Goal: Transaction & Acquisition: Purchase product/service

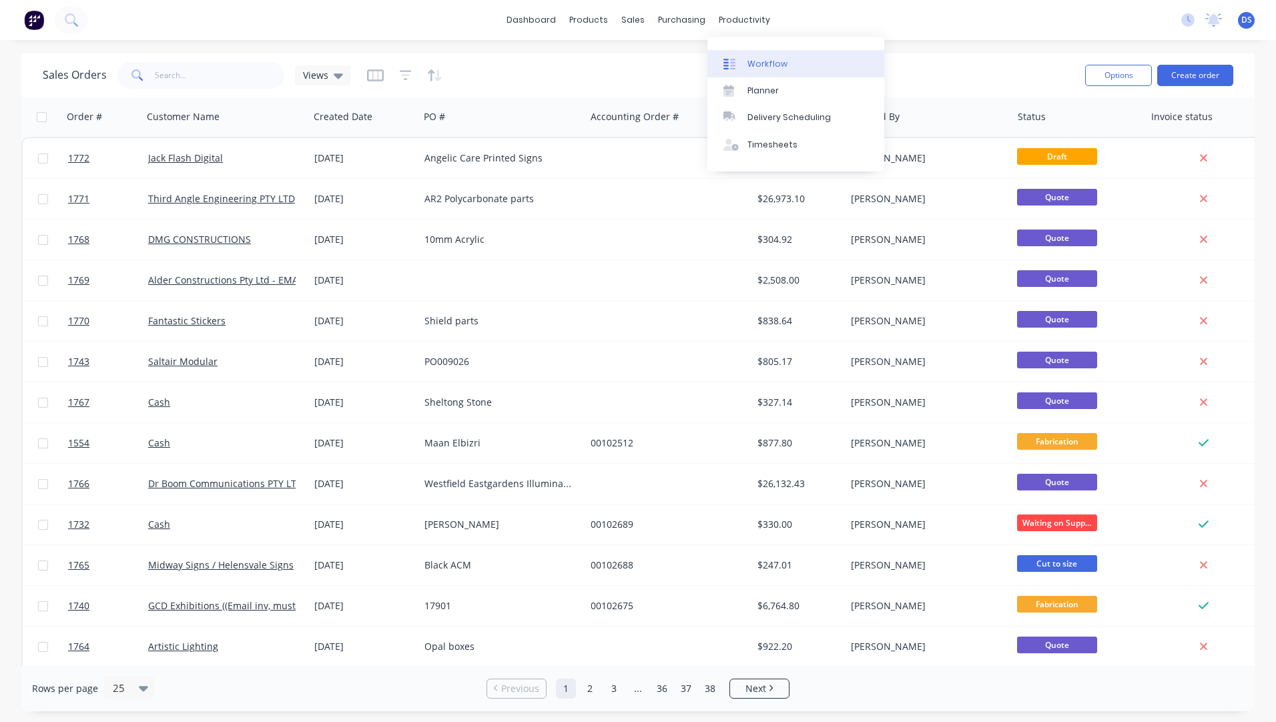
click at [769, 69] on div "Workflow" at bounding box center [767, 64] width 40 height 12
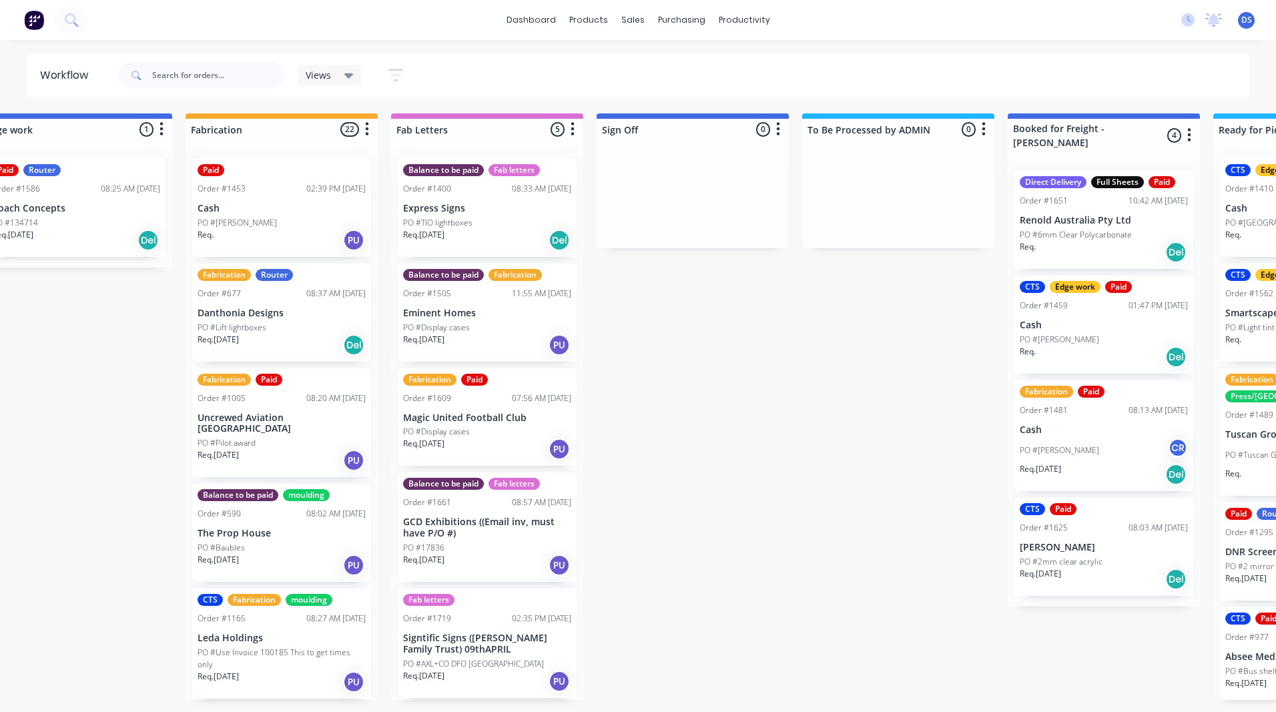
scroll to position [0, 1482]
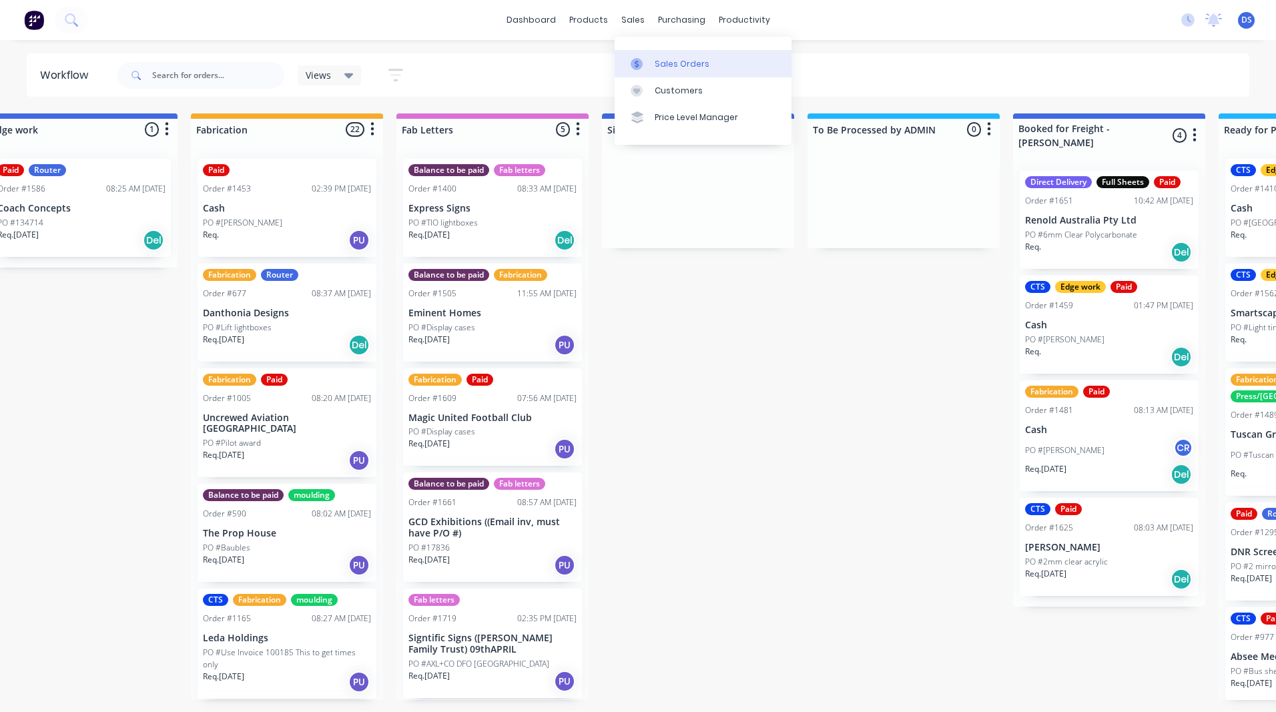
click at [659, 62] on div "Sales Orders" at bounding box center [682, 64] width 55 height 12
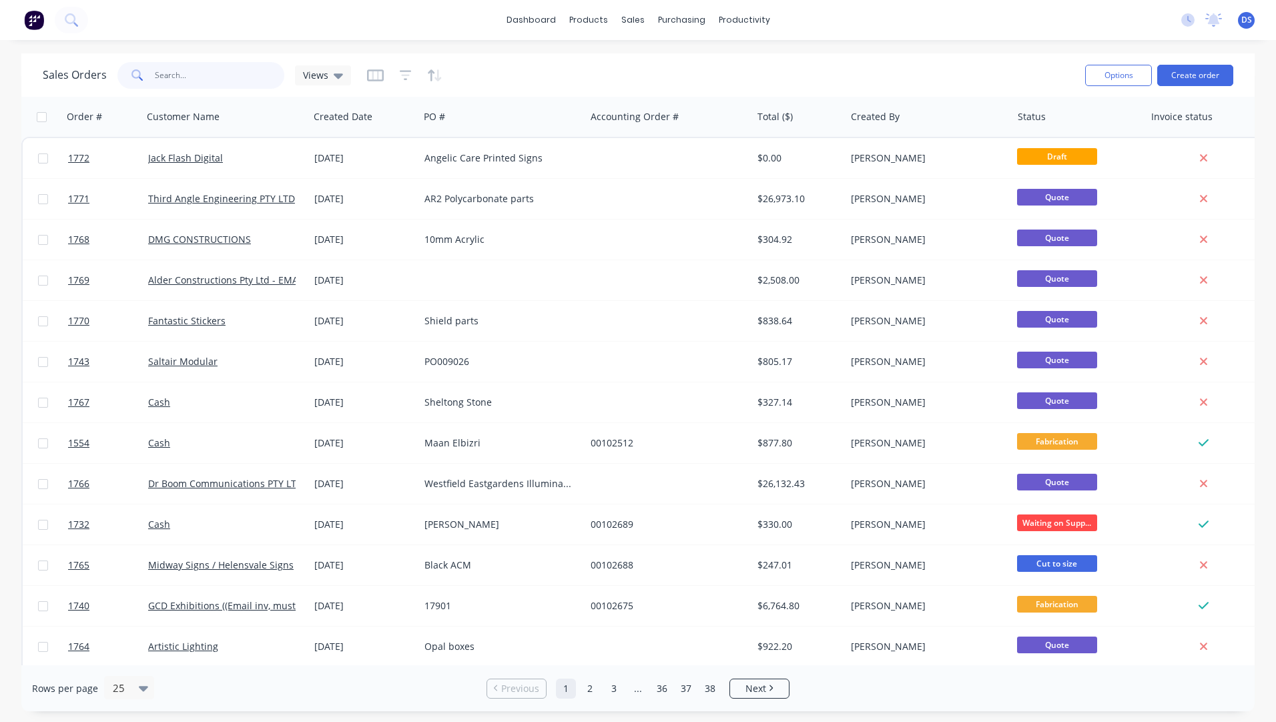
click at [188, 71] on input "text" at bounding box center [220, 75] width 130 height 27
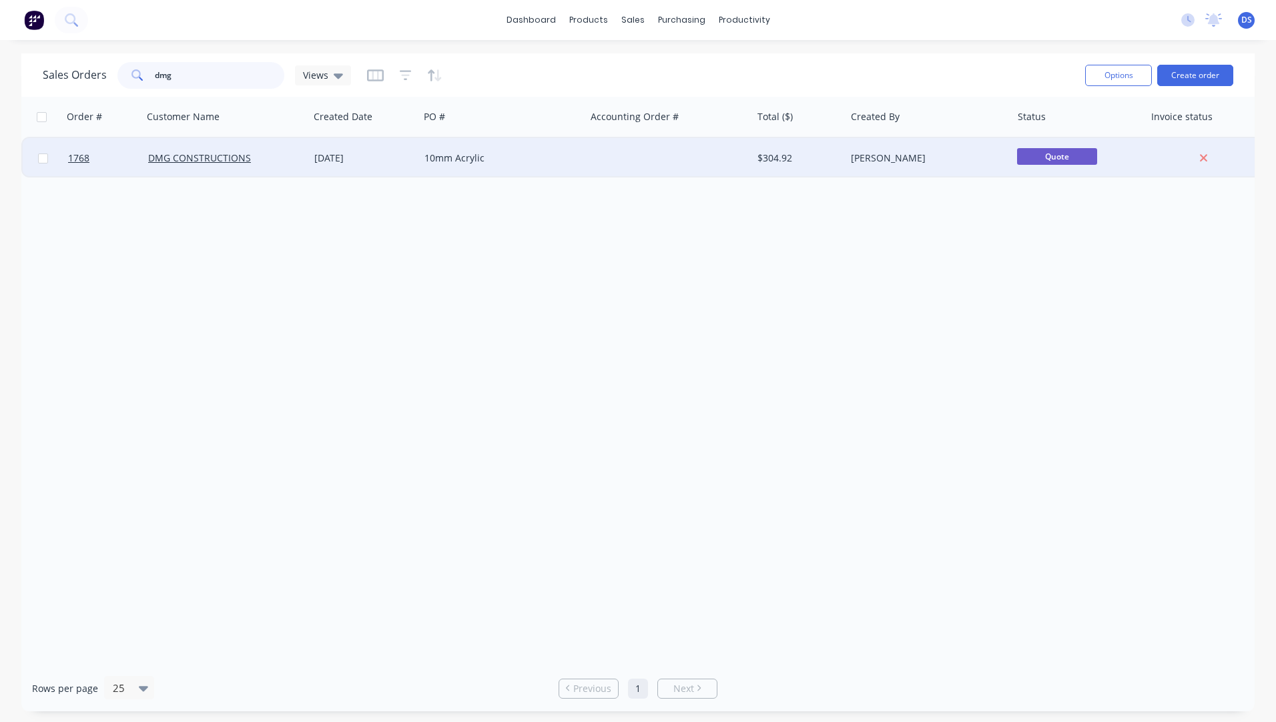
type input "dmg"
click at [449, 159] on div "10mm Acrylic" at bounding box center [498, 157] width 148 height 13
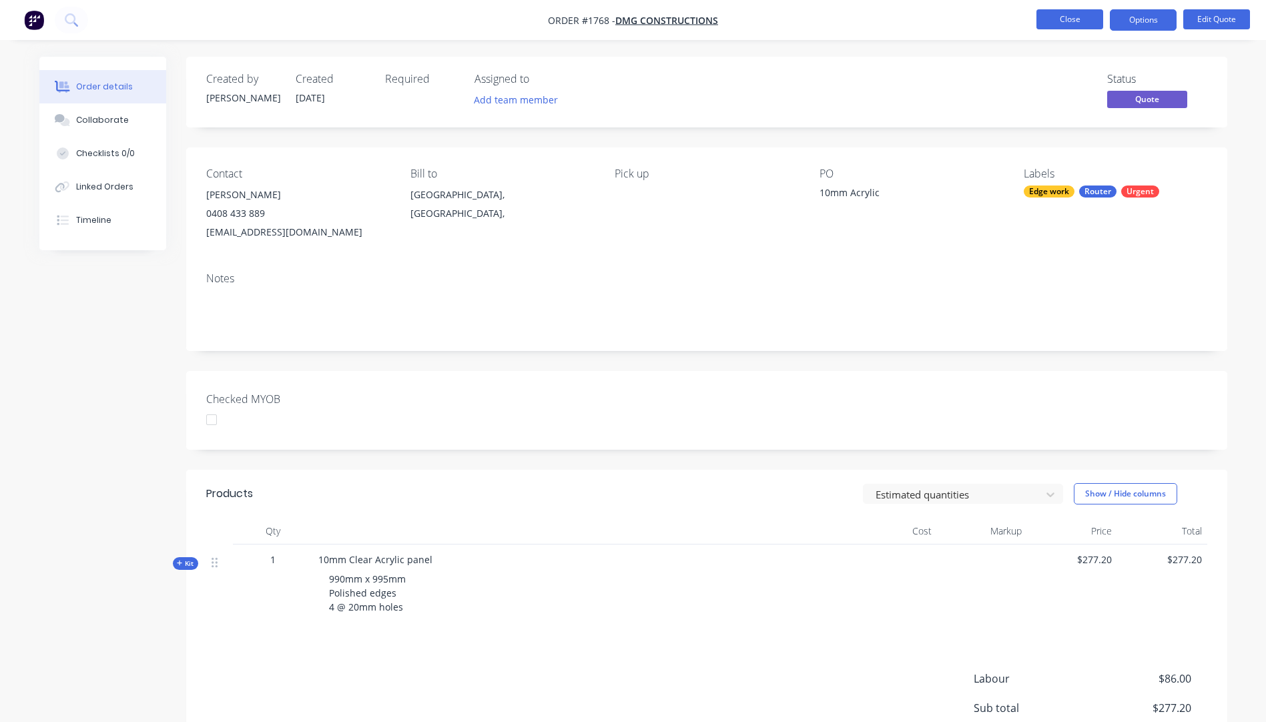
click at [1074, 24] on button "Close" at bounding box center [1069, 19] width 67 height 20
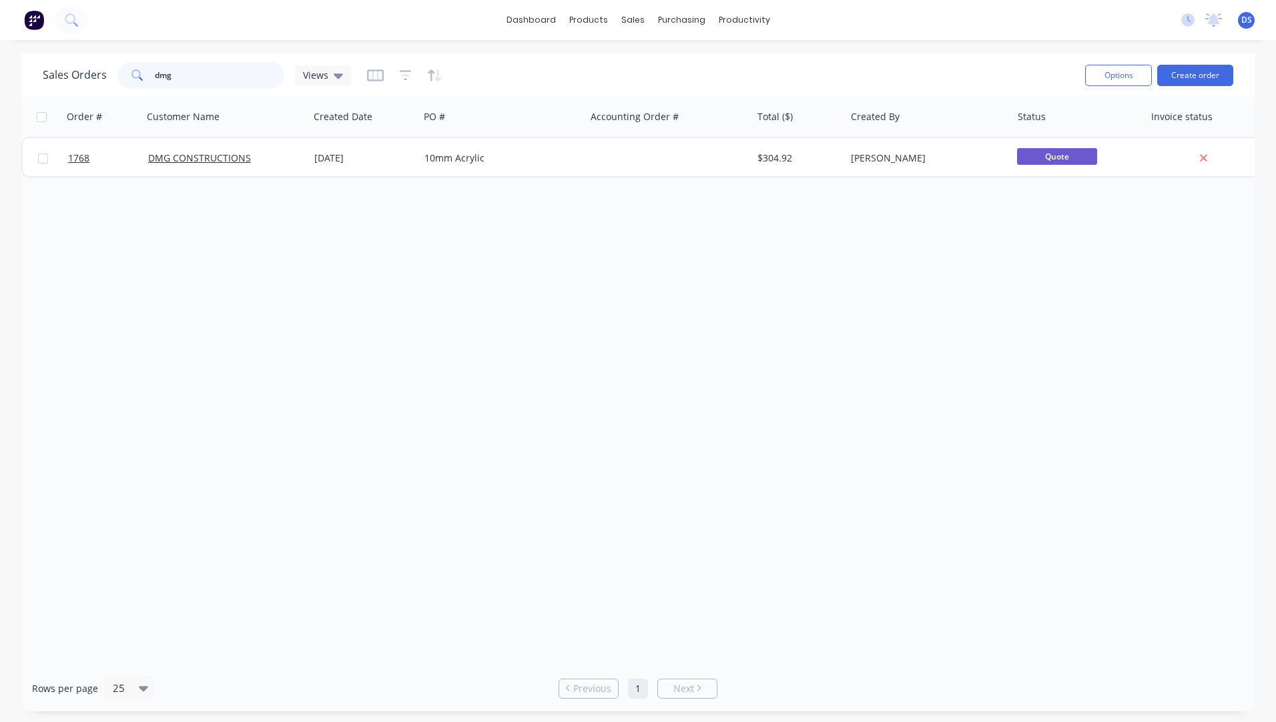
drag, startPoint x: 199, startPoint y: 81, endPoint x: 147, endPoint y: 85, distance: 52.2
click at [147, 85] on div "dmg" at bounding box center [200, 75] width 167 height 27
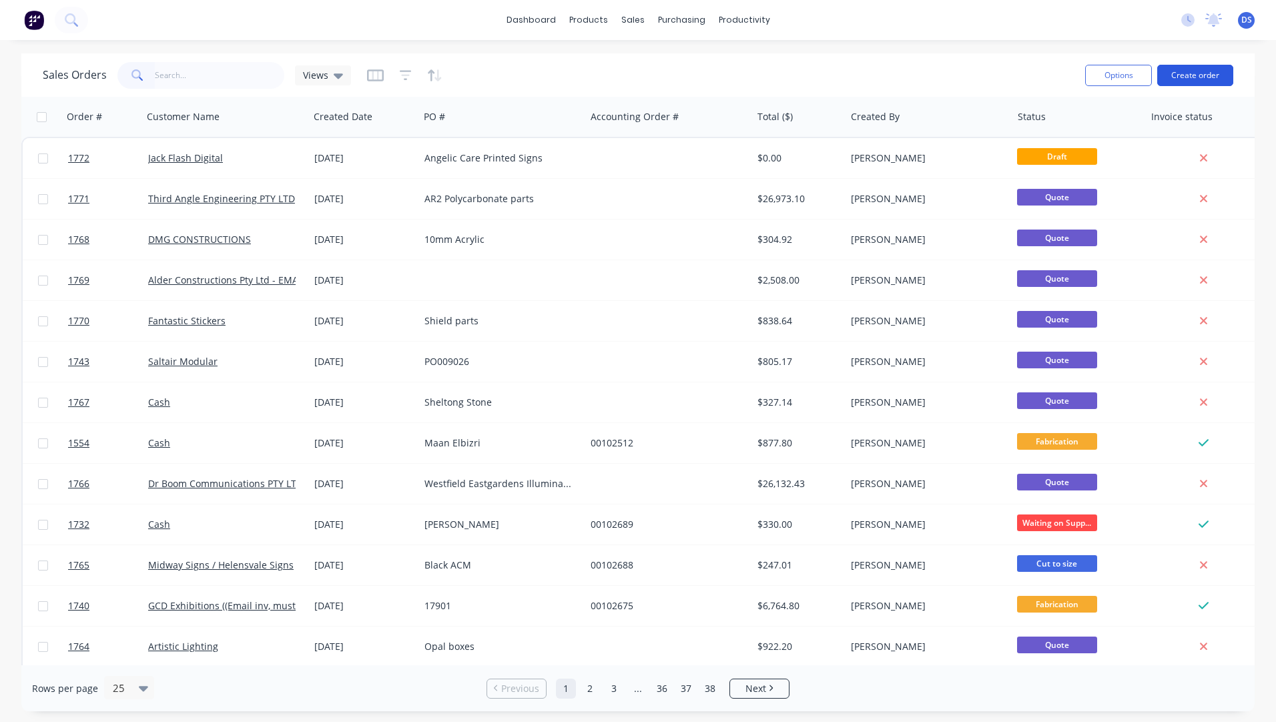
click at [1198, 83] on button "Create order" at bounding box center [1195, 75] width 76 height 21
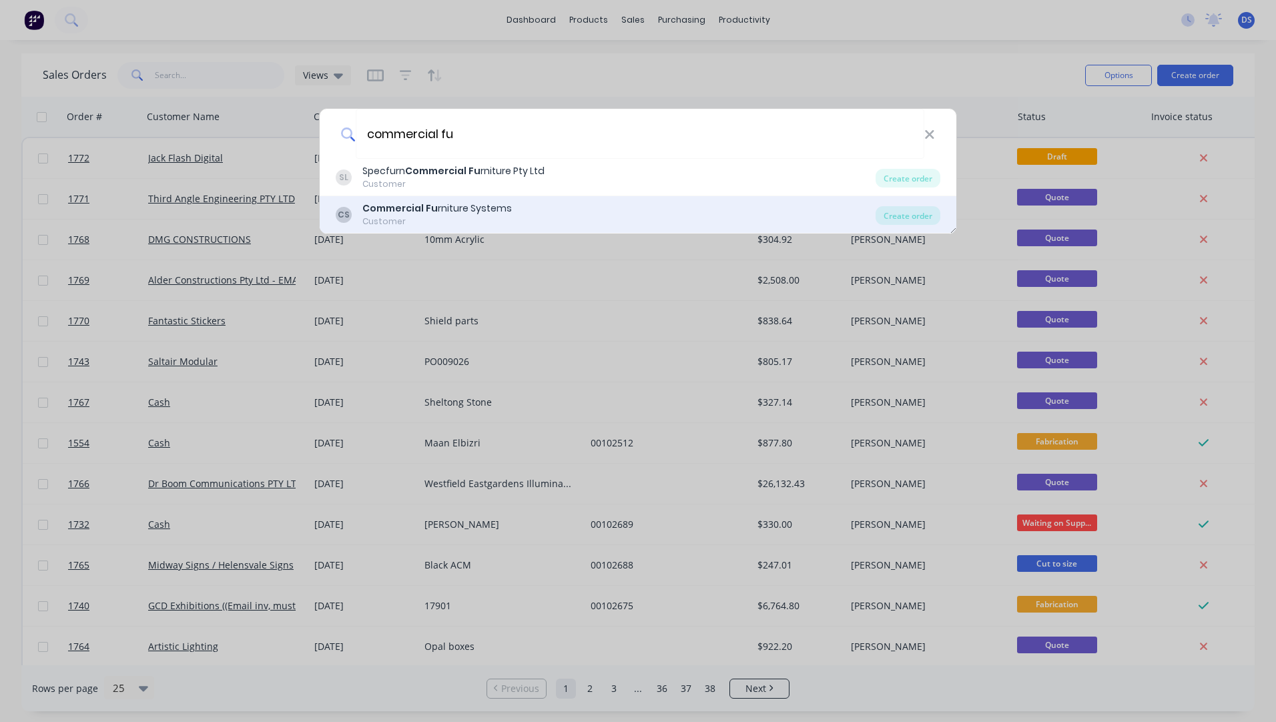
type input "commercial fu"
click at [468, 210] on div "Commercial Fu rniture Systems" at bounding box center [436, 209] width 149 height 14
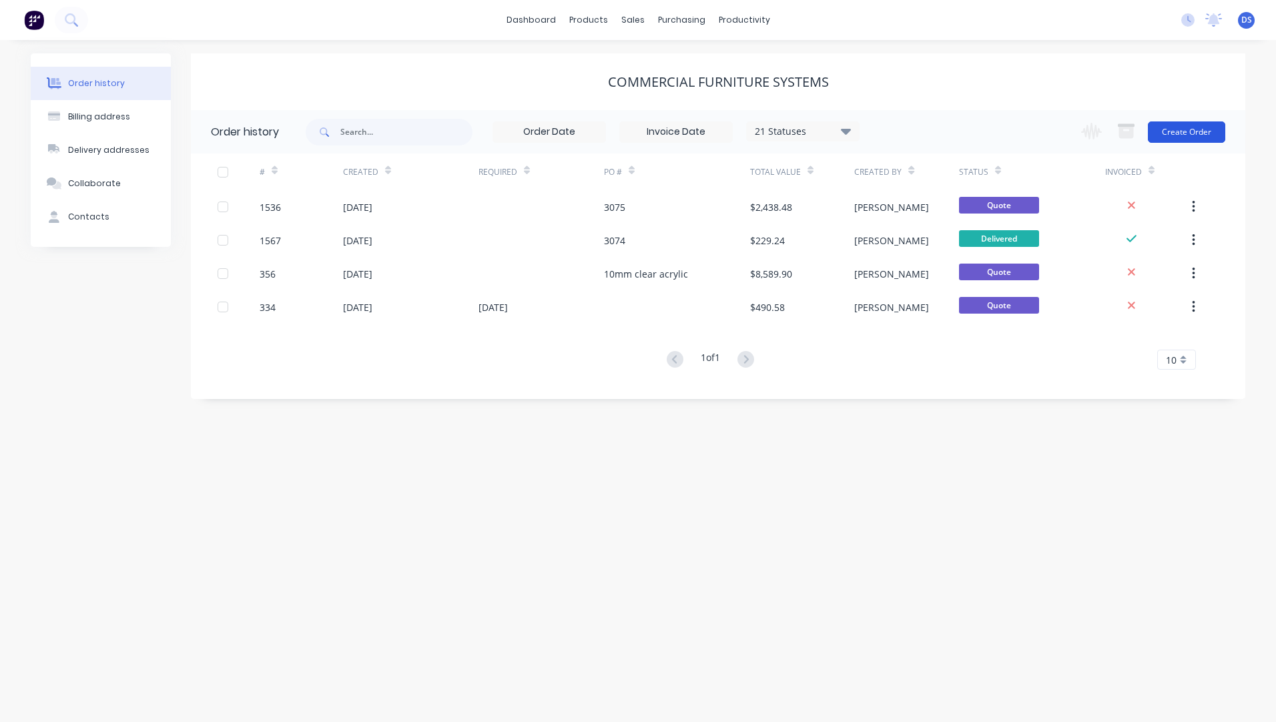
click at [1189, 134] on button "Create Order" at bounding box center [1186, 131] width 77 height 21
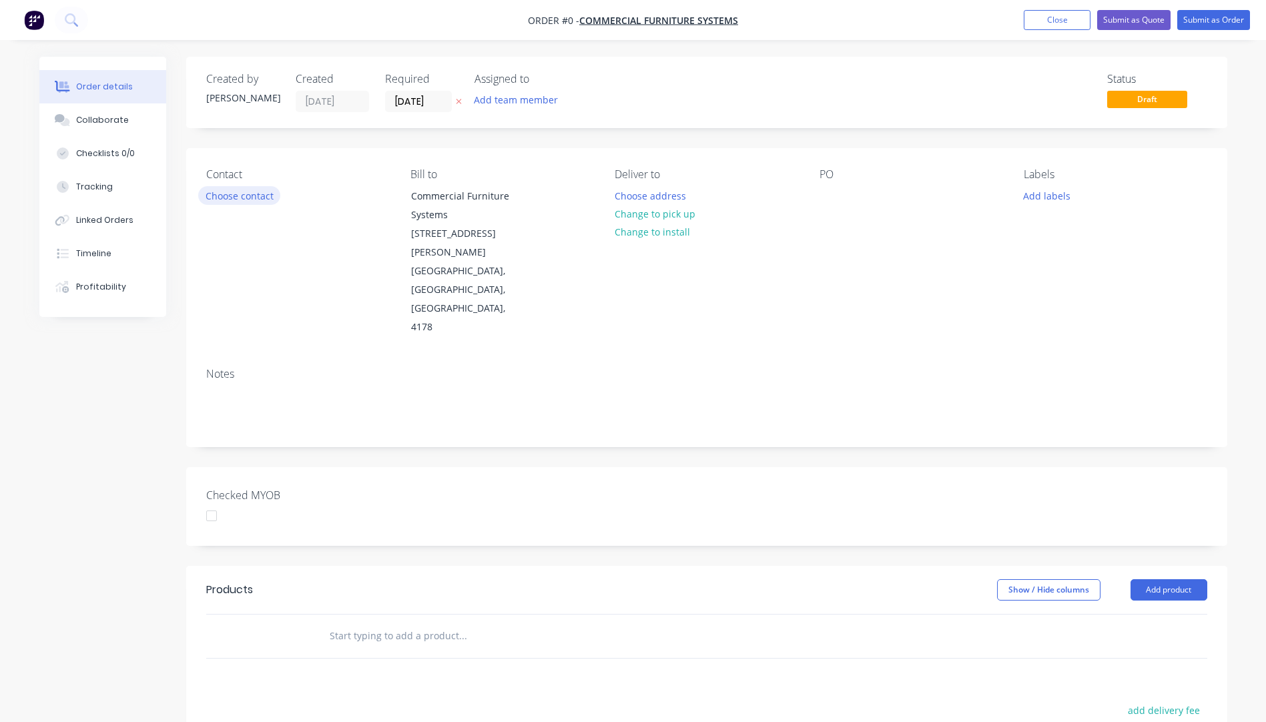
click at [260, 200] on button "Choose contact" at bounding box center [239, 195] width 82 height 18
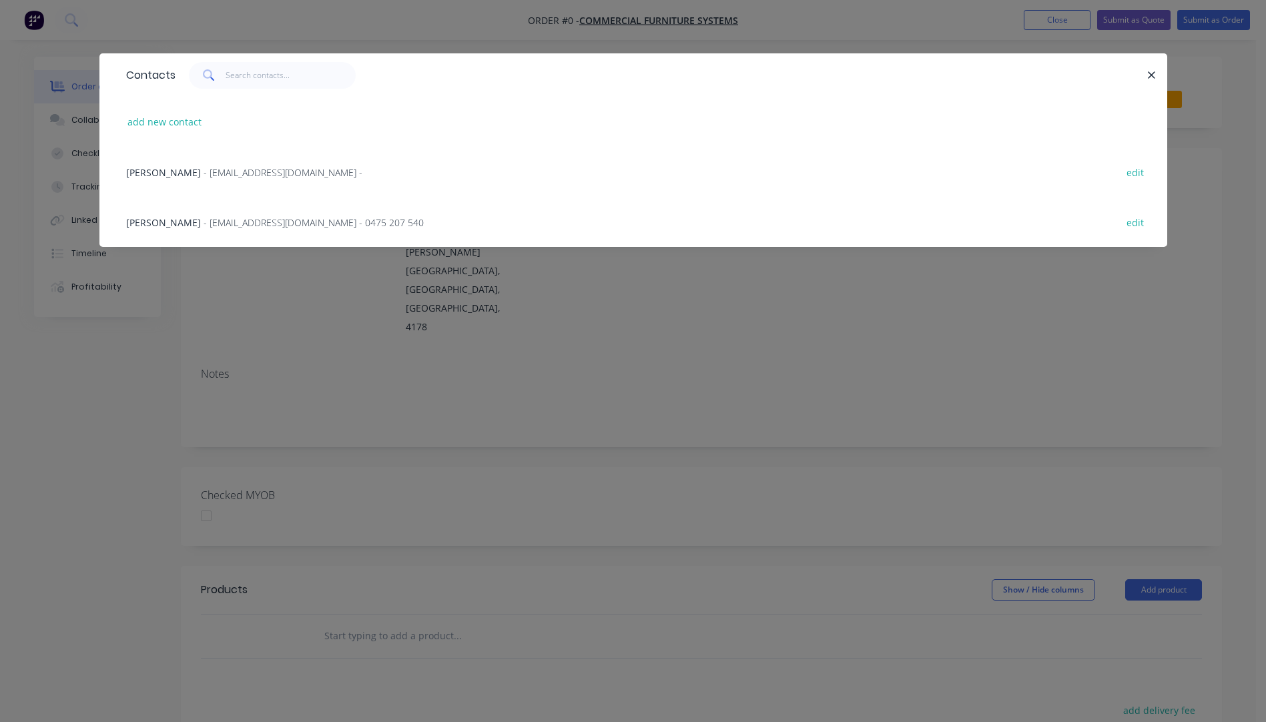
click at [204, 224] on span "- don@cfsystems.com.au - 0475 207 540" at bounding box center [314, 222] width 220 height 13
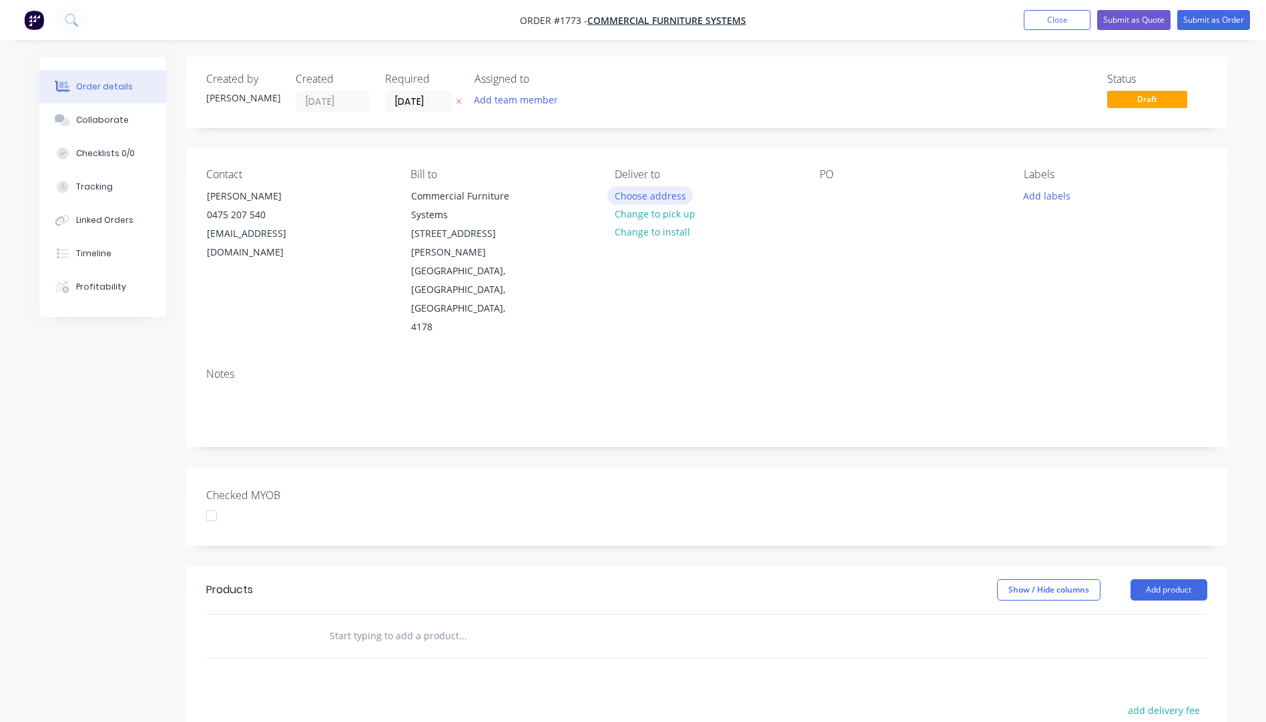
click at [644, 202] on button "Choose address" at bounding box center [649, 195] width 85 height 18
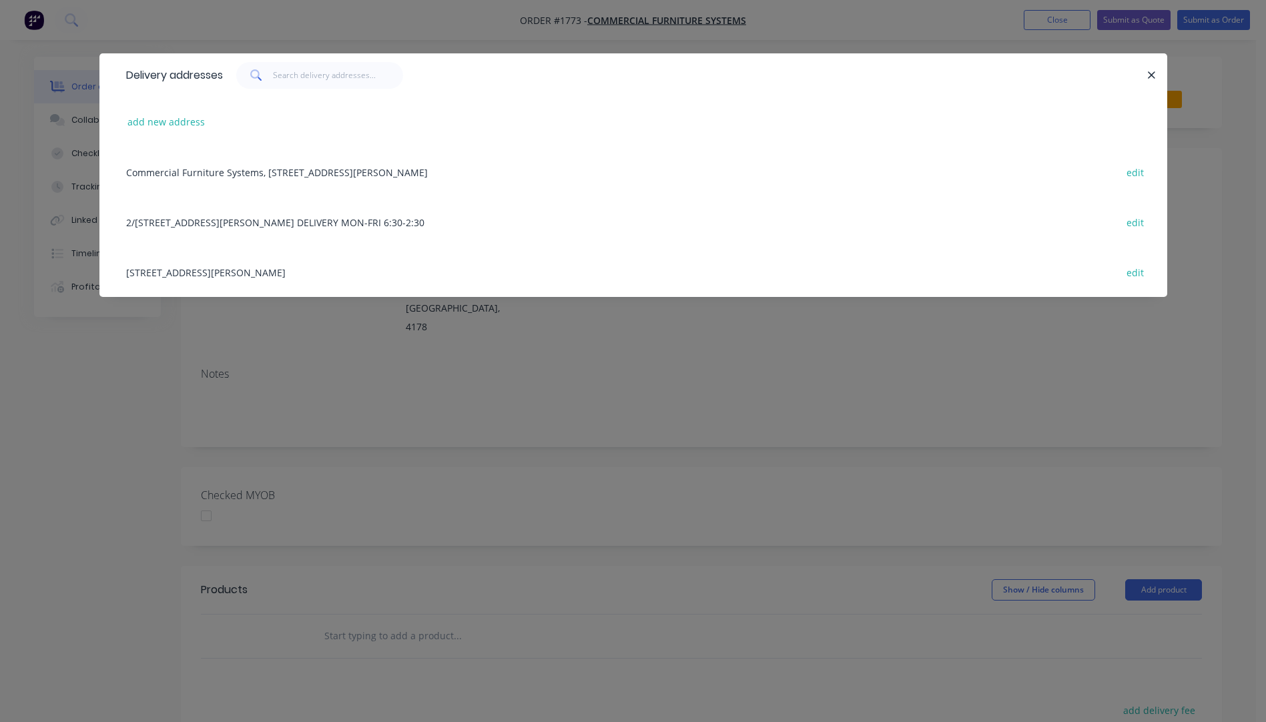
click at [382, 176] on div "Commercial Furniture Systems, 2/30 Pritchard Street, Lytton, Queensland, Austra…" at bounding box center [633, 172] width 1028 height 50
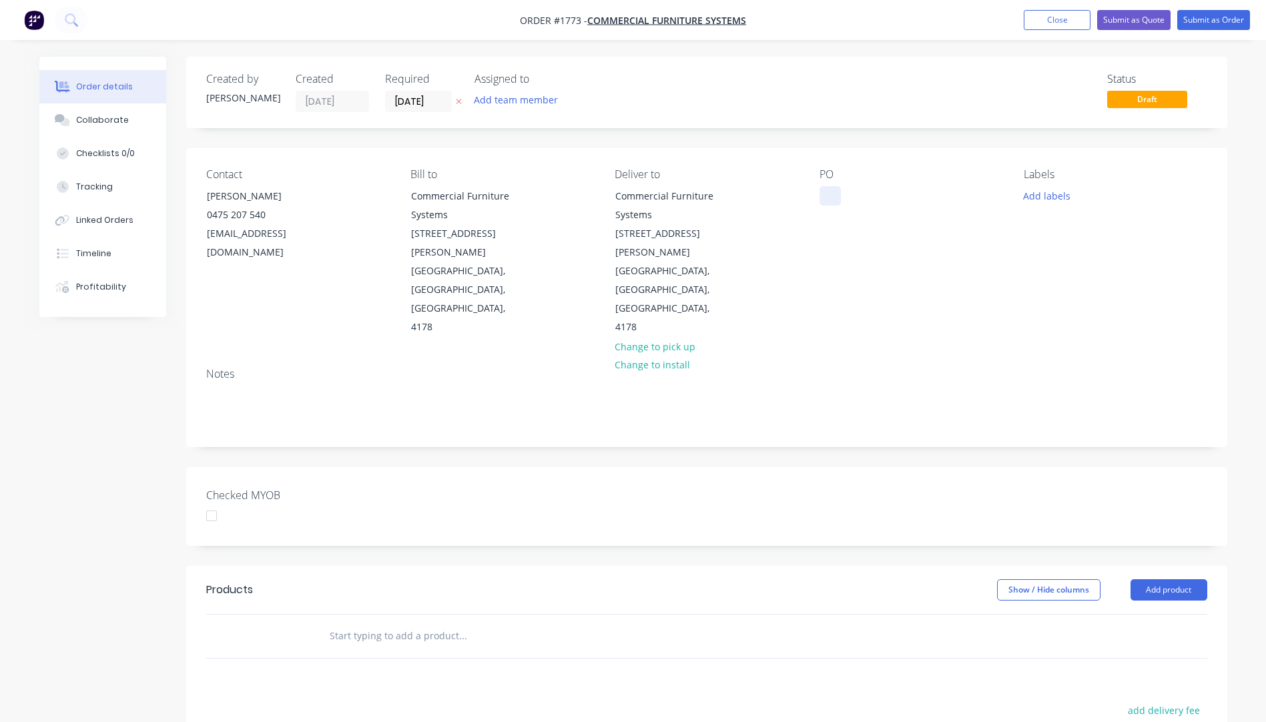
click at [830, 192] on div at bounding box center [829, 195] width 21 height 19
click at [1046, 192] on button "Add labels" at bounding box center [1046, 195] width 61 height 18
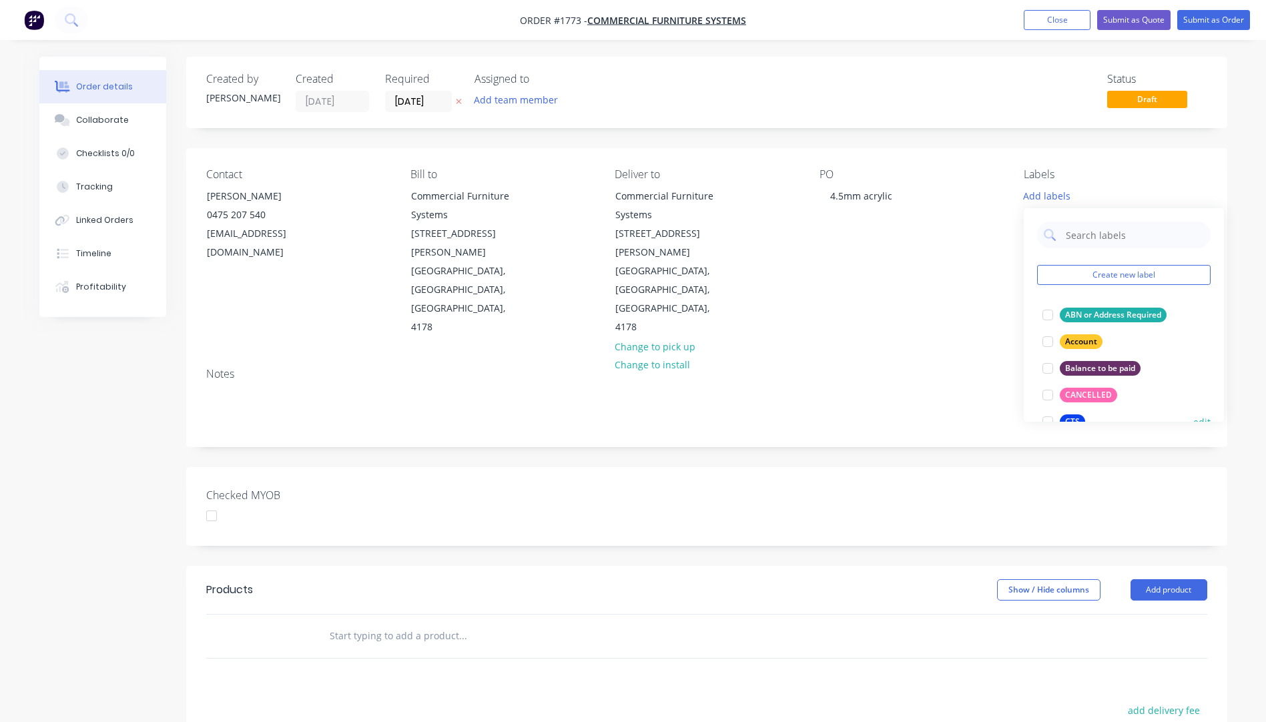
click at [1074, 418] on div "CTS" at bounding box center [1072, 421] width 25 height 15
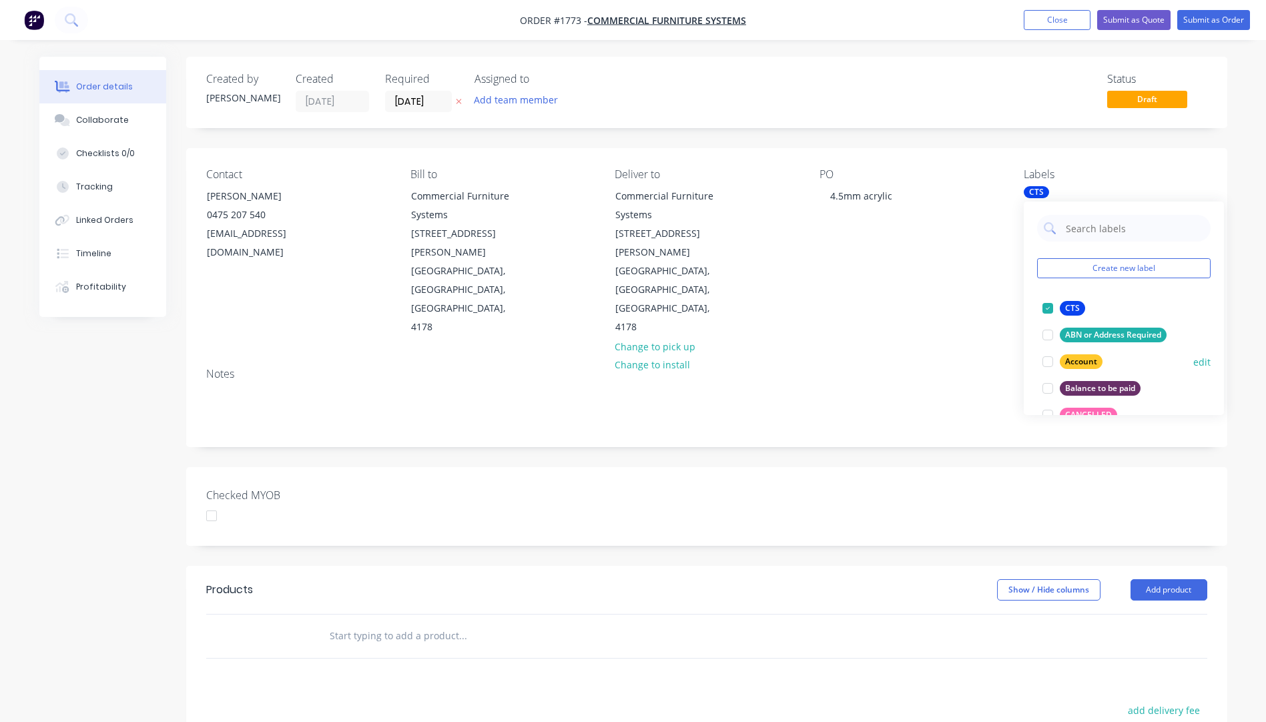
click at [1080, 360] on div "Account" at bounding box center [1081, 361] width 43 height 15
click at [1047, 308] on div at bounding box center [1047, 308] width 27 height 27
click at [986, 270] on div "PO 4.5mm acrylic" at bounding box center [910, 252] width 183 height 169
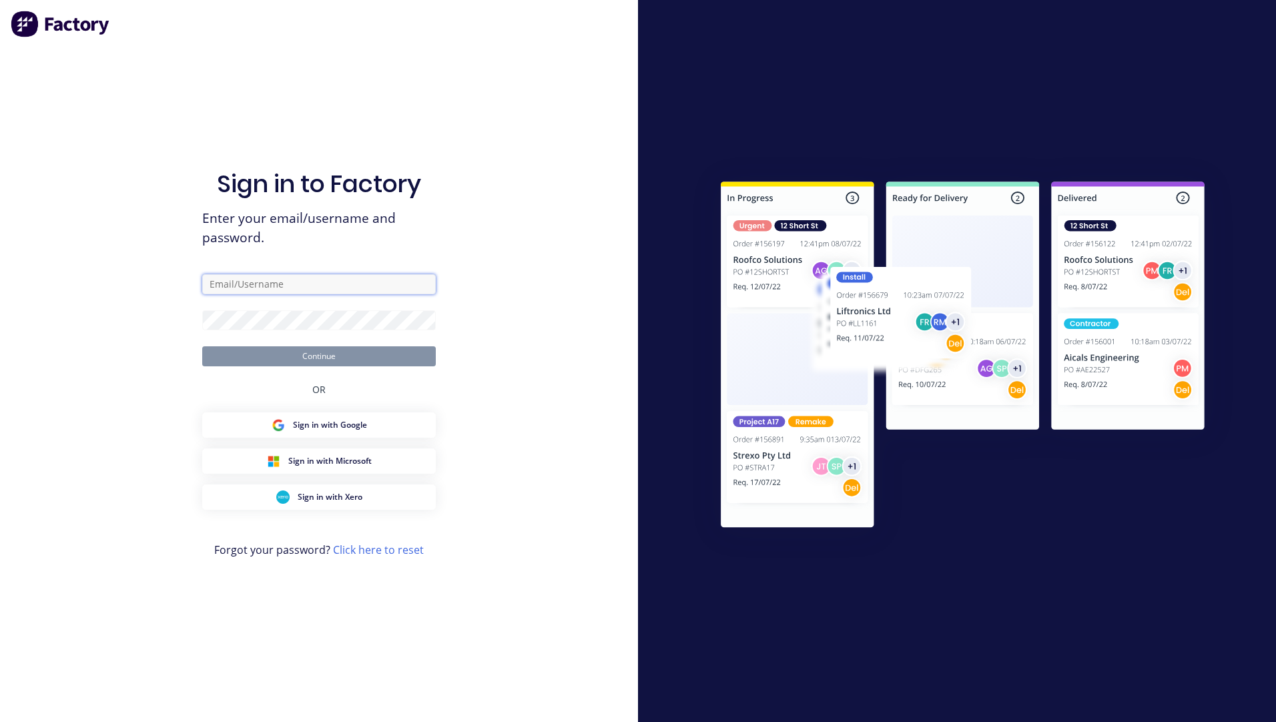
type input "sales@allstarplastics.com.au"
click at [314, 358] on button "Continue" at bounding box center [319, 356] width 234 height 20
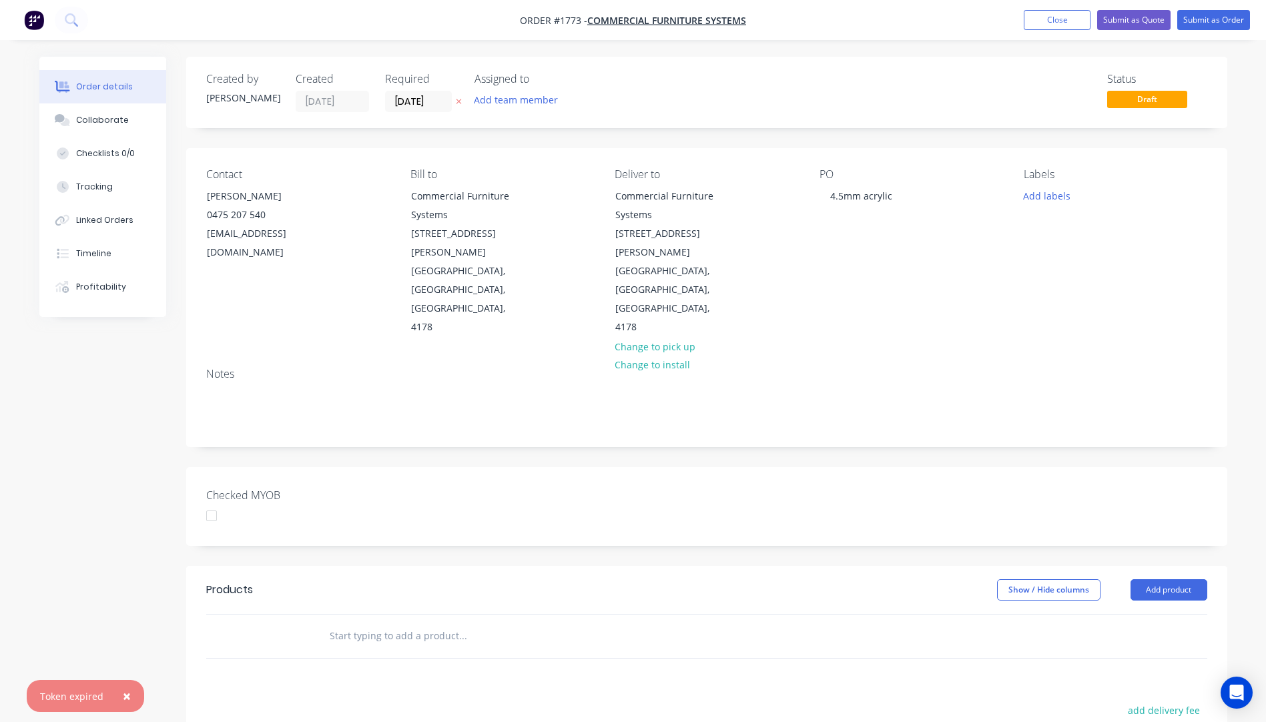
click at [125, 697] on span "×" at bounding box center [127, 696] width 8 height 19
click at [1162, 579] on button "Add product" at bounding box center [1168, 589] width 77 height 21
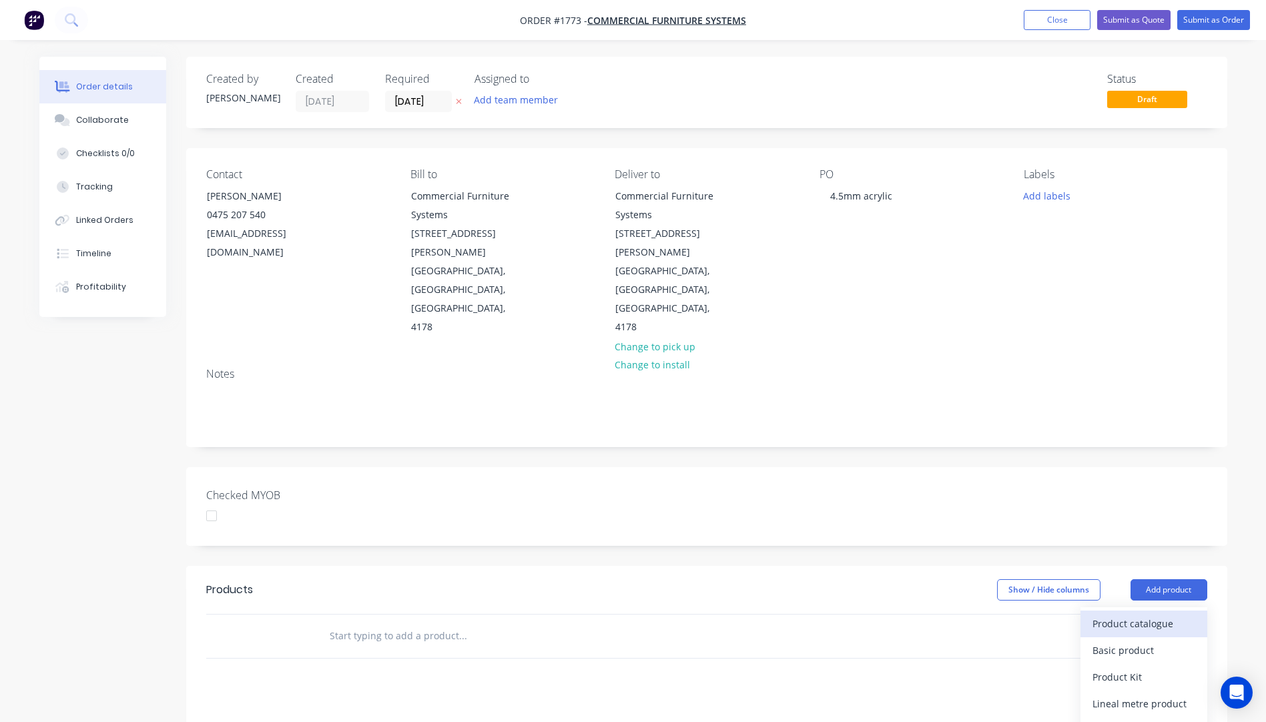
click at [1139, 614] on div "Product catalogue" at bounding box center [1143, 623] width 103 height 19
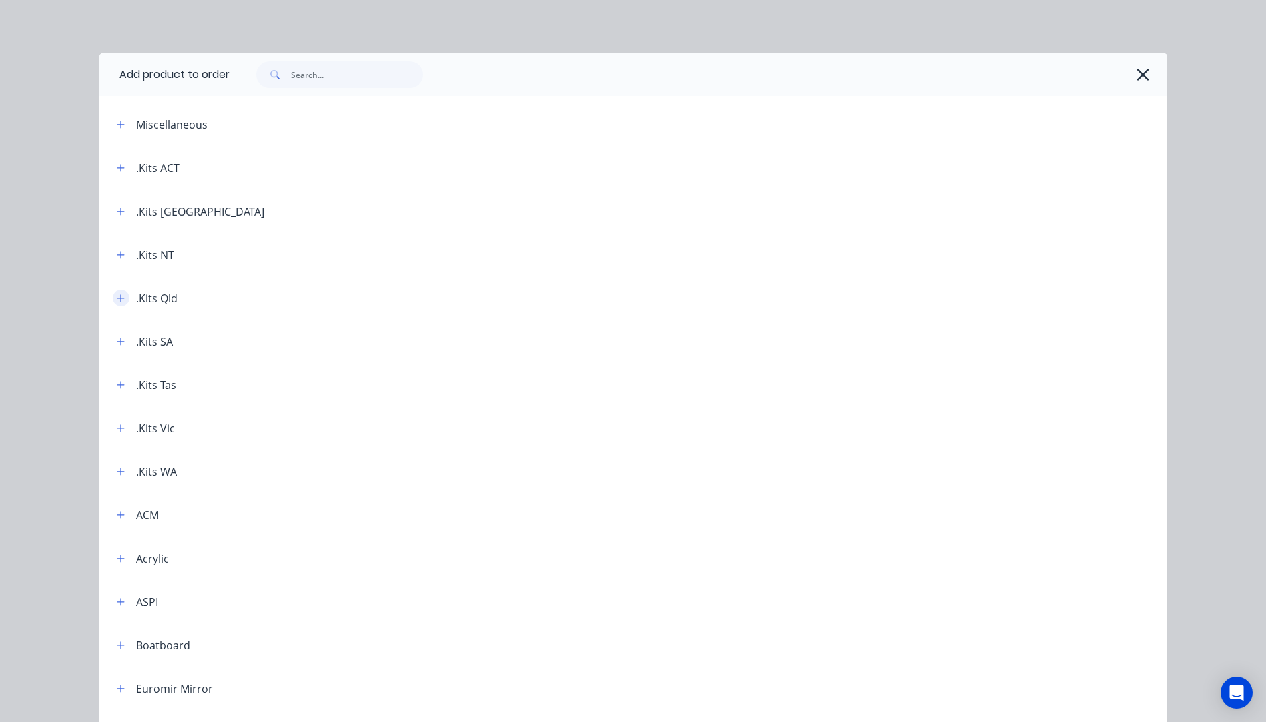
click at [117, 300] on icon "button" at bounding box center [121, 298] width 8 height 9
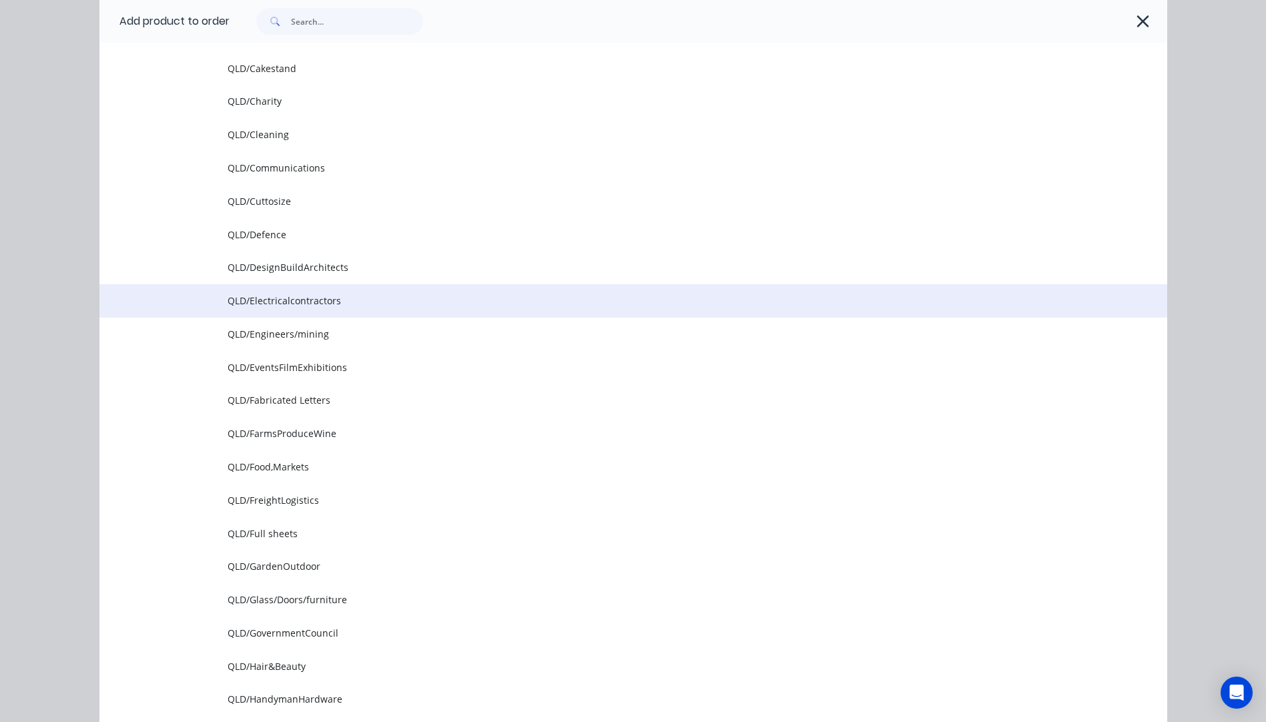
scroll to position [601, 0]
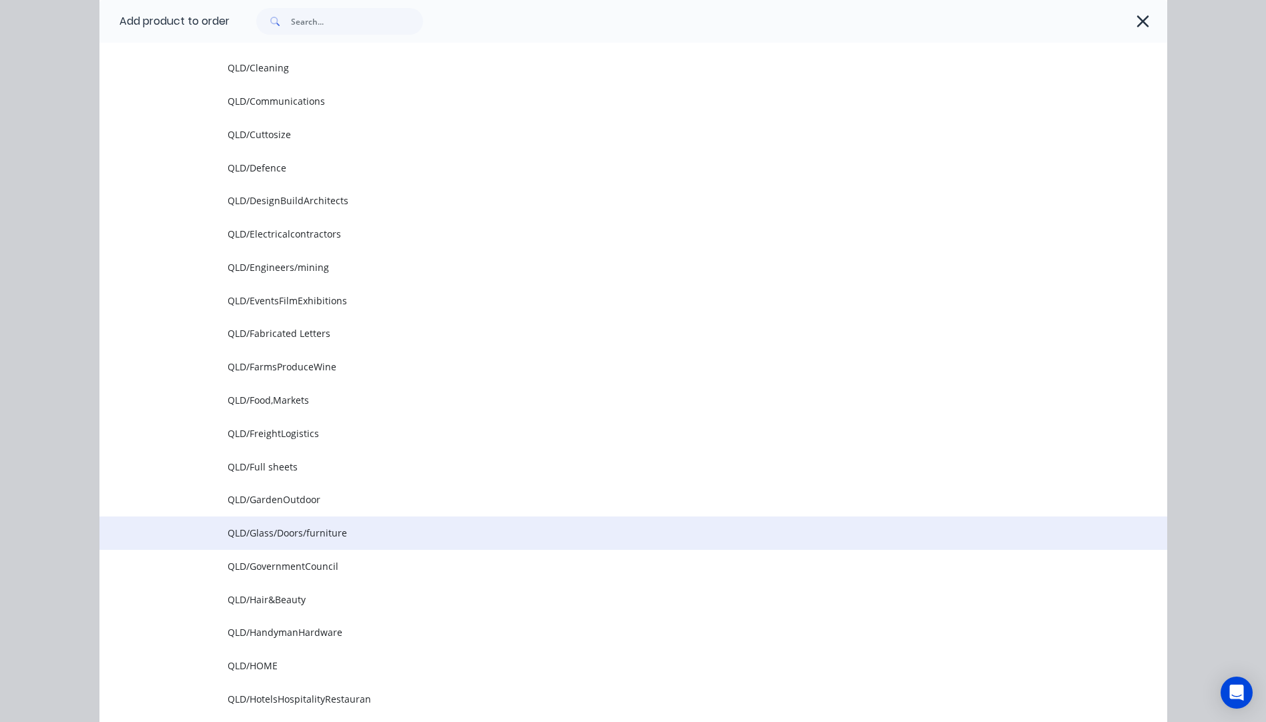
click at [289, 530] on span "QLD/Glass/Doors/furniture" at bounding box center [603, 533] width 751 height 14
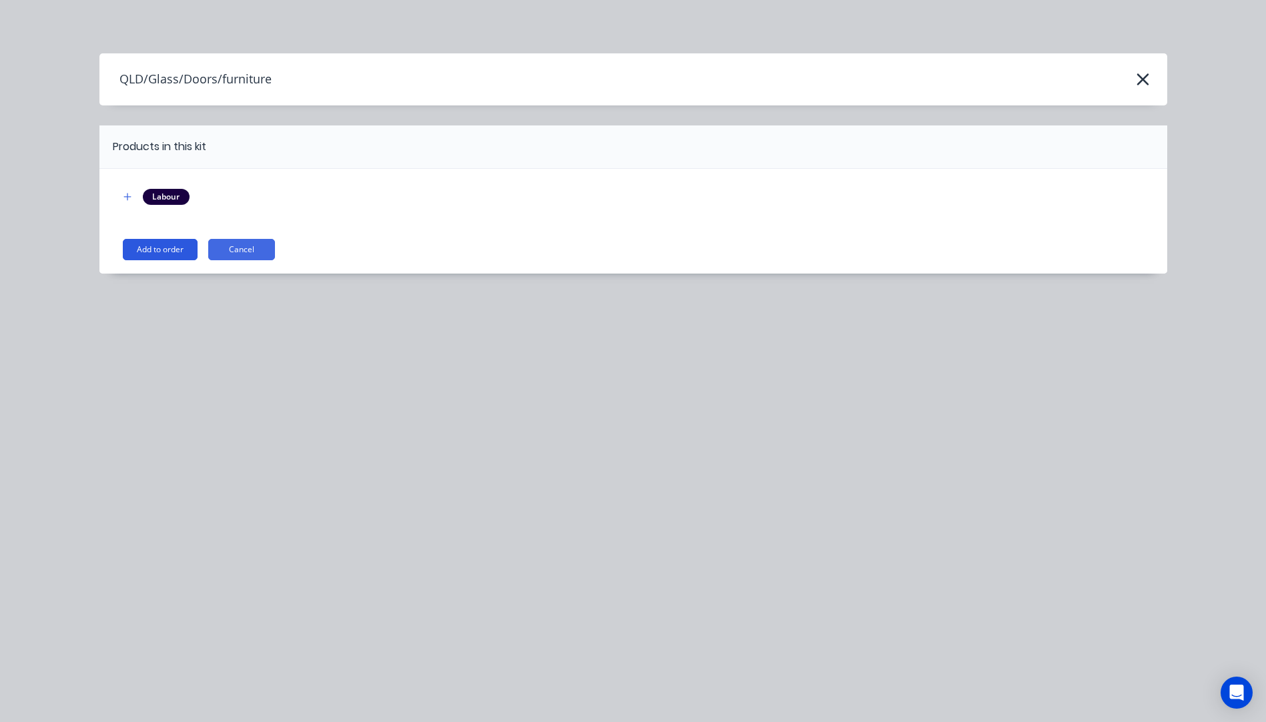
click at [192, 248] on button "Add to order" at bounding box center [160, 249] width 75 height 21
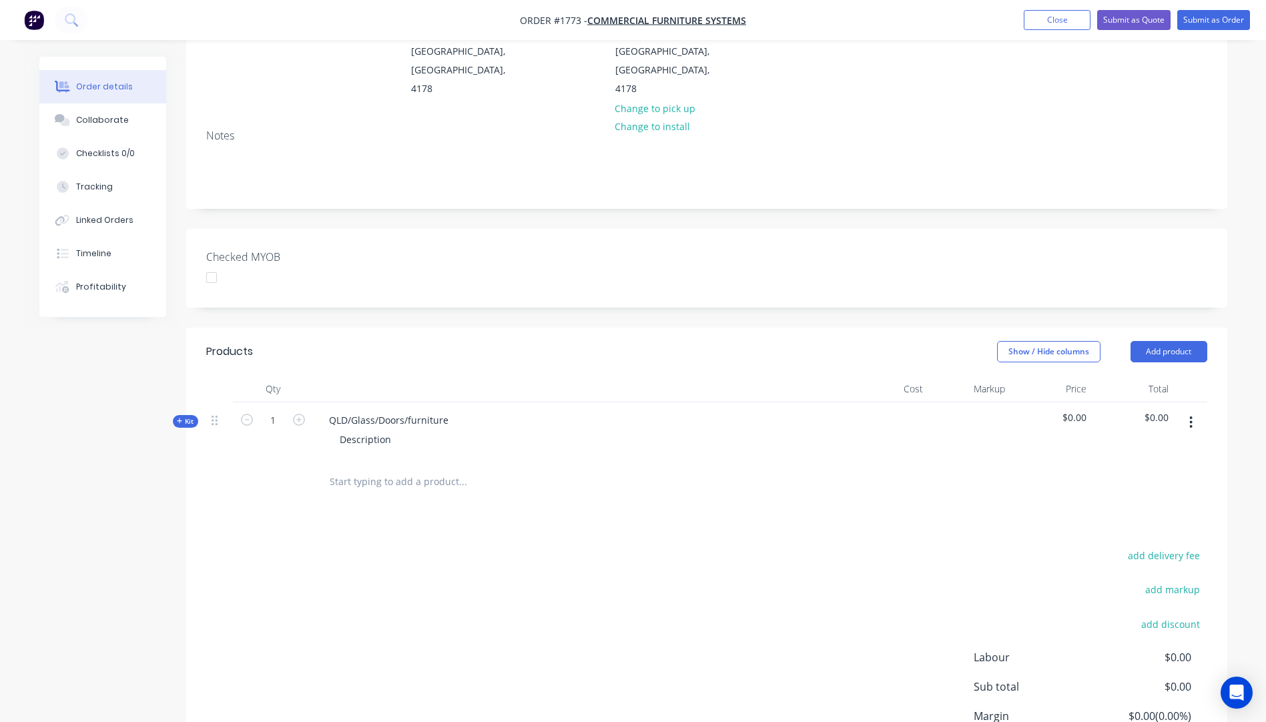
scroll to position [267, 0]
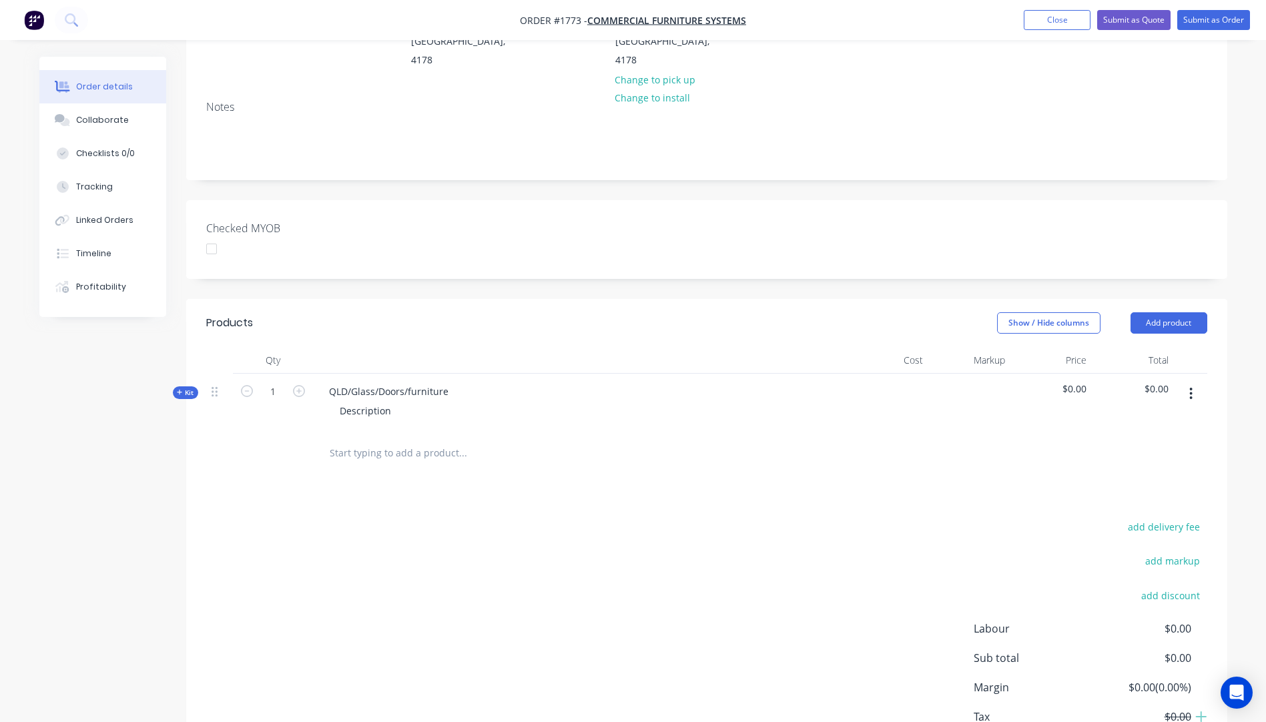
click at [180, 389] on icon "button" at bounding box center [180, 392] width 6 height 7
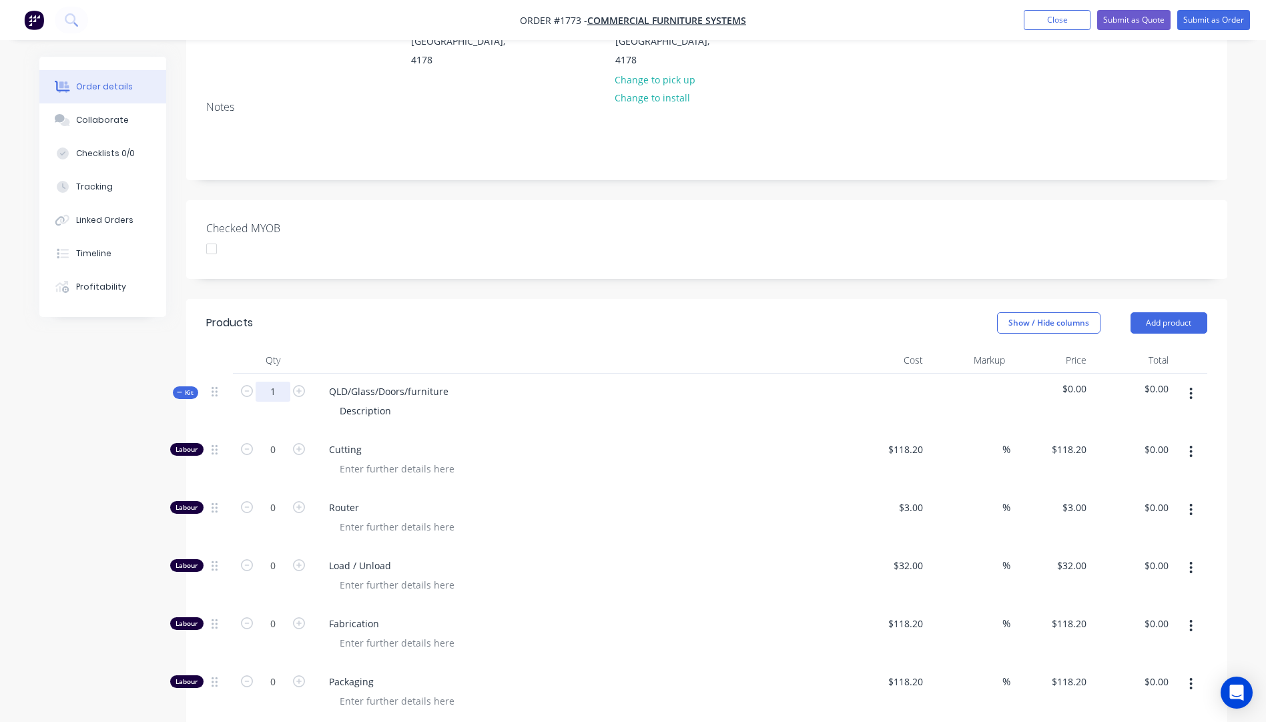
click at [280, 382] on input "1" at bounding box center [273, 392] width 35 height 20
type input "7"
click at [504, 299] on header "Products Show / Hide columns Add product" at bounding box center [706, 323] width 1041 height 48
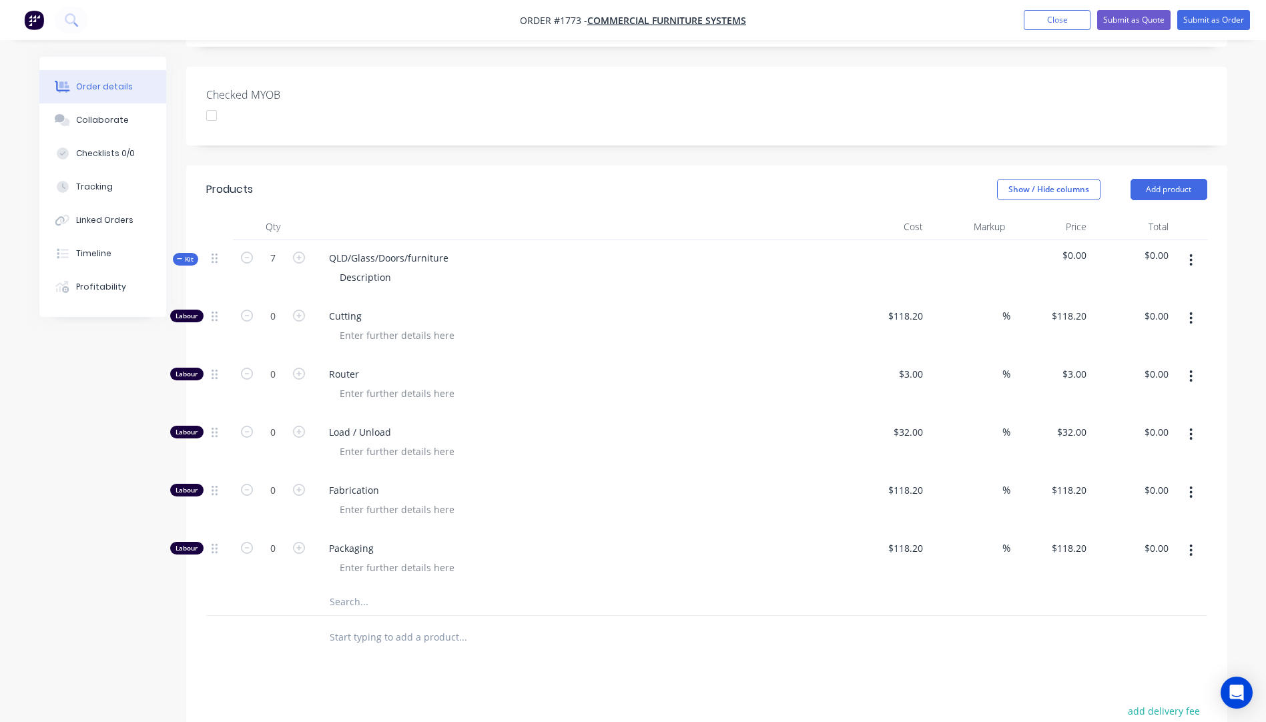
click at [345, 589] on input "text" at bounding box center [462, 602] width 267 height 27
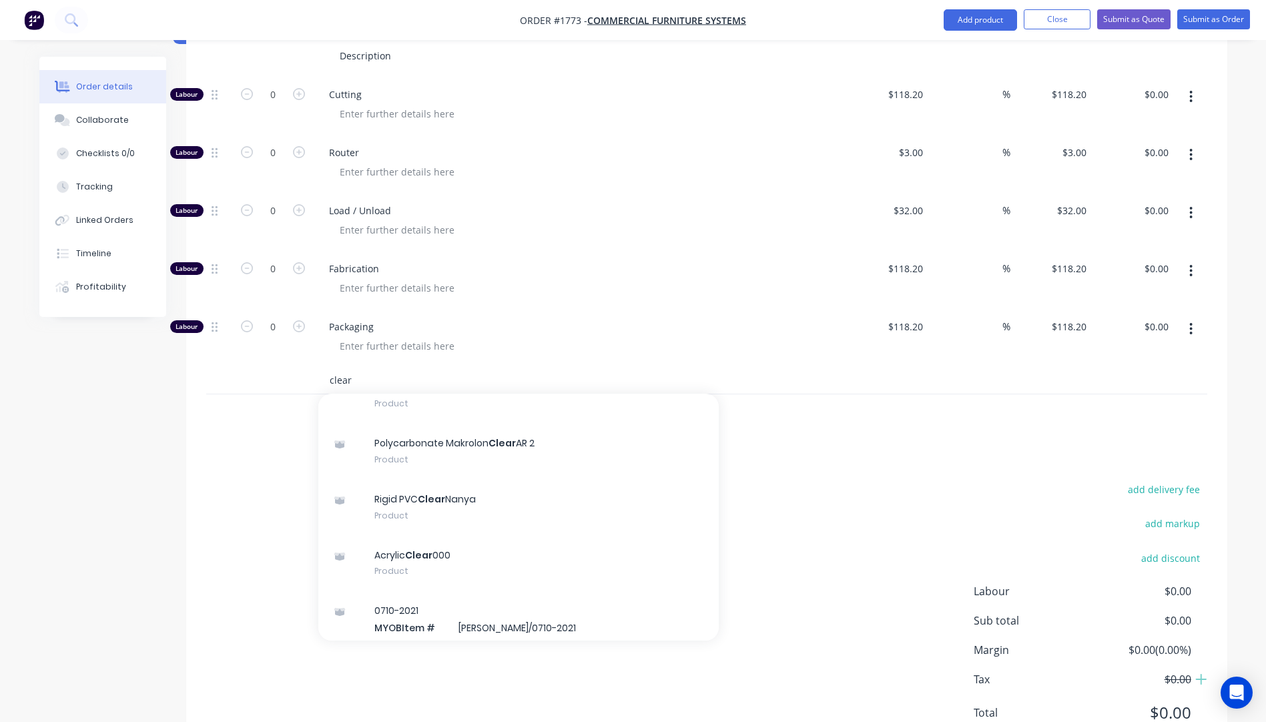
scroll to position [200, 0]
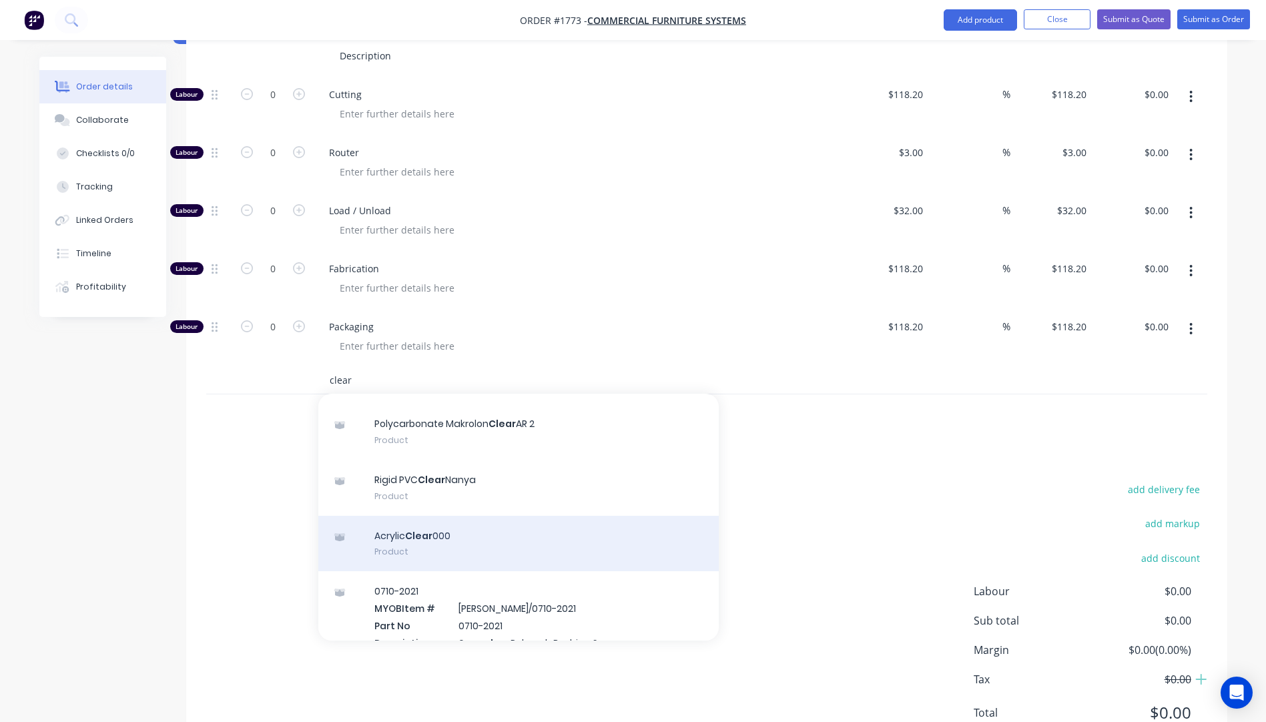
type input "clear"
click at [441, 516] on div "Acrylic Clear 000 Product" at bounding box center [518, 544] width 400 height 56
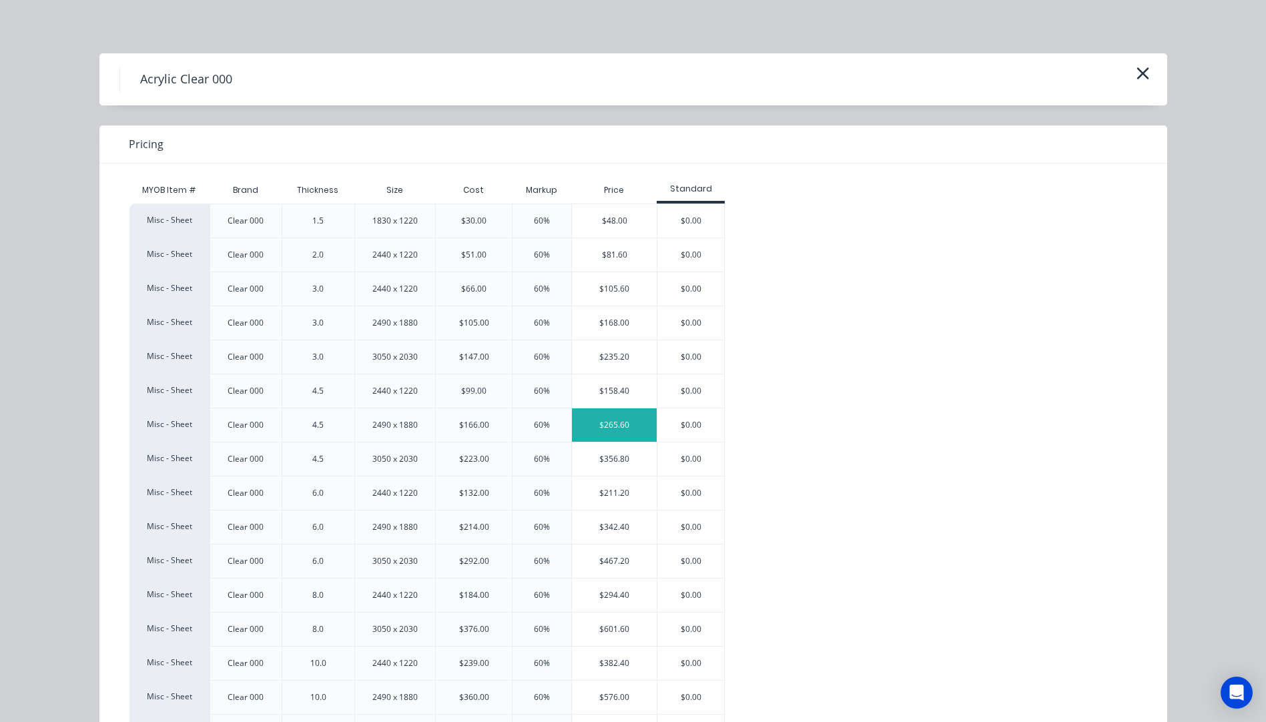
click at [590, 424] on div "$265.60" at bounding box center [614, 424] width 85 height 33
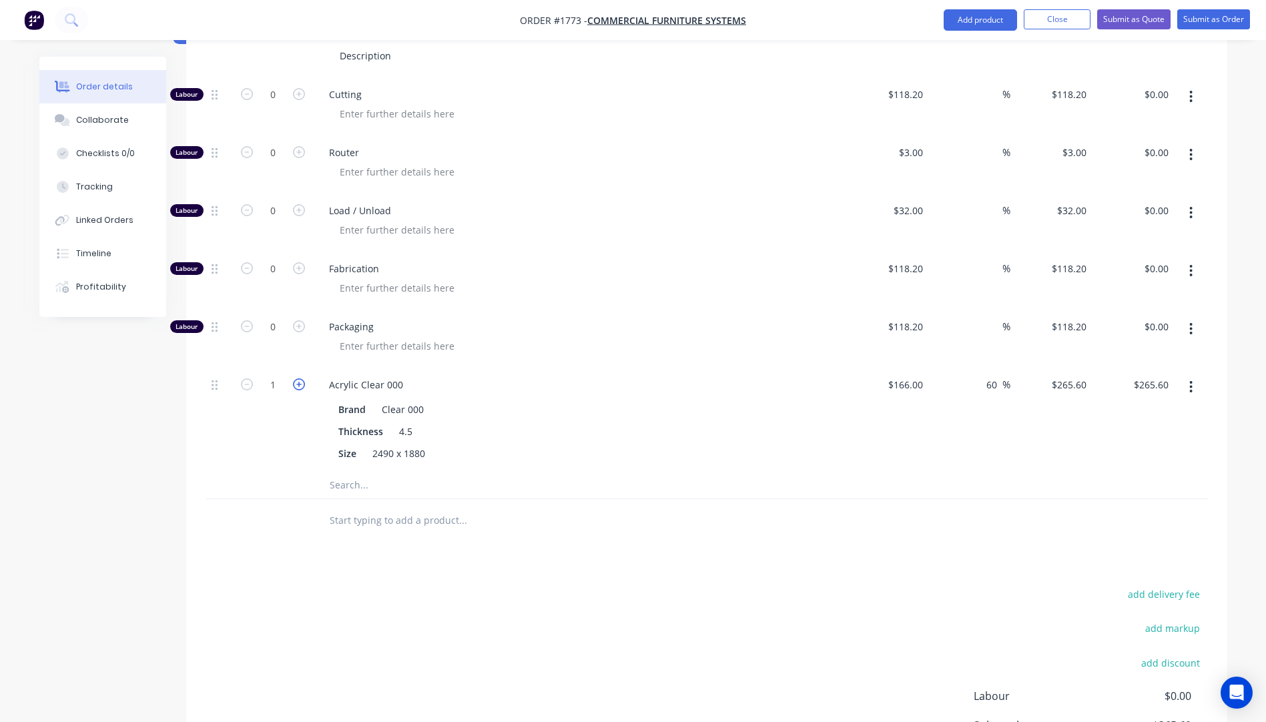
click at [300, 378] on icon "button" at bounding box center [299, 384] width 12 height 12
type input "2"
type input "$531.20"
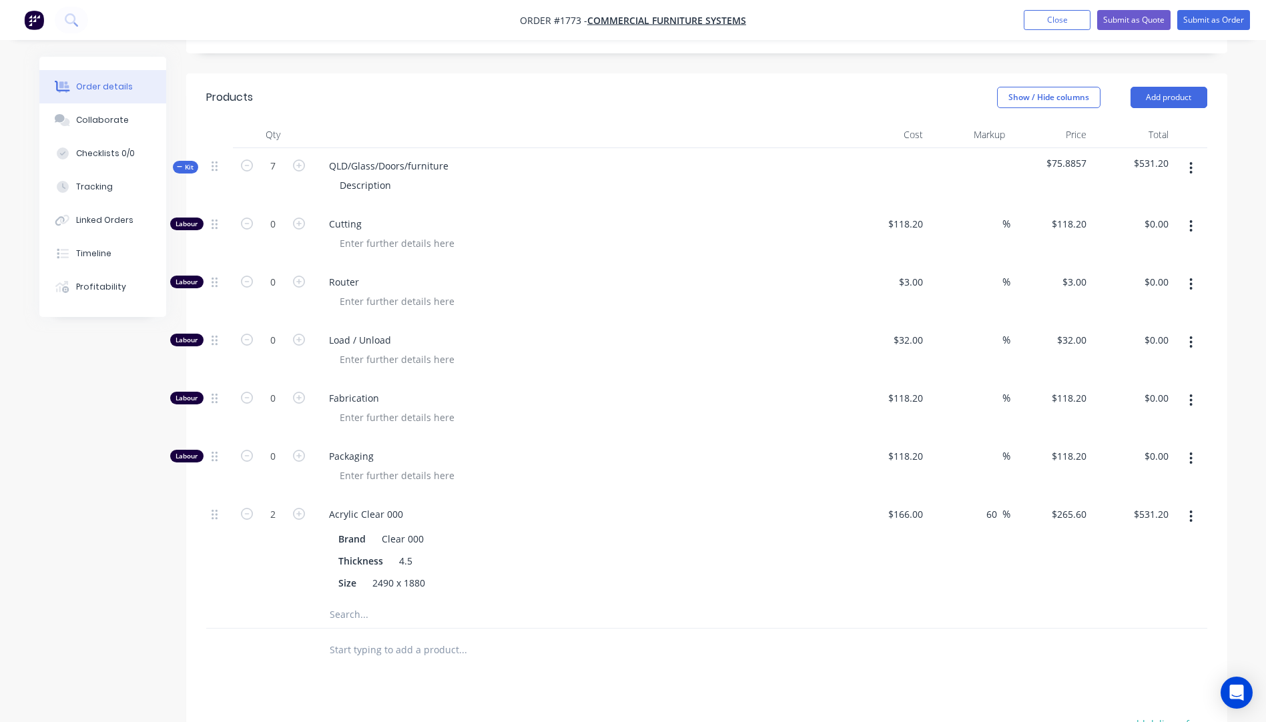
scroll to position [488, 0]
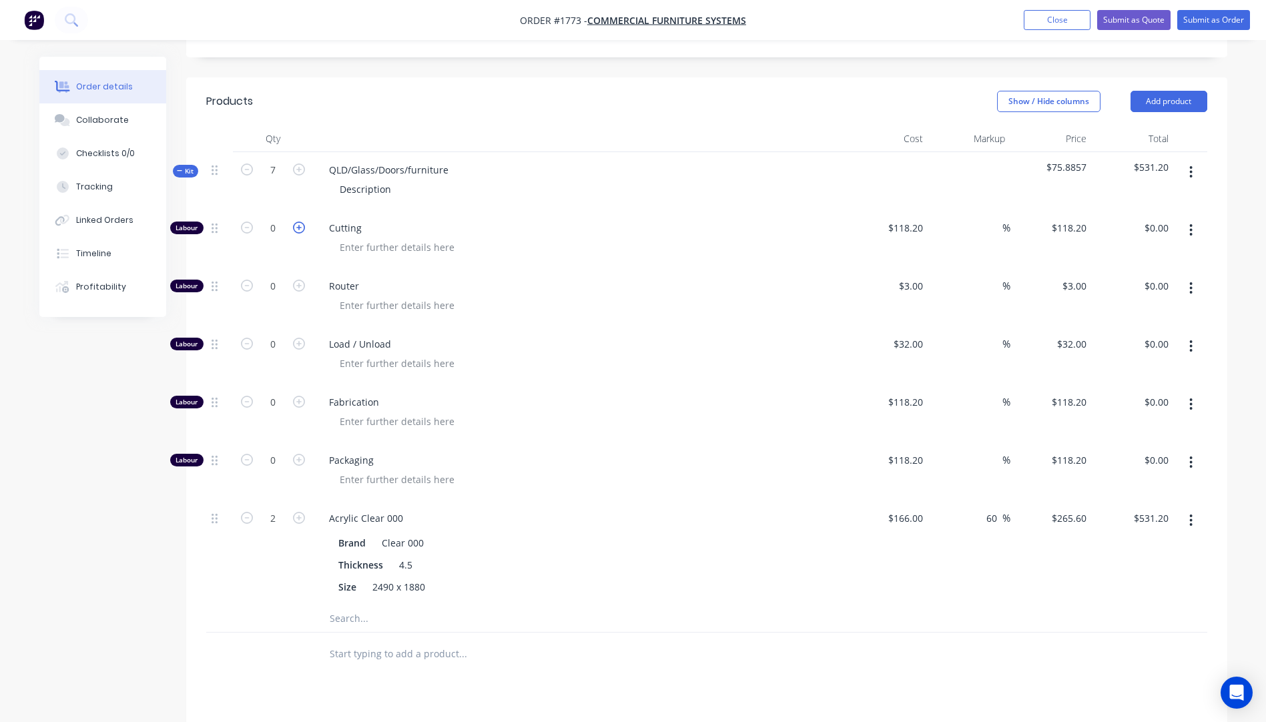
click at [297, 222] on icon "button" at bounding box center [299, 228] width 12 height 12
type input "1"
type input "$118.20"
click at [297, 222] on icon "button" at bounding box center [299, 228] width 12 height 12
type input "2"
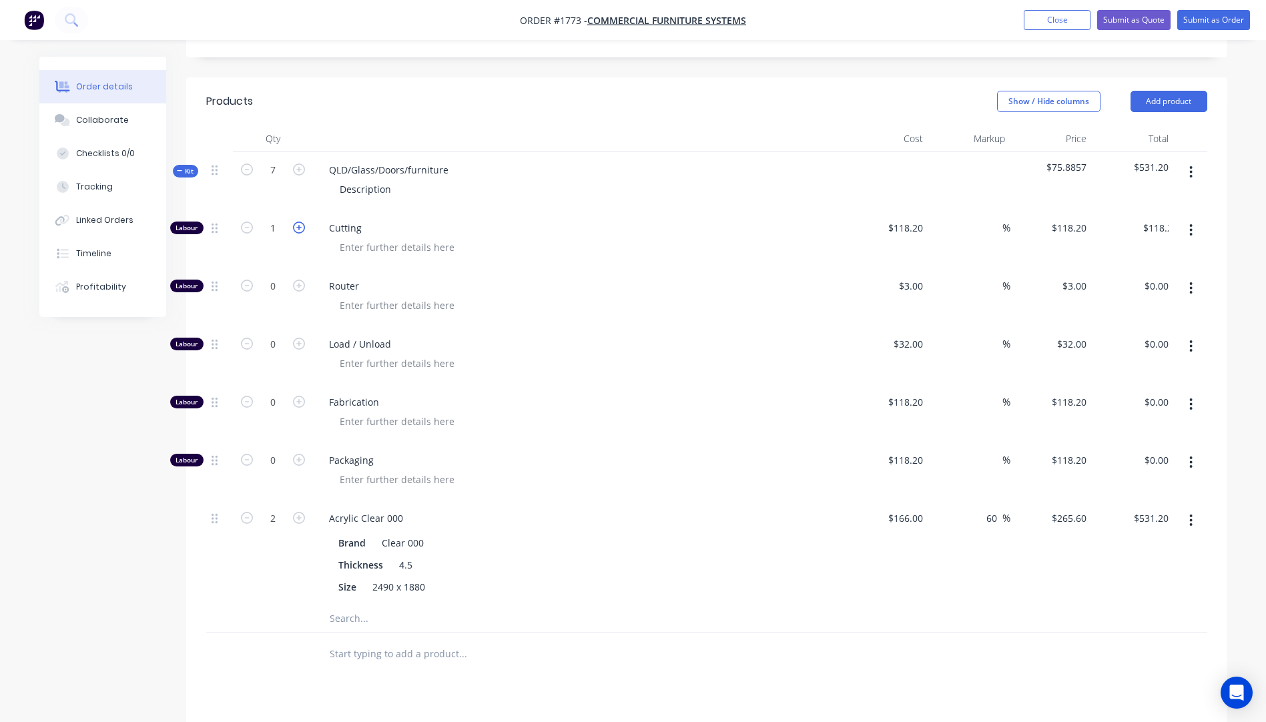
type input "$236.40"
click at [297, 222] on icon "button" at bounding box center [299, 228] width 12 height 12
type input "3"
type input "$354.60"
click at [297, 222] on icon "button" at bounding box center [299, 228] width 12 height 12
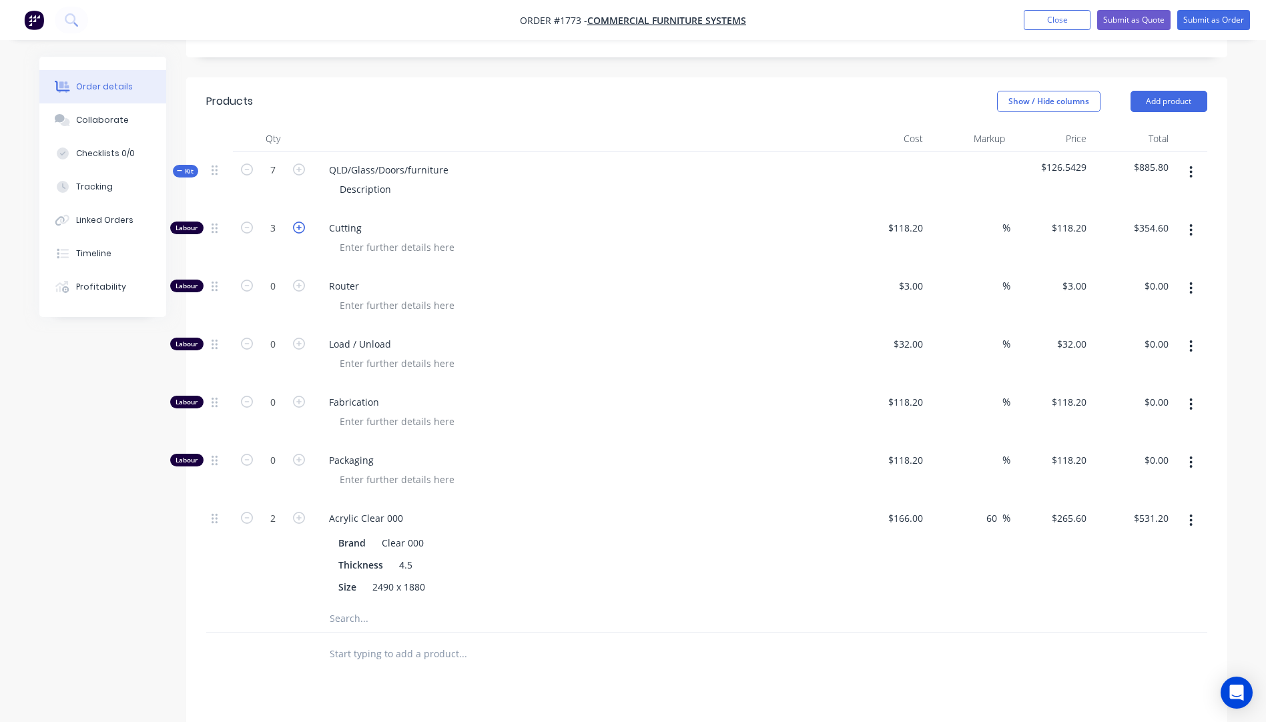
type input "4"
type input "$472.80"
click at [903, 218] on input "118.2" at bounding box center [912, 227] width 31 height 19
type input "$10.00"
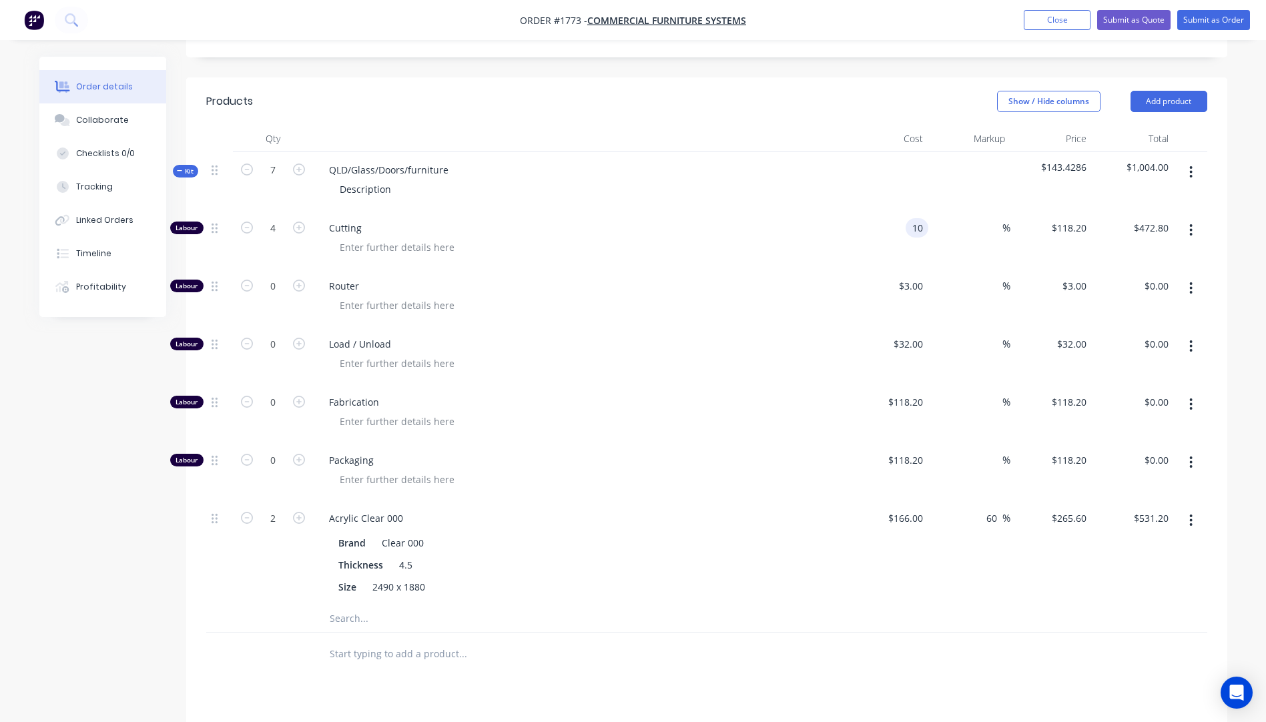
type input "$40.00"
click at [795, 296] on div at bounding box center [585, 305] width 512 height 19
drag, startPoint x: 448, startPoint y: 111, endPoint x: 319, endPoint y: 110, distance: 129.5
click at [319, 160] on div "QLD/Glass/Doors/furniture" at bounding box center [388, 169] width 141 height 19
drag, startPoint x: 393, startPoint y: 133, endPoint x: 335, endPoint y: 131, distance: 58.1
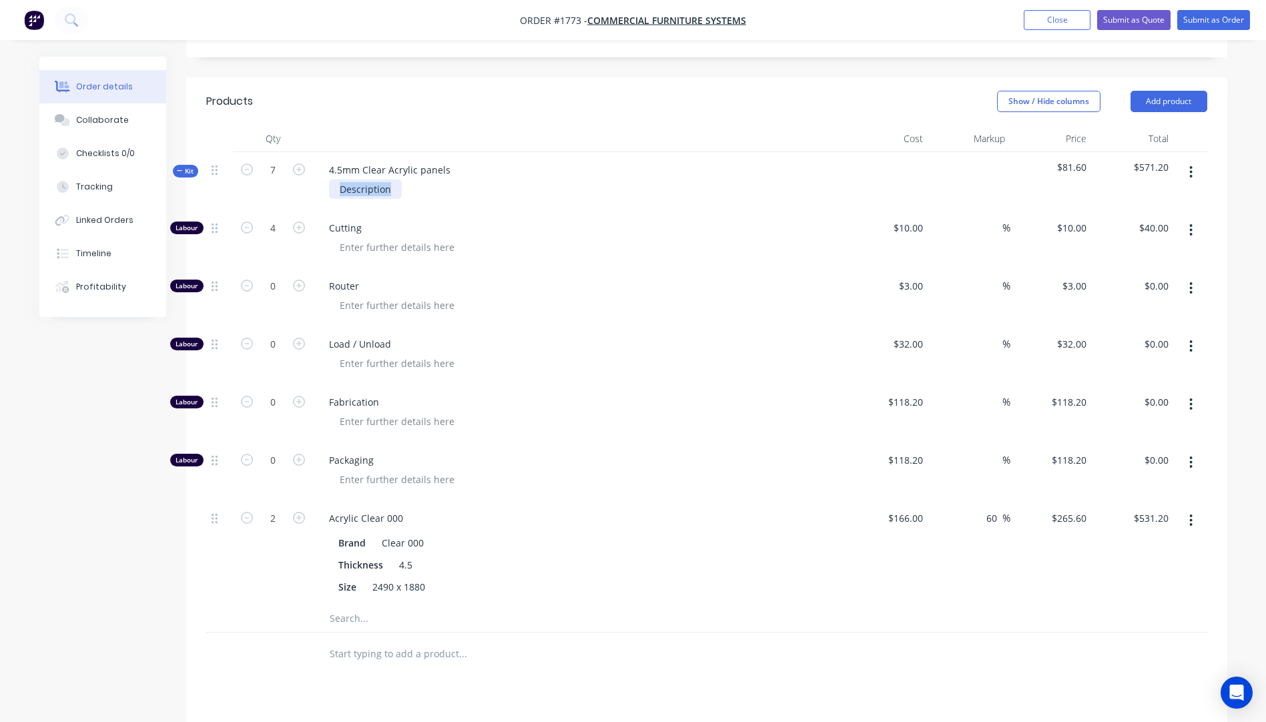
click at [335, 179] on div "Description" at bounding box center [365, 188] width 73 height 19
click at [380, 179] on div "Description" at bounding box center [365, 188] width 73 height 19
click at [540, 238] on div at bounding box center [585, 247] width 512 height 19
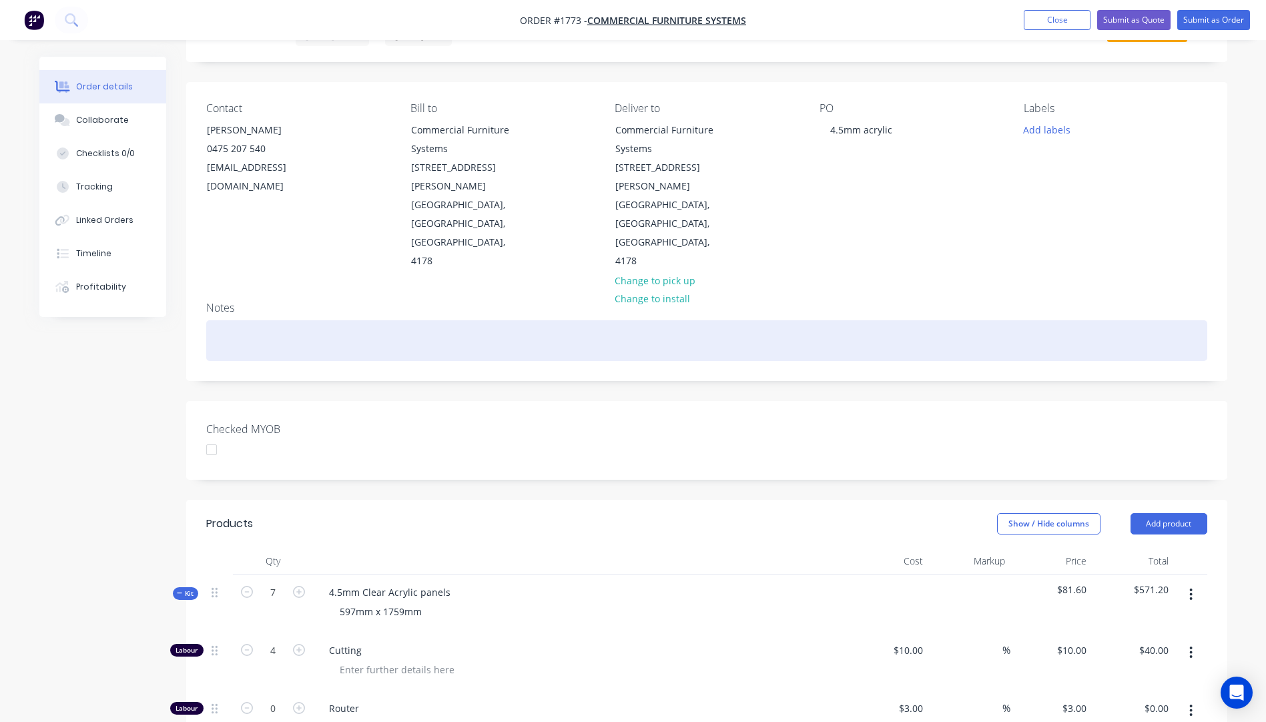
scroll to position [67, 0]
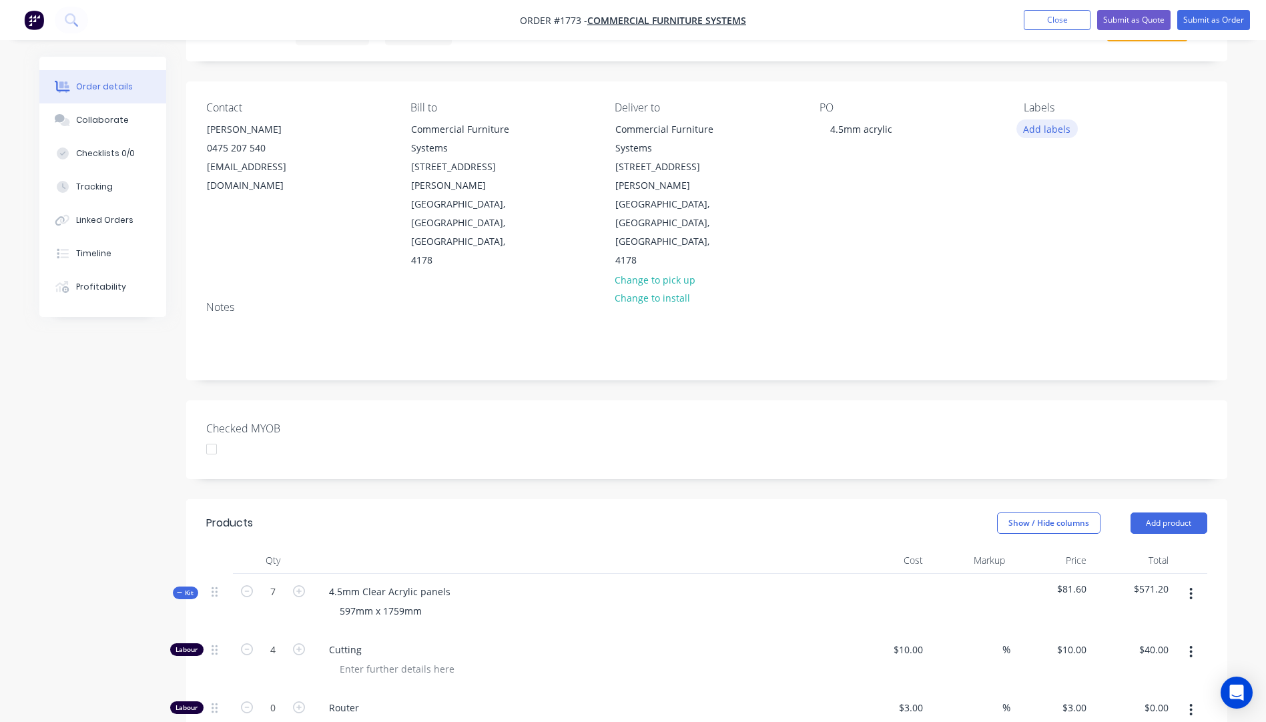
click at [1042, 136] on button "Add labels" at bounding box center [1046, 128] width 61 height 18
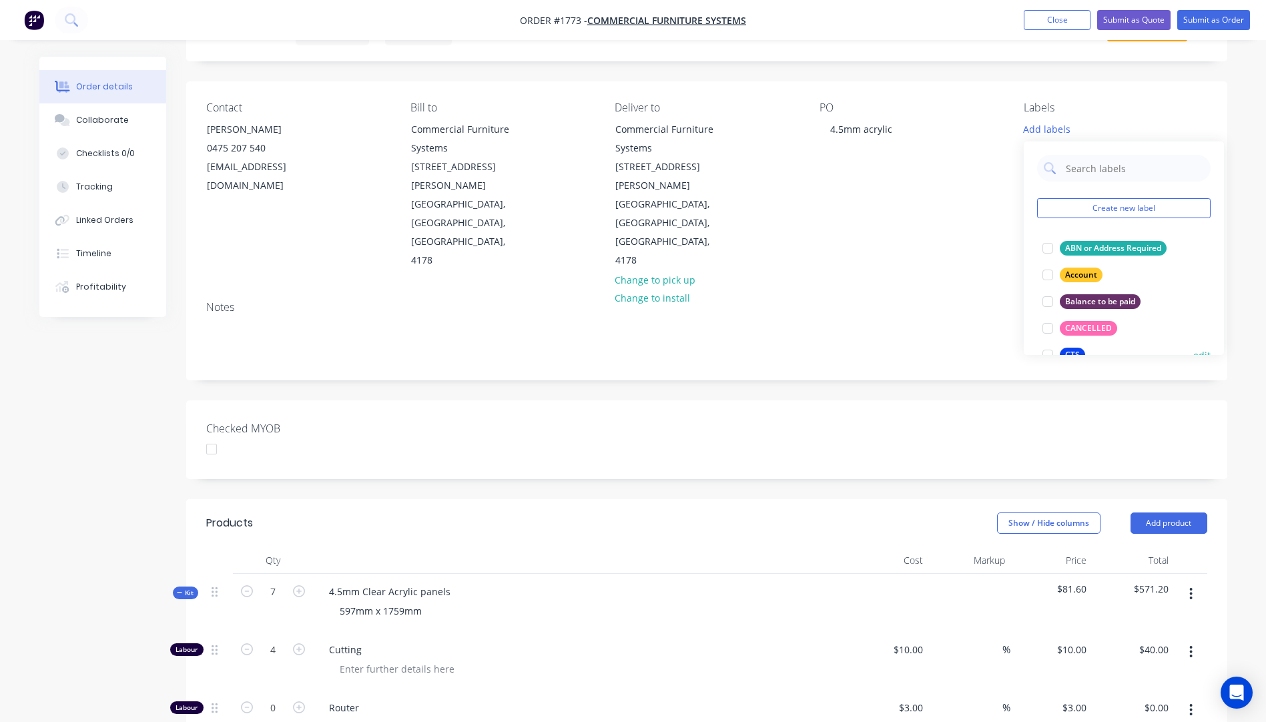
click at [1075, 347] on button "CTS" at bounding box center [1063, 355] width 53 height 19
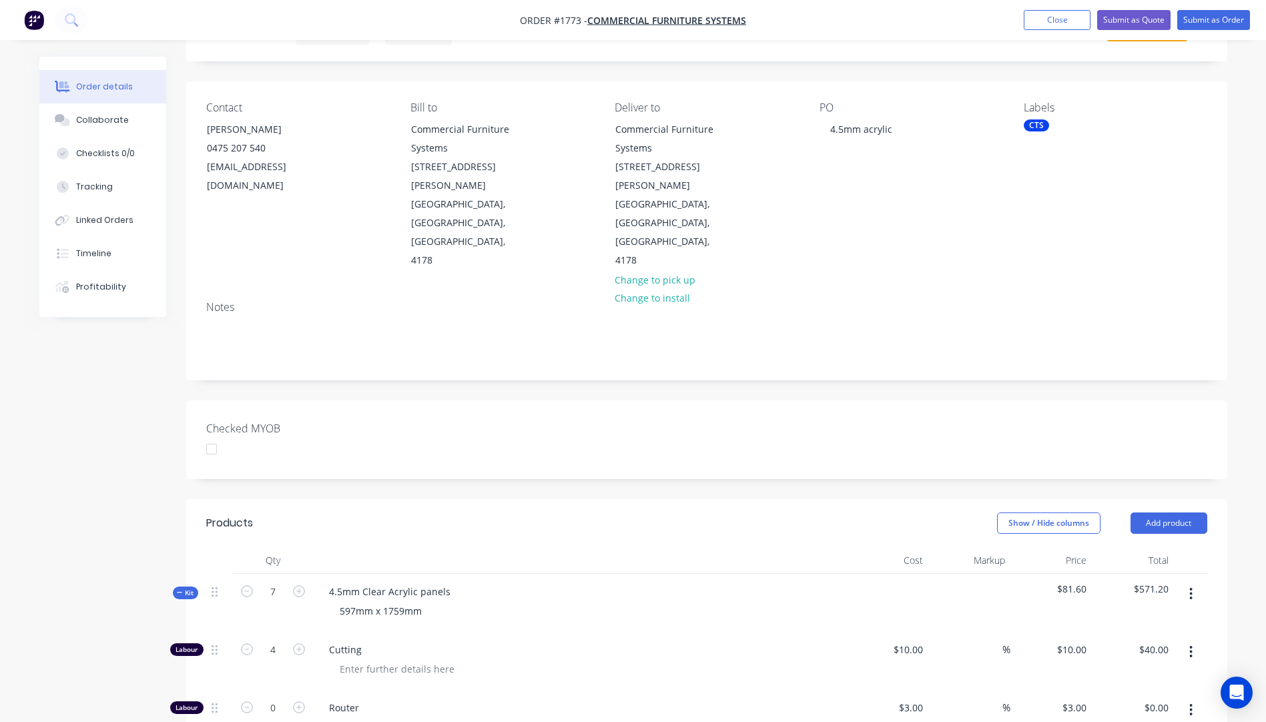
click at [990, 301] on div "Notes" at bounding box center [706, 307] width 1001 height 13
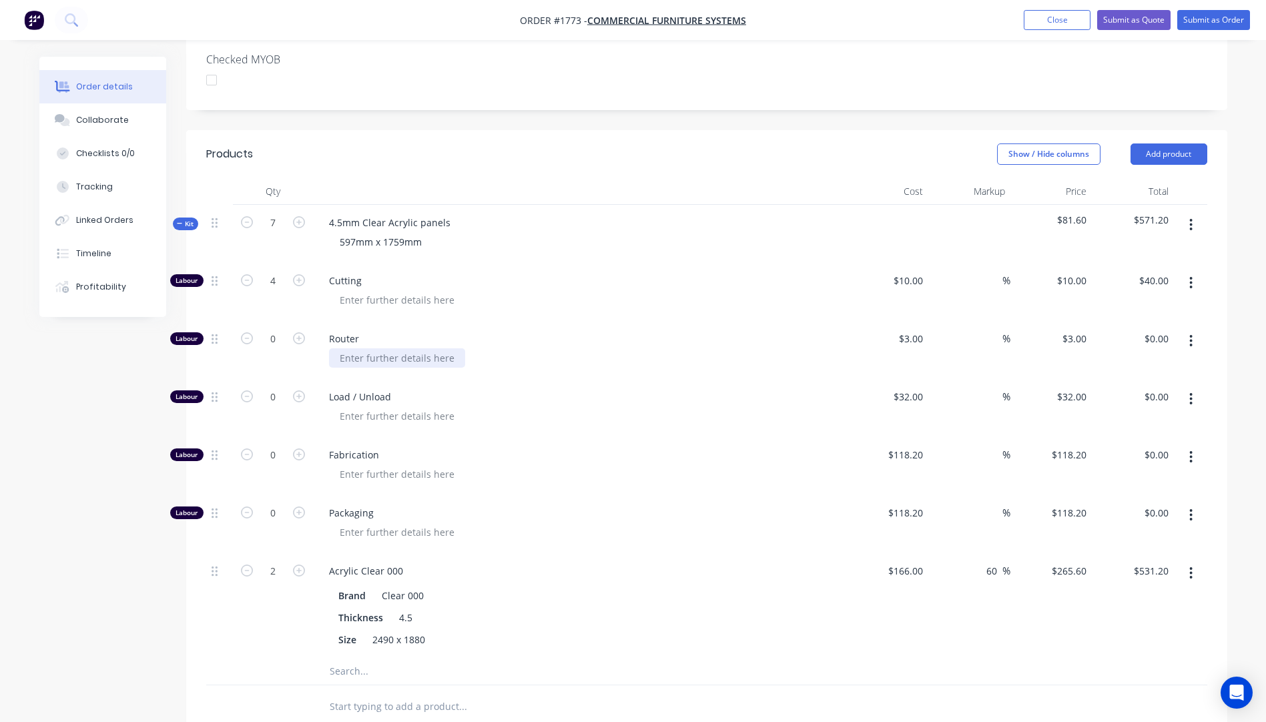
scroll to position [460, 0]
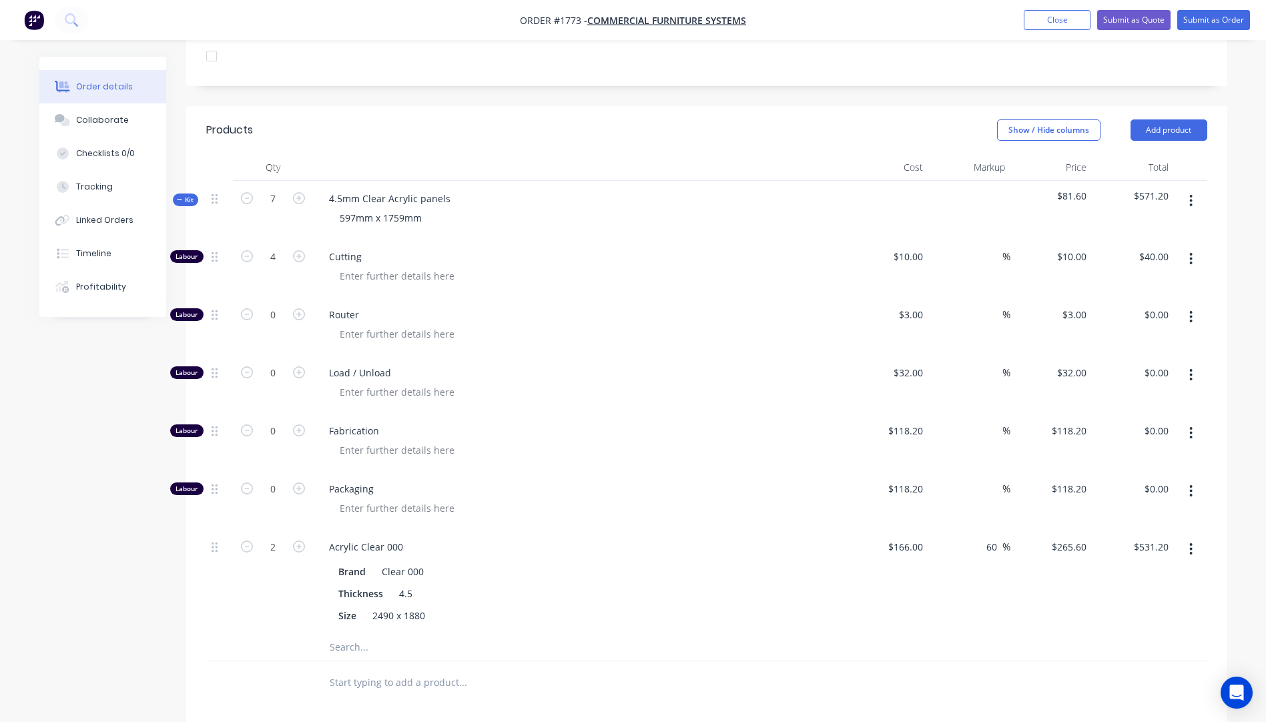
click at [359, 634] on input "text" at bounding box center [462, 647] width 267 height 27
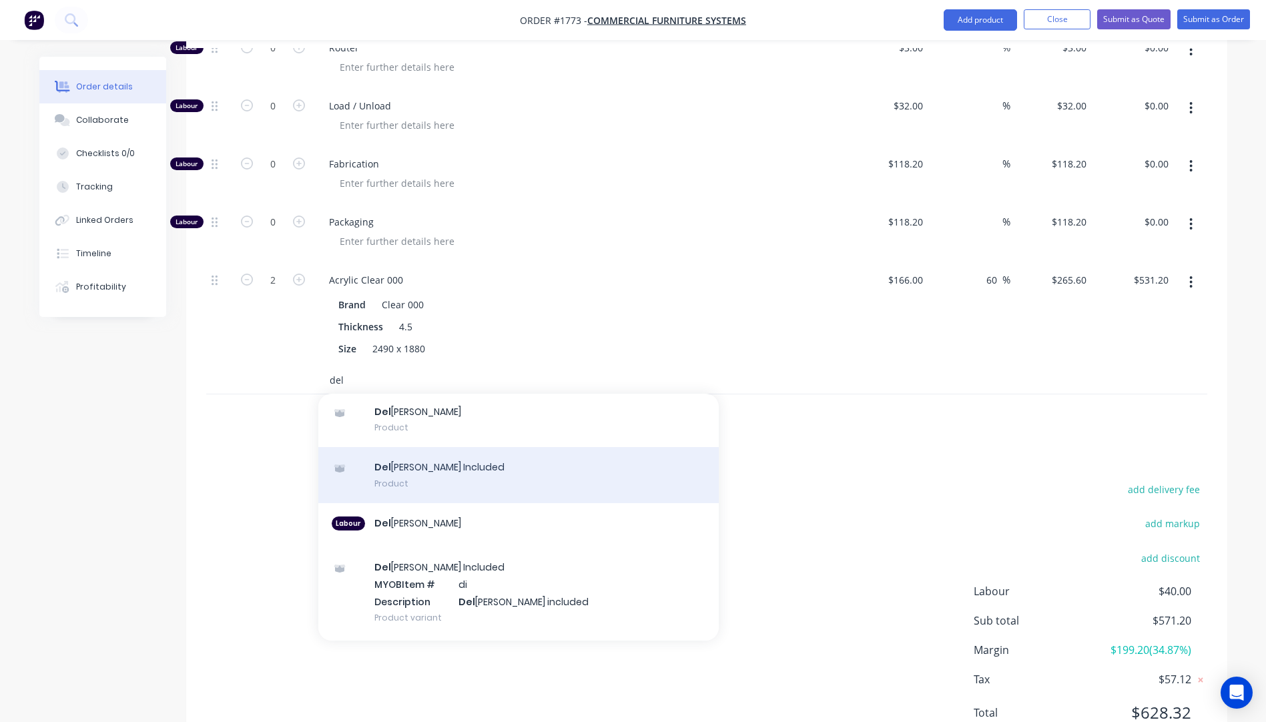
scroll to position [132, 0]
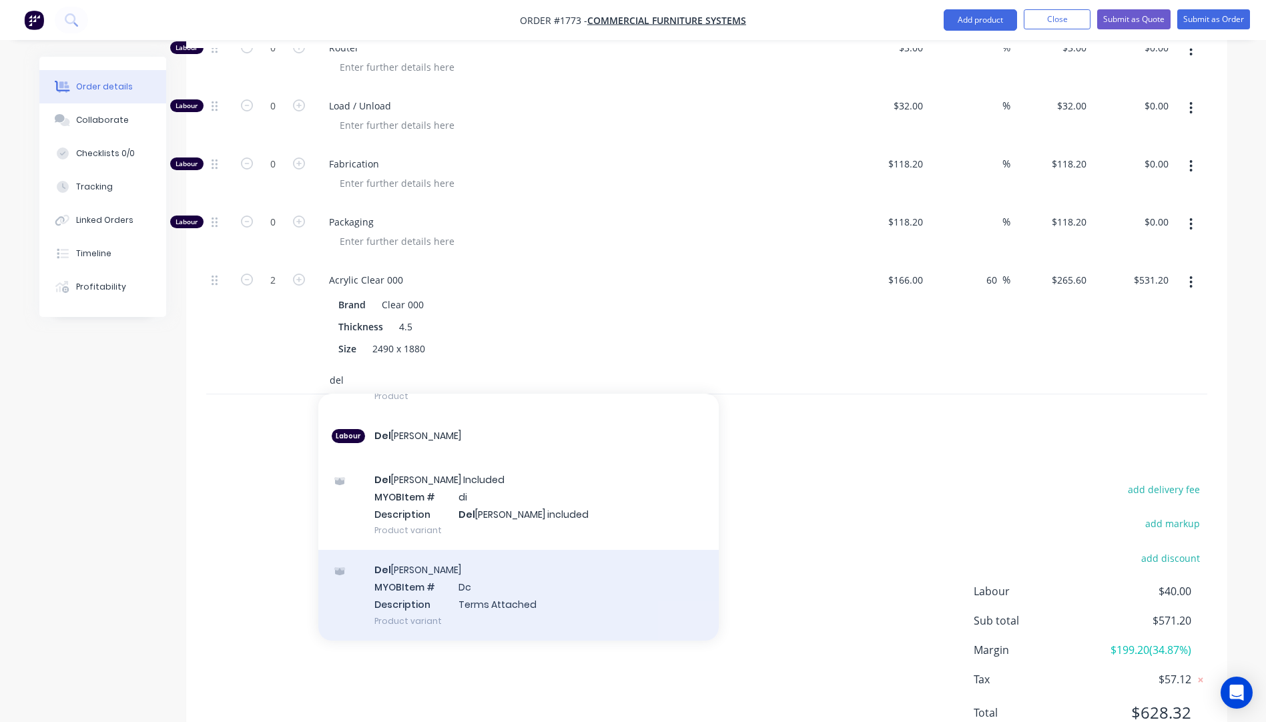
type input "del"
click at [480, 550] on div "Del ivery MYOB Item # Dc Description Terms Attached Product variant" at bounding box center [518, 595] width 400 height 90
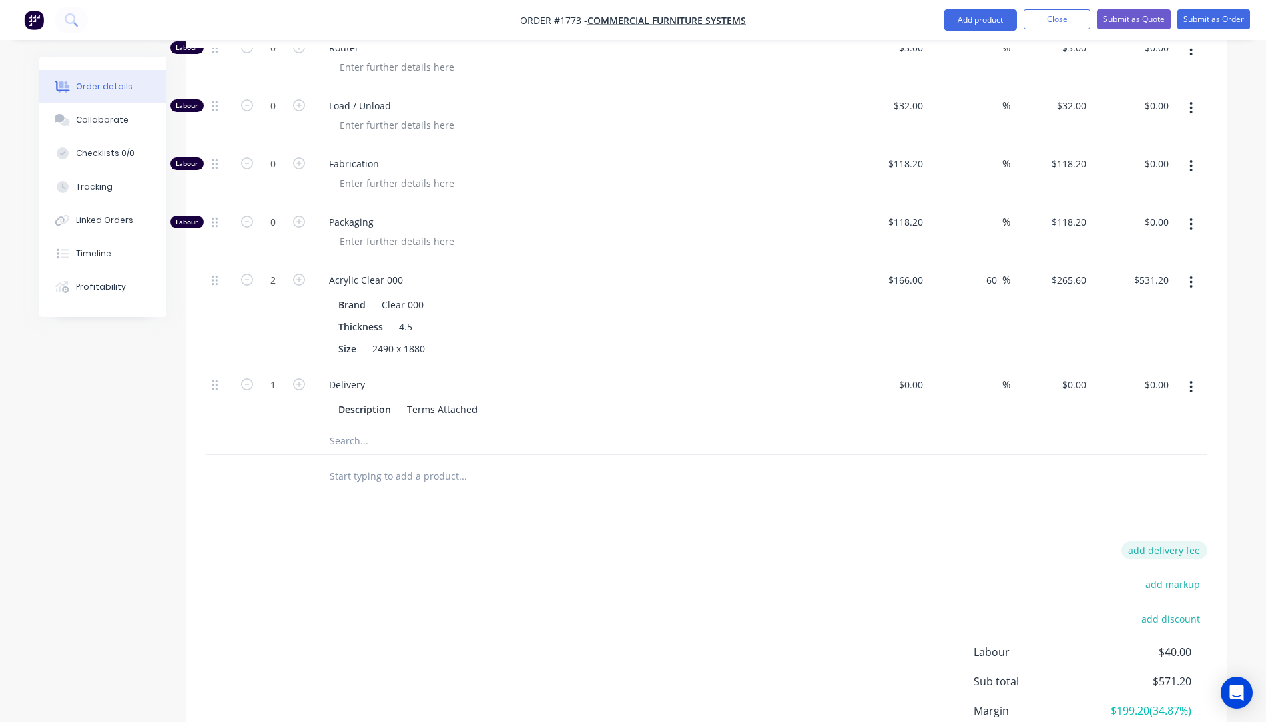
click at [1168, 541] on button "add delivery fee" at bounding box center [1164, 550] width 86 height 18
type input "60"
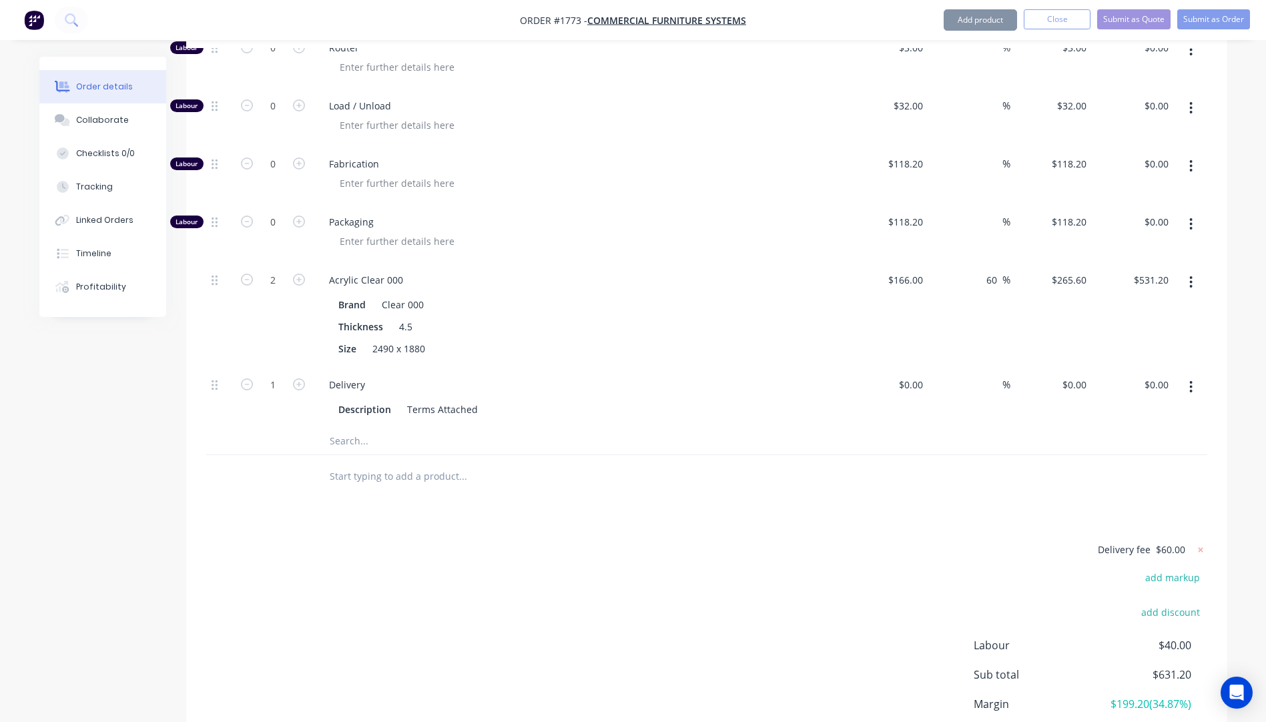
click at [695, 455] on div at bounding box center [553, 476] width 480 height 43
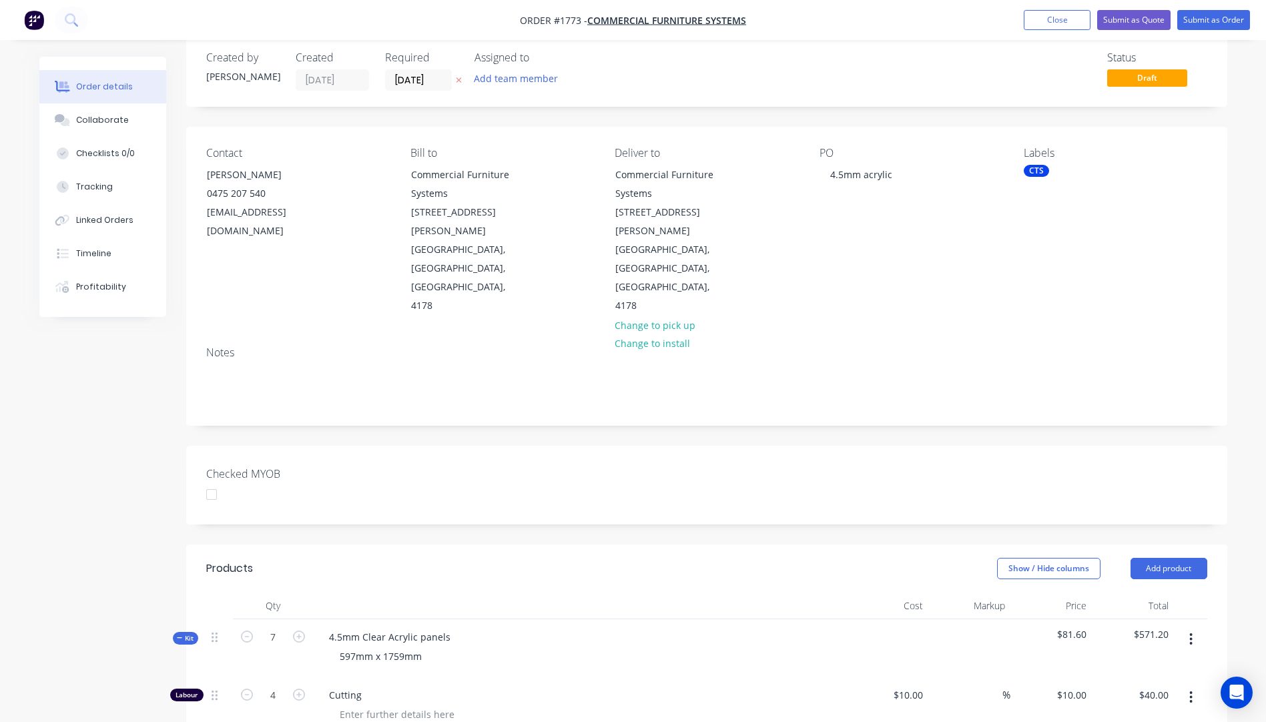
scroll to position [0, 0]
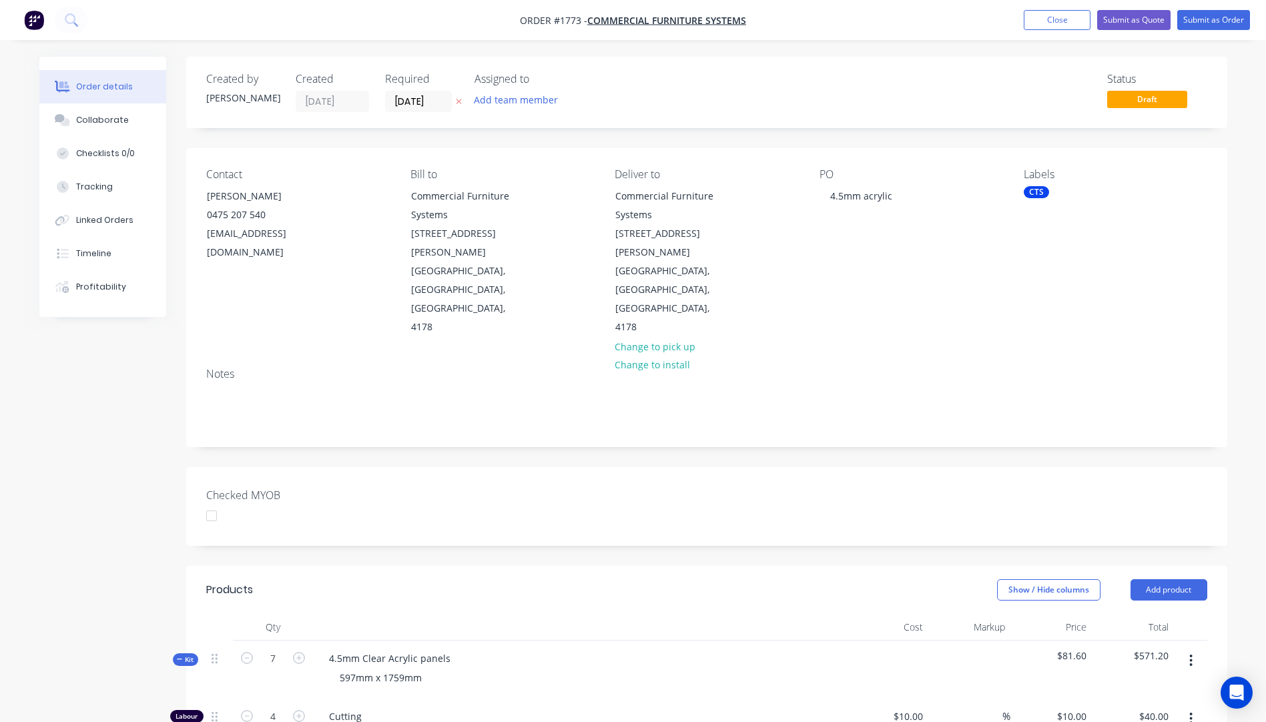
click at [460, 99] on icon "button" at bounding box center [459, 101] width 6 height 8
click at [1037, 27] on button "Close" at bounding box center [1057, 20] width 67 height 20
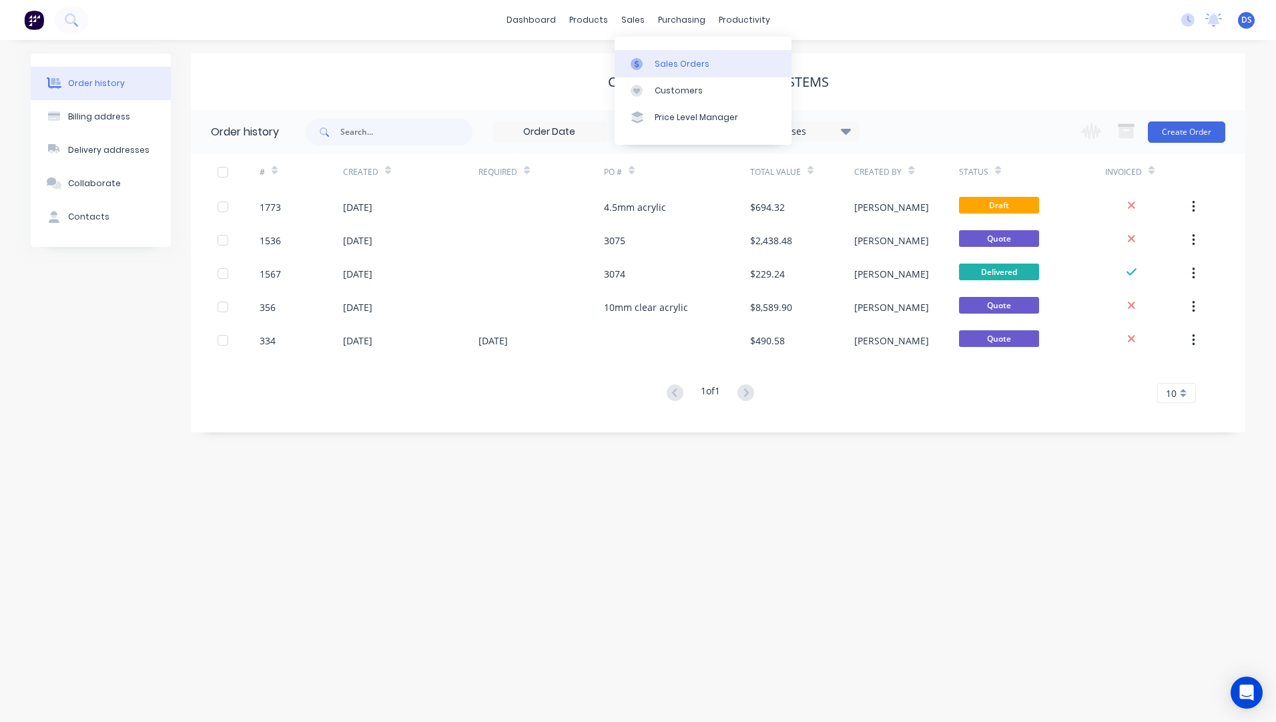
click at [685, 70] on link "Sales Orders" at bounding box center [703, 63] width 177 height 27
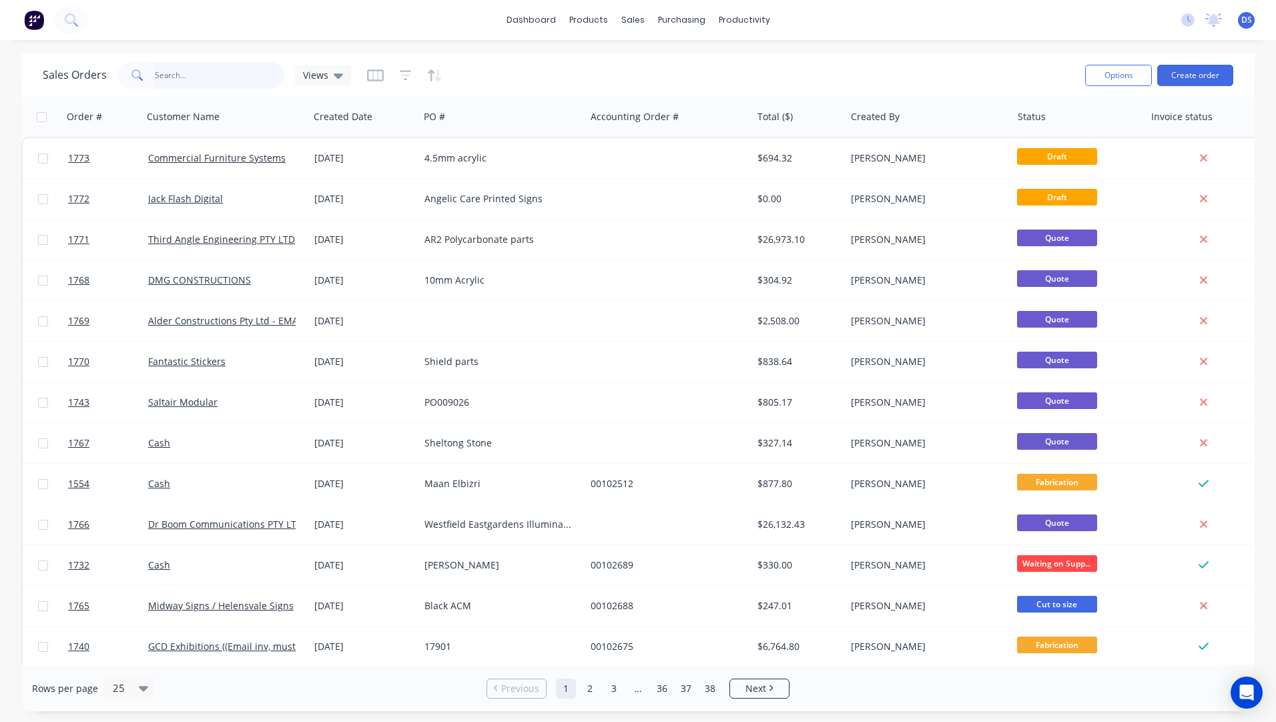
click at [206, 77] on input "text" at bounding box center [220, 75] width 130 height 27
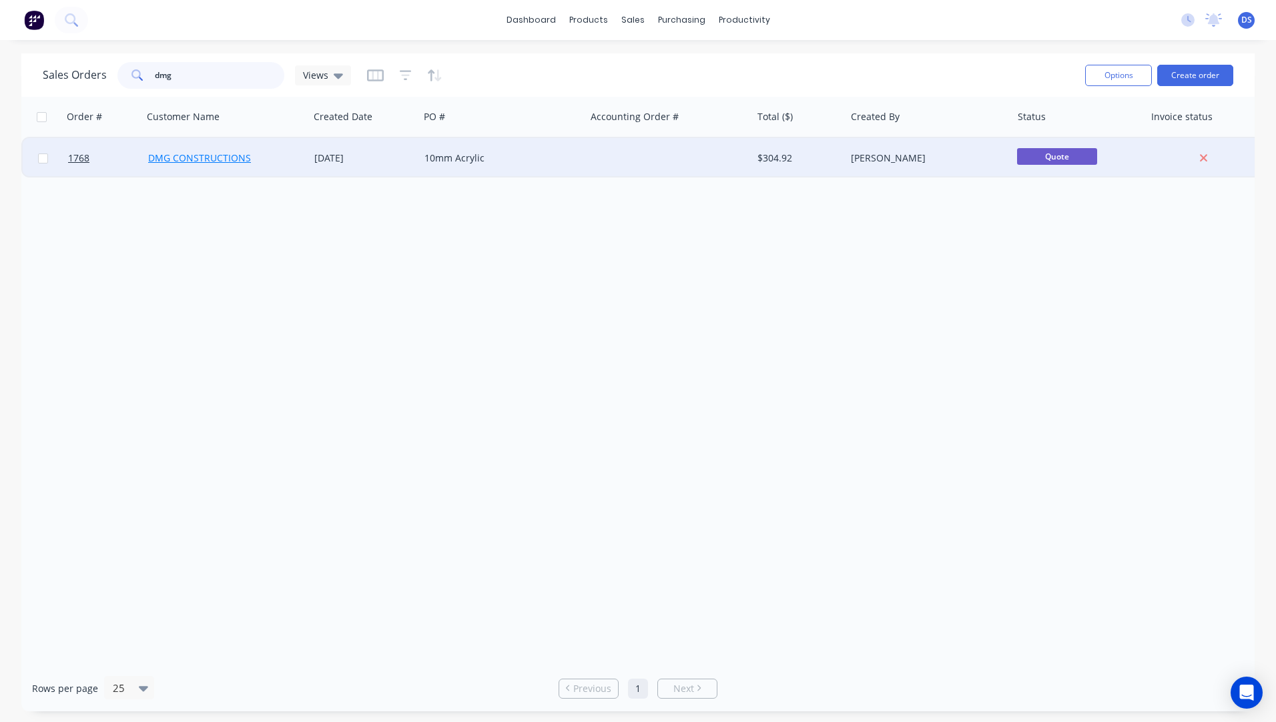
type input "dmg"
click at [235, 160] on link "DMG CONSTRUCTIONS" at bounding box center [199, 157] width 103 height 13
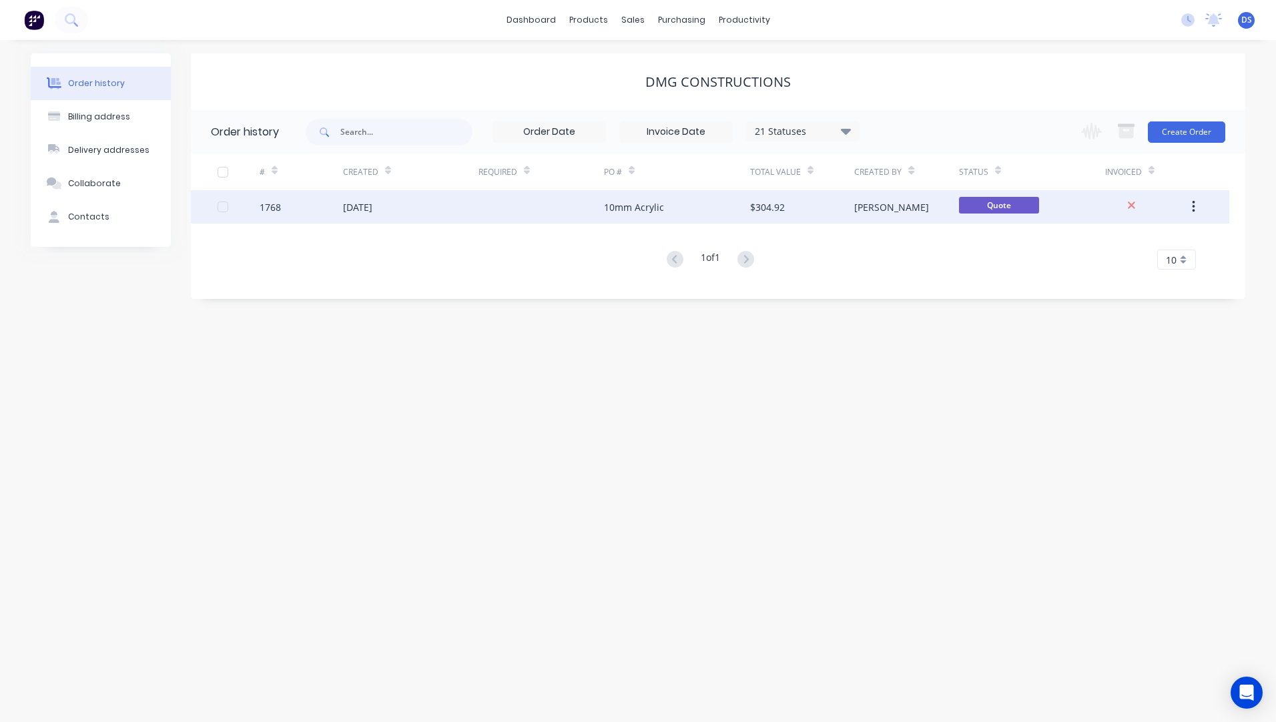
click at [633, 208] on div "10mm Acrylic" at bounding box center [634, 207] width 60 height 14
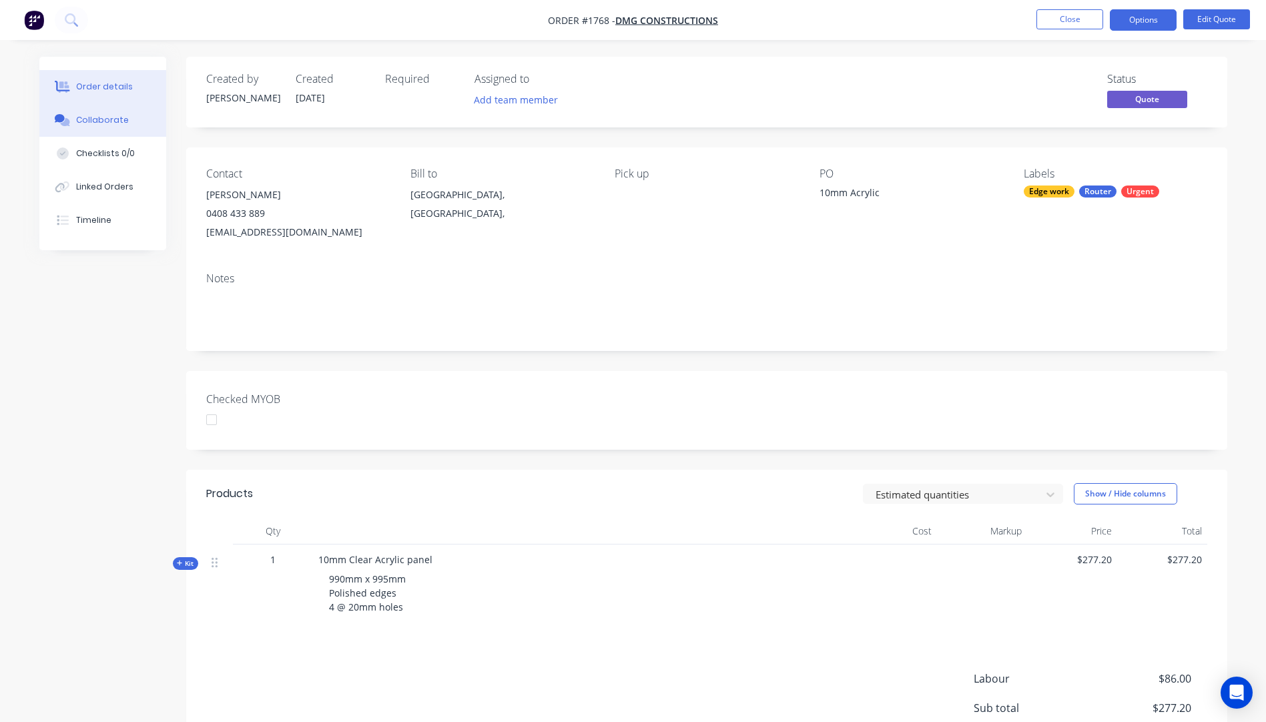
click at [83, 121] on div "Collaborate" at bounding box center [102, 120] width 53 height 12
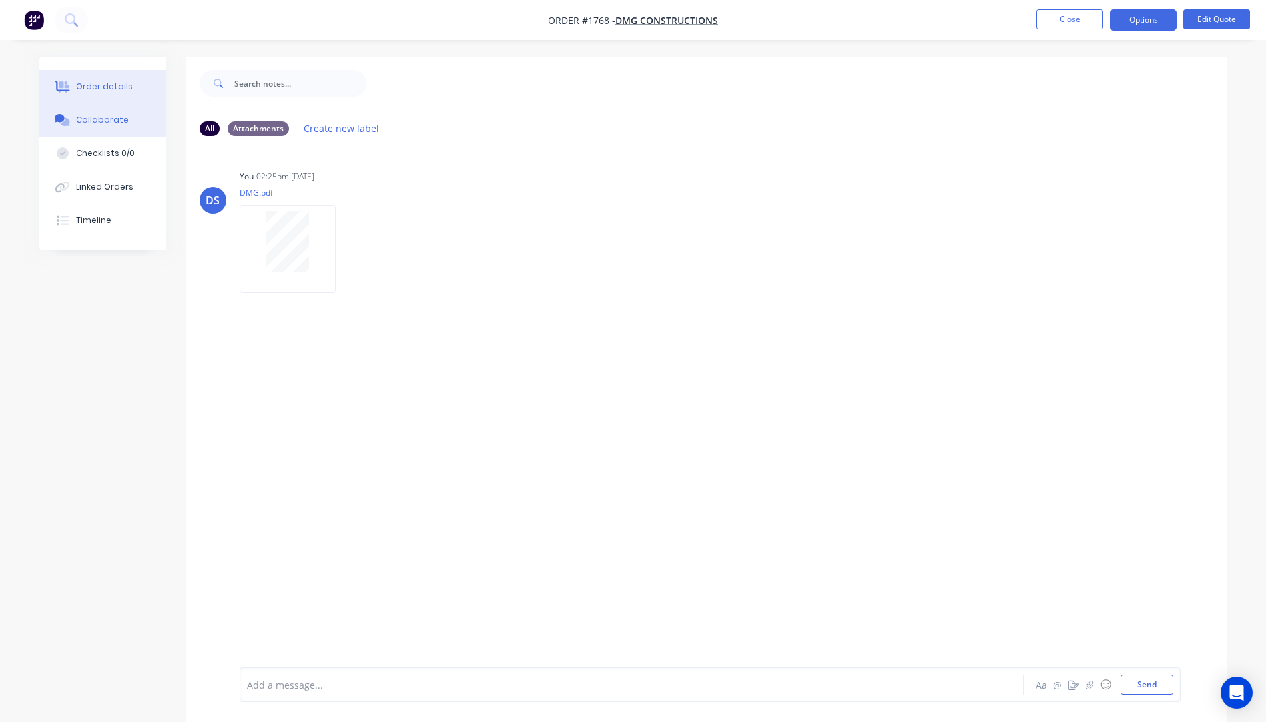
click at [91, 89] on div "Order details" at bounding box center [104, 87] width 57 height 12
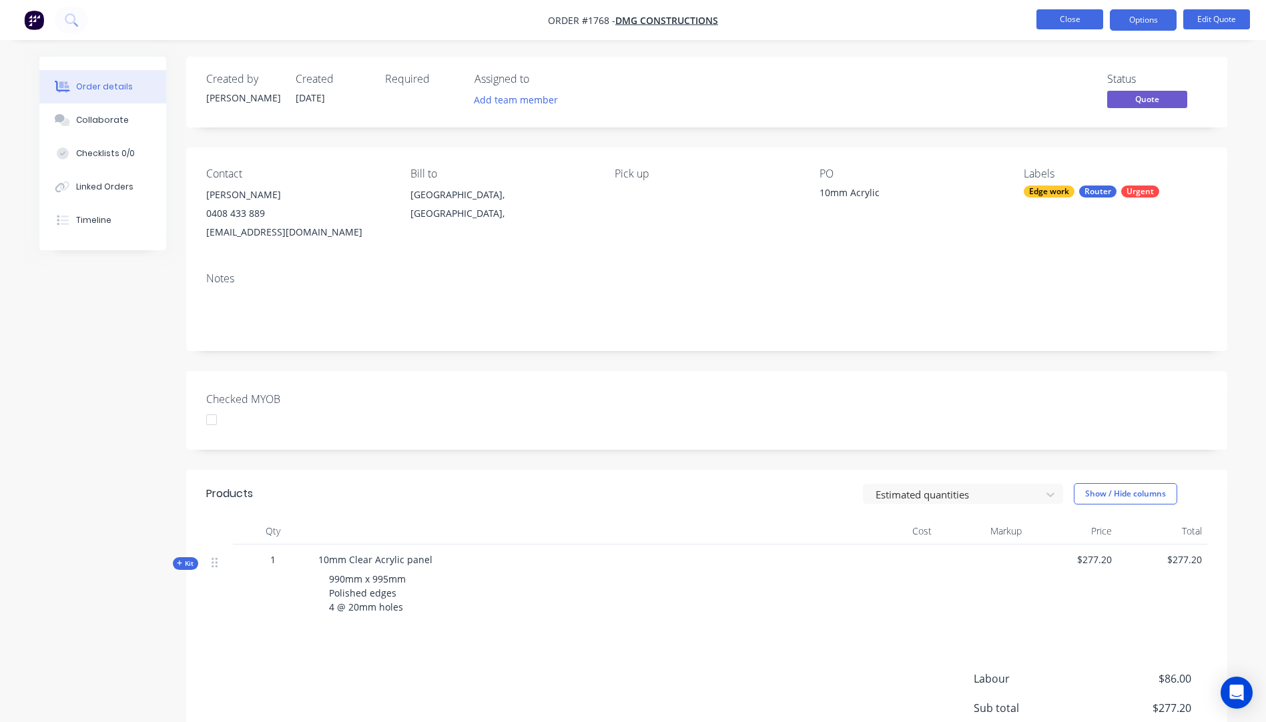
click at [1070, 19] on button "Close" at bounding box center [1069, 19] width 67 height 20
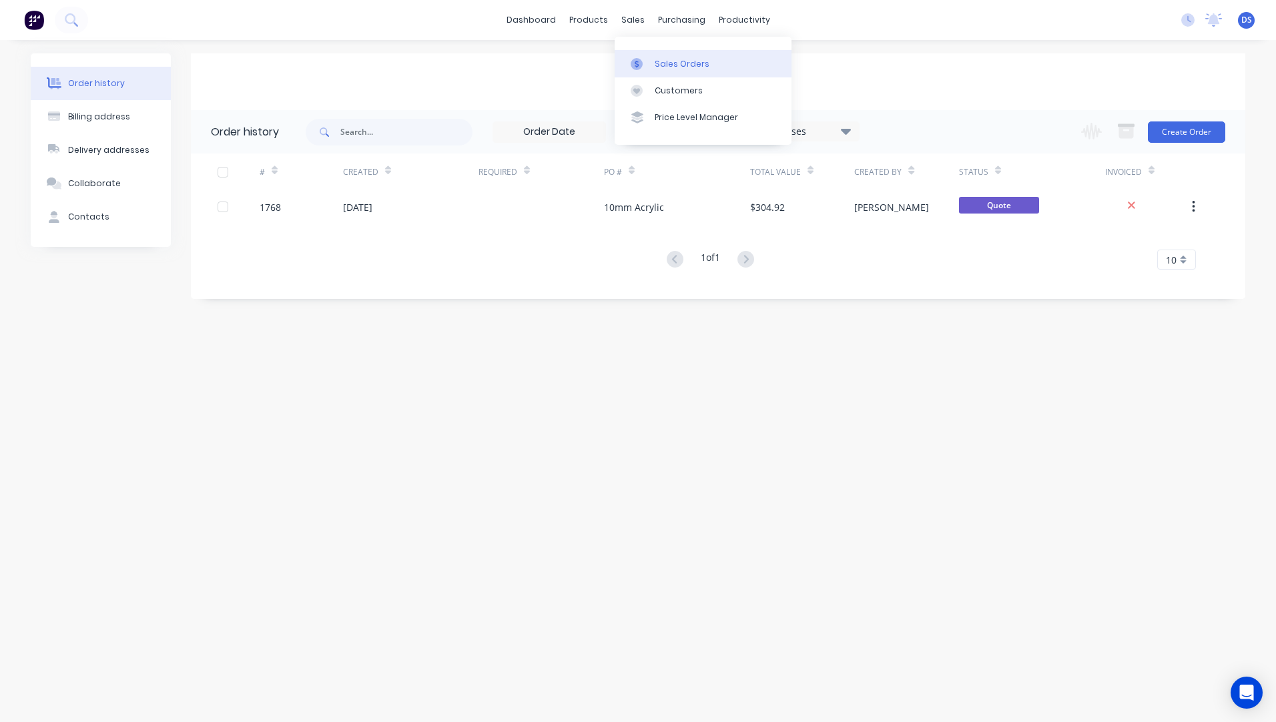
click at [677, 76] on link "Sales Orders" at bounding box center [703, 63] width 177 height 27
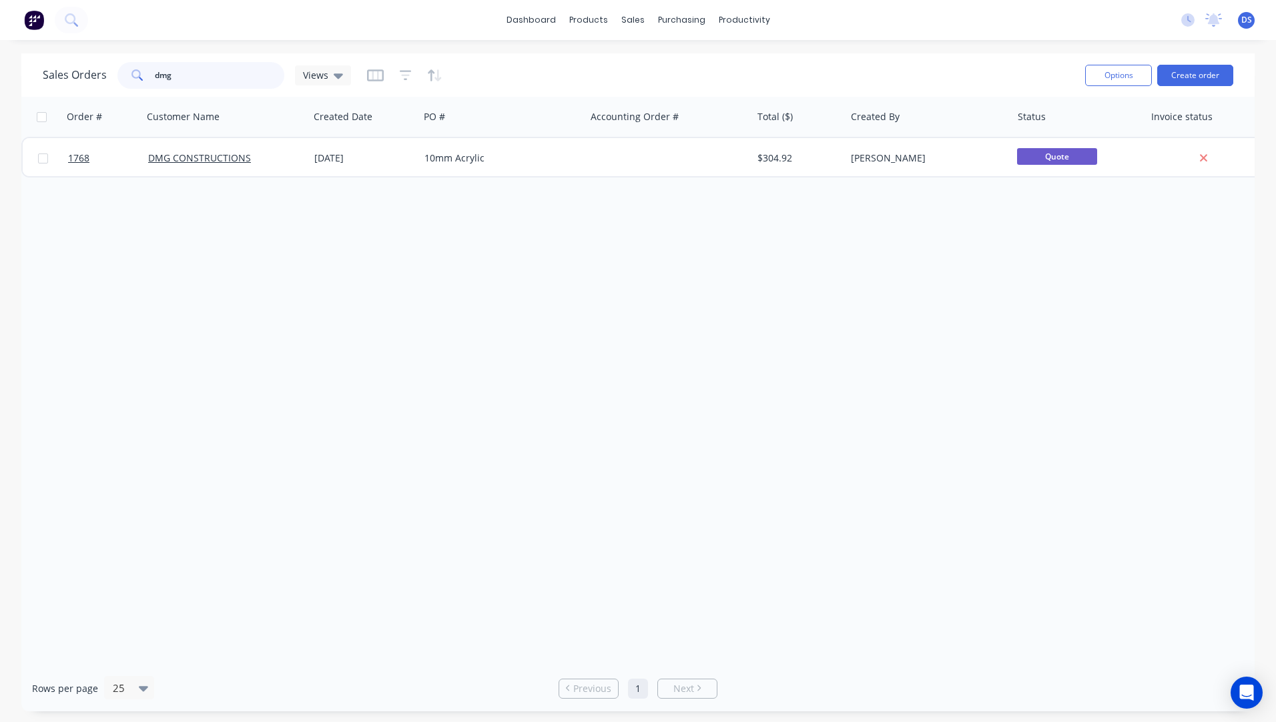
drag, startPoint x: 175, startPoint y: 78, endPoint x: 127, endPoint y: 78, distance: 47.4
click at [127, 78] on div "dmg" at bounding box center [200, 75] width 167 height 27
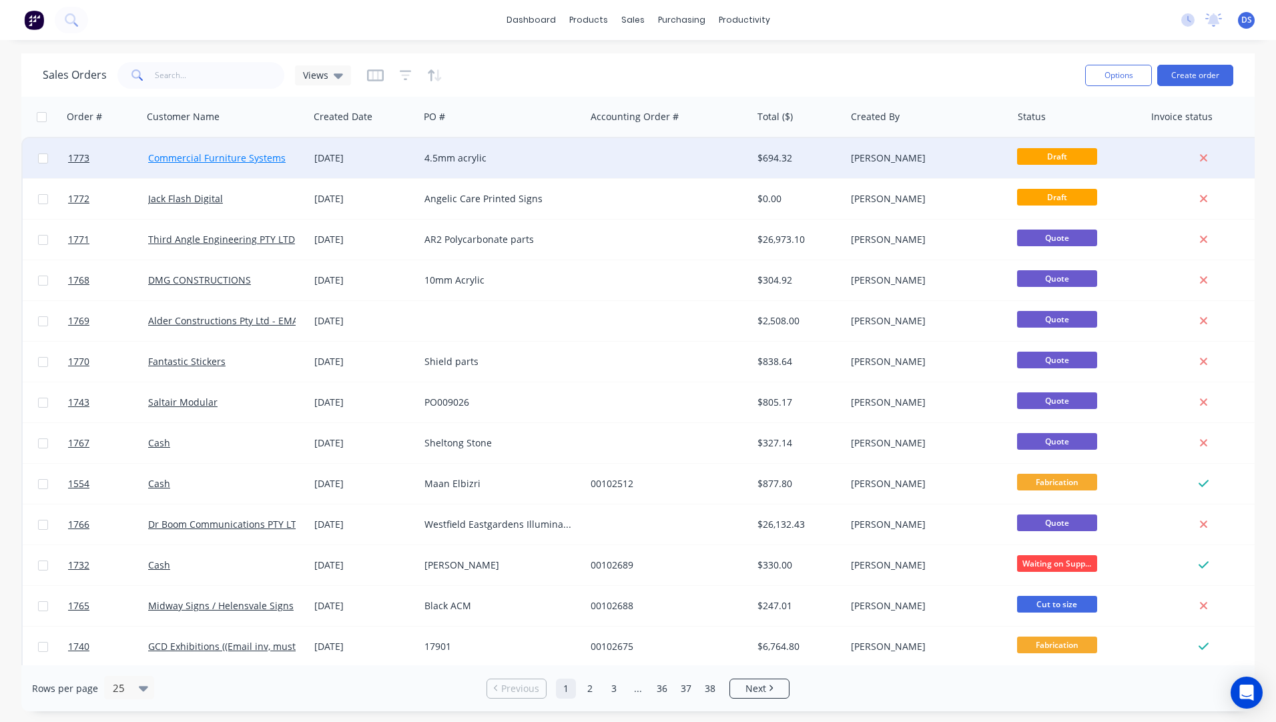
click at [226, 157] on link "Commercial Furniture Systems" at bounding box center [216, 157] width 137 height 13
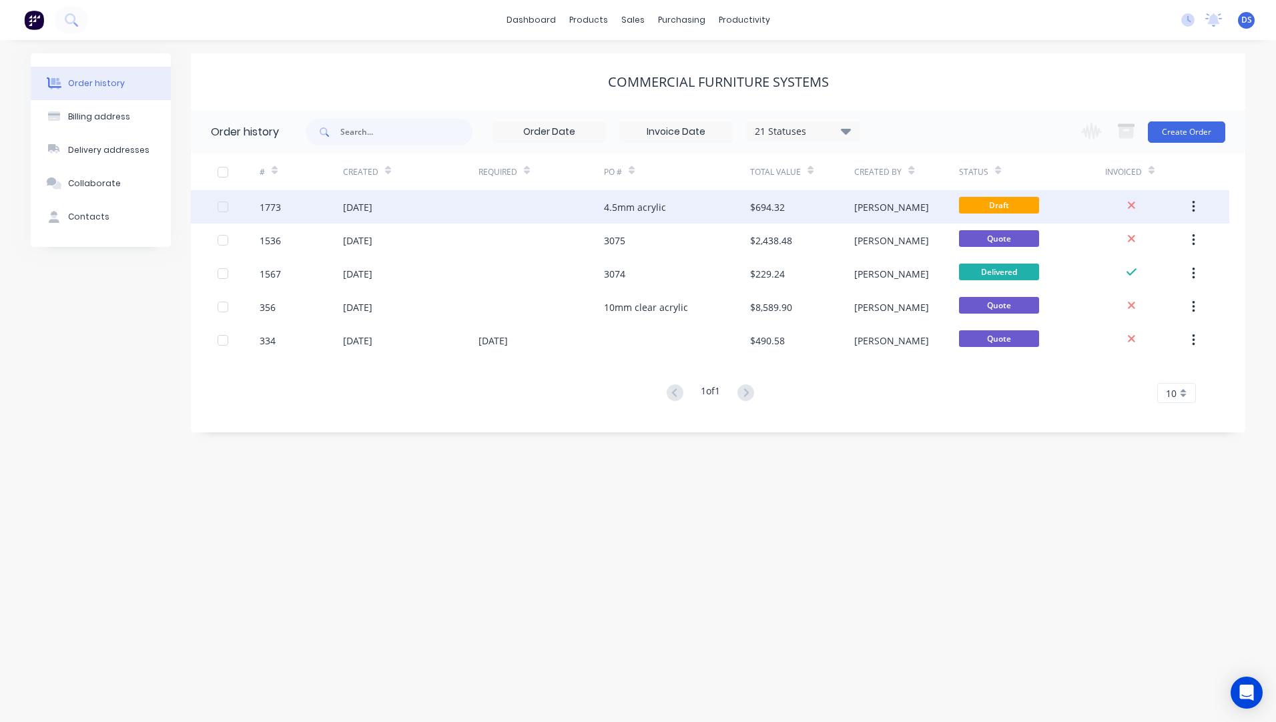
click at [630, 213] on div "4.5mm acrylic" at bounding box center [635, 207] width 62 height 14
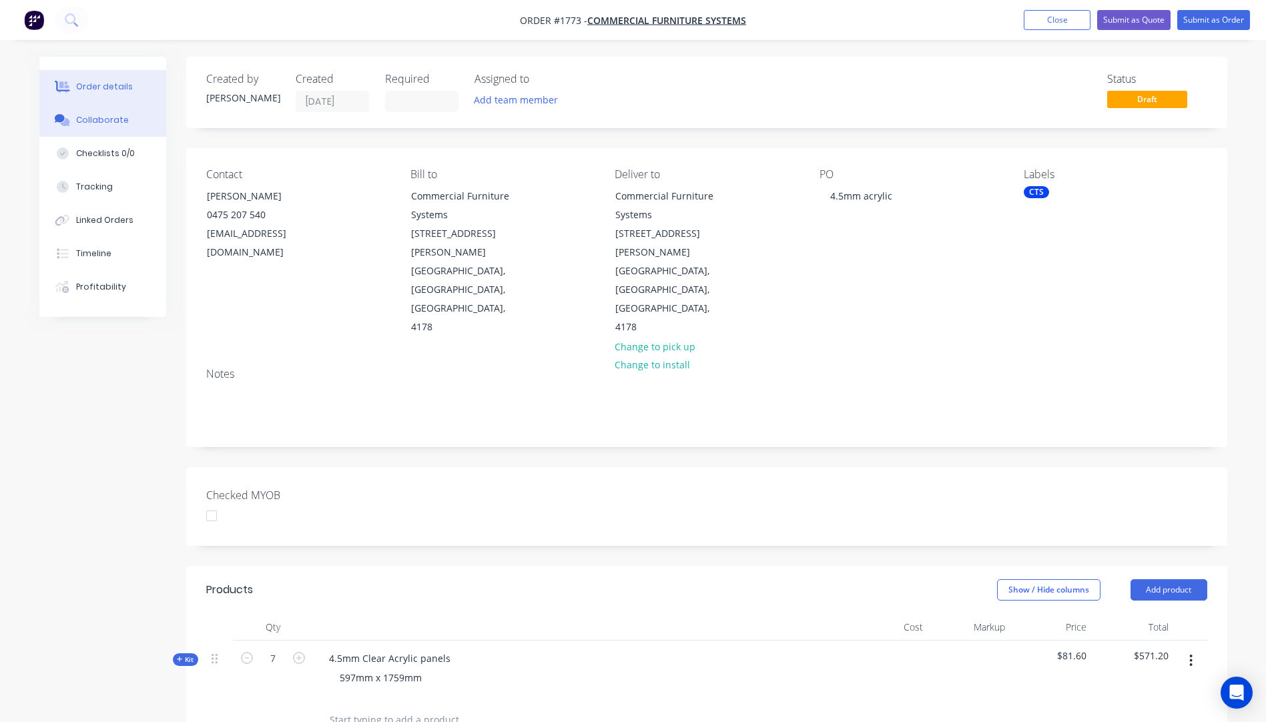
click at [92, 121] on div "Collaborate" at bounding box center [102, 120] width 53 height 12
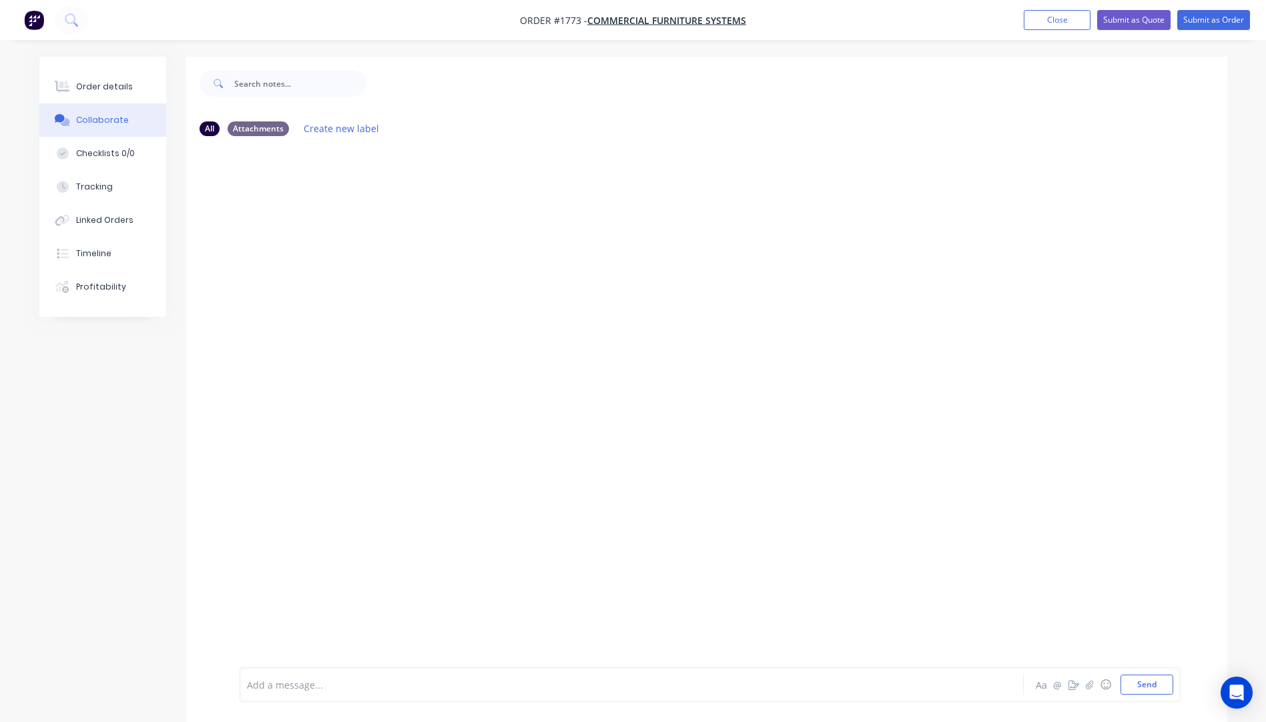
click at [282, 688] on div at bounding box center [595, 685] width 694 height 14
click at [1138, 688] on button "Send" at bounding box center [1146, 685] width 53 height 20
click at [1056, 19] on button "Close" at bounding box center [1057, 20] width 67 height 20
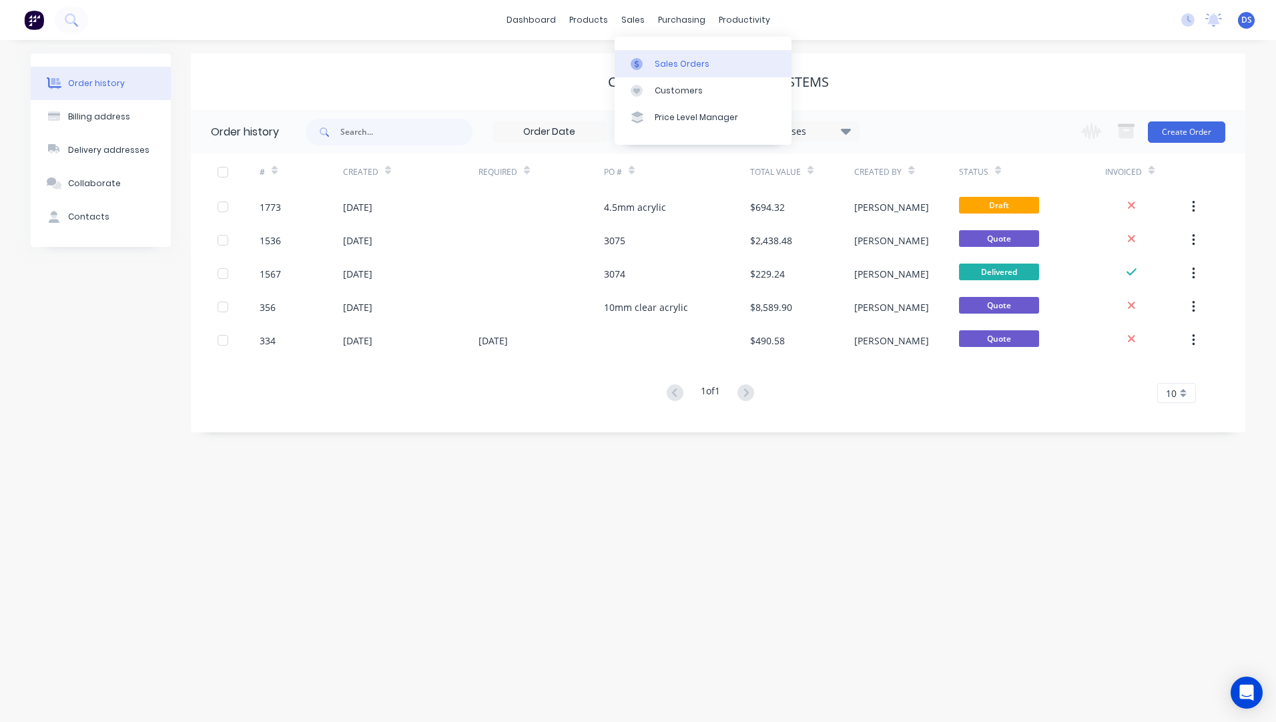
click at [674, 63] on div "Sales Orders" at bounding box center [682, 64] width 55 height 12
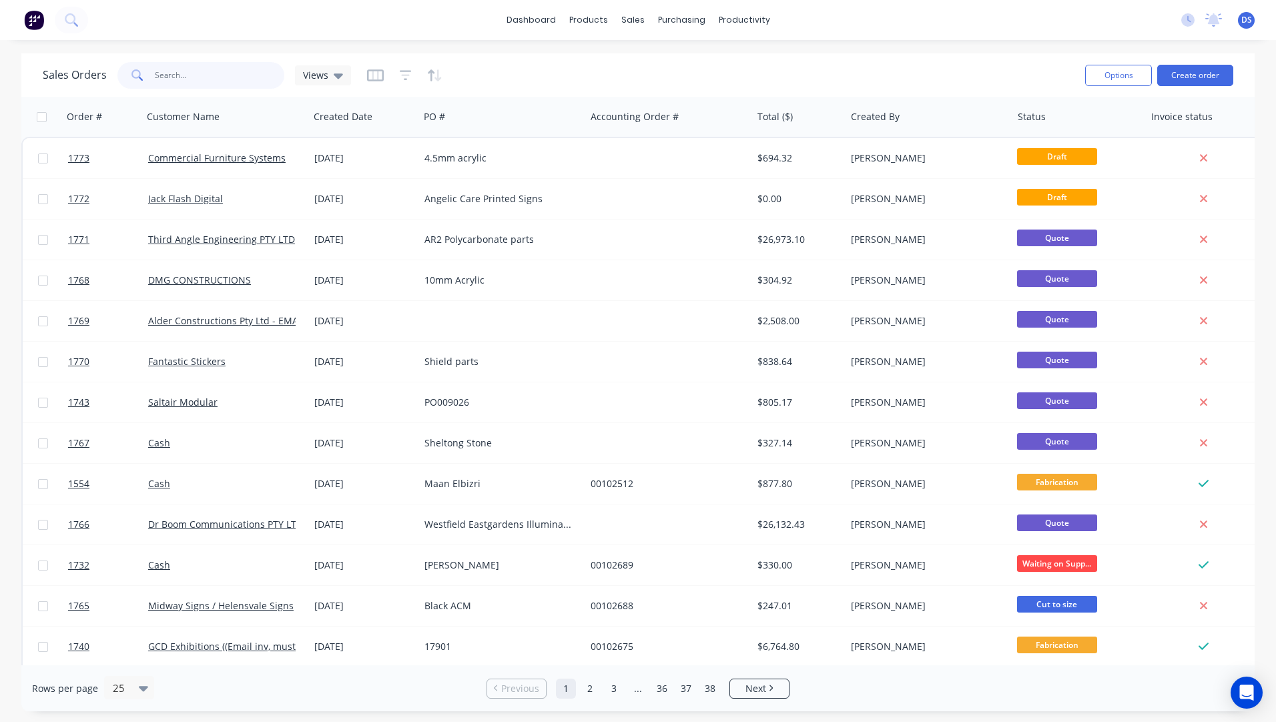
click at [218, 81] on input "text" at bounding box center [220, 75] width 130 height 27
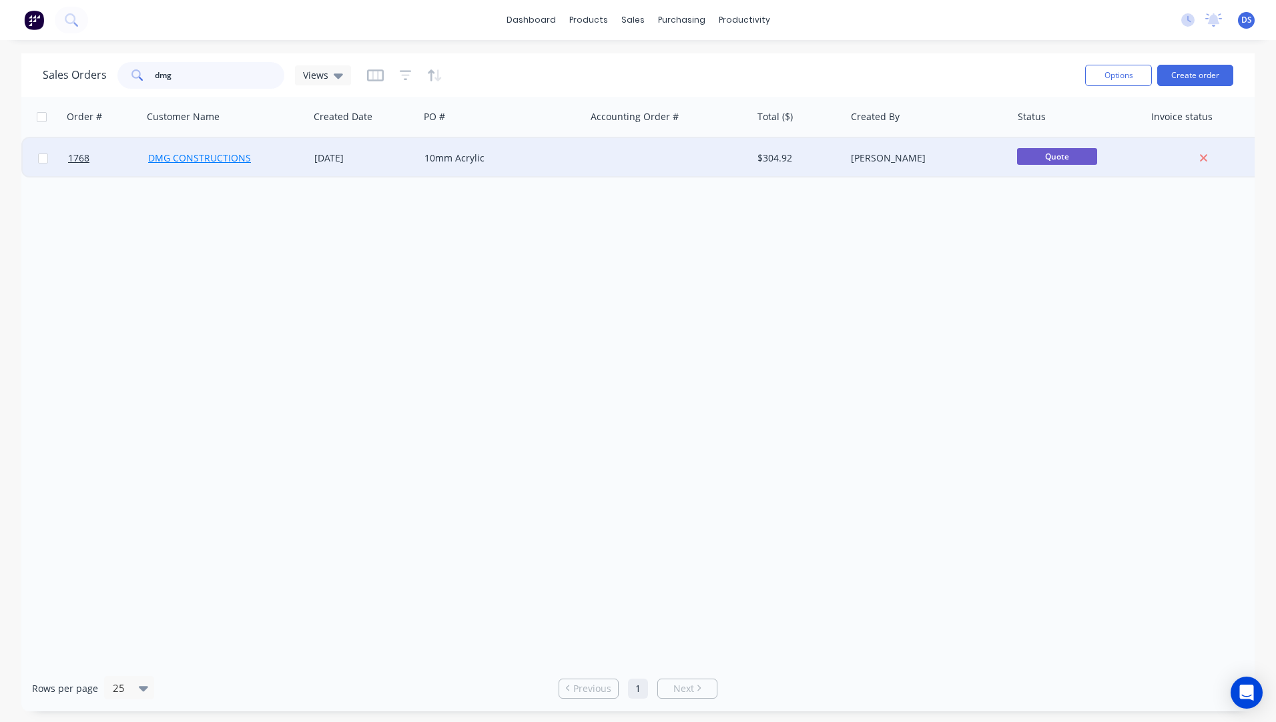
type input "dmg"
click at [223, 162] on link "DMG CONSTRUCTIONS" at bounding box center [199, 157] width 103 height 13
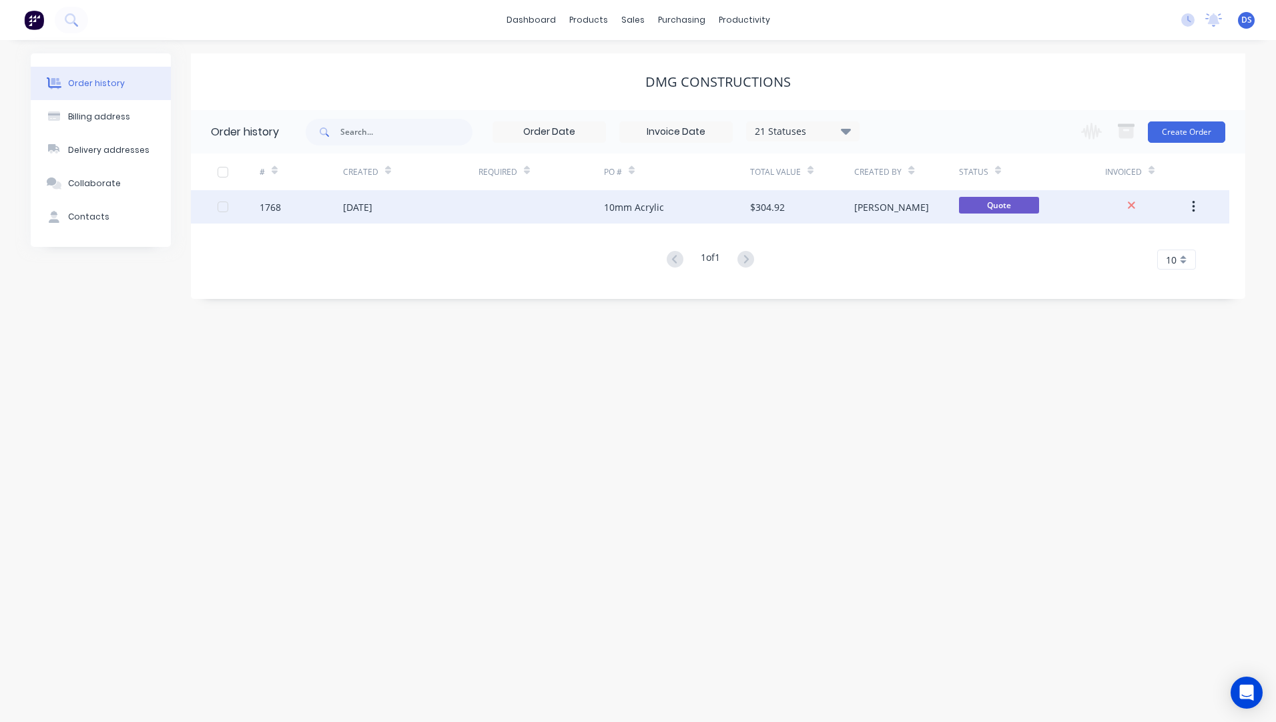
click at [617, 212] on div "10mm Acrylic" at bounding box center [634, 207] width 60 height 14
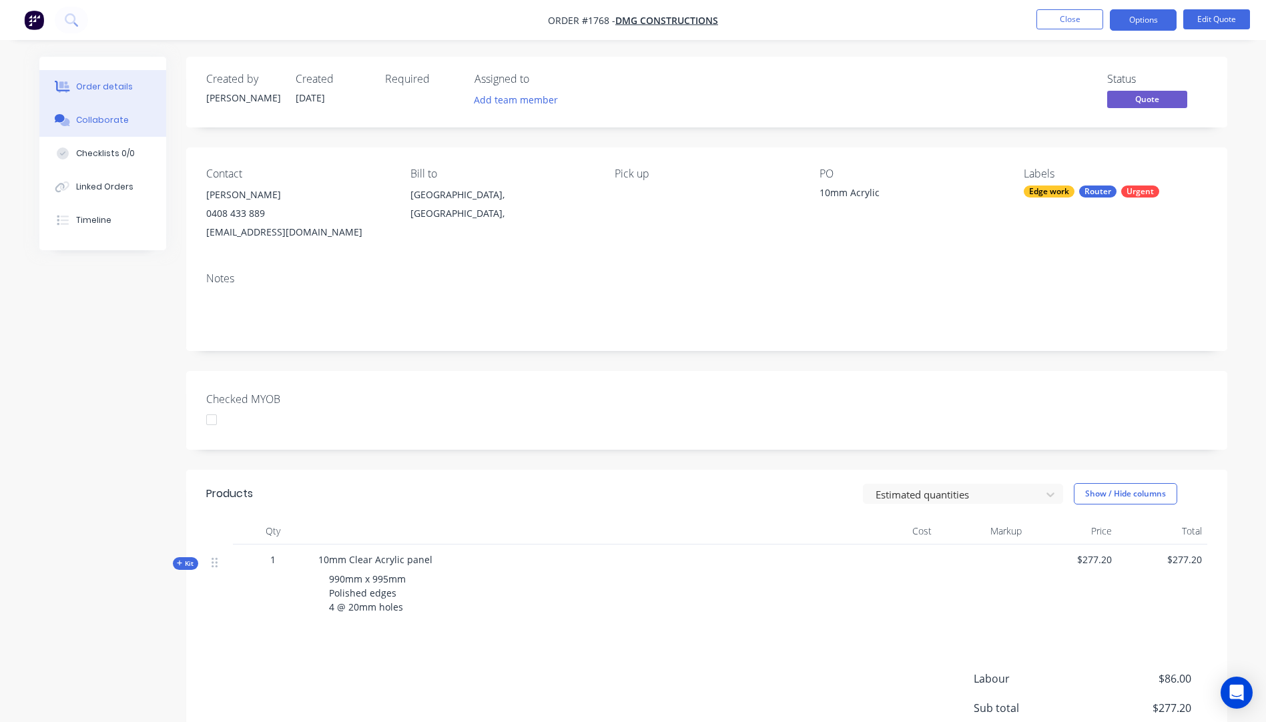
click at [88, 123] on div "Collaborate" at bounding box center [102, 120] width 53 height 12
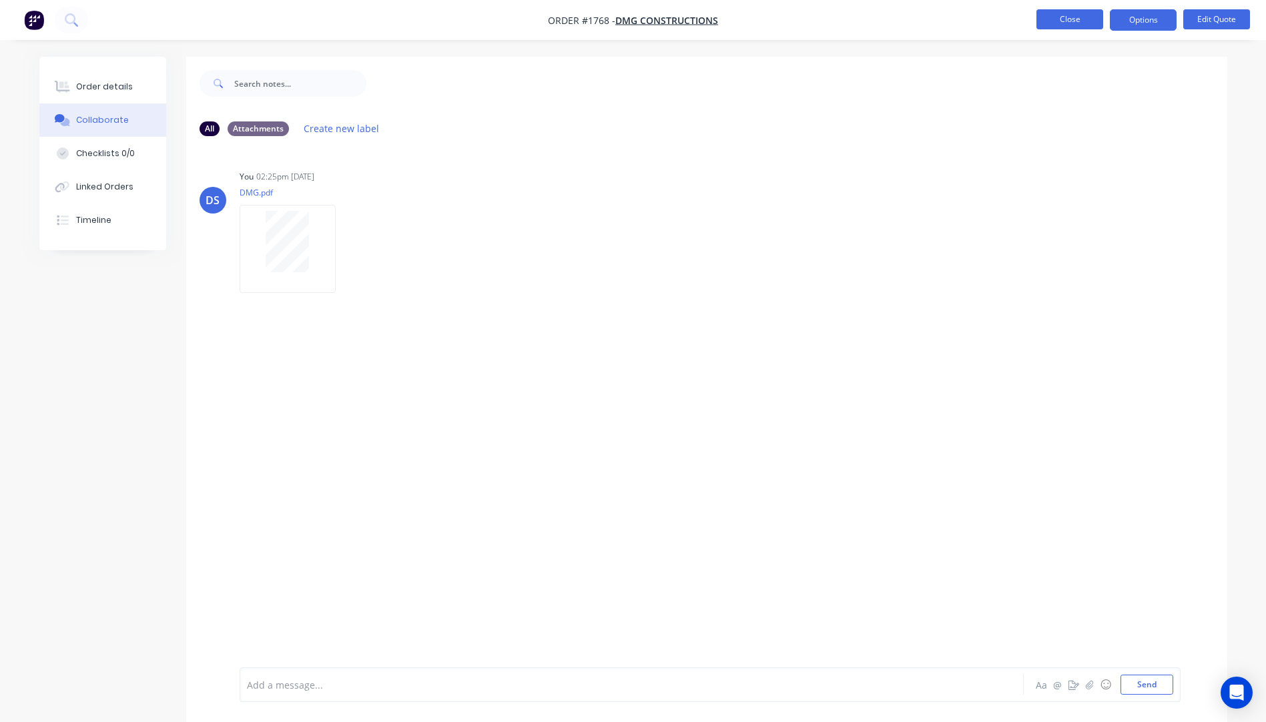
click at [1069, 26] on button "Close" at bounding box center [1069, 19] width 67 height 20
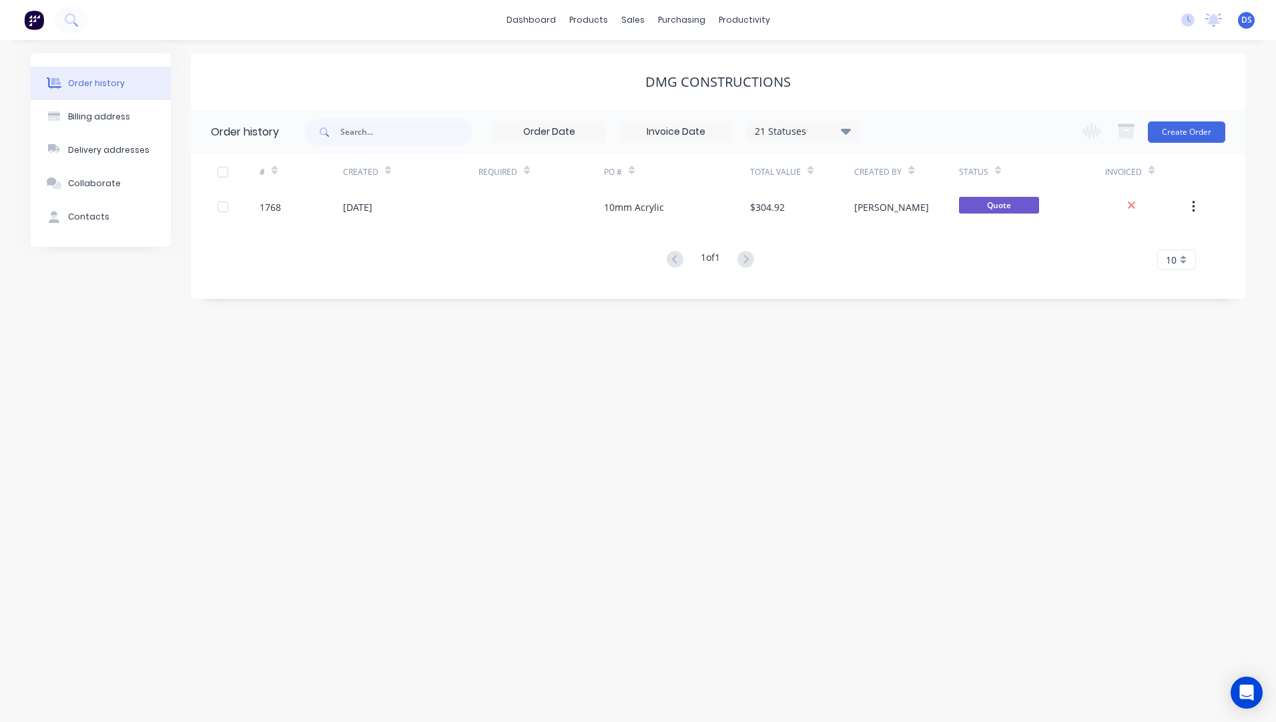
click at [101, 87] on div "Order history" at bounding box center [96, 83] width 57 height 12
click at [667, 62] on div "Sales Orders" at bounding box center [682, 64] width 55 height 12
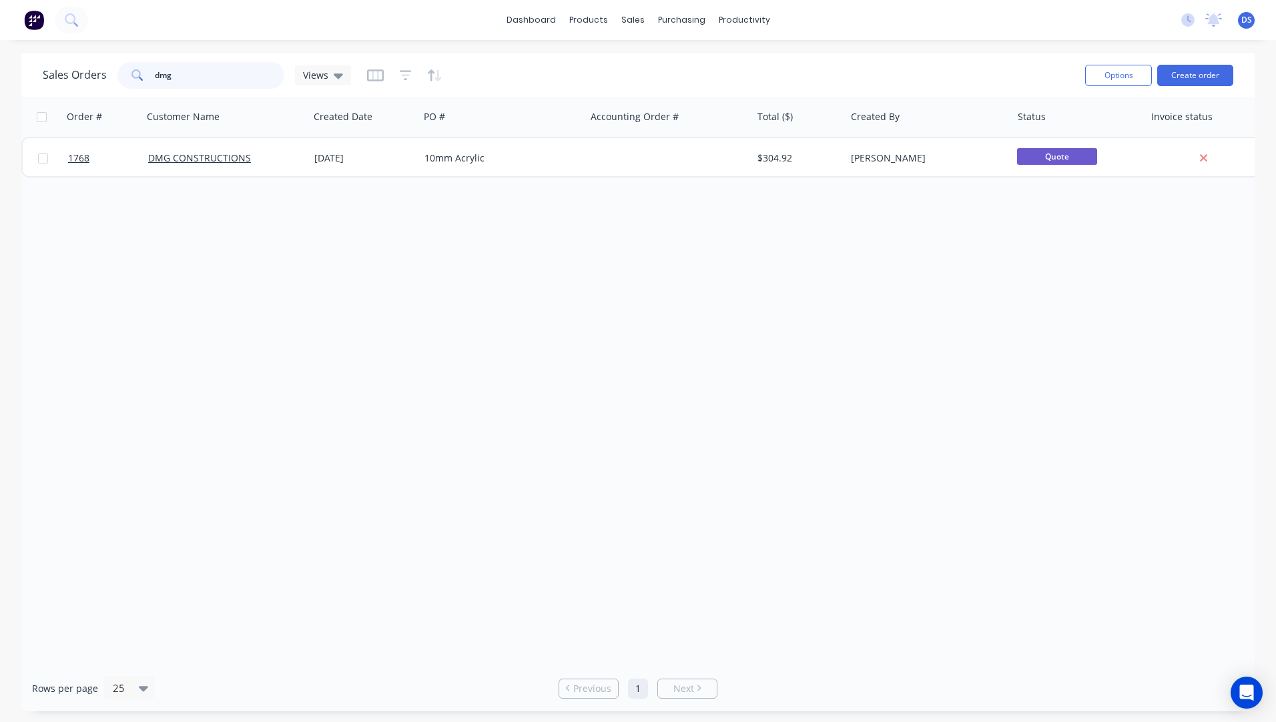
drag, startPoint x: 176, startPoint y: 66, endPoint x: 110, endPoint y: 67, distance: 66.1
click at [108, 70] on div "Sales Orders dmg Views" at bounding box center [197, 75] width 308 height 27
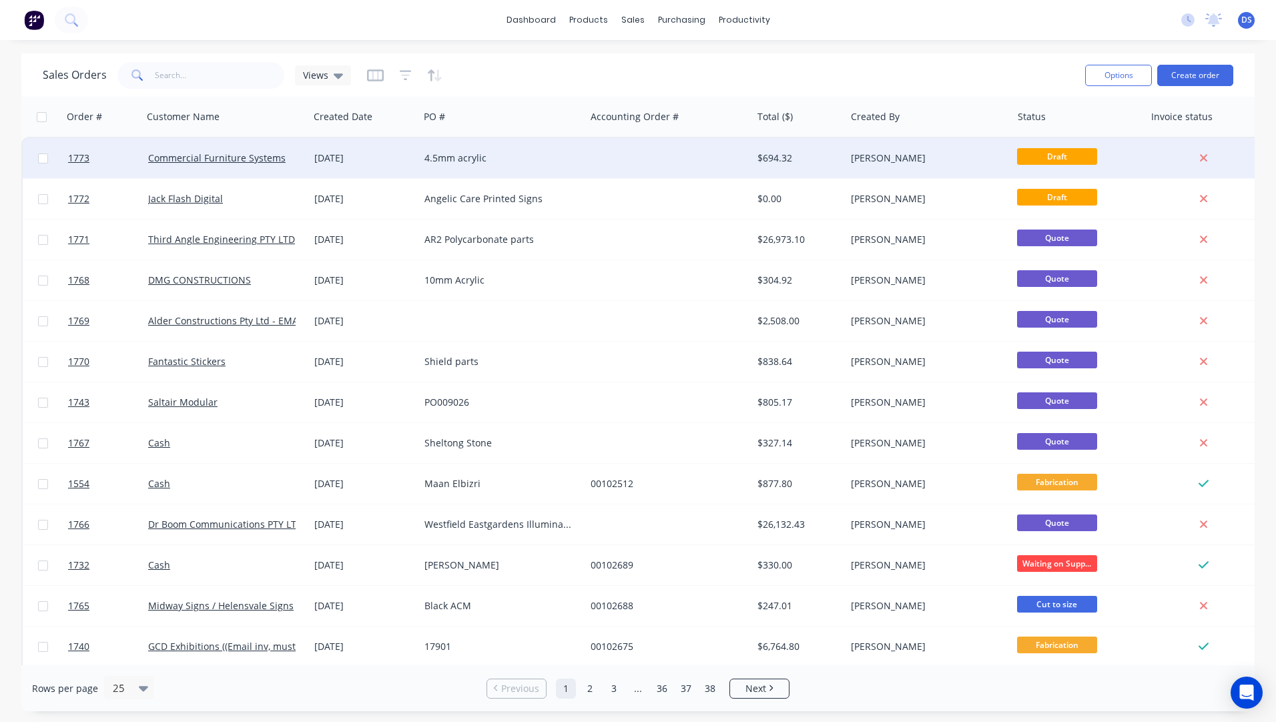
click at [451, 162] on div "4.5mm acrylic" at bounding box center [498, 157] width 148 height 13
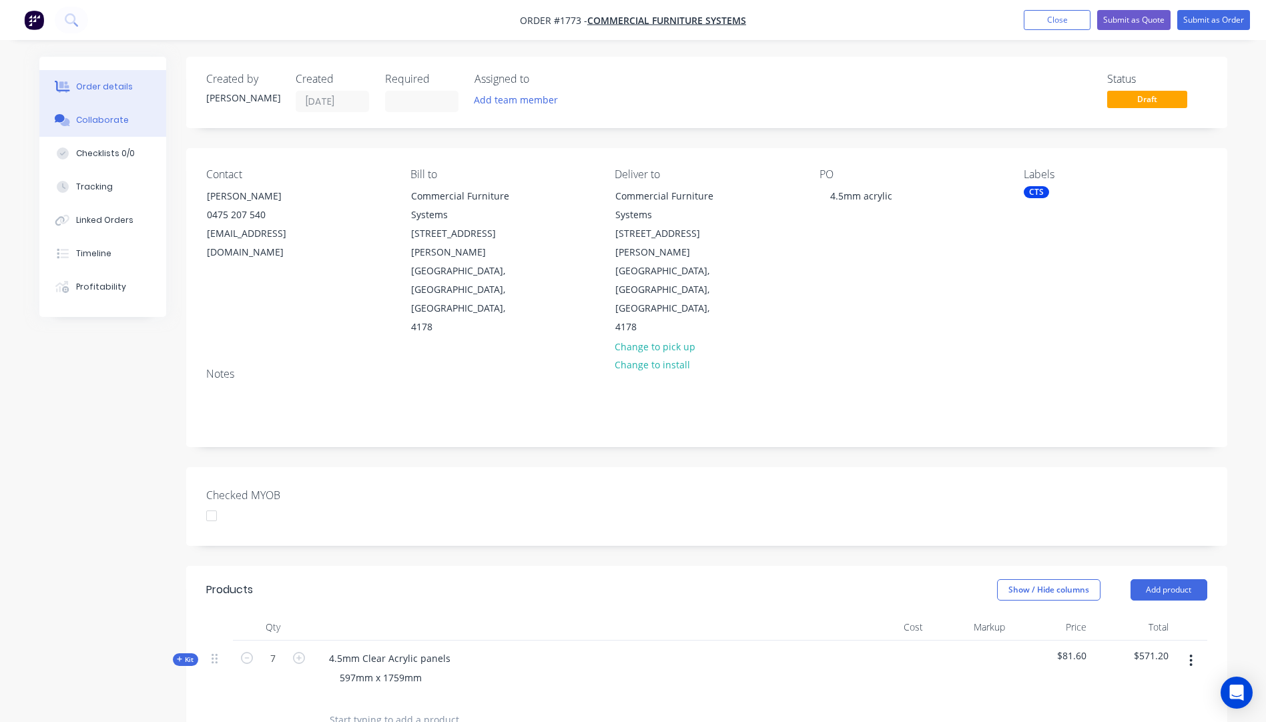
click at [95, 116] on div "Collaborate" at bounding box center [102, 120] width 53 height 12
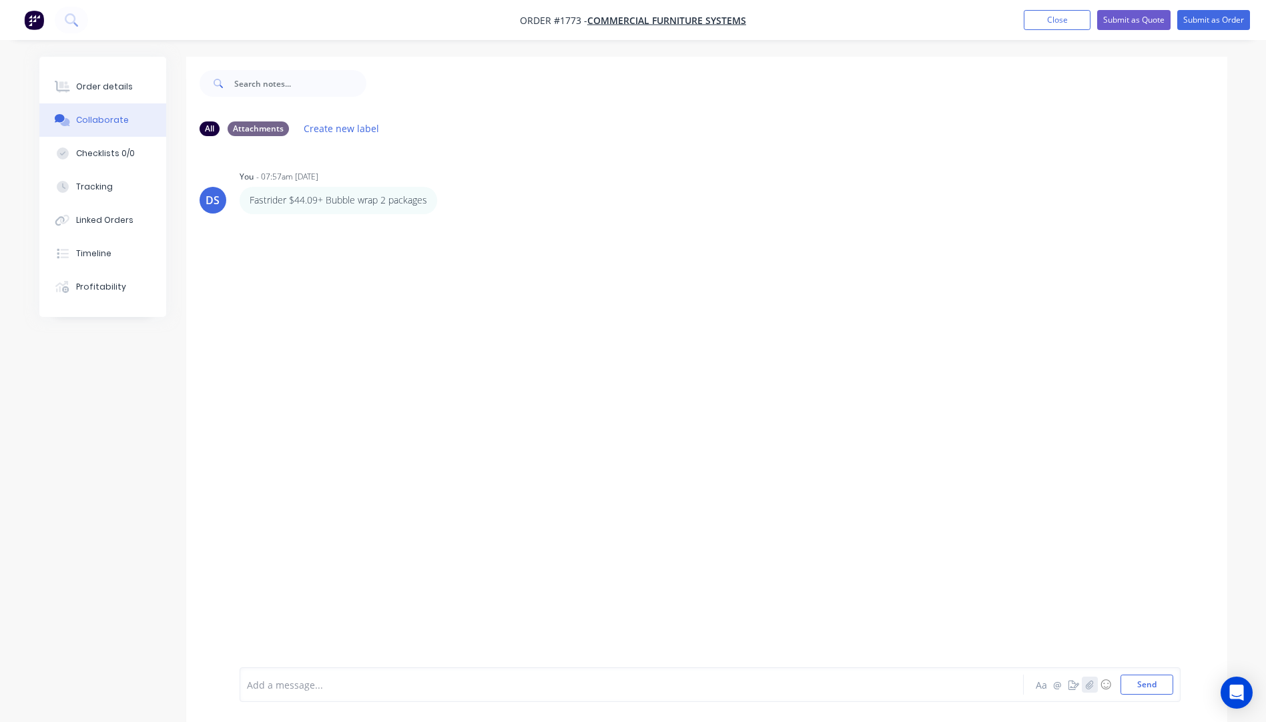
click at [1088, 685] on icon "button" at bounding box center [1089, 684] width 8 height 9
click at [1143, 685] on button "Send" at bounding box center [1146, 685] width 53 height 20
click at [109, 87] on div "Order details" at bounding box center [104, 87] width 57 height 12
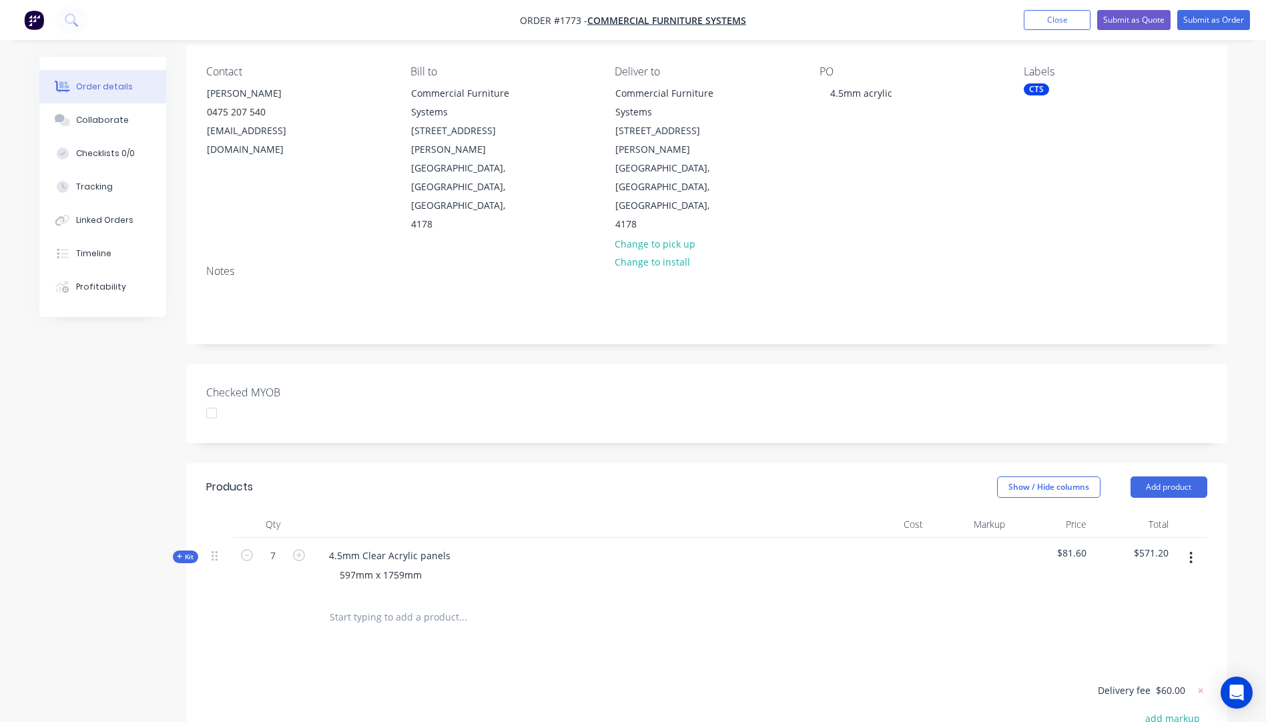
scroll to position [133, 0]
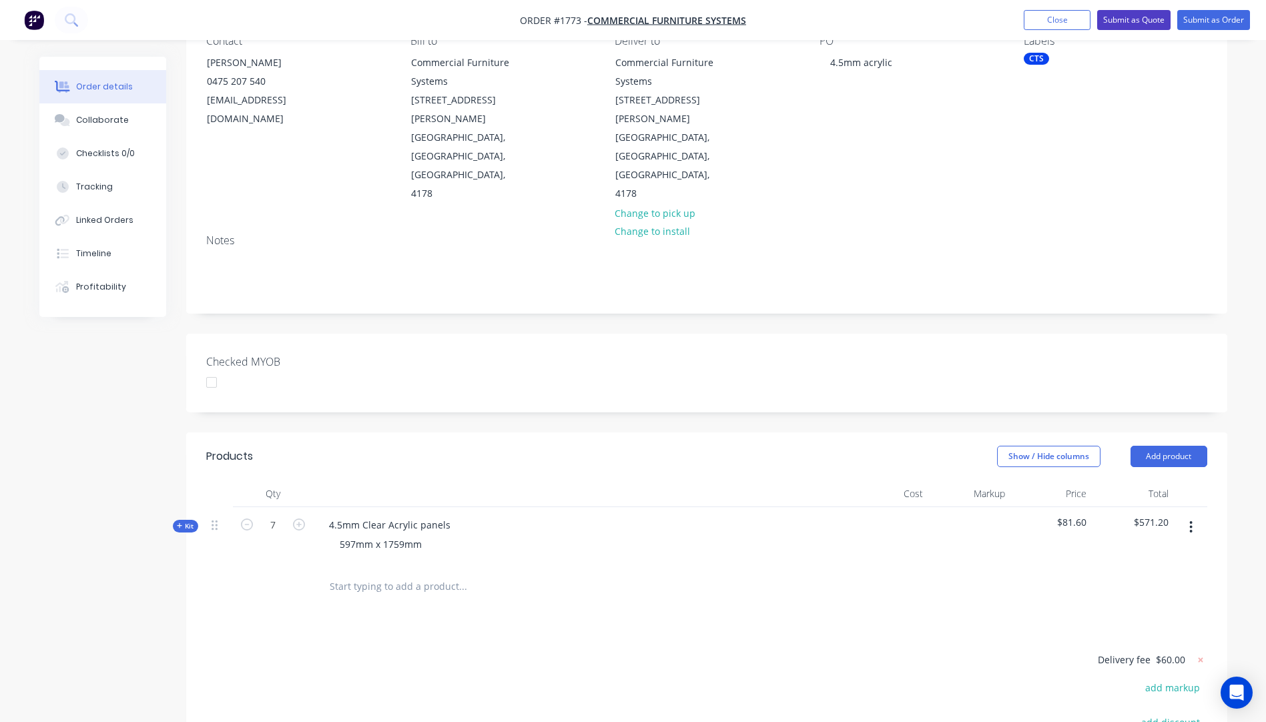
click at [1132, 23] on button "Submit as Quote" at bounding box center [1133, 20] width 73 height 20
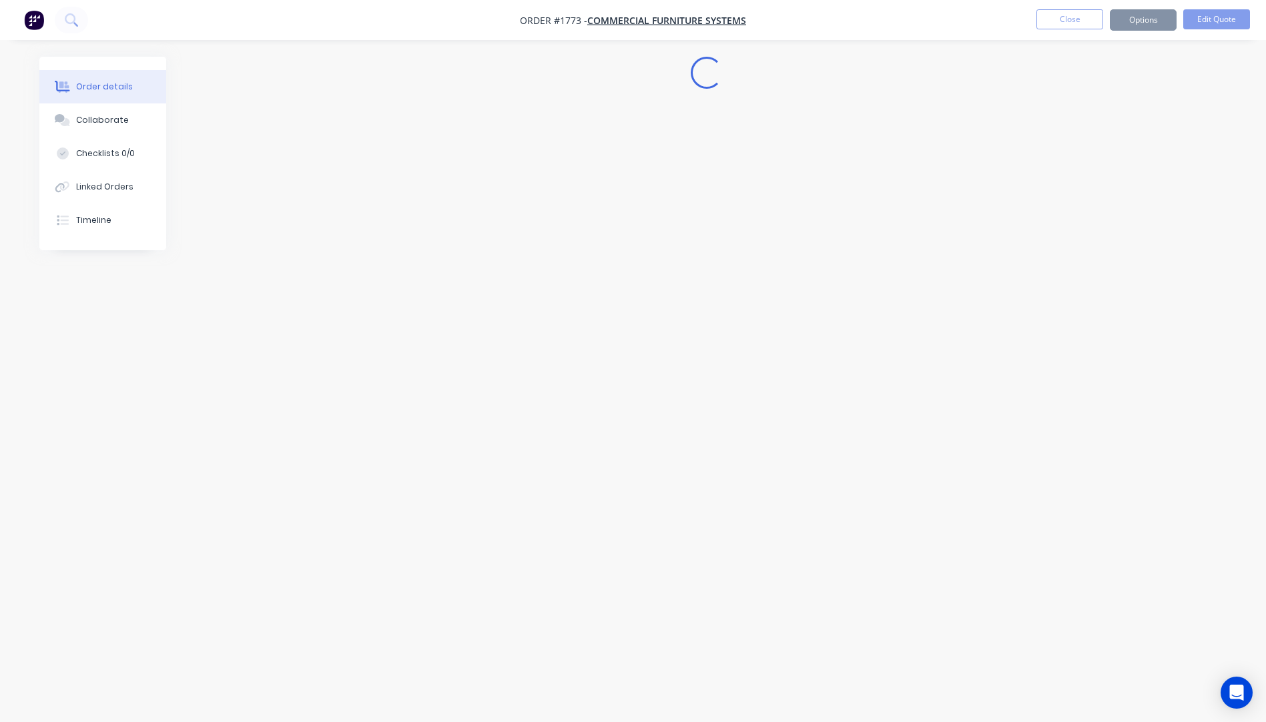
scroll to position [0, 0]
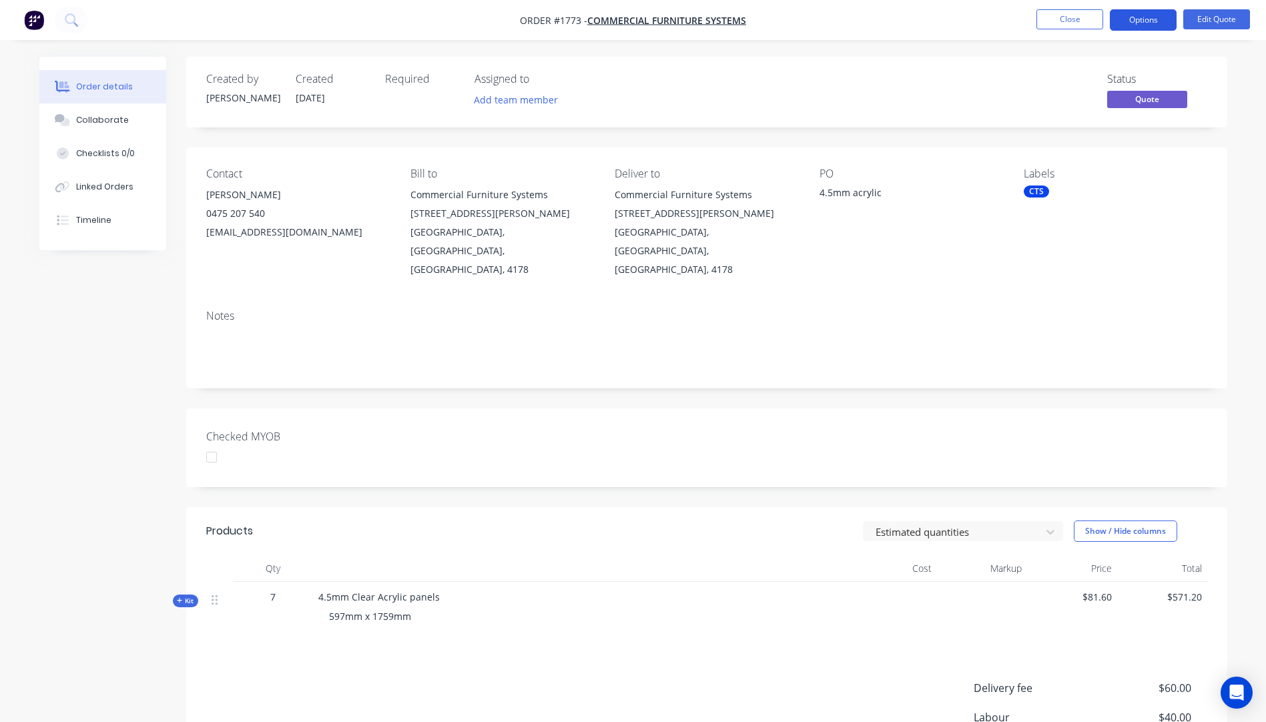
click at [1144, 27] on button "Options" at bounding box center [1143, 19] width 67 height 21
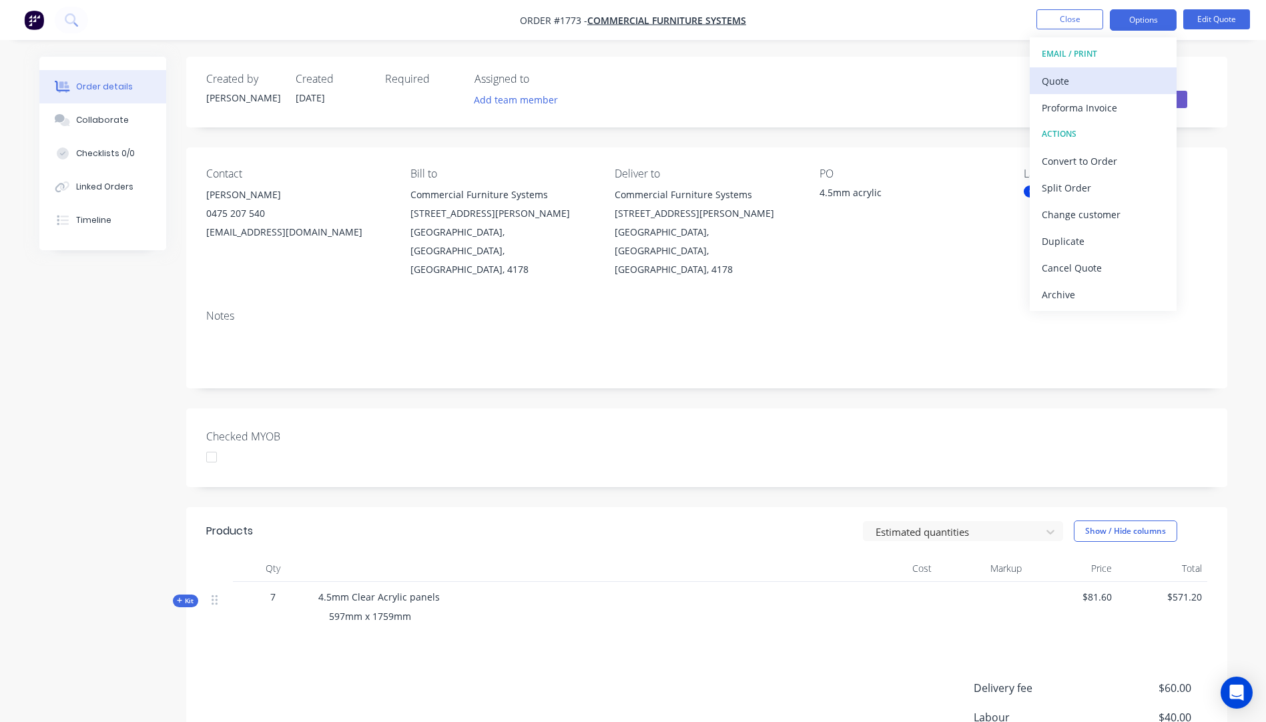
click at [1066, 84] on div "Quote" at bounding box center [1103, 80] width 123 height 19
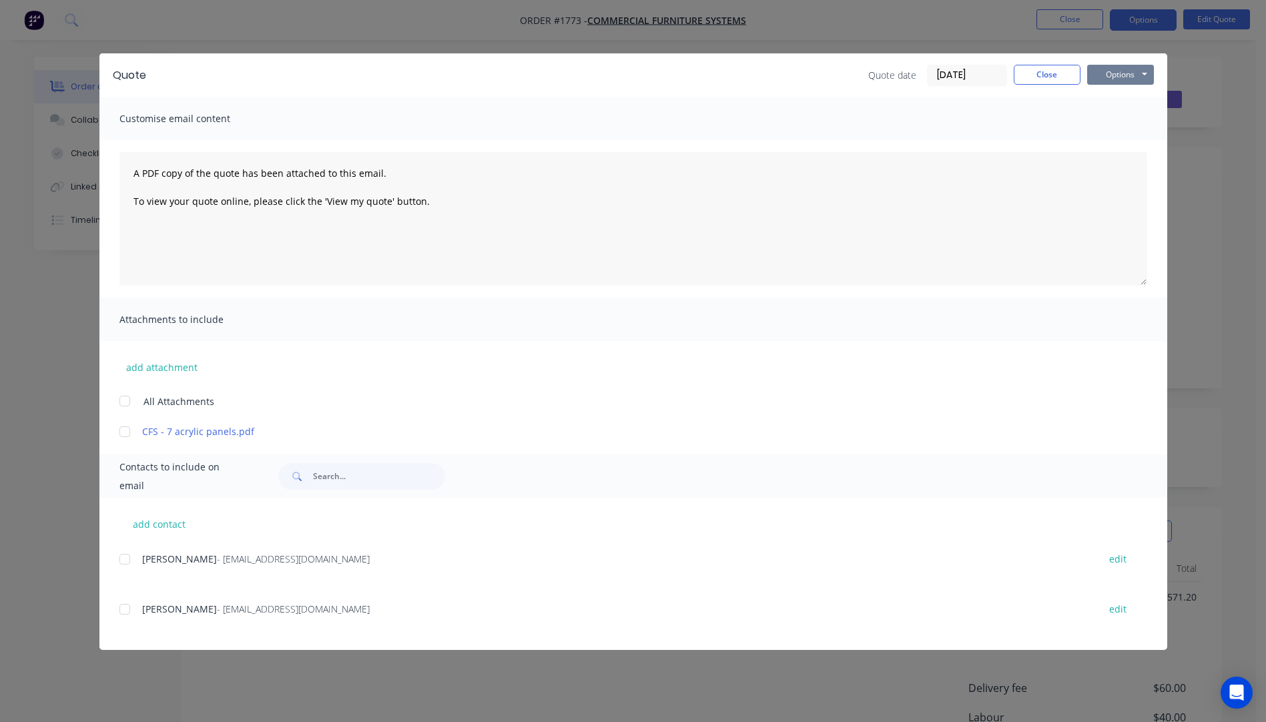
click at [1111, 83] on button "Options" at bounding box center [1120, 75] width 67 height 20
click at [1117, 101] on button "Preview" at bounding box center [1129, 98] width 85 height 22
click at [1110, 73] on button "Options" at bounding box center [1120, 75] width 67 height 20
click at [127, 610] on div at bounding box center [124, 609] width 27 height 27
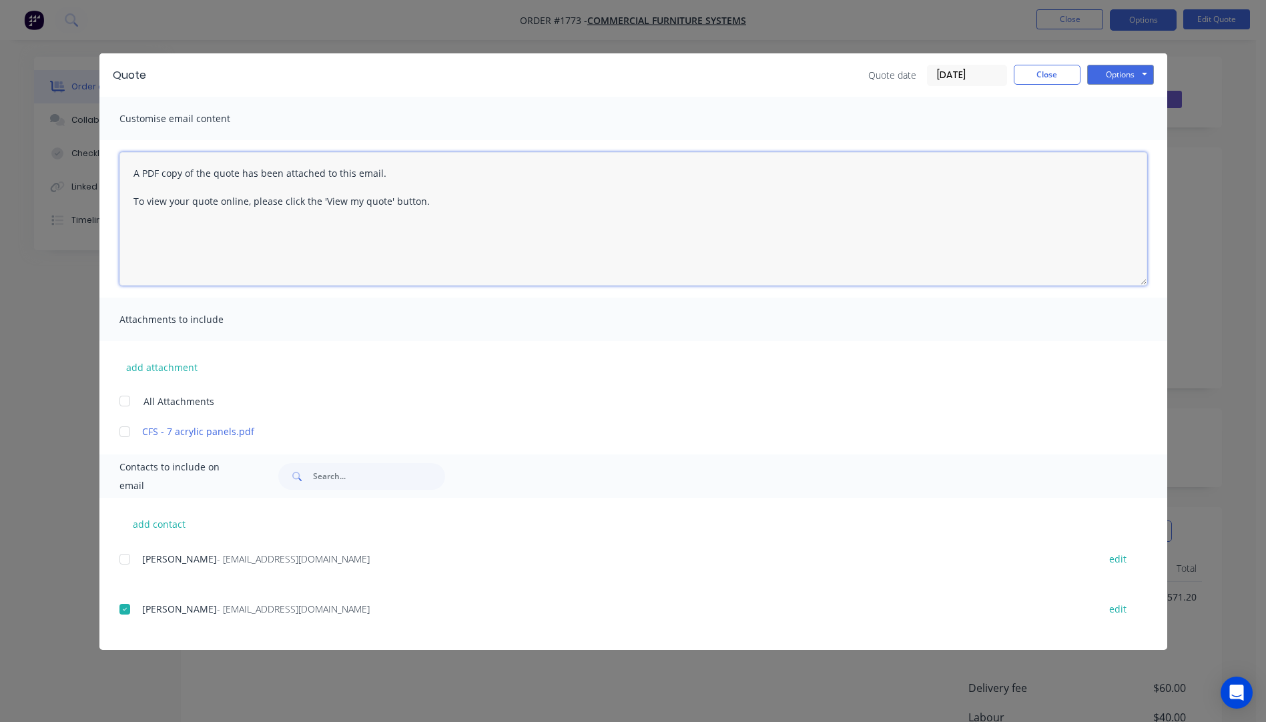
paste textarea "Hi, Please contact us if you have any questions. Regards, Darren sales@allstarp…"
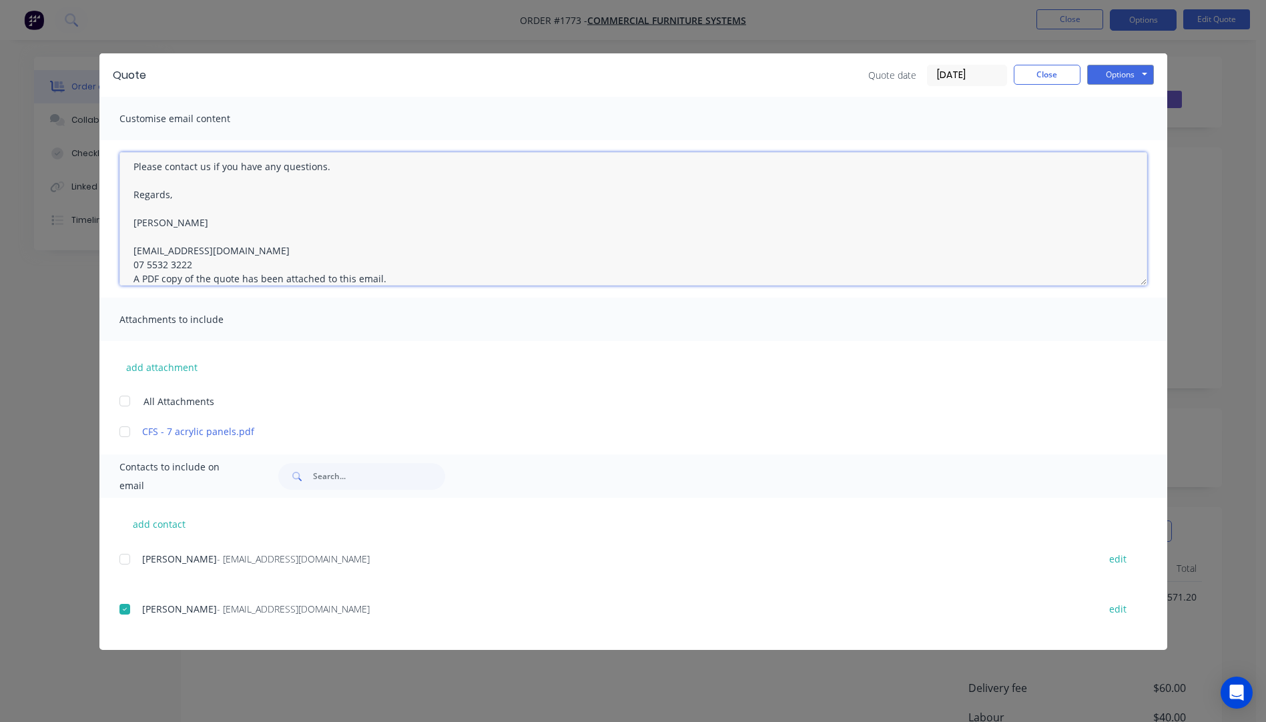
click at [196, 262] on textarea "Hi, Please contact us if you have any questions. Regards, Darren sales@allstarp…" at bounding box center [633, 218] width 1028 height 133
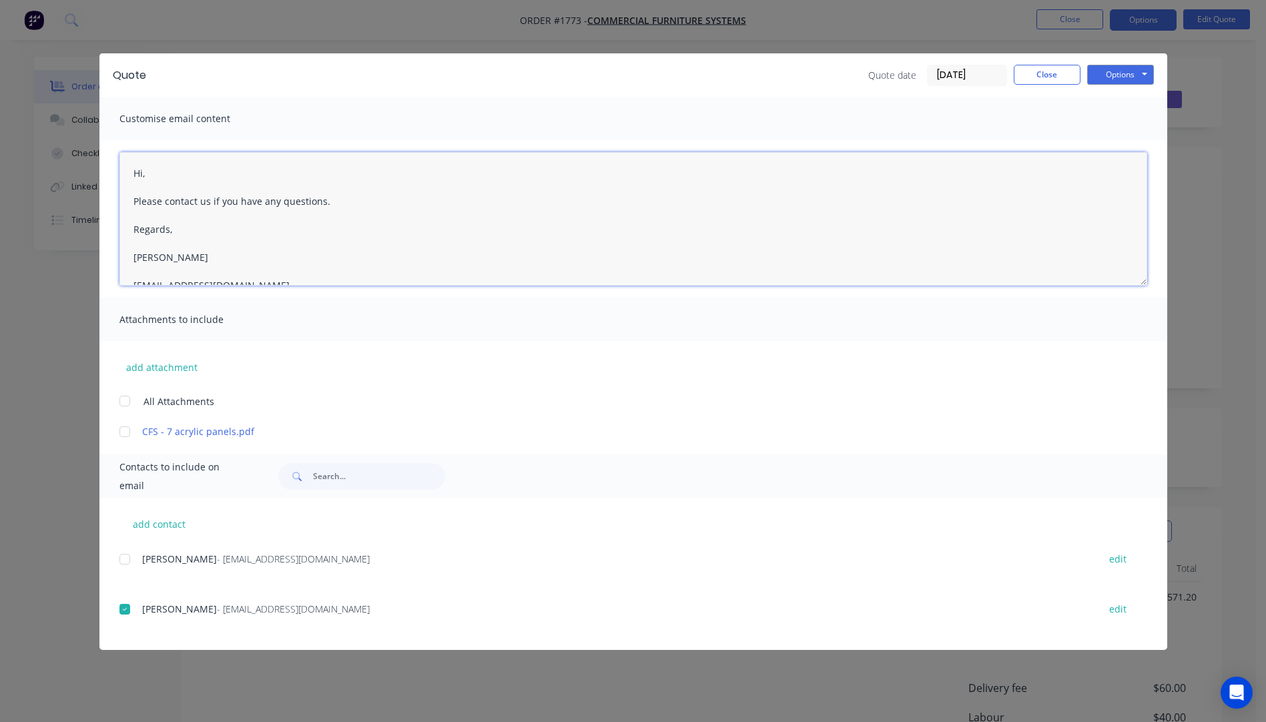
click at [151, 177] on textarea "Hi, Please contact us if you have any questions. Regards, Darren sales@allstarp…" at bounding box center [633, 218] width 1028 height 133
type textarea "Hi Don, Please see attached quote. Please contact us if you have any questions.…"
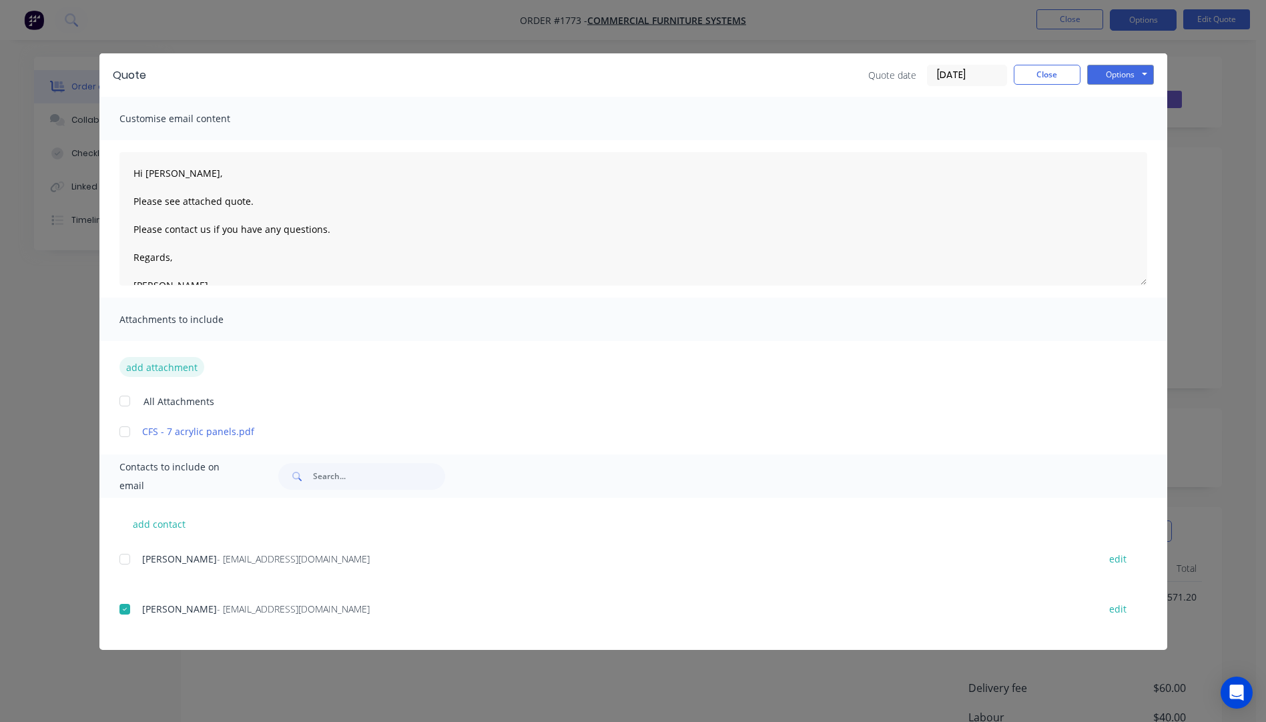
click at [175, 370] on button "add attachment" at bounding box center [161, 367] width 85 height 20
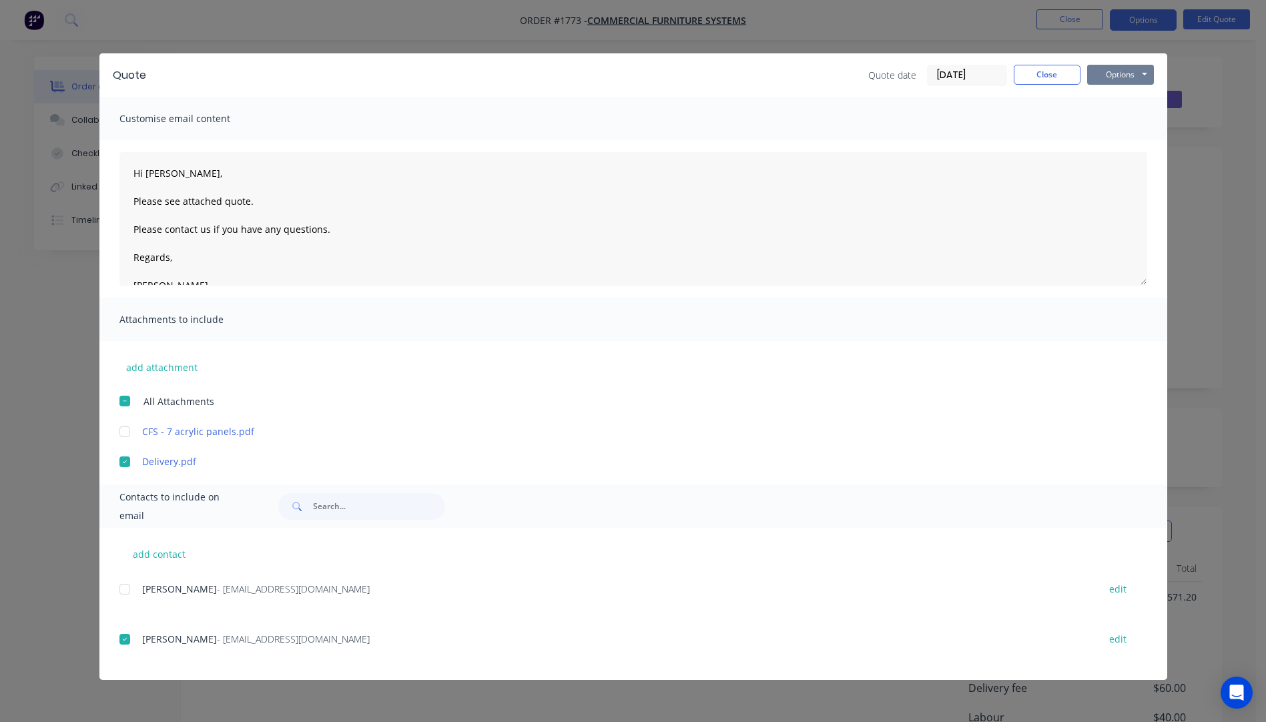
click at [1131, 77] on button "Options" at bounding box center [1120, 75] width 67 height 20
click at [1114, 147] on button "Email" at bounding box center [1129, 142] width 85 height 22
click at [1051, 74] on button "Close" at bounding box center [1047, 75] width 67 height 20
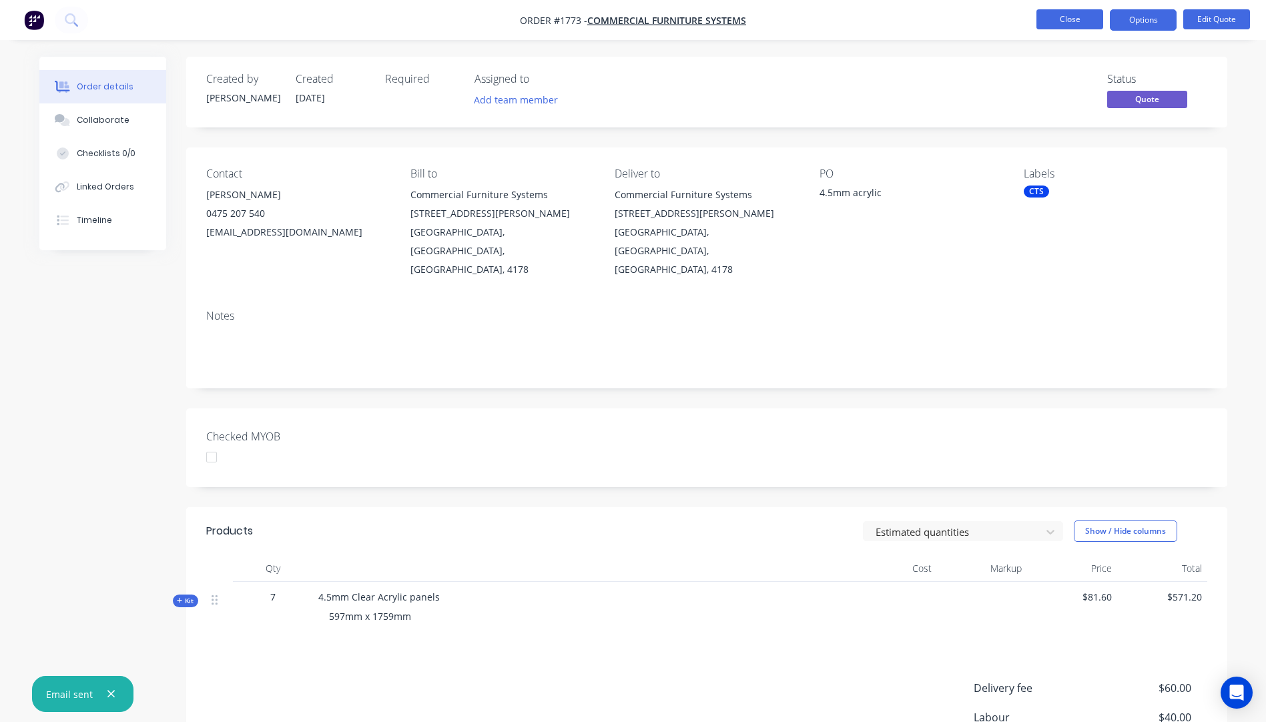
click at [1057, 24] on button "Close" at bounding box center [1069, 19] width 67 height 20
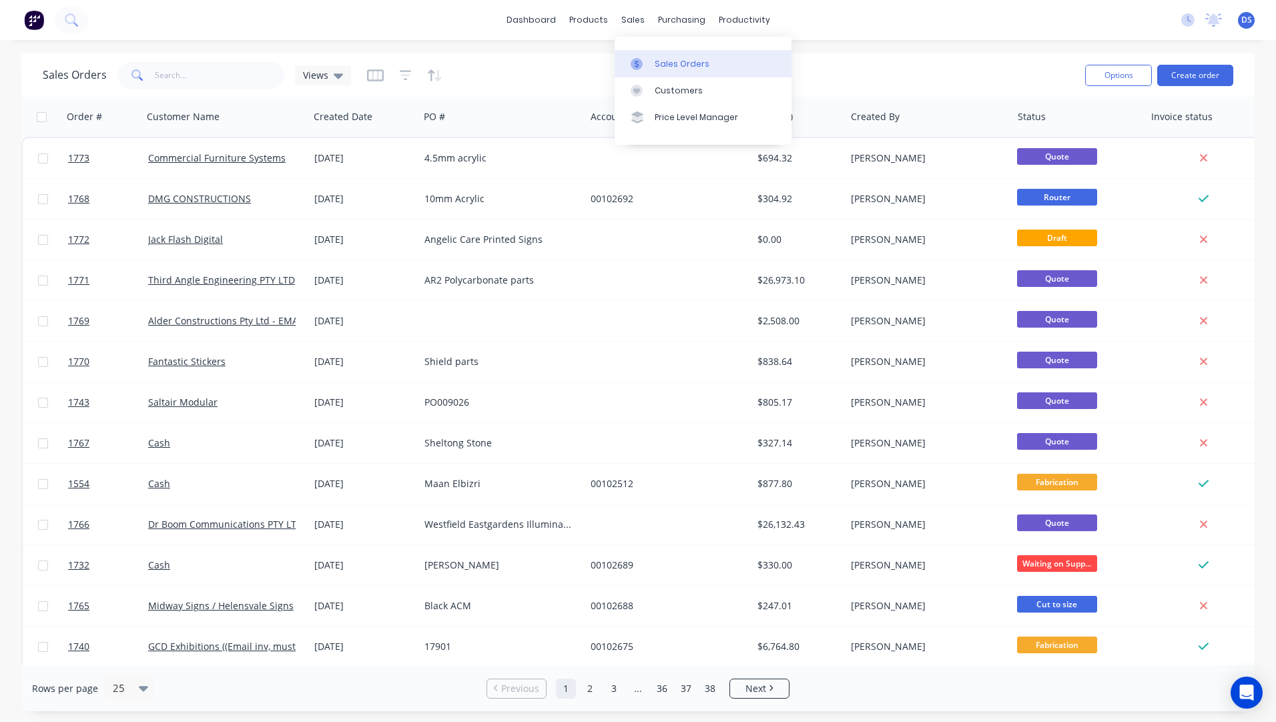
click at [667, 61] on div "Sales Orders" at bounding box center [682, 64] width 55 height 12
click at [1180, 75] on button "Create order" at bounding box center [1195, 75] width 76 height 21
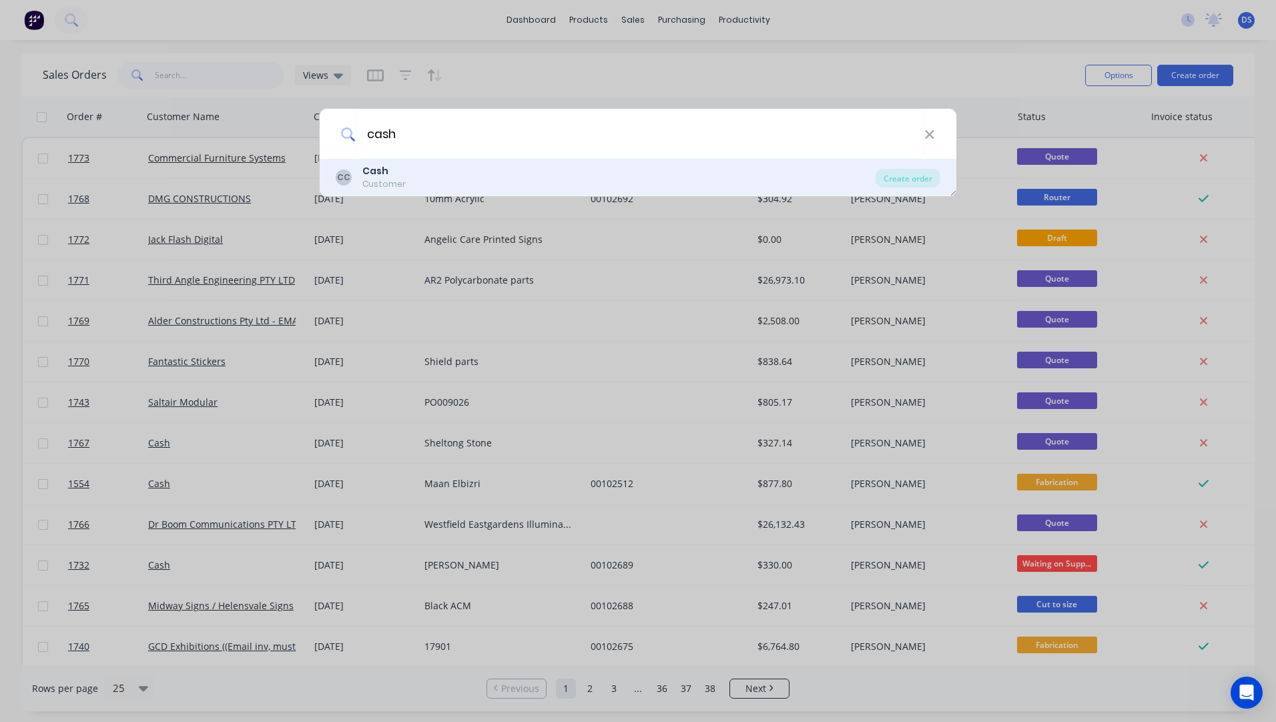
type input "cash"
click at [376, 171] on b "Cash" at bounding box center [375, 170] width 26 height 13
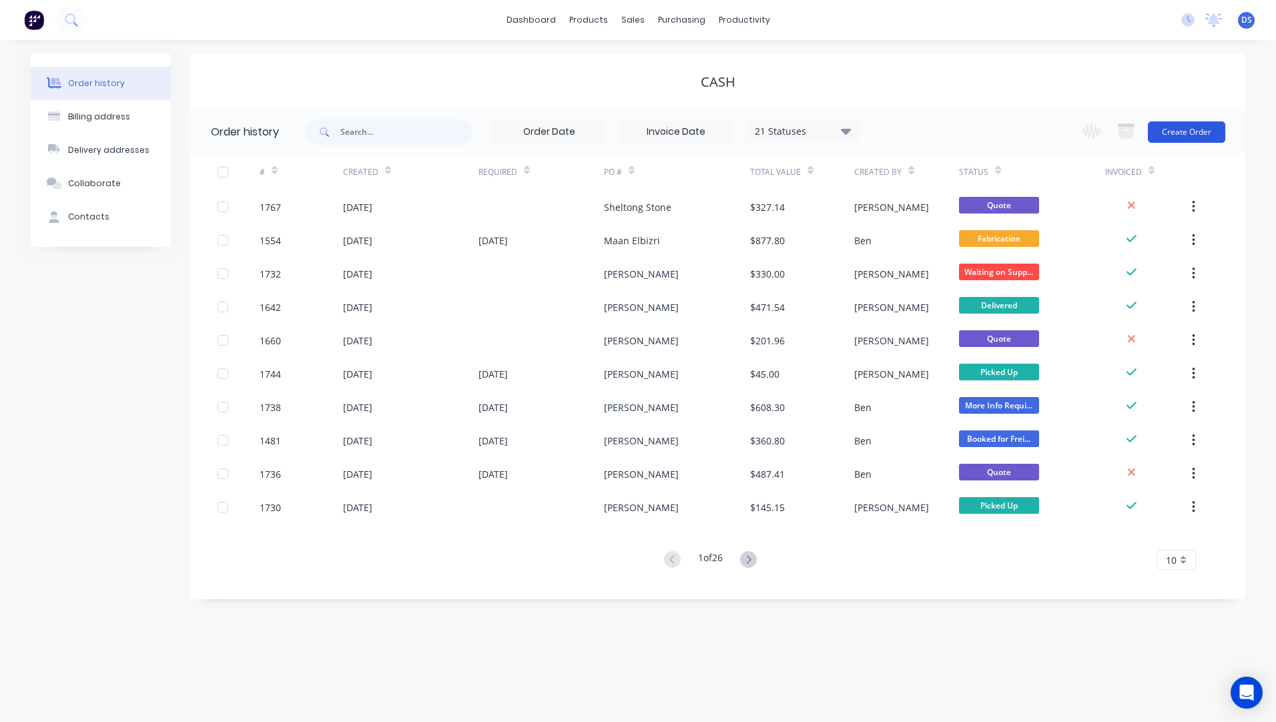
click at [1170, 133] on button "Create Order" at bounding box center [1186, 131] width 77 height 21
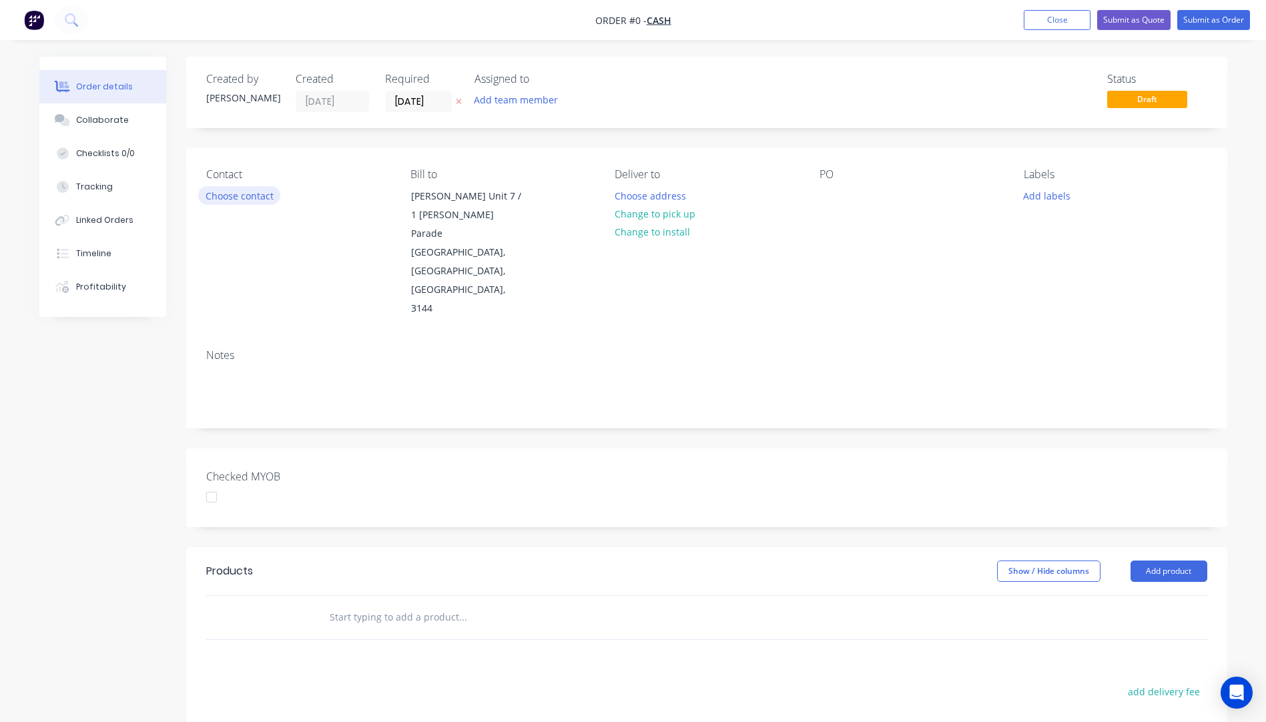
click at [218, 194] on button "Choose contact" at bounding box center [239, 195] width 82 height 18
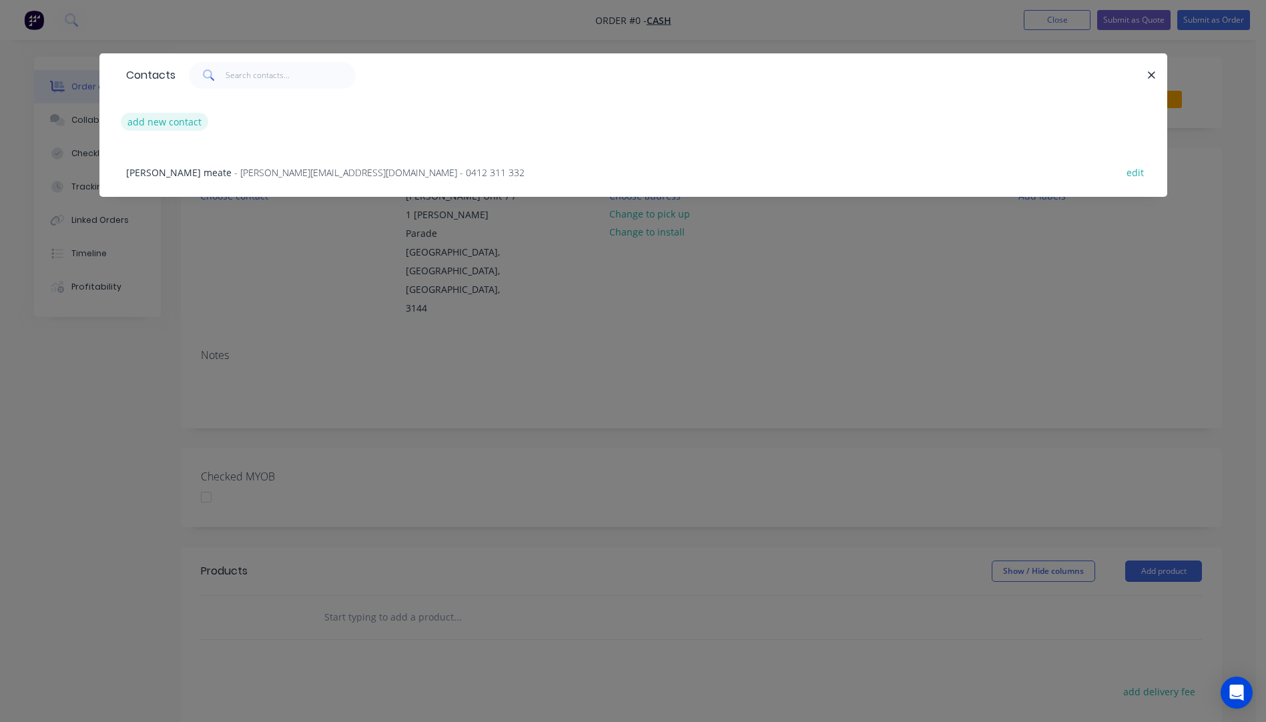
click at [165, 113] on button "add new contact" at bounding box center [165, 122] width 88 height 18
select select "AU"
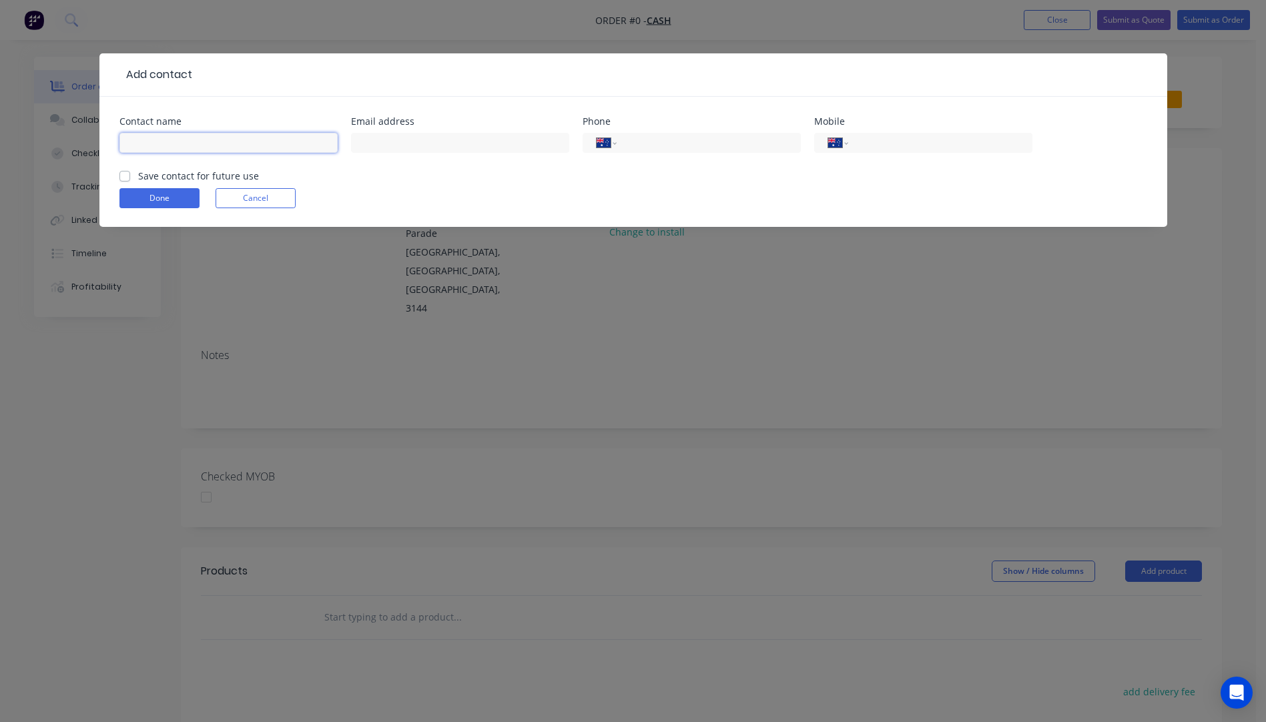
paste input "Mark Anderson mark.anderson@live.com.au +61434074381"
drag, startPoint x: 330, startPoint y: 144, endPoint x: 268, endPoint y: 144, distance: 62.1
click at [268, 144] on input "Mark Anderson mark.anderson@live.com.au +61434074381" at bounding box center [228, 143] width 218 height 20
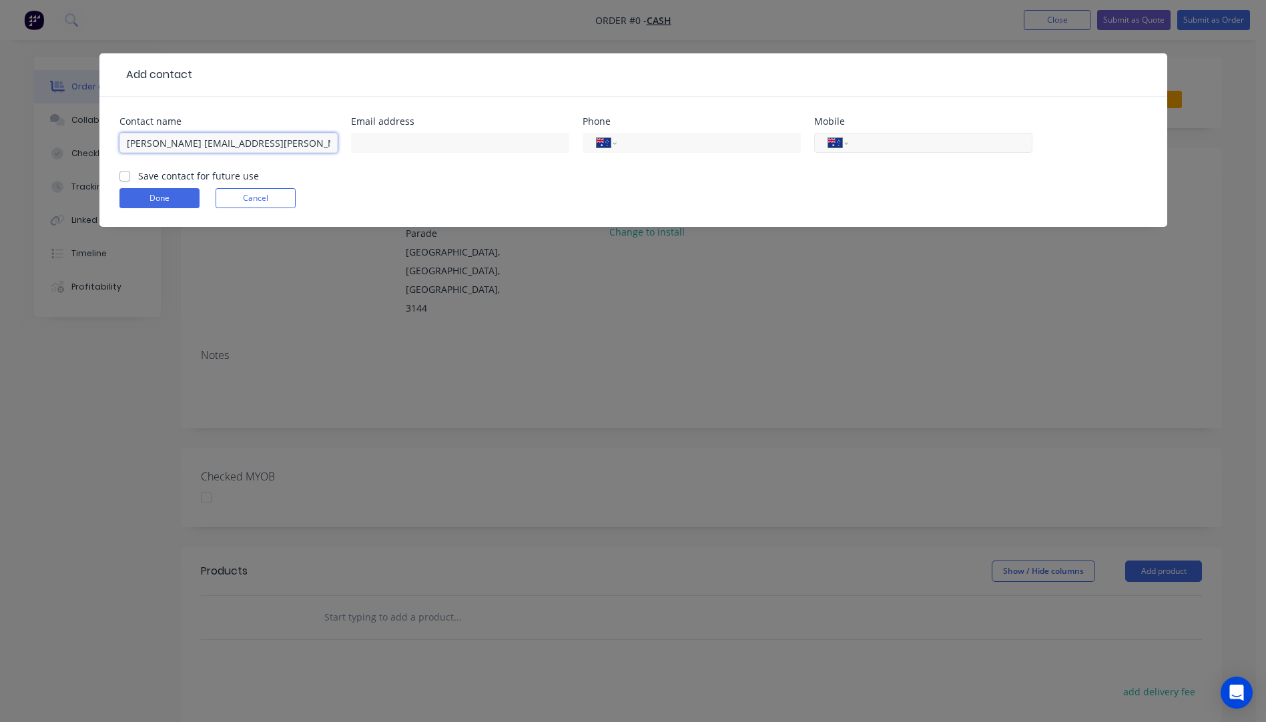
type input "Mark Anderson mark.anderson@live.com.au"
paste input "0434 074 381"
type input "0434 074 381"
drag, startPoint x: 310, startPoint y: 143, endPoint x: 200, endPoint y: 147, distance: 110.9
click at [200, 147] on input "Mark Anderson mark.anderson@live.com.au" at bounding box center [228, 143] width 218 height 20
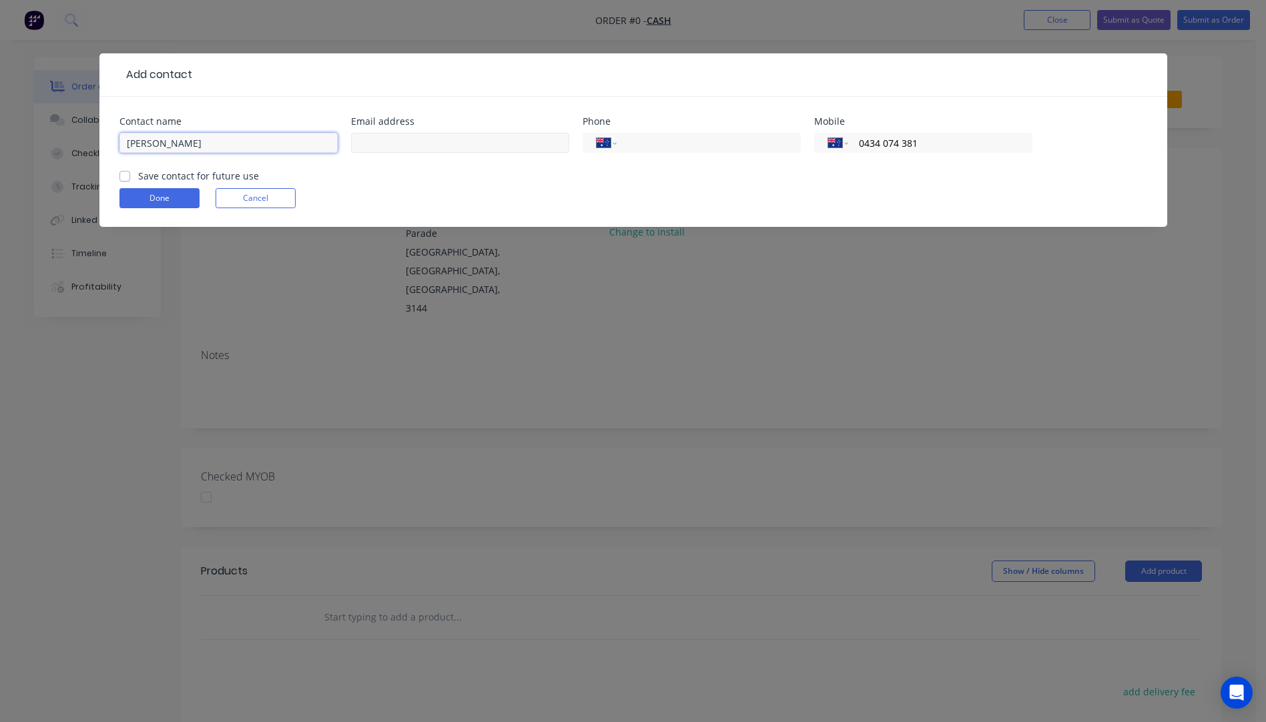
type input "Mark Anderson"
paste input "mark.anderson@live.com.au"
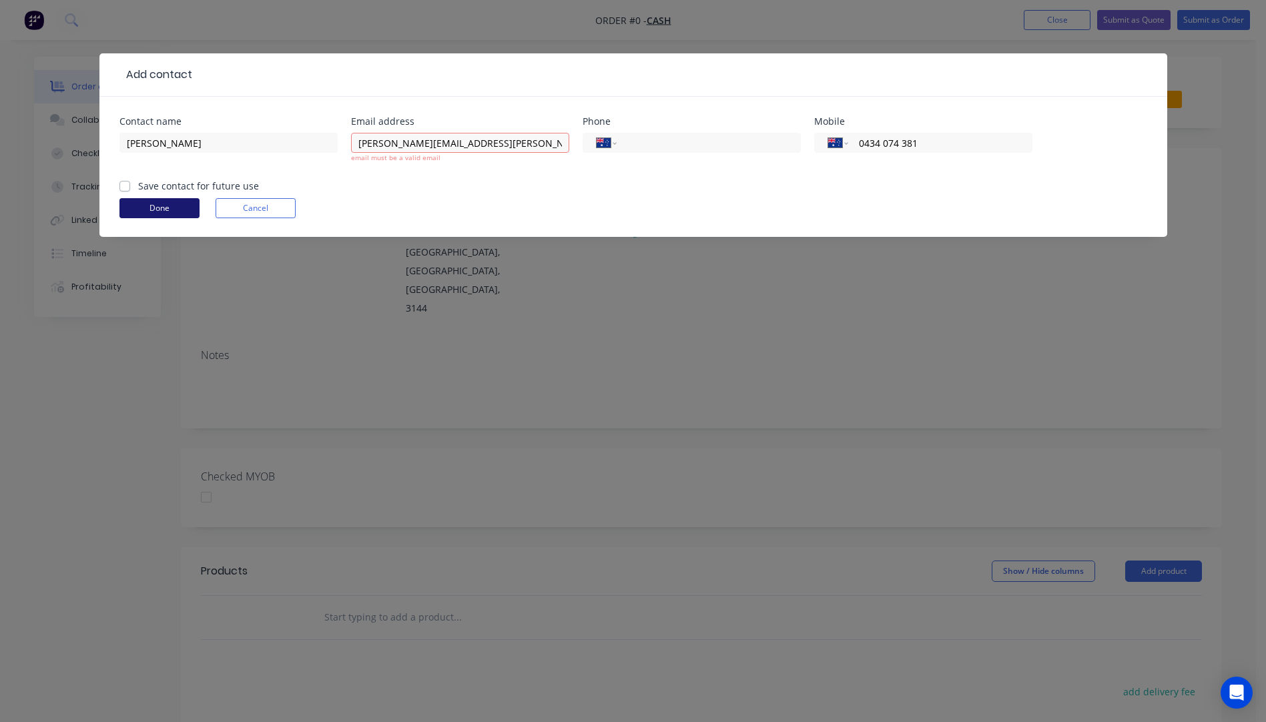
click at [177, 200] on button "Done" at bounding box center [159, 208] width 80 height 20
click at [360, 141] on input "mark.anderson@live.com.au" at bounding box center [460, 143] width 218 height 20
click at [499, 143] on input "mark.anderson@live.com.au" at bounding box center [460, 143] width 218 height 20
type input "mark.anderson@live.com.au"
click at [170, 214] on form "Contact name Mark Anderson Email address mark.anderson@live.com.au email must b…" at bounding box center [633, 177] width 1028 height 120
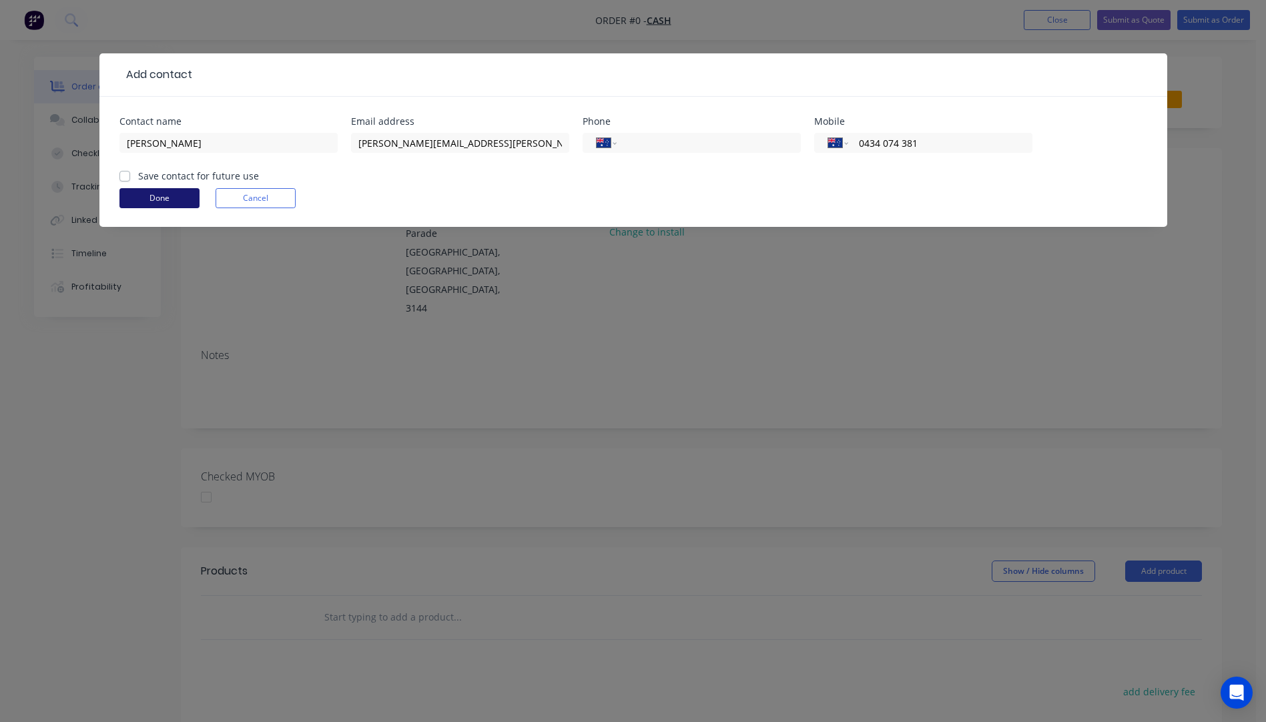
click at [162, 200] on button "Done" at bounding box center [159, 198] width 80 height 20
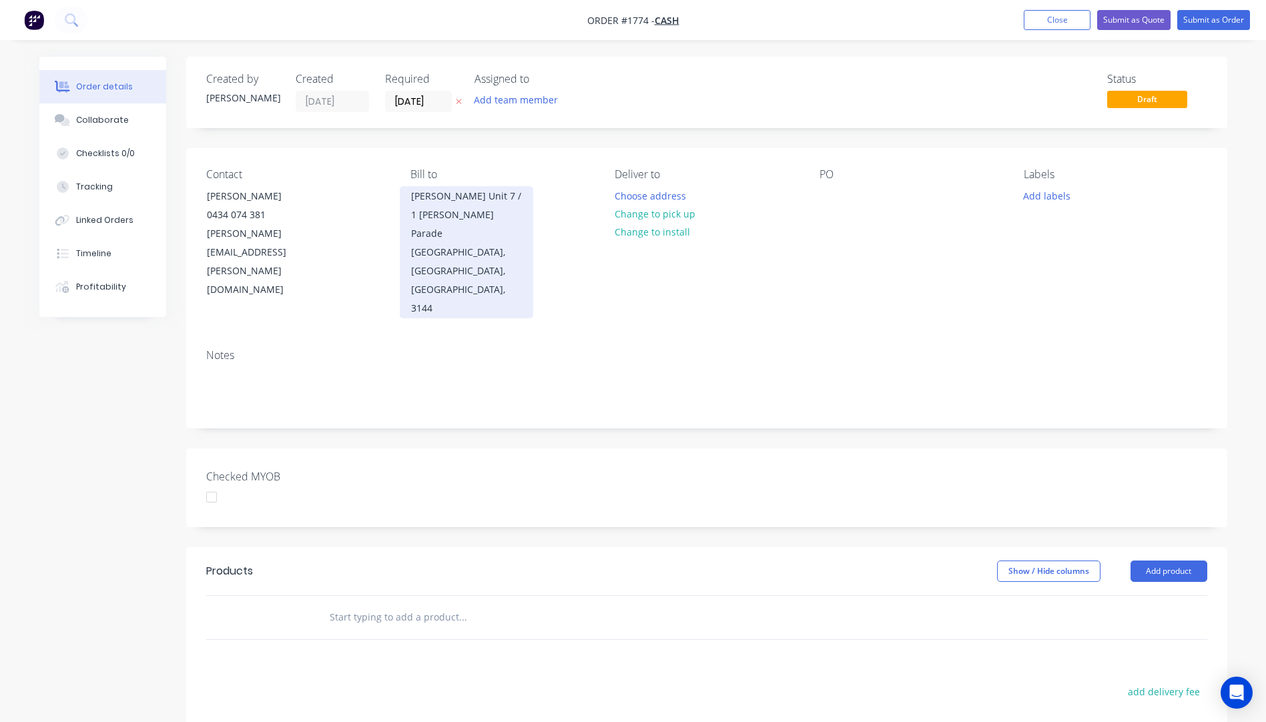
click at [433, 204] on div "Lionel Krongold Unit 7 / 1 Milton Parade" at bounding box center [466, 215] width 111 height 56
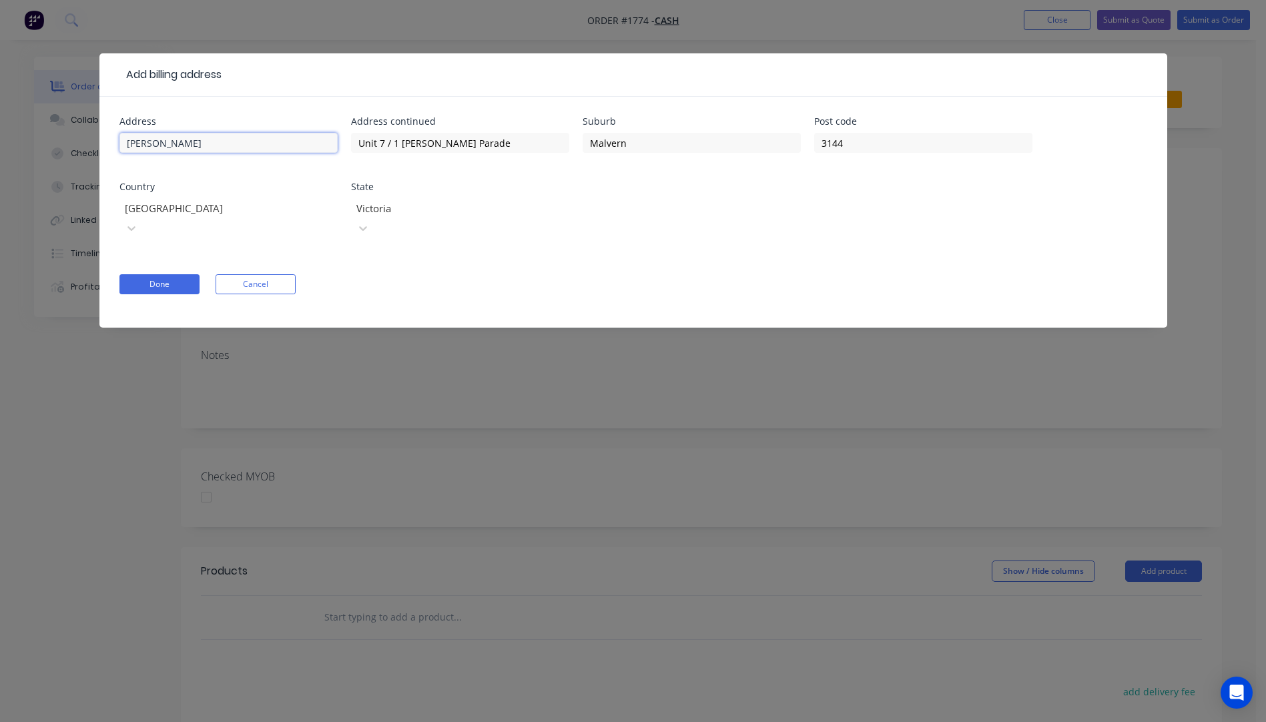
drag, startPoint x: 163, startPoint y: 143, endPoint x: 120, endPoint y: 143, distance: 43.4
click at [120, 143] on input "Lionel Krongold" at bounding box center [228, 143] width 218 height 20
drag, startPoint x: 489, startPoint y: 143, endPoint x: 344, endPoint y: 137, distance: 145.6
click at [344, 138] on div "Address Address continued Unit 7 / 1 Milton Parade Suburb Malvern Post code 314…" at bounding box center [633, 185] width 1028 height 137
drag, startPoint x: 611, startPoint y: 147, endPoint x: 588, endPoint y: 146, distance: 22.7
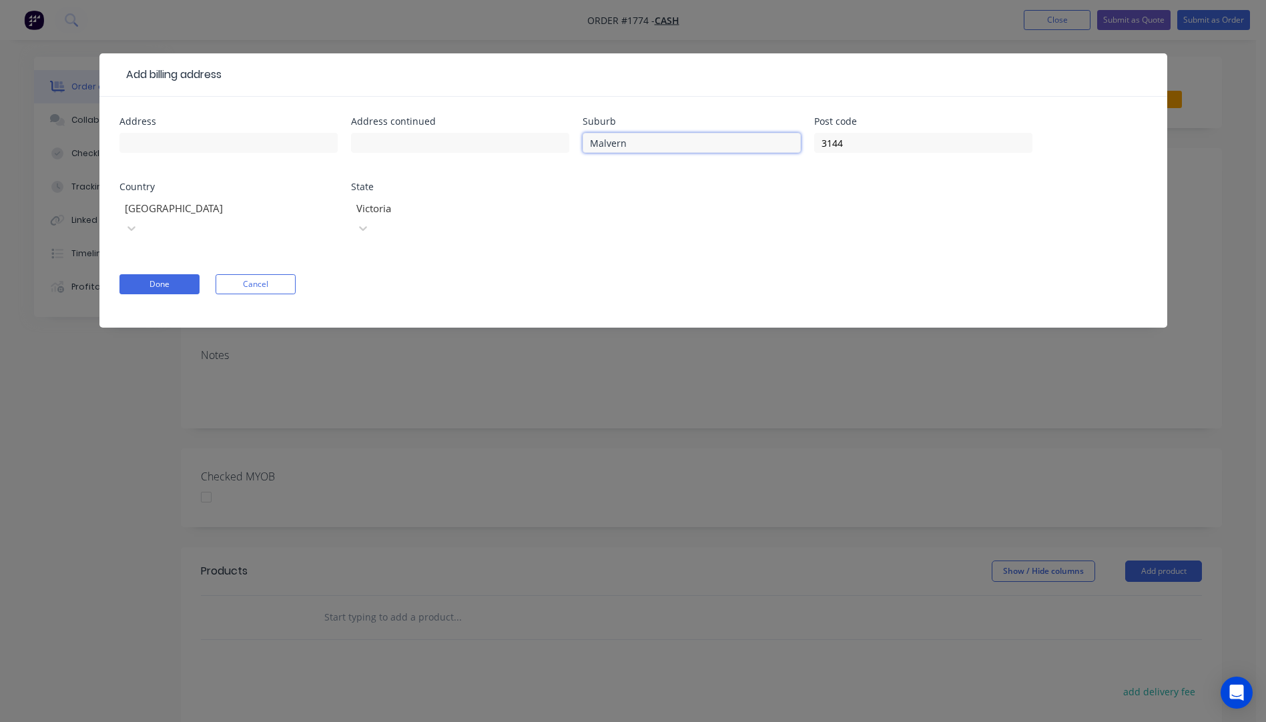
click at [588, 146] on input "Malvern" at bounding box center [692, 143] width 218 height 20
drag, startPoint x: 866, startPoint y: 139, endPoint x: 805, endPoint y: 149, distance: 61.4
click at [806, 149] on div "Address Address continued Suburb Post code 3144 Country Australia State Victoria" at bounding box center [633, 185] width 1028 height 137
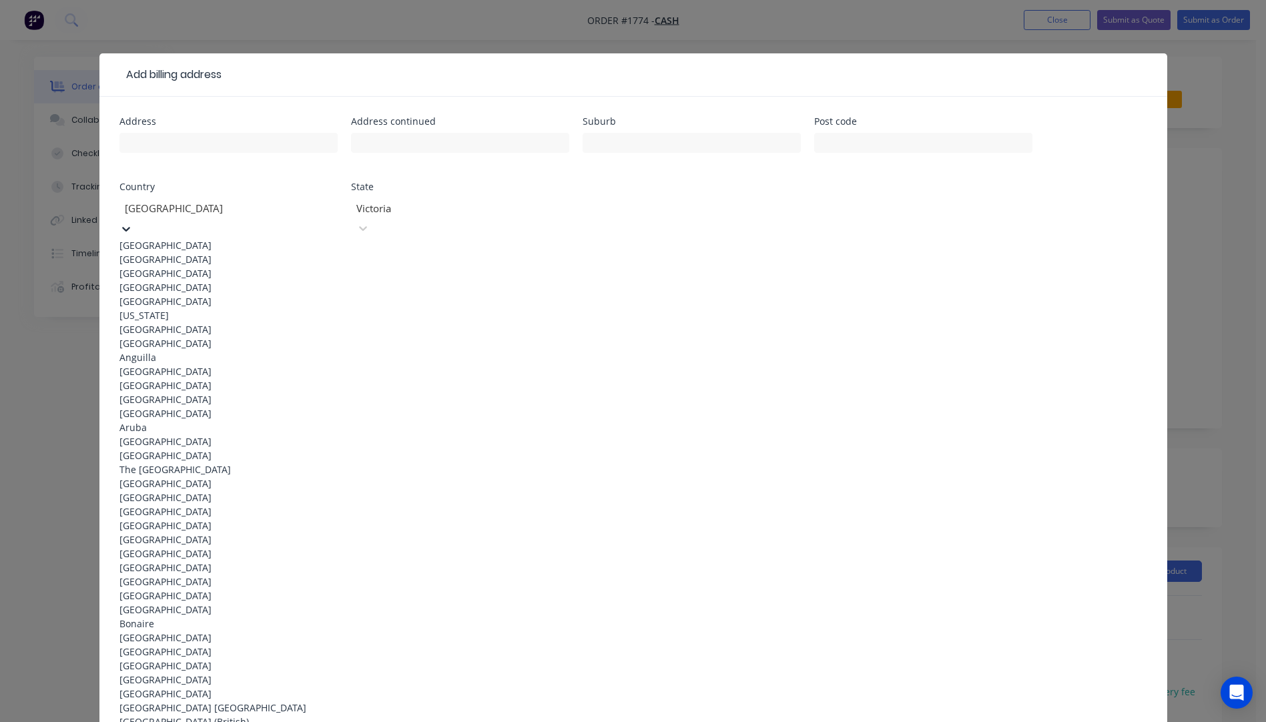
drag, startPoint x: 179, startPoint y: 210, endPoint x: 145, endPoint y: 210, distance: 34.0
click at [145, 210] on div at bounding box center [219, 208] width 192 height 17
click at [438, 210] on div at bounding box center [451, 208] width 192 height 17
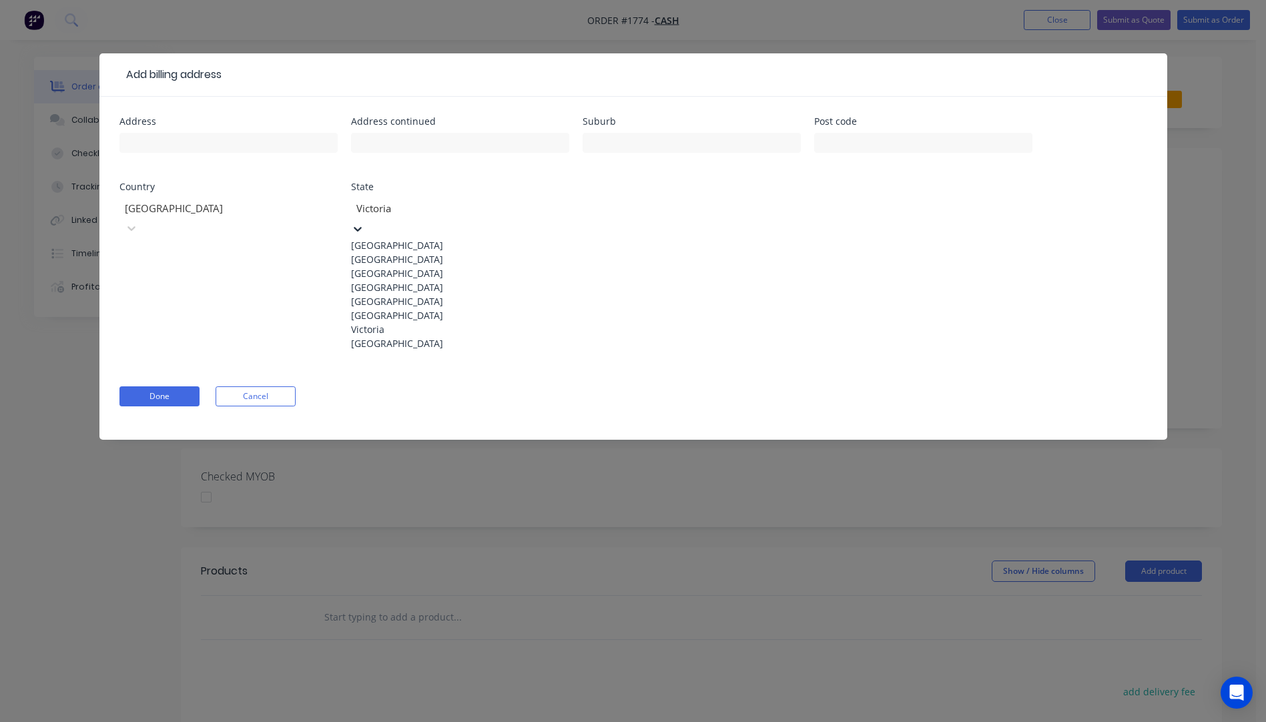
click at [404, 294] on div "Queensland" at bounding box center [460, 287] width 218 height 14
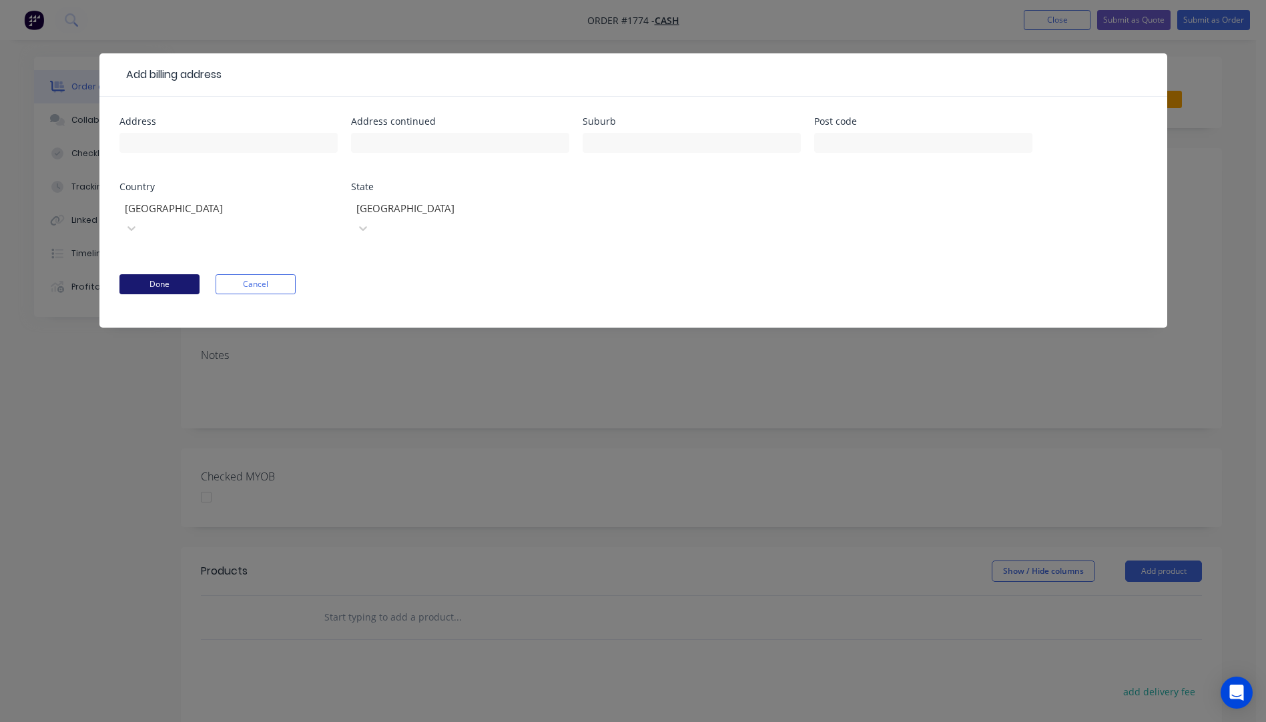
click at [169, 274] on button "Done" at bounding box center [159, 284] width 80 height 20
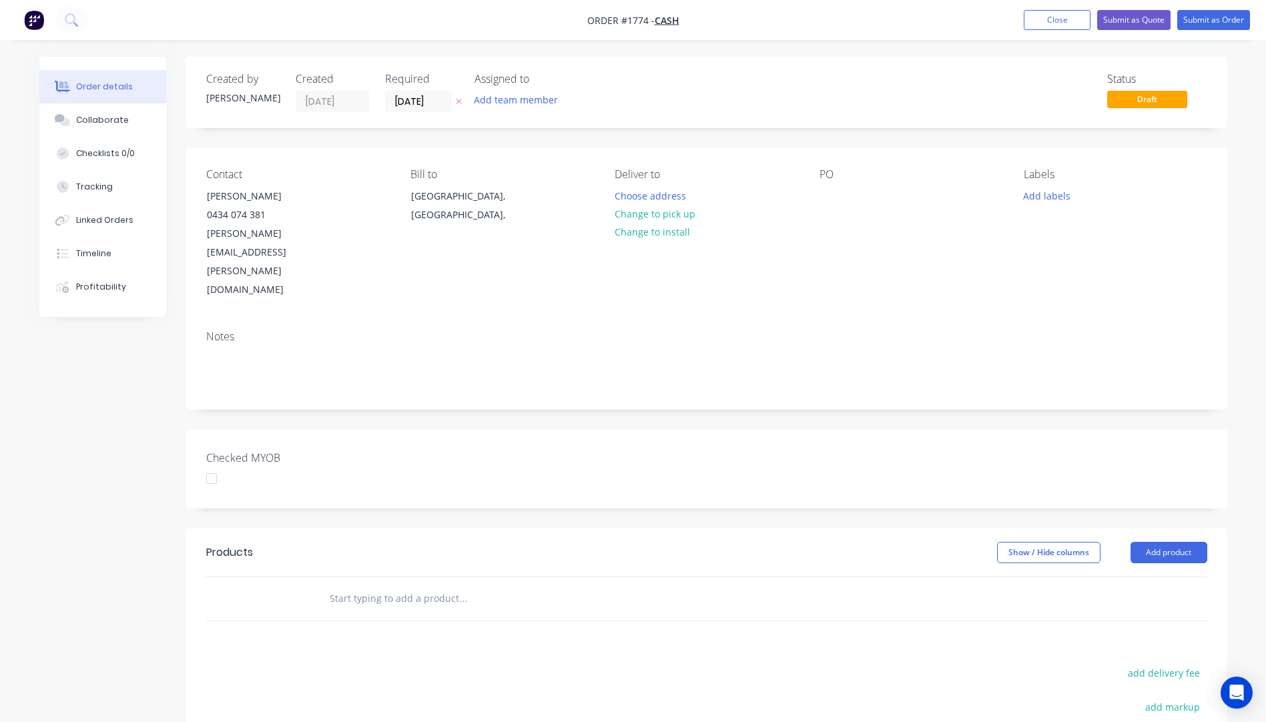
click at [458, 101] on icon "button" at bounding box center [458, 101] width 5 height 5
click at [643, 217] on button "Change to pick up" at bounding box center [654, 214] width 95 height 18
paste div
click at [666, 210] on div "Mark Andersonmark.anderson@live.com.au +61434074381" at bounding box center [706, 209] width 183 height 47
click at [727, 320] on div "Notes" at bounding box center [706, 364] width 1041 height 89
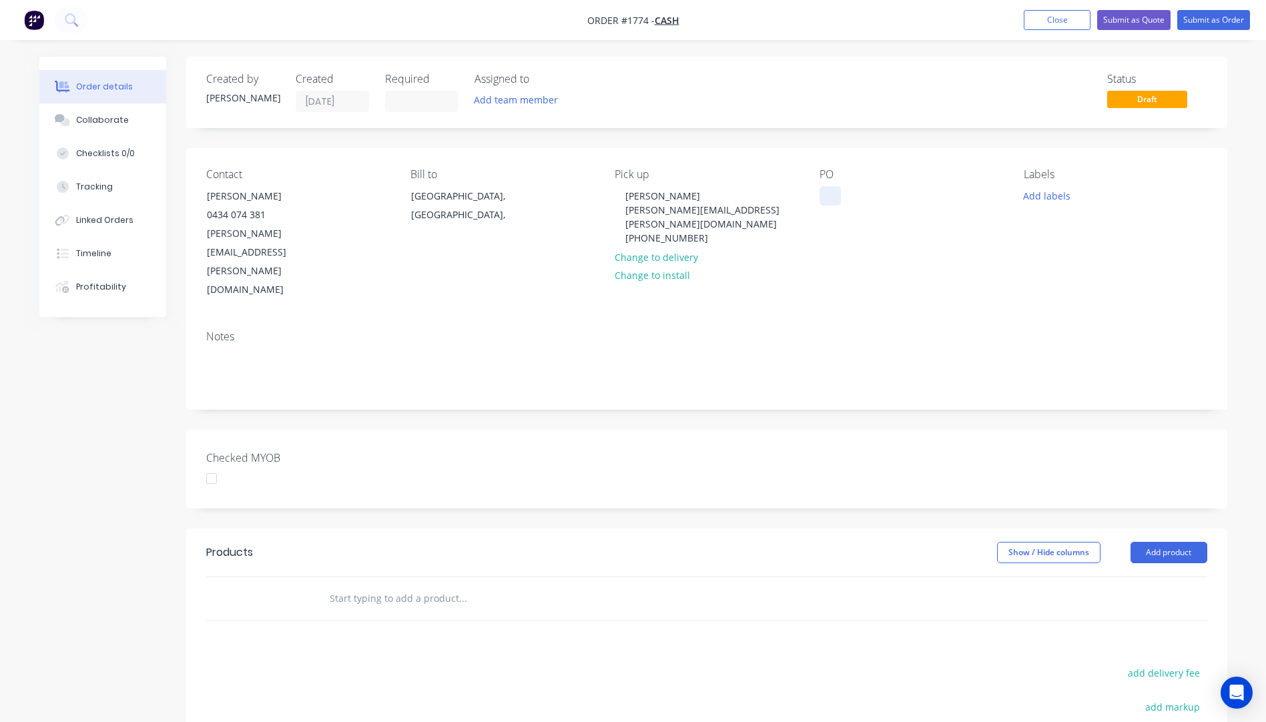
paste div
click at [1045, 200] on button "Add labels" at bounding box center [1046, 195] width 61 height 18
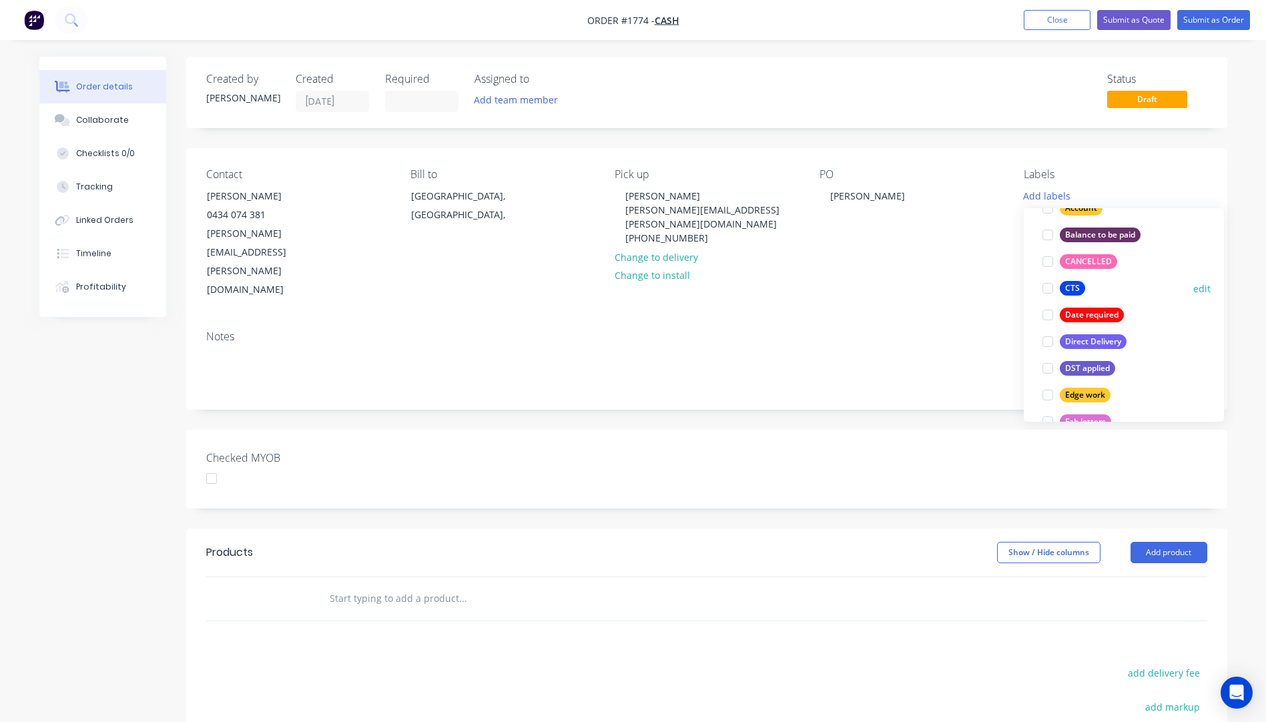
click at [1069, 290] on div "CTS" at bounding box center [1072, 288] width 25 height 15
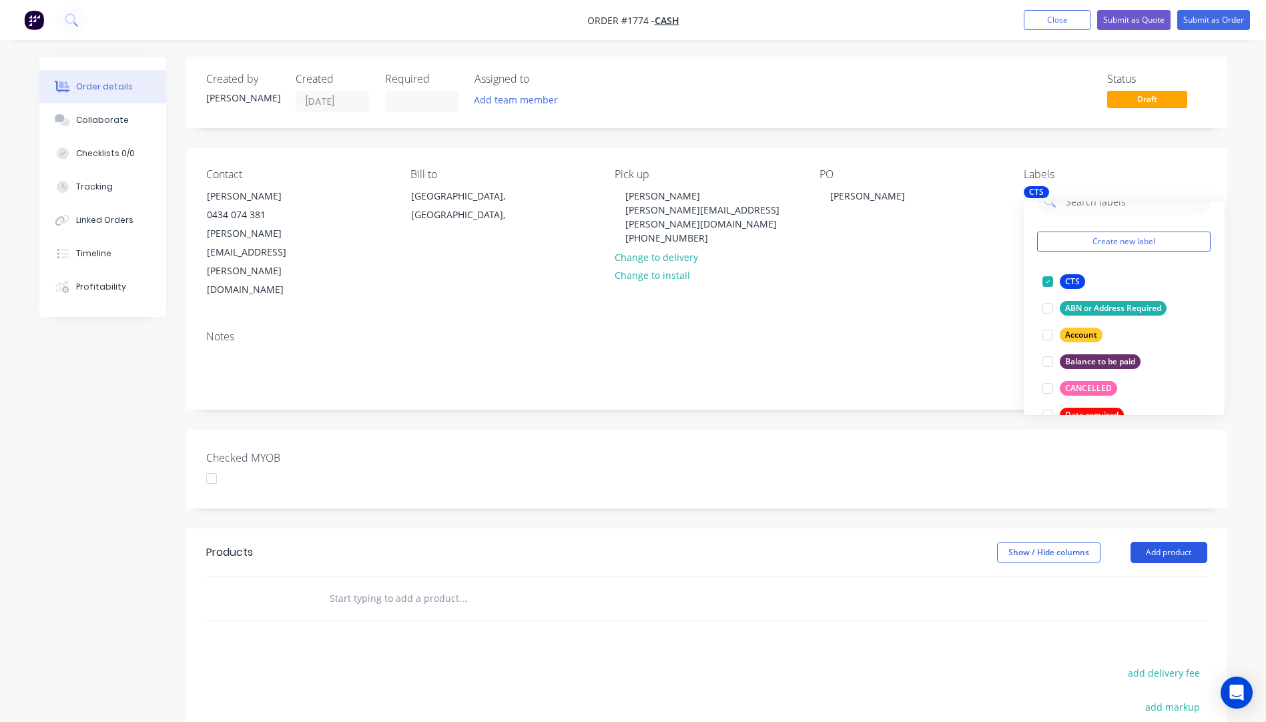
click at [1161, 542] on button "Add product" at bounding box center [1168, 552] width 77 height 21
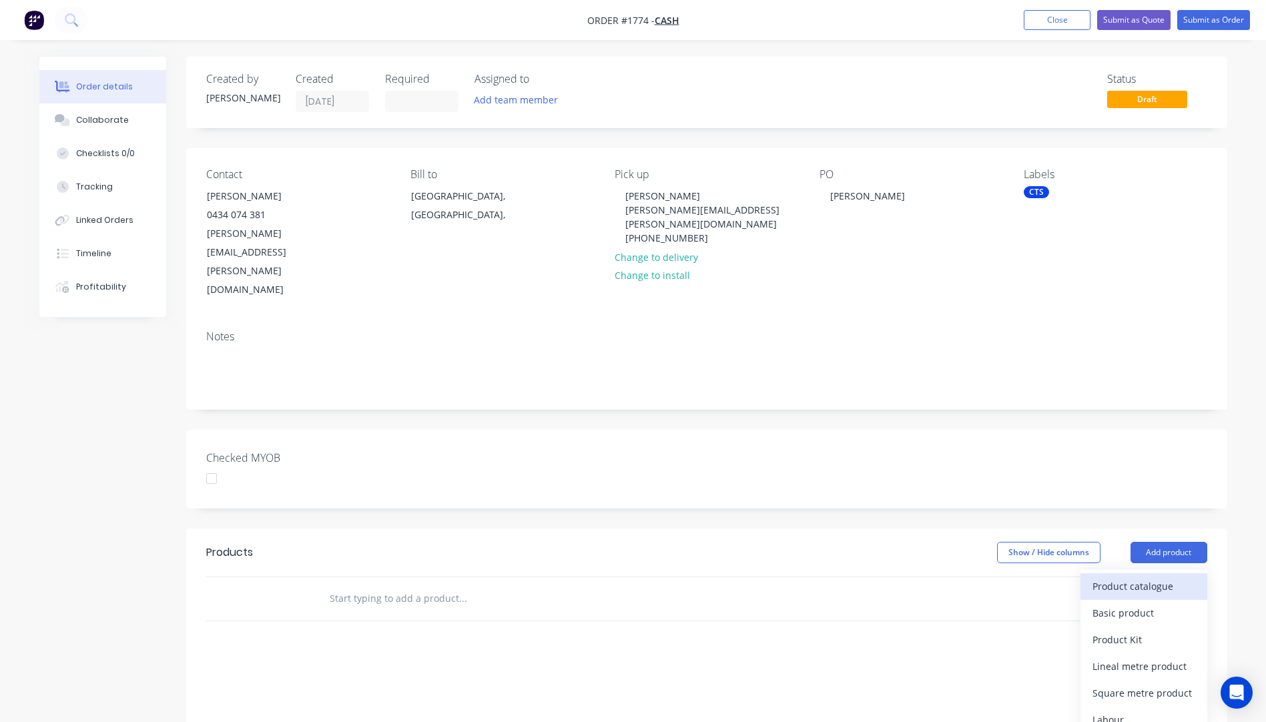
click at [1146, 577] on div "Product catalogue" at bounding box center [1143, 586] width 103 height 19
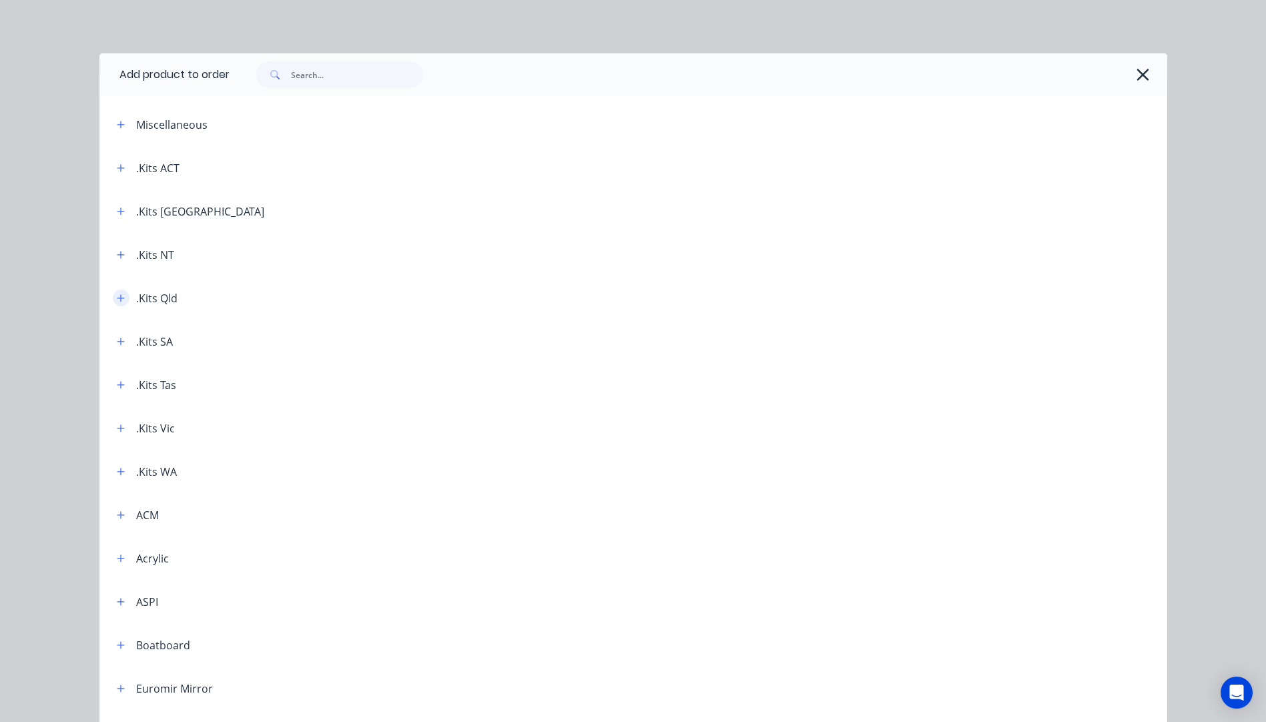
click at [117, 297] on icon "button" at bounding box center [121, 298] width 8 height 9
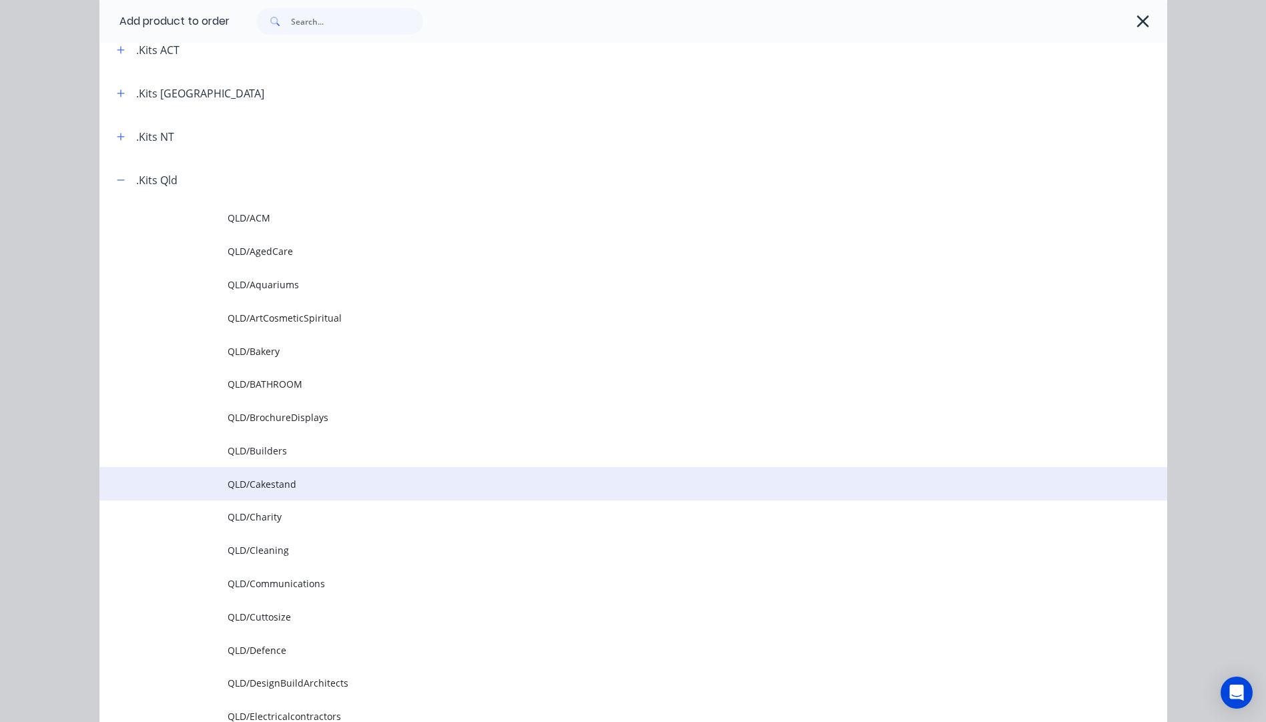
scroll to position [133, 0]
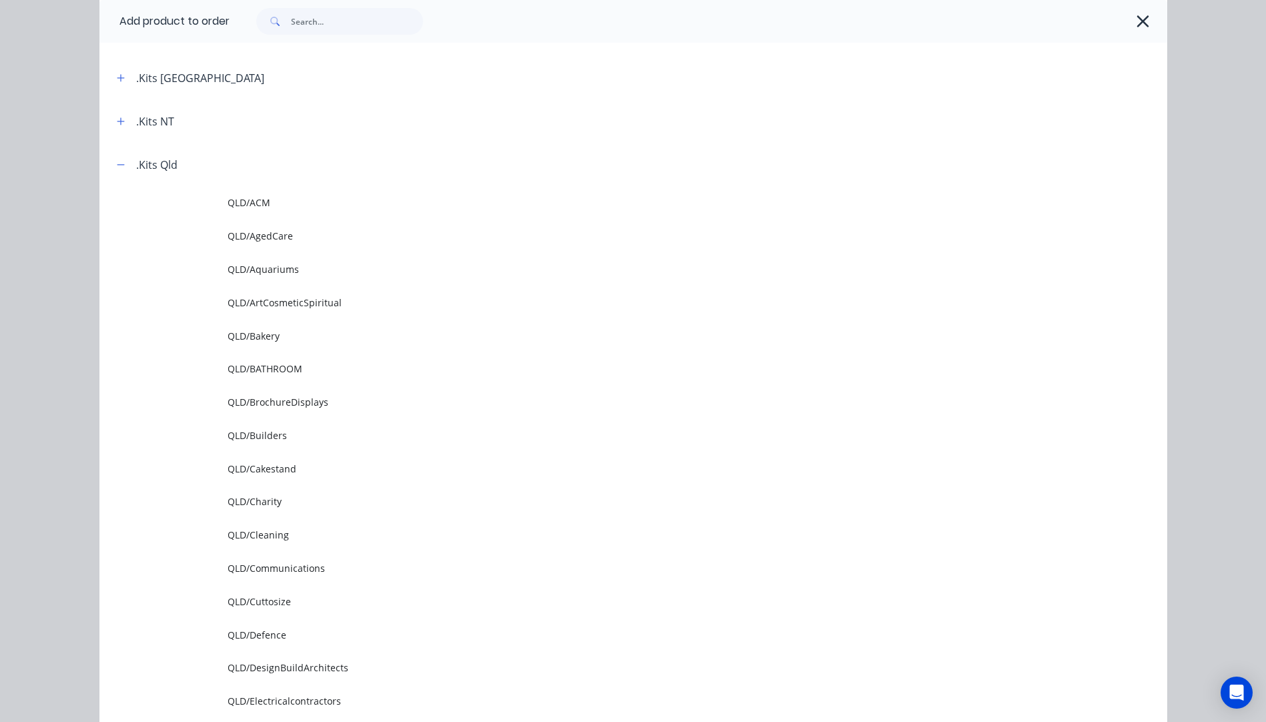
click at [268, 605] on span "QLD/Cuttosize" at bounding box center [603, 602] width 751 height 14
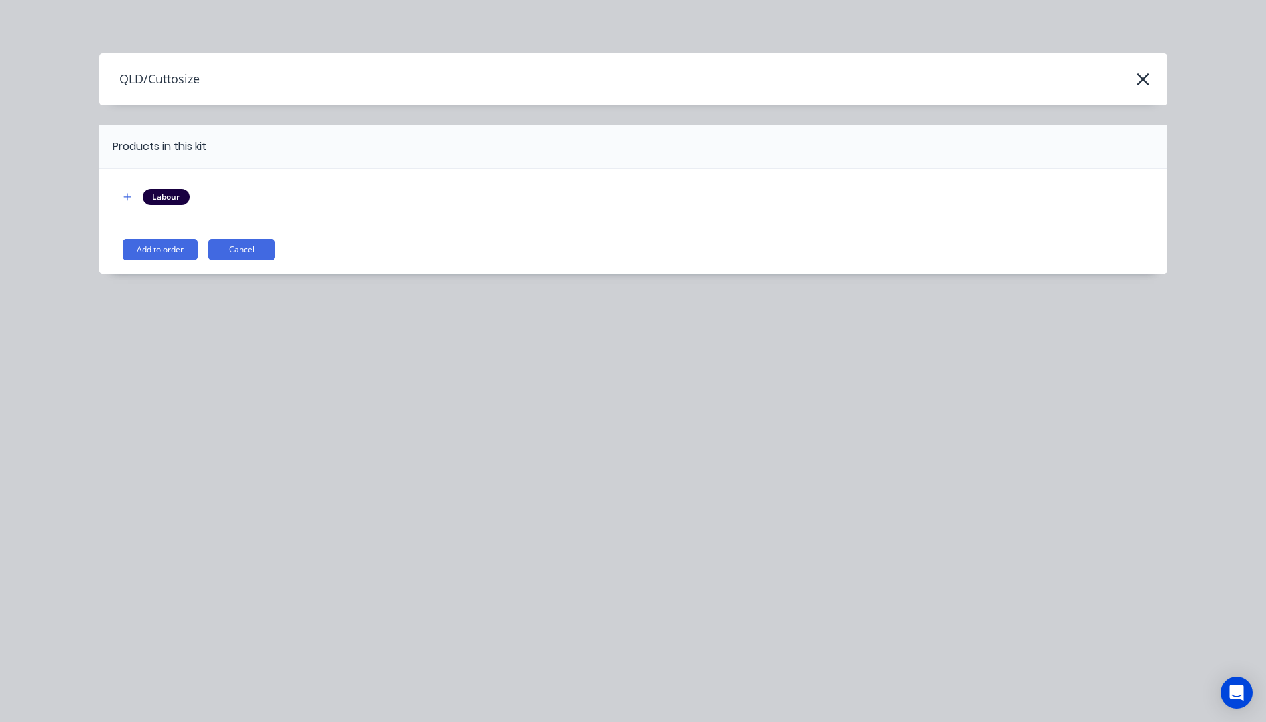
click at [159, 249] on button "Add to order" at bounding box center [160, 249] width 75 height 21
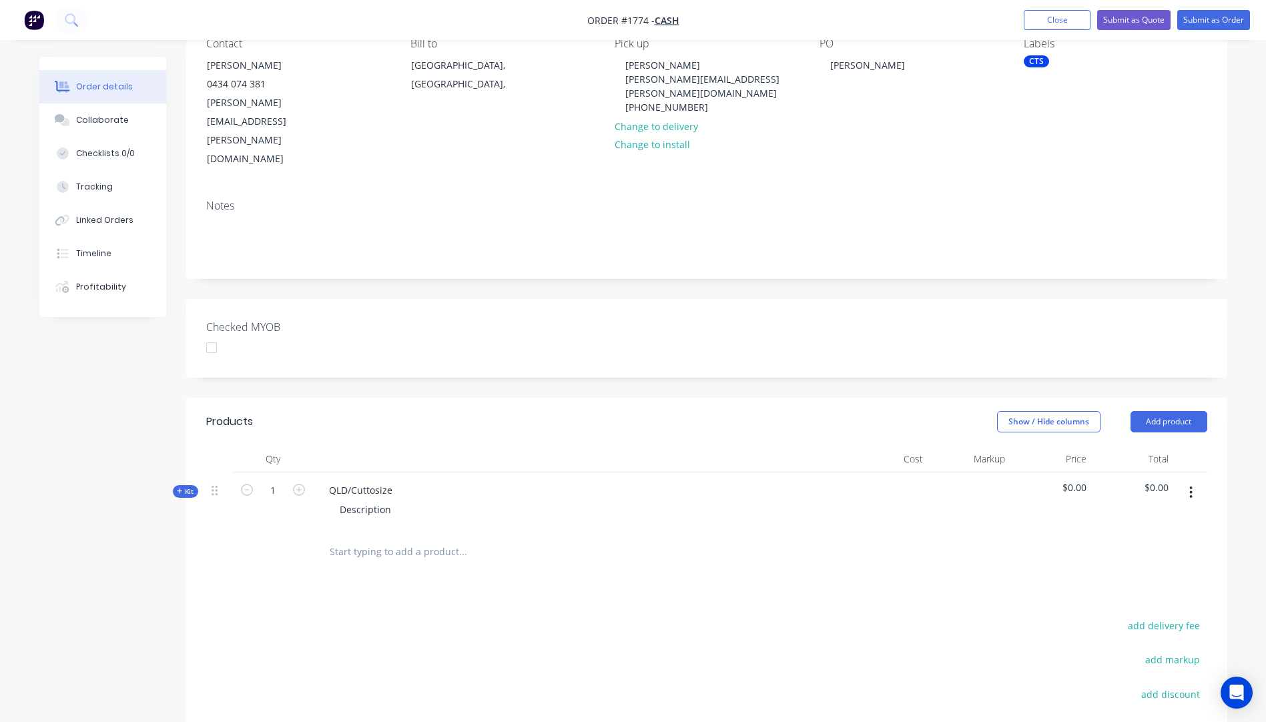
scroll to position [133, 0]
click at [180, 485] on icon "button" at bounding box center [180, 488] width 6 height 7
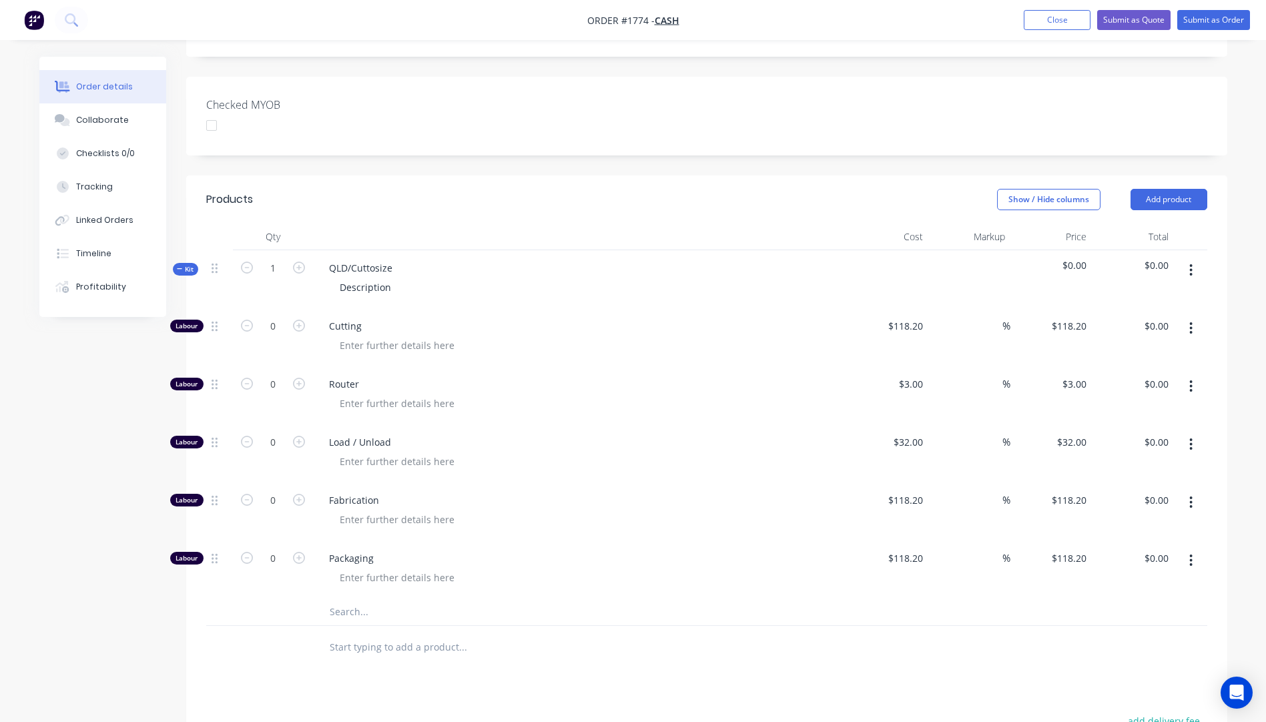
scroll to position [467, 0]
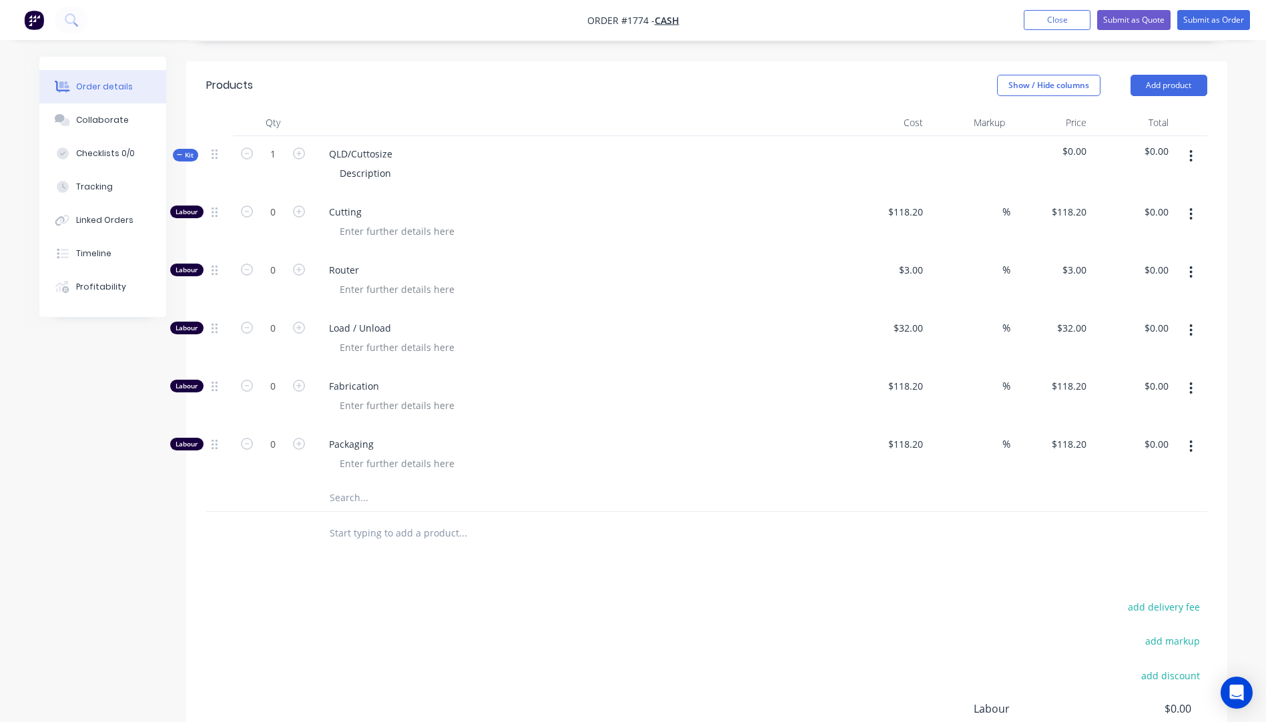
click at [354, 484] on input "text" at bounding box center [462, 497] width 267 height 27
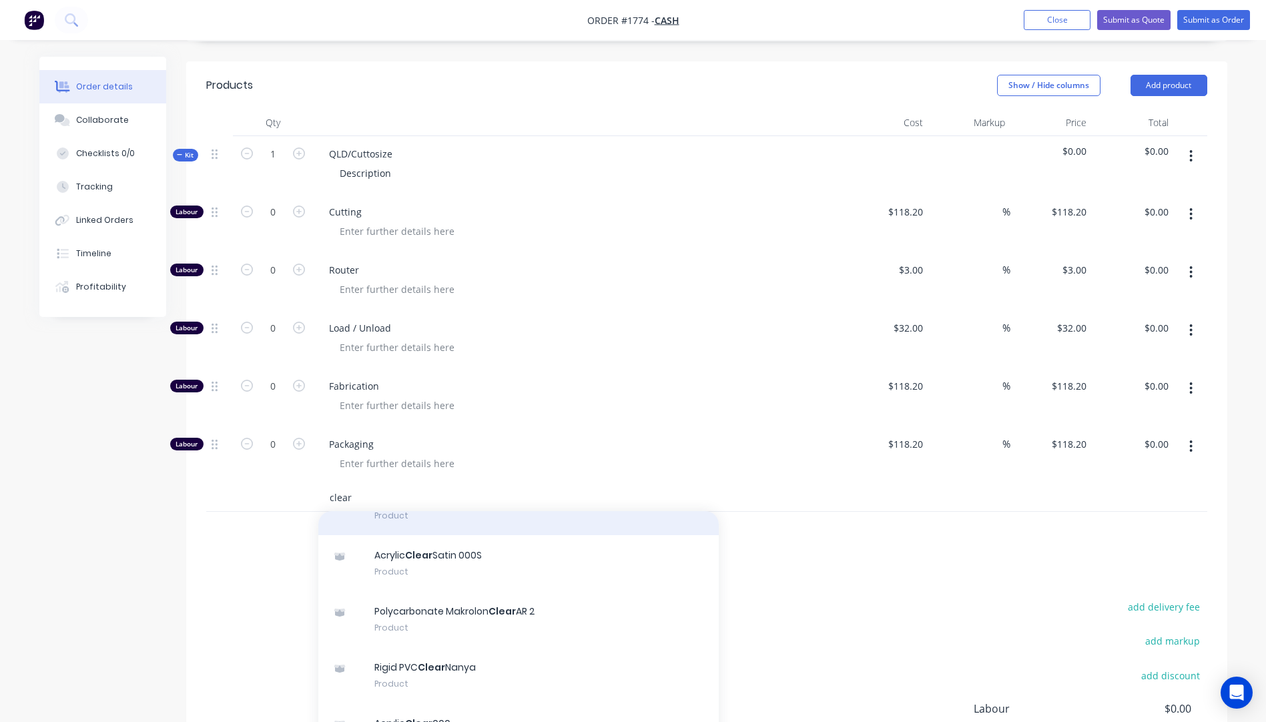
scroll to position [133, 0]
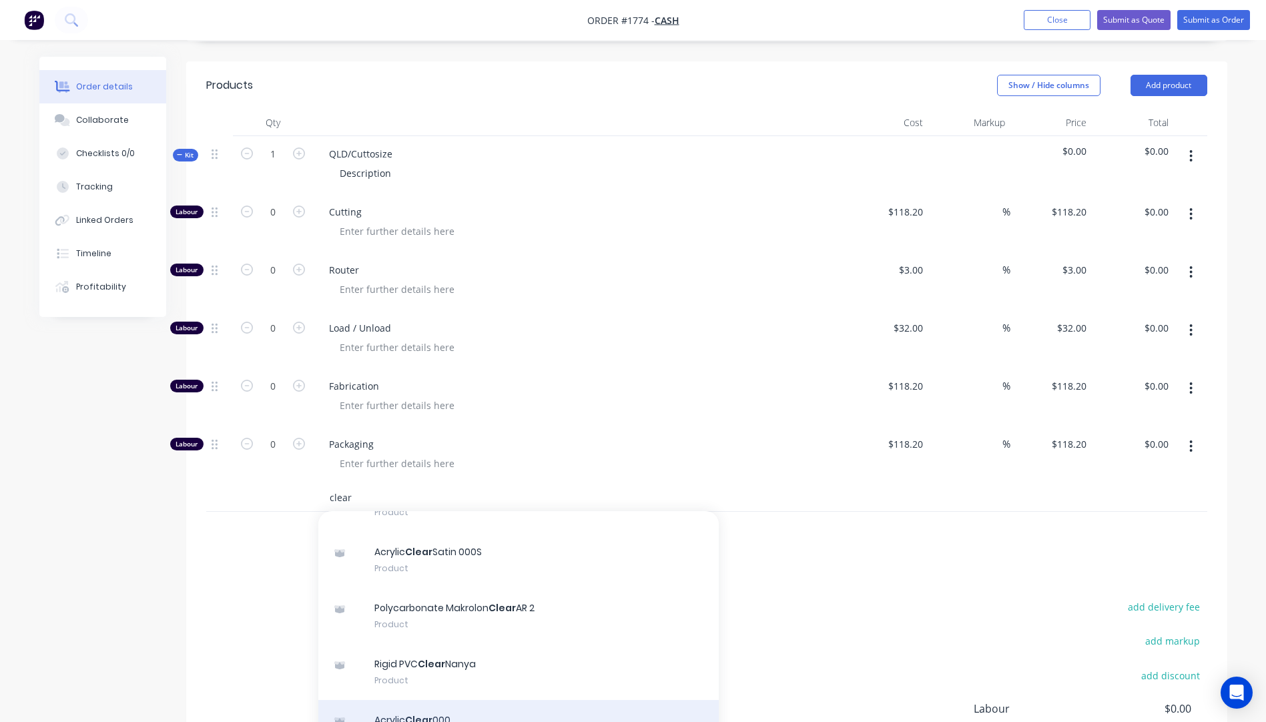
type input "clear"
click at [434, 700] on div "Acrylic Clear 000 Product" at bounding box center [518, 728] width 400 height 56
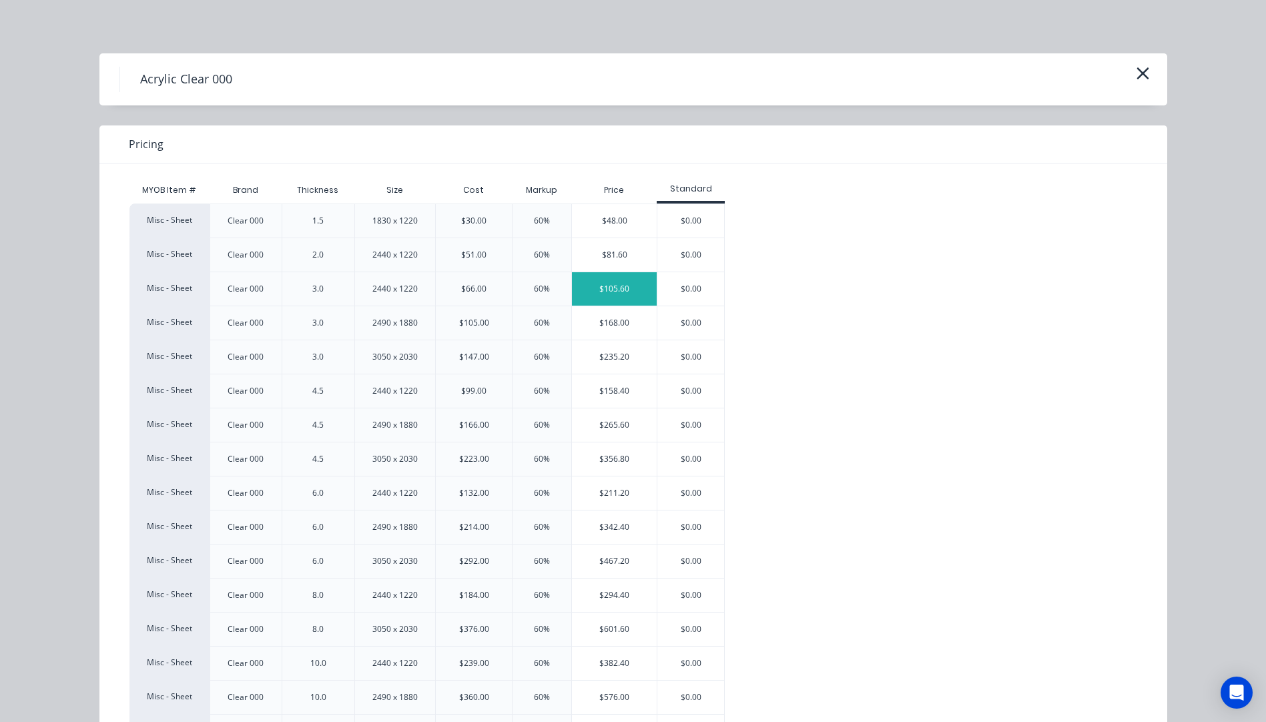
click at [618, 286] on div "$105.60" at bounding box center [614, 288] width 85 height 33
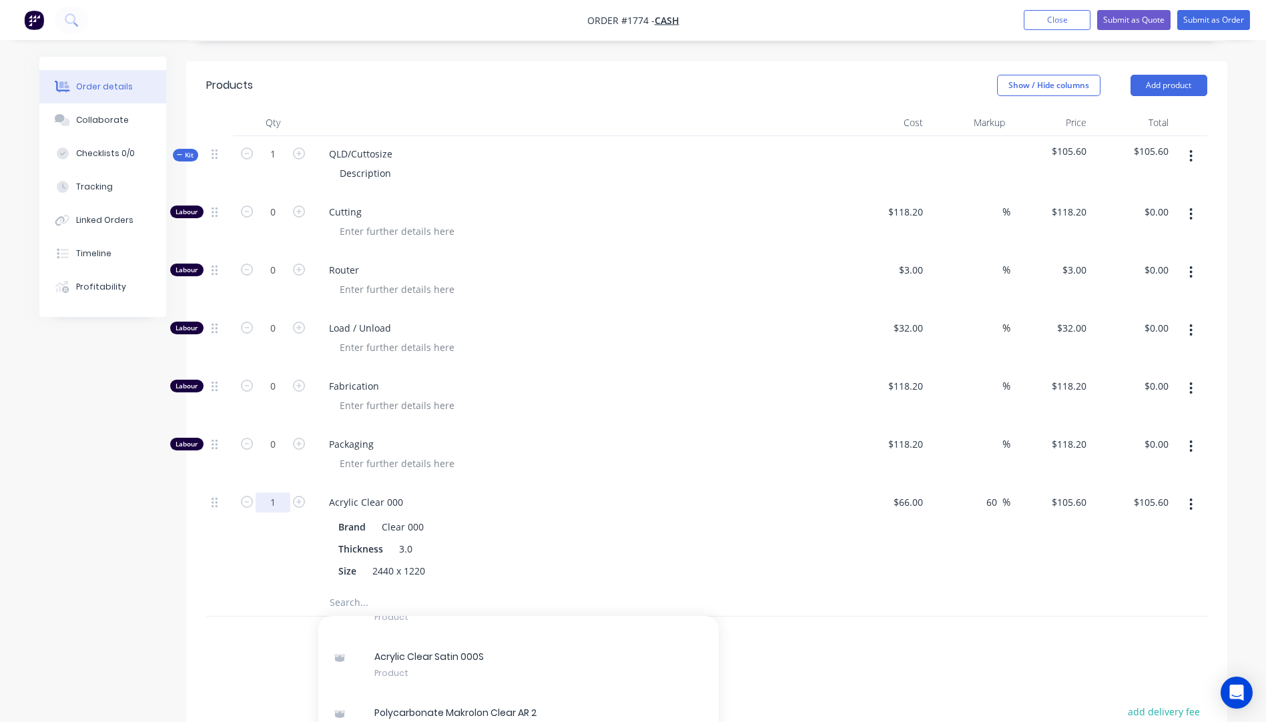
click at [281, 492] on input "1" at bounding box center [273, 502] width 35 height 20
type input "0.25"
type input "$26.40"
click at [241, 589] on div at bounding box center [273, 602] width 80 height 27
click at [298, 206] on icon "button" at bounding box center [299, 212] width 12 height 12
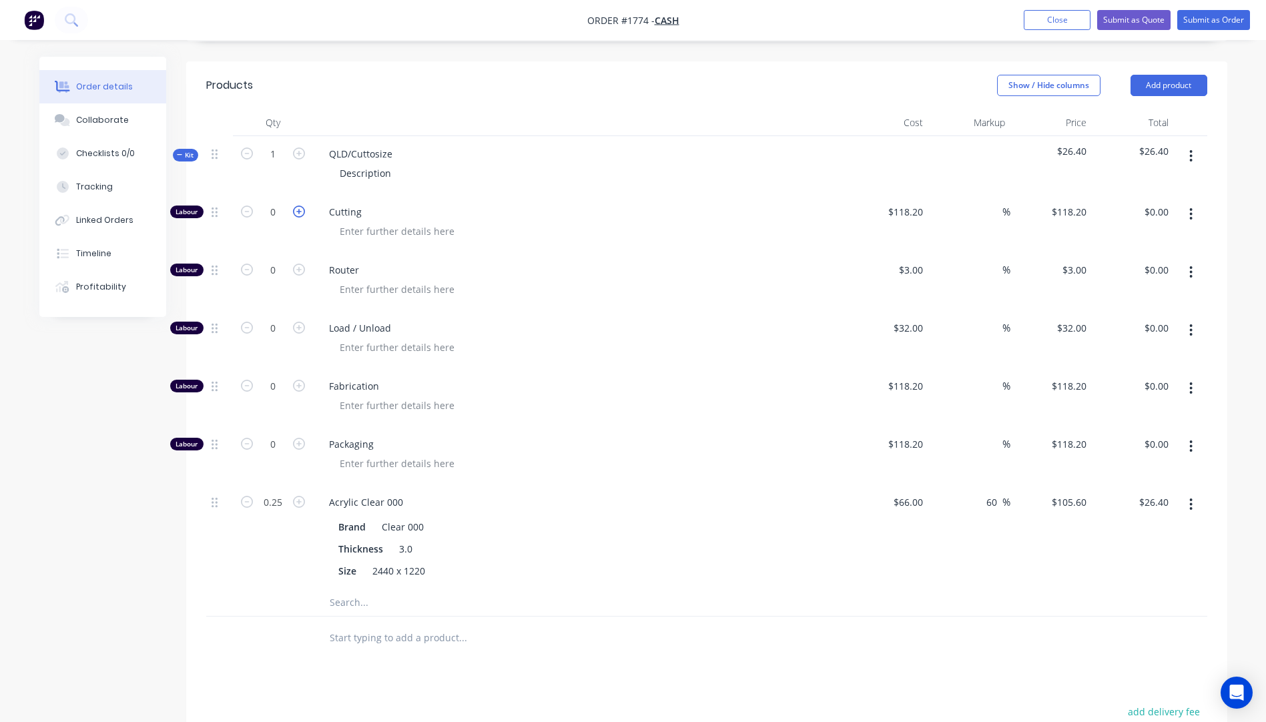
type input "1"
type input "$118.20"
click at [637, 222] on div at bounding box center [585, 231] width 512 height 19
click at [897, 202] on input "118.2" at bounding box center [907, 211] width 41 height 19
type input "$10.00"
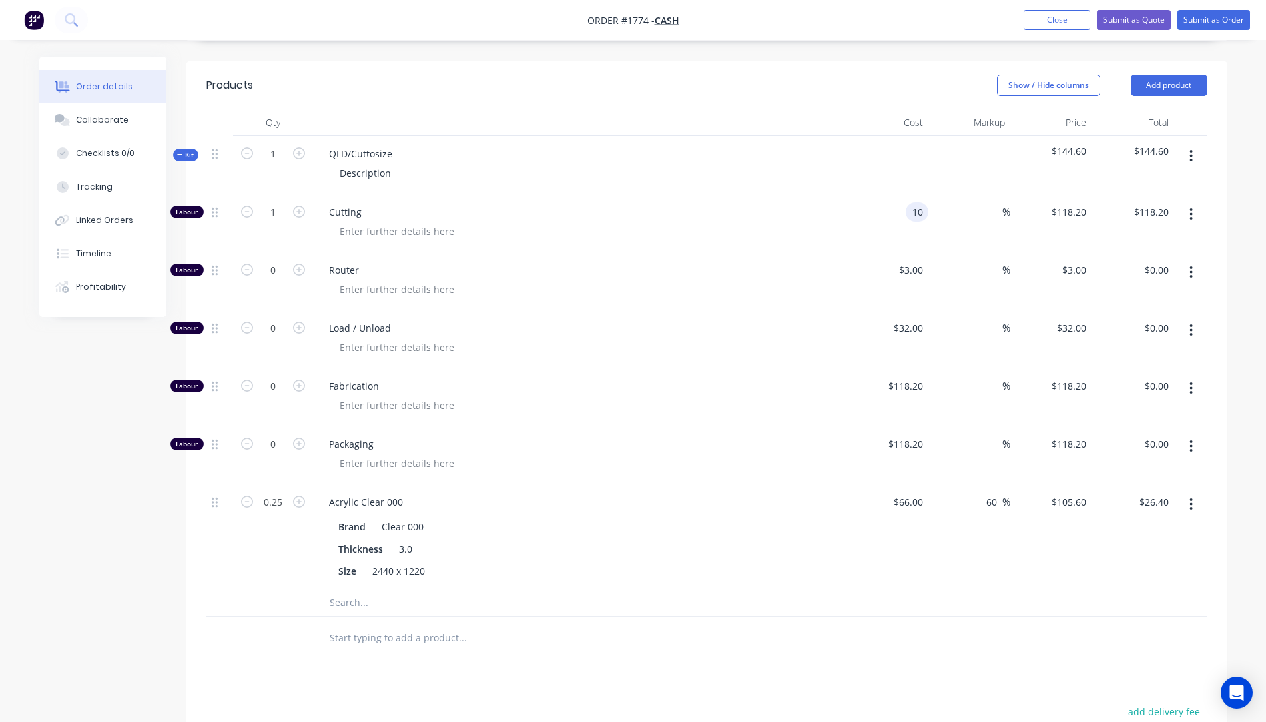
type input "$10.00"
click at [778, 310] on div "Load / Unload" at bounding box center [580, 339] width 534 height 58
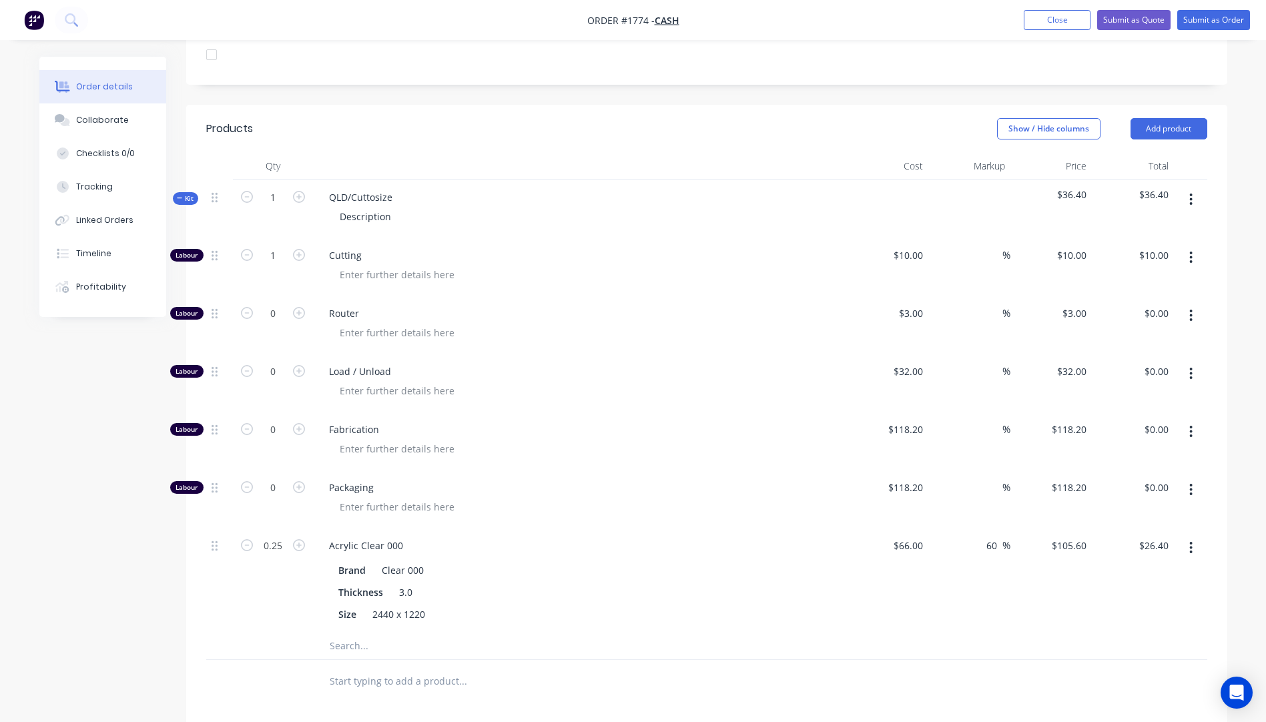
scroll to position [400, 0]
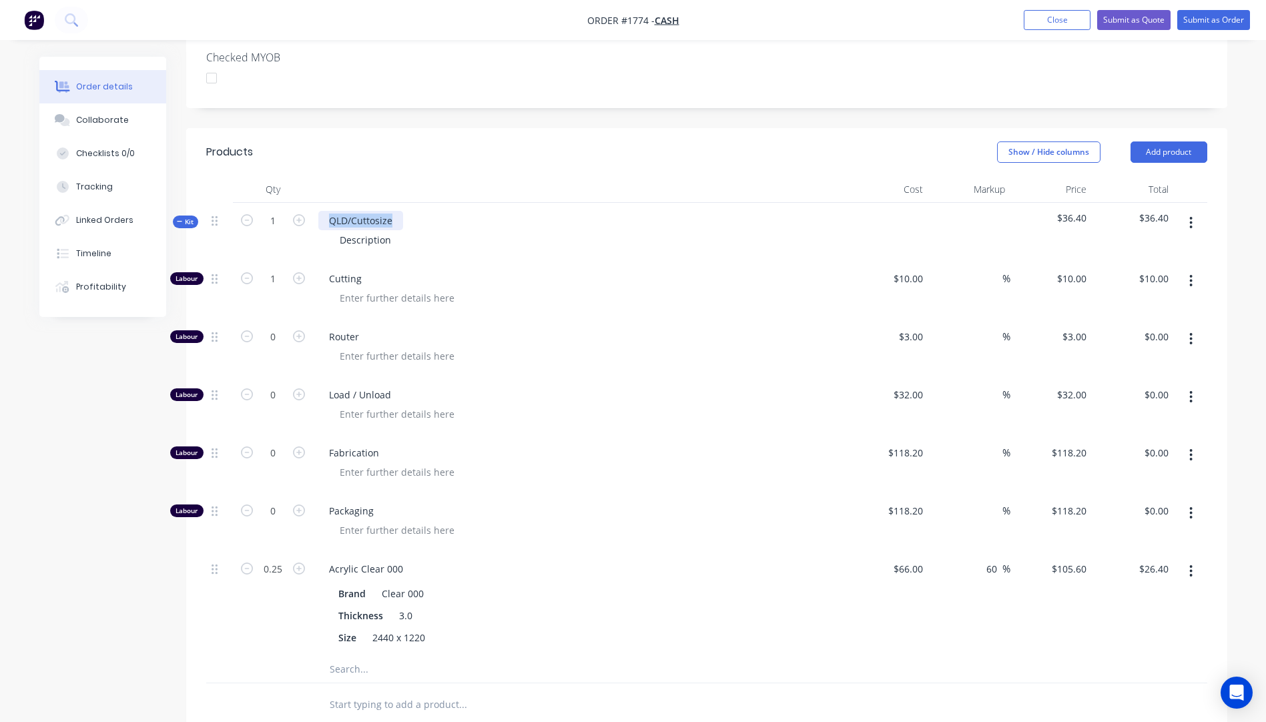
drag, startPoint x: 398, startPoint y: 168, endPoint x: 330, endPoint y: 169, distance: 68.7
click at [330, 211] on div "QLD/Cuttosize" at bounding box center [360, 220] width 85 height 19
drag, startPoint x: 390, startPoint y: 187, endPoint x: 334, endPoint y: 187, distance: 56.7
click at [334, 230] on div "Description" at bounding box center [365, 239] width 73 height 19
click at [663, 288] on div at bounding box center [585, 297] width 512 height 19
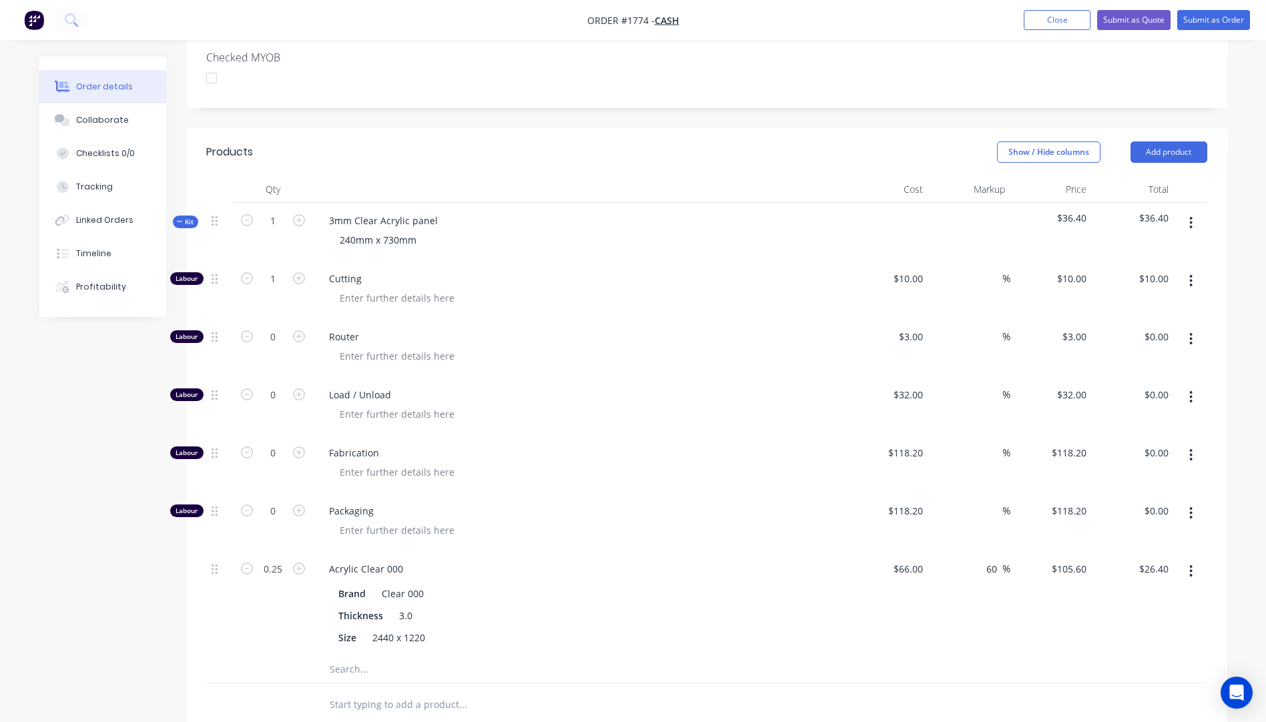
click at [1195, 327] on button "button" at bounding box center [1190, 339] width 31 height 24
click at [1134, 418] on div "Delete" at bounding box center [1143, 427] width 103 height 19
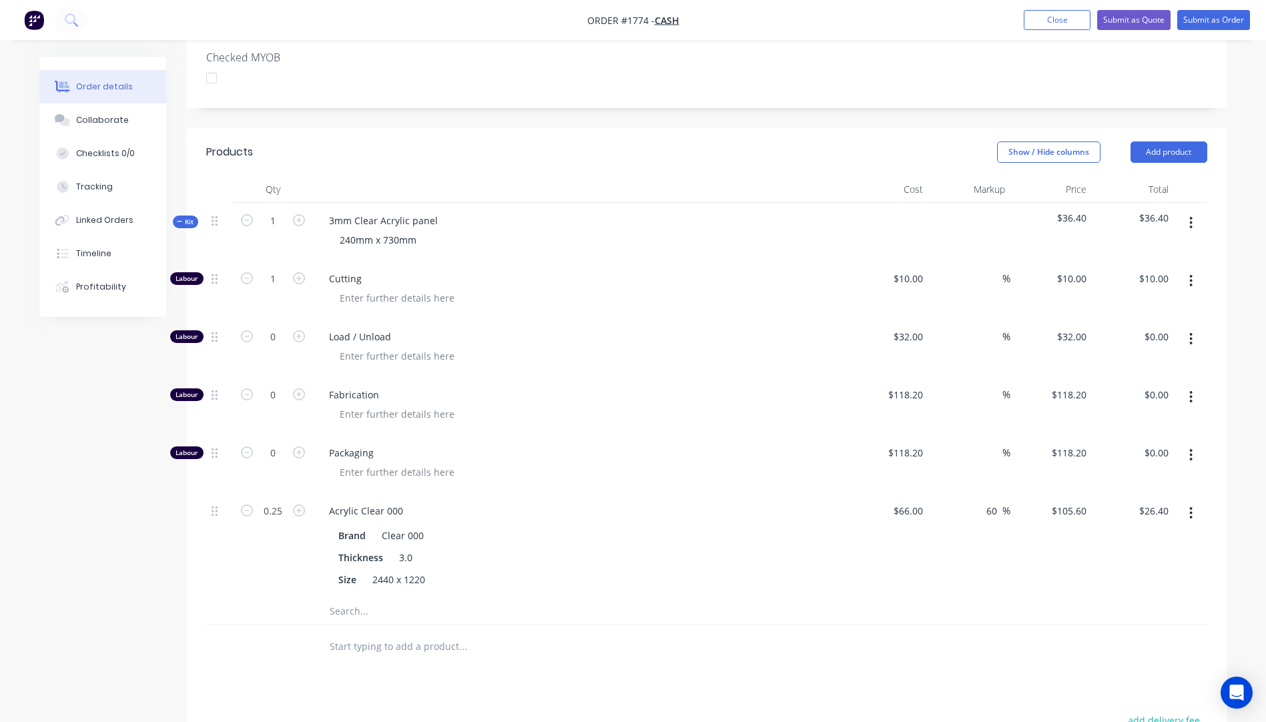
click at [1189, 332] on icon "button" at bounding box center [1190, 339] width 3 height 15
click at [1108, 418] on div "Delete" at bounding box center [1143, 427] width 103 height 19
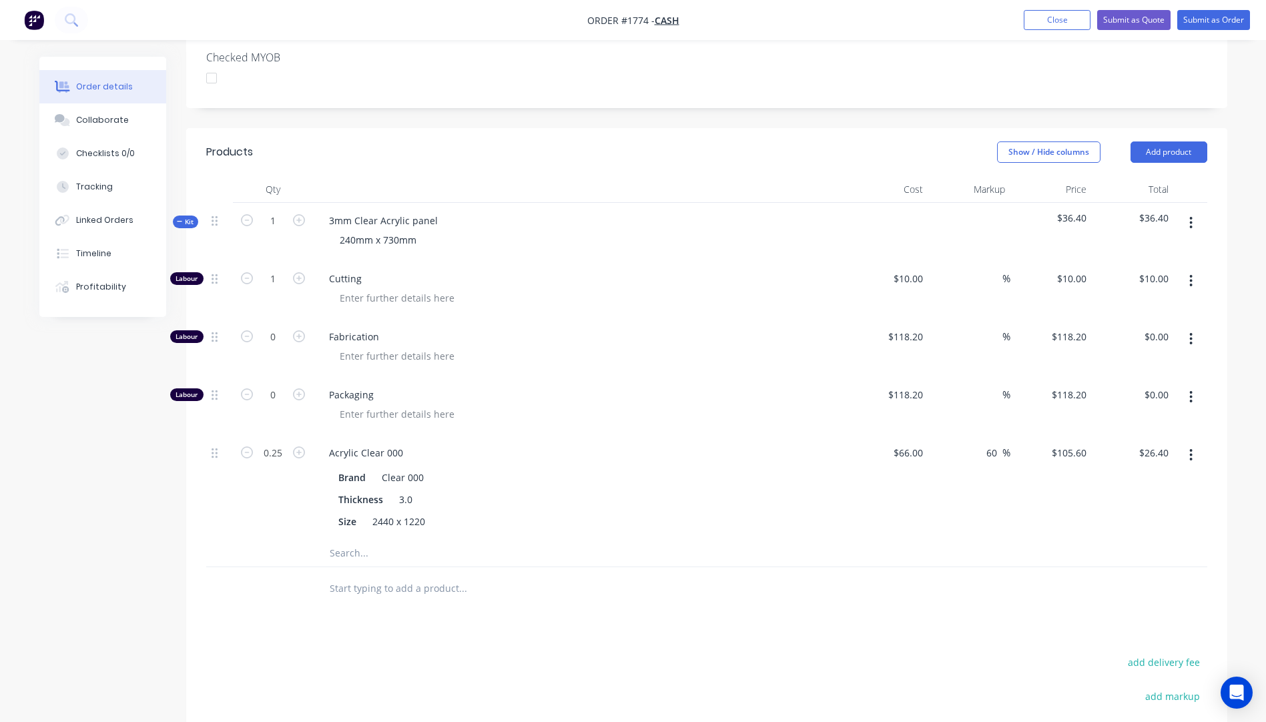
click at [1189, 332] on icon "button" at bounding box center [1190, 339] width 3 height 15
click at [1115, 418] on div "Delete" at bounding box center [1143, 427] width 103 height 19
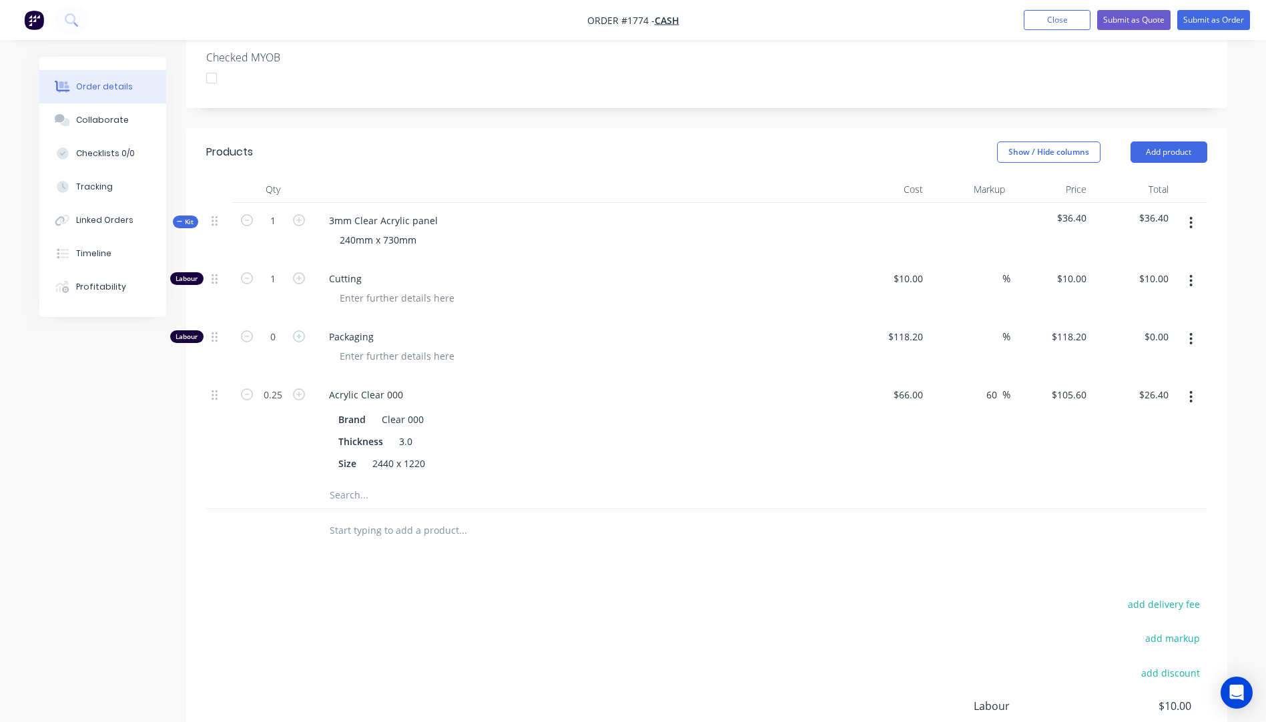
click at [1190, 332] on icon "button" at bounding box center [1190, 339] width 3 height 15
click at [1130, 418] on div "Delete" at bounding box center [1143, 427] width 103 height 19
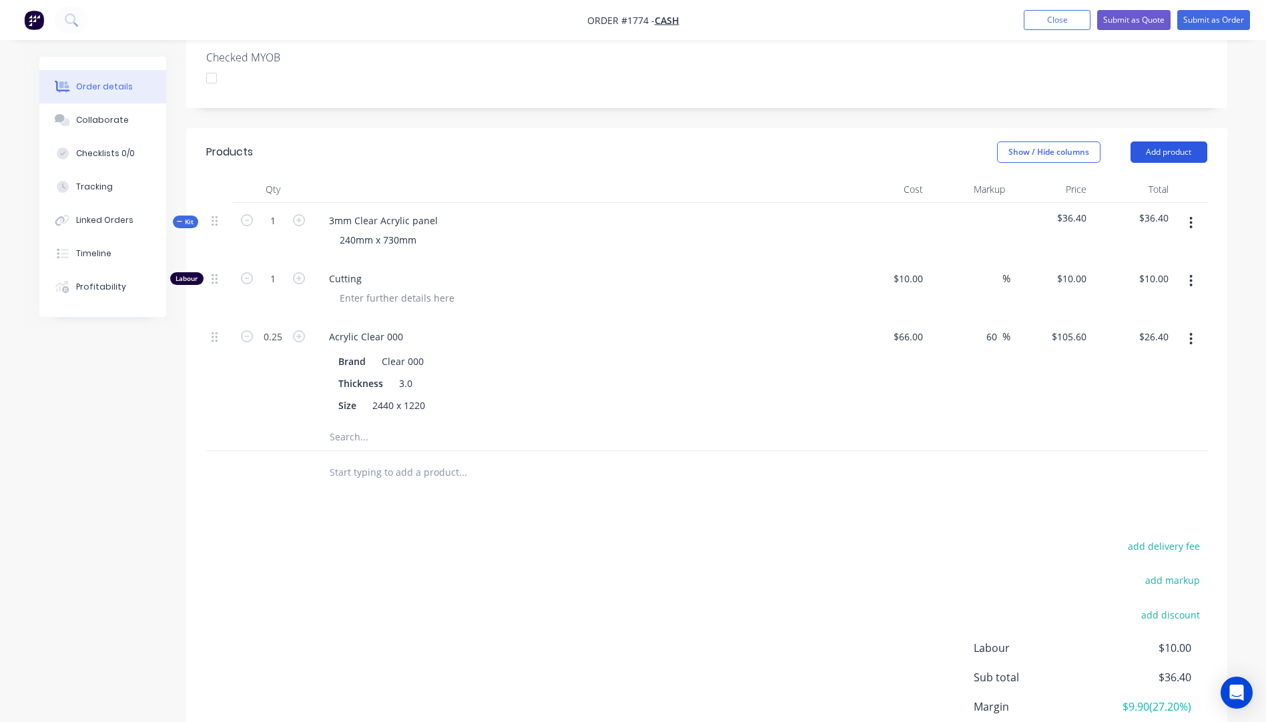
click at [1166, 141] on button "Add product" at bounding box center [1168, 151] width 77 height 21
click at [1144, 176] on div "Product catalogue" at bounding box center [1143, 185] width 103 height 19
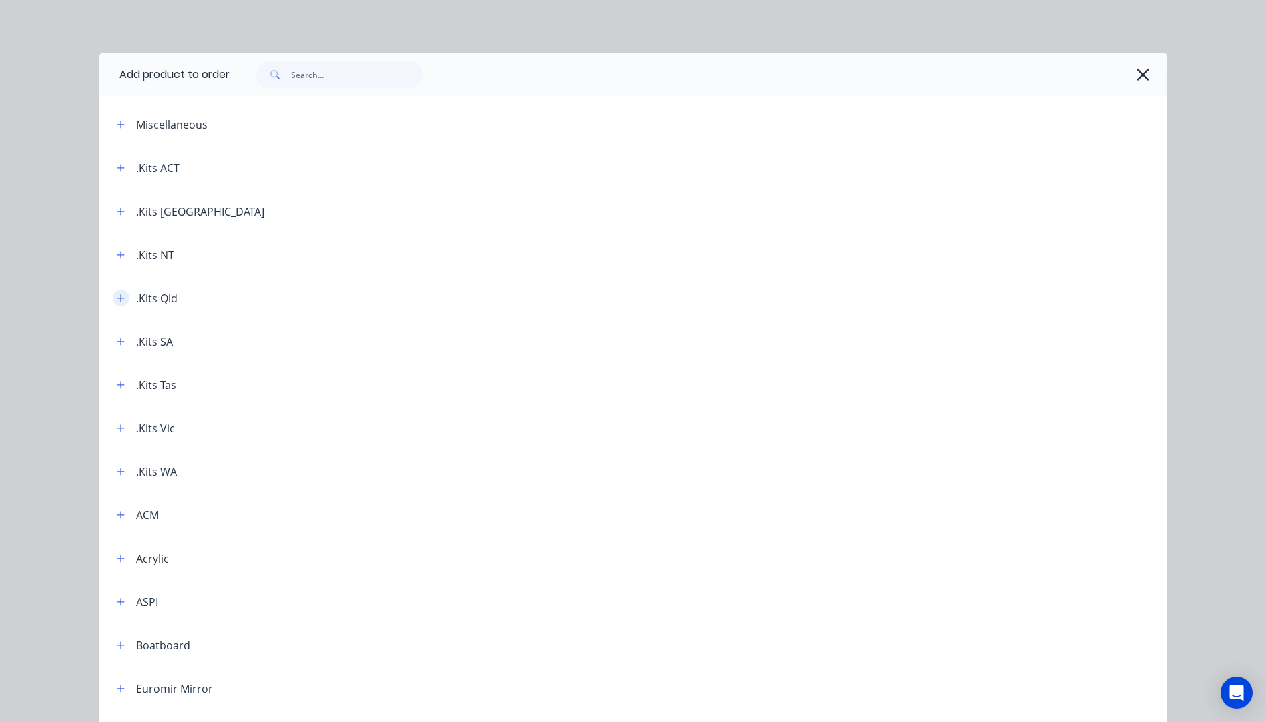
click at [117, 299] on icon "button" at bounding box center [121, 298] width 8 height 9
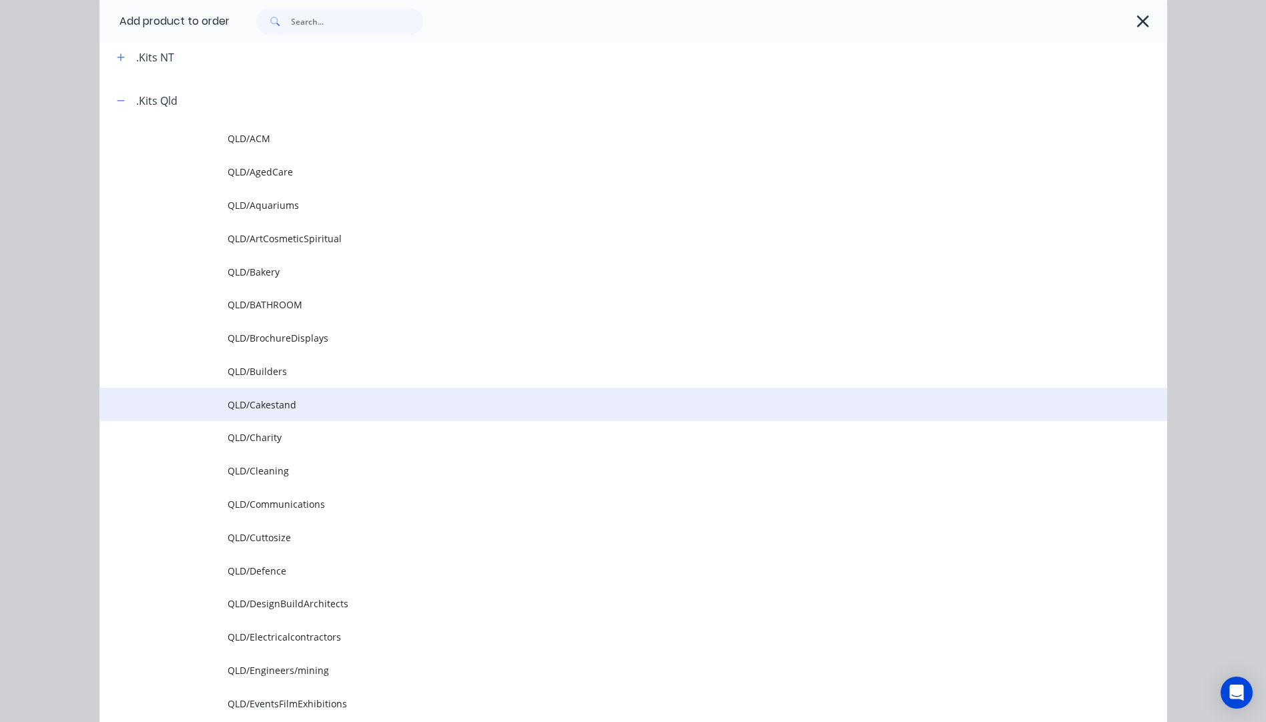
scroll to position [200, 0]
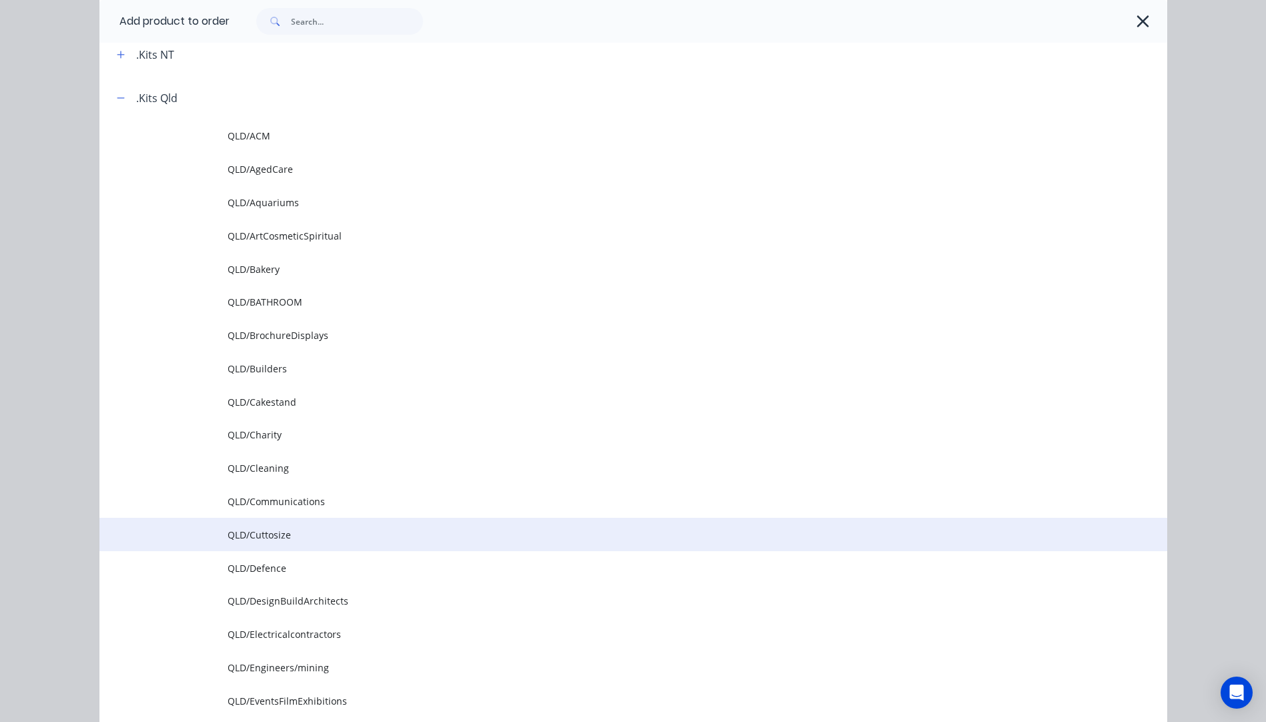
click at [278, 532] on span "QLD/Cuttosize" at bounding box center [603, 535] width 751 height 14
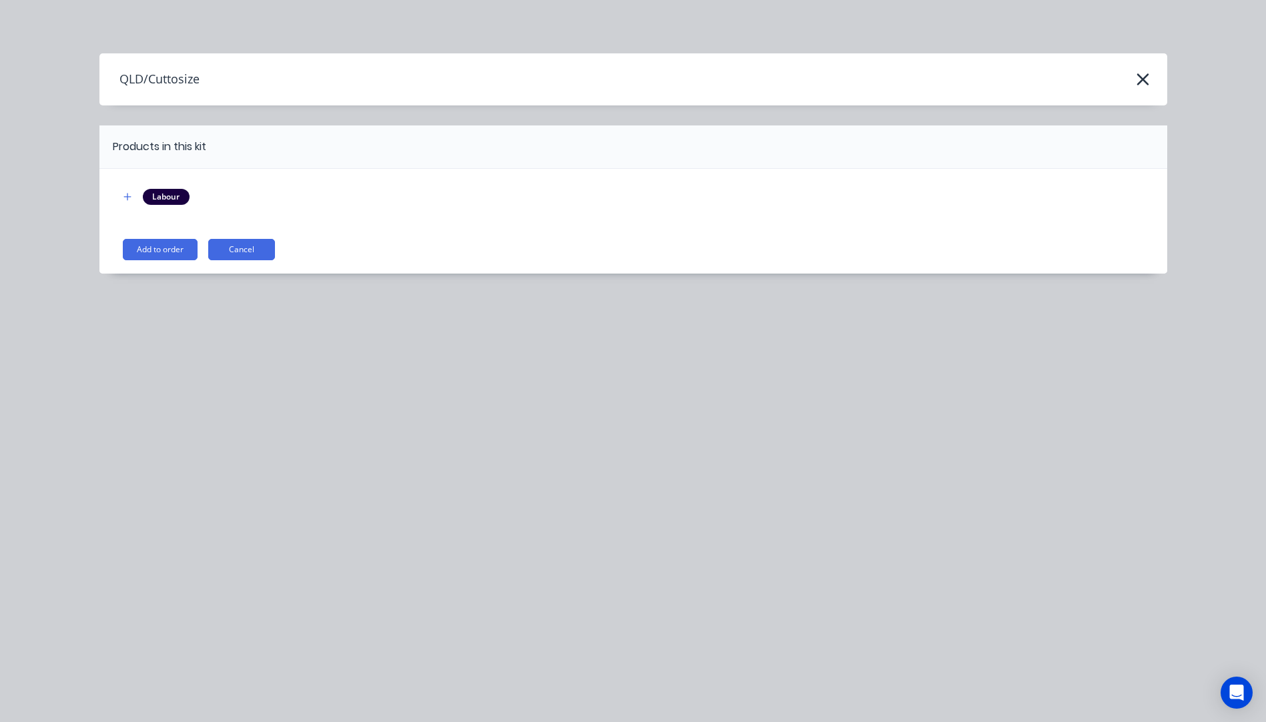
scroll to position [0, 0]
click at [148, 251] on button "Add to order" at bounding box center [160, 249] width 75 height 21
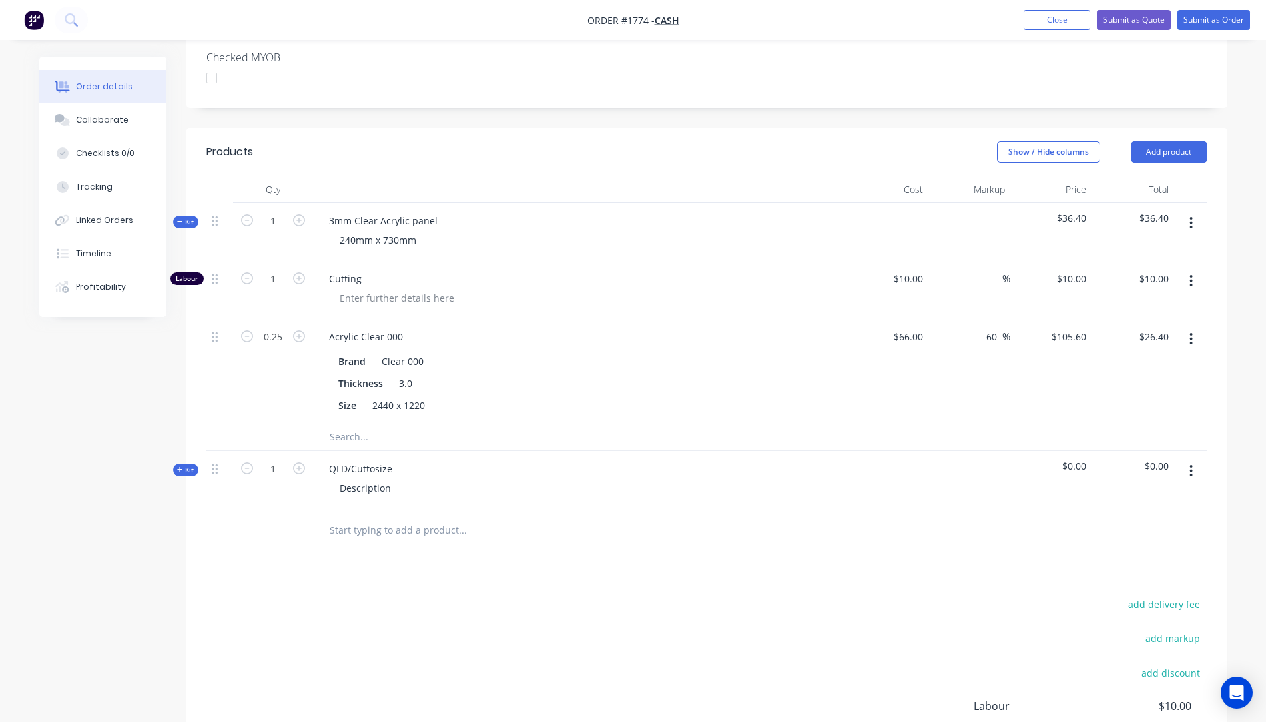
click at [175, 464] on button "Kit" at bounding box center [185, 470] width 25 height 13
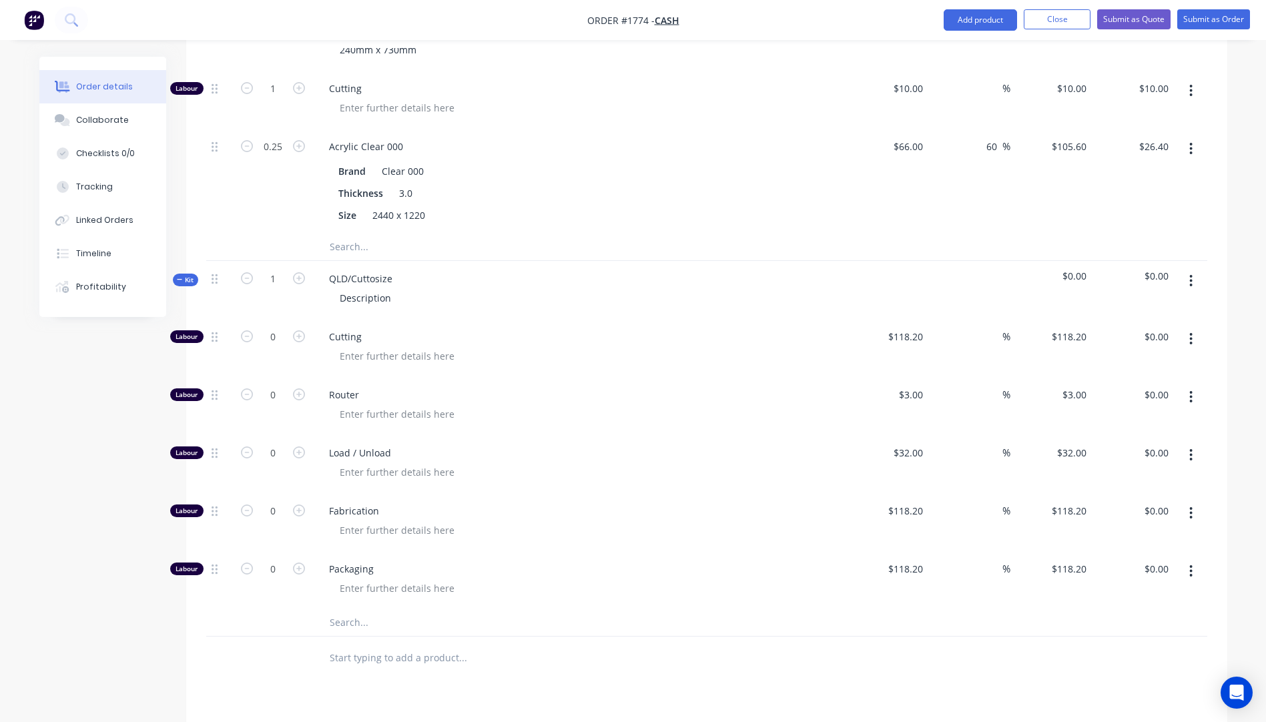
scroll to position [667, 0]
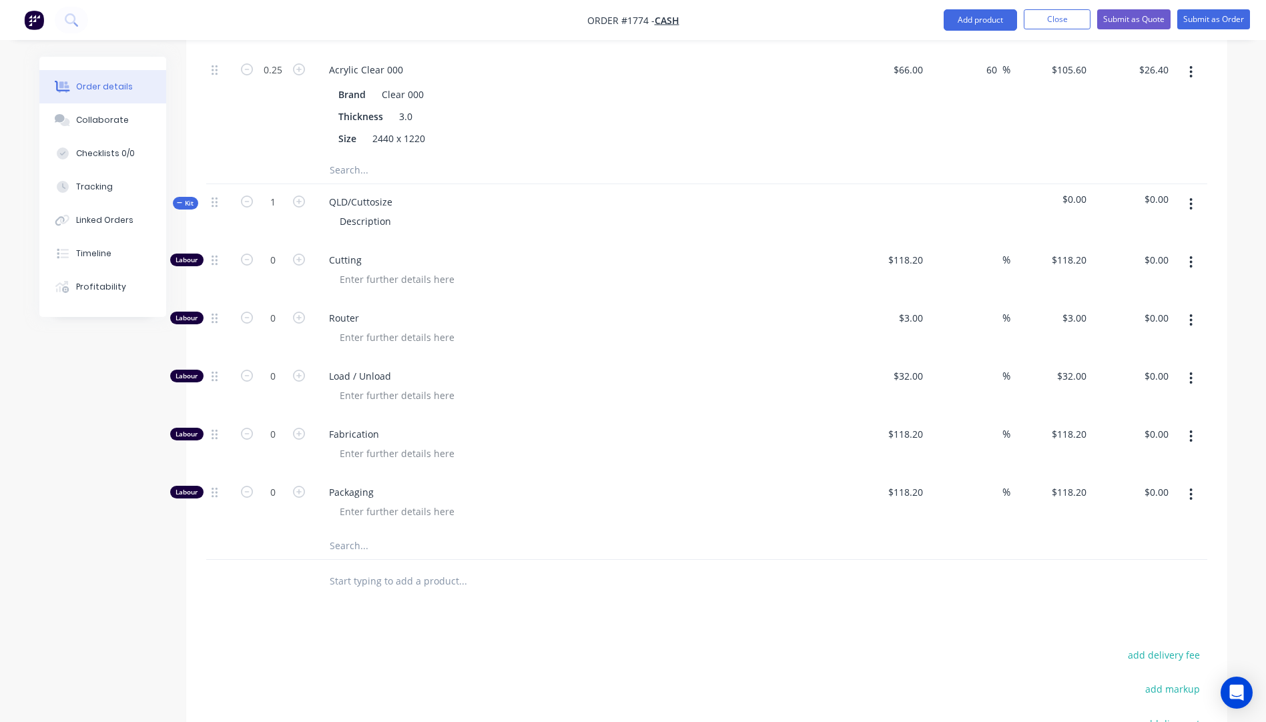
click at [360, 532] on input "text" at bounding box center [462, 545] width 267 height 27
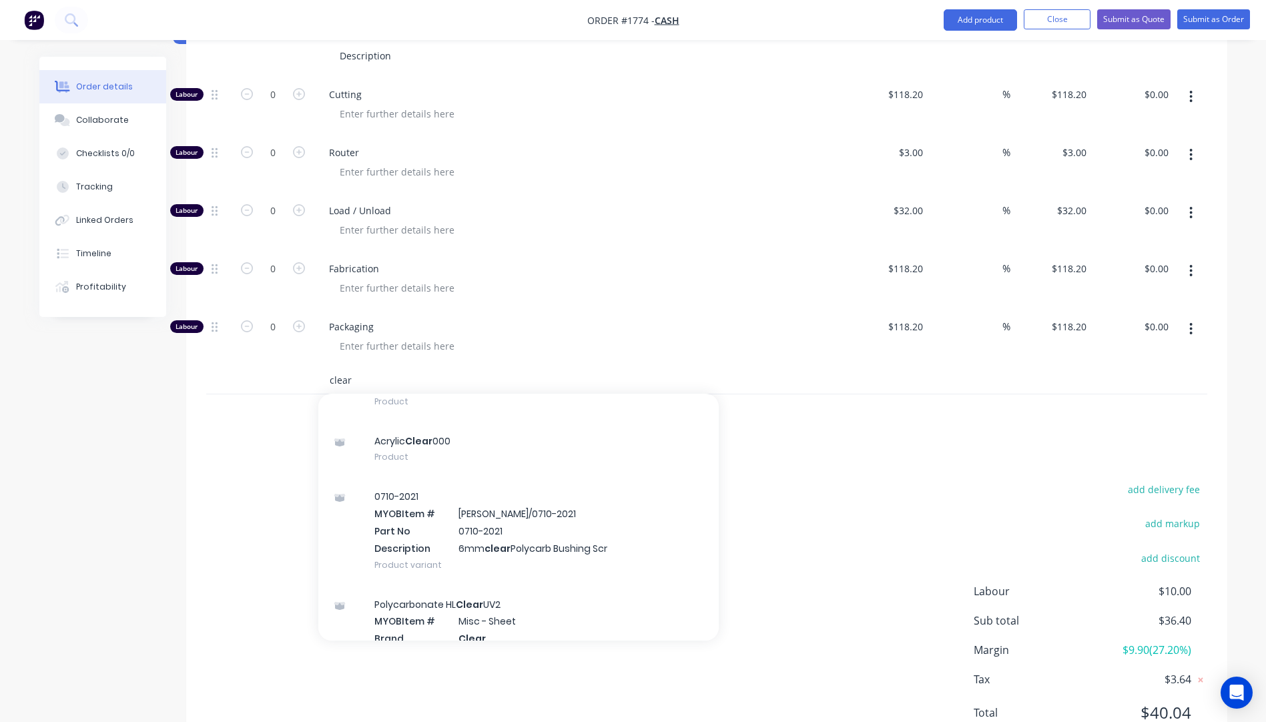
scroll to position [334, 0]
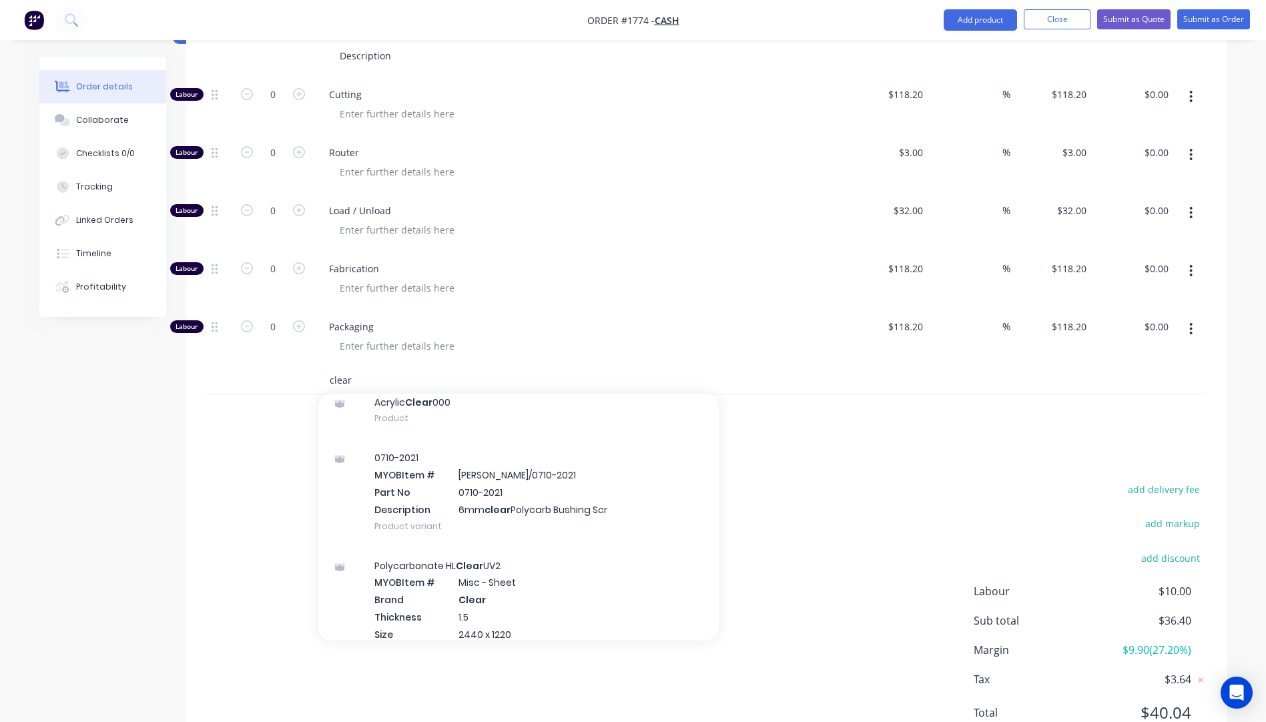
type input "clear"
click at [609, 309] on div "Packaging" at bounding box center [580, 338] width 534 height 58
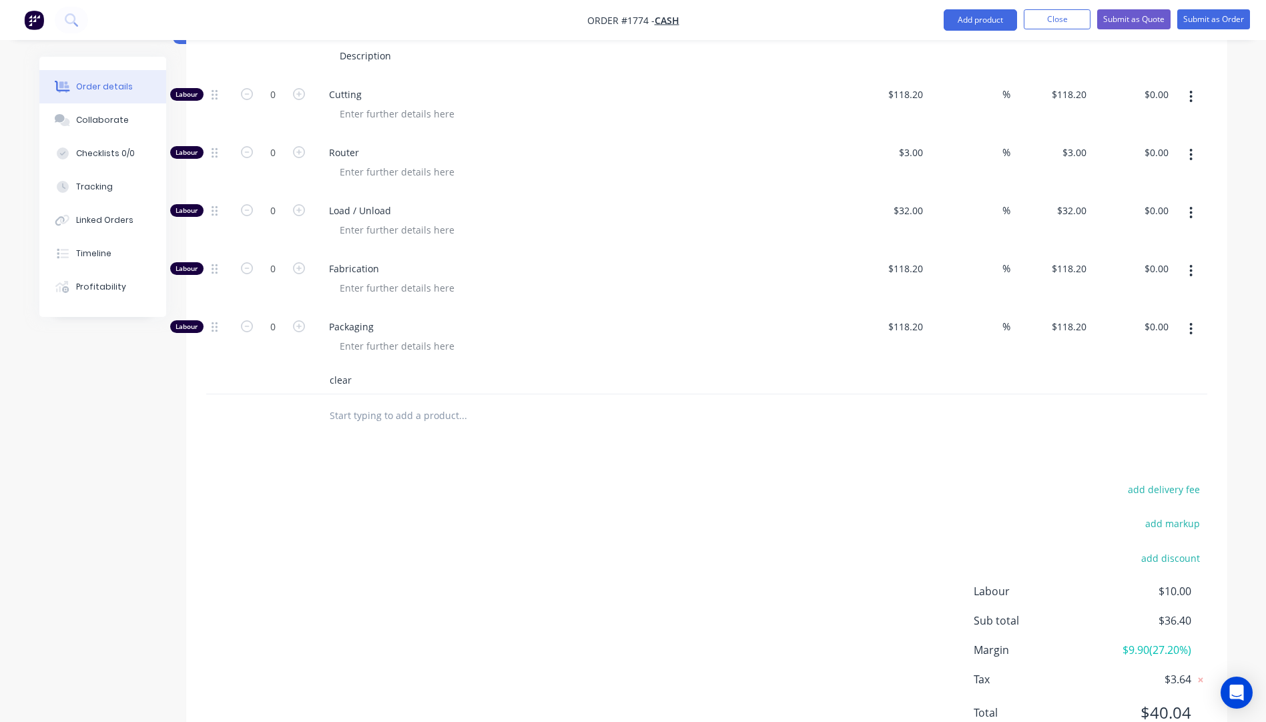
click at [362, 367] on input "clear" at bounding box center [462, 380] width 267 height 27
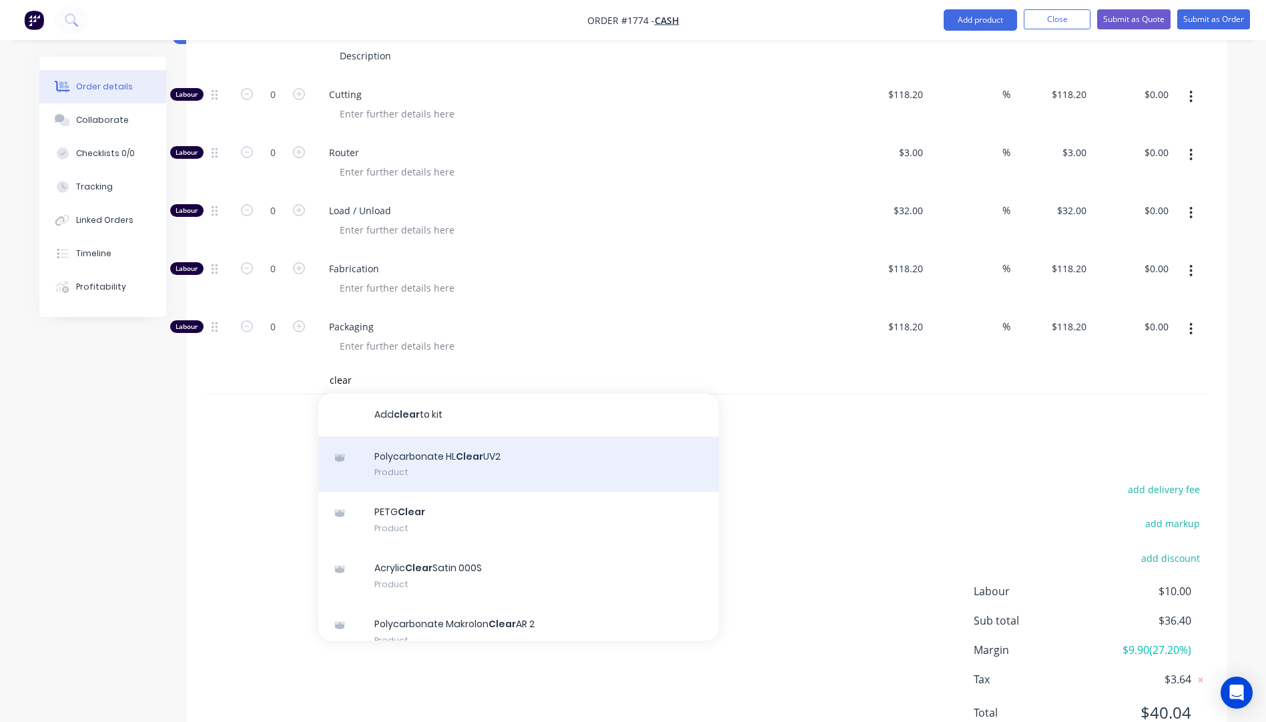
click at [434, 436] on div "Polycarbonate HL Clear UV2 Product" at bounding box center [518, 464] width 400 height 56
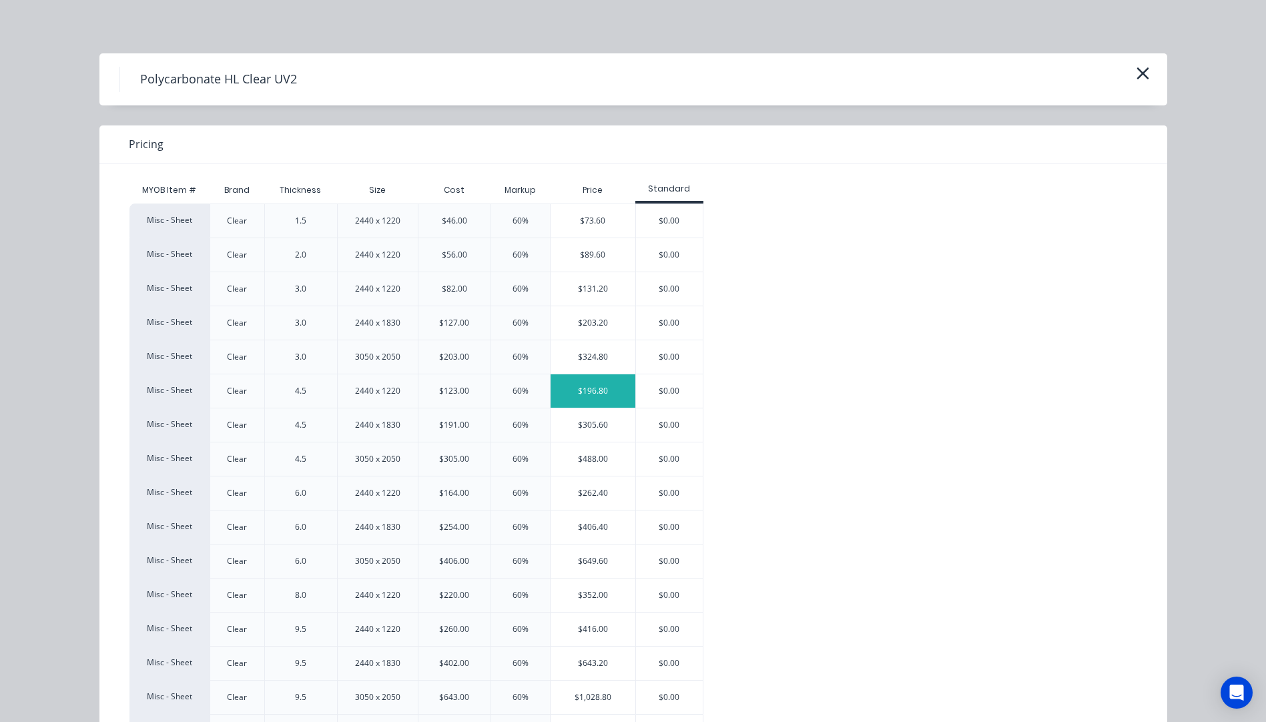
click at [591, 396] on div "$196.80" at bounding box center [593, 390] width 85 height 33
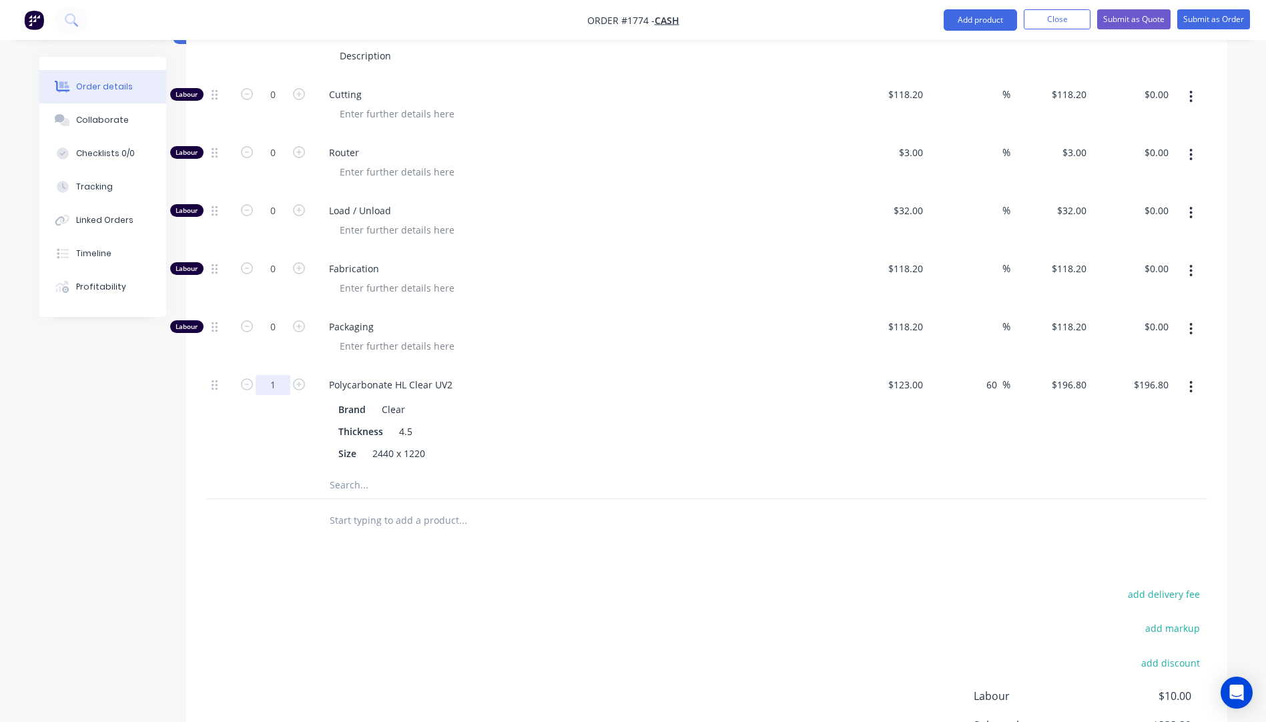
click at [277, 375] on input "1" at bounding box center [273, 385] width 35 height 20
type input "0.25"
type input "$49.20"
click at [276, 501] on div "Products Show / Hide columns Add product Qty Cost Markup Price Total Kit 1 3mm …" at bounding box center [706, 279] width 1041 height 1167
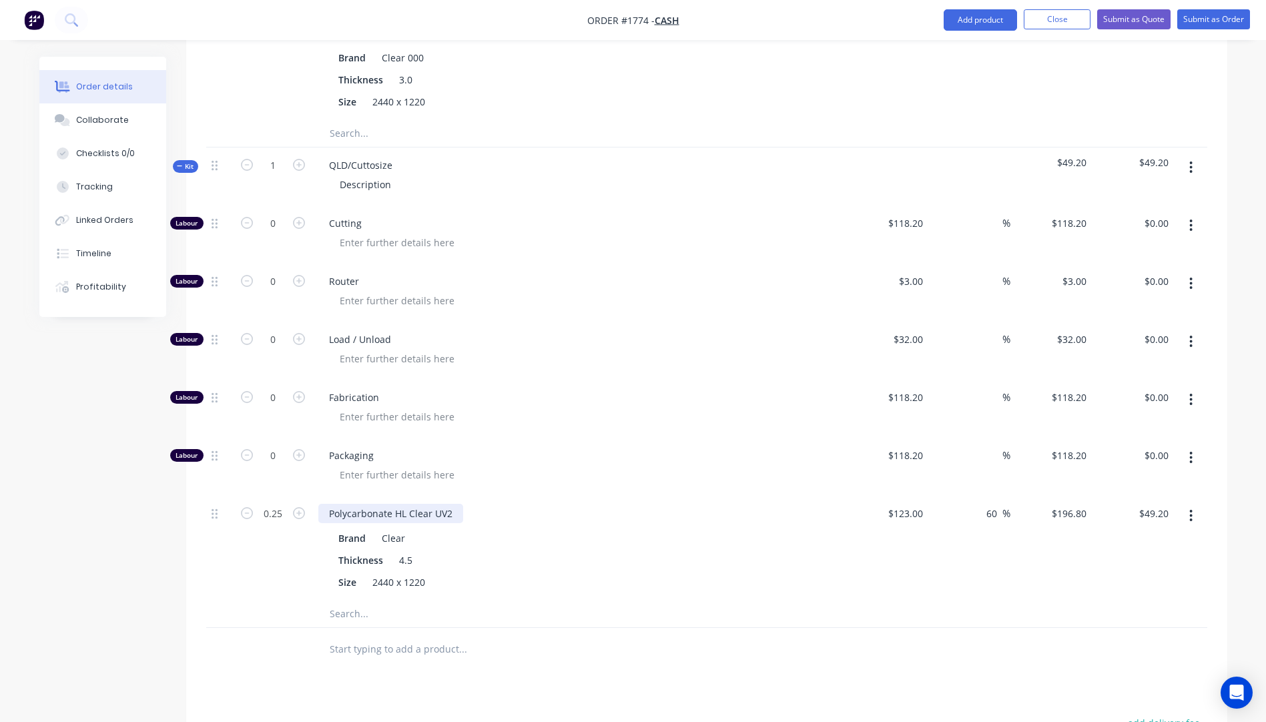
scroll to position [699, 0]
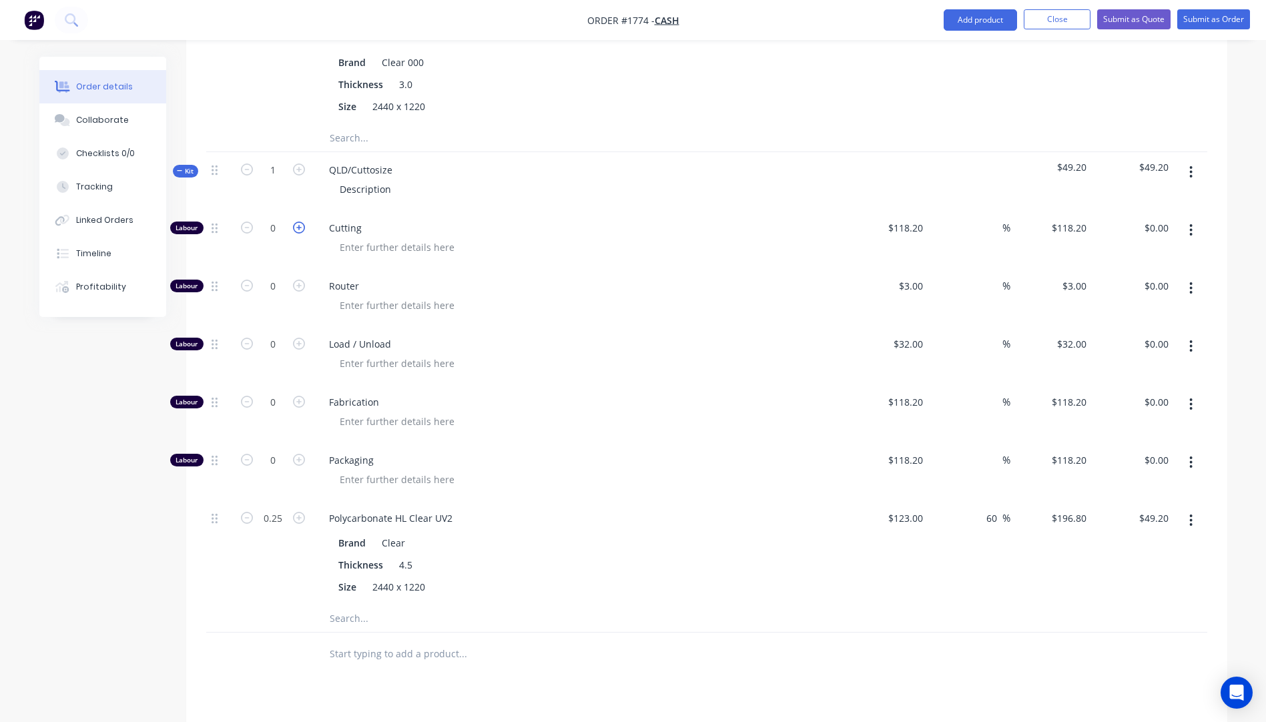
click at [296, 222] on icon "button" at bounding box center [299, 228] width 12 height 12
type input "1"
type input "$118.20"
click at [914, 218] on input "118.2" at bounding box center [912, 227] width 31 height 19
type input "$10.00"
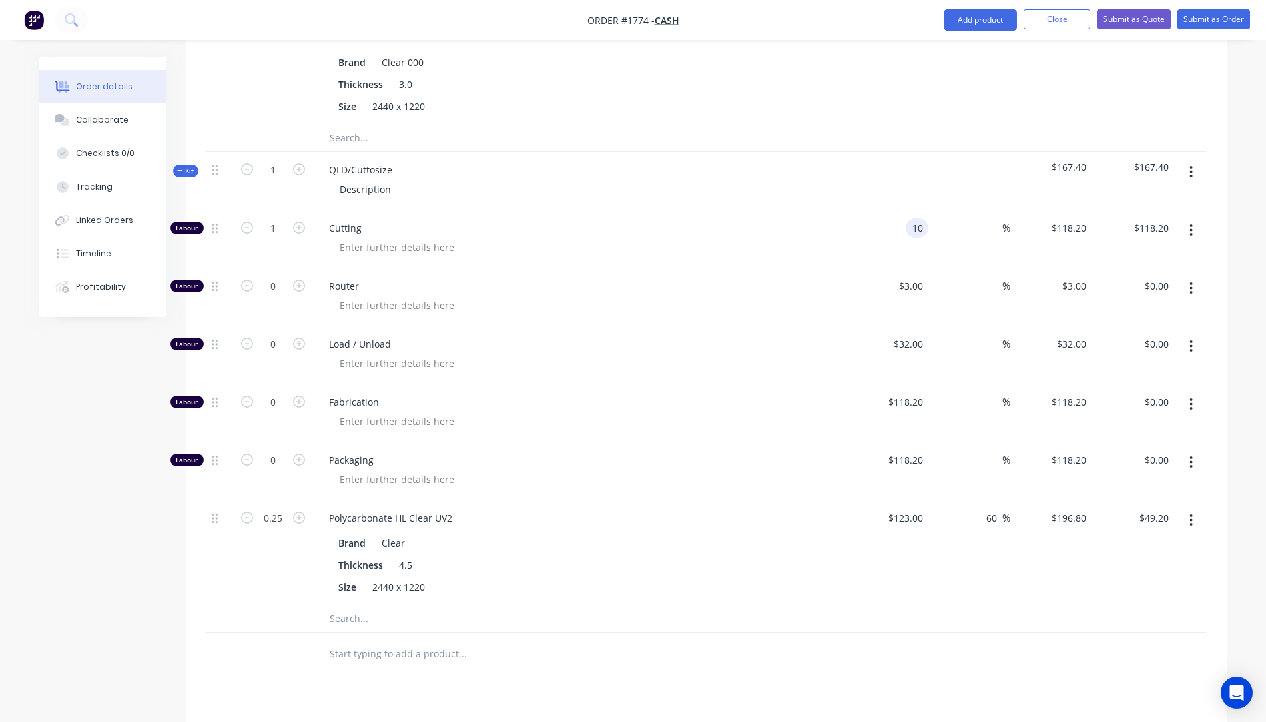
type input "$10.00"
click at [822, 296] on div at bounding box center [585, 305] width 512 height 19
click at [1191, 282] on icon "button" at bounding box center [1191, 288] width 3 height 12
click at [1149, 367] on div "Delete" at bounding box center [1143, 376] width 103 height 19
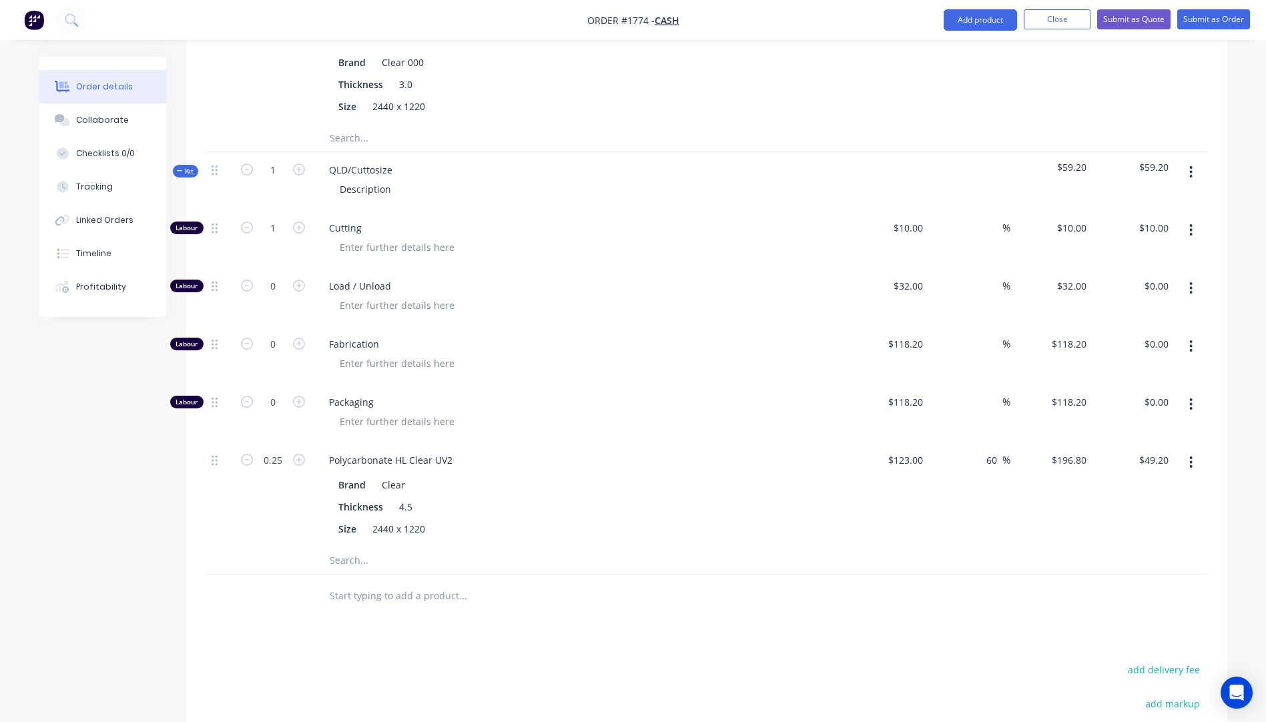
click at [1192, 281] on icon "button" at bounding box center [1190, 288] width 3 height 15
drag, startPoint x: 1138, startPoint y: 332, endPoint x: 1141, endPoint y: 326, distance: 6.9
click at [1138, 363] on button "Delete" at bounding box center [1143, 376] width 127 height 27
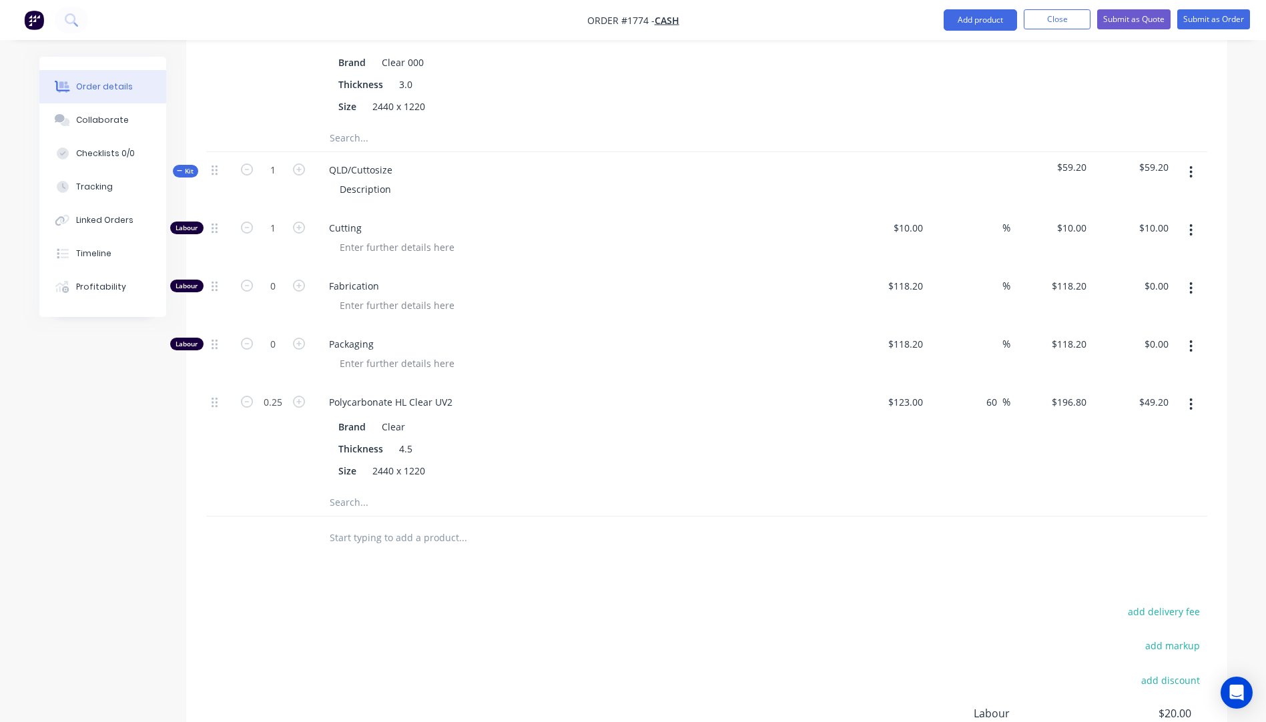
click at [1193, 276] on button "button" at bounding box center [1190, 288] width 31 height 24
click at [1152, 367] on div "Delete" at bounding box center [1143, 376] width 103 height 19
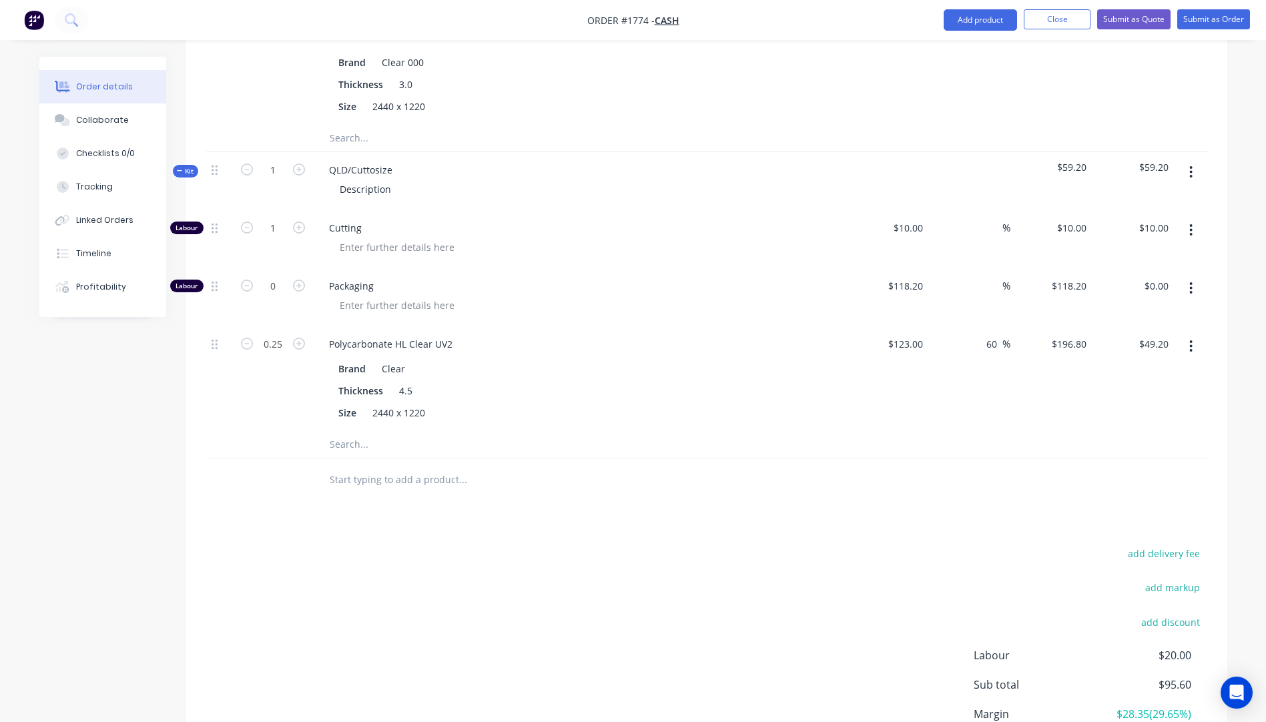
drag, startPoint x: 1189, startPoint y: 230, endPoint x: 1179, endPoint y: 248, distance: 20.6
click at [1188, 276] on button "button" at bounding box center [1190, 288] width 31 height 24
click at [1140, 367] on div "Delete" at bounding box center [1143, 376] width 103 height 19
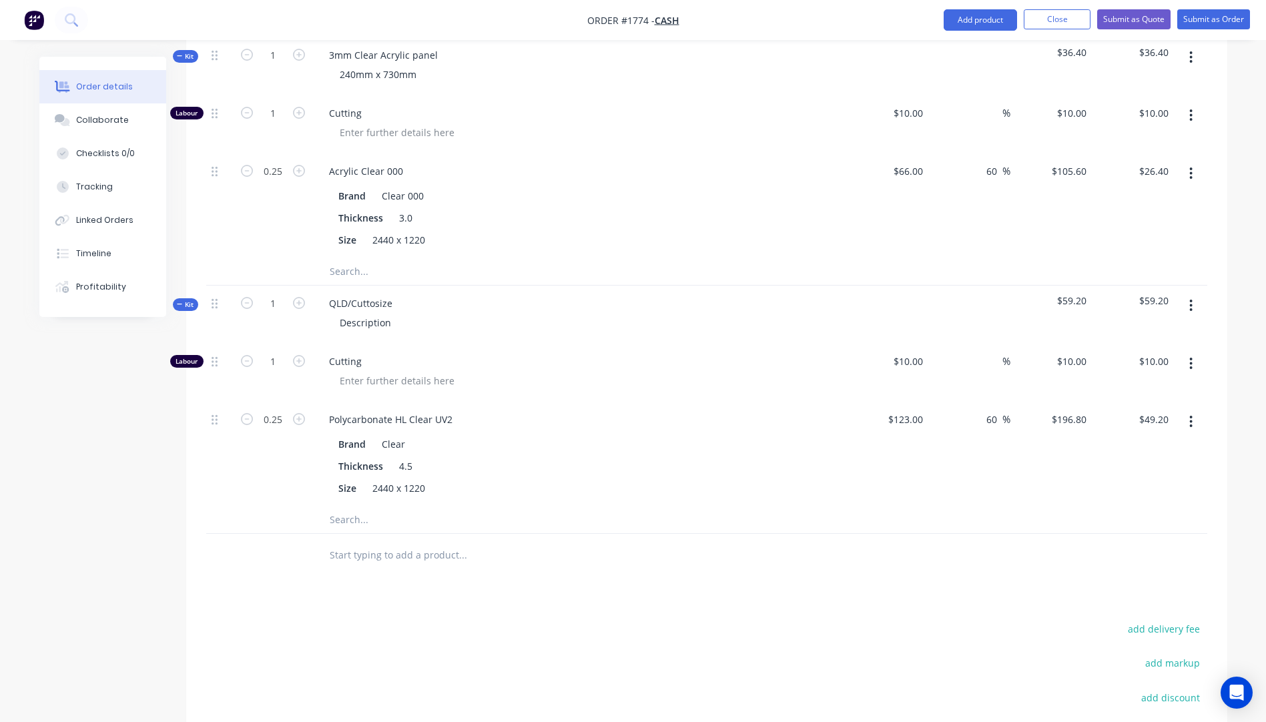
scroll to position [499, 0]
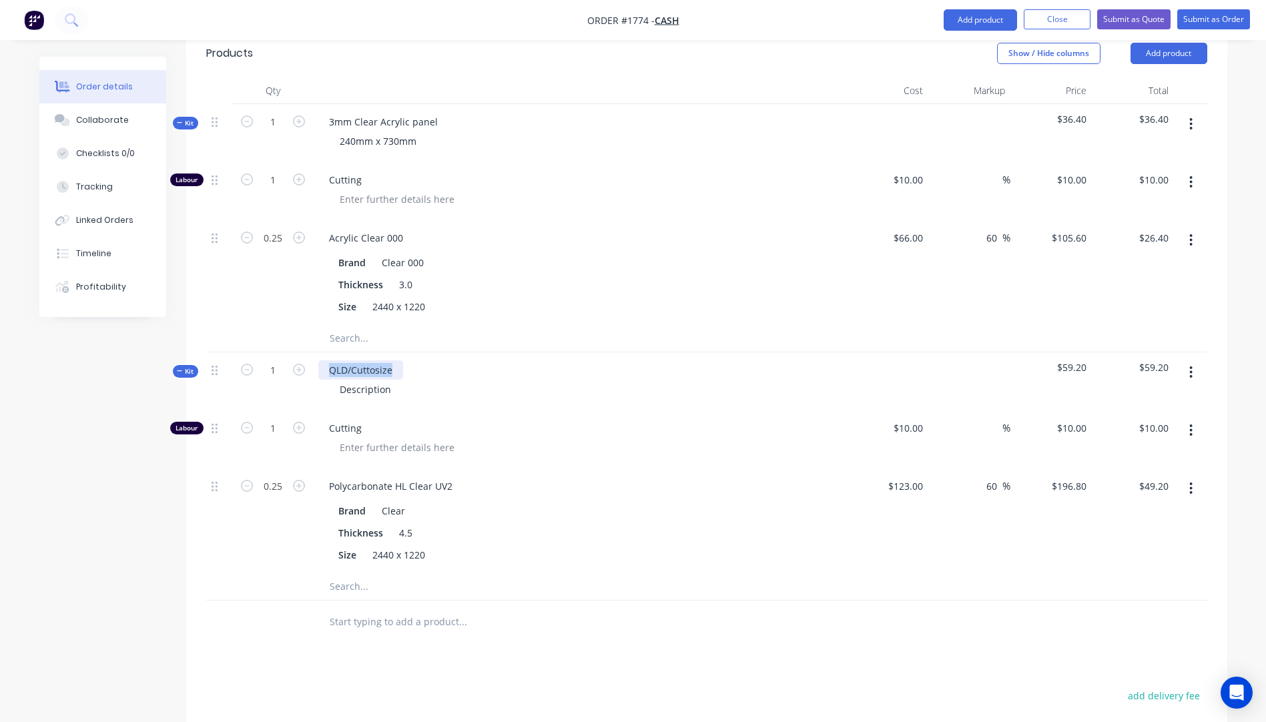
drag, startPoint x: 391, startPoint y: 315, endPoint x: 344, endPoint y: 305, distance: 48.4
click at [335, 360] on div "QLD/Cuttosize" at bounding box center [360, 369] width 85 height 19
click at [337, 360] on div "Q4.5mm Clear Polycarbonate panel" at bounding box center [407, 369] width 179 height 19
drag, startPoint x: 394, startPoint y: 338, endPoint x: 336, endPoint y: 344, distance: 58.4
click at [336, 352] on div "4.5mm Clear Polycarbonate panel Description" at bounding box center [580, 381] width 534 height 58
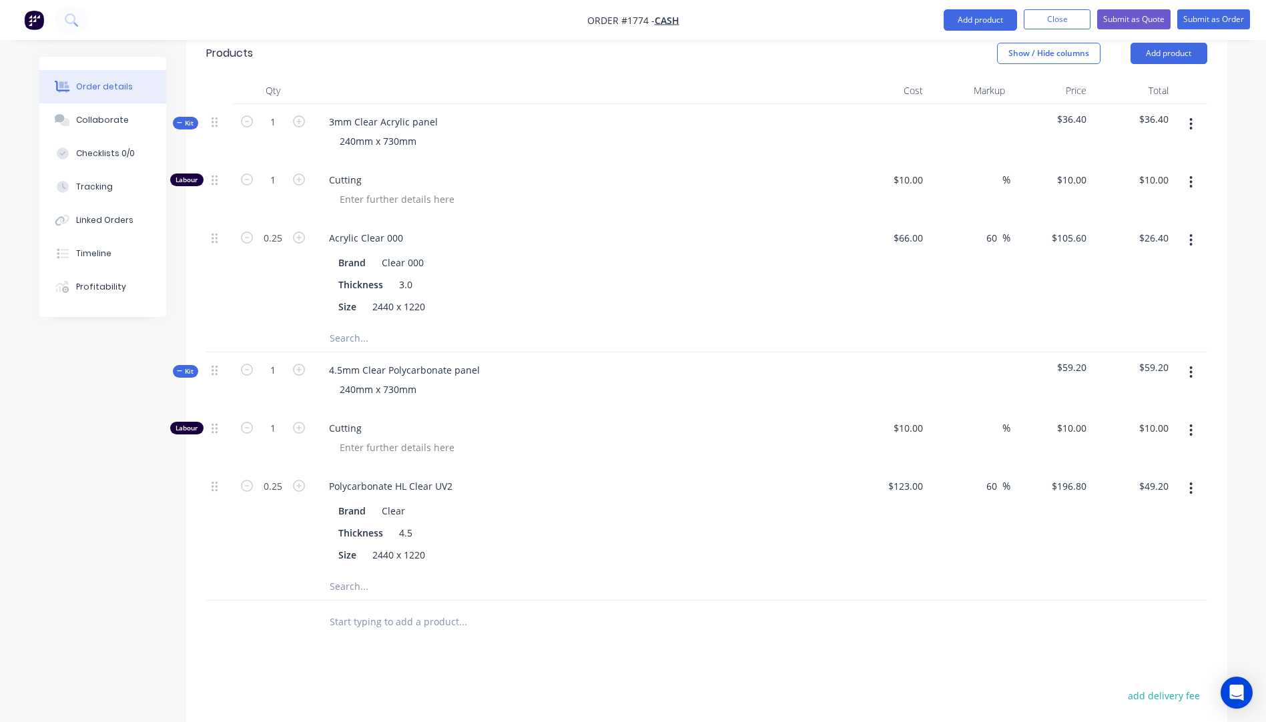
click at [587, 476] on div "Polycarbonate HL Clear UV2" at bounding box center [579, 485] width 523 height 19
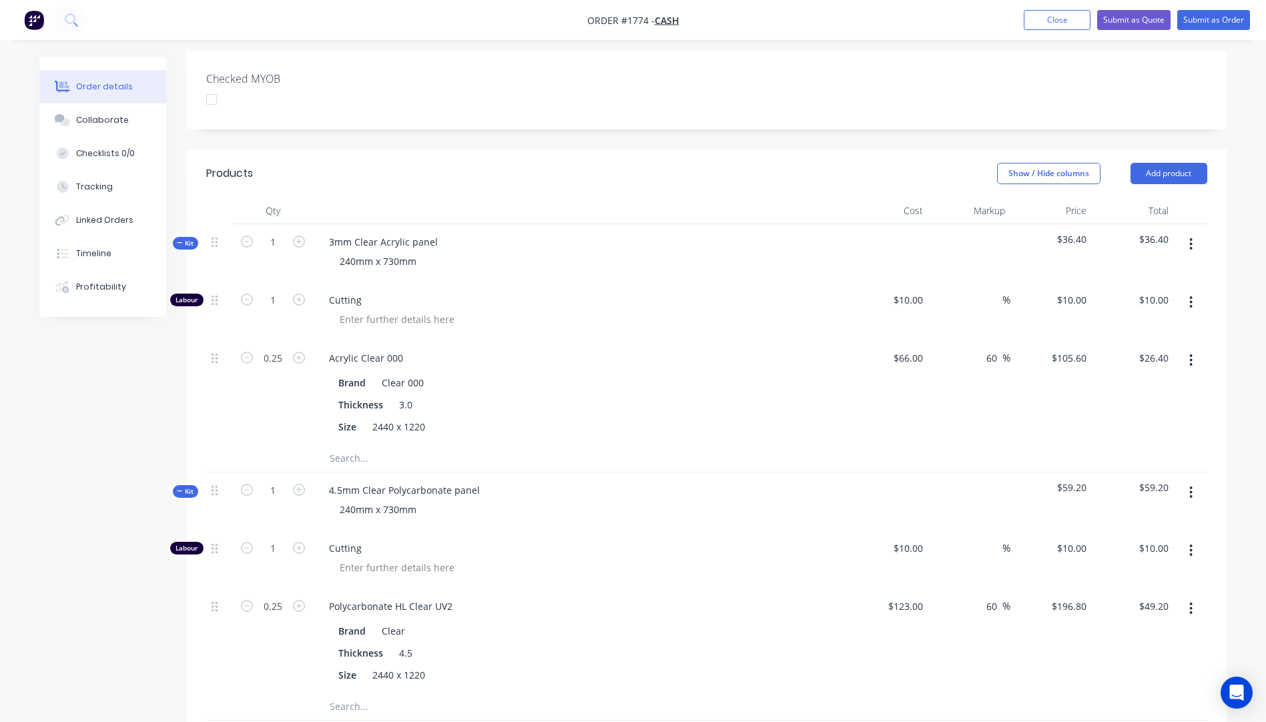
scroll to position [366, 0]
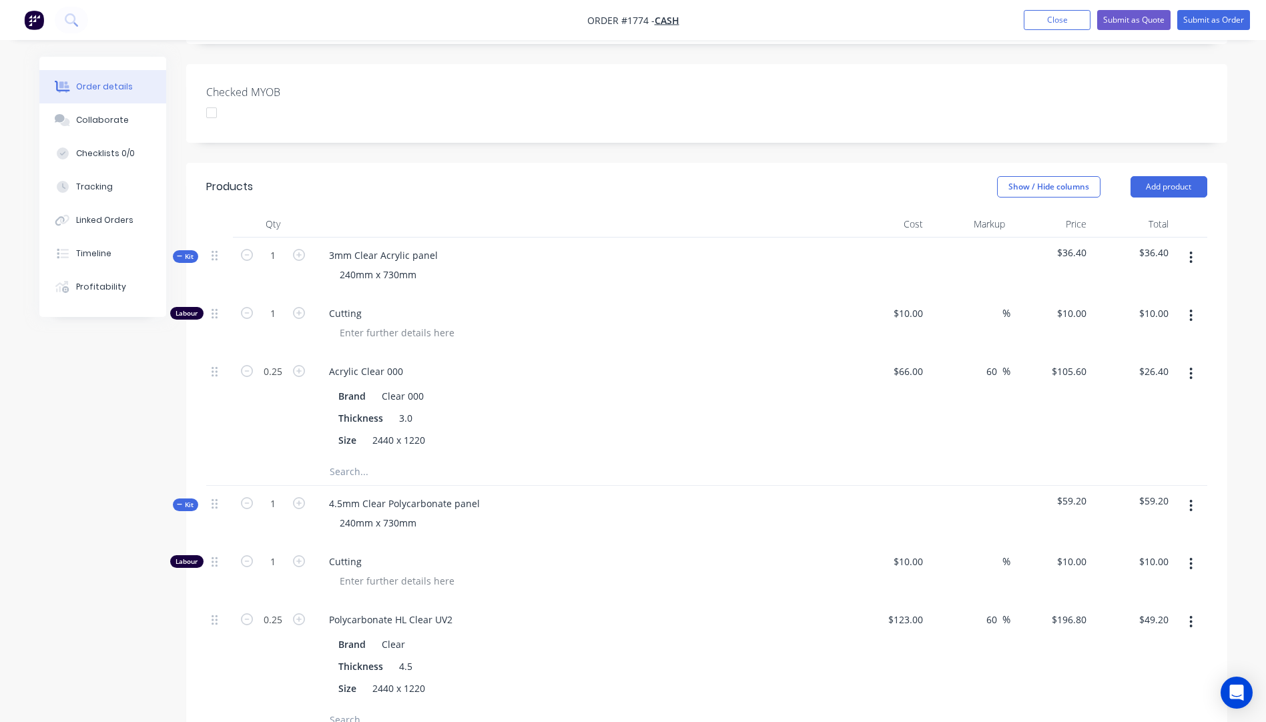
click at [342, 458] on input "text" at bounding box center [462, 471] width 267 height 27
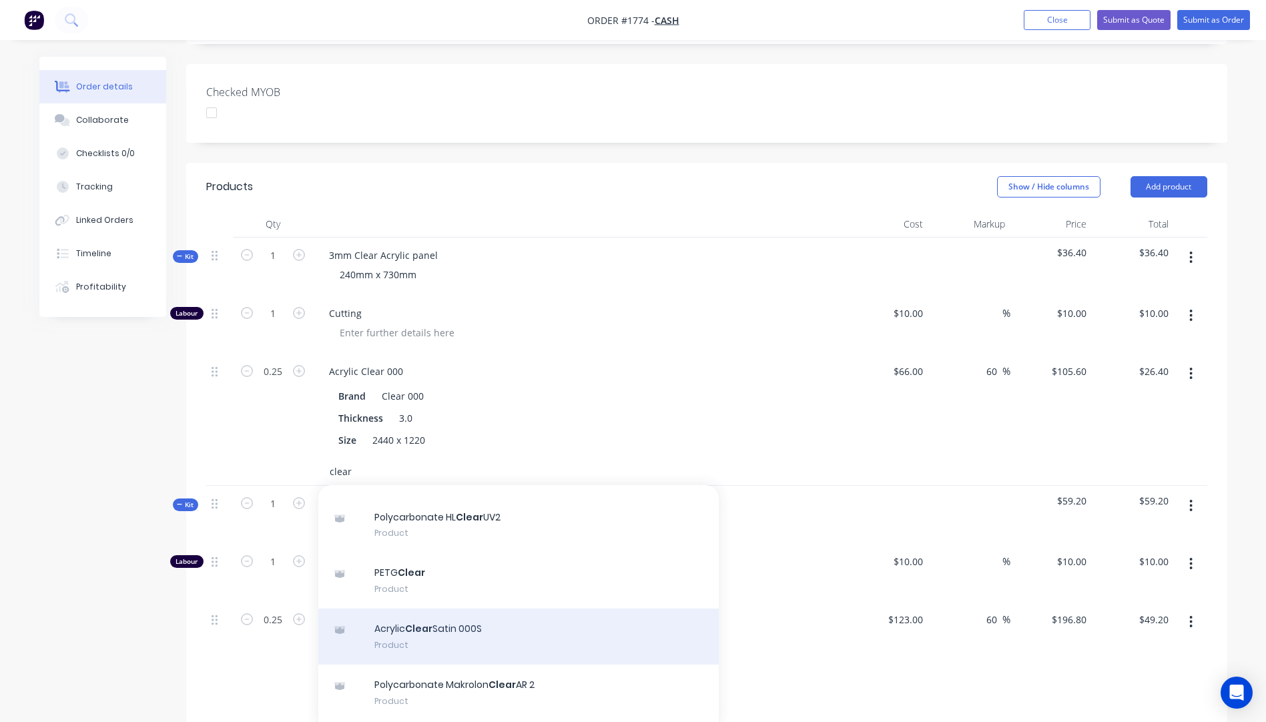
scroll to position [0, 0]
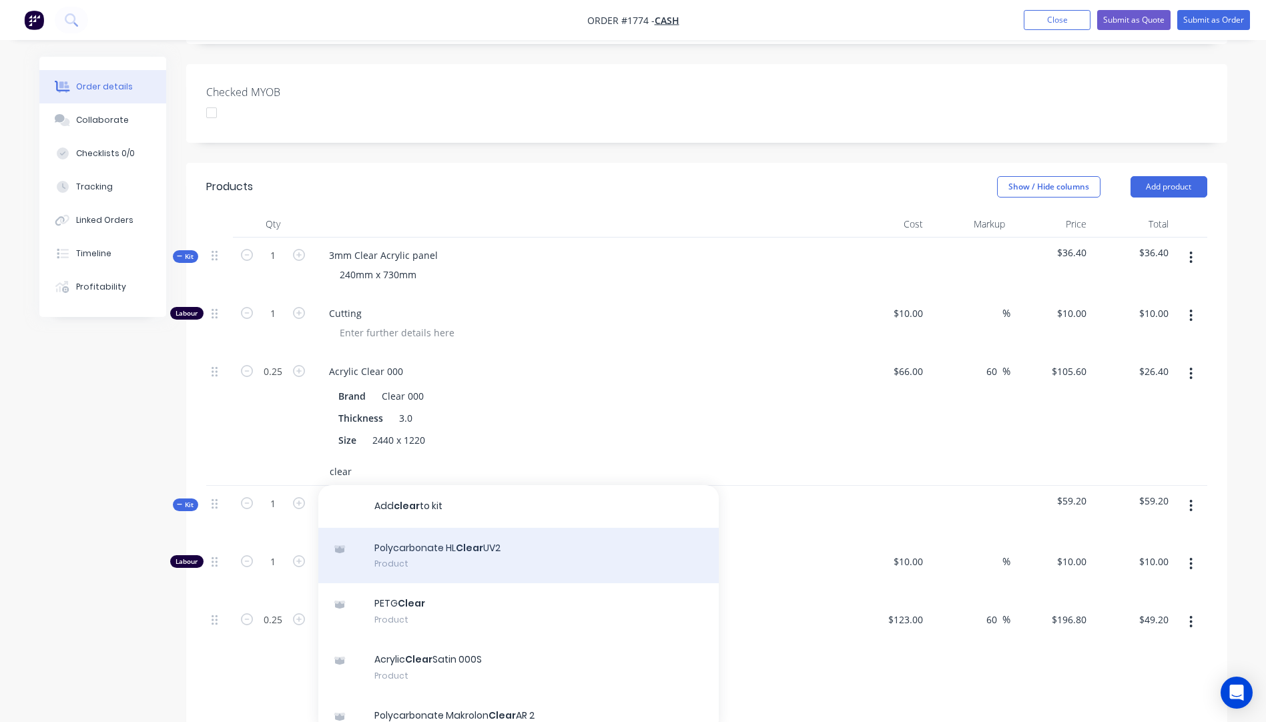
type input "clear"
click at [475, 528] on div "Polycarbonate HL Clear UV2 Product" at bounding box center [518, 556] width 400 height 56
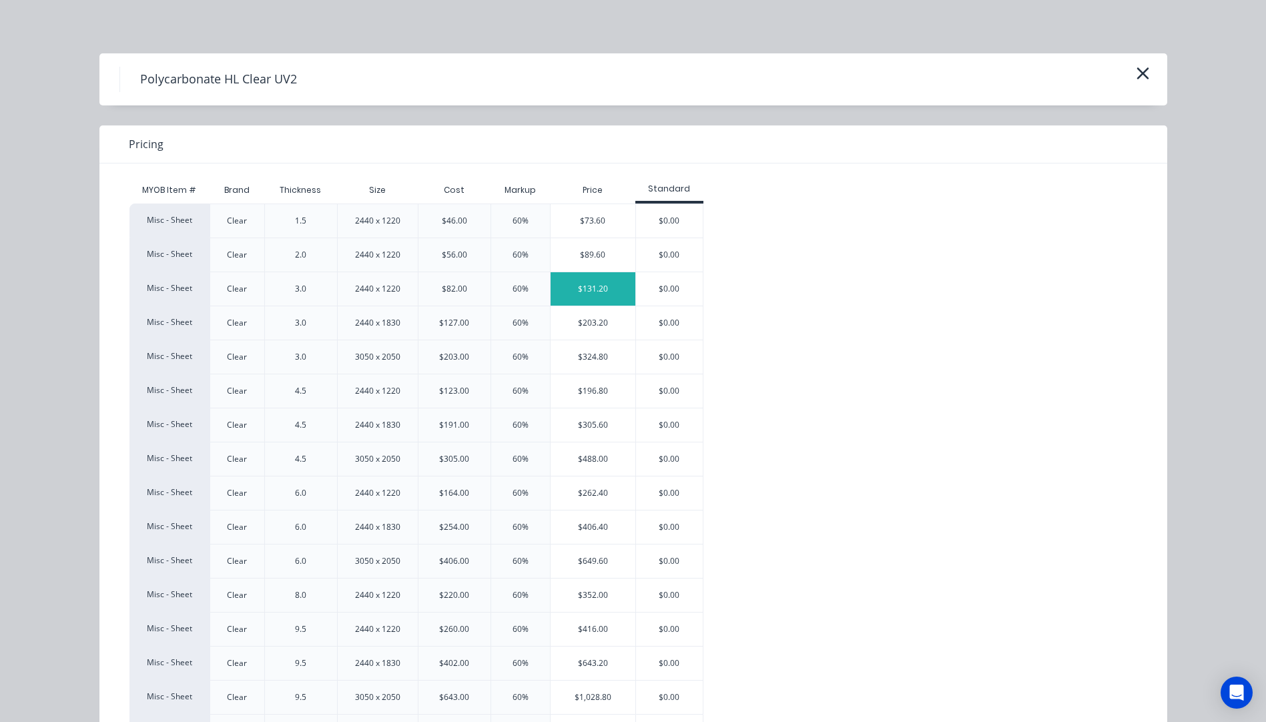
click at [593, 298] on div "$131.20" at bounding box center [593, 288] width 85 height 33
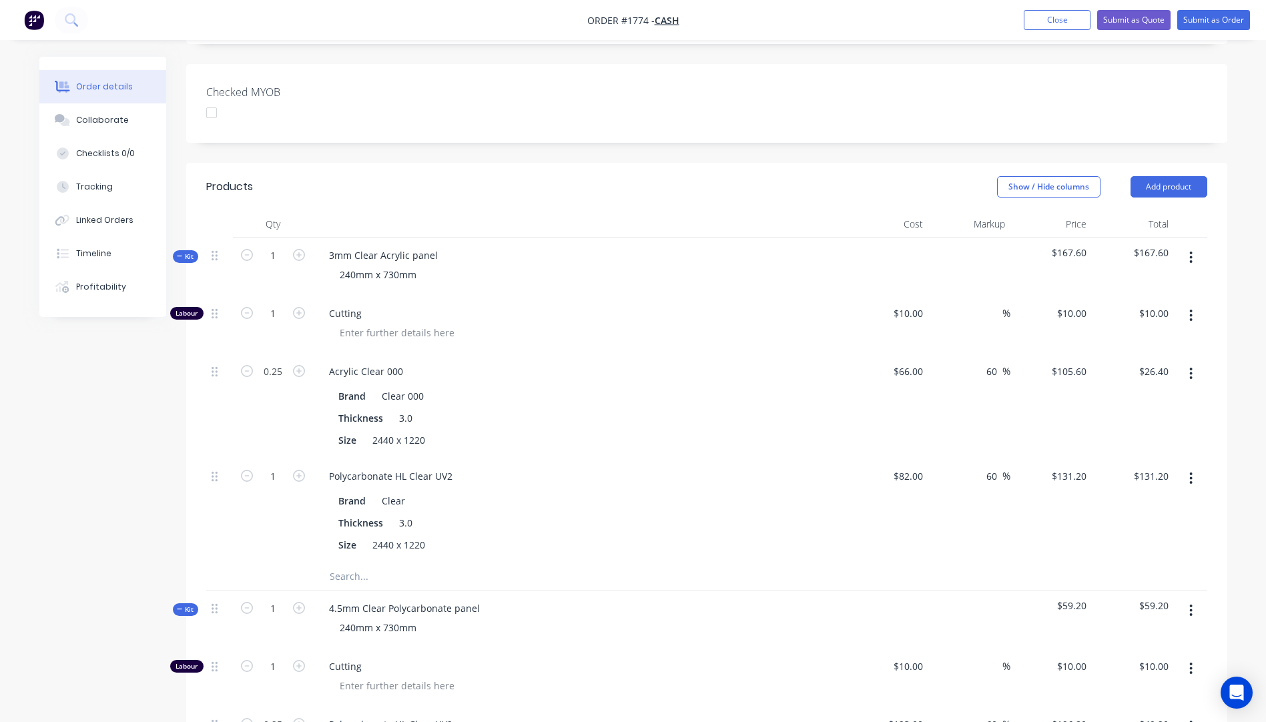
click at [1190, 368] on icon "button" at bounding box center [1191, 374] width 3 height 12
click at [1134, 452] on div "Delete" at bounding box center [1143, 461] width 103 height 19
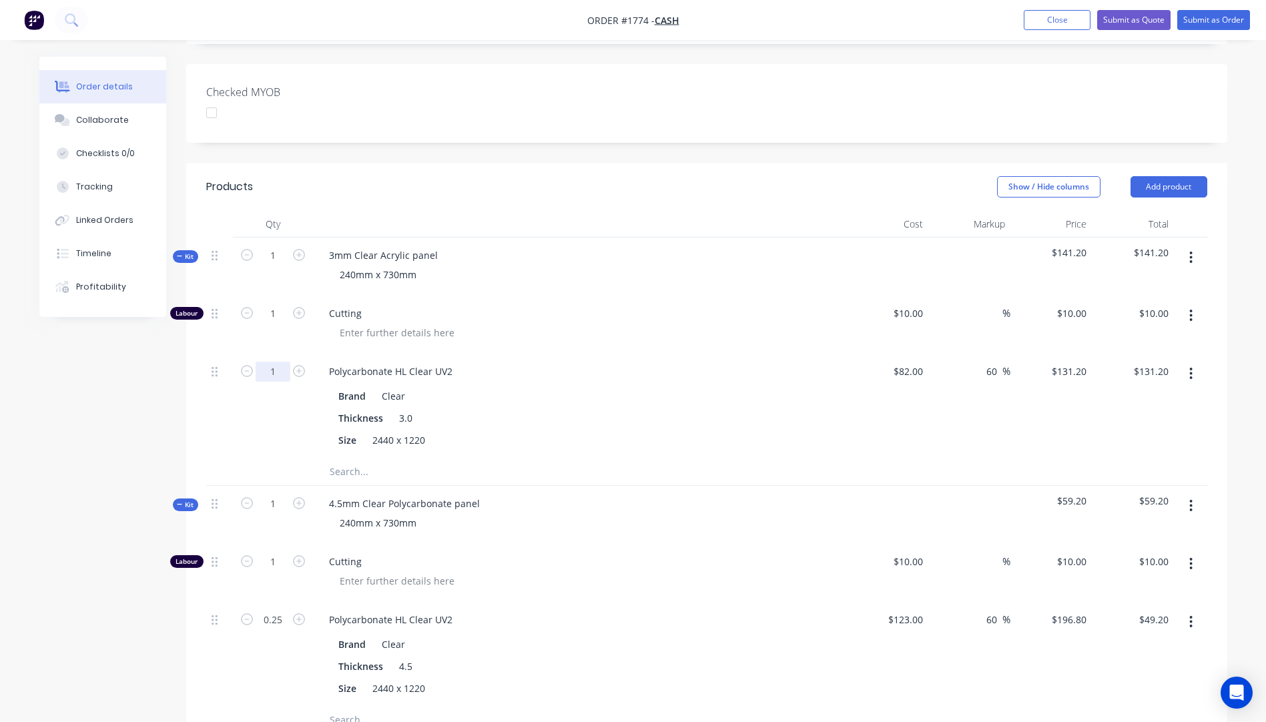
click at [275, 362] on input "1" at bounding box center [273, 372] width 35 height 20
type input "0.25"
type input "$32.80"
click at [660, 323] on div at bounding box center [585, 332] width 512 height 19
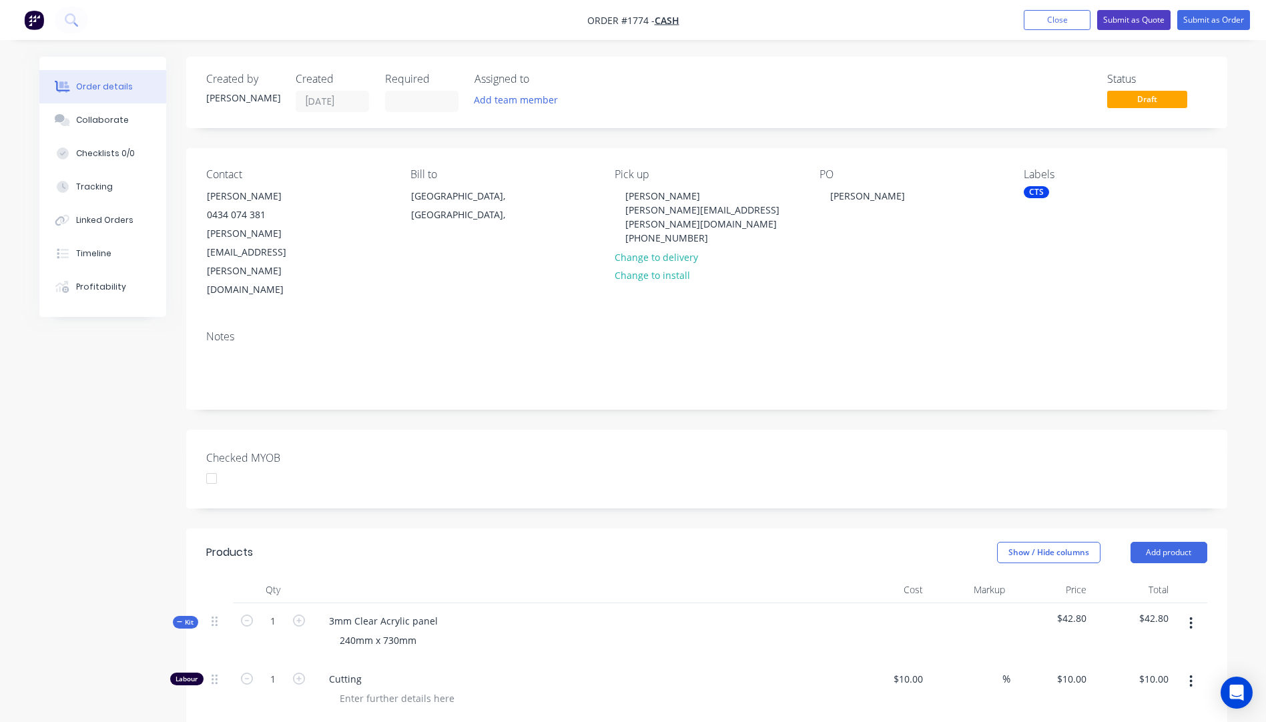
click at [1122, 17] on button "Submit as Quote" at bounding box center [1133, 20] width 73 height 20
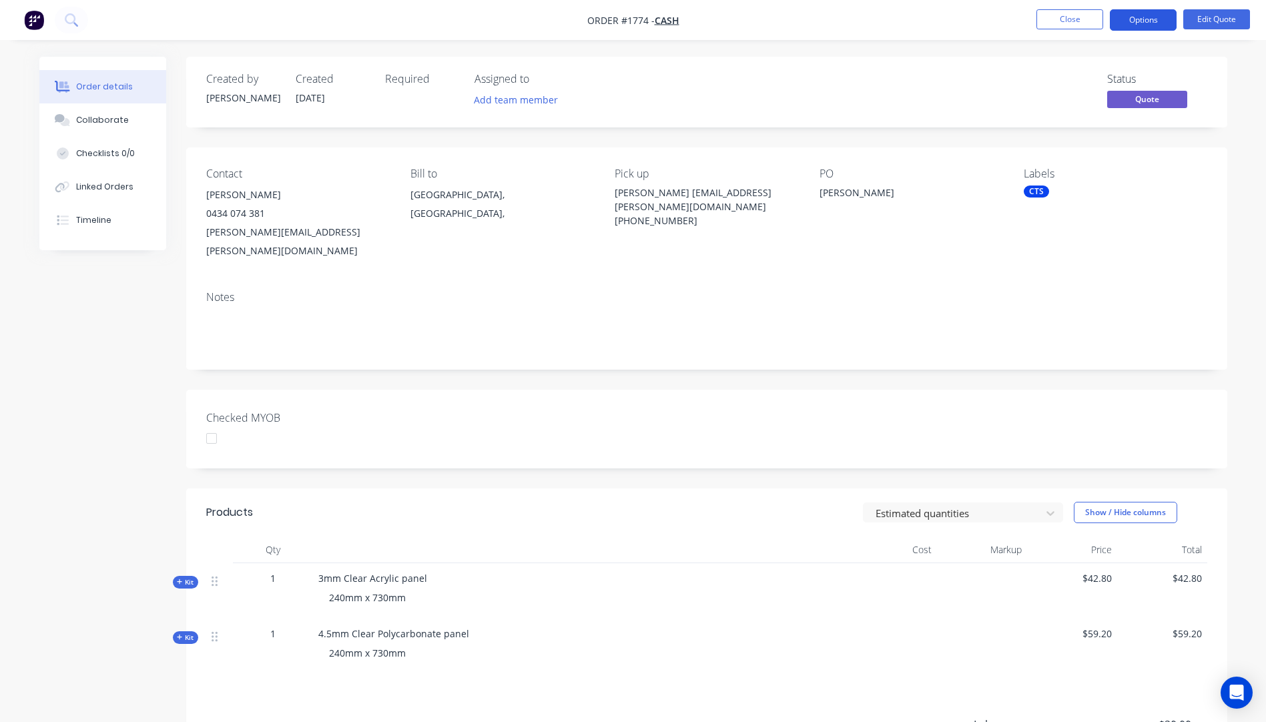
click at [1146, 19] on button "Options" at bounding box center [1143, 19] width 67 height 21
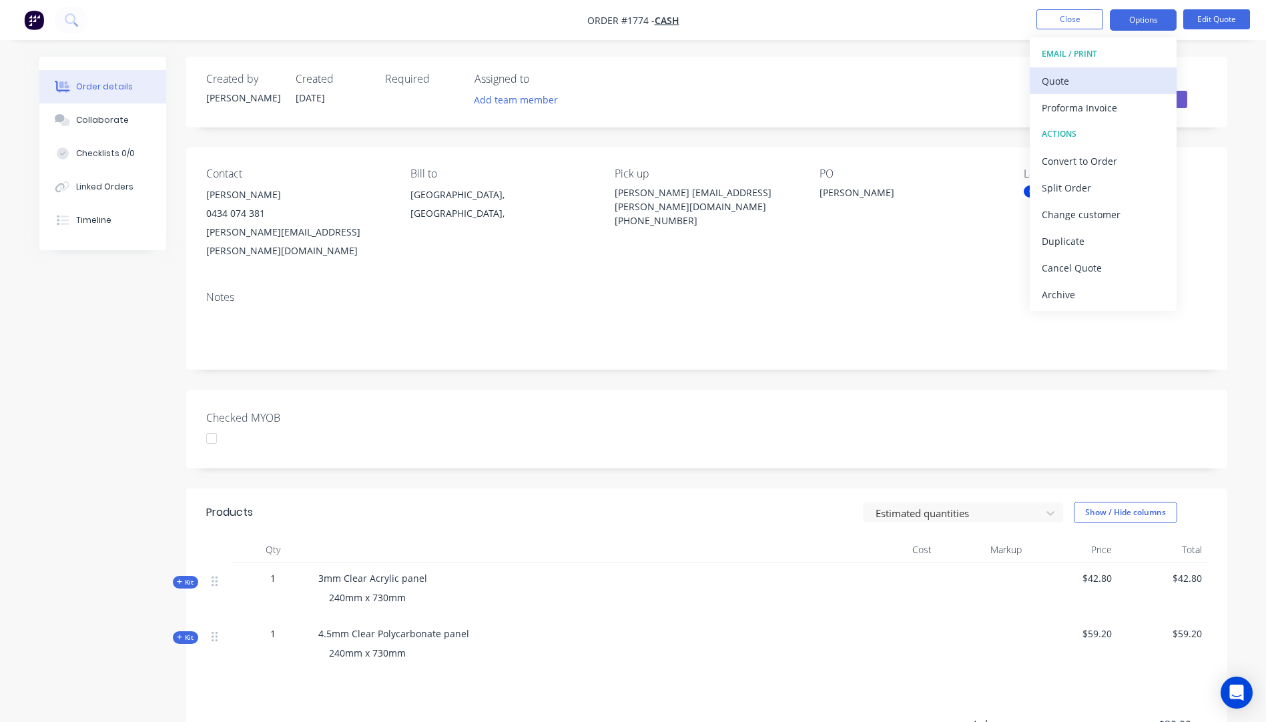
click at [1072, 87] on div "Quote" at bounding box center [1103, 80] width 123 height 19
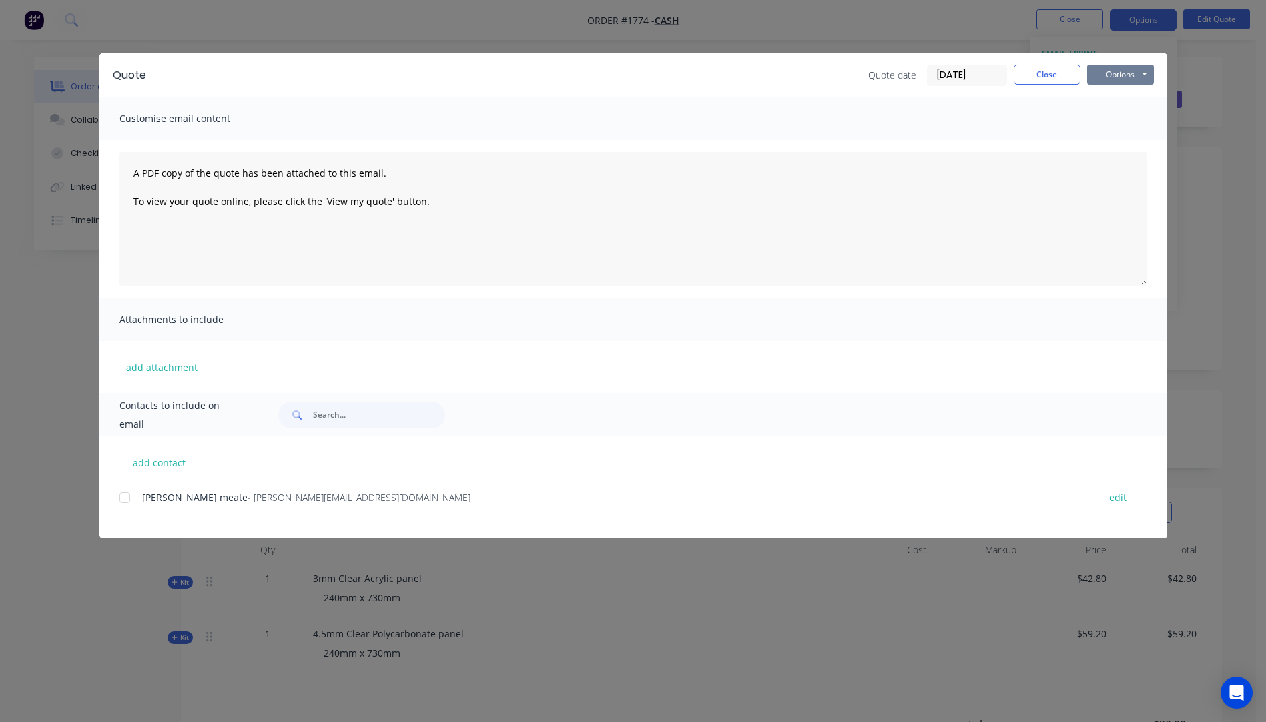
click at [1114, 75] on button "Options" at bounding box center [1120, 75] width 67 height 20
click at [1126, 98] on button "Preview" at bounding box center [1129, 98] width 85 height 22
click at [1058, 83] on button "Close" at bounding box center [1047, 75] width 67 height 20
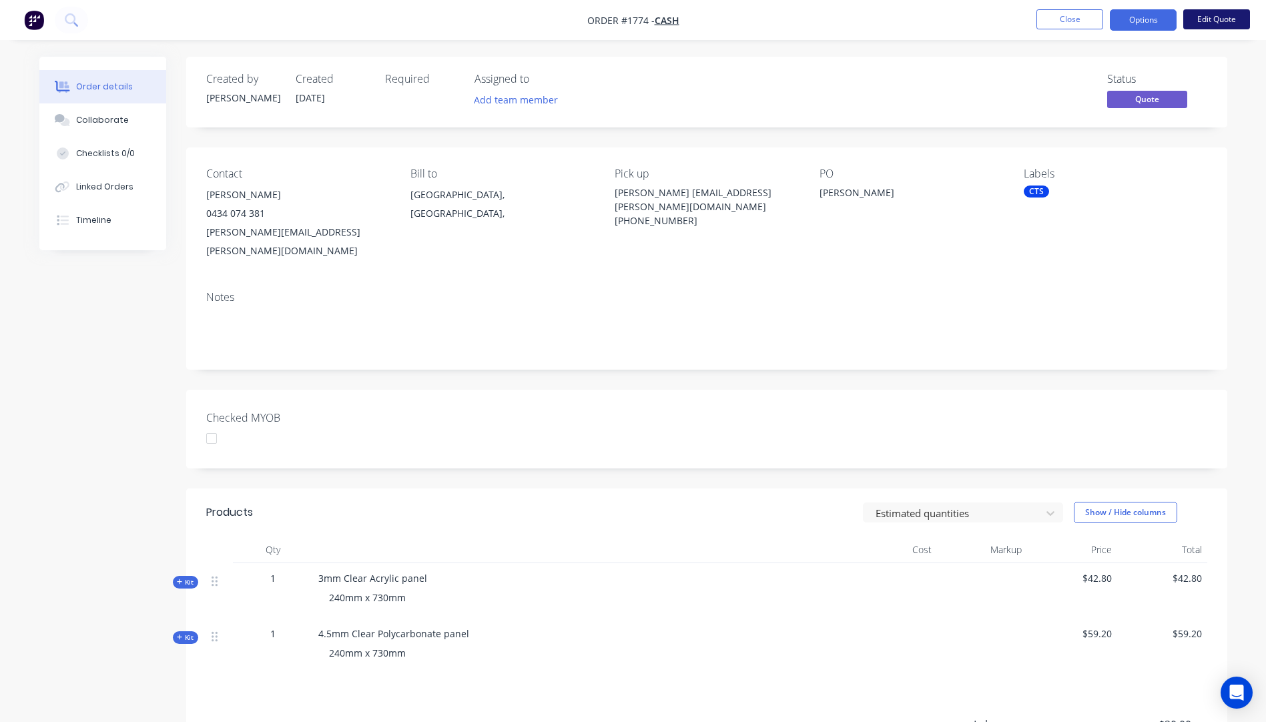
click at [1204, 13] on button "Edit Quote" at bounding box center [1216, 19] width 67 height 20
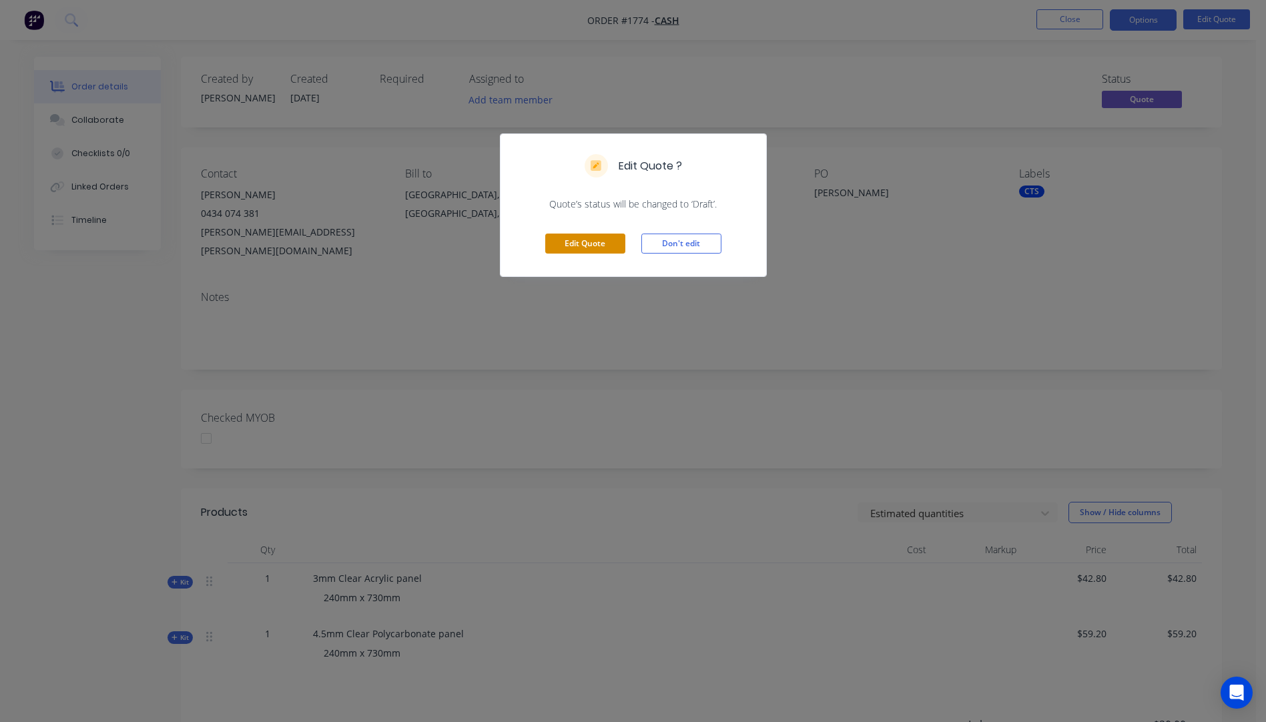
click at [575, 246] on button "Edit Quote" at bounding box center [585, 244] width 80 height 20
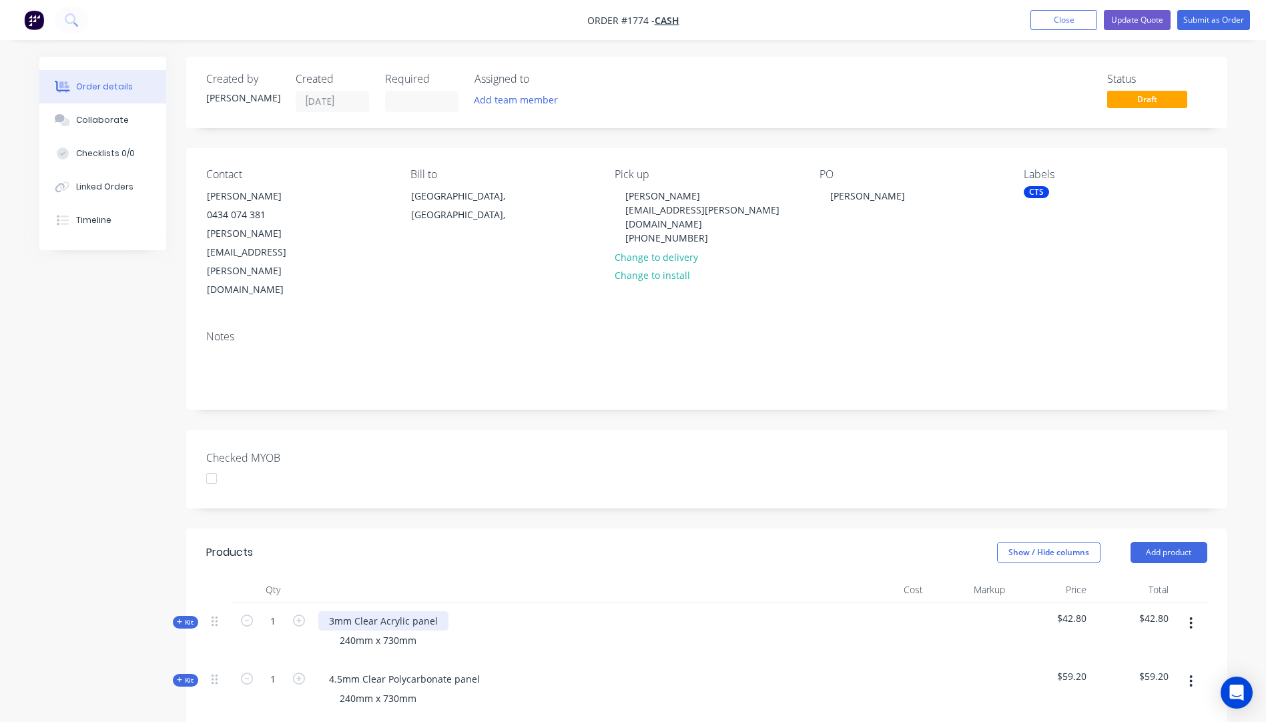
click at [406, 611] on div "3mm Clear Acrylic panel" at bounding box center [383, 620] width 130 height 19
click at [619, 661] on div "4.5mm Clear Polycarbonate panel 240mm x 730mm" at bounding box center [580, 690] width 534 height 58
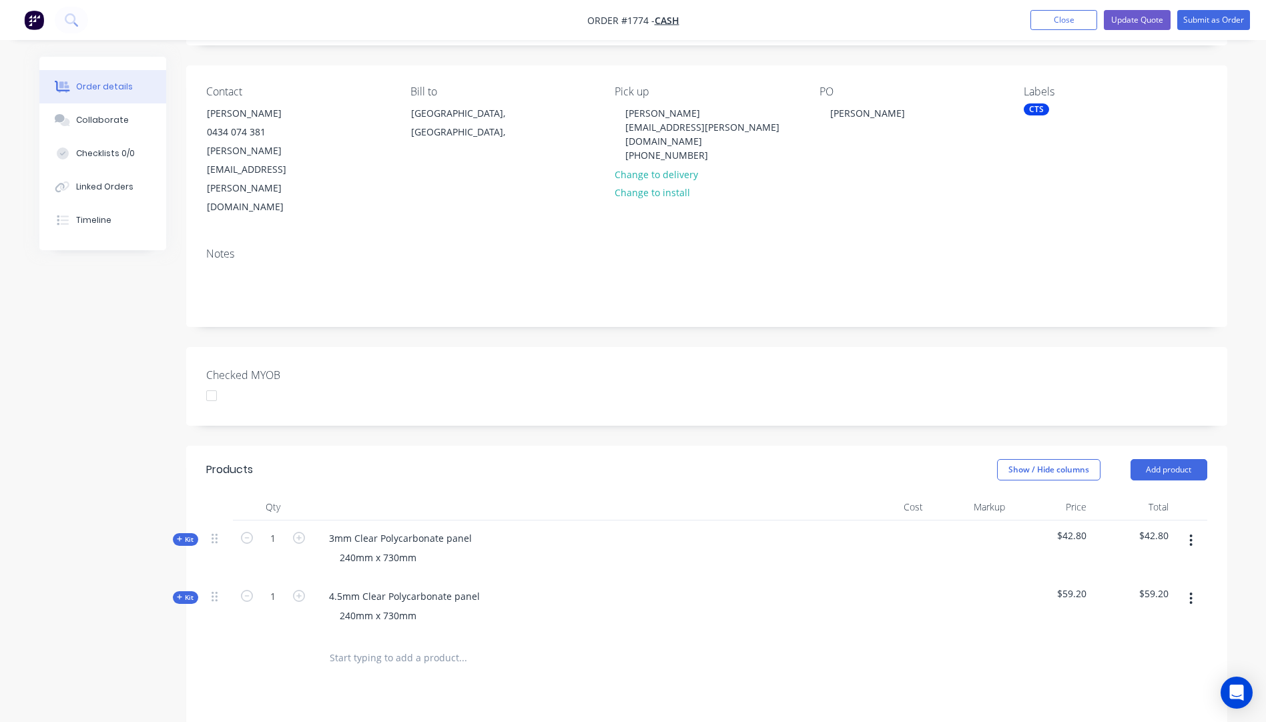
scroll to position [133, 0]
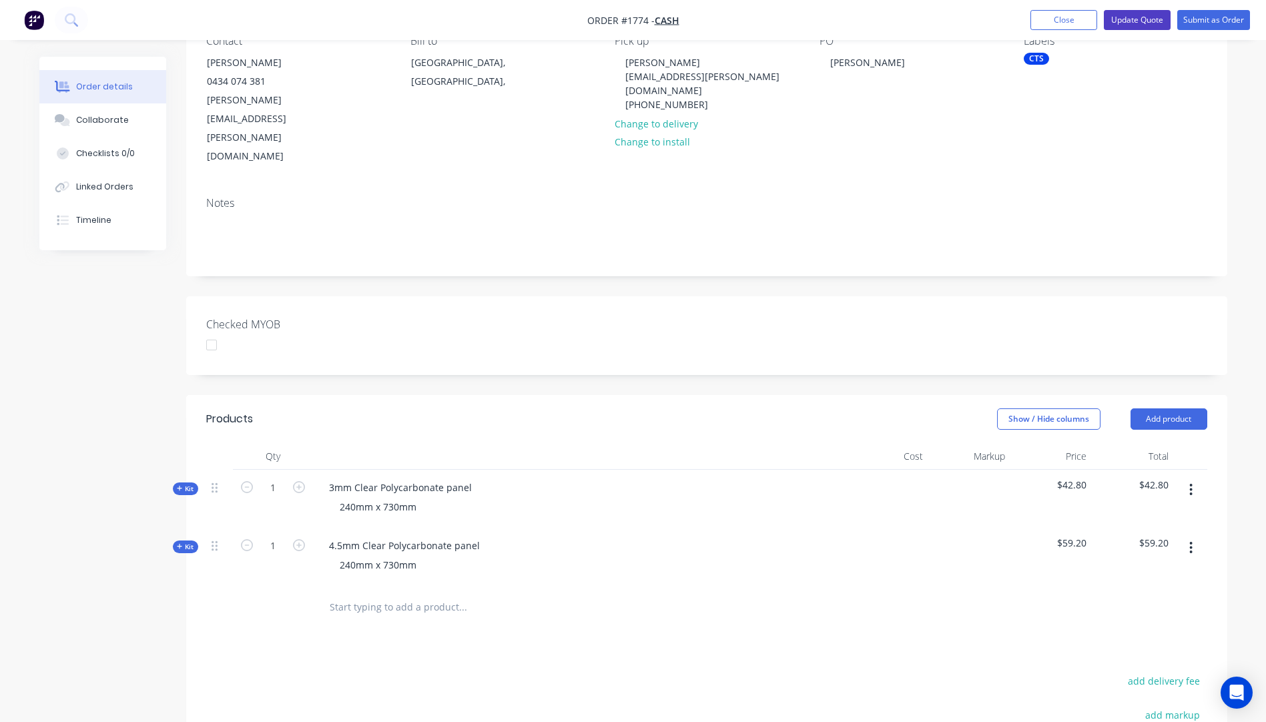
click at [1124, 24] on button "Update Quote" at bounding box center [1137, 20] width 67 height 20
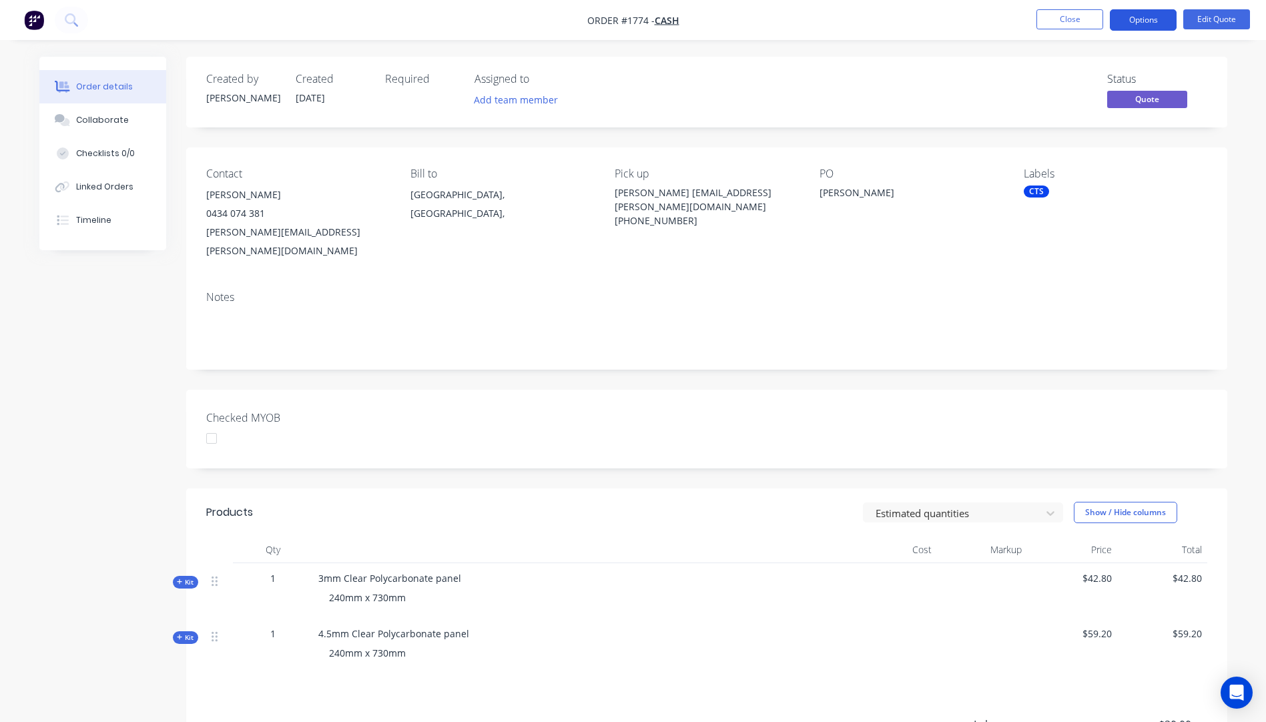
click at [1134, 18] on button "Options" at bounding box center [1143, 19] width 67 height 21
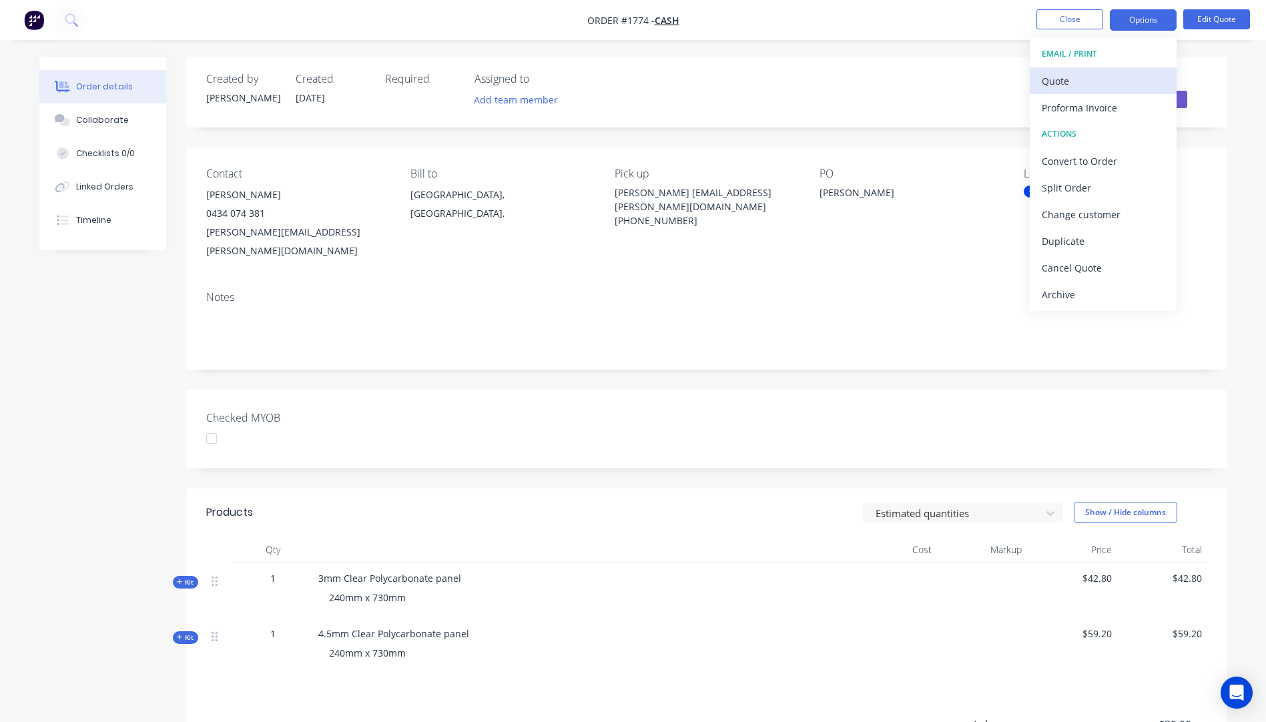
click at [1066, 83] on div "Quote" at bounding box center [1103, 80] width 123 height 19
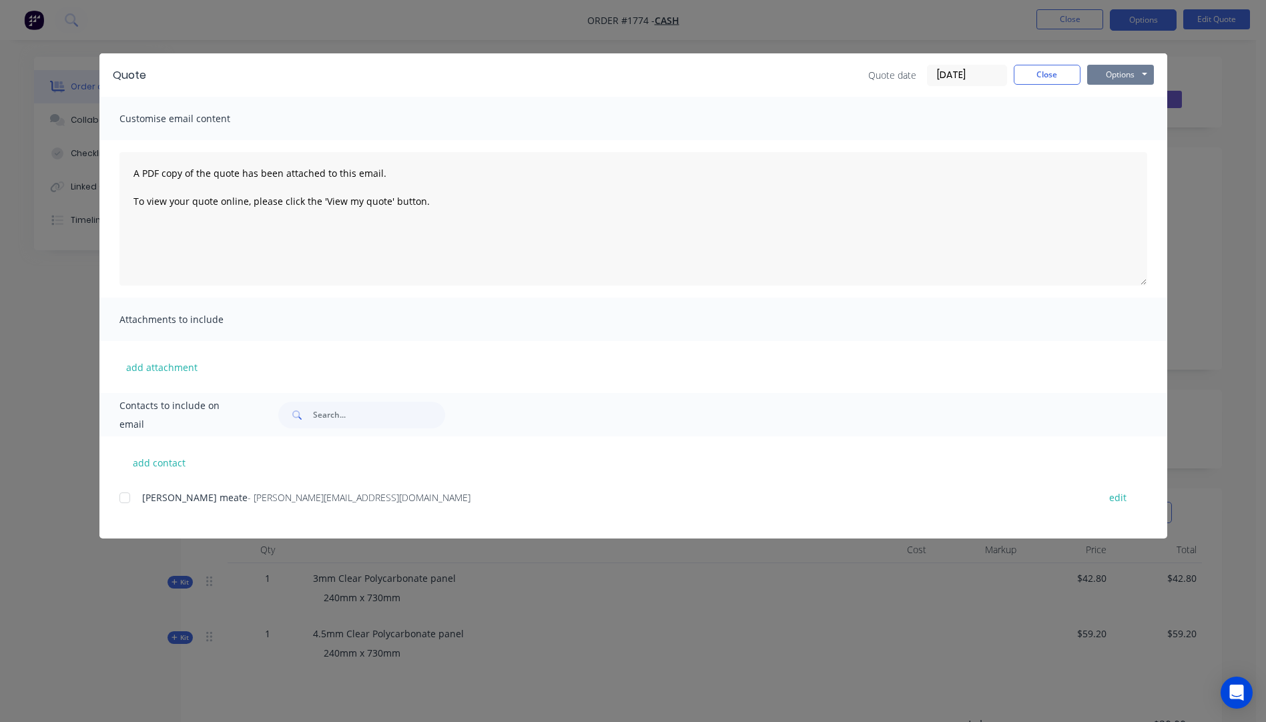
click at [1116, 76] on button "Options" at bounding box center [1120, 75] width 67 height 20
click at [1119, 98] on button "Preview" at bounding box center [1129, 98] width 85 height 22
click at [179, 463] on button "add contact" at bounding box center [159, 462] width 80 height 20
select select "AU"
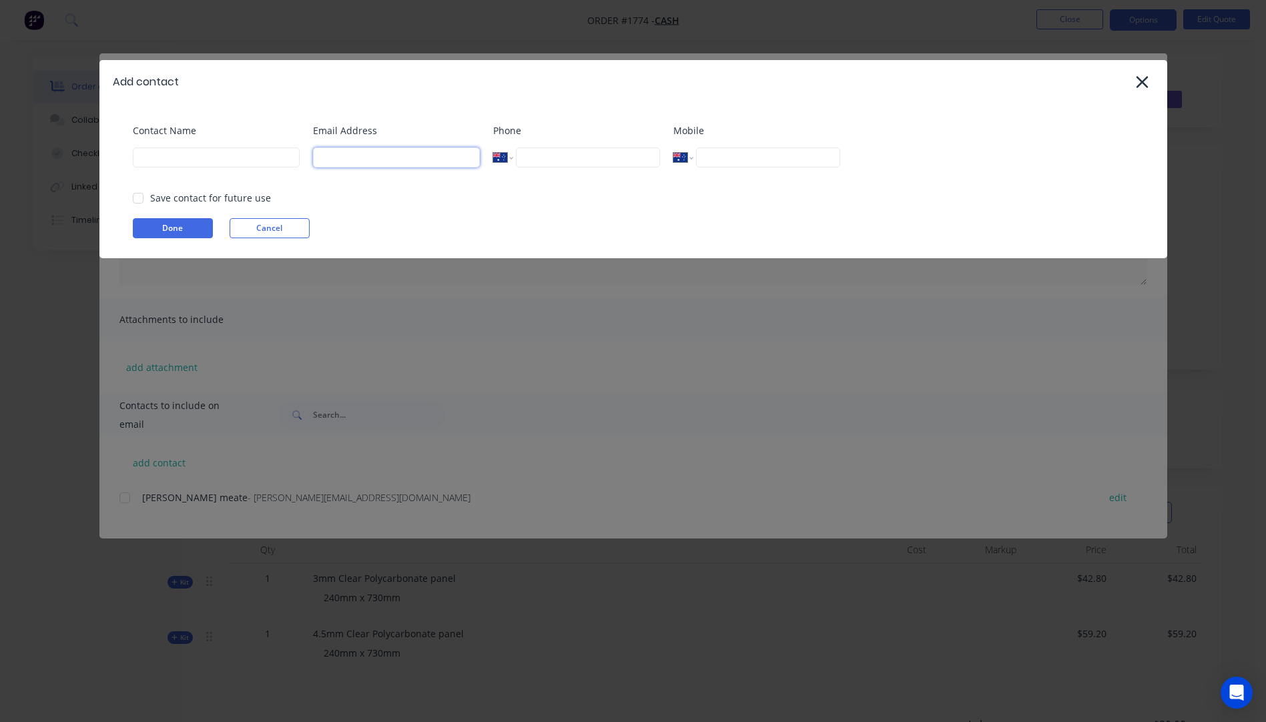
click at [346, 159] on input at bounding box center [396, 157] width 167 height 20
type input "mark.anderson@live.com.au"
click at [199, 161] on input at bounding box center [216, 157] width 167 height 20
type input "Mark Anderson"
click at [189, 230] on button "Done" at bounding box center [173, 228] width 80 height 20
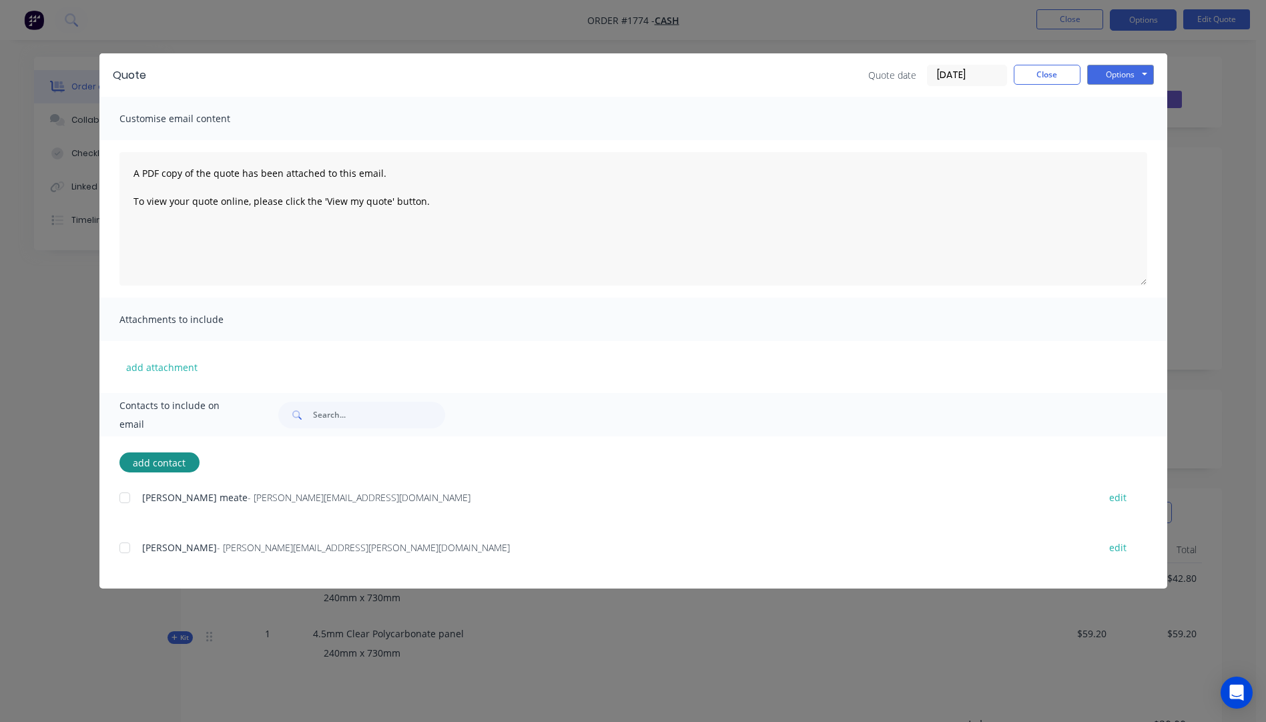
click at [124, 551] on div at bounding box center [124, 547] width 27 height 27
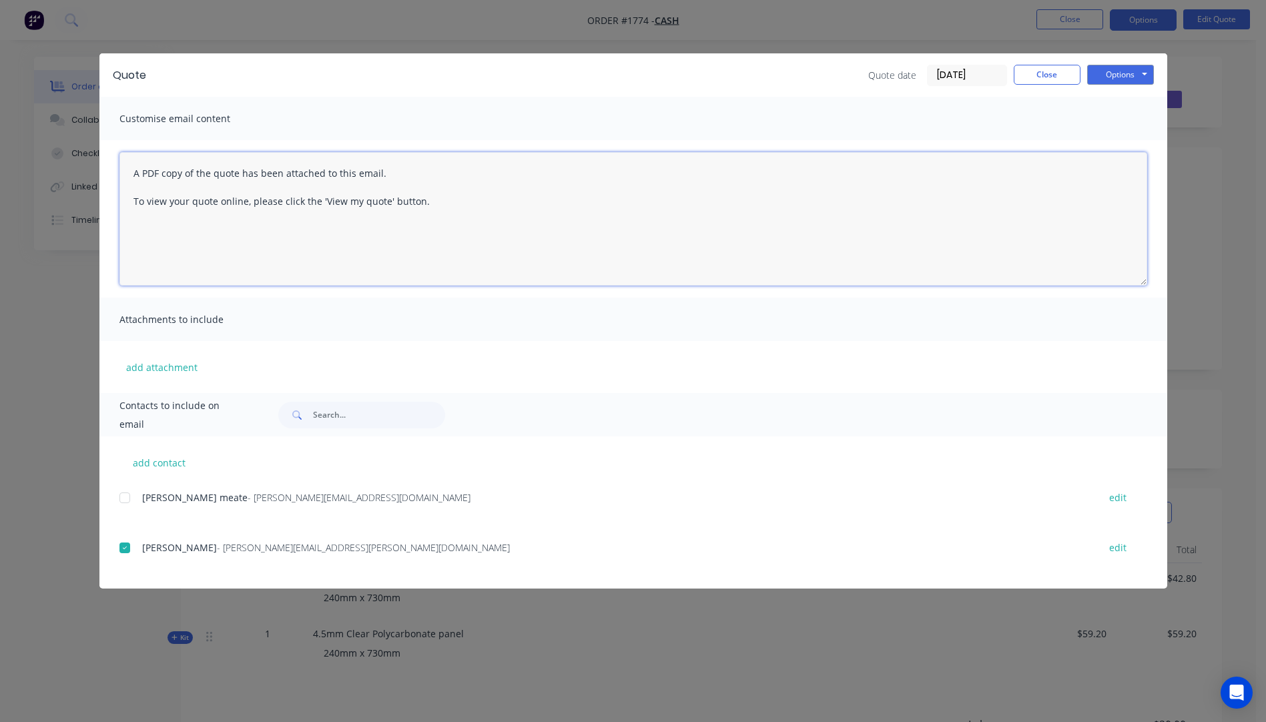
paste textarea "Hi, Please contact us if you have any questions. Regards, Darren sales@allstarp…"
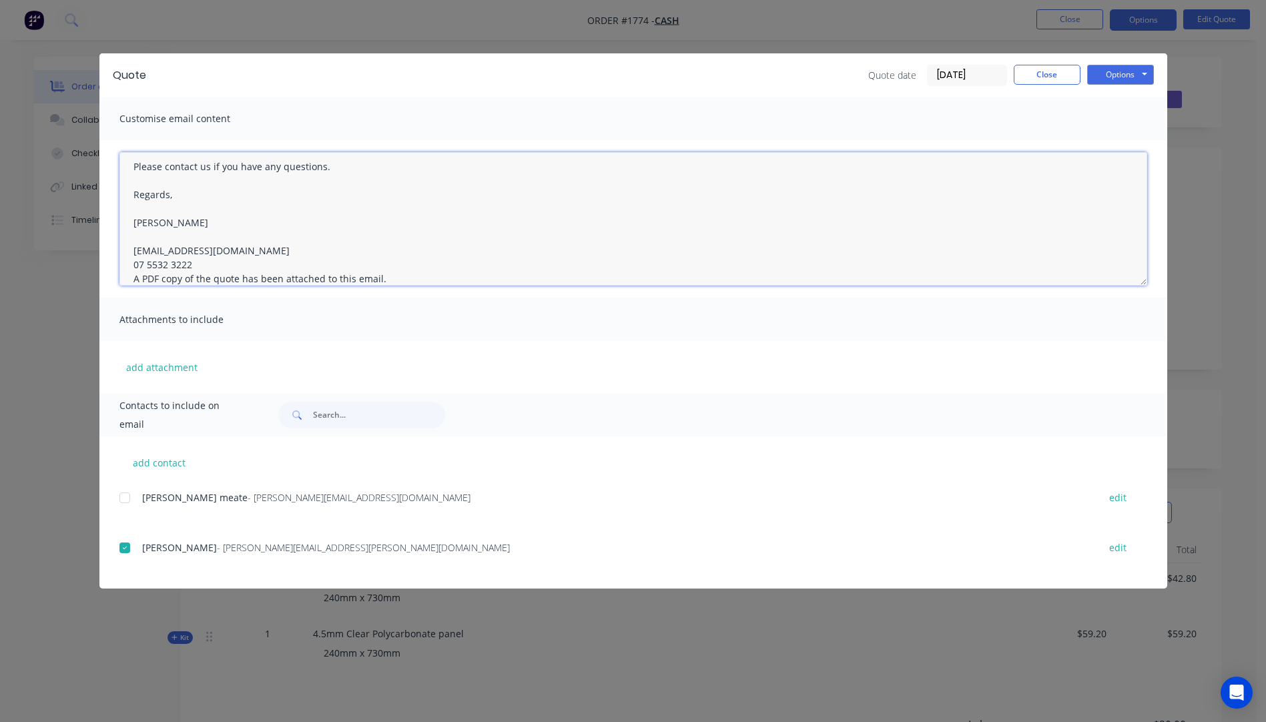
click at [198, 260] on textarea "Hi, Please contact us if you have any questions. Regards, Darren sales@allstarp…" at bounding box center [633, 218] width 1028 height 133
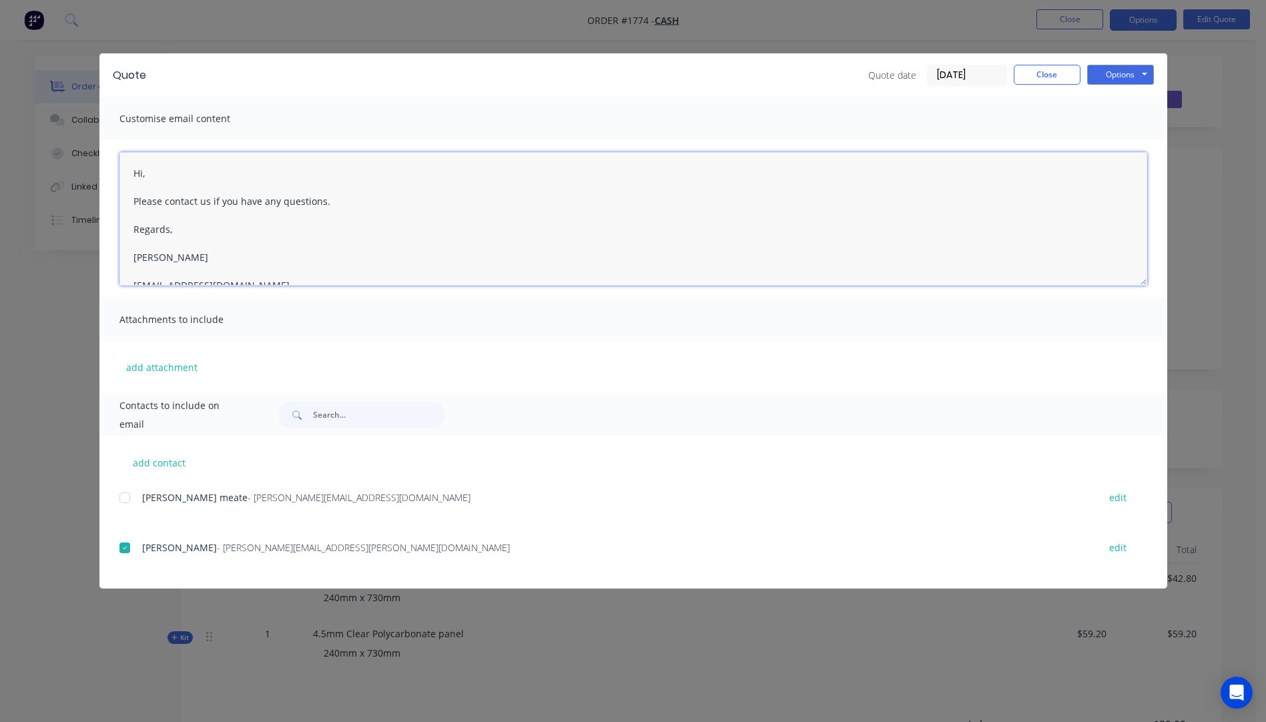
click at [149, 171] on textarea "Hi, Please contact us if you have any questions. Regards, Darren sales@allstarp…" at bounding box center [633, 218] width 1028 height 133
click at [351, 229] on textarea "Hi Mark, Please see quote attached. We can supply this panel in 3mm or 4.5mm th…" at bounding box center [633, 218] width 1028 height 133
click at [504, 228] on textarea "Hi Mark, Please see quote attached. We can supply this panel in 3mm or 4.5mm th…" at bounding box center [633, 218] width 1028 height 133
type textarea "Hi Mark, Please see quote attached. We can supply this panel in 3mm or 4.5mm th…"
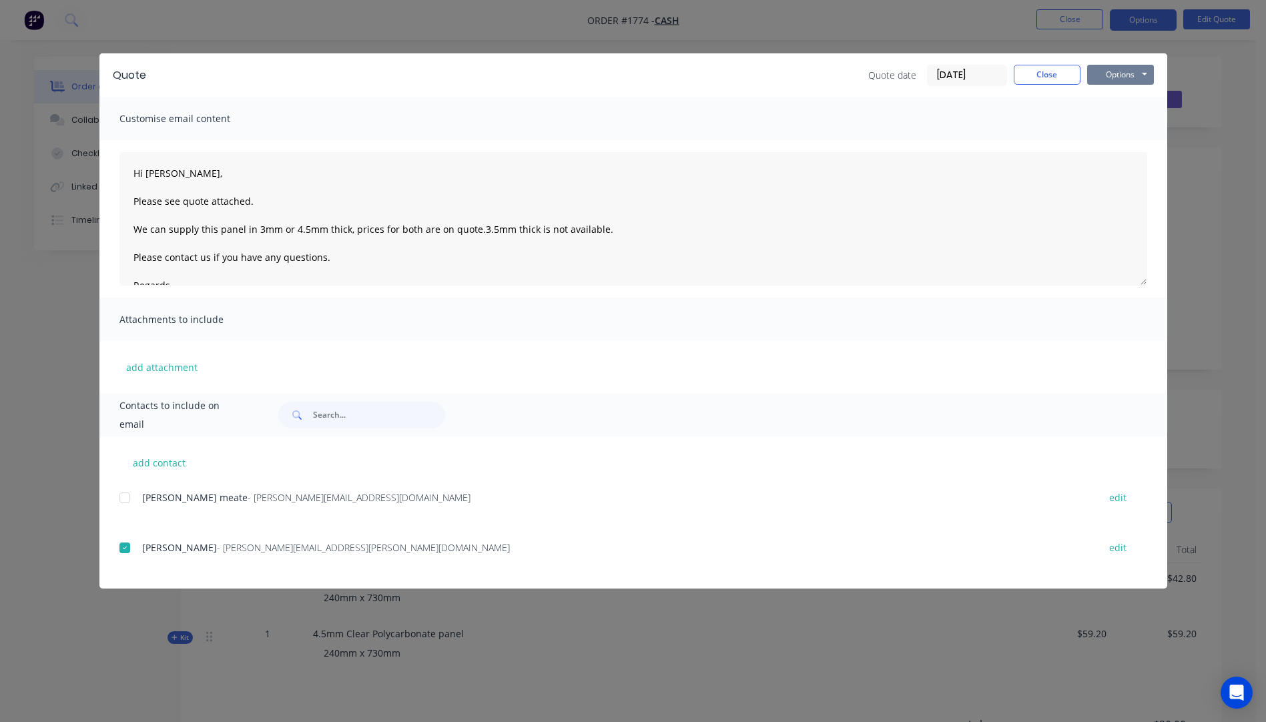
click at [1107, 81] on button "Options" at bounding box center [1120, 75] width 67 height 20
click at [1119, 145] on button "Email" at bounding box center [1129, 142] width 85 height 22
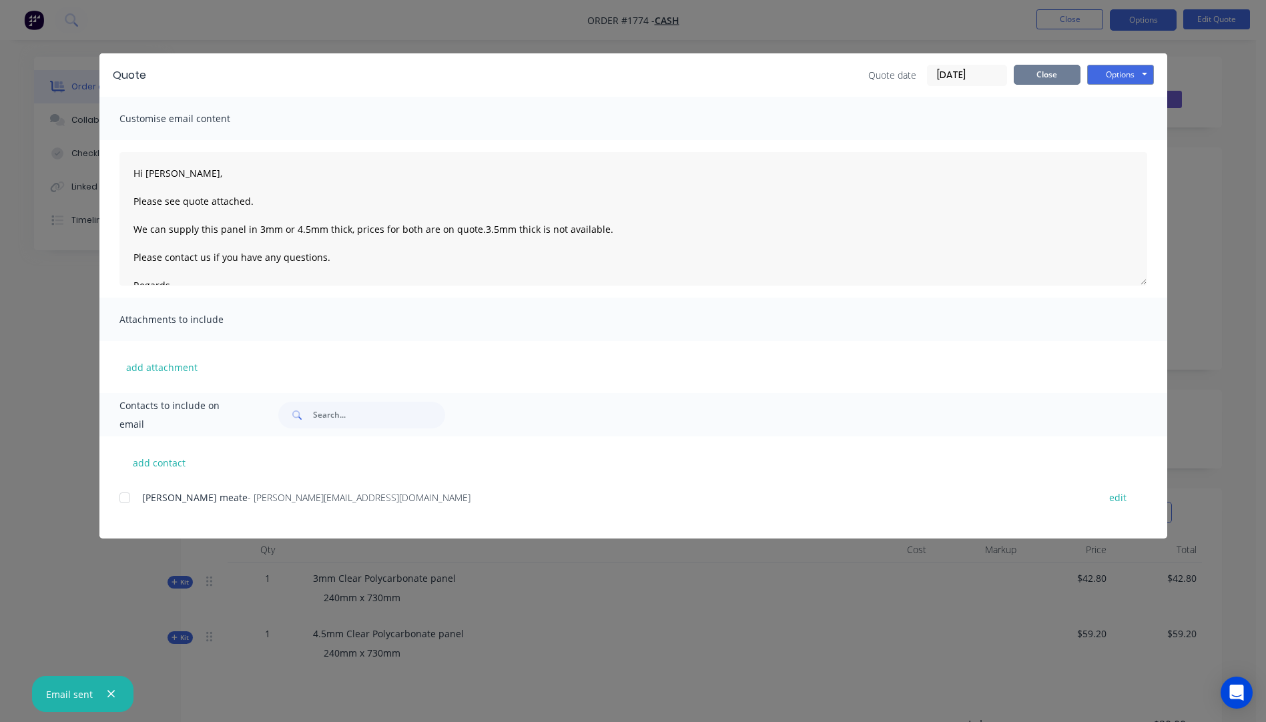
drag, startPoint x: 1043, startPoint y: 75, endPoint x: 1052, endPoint y: 75, distance: 8.7
click at [1050, 76] on button "Close" at bounding box center [1047, 75] width 67 height 20
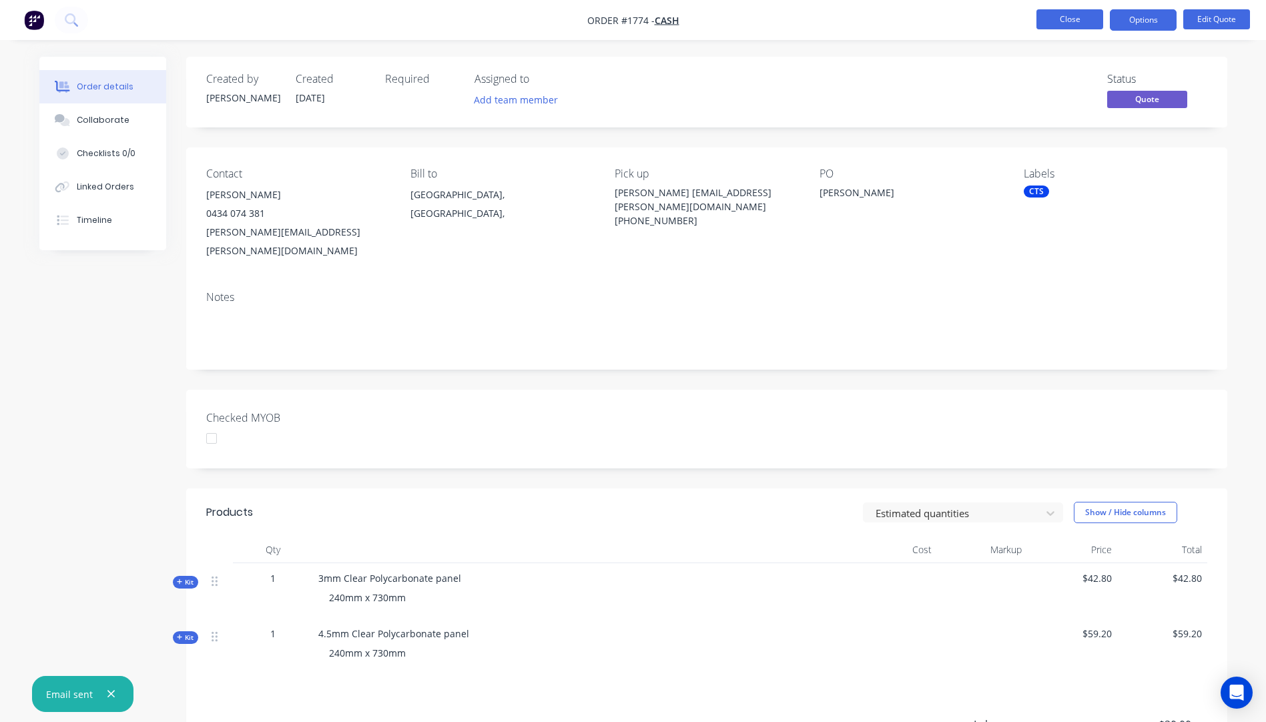
click at [1067, 17] on button "Close" at bounding box center [1069, 19] width 67 height 20
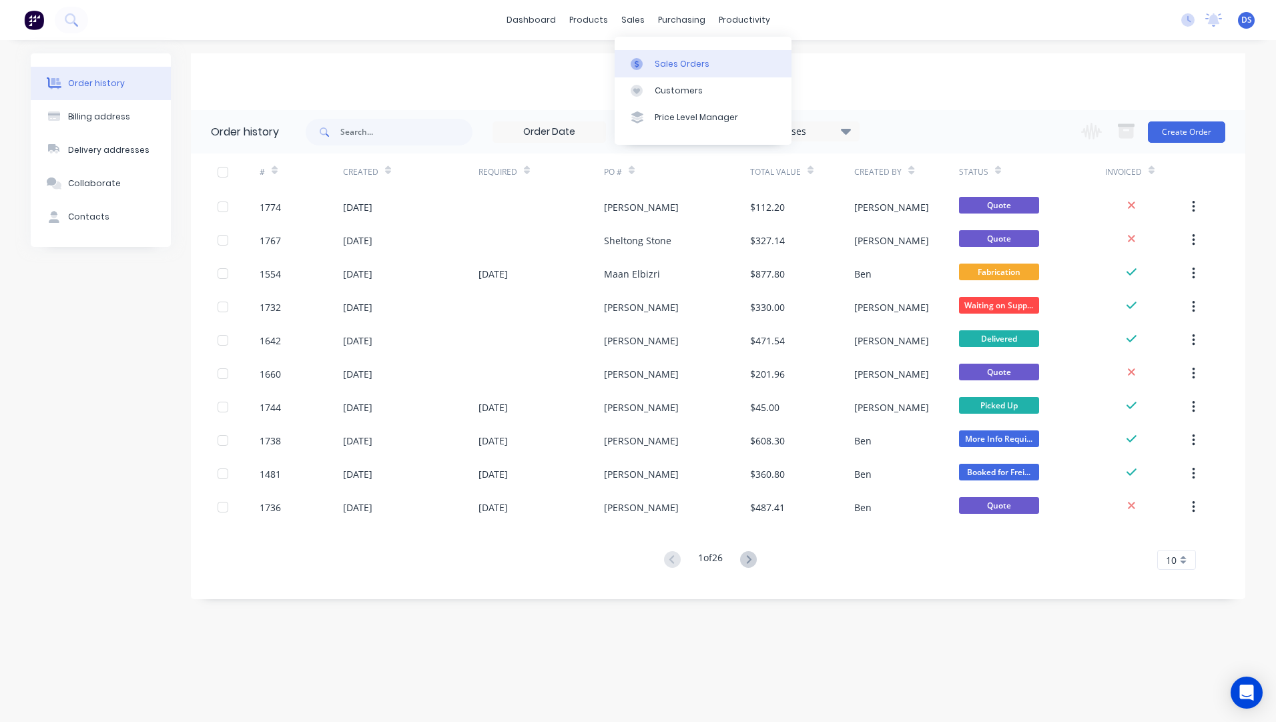
click at [664, 65] on div "Sales Orders" at bounding box center [682, 64] width 55 height 12
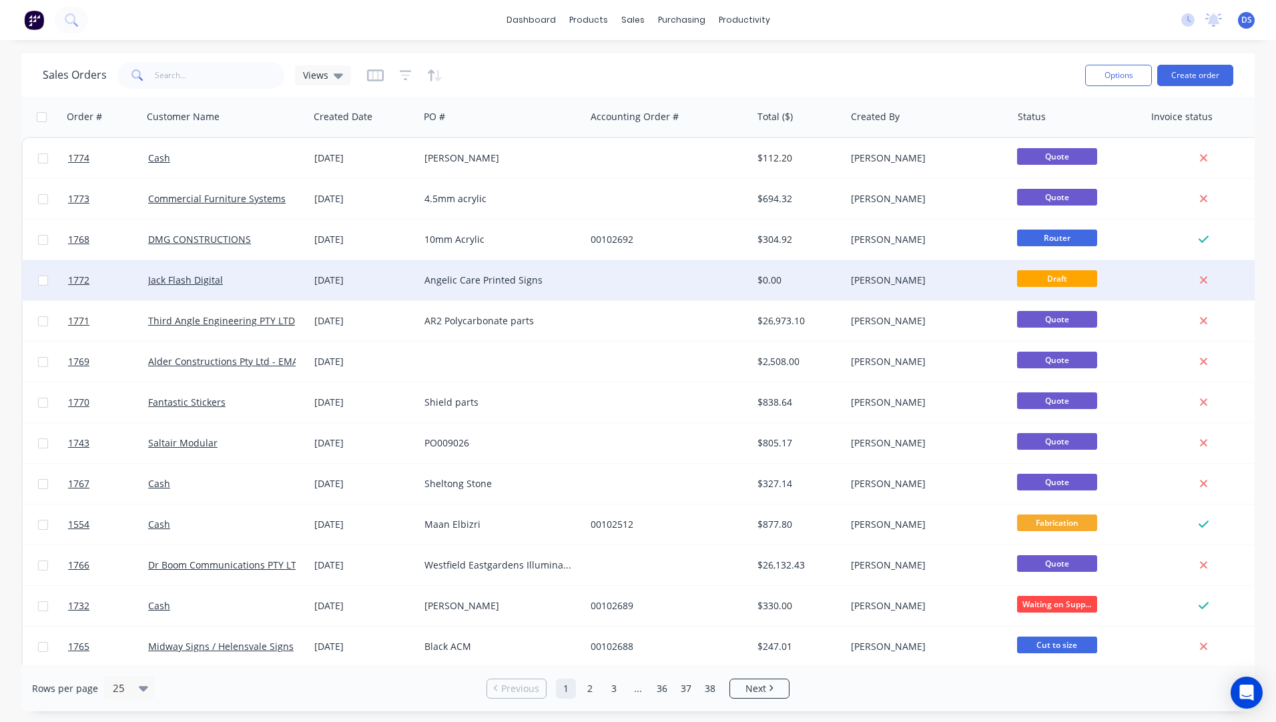
click at [500, 276] on div "Angelic Care Printed Signs" at bounding box center [498, 280] width 148 height 13
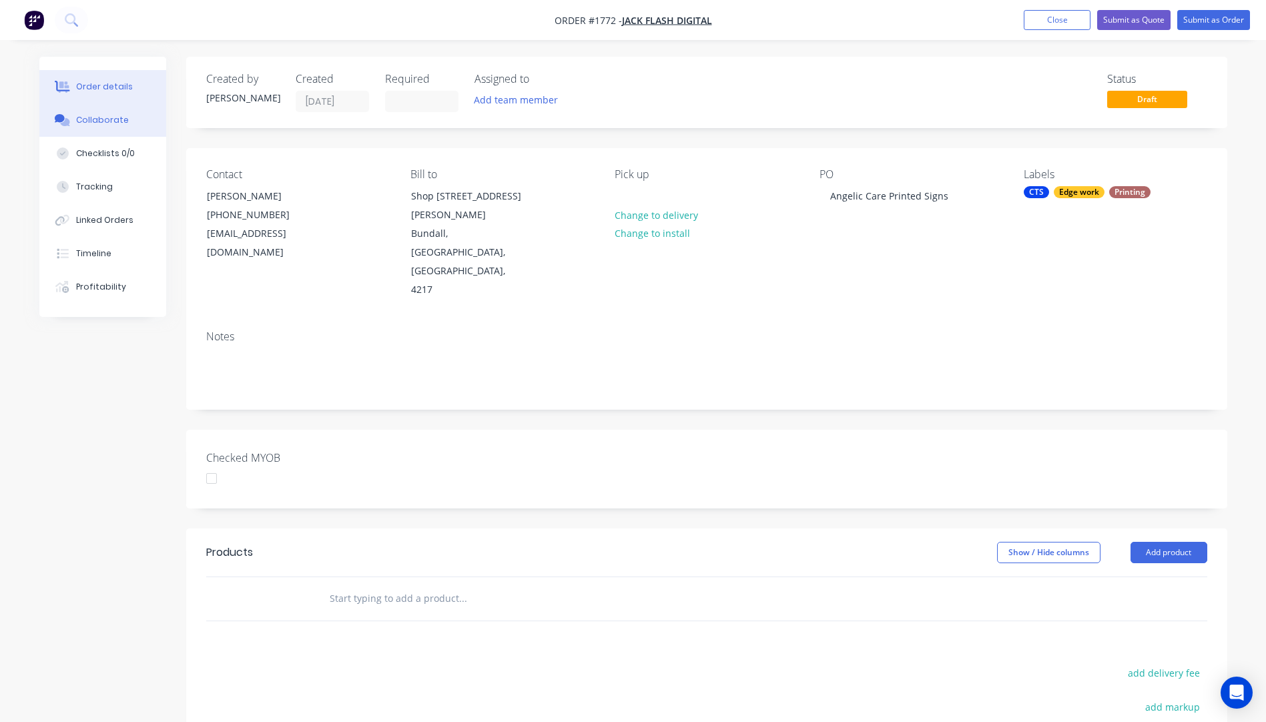
click at [109, 123] on div "Collaborate" at bounding box center [102, 120] width 53 height 12
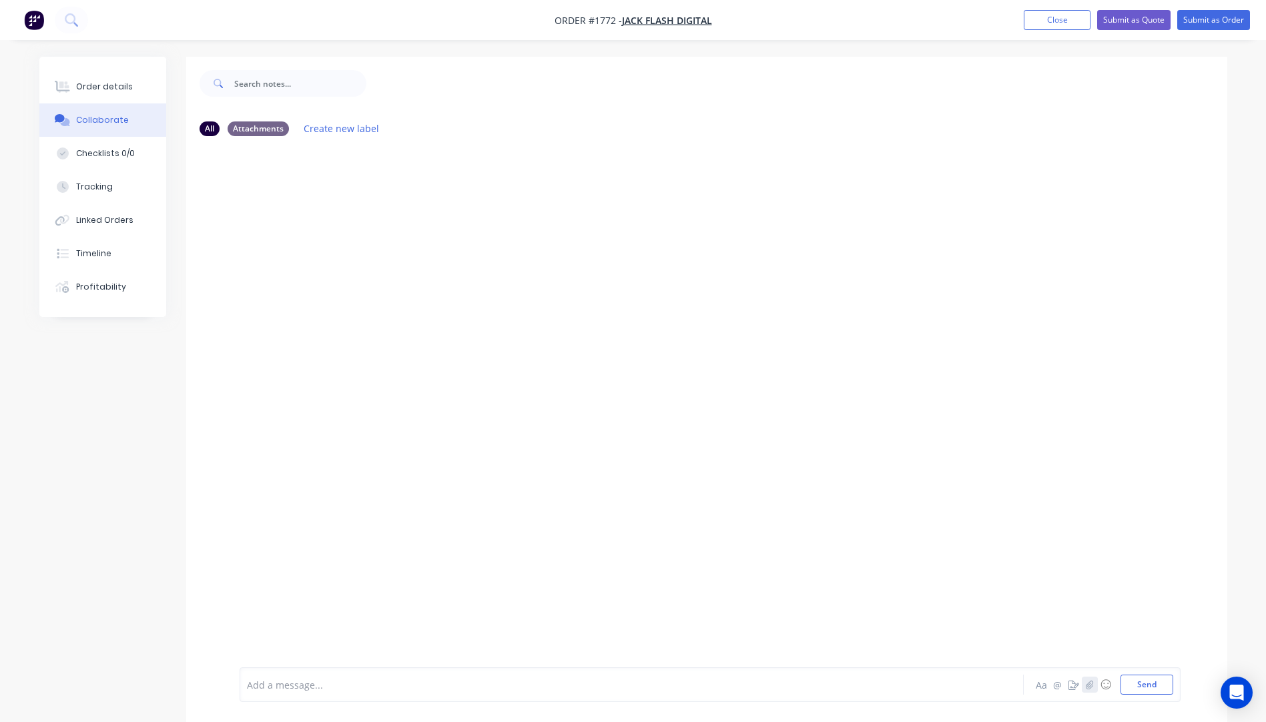
click at [1090, 687] on icon "button" at bounding box center [1089, 684] width 8 height 9
click at [1145, 682] on button "Send" at bounding box center [1146, 685] width 53 height 20
click at [109, 89] on div "Order details" at bounding box center [104, 87] width 57 height 12
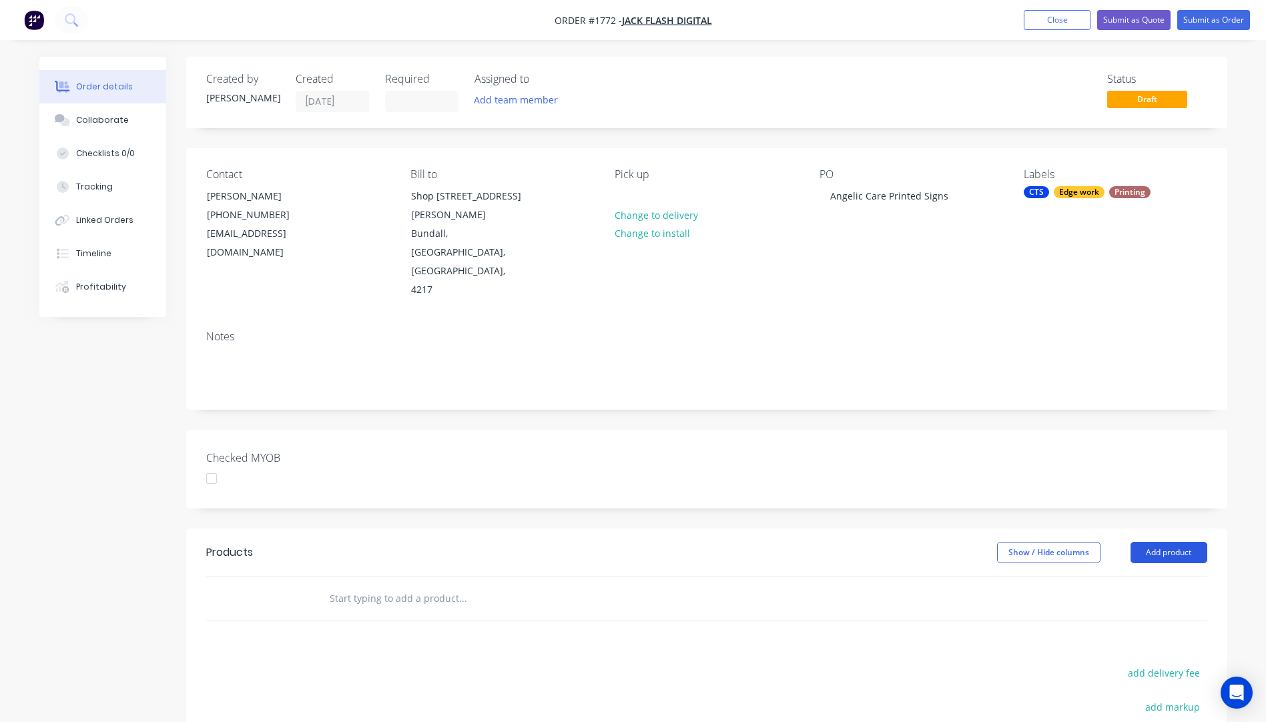
click at [1162, 542] on button "Add product" at bounding box center [1168, 552] width 77 height 21
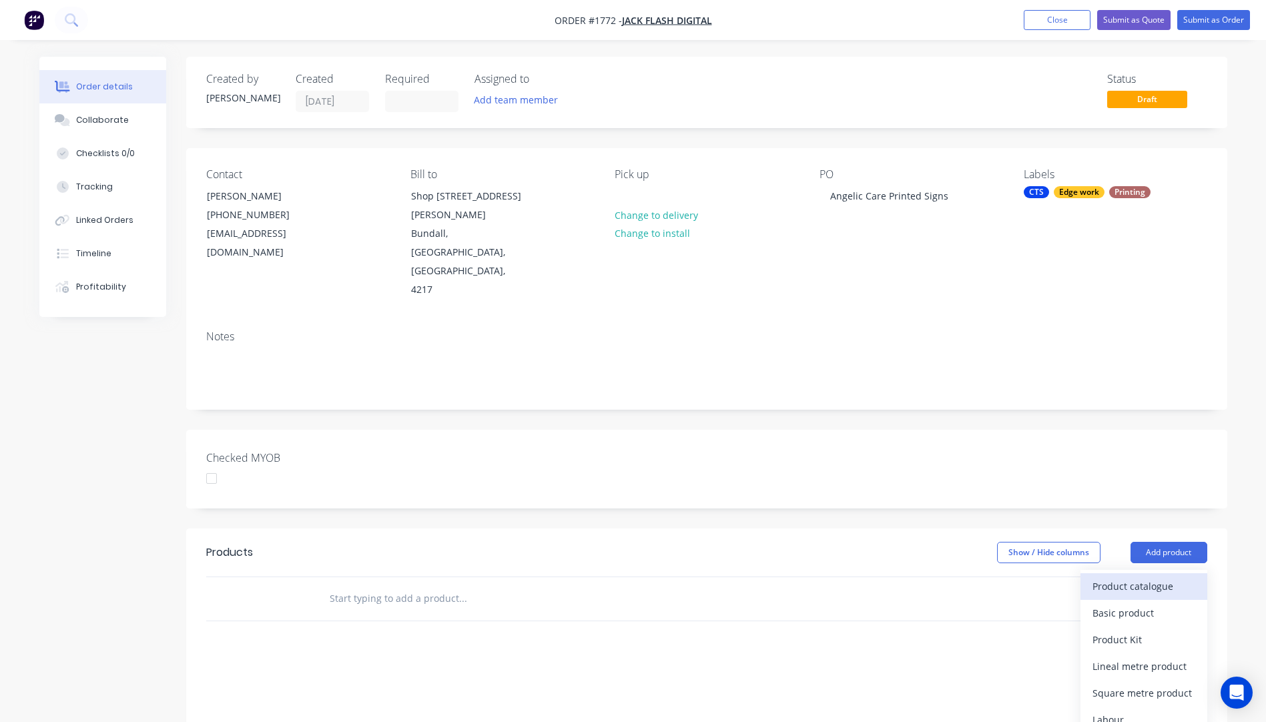
click at [1140, 577] on div "Product catalogue" at bounding box center [1143, 586] width 103 height 19
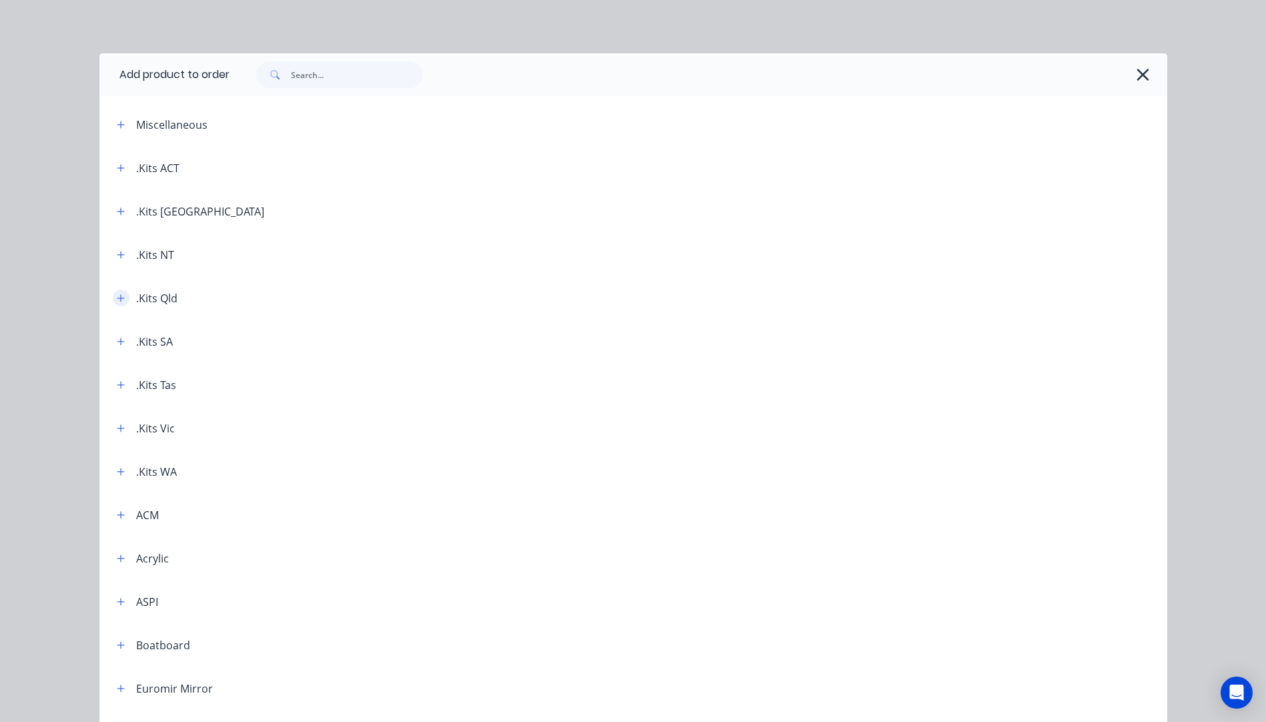
click at [117, 297] on icon "button" at bounding box center [121, 298] width 8 height 9
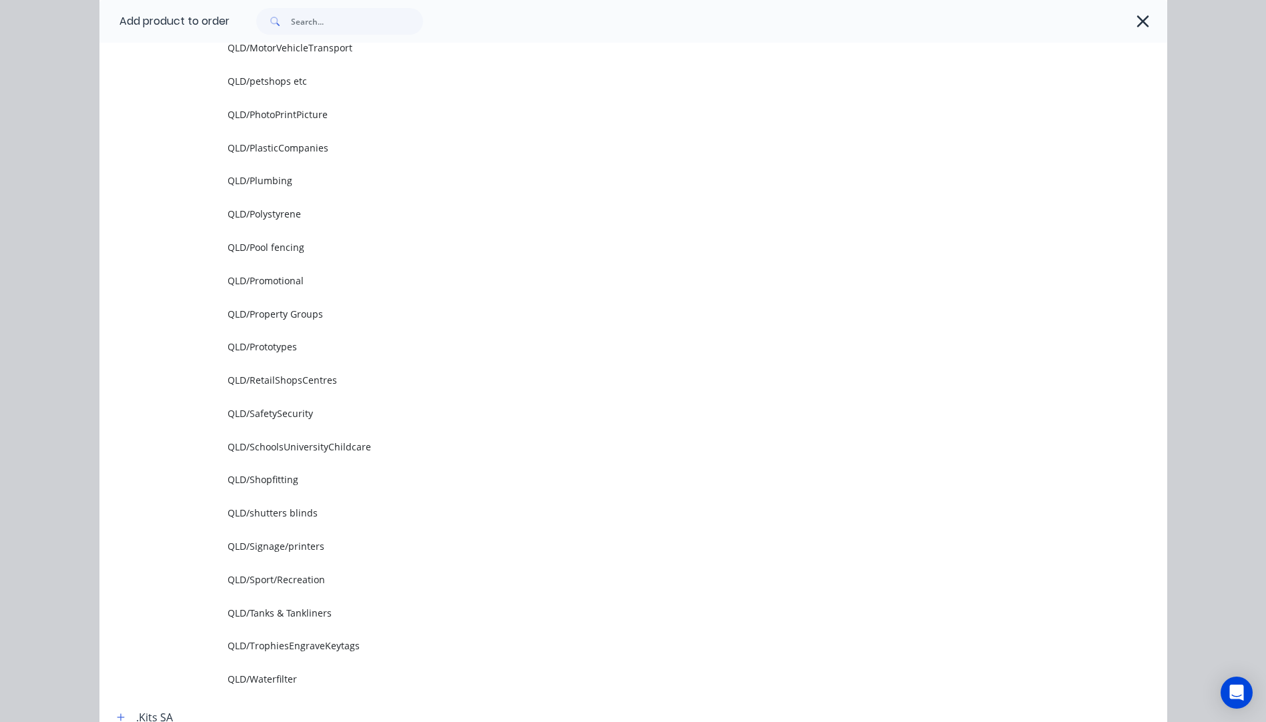
scroll to position [1601, 0]
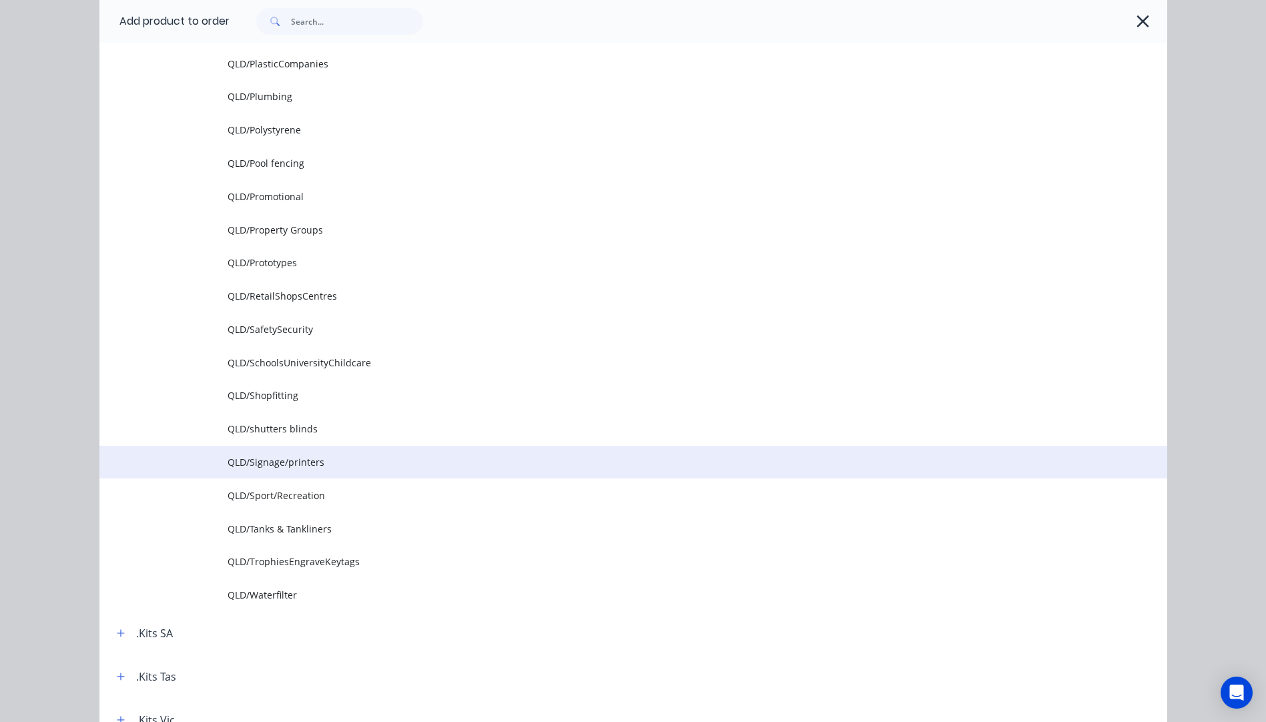
click at [284, 460] on span "QLD/Signage/printers" at bounding box center [603, 462] width 751 height 14
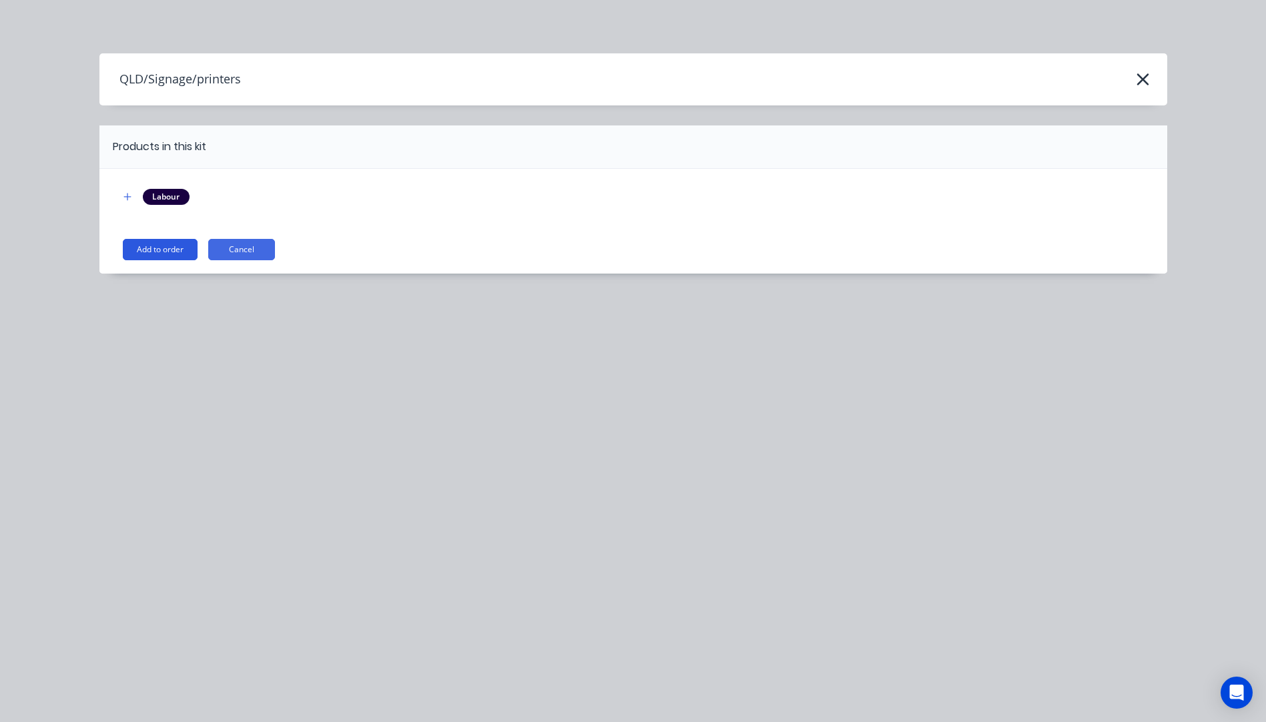
click at [149, 250] on button "Add to order" at bounding box center [160, 249] width 75 height 21
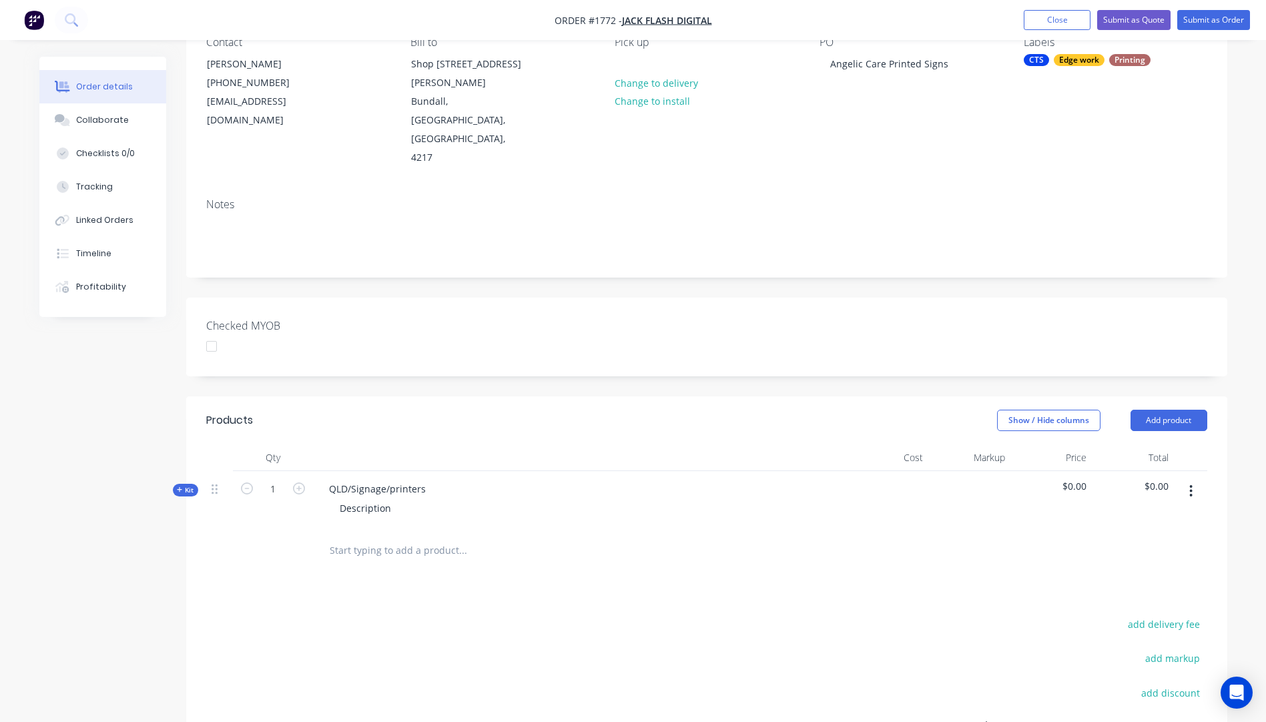
scroll to position [133, 0]
click at [175, 482] on button "Kit" at bounding box center [185, 488] width 25 height 13
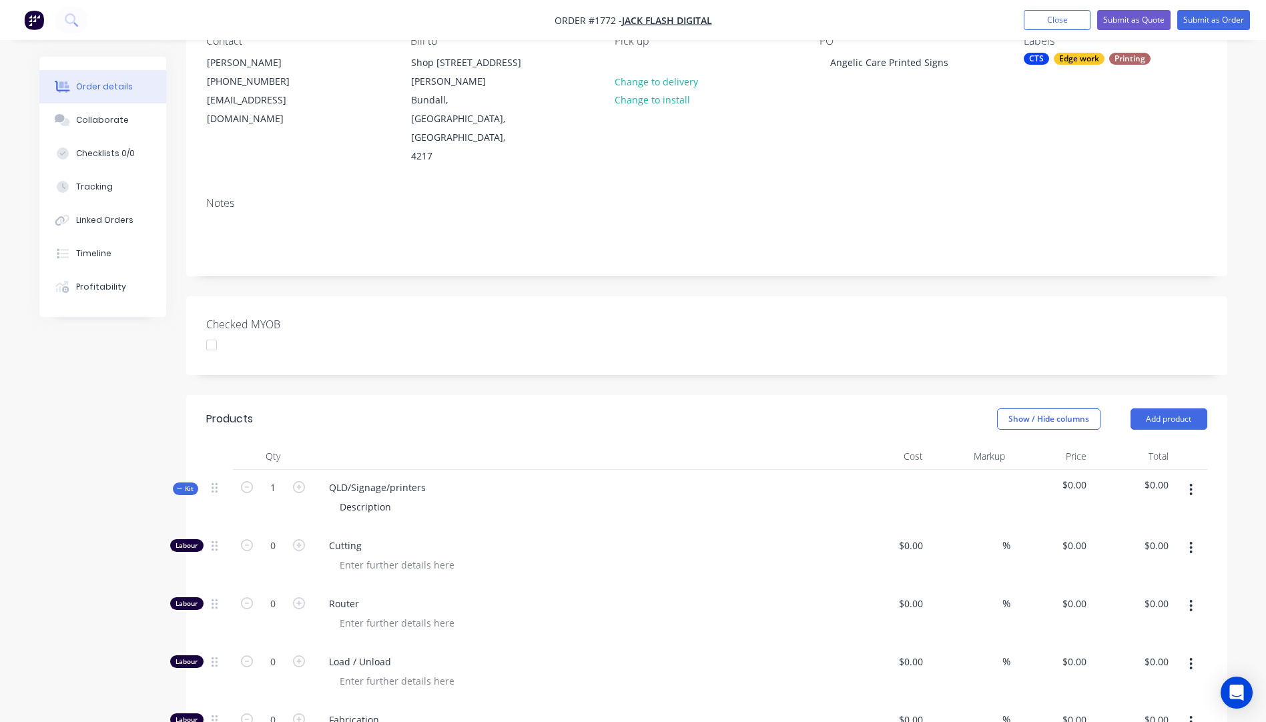
type input "$118.20"
type input "$3.00"
type input "$32.00"
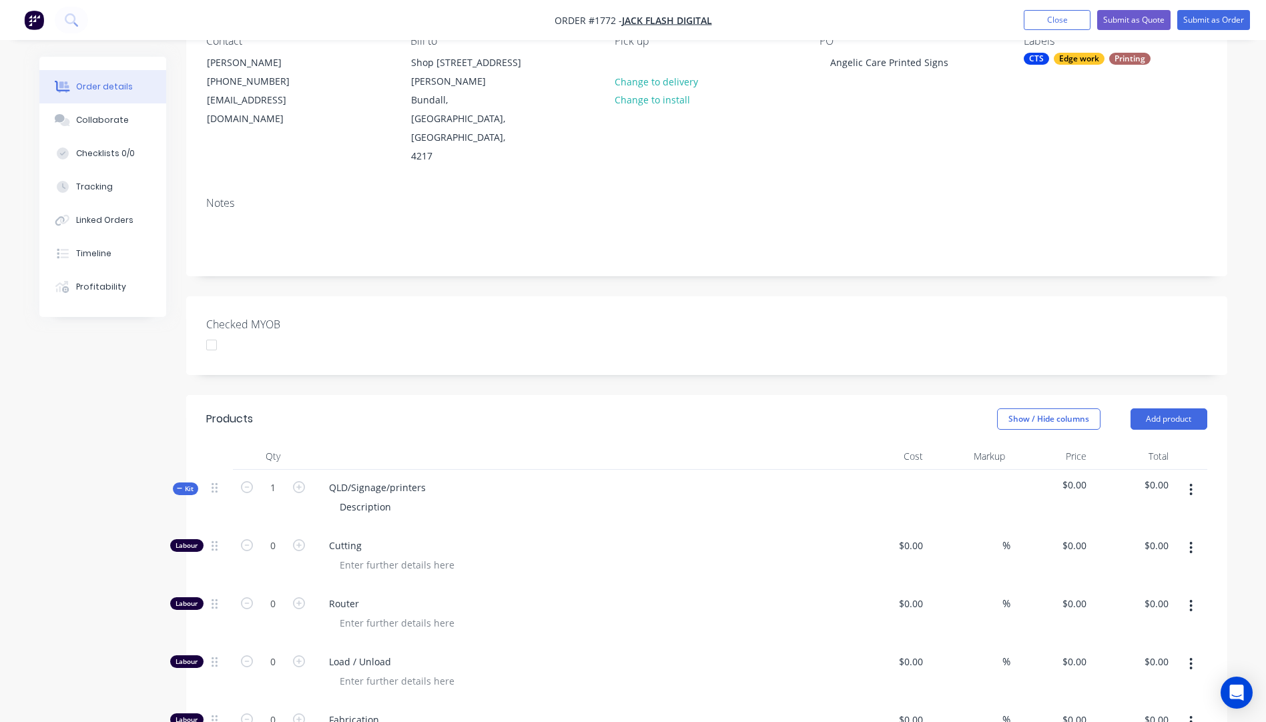
type input "$32.00"
type input "$118.20"
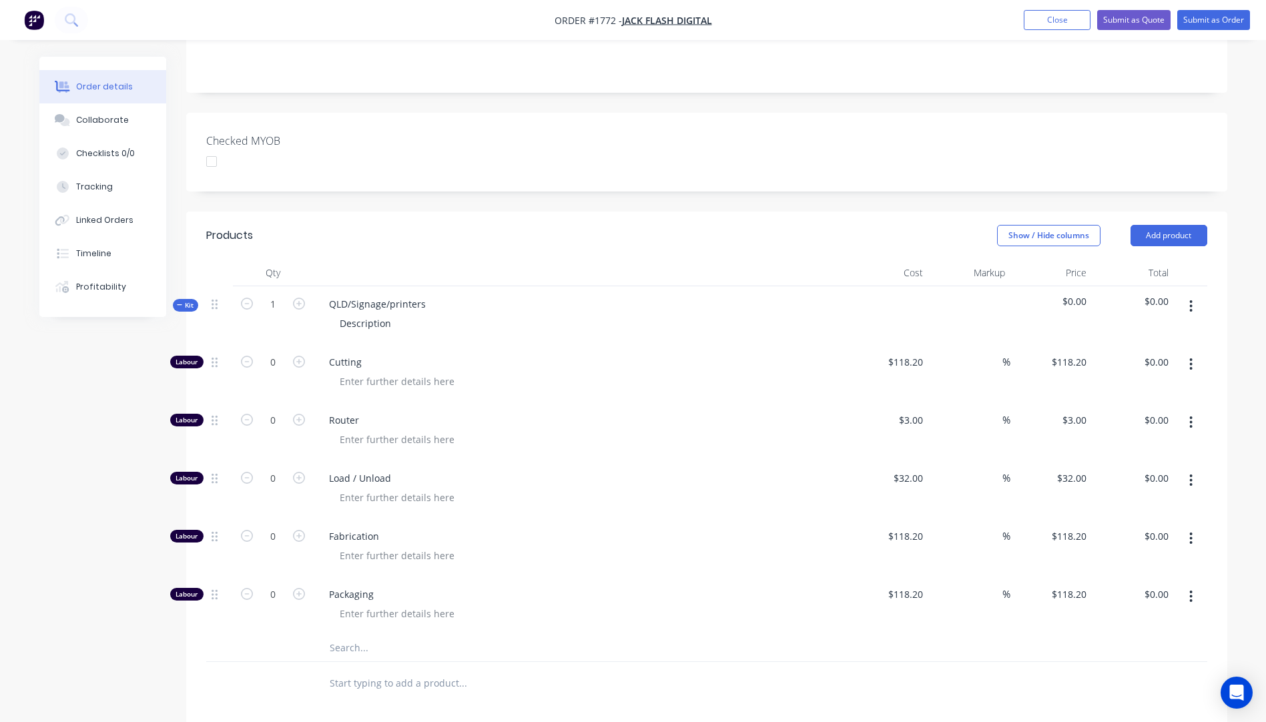
scroll to position [334, 0]
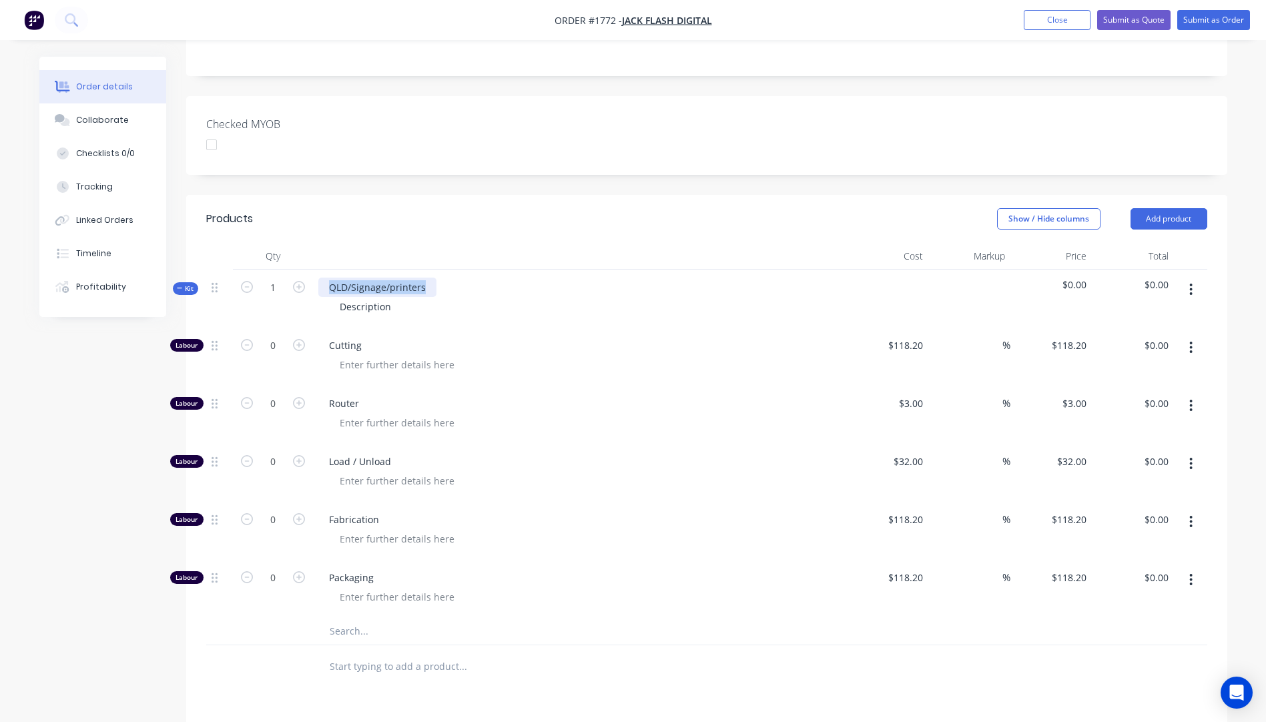
drag, startPoint x: 426, startPoint y: 233, endPoint x: 303, endPoint y: 240, distance: 123.0
click at [303, 270] on div "Kit 1 QLD/Signage/printers Description $0.00 $0.00" at bounding box center [706, 299] width 1001 height 58
drag, startPoint x: 394, startPoint y: 252, endPoint x: 327, endPoint y: 256, distance: 67.5
click at [327, 297] on div "Description" at bounding box center [579, 306] width 523 height 19
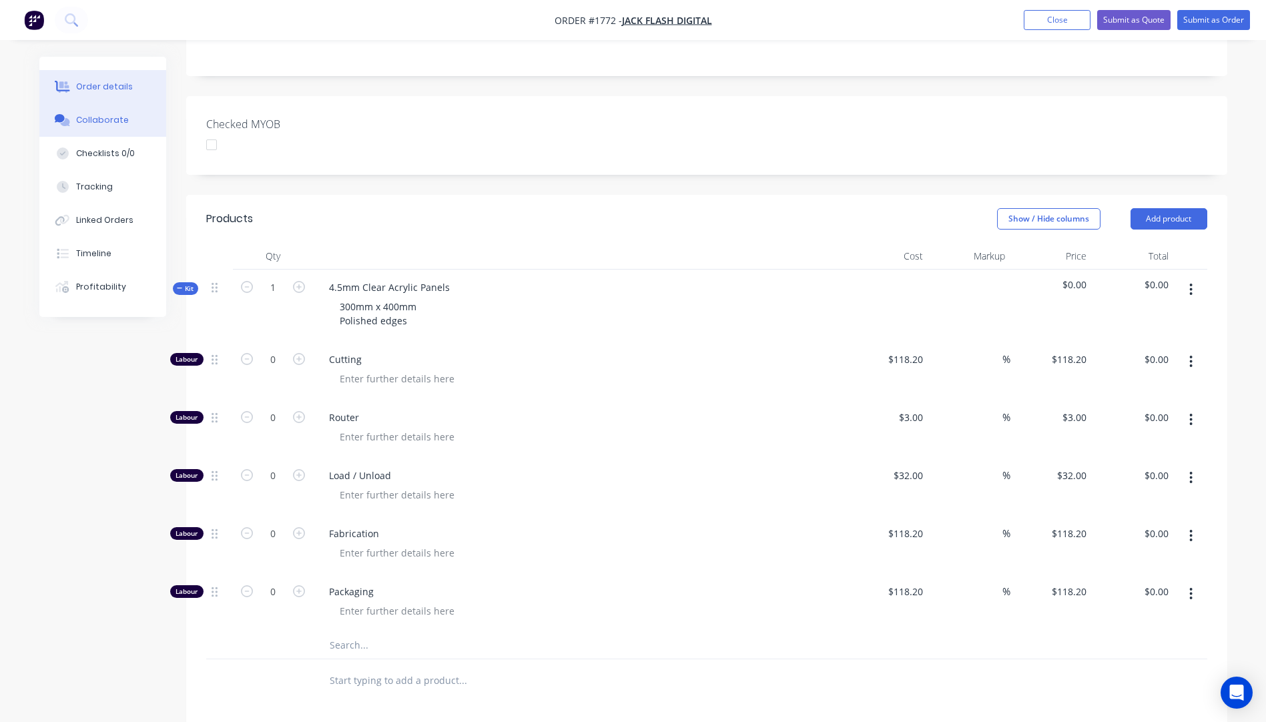
click at [121, 125] on button "Collaborate" at bounding box center [102, 119] width 127 height 33
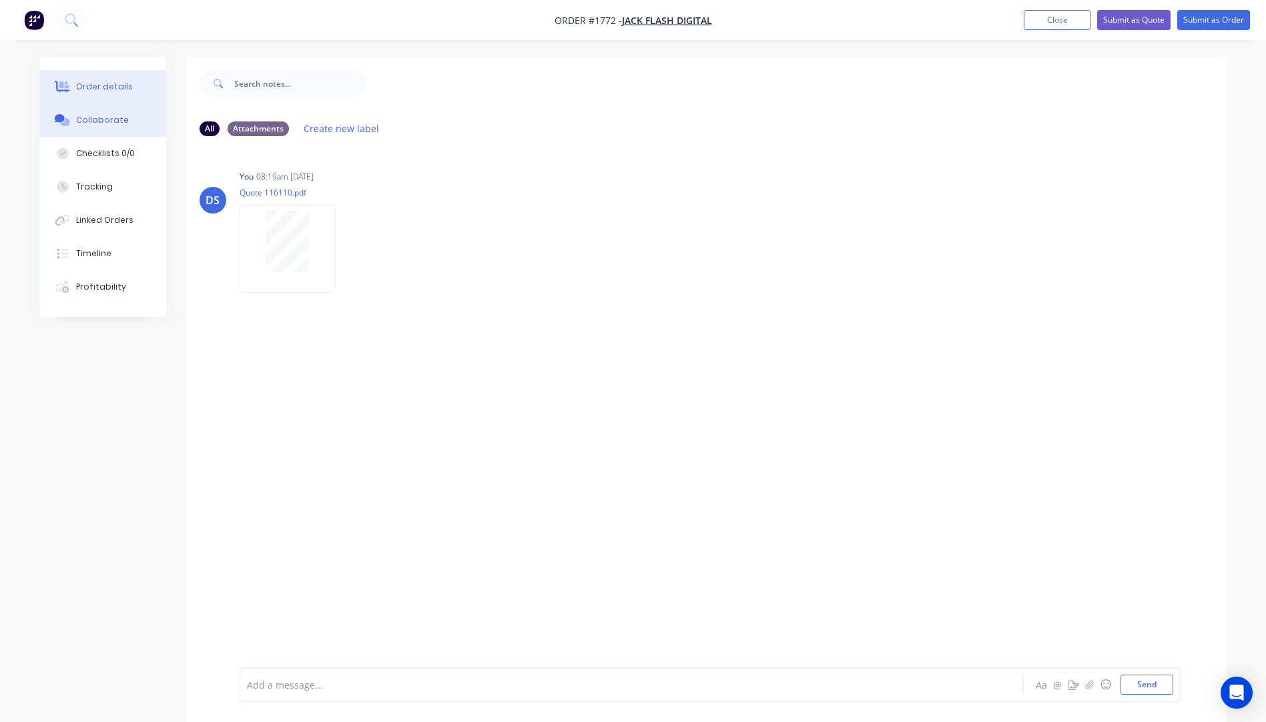
click at [115, 90] on div "Order details" at bounding box center [104, 87] width 57 height 12
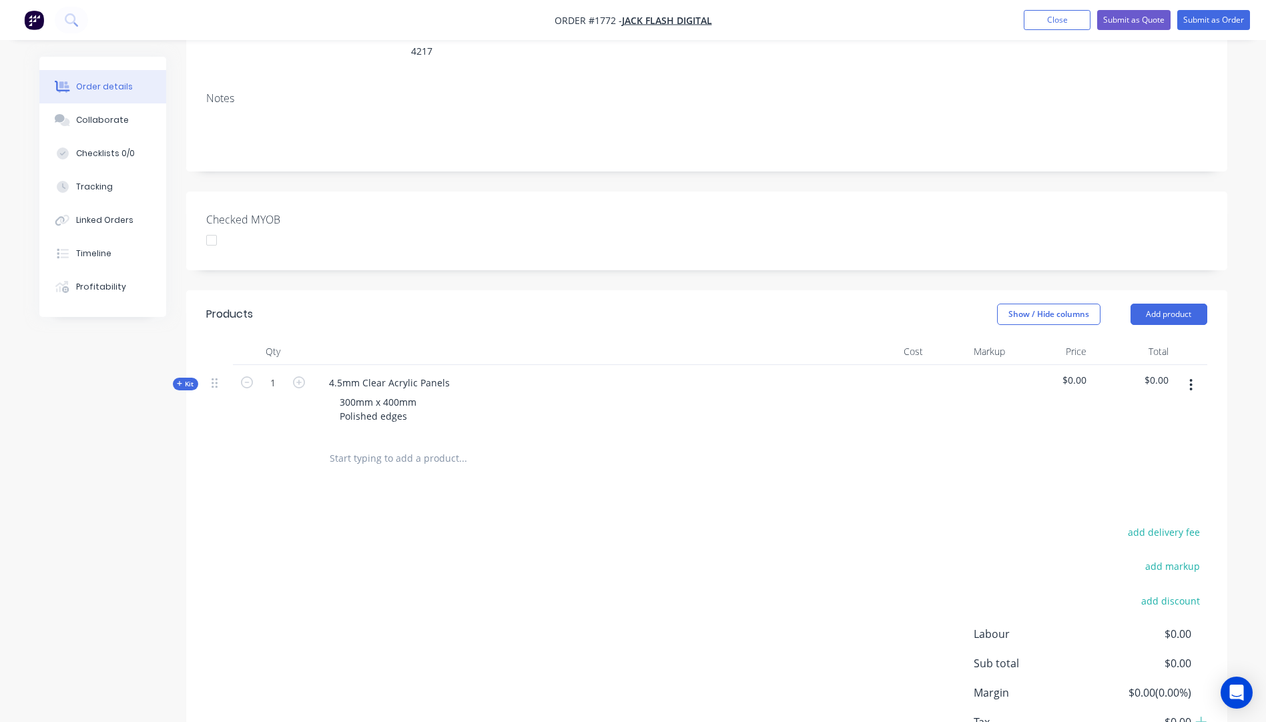
scroll to position [267, 0]
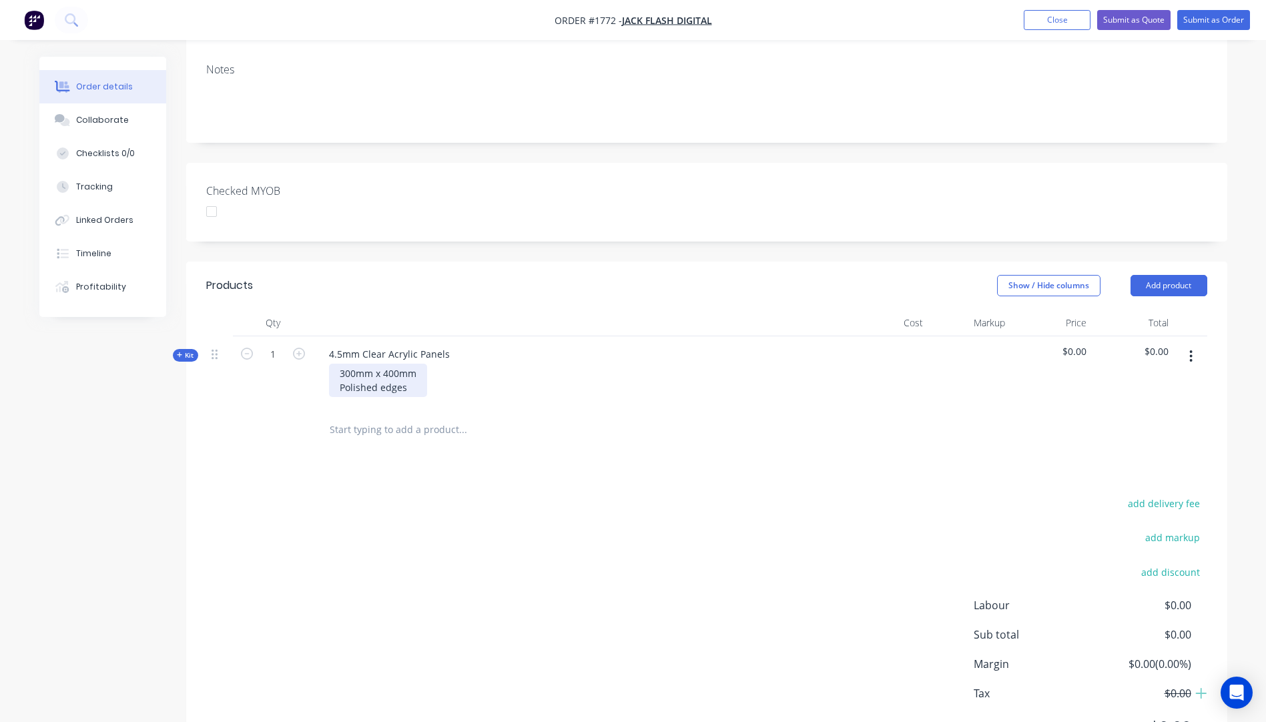
click at [407, 364] on div "300mm x 400mm Polished edges" at bounding box center [378, 380] width 98 height 33
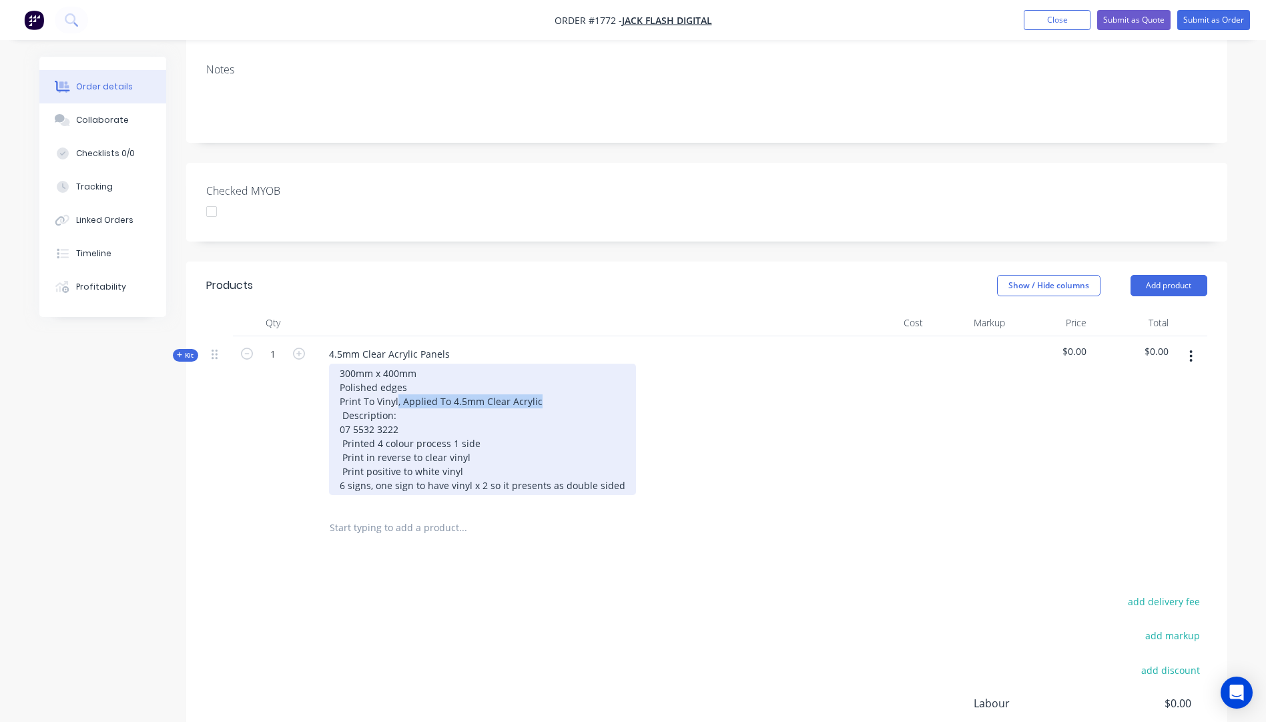
drag, startPoint x: 534, startPoint y: 346, endPoint x: 396, endPoint y: 349, distance: 137.5
click at [396, 364] on div "300mm x 400mm Polished edges Print To Vinyl, Applied To 4.5mm Clear Acrylic Des…" at bounding box center [482, 429] width 307 height 131
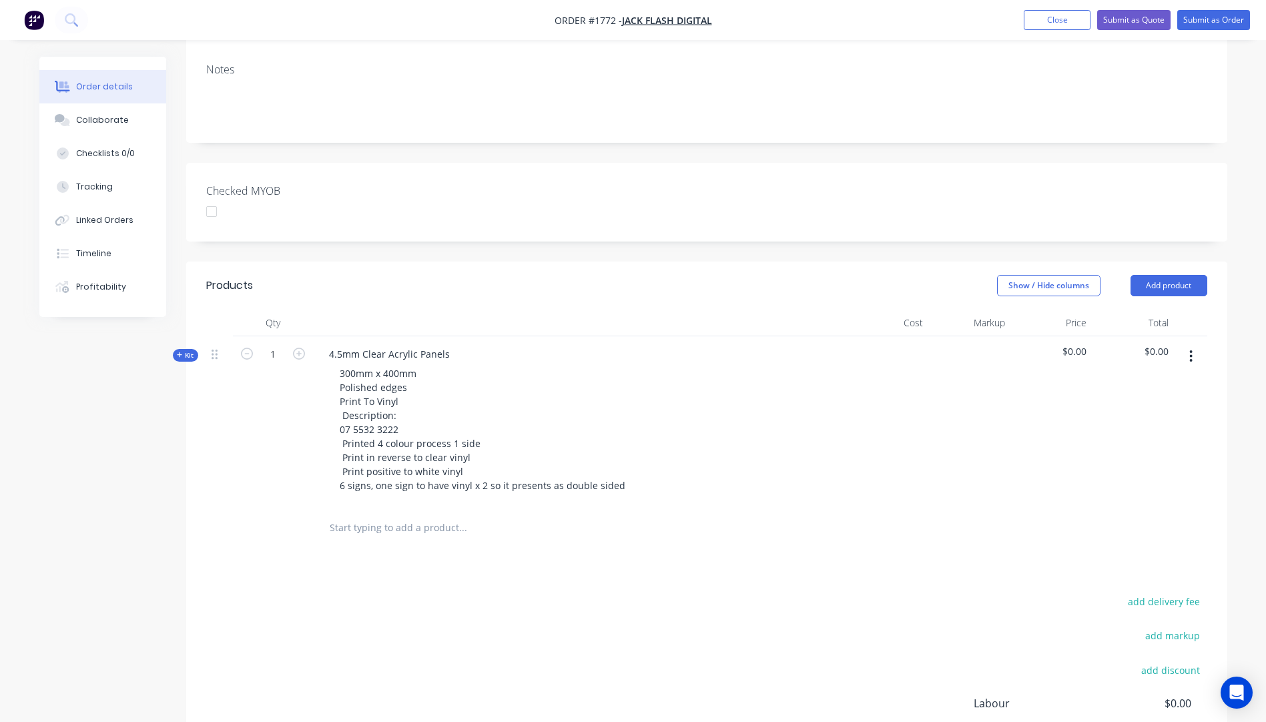
click at [738, 388] on div "300mm x 400mm Polished edges Print To Vinyl Description: 07 5532 3222 Printed 4…" at bounding box center [579, 429] width 523 height 131
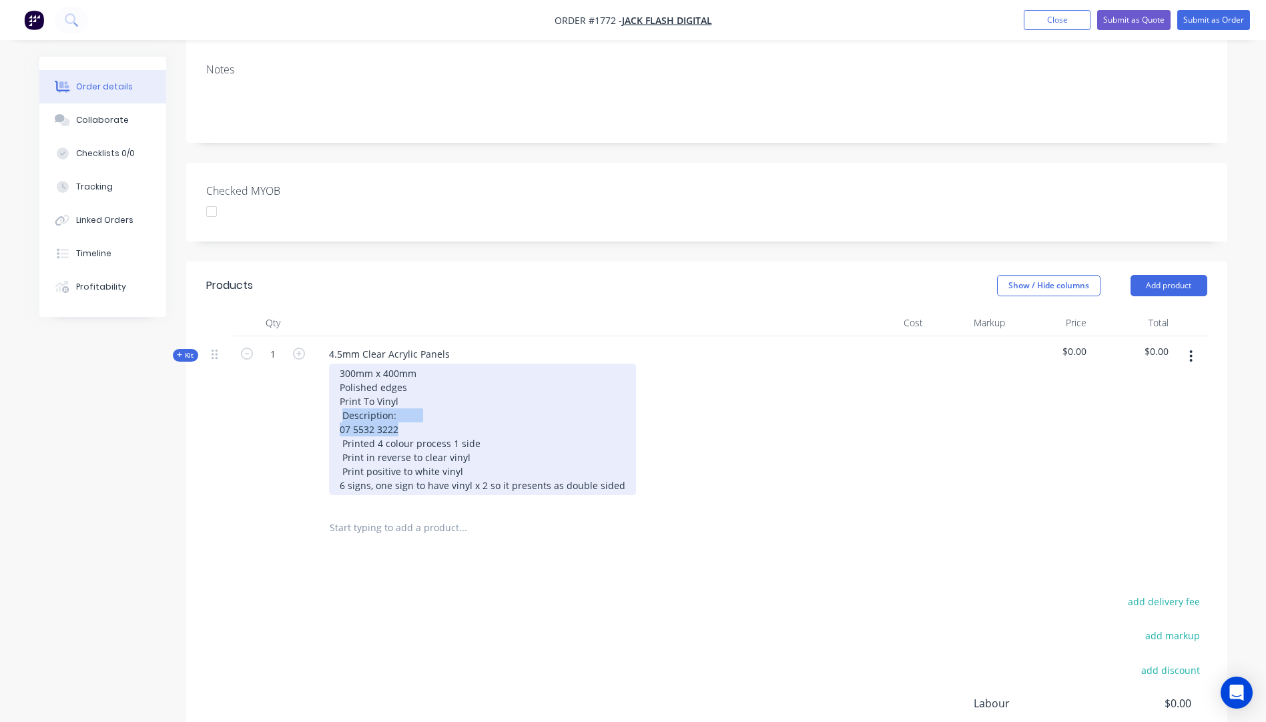
drag, startPoint x: 400, startPoint y: 372, endPoint x: 342, endPoint y: 366, distance: 58.4
click at [342, 366] on div "300mm x 400mm Polished edges Print To Vinyl Description: 07 5532 3222 Printed 4…" at bounding box center [482, 429] width 307 height 131
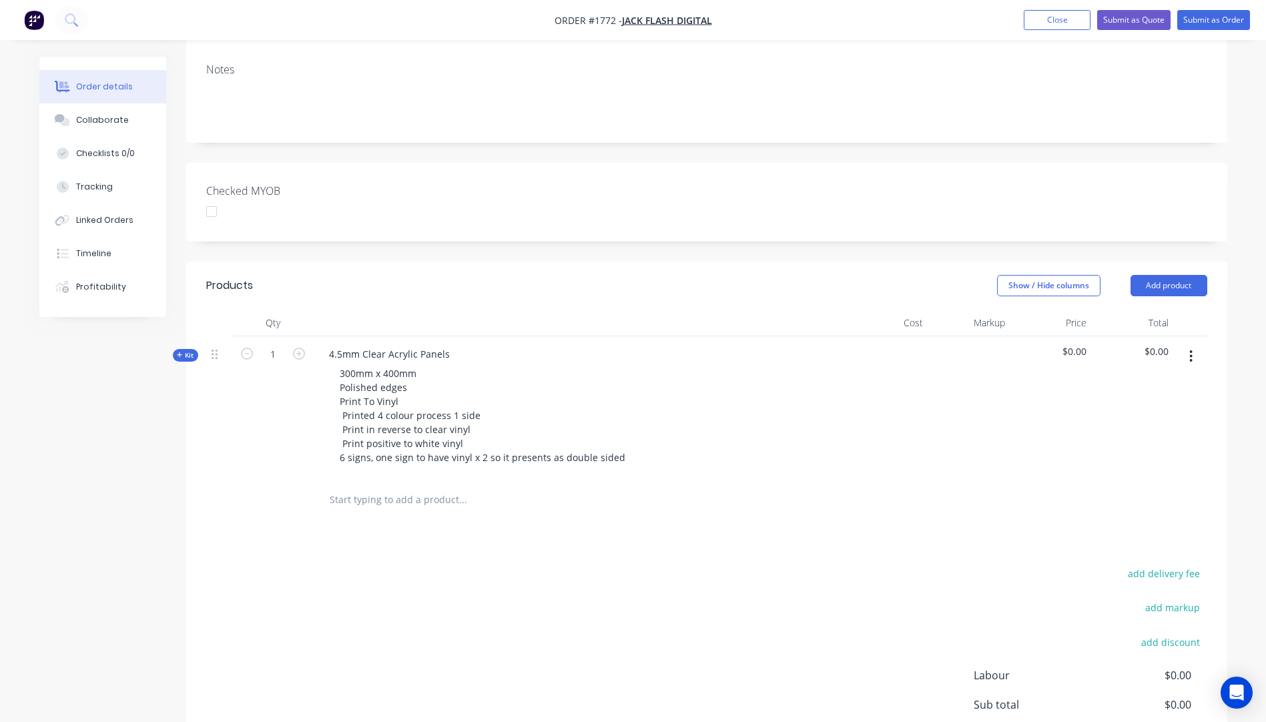
click at [592, 565] on div "add delivery fee add markup add discount Labour $0.00 Sub total $0.00 Margin $0…" at bounding box center [706, 694] width 1001 height 258
click at [299, 348] on icon "button" at bounding box center [299, 354] width 12 height 12
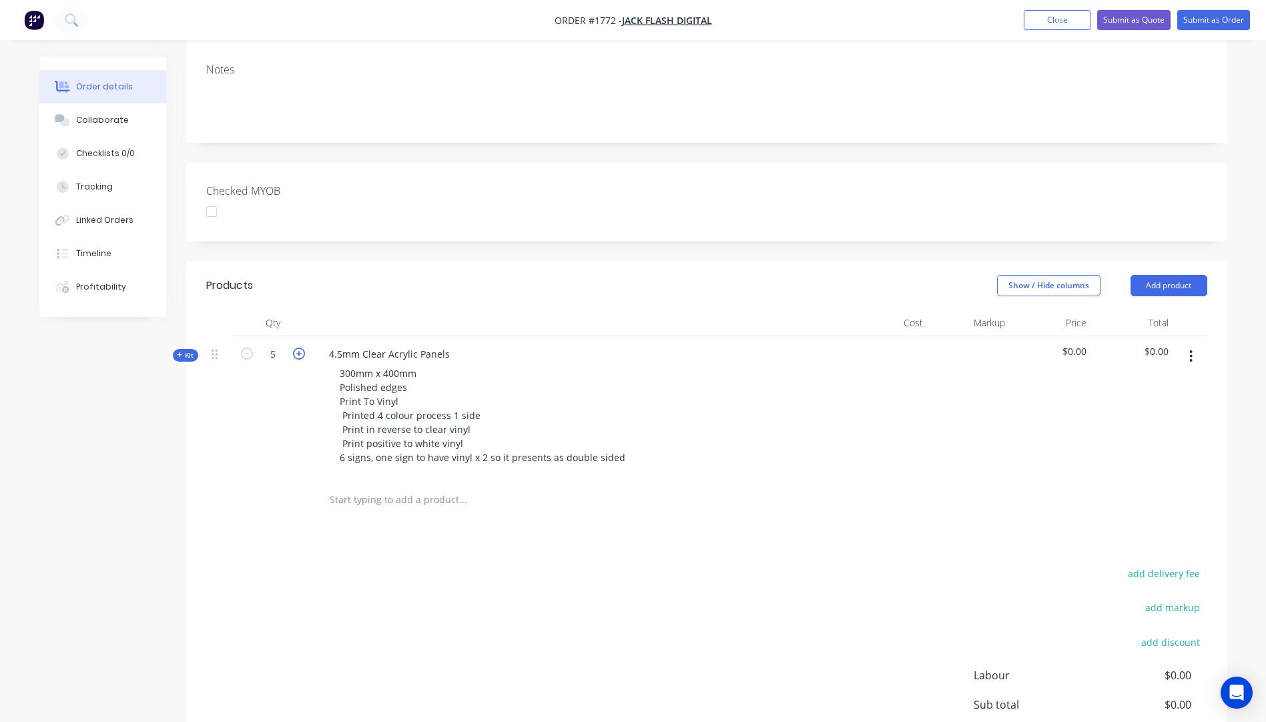
click at [299, 348] on icon "button" at bounding box center [299, 354] width 12 height 12
type input "6"
click at [177, 352] on icon "button" at bounding box center [180, 355] width 6 height 7
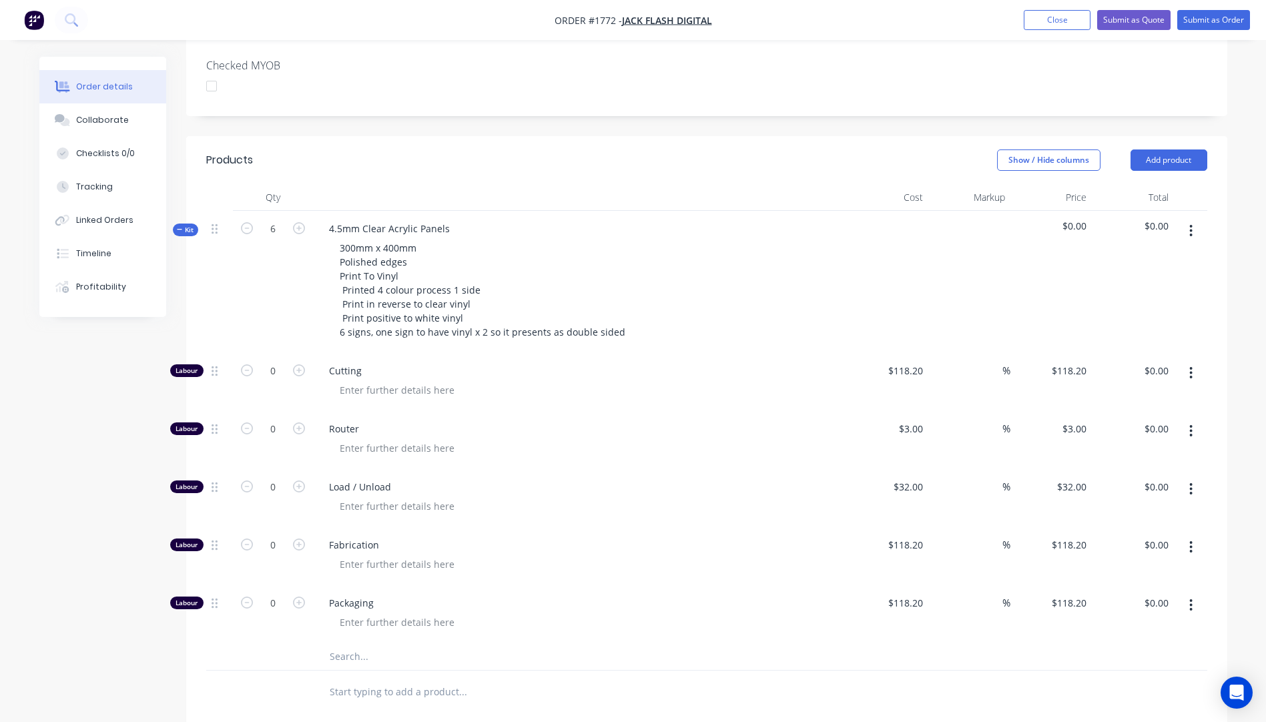
scroll to position [400, 0]
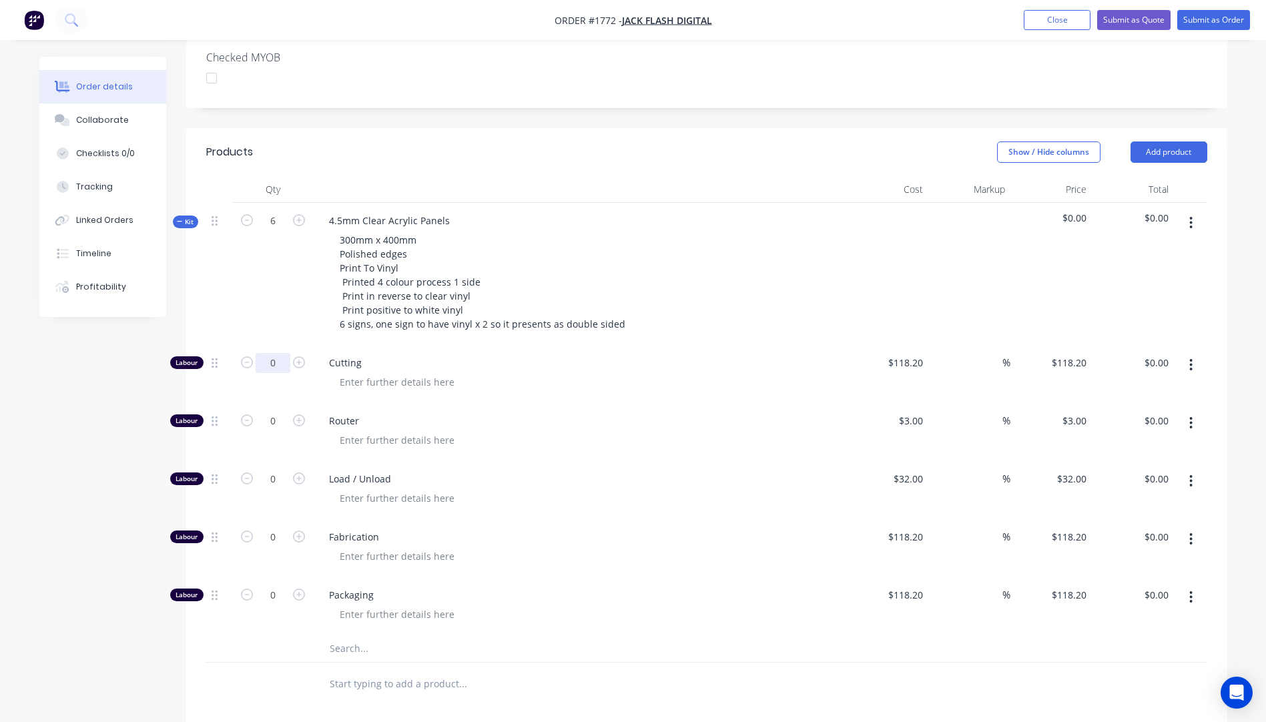
click at [277, 353] on input "0" at bounding box center [273, 363] width 35 height 20
type input "0.25"
type input "$29.55"
click at [709, 372] on div at bounding box center [585, 381] width 512 height 19
click at [286, 353] on input "0.25" at bounding box center [273, 363] width 35 height 20
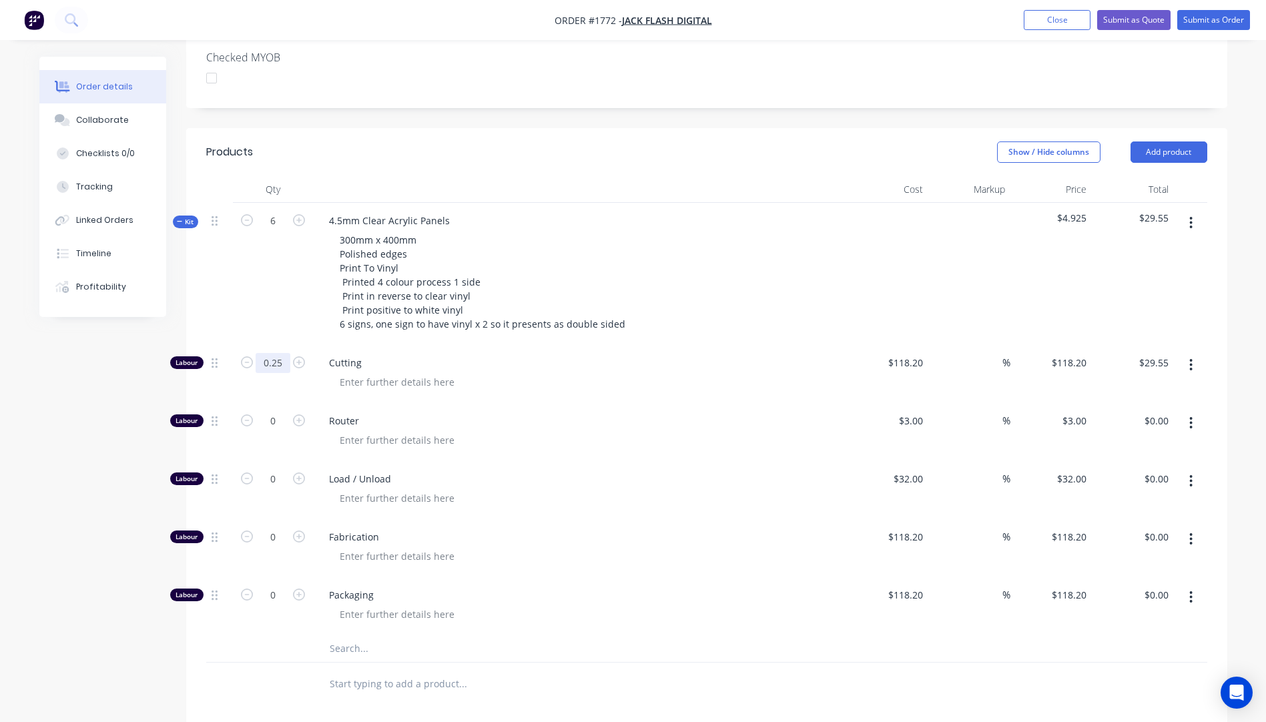
click at [286, 353] on input "0.25" at bounding box center [273, 363] width 35 height 20
type input "0.33"
type input "$39.01"
click at [609, 414] on span "Router" at bounding box center [585, 421] width 512 height 14
click at [346, 635] on input "text" at bounding box center [462, 648] width 267 height 27
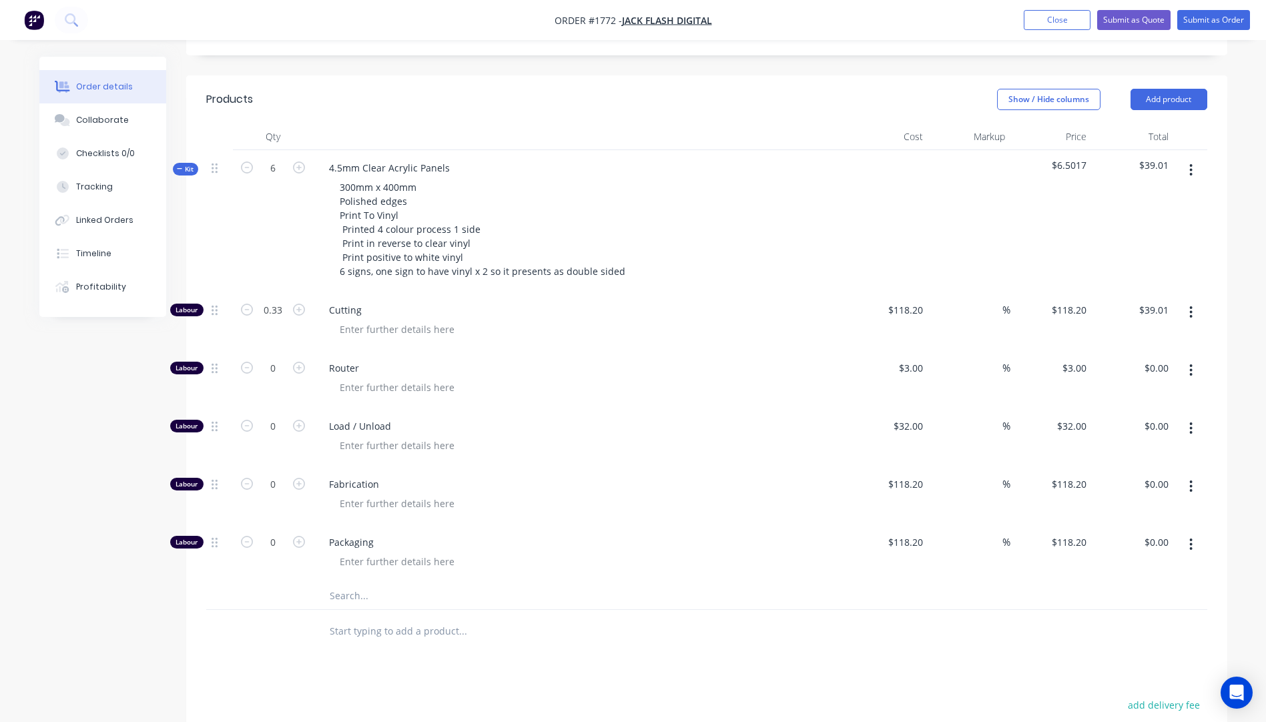
scroll to position [534, 0]
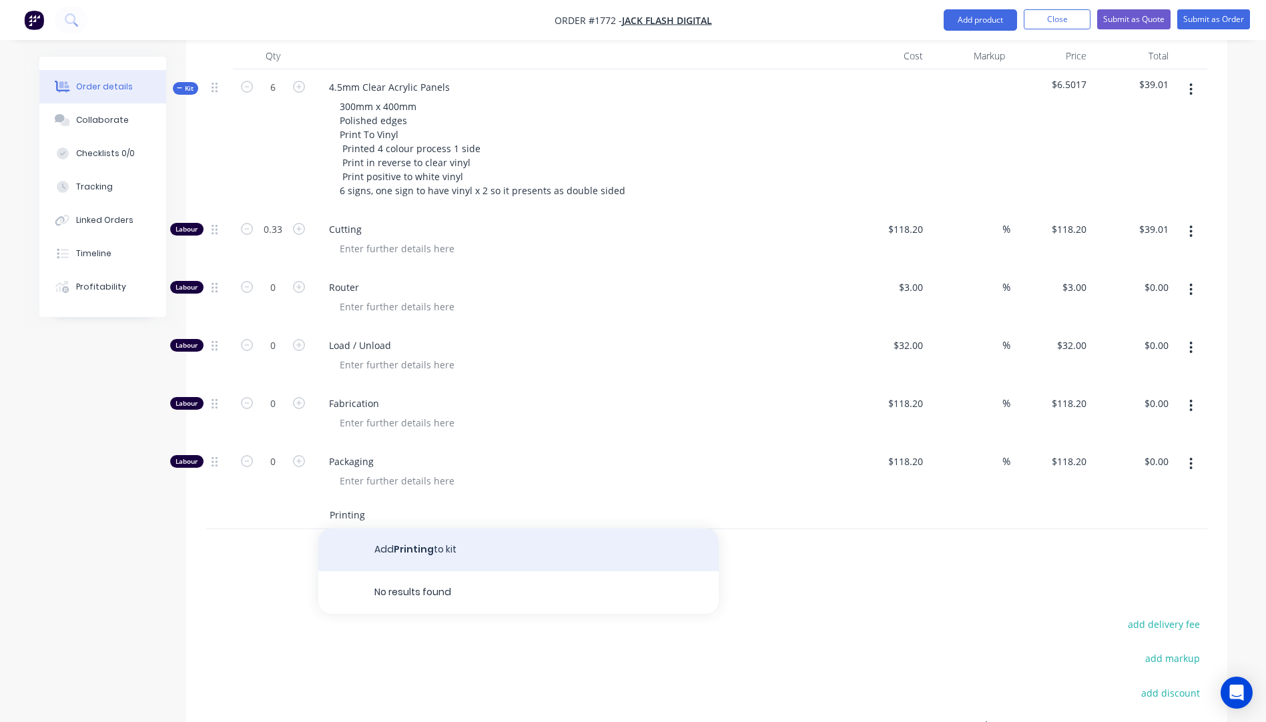
type input "Printing"
click at [416, 528] on button "Add Printing to kit" at bounding box center [518, 549] width 400 height 43
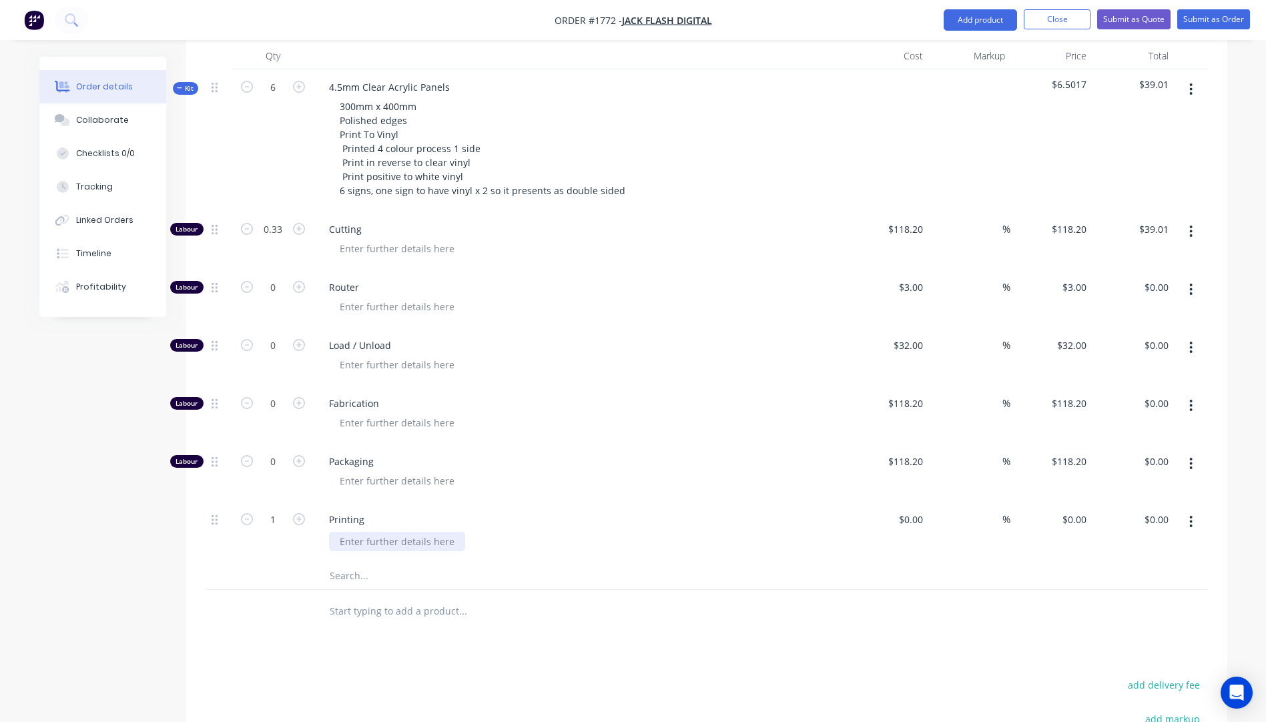
click at [408, 532] on div at bounding box center [397, 541] width 136 height 19
click at [538, 510] on div "Printing" at bounding box center [579, 519] width 523 height 19
click at [912, 510] on div "$0.00" at bounding box center [910, 519] width 36 height 19
type input "$290.00"
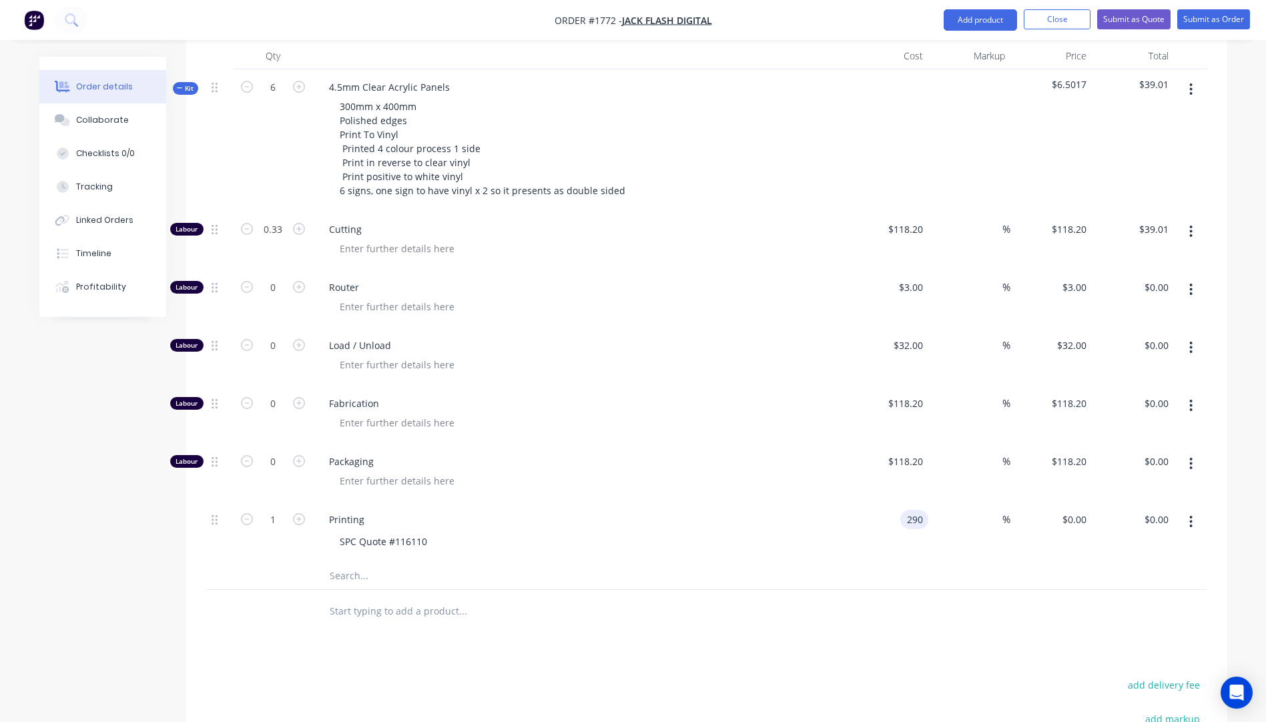
type input "$290.00"
click at [847, 502] on div "$290.00 290" at bounding box center [888, 532] width 82 height 61
click at [1006, 512] on span "%" at bounding box center [1006, 519] width 8 height 15
type input "35"
type input "$391.50"
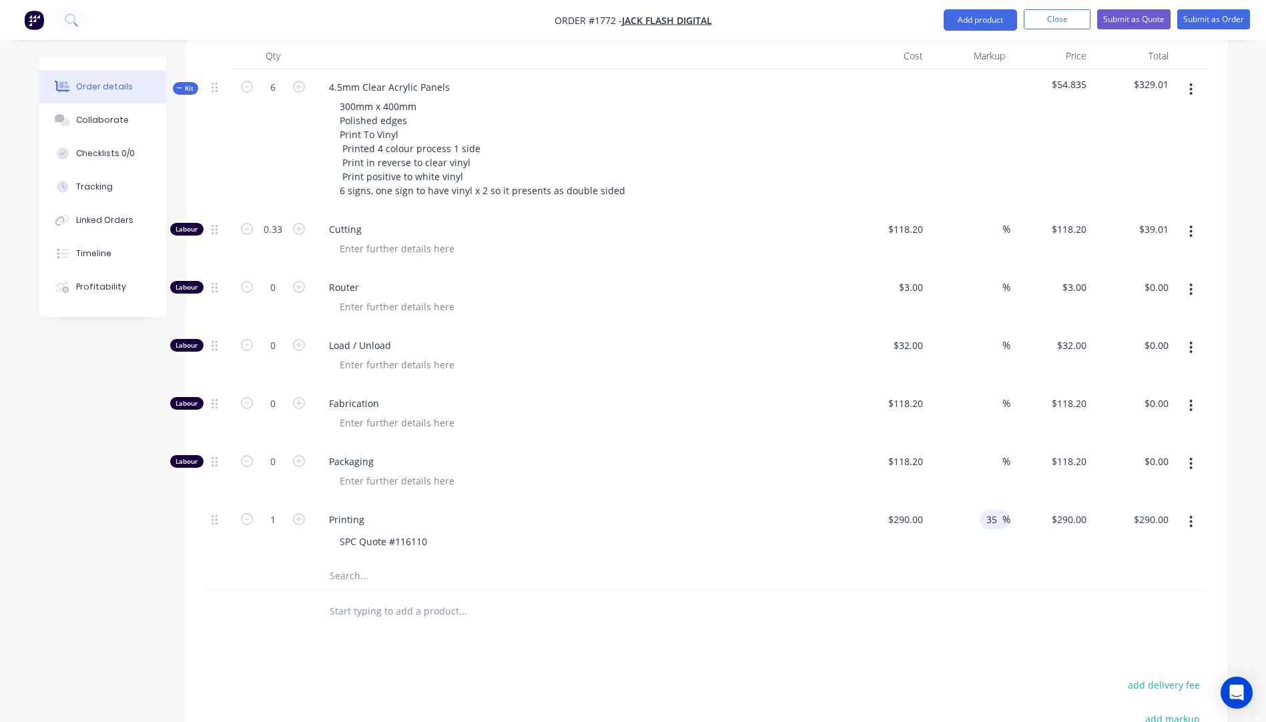
type input "$391.50"
click at [723, 386] on div "Fabrication" at bounding box center [580, 415] width 534 height 58
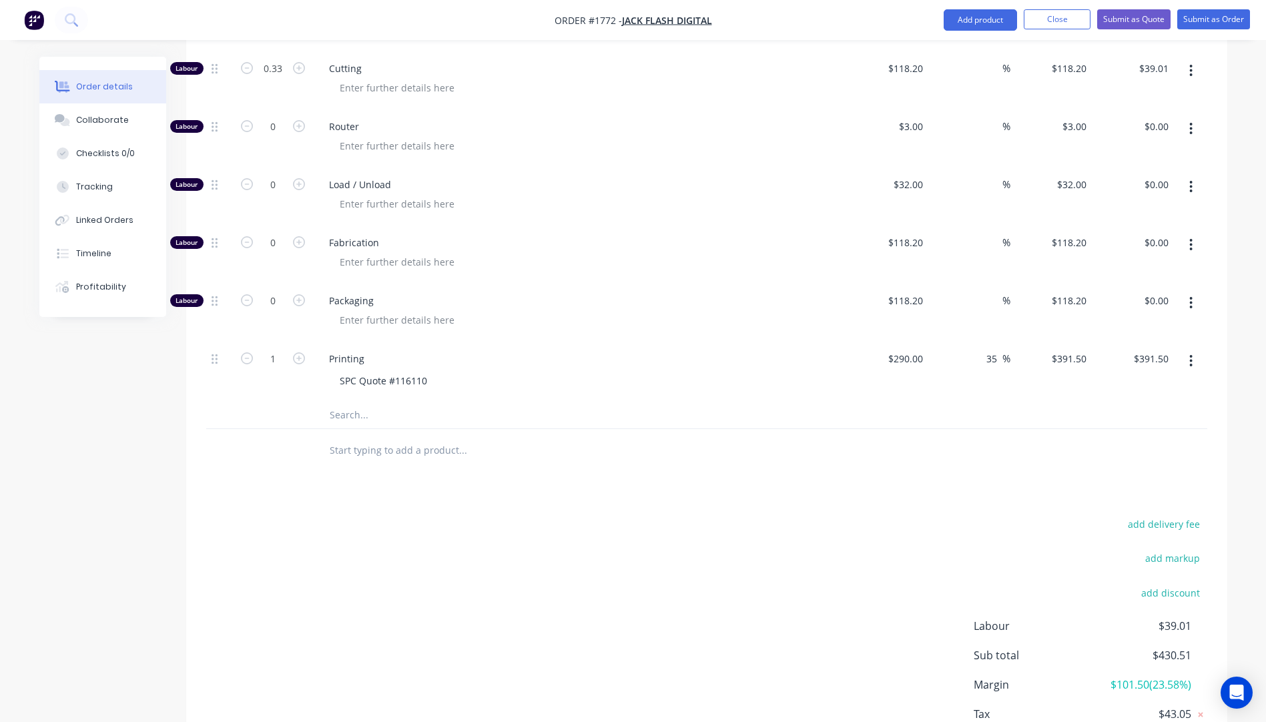
scroll to position [663, 0]
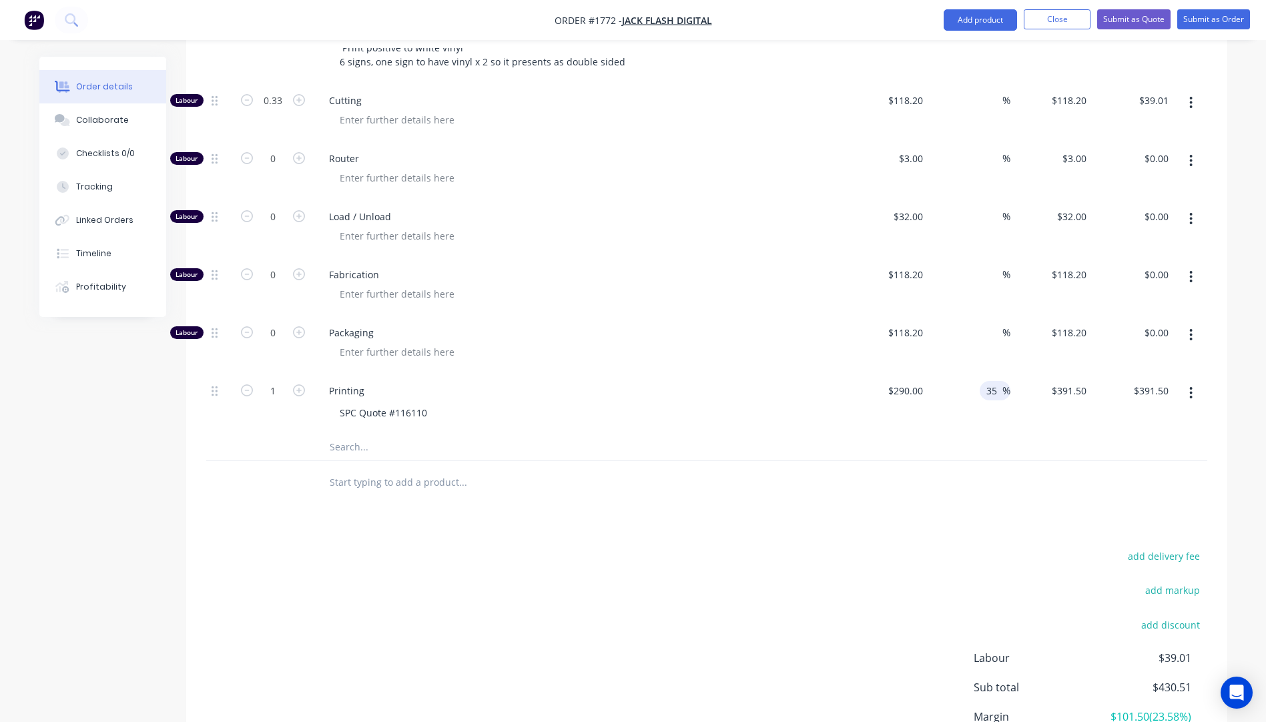
click at [996, 381] on input "35" at bounding box center [993, 390] width 17 height 19
type input "30"
type input "$377.00"
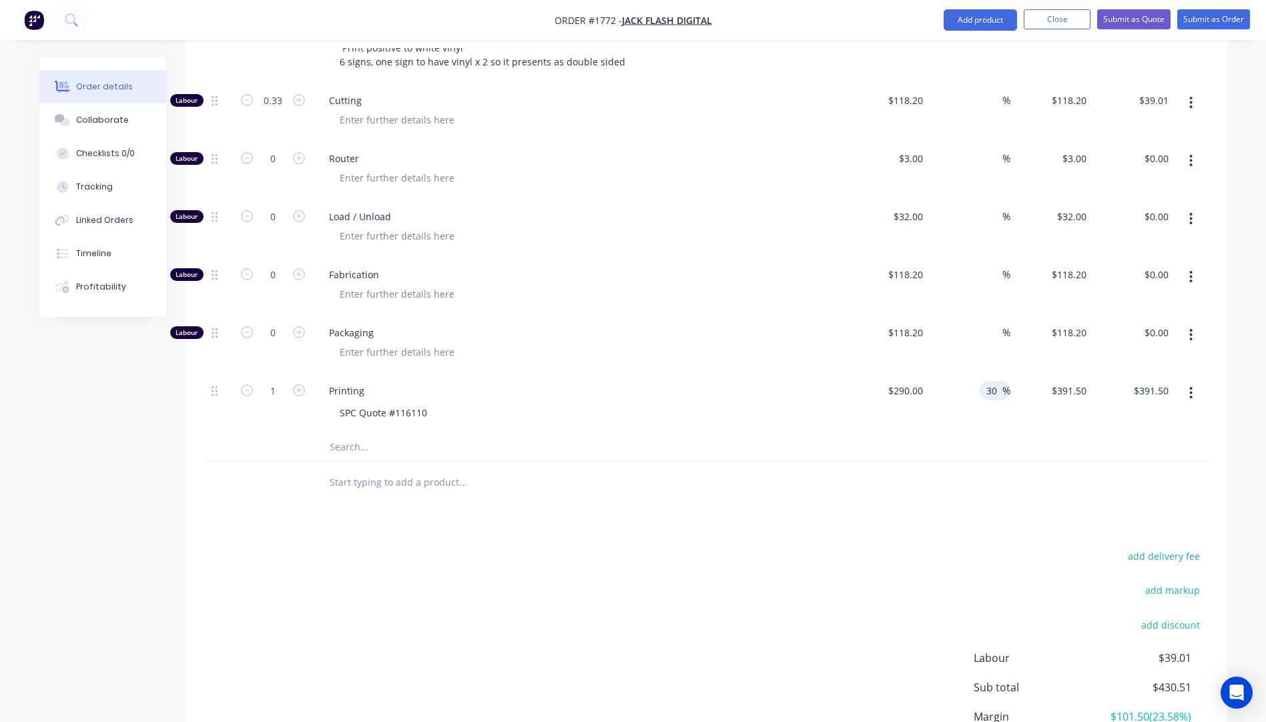
type input "$377.00"
click at [765, 315] on div "Packaging" at bounding box center [580, 344] width 534 height 58
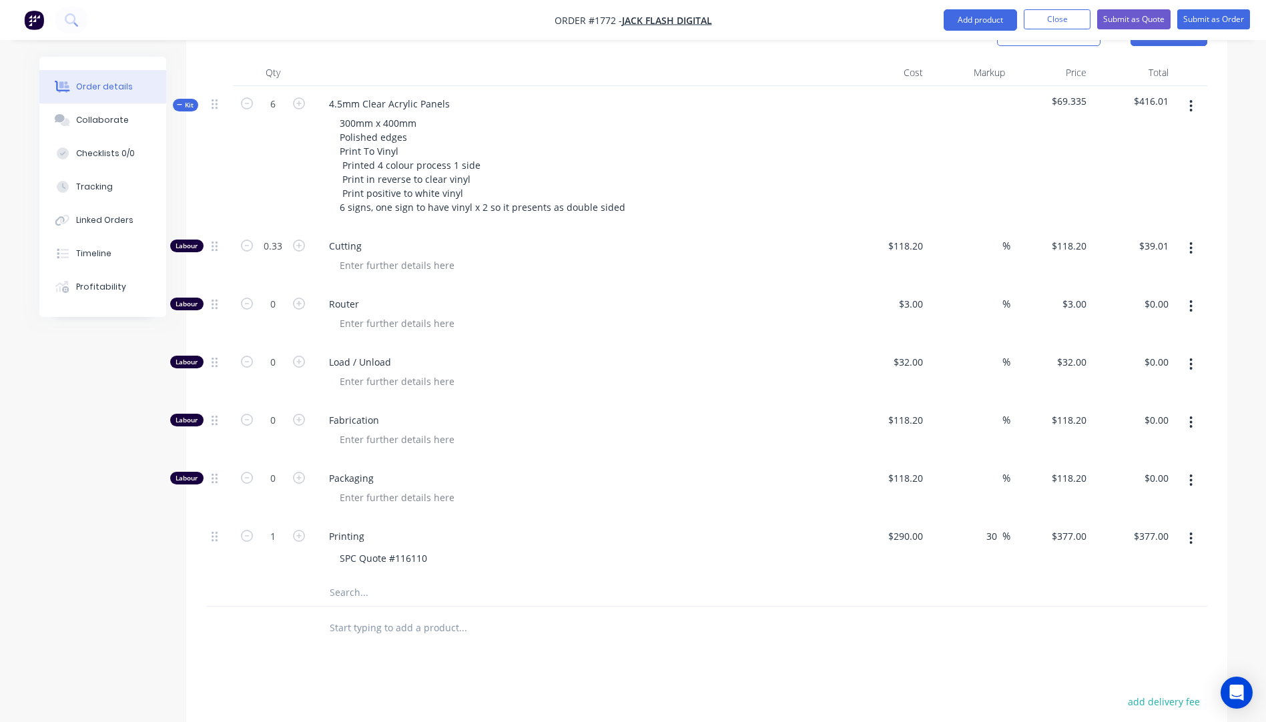
scroll to position [529, 0]
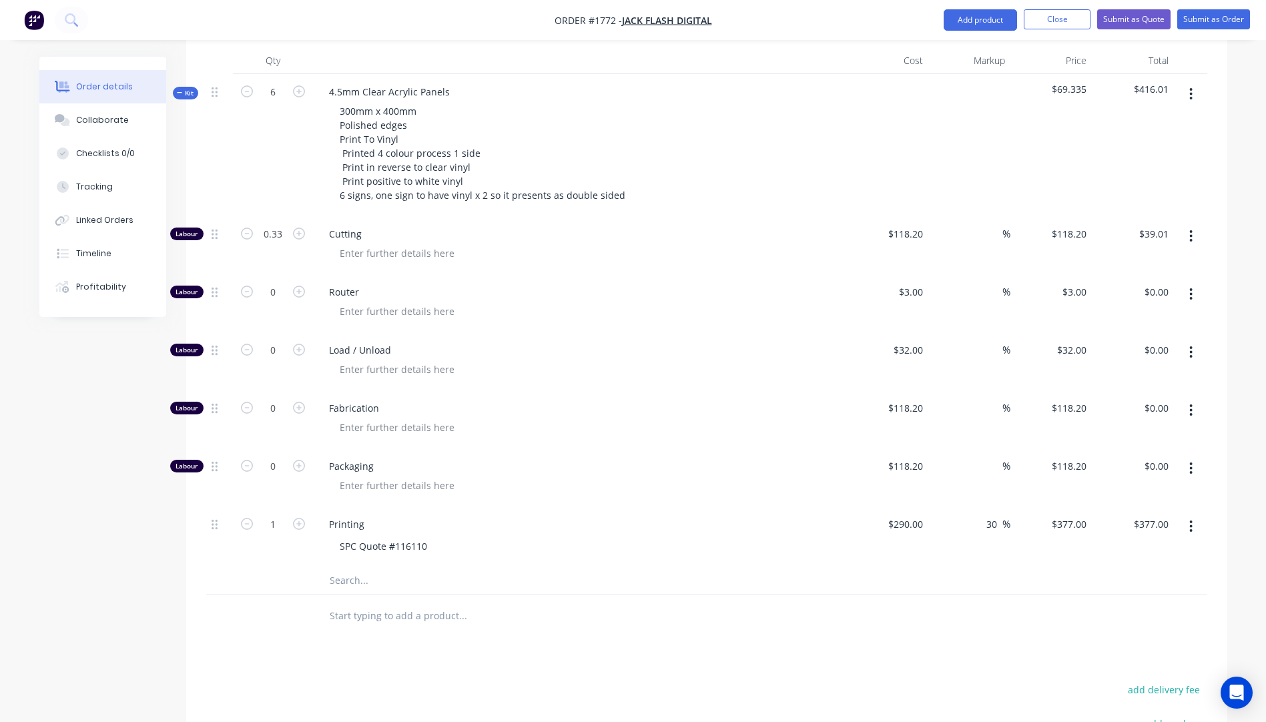
click at [349, 567] on input "text" at bounding box center [462, 580] width 267 height 27
type input "clear"
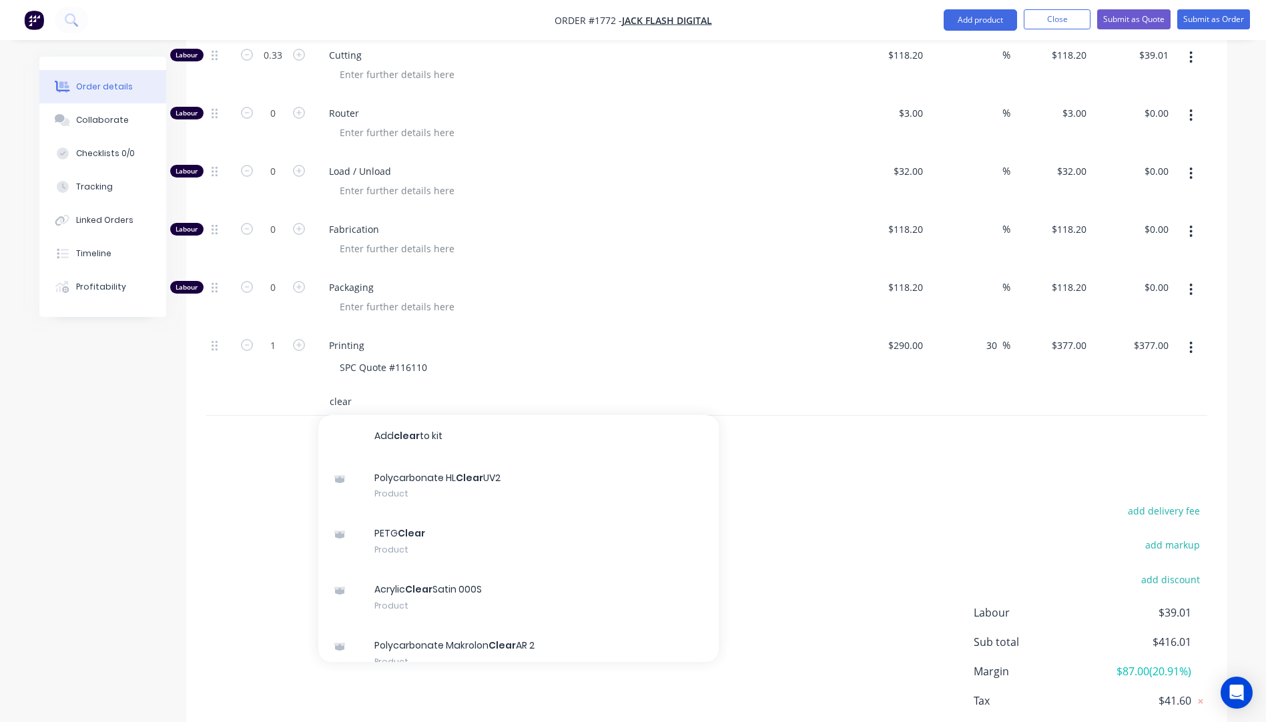
scroll to position [729, 0]
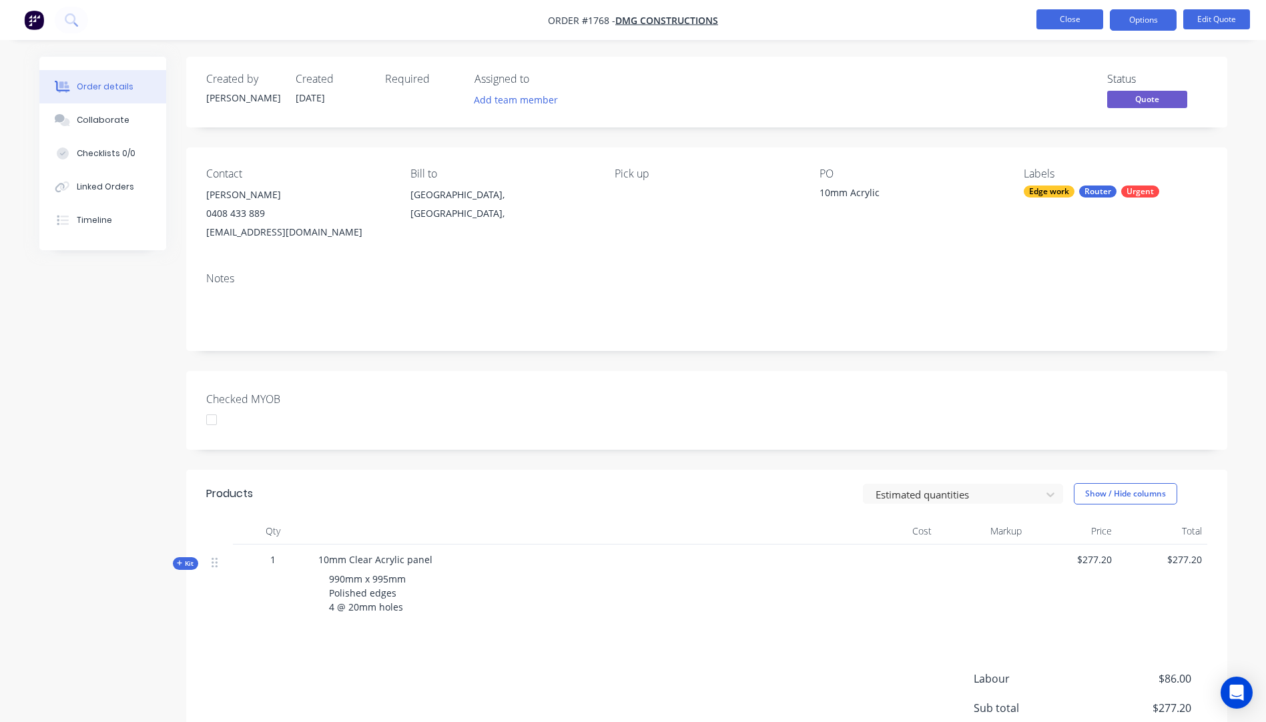
click at [1068, 11] on button "Close" at bounding box center [1069, 19] width 67 height 20
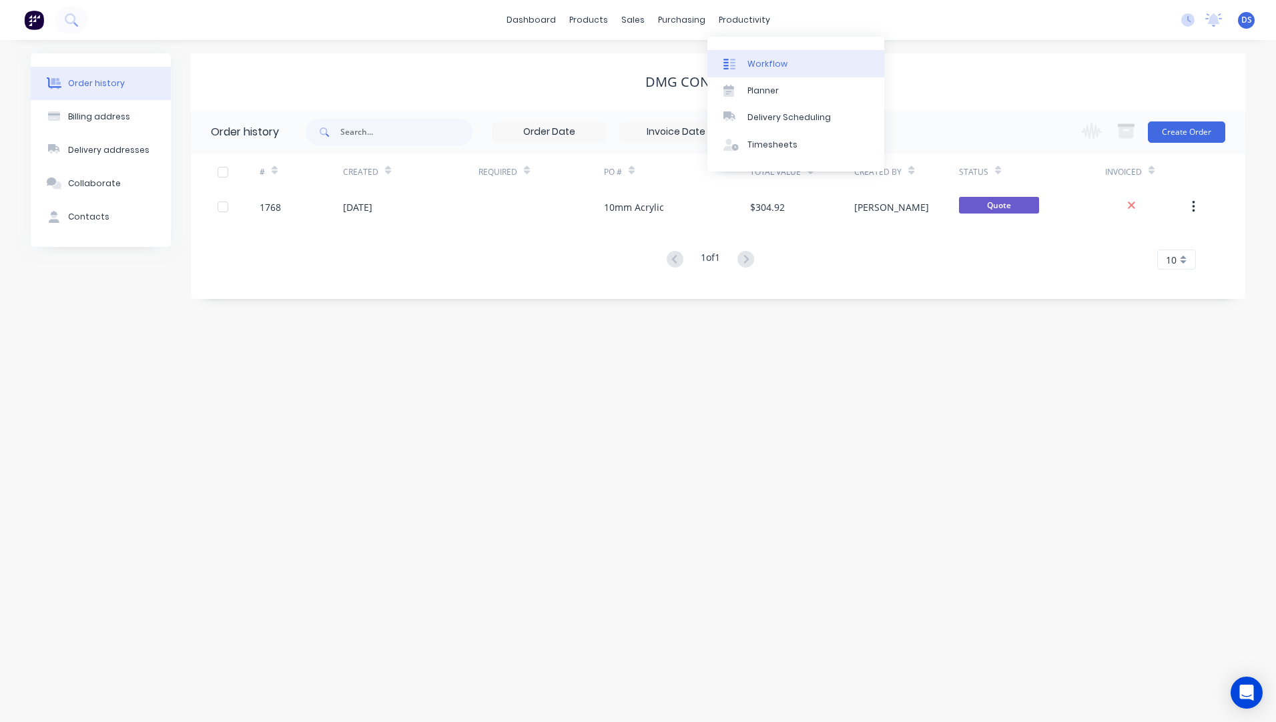
click at [761, 65] on div "Workflow" at bounding box center [767, 64] width 40 height 12
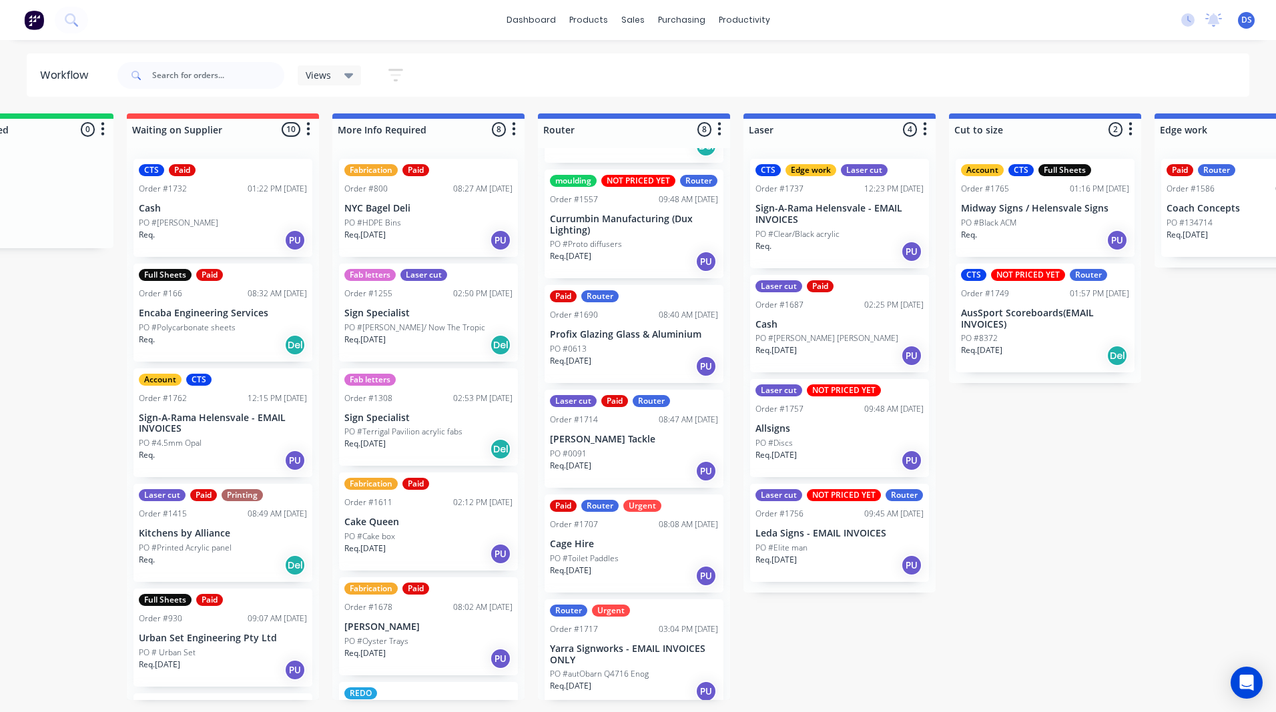
scroll to position [62, 0]
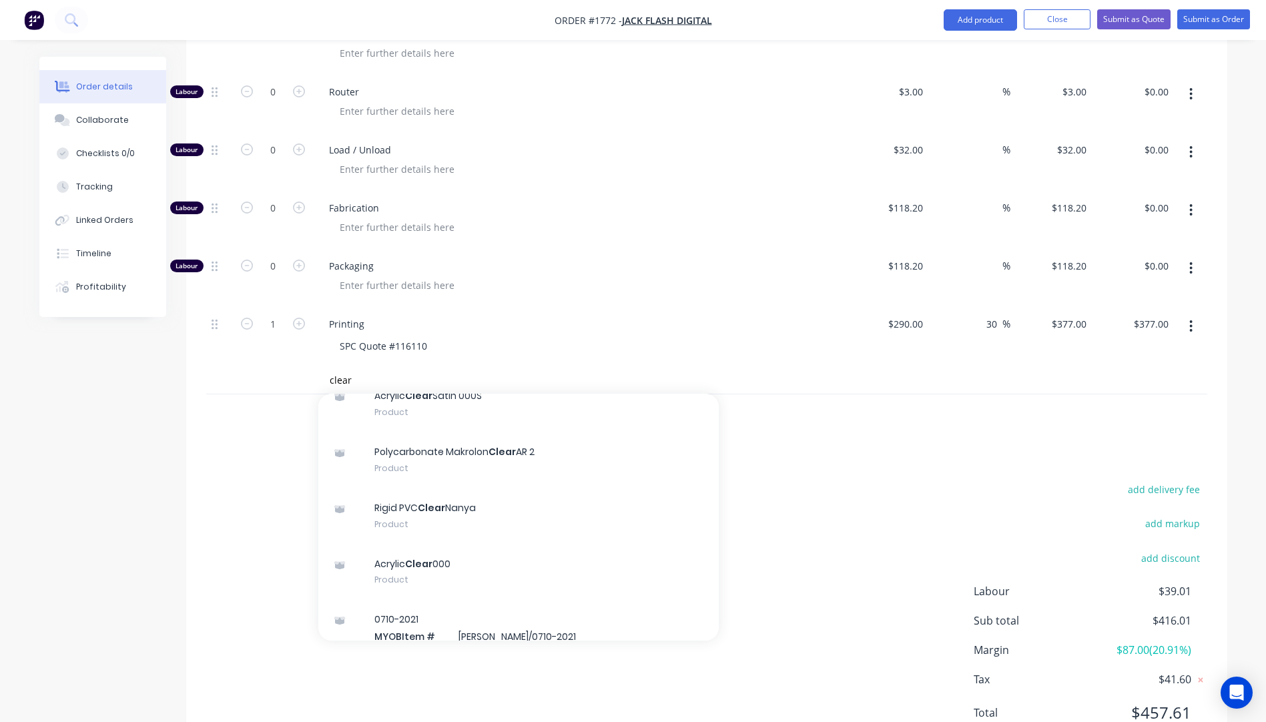
scroll to position [200, 0]
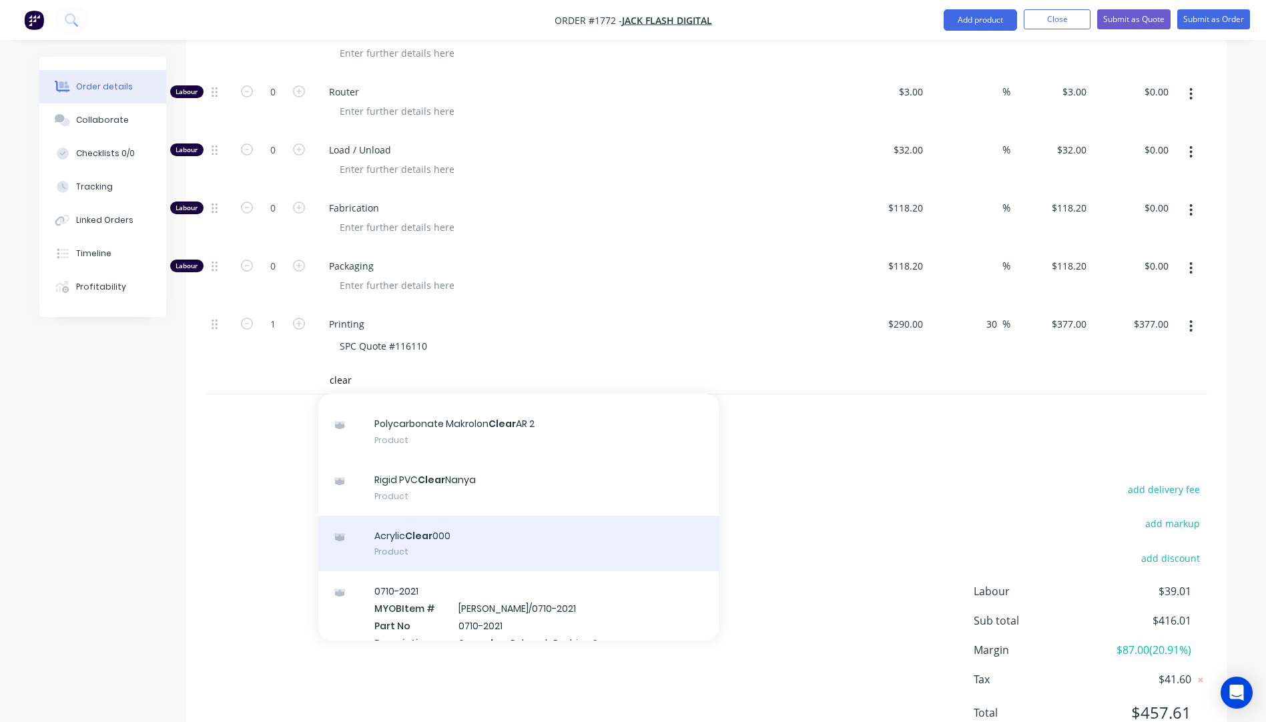
type input "clear"
click at [446, 516] on div "Acrylic Clear 000 Product" at bounding box center [518, 544] width 400 height 56
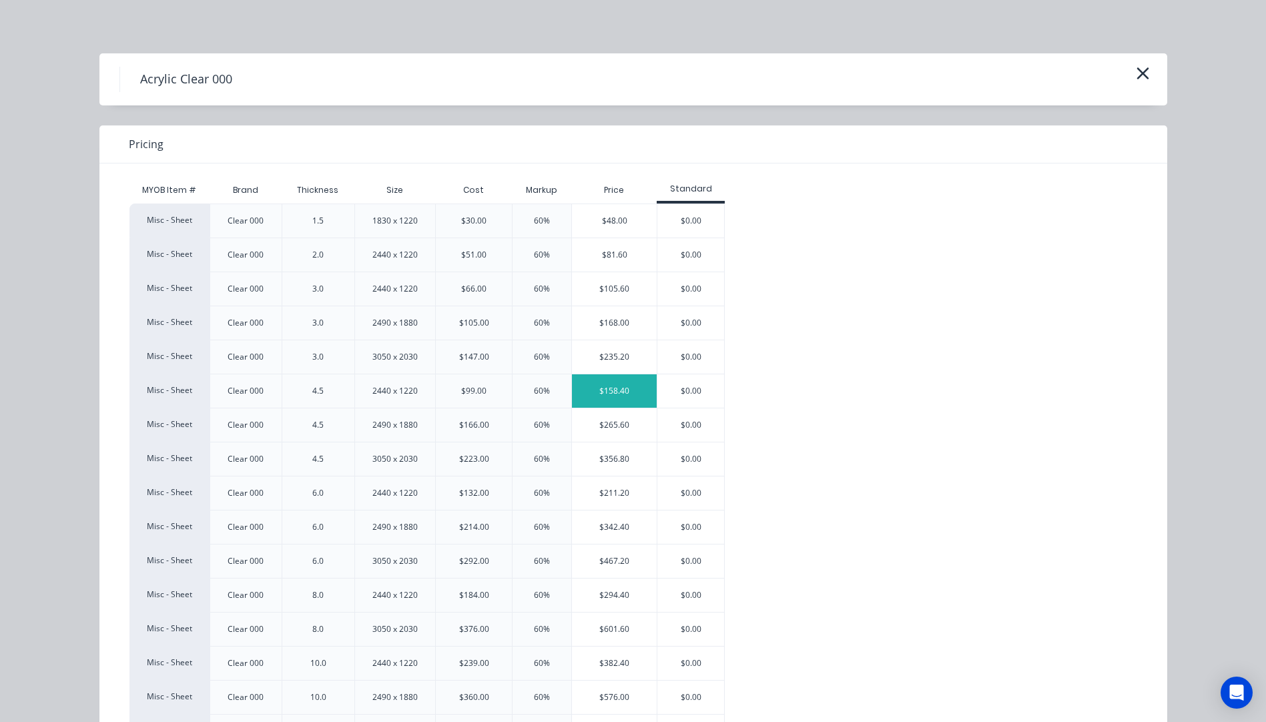
click at [603, 395] on div "$158.40" at bounding box center [614, 390] width 85 height 33
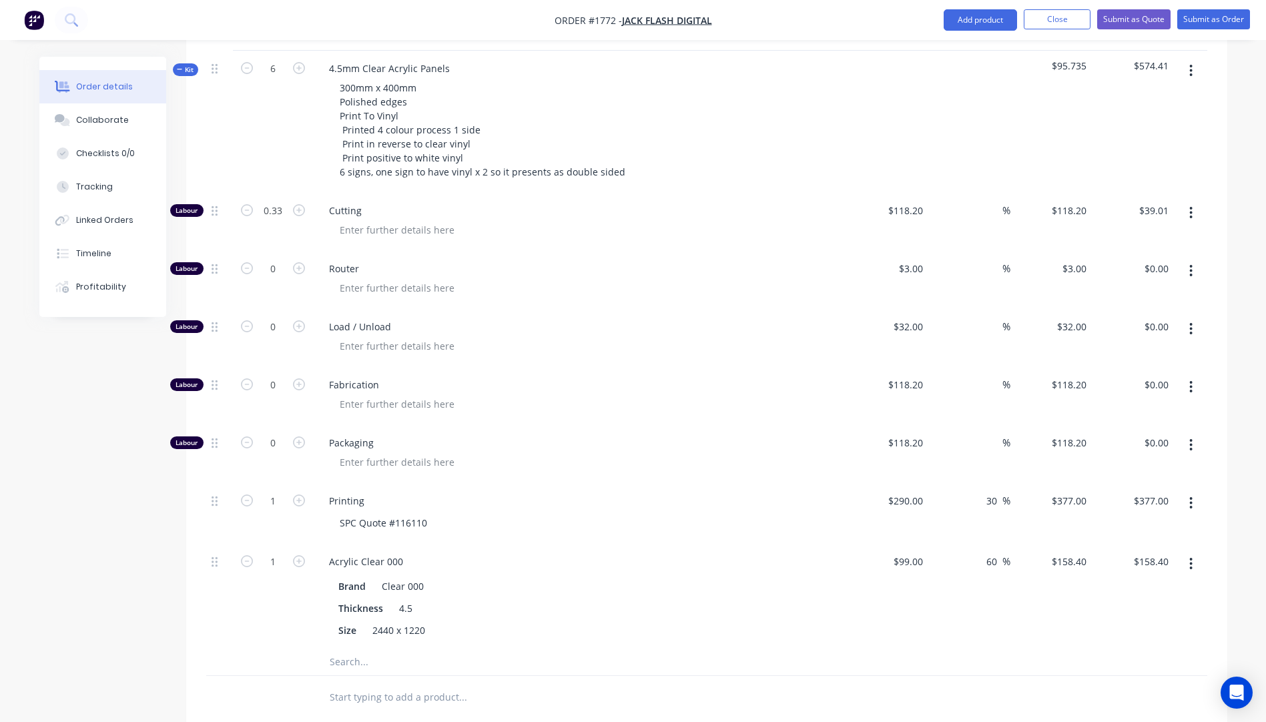
scroll to position [529, 0]
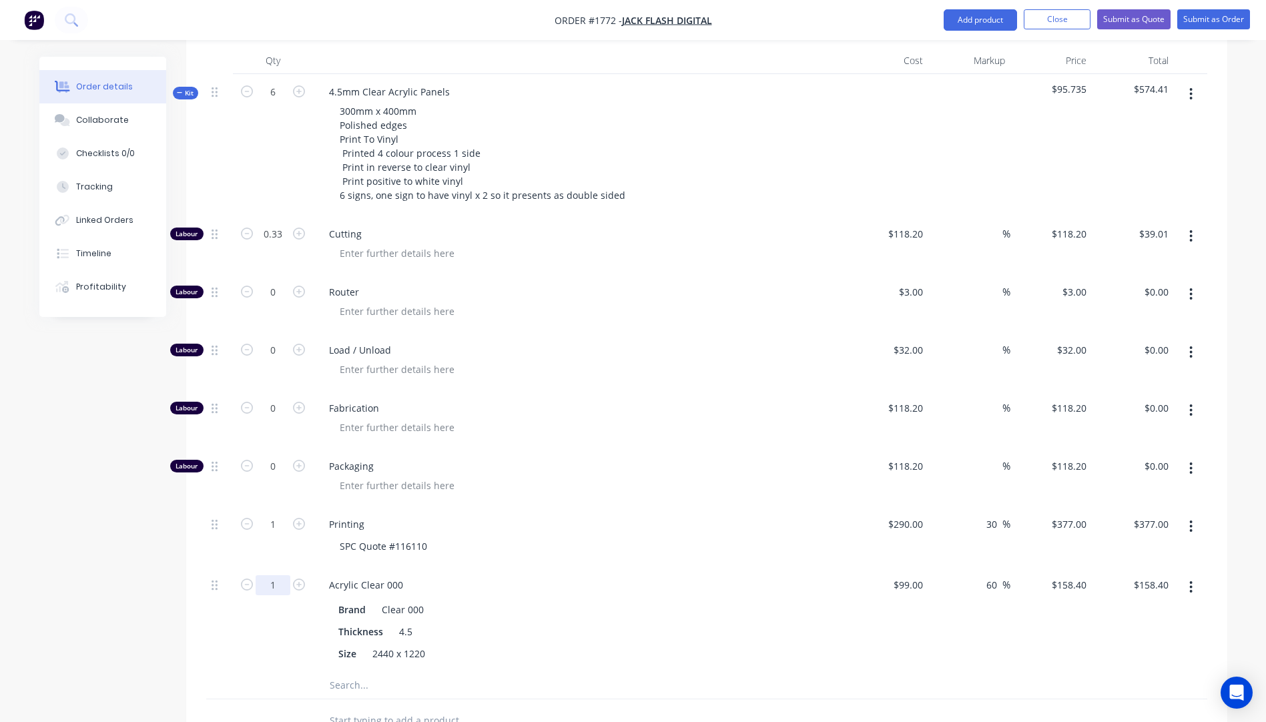
click at [278, 575] on input "1" at bounding box center [273, 585] width 35 height 20
type input "0.25"
type input "$39.60"
click at [258, 576] on div "0.25" at bounding box center [273, 619] width 80 height 105
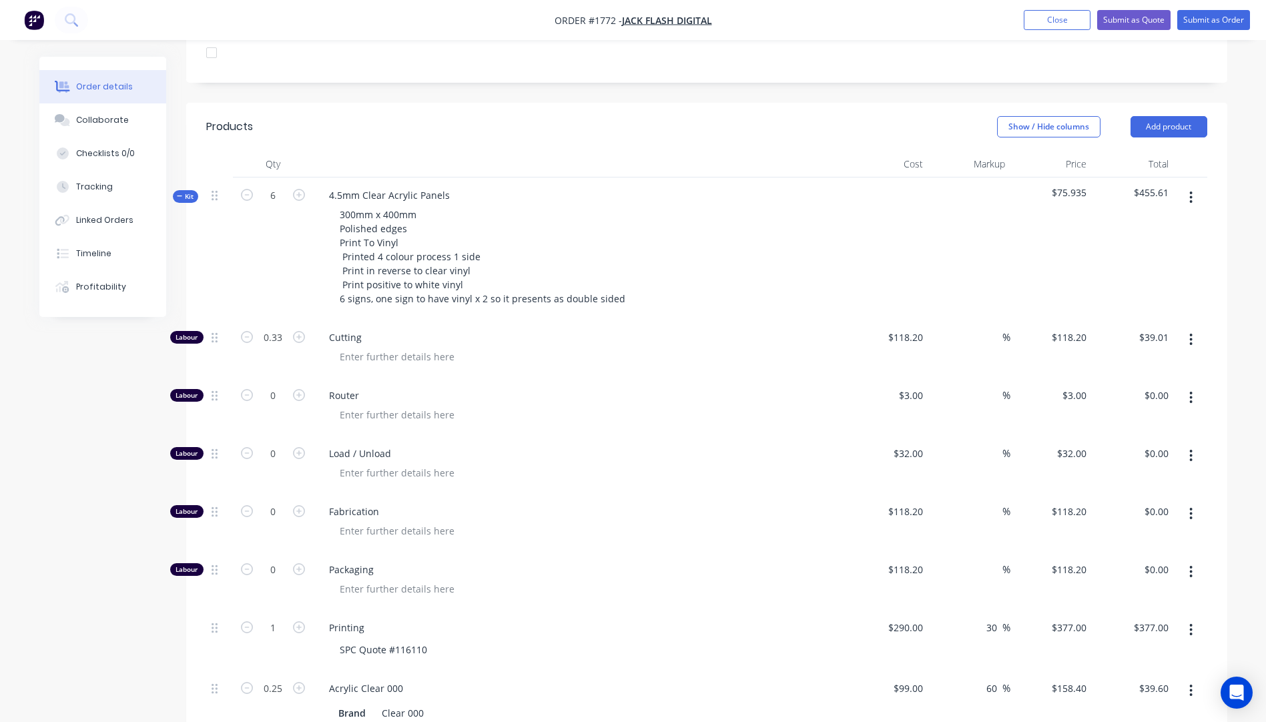
scroll to position [396, 0]
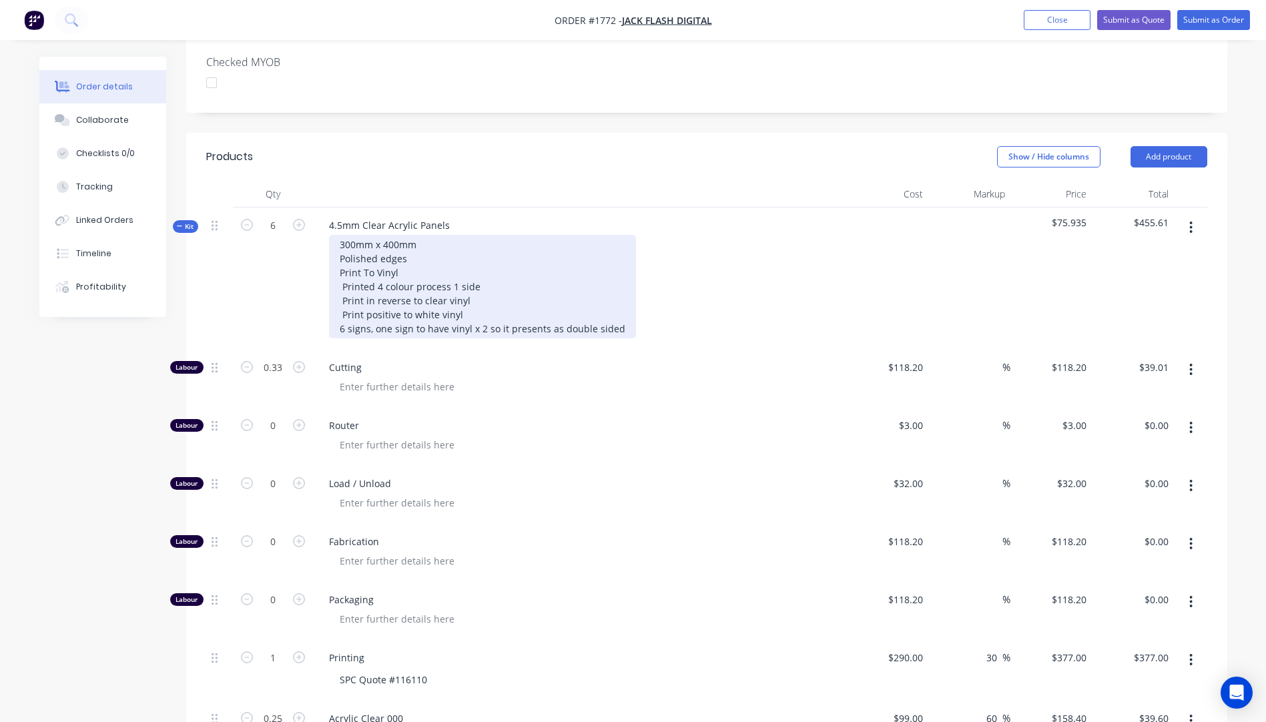
click at [409, 235] on div "300mm x 400mm Polished edges Print To Vinyl Printed 4 colour process 1 side Pri…" at bounding box center [482, 286] width 307 height 103
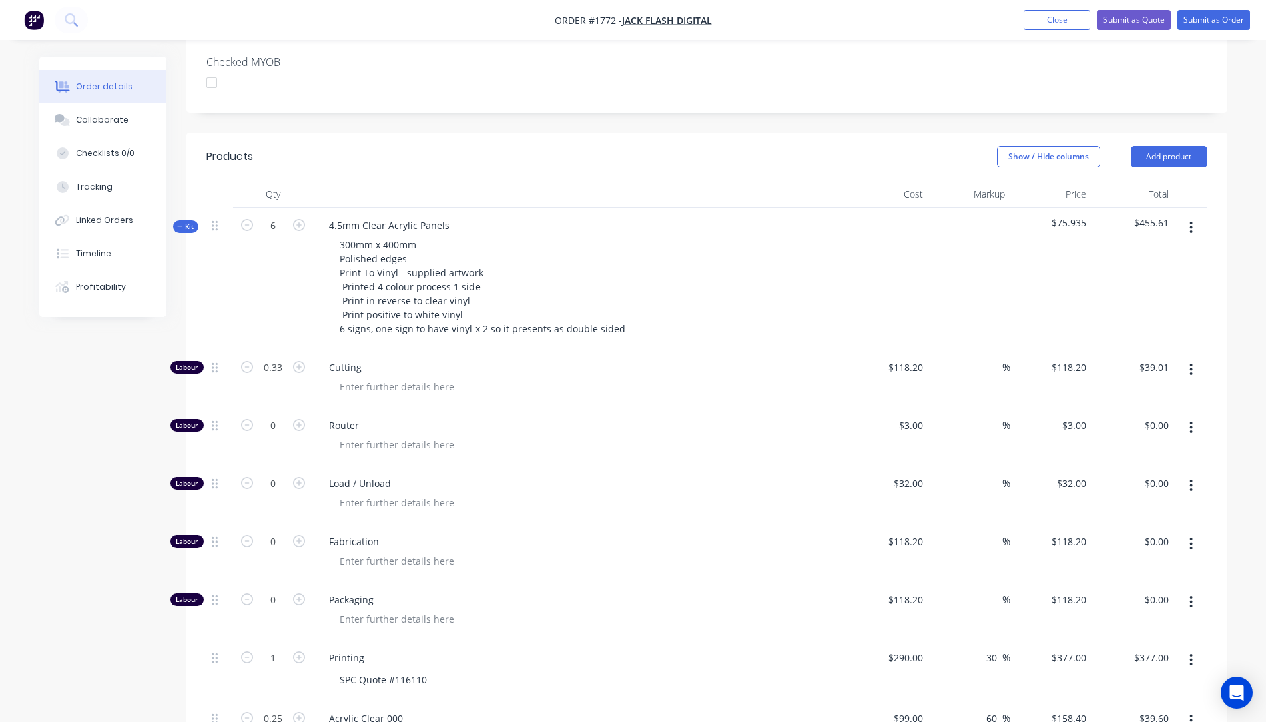
click at [558, 350] on div "Cutting" at bounding box center [580, 379] width 534 height 58
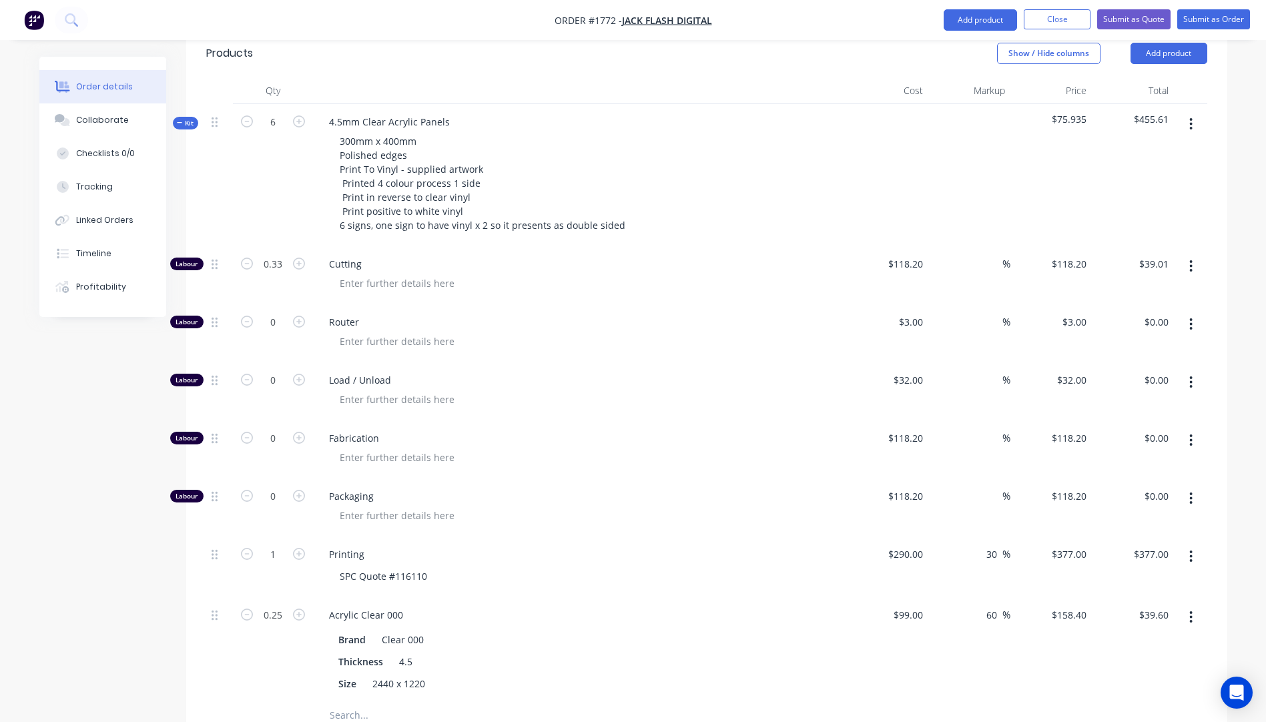
scroll to position [500, 0]
click at [283, 253] on input "0.33" at bounding box center [273, 263] width 35 height 20
type input "0.3"
type input "$35.46"
click at [726, 130] on div "300mm x 400mm Polished edges Print To Vinyl - supplied artwork Printed 4 colour…" at bounding box center [579, 181] width 523 height 103
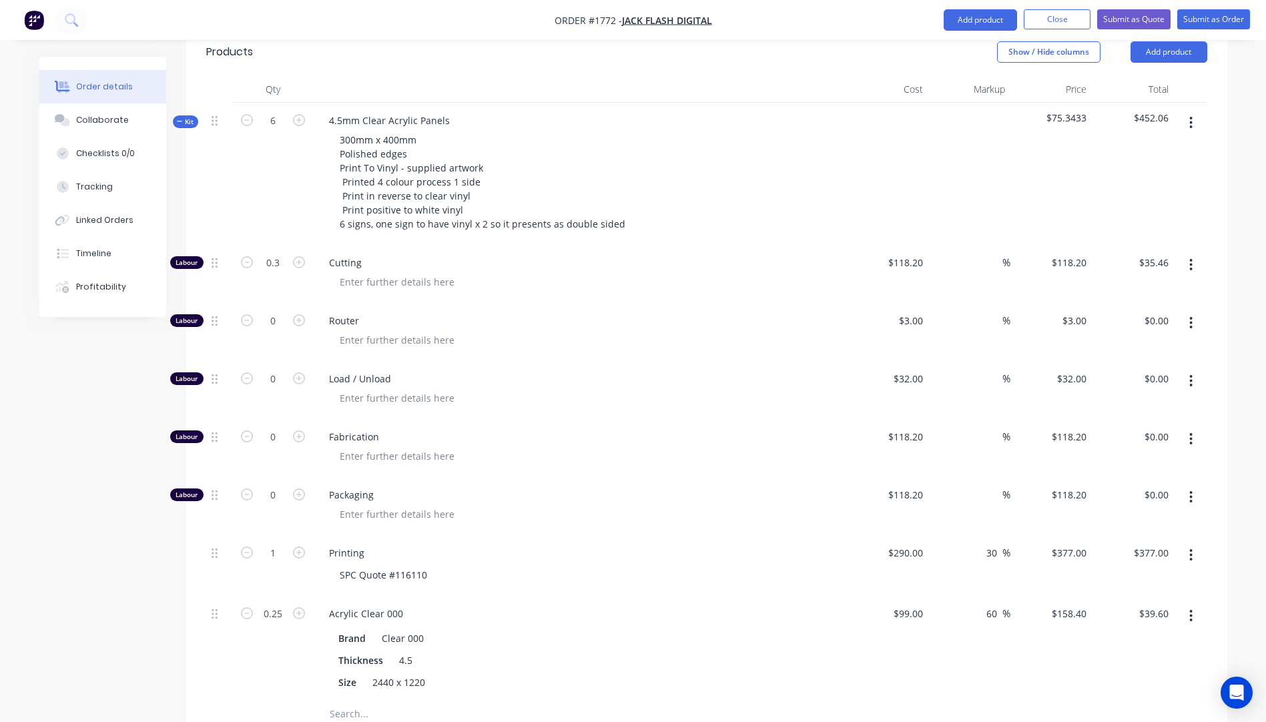
click at [1192, 316] on icon "button" at bounding box center [1190, 323] width 3 height 15
click at [1116, 402] on div "Delete" at bounding box center [1143, 411] width 103 height 19
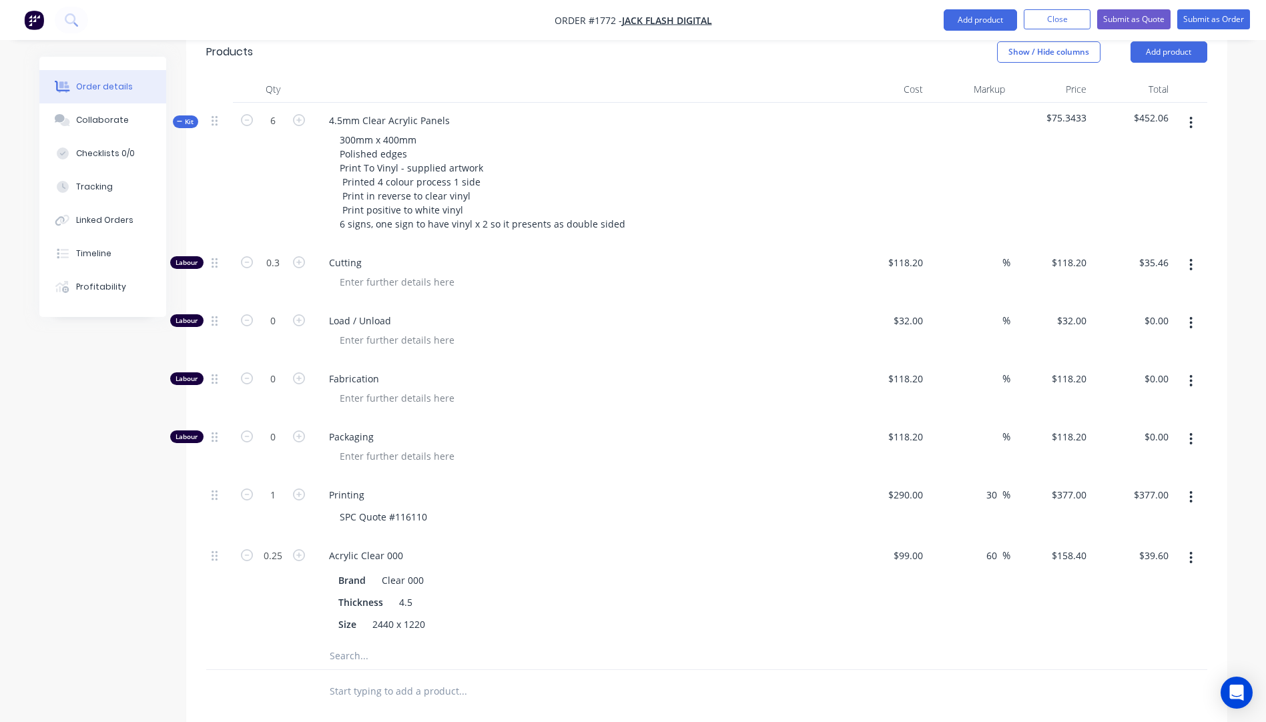
click at [1193, 311] on button "button" at bounding box center [1190, 323] width 31 height 24
drag, startPoint x: 1127, startPoint y: 356, endPoint x: 1176, endPoint y: 315, distance: 64.4
click at [1128, 402] on div "Delete" at bounding box center [1143, 411] width 103 height 19
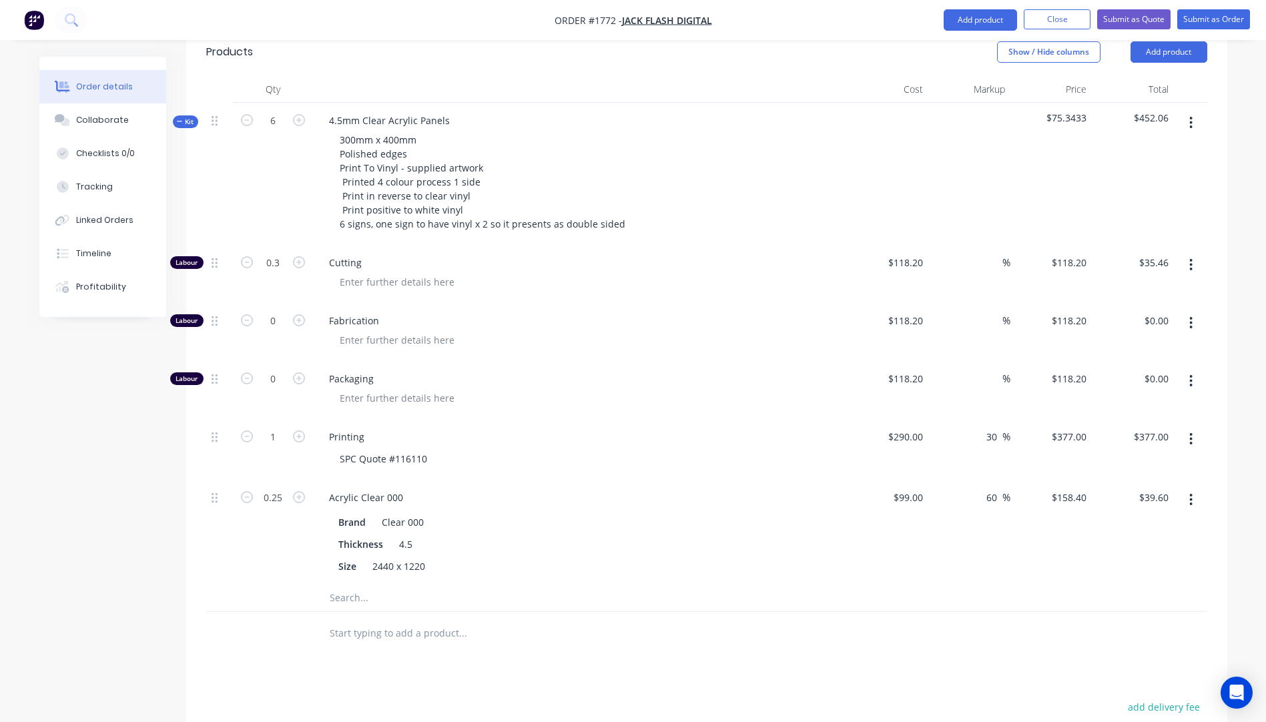
click at [1194, 311] on button "button" at bounding box center [1190, 323] width 31 height 24
click at [1124, 402] on div "Delete" at bounding box center [1143, 411] width 103 height 19
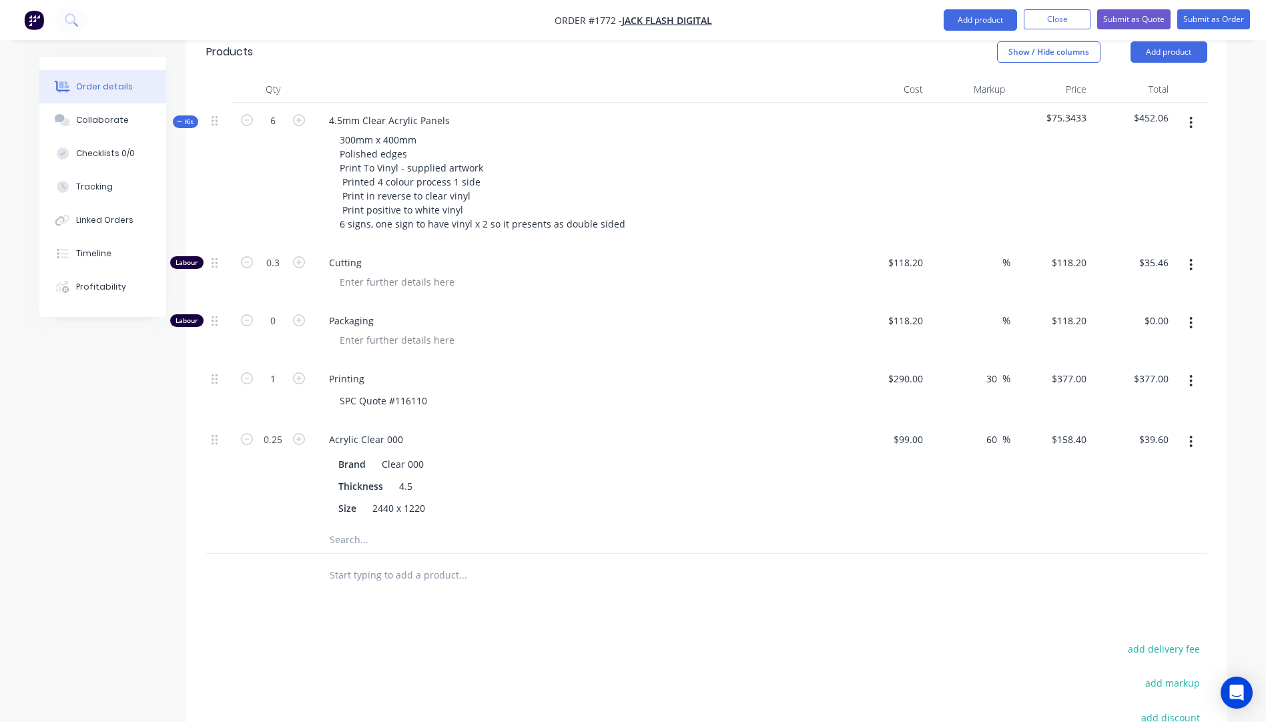
click at [1191, 316] on icon "button" at bounding box center [1190, 323] width 3 height 15
click at [1109, 402] on div "Delete" at bounding box center [1143, 411] width 103 height 19
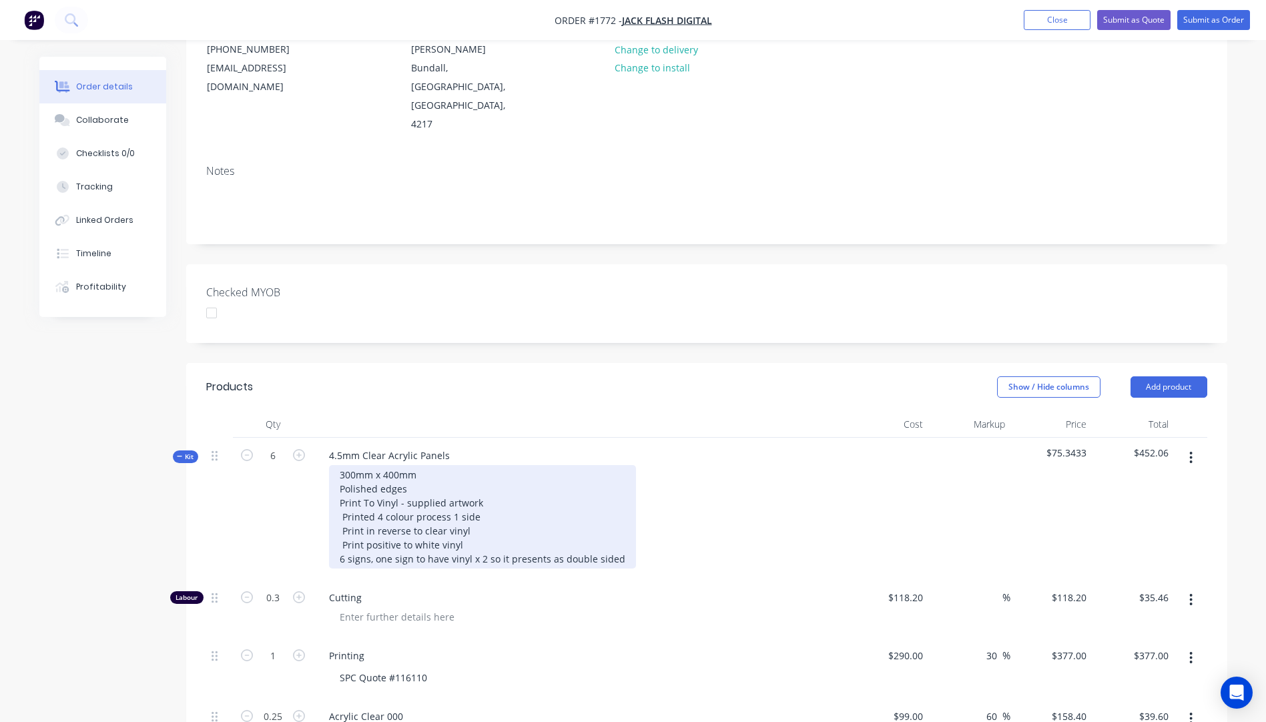
scroll to position [0, 0]
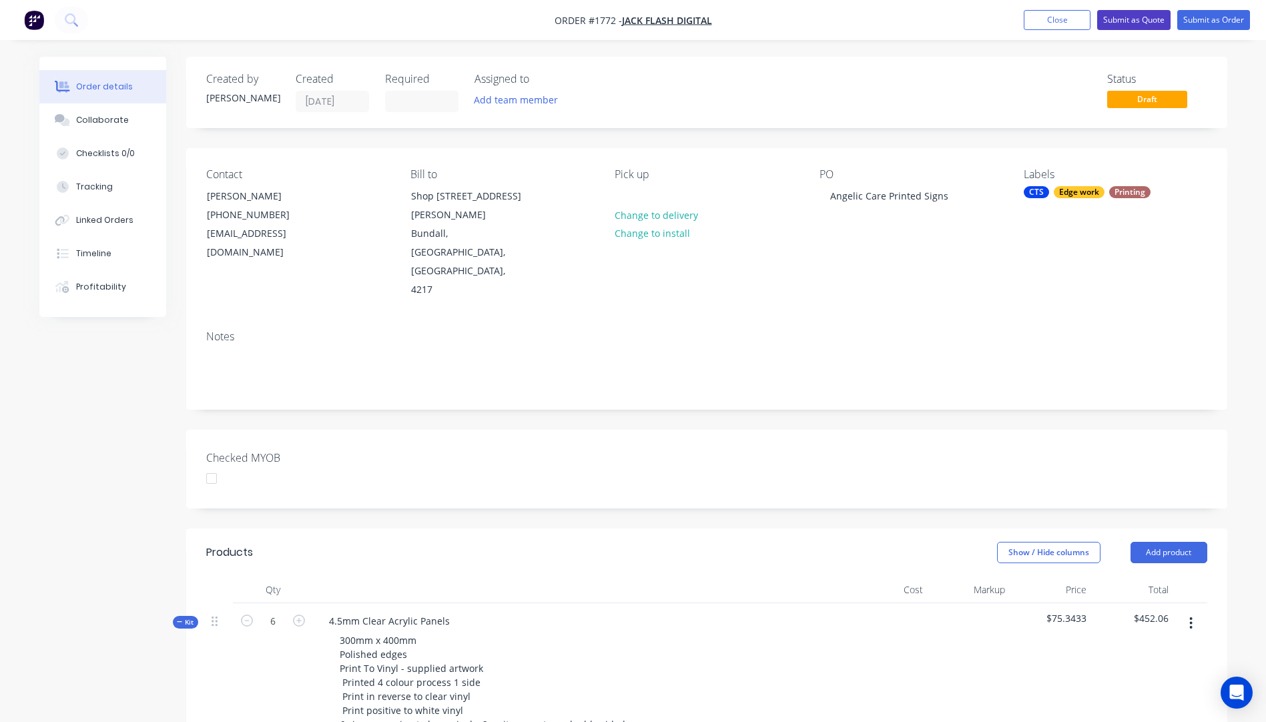
click at [1134, 25] on button "Submit as Quote" at bounding box center [1133, 20] width 73 height 20
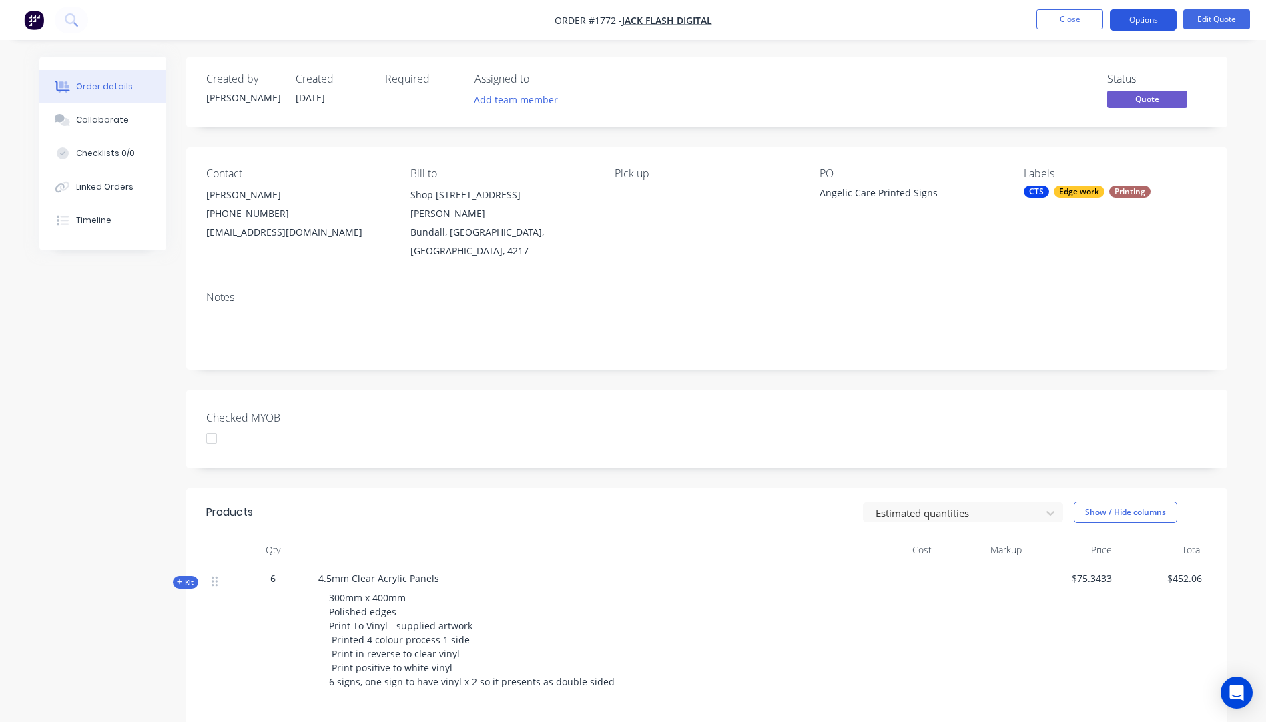
click at [1134, 10] on button "Options" at bounding box center [1143, 19] width 67 height 21
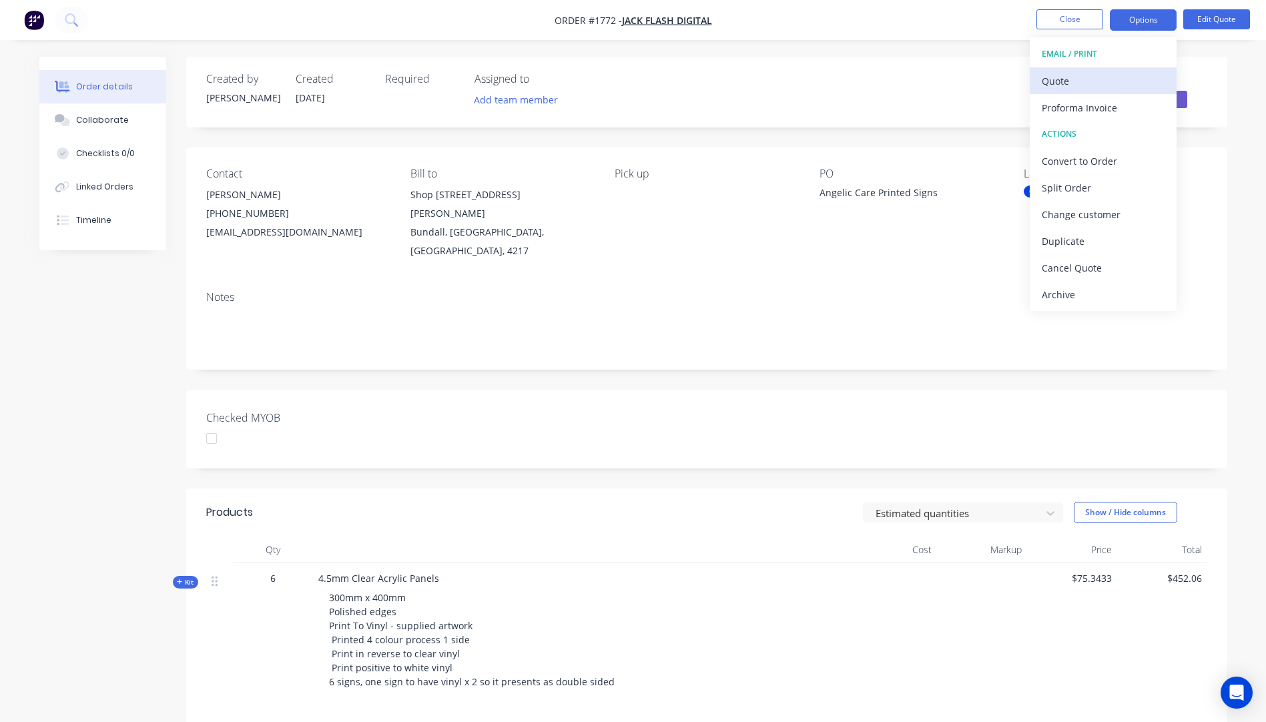
click at [1068, 84] on div "Quote" at bounding box center [1103, 80] width 123 height 19
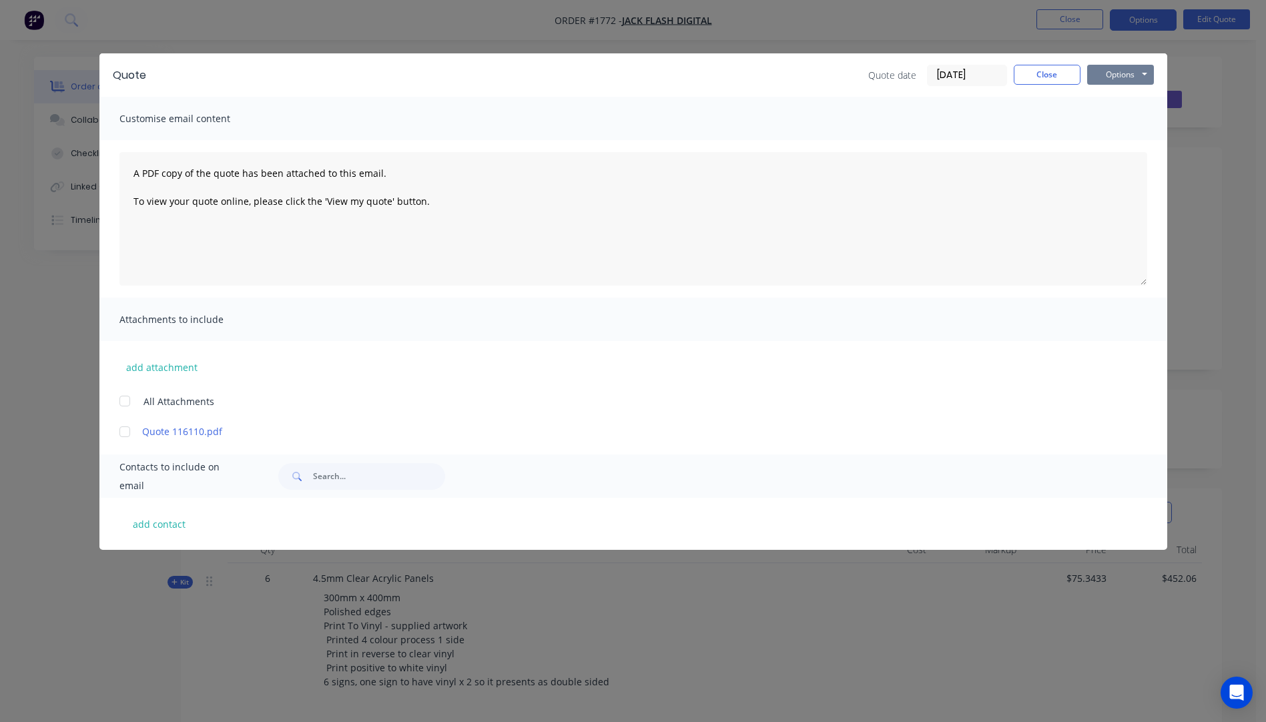
click at [1108, 73] on button "Options" at bounding box center [1120, 75] width 67 height 20
click at [1114, 101] on button "Preview" at bounding box center [1129, 98] width 85 height 22
click at [161, 526] on button "add contact" at bounding box center [159, 524] width 80 height 20
select select "AU"
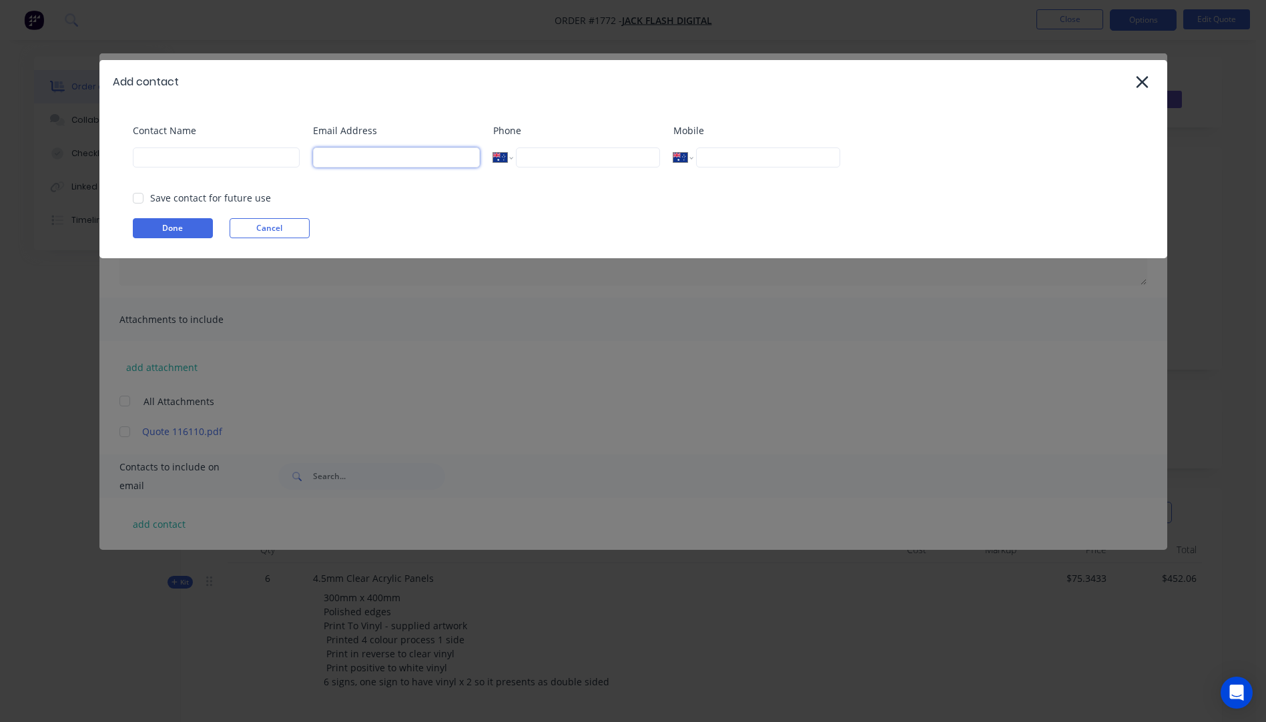
click at [364, 161] on input at bounding box center [396, 157] width 167 height 20
type input "JackFlashDigital@iinet.net.au"
click at [203, 160] on input at bounding box center [216, 157] width 167 height 20
type input "Graham Hill"
click at [179, 232] on button "Done" at bounding box center [173, 228] width 80 height 20
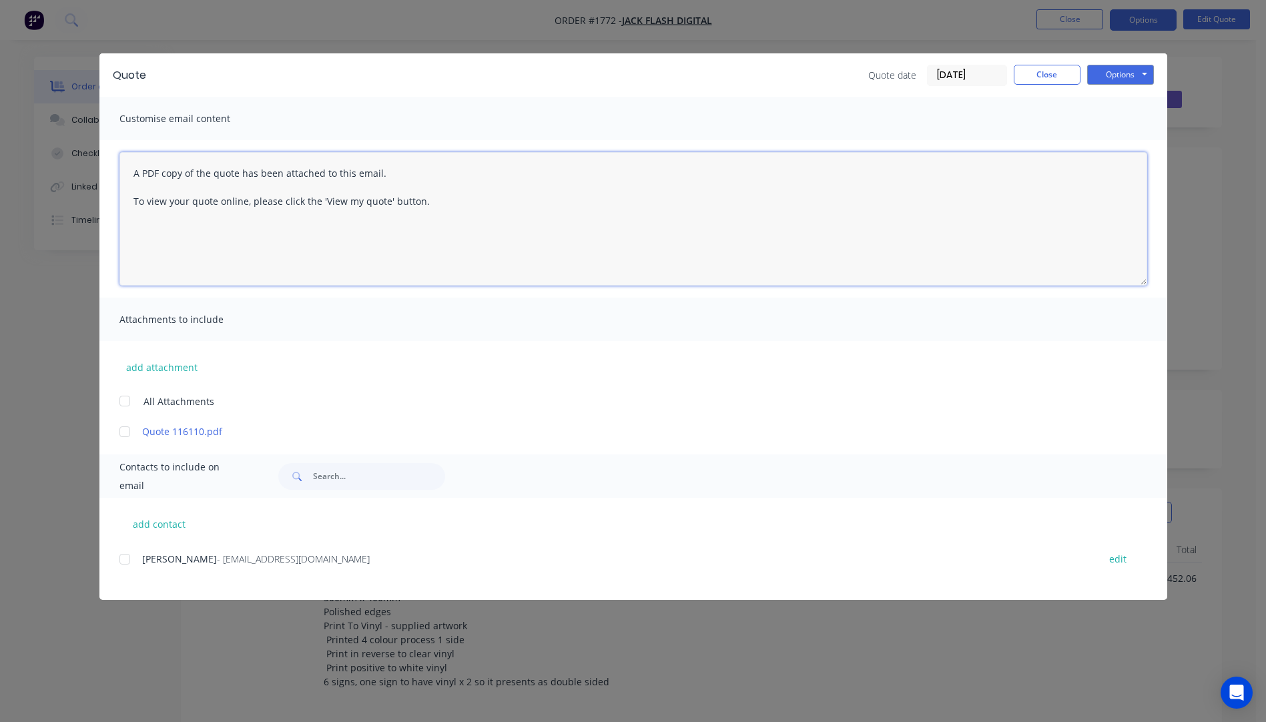
paste textarea "Hi, Please contact us if you have any questions. Regards, Darren sales@allstarp…"
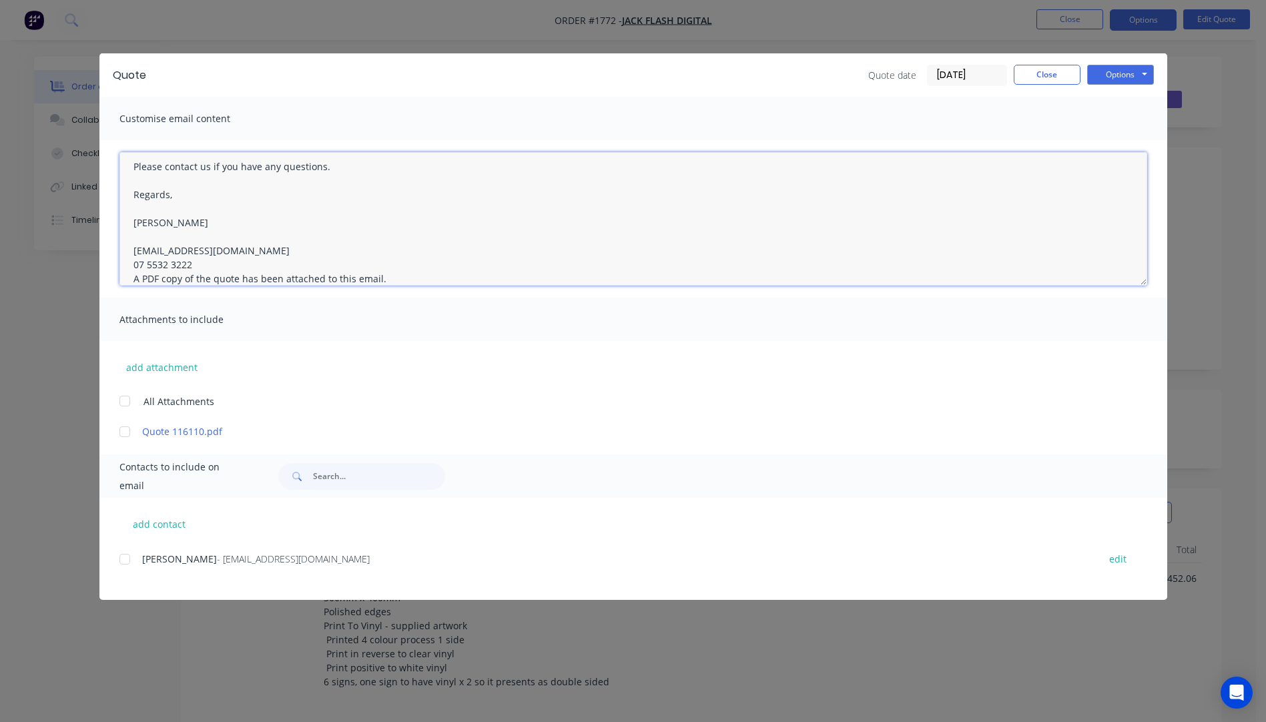
click at [200, 266] on textarea "Hi, Please contact us if you have any questions. Regards, Darren sales@allstarp…" at bounding box center [633, 218] width 1028 height 133
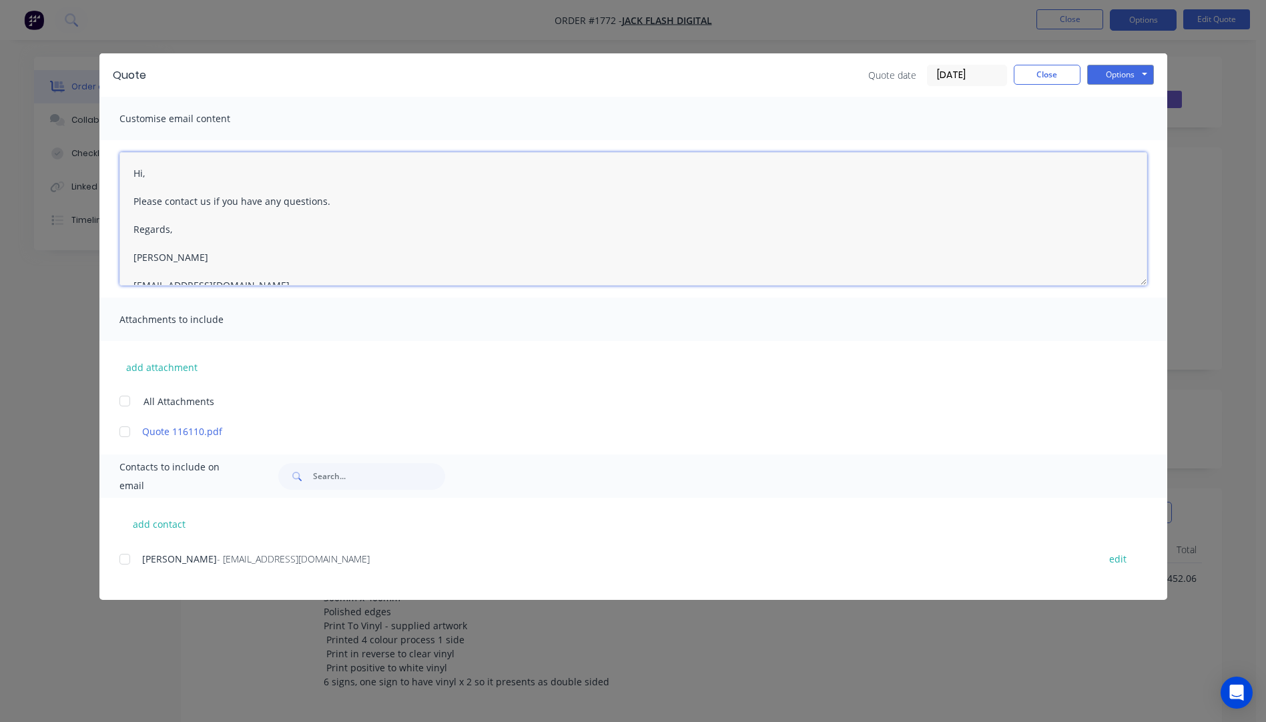
click at [153, 182] on textarea "Hi, Please contact us if you have any questions. Regards, Darren sales@allstarp…" at bounding box center [633, 218] width 1028 height 133
click at [149, 175] on textarea "Hi, Please contact us if you have any questions. Regards, Darren sales@allstarp…" at bounding box center [633, 218] width 1028 height 133
click at [124, 557] on div at bounding box center [124, 559] width 27 height 27
type textarea "Hi Graham, Please see attached quote. Please contact us if you have any questio…"
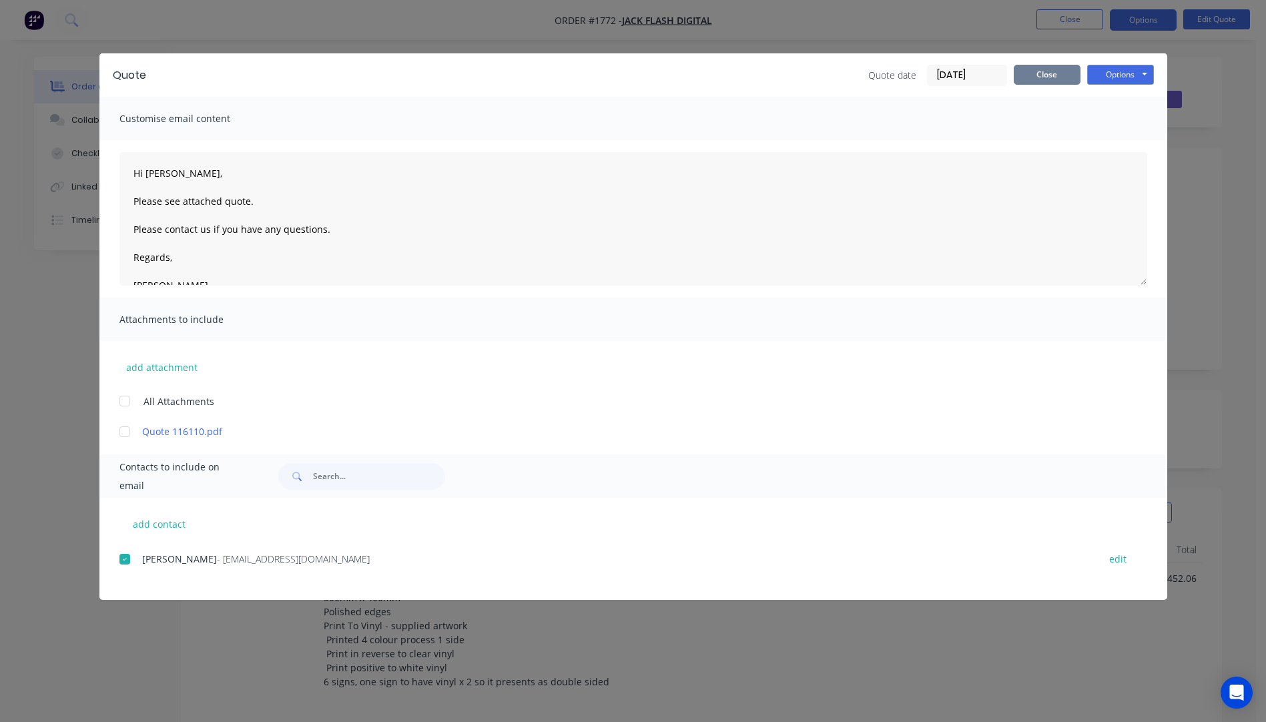
click at [1041, 73] on button "Close" at bounding box center [1047, 75] width 67 height 20
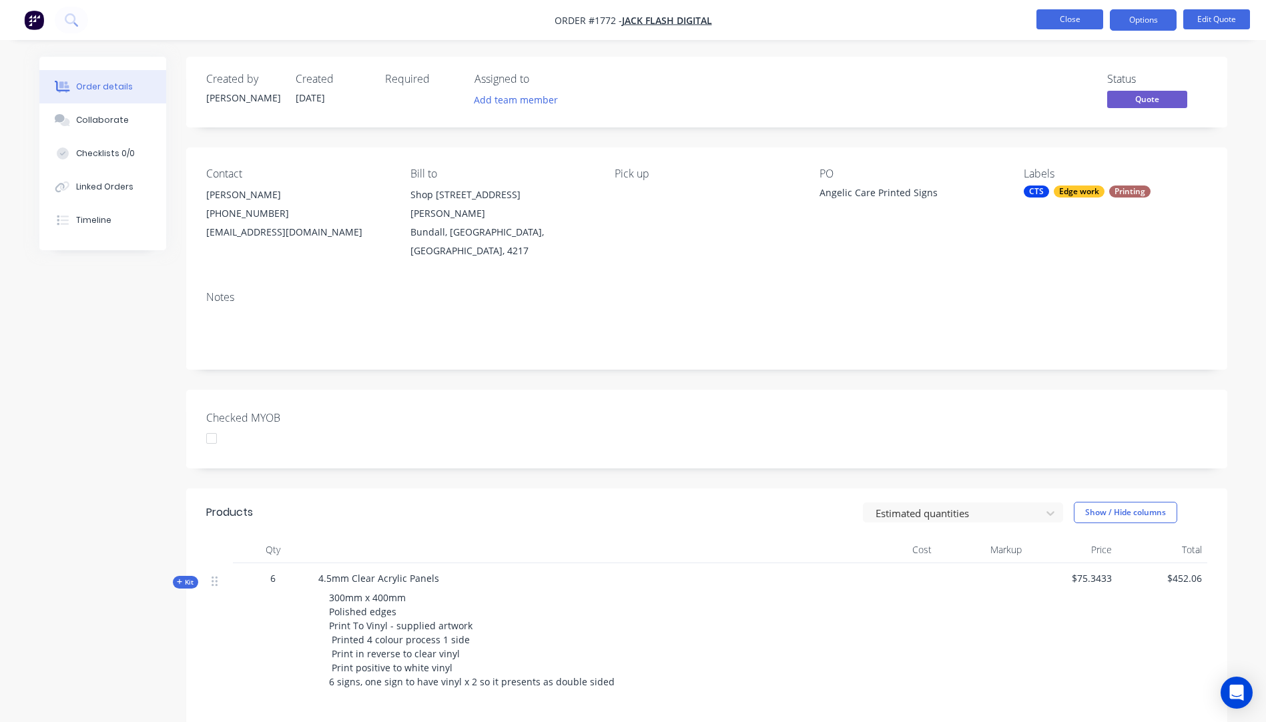
click at [1062, 23] on button "Close" at bounding box center [1069, 19] width 67 height 20
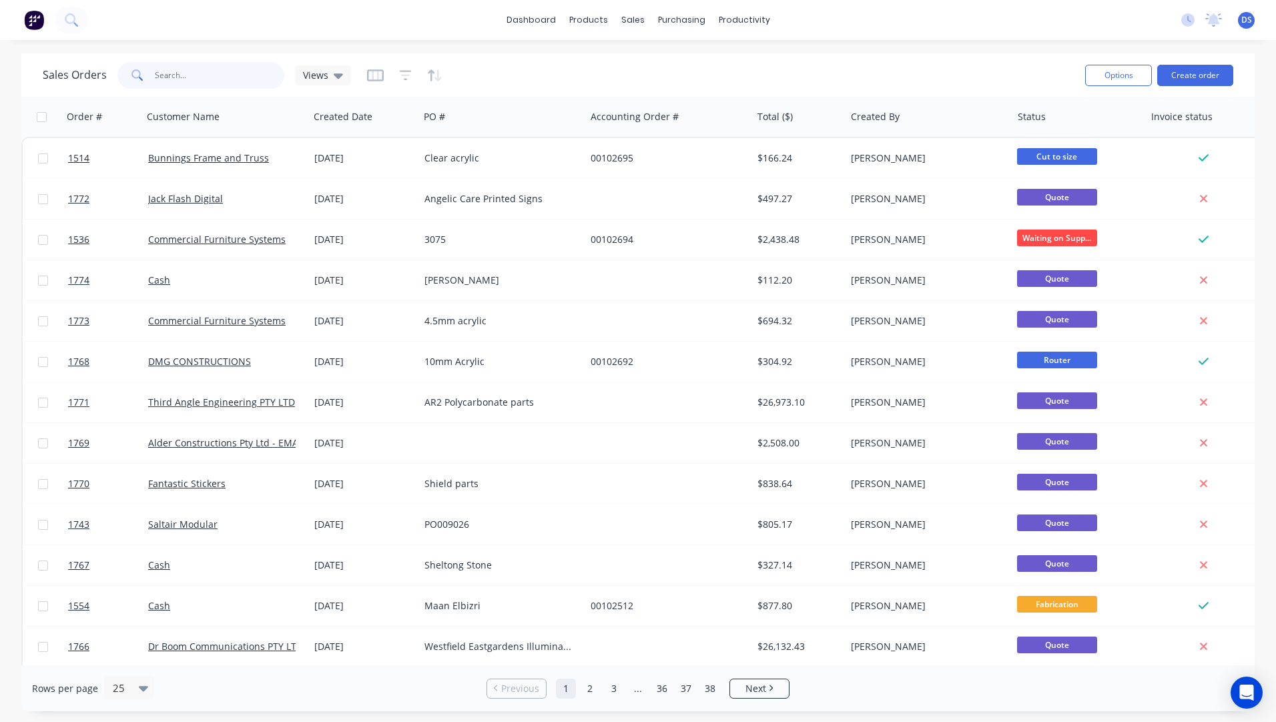
click at [193, 77] on input "text" at bounding box center [220, 75] width 130 height 27
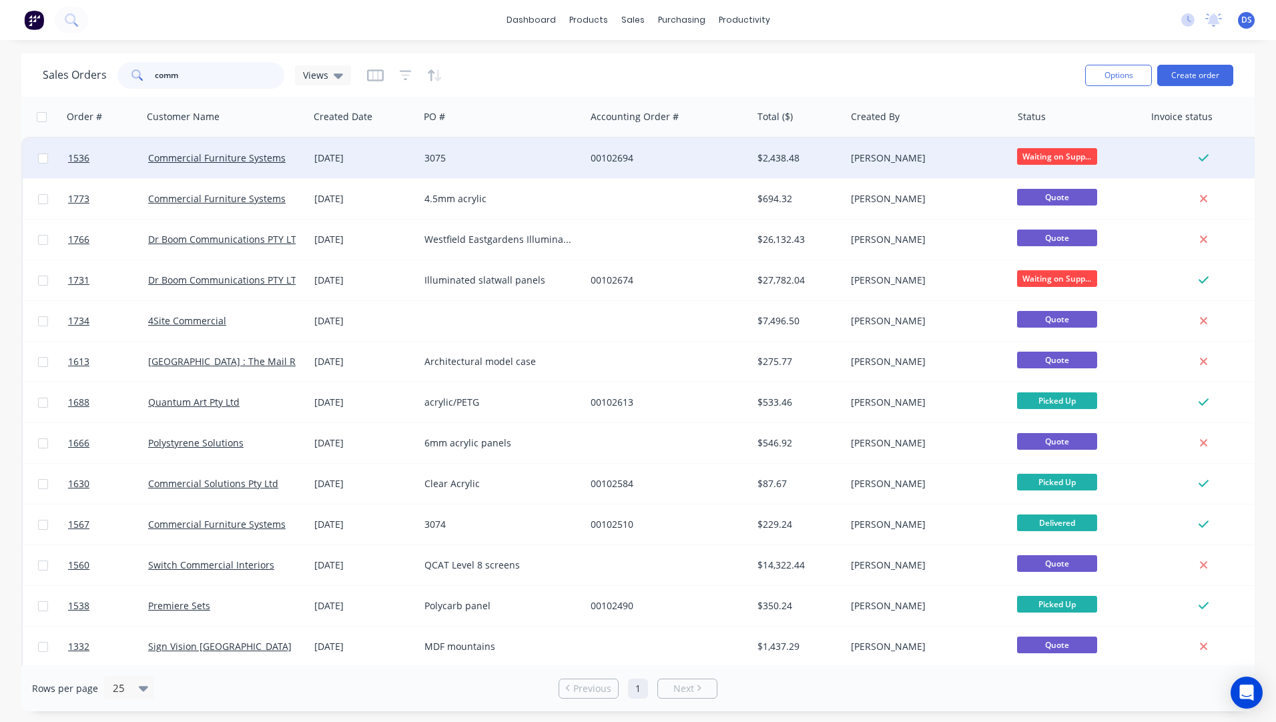
type input "comm"
click at [261, 171] on div "Commercial Furniture Systems" at bounding box center [226, 158] width 166 height 40
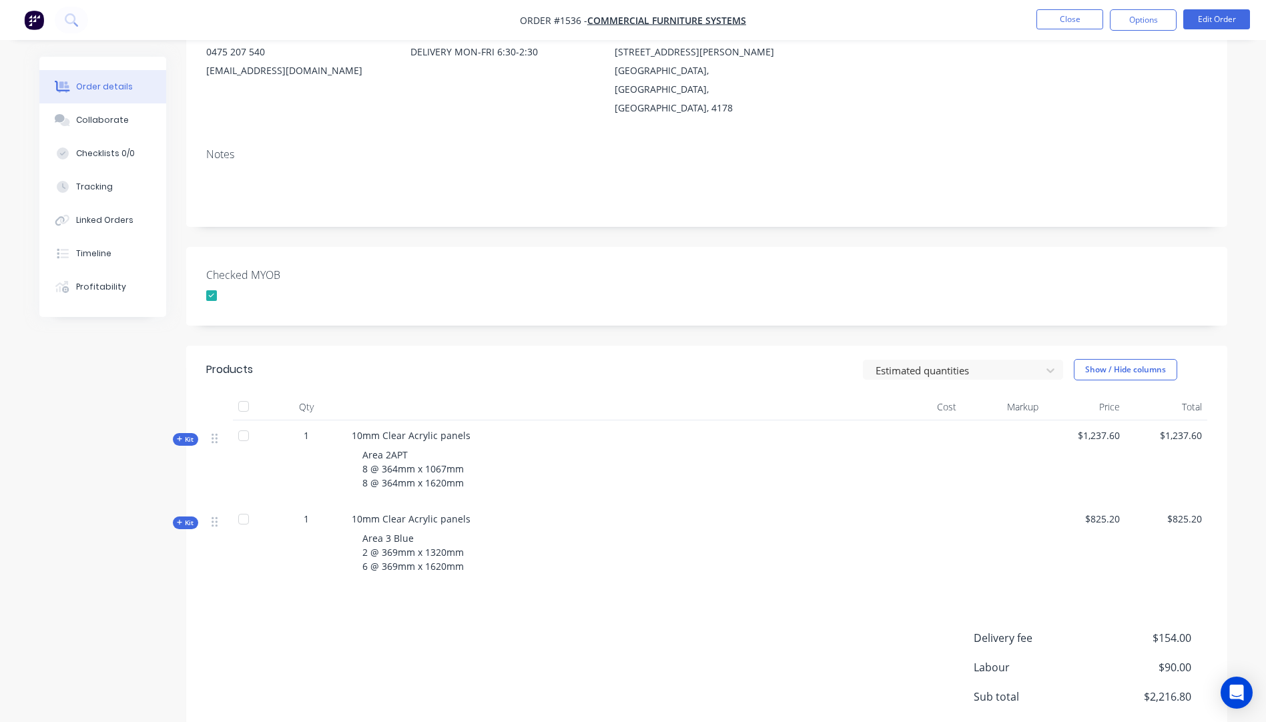
scroll to position [200, 0]
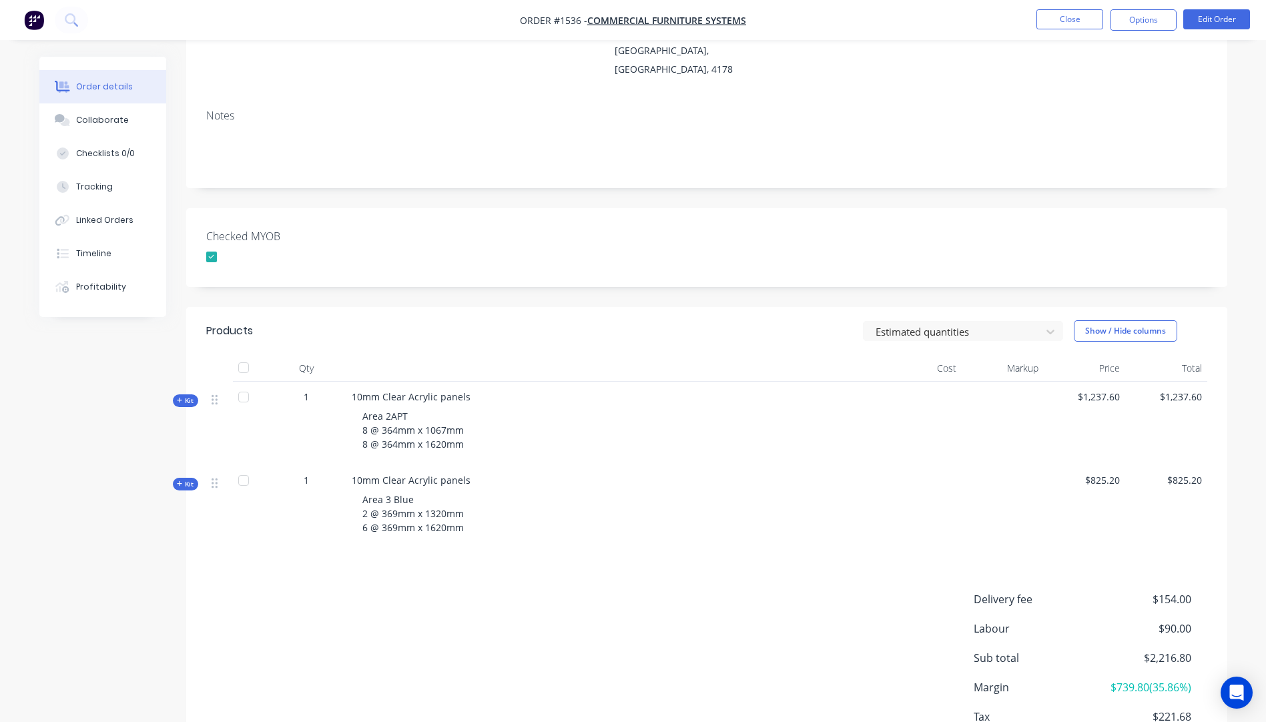
click at [182, 480] on icon "button" at bounding box center [180, 483] width 6 height 7
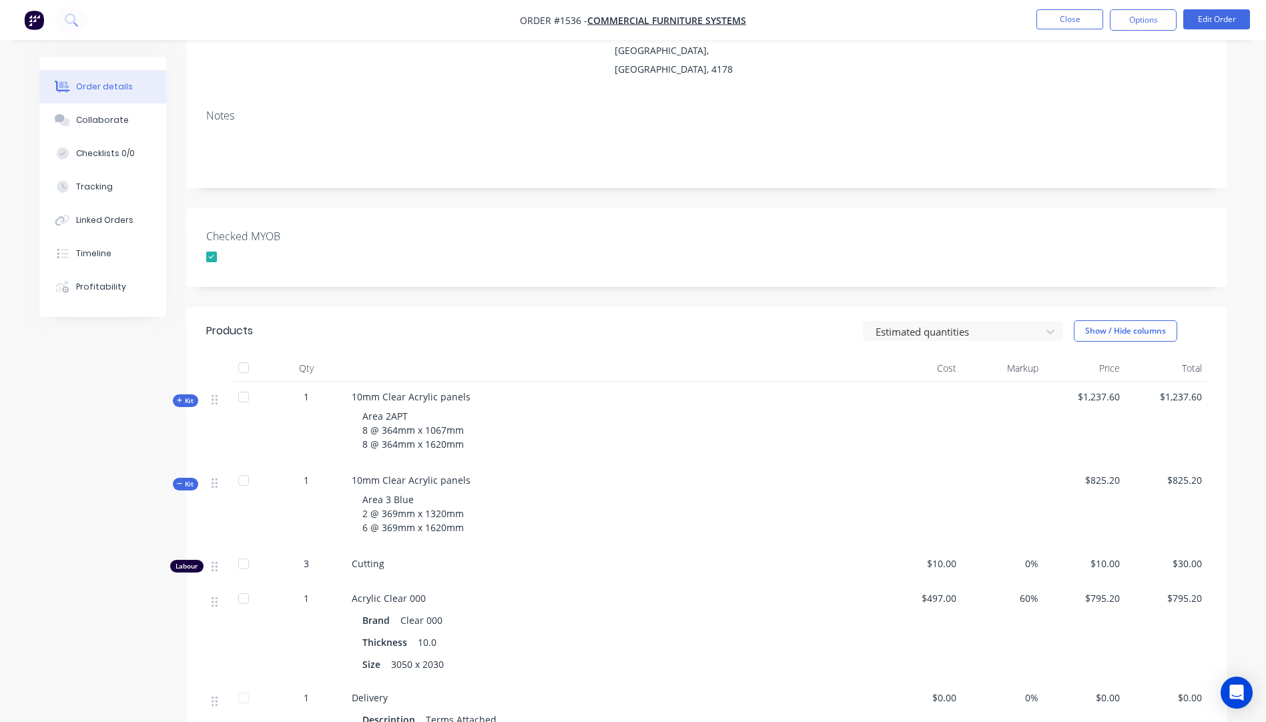
click at [177, 397] on icon "button" at bounding box center [180, 400] width 6 height 7
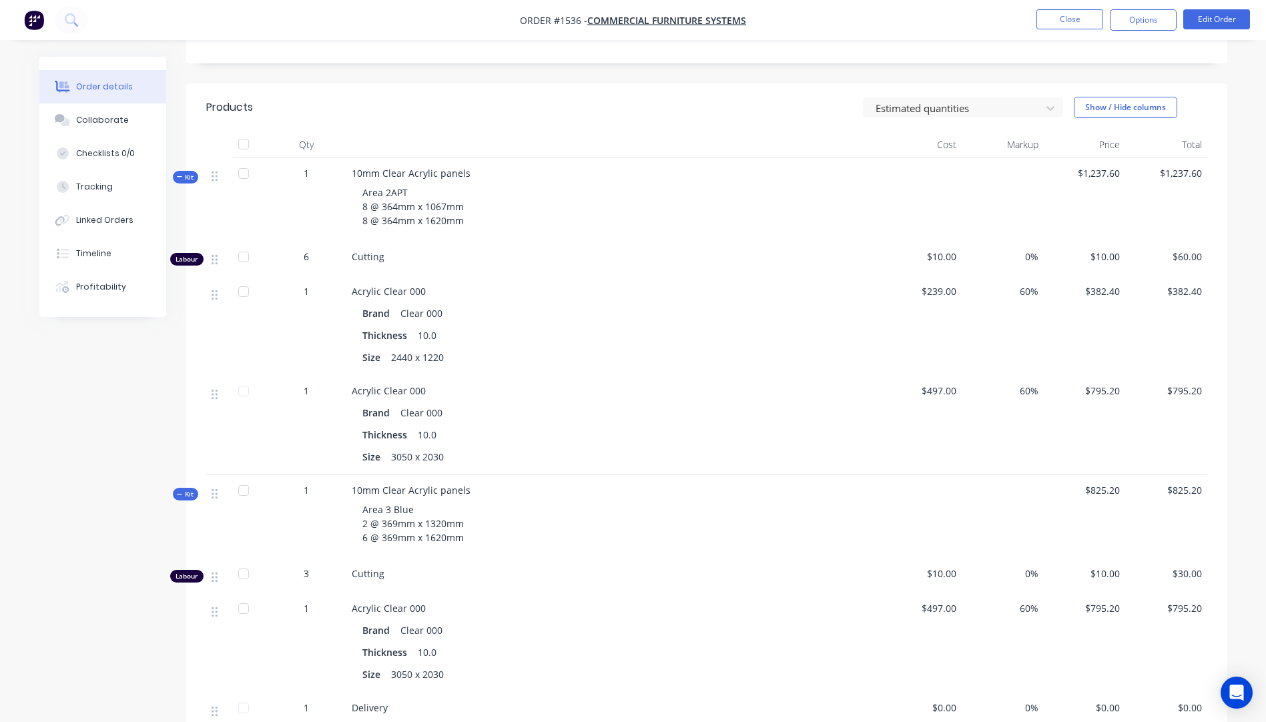
scroll to position [400, 0]
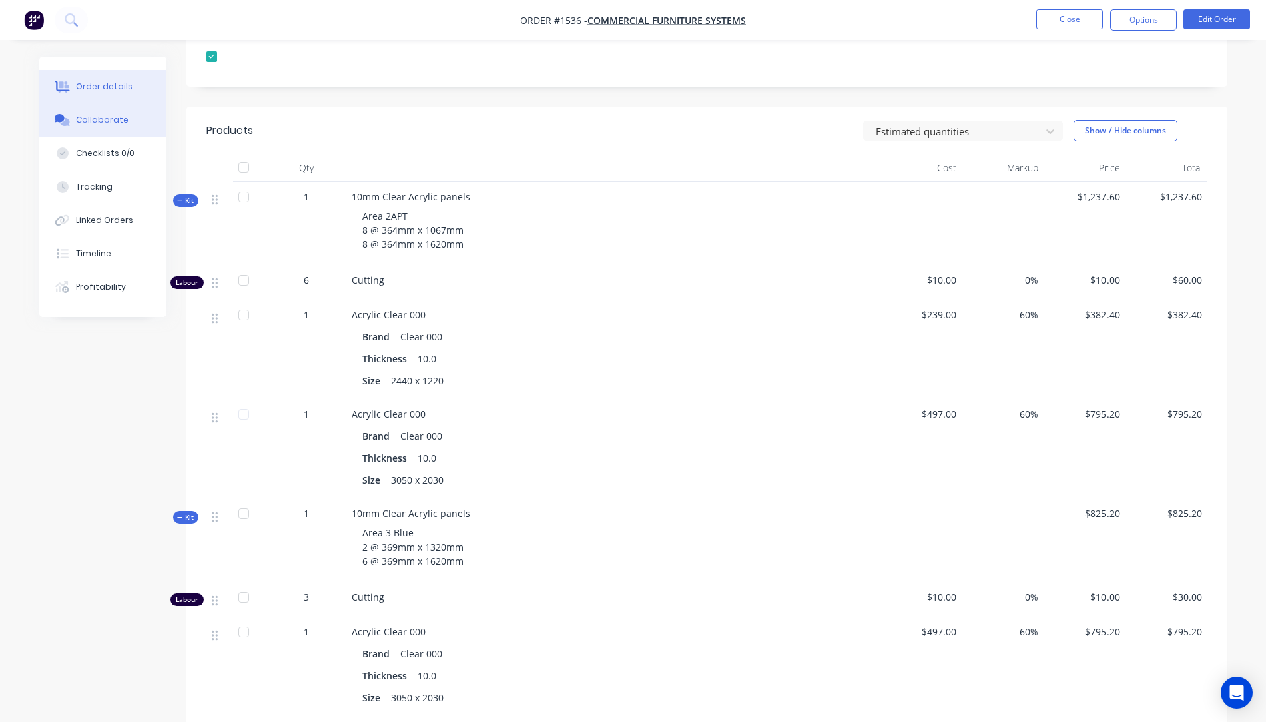
click at [75, 124] on button "Collaborate" at bounding box center [102, 119] width 127 height 33
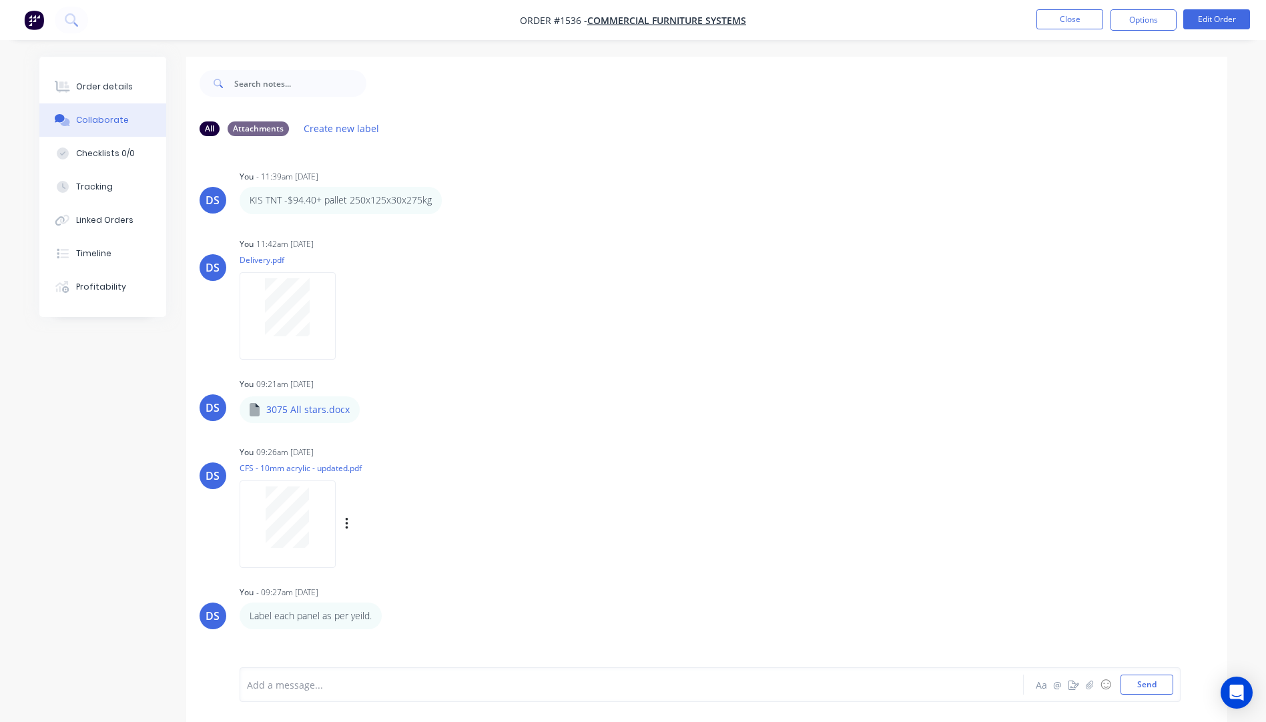
scroll to position [20, 0]
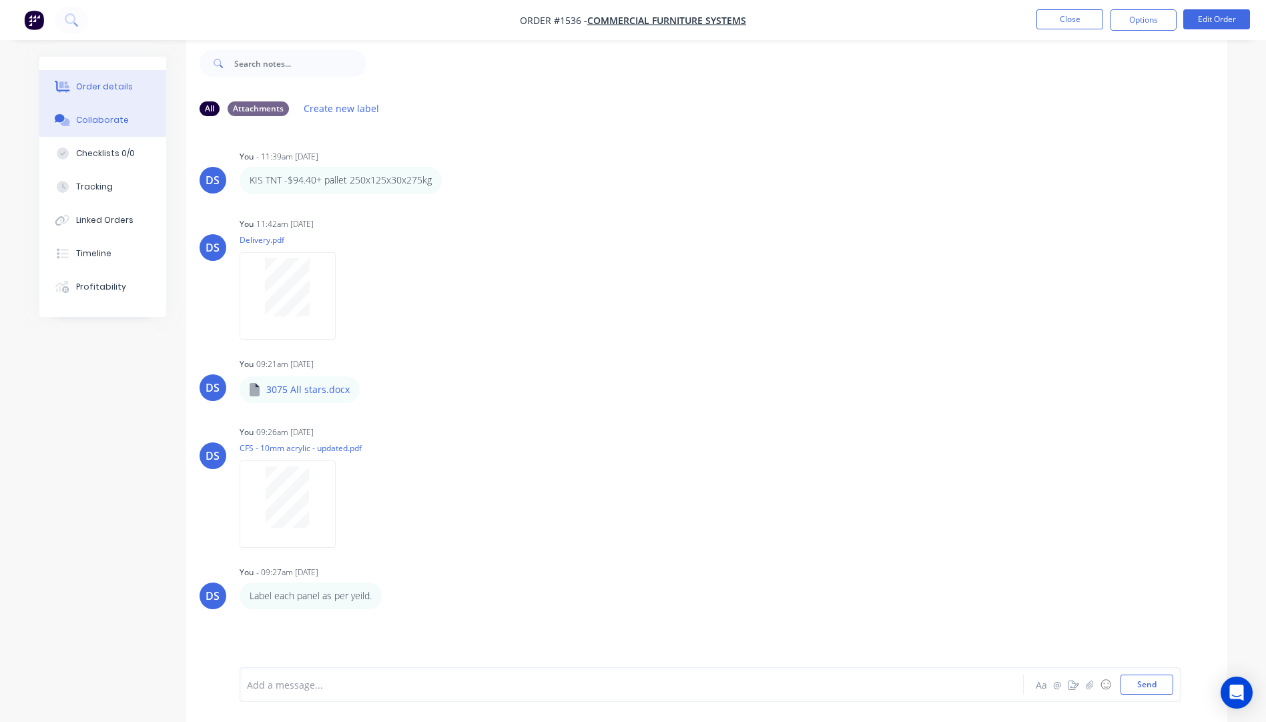
click at [101, 89] on div "Order details" at bounding box center [104, 87] width 57 height 12
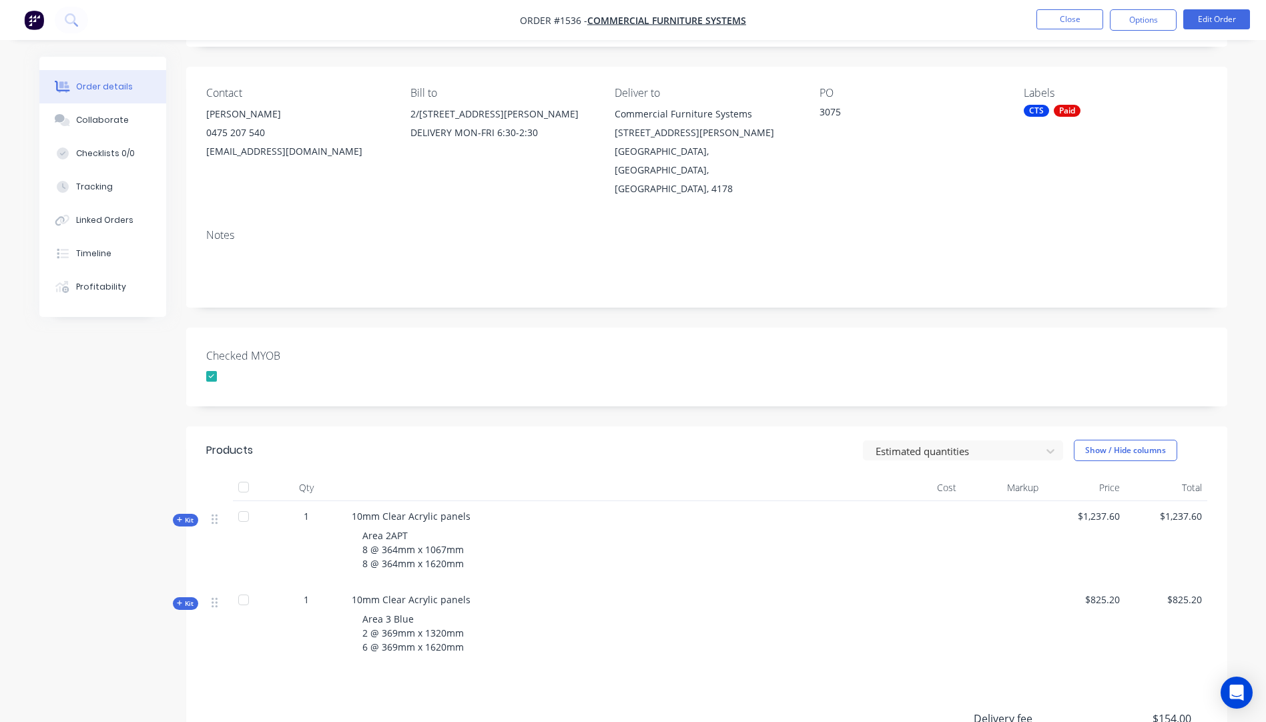
scroll to position [153, 0]
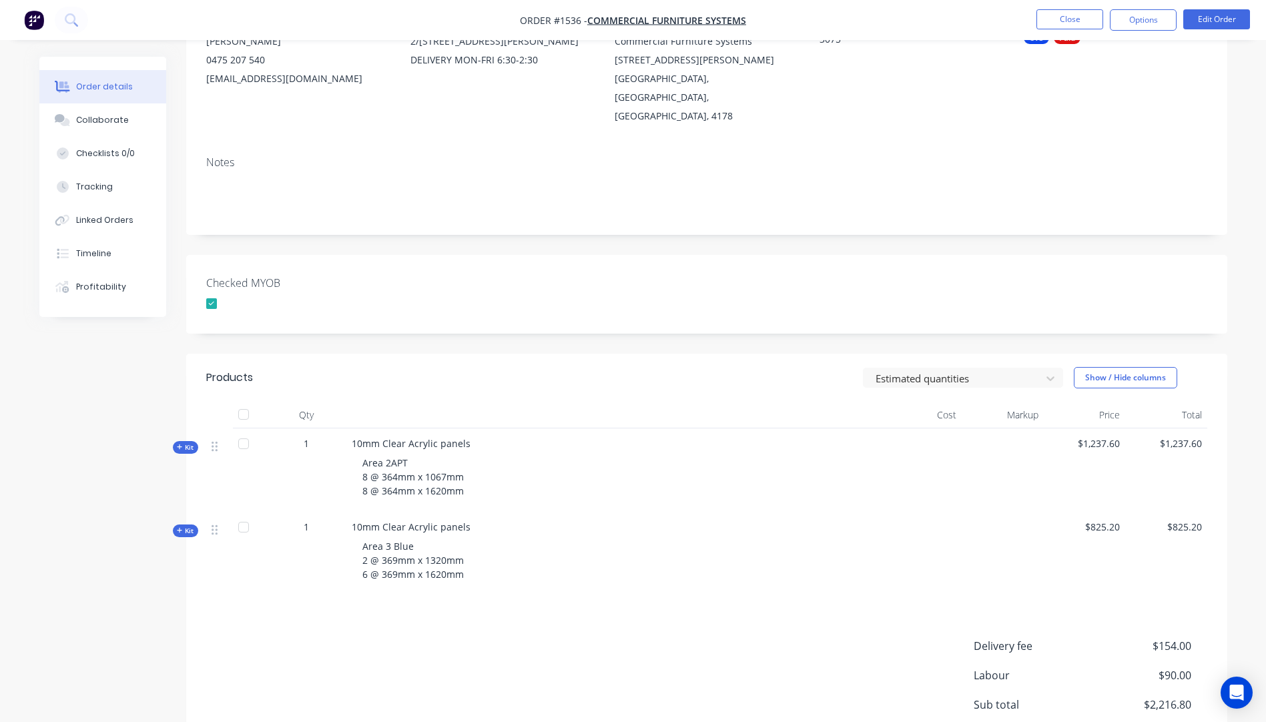
click at [177, 444] on icon "button" at bounding box center [180, 447] width 6 height 7
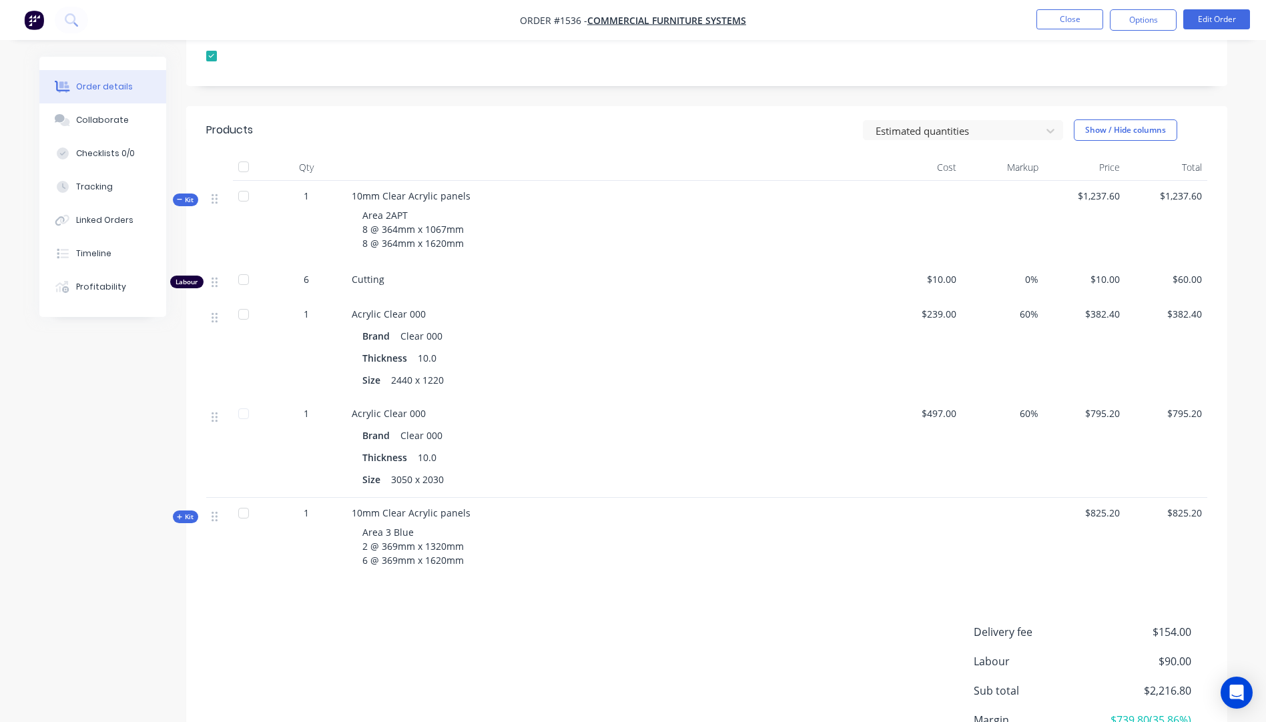
scroll to position [420, 0]
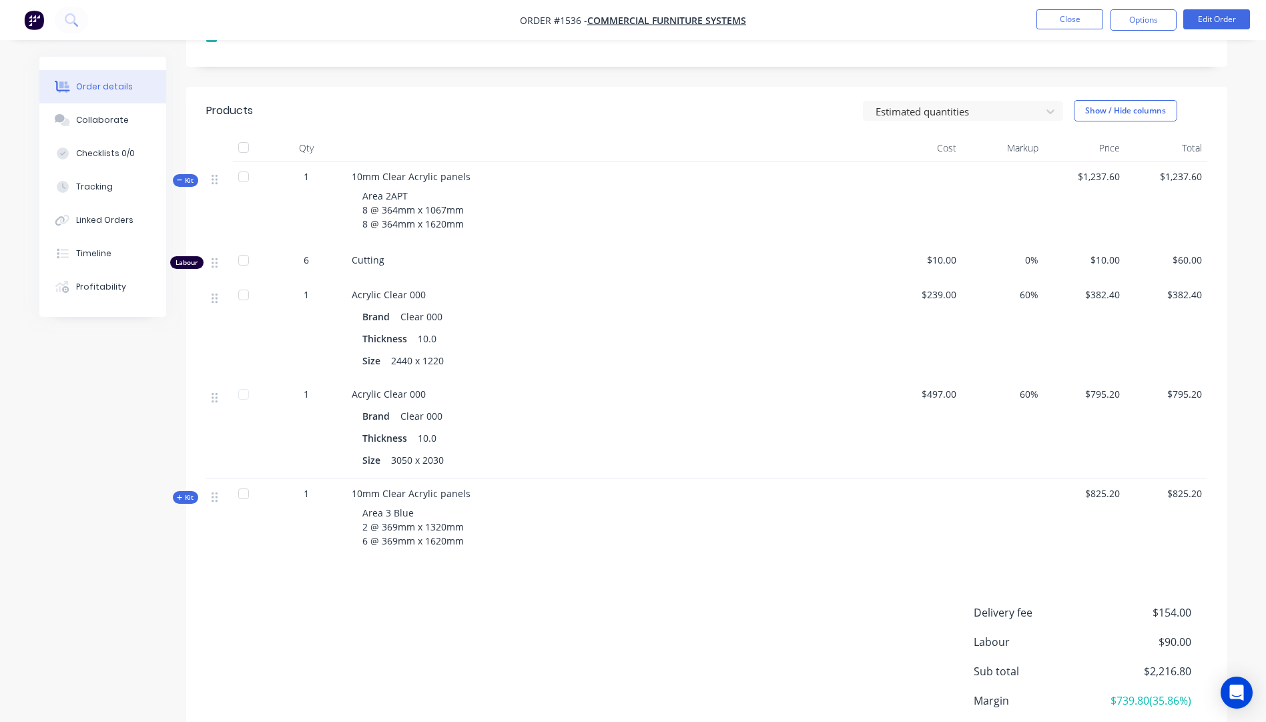
click at [177, 494] on icon "button" at bounding box center [180, 497] width 6 height 7
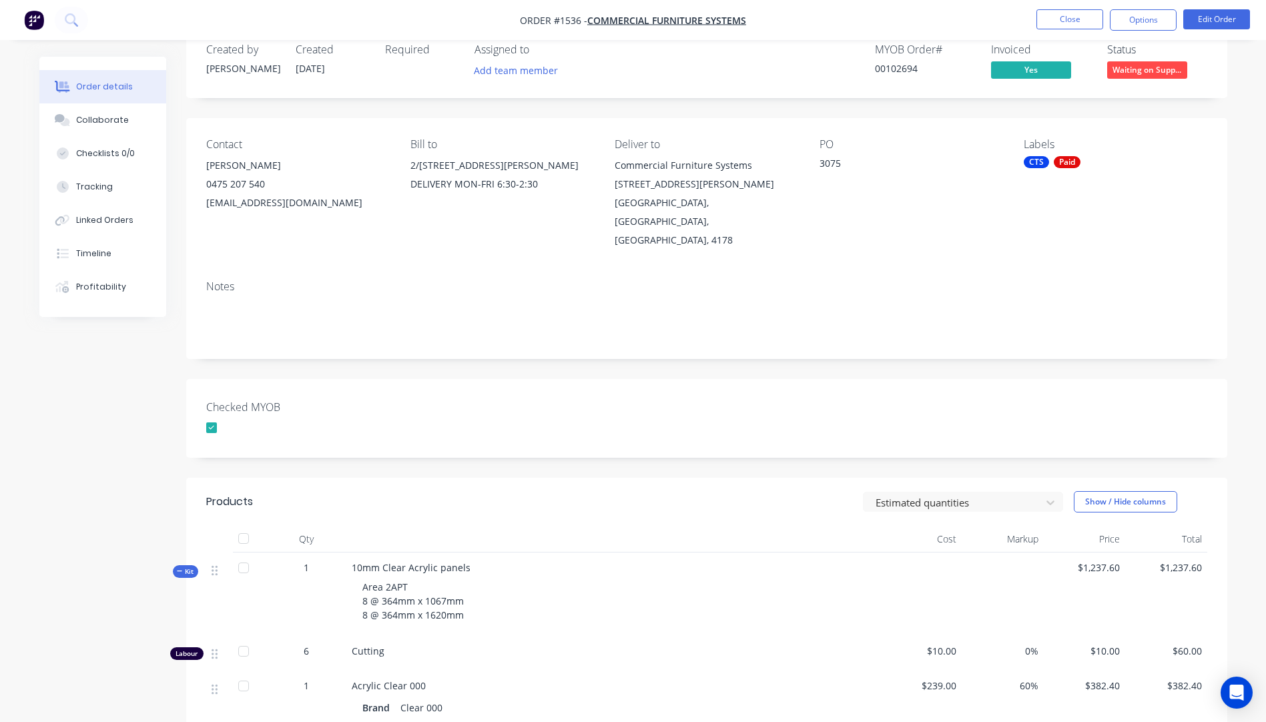
scroll to position [0, 0]
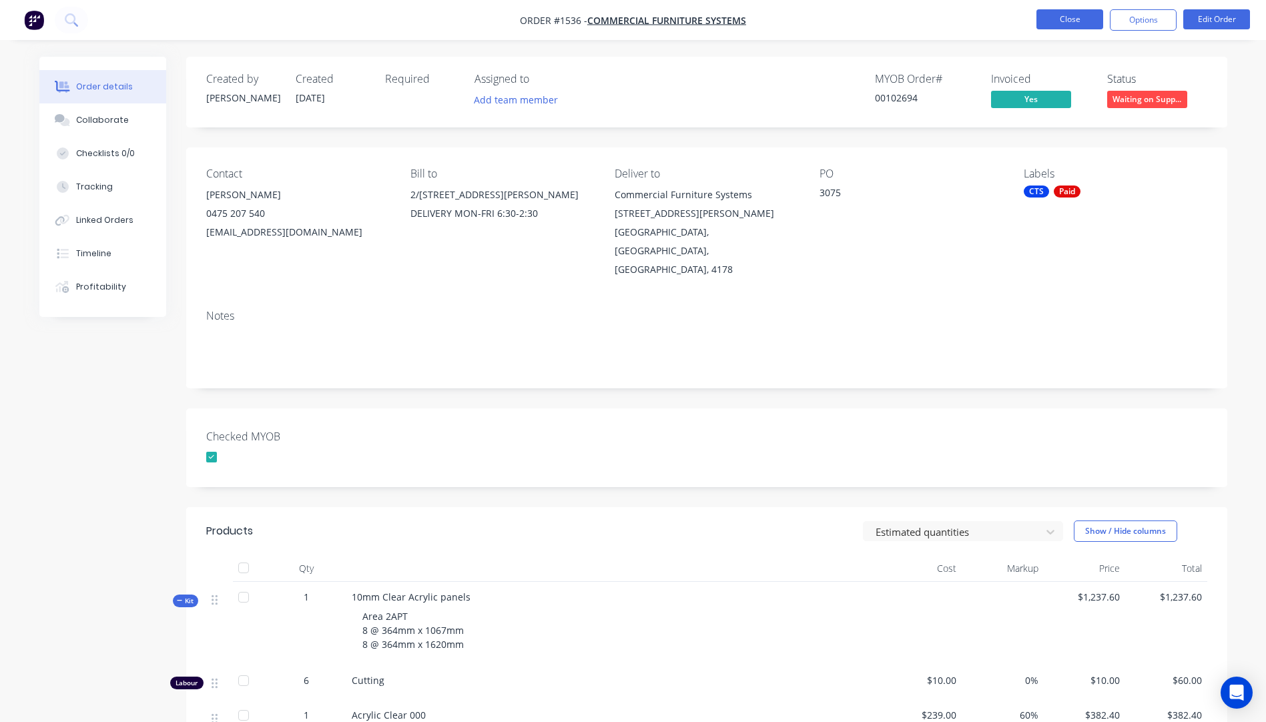
click at [1054, 22] on button "Close" at bounding box center [1069, 19] width 67 height 20
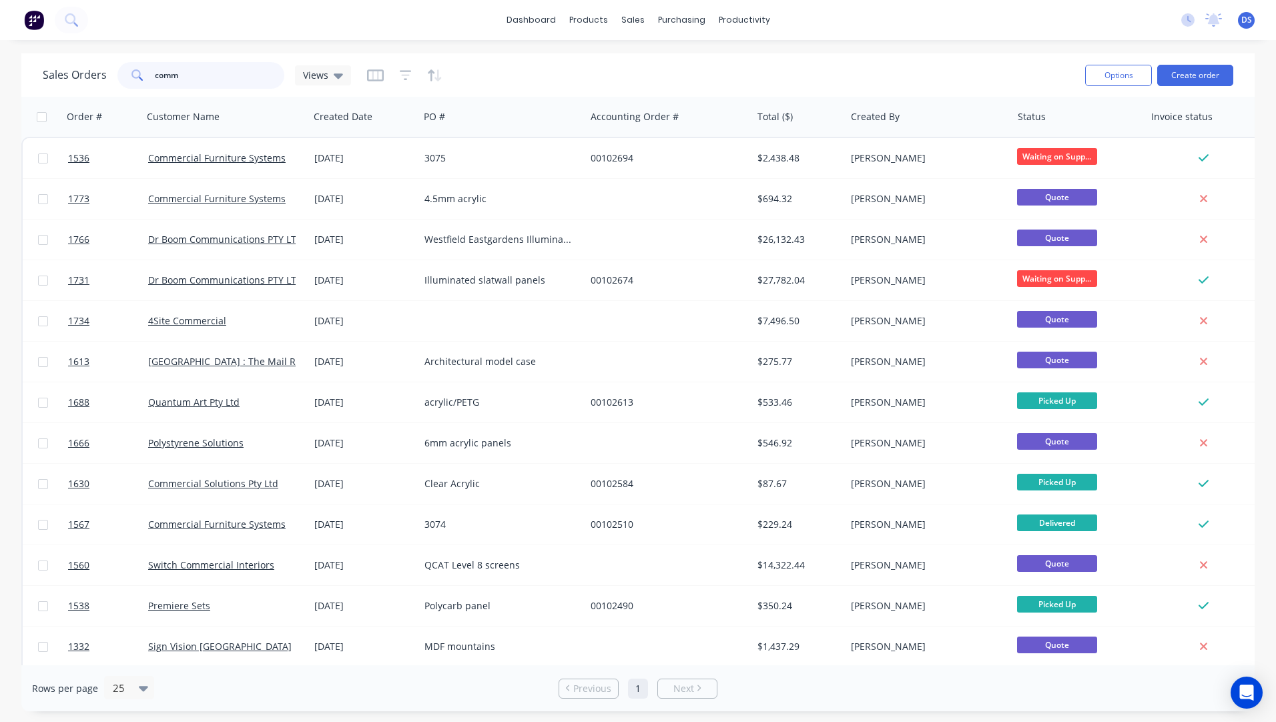
drag, startPoint x: 214, startPoint y: 74, endPoint x: 144, endPoint y: 73, distance: 70.1
click at [144, 73] on div "comm" at bounding box center [200, 75] width 167 height 27
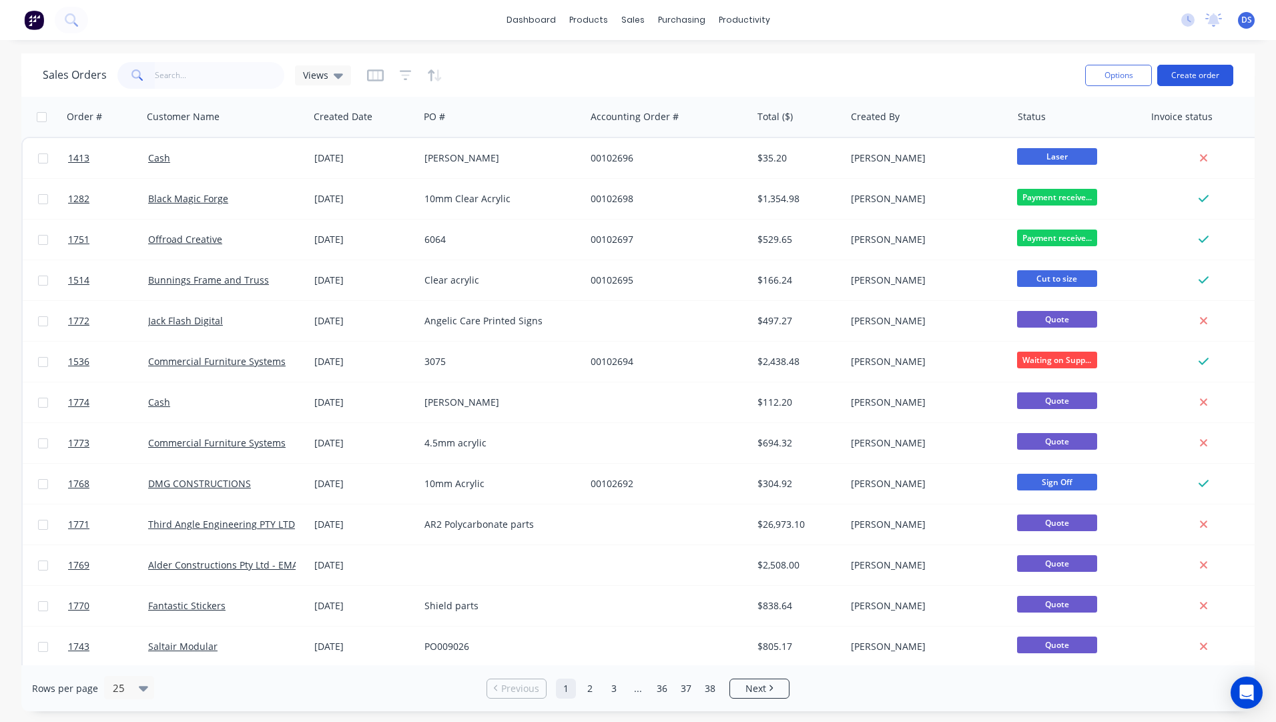
click at [1204, 73] on button "Create order" at bounding box center [1195, 75] width 76 height 21
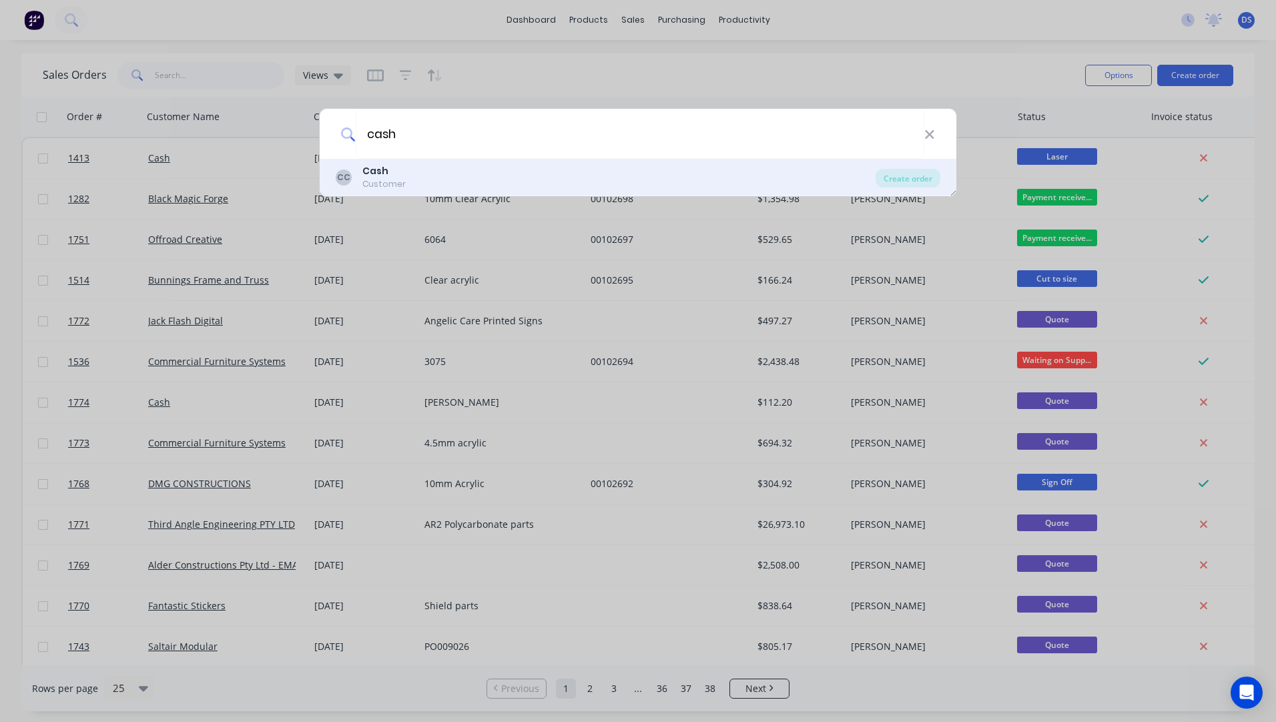
type input "cash"
drag, startPoint x: 376, startPoint y: 176, endPoint x: 384, endPoint y: 170, distance: 9.5
click at [384, 170] on b "Cash" at bounding box center [375, 170] width 26 height 13
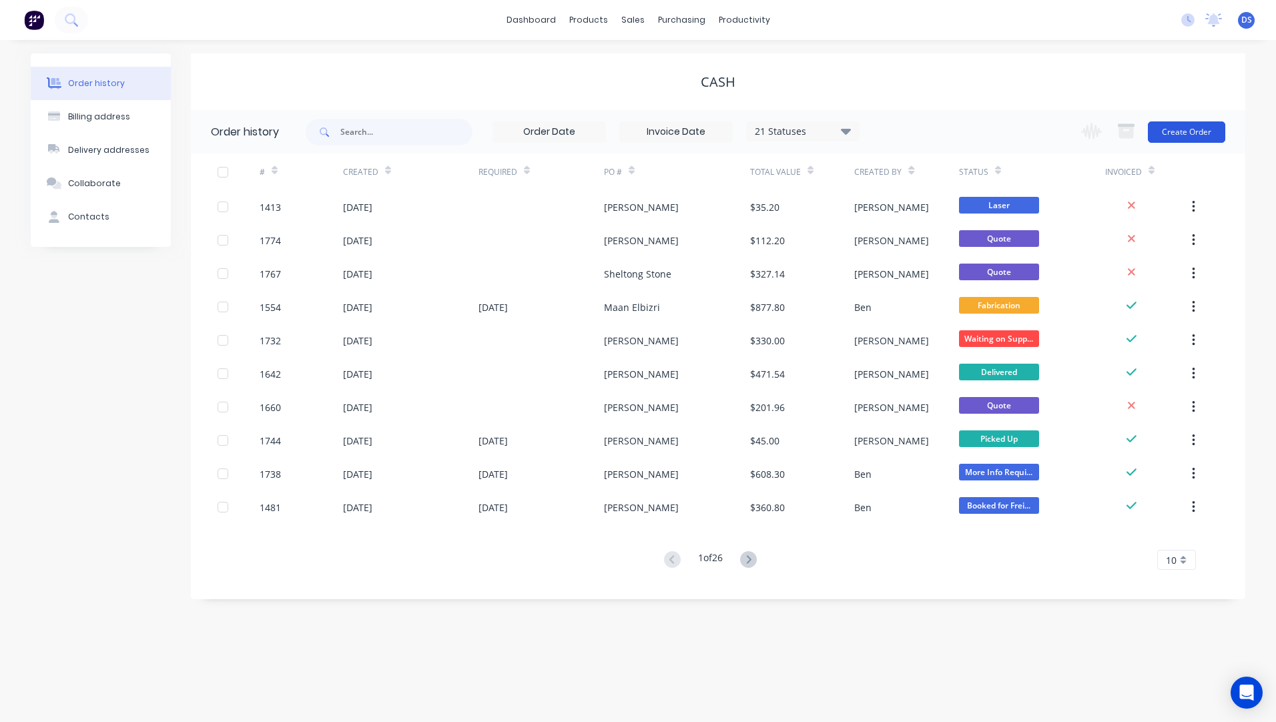
click at [1180, 133] on button "Create Order" at bounding box center [1186, 131] width 77 height 21
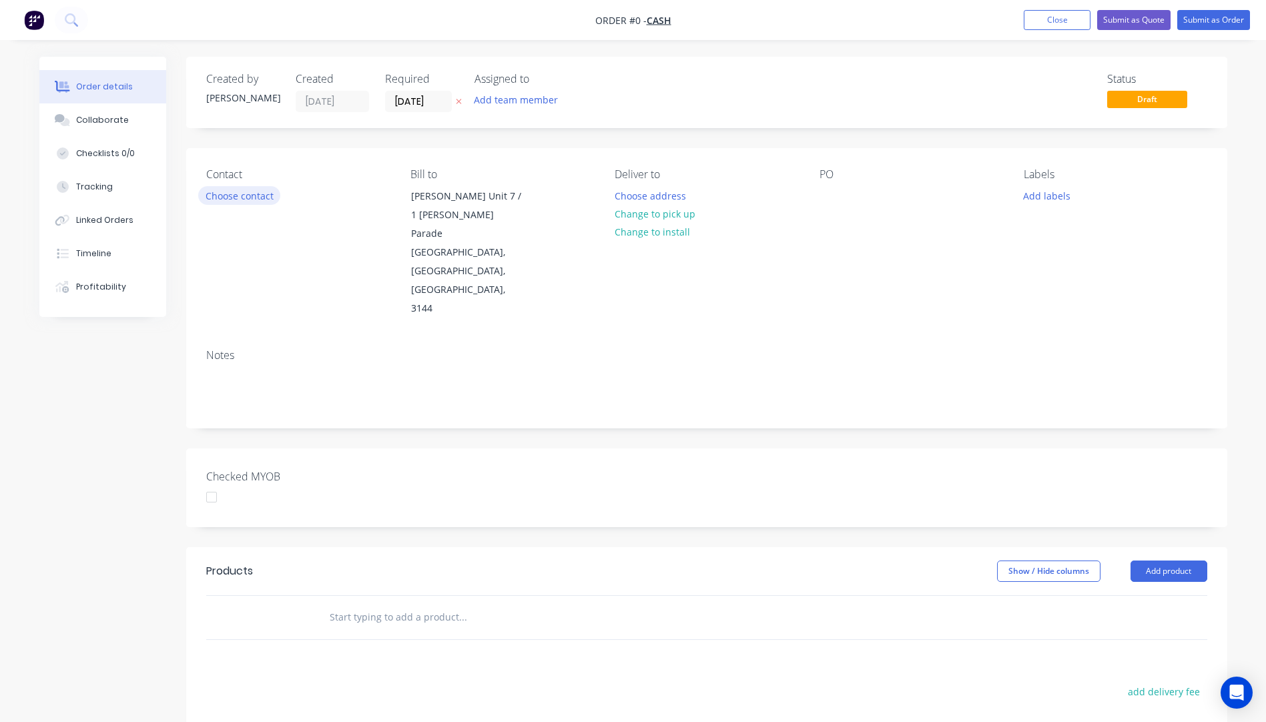
click at [232, 197] on button "Choose contact" at bounding box center [239, 195] width 82 height 18
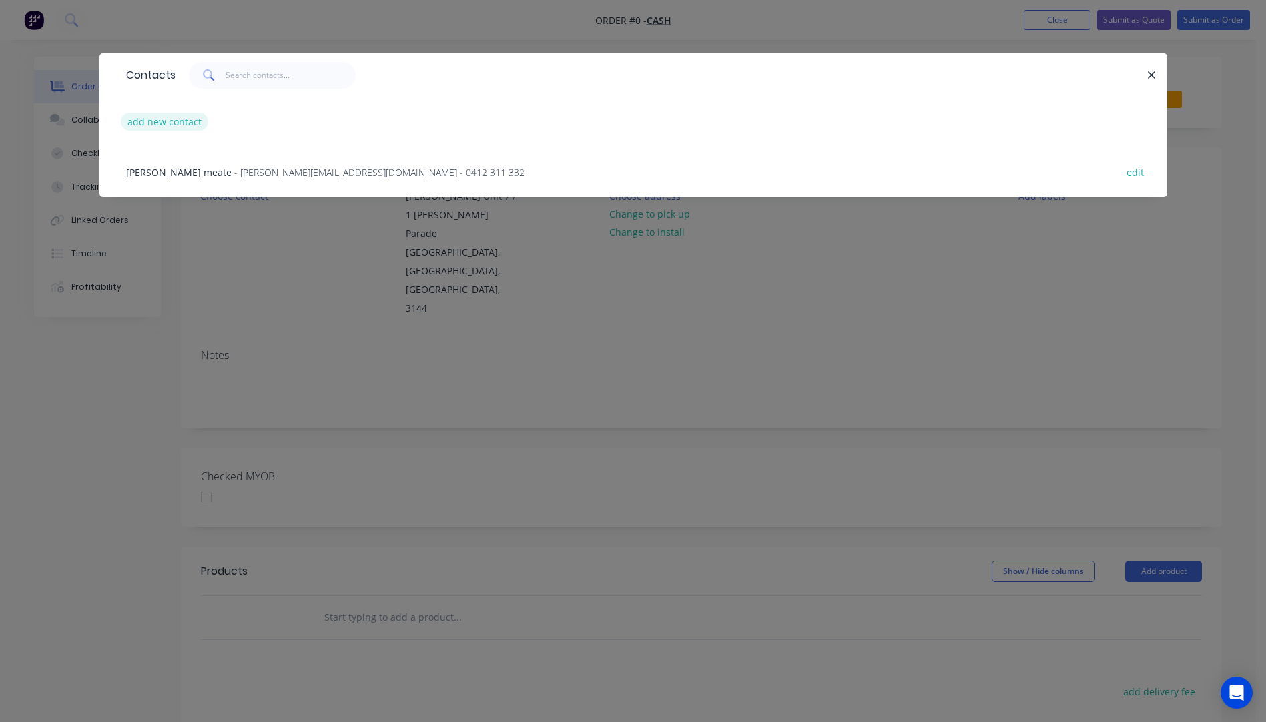
click at [168, 125] on button "add new contact" at bounding box center [165, 122] width 88 height 18
select select "AU"
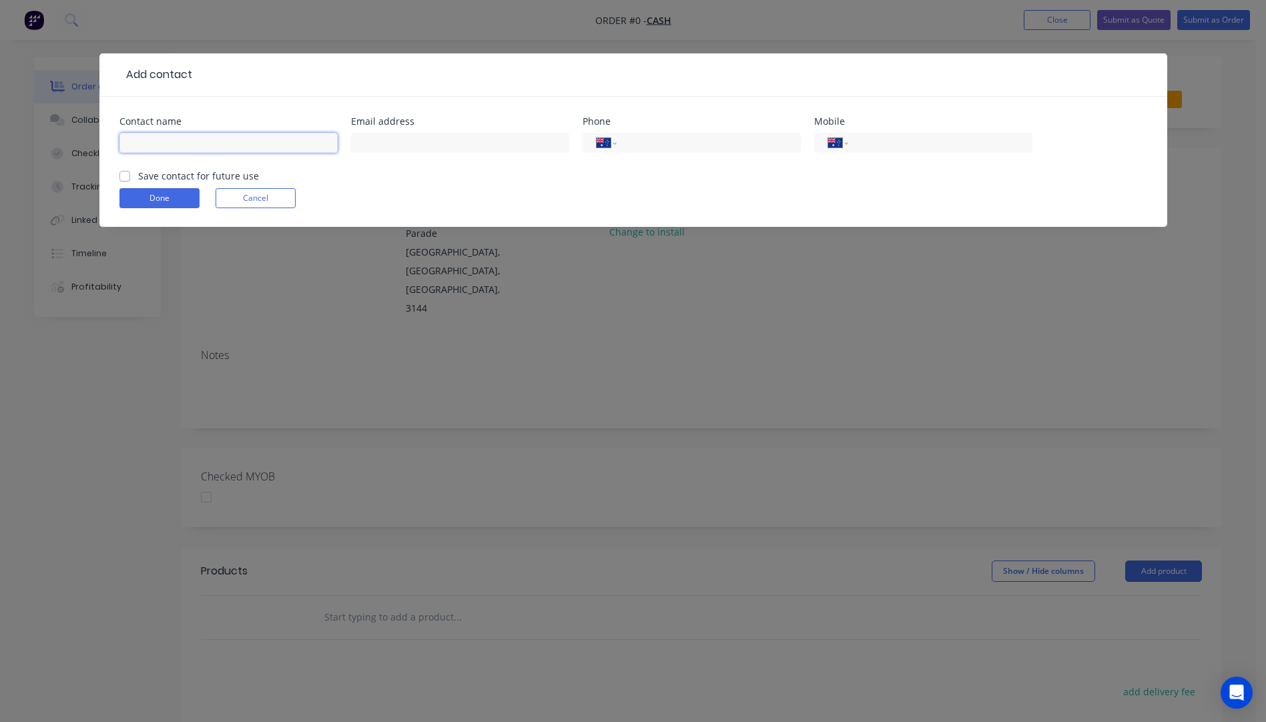
click at [165, 147] on input "text" at bounding box center [228, 143] width 218 height 20
type input "Dannii Last"
type input "dannii34@hotmail.com"
click at [155, 201] on button "Done" at bounding box center [159, 198] width 80 height 20
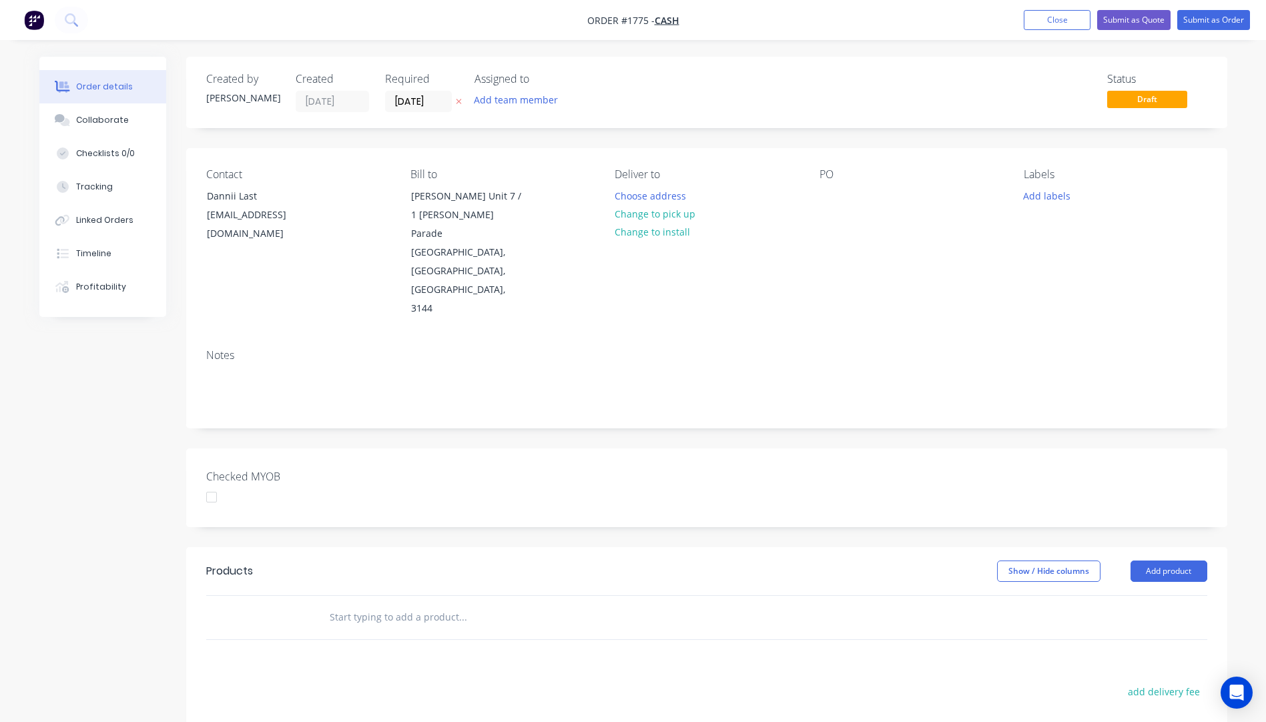
click at [460, 101] on icon "button" at bounding box center [459, 101] width 6 height 8
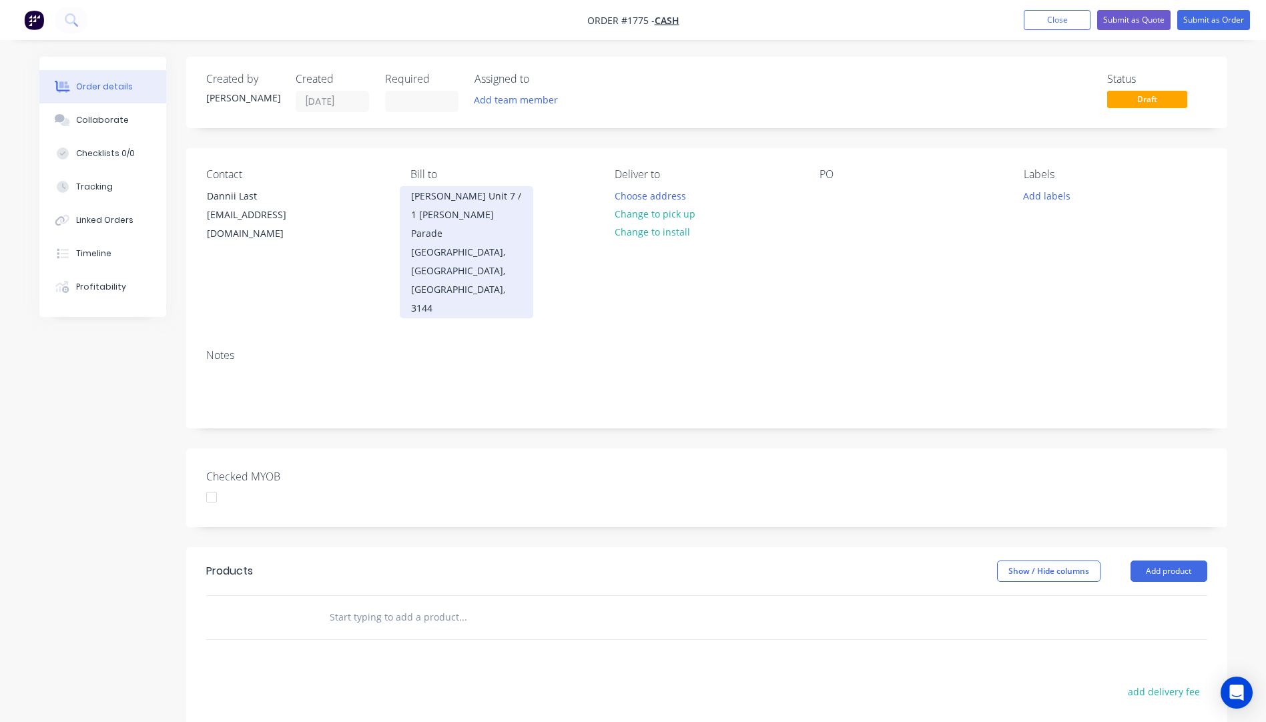
click at [428, 243] on div "Malvern, Victoria, Australia, 3144" at bounding box center [466, 280] width 111 height 75
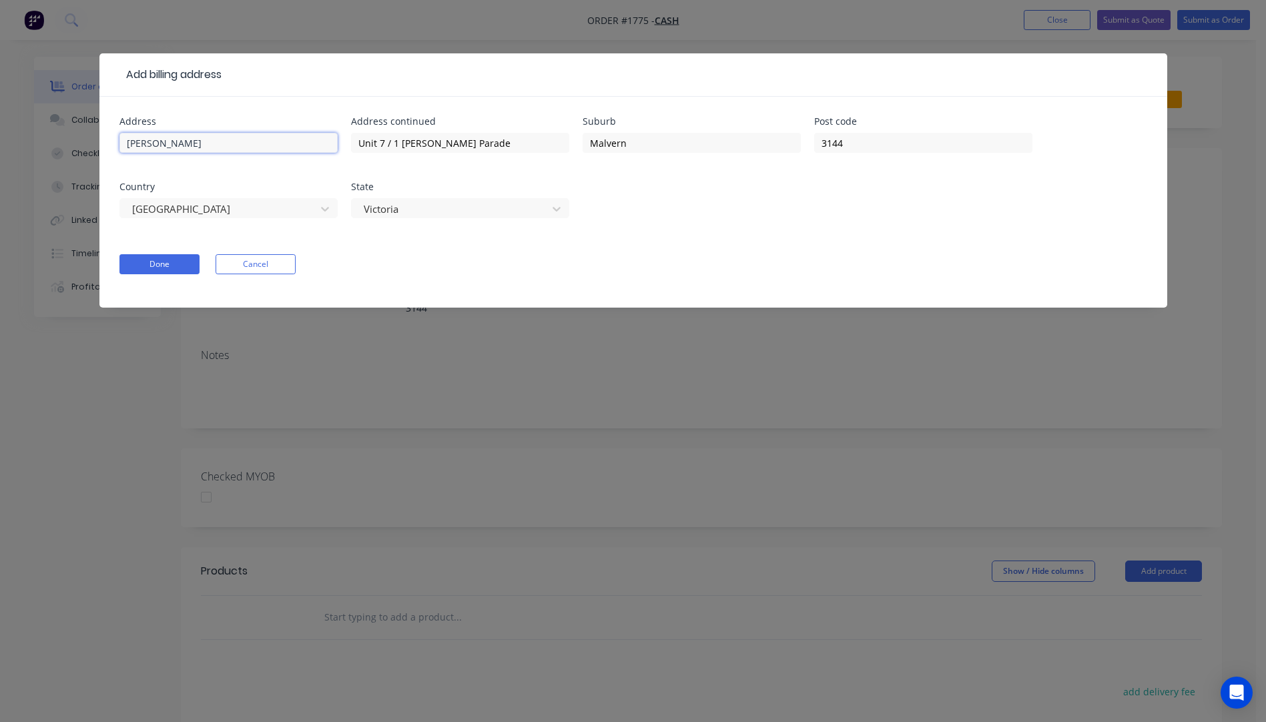
drag, startPoint x: 115, startPoint y: 144, endPoint x: 99, endPoint y: 144, distance: 16.7
click at [99, 144] on div "Address Lionel Krongold Address continued Unit 7 / 1 Milton Parade Suburb Malve…" at bounding box center [633, 202] width 1068 height 211
drag, startPoint x: 474, startPoint y: 149, endPoint x: 332, endPoint y: 131, distance: 144.0
click at [332, 131] on div "Address Address continued Unit 7 / 1 Milton Parade Suburb Malvern Post code 314…" at bounding box center [633, 175] width 1028 height 117
drag, startPoint x: 649, startPoint y: 145, endPoint x: 561, endPoint y: 147, distance: 88.1
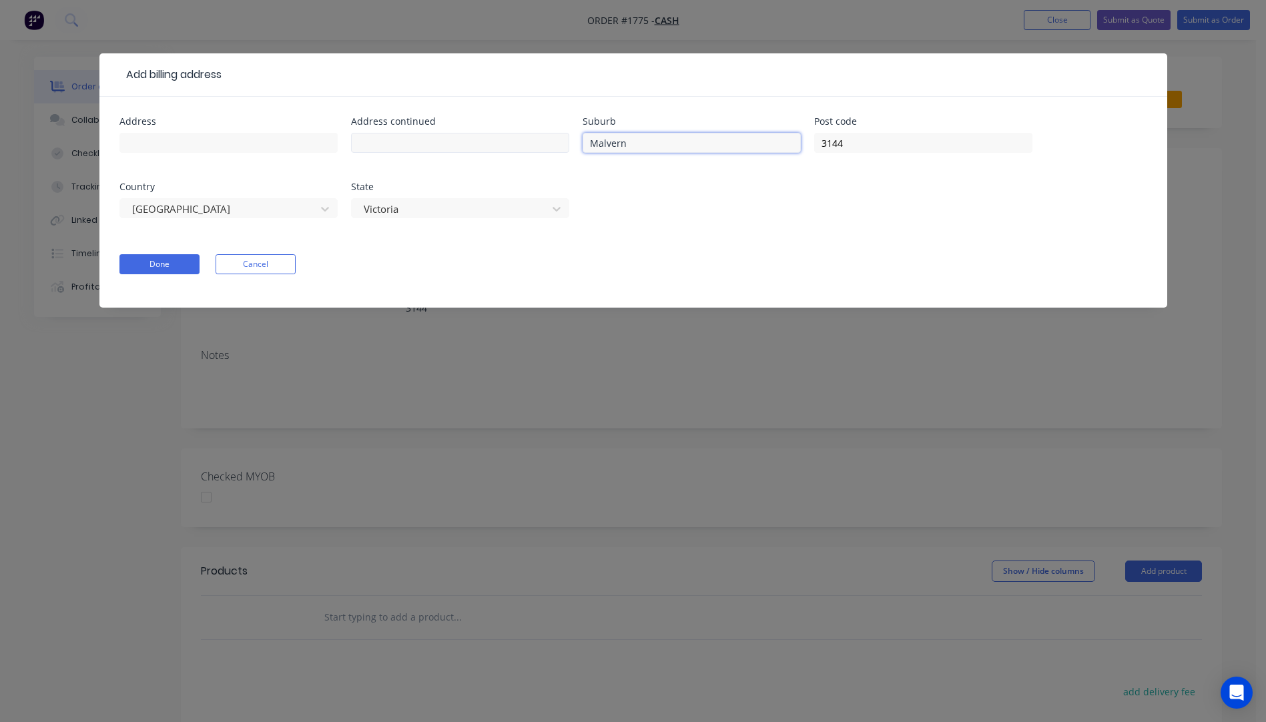
click at [561, 147] on div "Address Address continued Suburb Malvern Post code 3144 Country Australia State…" at bounding box center [633, 175] width 1028 height 117
drag, startPoint x: 869, startPoint y: 143, endPoint x: 809, endPoint y: 152, distance: 61.4
click at [809, 152] on div "Address Address continued Suburb Post code 3144 Country Australia State Victoria" at bounding box center [633, 175] width 1028 height 117
click at [444, 211] on div at bounding box center [451, 209] width 178 height 17
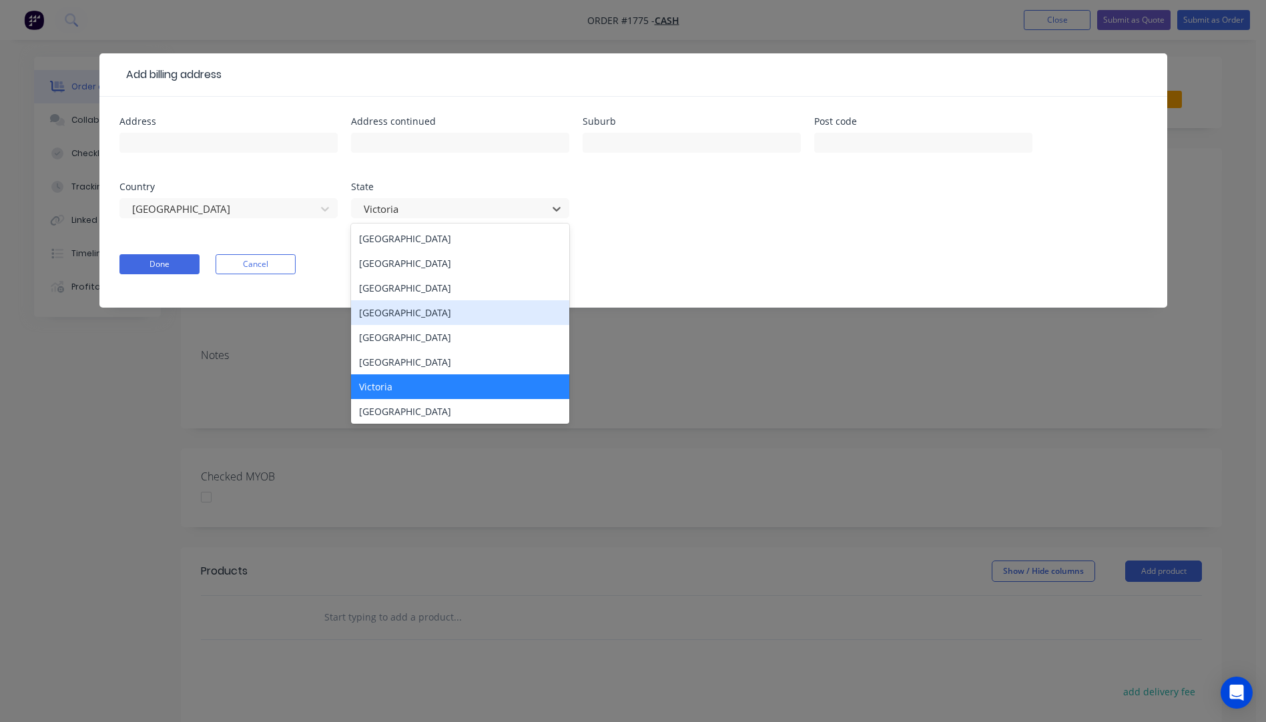
click at [392, 316] on div "Queensland" at bounding box center [460, 312] width 218 height 25
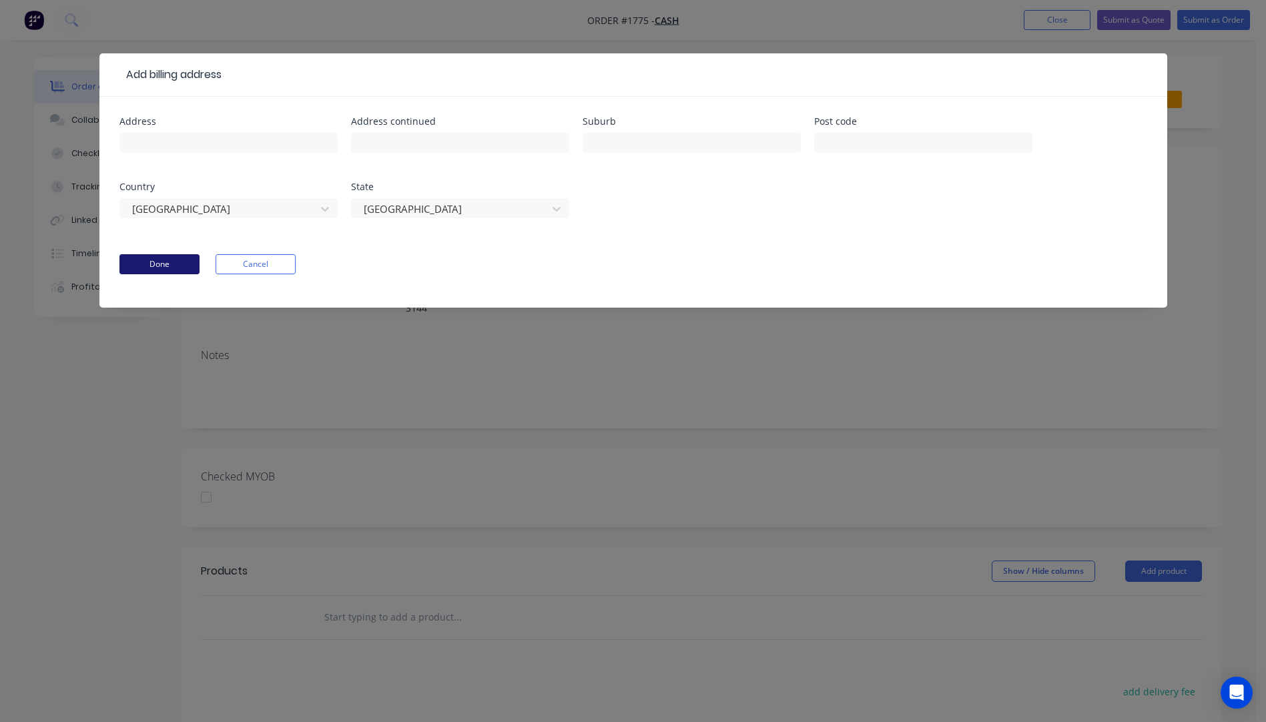
click at [178, 263] on button "Done" at bounding box center [159, 264] width 80 height 20
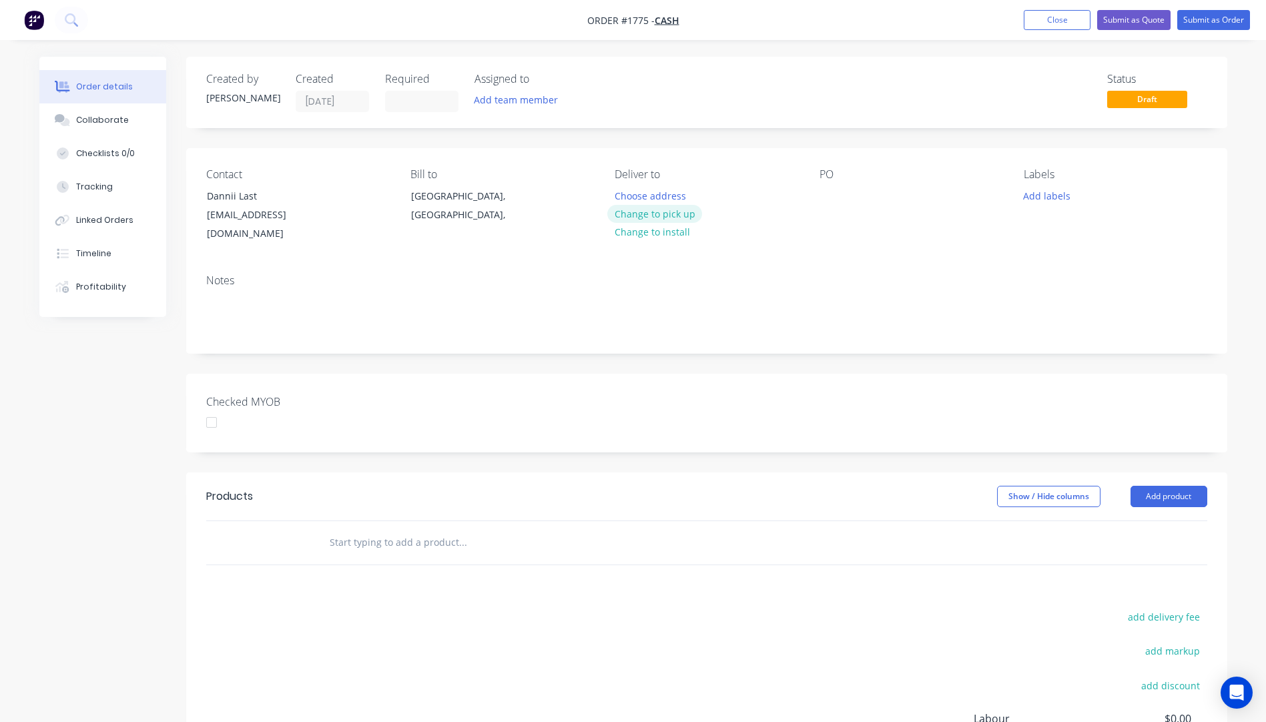
click at [649, 216] on button "Change to pick up" at bounding box center [654, 214] width 95 height 18
drag, startPoint x: 627, startPoint y: 193, endPoint x: 639, endPoint y: 179, distance: 18.0
click at [630, 188] on div at bounding box center [625, 195] width 21 height 19
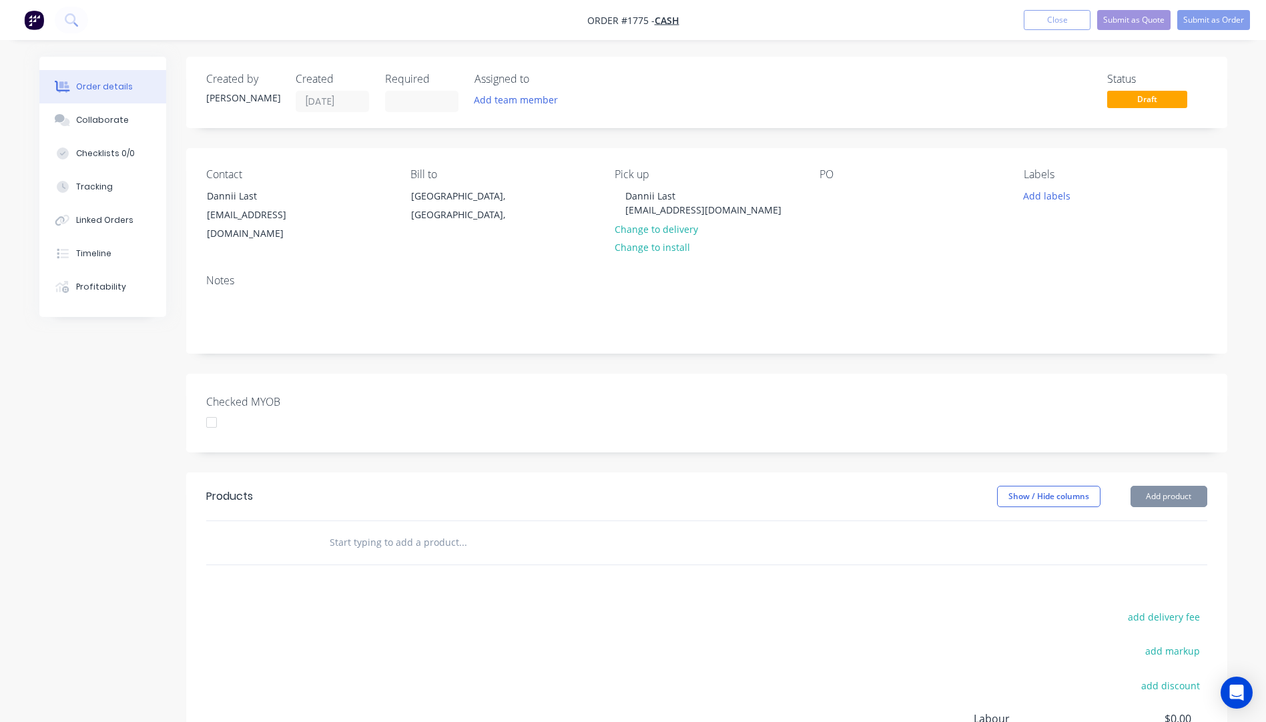
click at [703, 240] on div "Contact Dannii Last dannii34@hotmail.com Bill to Queensland, Australia, Pick up…" at bounding box center [706, 205] width 1041 height 115
click at [839, 191] on div at bounding box center [829, 195] width 21 height 19
click at [1030, 194] on button "Add labels" at bounding box center [1046, 195] width 61 height 18
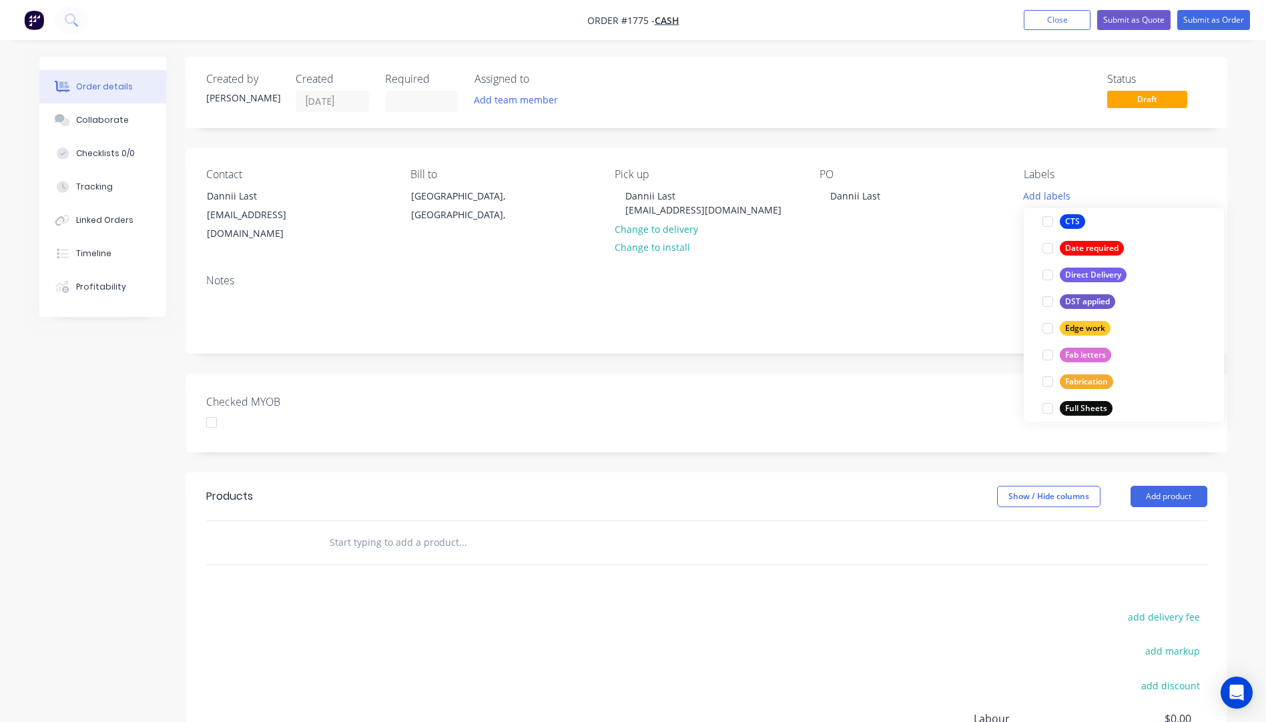
scroll to position [267, 0]
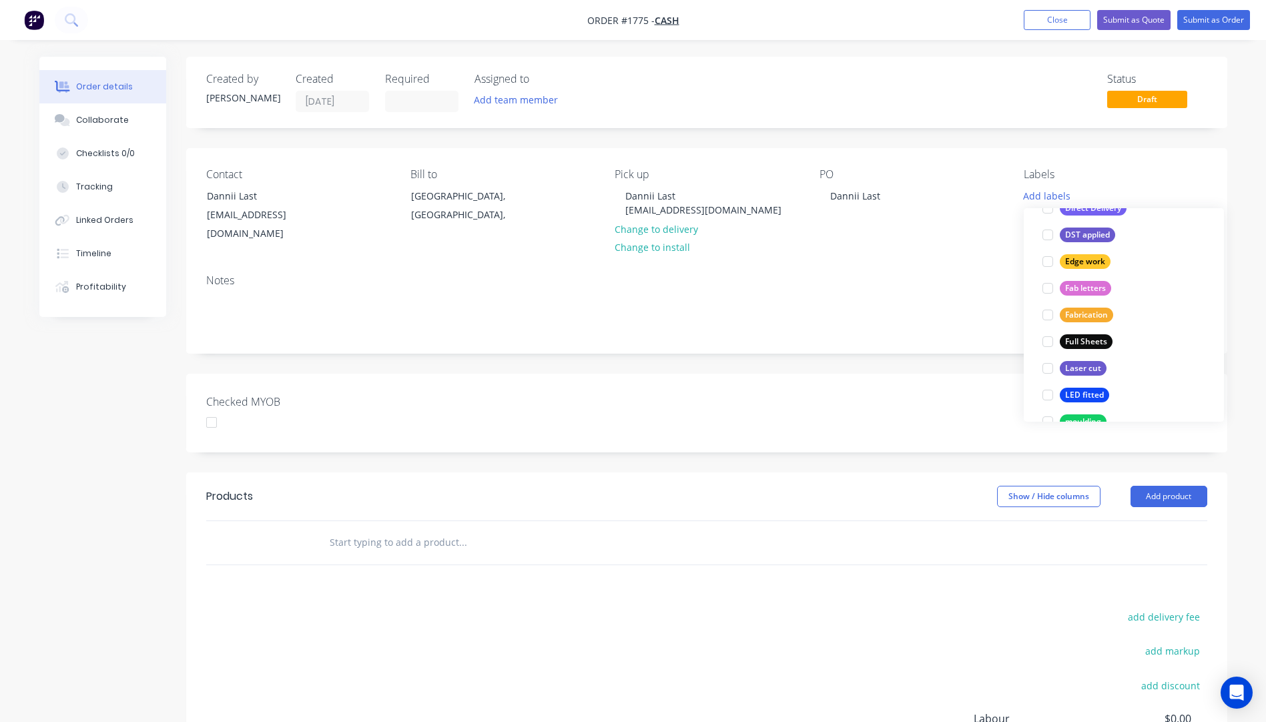
click at [1074, 370] on div "Laser cut" at bounding box center [1083, 368] width 47 height 15
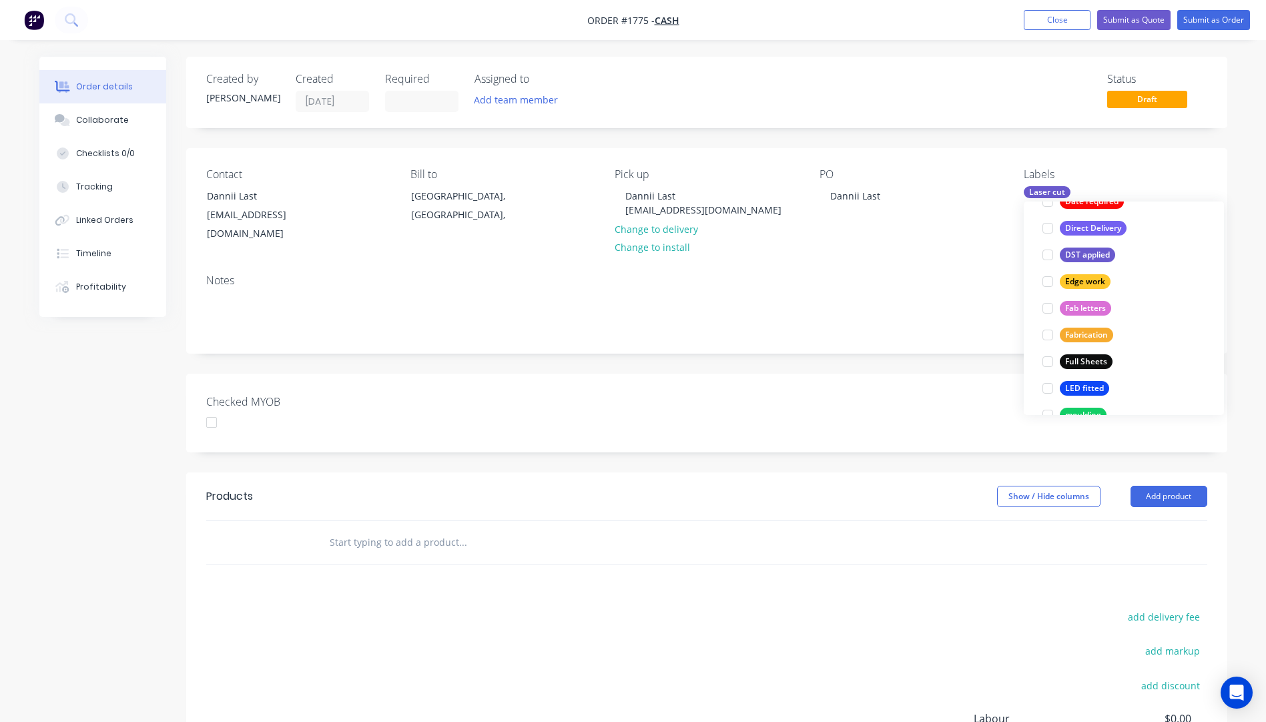
scroll to position [0, 0]
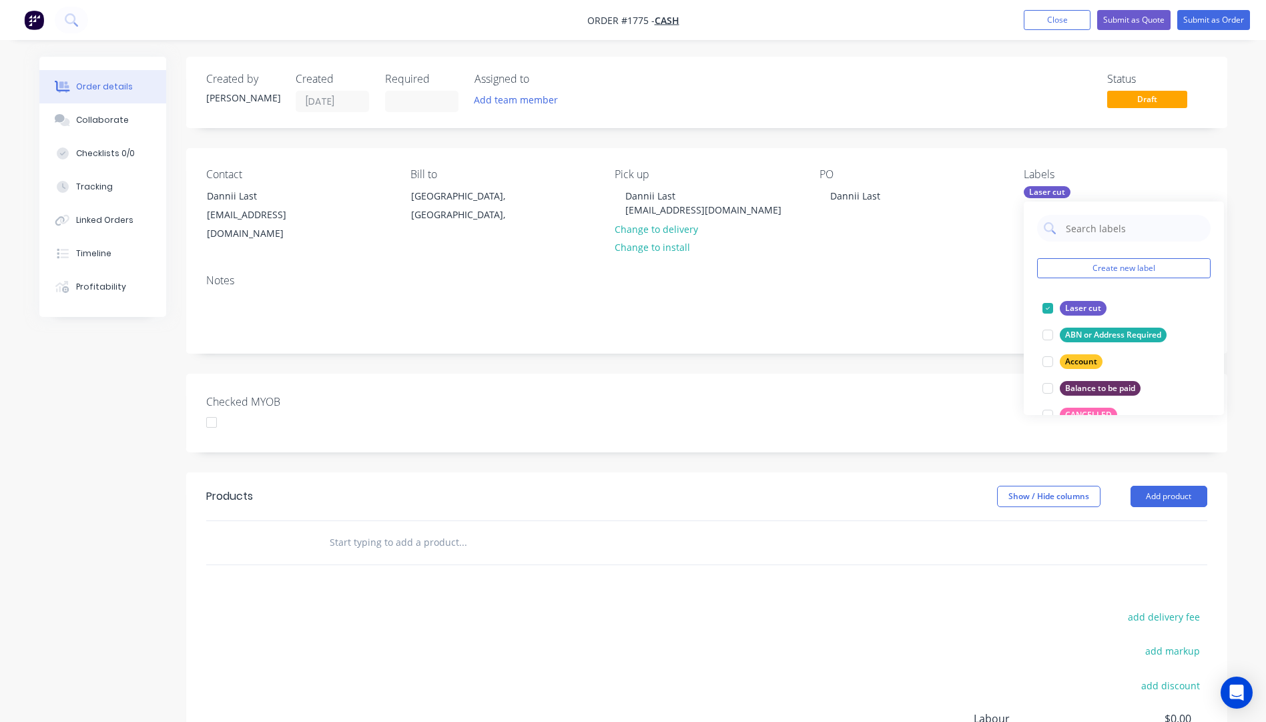
click at [938, 264] on div "Notes" at bounding box center [706, 308] width 1041 height 89
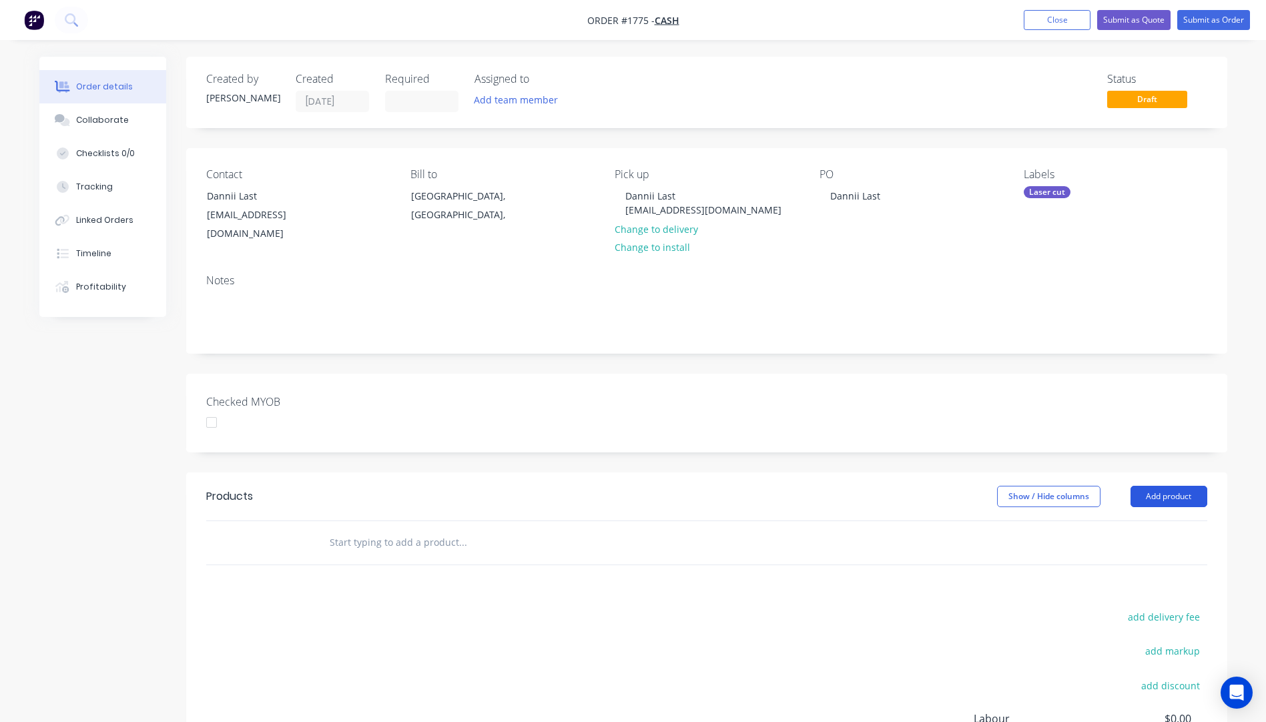
click at [1174, 486] on button "Add product" at bounding box center [1168, 496] width 77 height 21
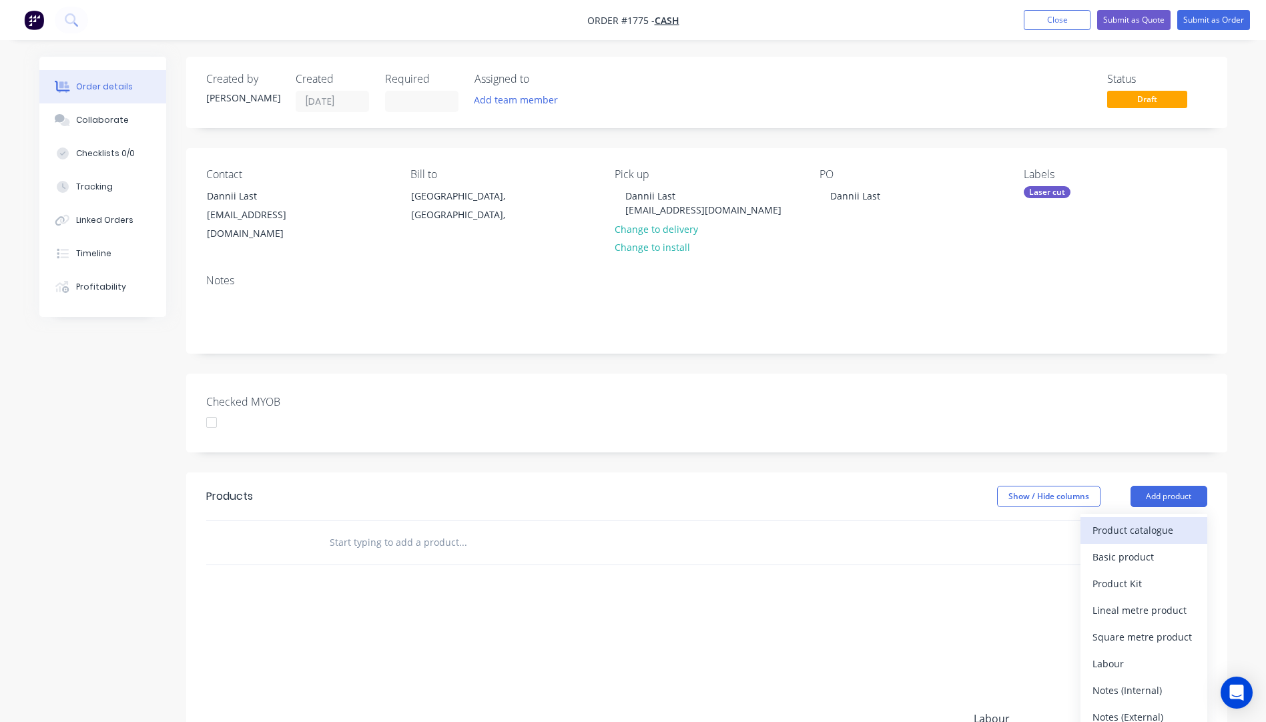
click at [1144, 520] on div "Product catalogue" at bounding box center [1143, 529] width 103 height 19
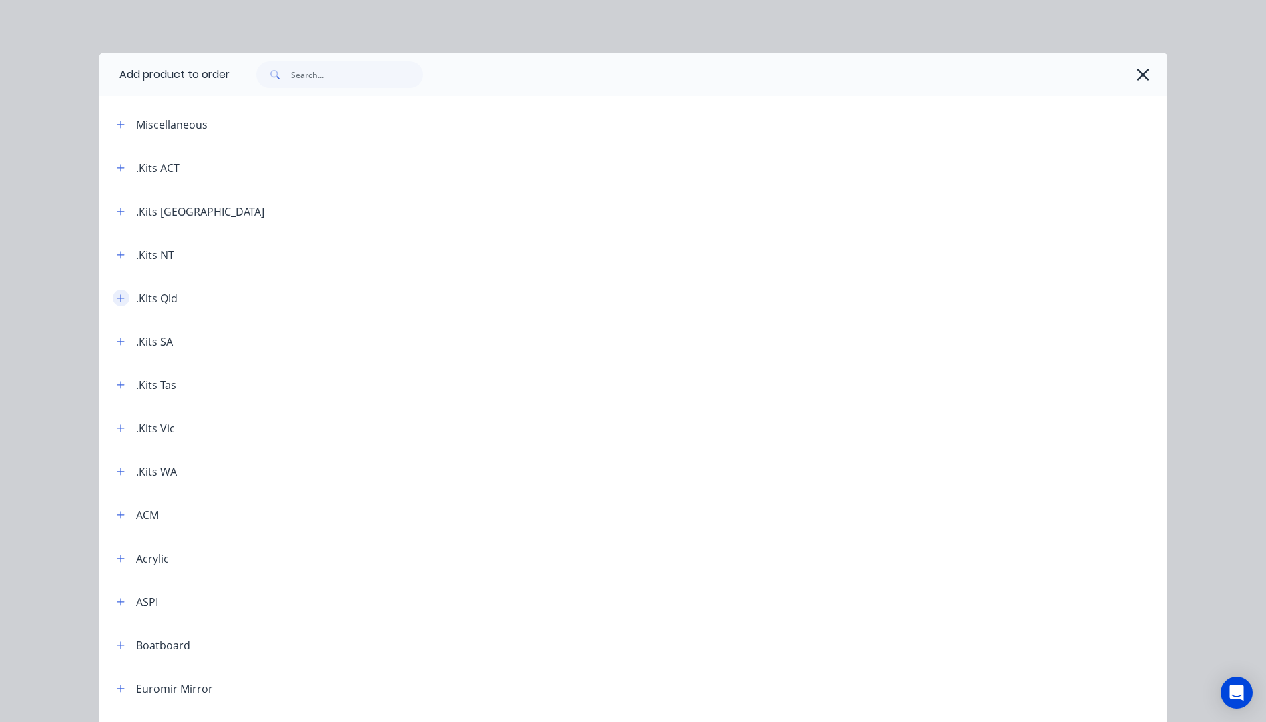
click at [117, 297] on icon "button" at bounding box center [121, 298] width 8 height 9
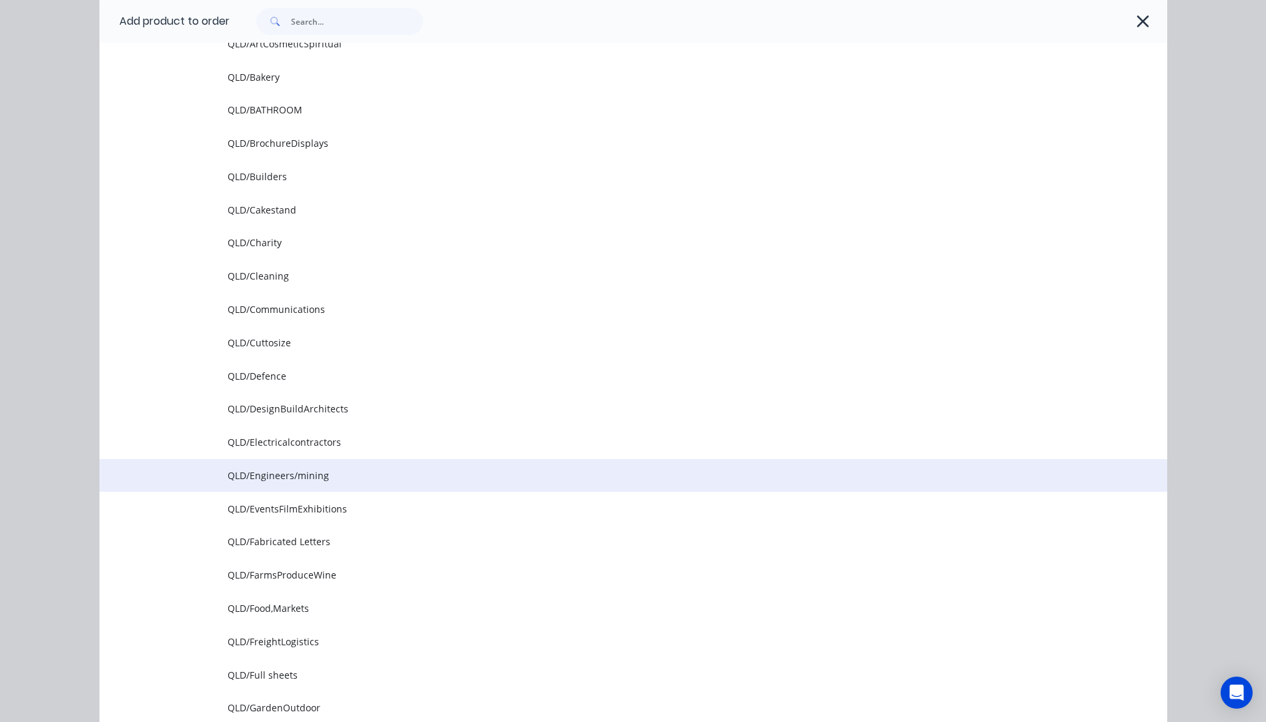
scroll to position [400, 0]
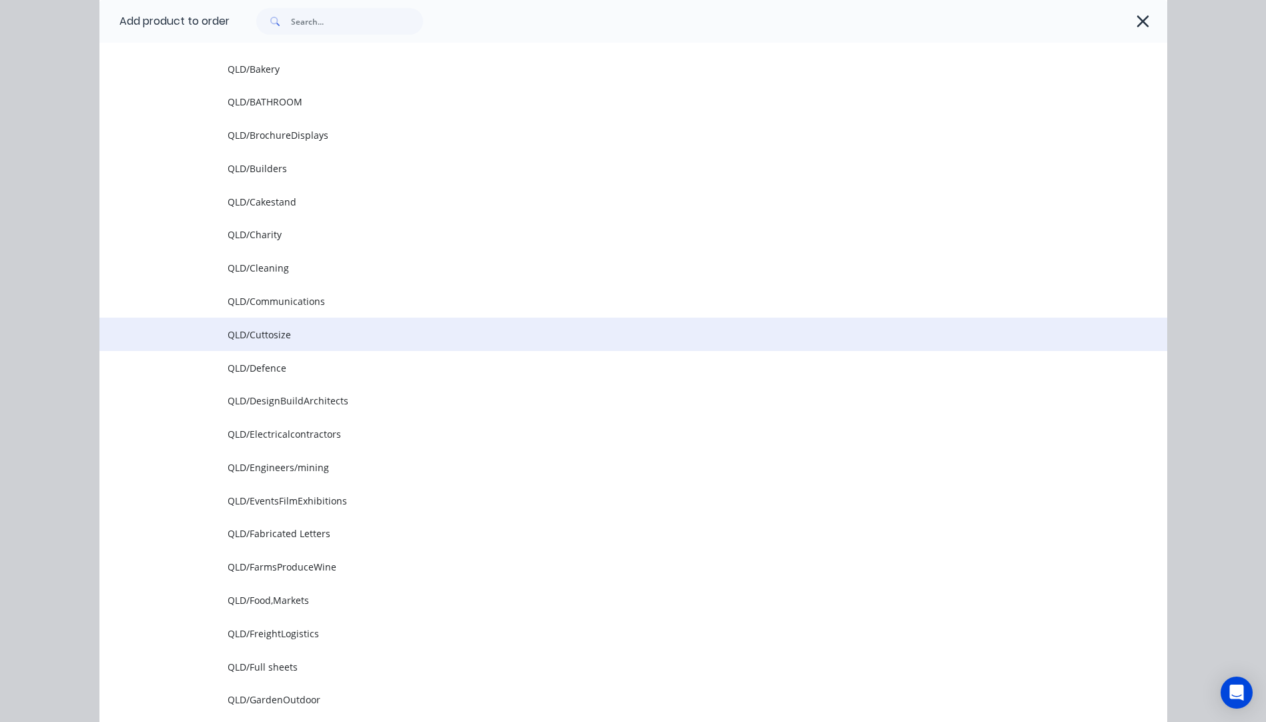
click at [262, 338] on span "QLD/Cuttosize" at bounding box center [603, 335] width 751 height 14
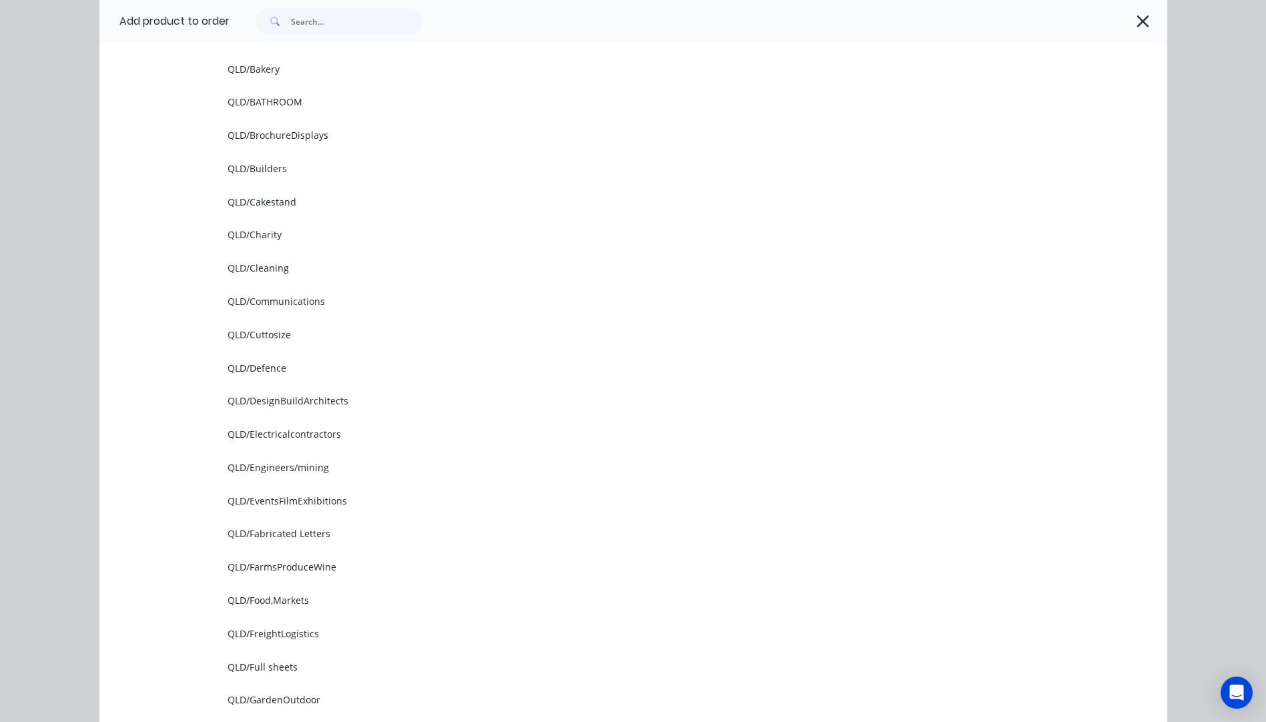
scroll to position [0, 0]
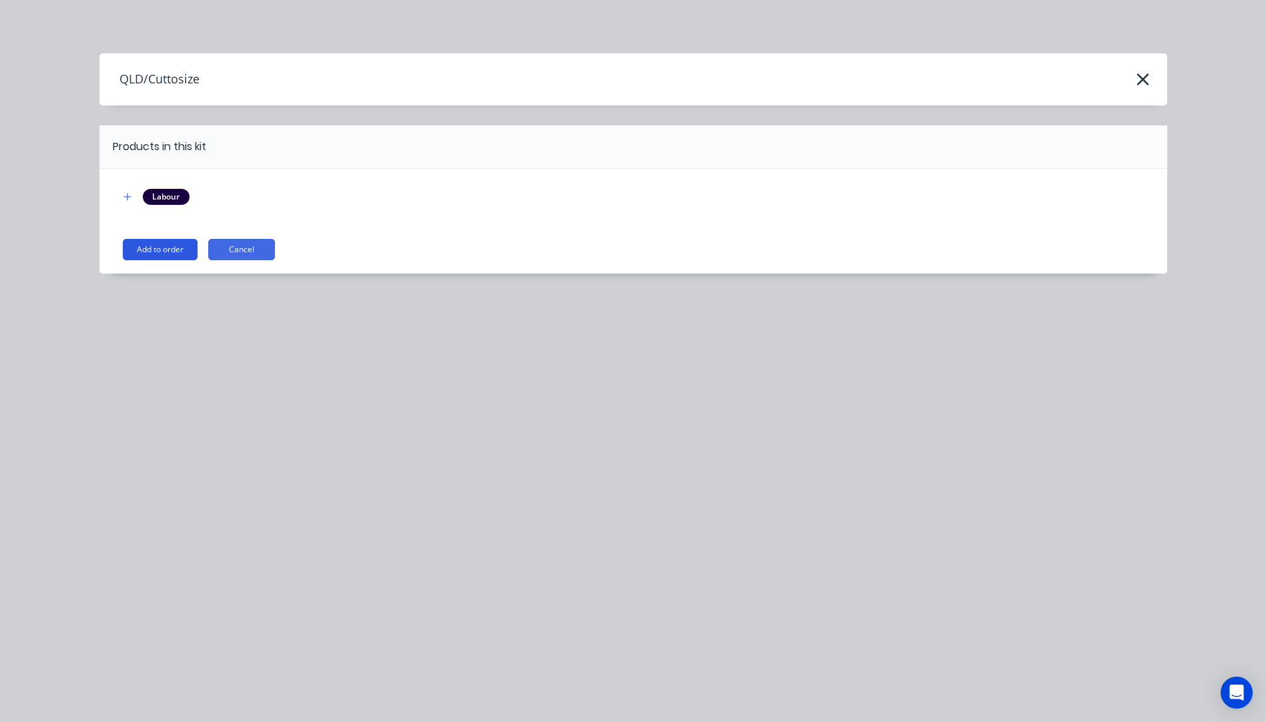
click at [164, 255] on button "Add to order" at bounding box center [160, 249] width 75 height 21
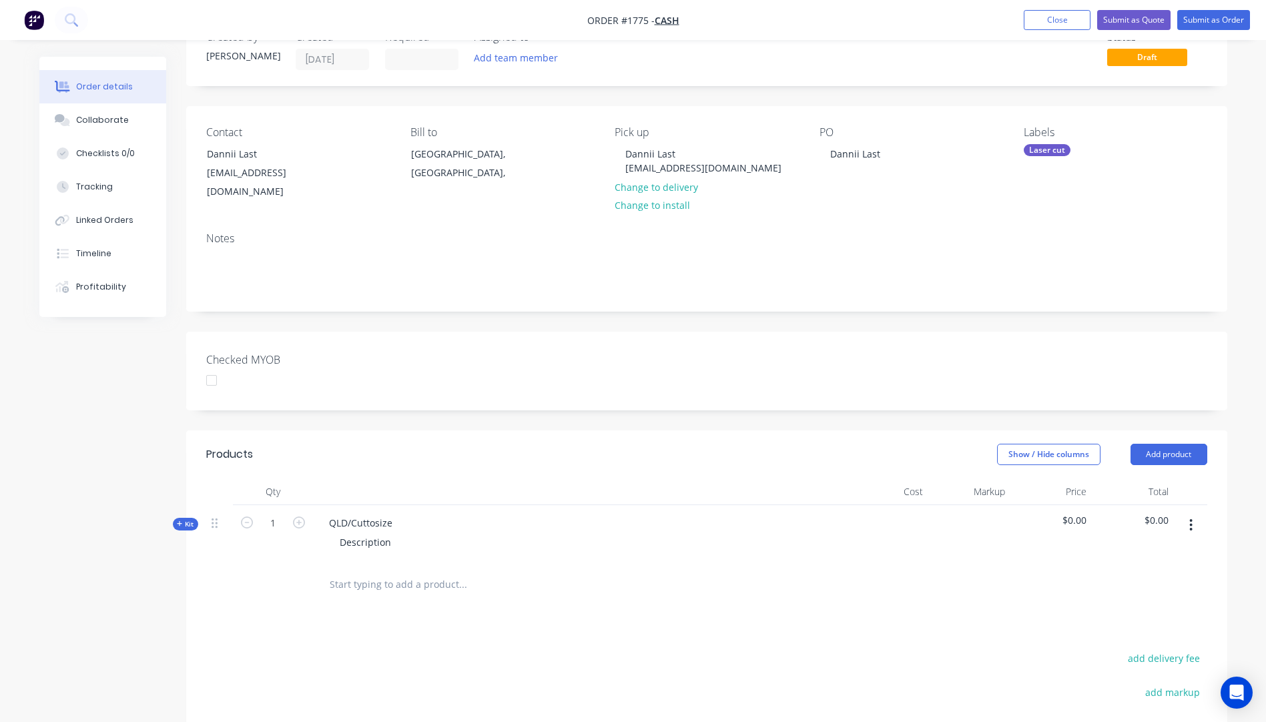
scroll to position [200, 0]
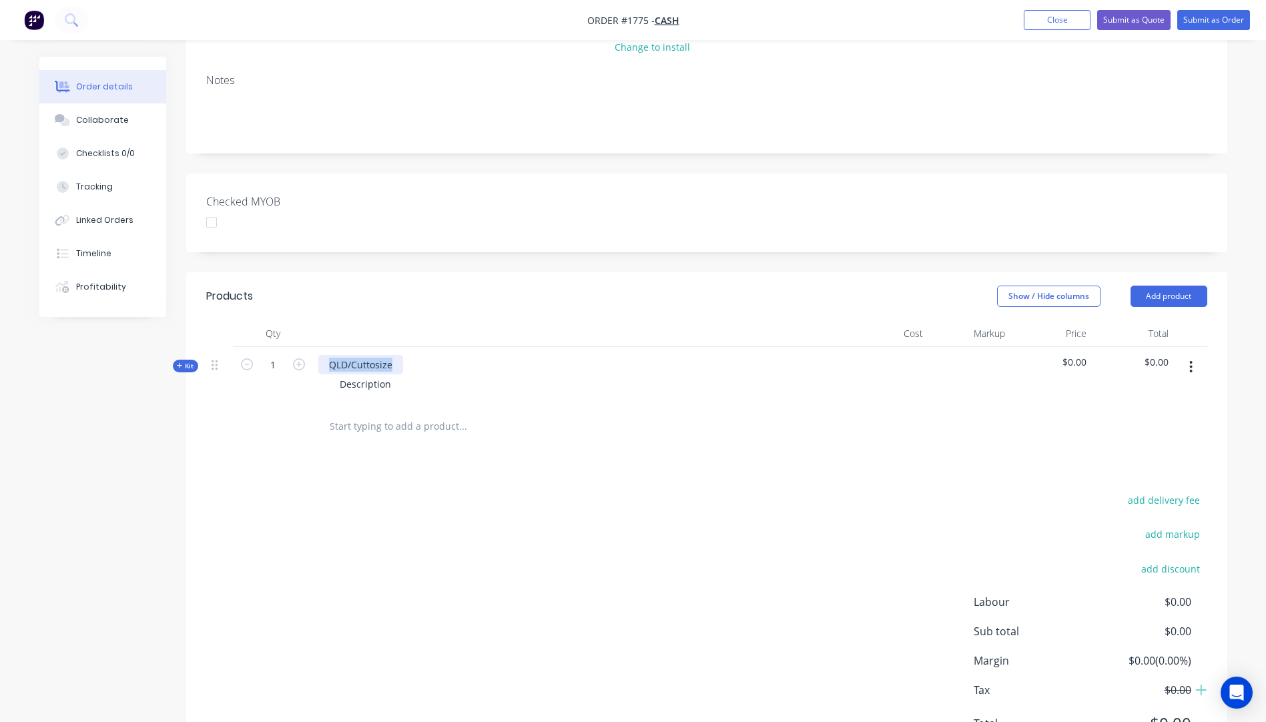
drag, startPoint x: 397, startPoint y: 353, endPoint x: 328, endPoint y: 354, distance: 68.7
click at [328, 355] on div "QLD/Cuttosize" at bounding box center [360, 364] width 85 height 19
drag, startPoint x: 398, startPoint y: 368, endPoint x: 334, endPoint y: 374, distance: 64.3
click at [334, 374] on div "Description" at bounding box center [365, 383] width 73 height 19
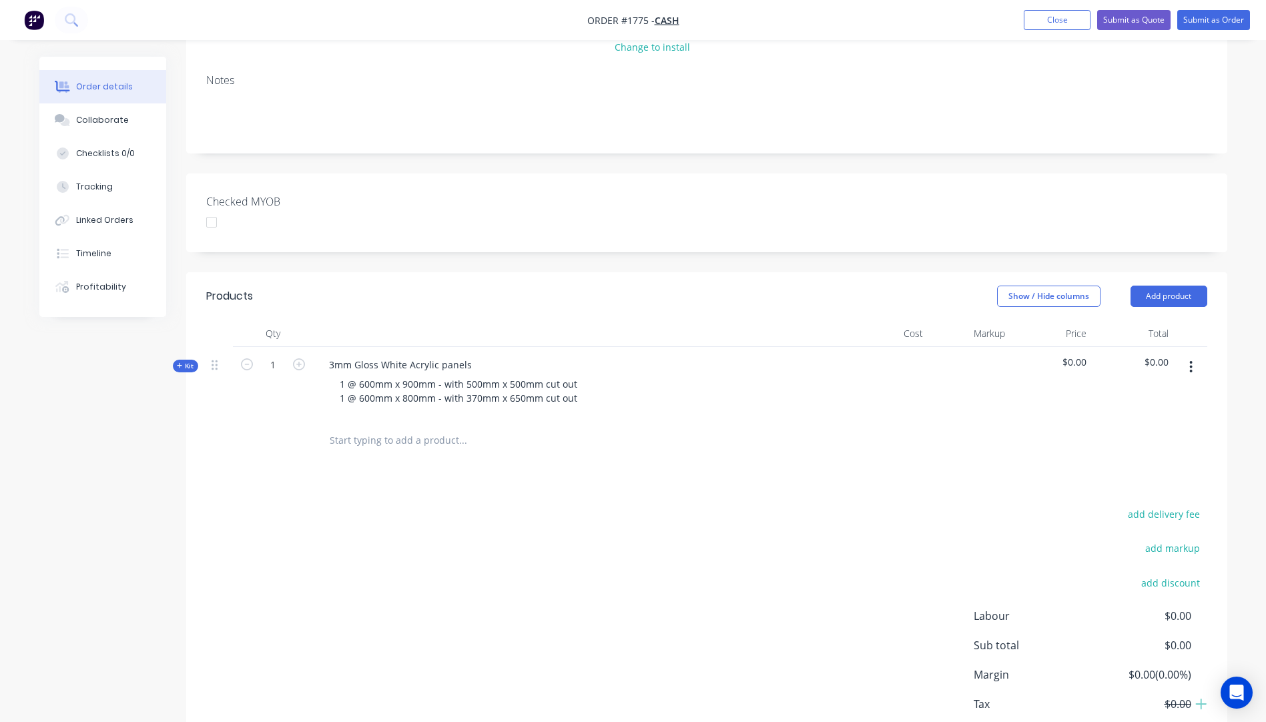
click at [182, 362] on icon "button" at bounding box center [180, 365] width 6 height 7
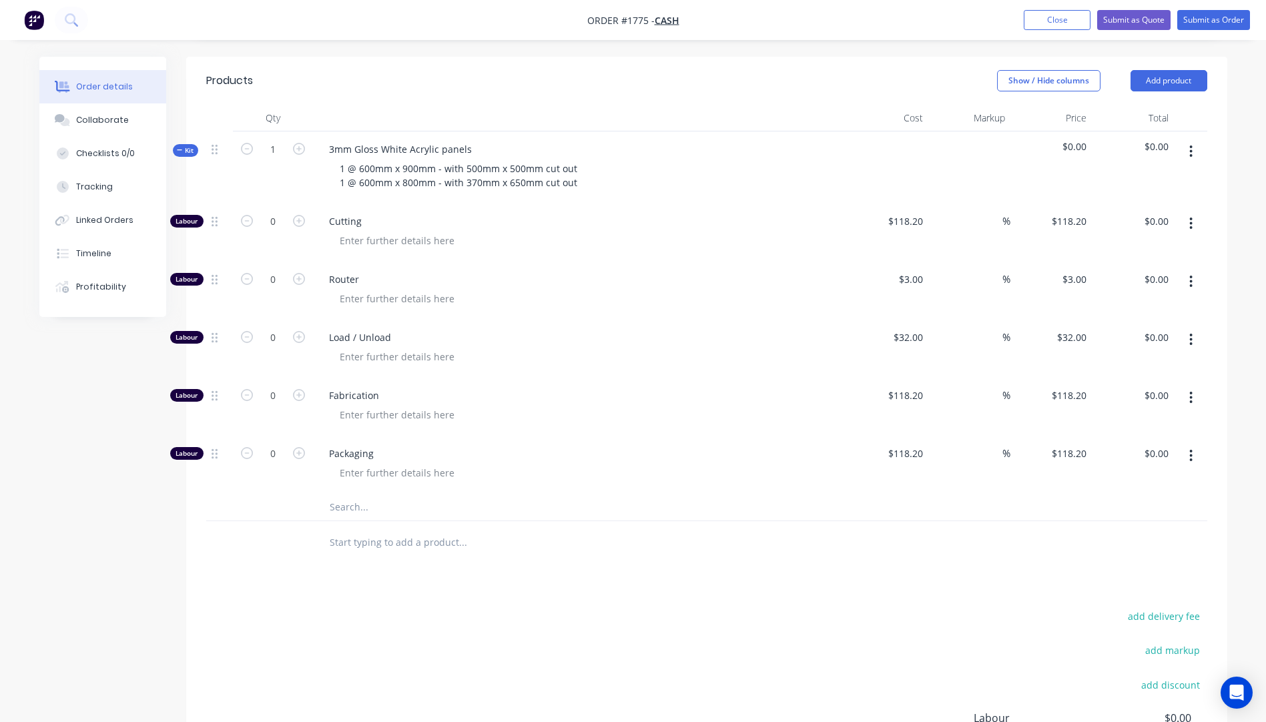
scroll to position [467, 0]
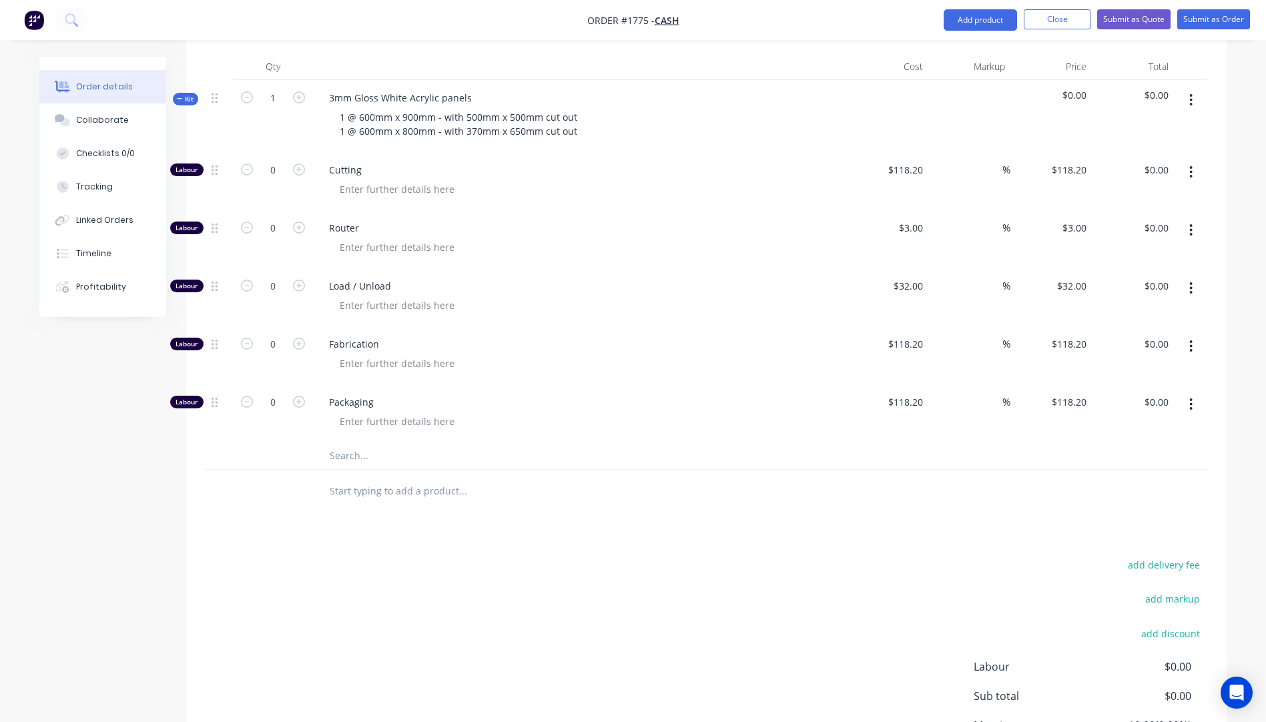
click at [336, 442] on input "text" at bounding box center [462, 455] width 267 height 27
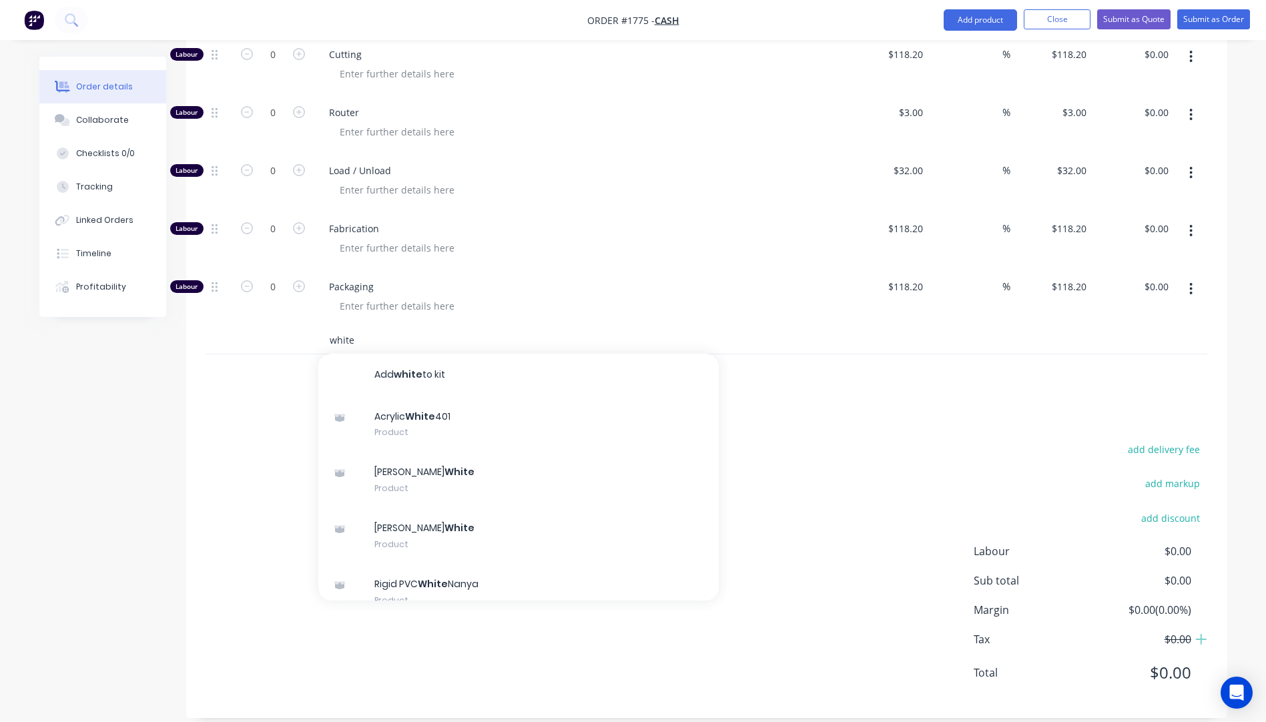
scroll to position [584, 0]
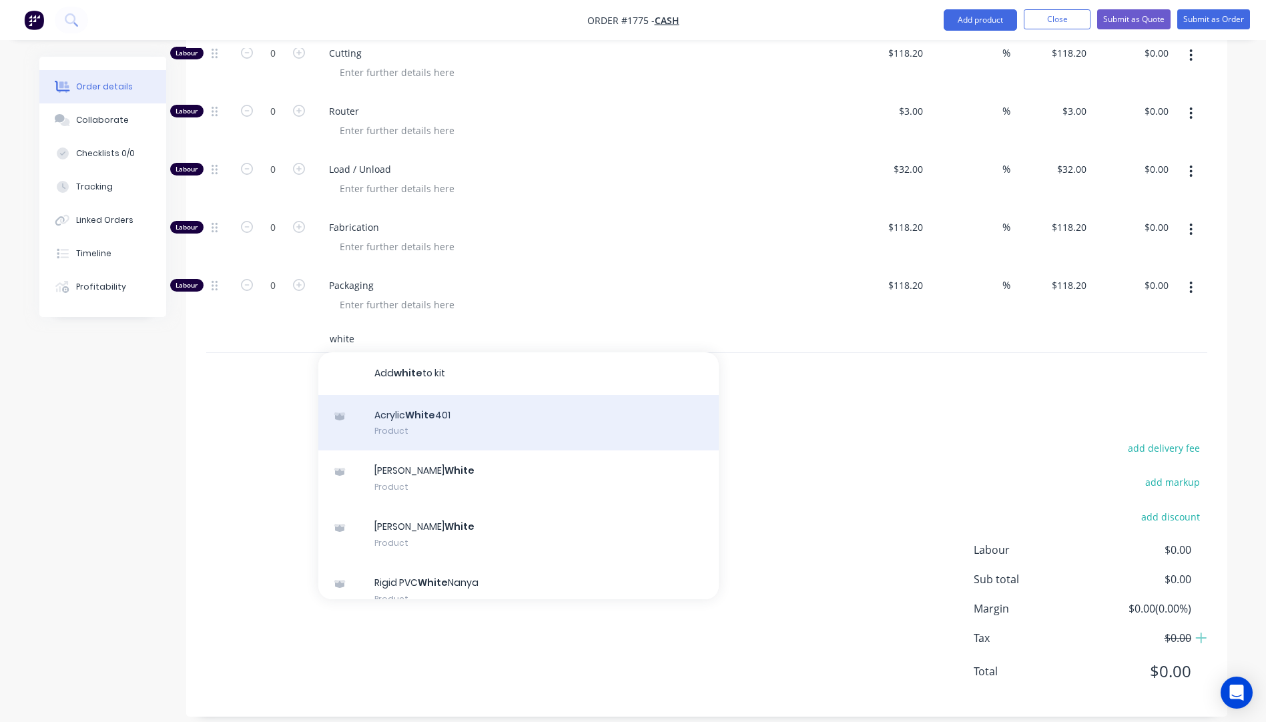
type input "white"
click at [426, 398] on div "Acrylic White 401 Product" at bounding box center [518, 423] width 400 height 56
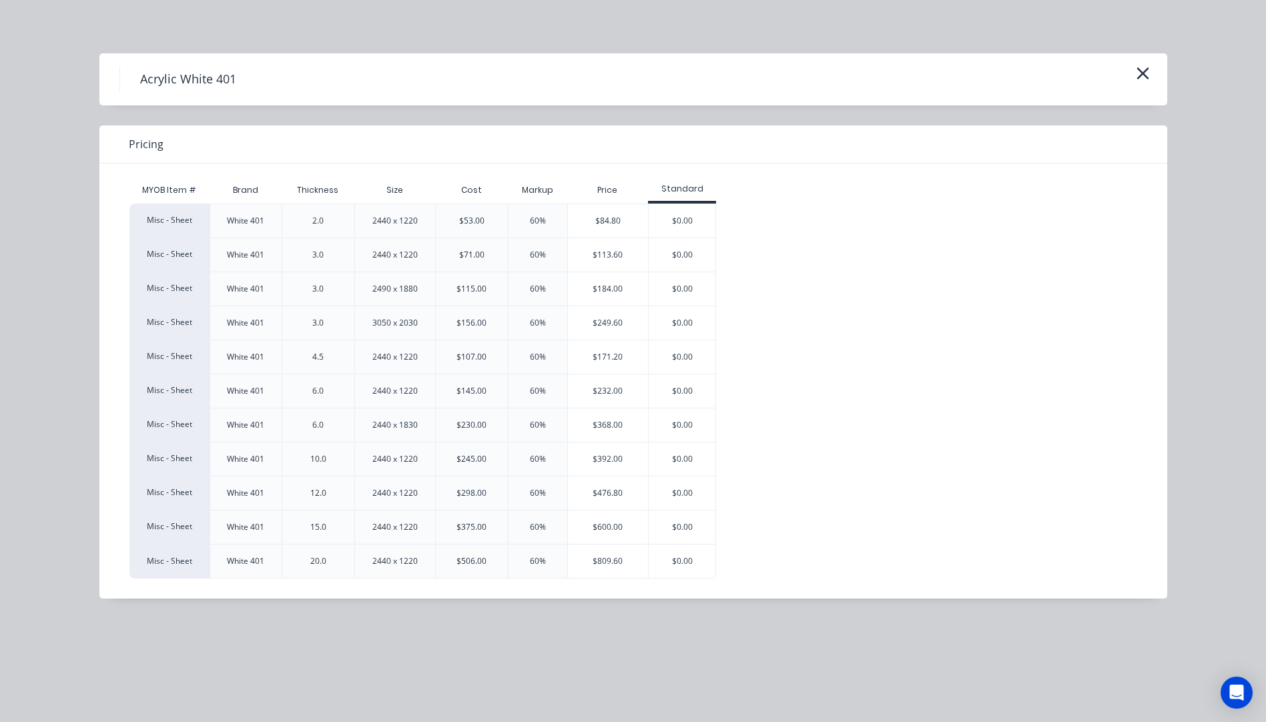
click at [606, 256] on div "$113.60" at bounding box center [608, 254] width 81 height 33
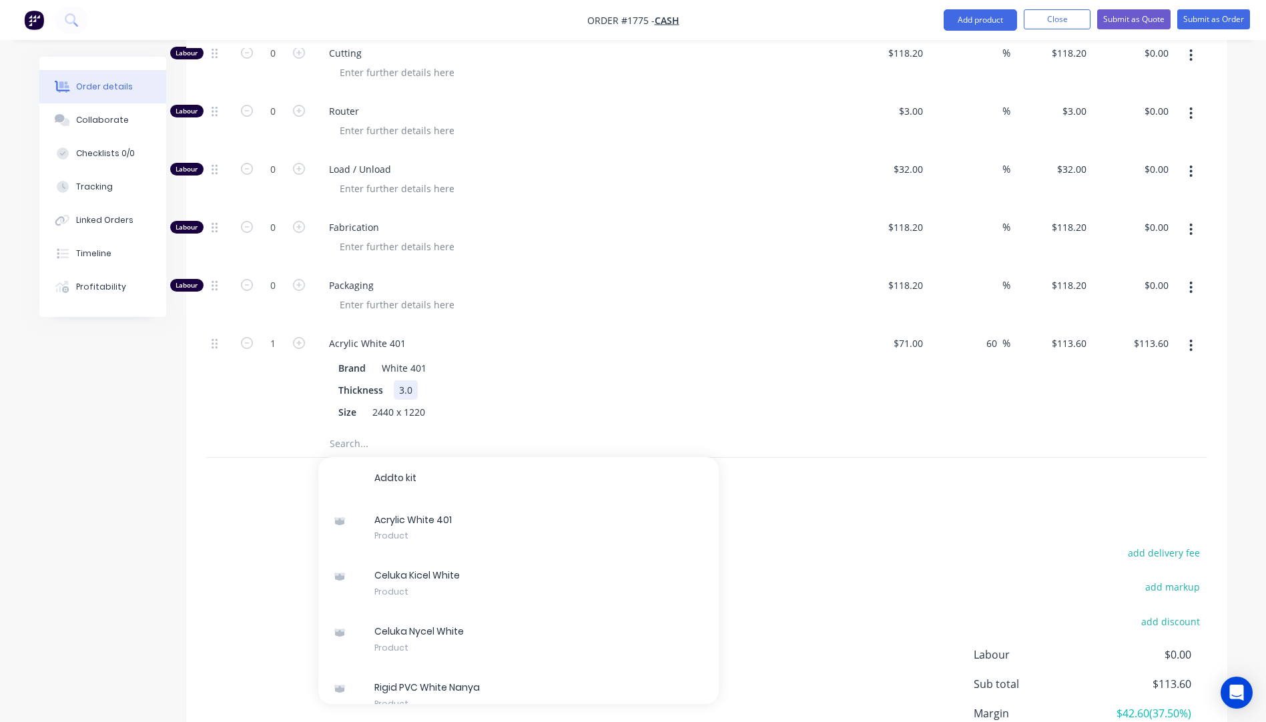
click at [571, 380] on div "Thickness 3.0" at bounding box center [577, 389] width 488 height 19
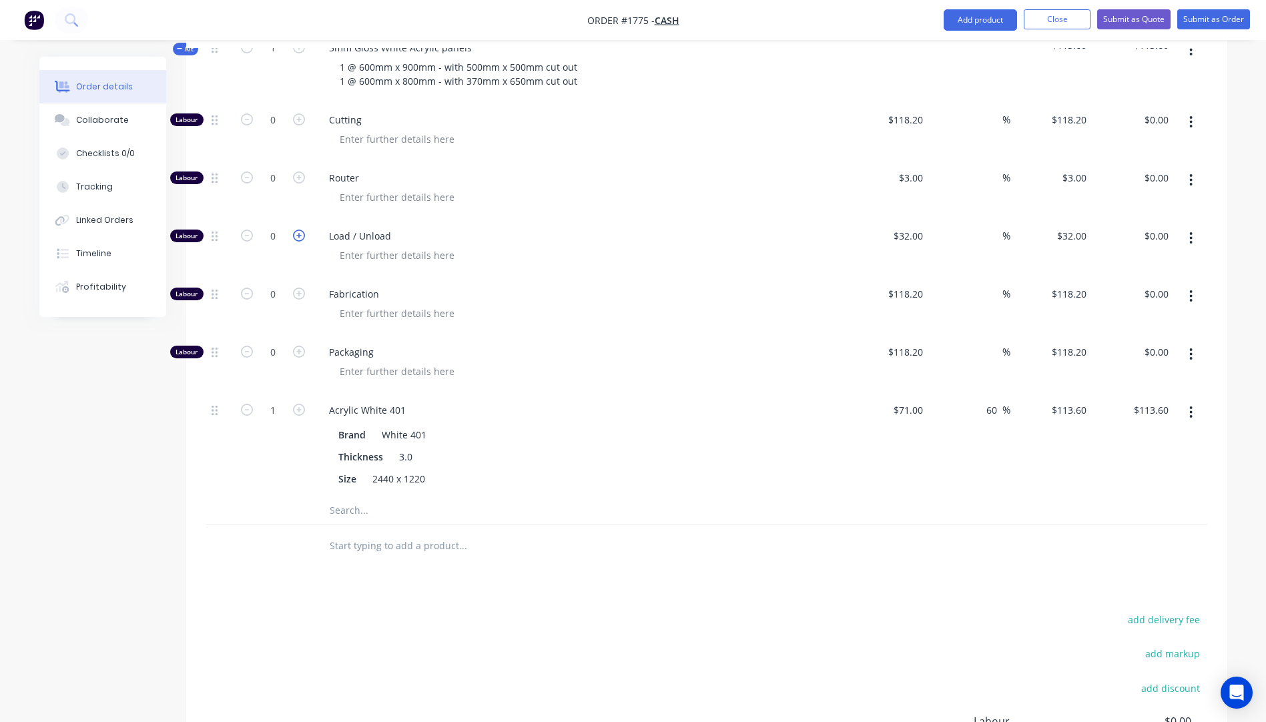
click at [302, 230] on icon "button" at bounding box center [299, 236] width 12 height 12
type input "1"
type input "$32.00"
click at [301, 171] on icon "button" at bounding box center [299, 177] width 12 height 12
type input "1"
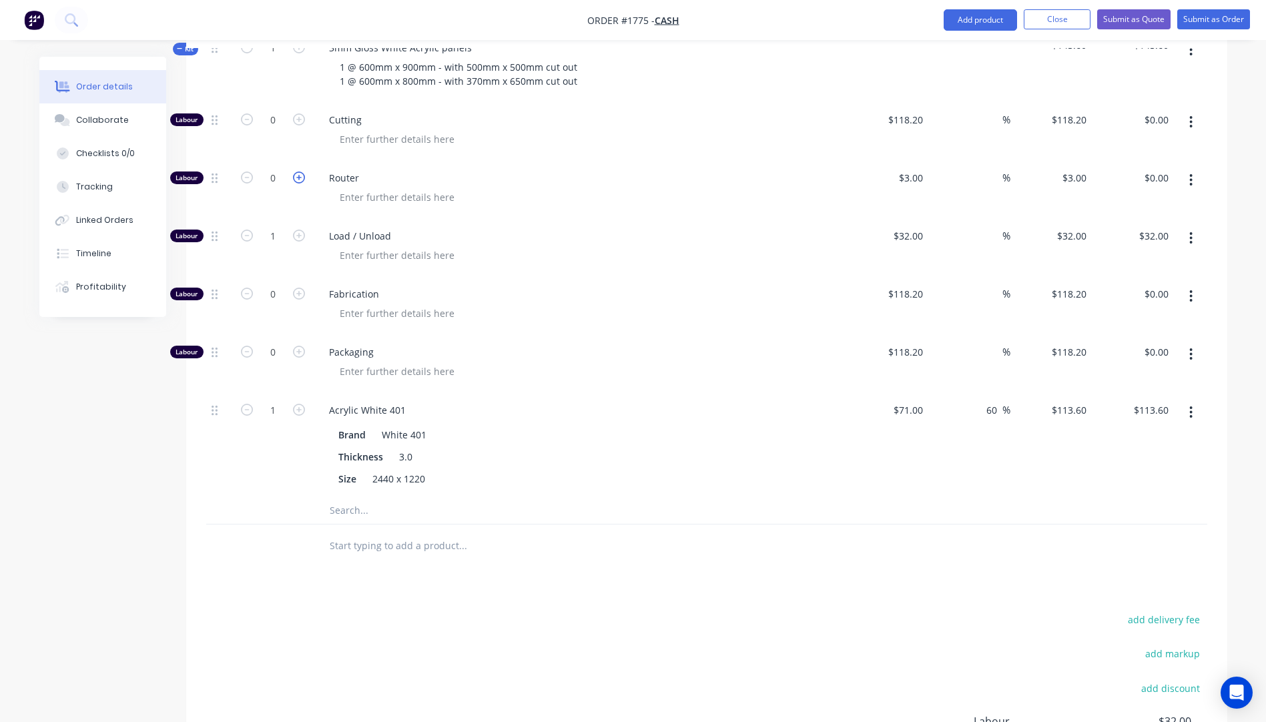
type input "$3.00"
click at [301, 171] on icon "button" at bounding box center [299, 177] width 12 height 12
type input "2"
type input "$6.00"
click at [301, 171] on icon "button" at bounding box center [299, 177] width 12 height 12
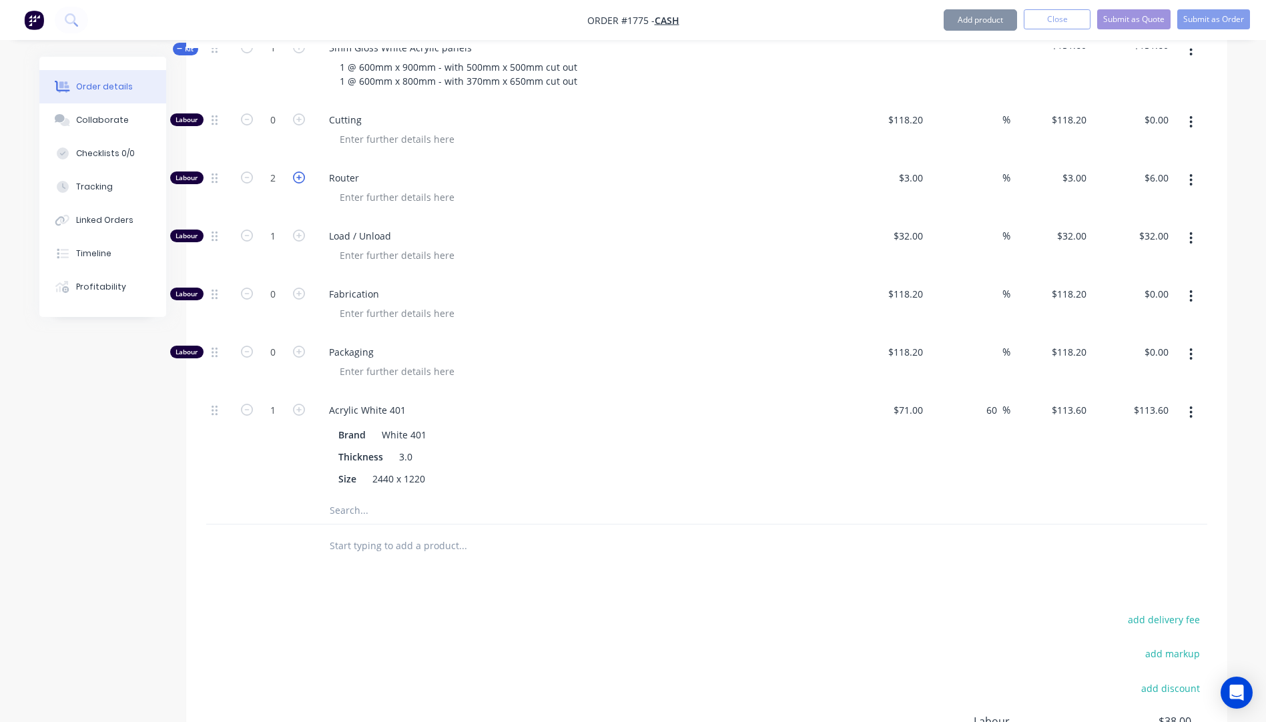
type input "3"
type input "$9.00"
click at [301, 171] on icon "button" at bounding box center [299, 177] width 12 height 12
type input "4"
type input "$12.00"
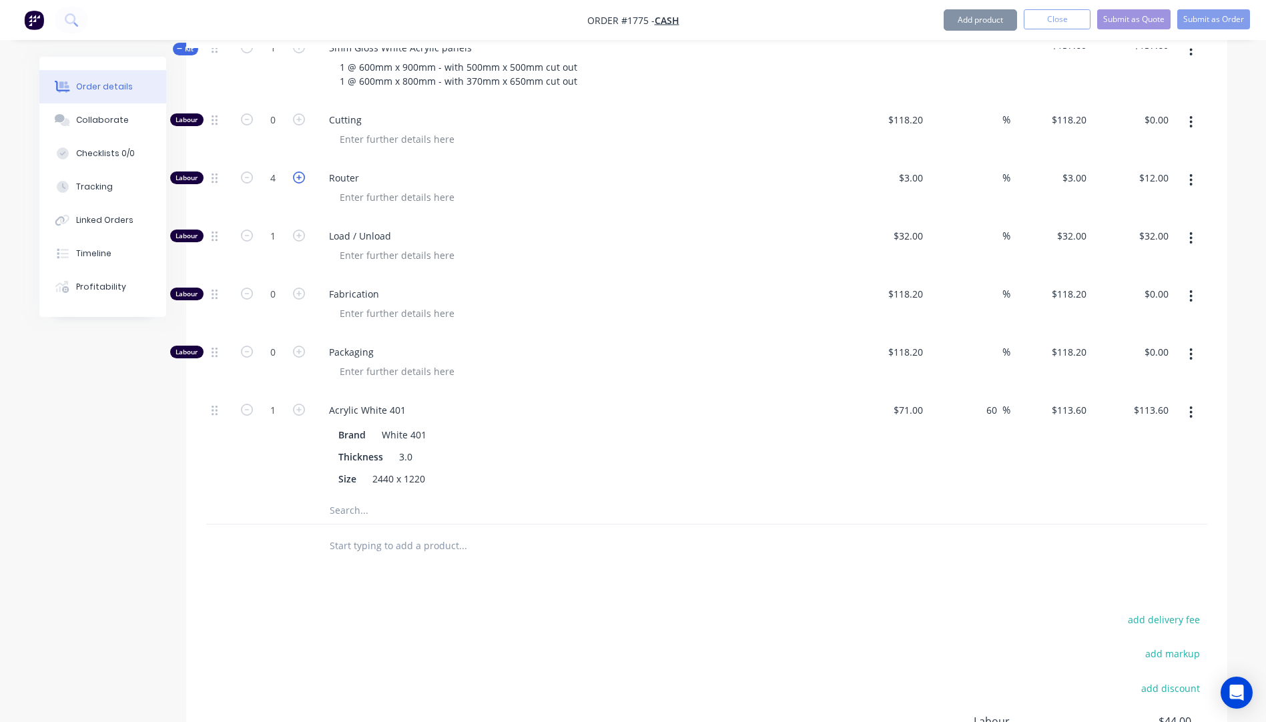
click at [301, 171] on icon "button" at bounding box center [299, 177] width 12 height 12
type input "5"
type input "$15.00"
click at [301, 171] on icon "button" at bounding box center [299, 177] width 12 height 12
type input "6"
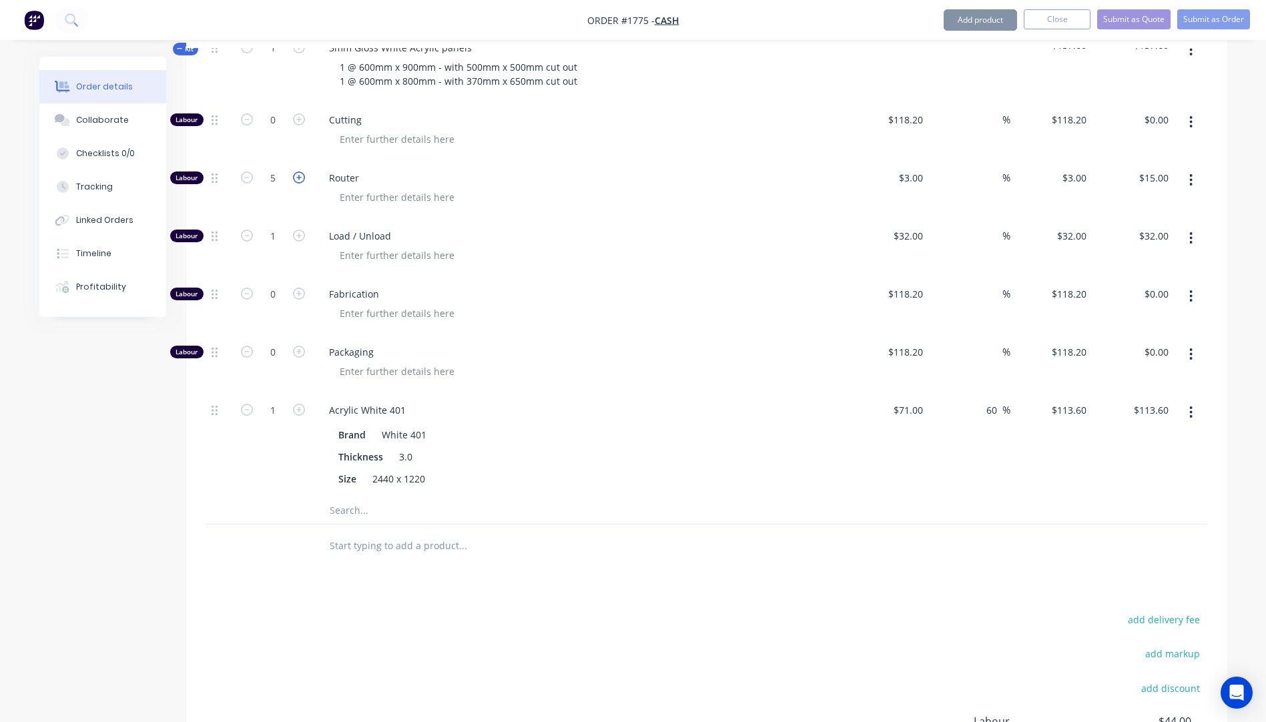
type input "$18.00"
click at [301, 171] on icon "button" at bounding box center [299, 177] width 12 height 12
type input "7"
type input "$21.00"
click at [301, 171] on icon "button" at bounding box center [299, 177] width 12 height 12
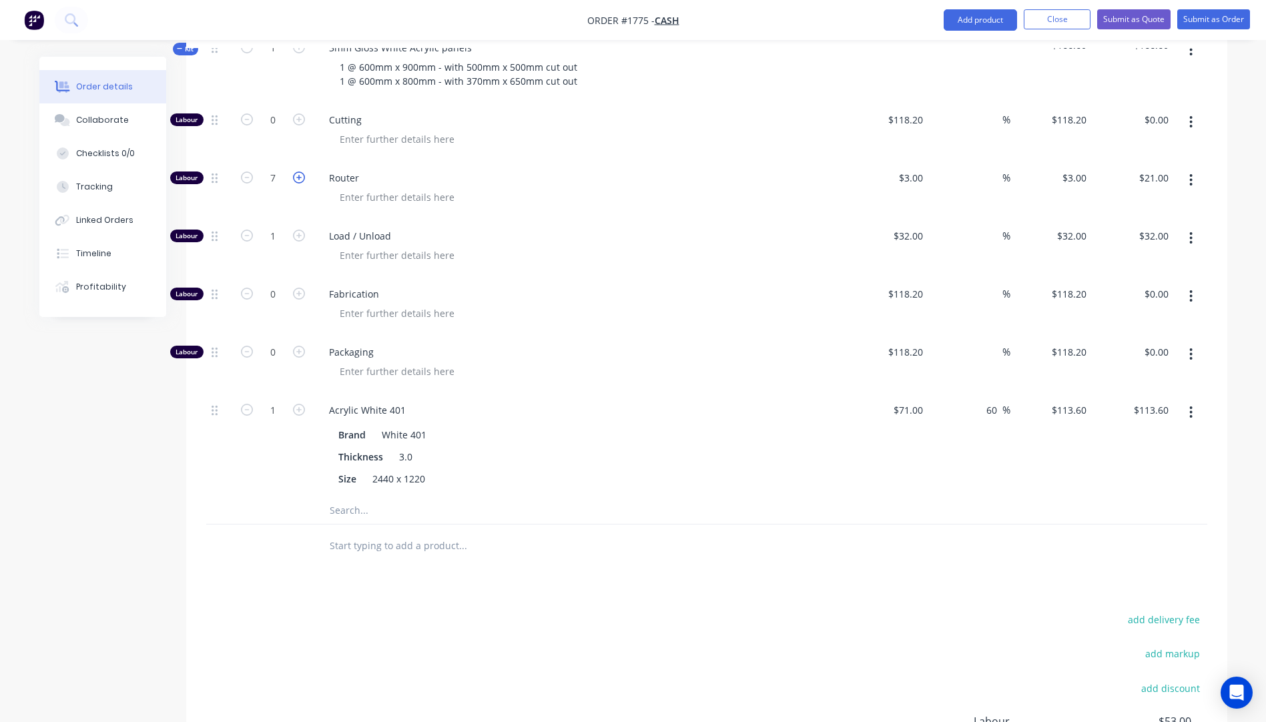
type input "8"
type input "$24.00"
click at [301, 171] on icon "button" at bounding box center [299, 177] width 12 height 12
type input "9"
type input "$27.00"
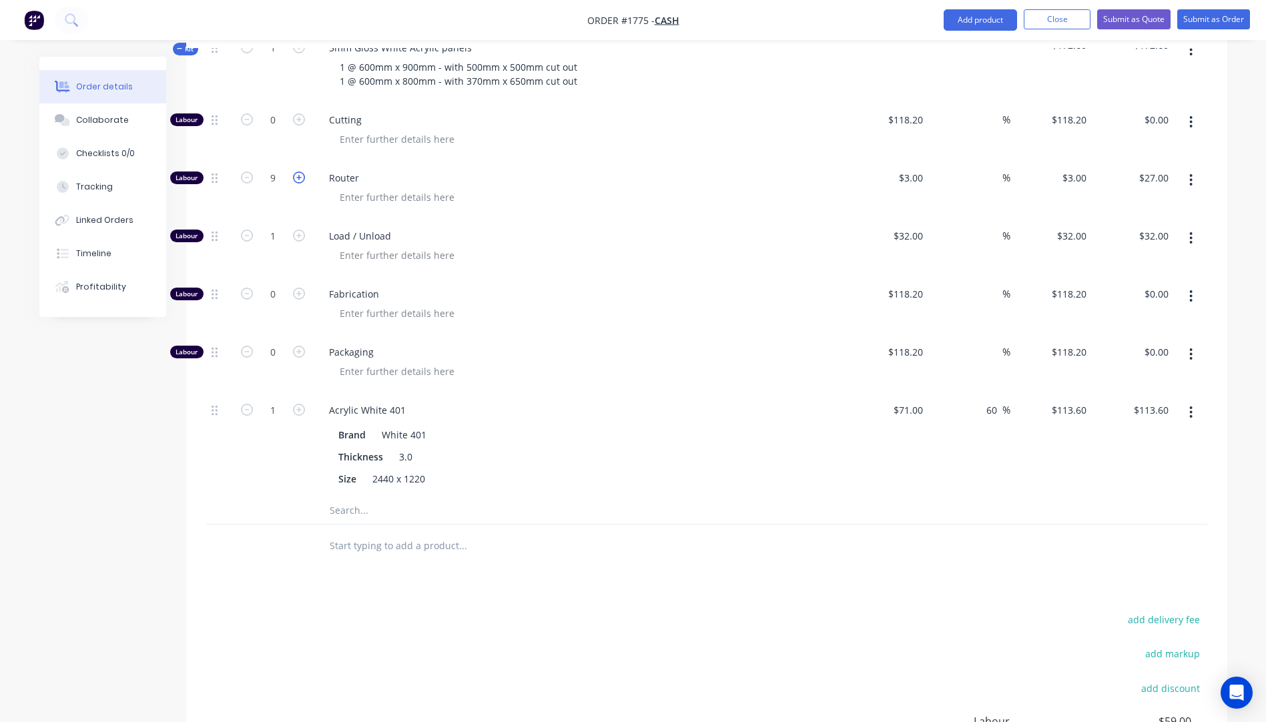
click at [301, 171] on icon "button" at bounding box center [299, 177] width 12 height 12
type input "10"
type input "$30.00"
click at [591, 276] on div "Fabrication" at bounding box center [580, 305] width 534 height 58
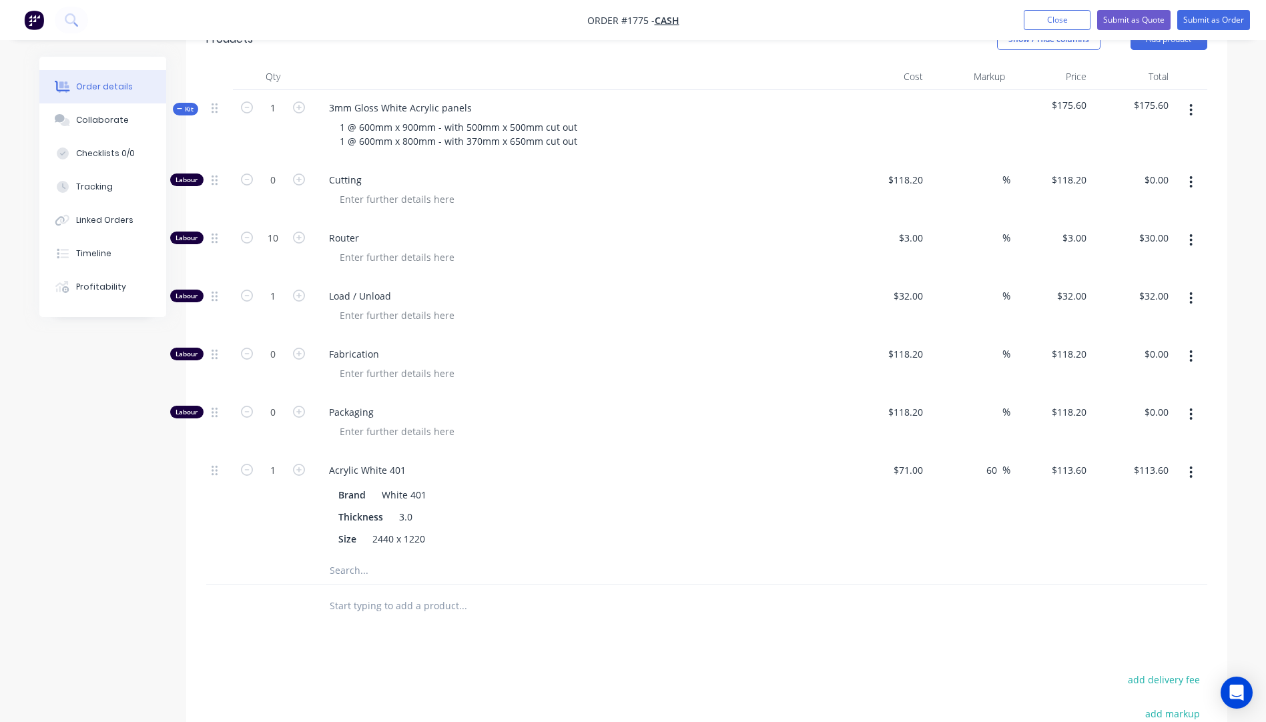
scroll to position [422, 0]
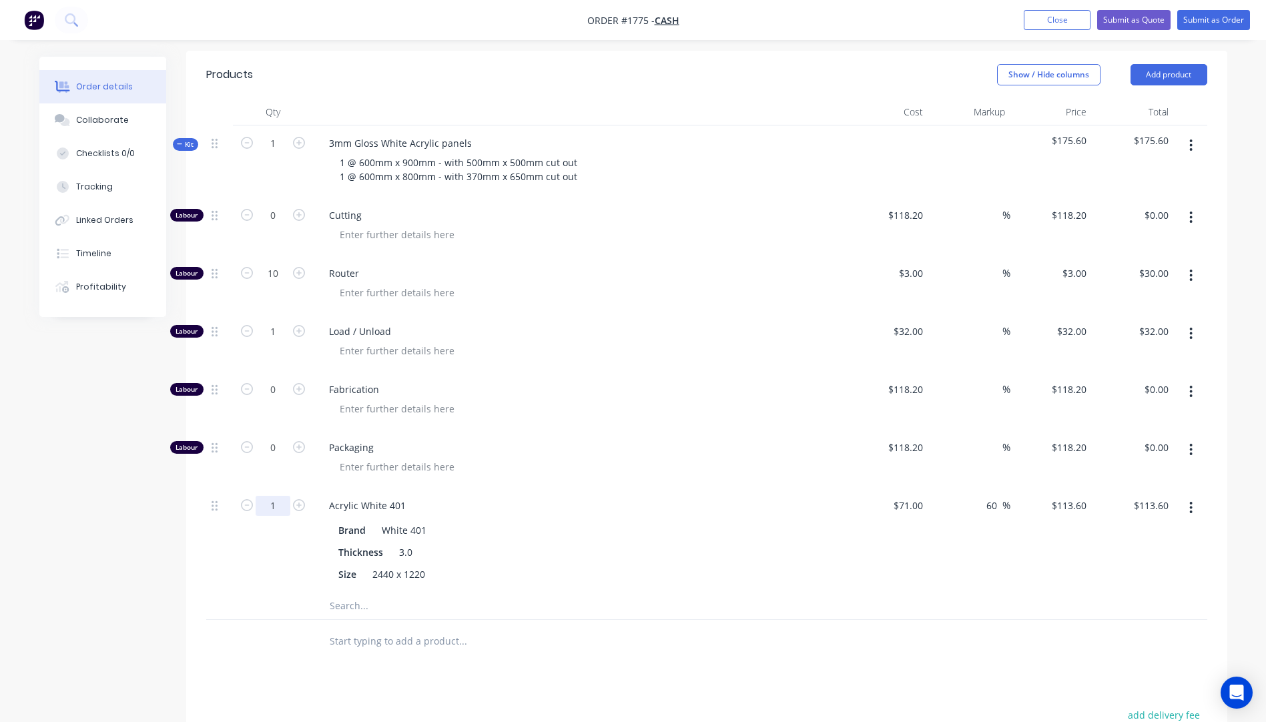
click at [282, 496] on input "1" at bounding box center [273, 506] width 35 height 20
type input "0.6"
type input "$68.16"
click at [603, 406] on div "Fabrication" at bounding box center [580, 401] width 534 height 58
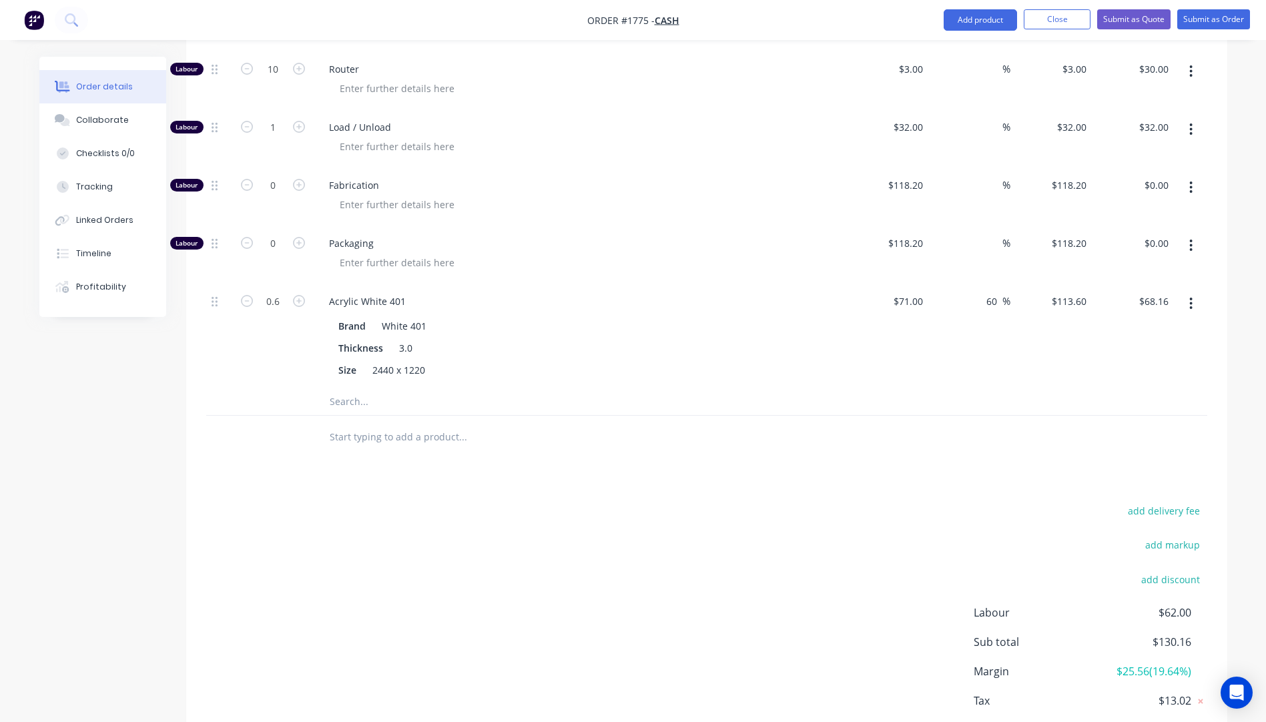
scroll to position [689, 0]
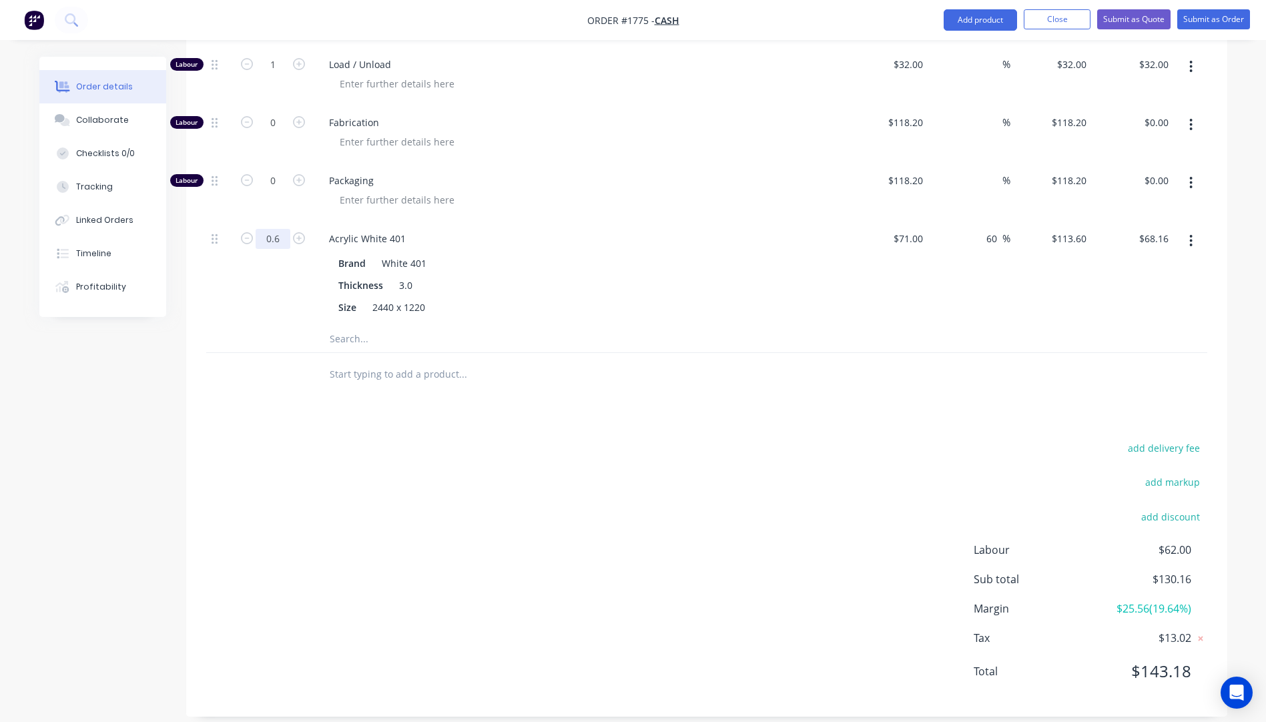
click at [286, 229] on input "0.6" at bounding box center [273, 239] width 35 height 20
type input "0.7"
type input "$79.52"
click at [300, 420] on div "Products Show / Hide columns Add product Qty Cost Markup Price Total Kit 1 3mm …" at bounding box center [706, 250] width 1041 height 933
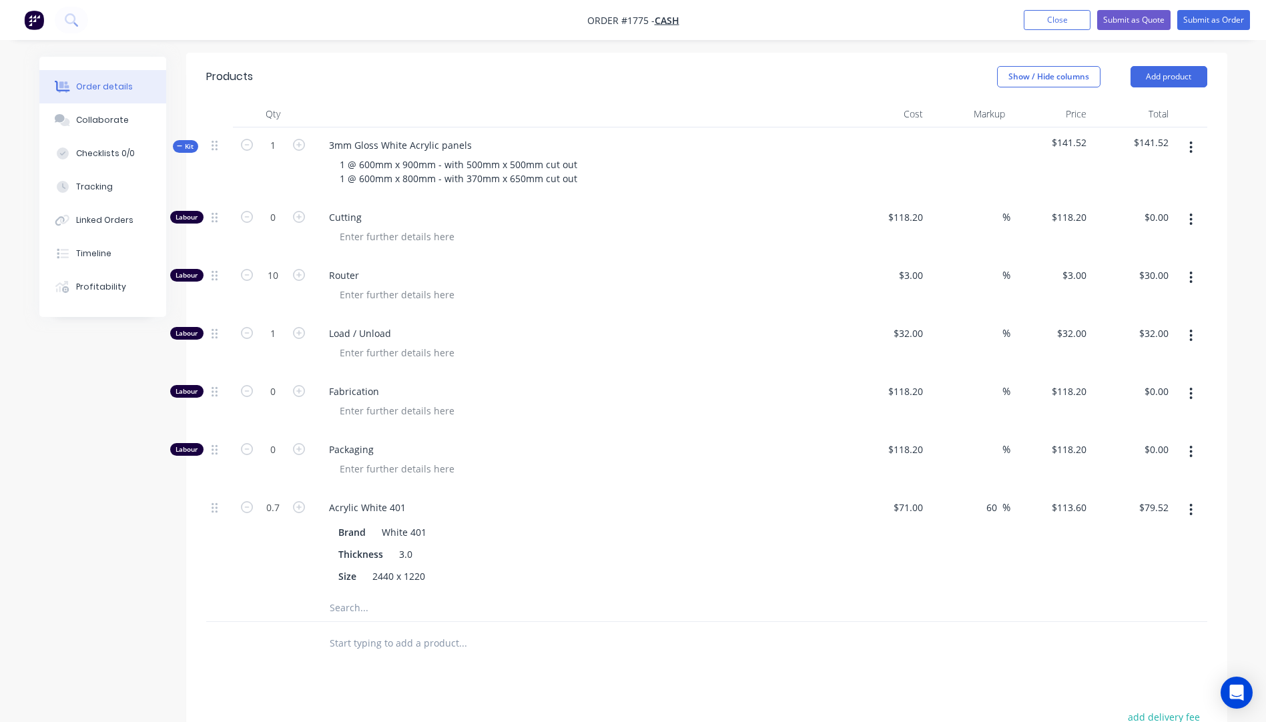
scroll to position [355, 0]
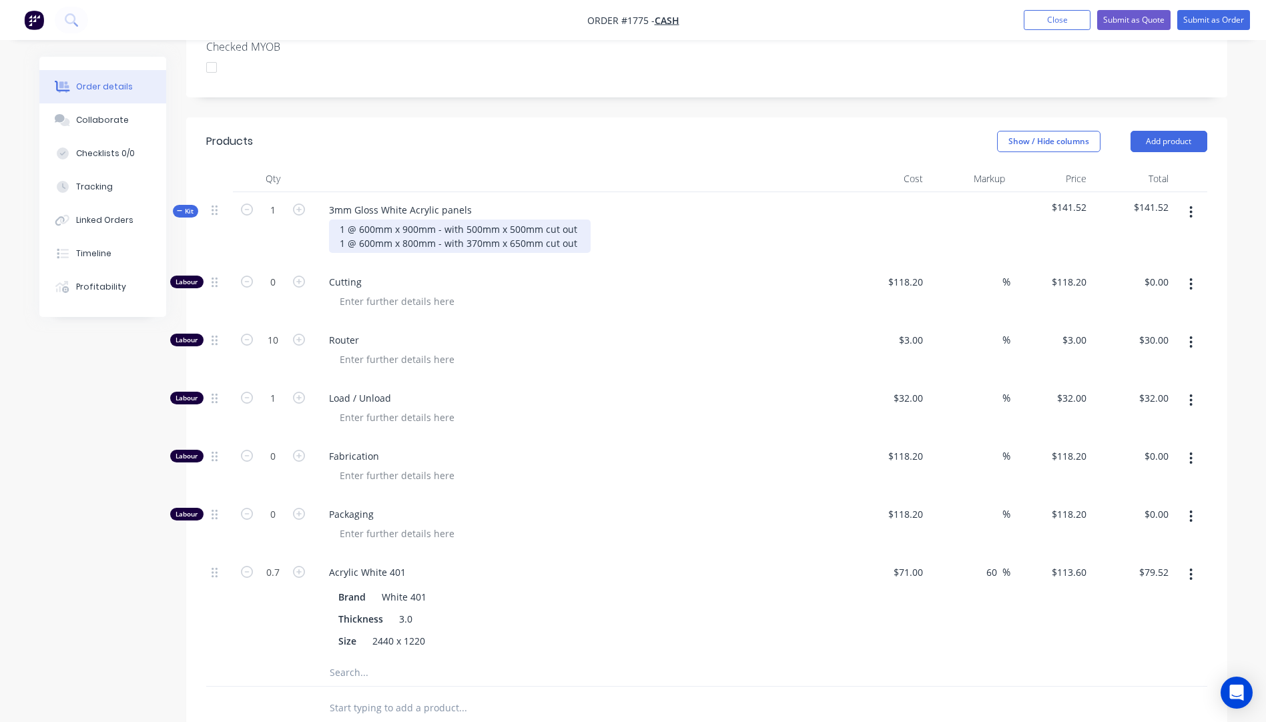
click at [576, 220] on div "1 @ 600mm x 900mm - with 500mm x 500mm cut out 1 @ 600mm x 800mm - with 370mm x…" at bounding box center [460, 236] width 262 height 33
click at [577, 227] on div "1 @ 600mm x 900mm - with 500mm x 500mm cut out in centre 1 @ 600mm x 800mm - wi…" at bounding box center [480, 236] width 302 height 33
click at [581, 232] on div "1 @ 600mm x 900mm - with 500mm x 500mm cut out in centre 1 @ 600mm x 800mm - wi…" at bounding box center [480, 236] width 302 height 33
click at [628, 292] on div at bounding box center [585, 301] width 512 height 19
click at [613, 232] on div "1 @ 600mm x 900mm - with 500mm x 500mm cut out in centre 1 @ 600mm x 800mm - wi…" at bounding box center [480, 236] width 302 height 33
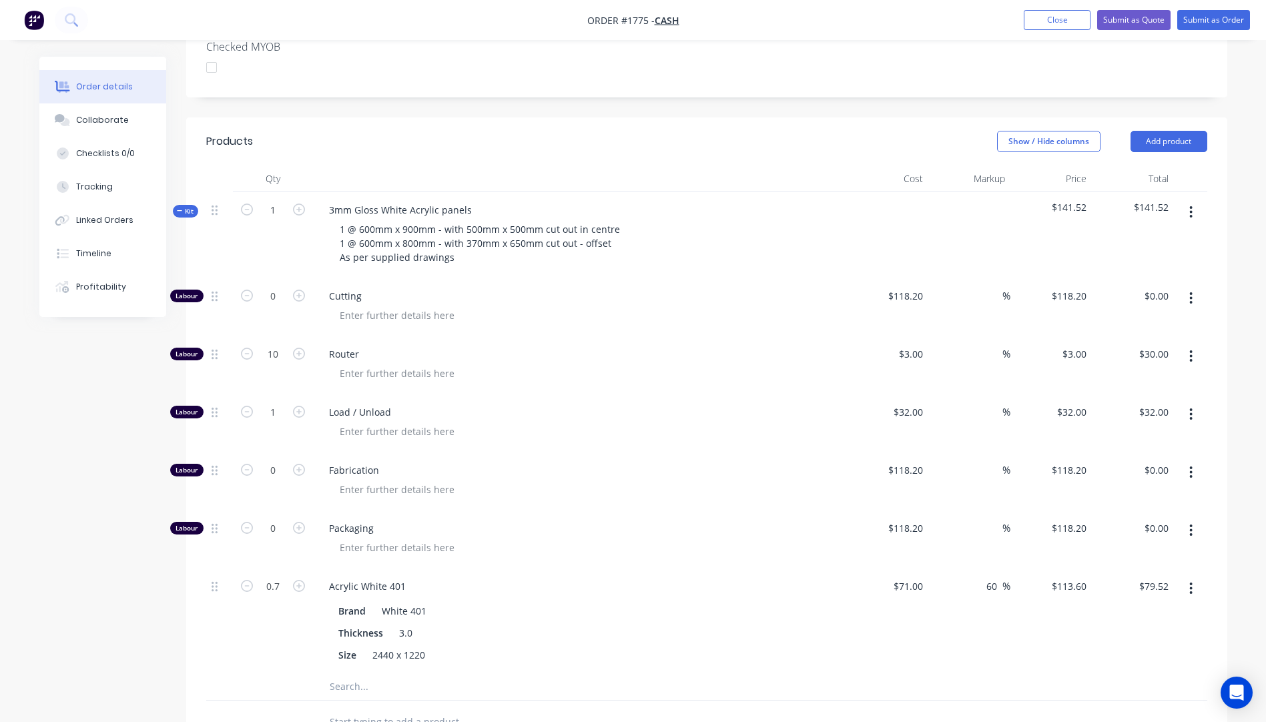
click at [542, 336] on div "Router" at bounding box center [580, 365] width 534 height 58
drag, startPoint x: 451, startPoint y: 247, endPoint x: 410, endPoint y: 242, distance: 41.1
click at [410, 242] on div "1 @ 600mm x 900mm - with 500mm x 500mm cut out in centre 1 @ 600mm x 800mm - wi…" at bounding box center [480, 243] width 302 height 47
click at [517, 347] on span "Router" at bounding box center [585, 354] width 512 height 14
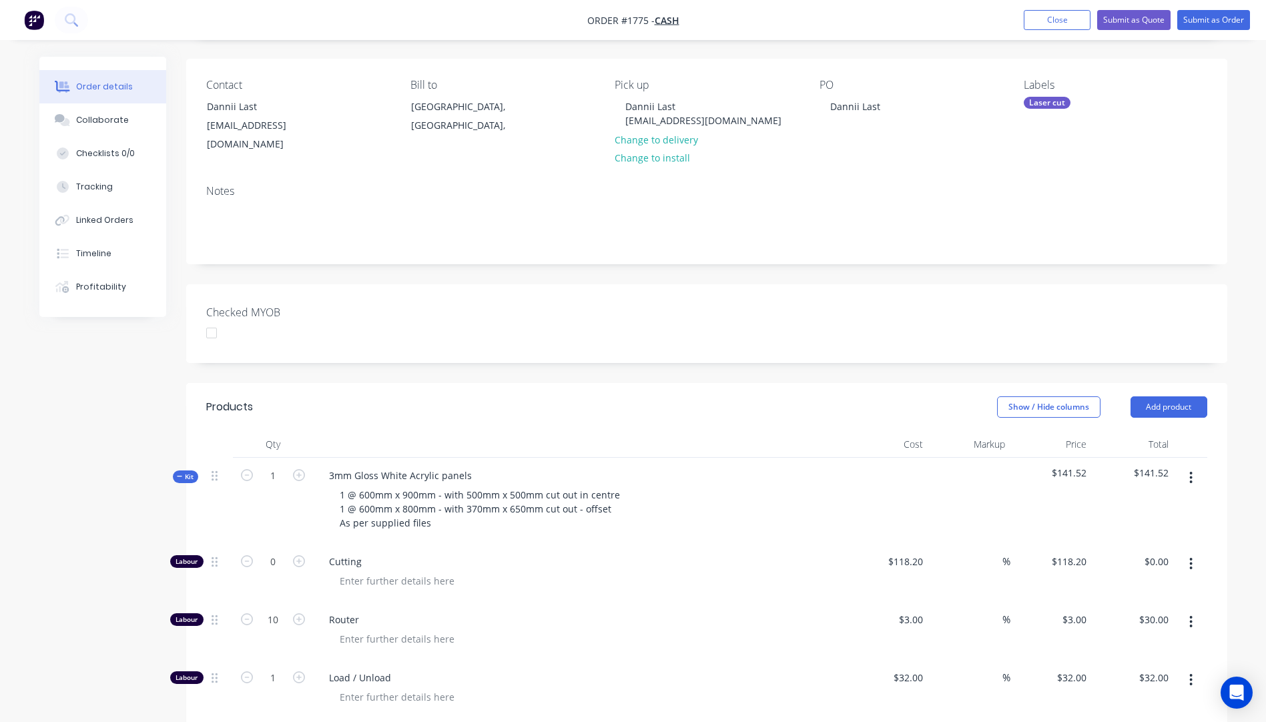
scroll to position [88, 0]
click at [1112, 18] on button "Submit as Quote" at bounding box center [1133, 20] width 73 height 20
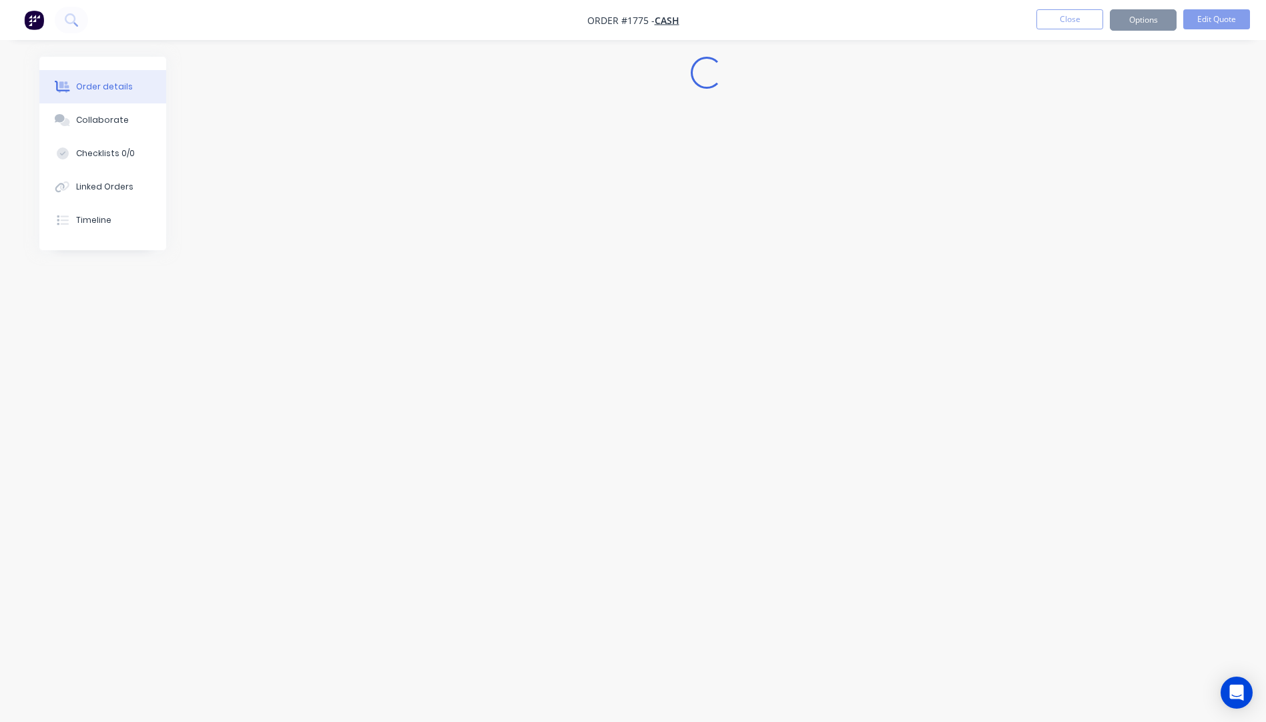
scroll to position [0, 0]
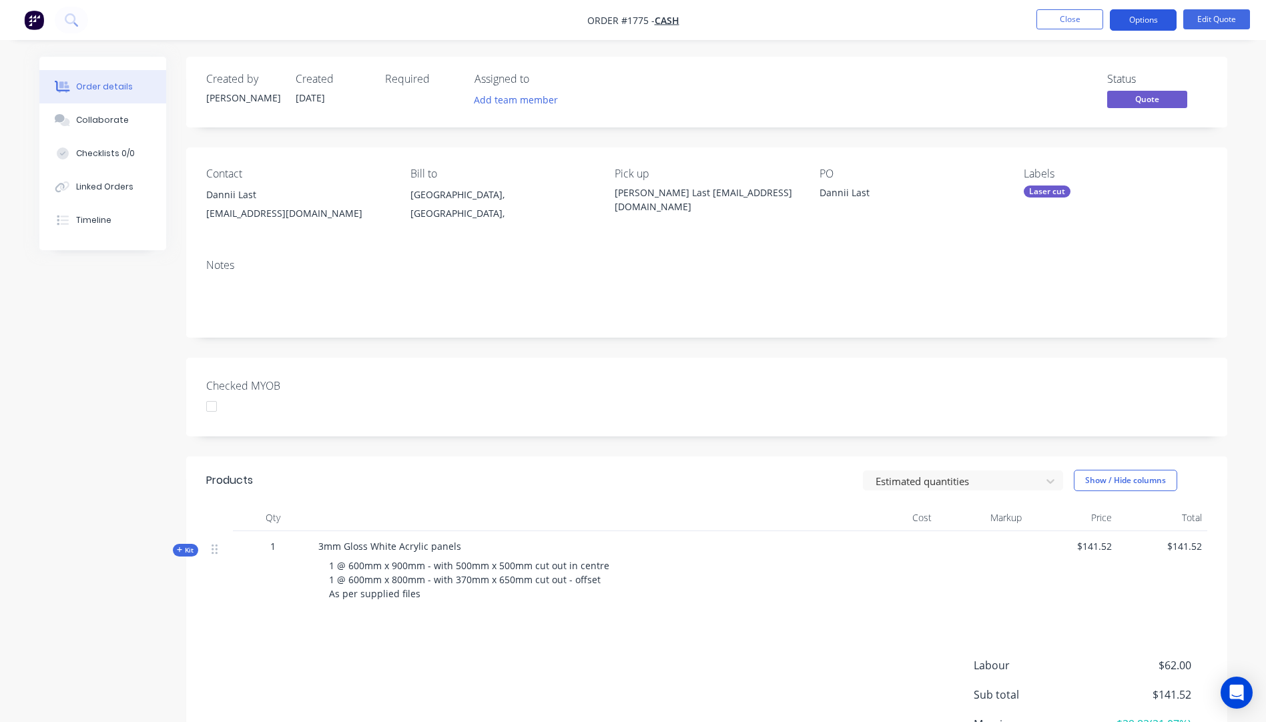
click at [1125, 11] on button "Options" at bounding box center [1143, 19] width 67 height 21
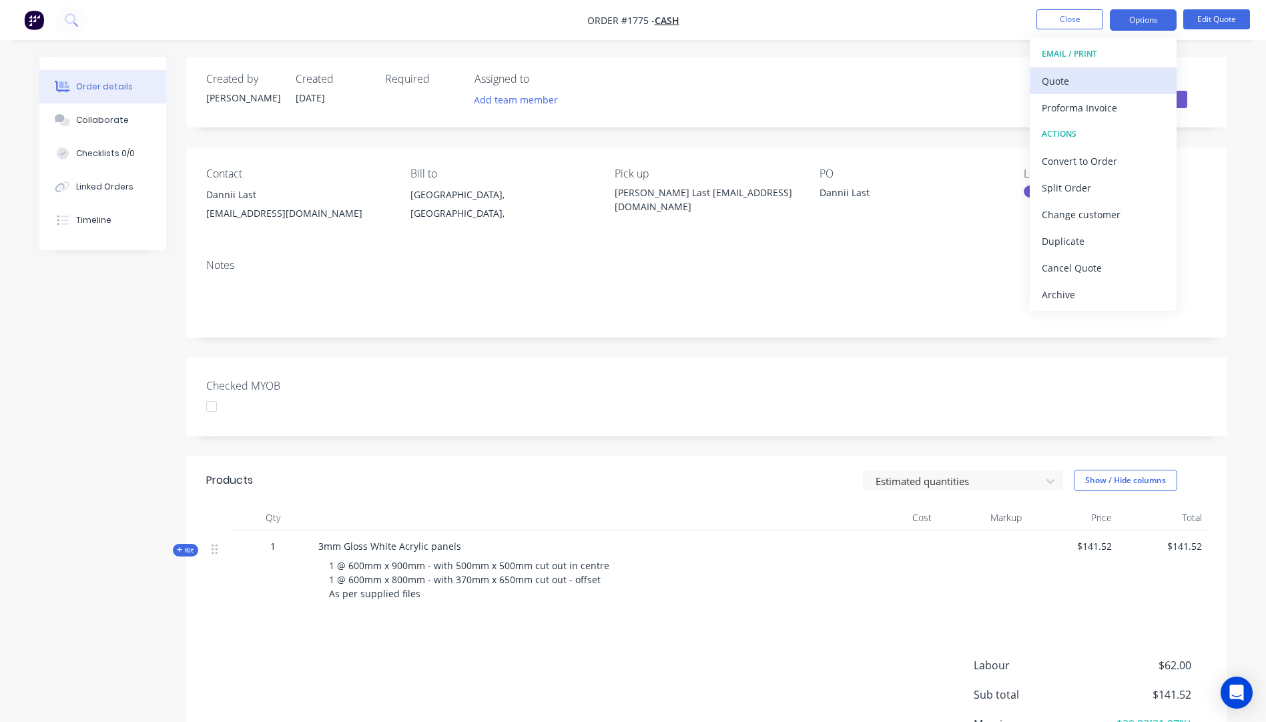
click at [1072, 84] on div "Quote" at bounding box center [1103, 80] width 123 height 19
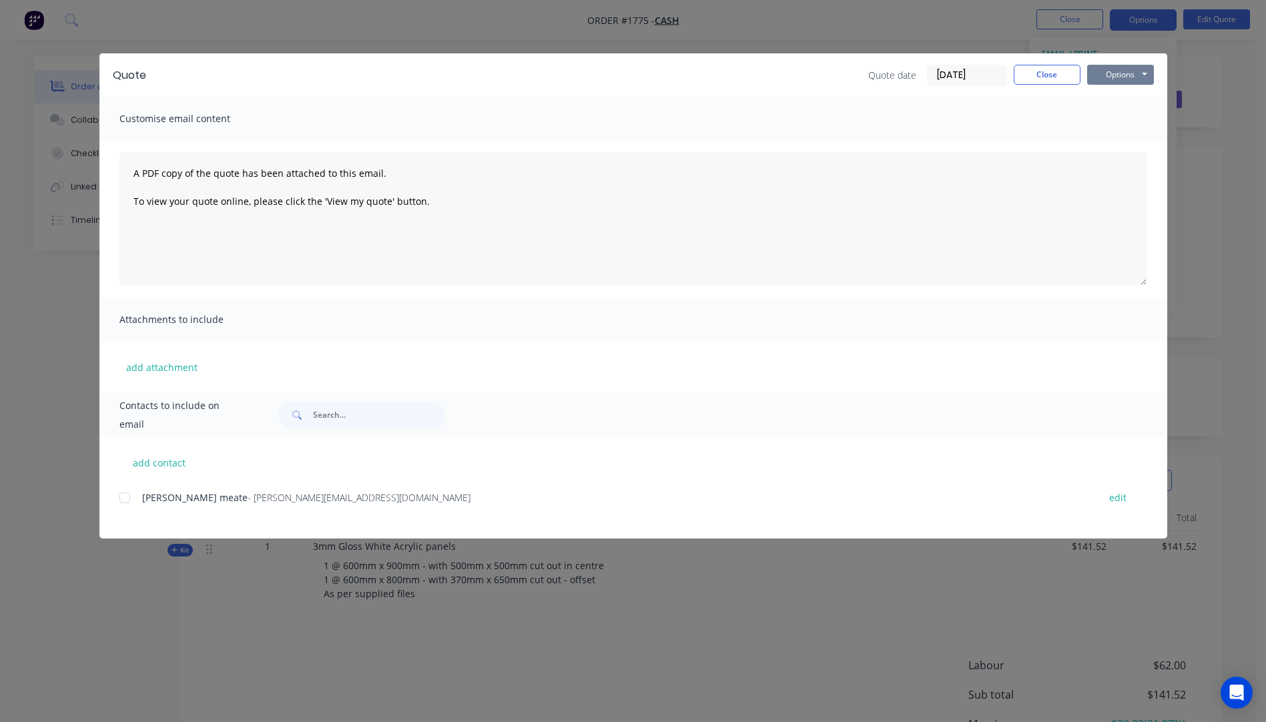
click at [1108, 80] on button "Options" at bounding box center [1120, 75] width 67 height 20
click at [1113, 96] on button "Preview" at bounding box center [1129, 98] width 85 height 22
click at [169, 468] on button "add contact" at bounding box center [159, 462] width 80 height 20
select select "AU"
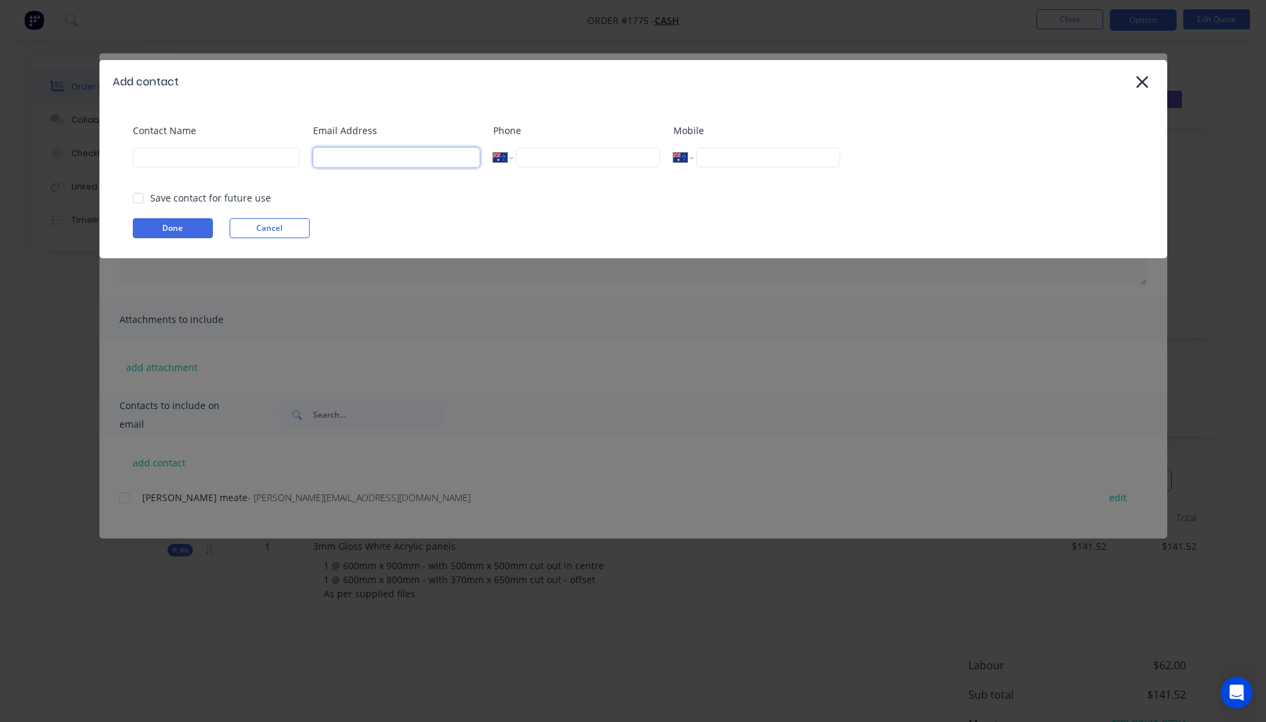
click at [342, 154] on input at bounding box center [396, 157] width 167 height 20
type input "dannii34@hotmail.com"
click at [184, 159] on input at bounding box center [216, 157] width 167 height 20
type input "Dannii Last"
click at [185, 231] on button "Done" at bounding box center [173, 228] width 80 height 20
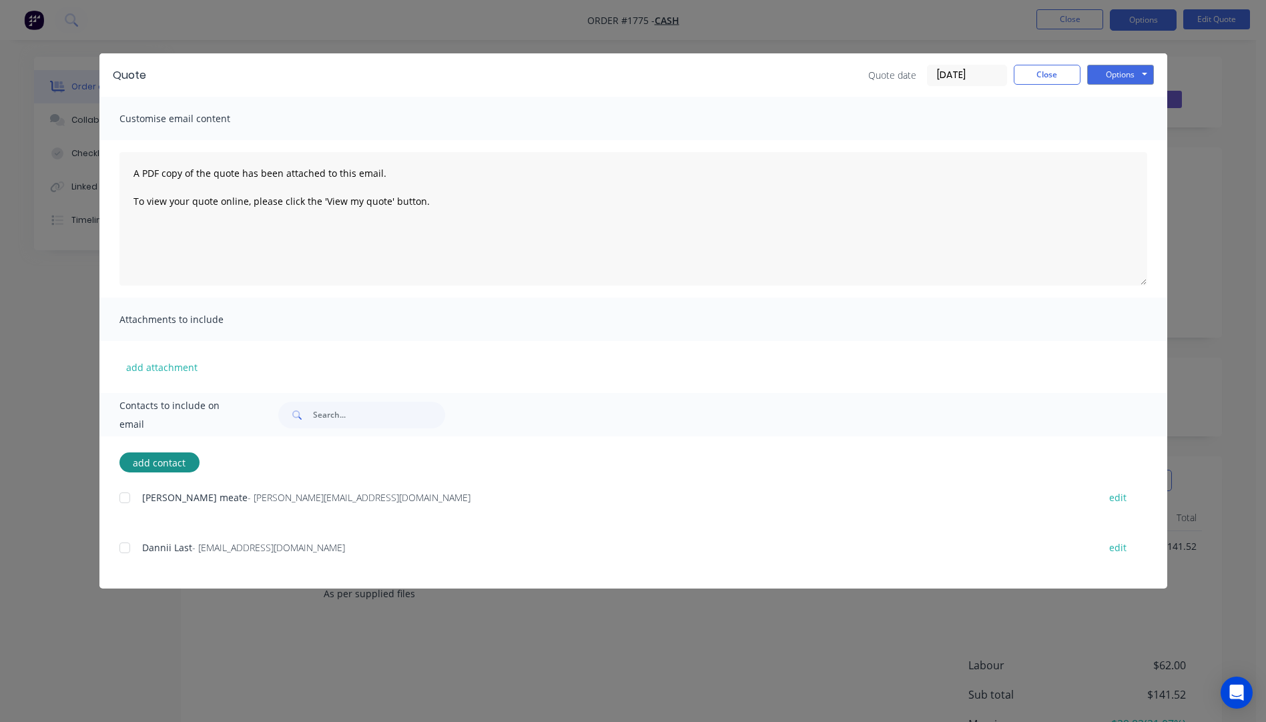
click at [125, 546] on div at bounding box center [124, 547] width 27 height 27
click at [1060, 75] on button "Close" at bounding box center [1047, 75] width 67 height 20
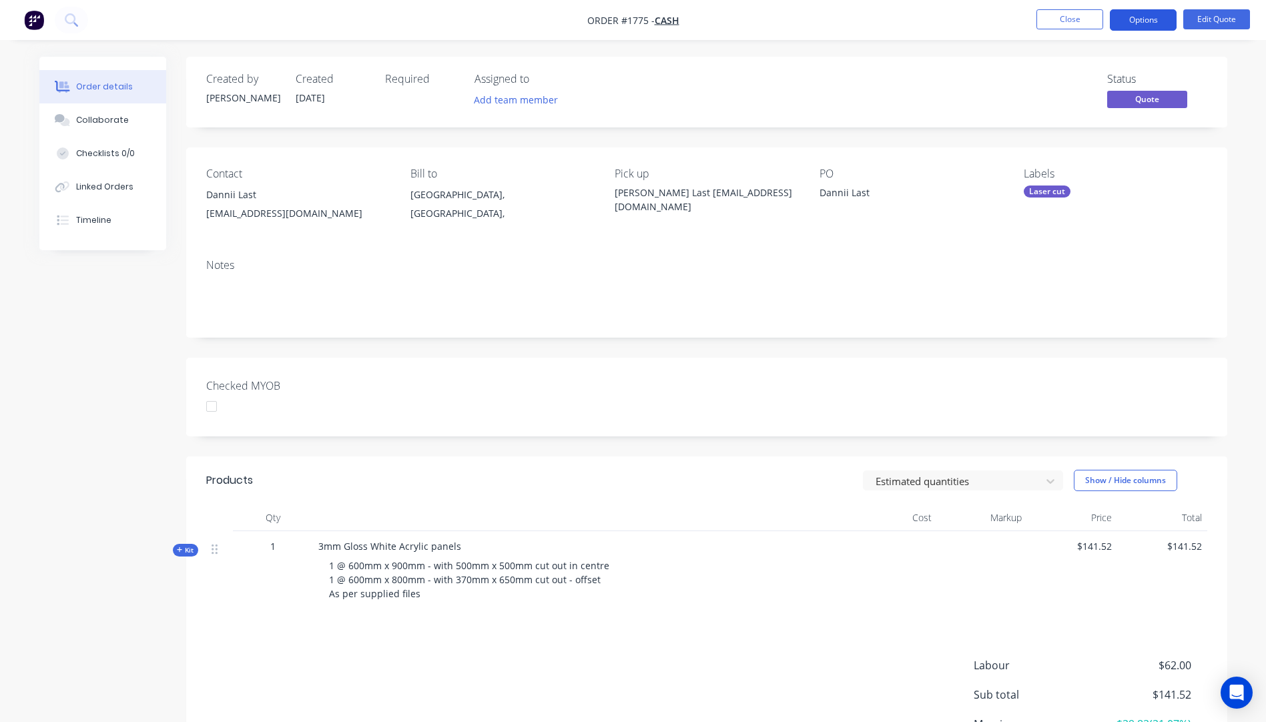
click at [1137, 23] on button "Options" at bounding box center [1143, 19] width 67 height 21
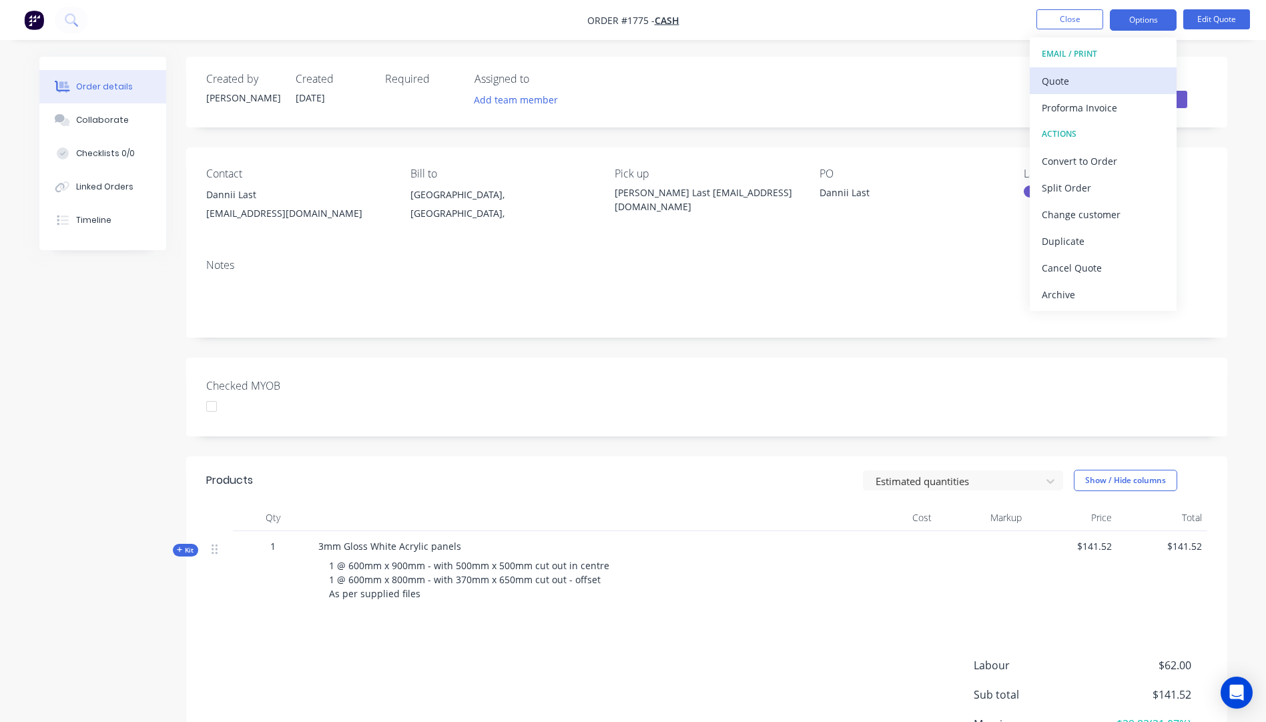
click at [1062, 85] on div "Quote" at bounding box center [1103, 80] width 123 height 19
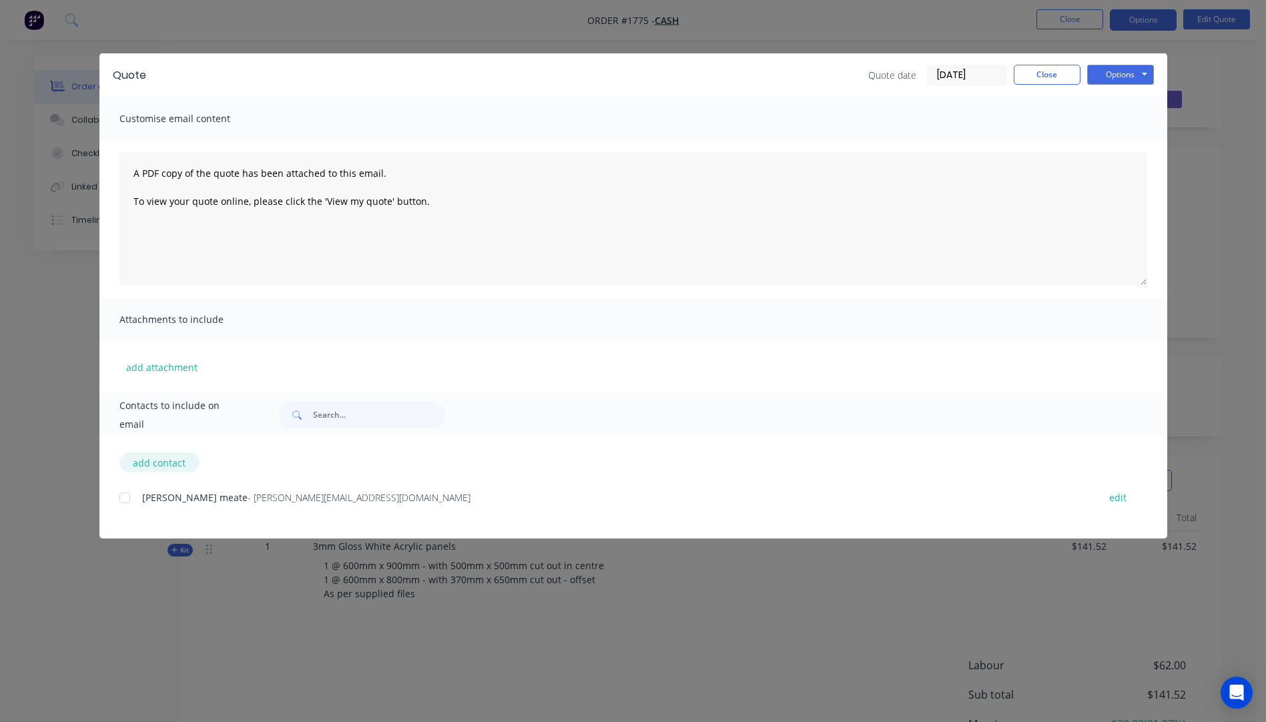
click at [160, 469] on button "add contact" at bounding box center [159, 462] width 80 height 20
select select "AU"
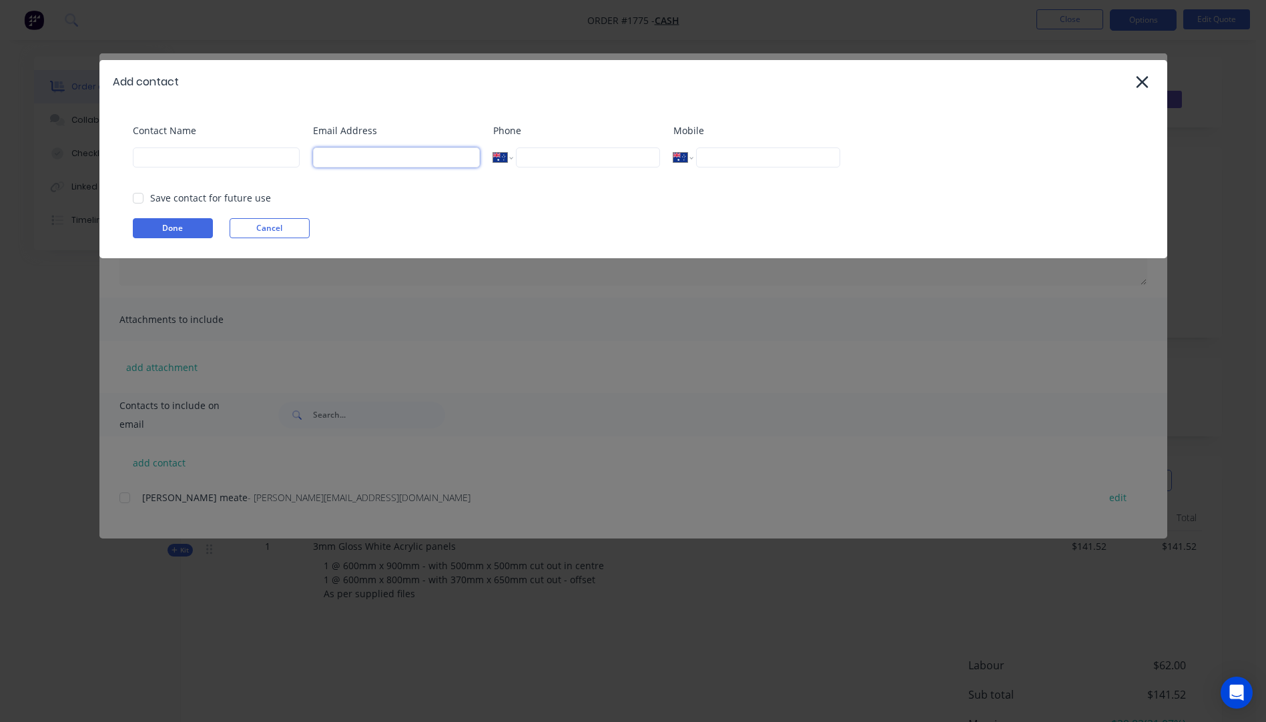
click at [348, 155] on input at bounding box center [396, 157] width 167 height 20
type input "dannii34@hotmail.com"
type input "Dannii Last"
click at [170, 231] on button "Done" at bounding box center [173, 228] width 80 height 20
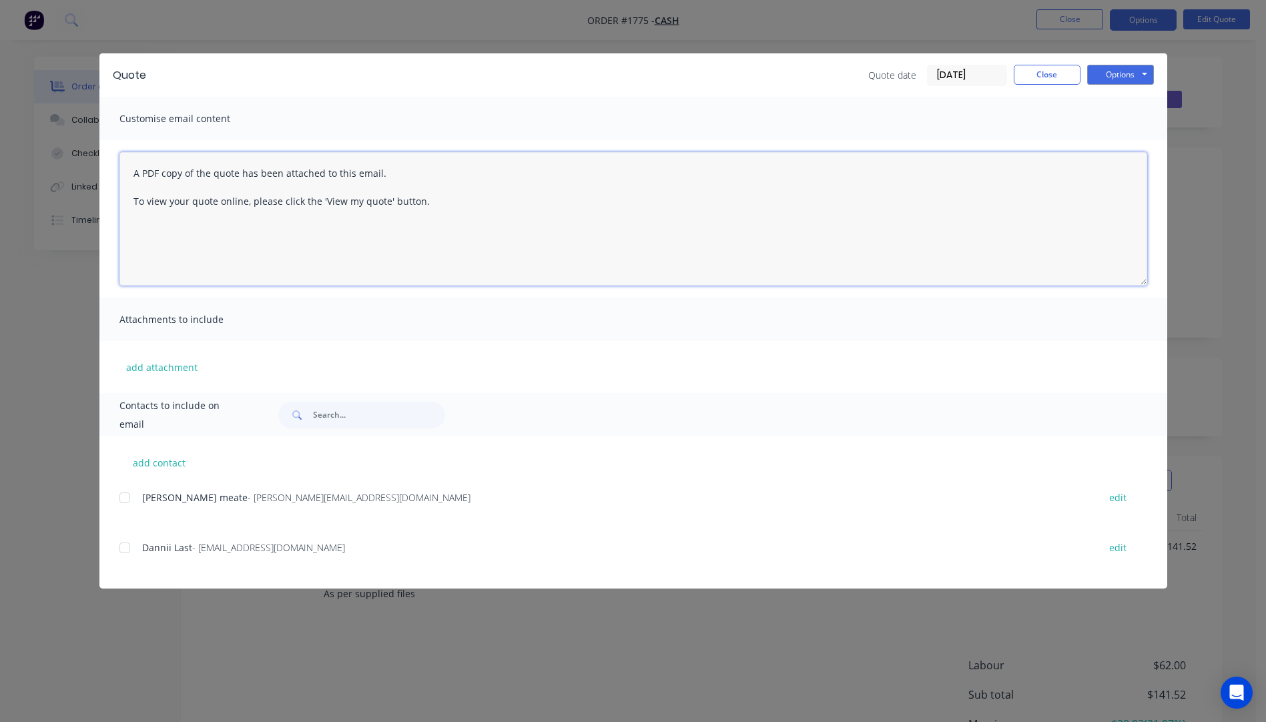
paste textarea "Hi, Please contact us if you have any questions. Regards, Darren sales@allstarp…"
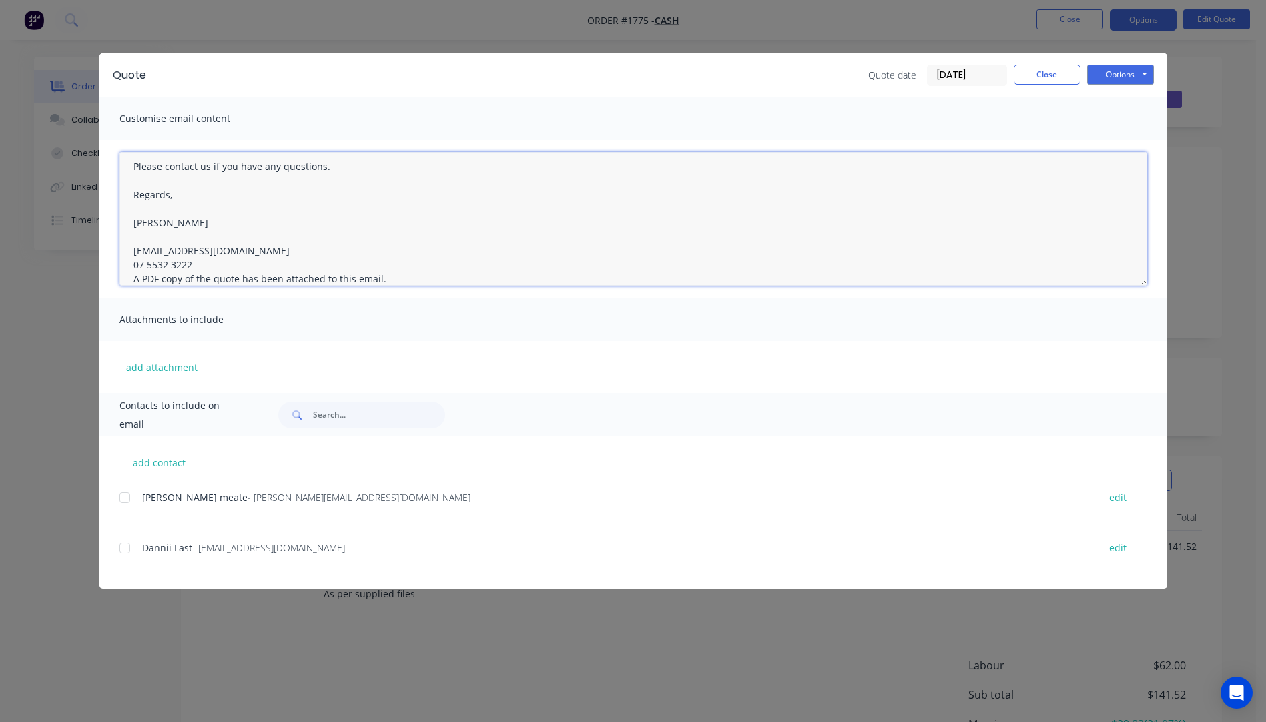
click at [198, 266] on textarea "Hi, Please contact us if you have any questions. Regards, Darren sales@allstarp…" at bounding box center [633, 218] width 1028 height 133
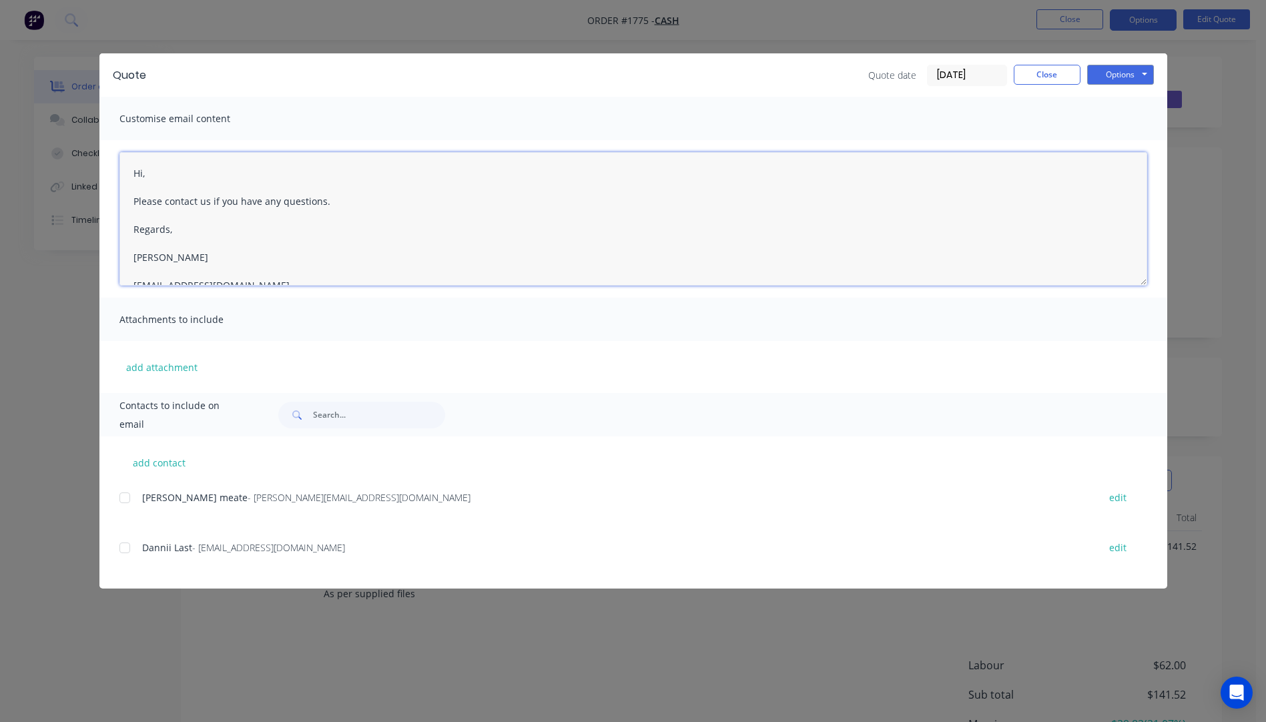
click at [160, 174] on textarea "Hi, Please contact us if you have any questions. Regards, Darren sales@allstarp…" at bounding box center [633, 218] width 1028 height 133
click at [194, 231] on textarea "Hi Dannii - Please see quote attached. The quoted Please contact us if you have…" at bounding box center [633, 218] width 1028 height 133
click at [126, 549] on div at bounding box center [124, 547] width 27 height 27
type textarea "Hi Dannii - Please see quote attached. The quote is based on collection from ou…"
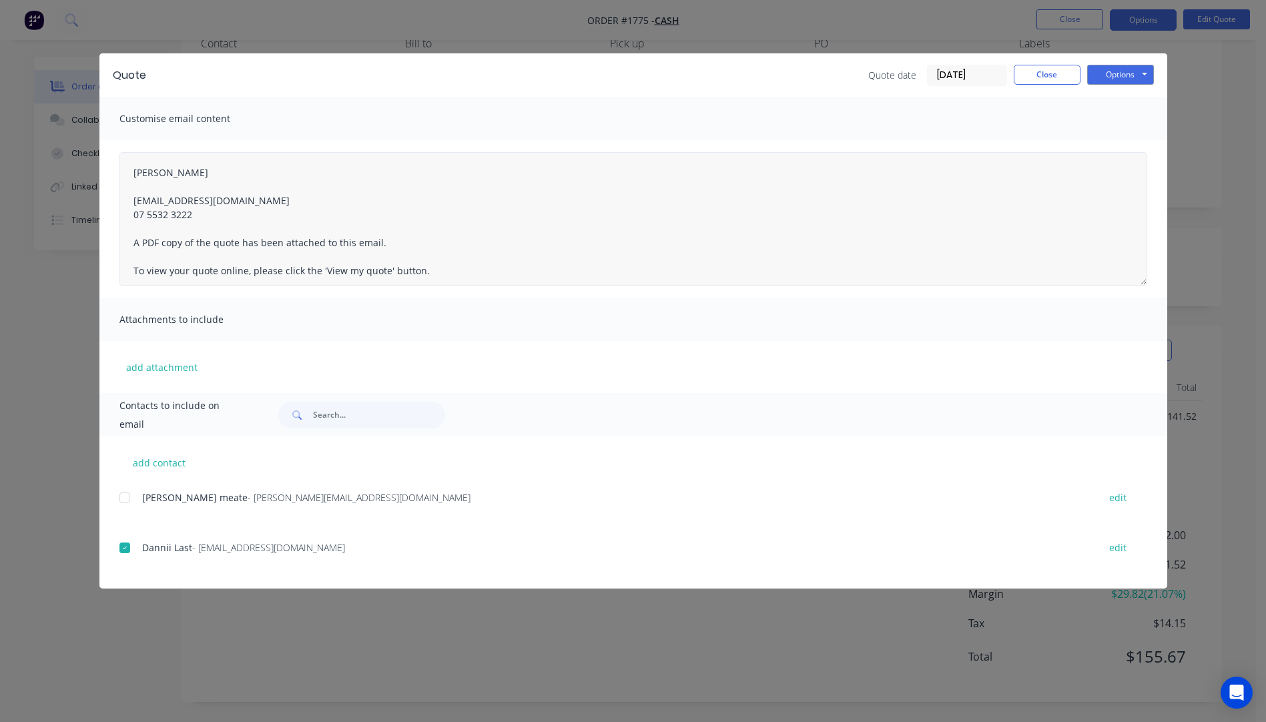
scroll to position [147, 0]
click at [1109, 73] on button "Options" at bounding box center [1120, 75] width 67 height 20
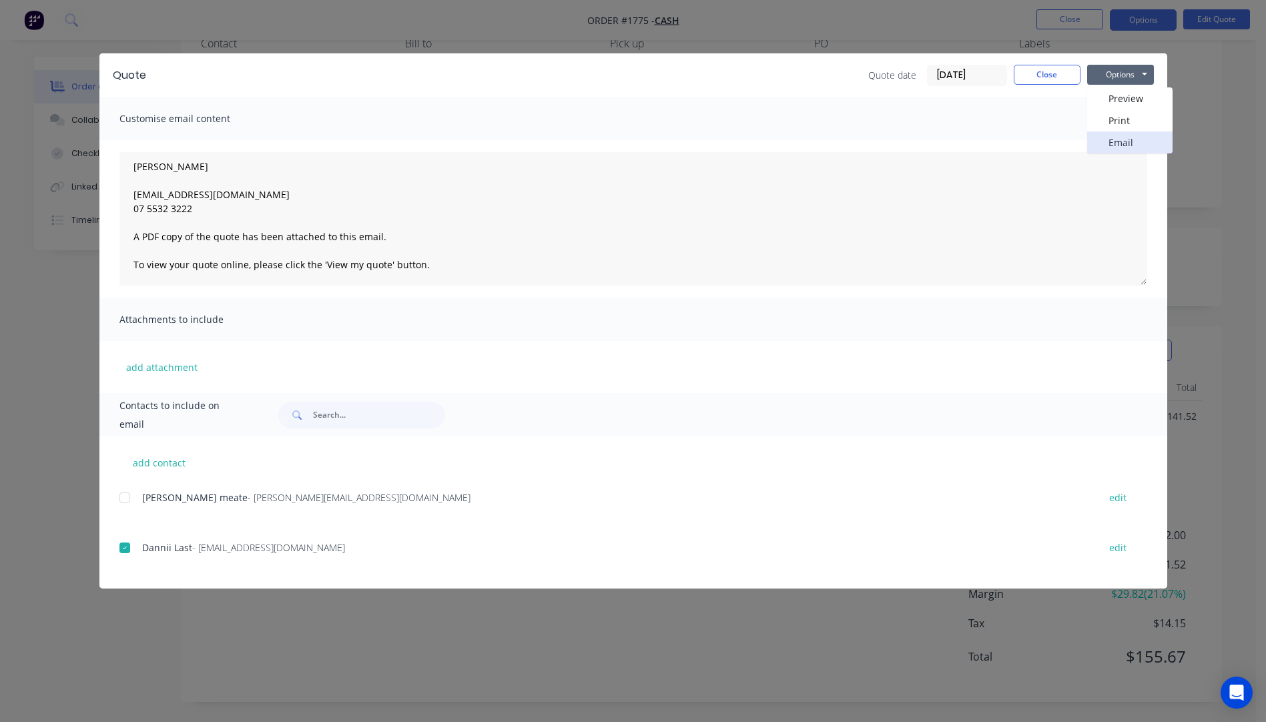
click at [1117, 141] on button "Email" at bounding box center [1129, 142] width 85 height 22
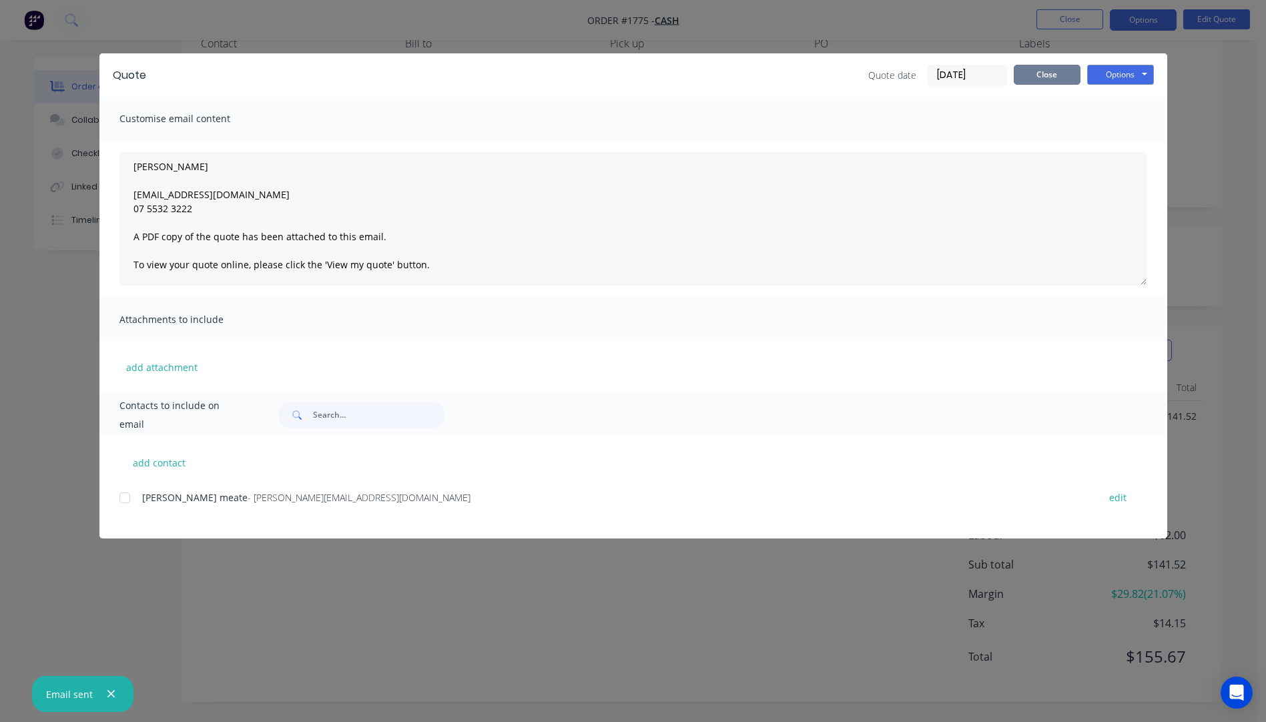
click at [1054, 73] on button "Close" at bounding box center [1047, 75] width 67 height 20
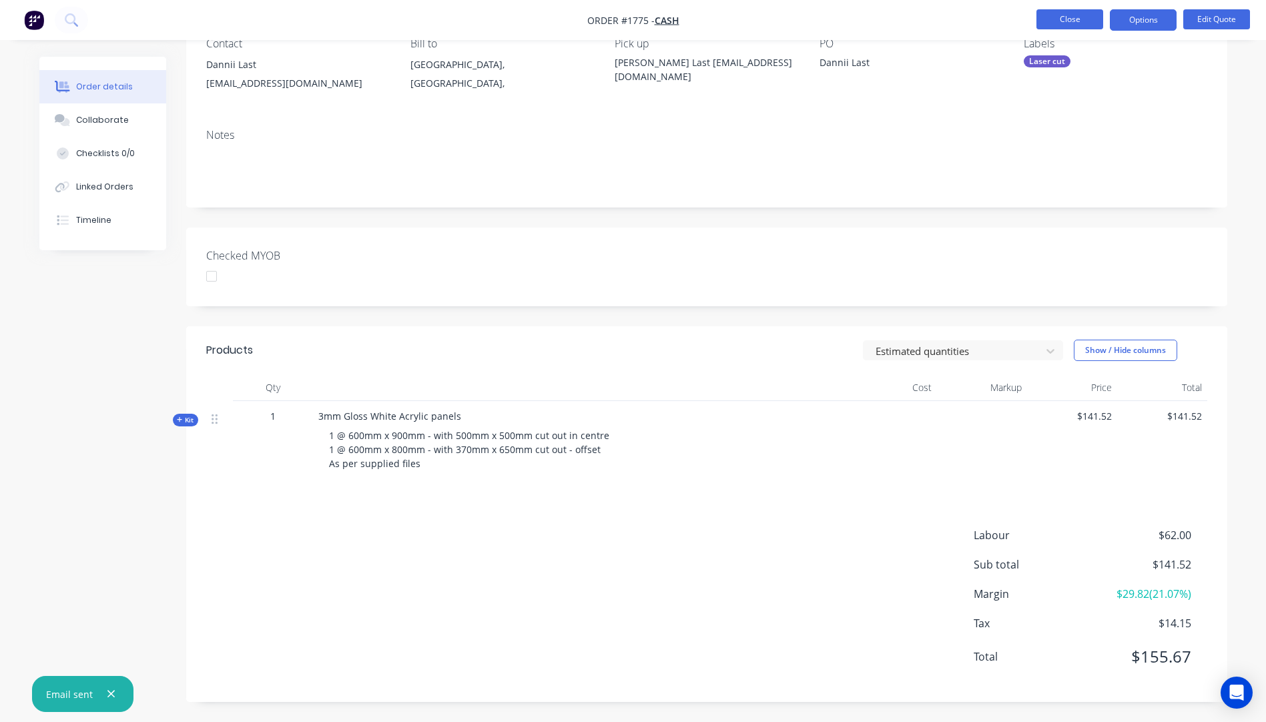
click at [1074, 17] on button "Close" at bounding box center [1069, 19] width 67 height 20
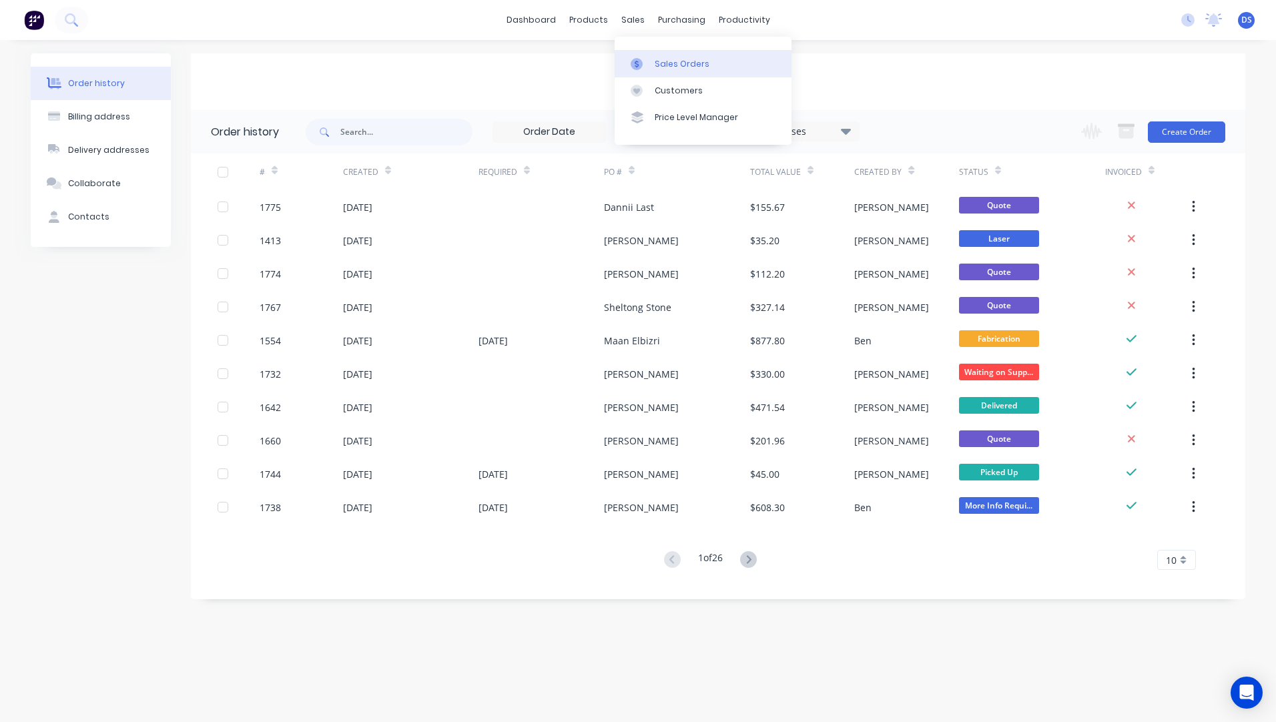
click at [659, 58] on div "Sales Orders" at bounding box center [682, 64] width 55 height 12
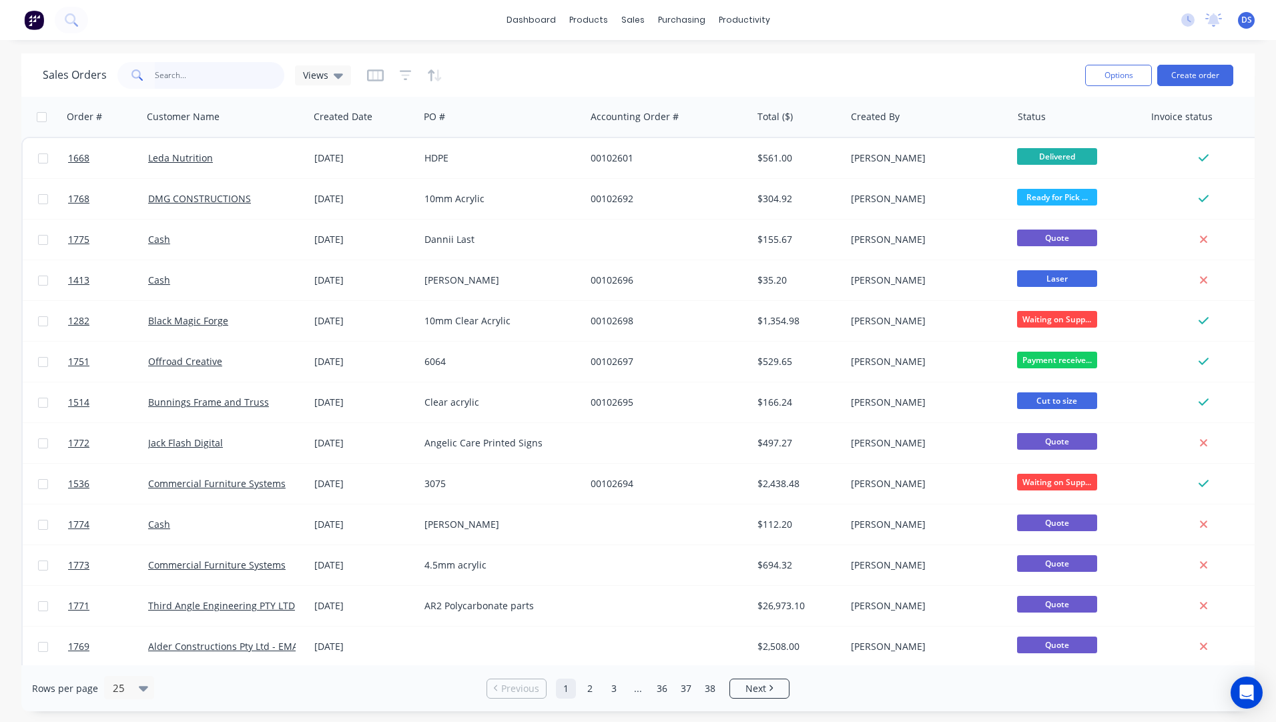
click at [212, 79] on input "text" at bounding box center [220, 75] width 130 height 27
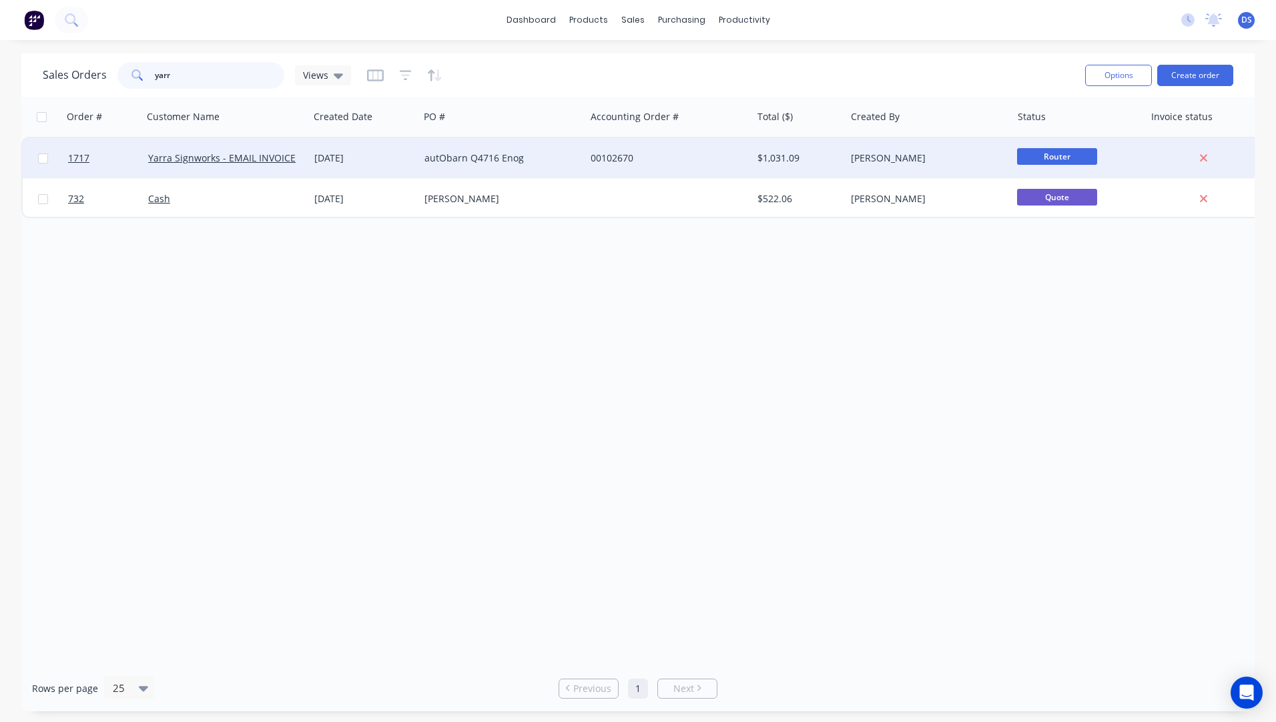
type input "yarr"
click at [480, 157] on div "autObarn Q4716 Enog" at bounding box center [498, 157] width 148 height 13
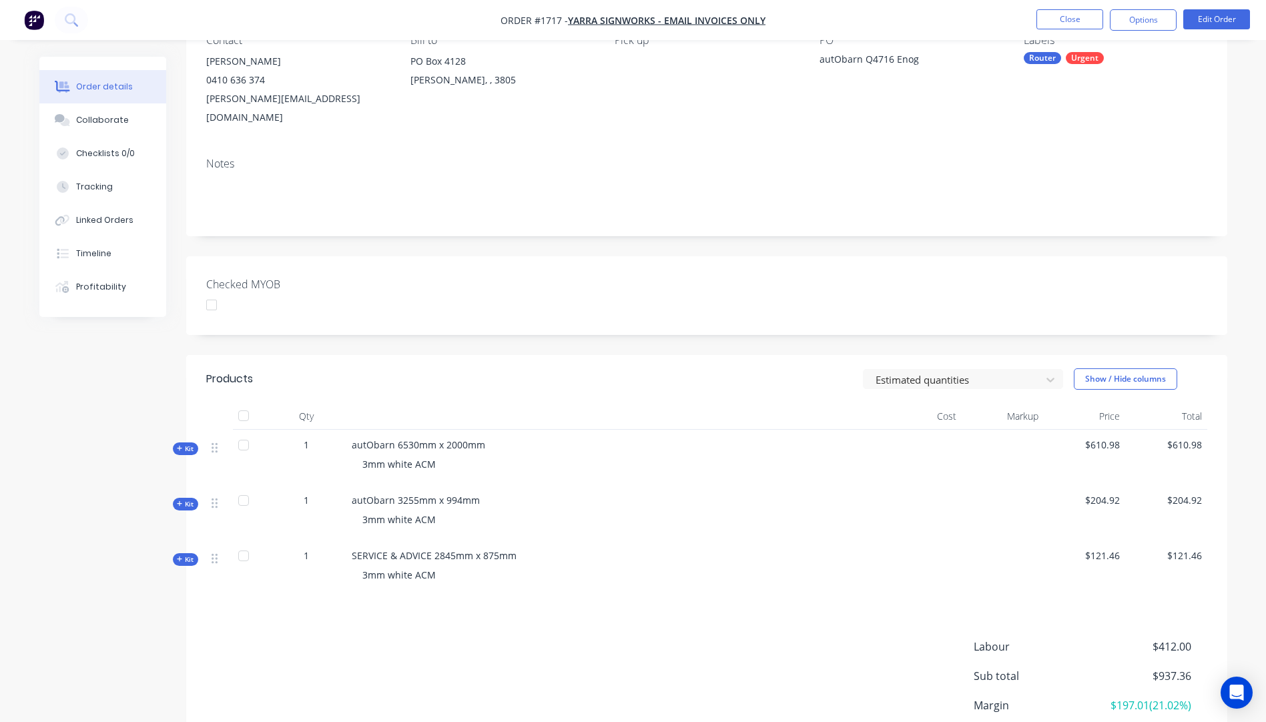
scroll to position [200, 0]
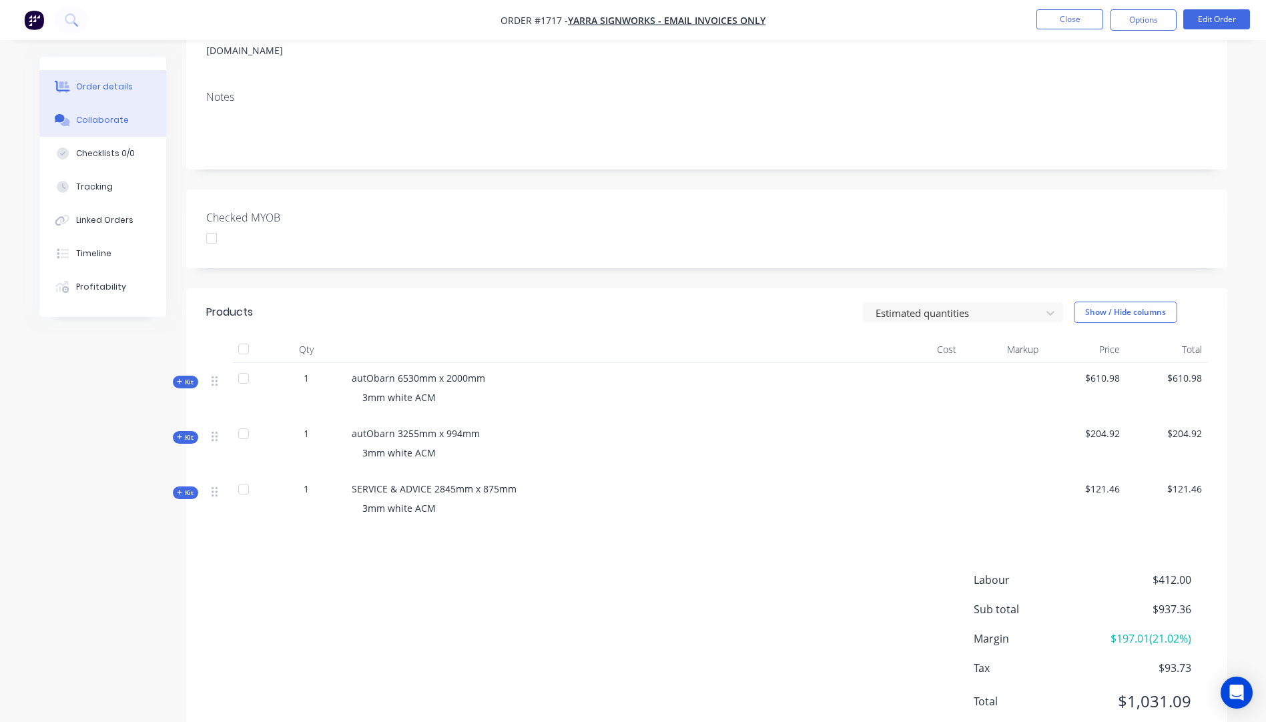
click at [107, 122] on div "Collaborate" at bounding box center [102, 120] width 53 height 12
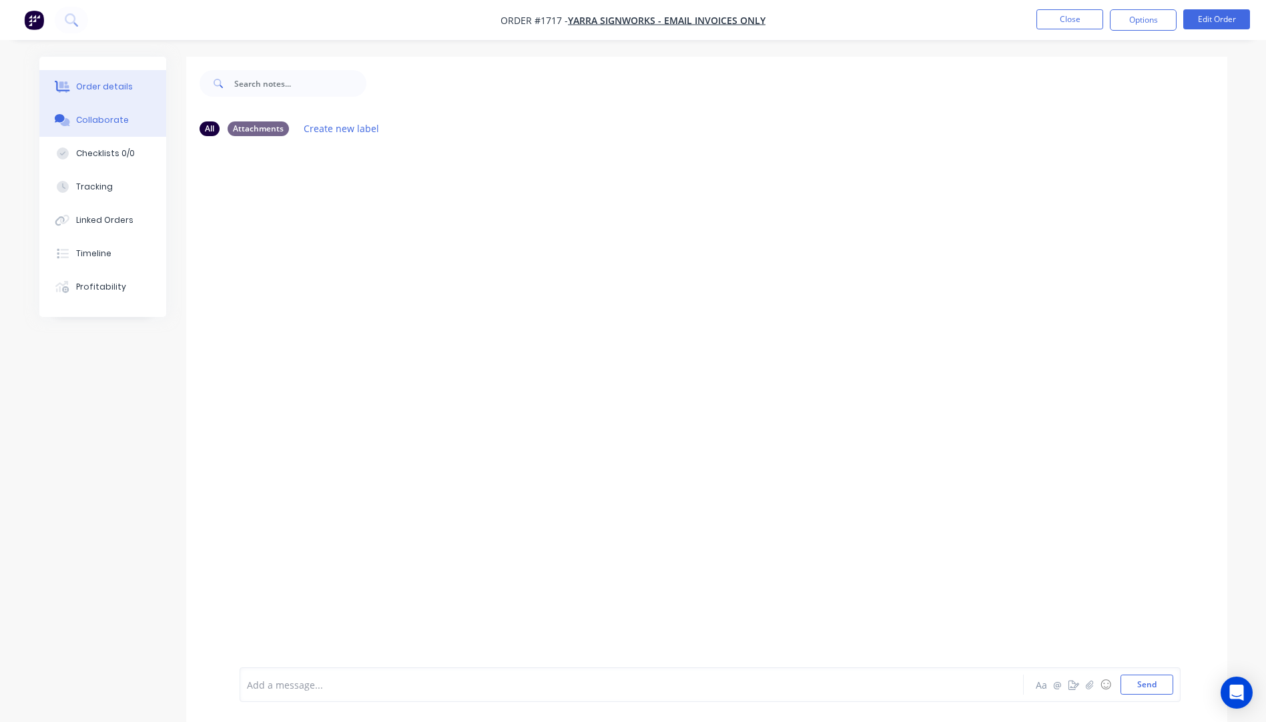
click at [107, 89] on div "Order details" at bounding box center [104, 87] width 57 height 12
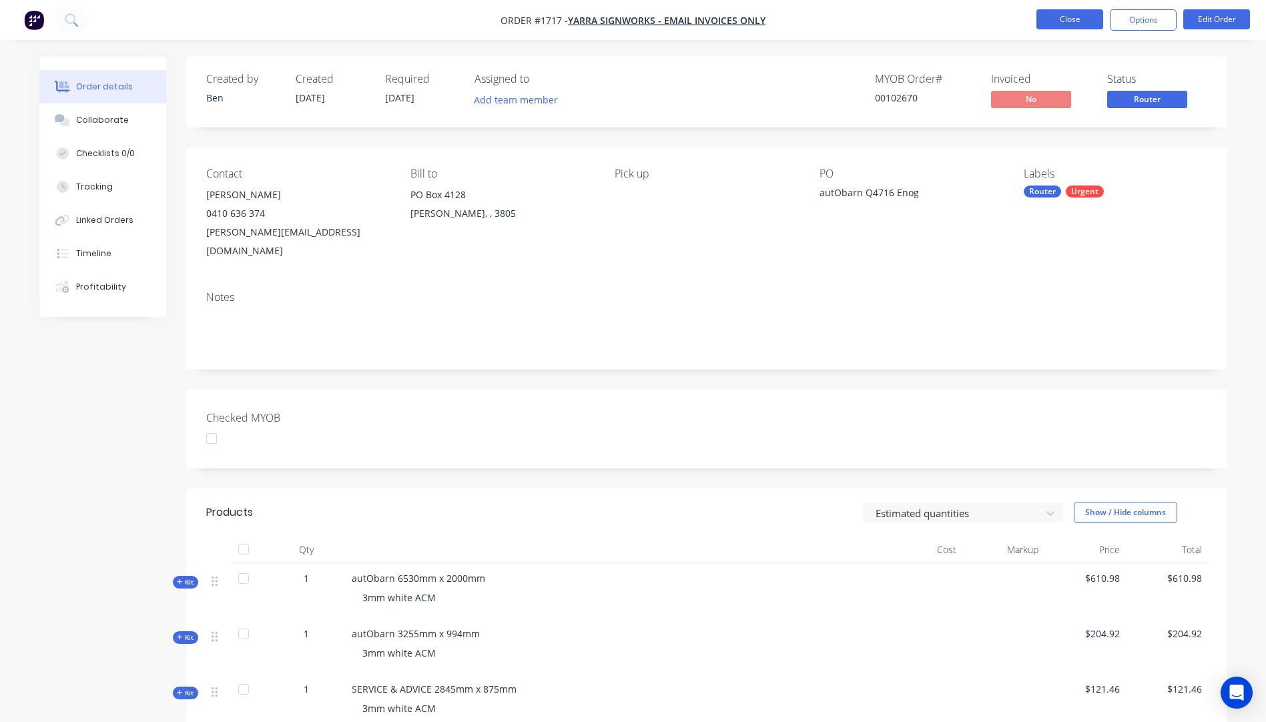
click at [1063, 19] on button "Close" at bounding box center [1069, 19] width 67 height 20
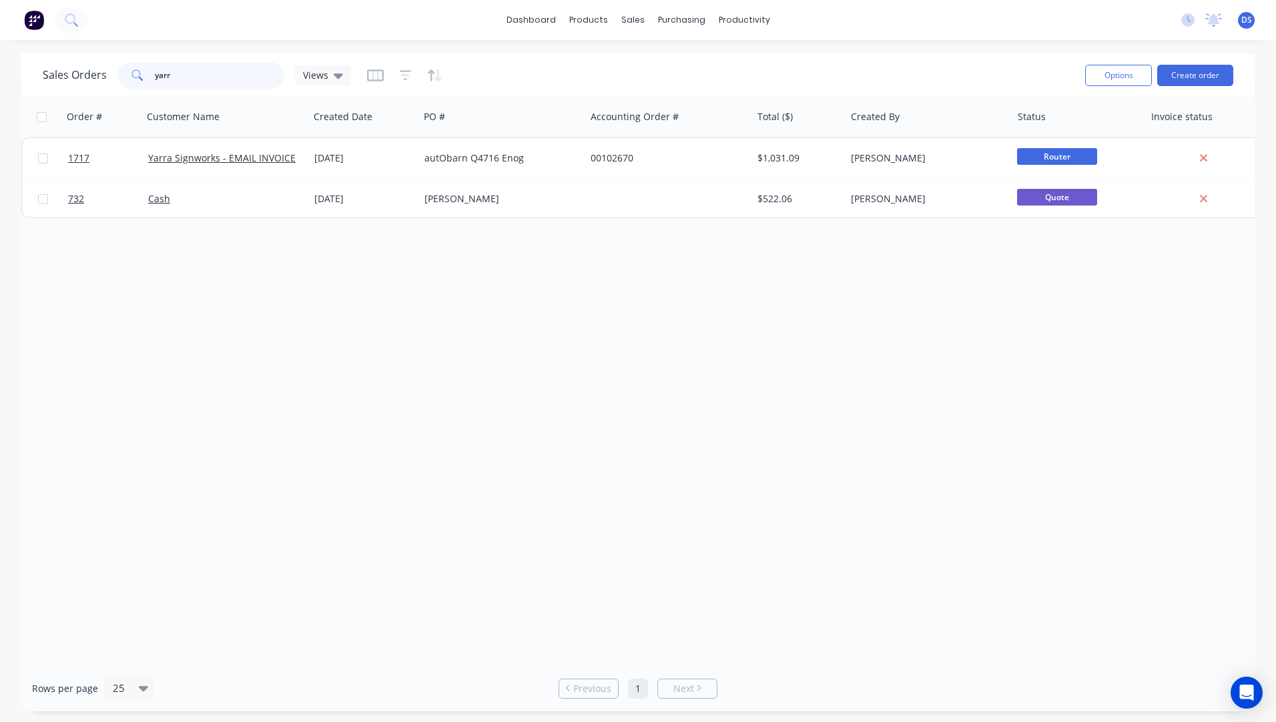
drag, startPoint x: 194, startPoint y: 79, endPoint x: 105, endPoint y: 79, distance: 88.1
click at [105, 79] on div "Sales Orders yarr Views" at bounding box center [197, 75] width 308 height 27
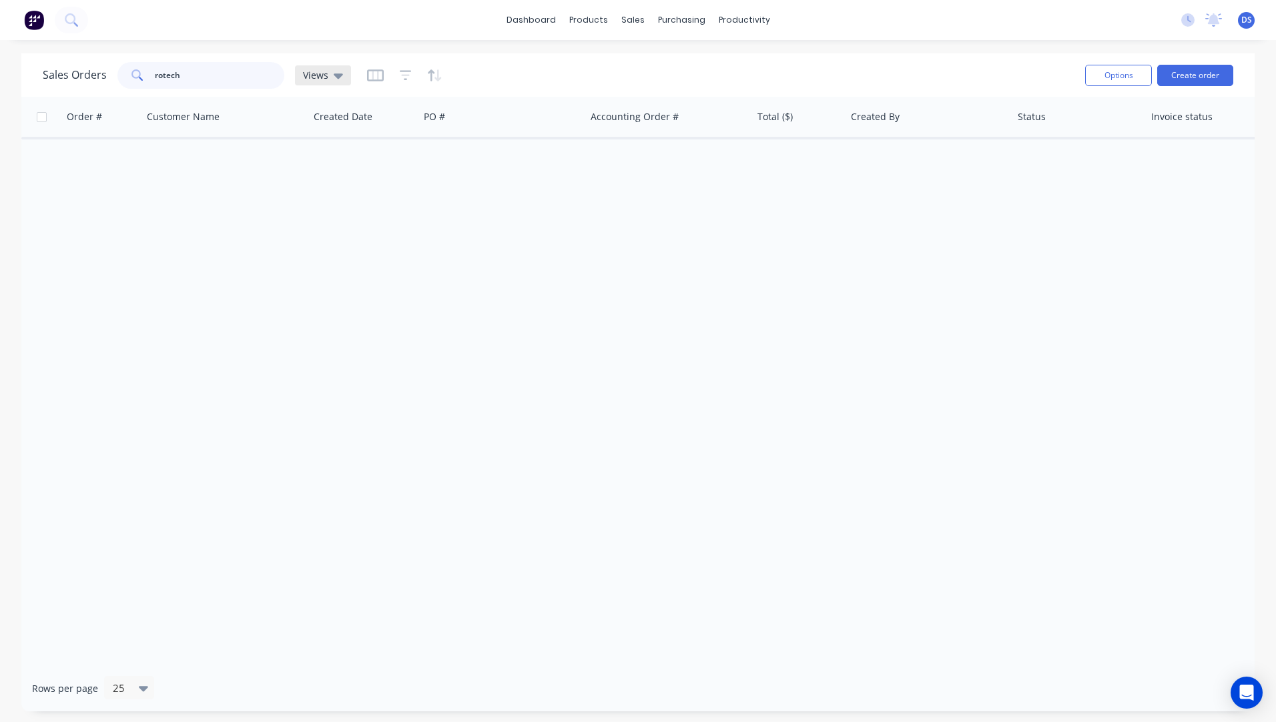
type input "rotech"
click at [340, 75] on icon at bounding box center [338, 75] width 9 height 15
click at [336, 216] on button "Archived Orders" at bounding box center [375, 215] width 152 height 15
click at [383, 78] on icon at bounding box center [386, 75] width 9 height 15
click at [334, 194] on button "None (Default)" at bounding box center [375, 188] width 152 height 15
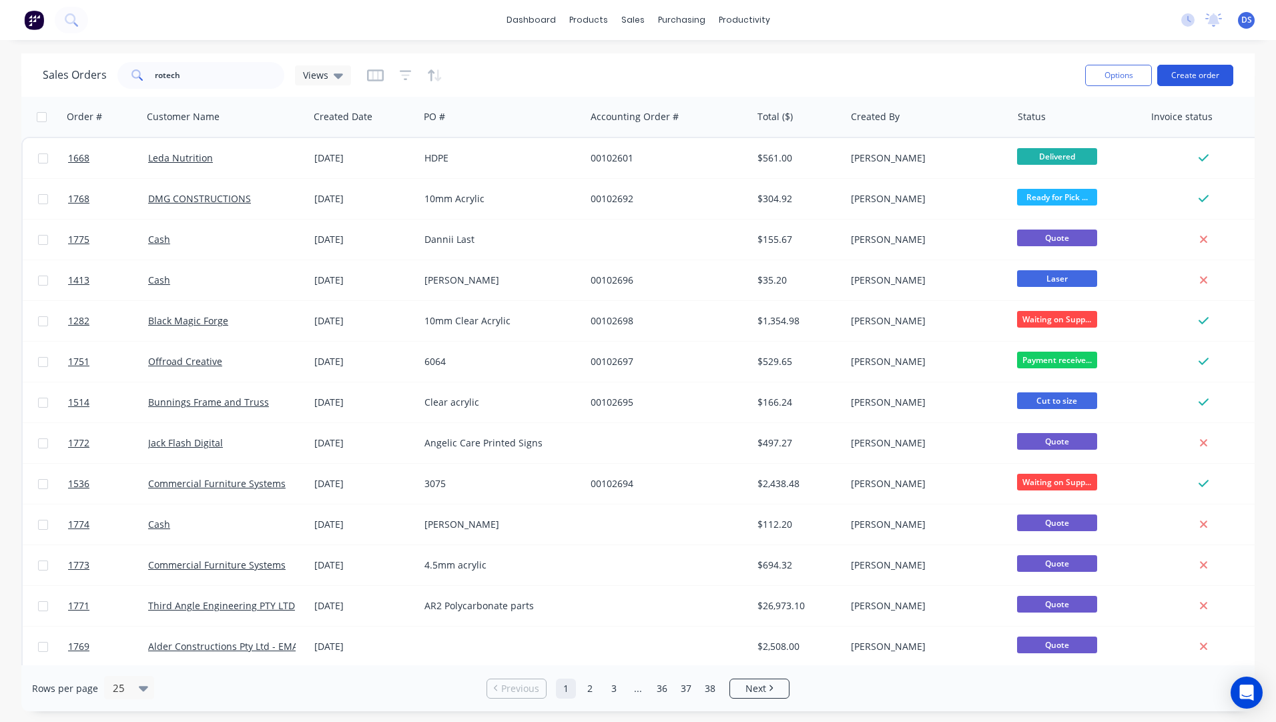
click at [1202, 75] on button "Create order" at bounding box center [1195, 75] width 76 height 21
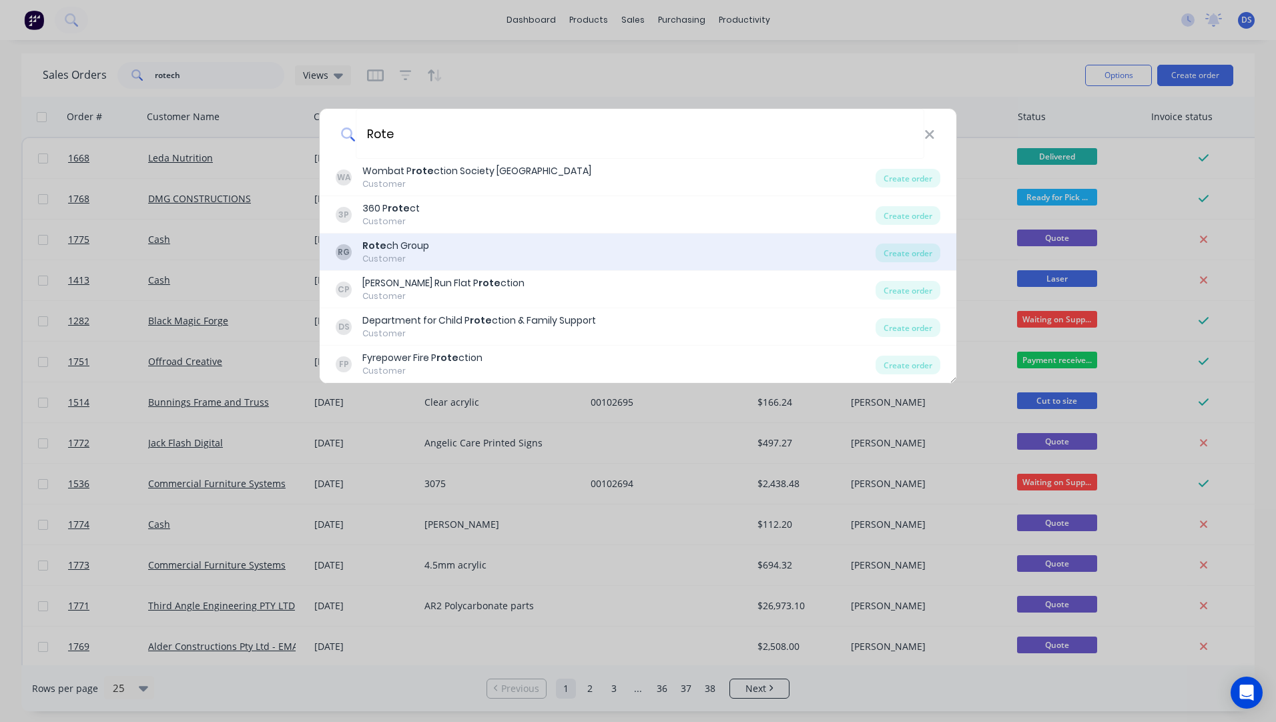
type input "Rote"
click at [409, 257] on div "Customer" at bounding box center [395, 259] width 67 height 12
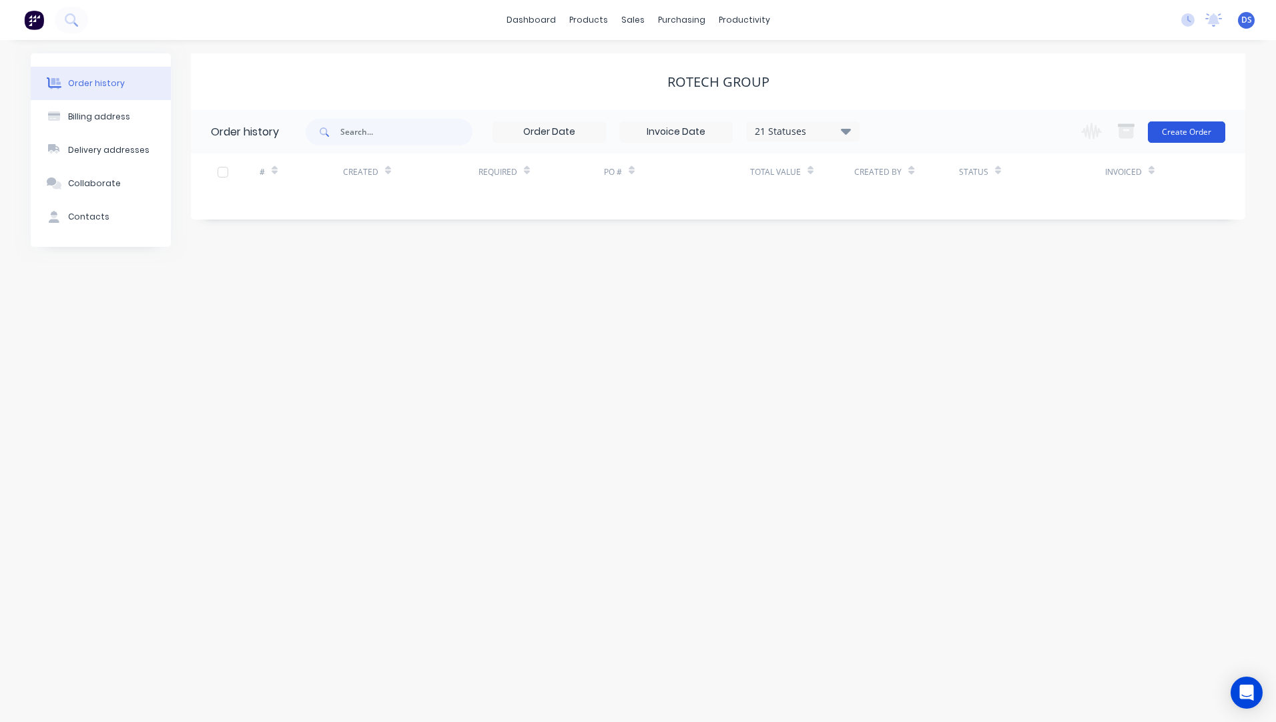
click at [1192, 137] on button "Create Order" at bounding box center [1186, 131] width 77 height 21
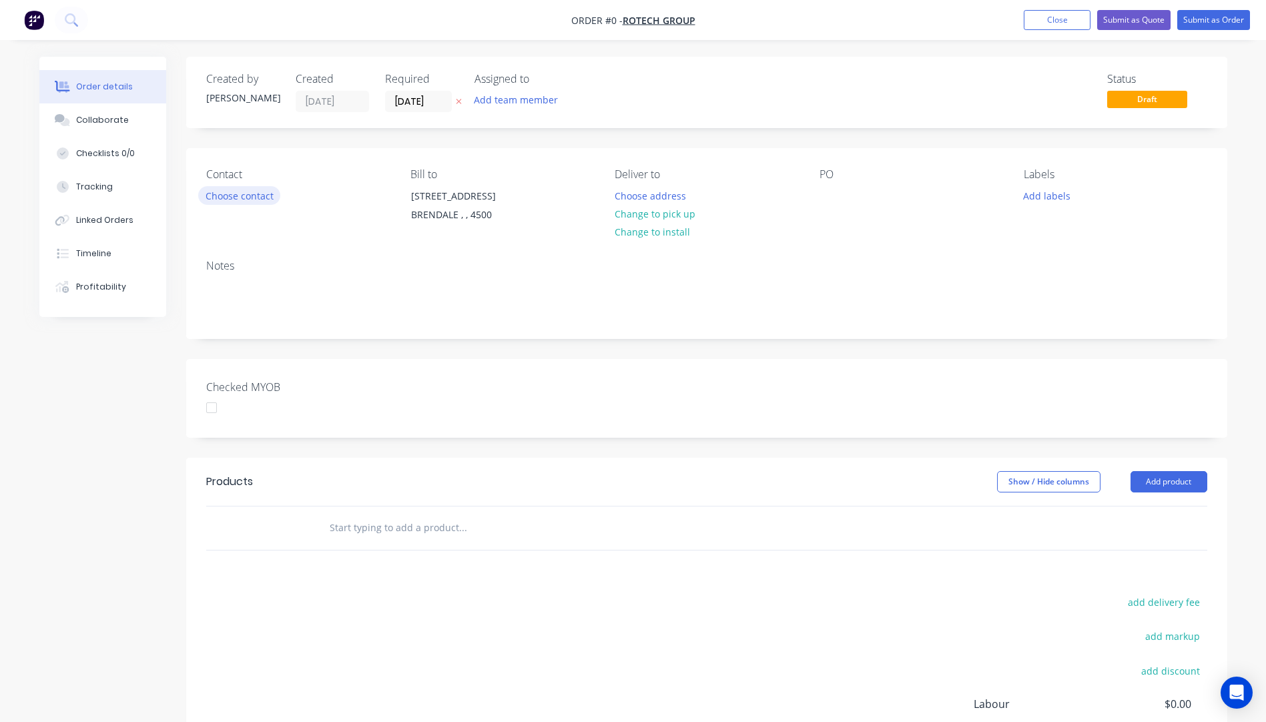
click at [244, 197] on button "Choose contact" at bounding box center [239, 195] width 82 height 18
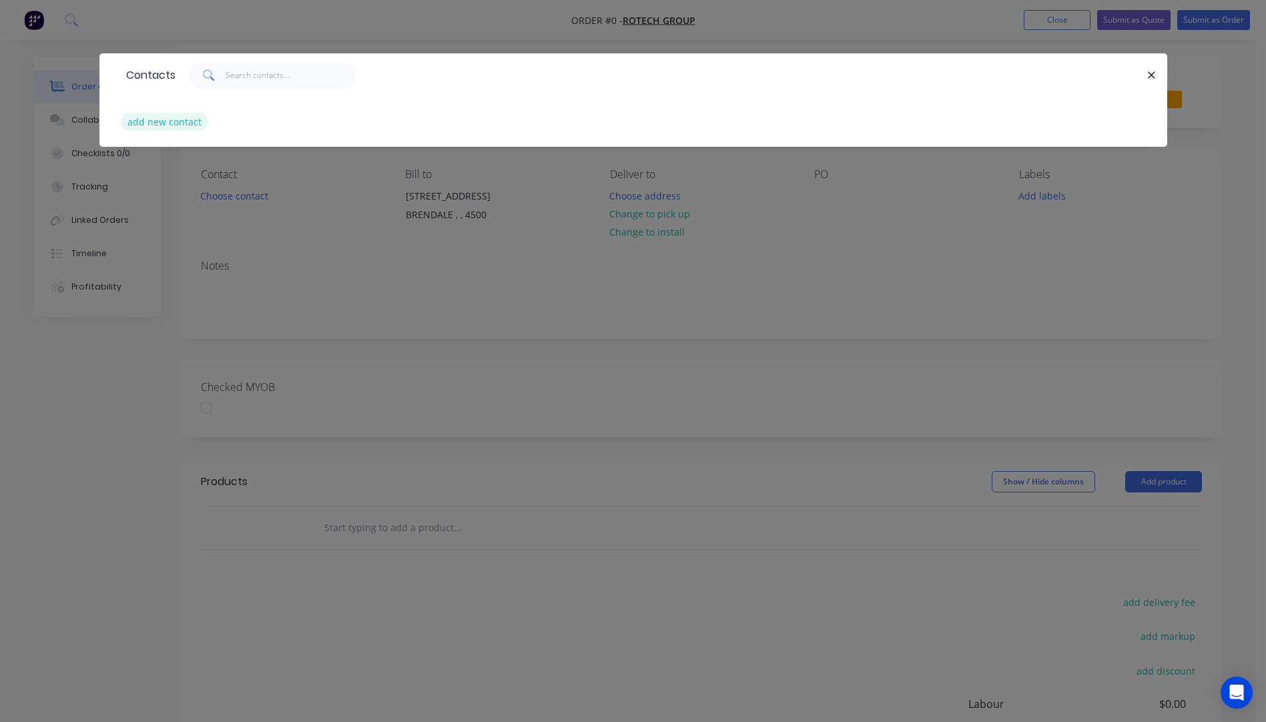
click at [143, 126] on button "add new contact" at bounding box center [165, 122] width 88 height 18
select select "AU"
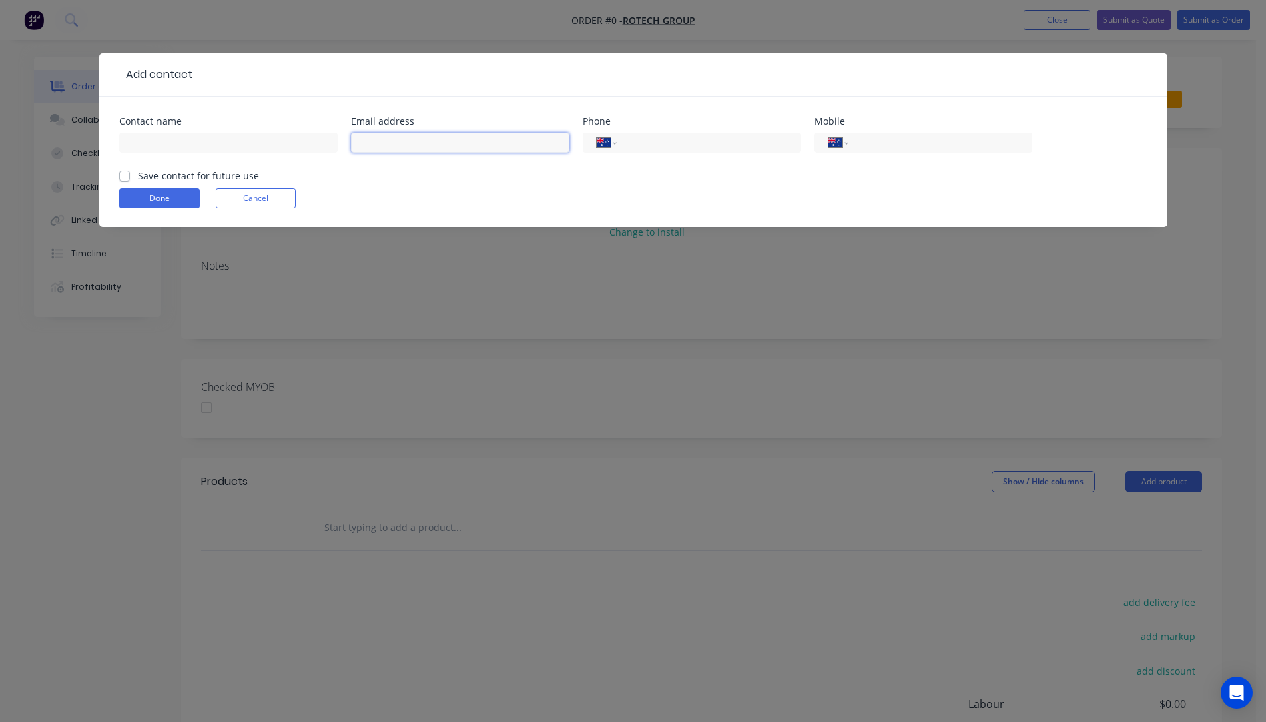
paste input "07) 3205 1123 E: info@rotech.com.au"
drag, startPoint x: 411, startPoint y: 142, endPoint x: 359, endPoint y: 144, distance: 52.1
click at [359, 144] on input "07) 3205 1123 E: info@rotech.com.au" at bounding box center [460, 143] width 218 height 20
type input "E: info@rotech.com.au"
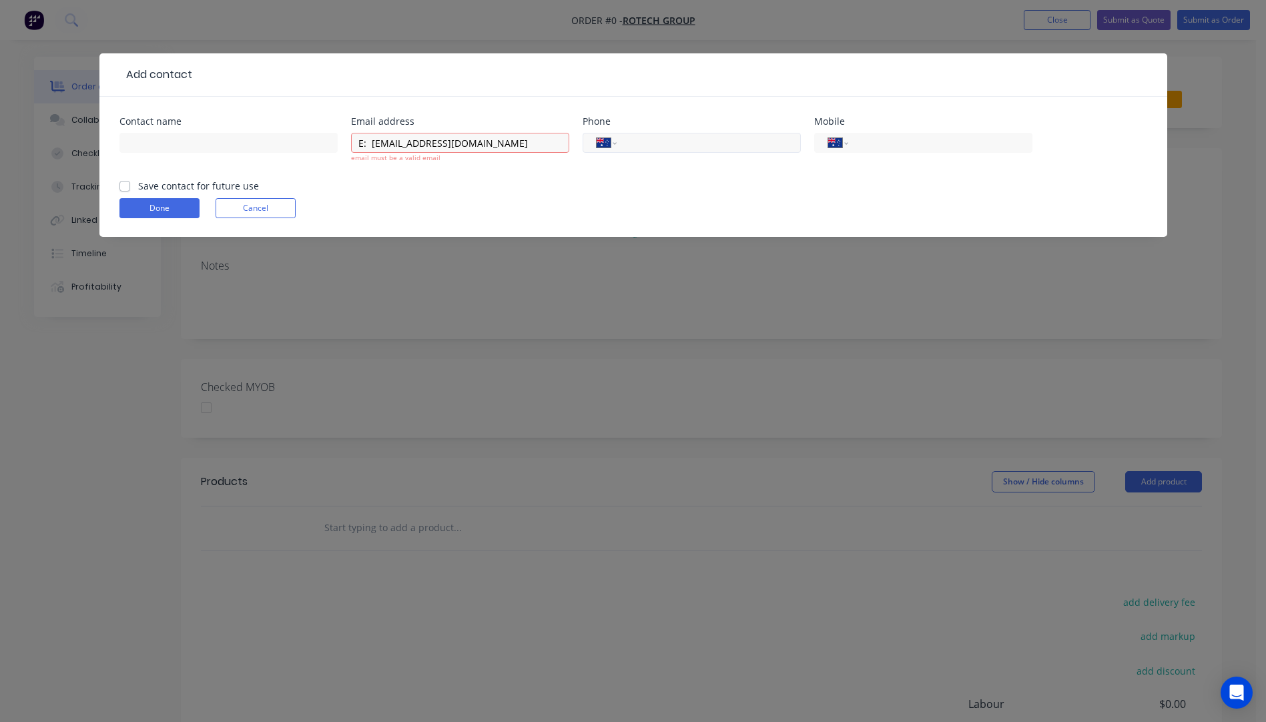
paste input "(07) 3205 1123"
type input "(07) 3205 1123"
click at [478, 138] on input "E: info@rotech.com.au" at bounding box center [460, 143] width 218 height 20
click at [373, 141] on input "E: info@rotech.com.au" at bounding box center [460, 143] width 218 height 20
type input "info@rotech.com.au"
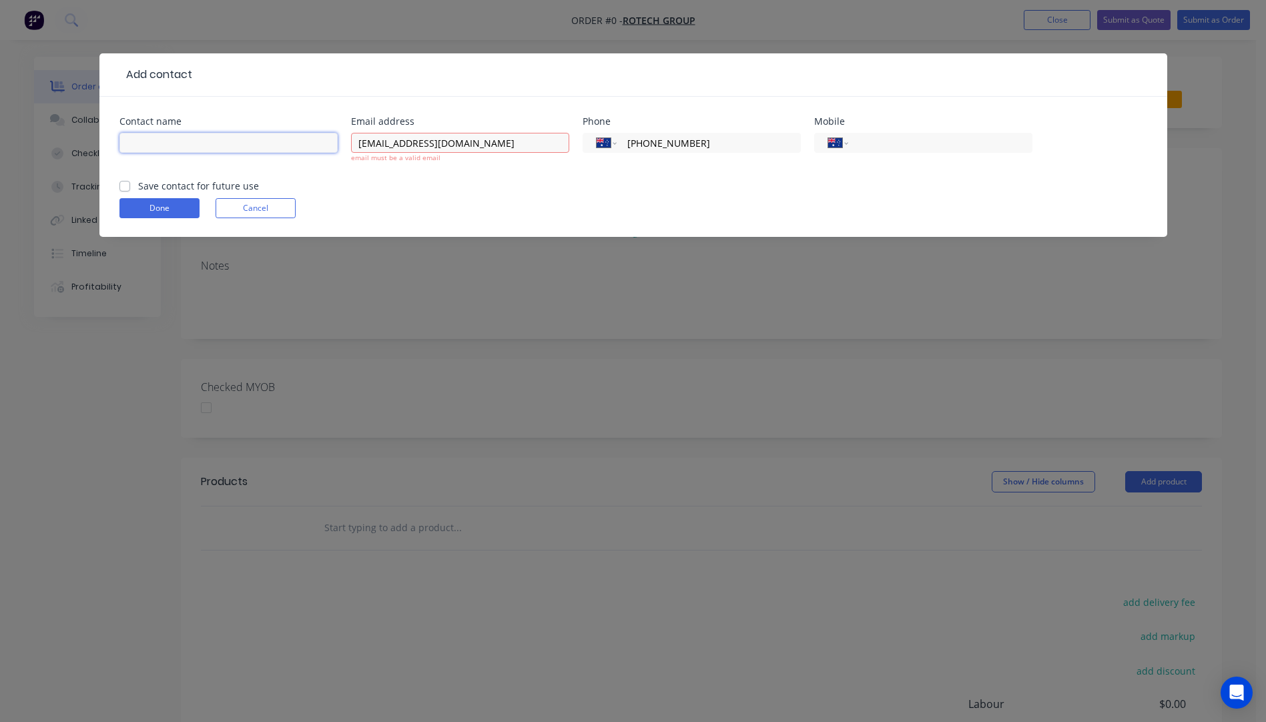
click at [177, 145] on input "text" at bounding box center [228, 143] width 218 height 20
paste input "Andy Beaumont"
type input "Andy Beaumont"
click at [123, 184] on form "Contact name Andy Beaumont Required Email address info@rotech.com.au Phone Inte…" at bounding box center [633, 177] width 1028 height 120
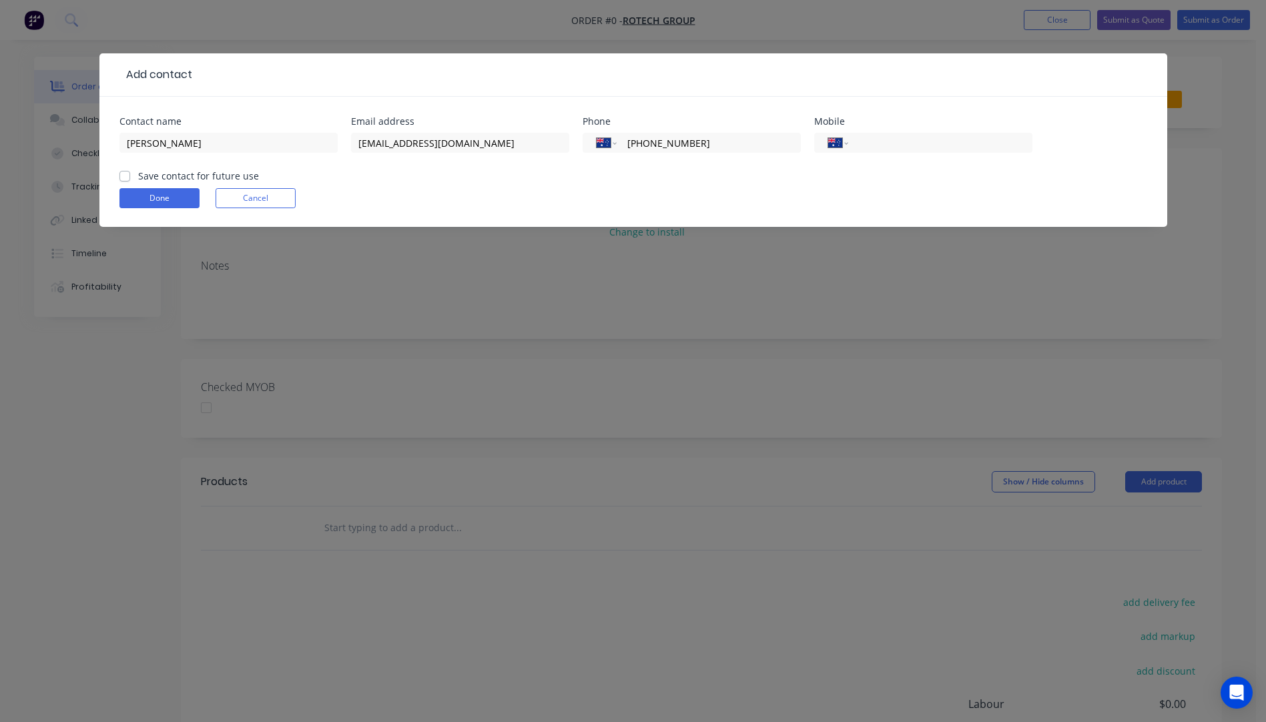
click at [138, 178] on label "Save contact for future use" at bounding box center [198, 176] width 121 height 14
click at [125, 178] on input "Save contact for future use" at bounding box center [124, 175] width 11 height 13
checkbox input "true"
click at [153, 201] on button "Done" at bounding box center [159, 198] width 80 height 20
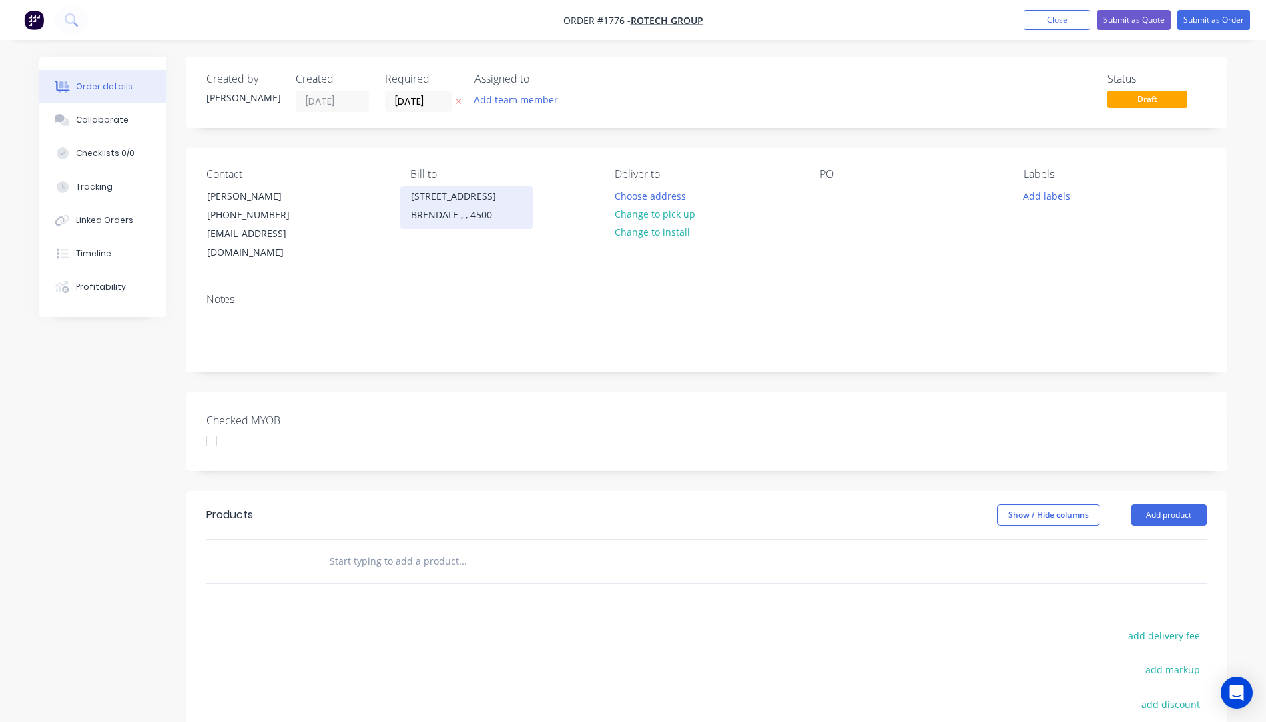
click at [450, 208] on div "BRENDALE , , 4500" at bounding box center [466, 215] width 111 height 19
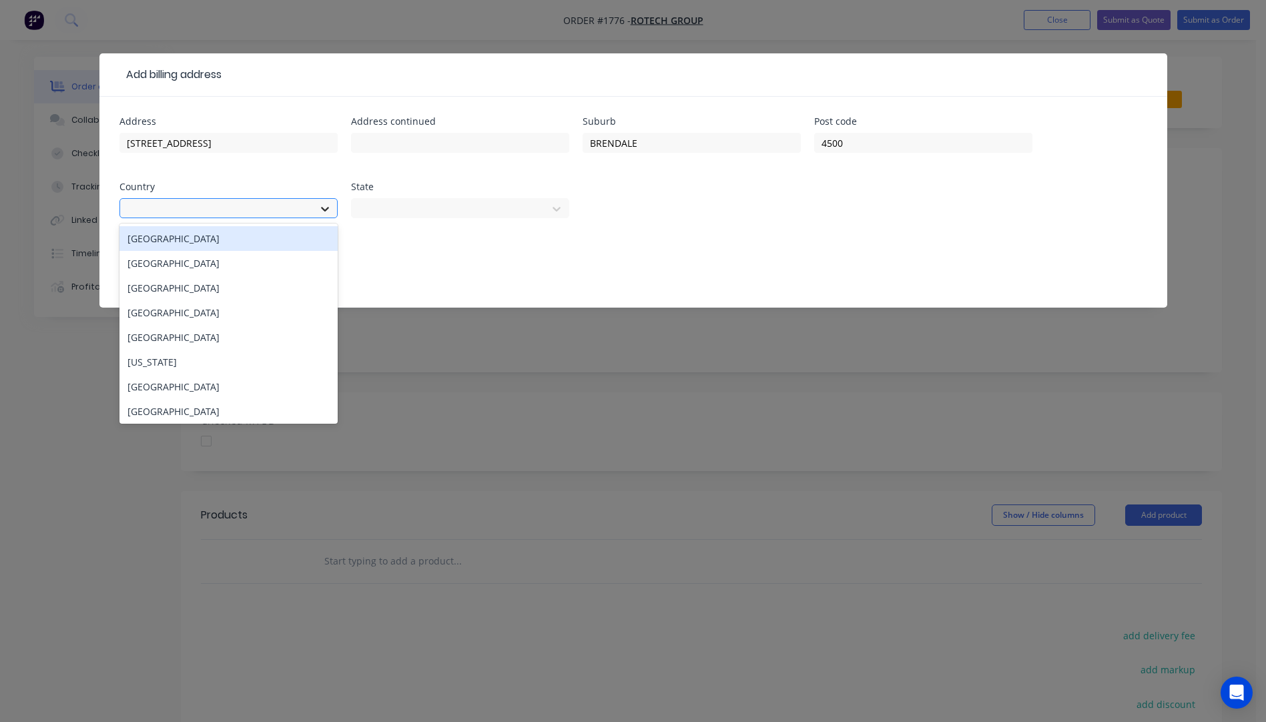
click at [330, 211] on icon at bounding box center [324, 208] width 13 height 13
click at [165, 244] on div "Australia" at bounding box center [228, 238] width 218 height 25
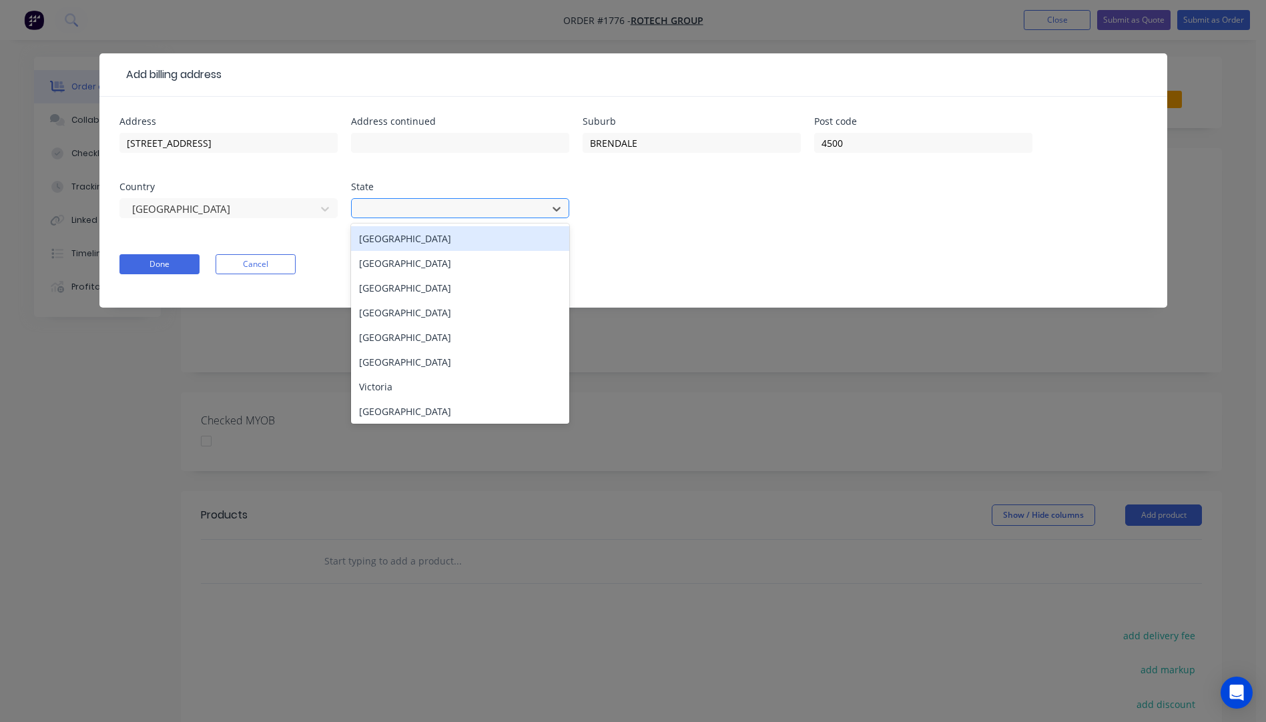
click at [429, 210] on div at bounding box center [451, 207] width 178 height 17
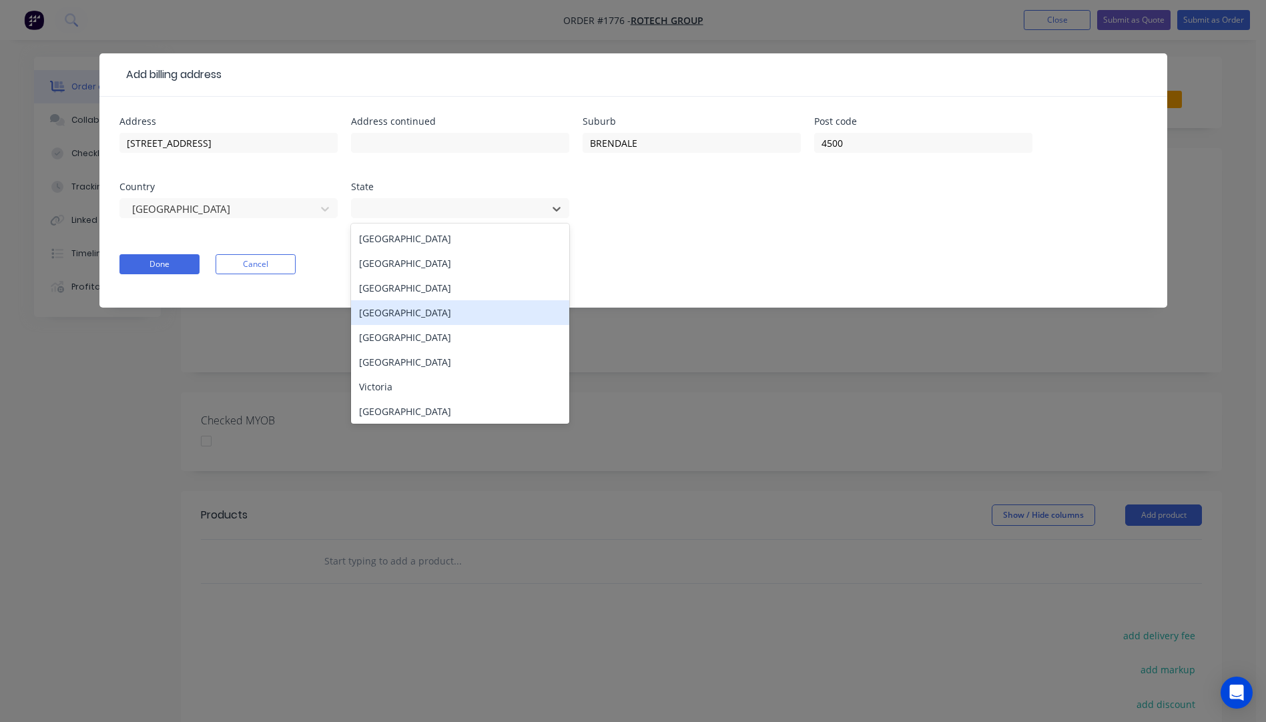
click at [394, 312] on div "Queensland" at bounding box center [460, 312] width 218 height 25
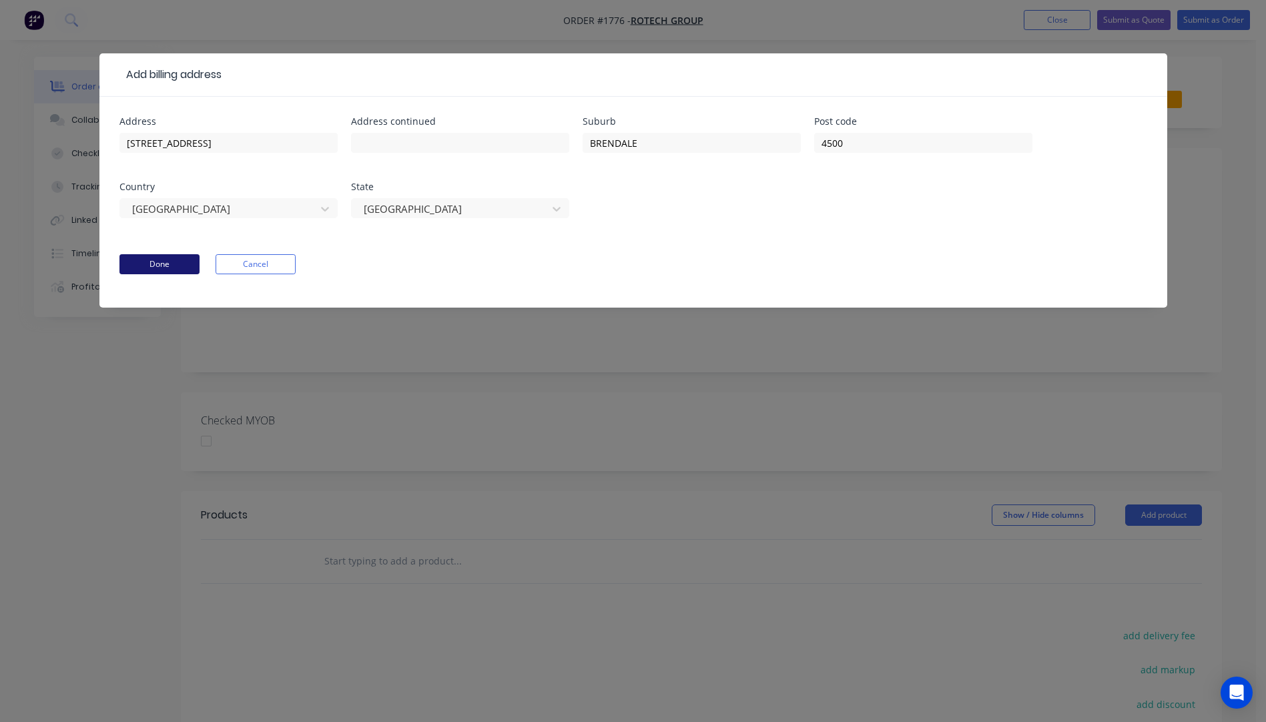
click at [161, 272] on button "Done" at bounding box center [159, 264] width 80 height 20
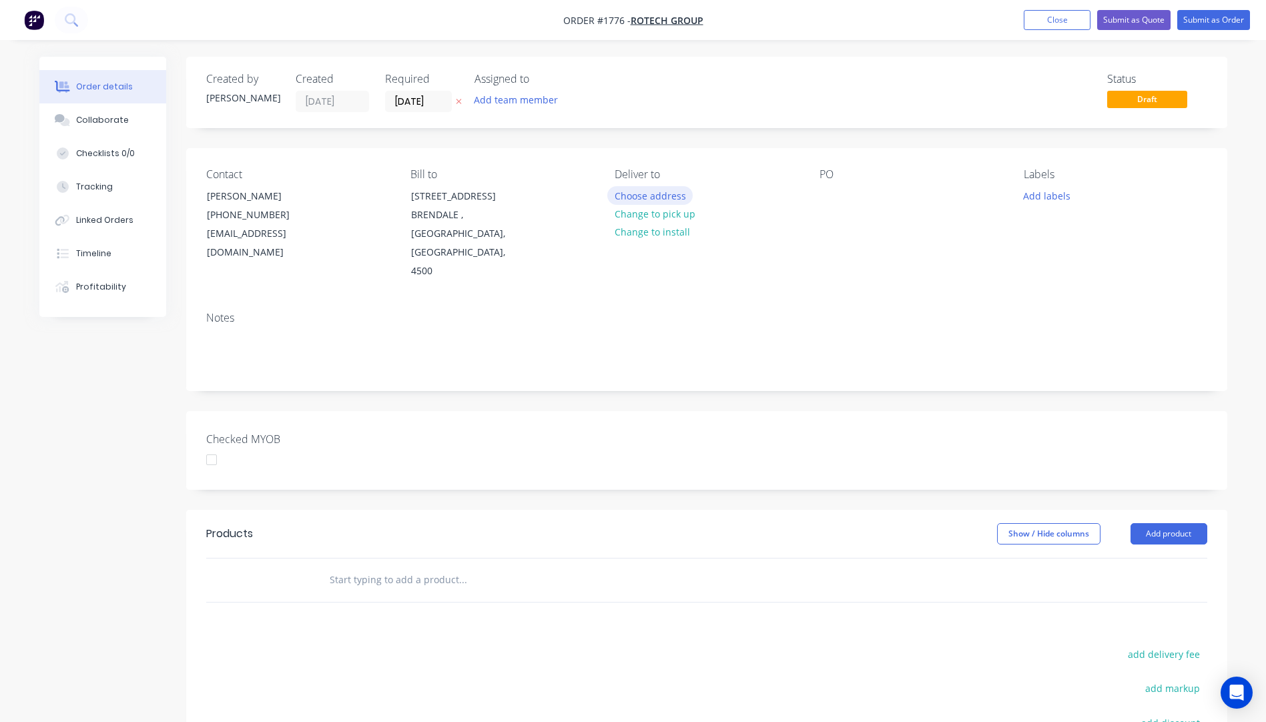
click at [656, 197] on button "Choose address" at bounding box center [649, 195] width 85 height 18
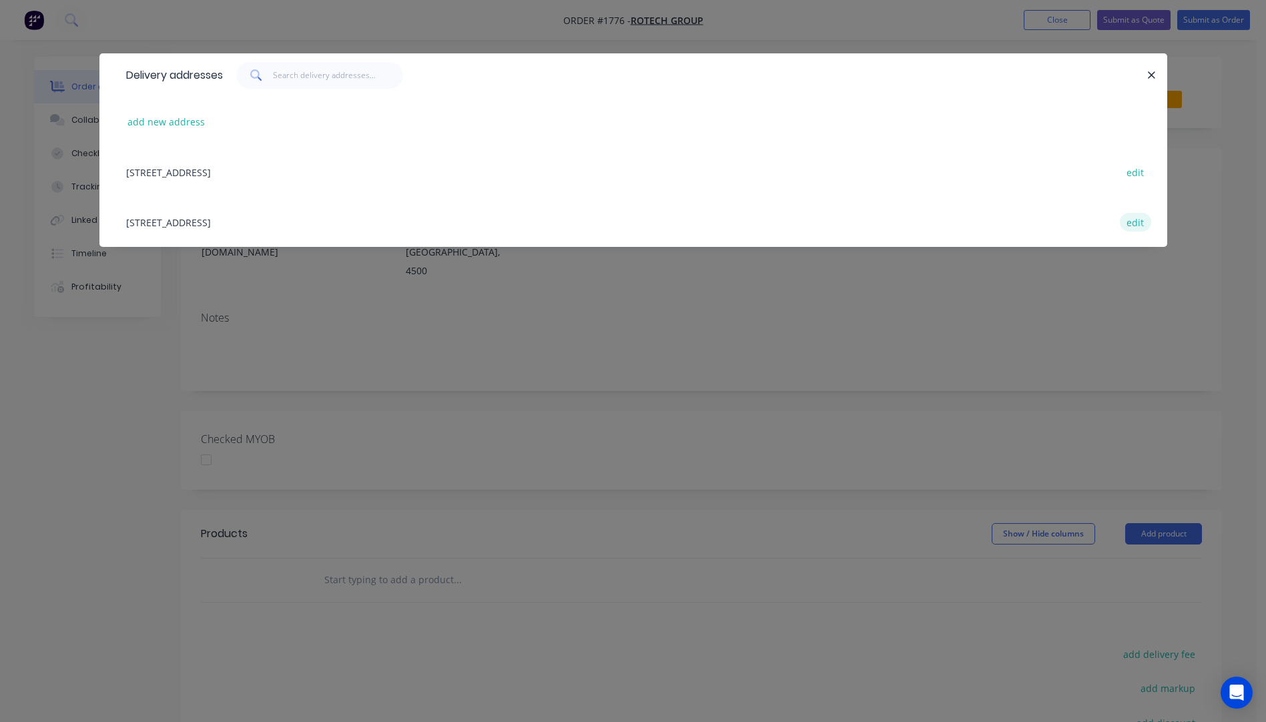
click at [1136, 222] on button "edit" at bounding box center [1135, 222] width 31 height 18
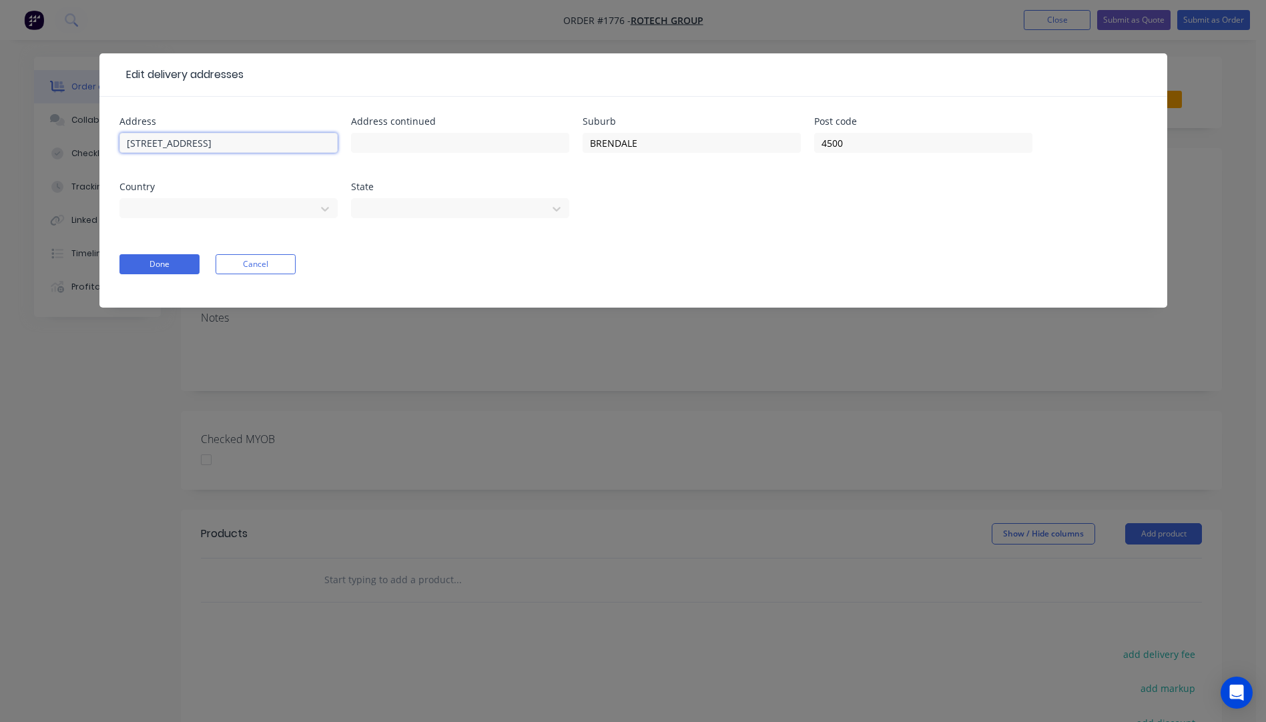
drag, startPoint x: 159, startPoint y: 141, endPoint x: 103, endPoint y: 136, distance: 56.3
click at [103, 136] on div "Address 10/5 Deakin St Address continued Suburb BRENDALE Post code 4500 Country…" at bounding box center [633, 202] width 1068 height 211
paste input "10/5 Deakin St"
type input "10/5 Deakin St"
click at [185, 144] on input "text" at bounding box center [228, 143] width 218 height 20
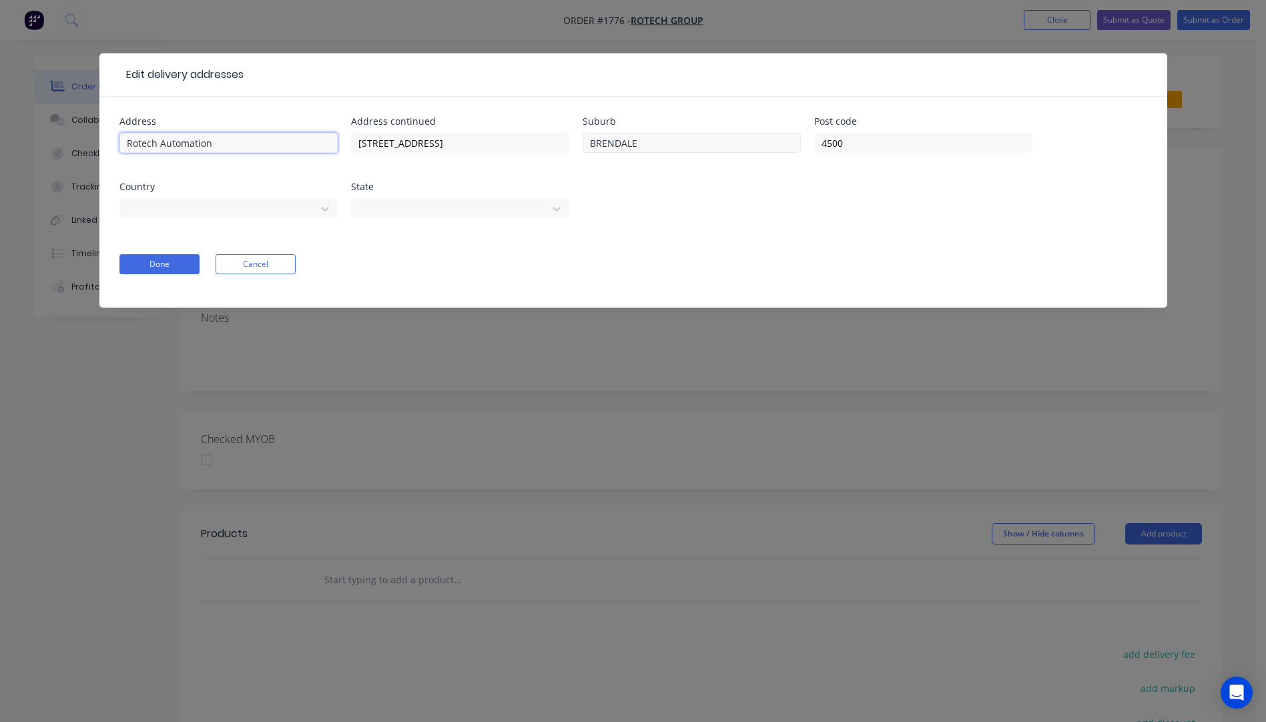
type input "Rotech Automation"
drag, startPoint x: 667, startPoint y: 141, endPoint x: 518, endPoint y: 122, distance: 150.1
click at [518, 122] on div "Address Rotech Automation Address continued 10/5 Deakin St Suburb BRENDALE Post…" at bounding box center [633, 175] width 1028 height 117
type input "Brendale"
click at [269, 214] on div at bounding box center [220, 207] width 178 height 17
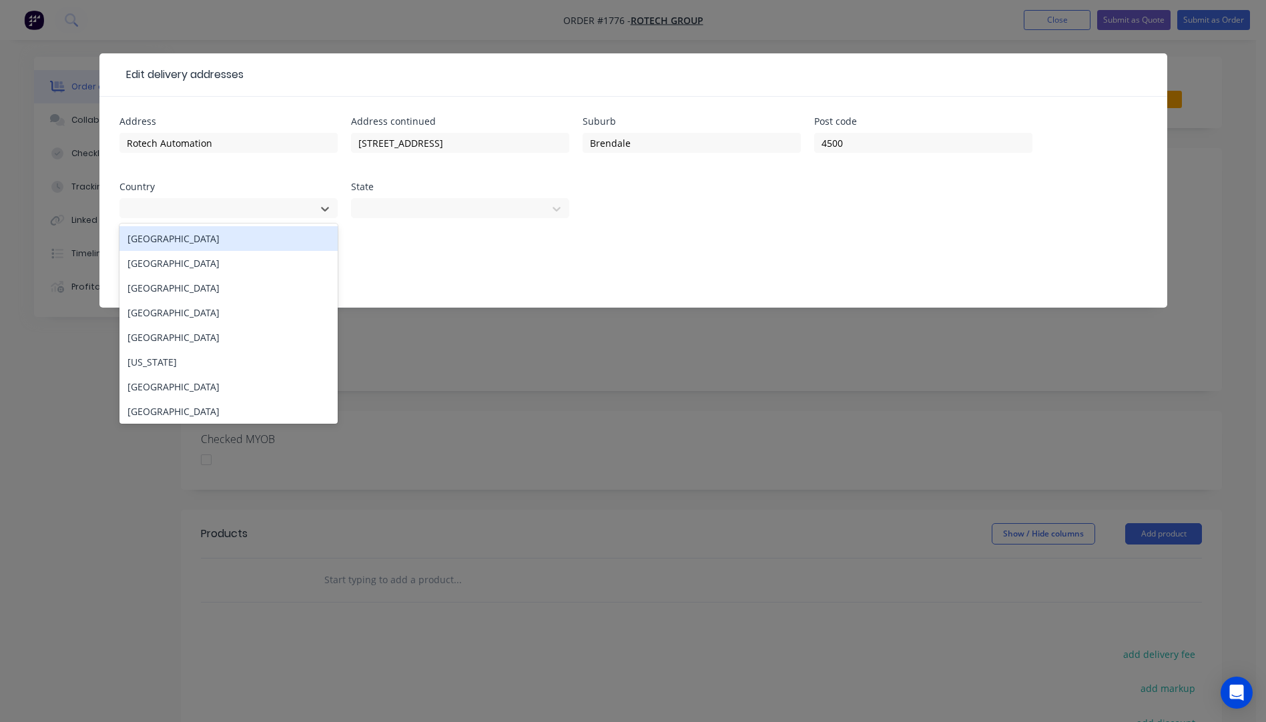
click at [165, 241] on div "Australia" at bounding box center [228, 238] width 218 height 25
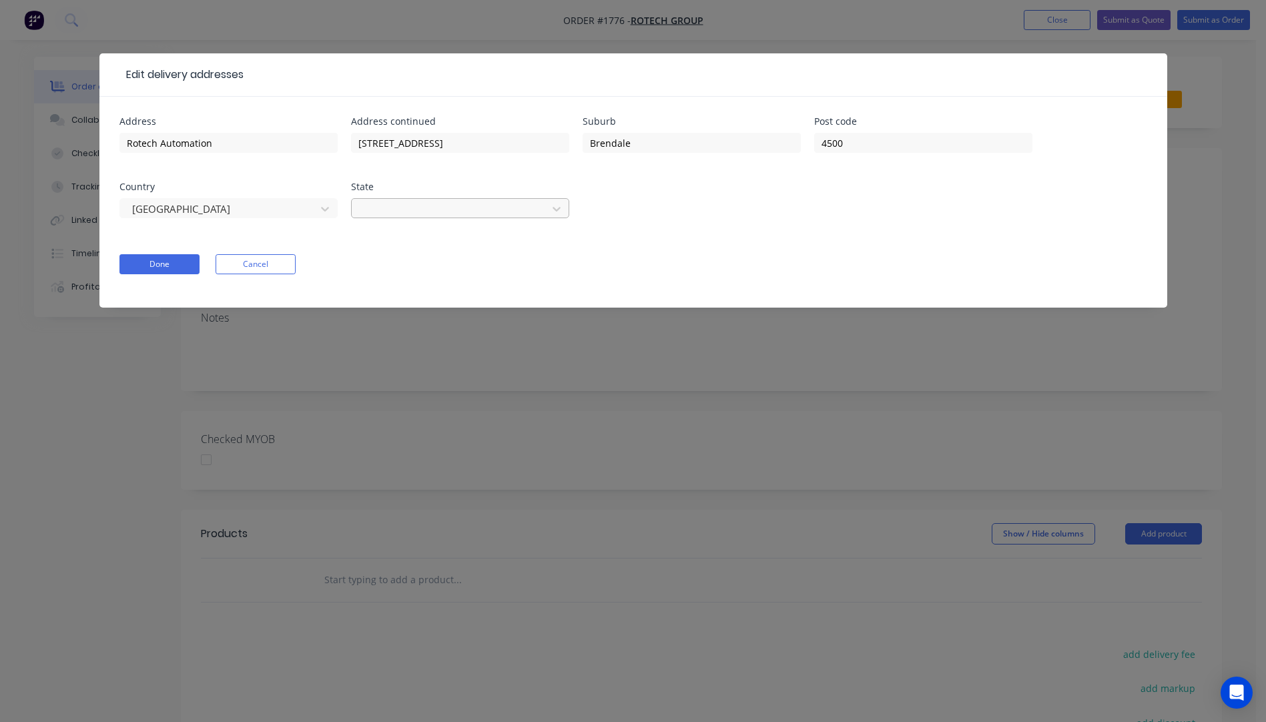
click at [404, 214] on div at bounding box center [451, 207] width 178 height 17
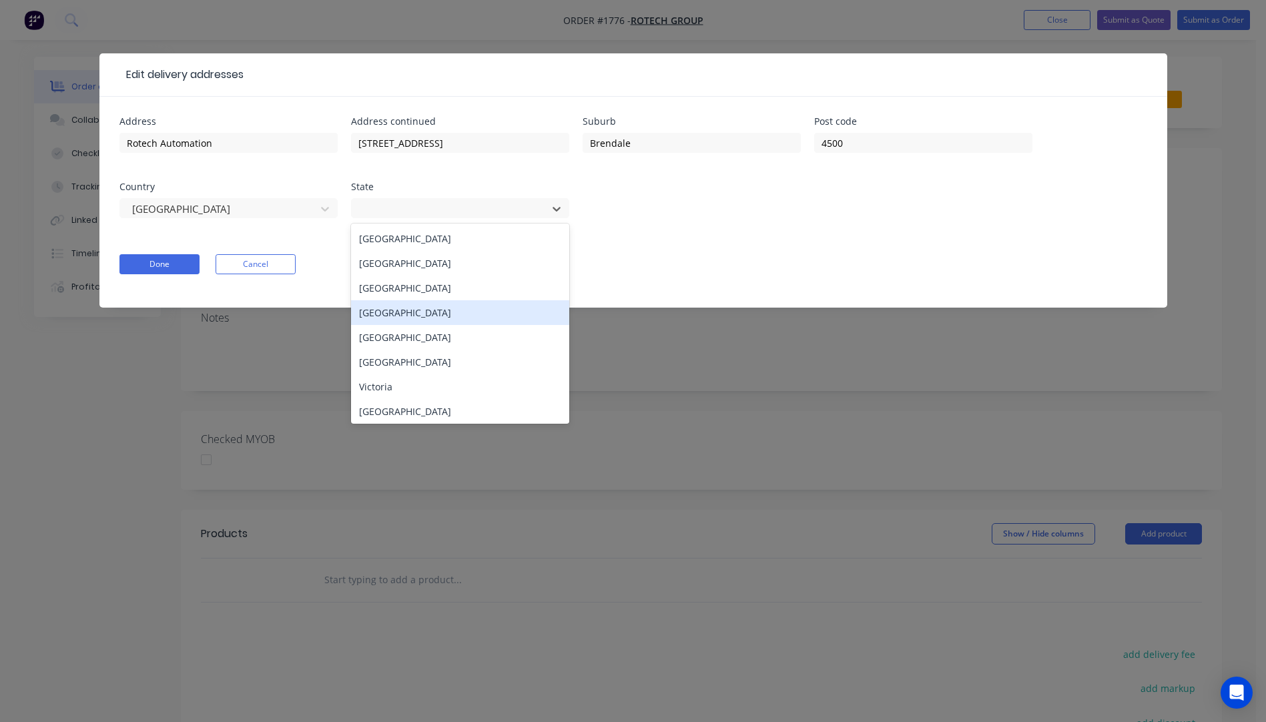
click at [396, 315] on div "Queensland" at bounding box center [460, 312] width 218 height 25
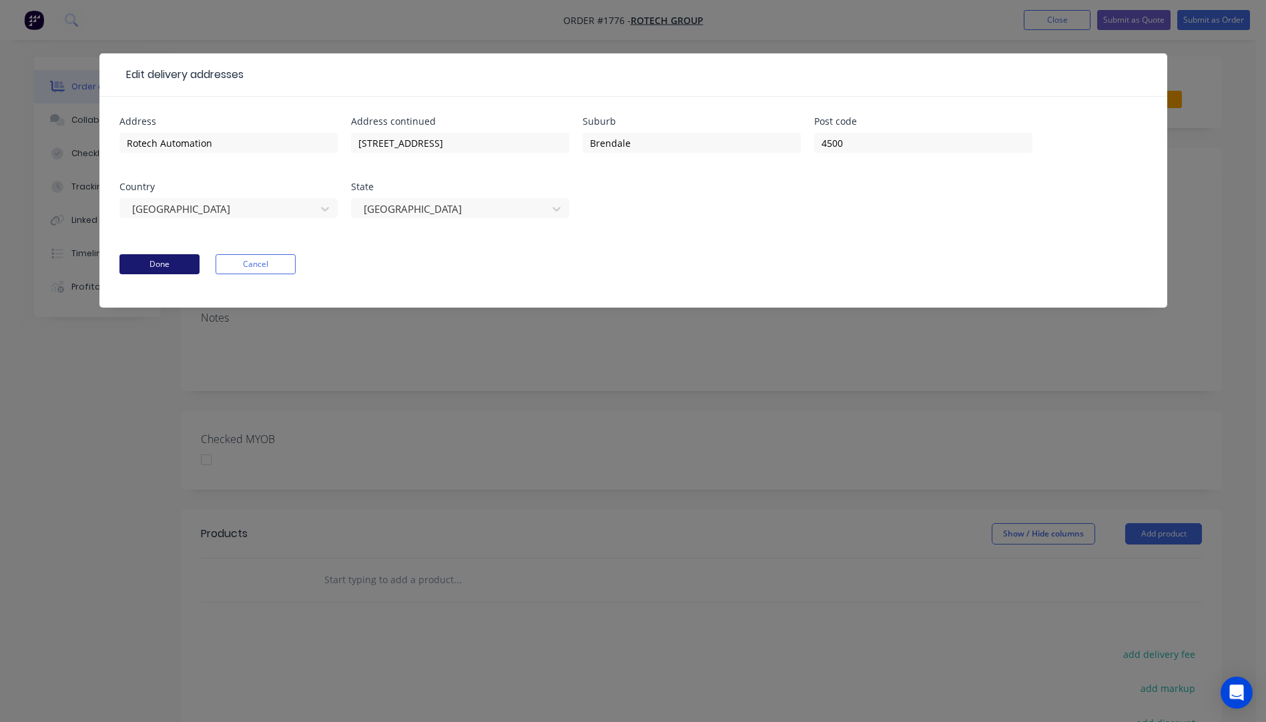
click at [173, 266] on button "Done" at bounding box center [159, 264] width 80 height 20
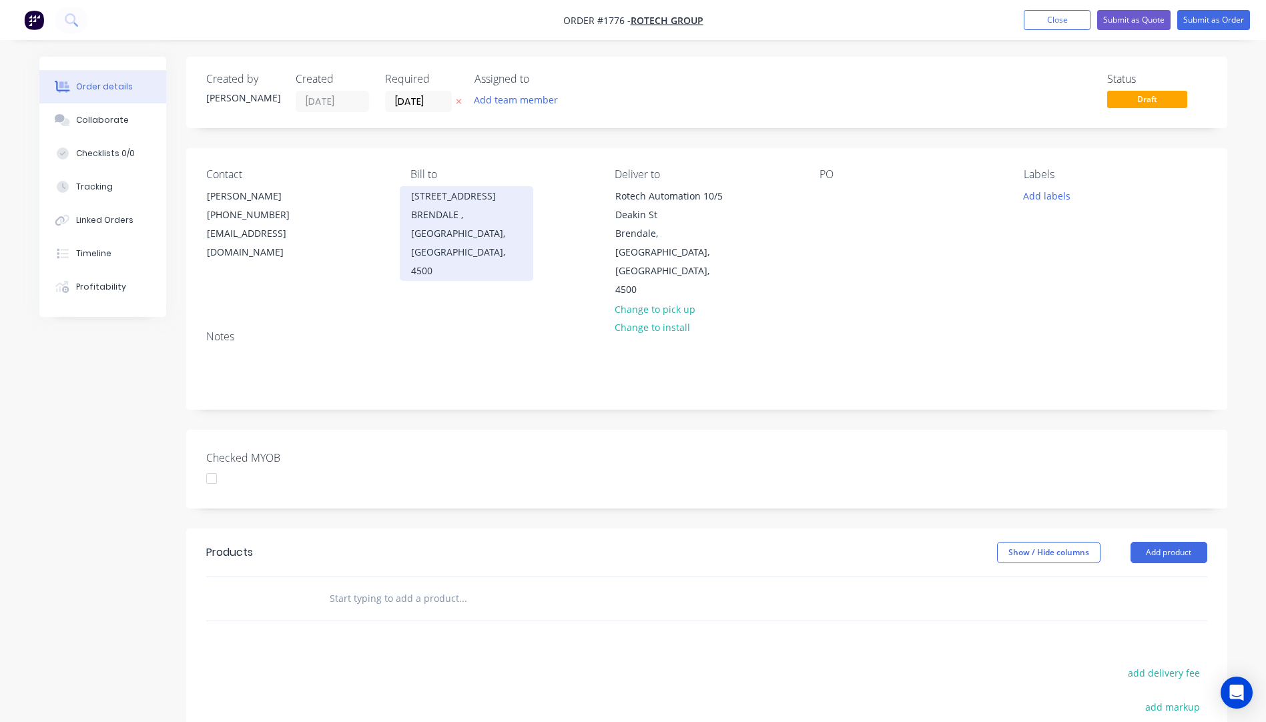
click at [441, 222] on div "BRENDALE , Queensland, Australia, 4500" at bounding box center [466, 243] width 111 height 75
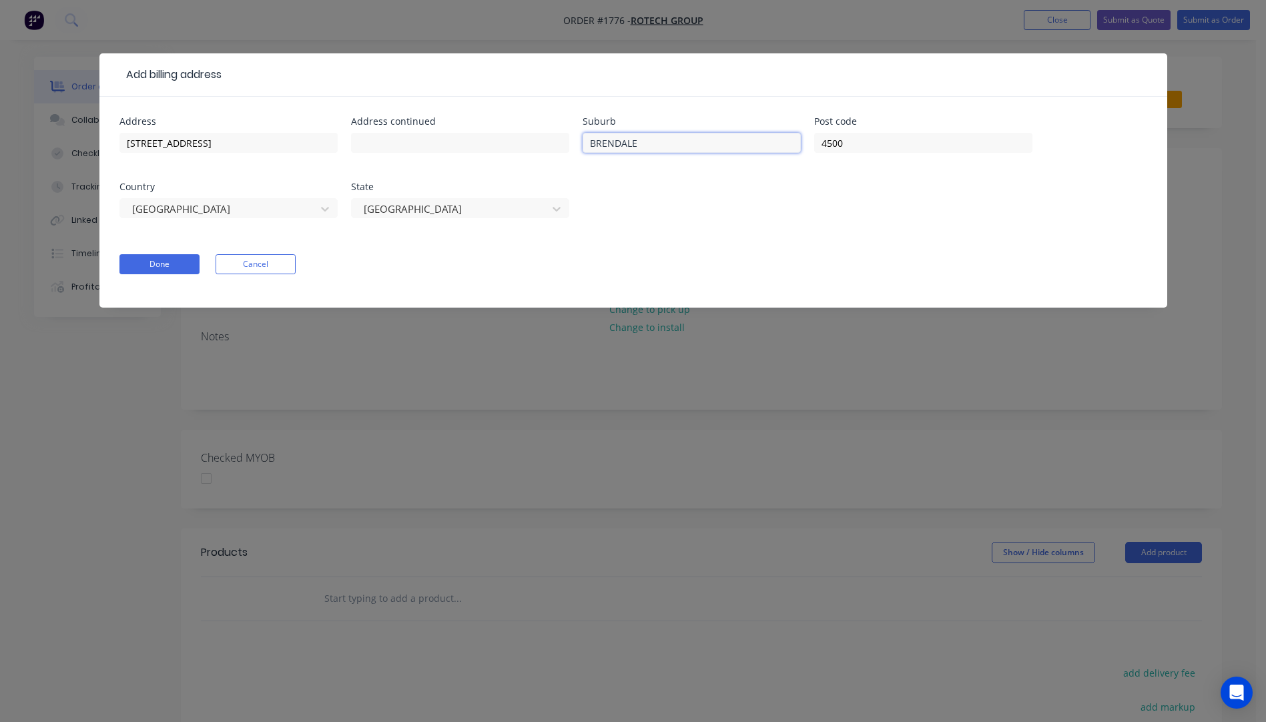
drag, startPoint x: 645, startPoint y: 140, endPoint x: 598, endPoint y: 147, distance: 47.2
click at [598, 147] on input "BRENDALE" at bounding box center [692, 143] width 218 height 20
type input "Brendale"
click at [697, 107] on div "Address 10/5 Deakin St Address continued Suburb Brendale Post code 4500 Country…" at bounding box center [633, 202] width 1068 height 211
click at [181, 270] on button "Done" at bounding box center [159, 264] width 80 height 20
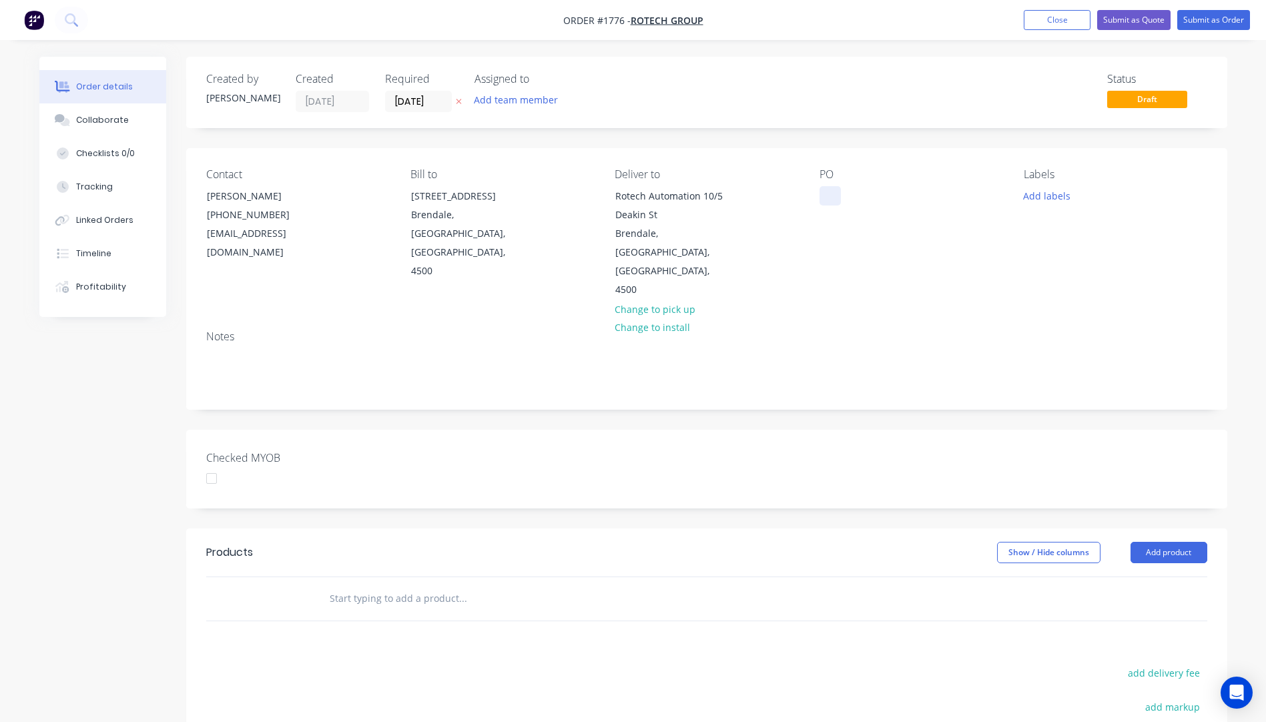
click at [831, 200] on div at bounding box center [829, 195] width 21 height 19
click at [1055, 198] on button "Add labels" at bounding box center [1046, 195] width 61 height 18
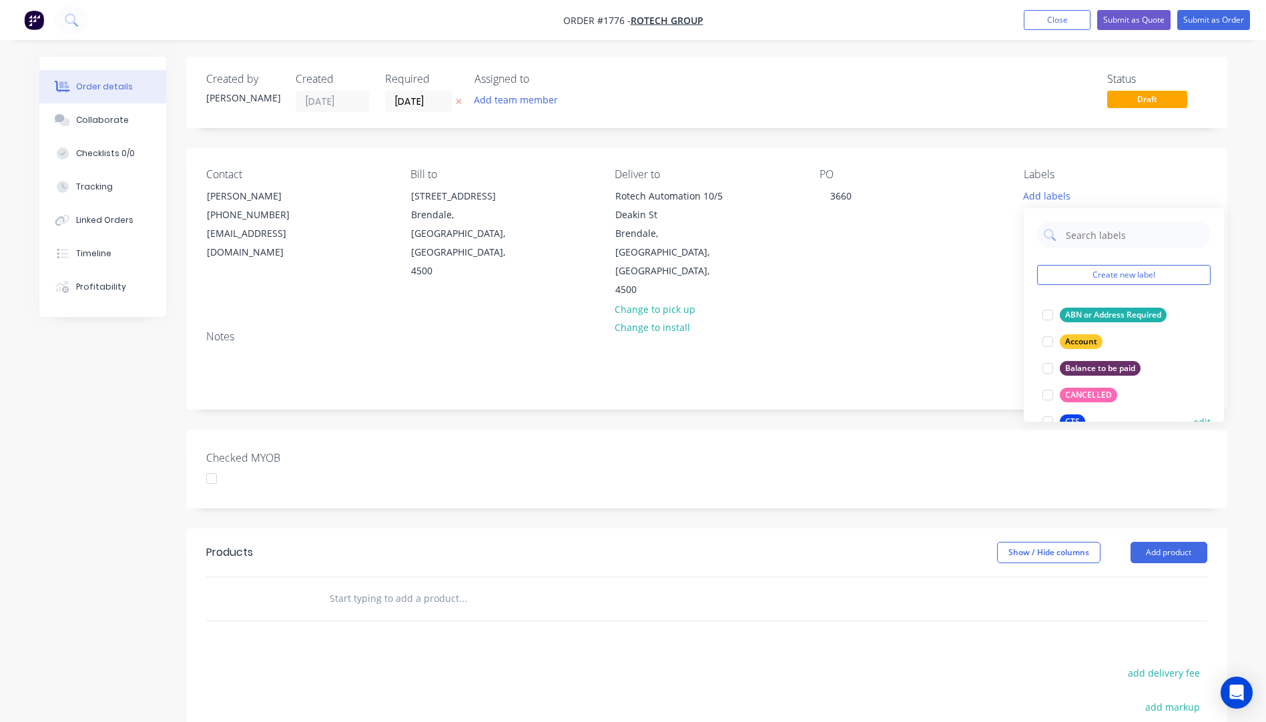
click at [1078, 416] on div "CTS" at bounding box center [1072, 421] width 25 height 15
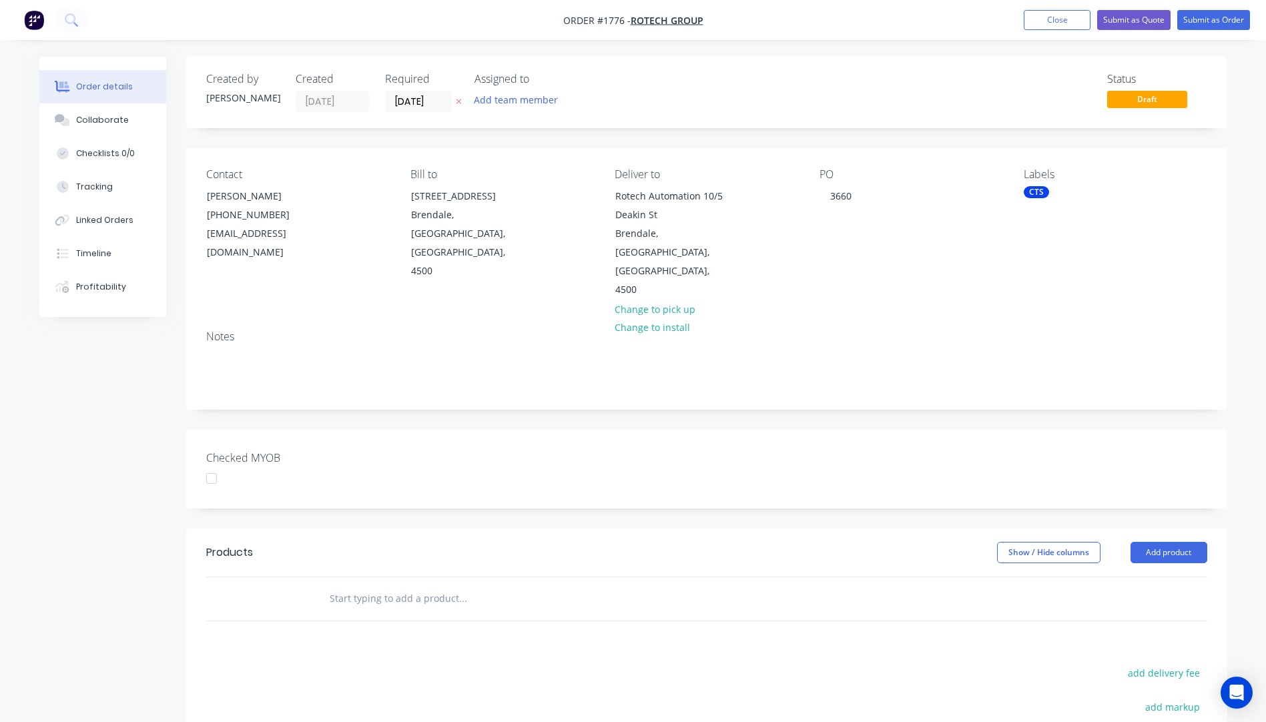
click at [973, 320] on div "Notes" at bounding box center [706, 364] width 1041 height 89
click at [1179, 542] on button "Add product" at bounding box center [1168, 552] width 77 height 21
click at [1138, 577] on div "Product catalogue" at bounding box center [1143, 586] width 103 height 19
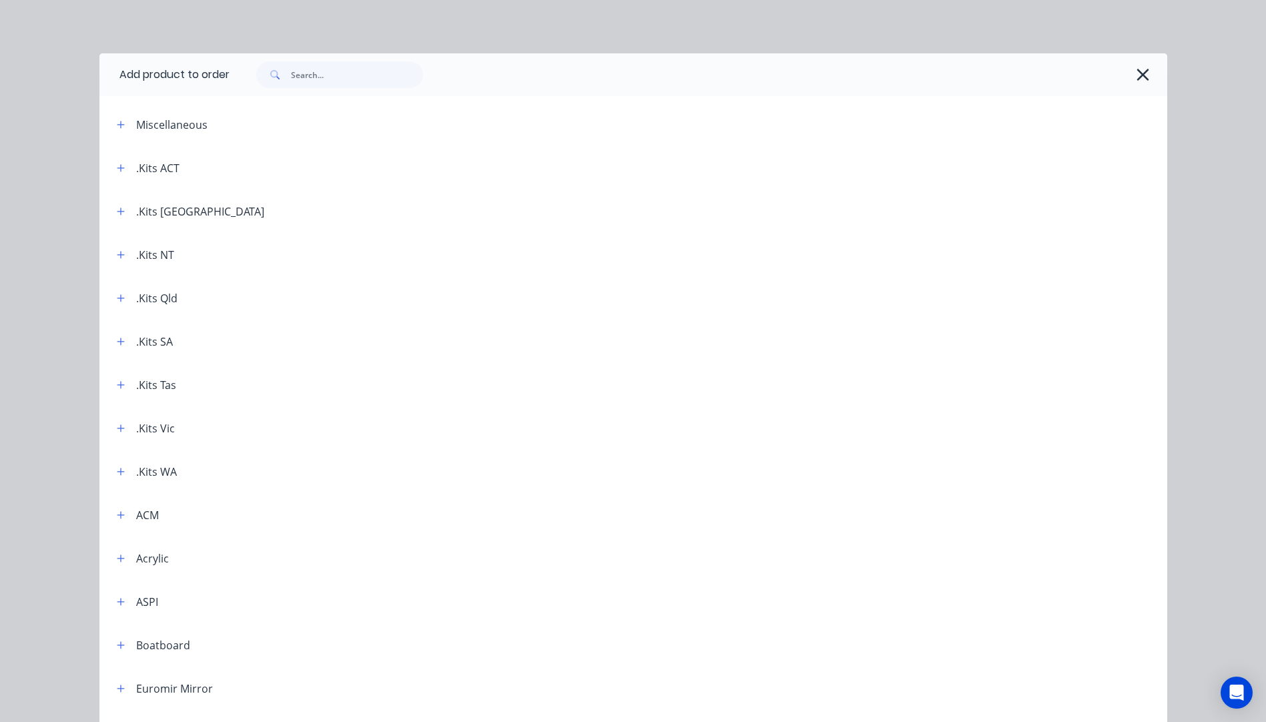
drag, startPoint x: 118, startPoint y: 302, endPoint x: 112, endPoint y: 306, distance: 7.6
click at [112, 306] on header ".Kits Qld" at bounding box center [633, 297] width 1068 height 43
click at [117, 299] on icon "button" at bounding box center [121, 298] width 8 height 9
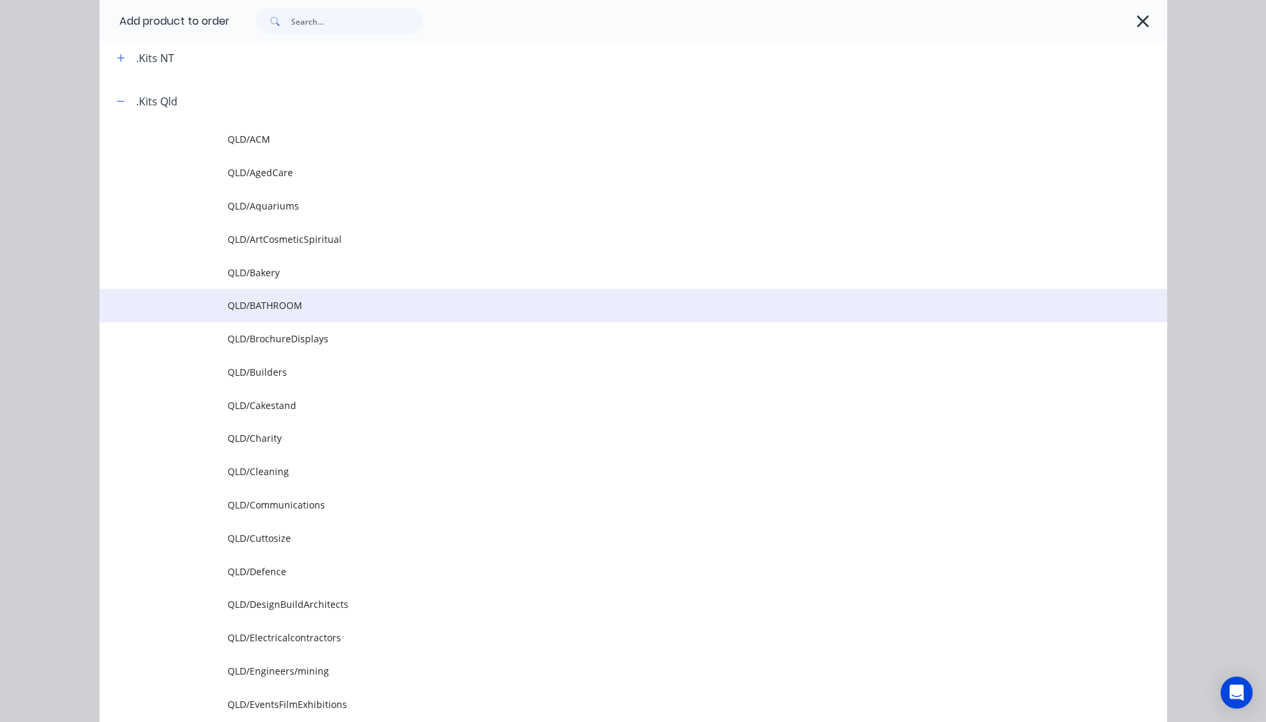
scroll to position [200, 0]
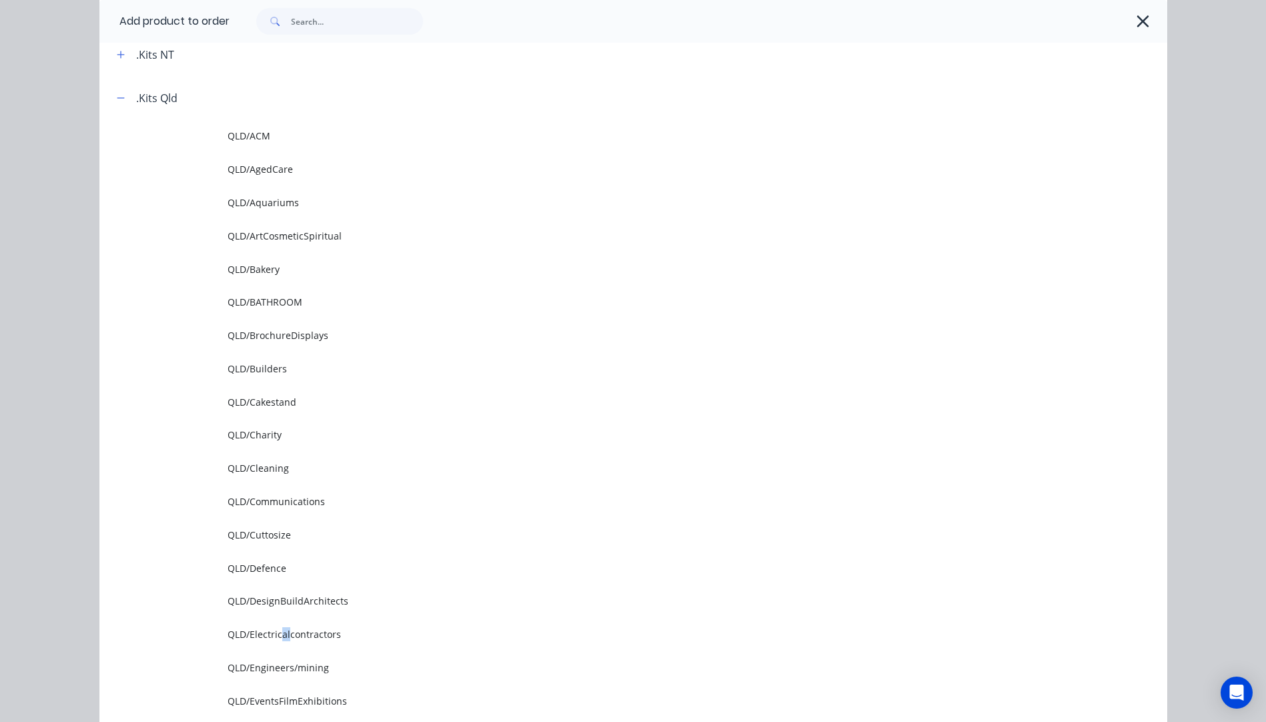
drag, startPoint x: 278, startPoint y: 641, endPoint x: 290, endPoint y: 643, distance: 11.5
click at [290, 643] on td "QLD/Electricalcontractors" at bounding box center [698, 634] width 940 height 33
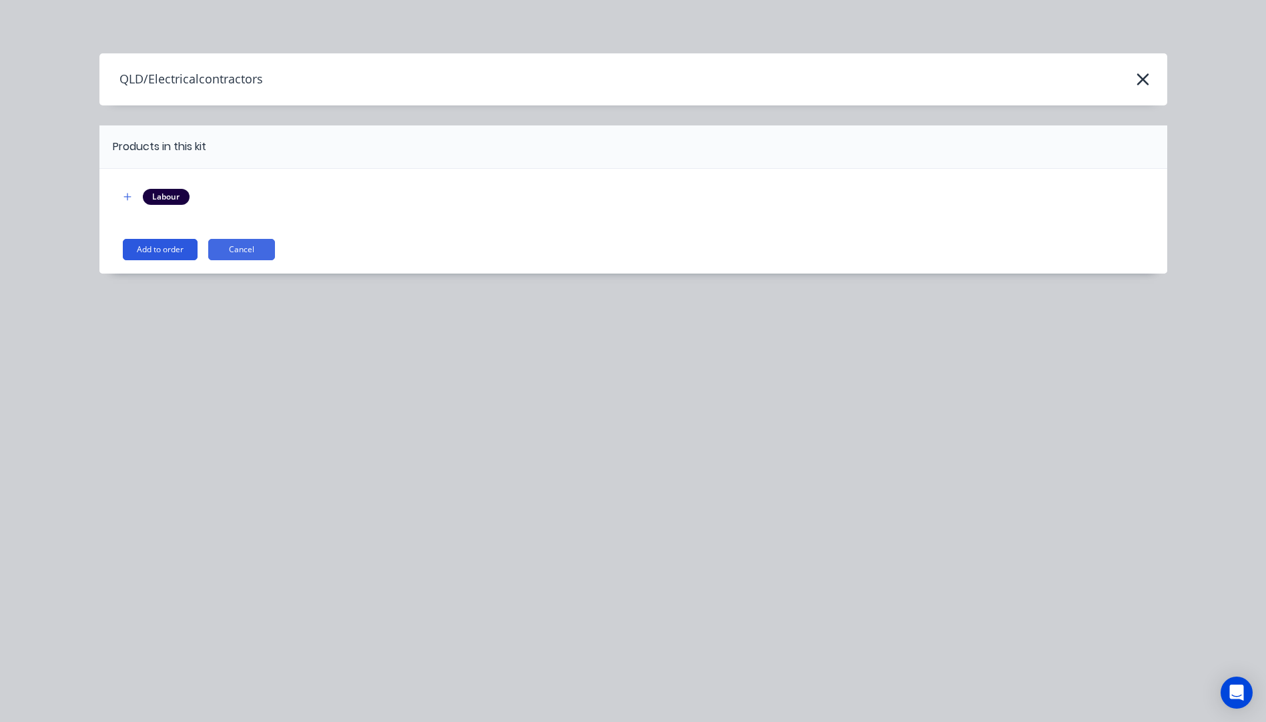
click at [161, 254] on button "Add to order" at bounding box center [160, 249] width 75 height 21
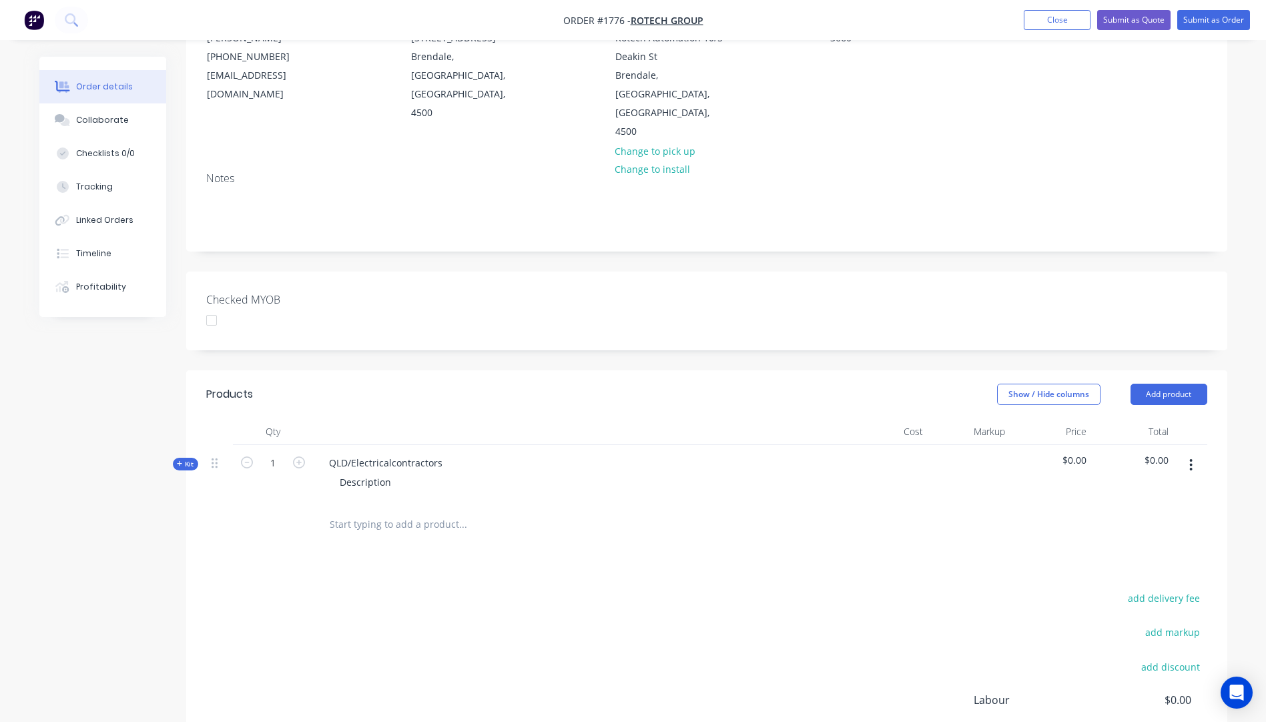
scroll to position [286, 0]
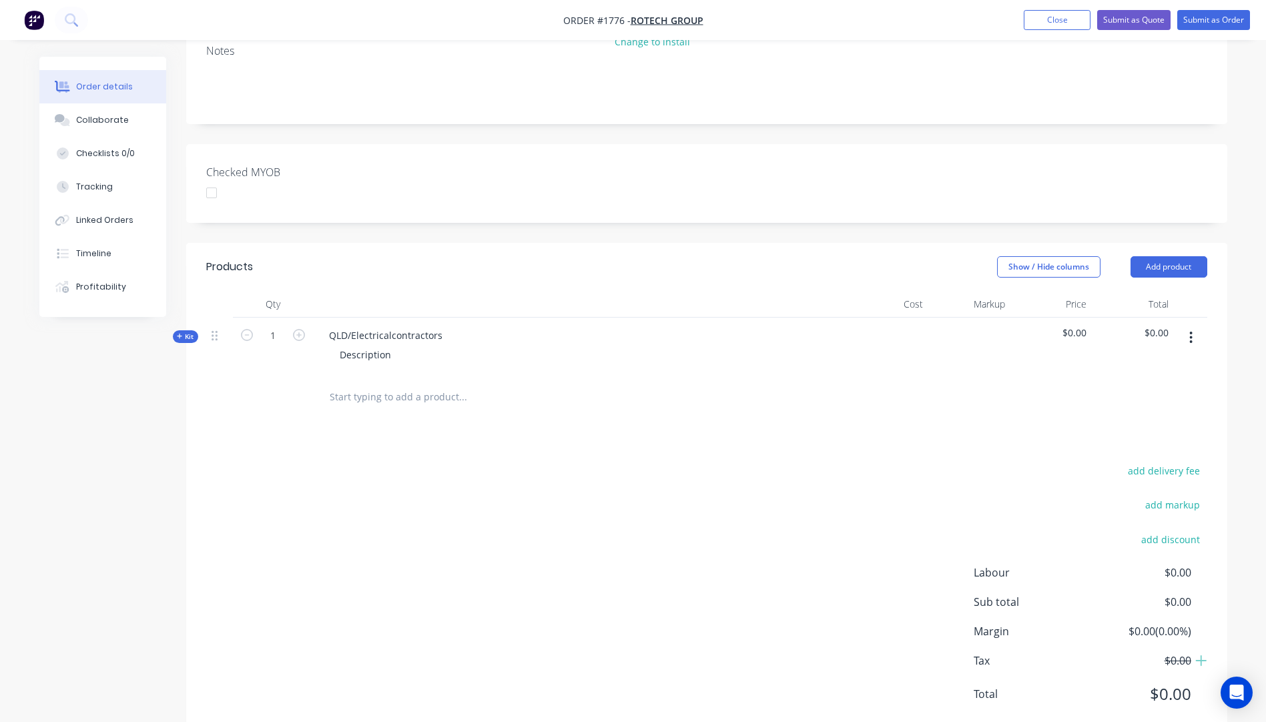
click at [178, 333] on icon "button" at bounding box center [180, 336] width 6 height 7
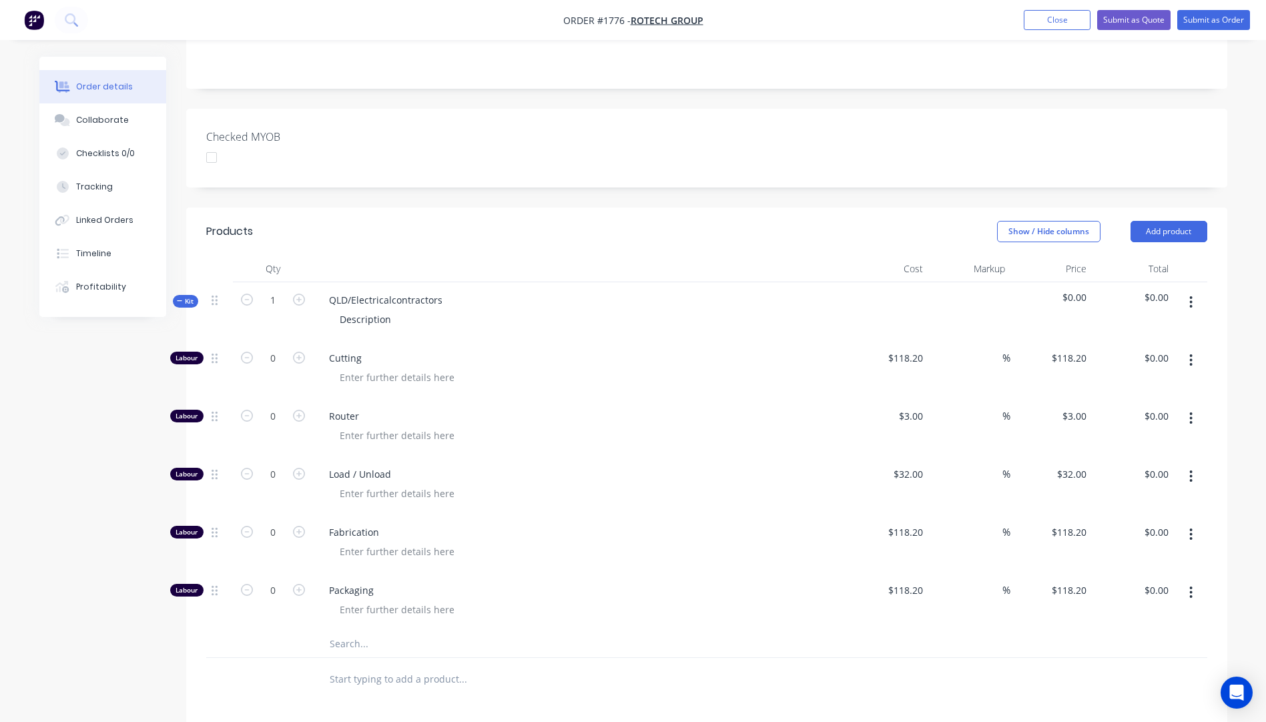
scroll to position [352, 0]
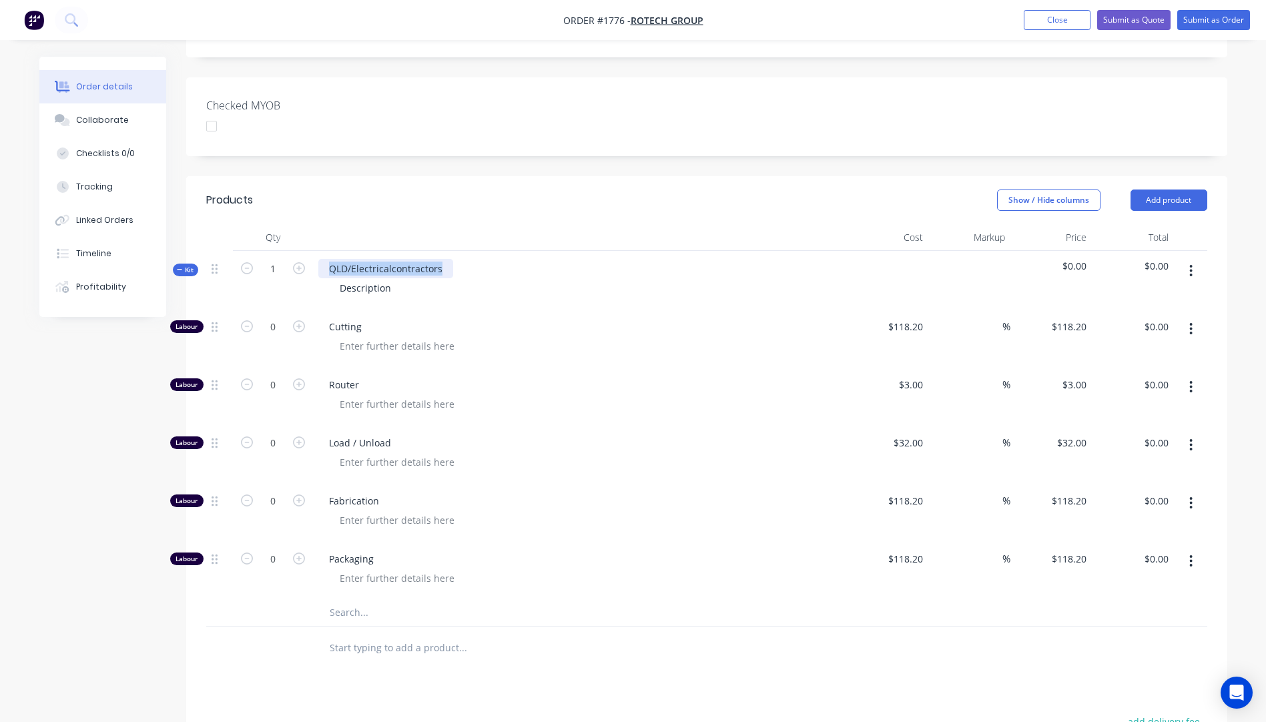
drag, startPoint x: 444, startPoint y: 228, endPoint x: 315, endPoint y: 228, distance: 128.8
click at [315, 251] on div "QLD/Electricalcontractors Description" at bounding box center [580, 280] width 534 height 58
click at [288, 259] on input "1" at bounding box center [273, 269] width 35 height 20
type input "40"
click at [553, 278] on div "Description" at bounding box center [579, 287] width 523 height 19
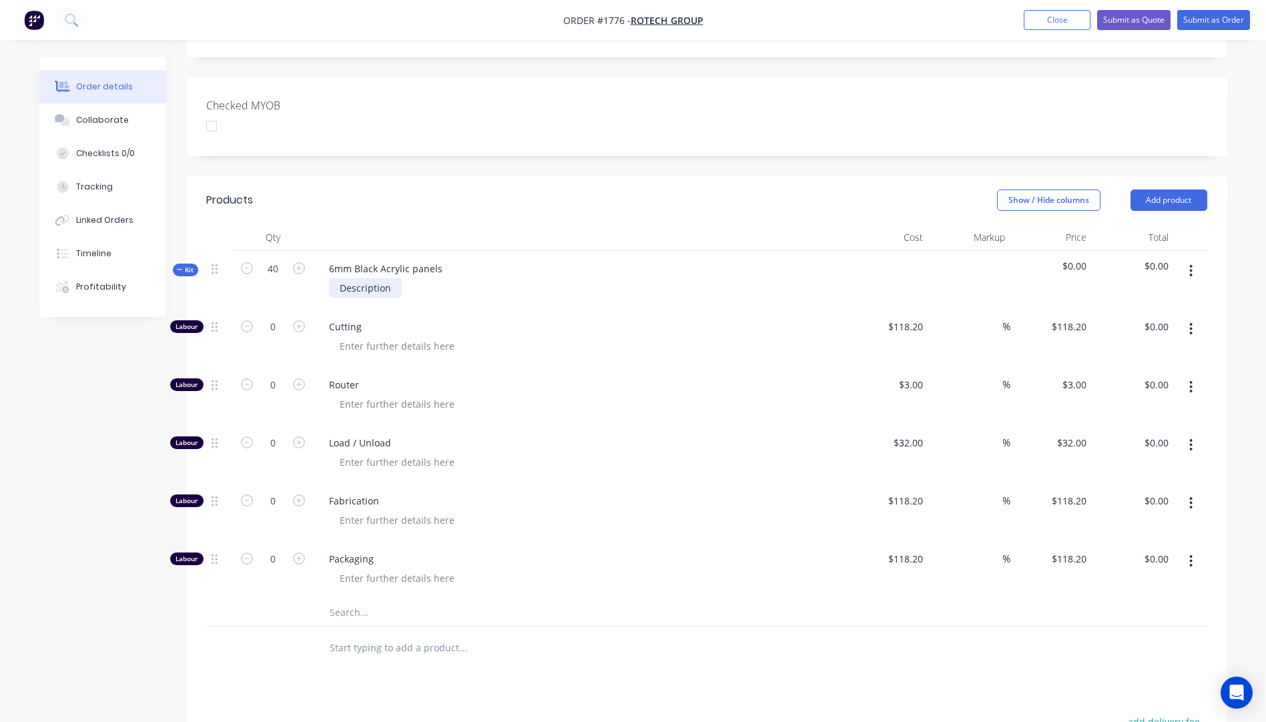
click at [372, 278] on div "Description" at bounding box center [365, 287] width 73 height 19
click at [370, 278] on div "Description" at bounding box center [365, 287] width 73 height 19
click at [510, 320] on span "Cutting" at bounding box center [585, 327] width 512 height 14
click at [350, 599] on input "text" at bounding box center [462, 612] width 267 height 27
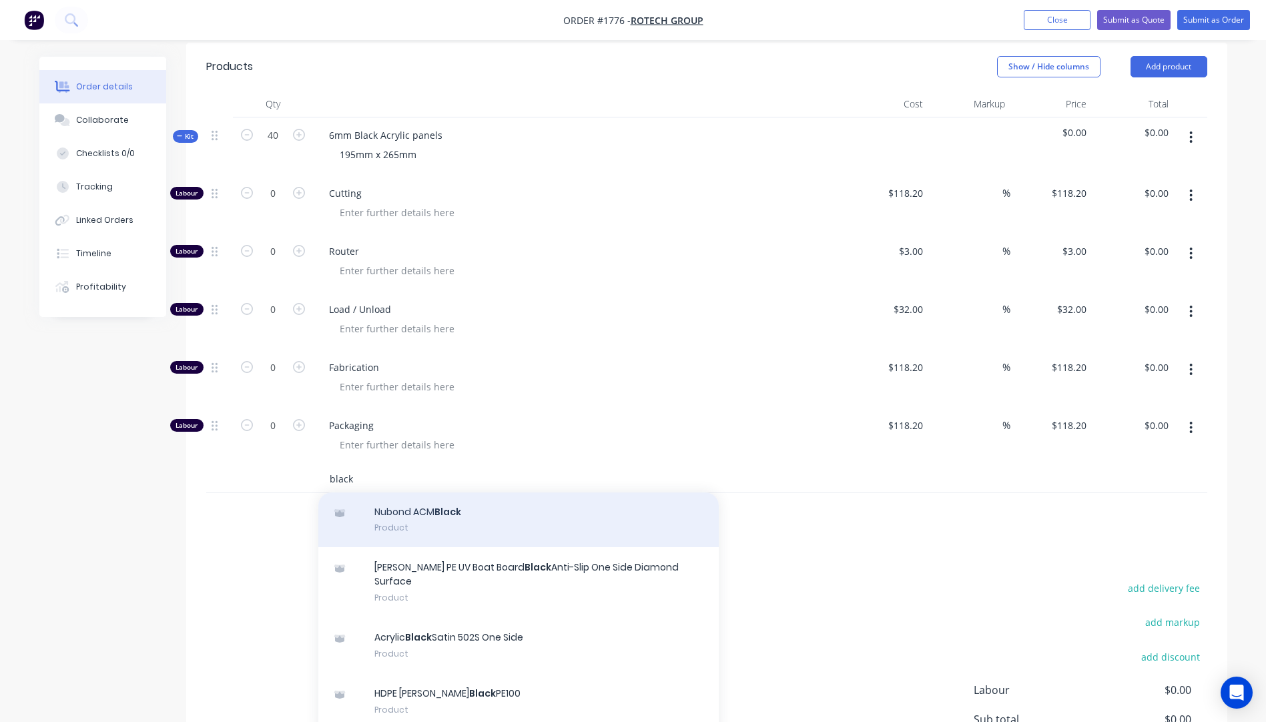
scroll to position [67, 0]
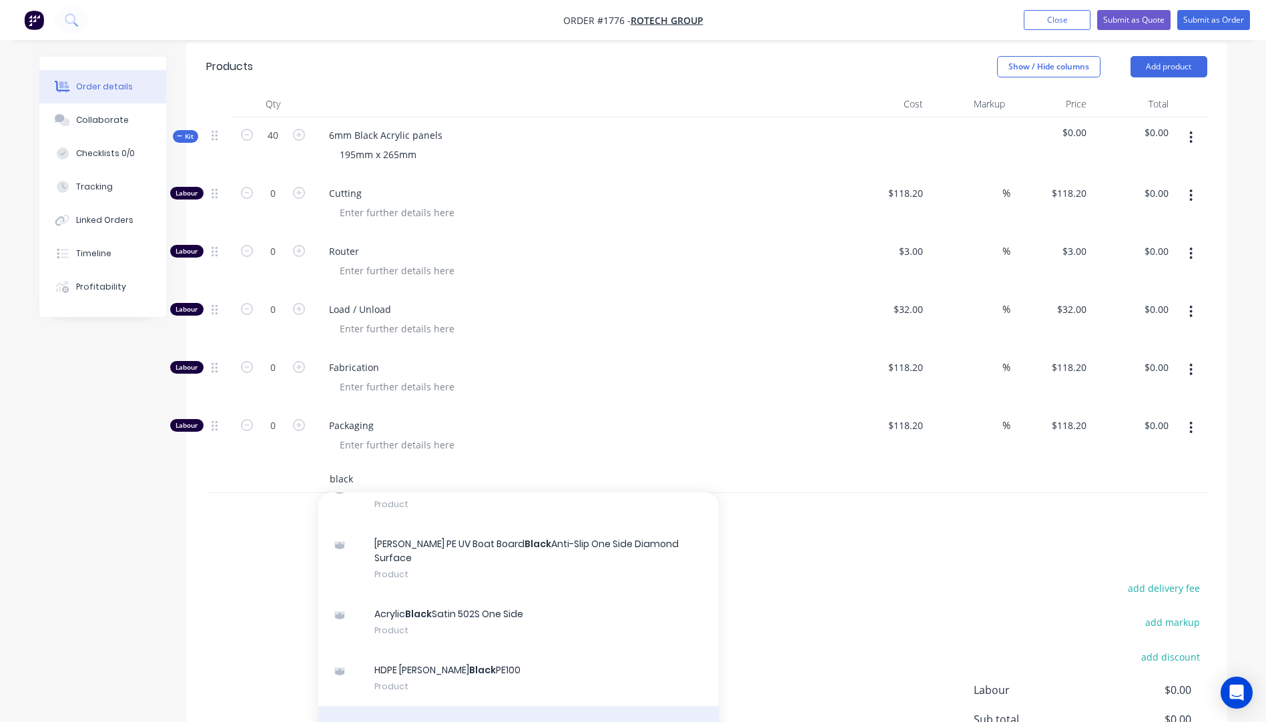
type input "black"
click at [425, 706] on div "Acrylic Black 502 Product" at bounding box center [518, 734] width 400 height 56
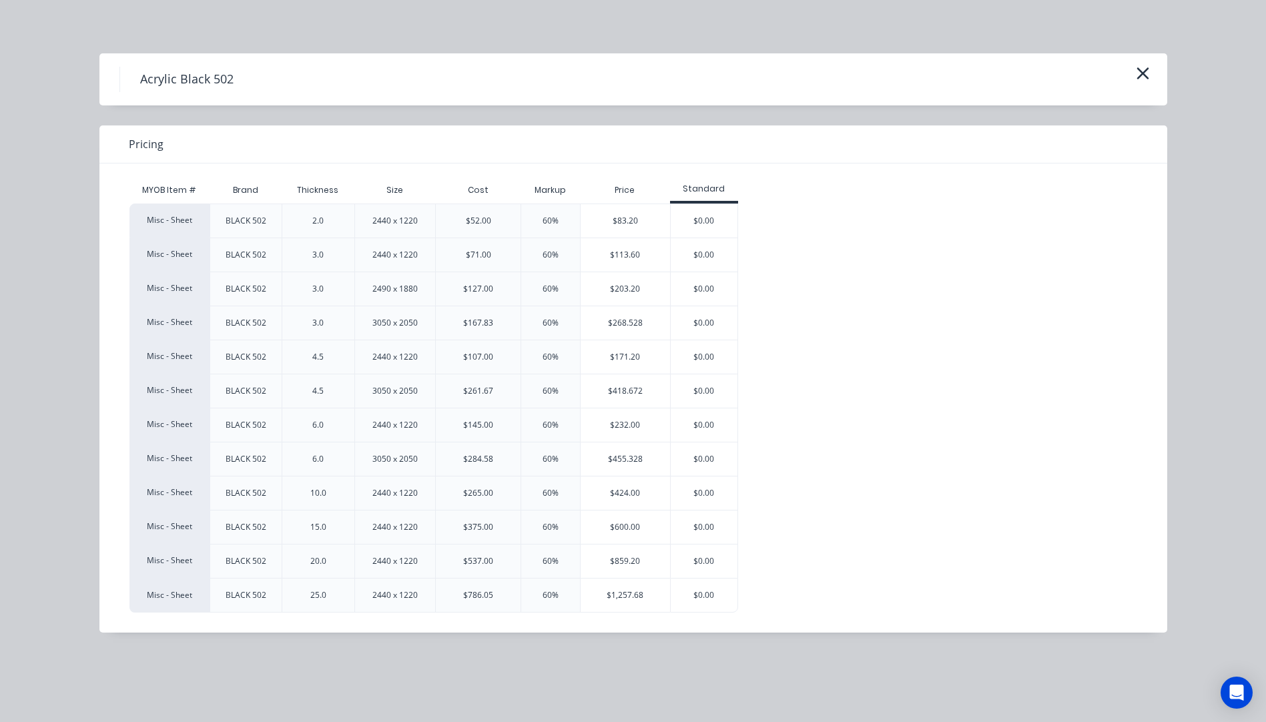
drag, startPoint x: 648, startPoint y: 418, endPoint x: 655, endPoint y: 414, distance: 8.7
click at [652, 416] on div "$232.00" at bounding box center [625, 424] width 89 height 33
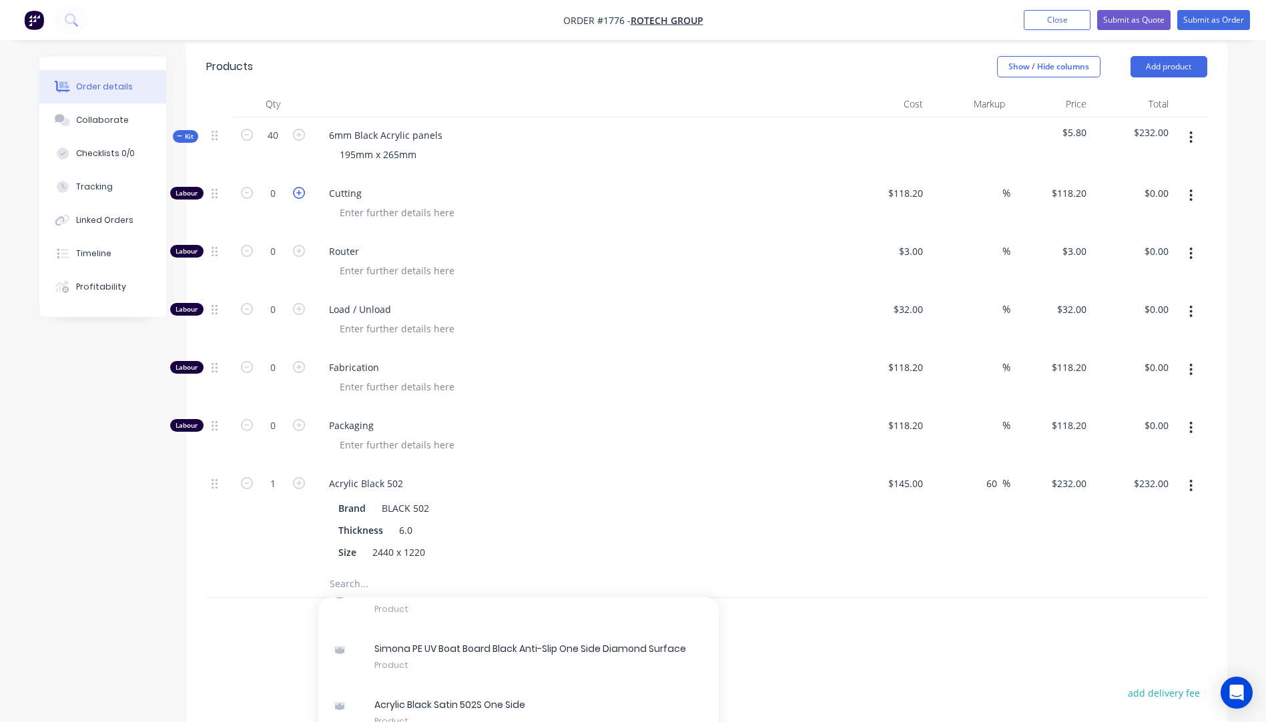
click at [299, 187] on icon "button" at bounding box center [299, 193] width 12 height 12
type input "1"
type input "$118.20"
click at [299, 187] on icon "button" at bounding box center [299, 193] width 12 height 12
type input "2"
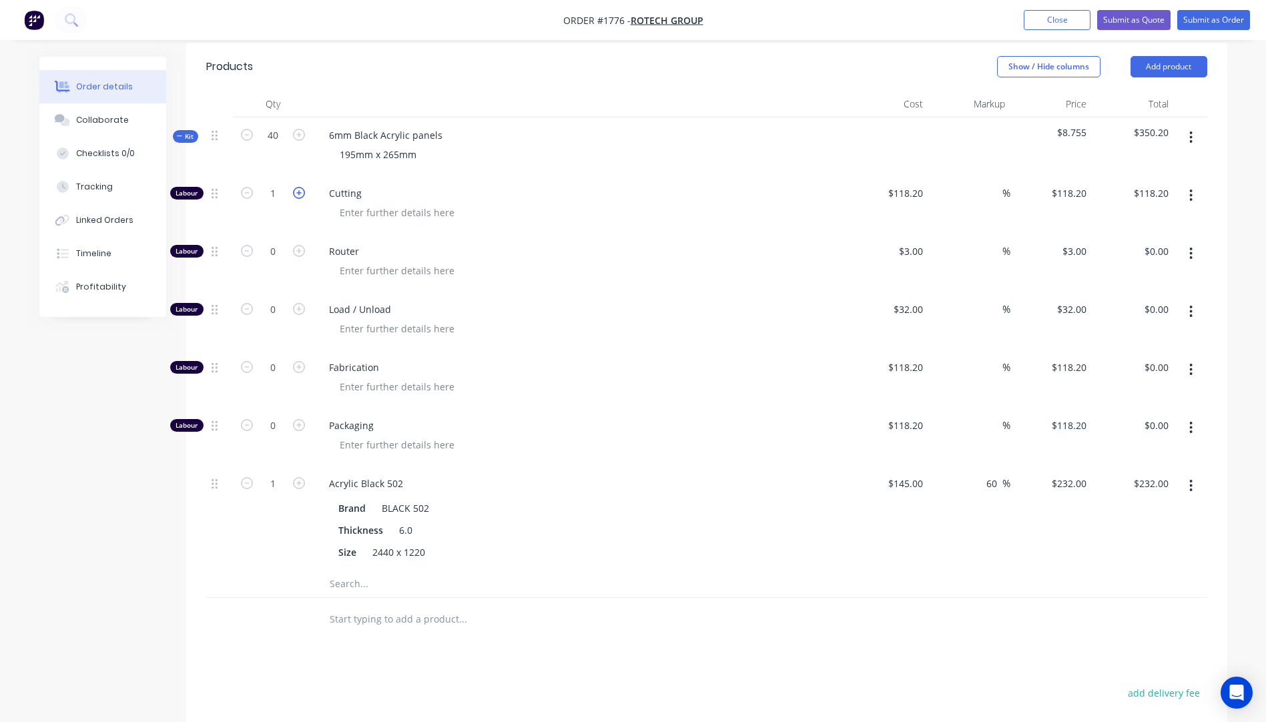
type input "$236.40"
click at [916, 184] on input "118.2" at bounding box center [907, 193] width 41 height 19
type input "$10.00"
type input "$20.00"
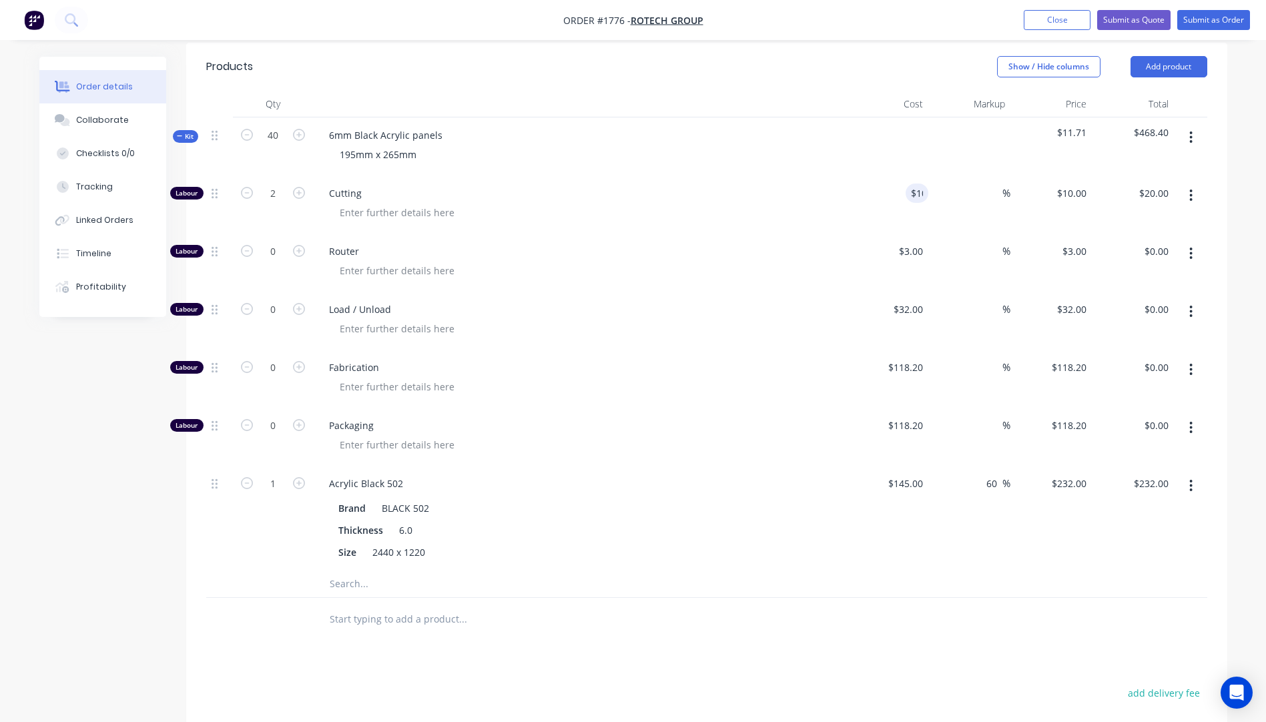
click at [741, 261] on div at bounding box center [585, 270] width 512 height 19
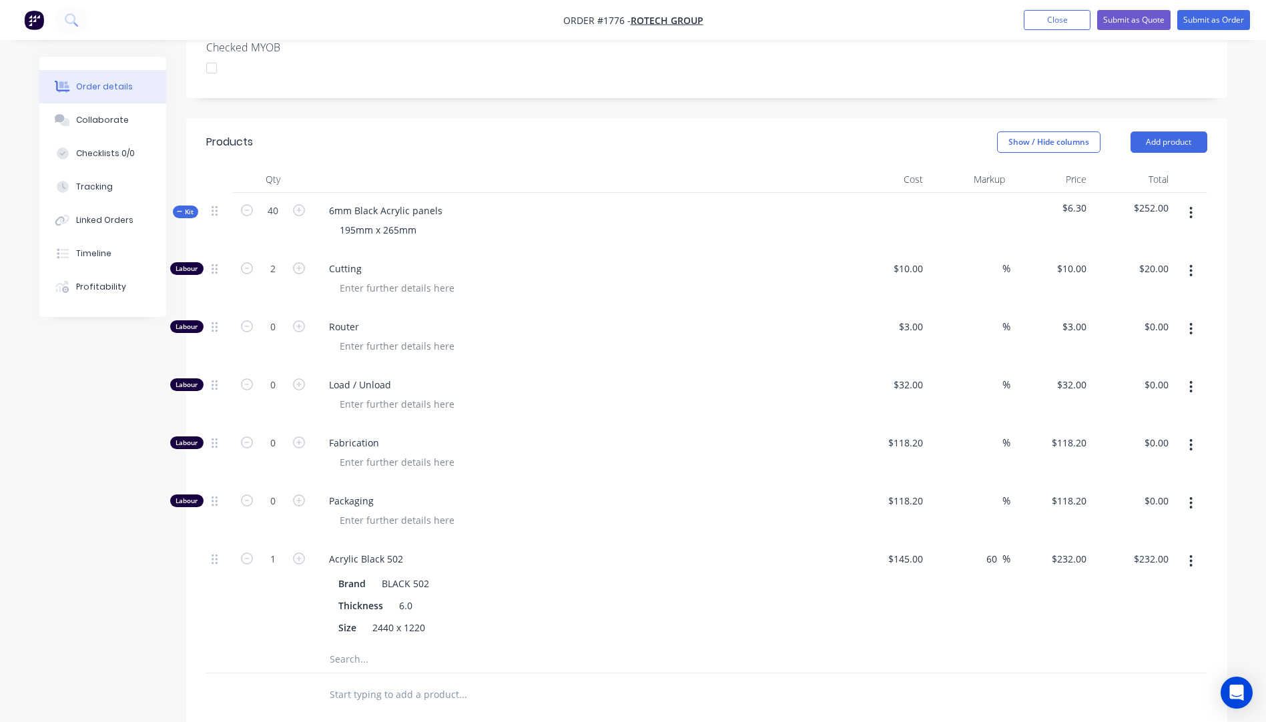
scroll to position [508, 0]
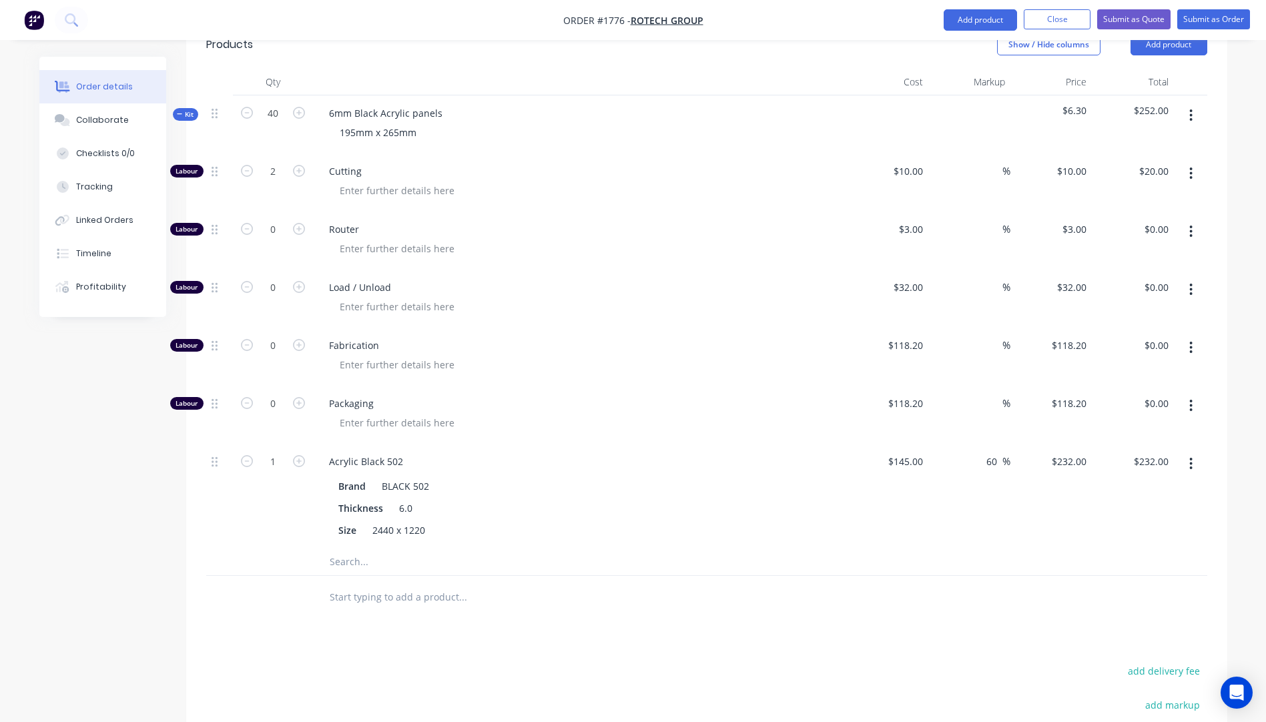
click at [354, 549] on input "text" at bounding box center [462, 562] width 267 height 27
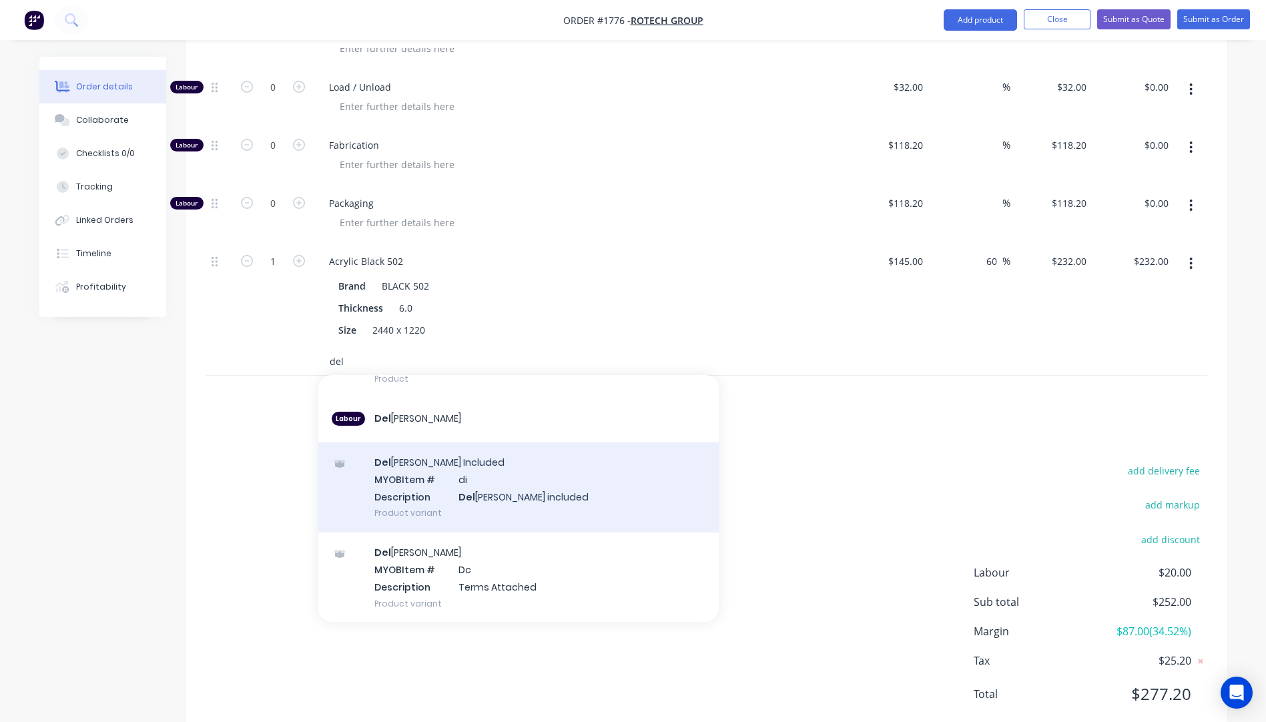
scroll to position [132, 0]
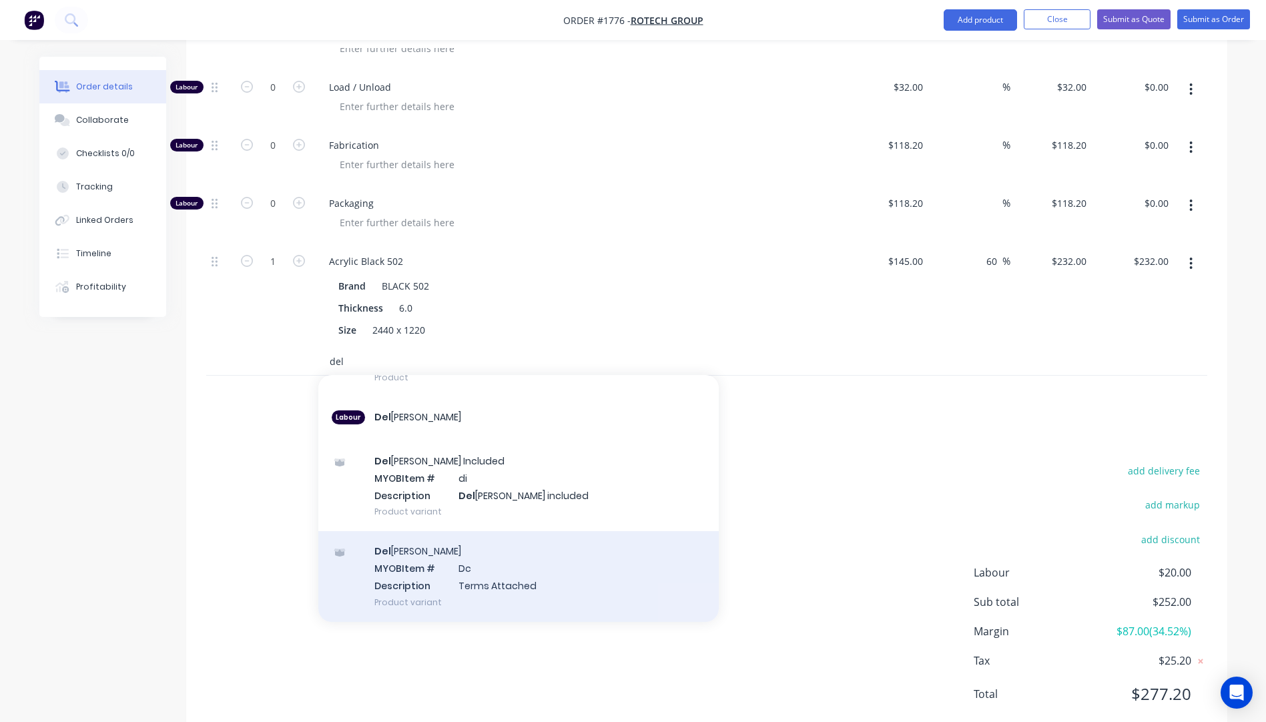
type input "del"
click at [423, 555] on div "Del ivery MYOB Item # Dc Description Terms Attached Product variant" at bounding box center [518, 576] width 400 height 90
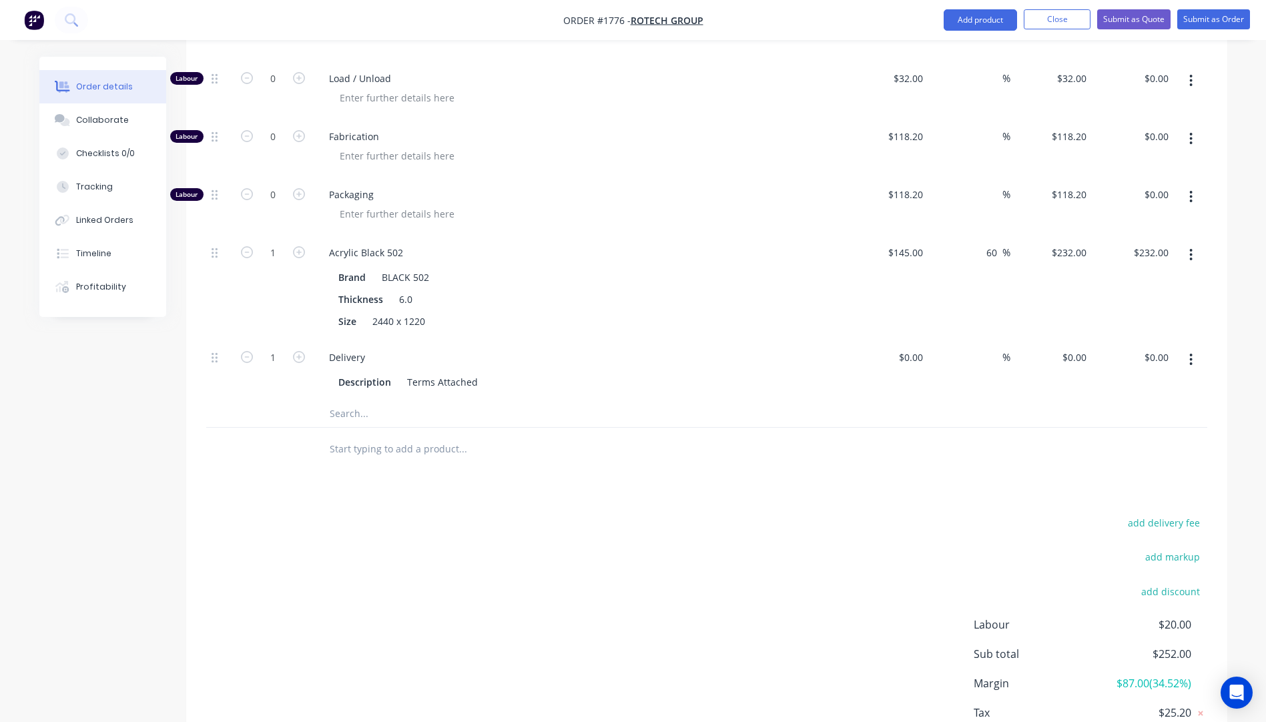
scroll to position [769, 0]
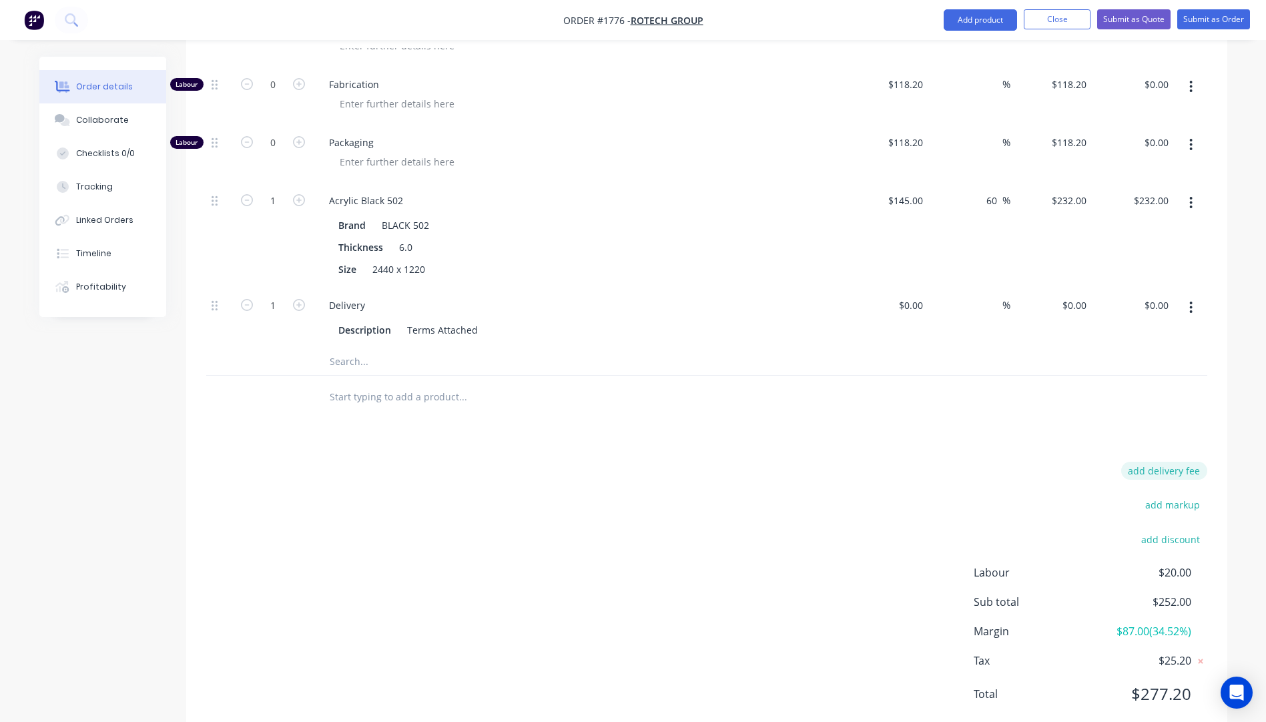
click at [1180, 462] on button "add delivery fee" at bounding box center [1164, 471] width 86 height 18
type input "31.82"
click at [710, 388] on div at bounding box center [518, 401] width 400 height 27
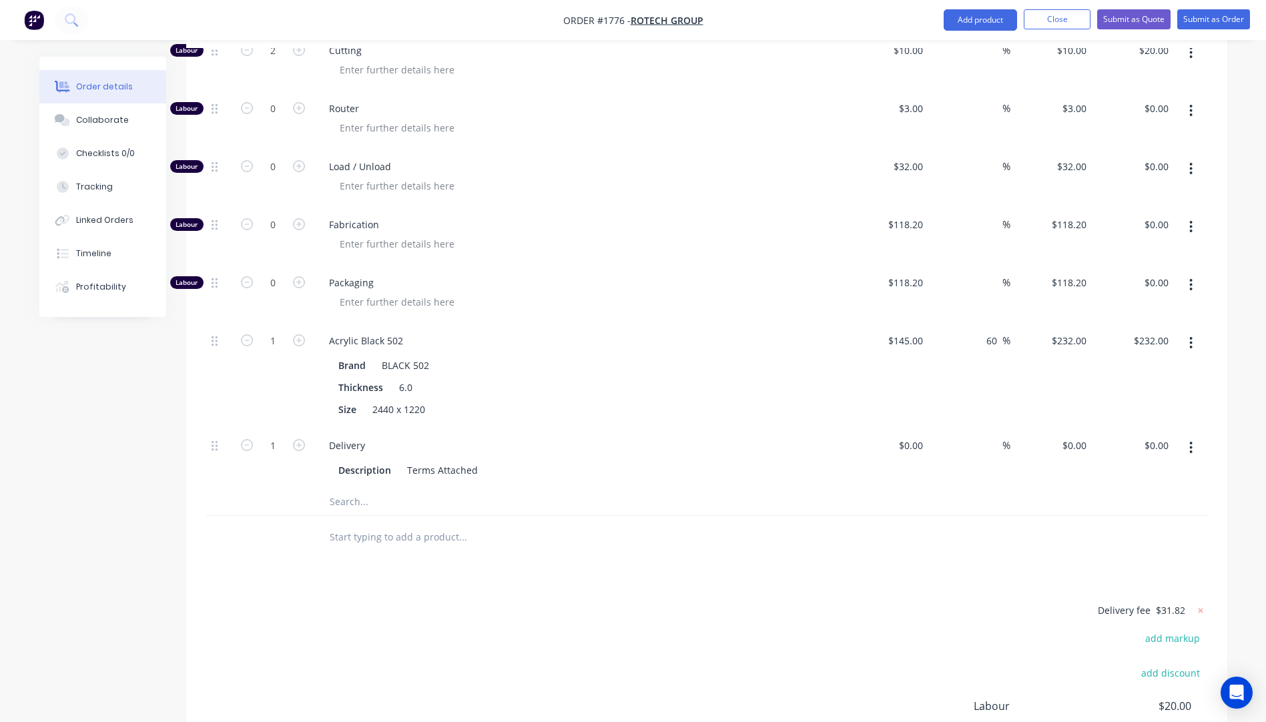
scroll to position [495, 0]
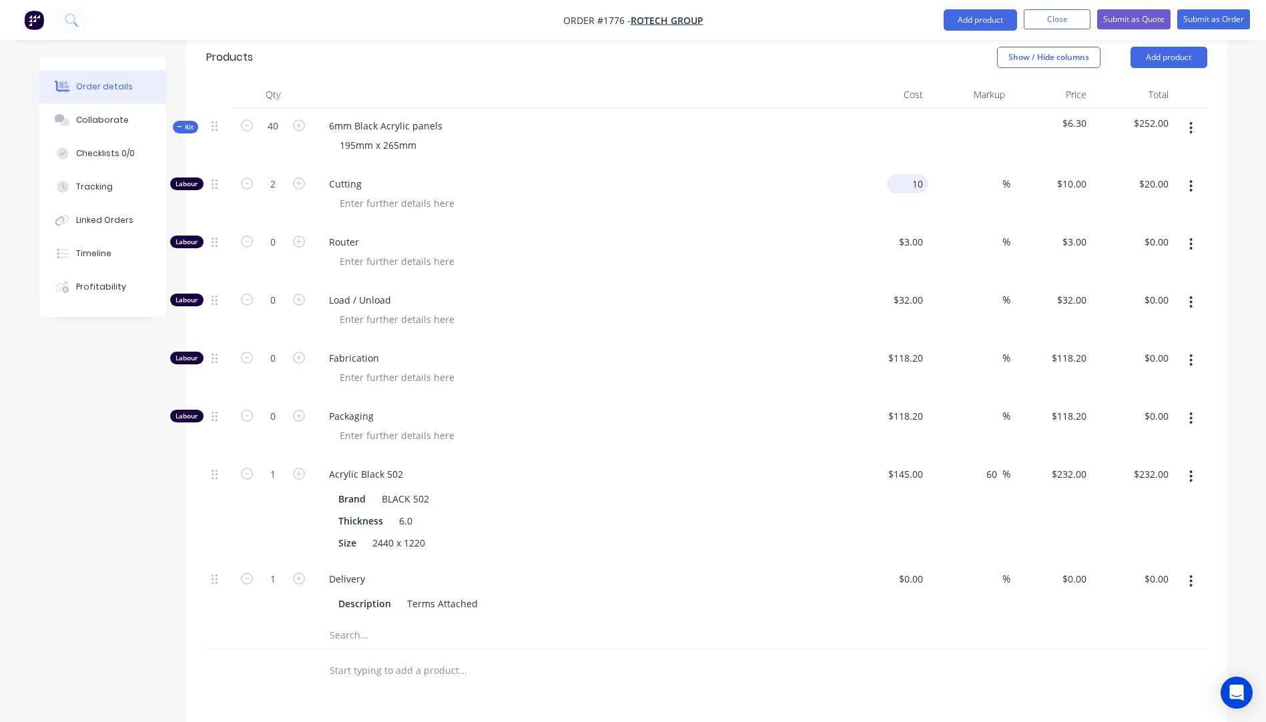
click at [924, 174] on input "10" at bounding box center [910, 183] width 36 height 19
type input "$11.27"
type input "$22.54"
click at [777, 186] on div "Cutting" at bounding box center [580, 195] width 534 height 58
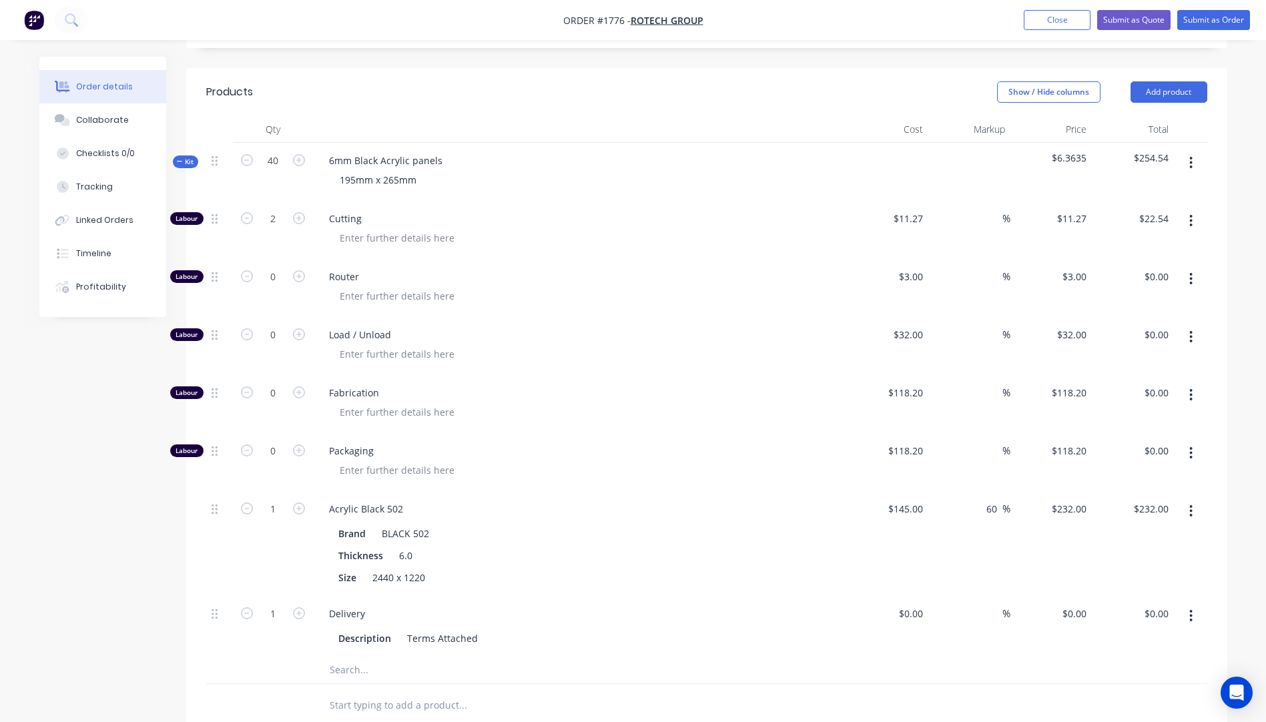
scroll to position [428, 0]
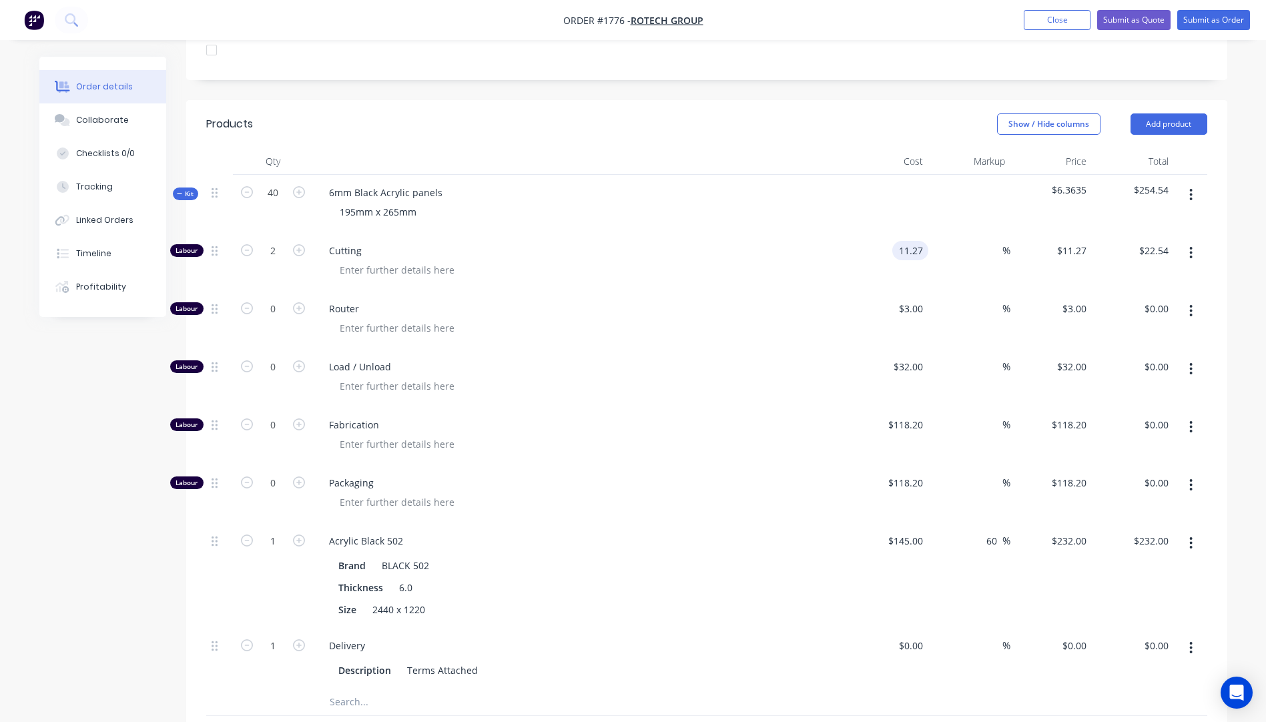
click at [922, 241] on input "11.27" at bounding box center [912, 250] width 31 height 19
type input "$11.275"
type input "$22.55"
click at [838, 260] on div at bounding box center [585, 269] width 512 height 19
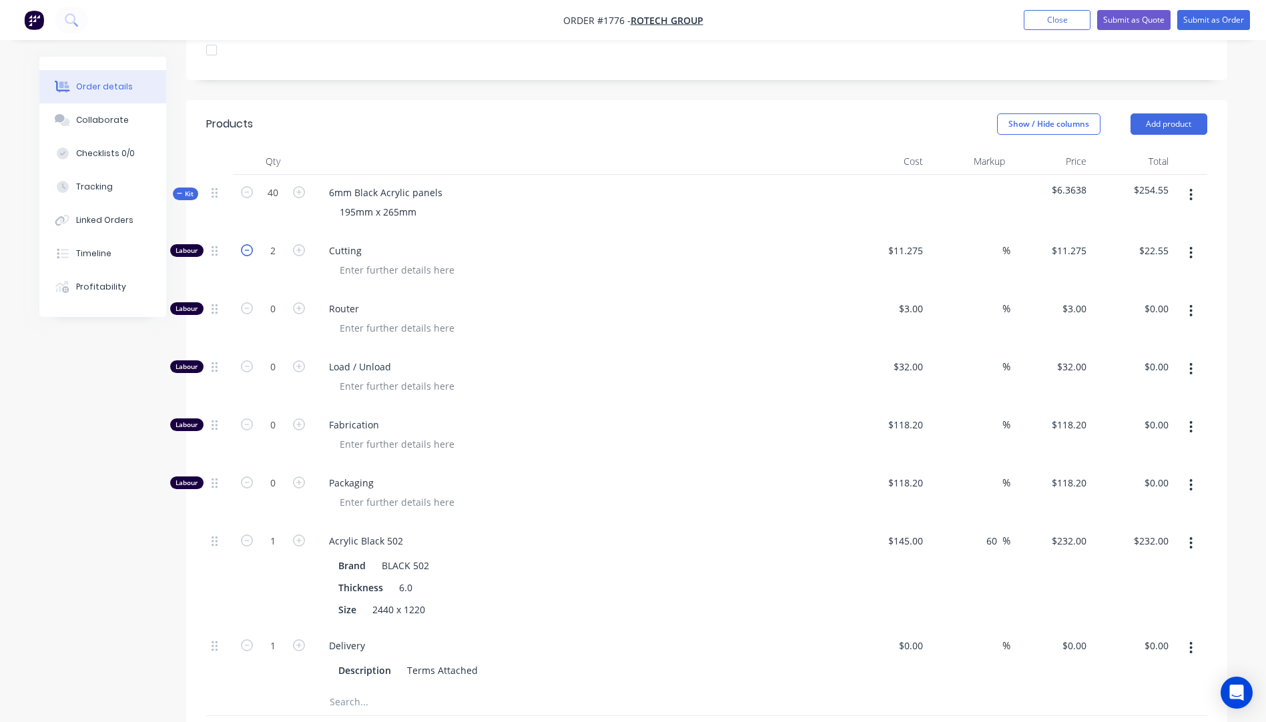
click at [247, 244] on icon "button" at bounding box center [247, 250] width 12 height 12
type input "1"
type input "$11.28"
click at [247, 244] on icon "button" at bounding box center [247, 250] width 12 height 12
type input "0"
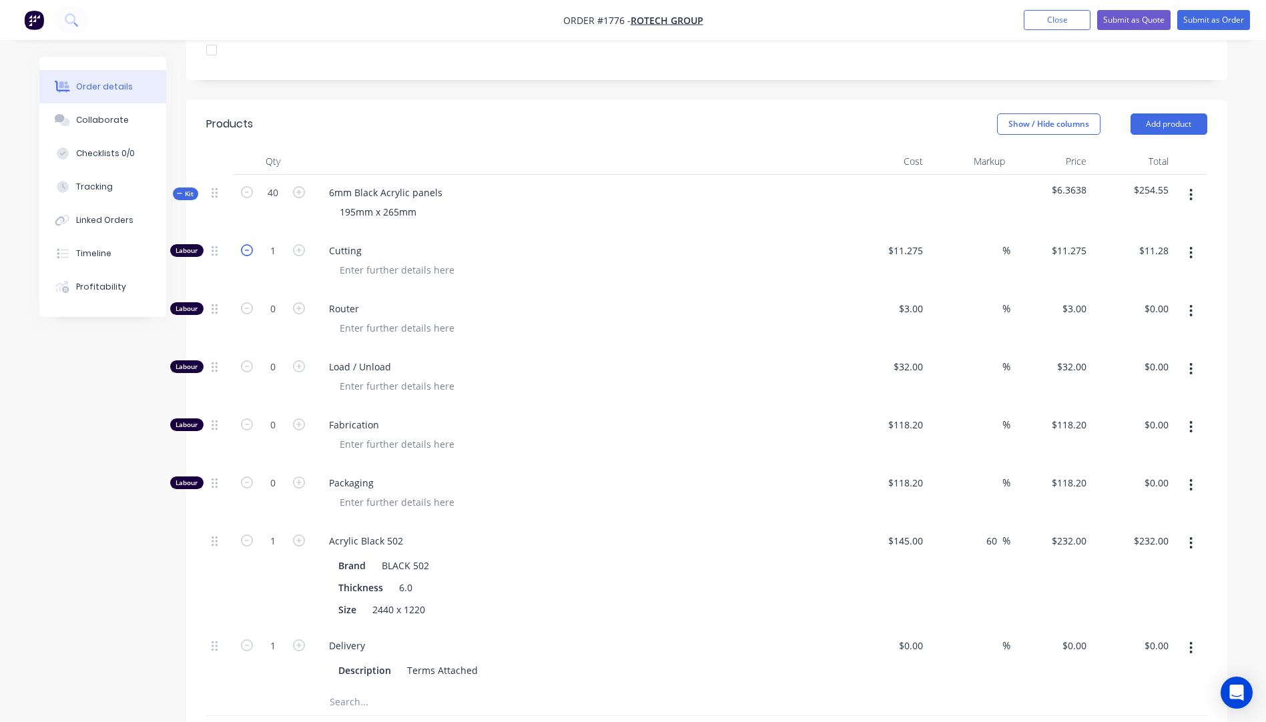
type input "$0.00"
click at [923, 241] on input "11.275" at bounding box center [910, 250] width 36 height 19
type input "$22.55"
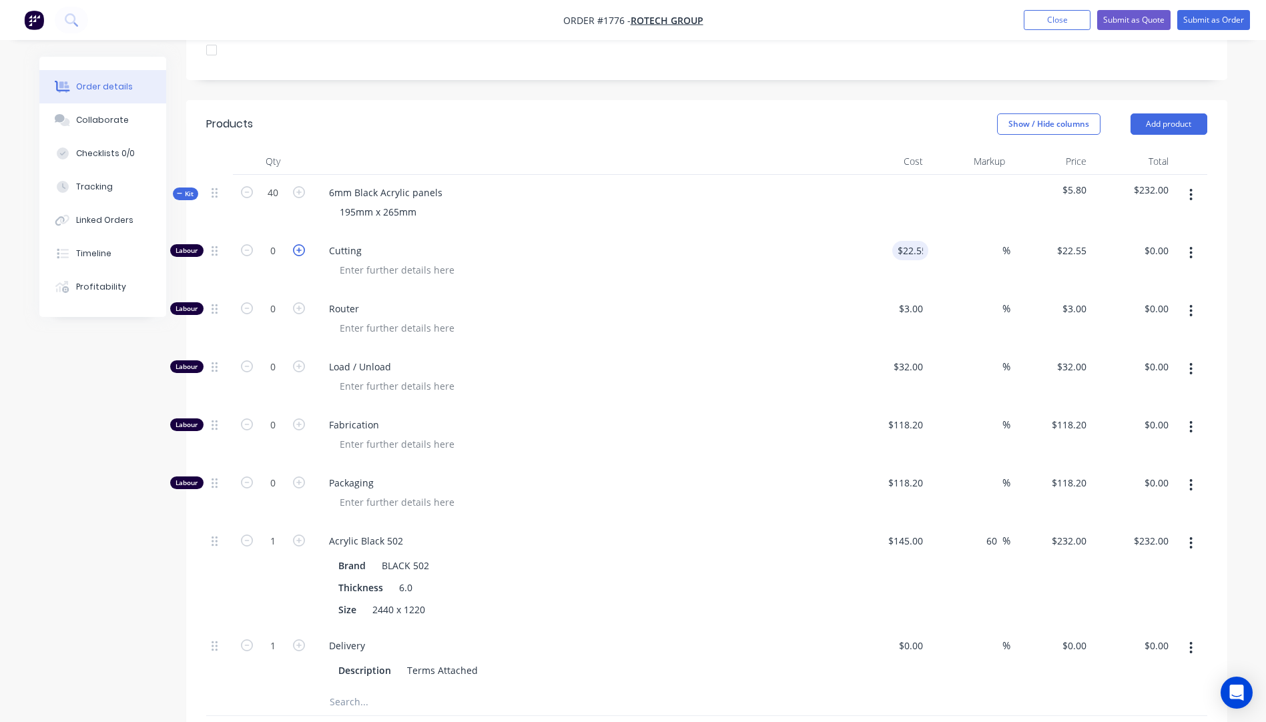
click at [300, 244] on icon "button" at bounding box center [299, 250] width 12 height 12
type input "1"
type input "$22.55"
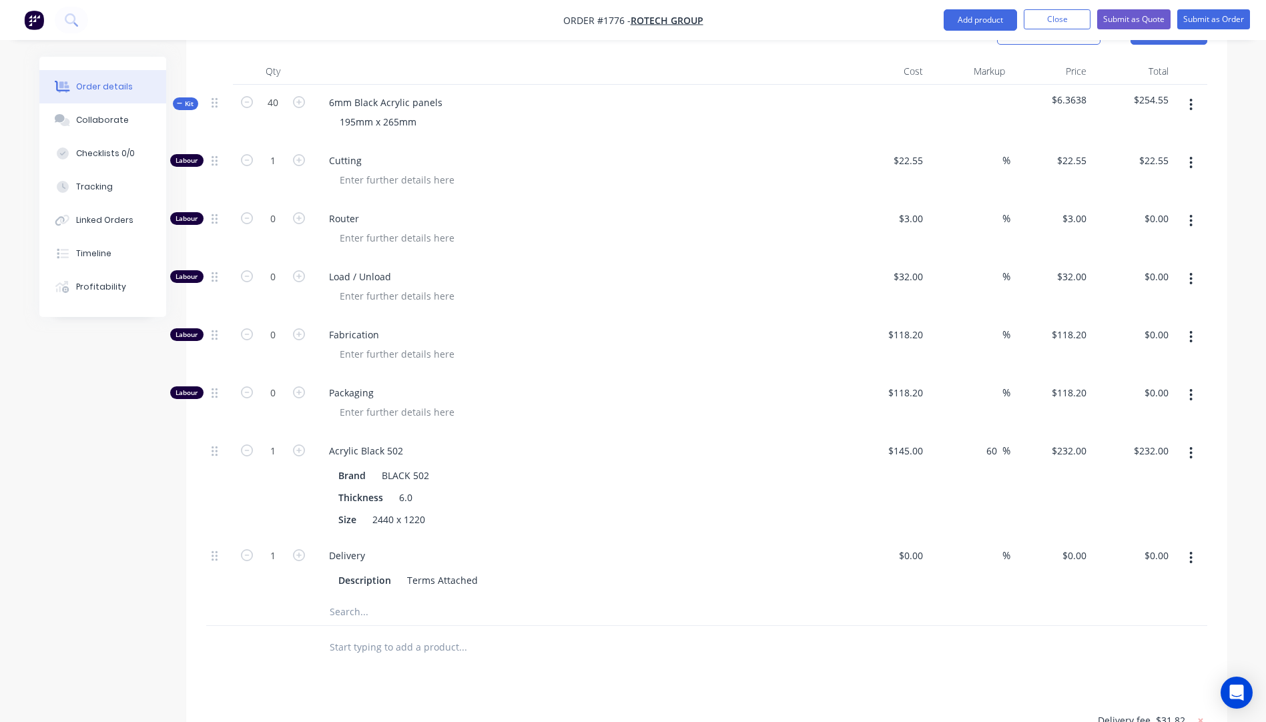
scroll to position [495, 0]
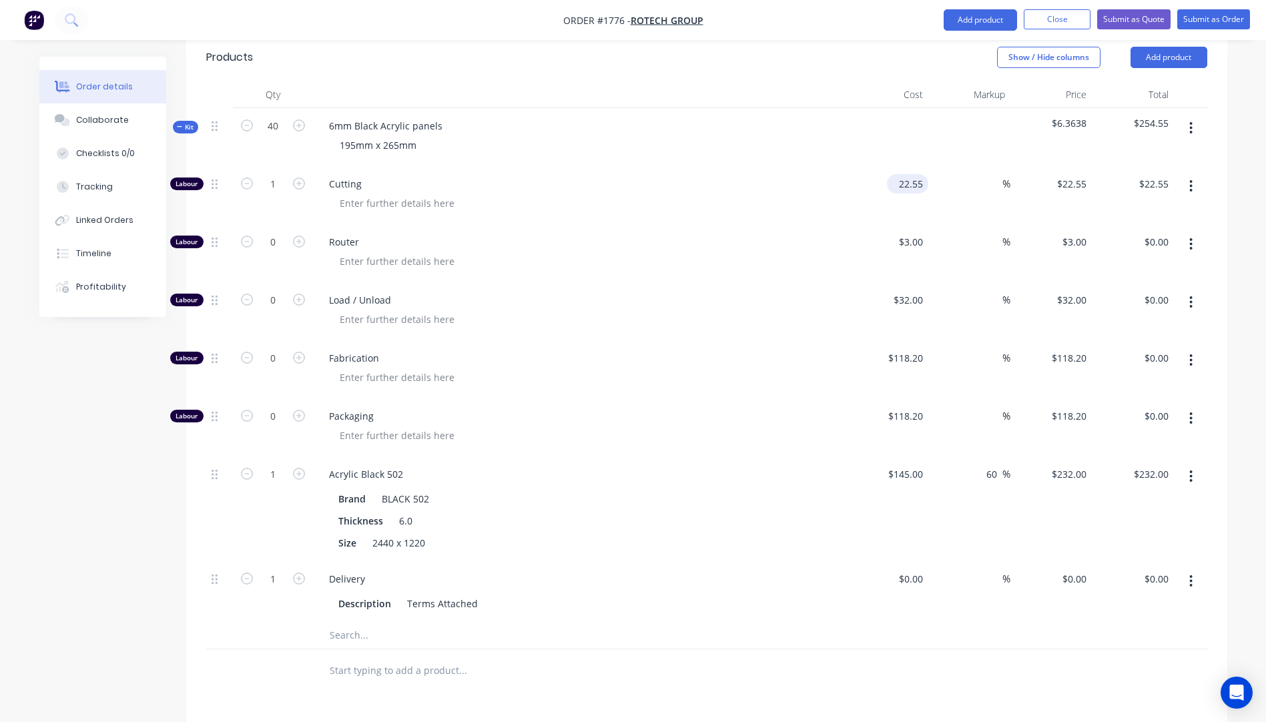
click at [921, 174] on input "22.55" at bounding box center [910, 183] width 36 height 19
type input "$22.54"
click at [803, 252] on div at bounding box center [585, 261] width 512 height 19
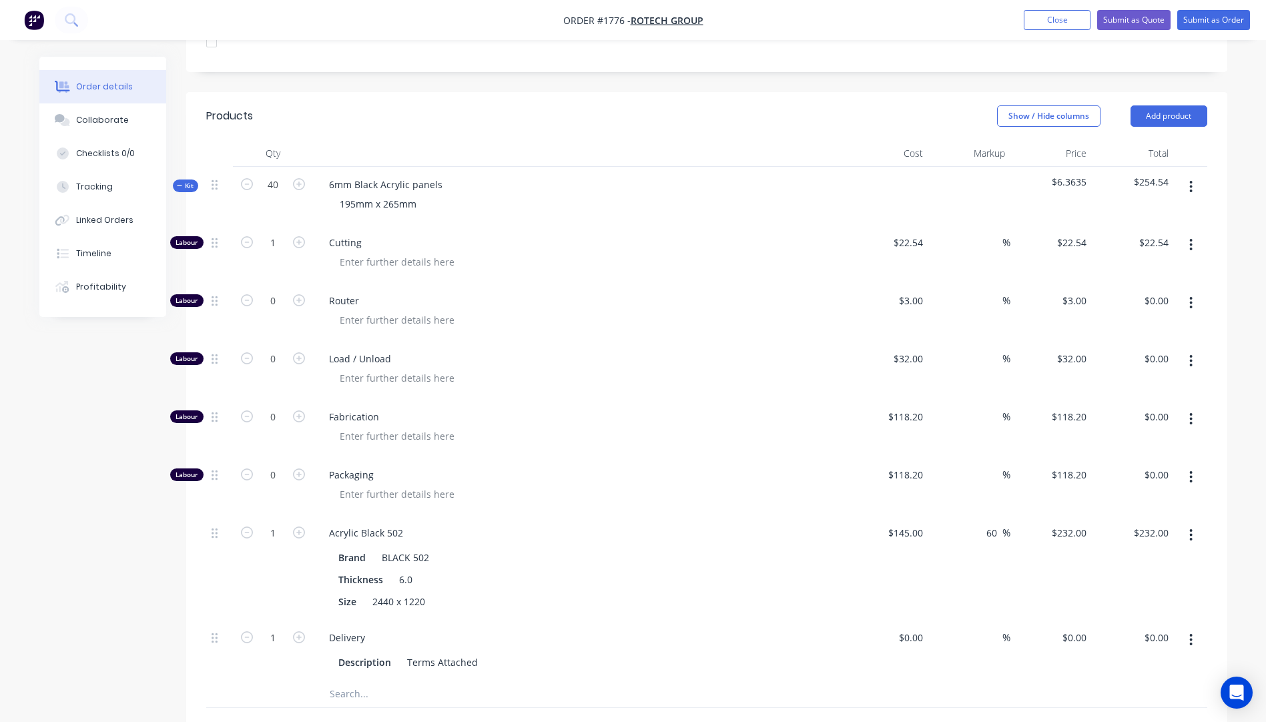
scroll to position [428, 0]
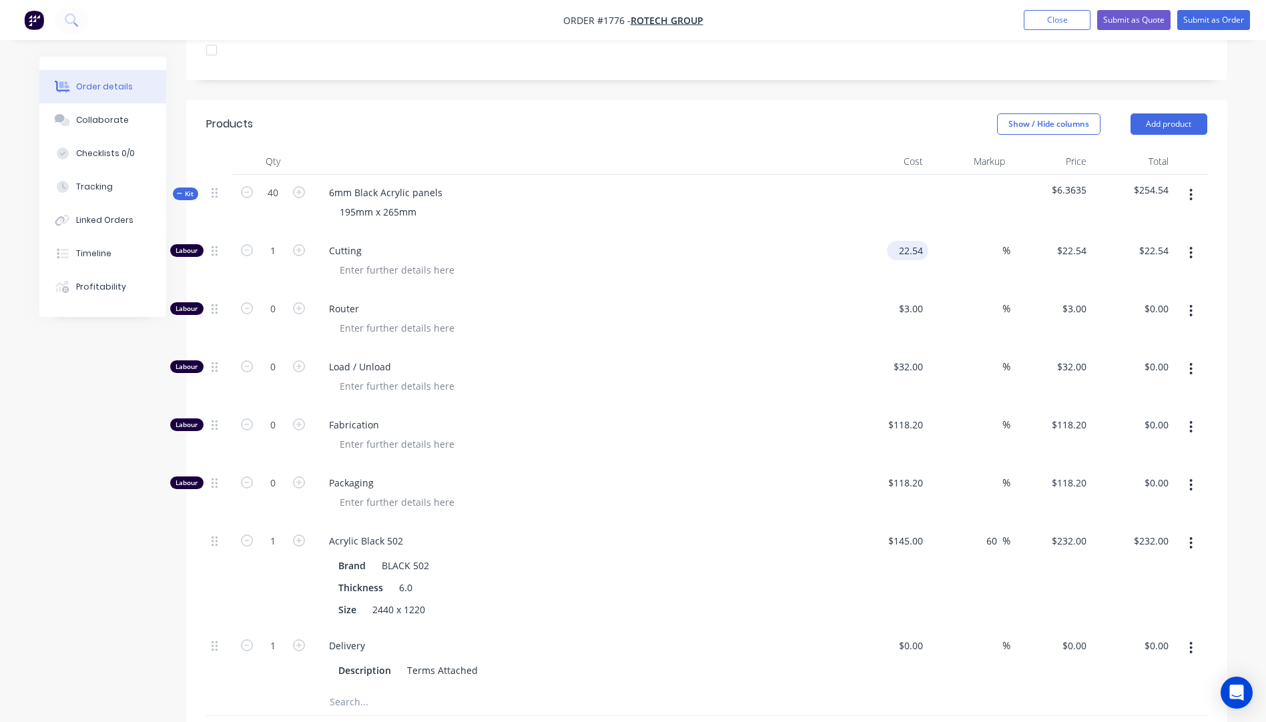
click at [914, 241] on input "22.54" at bounding box center [910, 250] width 36 height 19
type input "$22.545"
type input "$22.55"
click at [705, 308] on div "Router" at bounding box center [580, 320] width 534 height 58
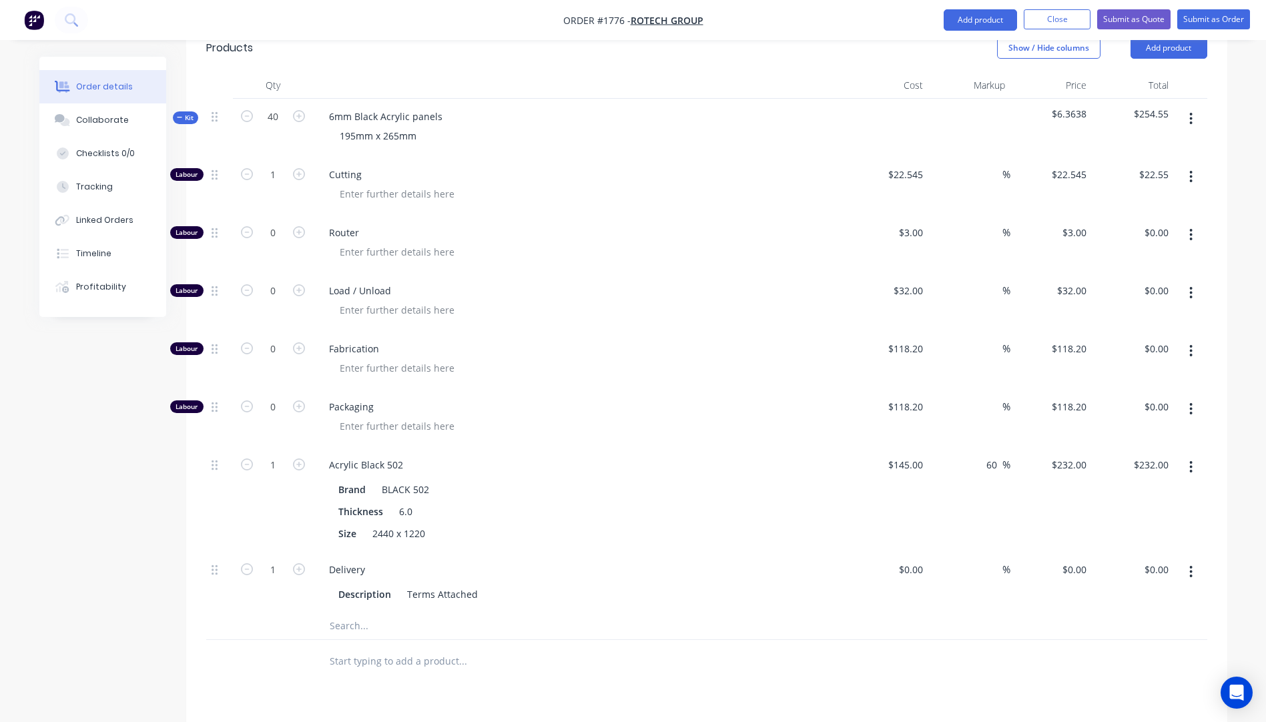
scroll to position [495, 0]
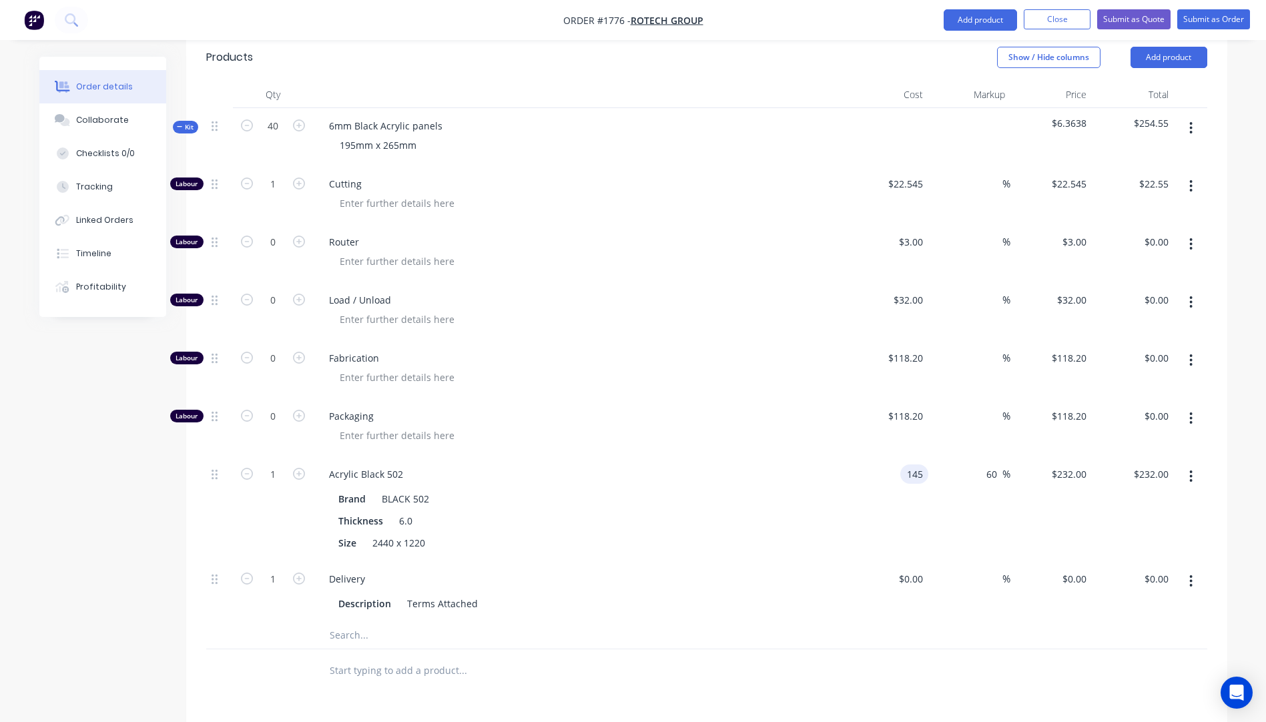
click at [905, 464] on input "145" at bounding box center [916, 473] width 23 height 19
type input "$147.00"
type input "$235.20"
click at [841, 464] on div "Acrylic Black 502" at bounding box center [579, 473] width 523 height 19
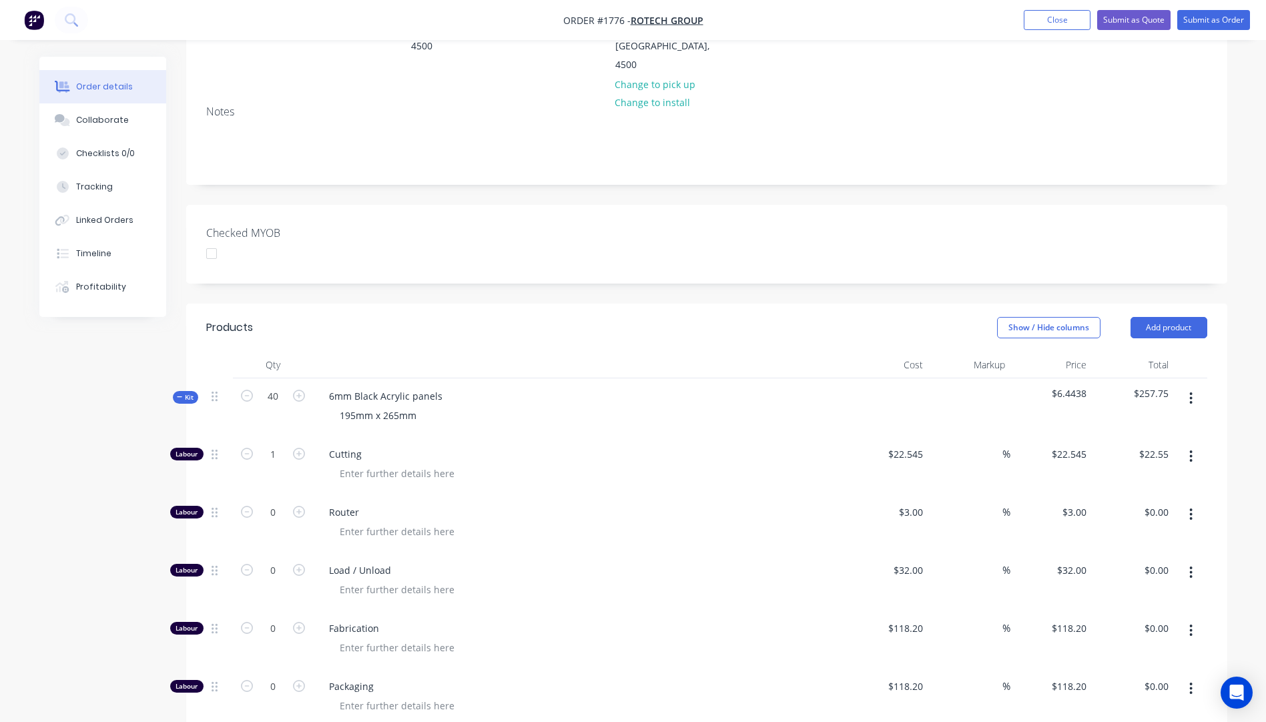
scroll to position [95, 0]
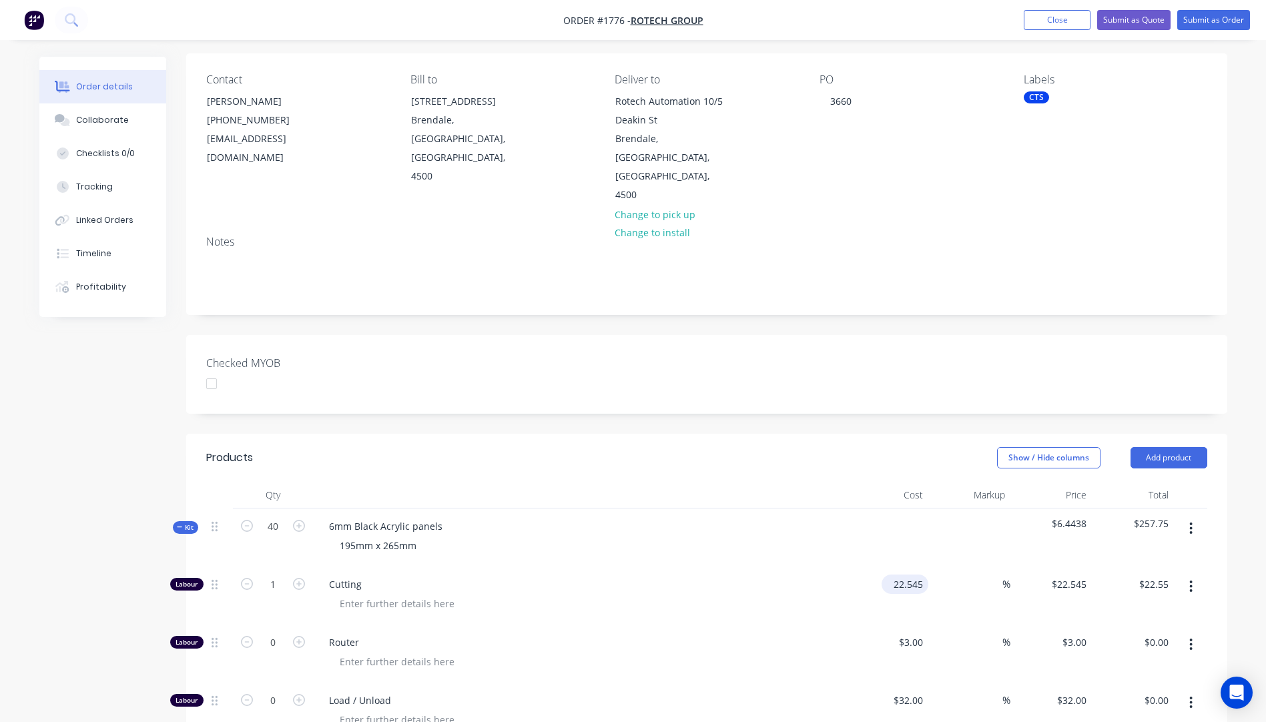
click at [920, 575] on input "22.545" at bounding box center [907, 584] width 41 height 19
type input "$10.00"
click at [785, 536] on div "195mm x 265mm" at bounding box center [579, 545] width 523 height 19
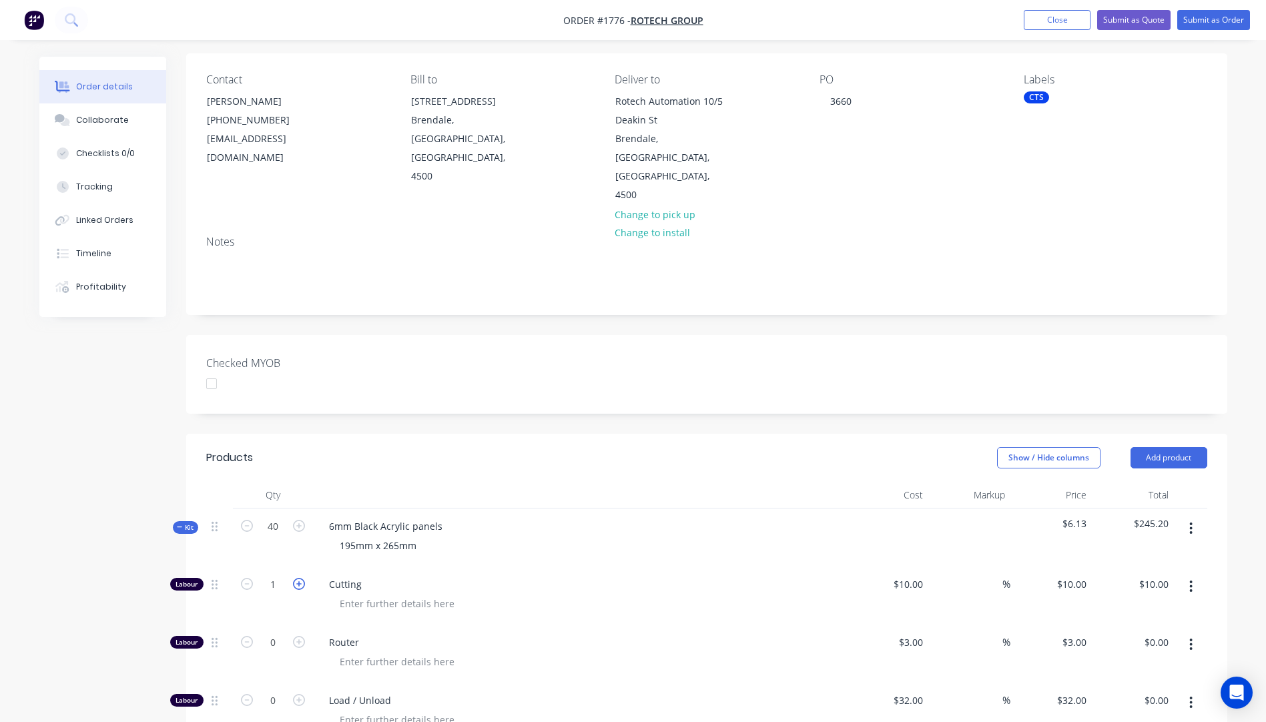
click at [295, 578] on icon "button" at bounding box center [299, 584] width 12 height 12
type input "2"
type input "$20.00"
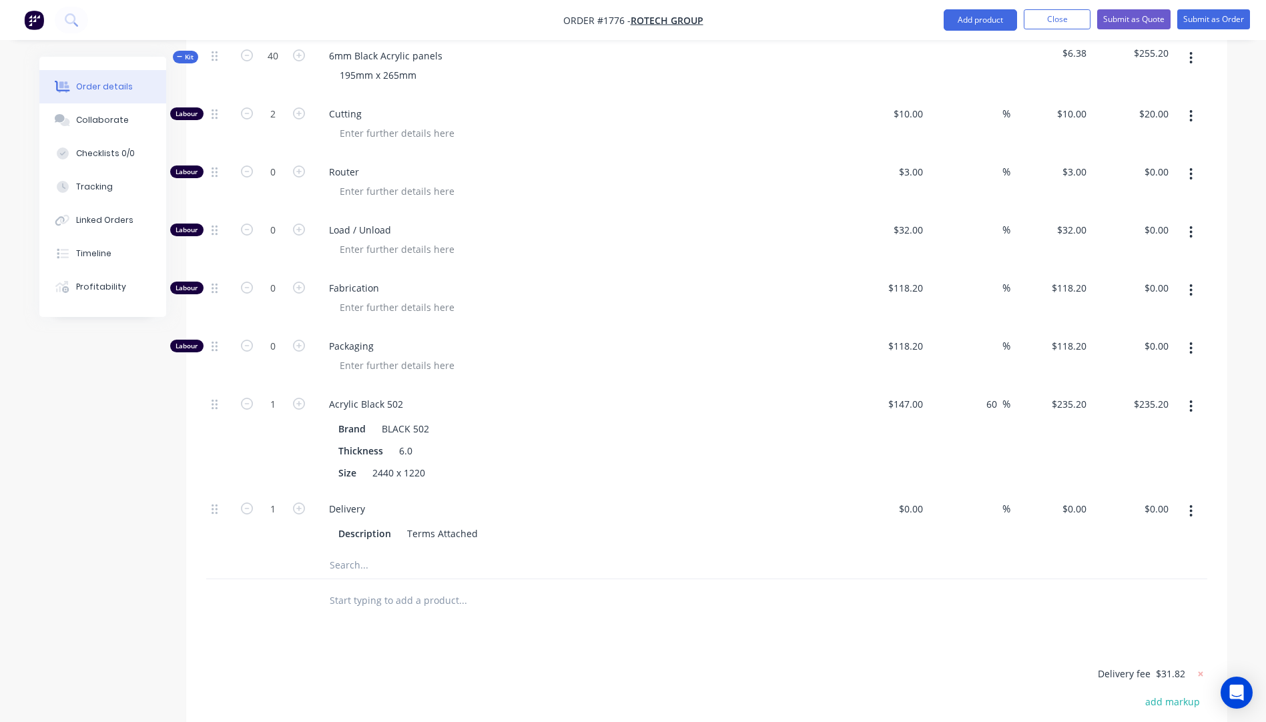
scroll to position [562, 0]
click at [910, 398] on input "147" at bounding box center [916, 407] width 23 height 19
type input "$146.70"
type input "$234.72"
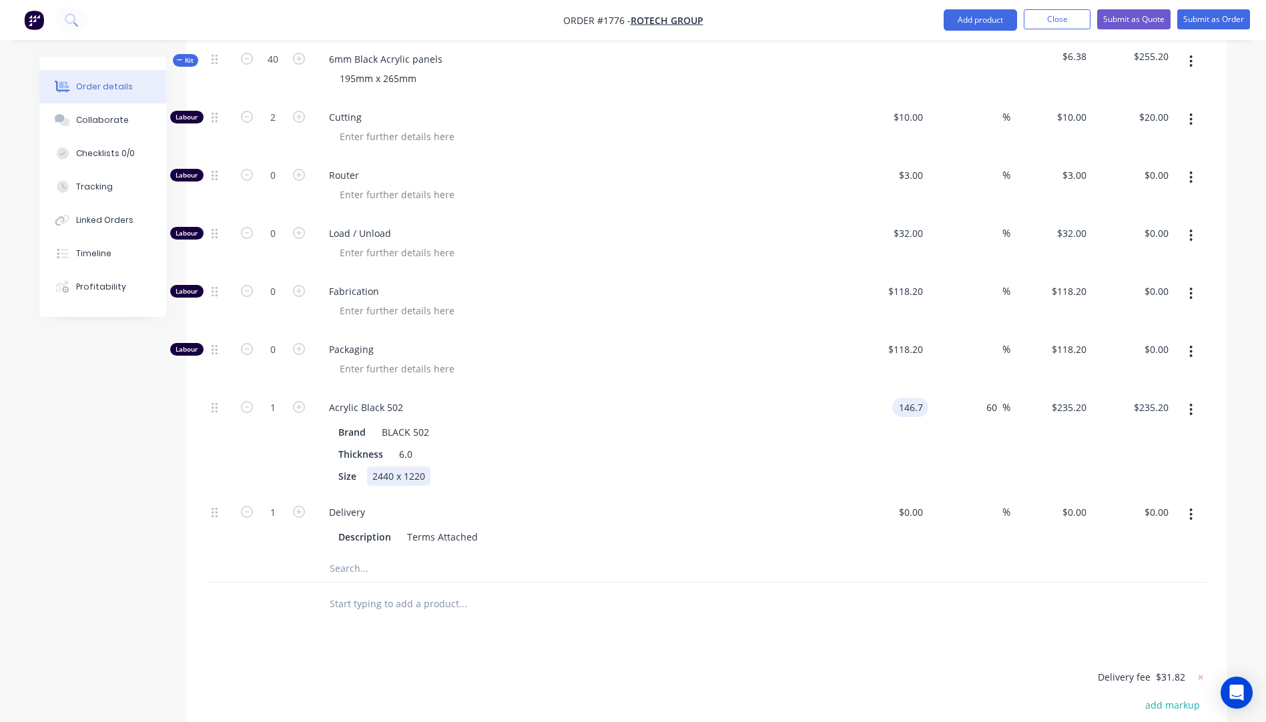
type input "$234.72"
click at [765, 466] on div "Size 2440 x 1220" at bounding box center [577, 475] width 488 height 19
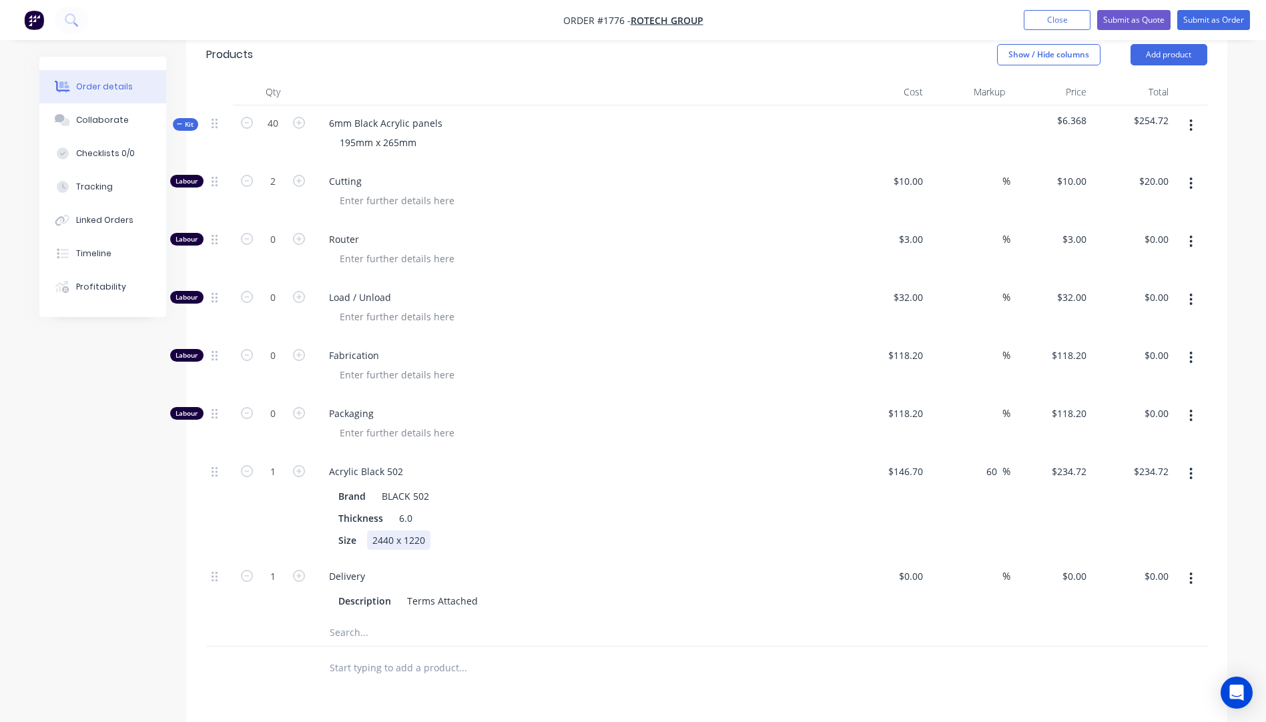
scroll to position [428, 0]
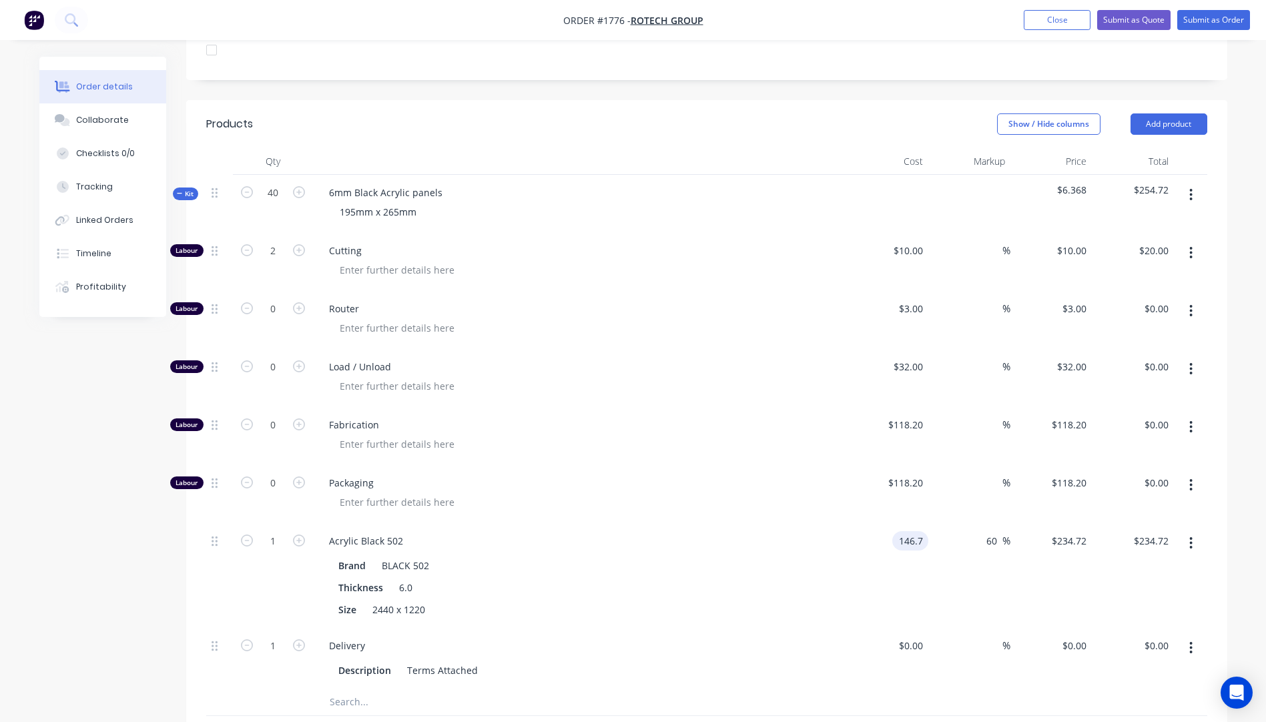
click at [914, 531] on input "146.7" at bounding box center [912, 540] width 31 height 19
type input "$146.60"
type input "$234.56"
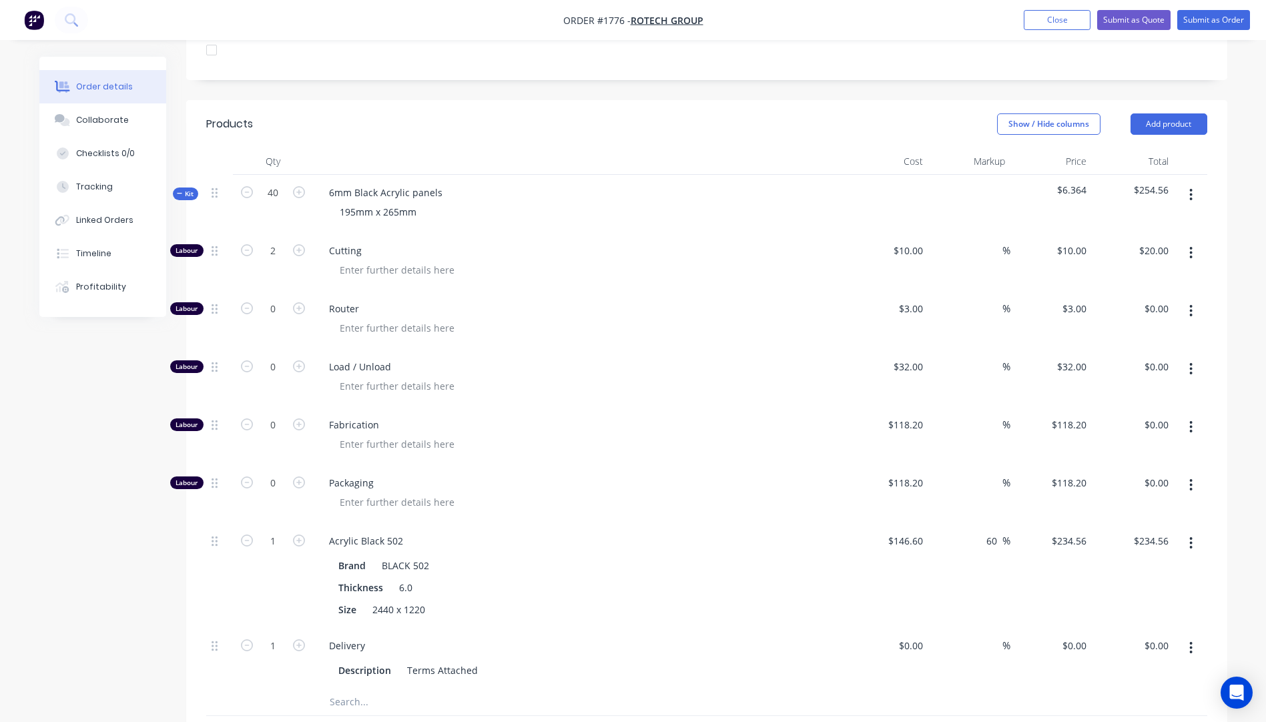
click at [789, 523] on div "Acrylic Black 502 Brand BLACK 502 Thickness 6.0 Size 2440 x 1220" at bounding box center [580, 575] width 534 height 105
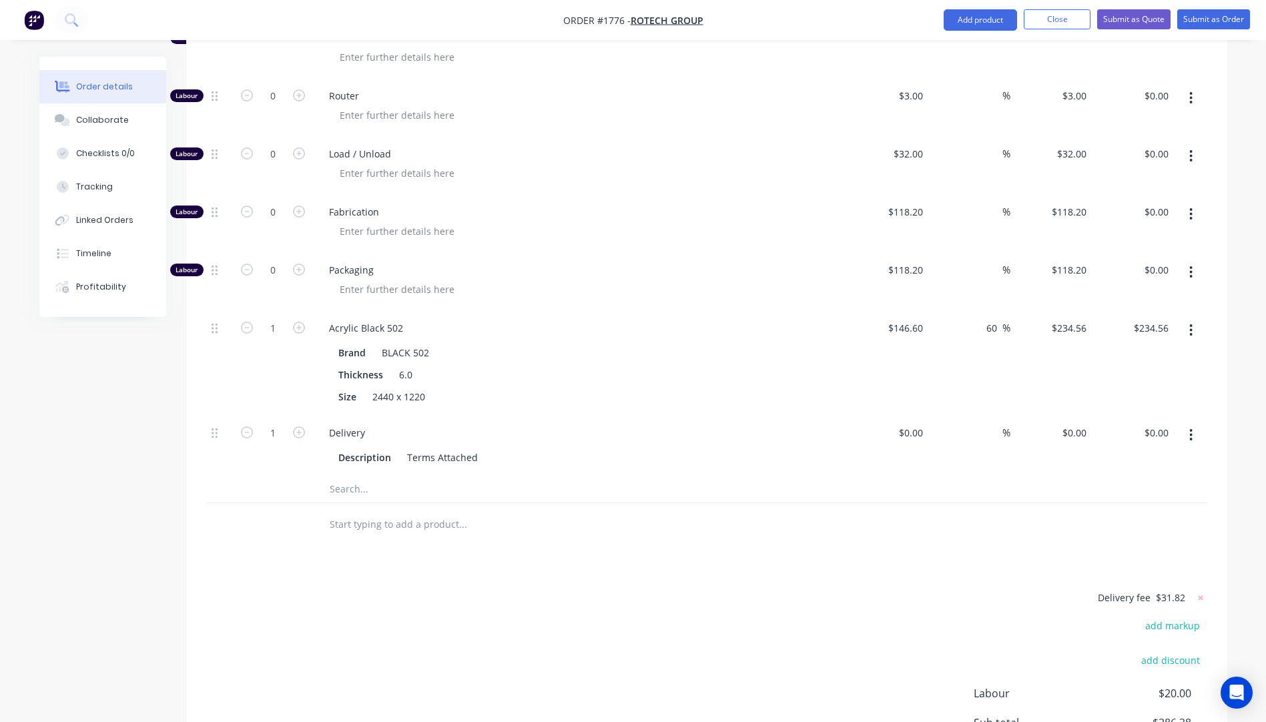
scroll to position [629, 0]
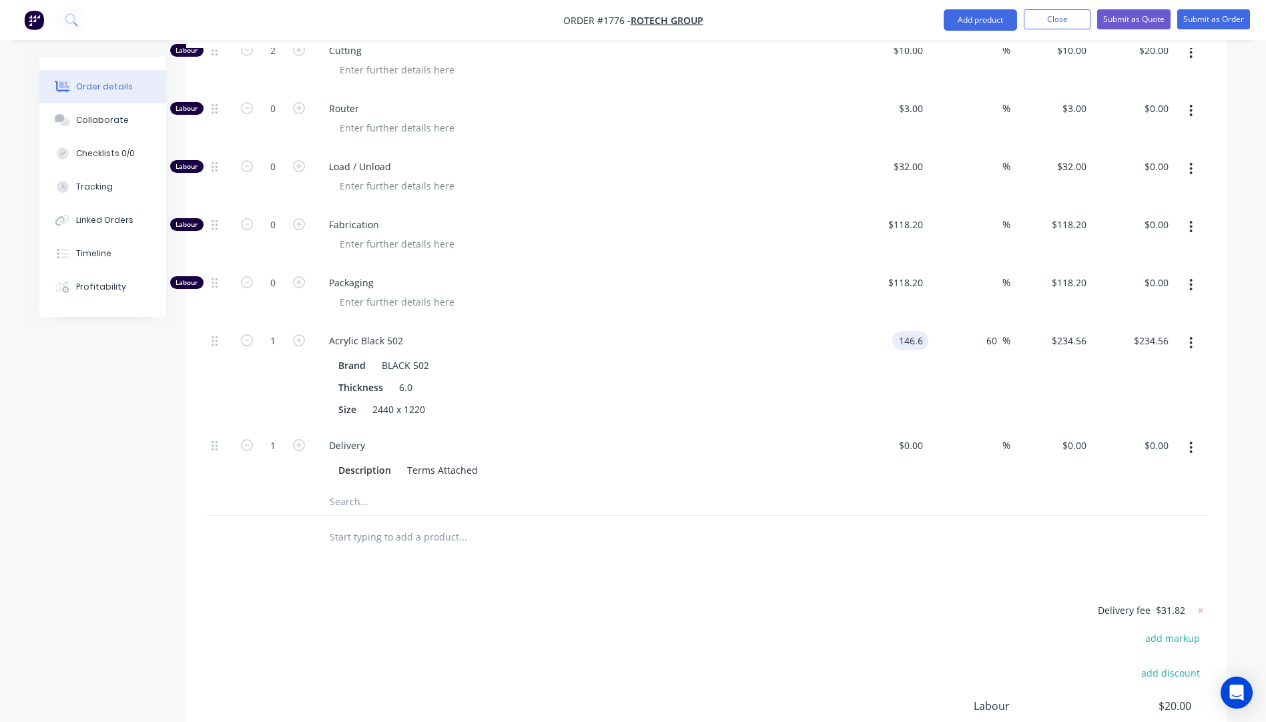
click at [919, 331] on input "146.6" at bounding box center [912, 340] width 31 height 19
type input "$146.58"
type input "$234.528"
type input "$234.53"
click at [774, 356] on div "Brand BLACK 502" at bounding box center [577, 365] width 488 height 19
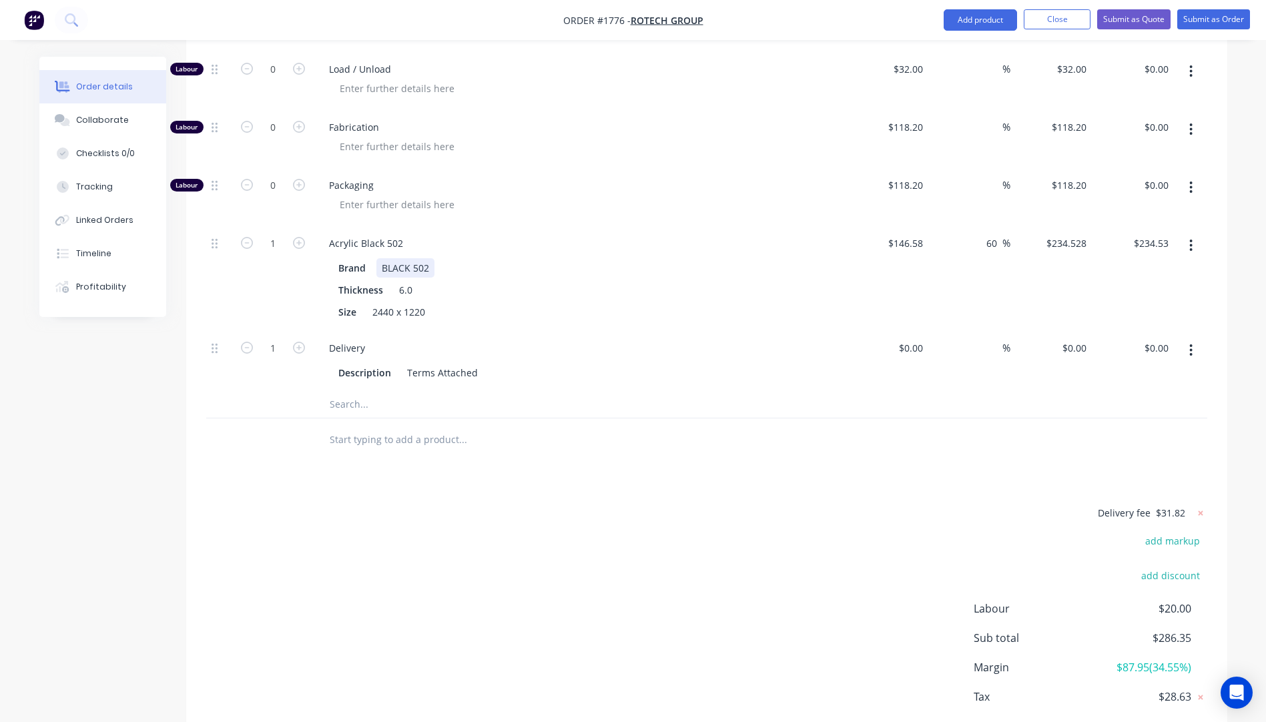
scroll to position [695, 0]
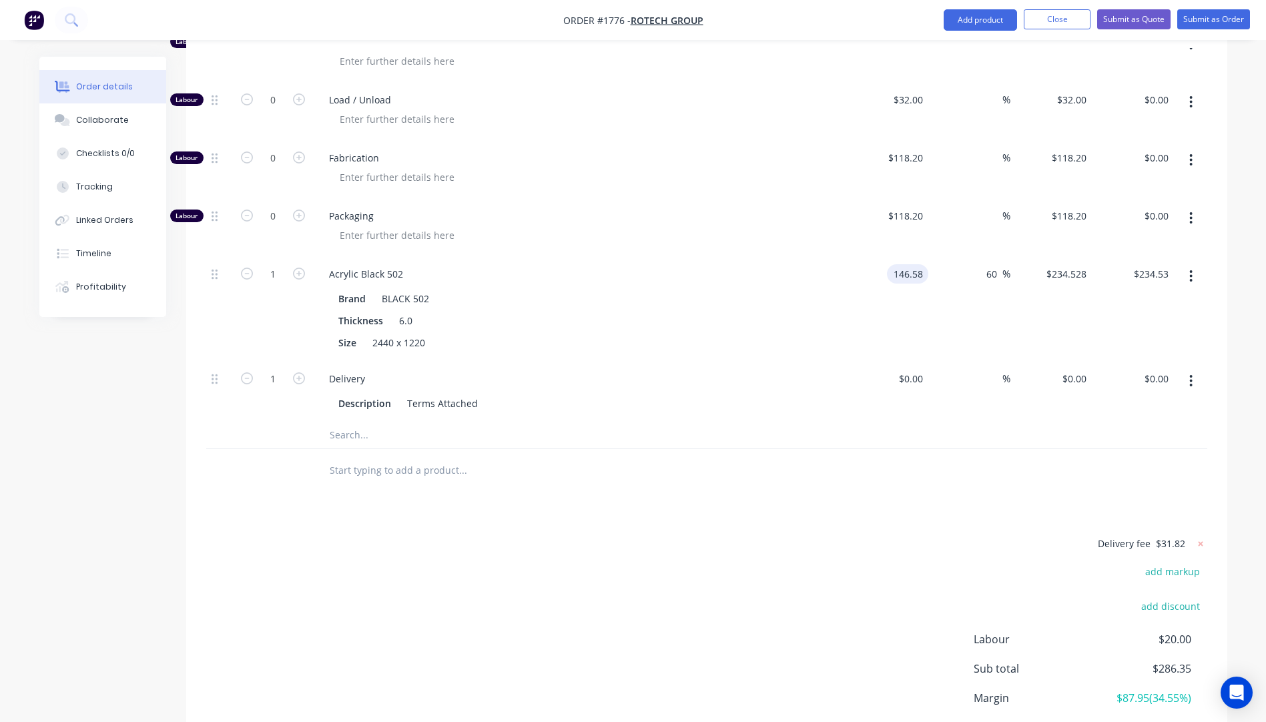
click at [924, 264] on input "146.58" at bounding box center [910, 273] width 36 height 19
type input "$146.60"
type input "$234.56"
click at [788, 286] on div "Brand BLACK 502 Thickness 6.0 Size 2440 x 1220" at bounding box center [579, 319] width 523 height 66
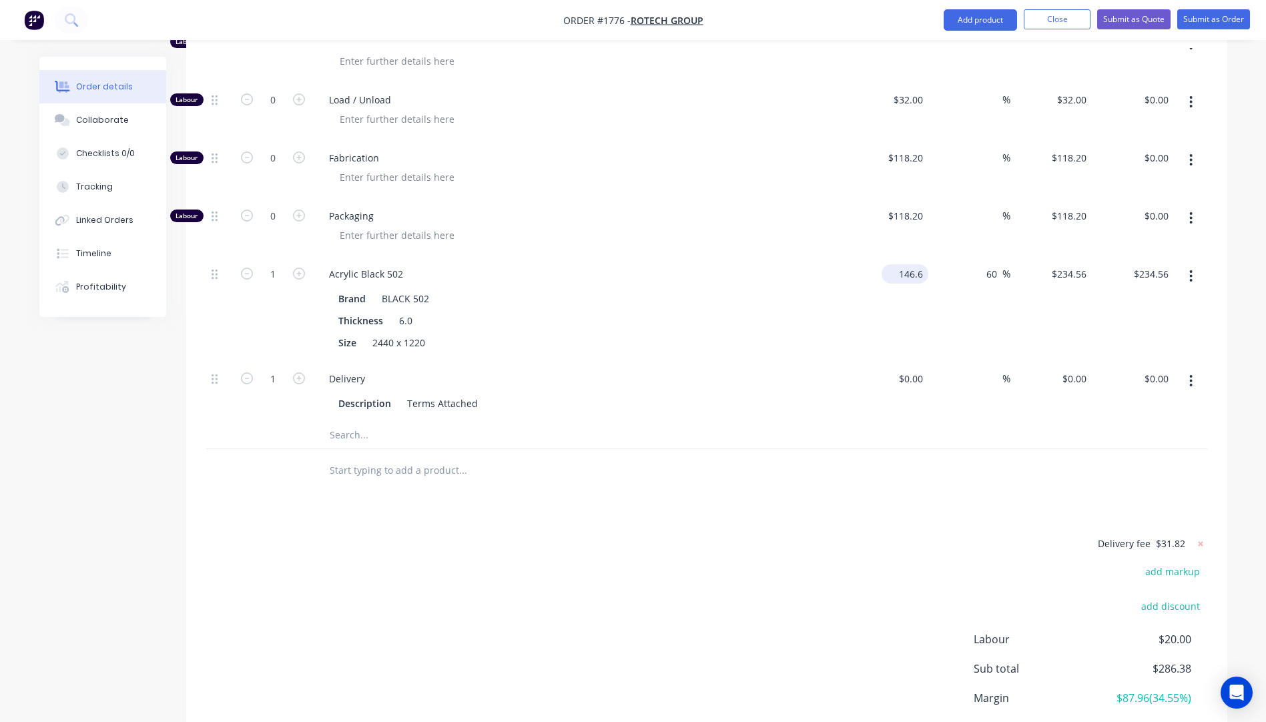
click at [920, 264] on input "146.6" at bounding box center [907, 273] width 41 height 19
click at [920, 264] on input "146.6" at bounding box center [912, 273] width 31 height 19
type input "$146.59"
type input "$234.544"
type input "$234.54"
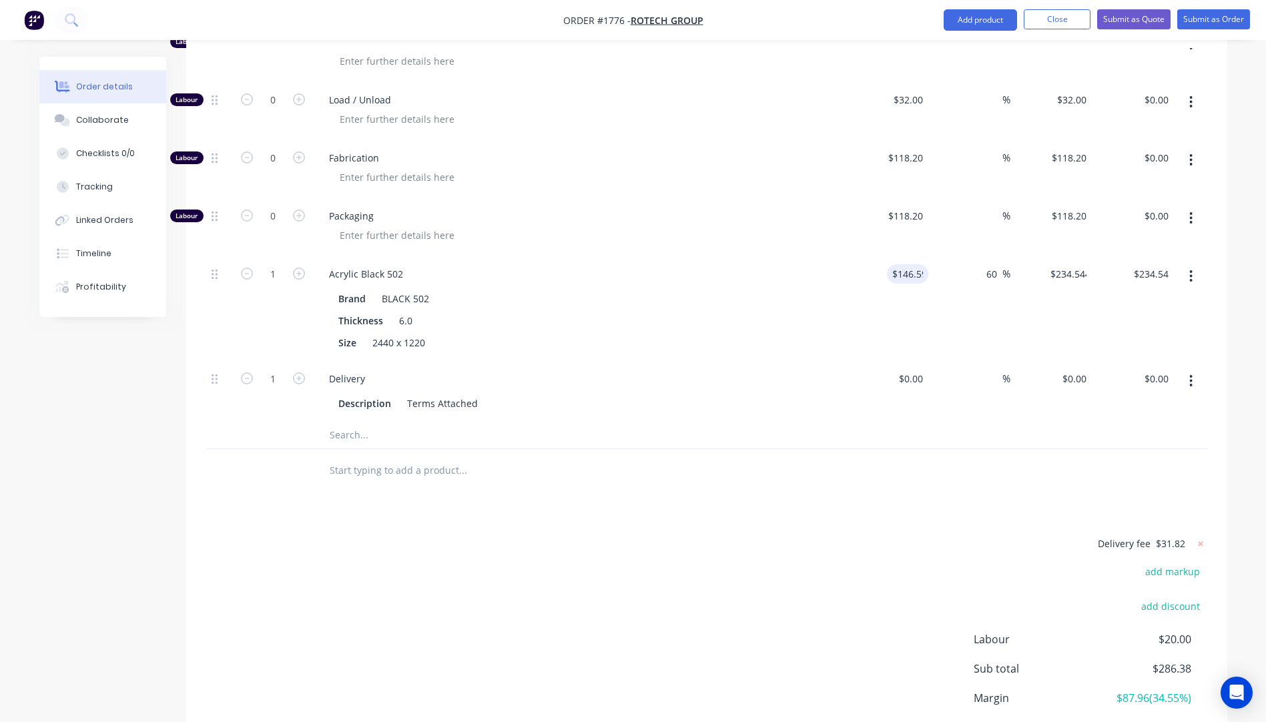
click at [847, 276] on div "$146.59 146.59" at bounding box center [888, 308] width 82 height 105
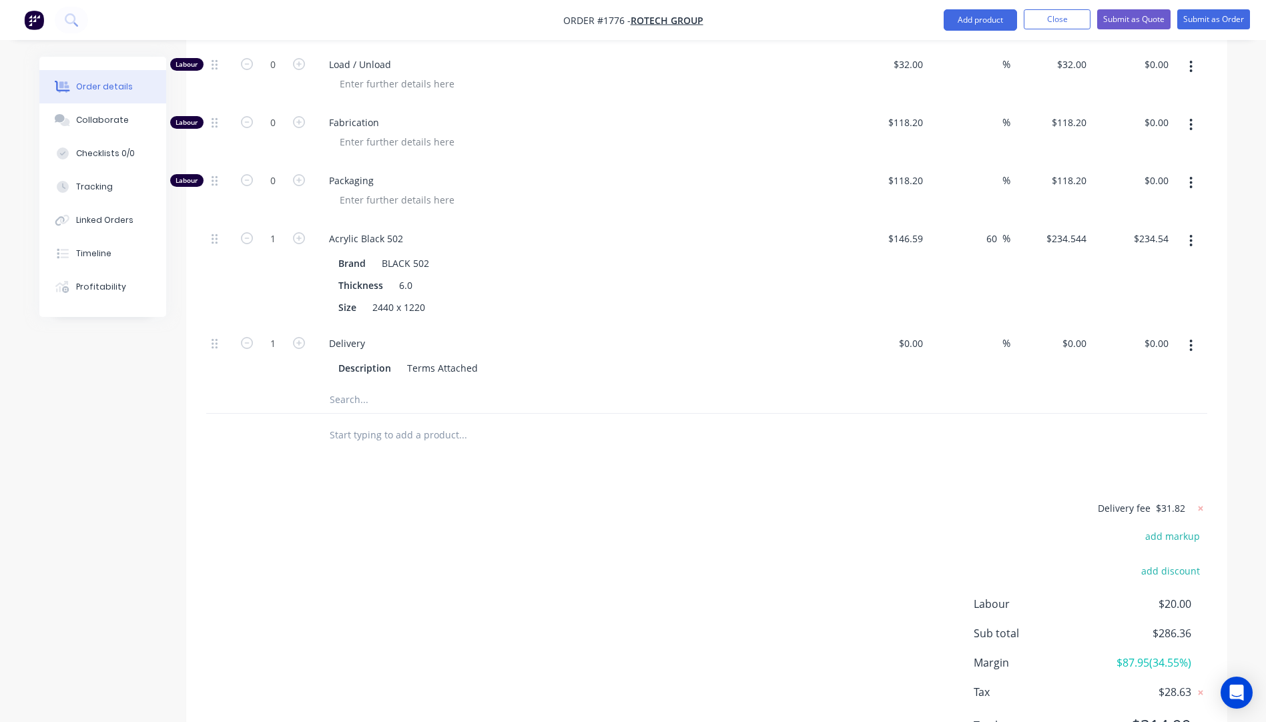
scroll to position [762, 0]
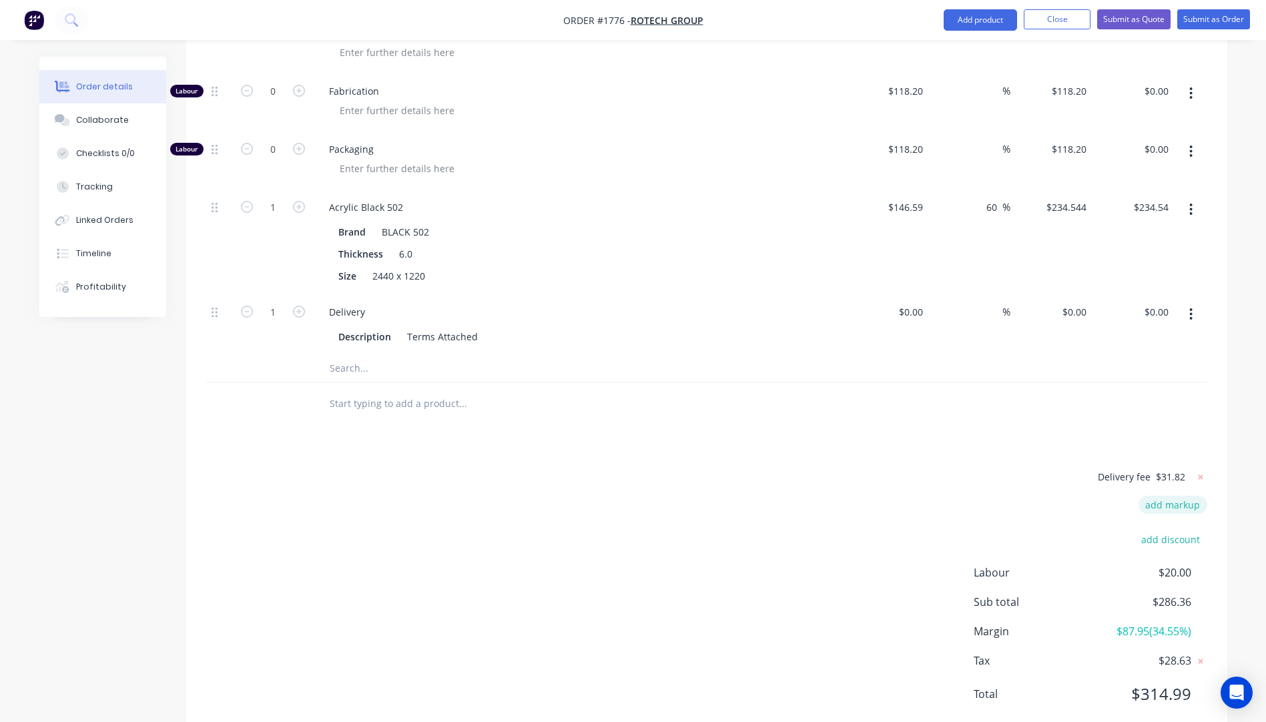
click at [1188, 496] on button "add markup" at bounding box center [1172, 505] width 69 height 18
click at [861, 478] on div "Delivery fee $31.82 Markup name (Optional) 0% add discount Labour $20.00 Sub to…" at bounding box center [706, 596] width 1001 height 248
click at [1202, 503] on icon at bounding box center [1200, 509] width 13 height 13
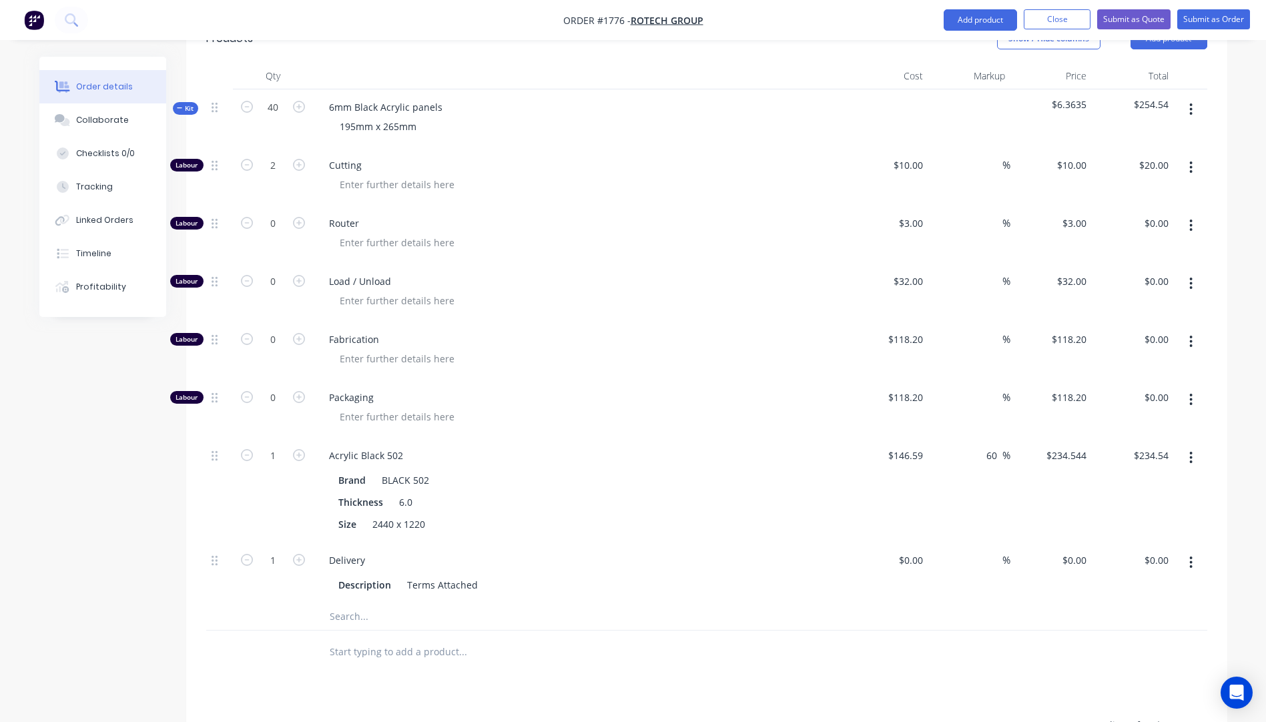
scroll to position [491, 0]
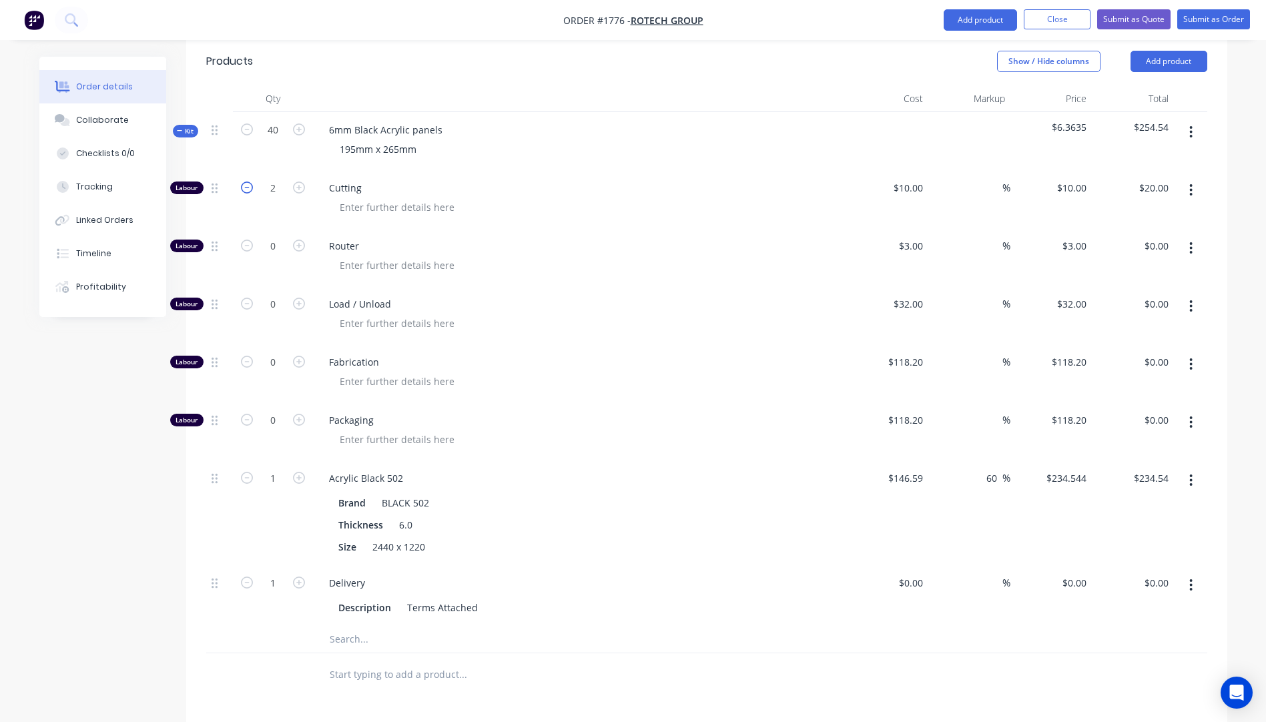
click at [250, 181] on icon "button" at bounding box center [247, 187] width 12 height 12
type input "1"
type input "$10.00"
click at [250, 181] on icon "button" at bounding box center [247, 187] width 12 height 12
type input "0"
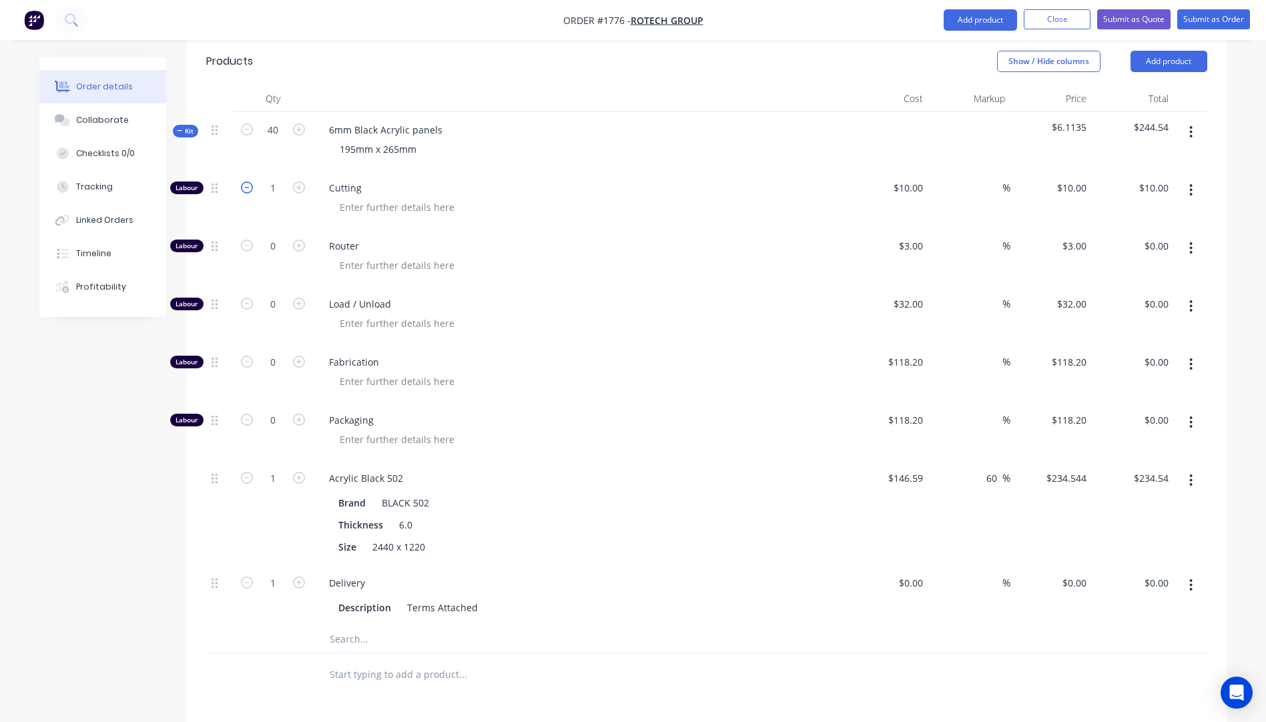
type input "$0.00"
click at [901, 468] on input "146.59" at bounding box center [910, 477] width 36 height 19
type input "$145.00"
type input "$232.00"
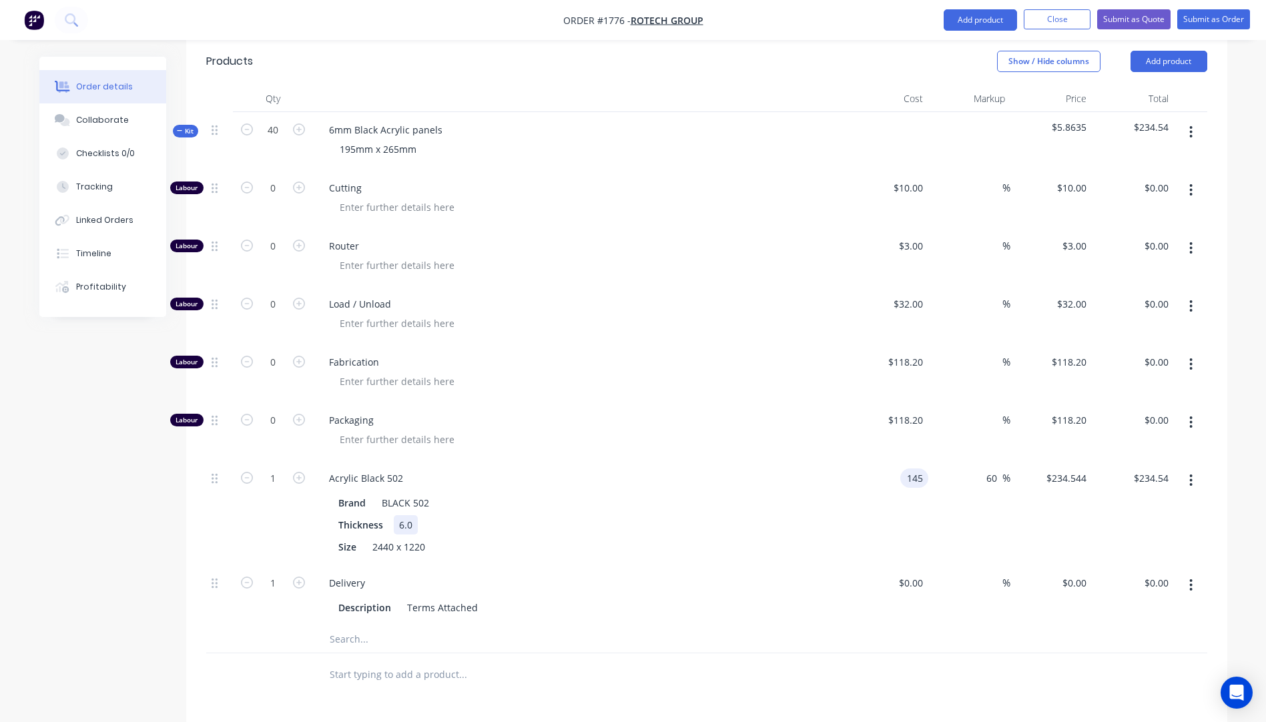
type input "$232.00"
click at [800, 515] on div "Thickness 6.0" at bounding box center [577, 524] width 488 height 19
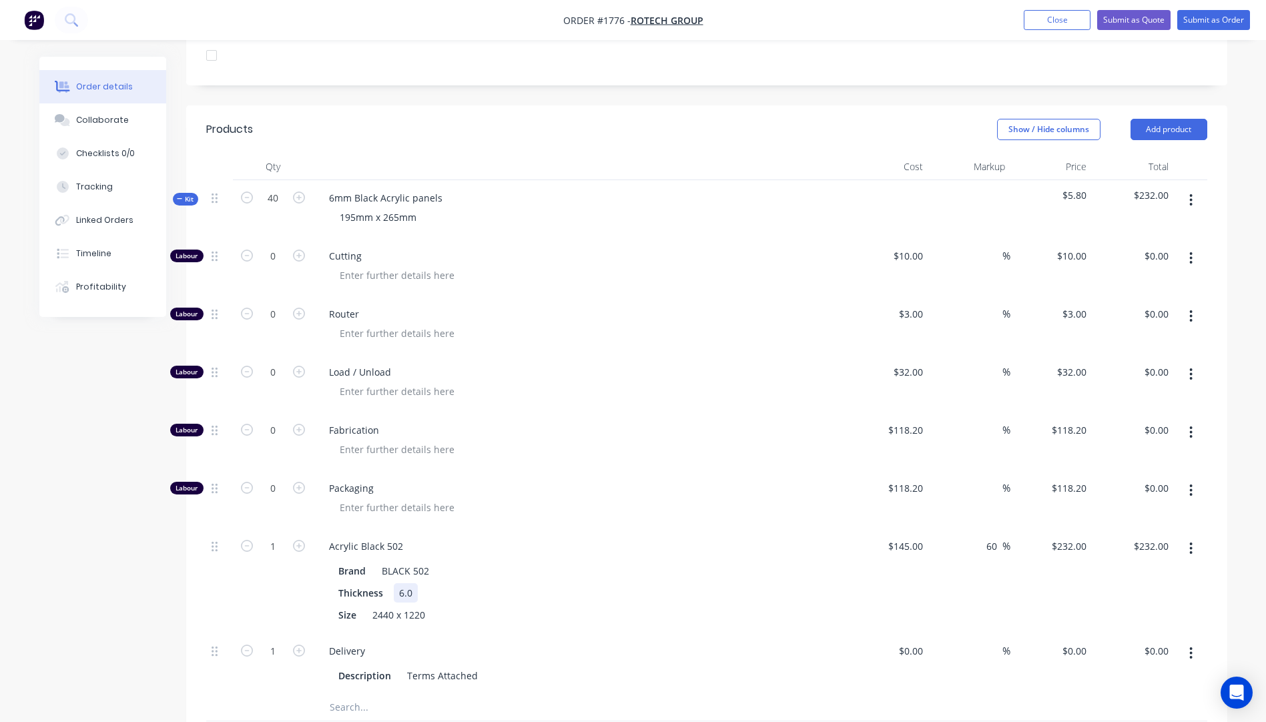
scroll to position [424, 0]
click at [908, 245] on div "10 10" at bounding box center [916, 254] width 23 height 19
type input "$22.54"
click at [298, 248] on icon "button" at bounding box center [299, 254] width 12 height 12
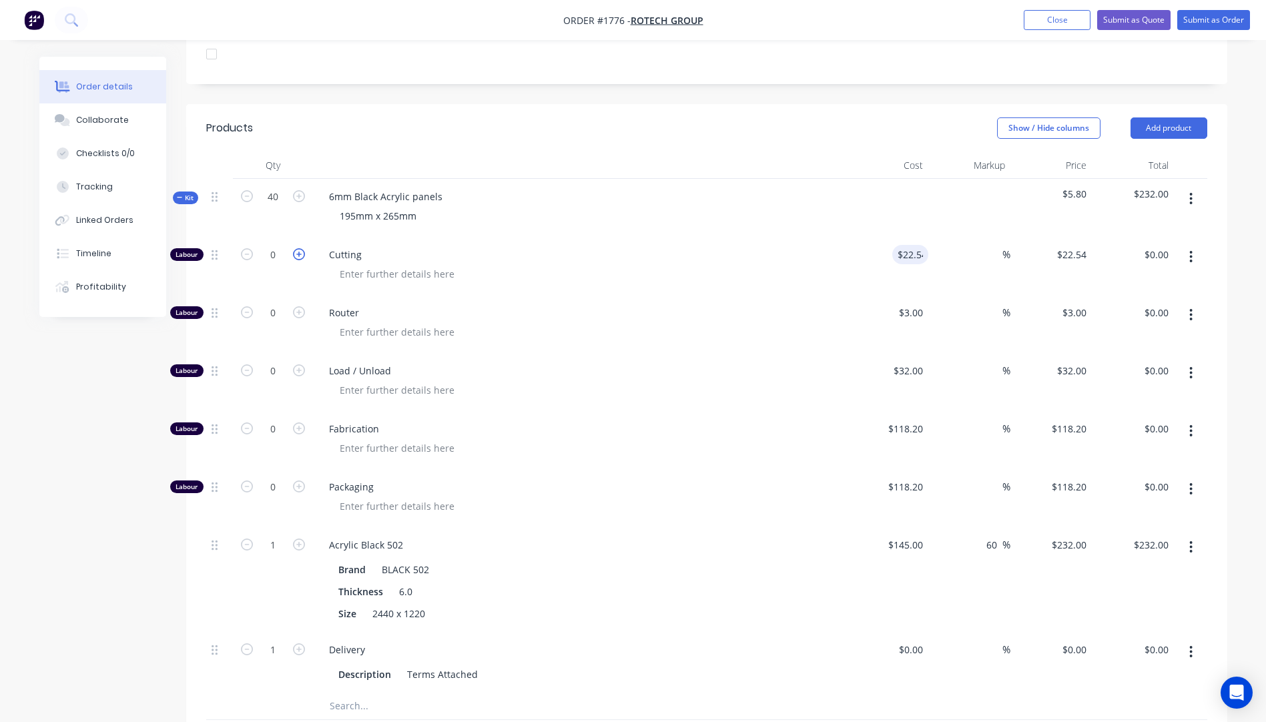
type input "1"
type input "$22.54"
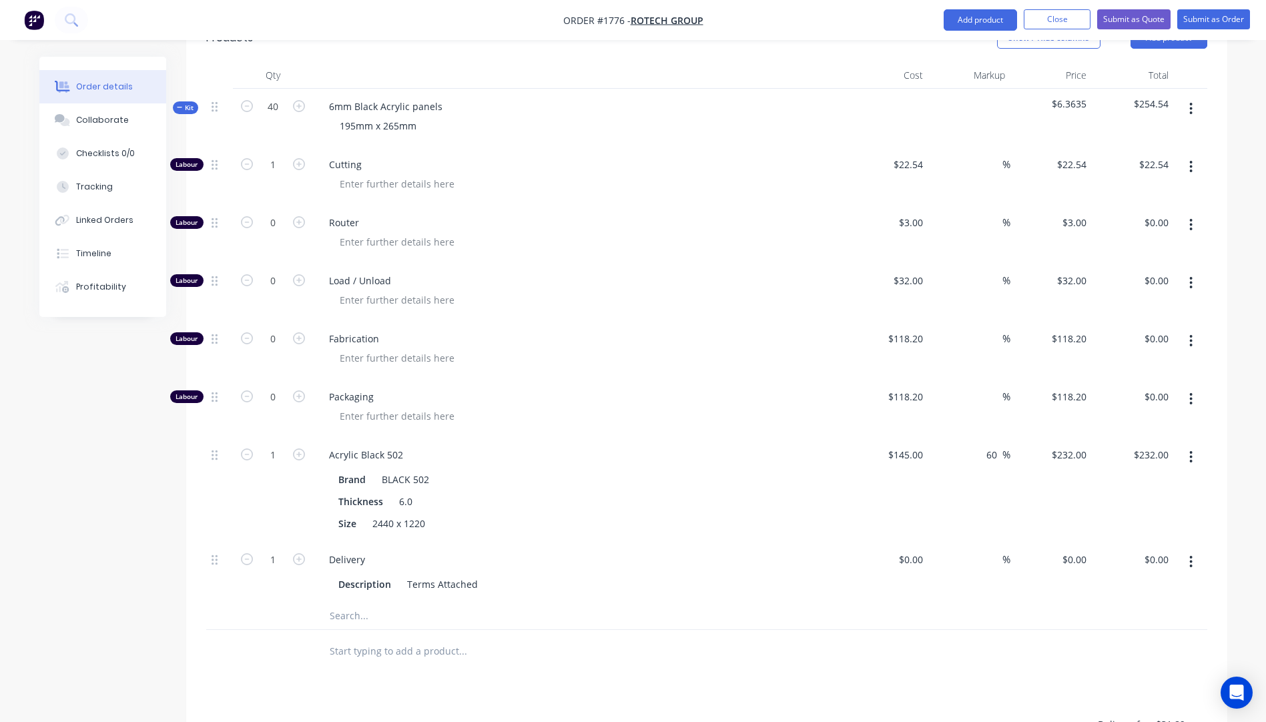
scroll to position [491, 0]
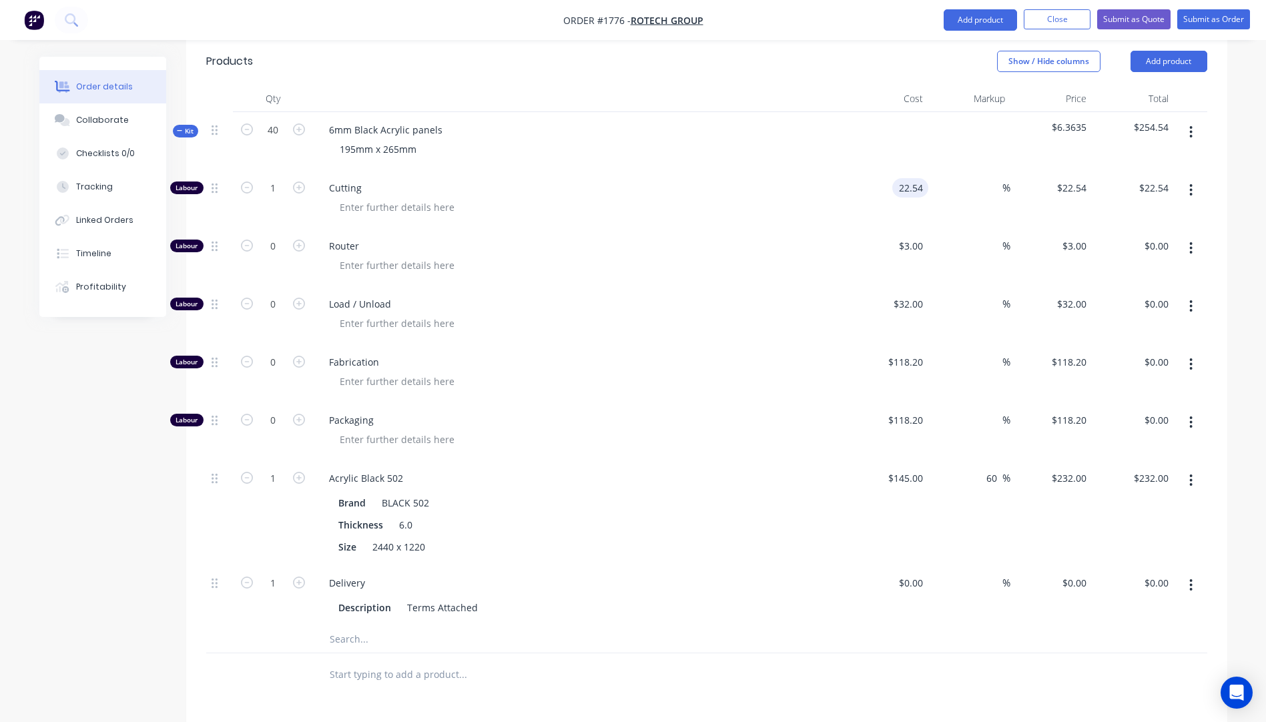
click at [919, 178] on input "22.54" at bounding box center [912, 187] width 31 height 19
type input "$22.545"
type input "$22.55"
click at [812, 256] on div at bounding box center [585, 265] width 512 height 19
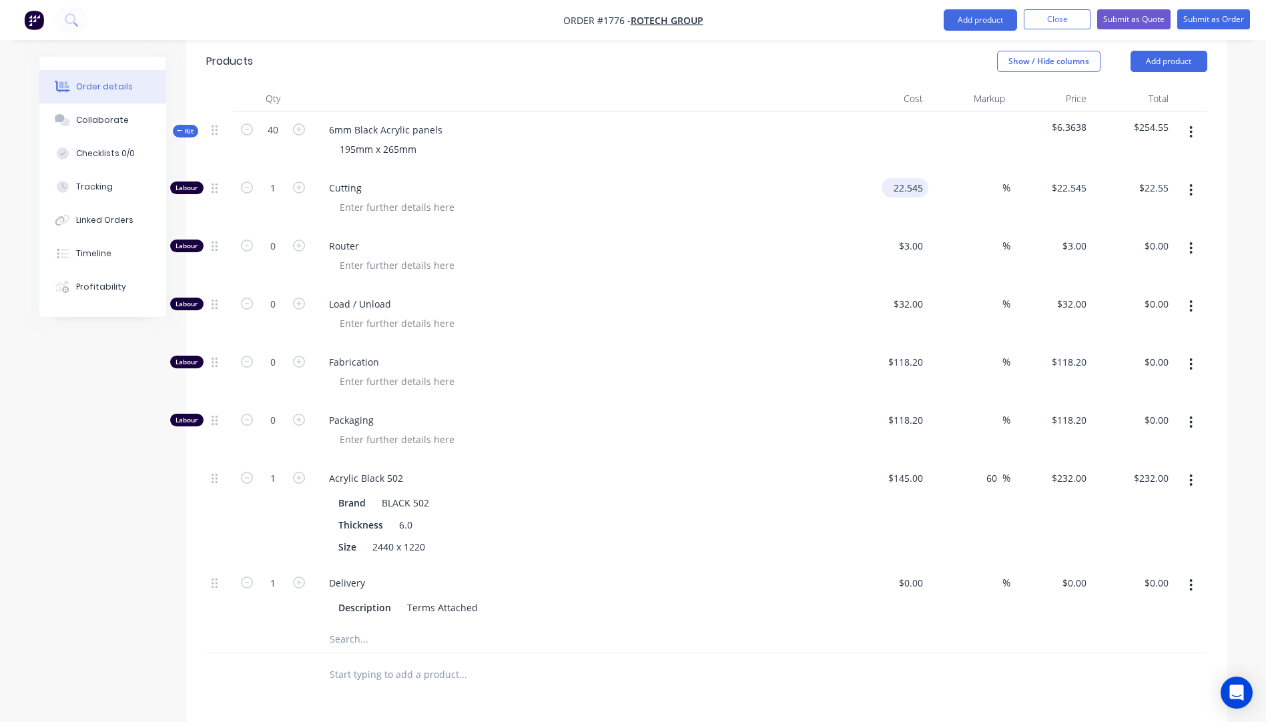
click at [924, 178] on input "22.545" at bounding box center [907, 187] width 41 height 19
type input "$22.54"
click at [757, 238] on div "Router" at bounding box center [580, 257] width 534 height 58
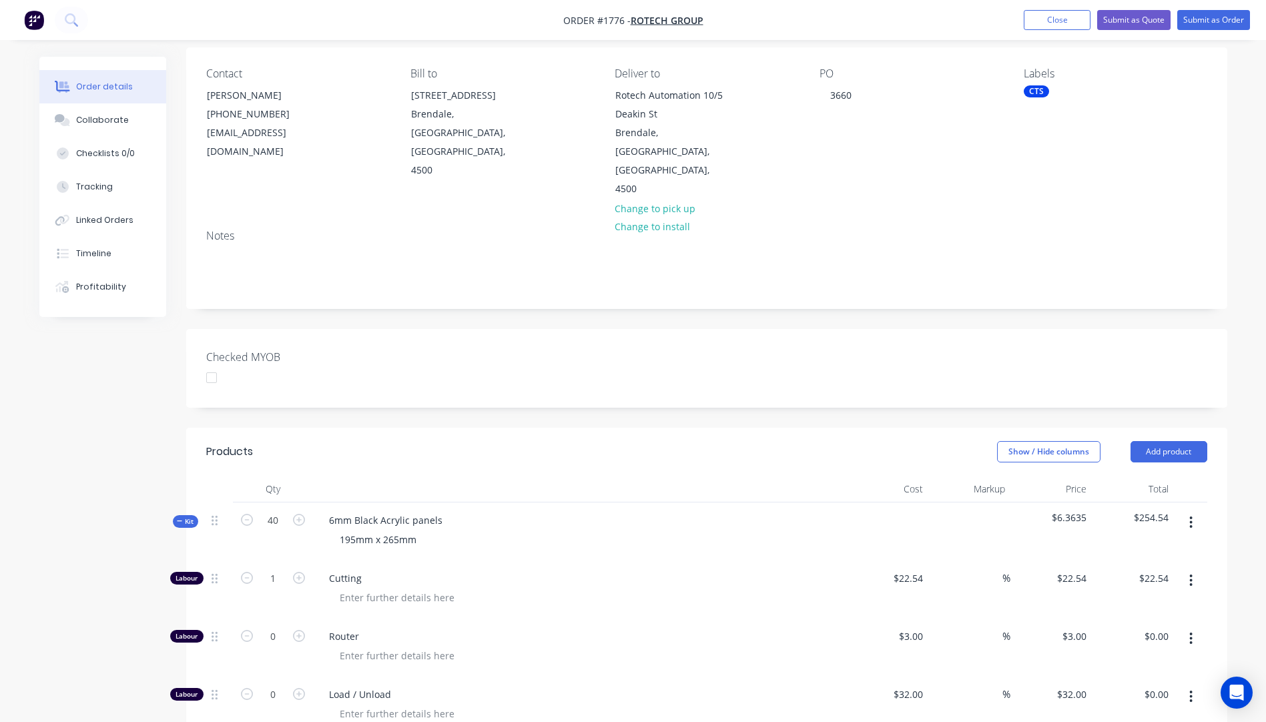
scroll to position [95, 0]
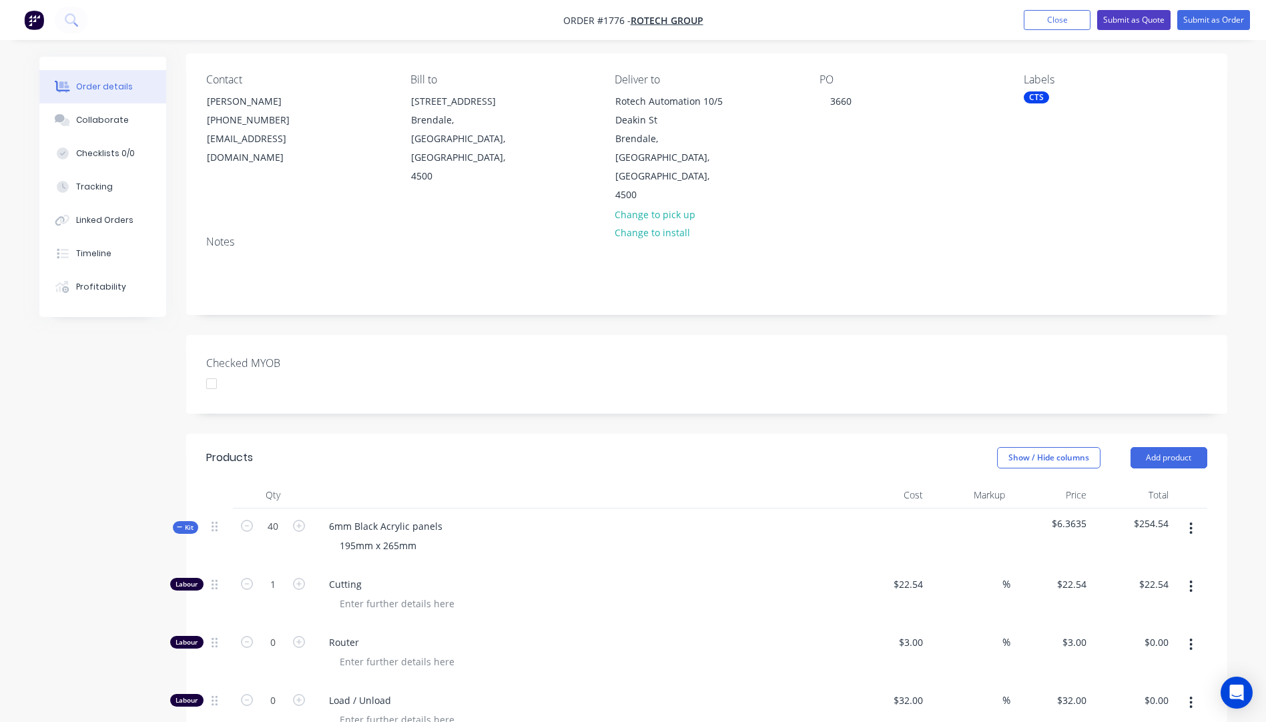
click at [1122, 21] on button "Submit as Quote" at bounding box center [1133, 20] width 73 height 20
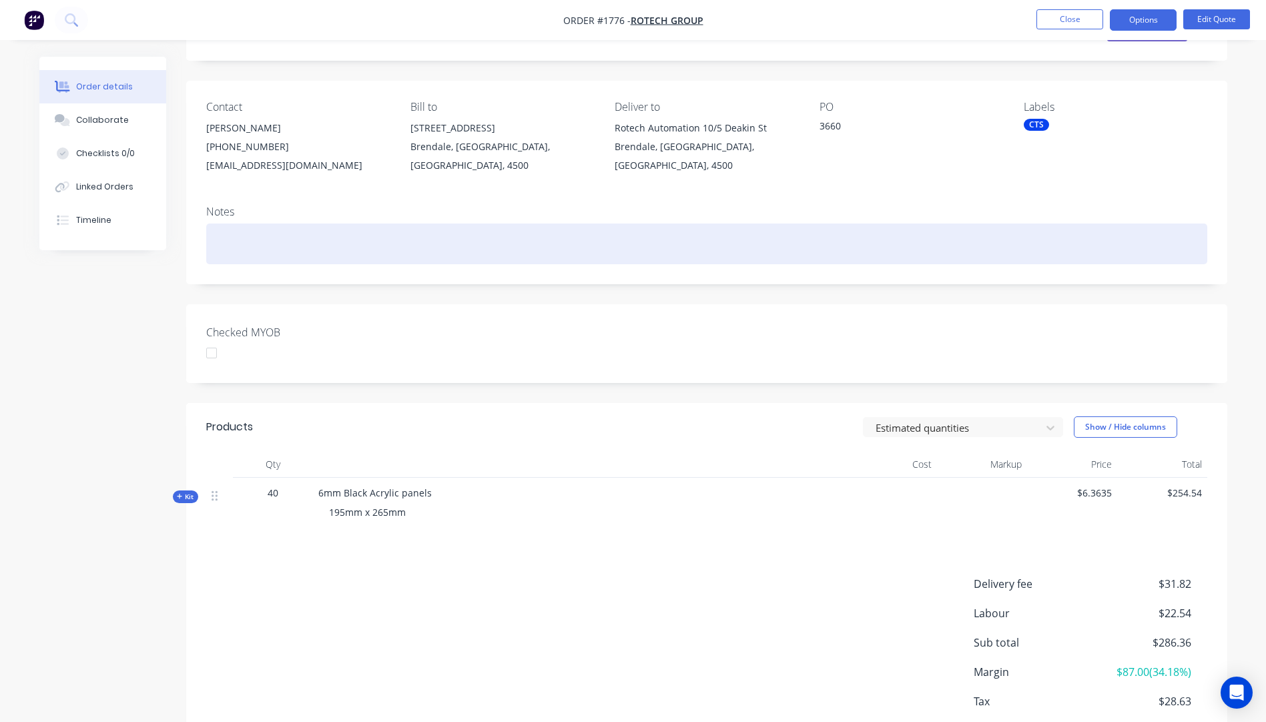
scroll to position [0, 0]
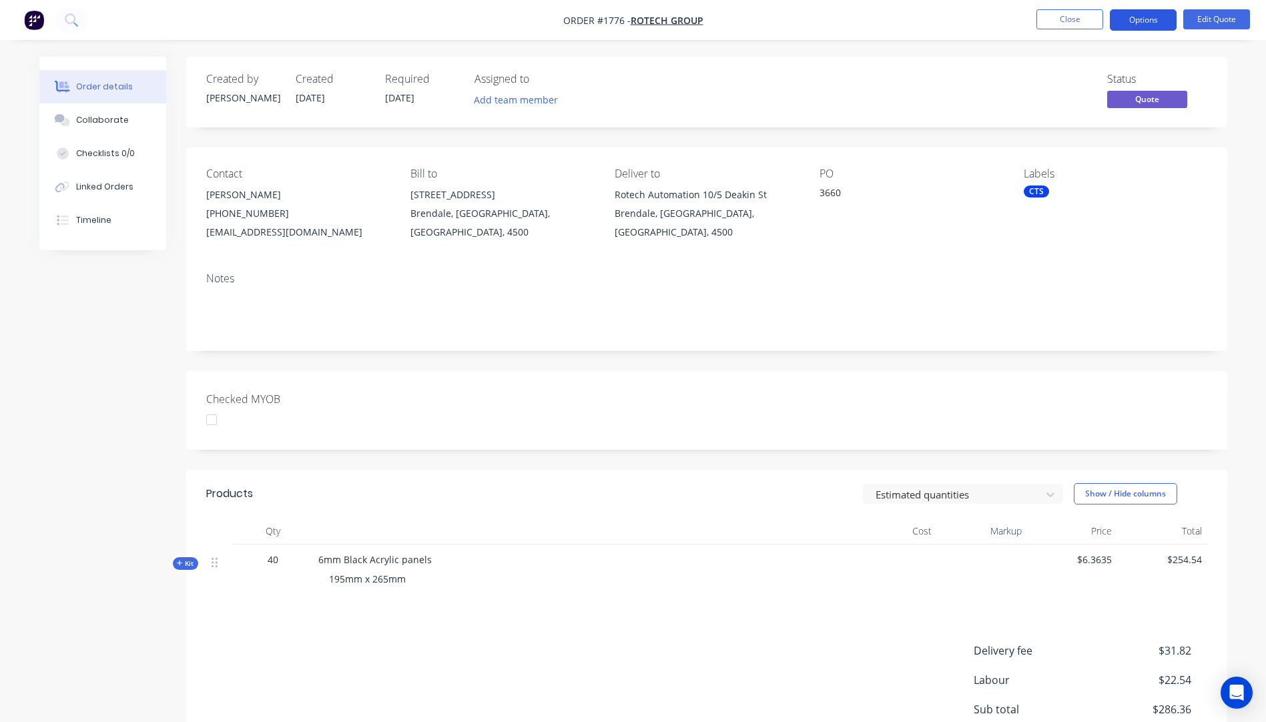
click at [1140, 15] on button "Options" at bounding box center [1143, 19] width 67 height 21
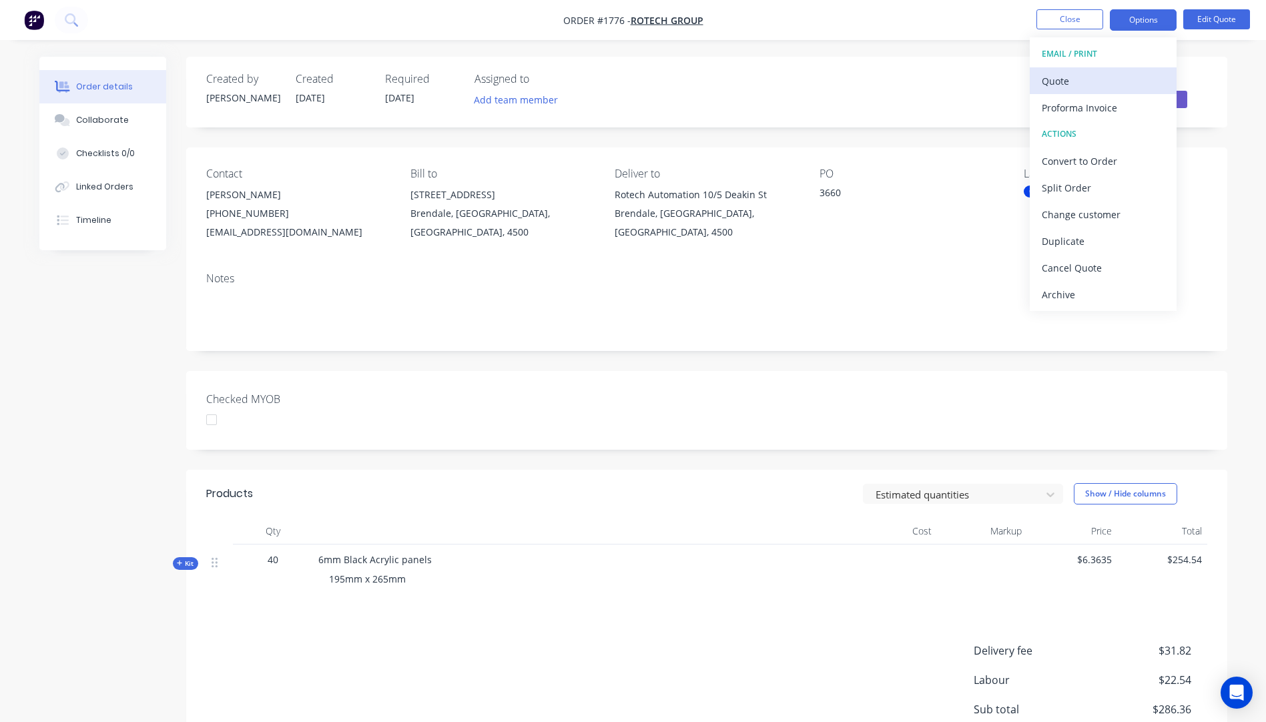
click at [1051, 87] on div "Quote" at bounding box center [1103, 80] width 123 height 19
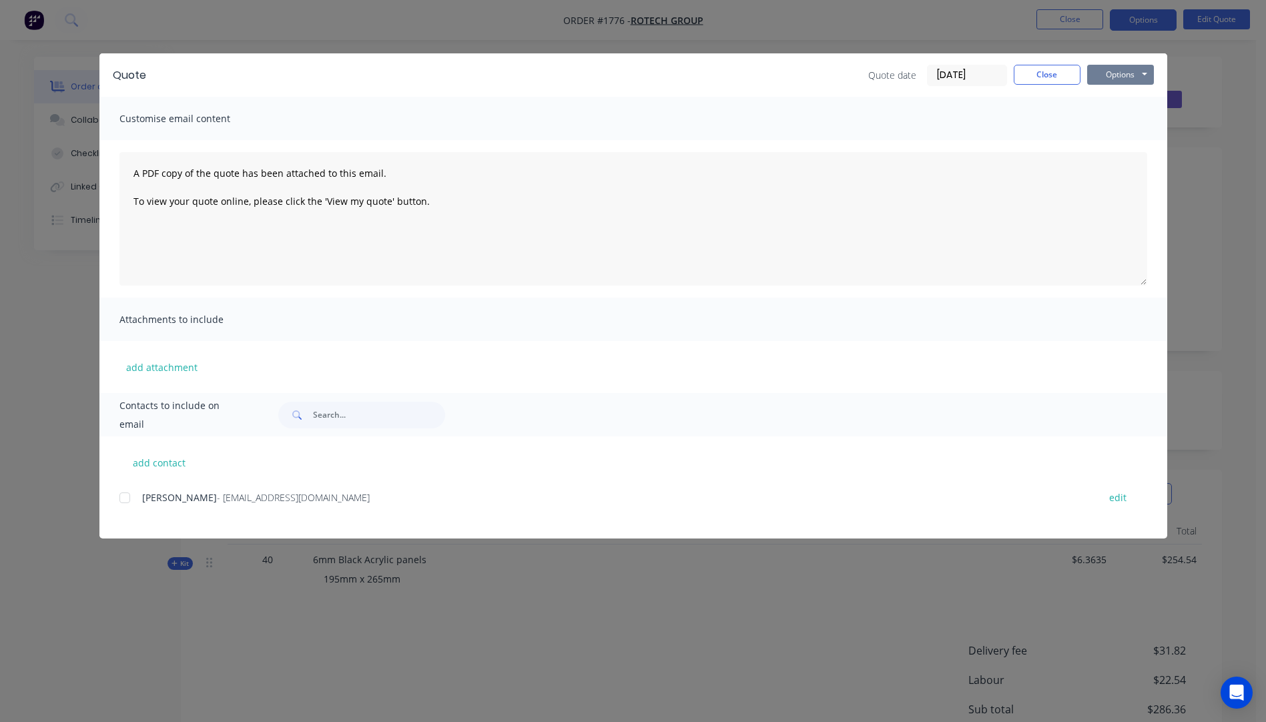
click at [1112, 83] on button "Options" at bounding box center [1120, 75] width 67 height 20
drag, startPoint x: 1120, startPoint y: 98, endPoint x: 1130, endPoint y: 92, distance: 11.1
click at [1130, 92] on button "Preview" at bounding box center [1129, 98] width 85 height 22
click at [123, 500] on div at bounding box center [124, 497] width 27 height 27
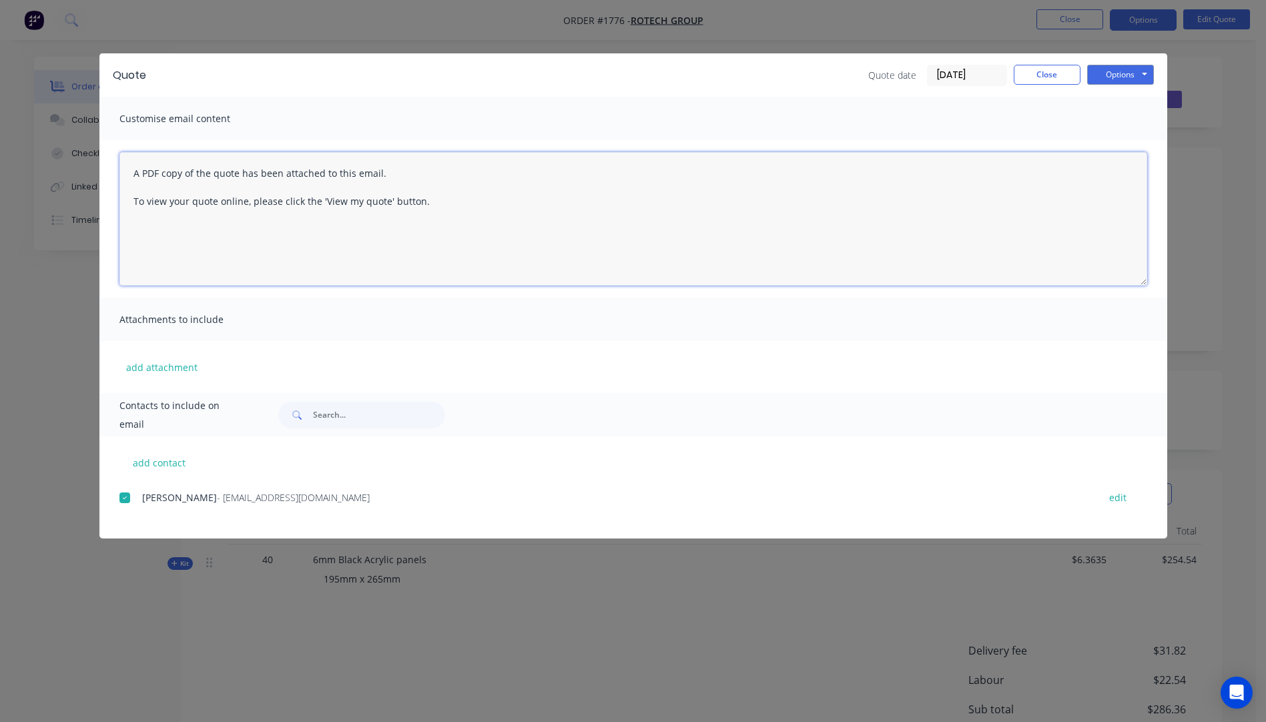
paste textarea "Hi, Please contact us if you have any questions. Regards, Darren sales@allstarp…"
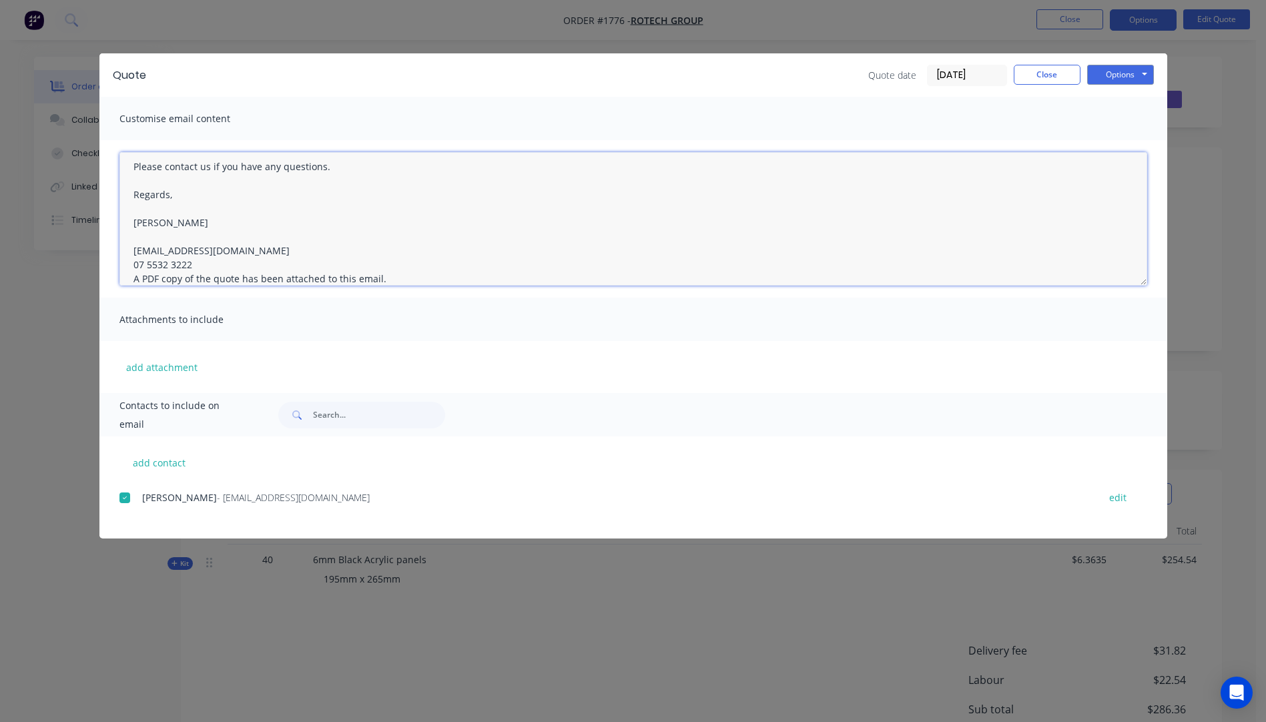
click at [206, 261] on textarea "Hi, Please contact us if you have any questions. Regards, Darren sales@allstarp…" at bounding box center [633, 218] width 1028 height 133
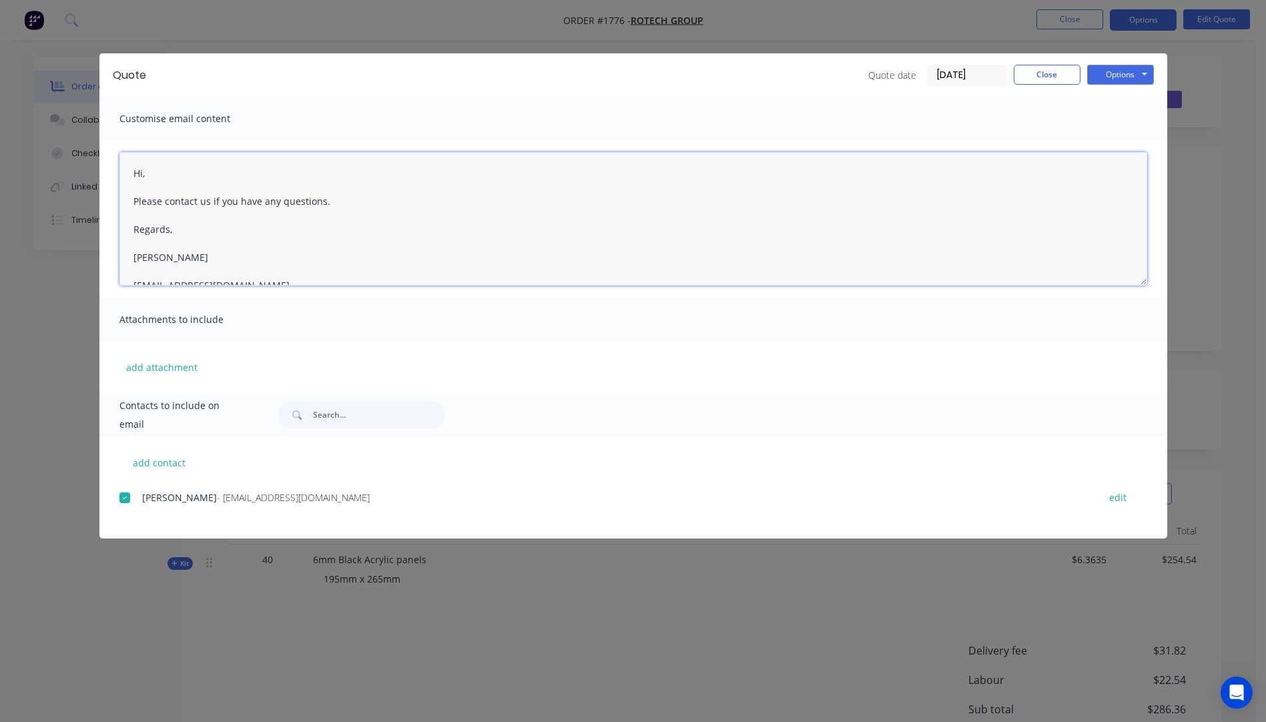
click at [159, 177] on textarea "Hi, Please contact us if you have any questions. Regards, Darren sales@allstarp…" at bounding box center [633, 218] width 1028 height 133
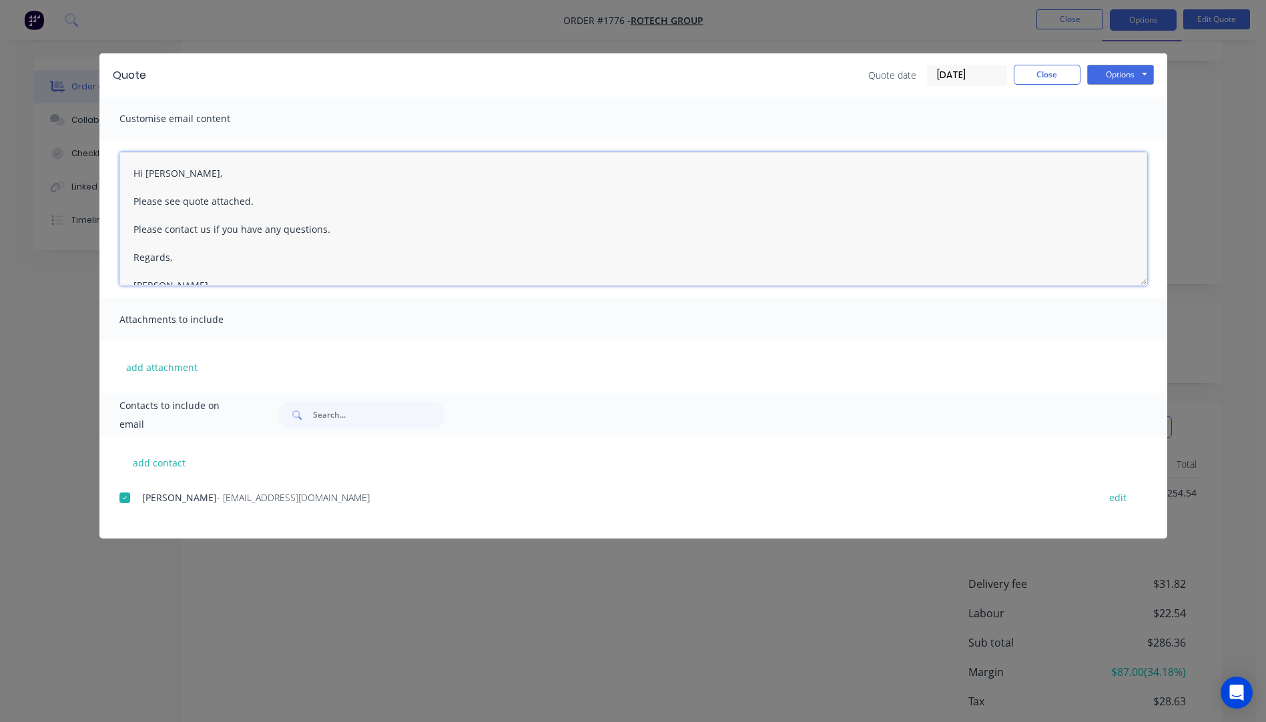
scroll to position [133, 0]
type textarea "Hi Andy, Please see quote attached. Please contact us if you have any questions…"
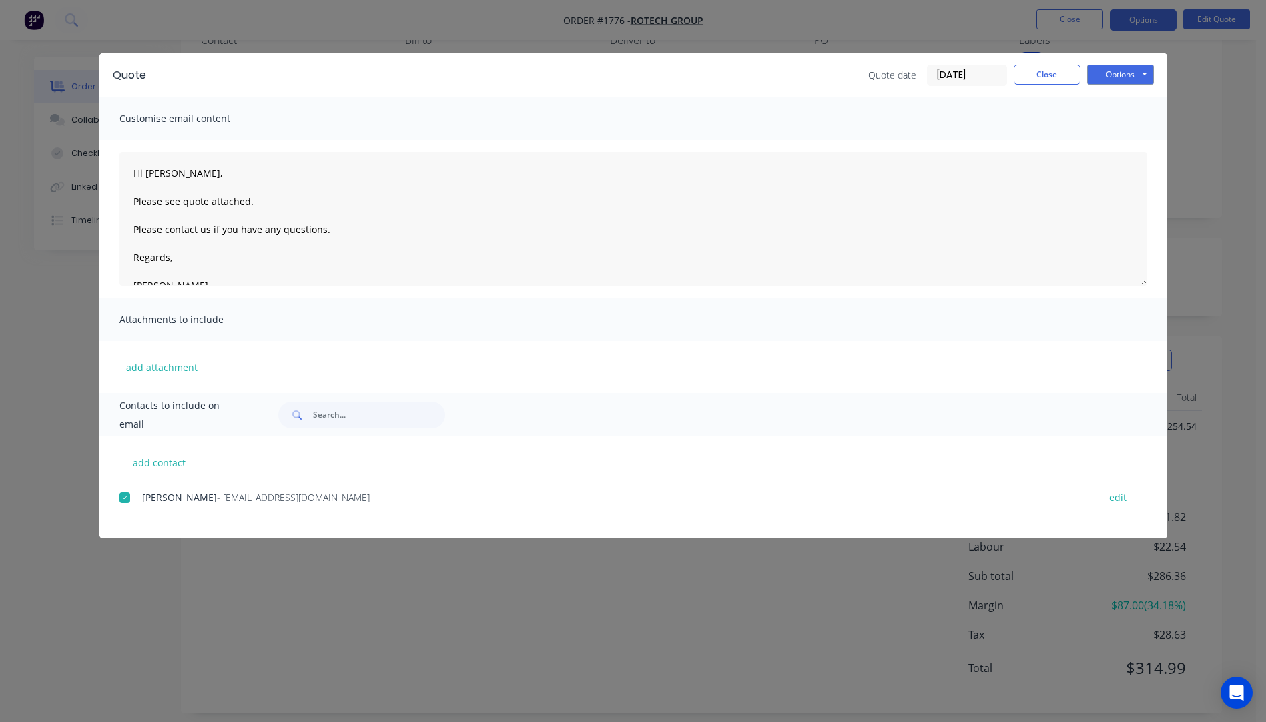
click at [1113, 85] on div "Options Preview Print Email" at bounding box center [1120, 75] width 67 height 21
click at [1113, 81] on button "Options" at bounding box center [1120, 75] width 67 height 20
click at [157, 366] on button "add attachment" at bounding box center [161, 367] width 85 height 20
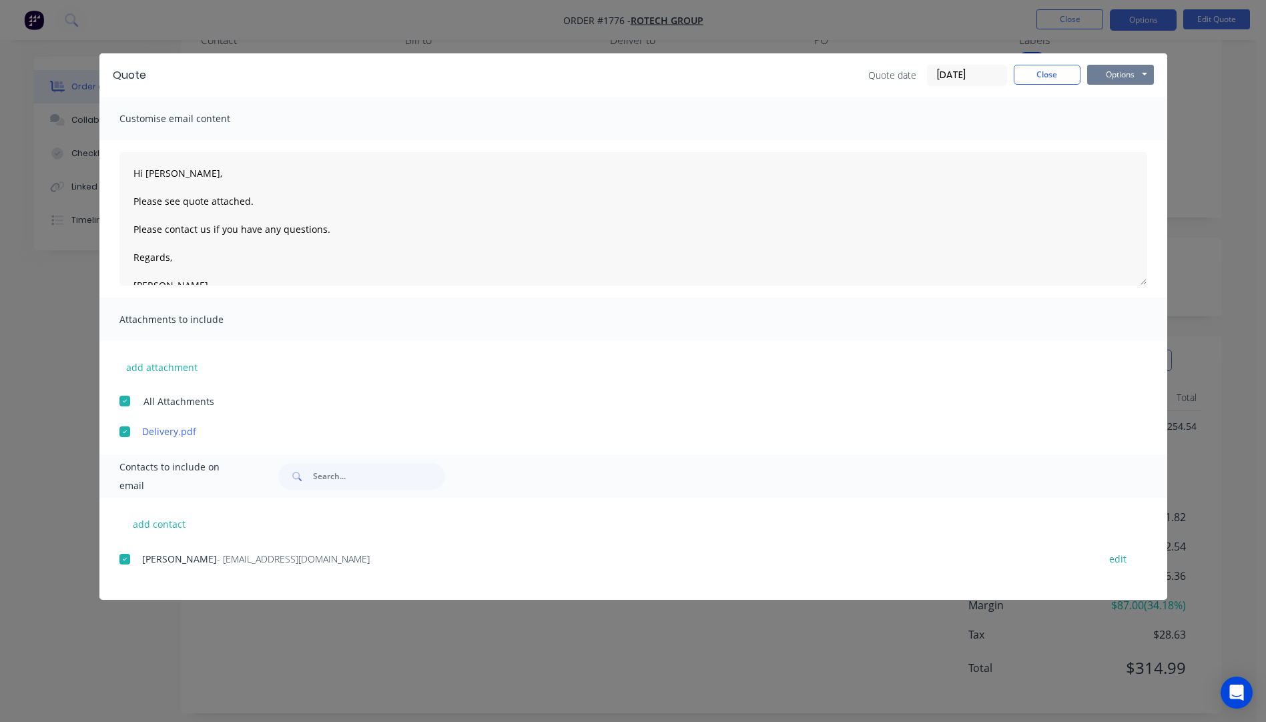
click at [1108, 75] on button "Options" at bounding box center [1120, 75] width 67 height 20
click at [1113, 141] on button "Email" at bounding box center [1129, 142] width 85 height 22
click at [123, 435] on div at bounding box center [124, 431] width 27 height 27
click at [128, 563] on div at bounding box center [124, 559] width 27 height 27
click at [1122, 71] on button "Options" at bounding box center [1120, 75] width 67 height 20
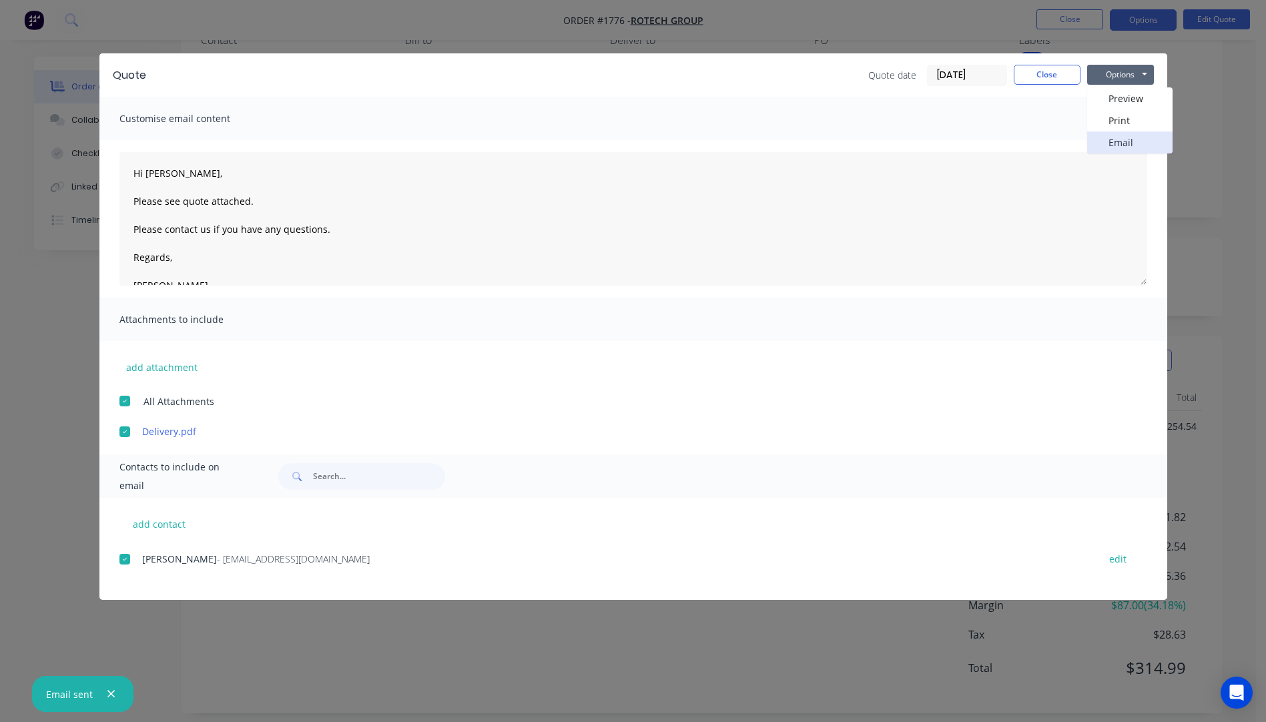
click at [1114, 148] on button "Email" at bounding box center [1129, 142] width 85 height 22
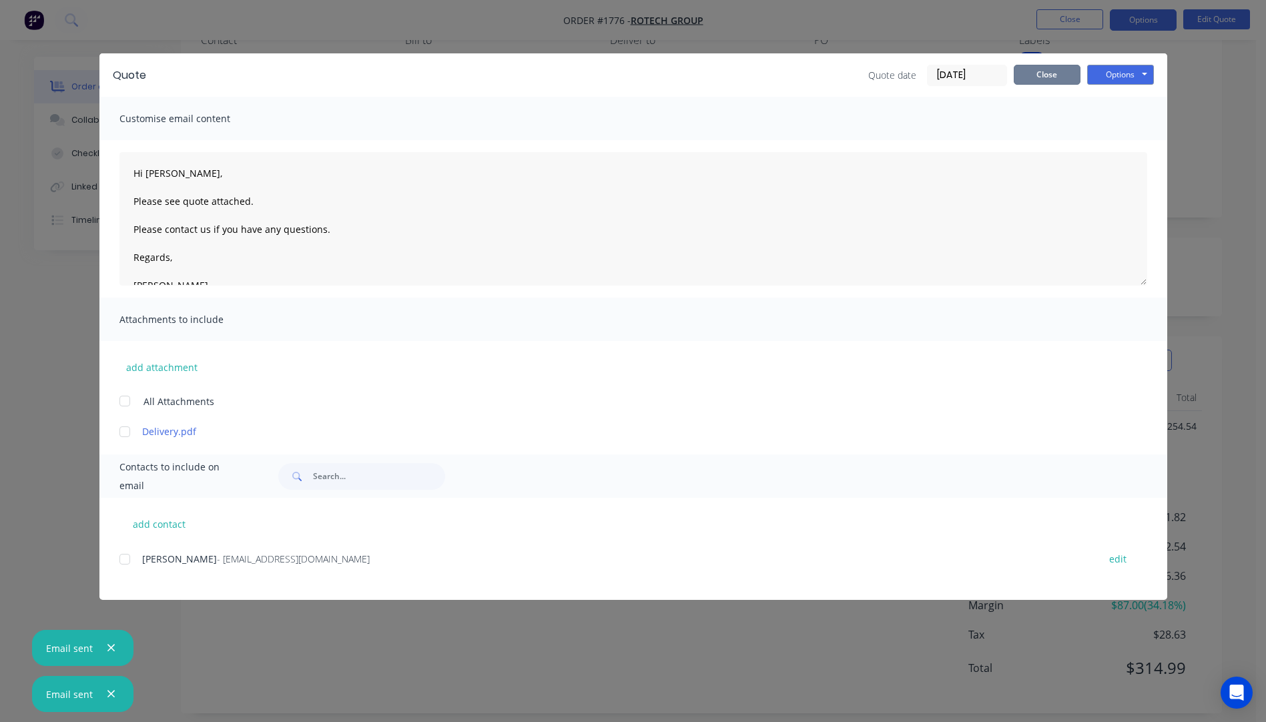
click at [1049, 75] on button "Close" at bounding box center [1047, 75] width 67 height 20
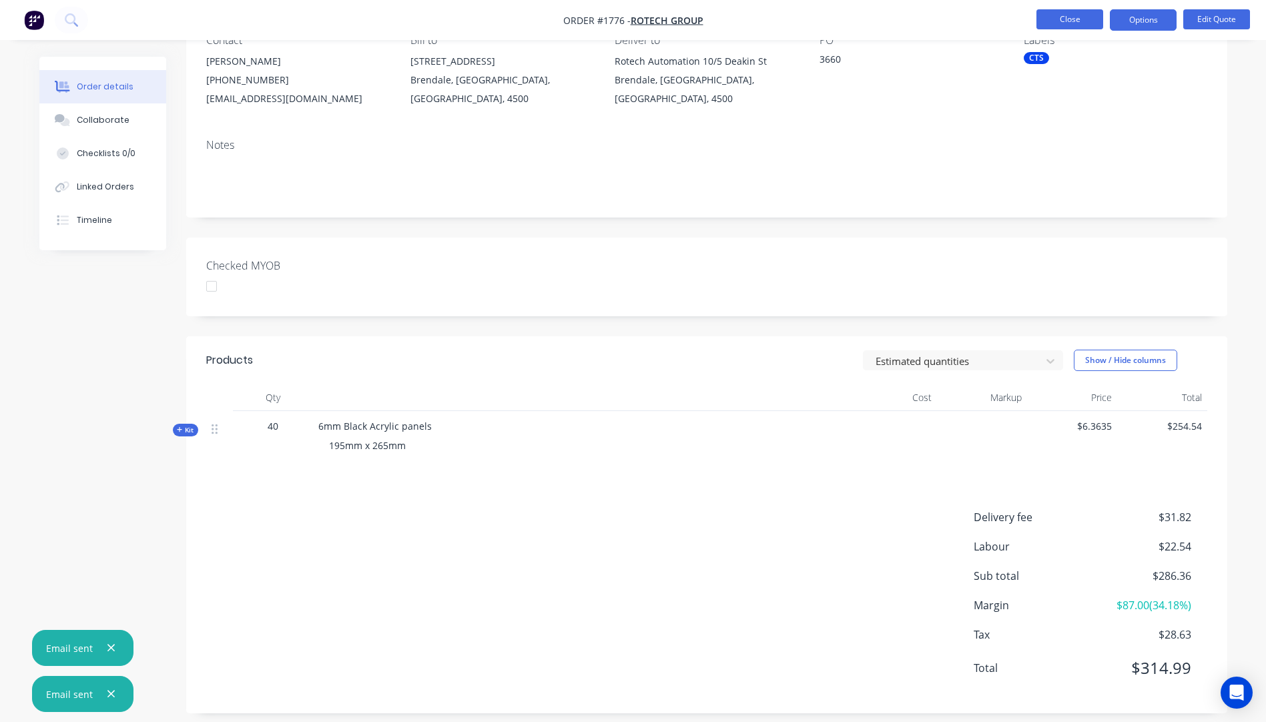
click at [1064, 18] on button "Close" at bounding box center [1069, 19] width 67 height 20
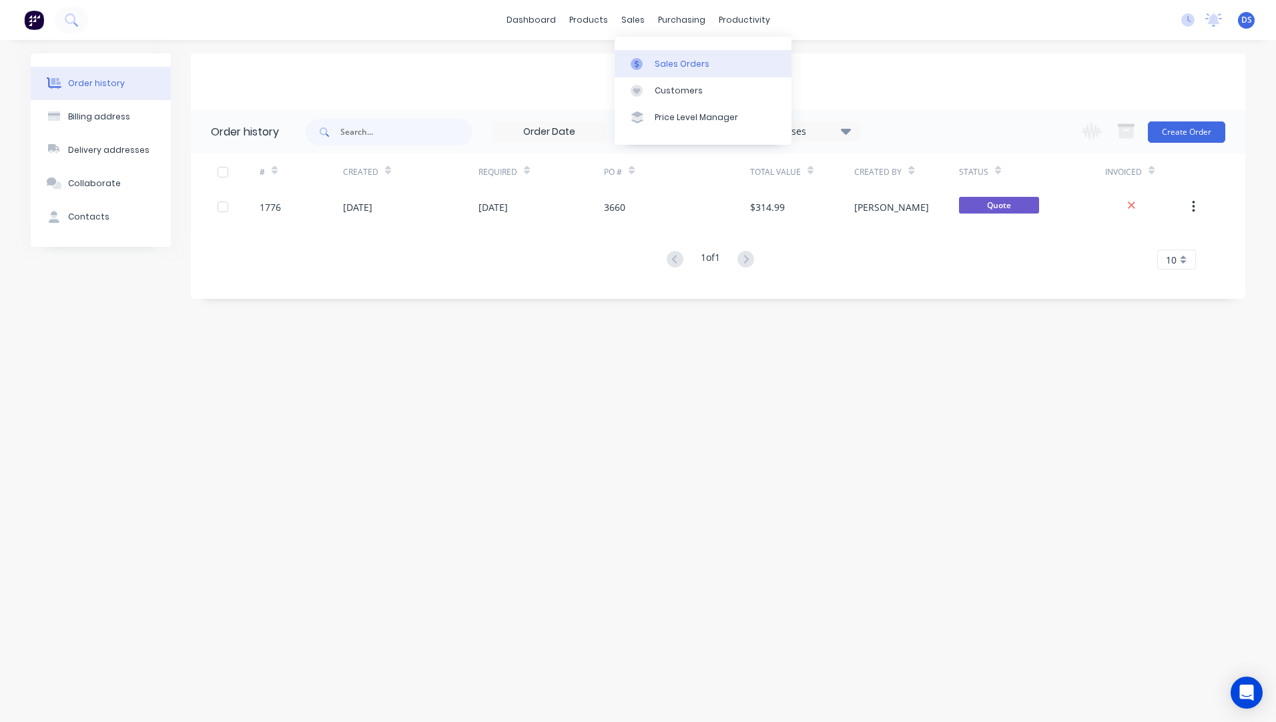
click at [660, 64] on div "Sales Orders" at bounding box center [682, 64] width 55 height 12
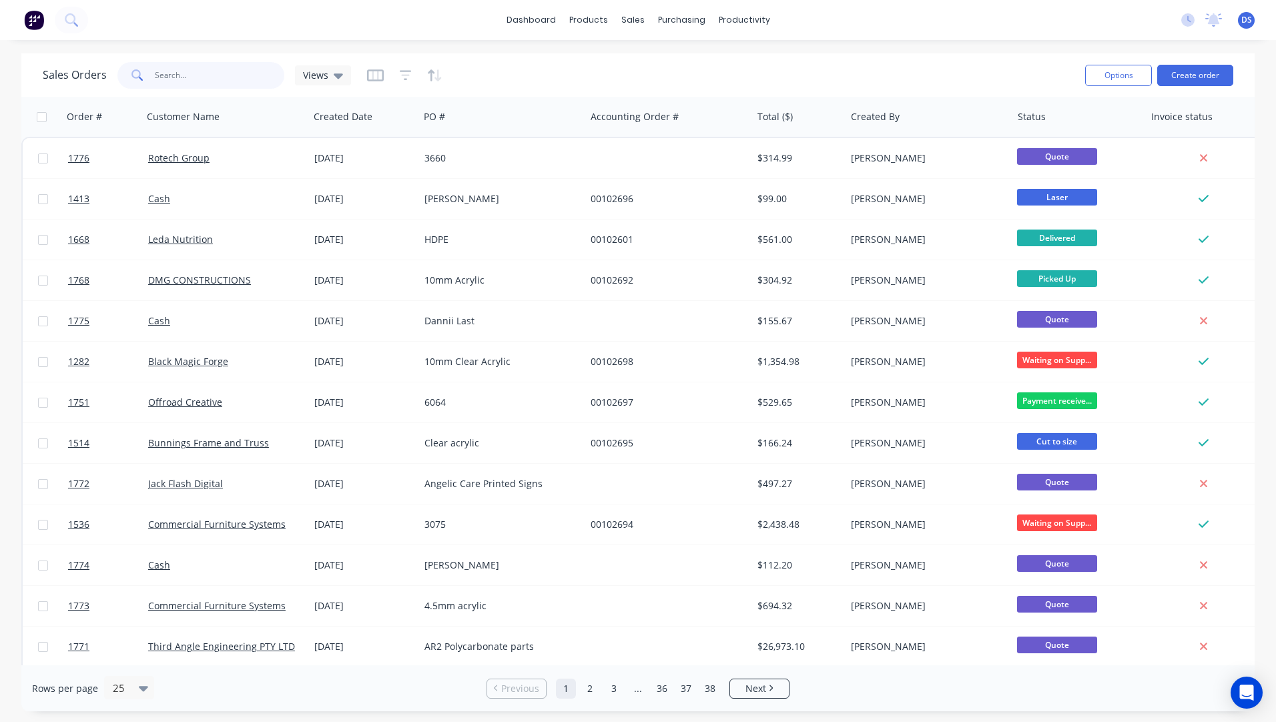
click at [174, 72] on input "text" at bounding box center [220, 75] width 130 height 27
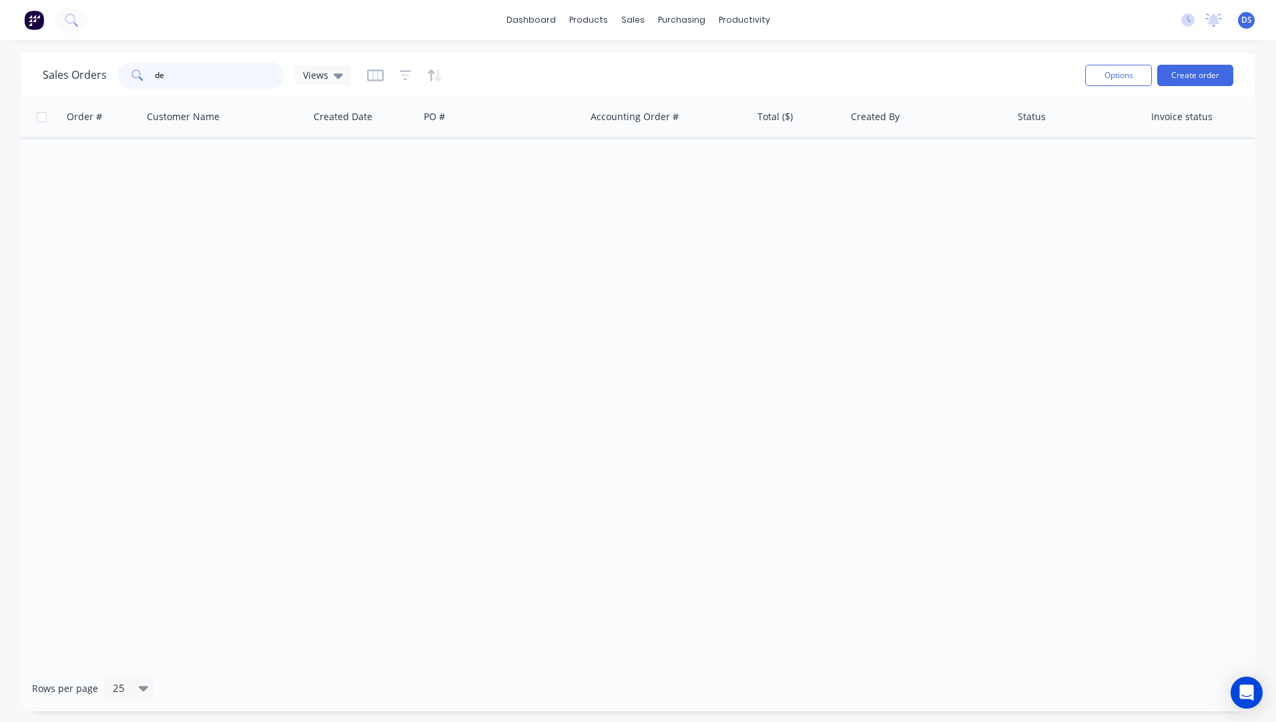
type input "d"
type input "baum"
drag, startPoint x: 210, startPoint y: 73, endPoint x: 113, endPoint y: 69, distance: 96.2
click at [113, 69] on div "Sales Orders baum Views" at bounding box center [197, 75] width 308 height 27
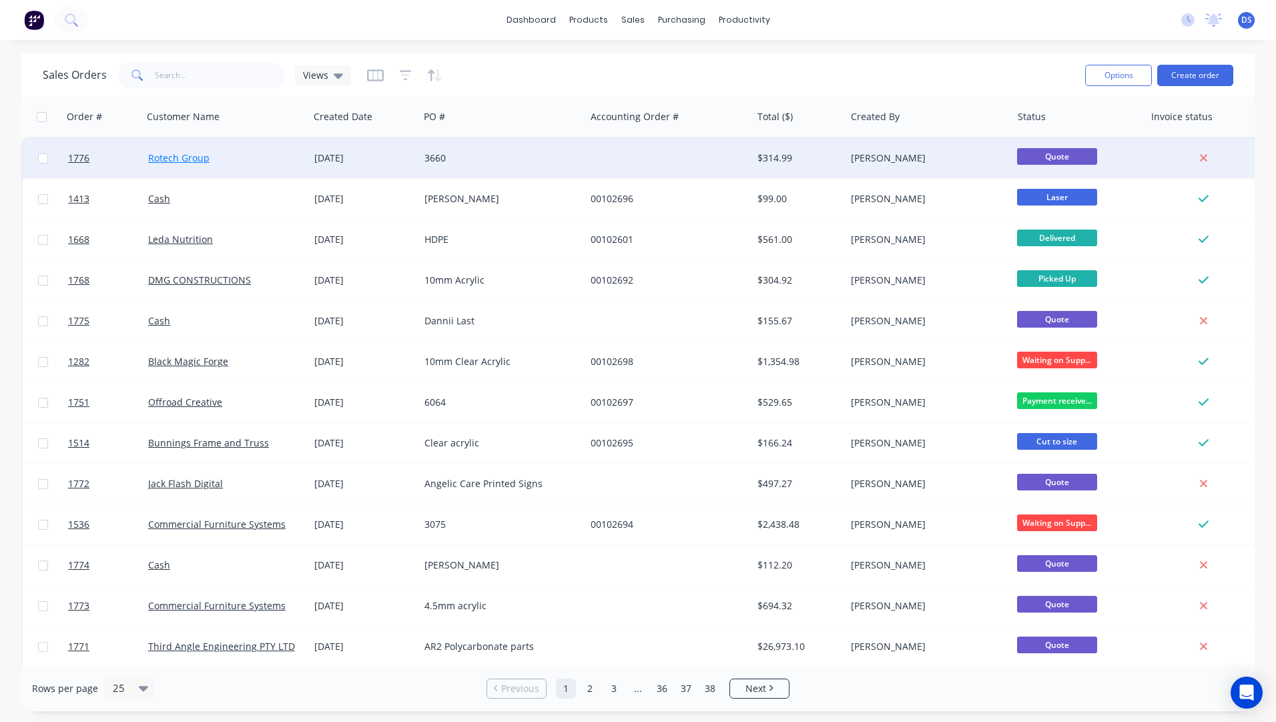
click at [169, 159] on link "Rotech Group" at bounding box center [178, 157] width 61 height 13
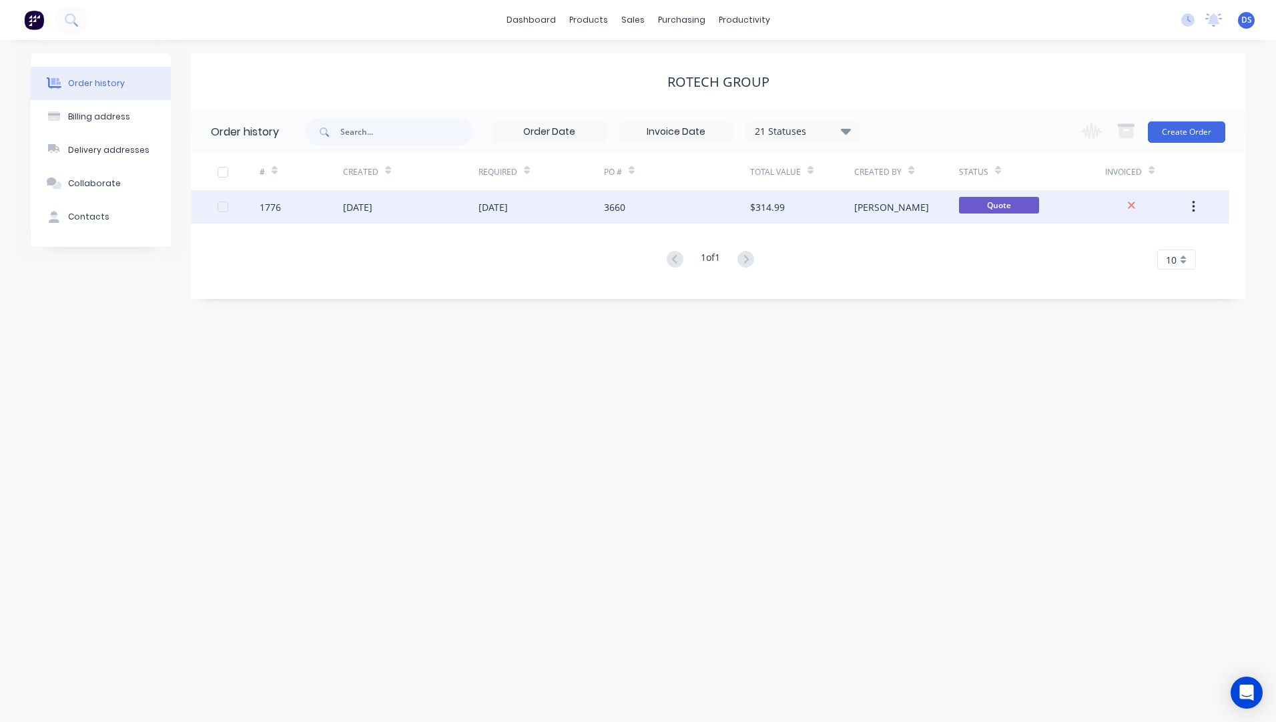
click at [502, 204] on div "03 Oct 2025" at bounding box center [492, 207] width 29 height 14
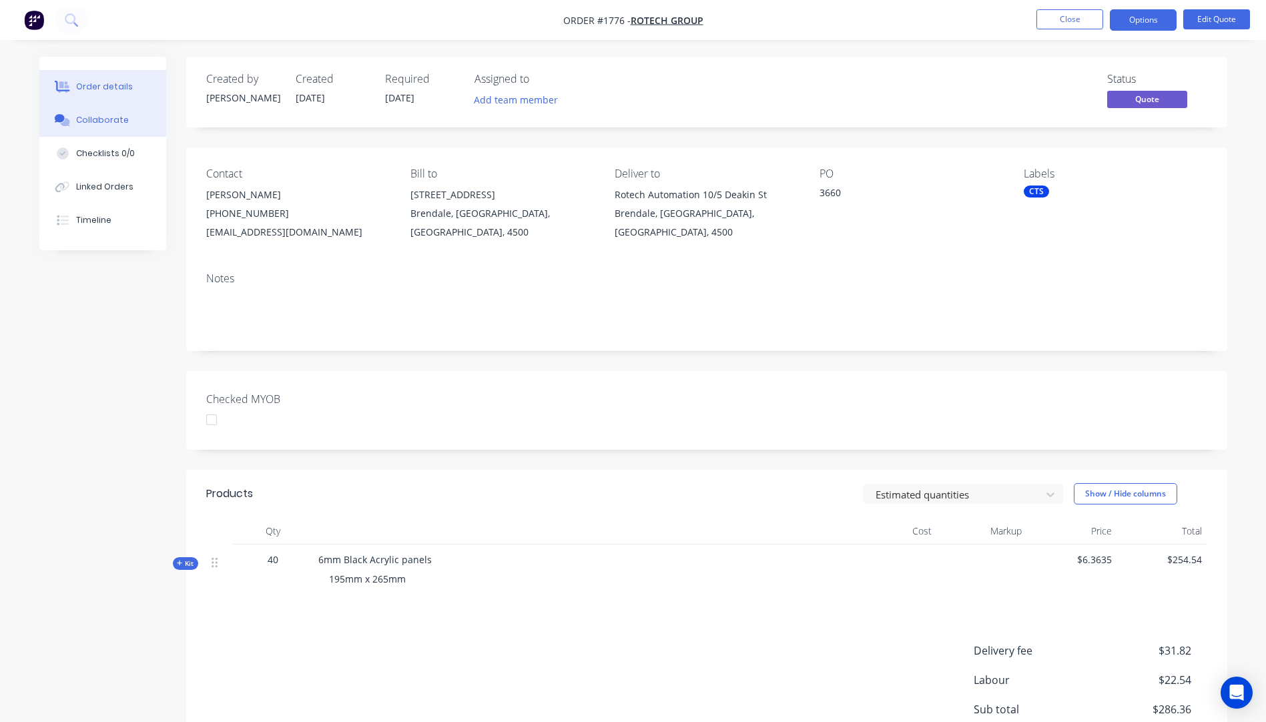
click at [105, 120] on div "Collaborate" at bounding box center [102, 120] width 53 height 12
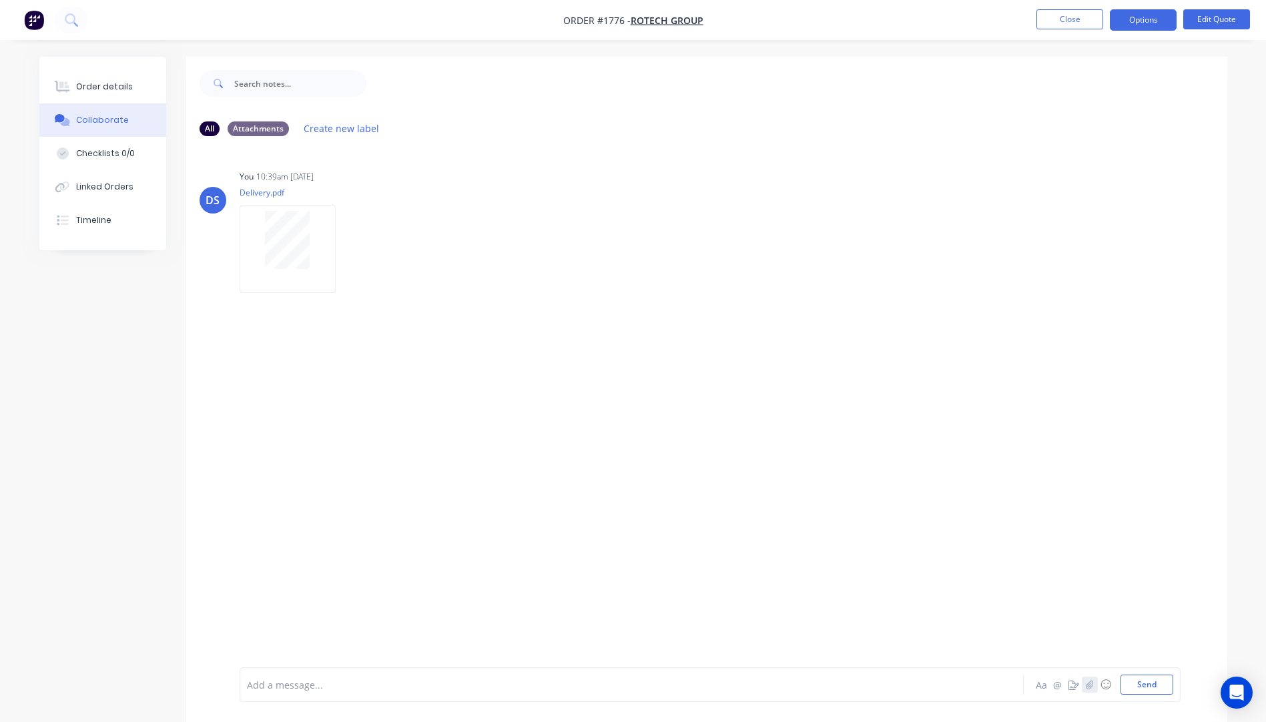
click at [1088, 681] on icon "button" at bounding box center [1089, 684] width 8 height 9
click at [1150, 681] on button "Send" at bounding box center [1146, 685] width 53 height 20
click at [1075, 16] on button "Close" at bounding box center [1069, 19] width 67 height 20
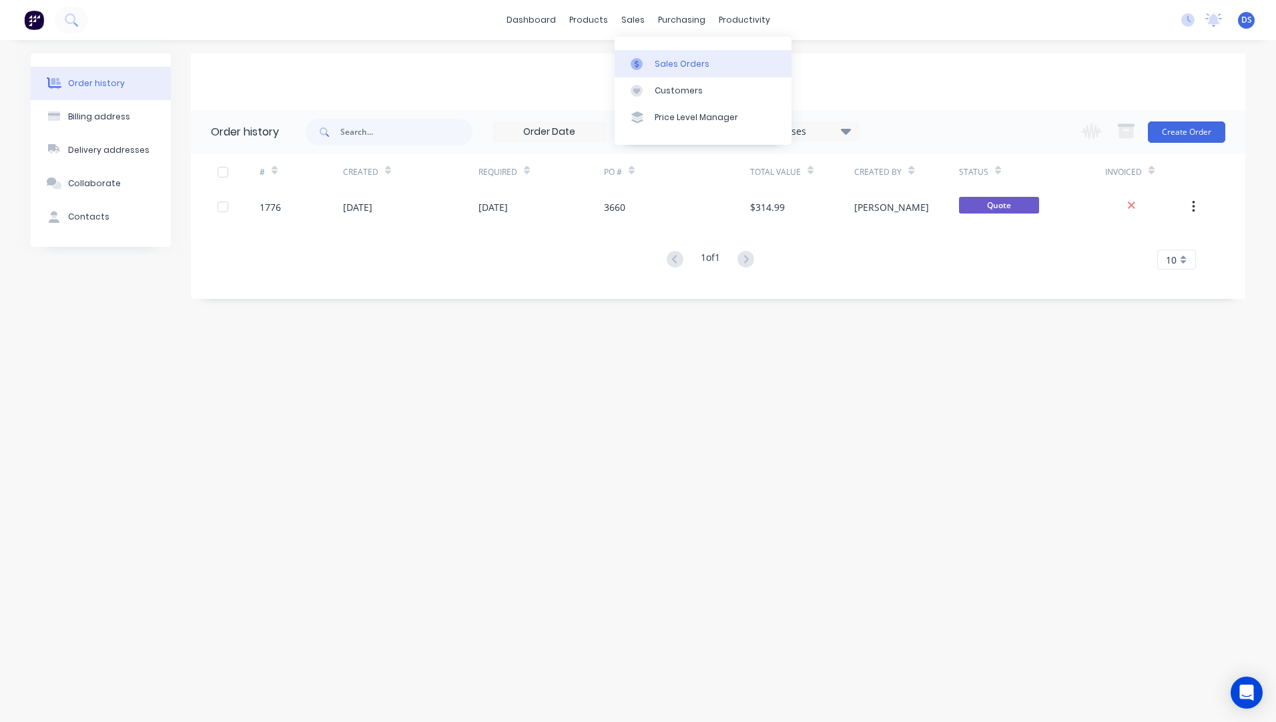
click at [676, 63] on div "Sales Orders" at bounding box center [682, 64] width 55 height 12
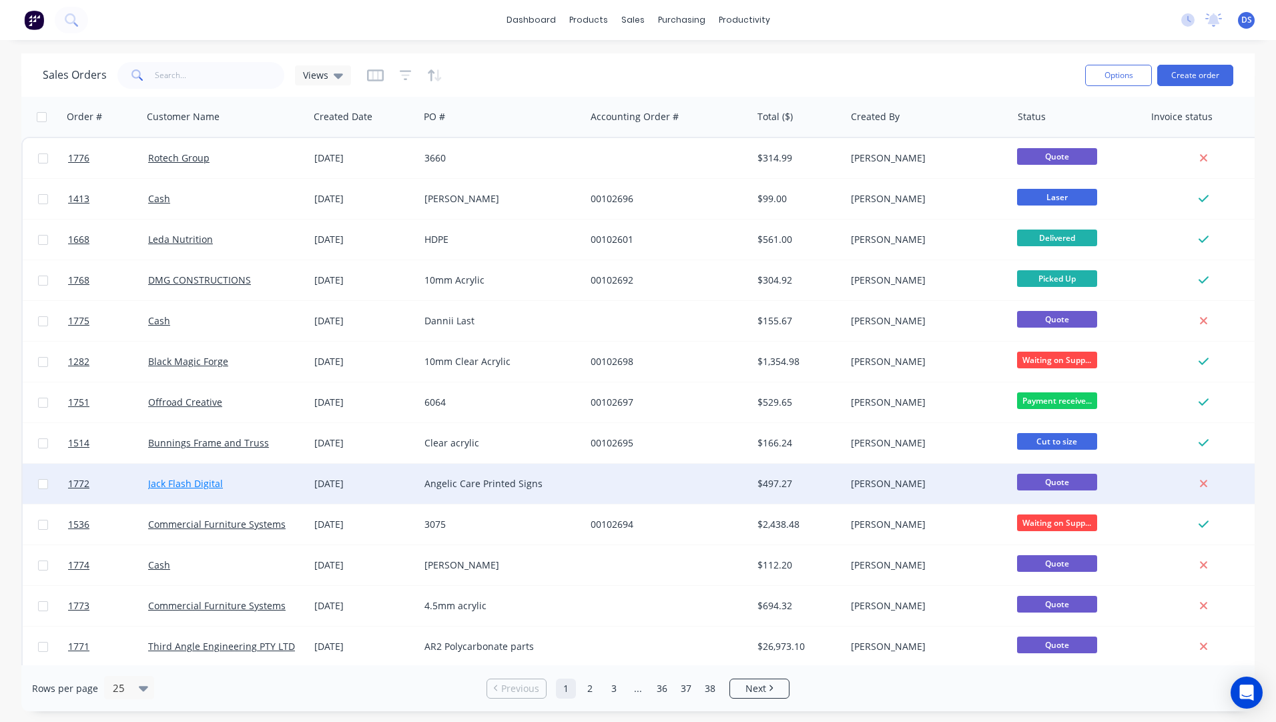
click at [198, 485] on link "Jack Flash Digital" at bounding box center [185, 483] width 75 height 13
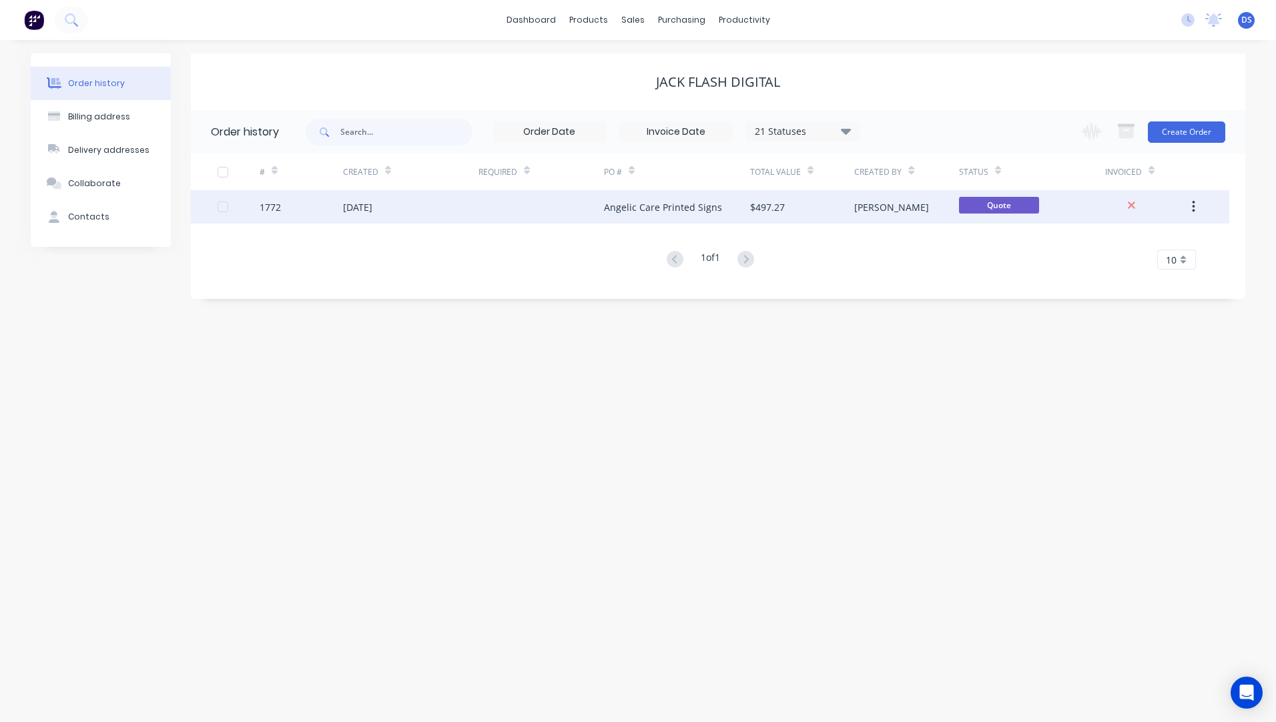
click at [585, 210] on div at bounding box center [540, 206] width 125 height 33
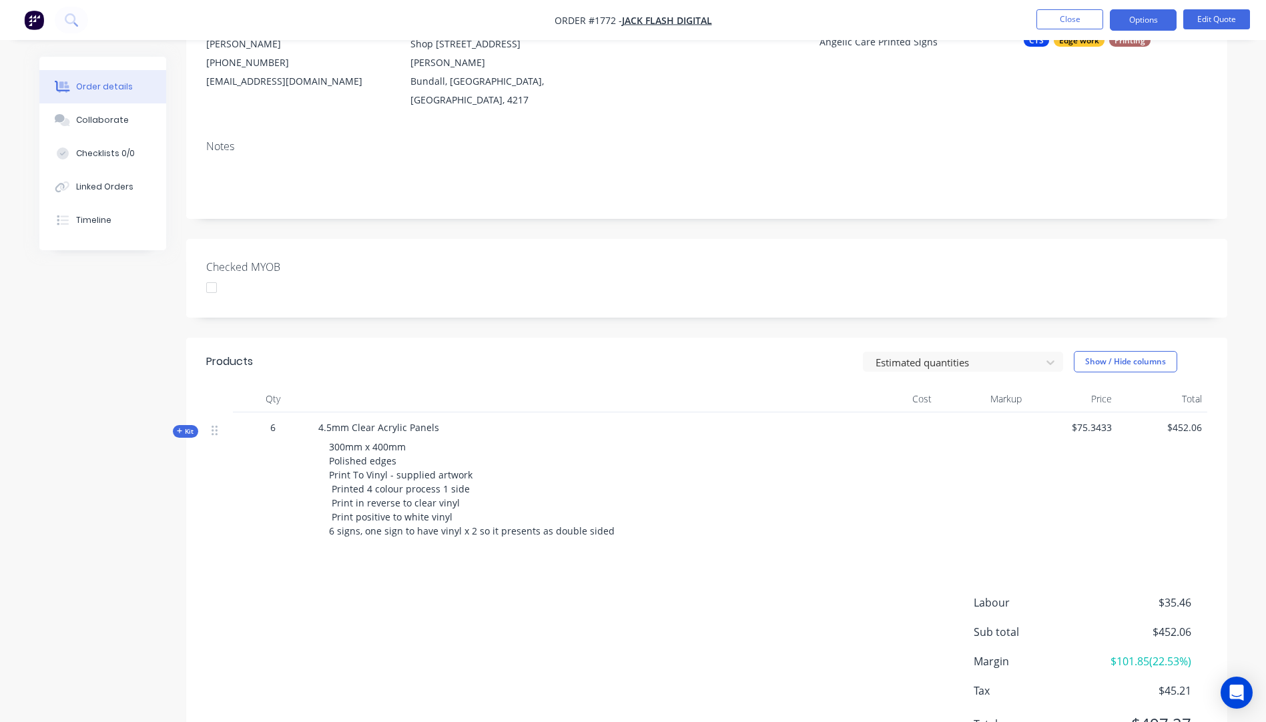
scroll to position [200, 0]
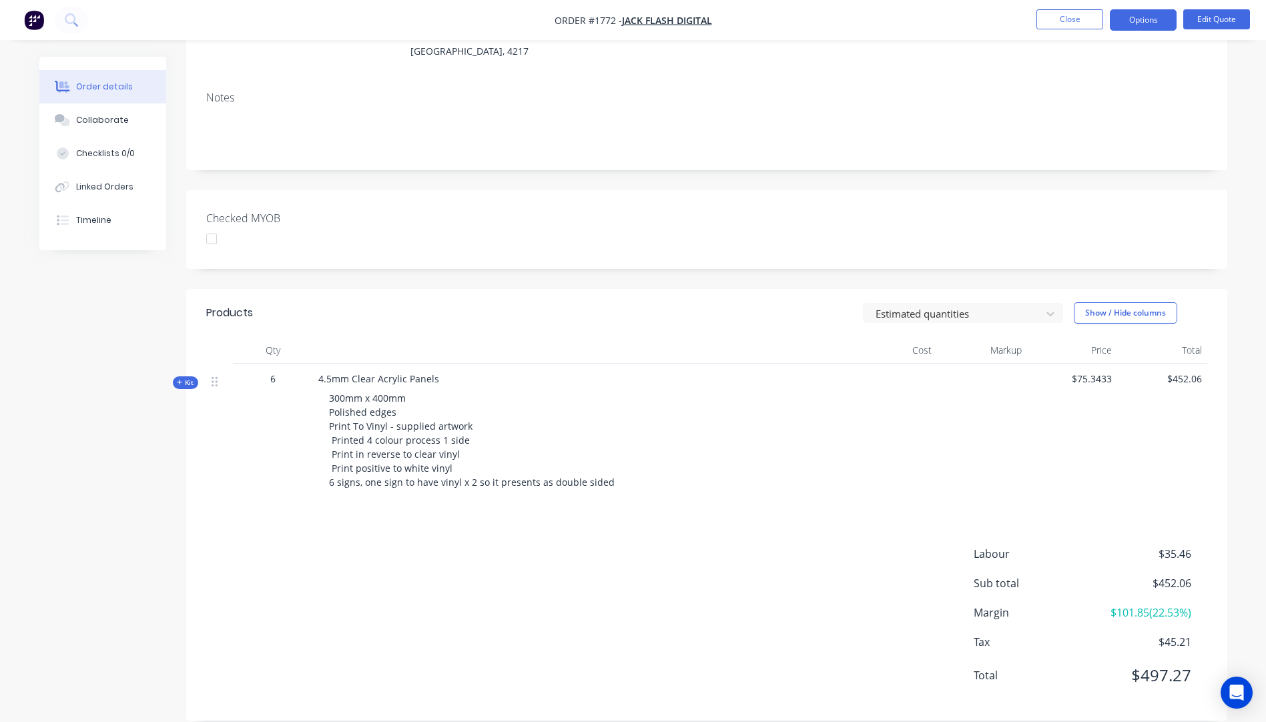
click at [177, 379] on icon "button" at bounding box center [180, 382] width 6 height 7
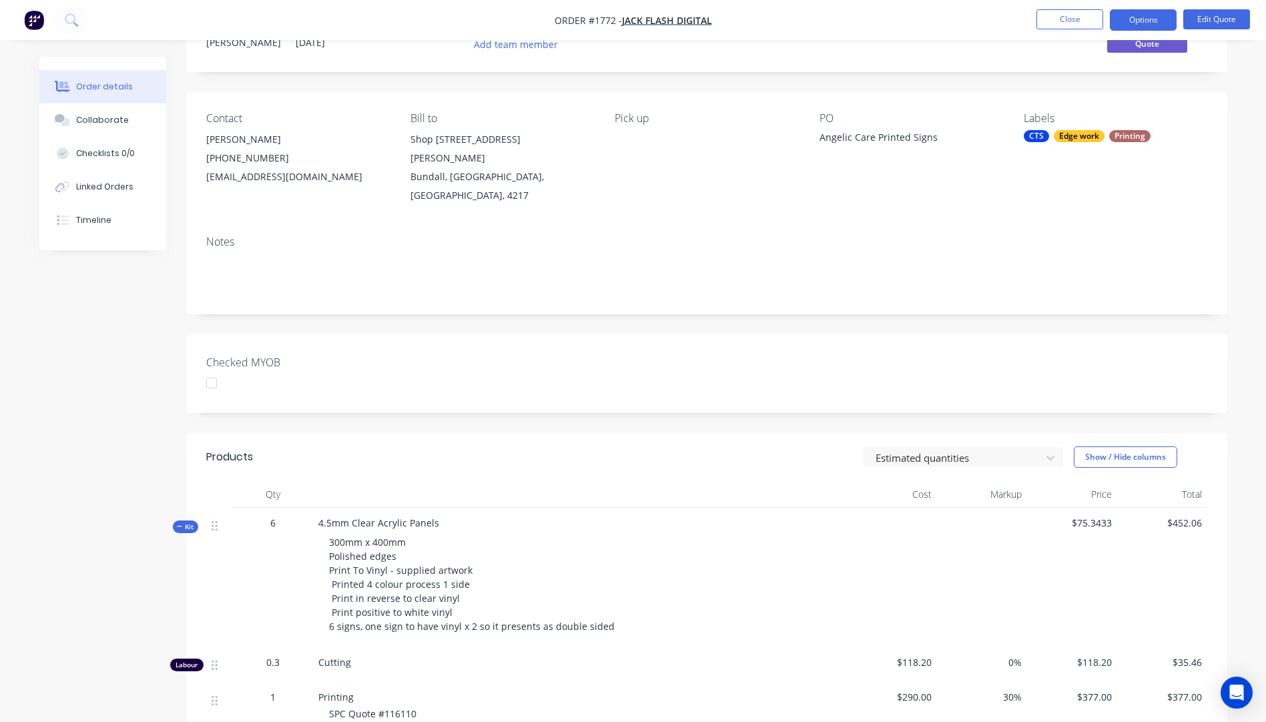
scroll to position [0, 0]
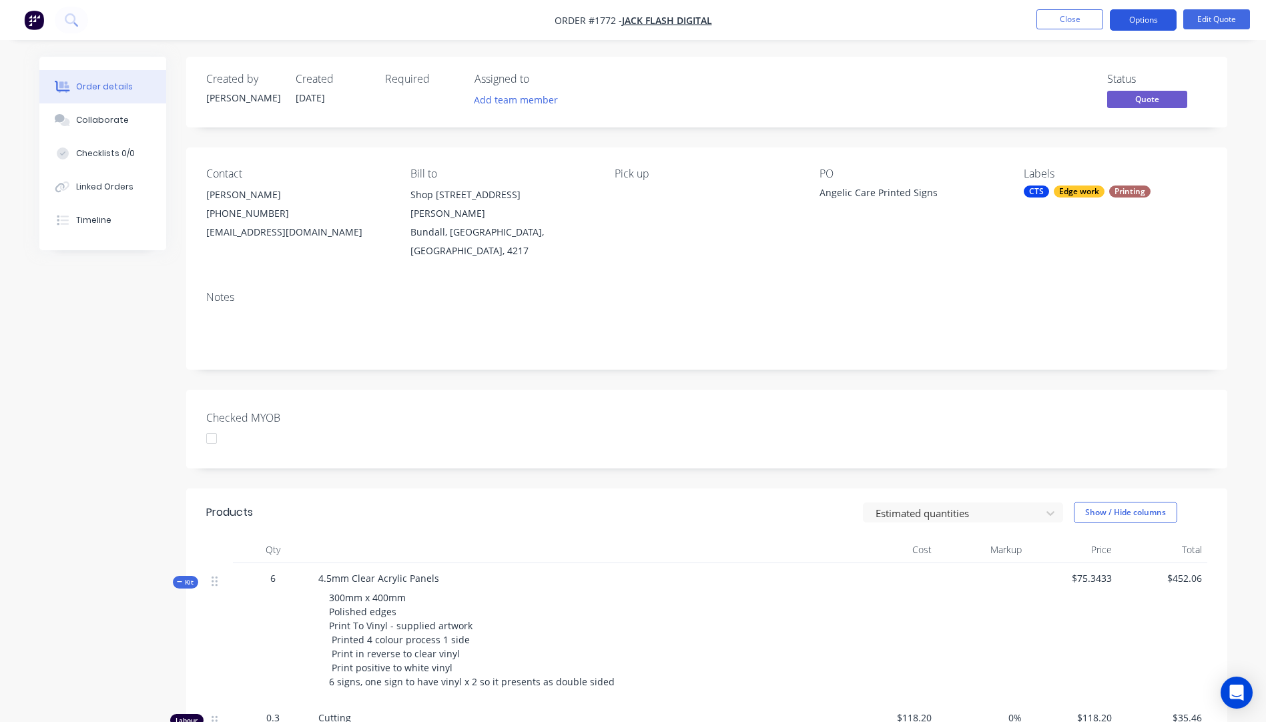
click at [1141, 25] on button "Options" at bounding box center [1143, 19] width 67 height 21
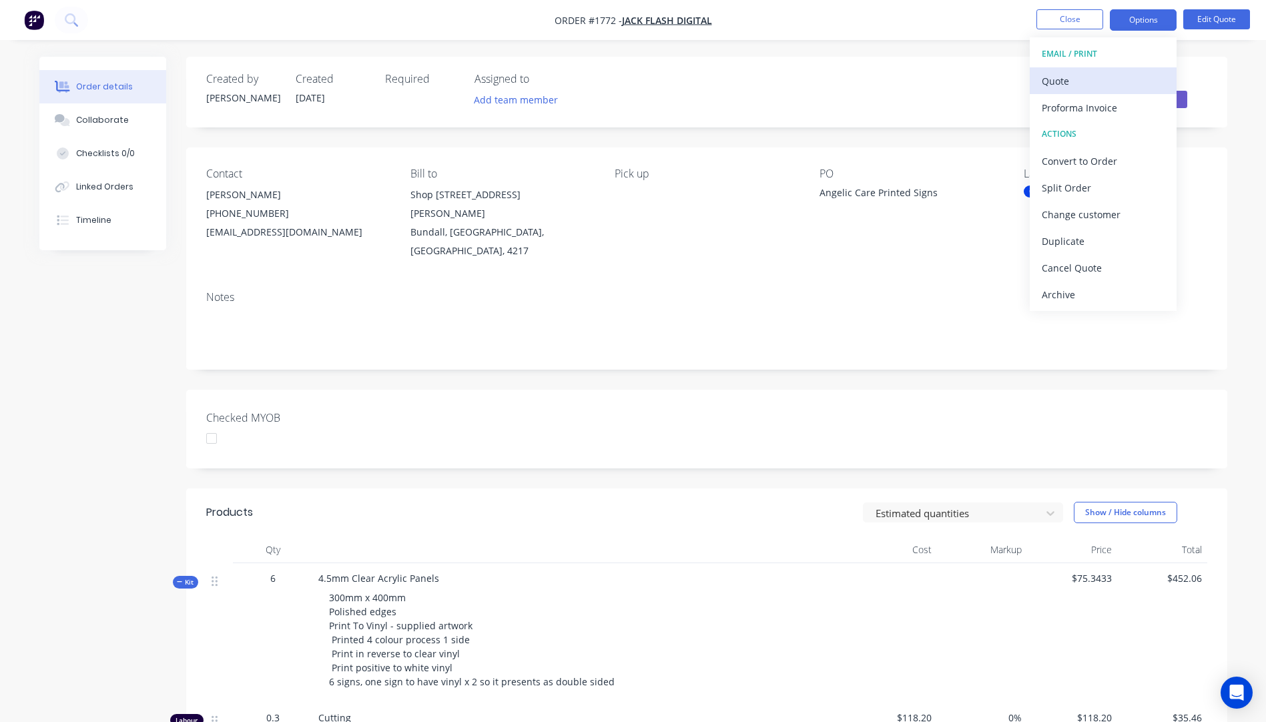
click at [1066, 89] on div "Quote" at bounding box center [1103, 80] width 123 height 19
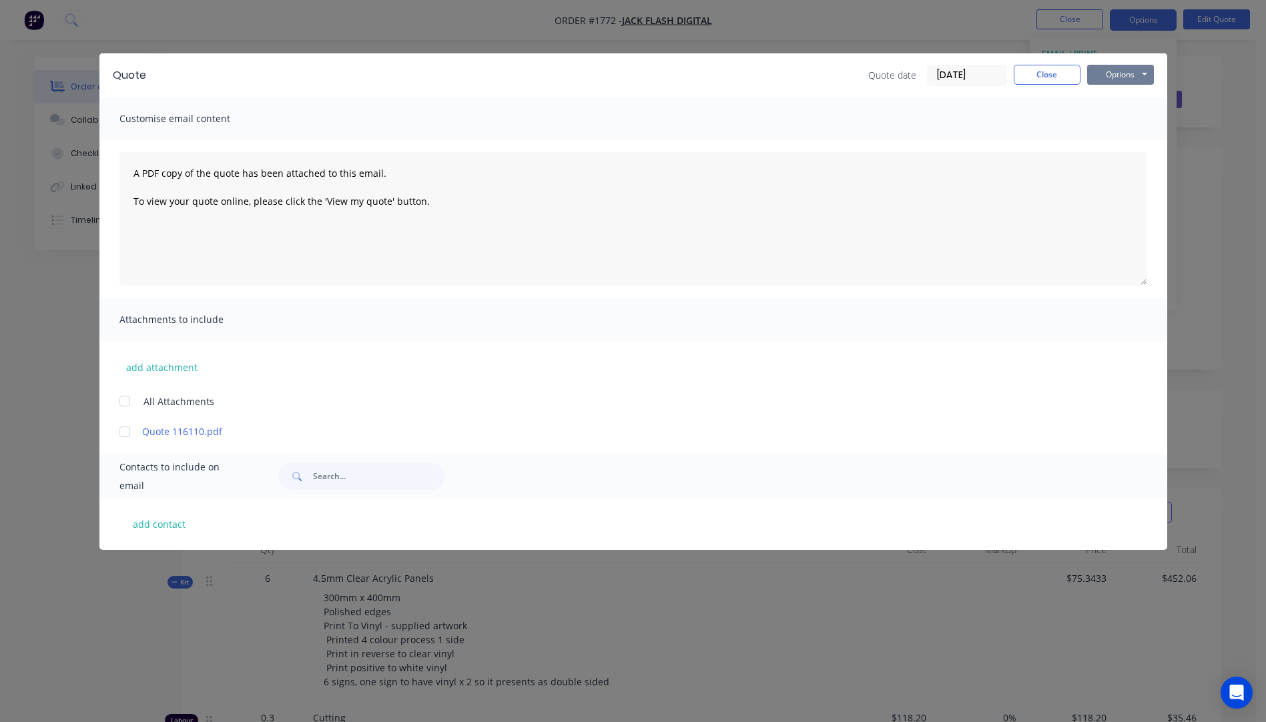
click at [1110, 77] on button "Options" at bounding box center [1120, 75] width 67 height 20
click at [167, 527] on button "add contact" at bounding box center [159, 524] width 80 height 20
select select "AU"
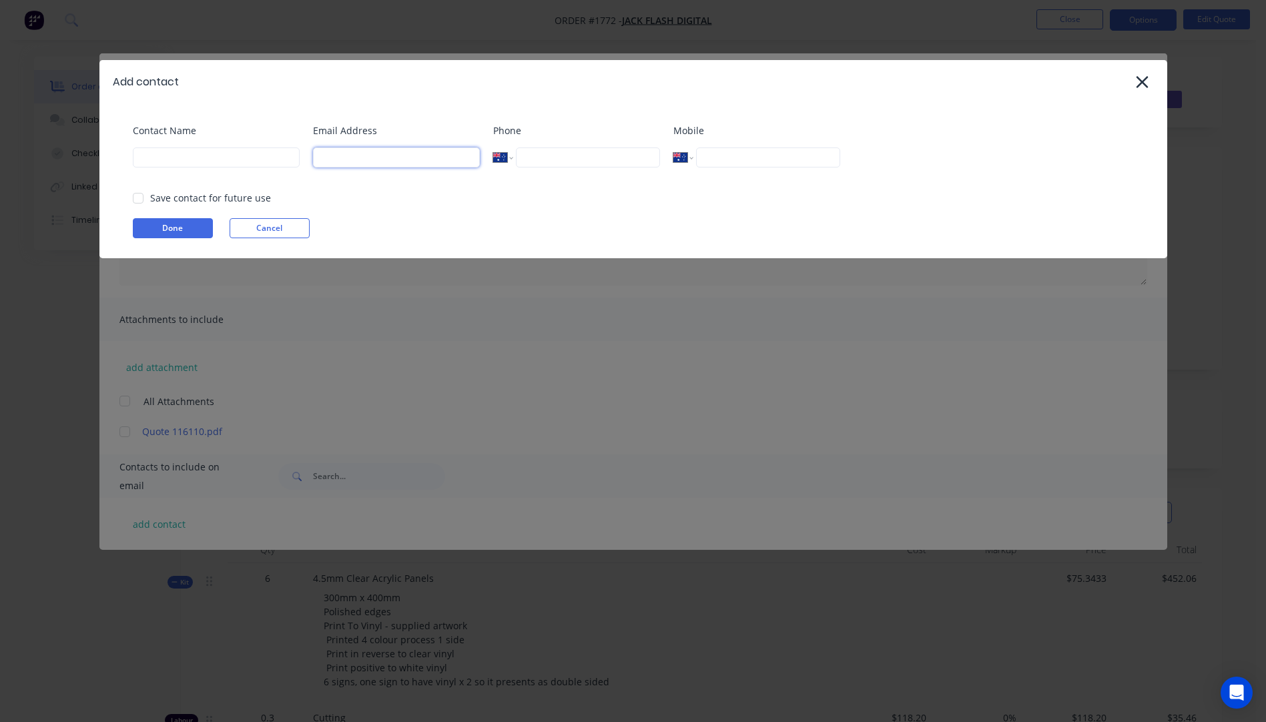
click at [378, 160] on input at bounding box center [396, 157] width 167 height 20
type input "JackFlashDigital@iinet.net.au"
type input "Graham Hill"
click at [163, 232] on button "Done" at bounding box center [173, 228] width 80 height 20
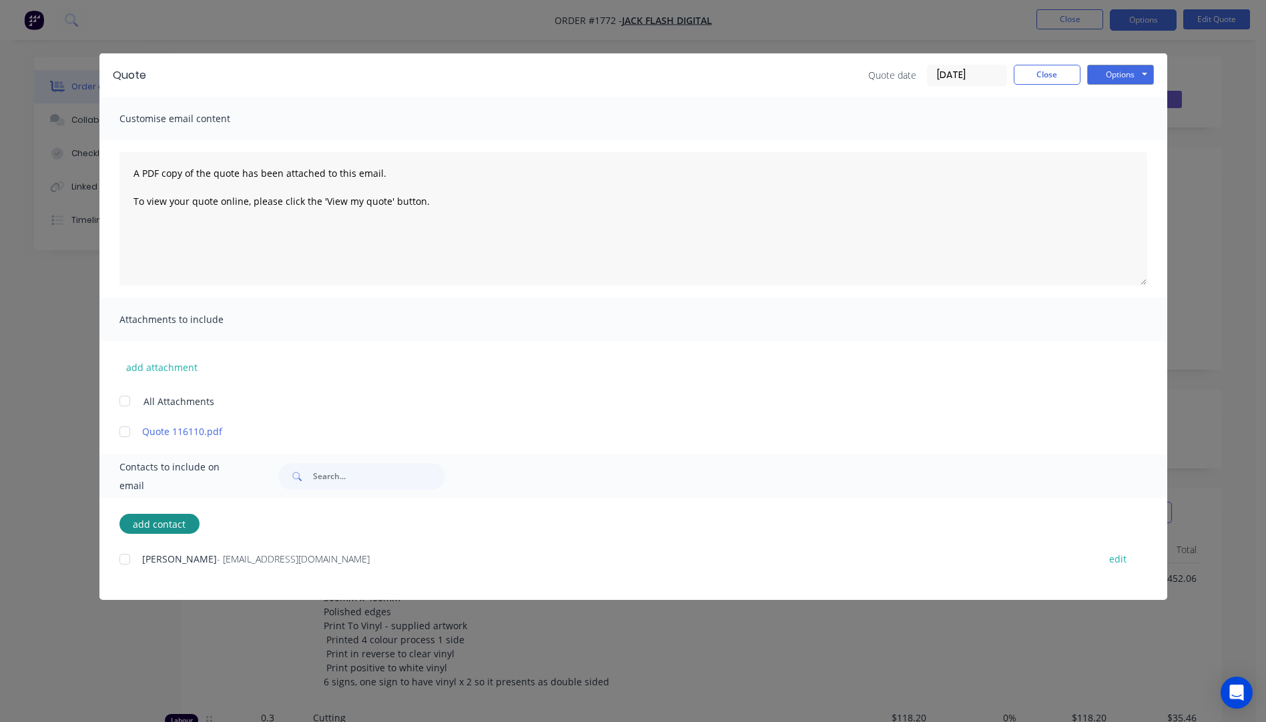
click at [127, 561] on div at bounding box center [124, 559] width 27 height 27
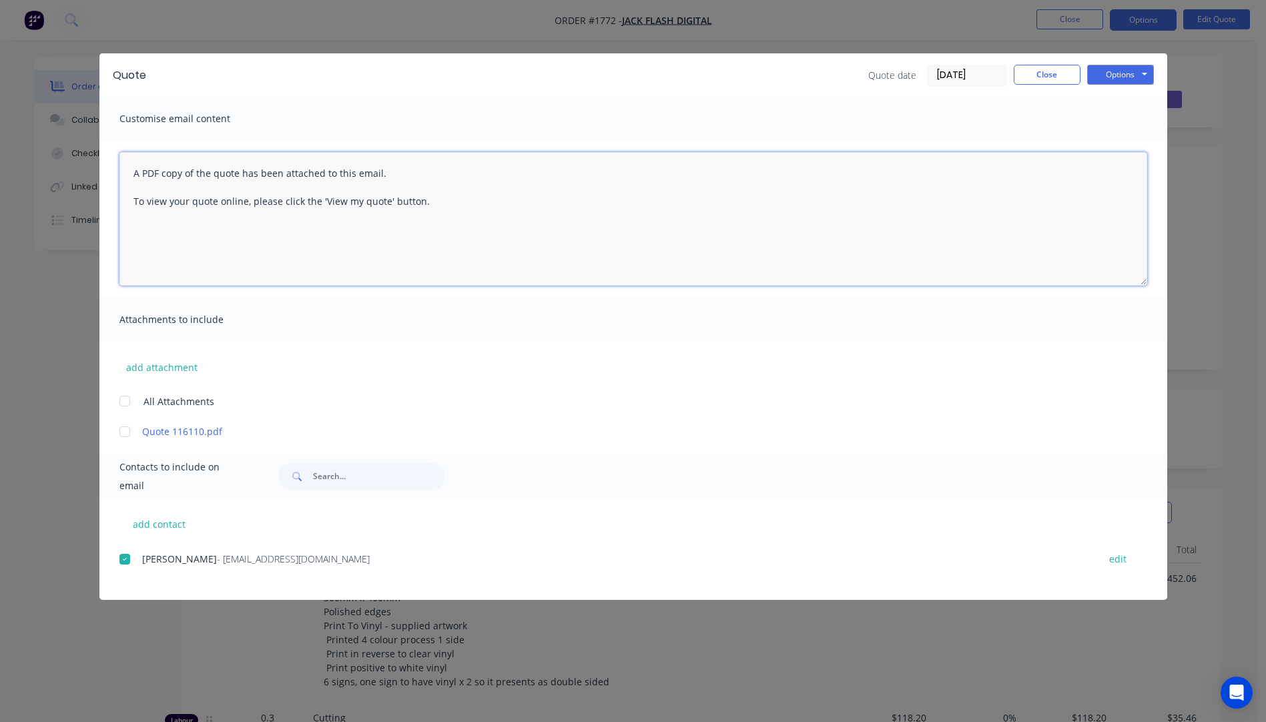
paste textarea "Hi, Please contact us if you have any questions. Regards, Darren sales@allstarp…"
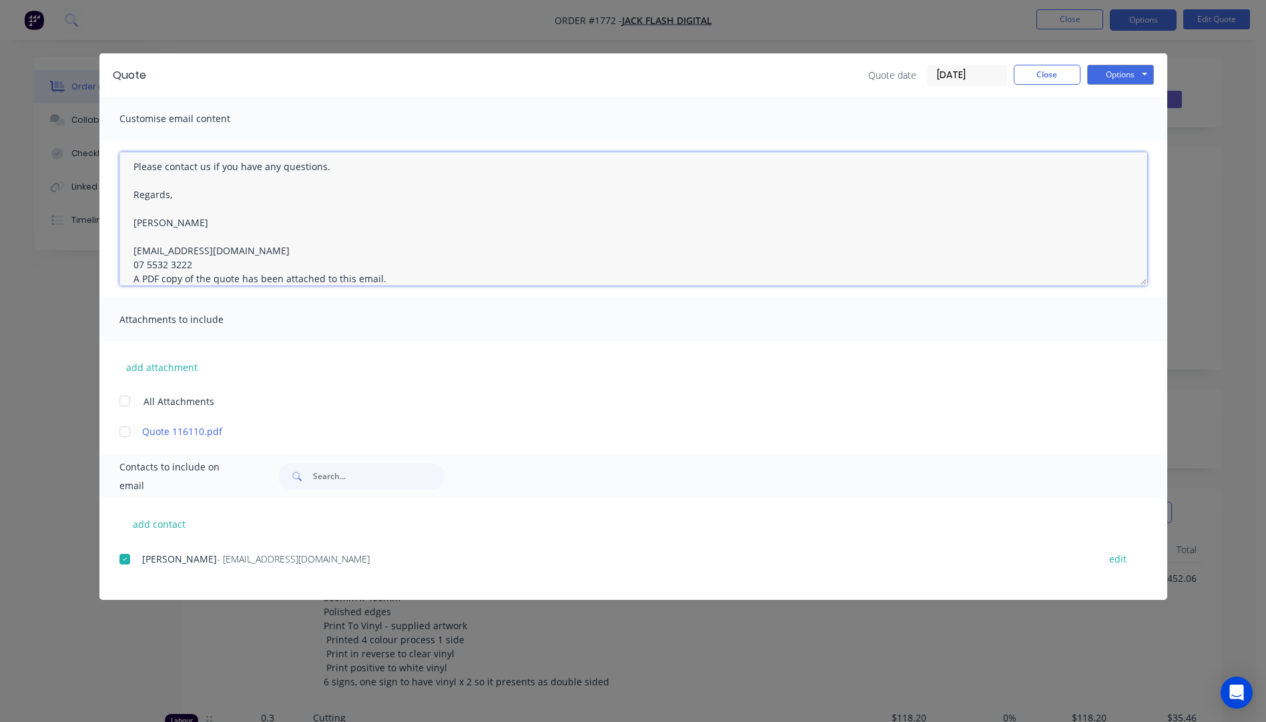
click at [195, 265] on textarea "Hi, Please contact us if you have any questions. Regards, Darren sales@allstarp…" at bounding box center [633, 218] width 1028 height 133
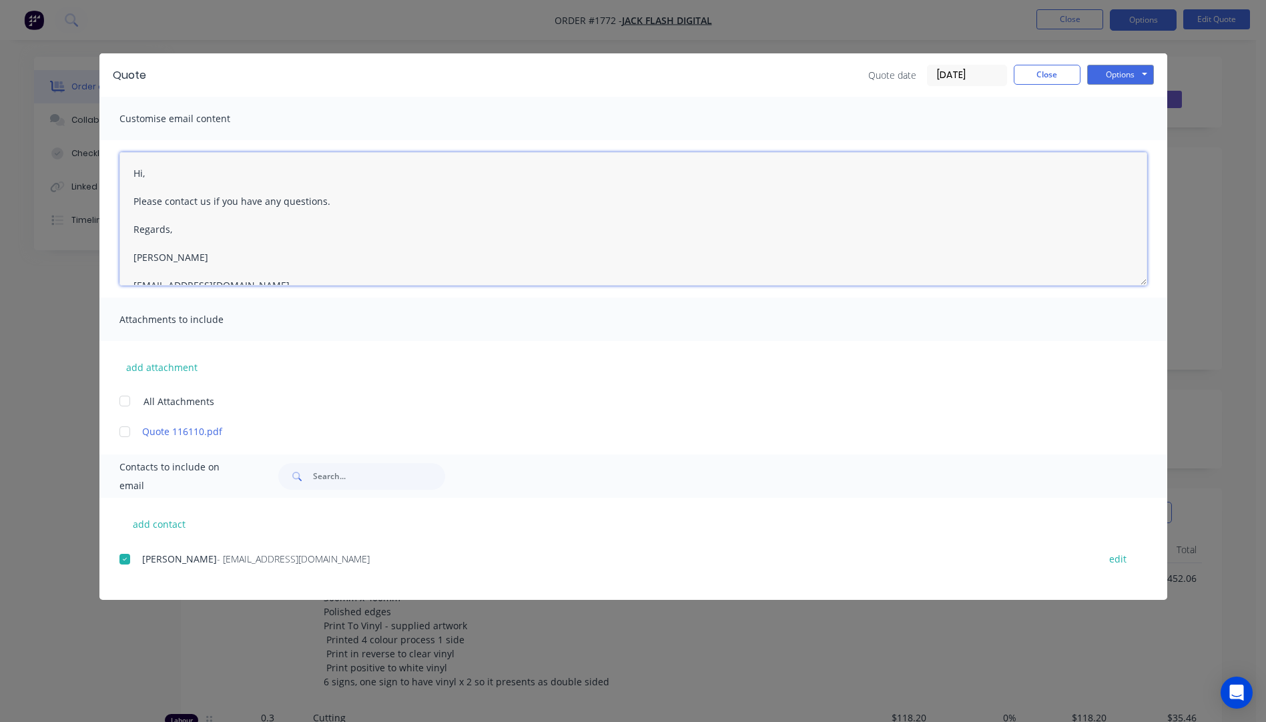
click at [148, 177] on textarea "Hi, Please contact us if you have any questions. Regards, Darren sales@allstarp…" at bounding box center [633, 218] width 1028 height 133
type textarea "Hi Graham, Please see quote attached. Please contact us if you have any questio…"
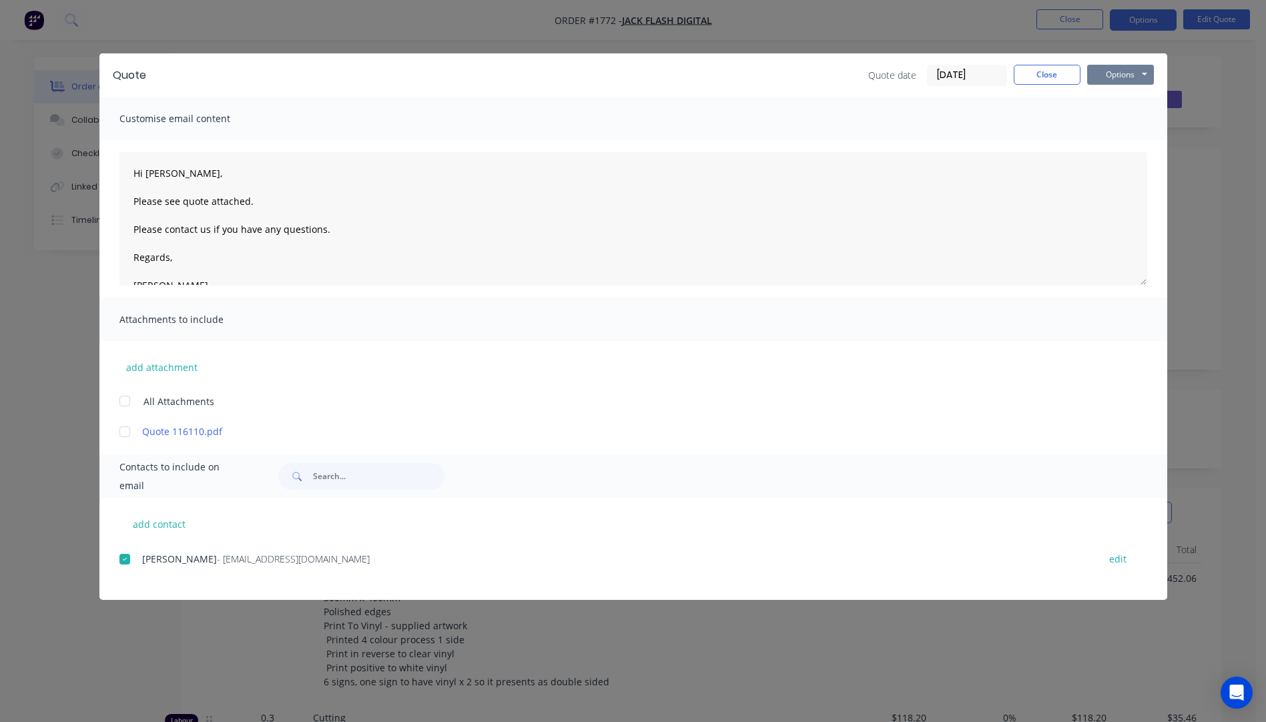
click at [1112, 76] on button "Options" at bounding box center [1120, 75] width 67 height 20
click at [1114, 143] on button "Email" at bounding box center [1129, 142] width 85 height 22
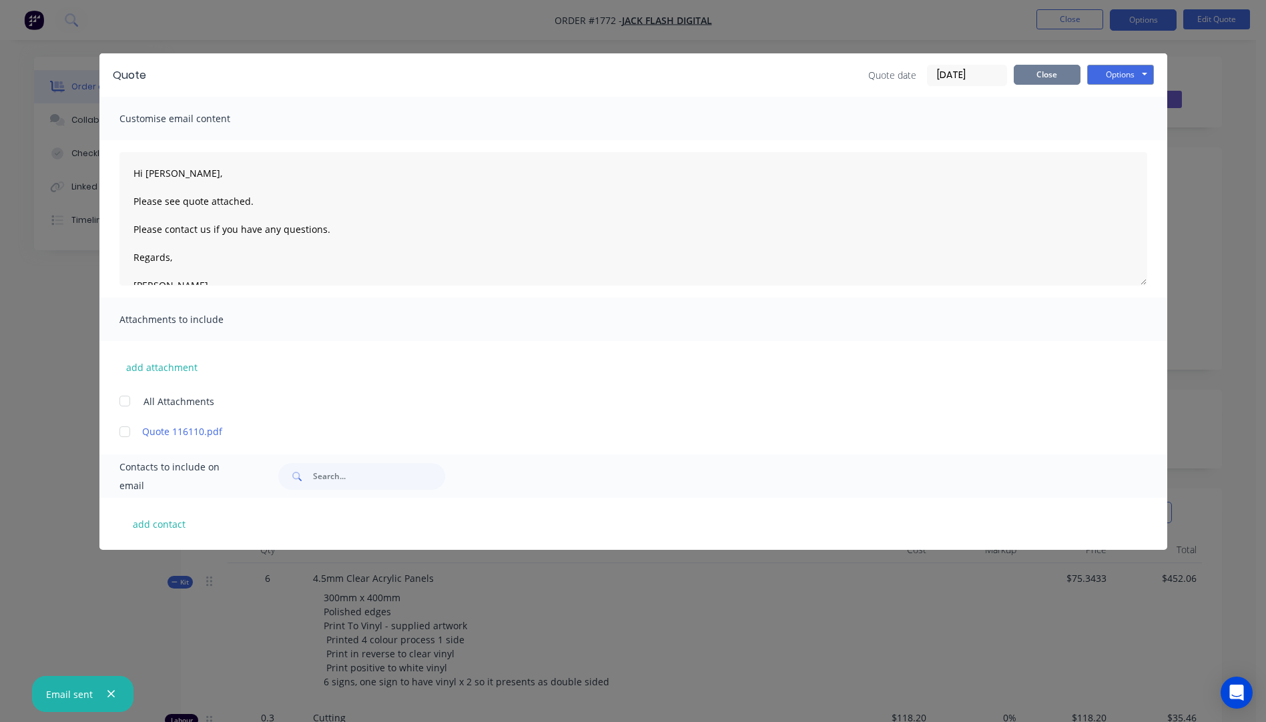
click at [1055, 77] on button "Close" at bounding box center [1047, 75] width 67 height 20
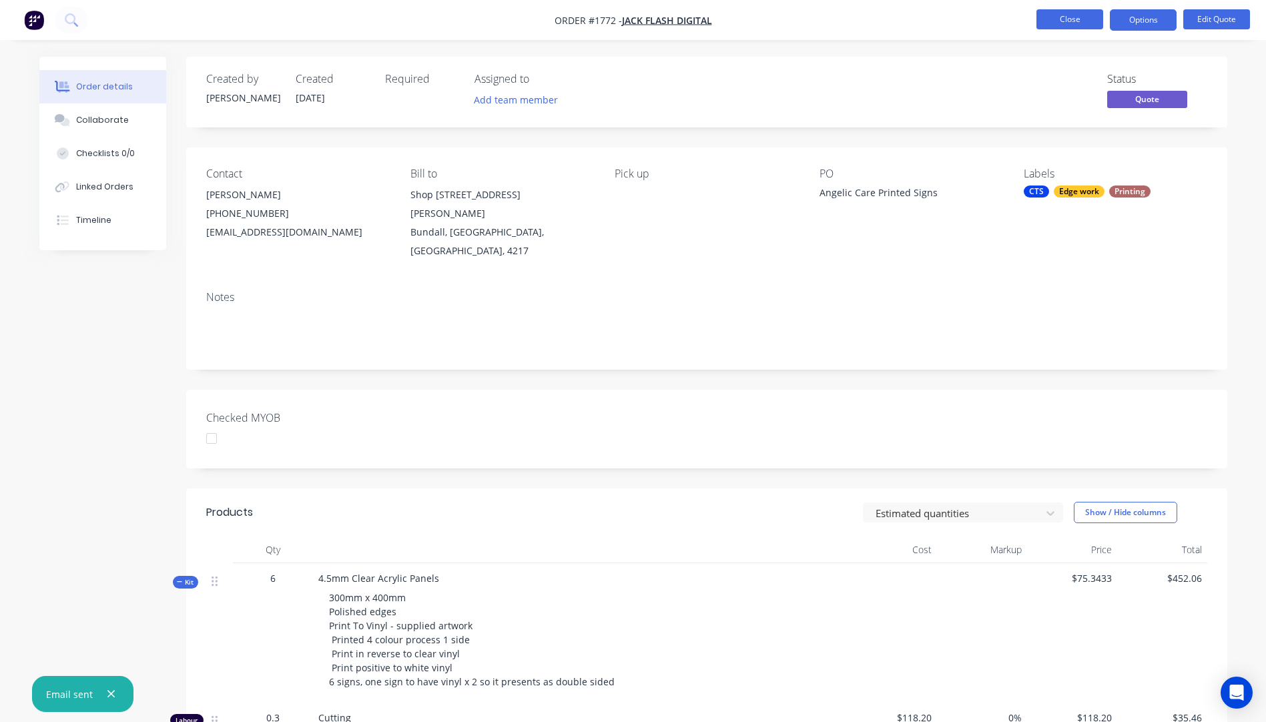
click at [1049, 21] on button "Close" at bounding box center [1069, 19] width 67 height 20
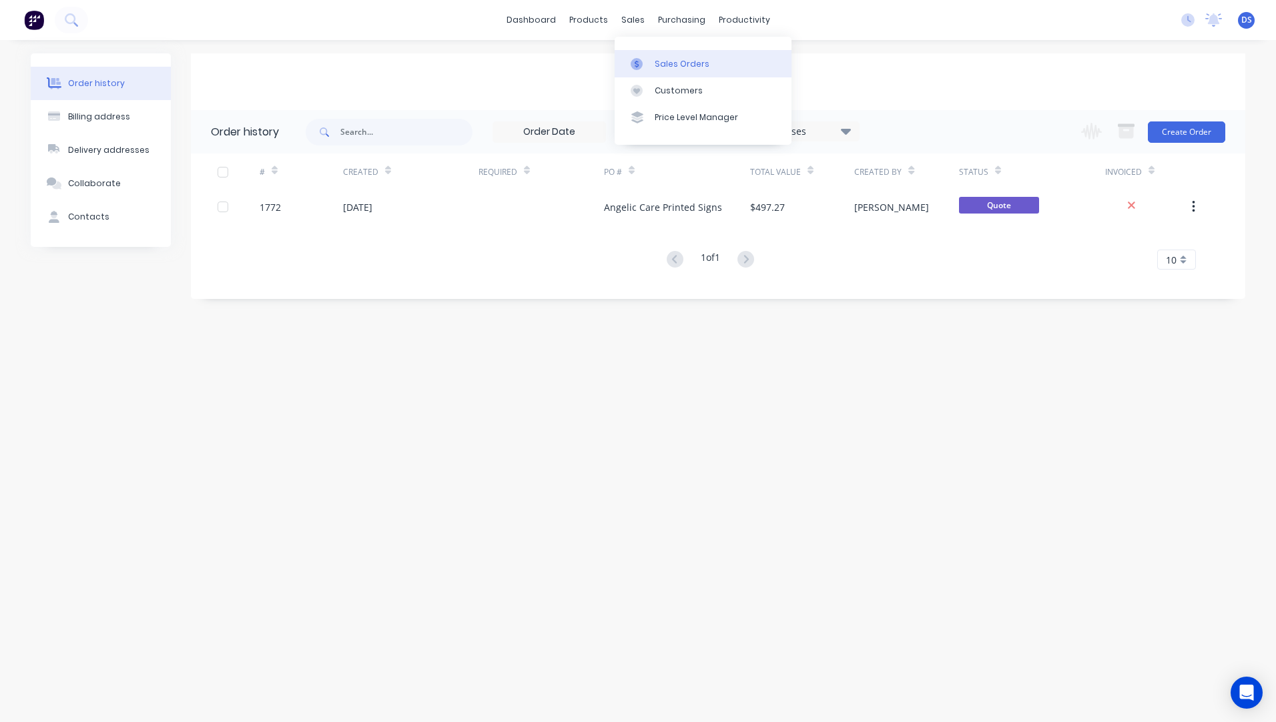
click at [671, 63] on div "Sales Orders" at bounding box center [682, 64] width 55 height 12
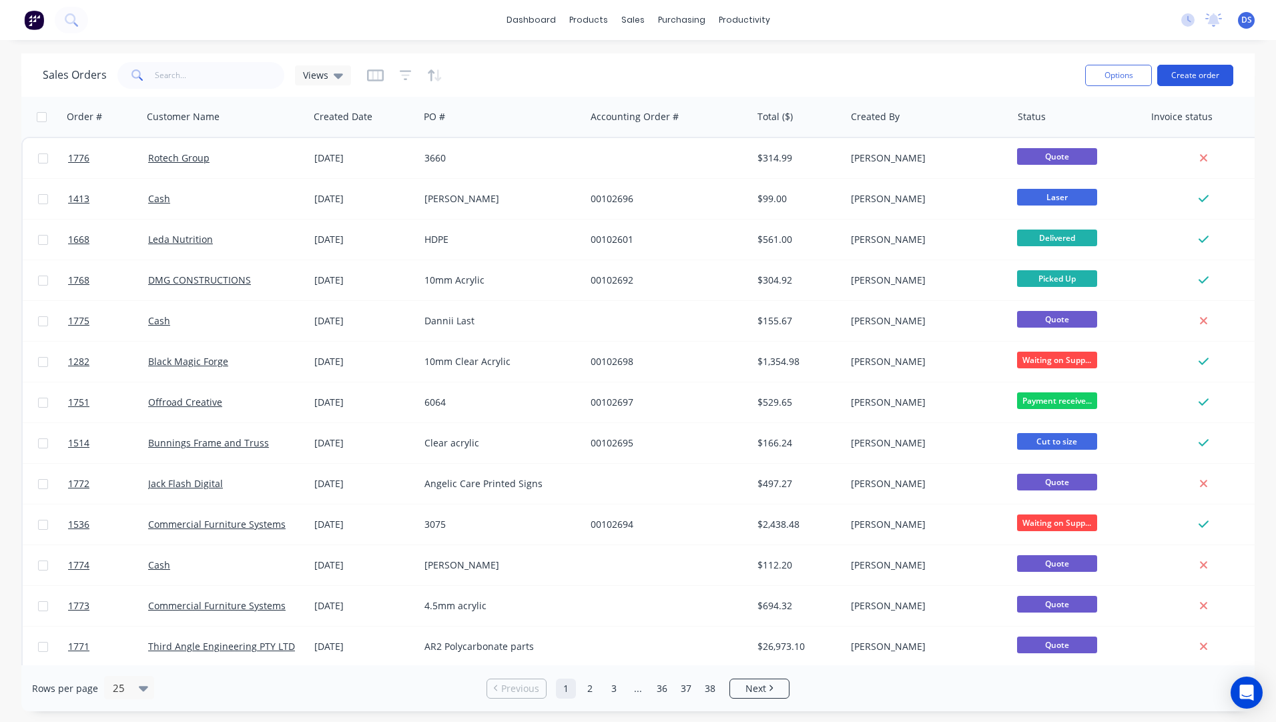
click at [1191, 76] on button "Create order" at bounding box center [1195, 75] width 76 height 21
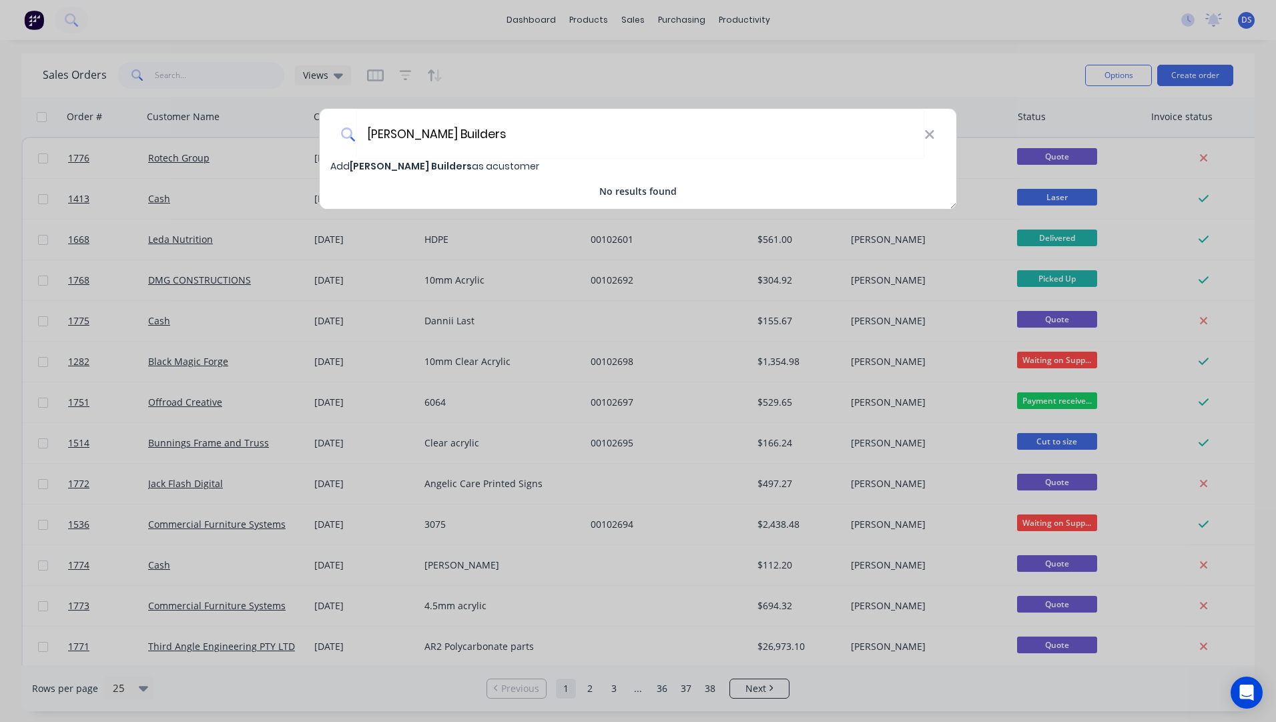
type input "Baumgart Builders"
click at [392, 167] on span "Baumgart Builders" at bounding box center [411, 165] width 122 height 13
select select "AU"
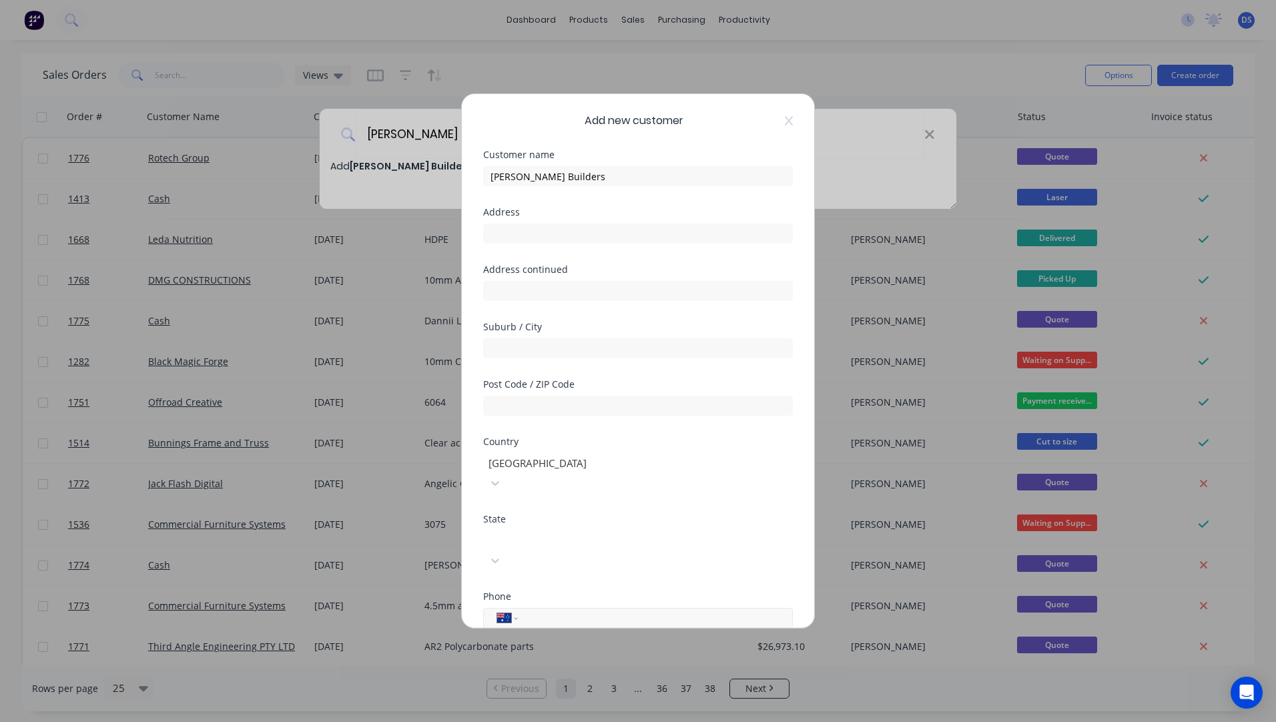
click at [542, 611] on input "tel" at bounding box center [653, 618] width 252 height 15
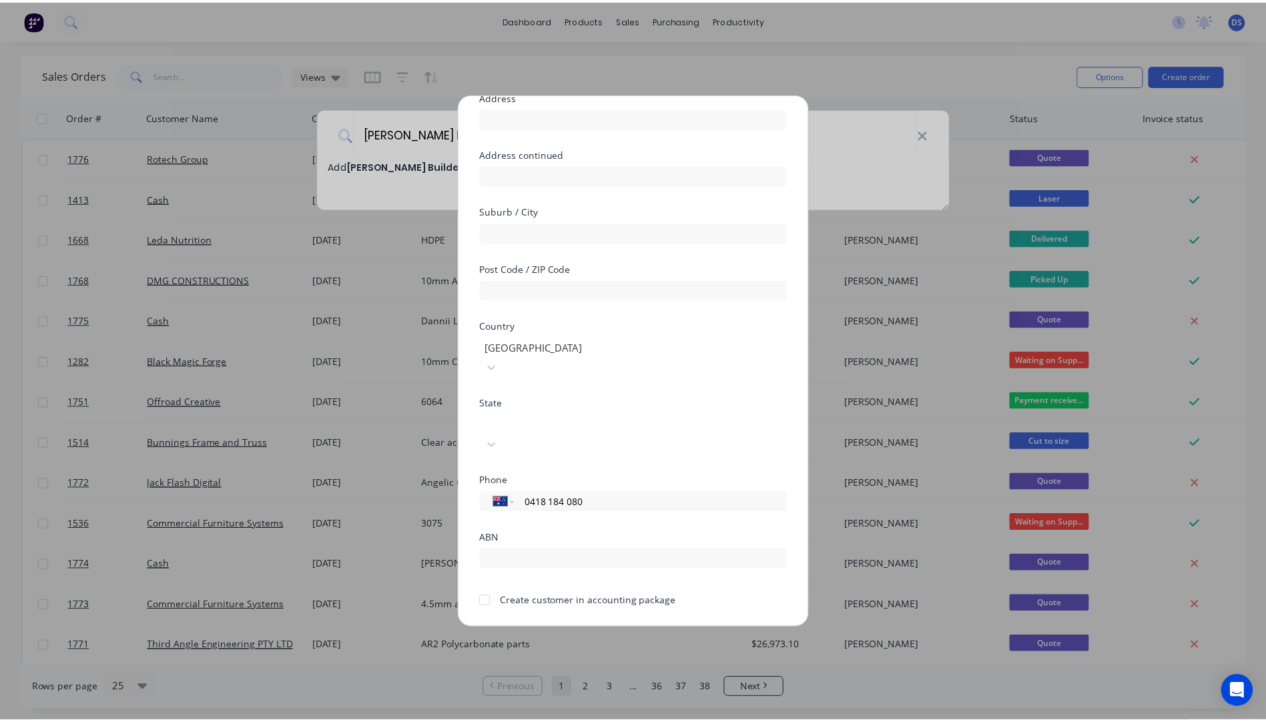
scroll to position [117, 0]
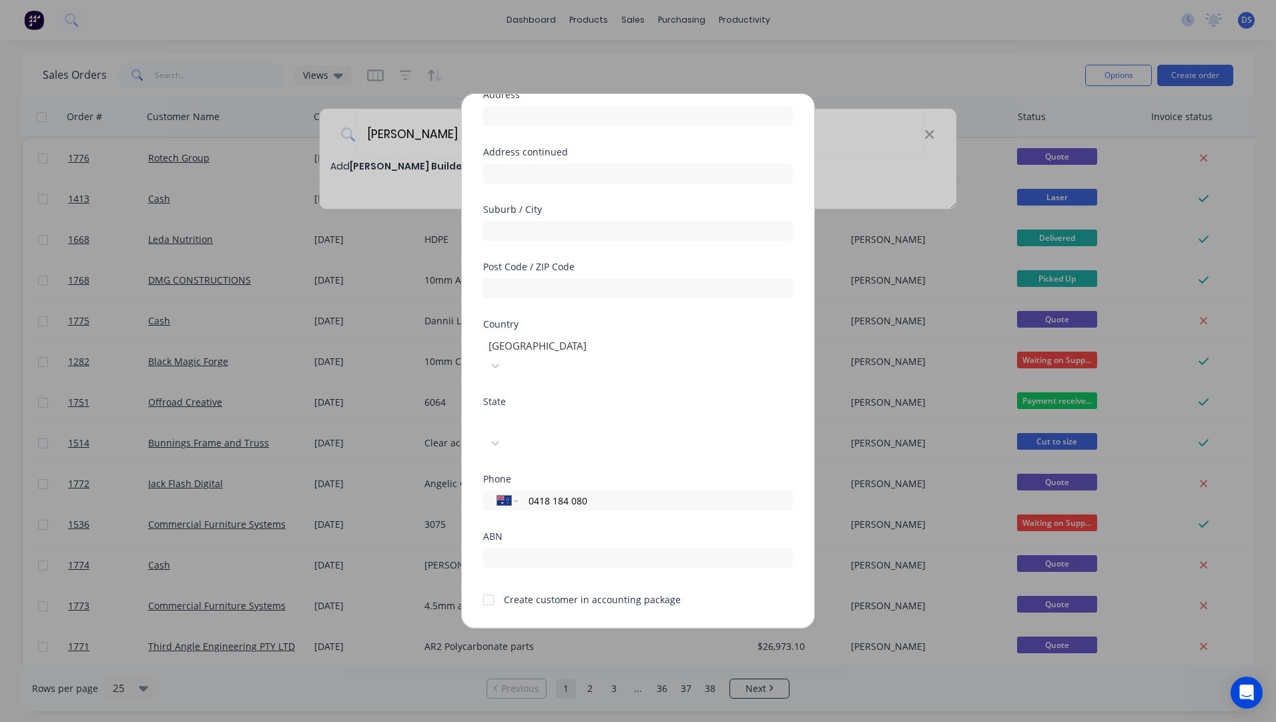
type input "0418 184 080"
click at [492, 587] on div at bounding box center [488, 600] width 27 height 27
click at [598, 628] on button "Save" at bounding box center [595, 638] width 73 height 21
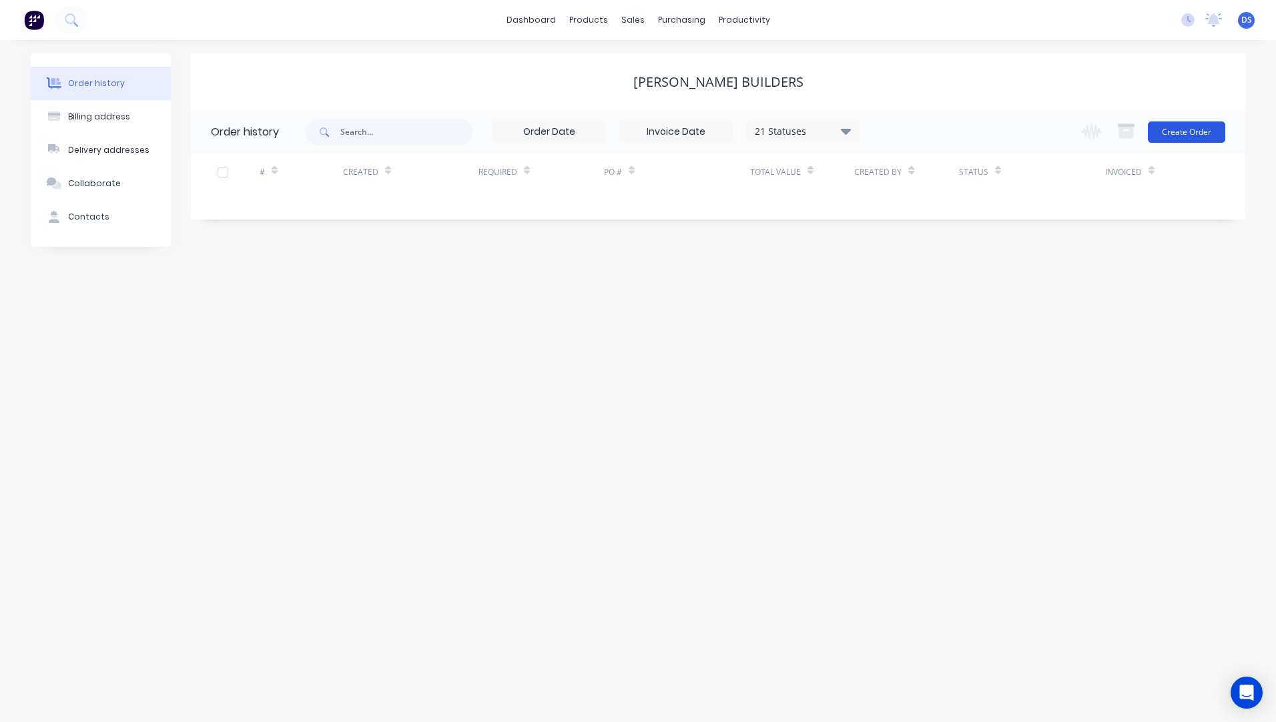
click at [1201, 135] on button "Create Order" at bounding box center [1186, 131] width 77 height 21
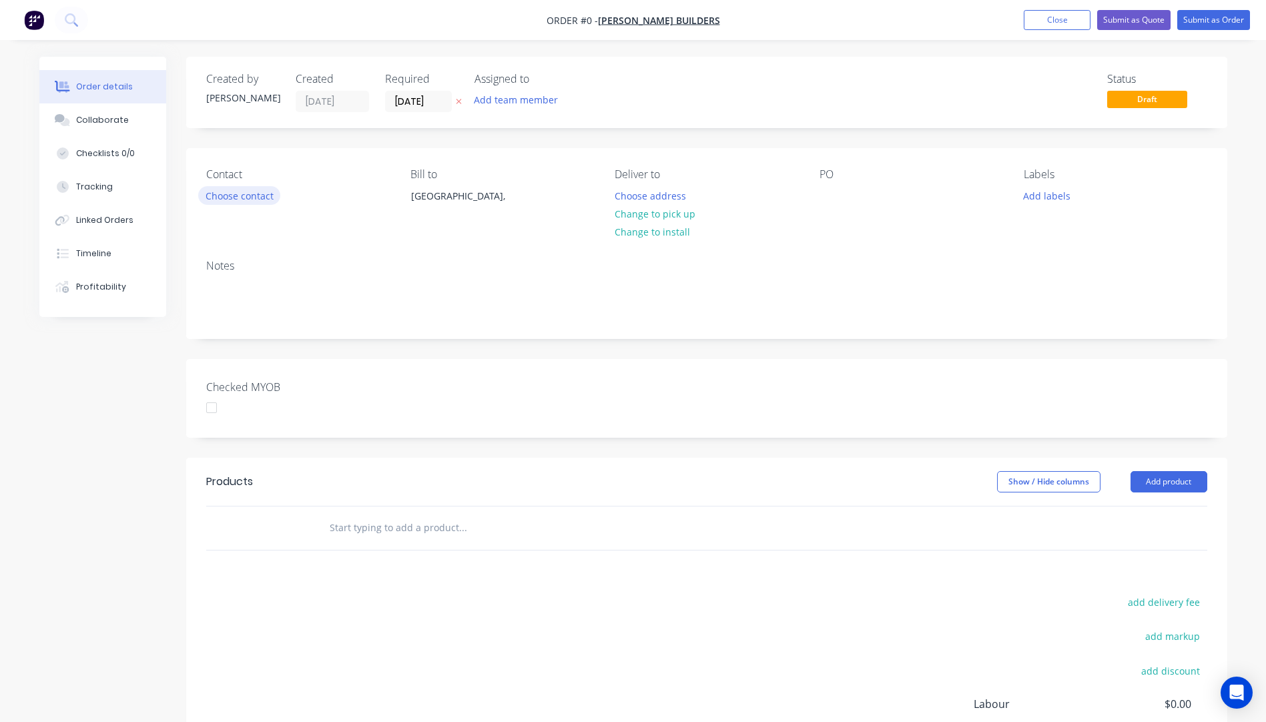
click at [231, 202] on button "Choose contact" at bounding box center [239, 195] width 82 height 18
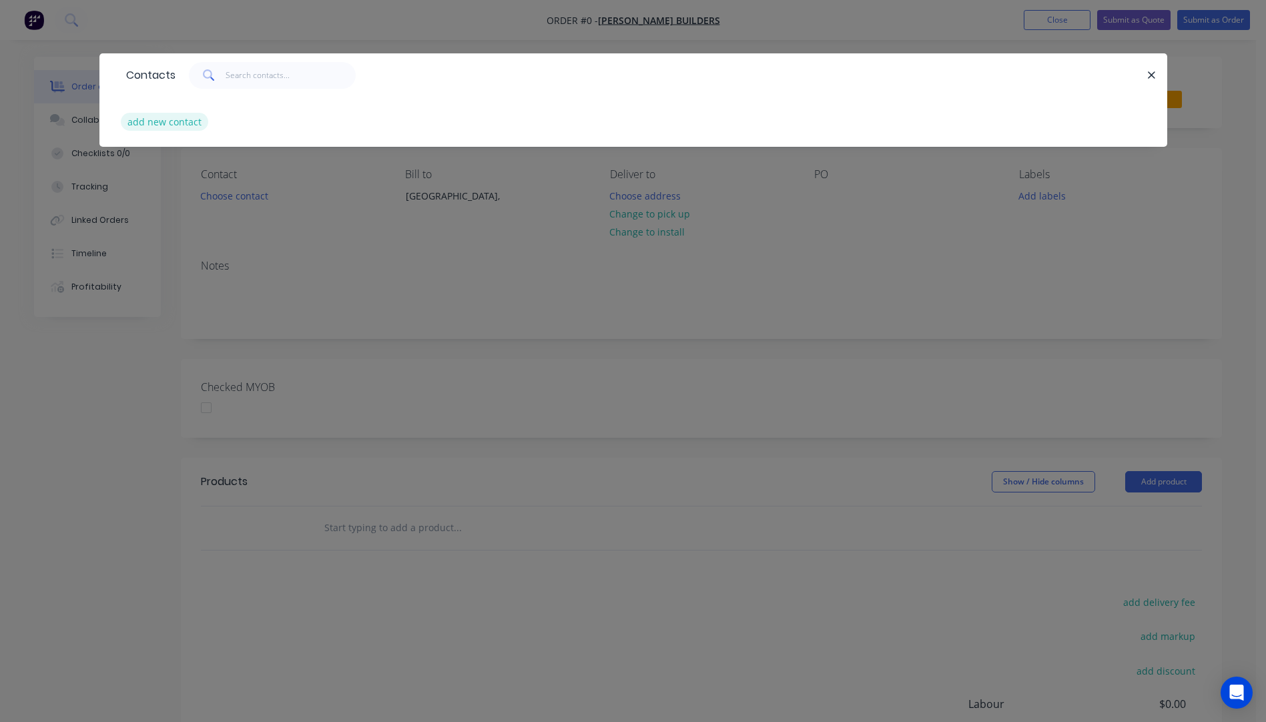
click at [182, 123] on button "add new contact" at bounding box center [165, 122] width 88 height 18
select select "AU"
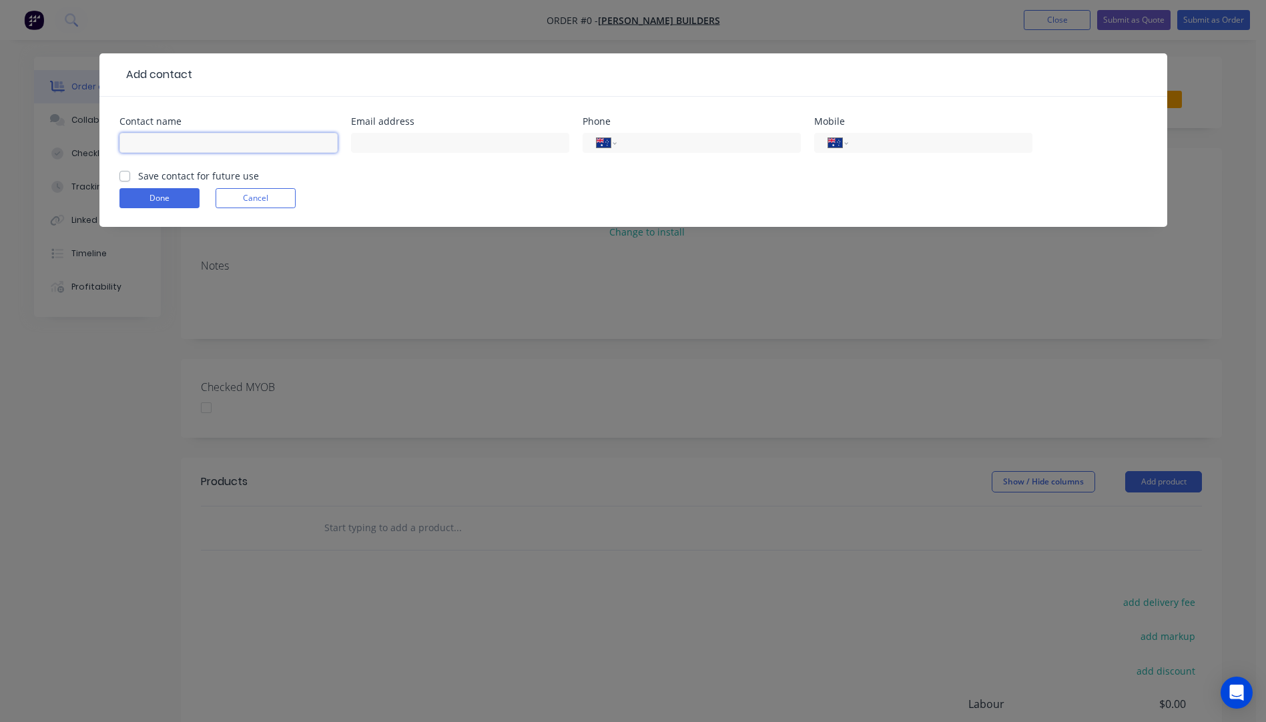
click at [167, 139] on input "text" at bounding box center [228, 143] width 218 height 20
type input "Dennis Baugmart"
click at [367, 149] on input "text" at bounding box center [460, 143] width 218 height 20
type input "denisbaumgart@gmail.com"
click at [894, 139] on input "tel" at bounding box center [937, 142] width 160 height 15
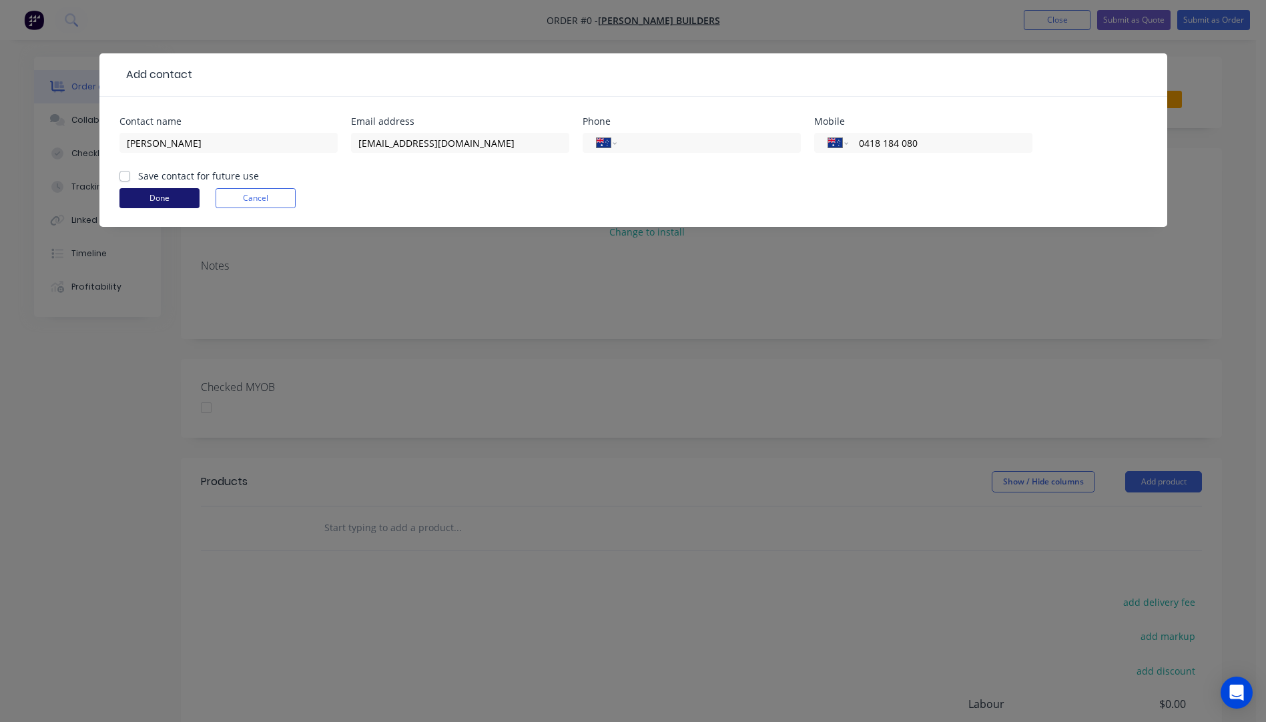
type input "0418 184 080"
click at [161, 197] on button "Done" at bounding box center [159, 198] width 80 height 20
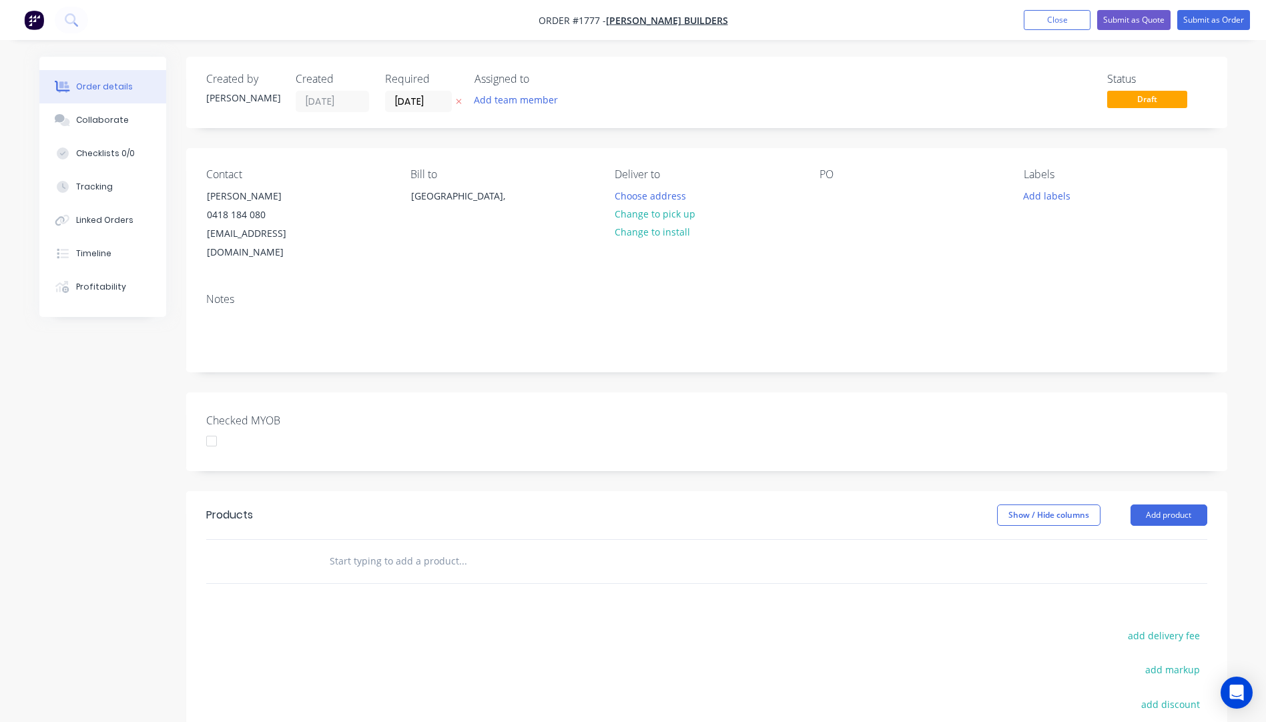
click at [458, 100] on icon "button" at bounding box center [459, 101] width 6 height 8
click at [433, 204] on div "Australia," at bounding box center [466, 196] width 111 height 19
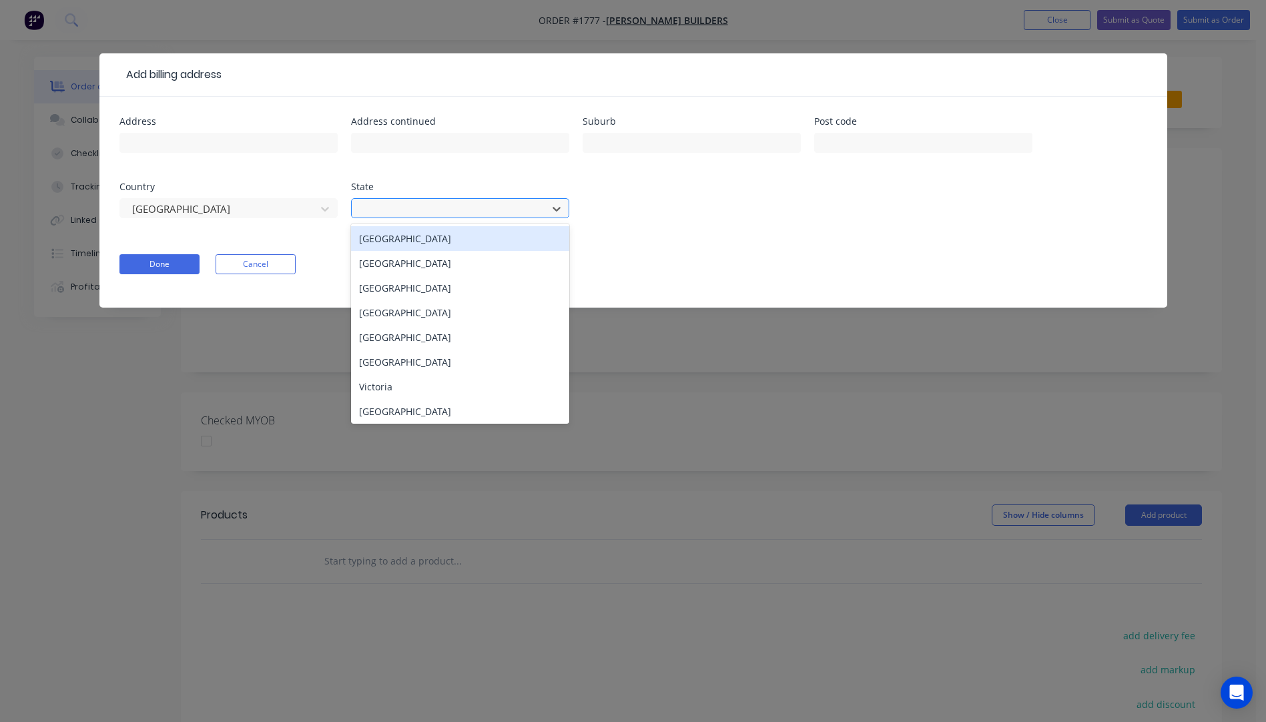
click at [410, 210] on div at bounding box center [451, 207] width 178 height 17
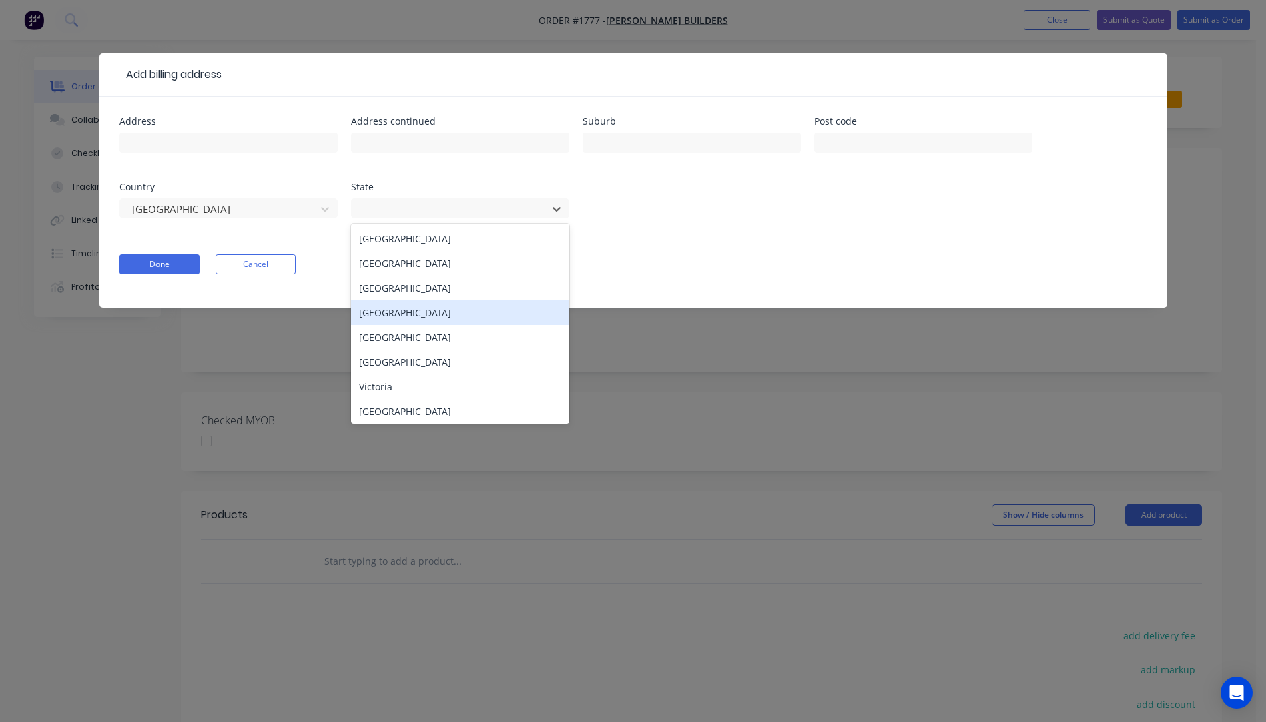
drag, startPoint x: 400, startPoint y: 310, endPoint x: 366, endPoint y: 303, distance: 34.8
click at [399, 311] on div "Queensland" at bounding box center [460, 312] width 218 height 25
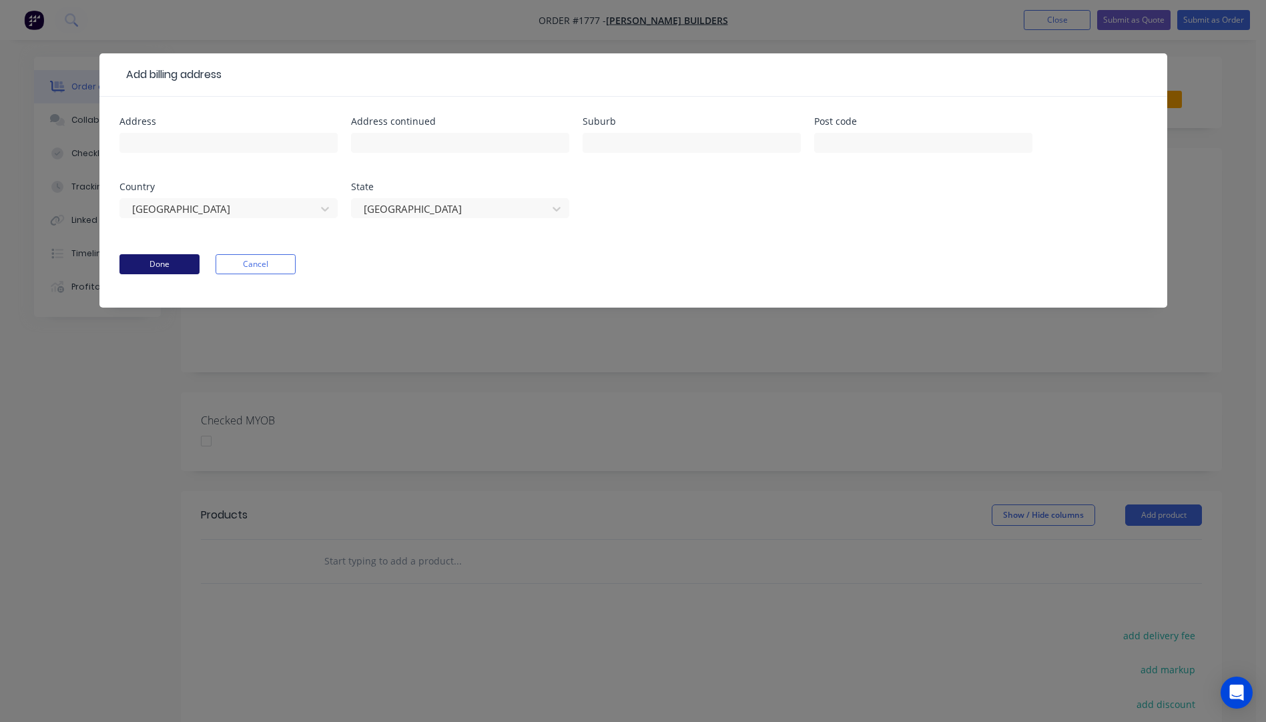
click at [177, 259] on button "Done" at bounding box center [159, 264] width 80 height 20
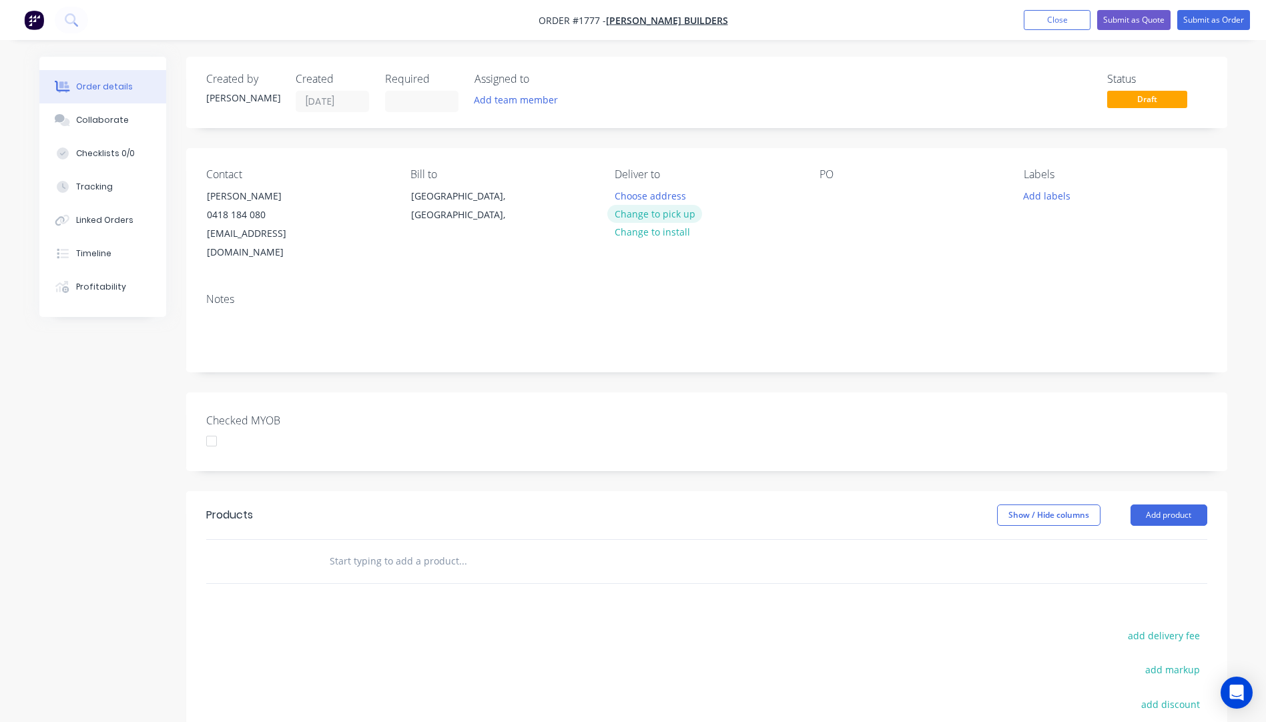
click at [642, 214] on button "Change to pick up" at bounding box center [654, 214] width 95 height 18
click at [626, 191] on div at bounding box center [625, 195] width 21 height 19
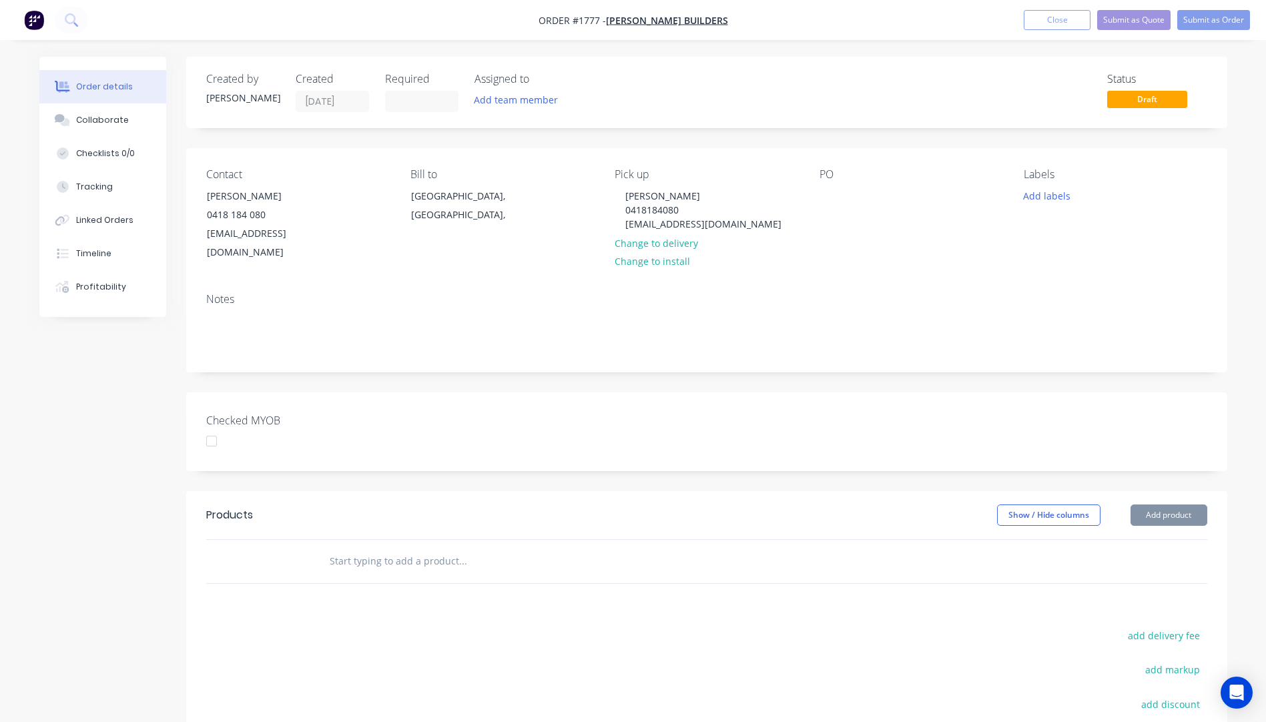
click at [573, 260] on div "Contact Dennis Baugmart 0418 184 080 denisbaumgart@gmail.com Bill to Queensland…" at bounding box center [706, 215] width 1041 height 134
click at [822, 192] on div "Contact Dennis Baugmart 0418 184 080 denisbaumgart@gmail.com Bill to Queensland…" at bounding box center [706, 215] width 1041 height 134
click at [823, 191] on div at bounding box center [829, 195] width 21 height 19
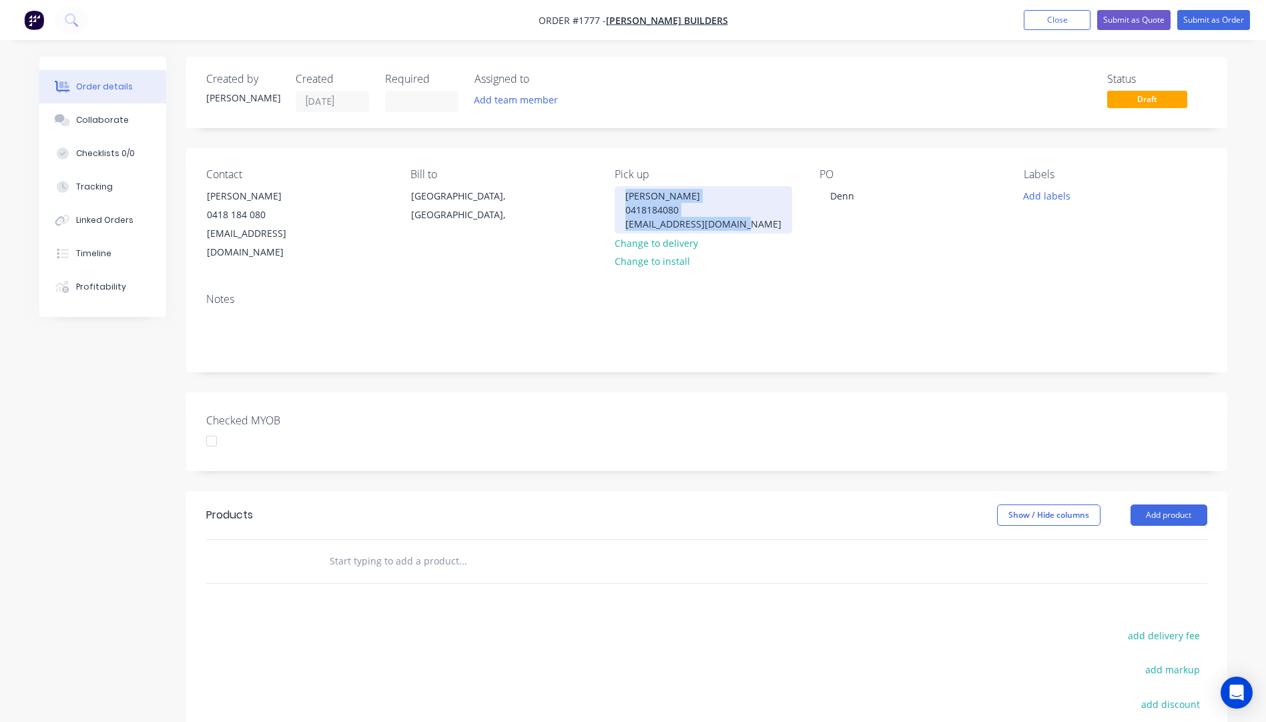
drag, startPoint x: 750, startPoint y: 226, endPoint x: 623, endPoint y: 196, distance: 130.3
click at [623, 196] on div "Dennis Baumgart 0418184080 denisbaumgart@gmail.com" at bounding box center [703, 209] width 177 height 47
drag, startPoint x: 856, startPoint y: 198, endPoint x: 828, endPoint y: 200, distance: 28.2
click at [828, 200] on div "Denn" at bounding box center [841, 195] width 45 height 19
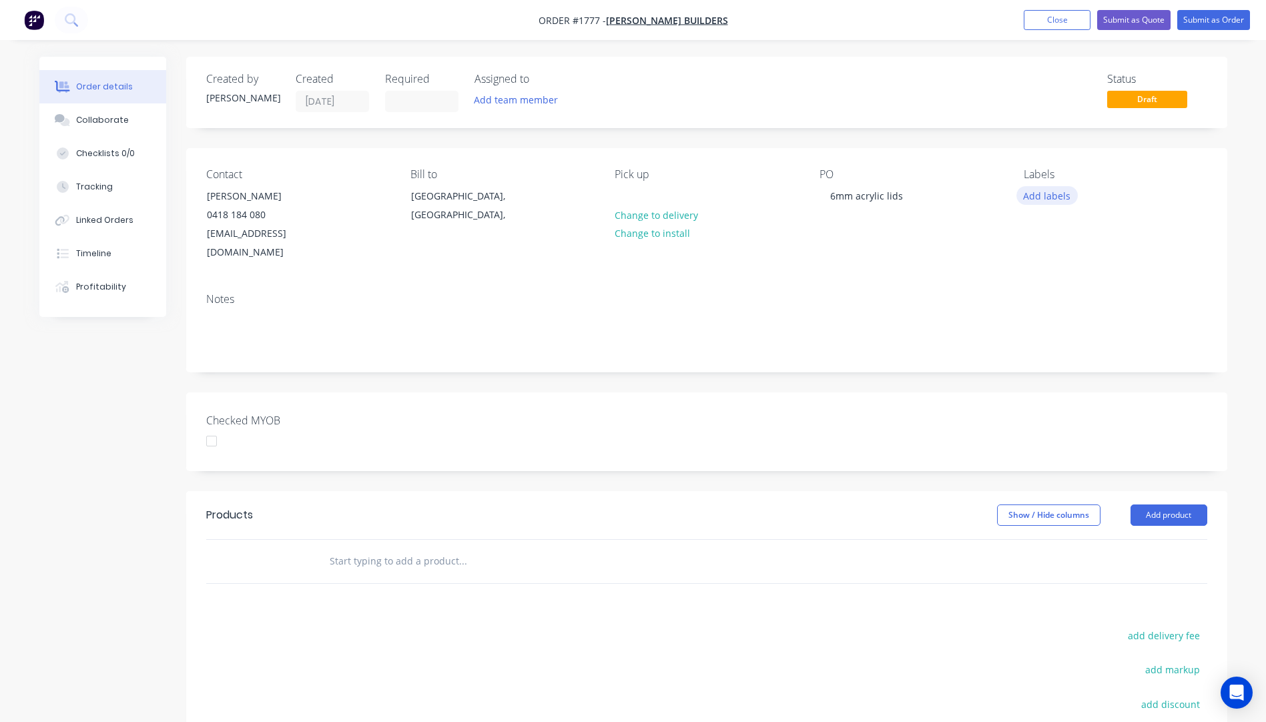
click at [1037, 196] on button "Add labels" at bounding box center [1046, 195] width 61 height 18
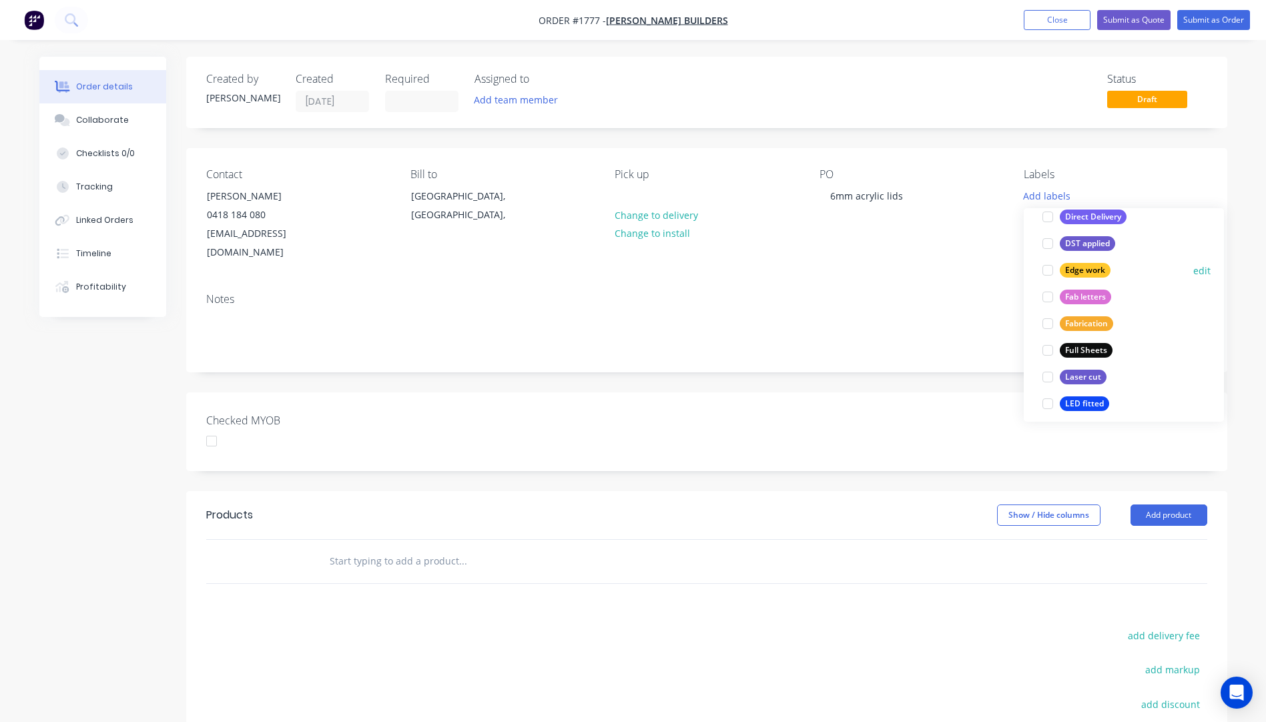
scroll to position [267, 0]
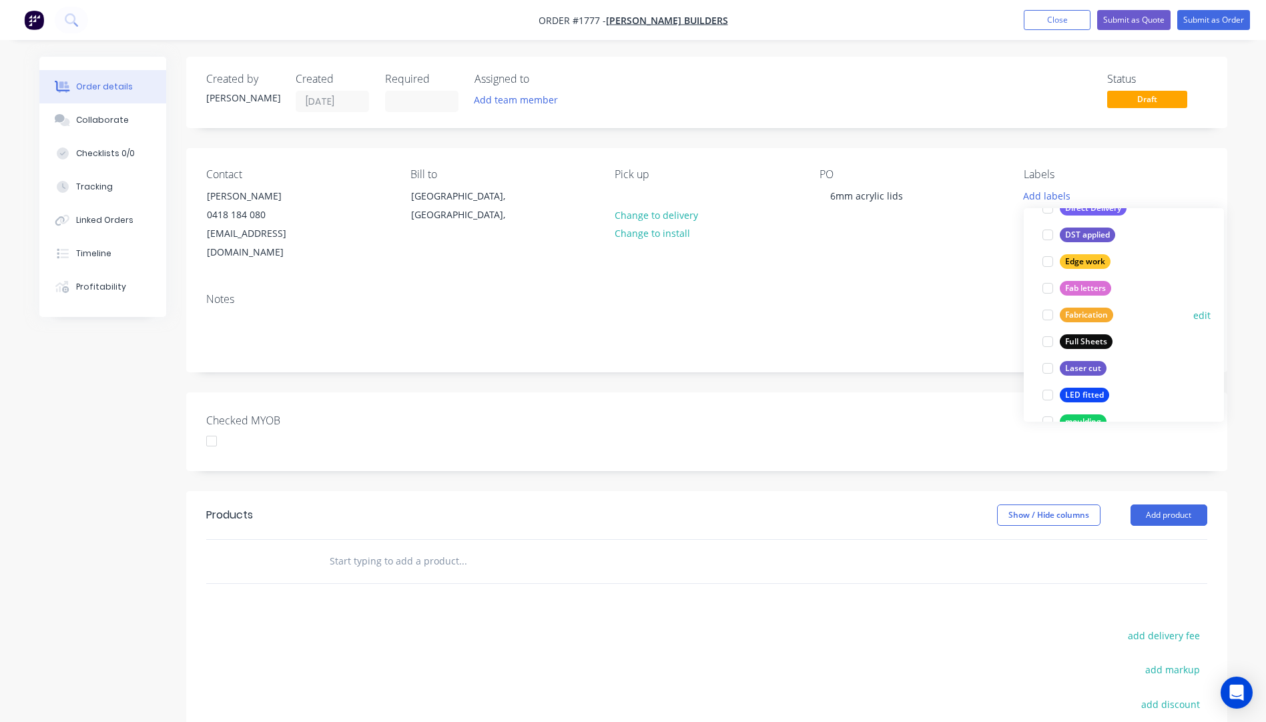
click at [1071, 314] on div "Fabrication" at bounding box center [1086, 315] width 53 height 15
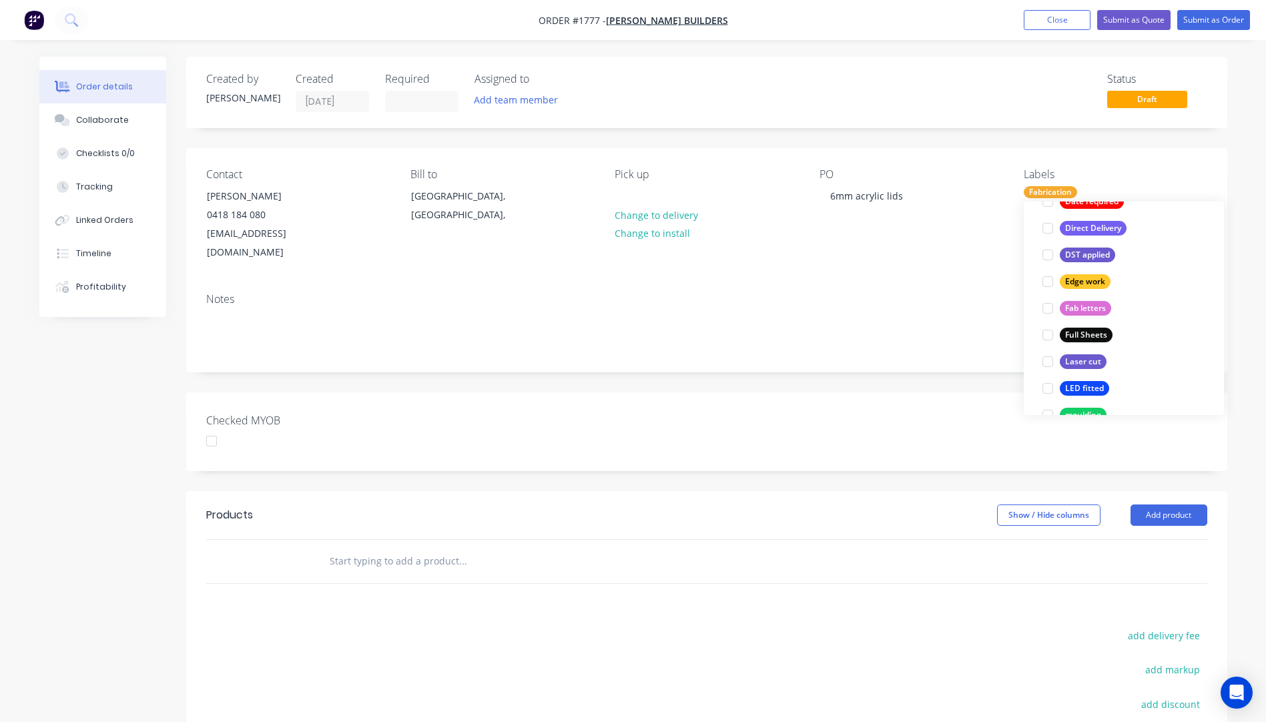
scroll to position [0, 0]
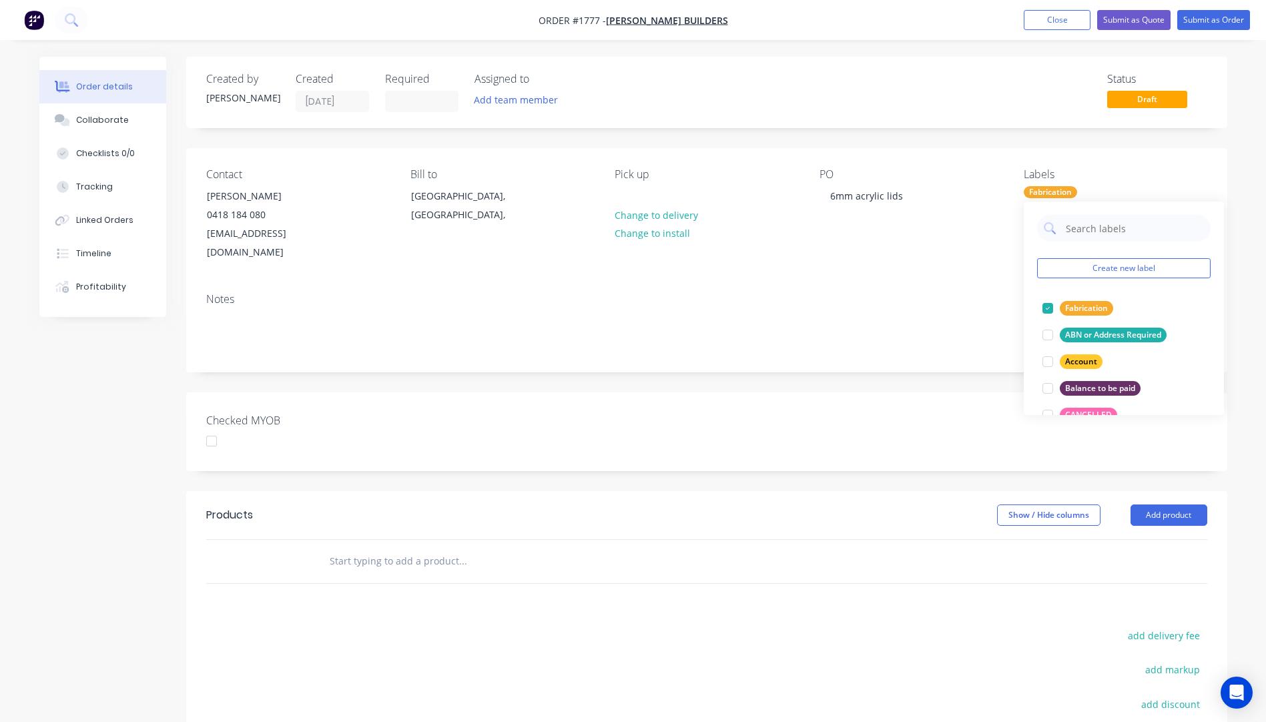
click at [970, 293] on div "Notes" at bounding box center [706, 299] width 1001 height 13
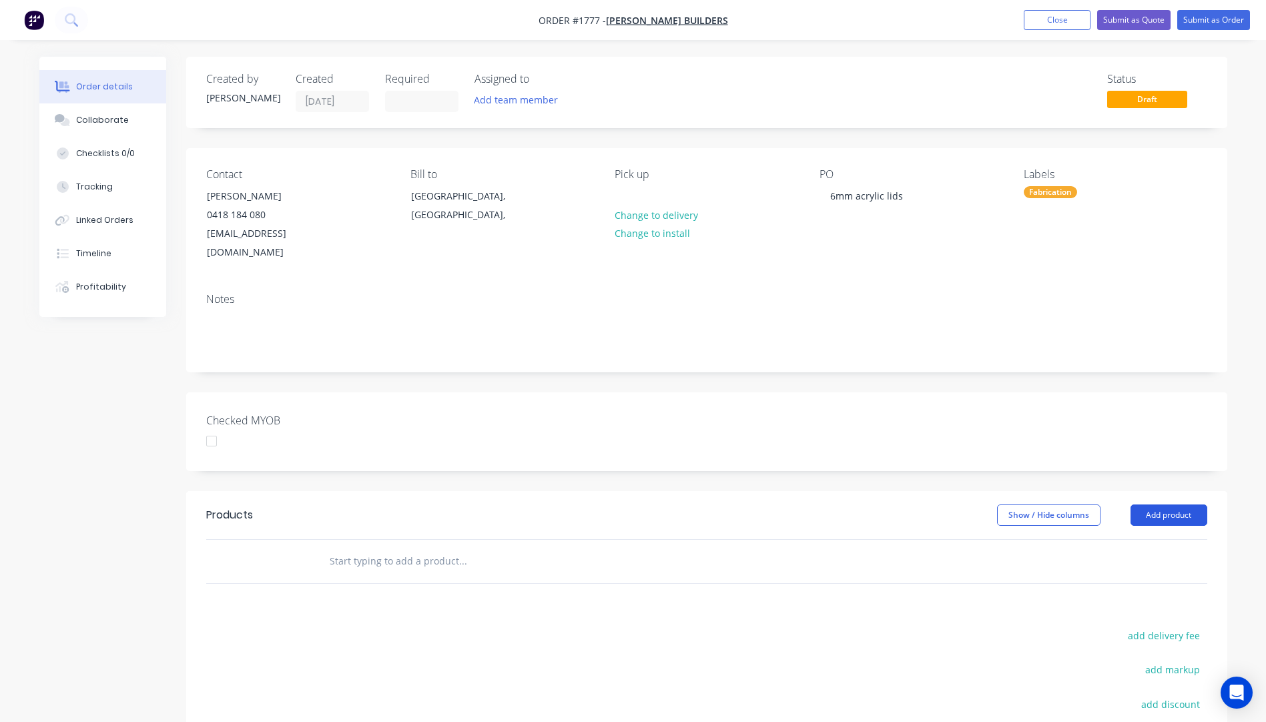
click at [1178, 504] on button "Add product" at bounding box center [1168, 514] width 77 height 21
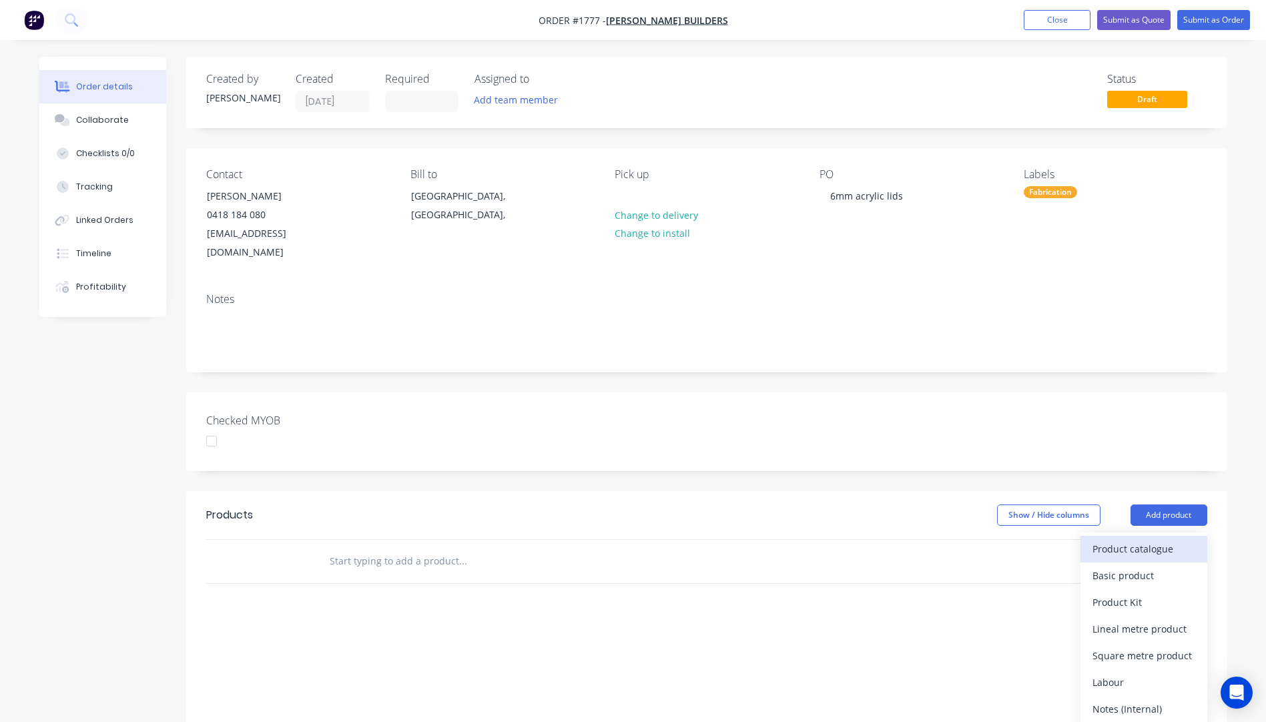
click at [1144, 539] on div "Product catalogue" at bounding box center [1143, 548] width 103 height 19
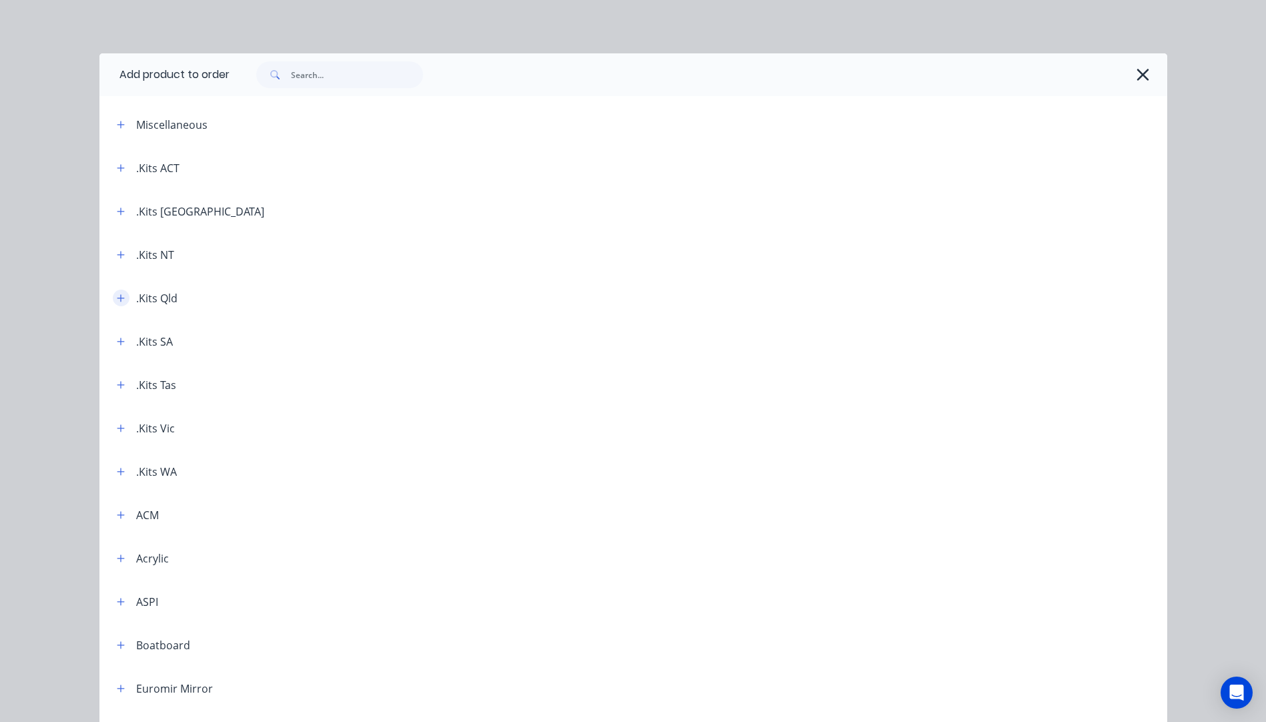
click at [119, 303] on button "button" at bounding box center [121, 298] width 17 height 17
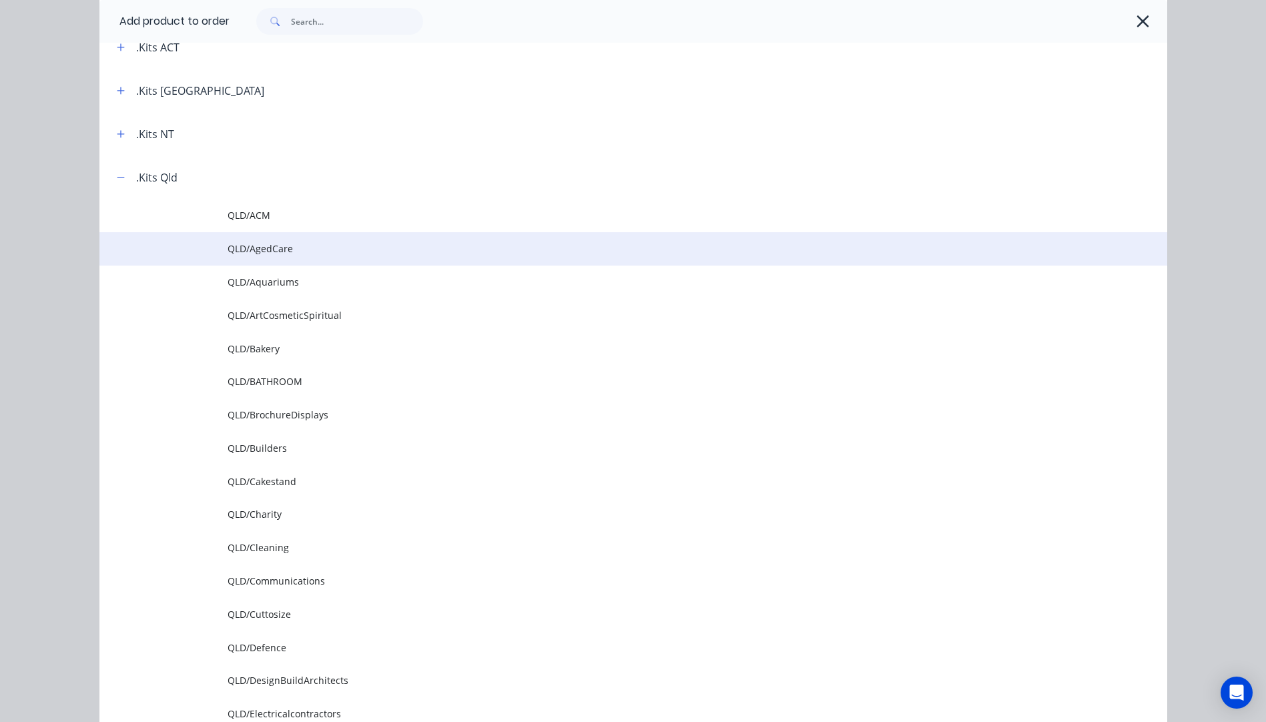
scroll to position [133, 0]
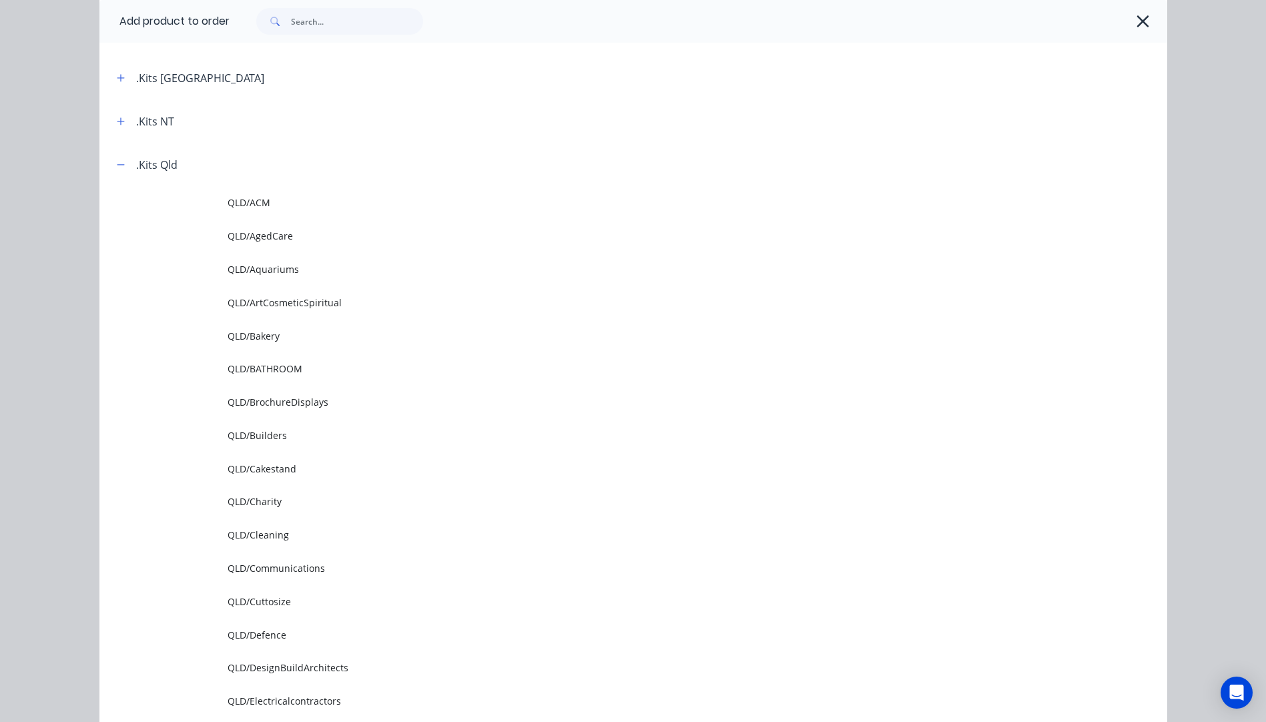
click at [272, 431] on span "QLD/Builders" at bounding box center [603, 435] width 751 height 14
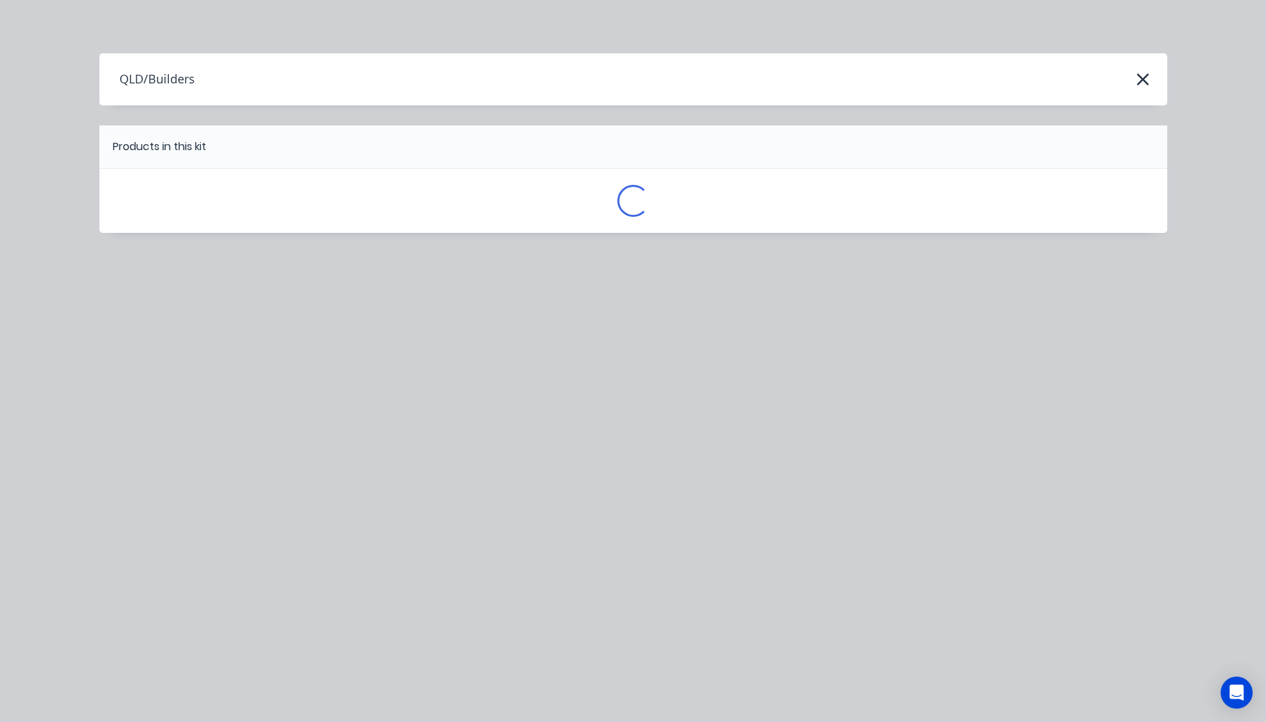
scroll to position [0, 0]
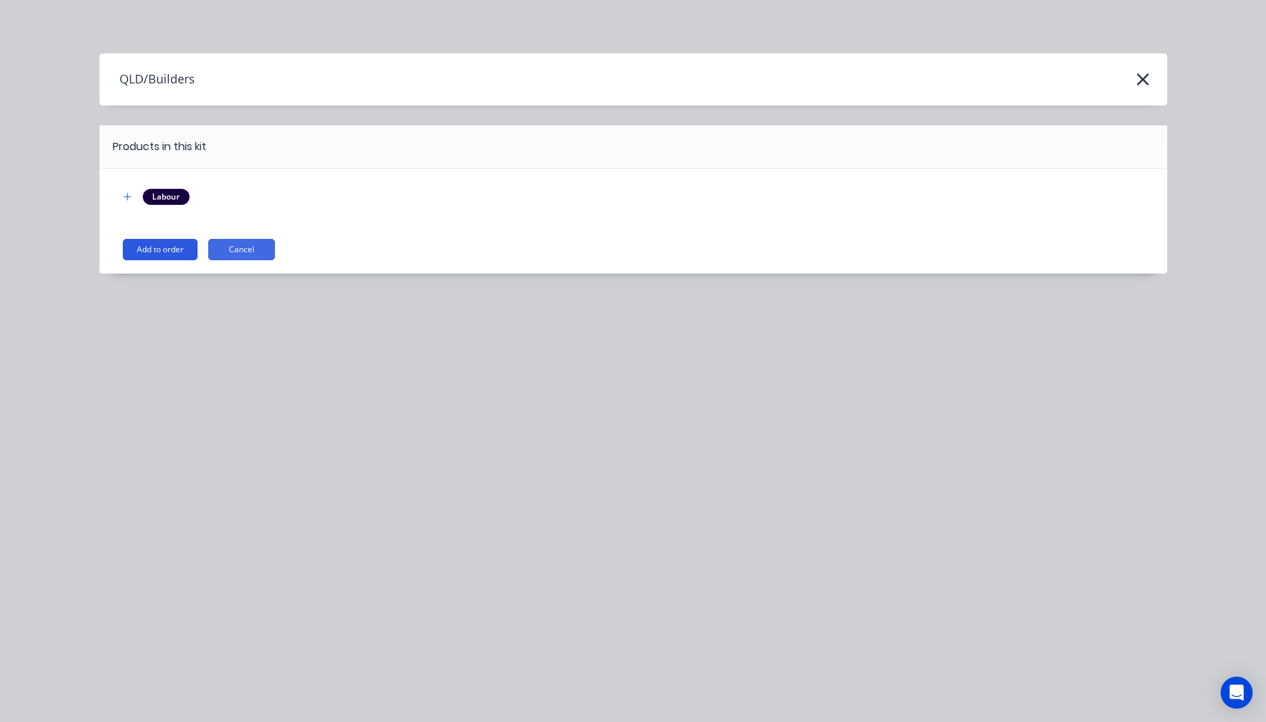
click at [155, 258] on button "Add to order" at bounding box center [160, 249] width 75 height 21
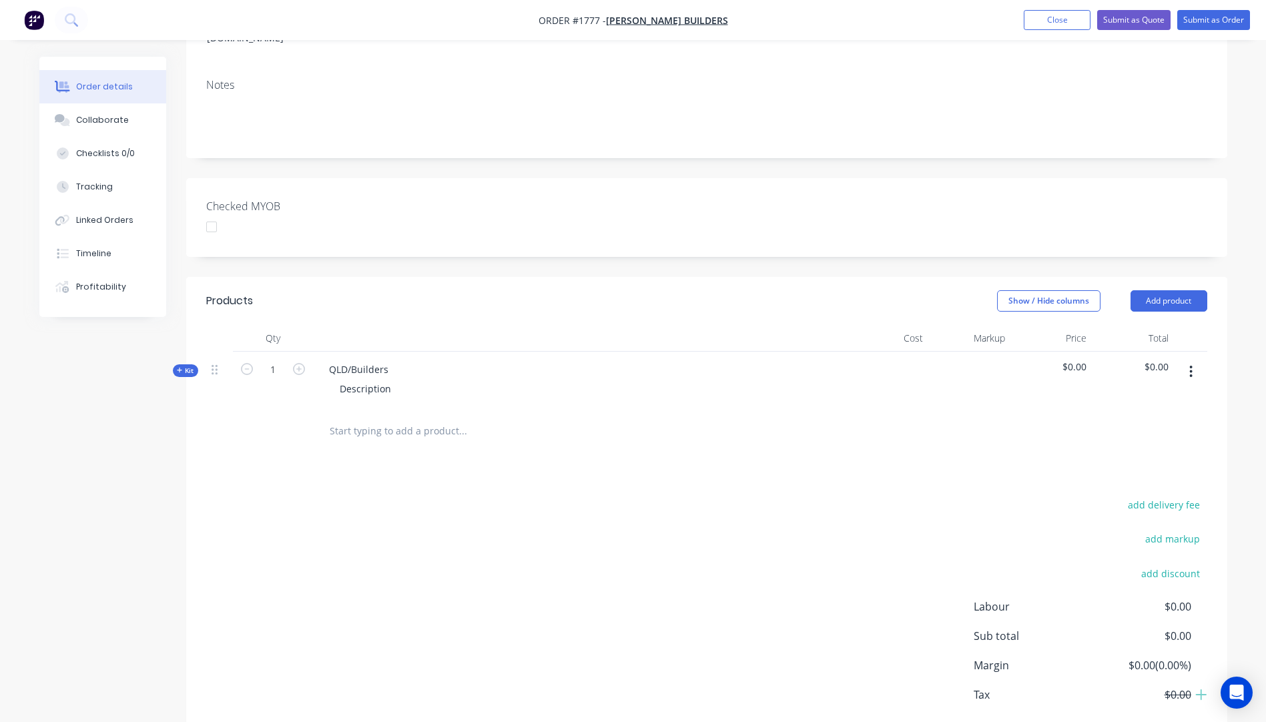
scroll to position [267, 0]
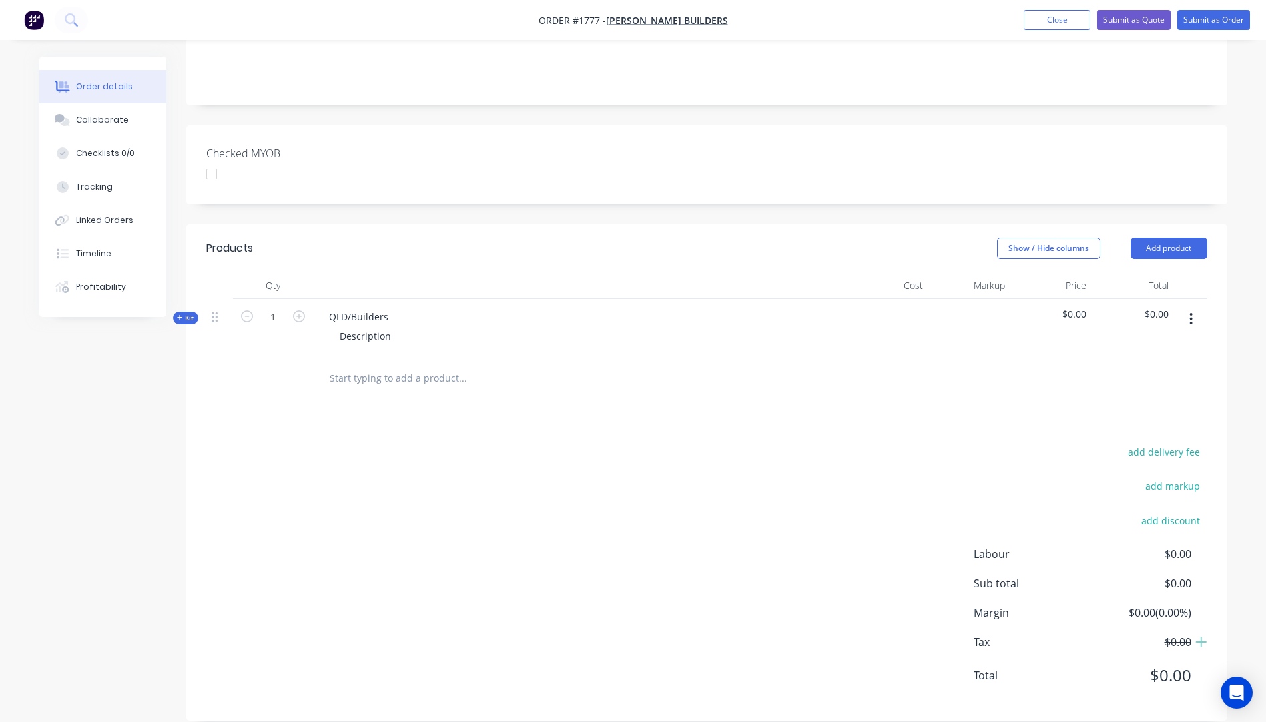
click at [180, 314] on icon "button" at bounding box center [180, 317] width 6 height 7
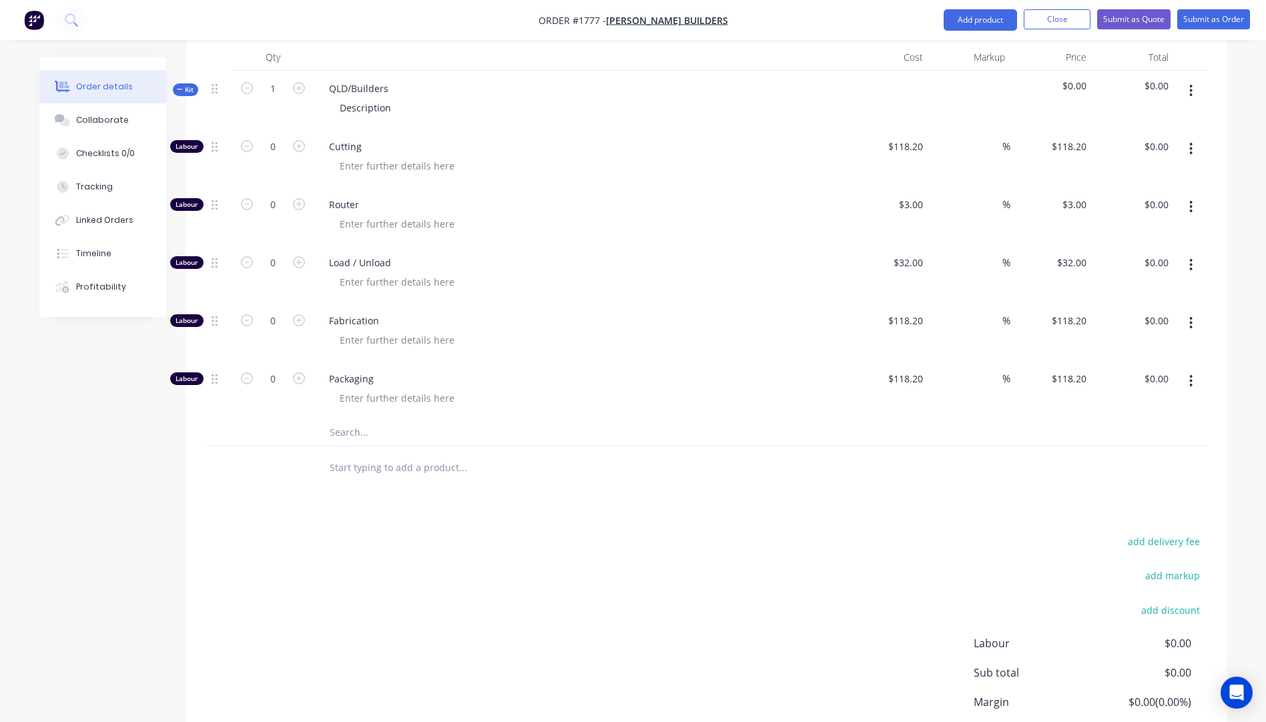
scroll to position [534, 0]
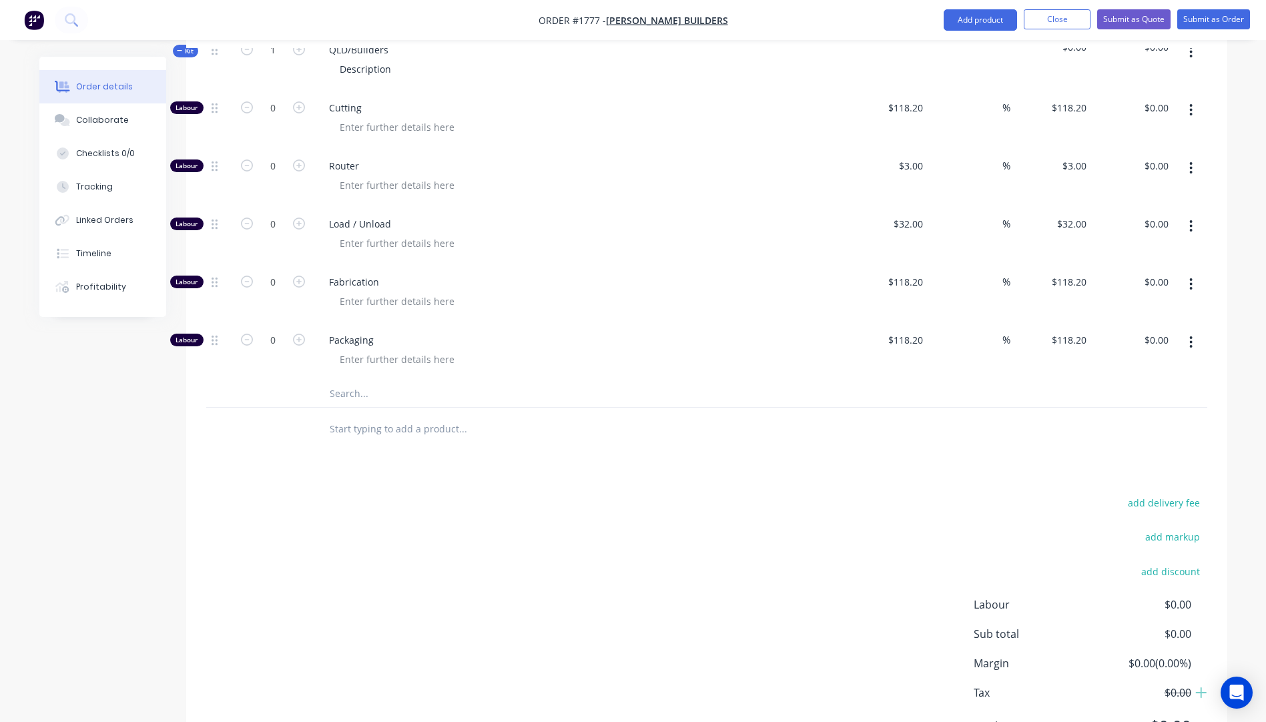
click at [349, 380] on input "text" at bounding box center [462, 393] width 267 height 27
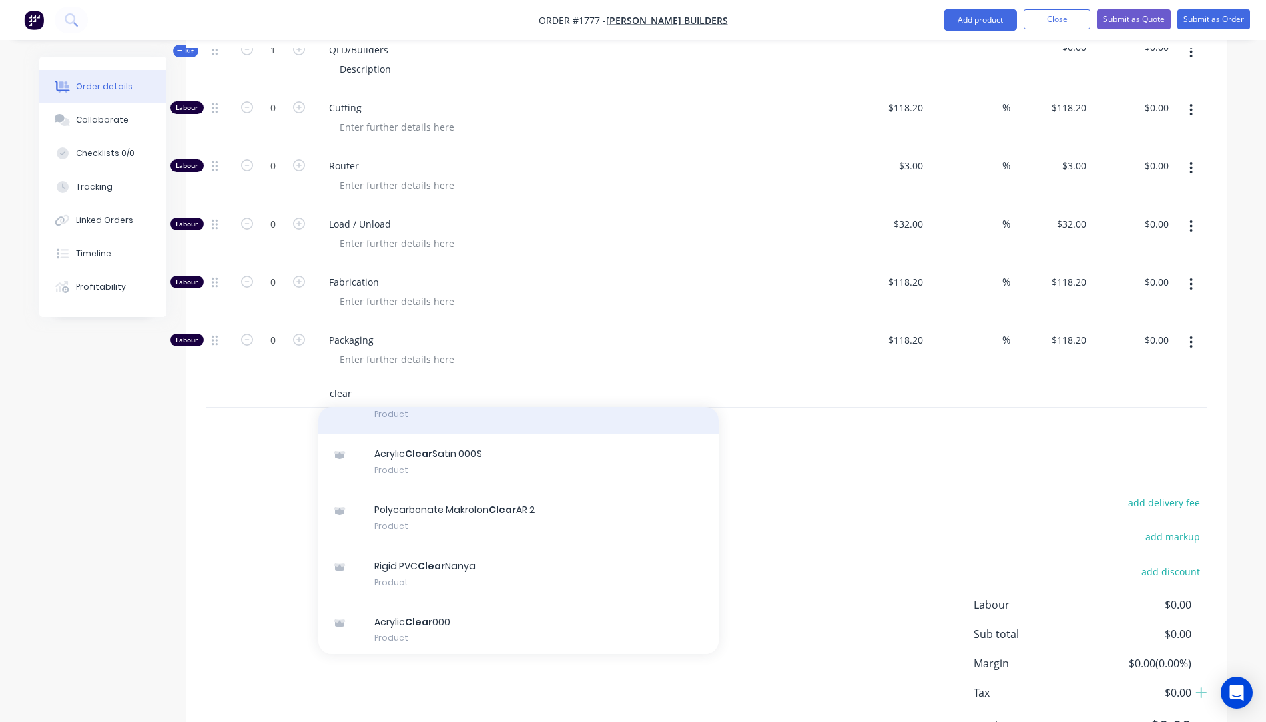
scroll to position [133, 0]
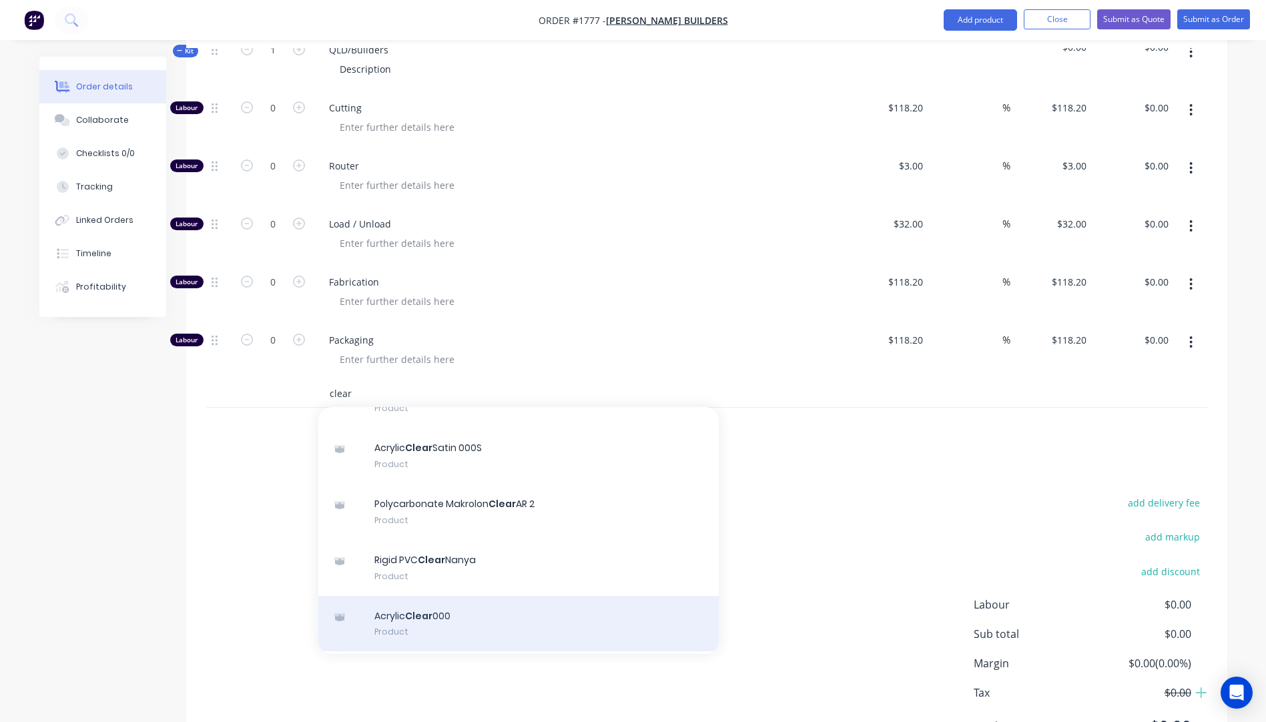
type input "clear"
click at [422, 599] on div "Acrylic Clear 000 Product" at bounding box center [518, 624] width 400 height 56
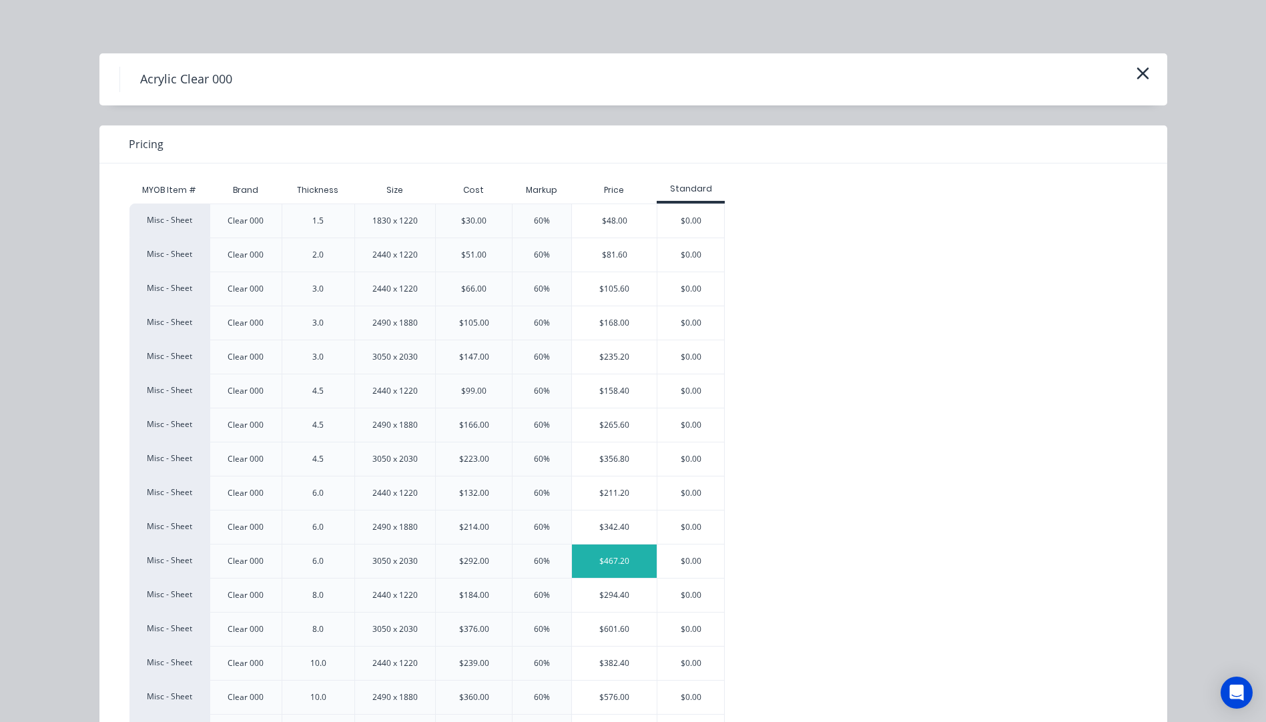
click at [612, 562] on div "$467.20" at bounding box center [614, 560] width 85 height 33
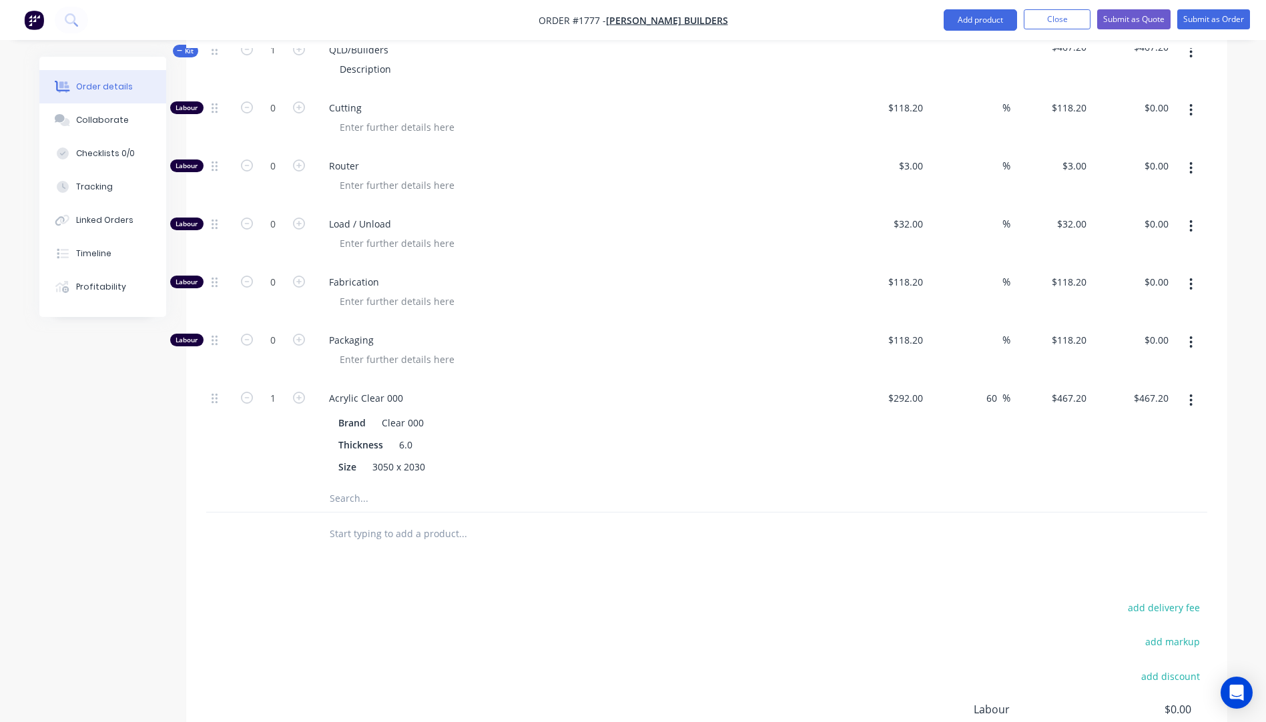
click at [349, 485] on input "text" at bounding box center [462, 498] width 267 height 27
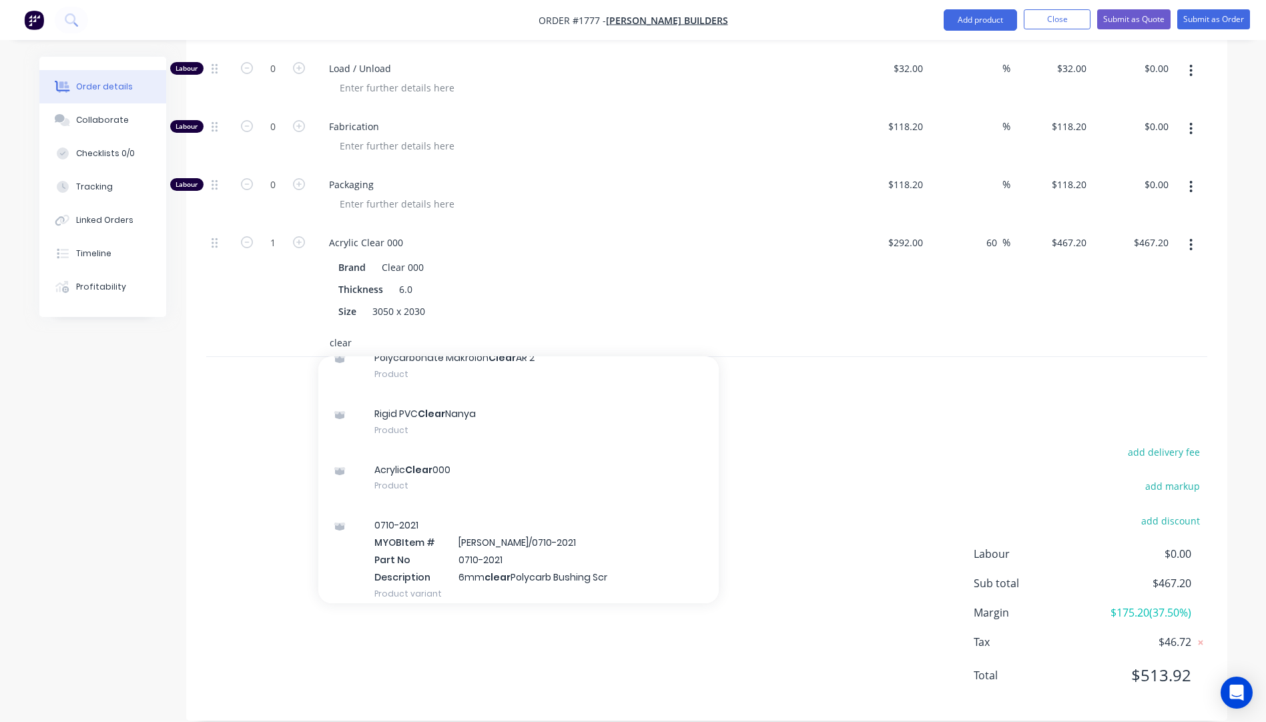
scroll to position [200, 0]
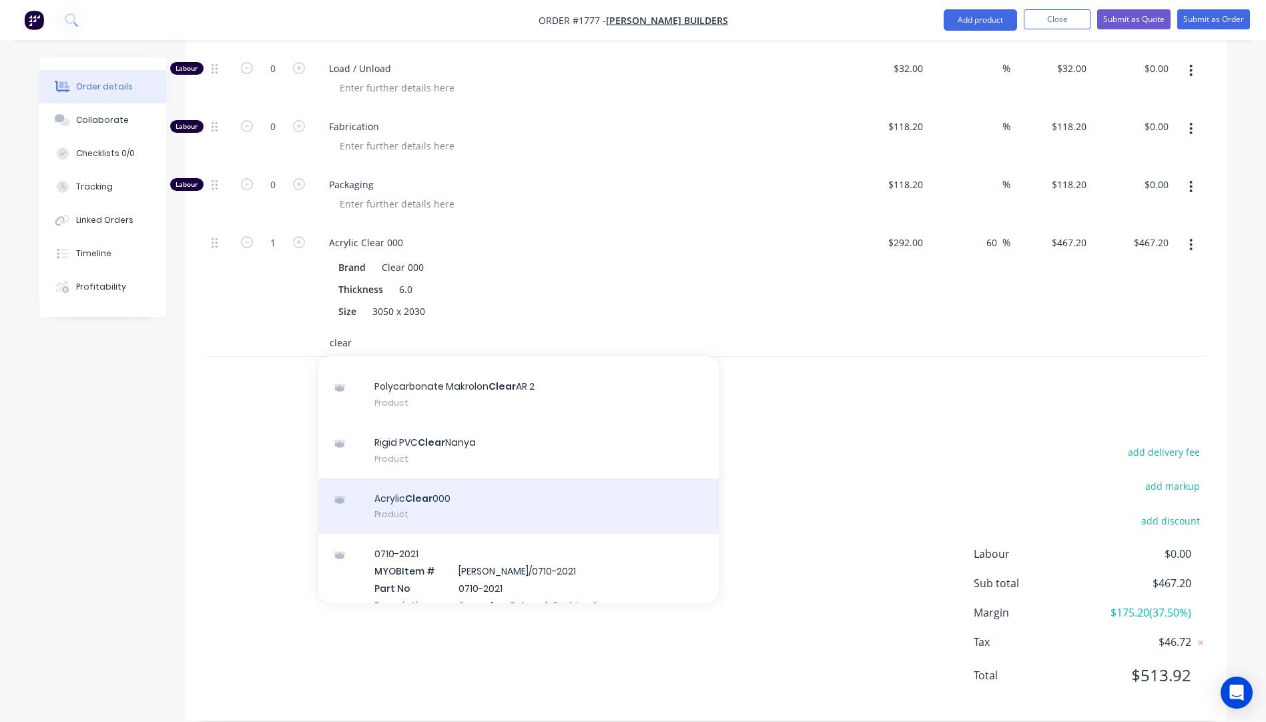
type input "clear"
click at [420, 486] on div "Acrylic Clear 000 Product" at bounding box center [518, 506] width 400 height 56
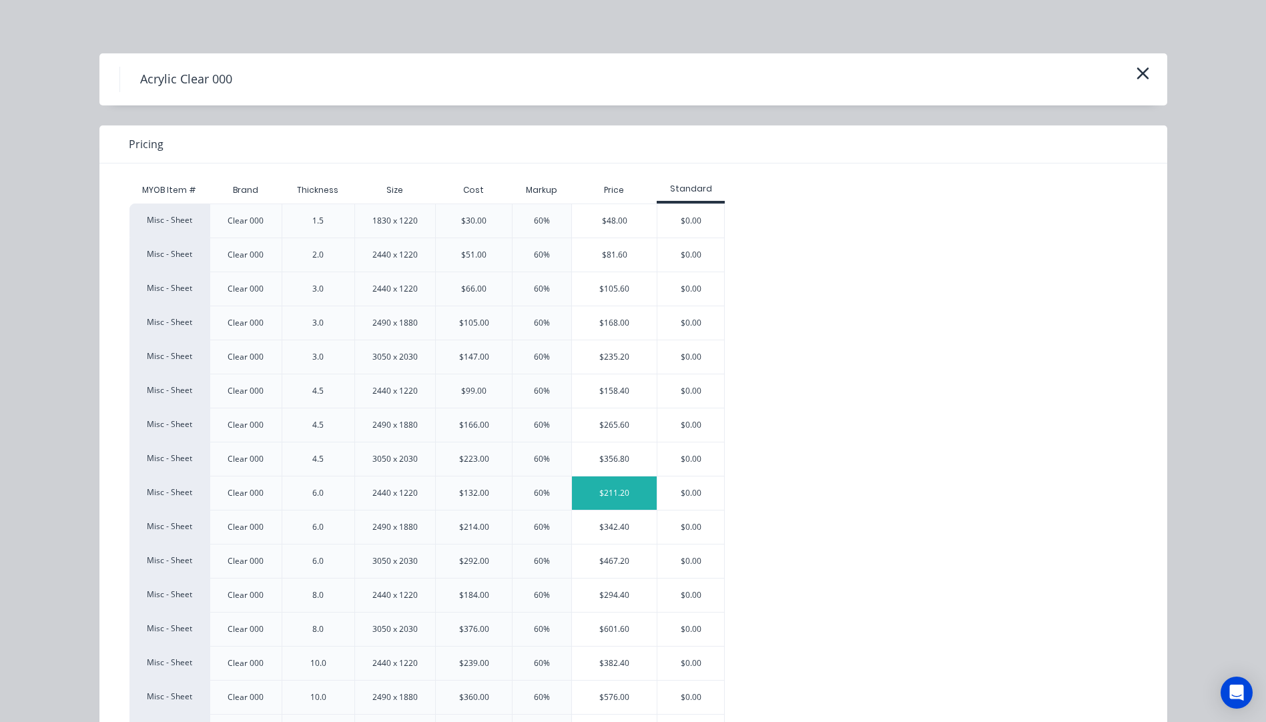
click at [608, 488] on div "$211.20" at bounding box center [614, 492] width 85 height 33
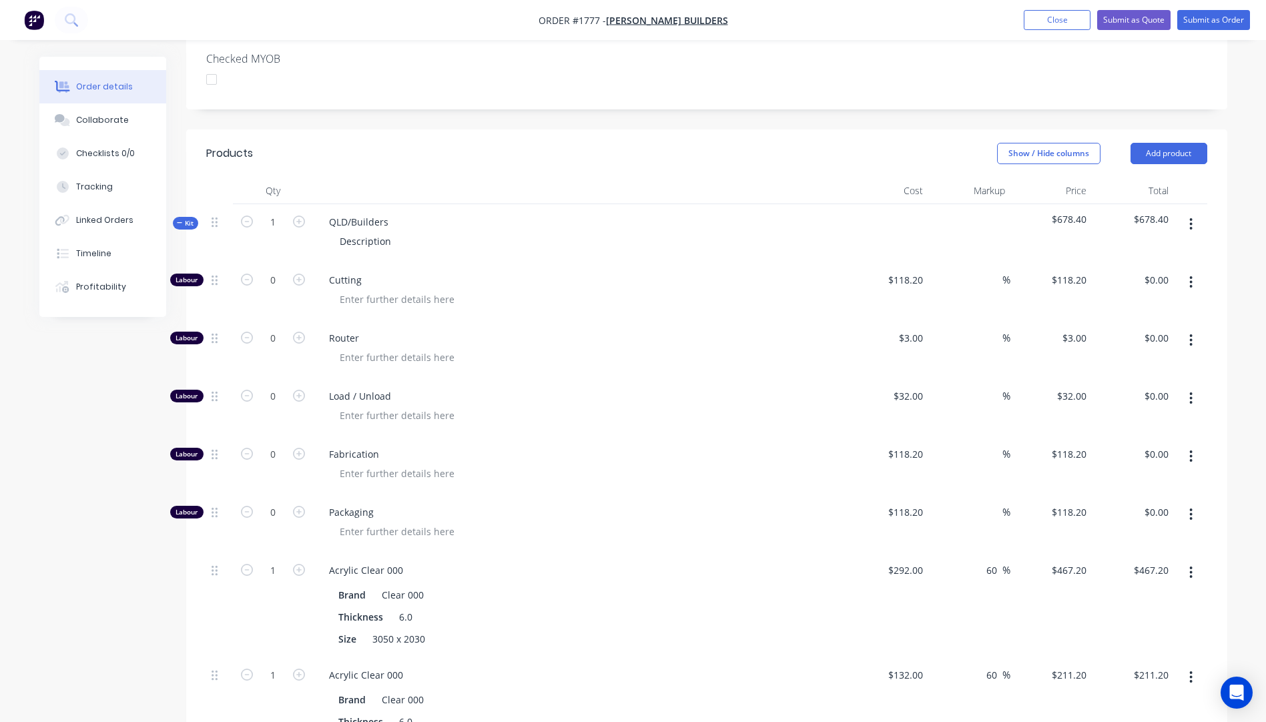
scroll to position [356, 0]
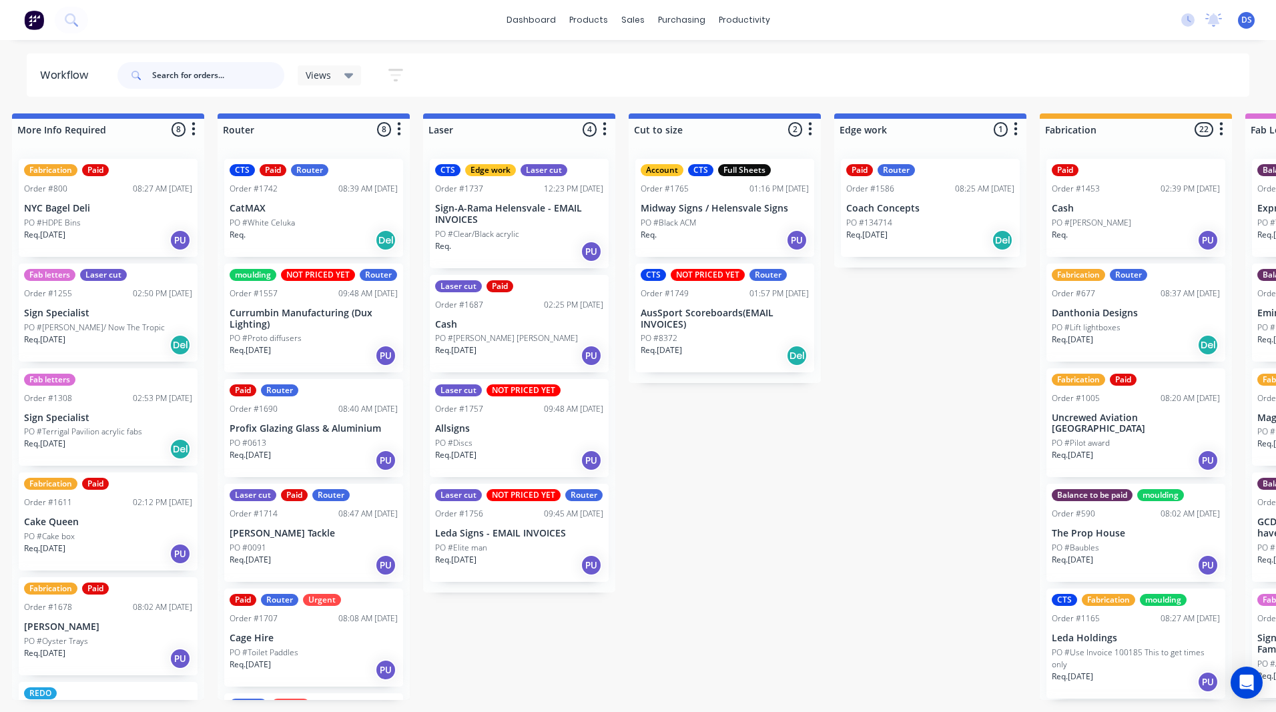
click at [217, 75] on input "text" at bounding box center [218, 75] width 132 height 27
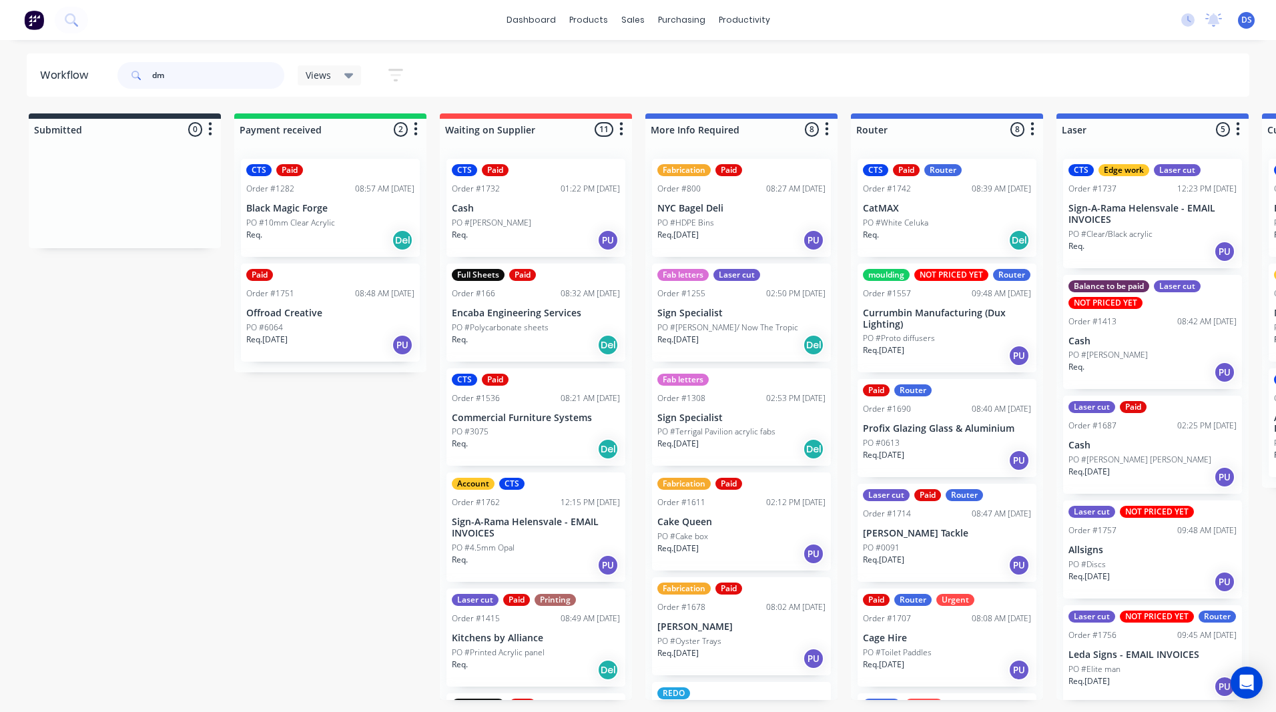
type input "dmg"
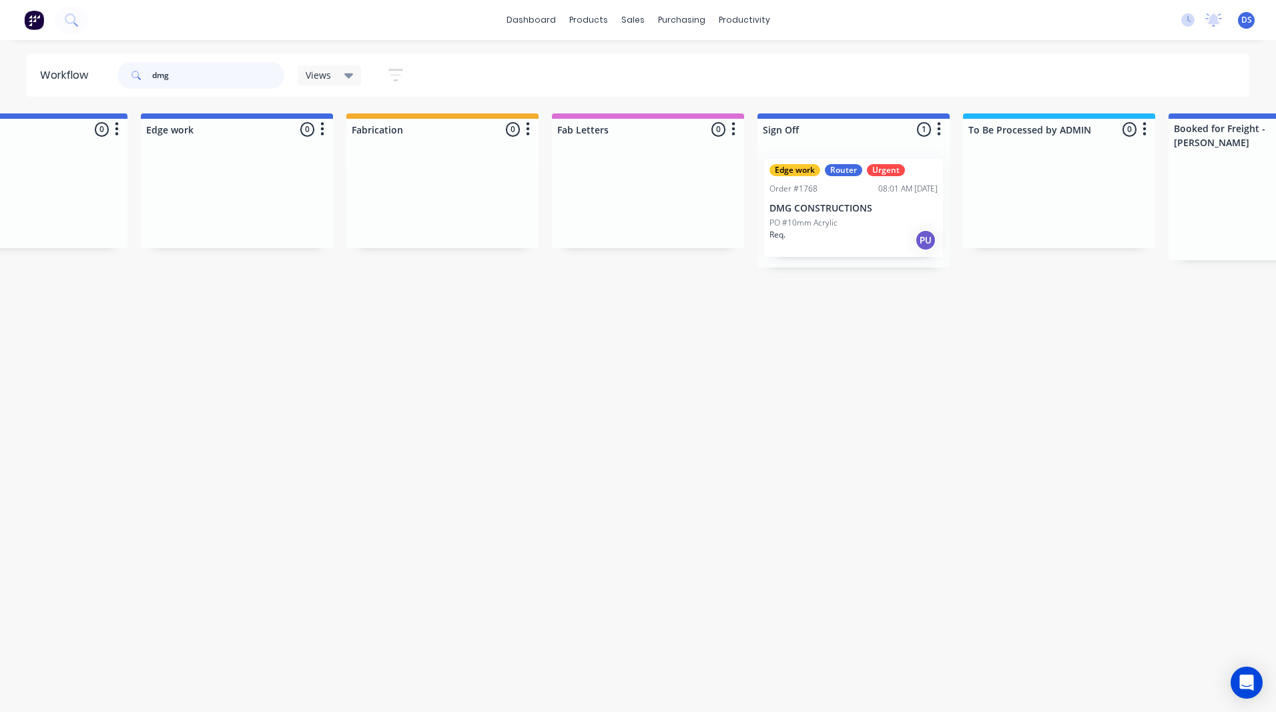
scroll to position [0, 1506]
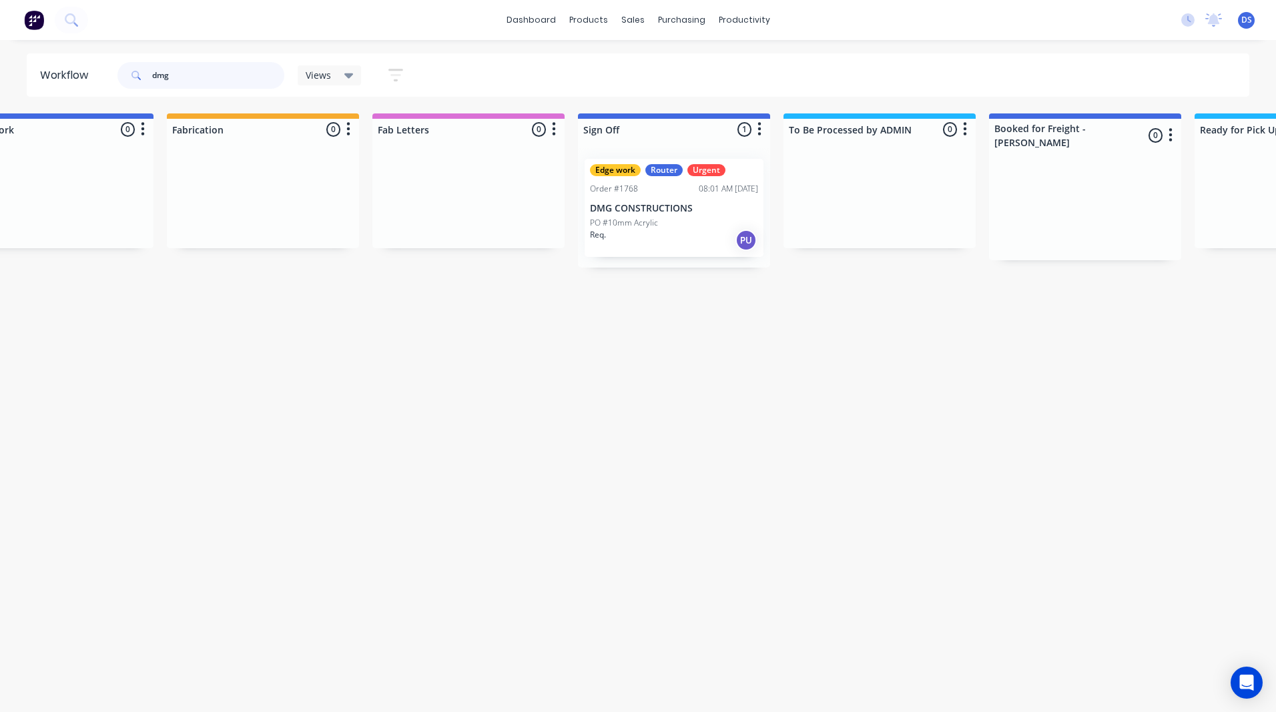
drag, startPoint x: 199, startPoint y: 81, endPoint x: 107, endPoint y: 79, distance: 92.1
click at [107, 79] on header "Workflow dmg Views Save new view None (Default) edit Ready for Pick Up edit Sho…" at bounding box center [638, 74] width 1223 height 43
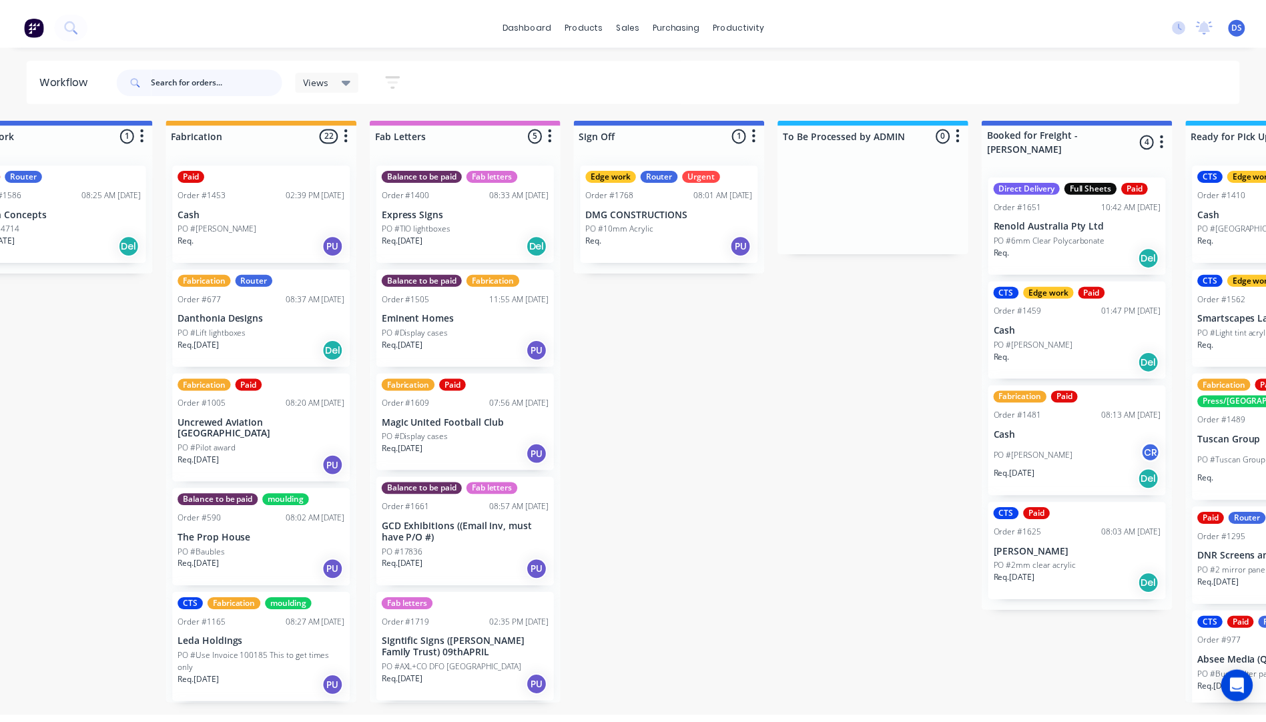
scroll to position [0, 0]
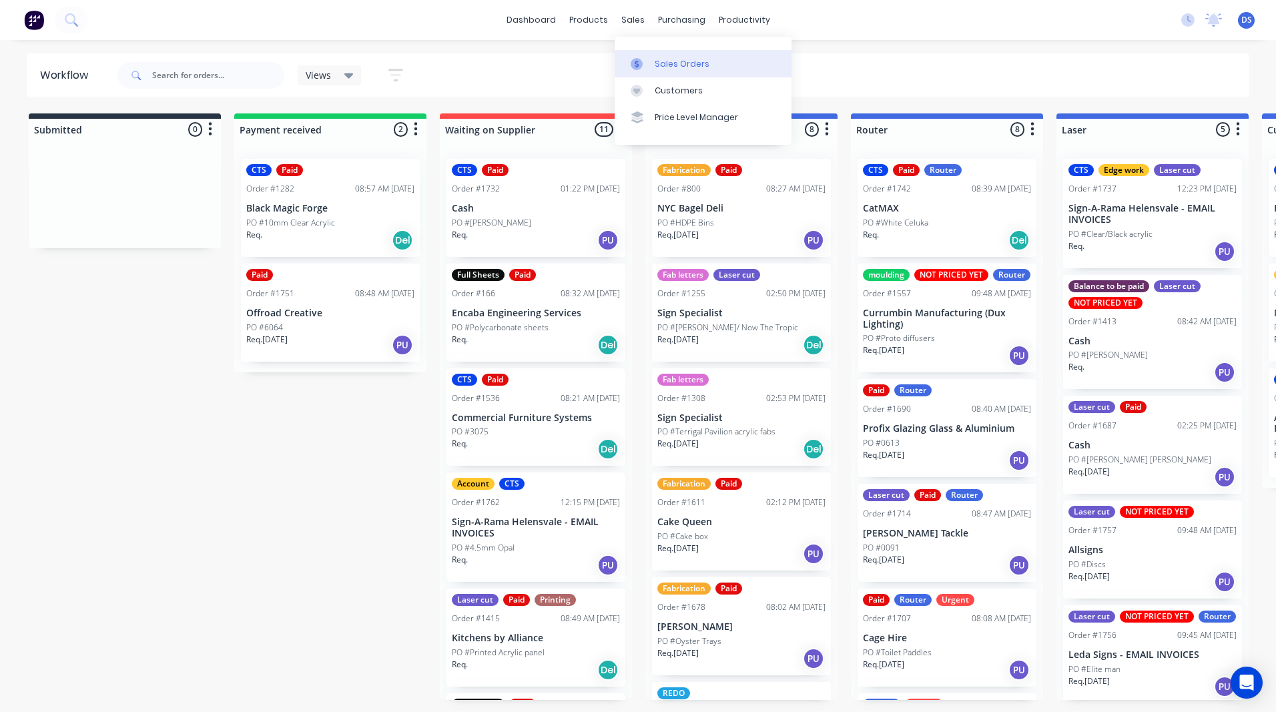
click at [668, 64] on div "Sales Orders" at bounding box center [682, 64] width 55 height 12
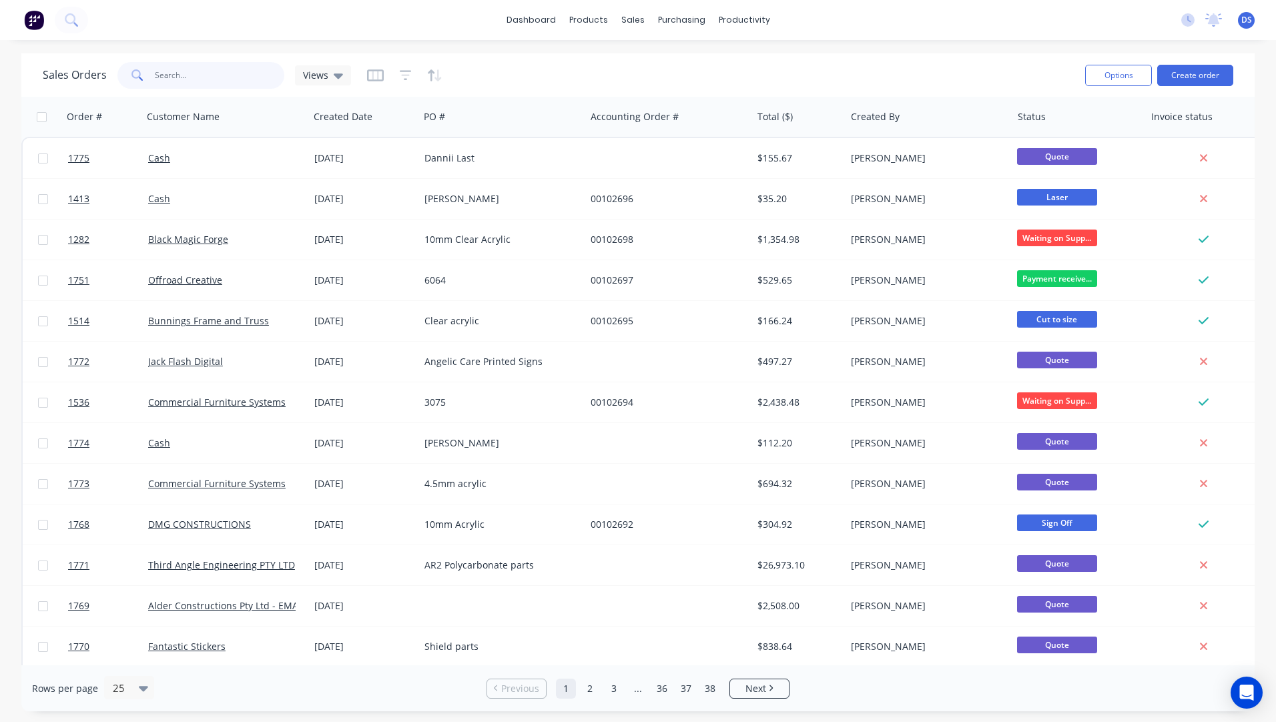
click at [201, 79] on input "text" at bounding box center [220, 75] width 130 height 27
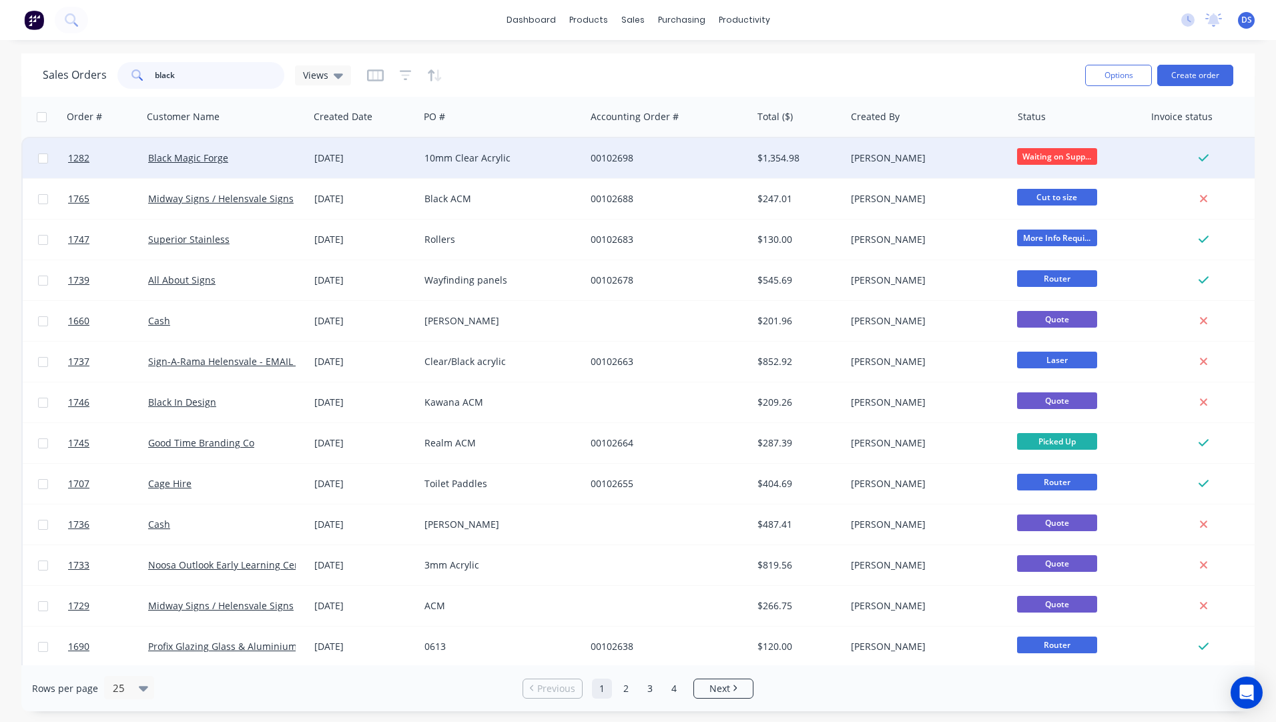
type input "black"
click at [186, 167] on div "Black Magic Forge" at bounding box center [226, 158] width 166 height 40
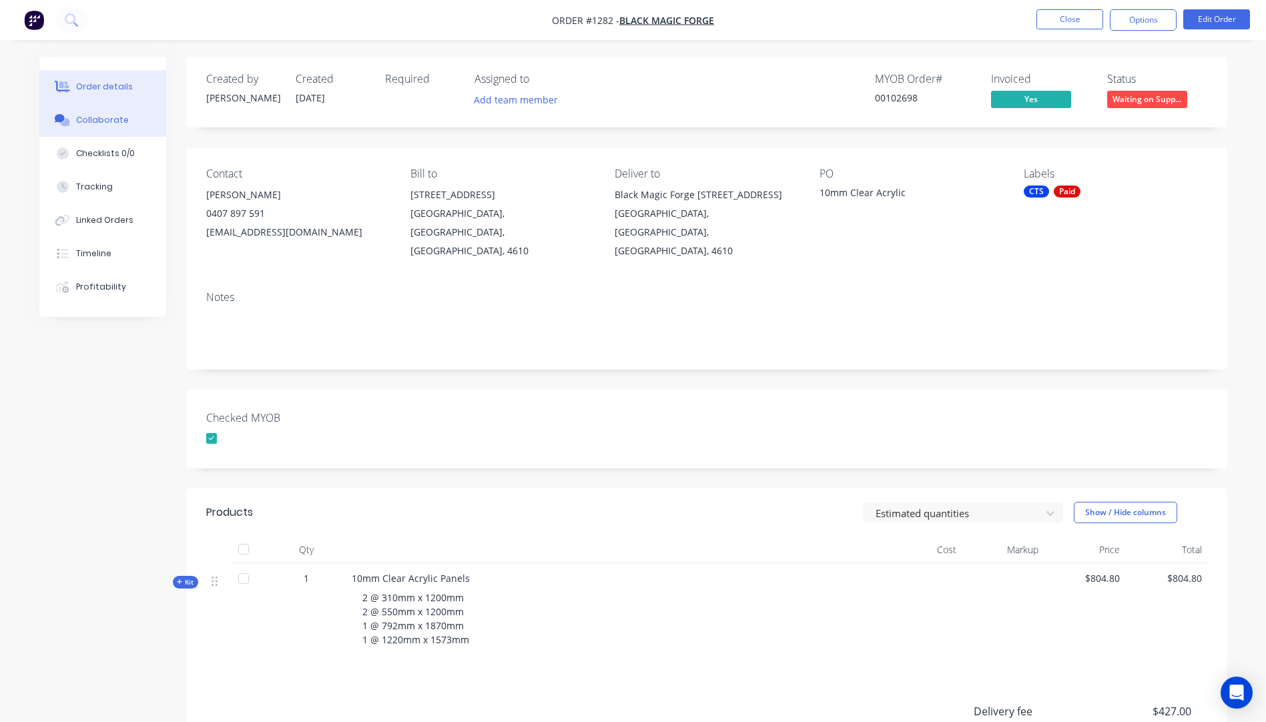
click at [87, 123] on div "Collaborate" at bounding box center [102, 120] width 53 height 12
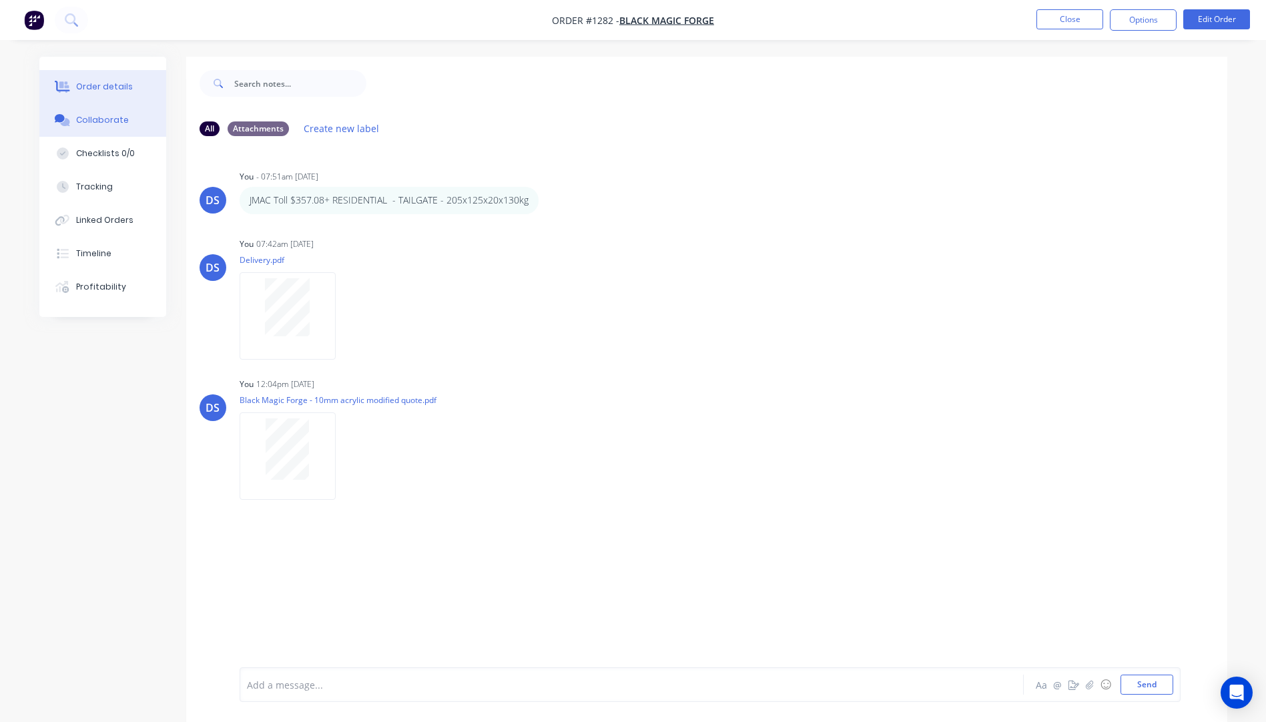
click at [97, 89] on div "Order details" at bounding box center [104, 87] width 57 height 12
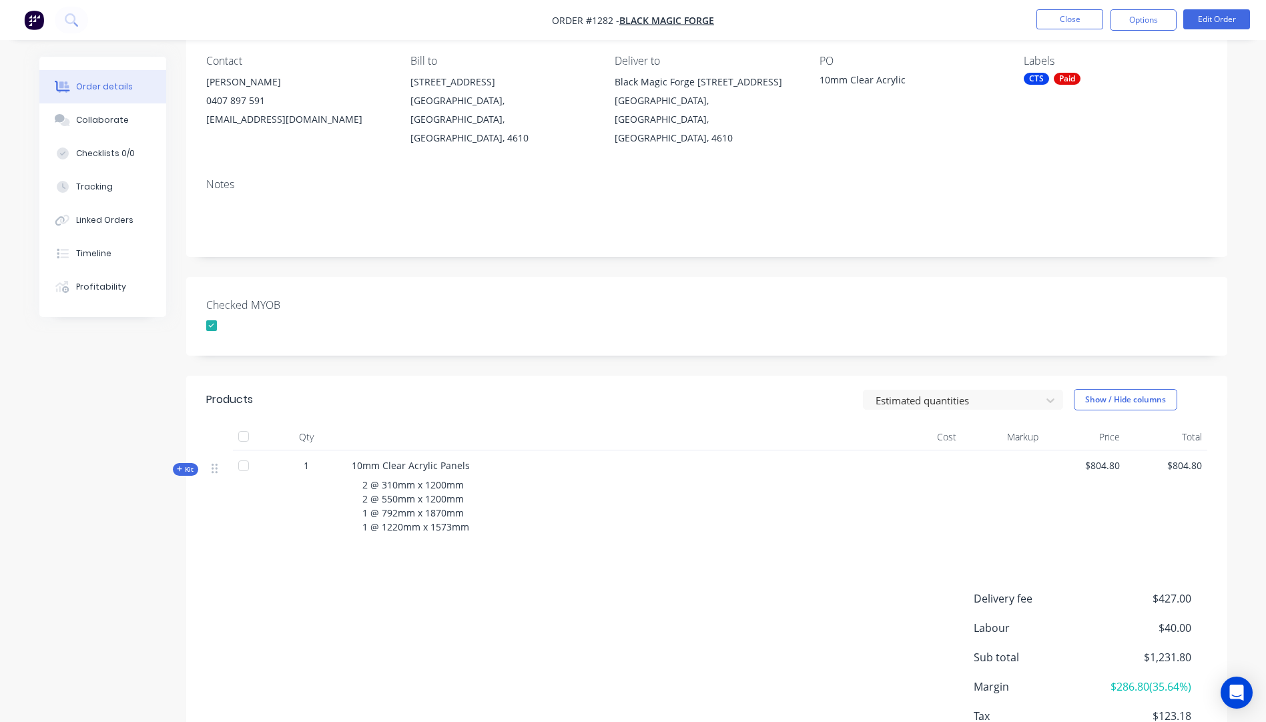
scroll to position [133, 0]
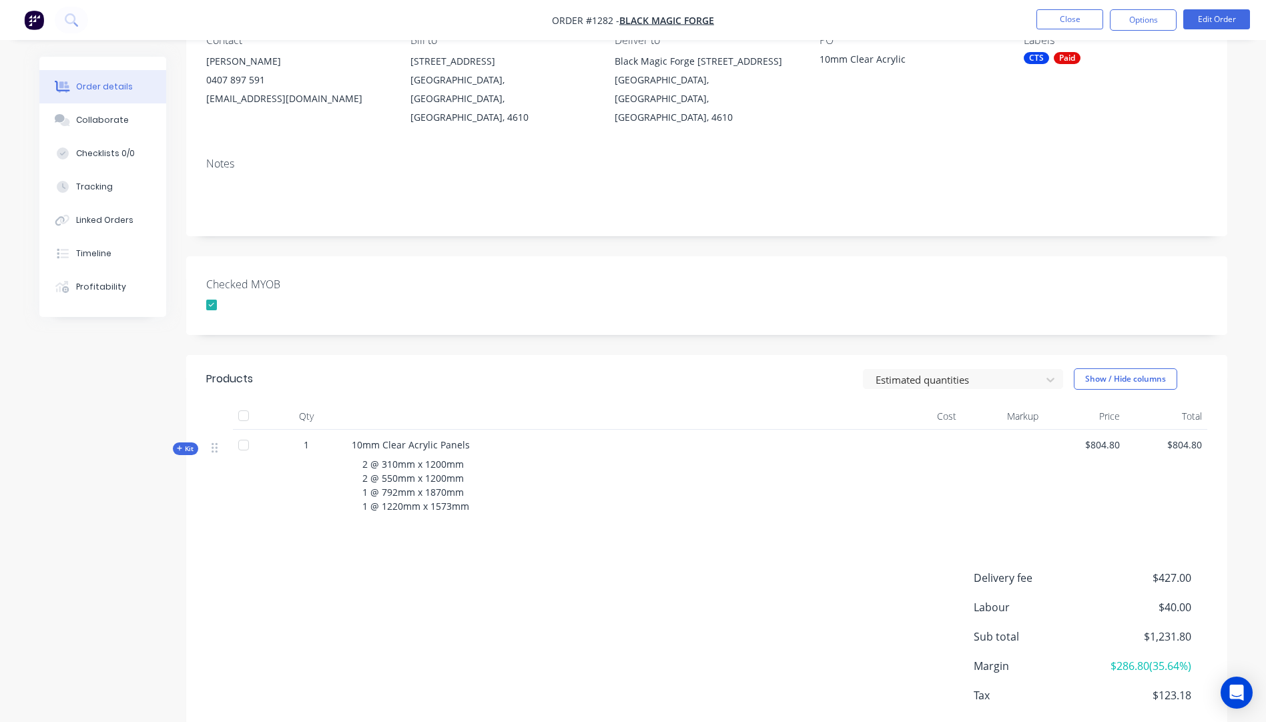
click at [177, 445] on icon "button" at bounding box center [180, 448] width 6 height 7
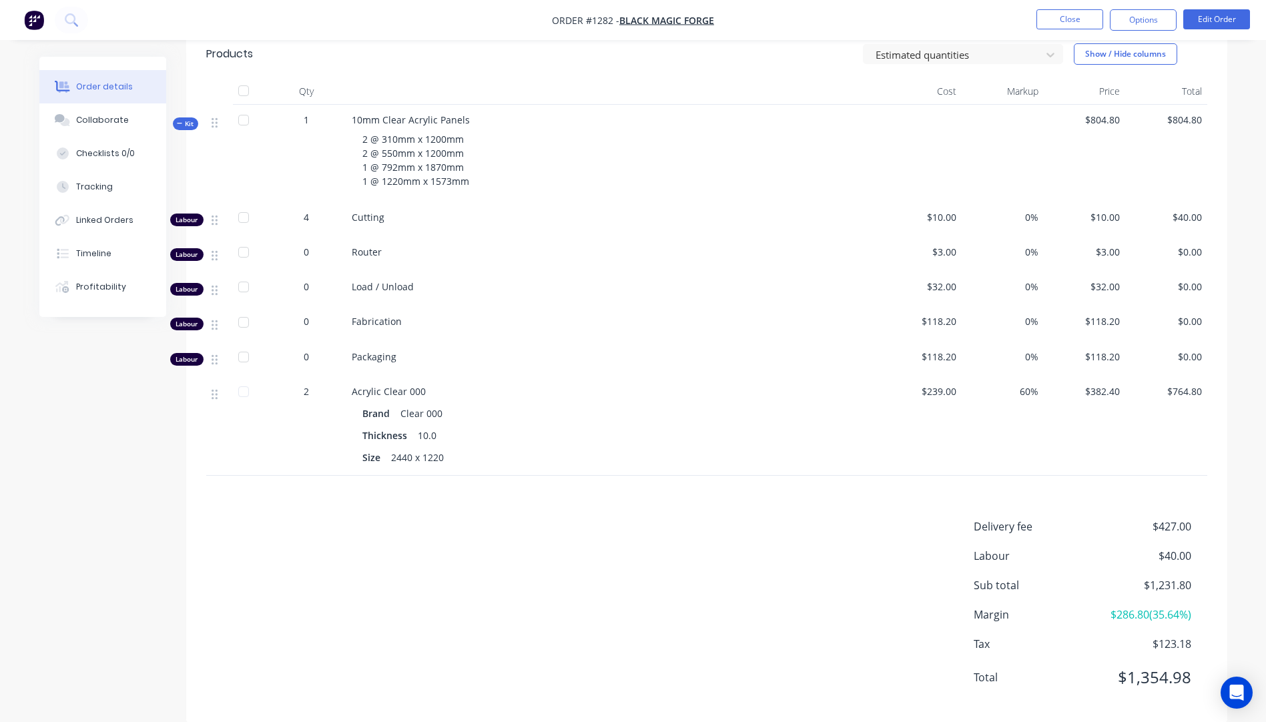
scroll to position [460, 0]
click at [1057, 23] on button "Close" at bounding box center [1069, 19] width 67 height 20
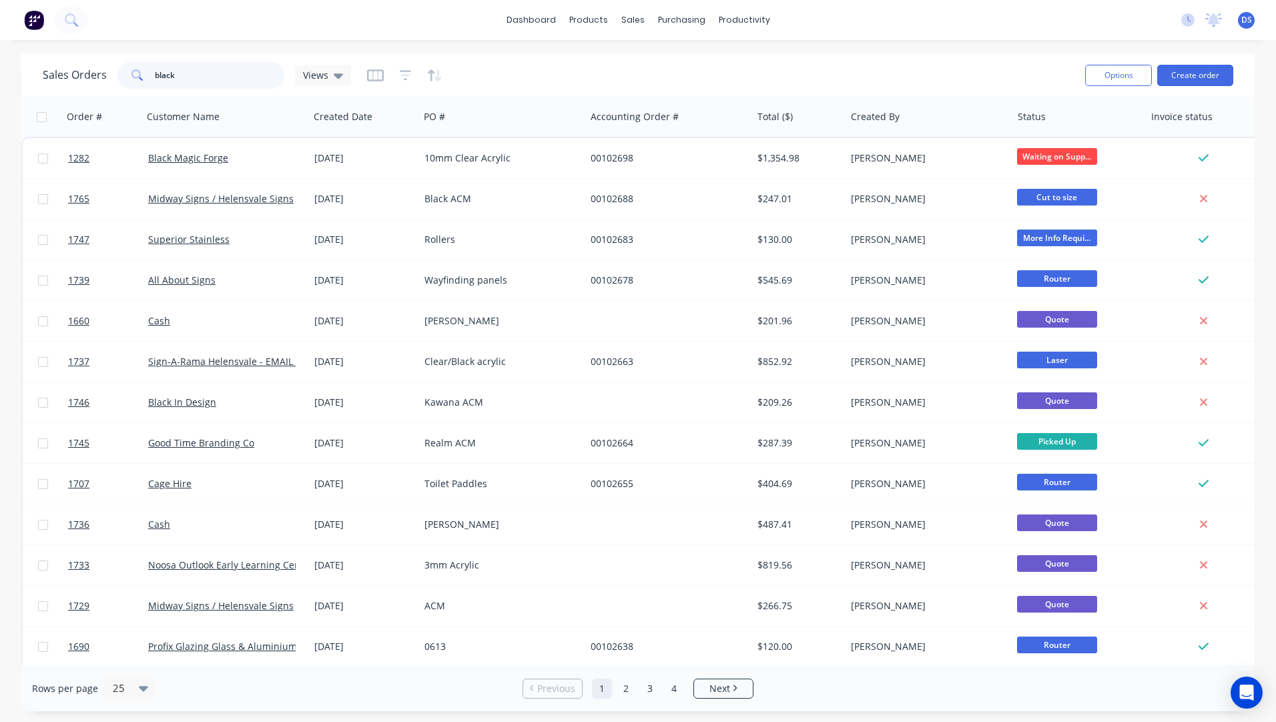
drag, startPoint x: 206, startPoint y: 75, endPoint x: 83, endPoint y: 75, distance: 122.8
click at [83, 75] on div "Sales Orders black Views" at bounding box center [197, 75] width 308 height 27
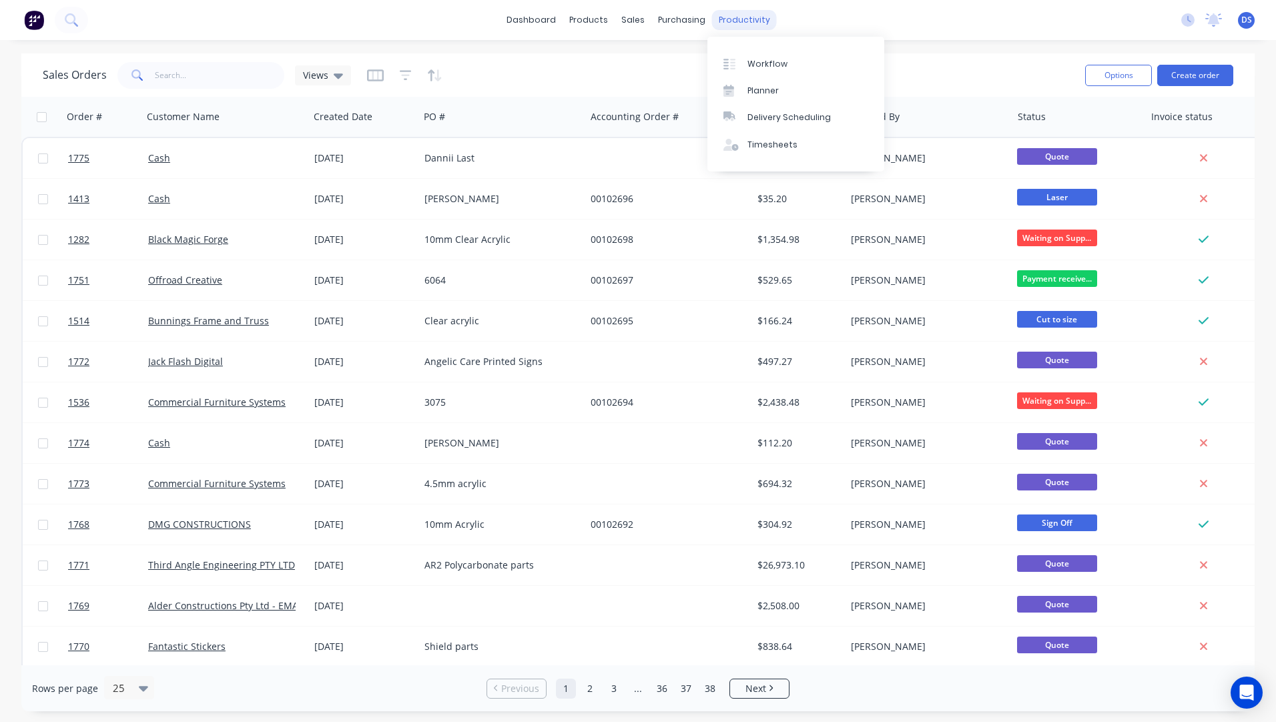
click at [730, 23] on div "productivity" at bounding box center [744, 20] width 65 height 20
click at [759, 73] on link "Workflow" at bounding box center [795, 63] width 177 height 27
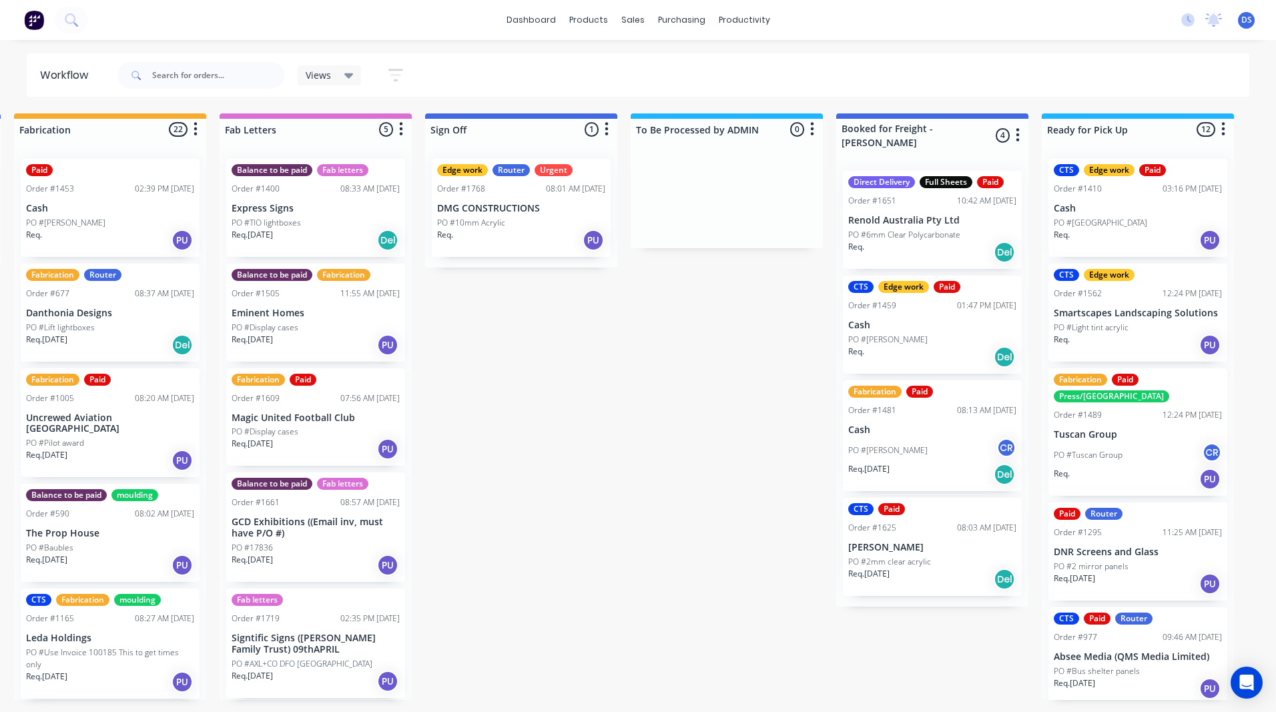
scroll to position [0, 1683]
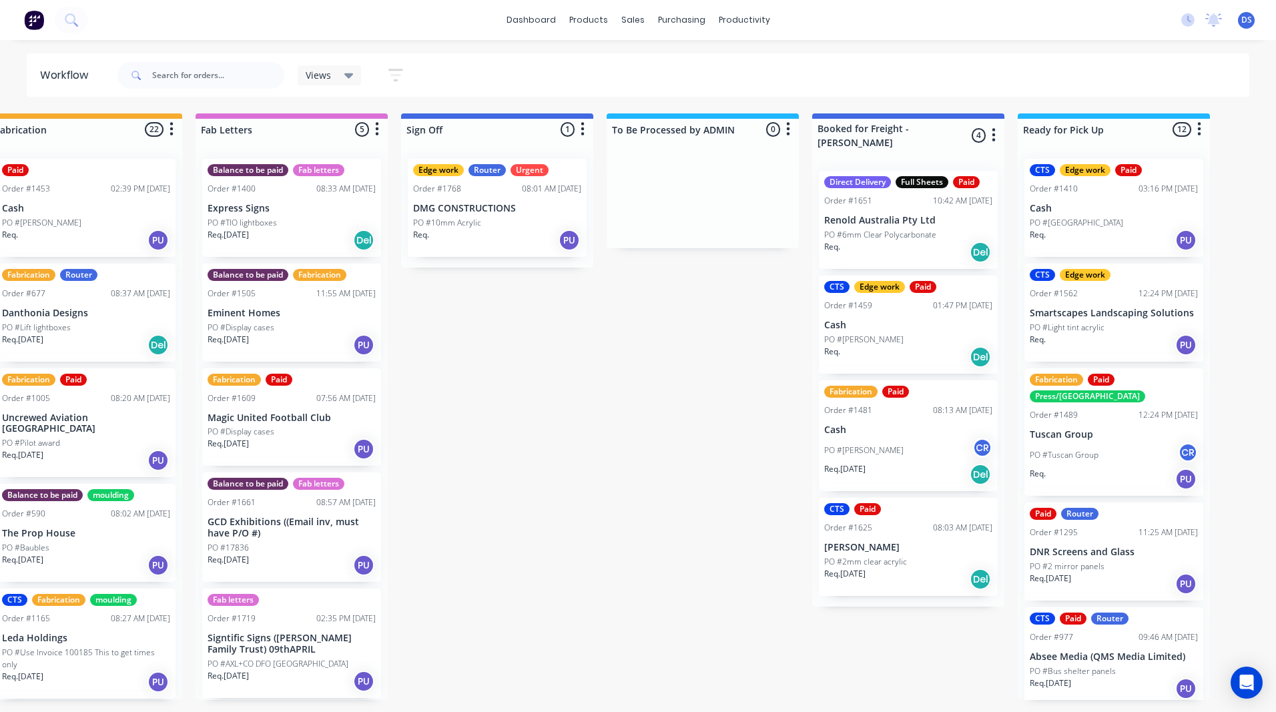
click at [523, 223] on div "PO #10mm Acrylic" at bounding box center [497, 223] width 168 height 12
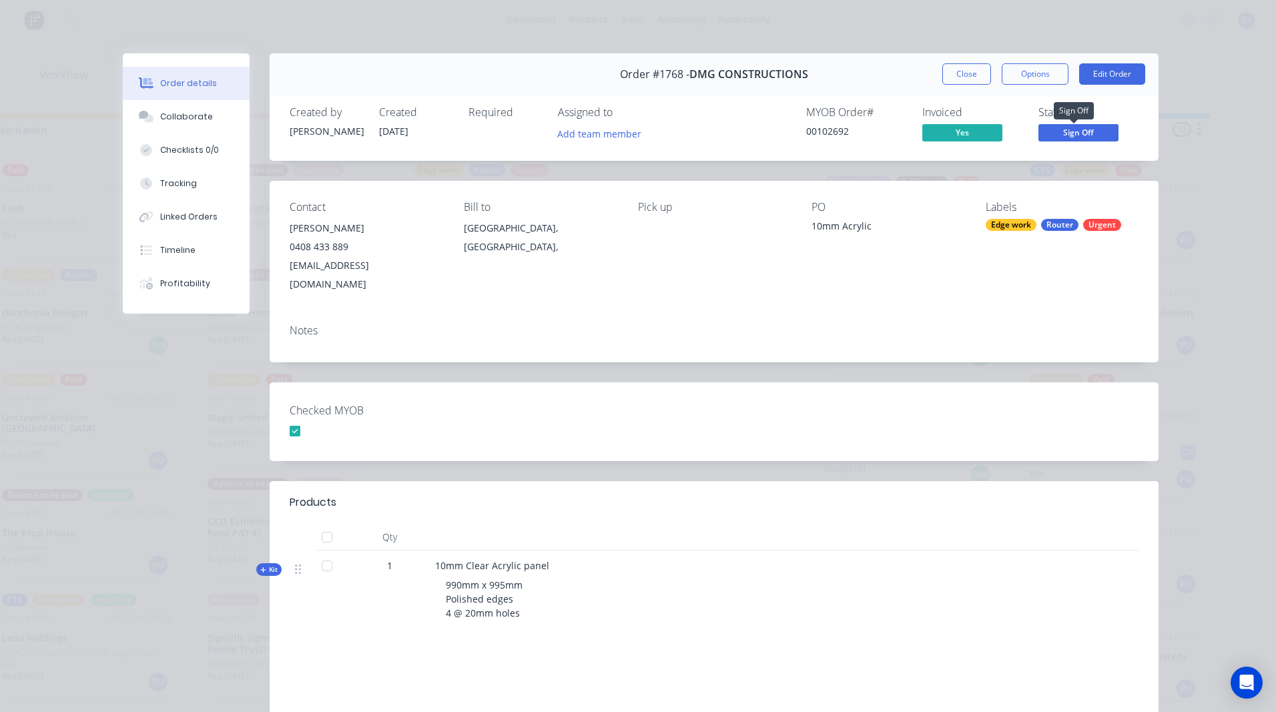
click at [1061, 135] on span "Sign Off" at bounding box center [1078, 132] width 80 height 17
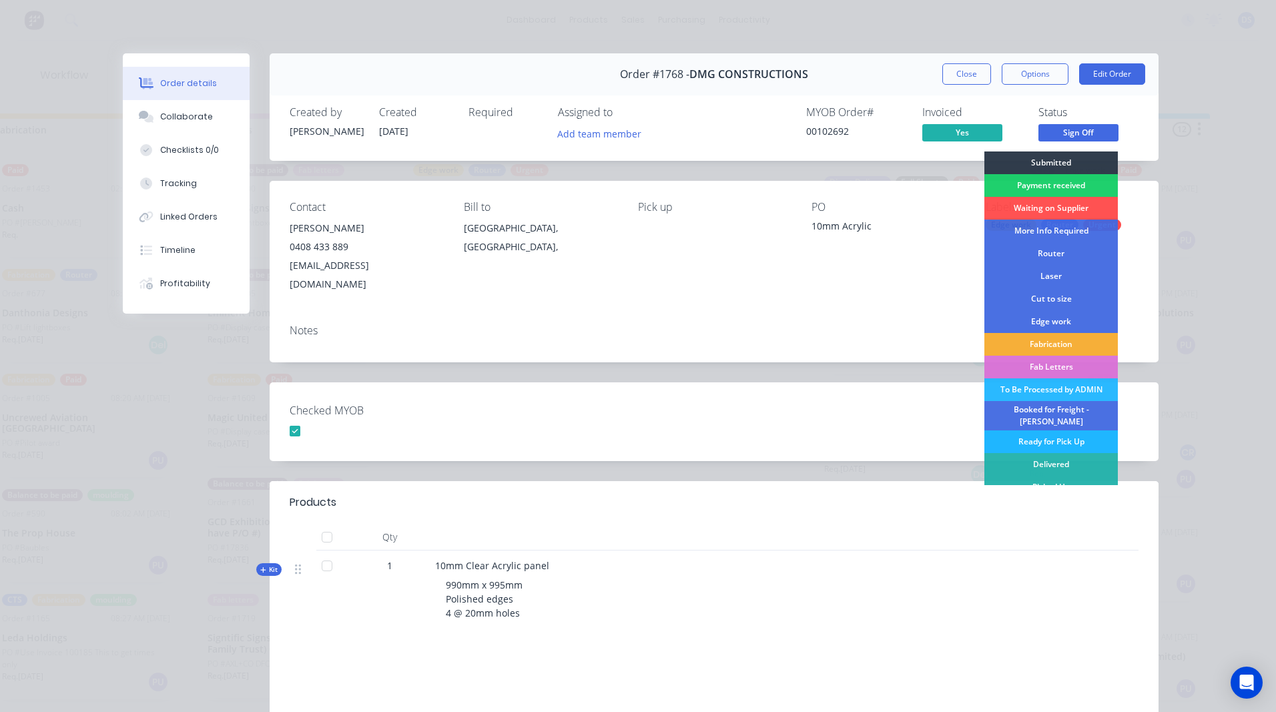
click at [1060, 437] on div "Ready for Pick Up" at bounding box center [1050, 441] width 133 height 23
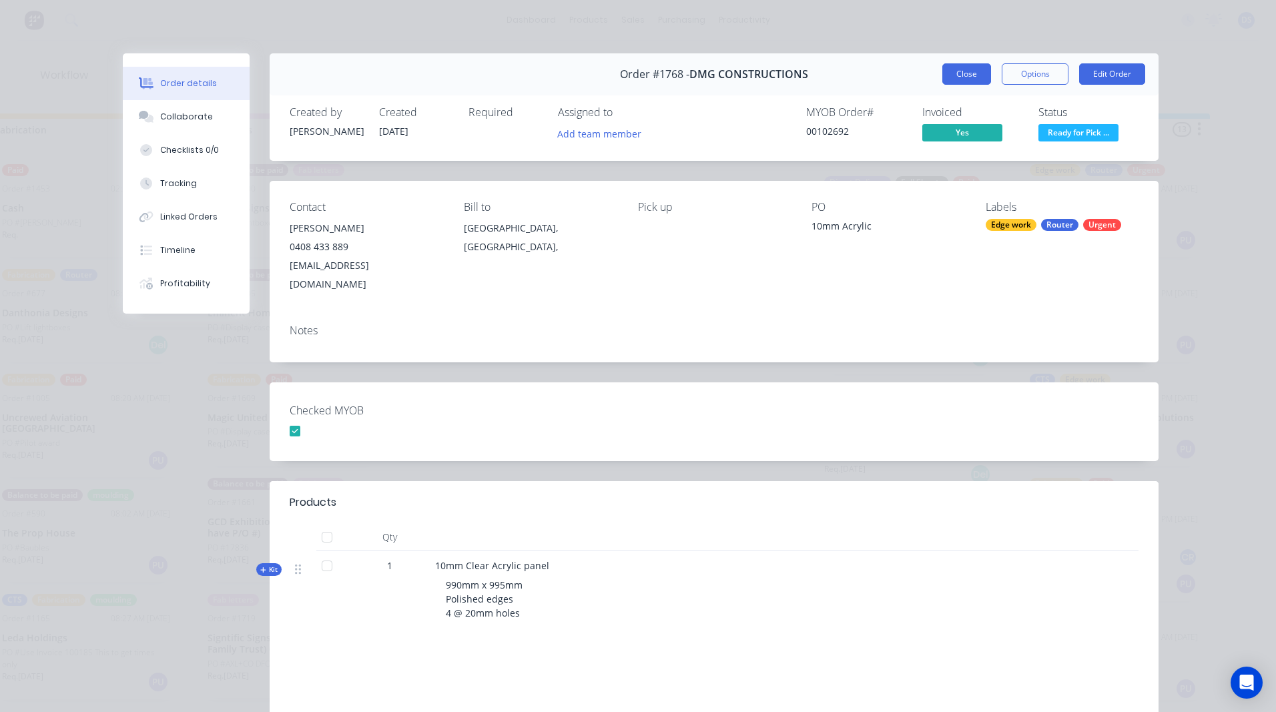
click at [972, 79] on button "Close" at bounding box center [966, 73] width 49 height 21
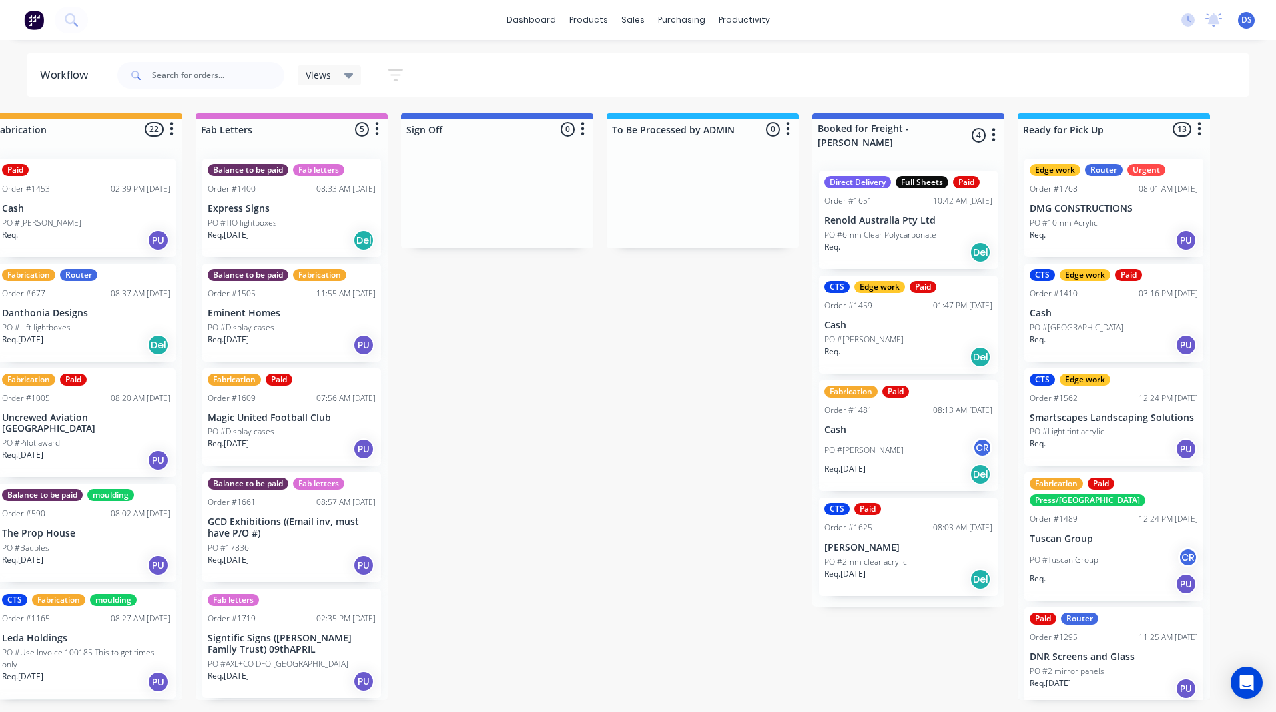
click at [1080, 226] on p "PO #10mm Acrylic" at bounding box center [1064, 223] width 68 height 12
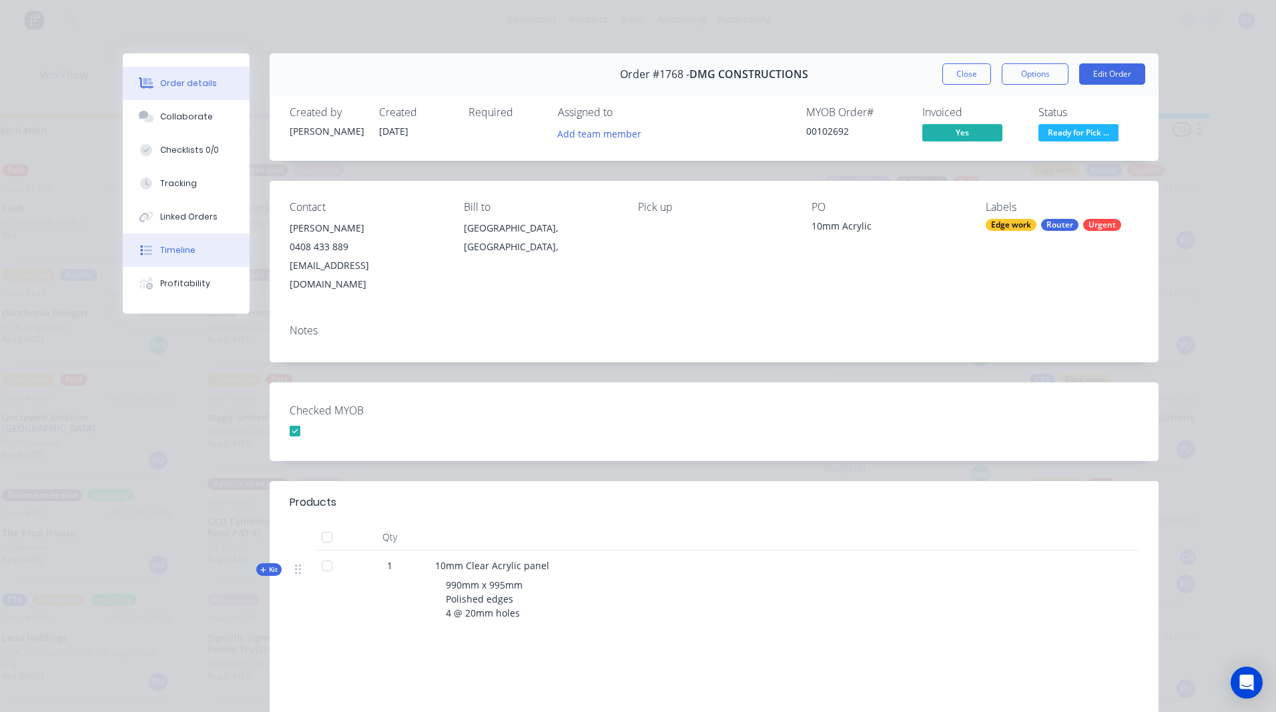
click at [180, 255] on div "Timeline" at bounding box center [177, 250] width 35 height 12
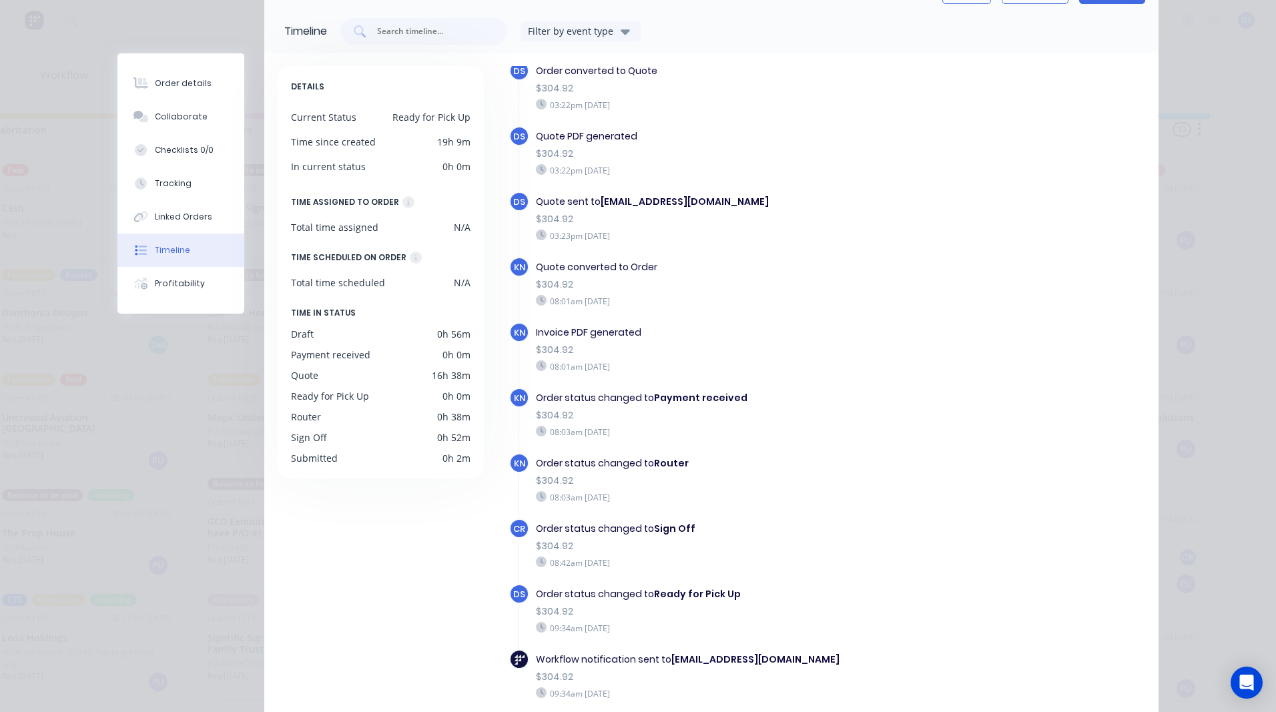
scroll to position [0, 0]
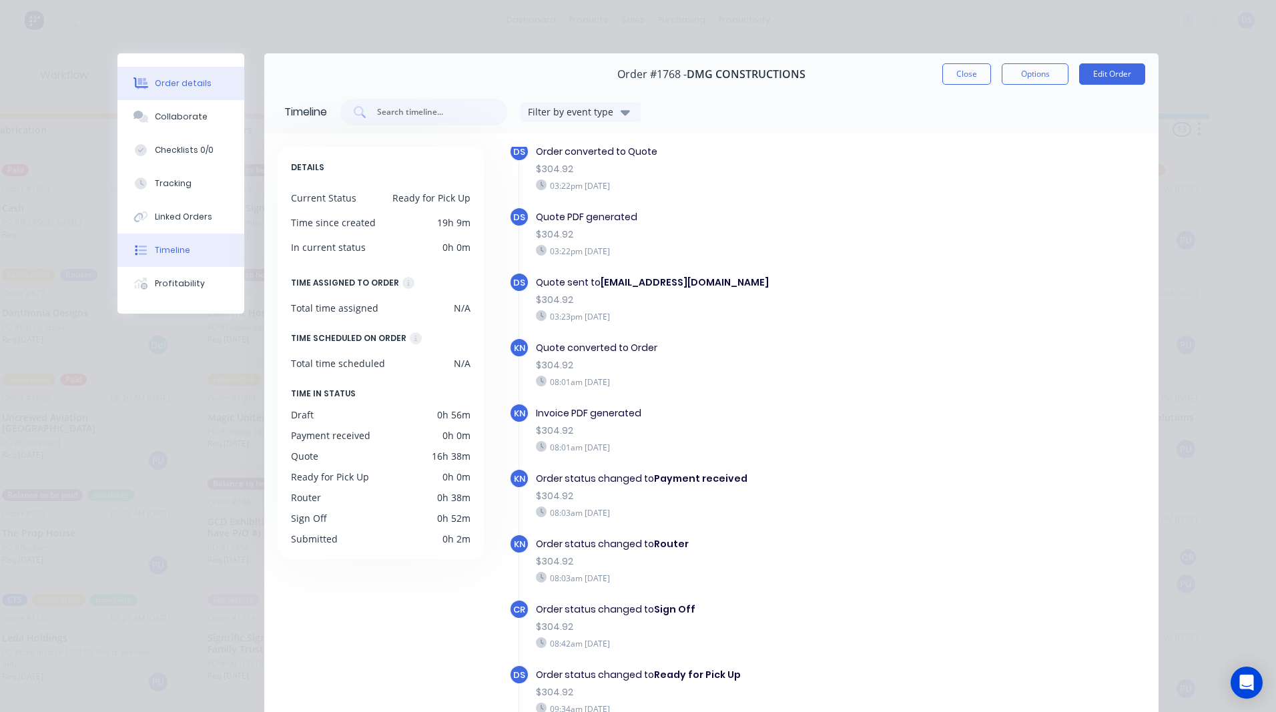
click at [168, 85] on div "Order details" at bounding box center [183, 83] width 57 height 12
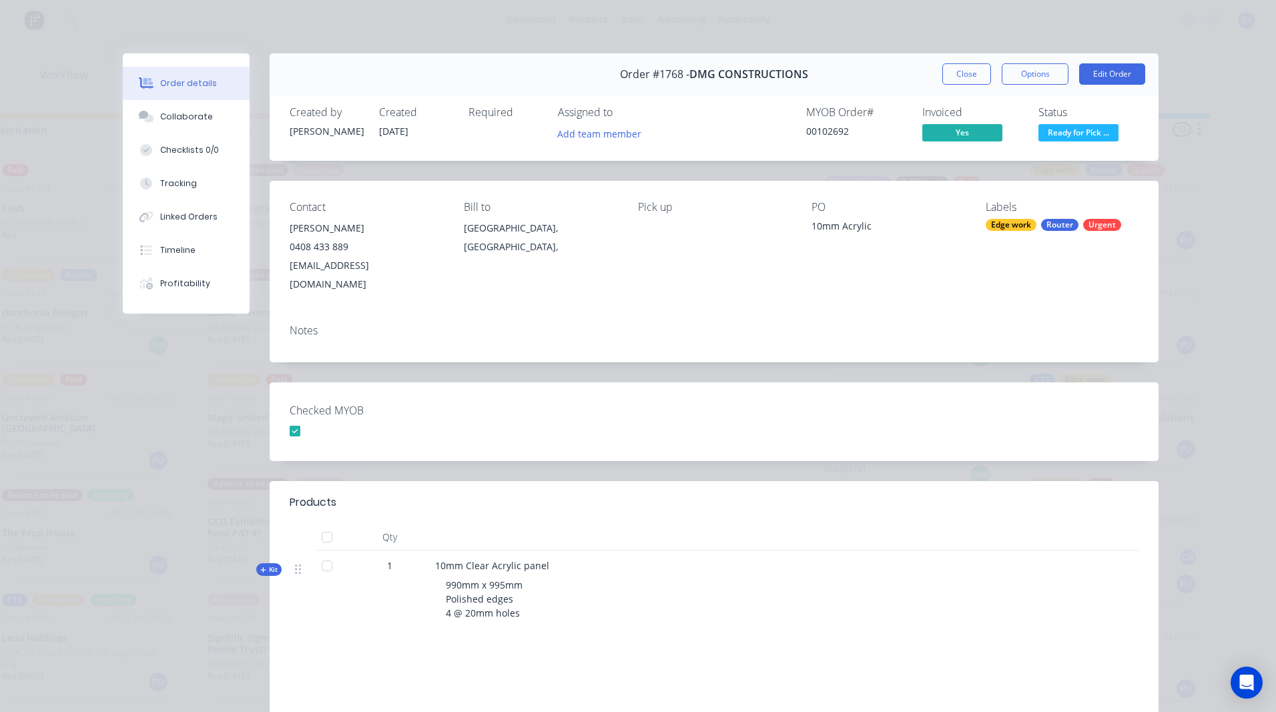
click at [319, 249] on div "0408 433 889" at bounding box center [366, 247] width 153 height 19
drag, startPoint x: 318, startPoint y: 245, endPoint x: 392, endPoint y: 231, distance: 75.4
click at [324, 243] on div "0408 433 889" at bounding box center [366, 247] width 153 height 19
click at [1120, 75] on button "Edit Order" at bounding box center [1112, 73] width 66 height 21
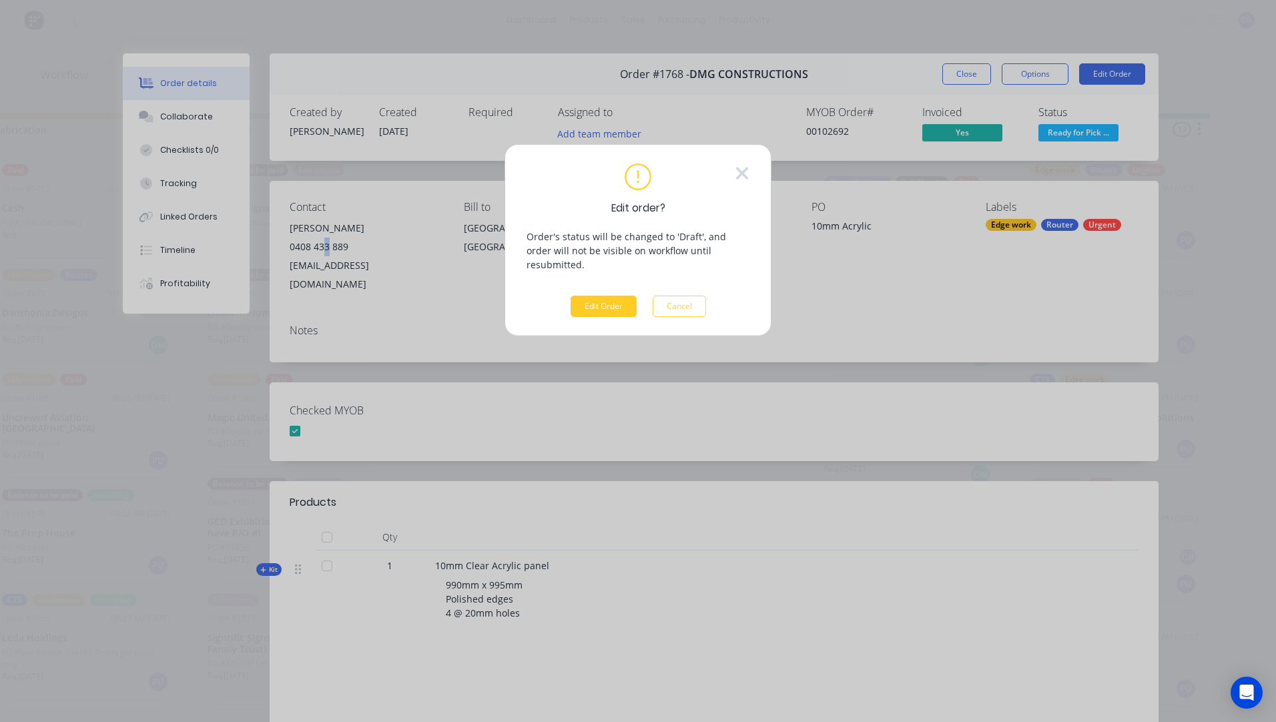
click at [604, 296] on button "Edit Order" at bounding box center [604, 306] width 66 height 21
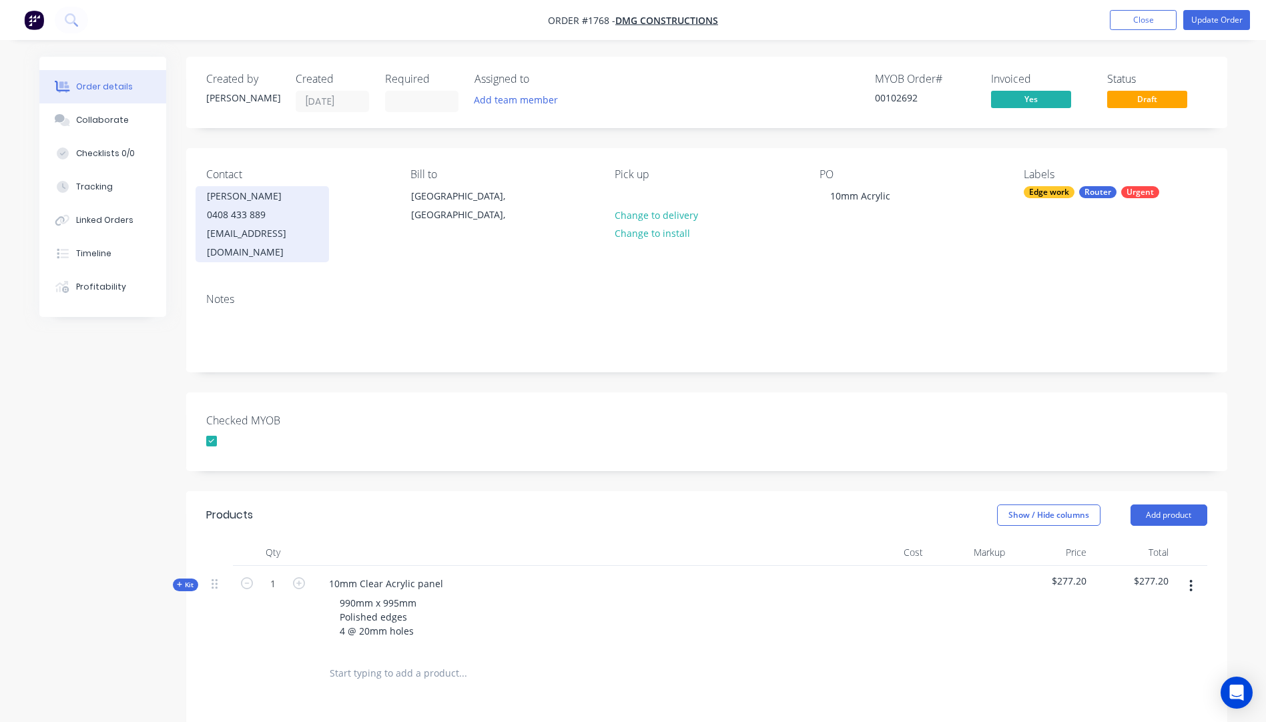
click at [230, 216] on div "0408 433 889" at bounding box center [262, 215] width 111 height 19
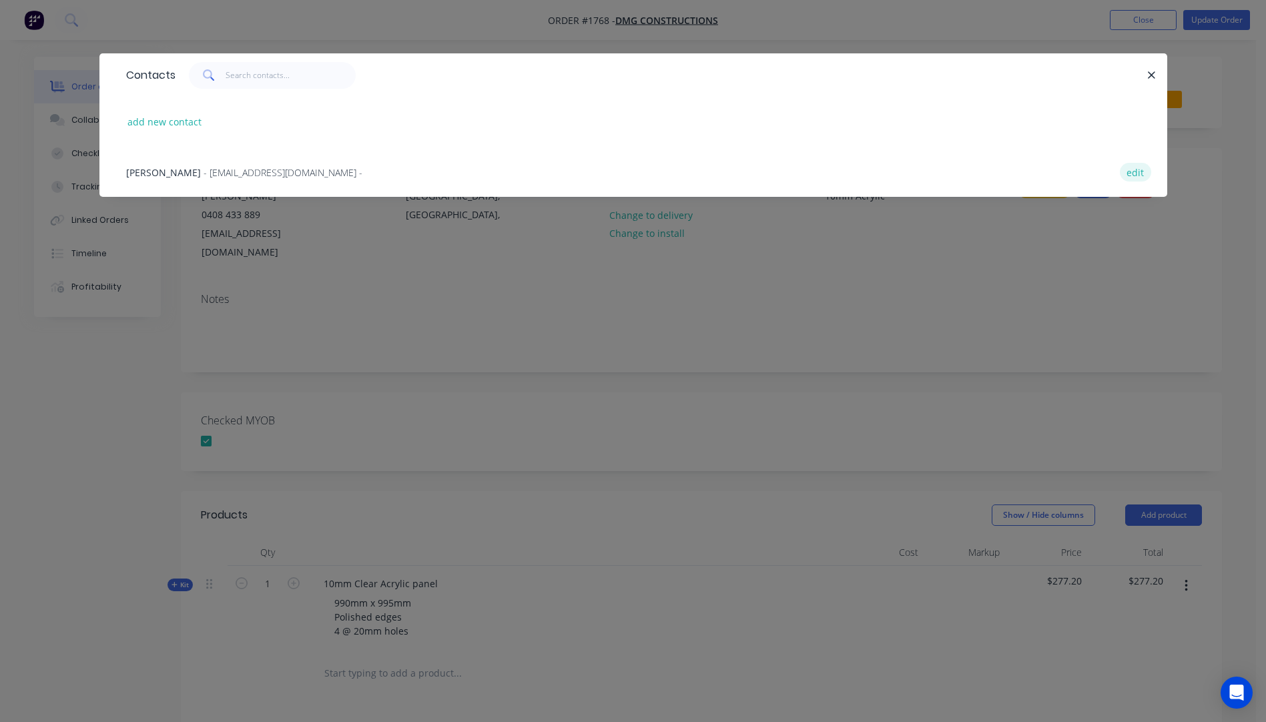
click at [1132, 174] on button "edit" at bounding box center [1135, 172] width 31 height 18
select select "AU"
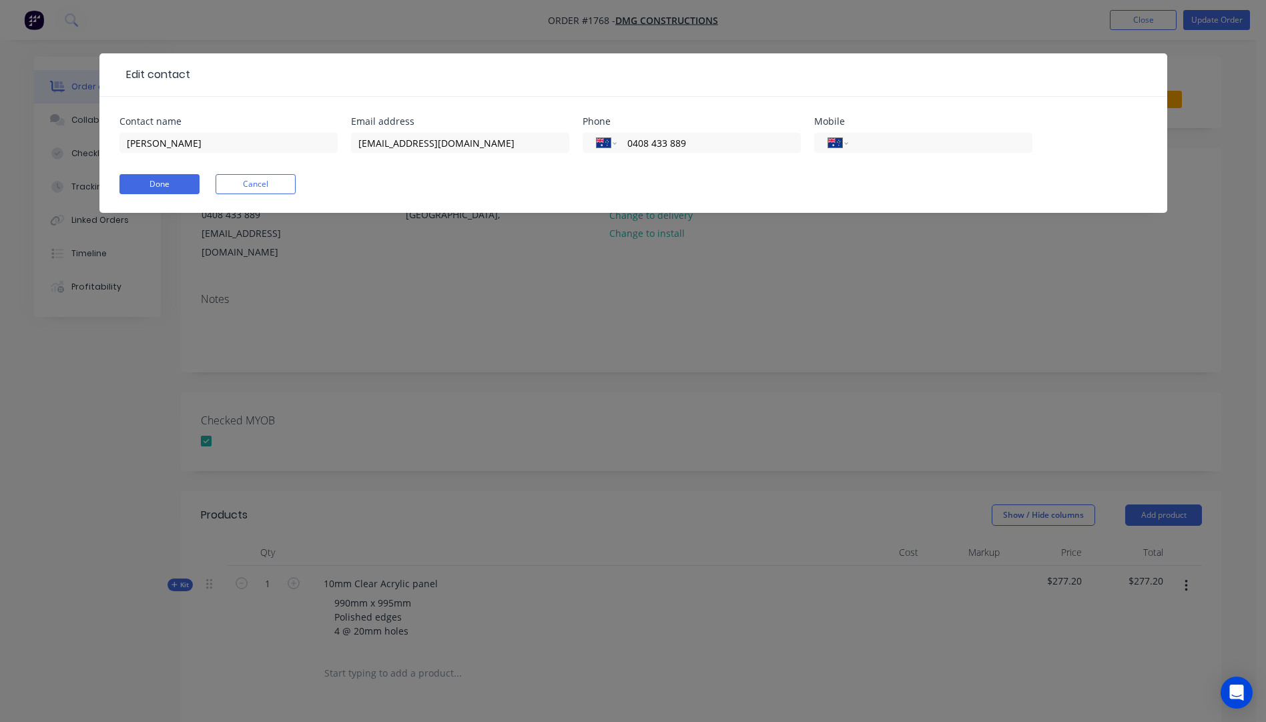
drag, startPoint x: 710, startPoint y: 148, endPoint x: 589, endPoint y: 163, distance: 121.7
click at [589, 163] on div "International [GEOGRAPHIC_DATA] [GEOGRAPHIC_DATA] [GEOGRAPHIC_DATA] [GEOGRAPHIC…" at bounding box center [692, 148] width 218 height 39
click at [906, 139] on input "tel" at bounding box center [937, 142] width 160 height 15
paste input "0408 433 889"
type input "0408 433 889"
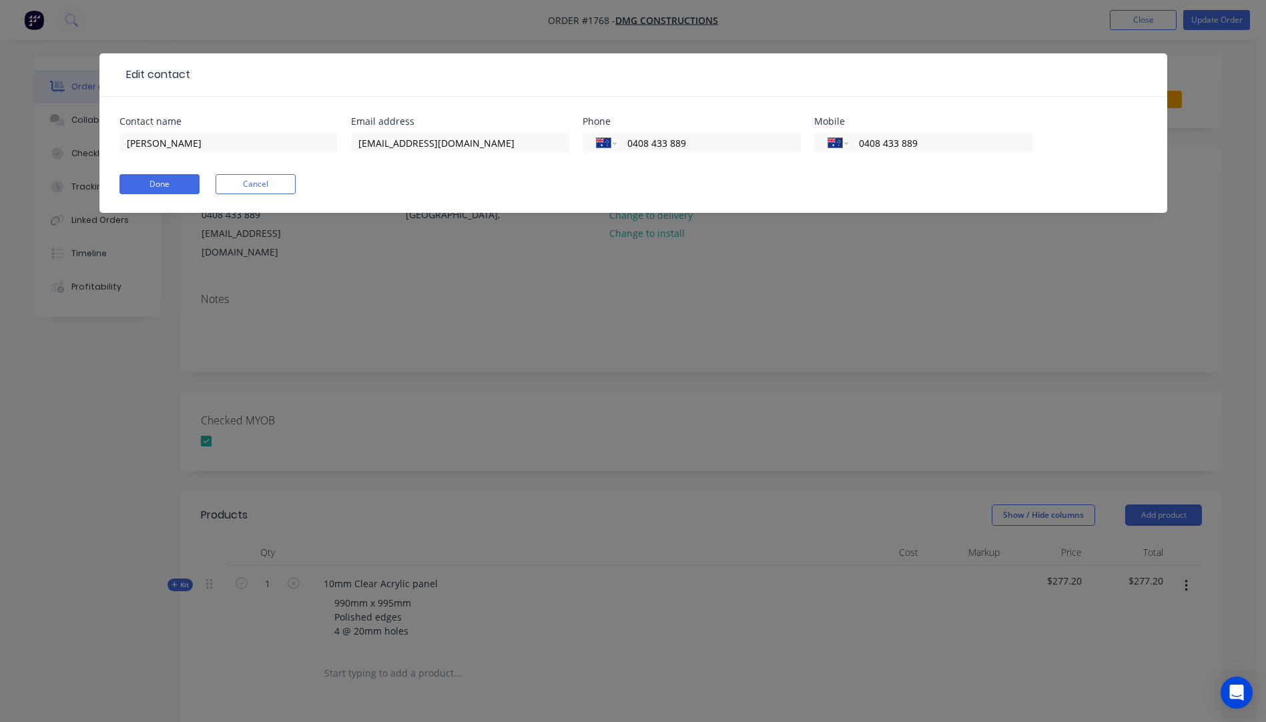
drag, startPoint x: 717, startPoint y: 139, endPoint x: 586, endPoint y: 175, distance: 135.5
click at [586, 175] on form "Contact name Ben Donaldson Email address ben@dmgbuild.com Phone International A…" at bounding box center [633, 165] width 1028 height 96
click at [188, 184] on button "Done" at bounding box center [159, 184] width 80 height 20
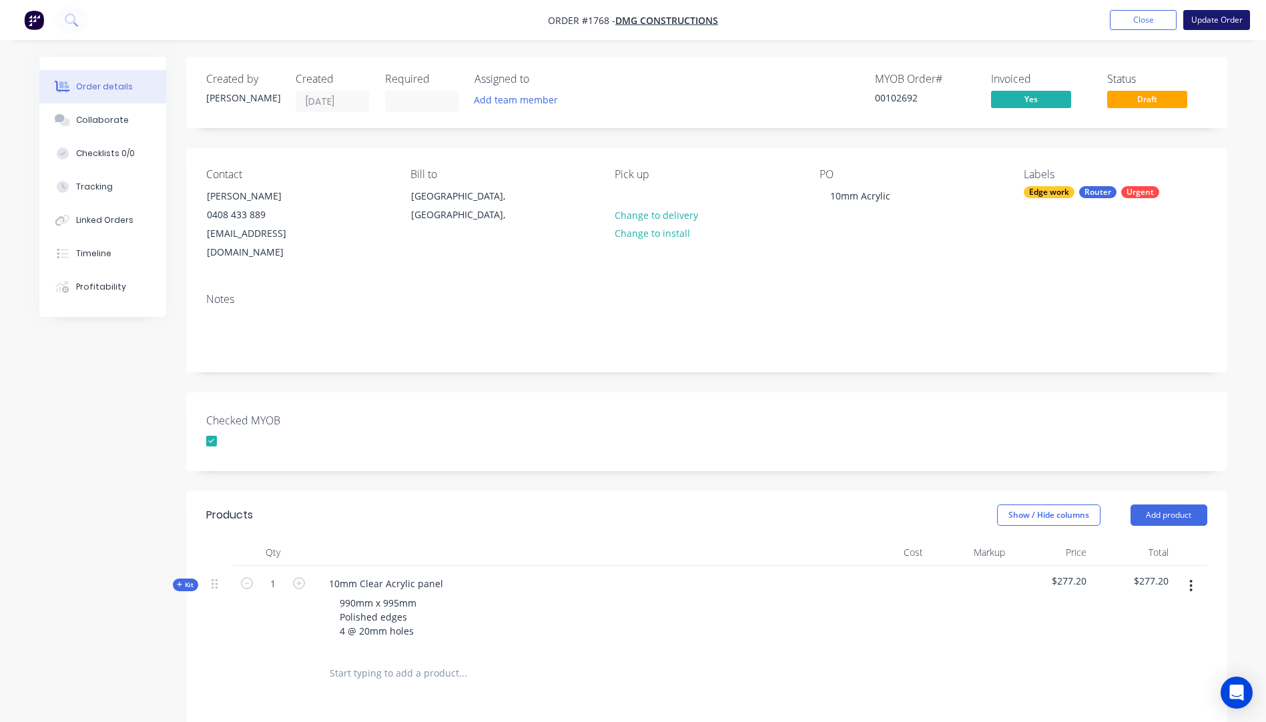
click at [1228, 18] on button "Update Order" at bounding box center [1216, 20] width 67 height 20
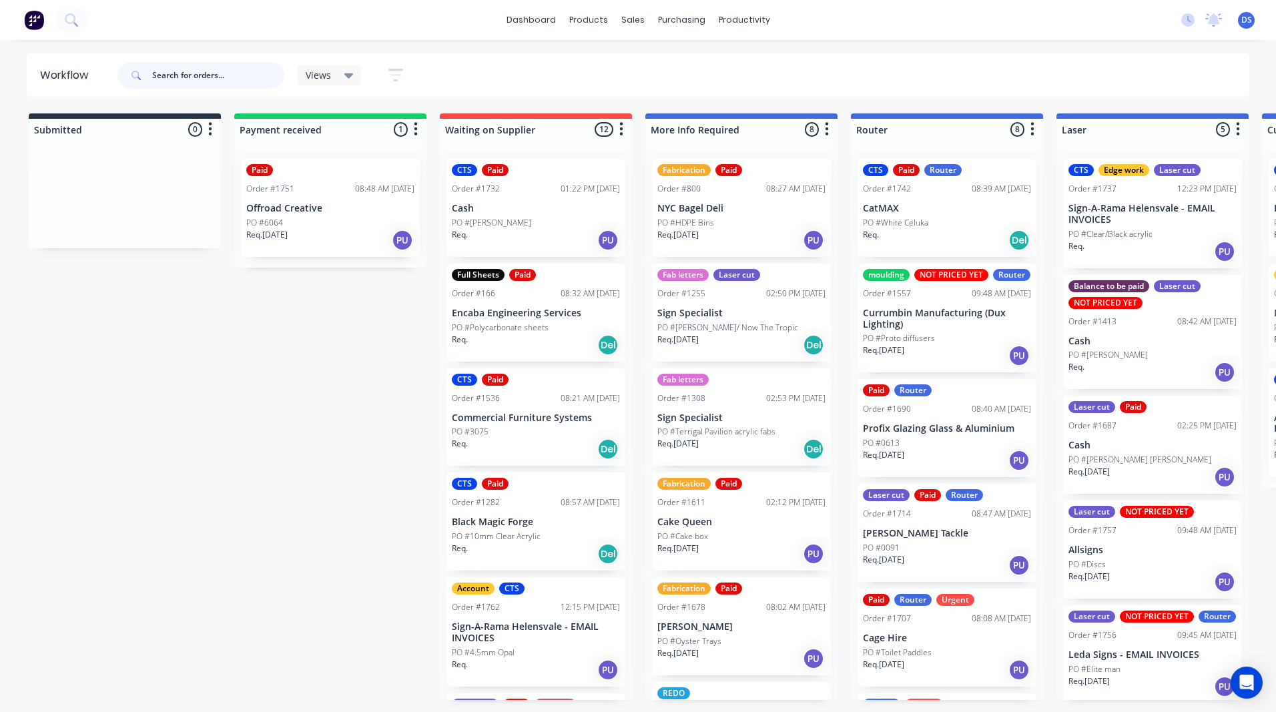
click at [213, 79] on input "text" at bounding box center [218, 75] width 132 height 27
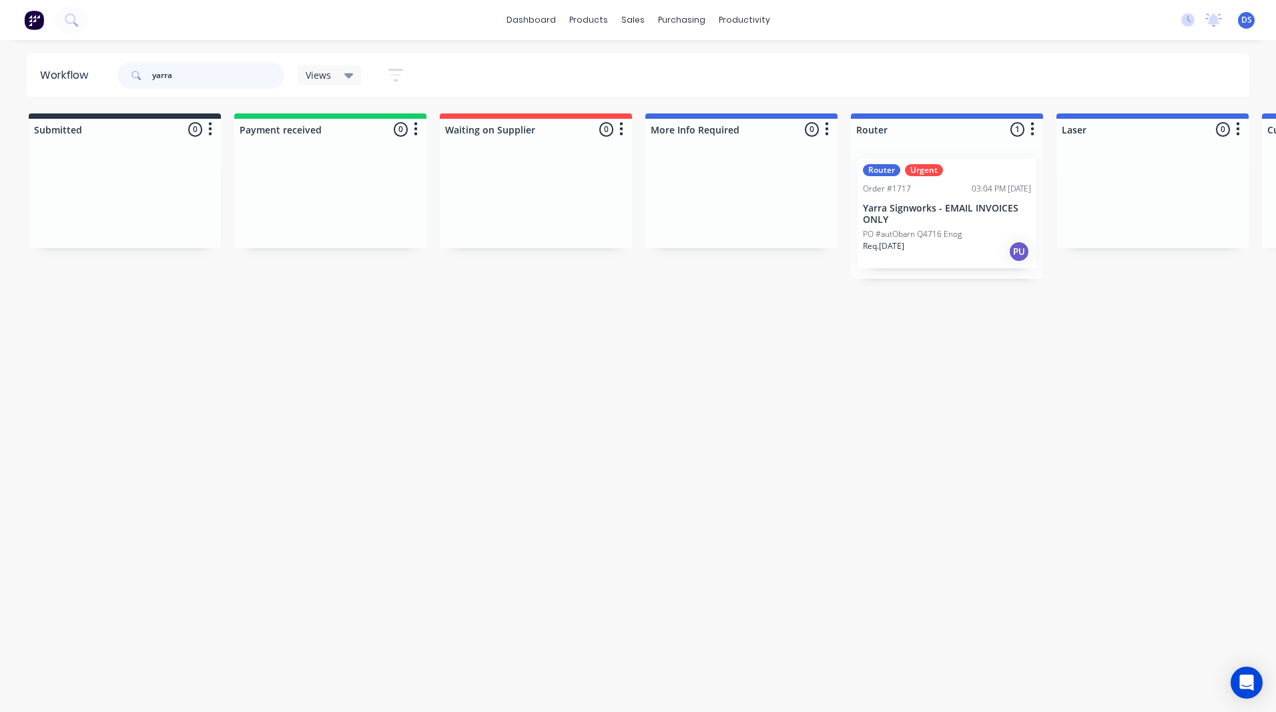
type input "yarra"
click at [901, 204] on p "Yarra Signworks - EMAIL INVOICES ONLY" at bounding box center [947, 214] width 168 height 23
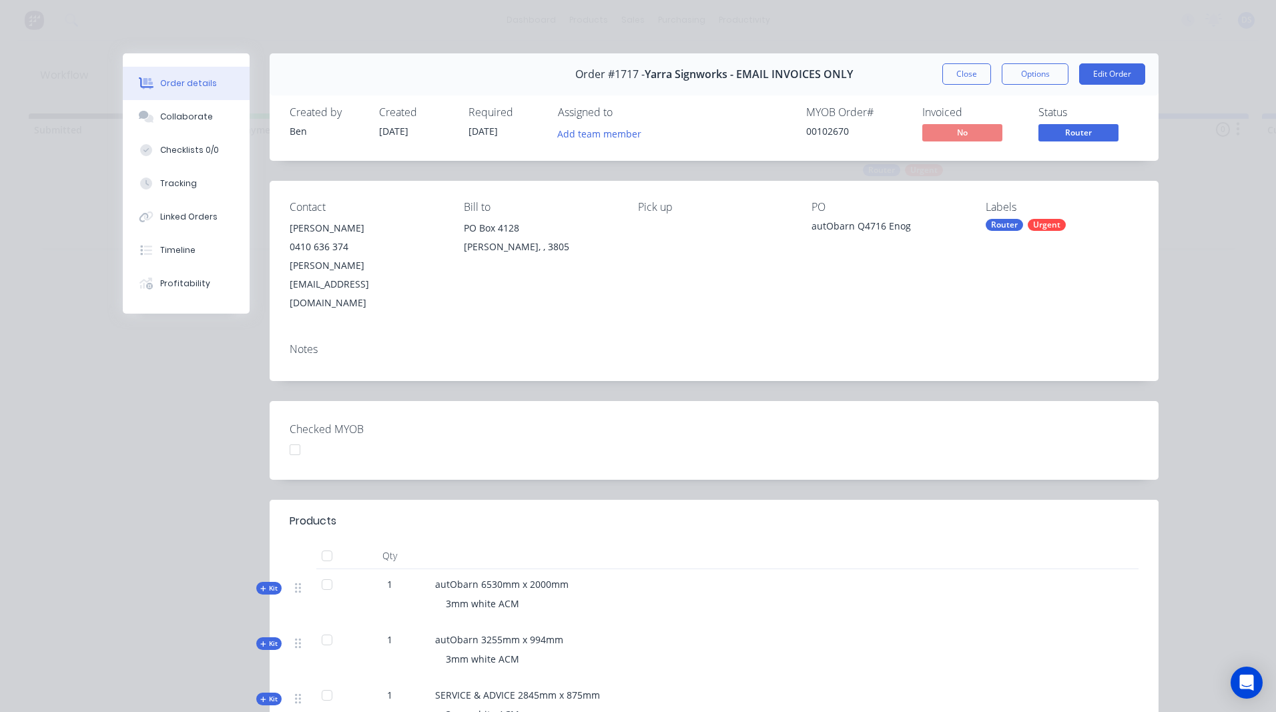
scroll to position [67, 0]
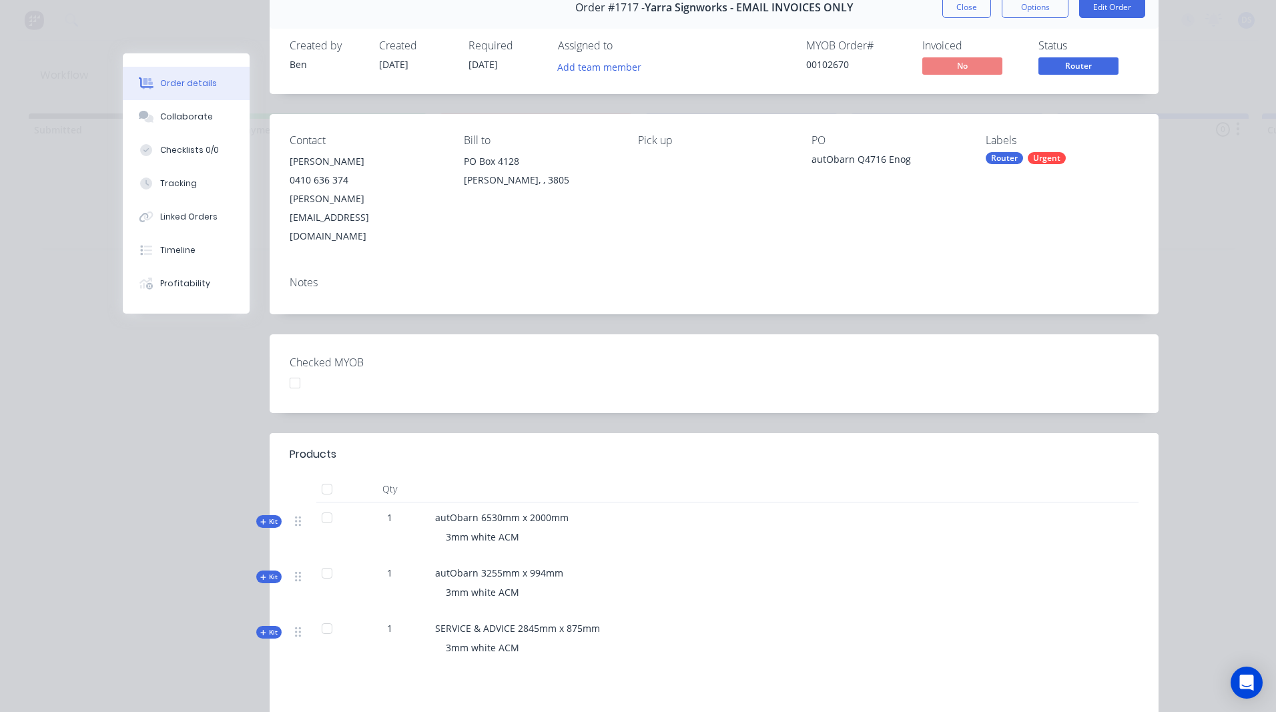
click at [260, 518] on icon "button" at bounding box center [263, 521] width 6 height 7
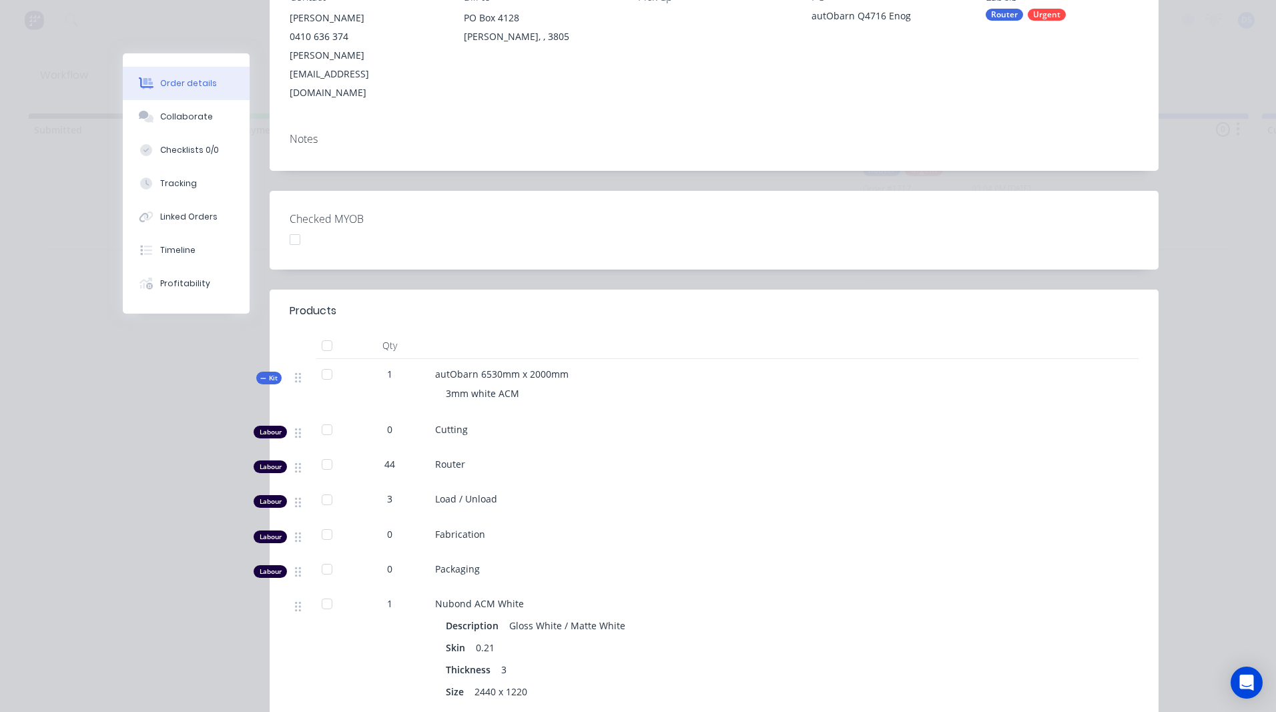
scroll to position [267, 0]
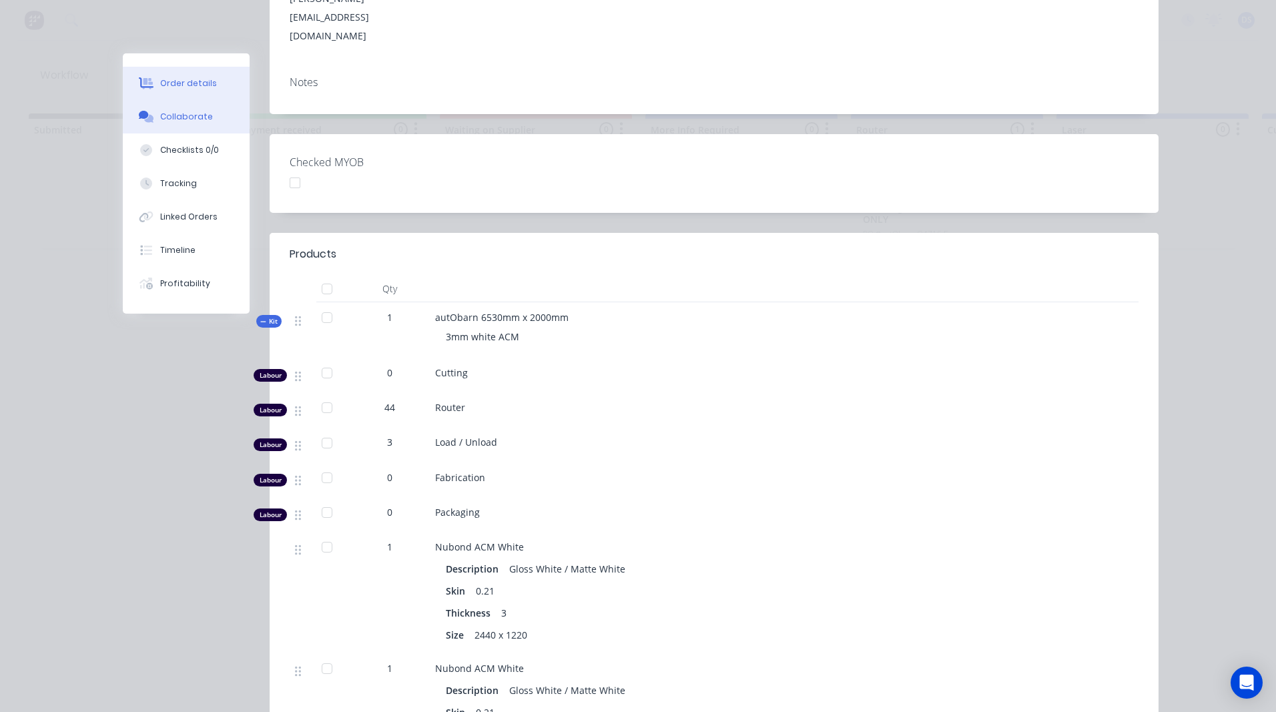
click at [185, 118] on div "Collaborate" at bounding box center [186, 117] width 53 height 12
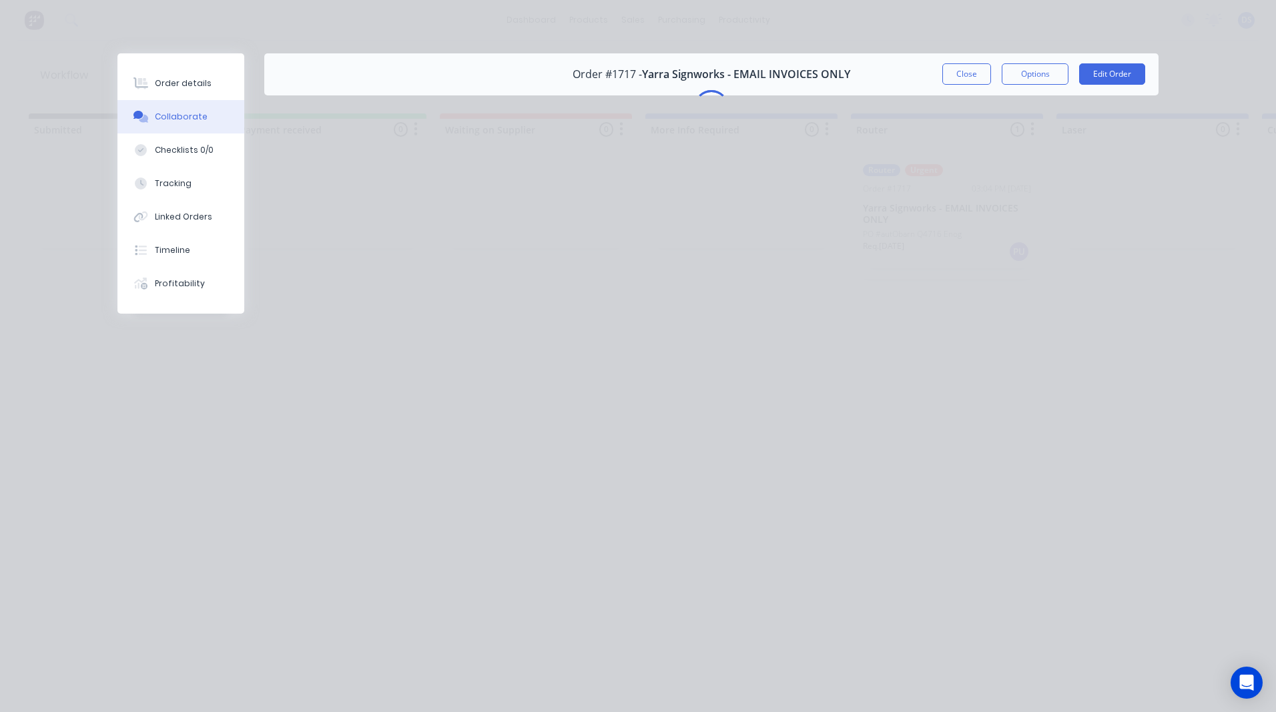
scroll to position [0, 0]
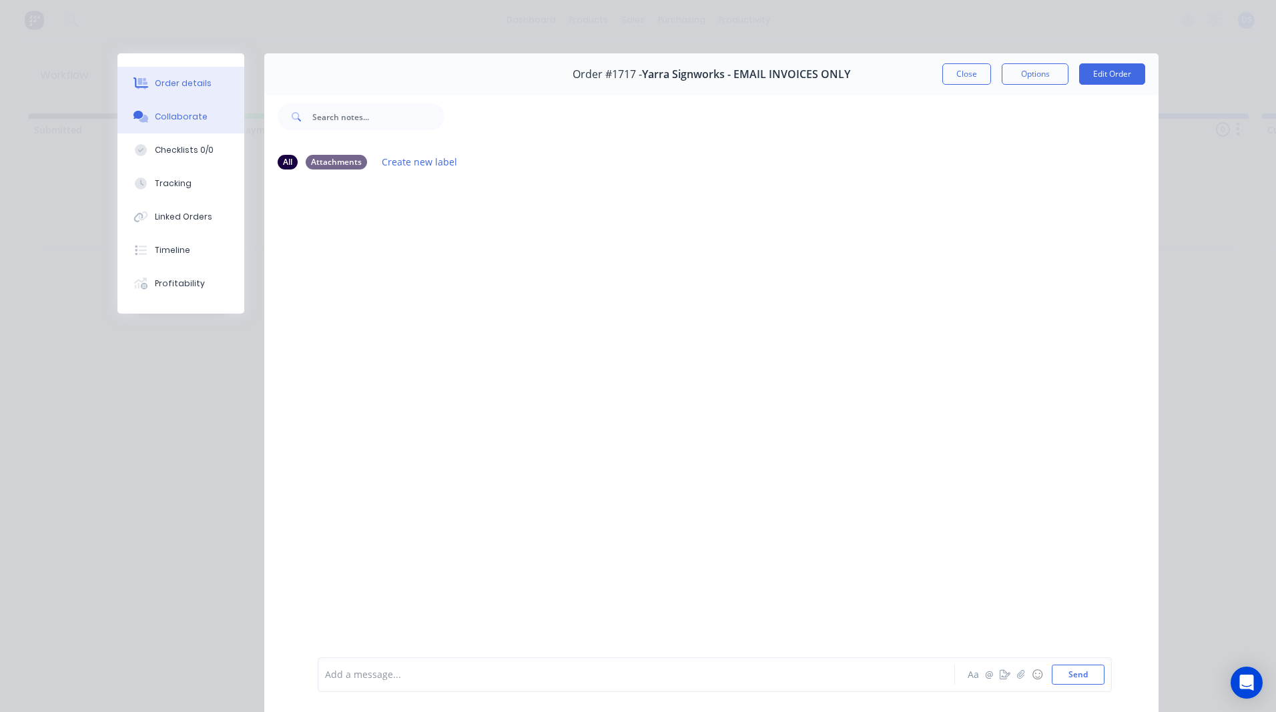
click at [180, 88] on div "Order details" at bounding box center [183, 83] width 57 height 12
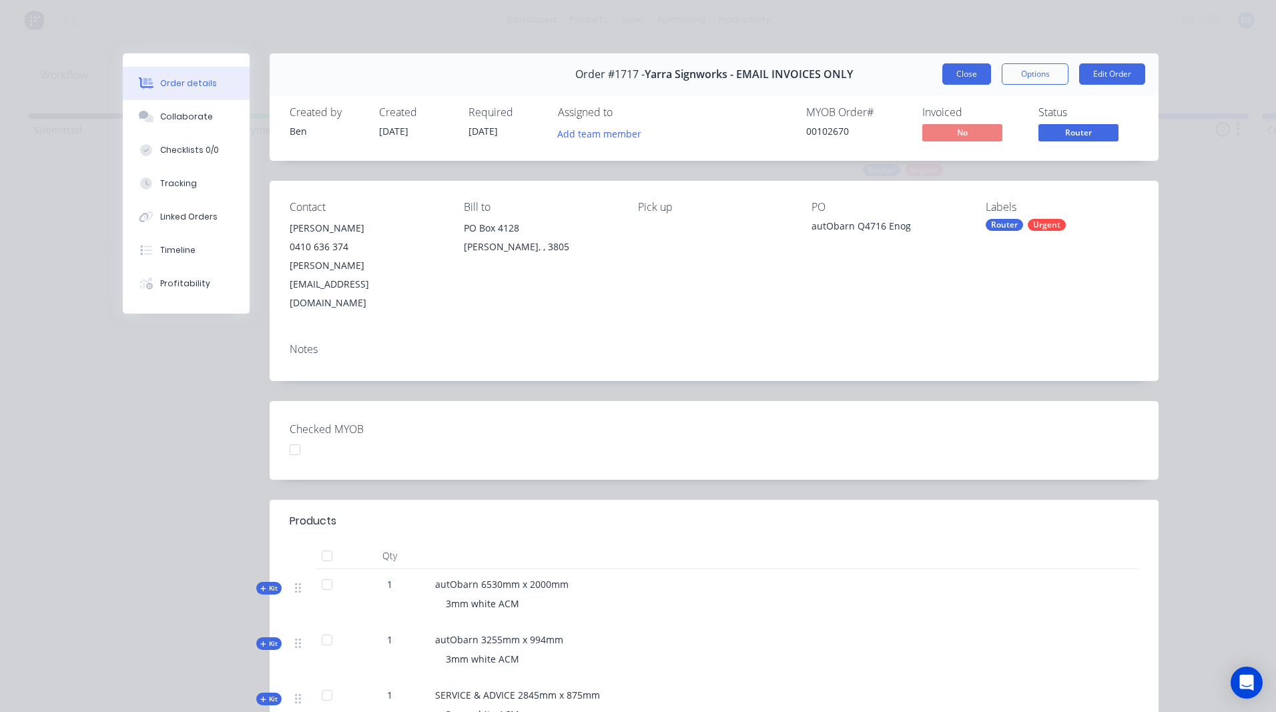
click at [974, 79] on button "Close" at bounding box center [966, 73] width 49 height 21
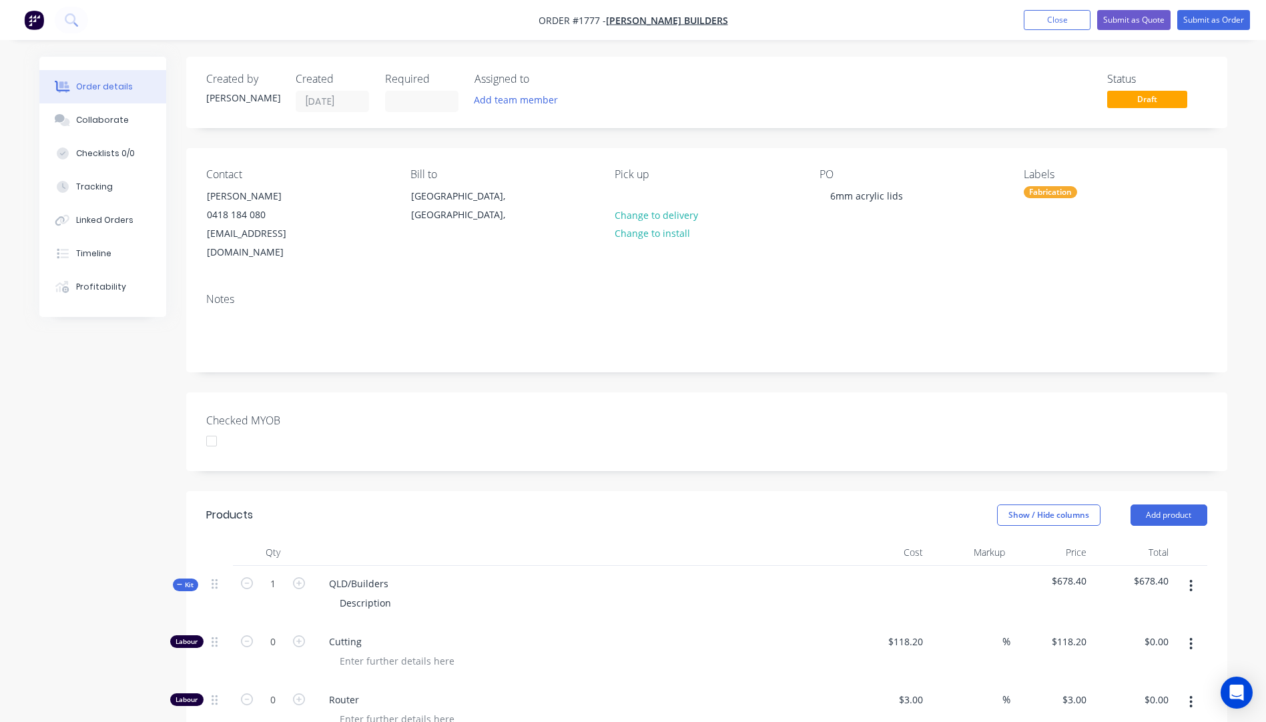
scroll to position [356, 0]
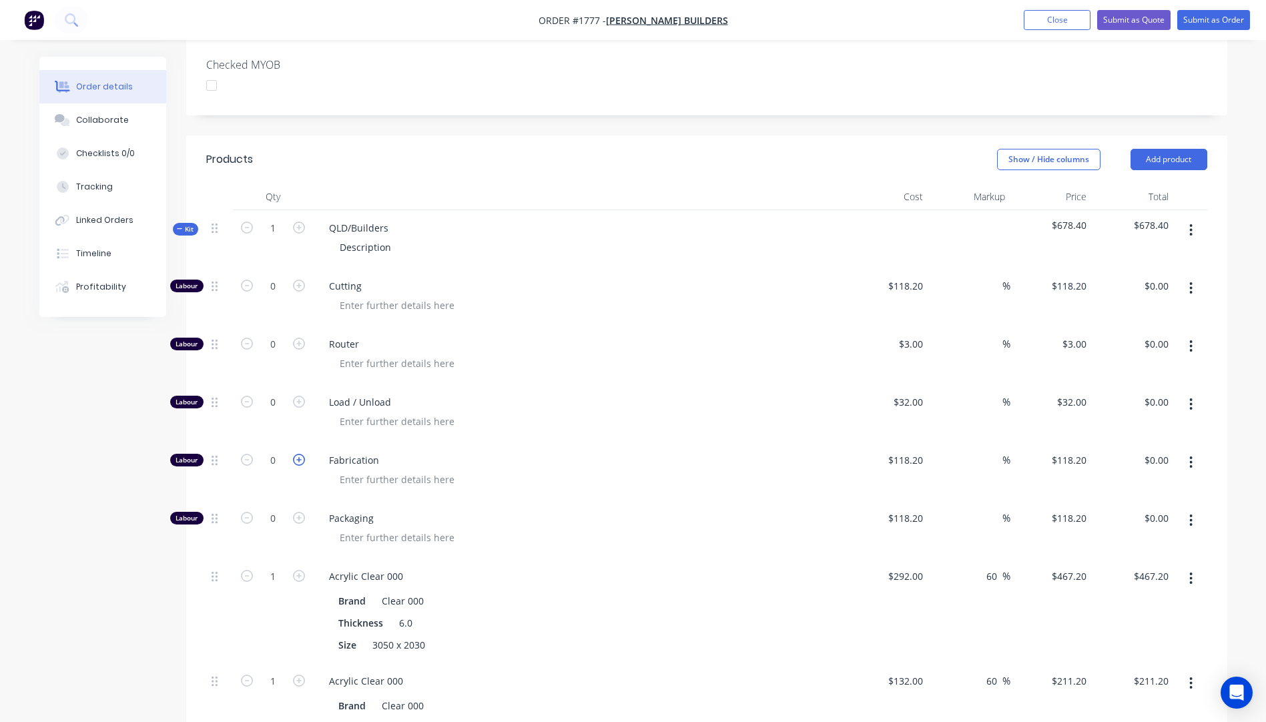
click at [300, 454] on icon "button" at bounding box center [299, 460] width 12 height 12
type input "1"
type input "$118.20"
click at [300, 454] on icon "button" at bounding box center [299, 460] width 12 height 12
type input "2"
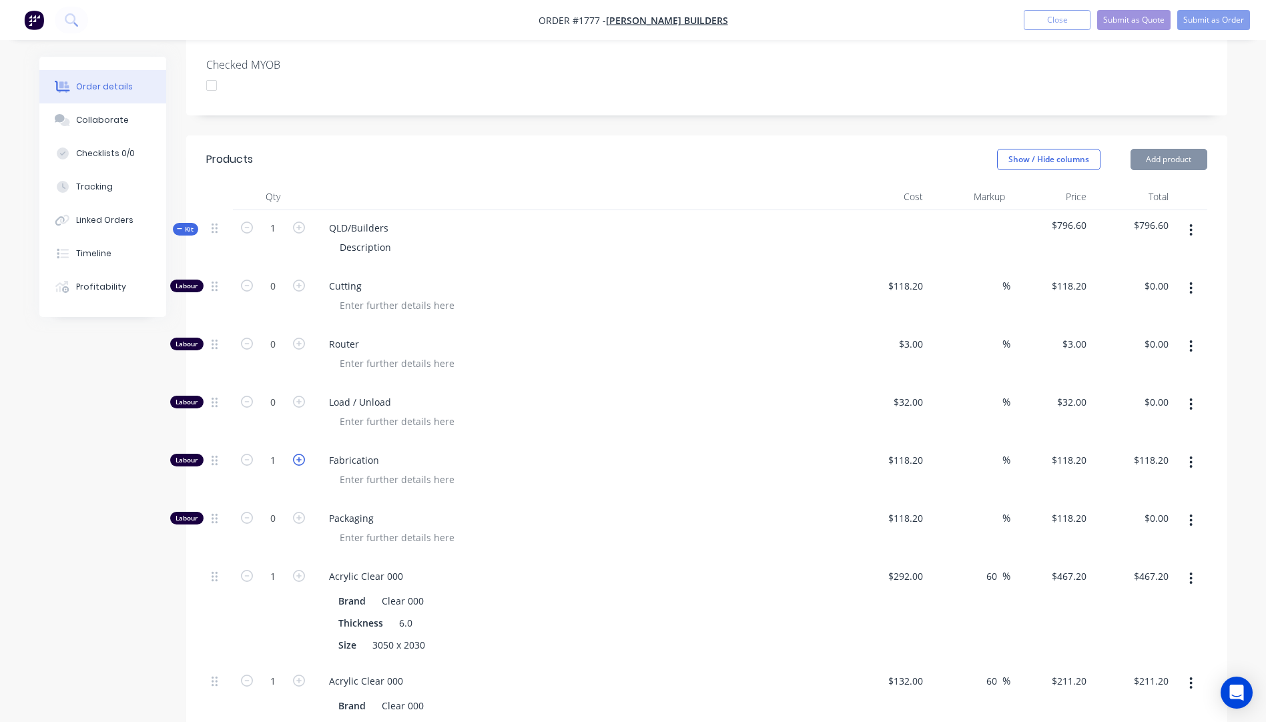
type input "$236.40"
click at [300, 454] on icon "button" at bounding box center [299, 460] width 12 height 12
type input "3"
type input "$354.60"
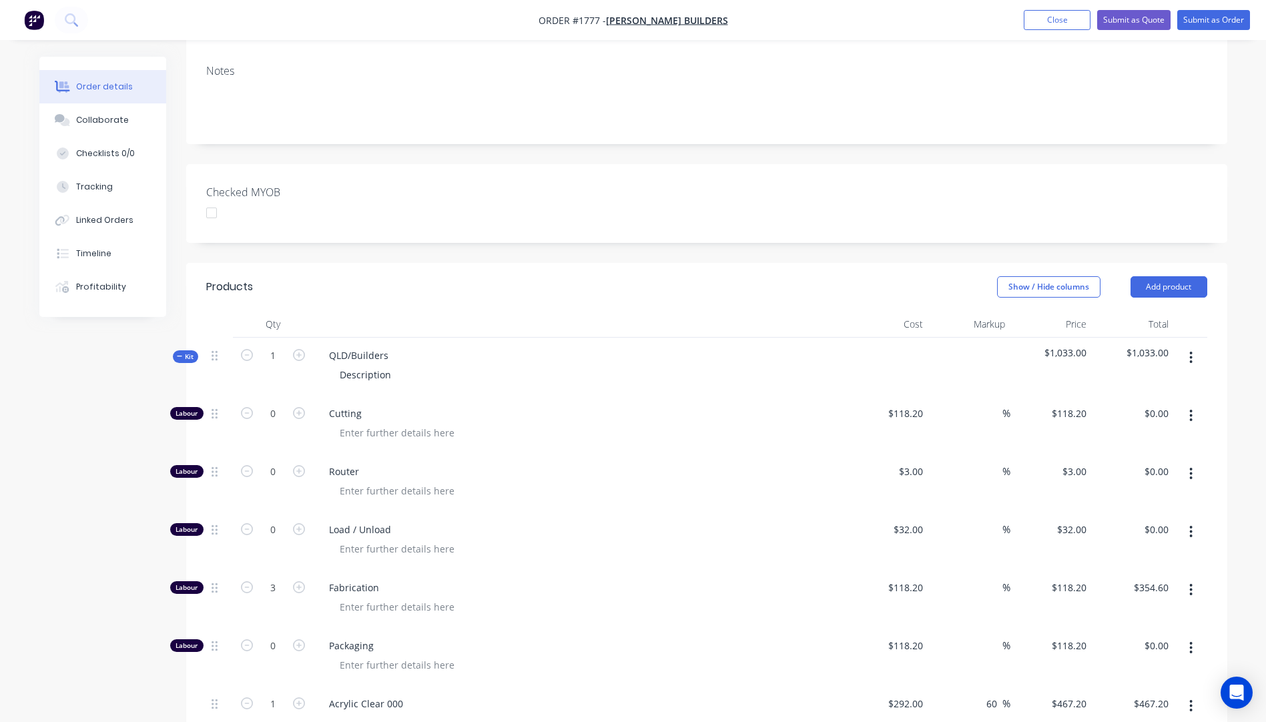
scroll to position [222, 0]
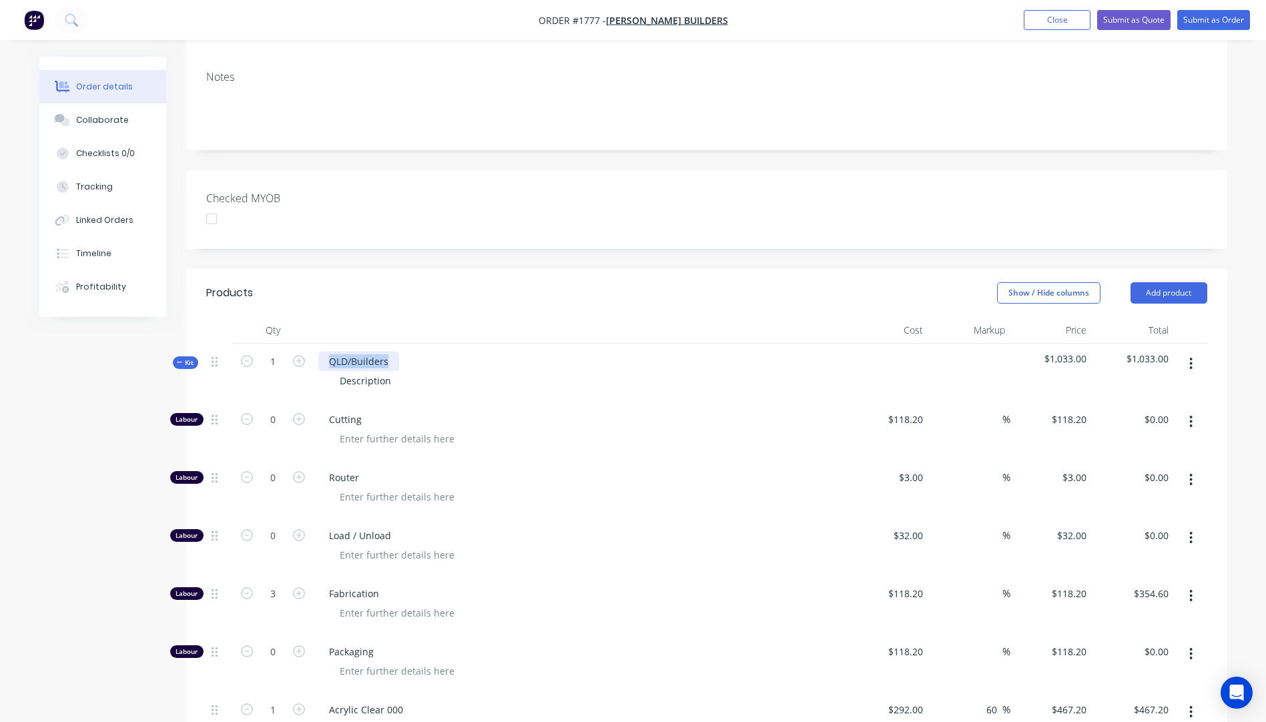
drag, startPoint x: 394, startPoint y: 338, endPoint x: 330, endPoint y: 341, distance: 63.4
click at [330, 352] on div "QLD/Builders" at bounding box center [358, 361] width 81 height 19
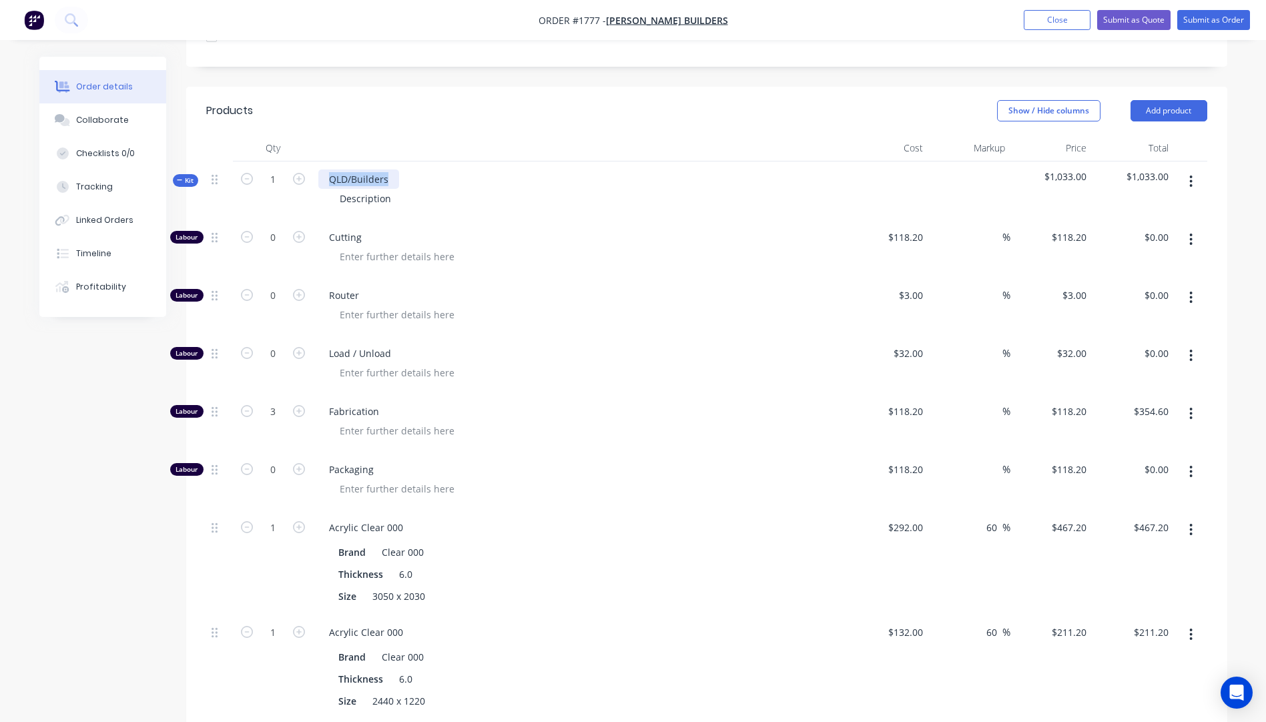
scroll to position [422, 0]
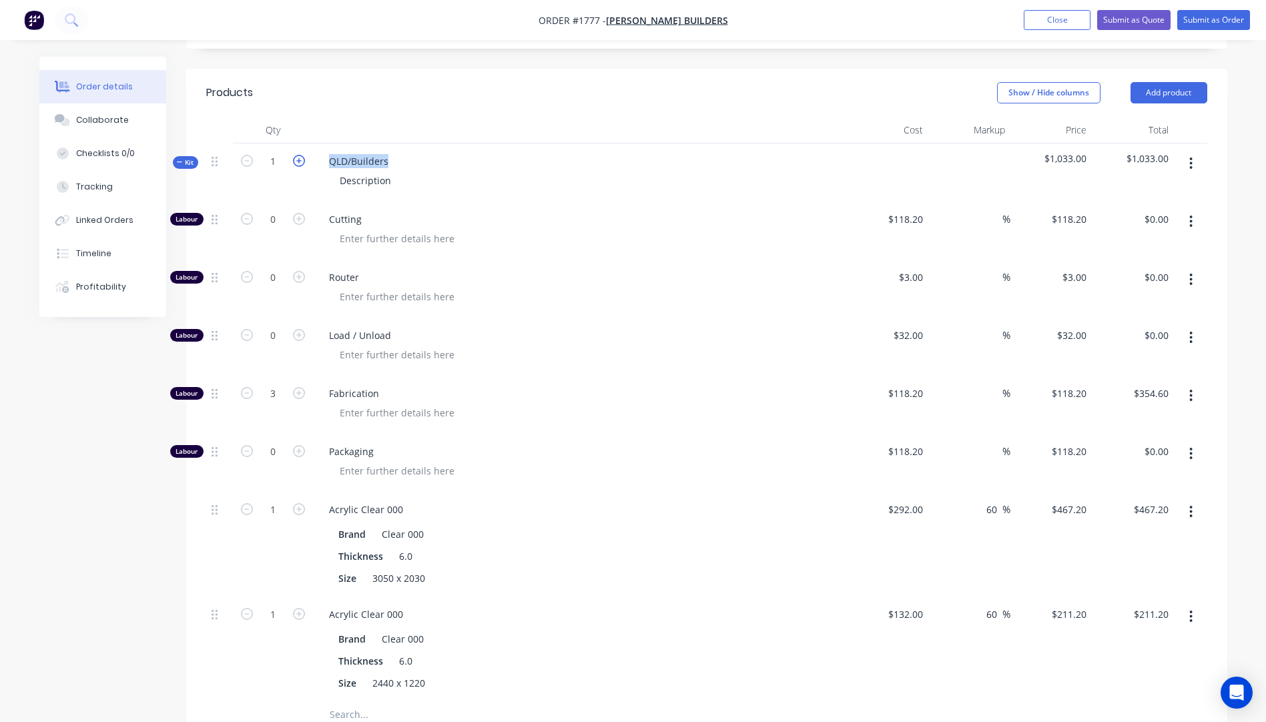
click at [302, 155] on icon "button" at bounding box center [299, 161] width 12 height 12
type input "2"
type input "6"
type input "$709.20"
type input "2"
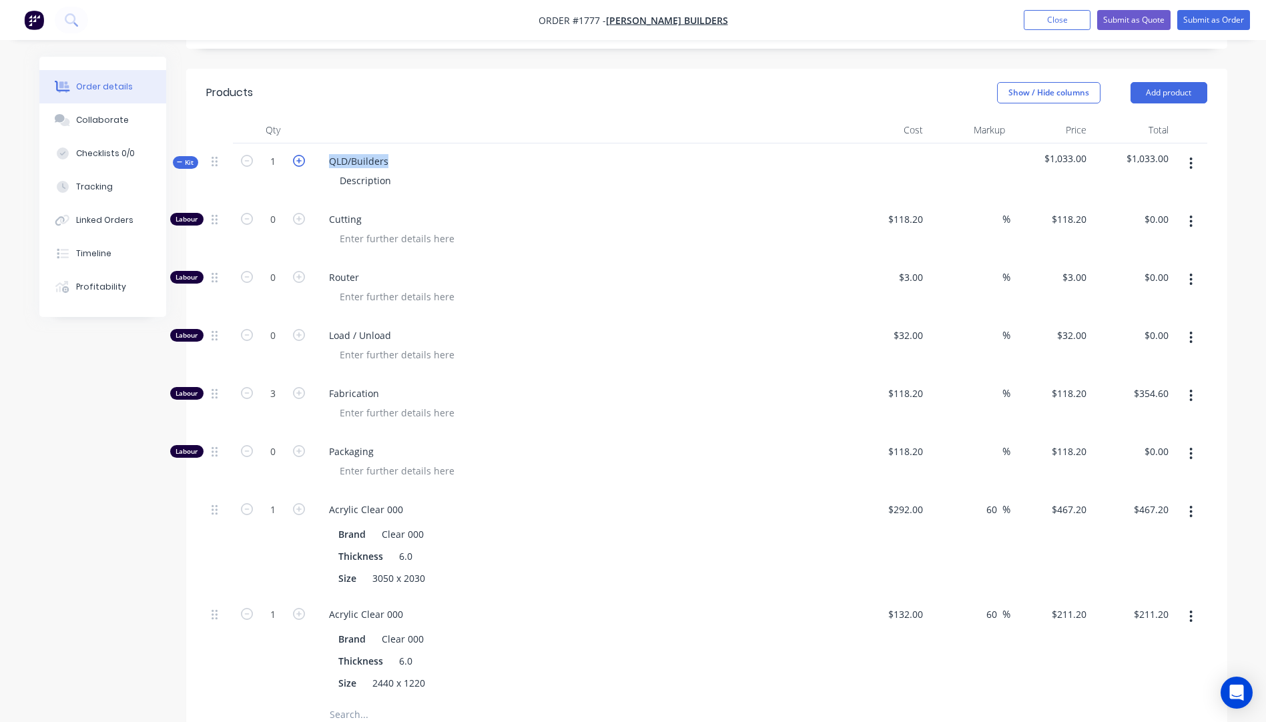
type input "$934.40"
type input "2"
type input "$422.40"
click at [302, 155] on icon "button" at bounding box center [299, 161] width 12 height 12
type input "3"
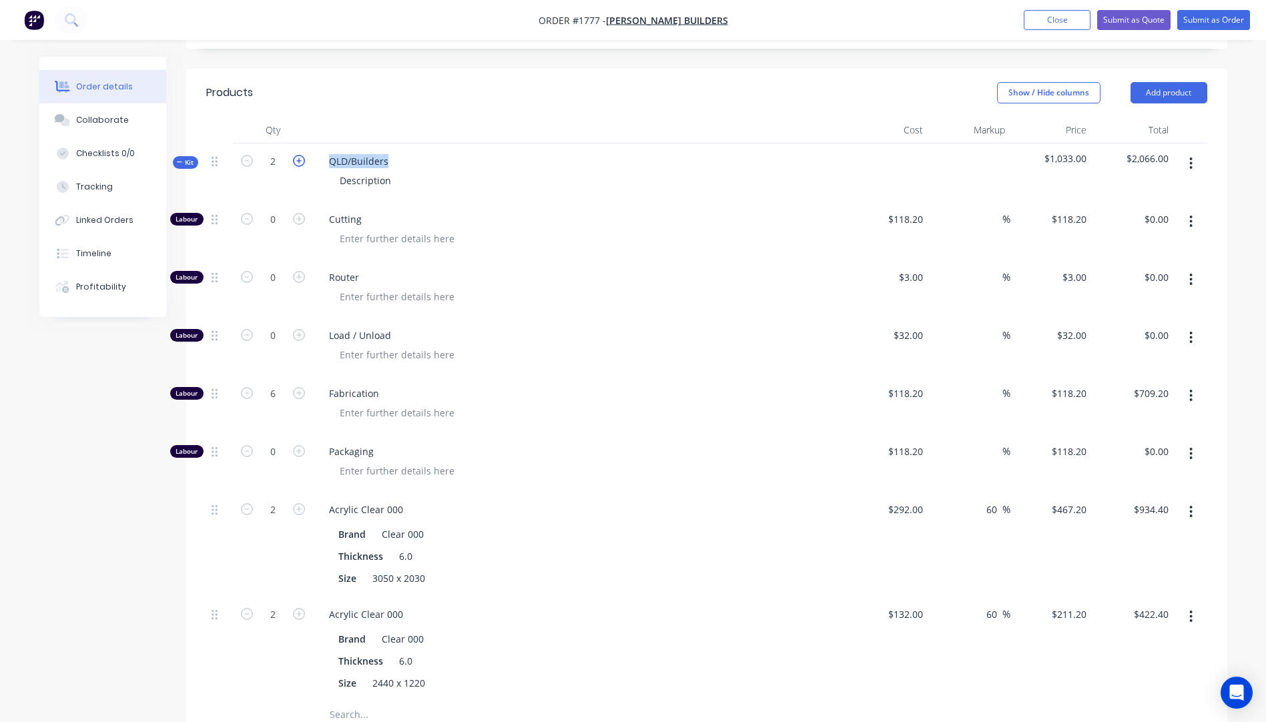
type input "9"
type input "$1,063.80"
type input "3"
type input "$1,401.60"
type input "3"
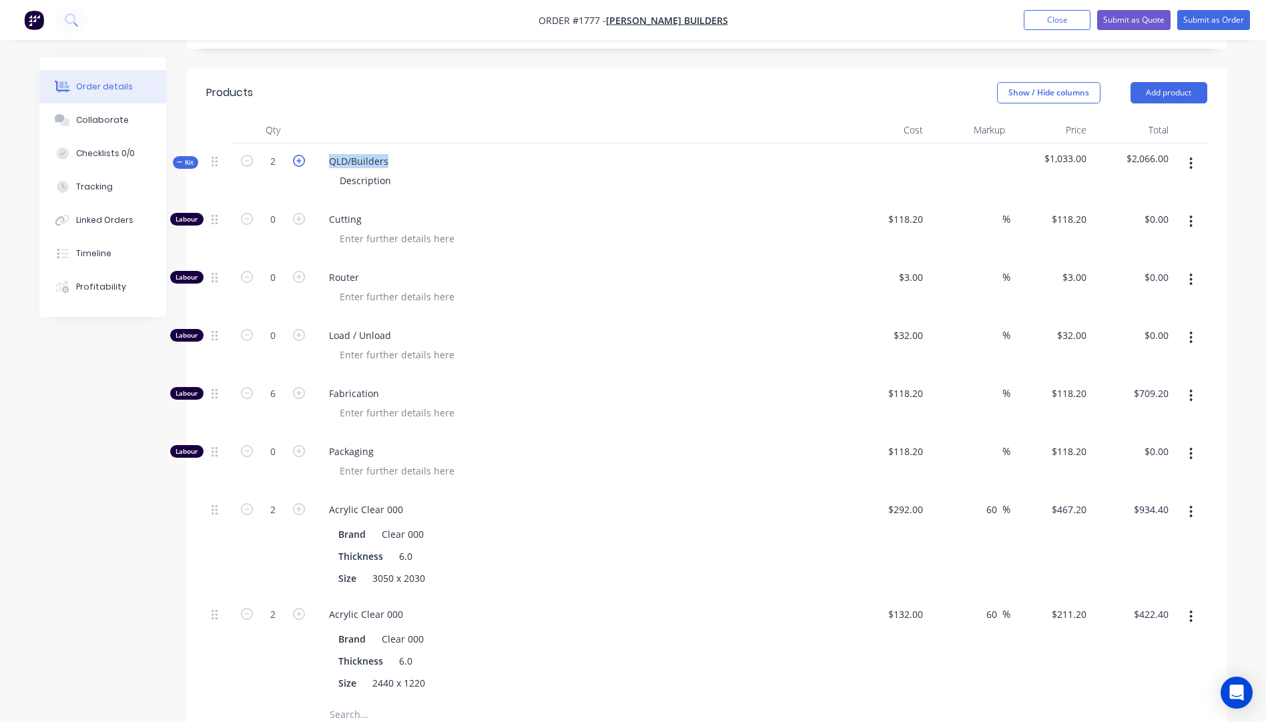
type input "$633.60"
click at [302, 155] on icon "button" at bounding box center [299, 161] width 12 height 12
type input "4"
type input "12"
type input "$1,418.40"
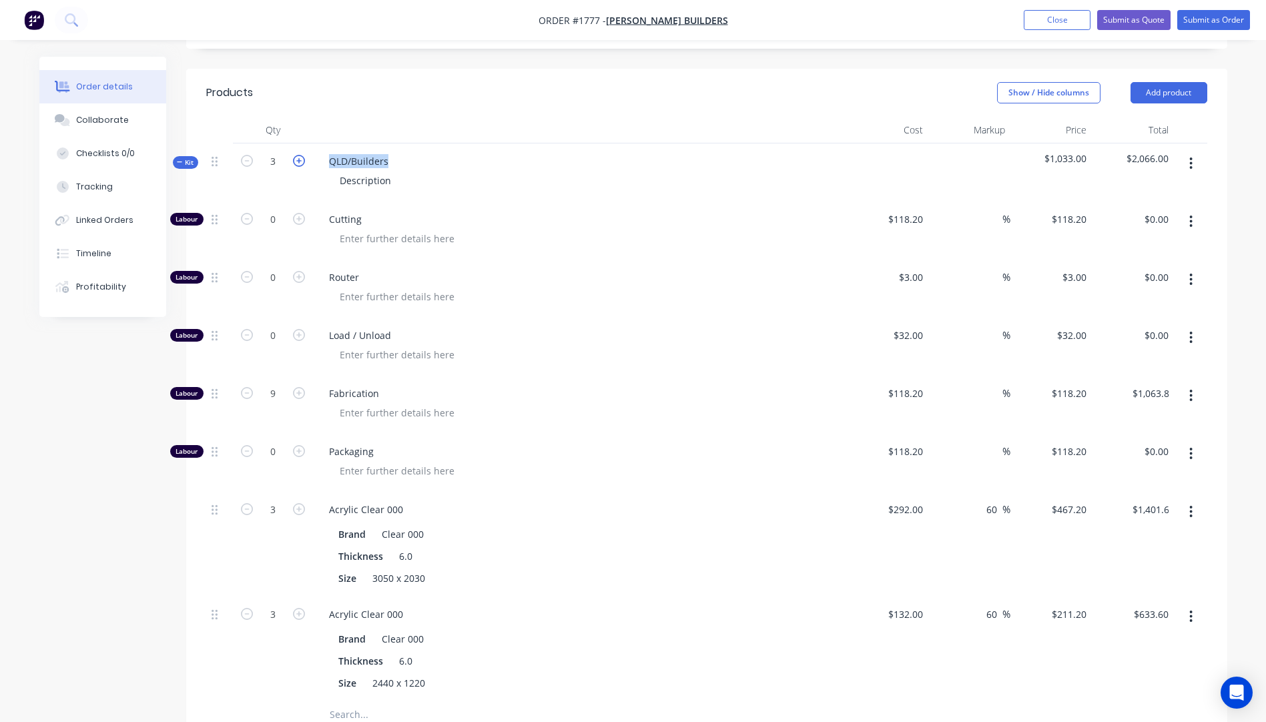
type input "4"
type input "$1,868.80"
type input "4"
type input "$844.80"
click at [302, 155] on icon "button" at bounding box center [299, 161] width 12 height 12
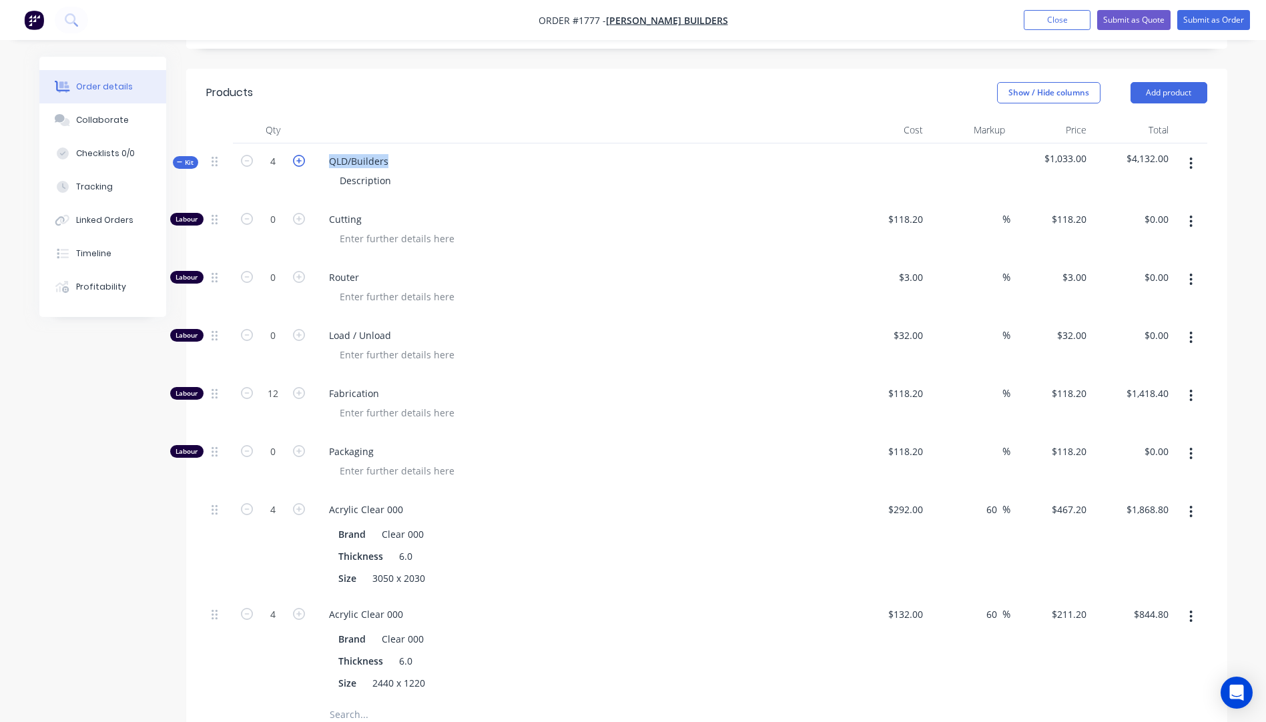
type input "5"
type input "15"
type input "$1,773.00"
type input "5"
type input "$2,336.00"
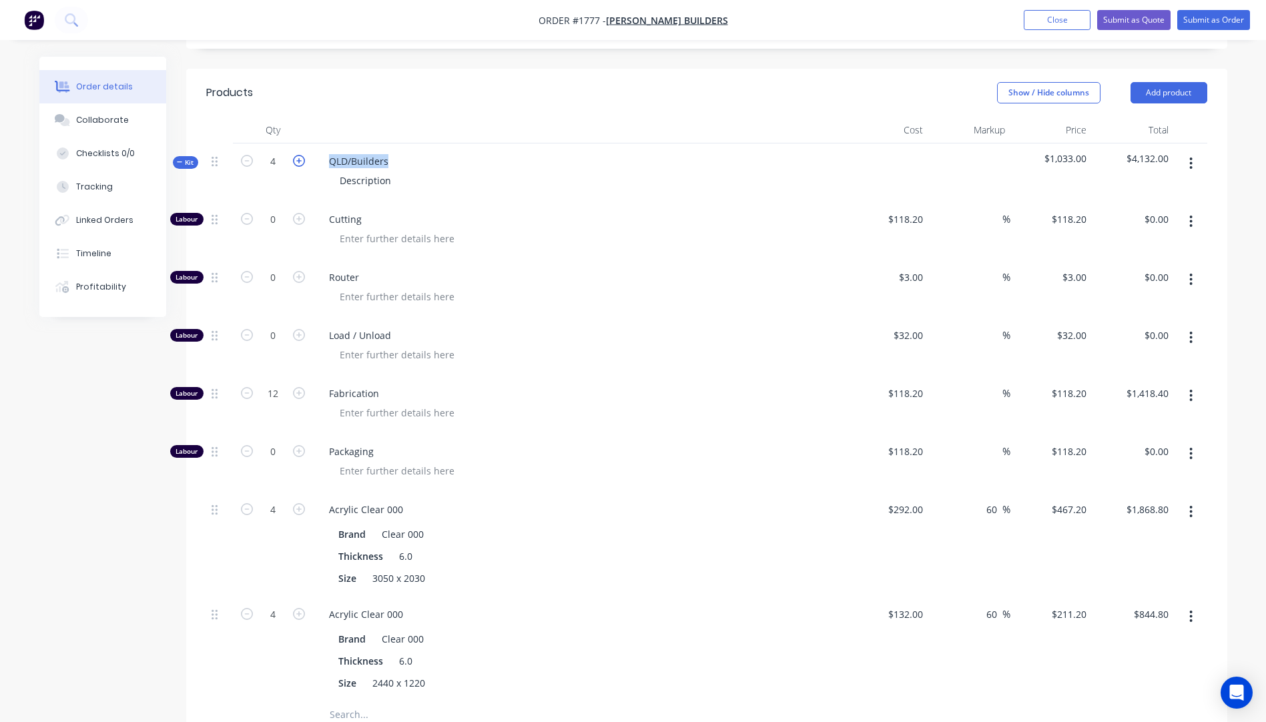
type input "5"
type input "$1,056.00"
click at [302, 155] on icon "button" at bounding box center [299, 161] width 12 height 12
type input "6"
type input "18"
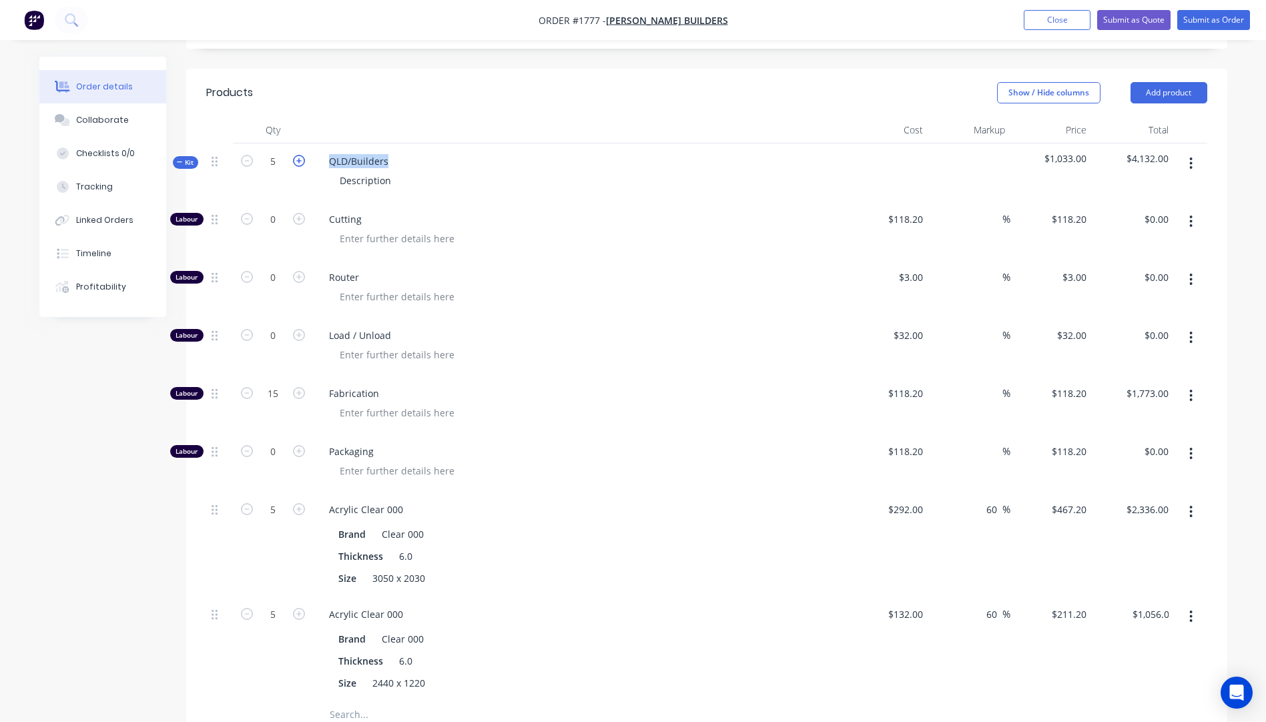
type input "$2,127.60"
type input "6"
type input "$2,803.20"
type input "6"
type input "$1,267.20"
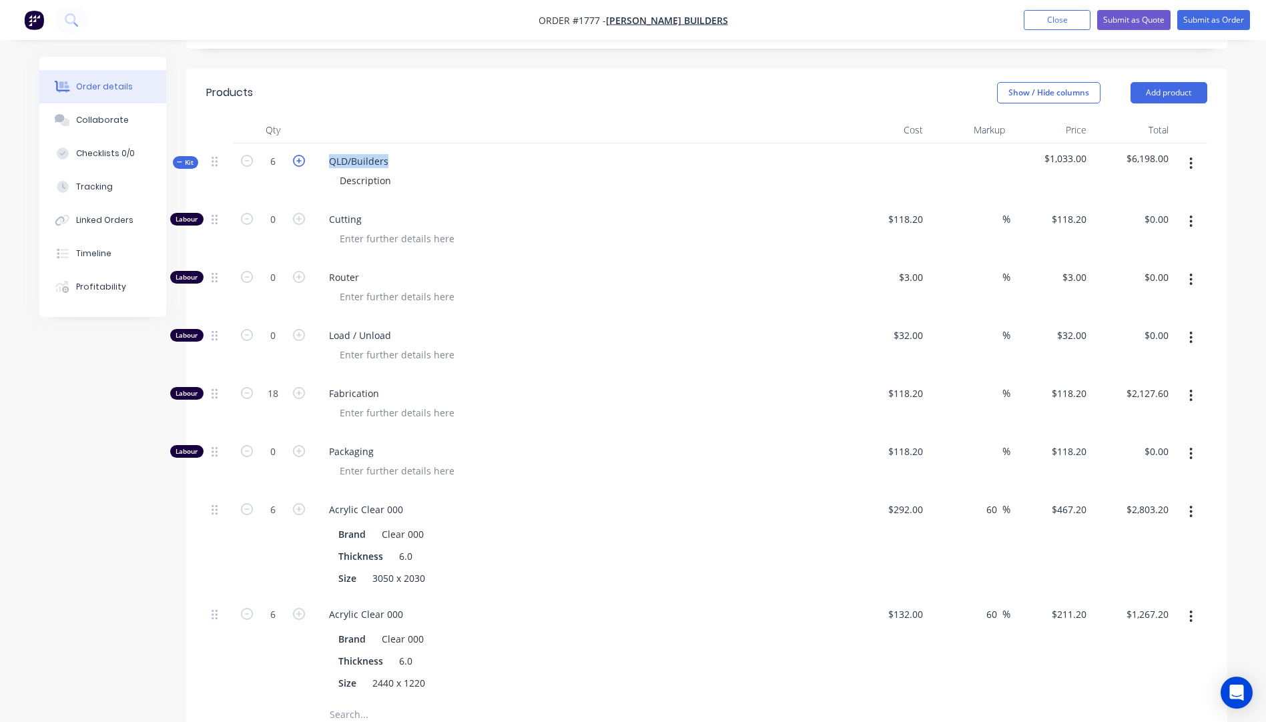
click at [303, 155] on icon "button" at bounding box center [299, 161] width 12 height 12
type input "7"
type input "21"
type input "$2,482.20"
type input "7"
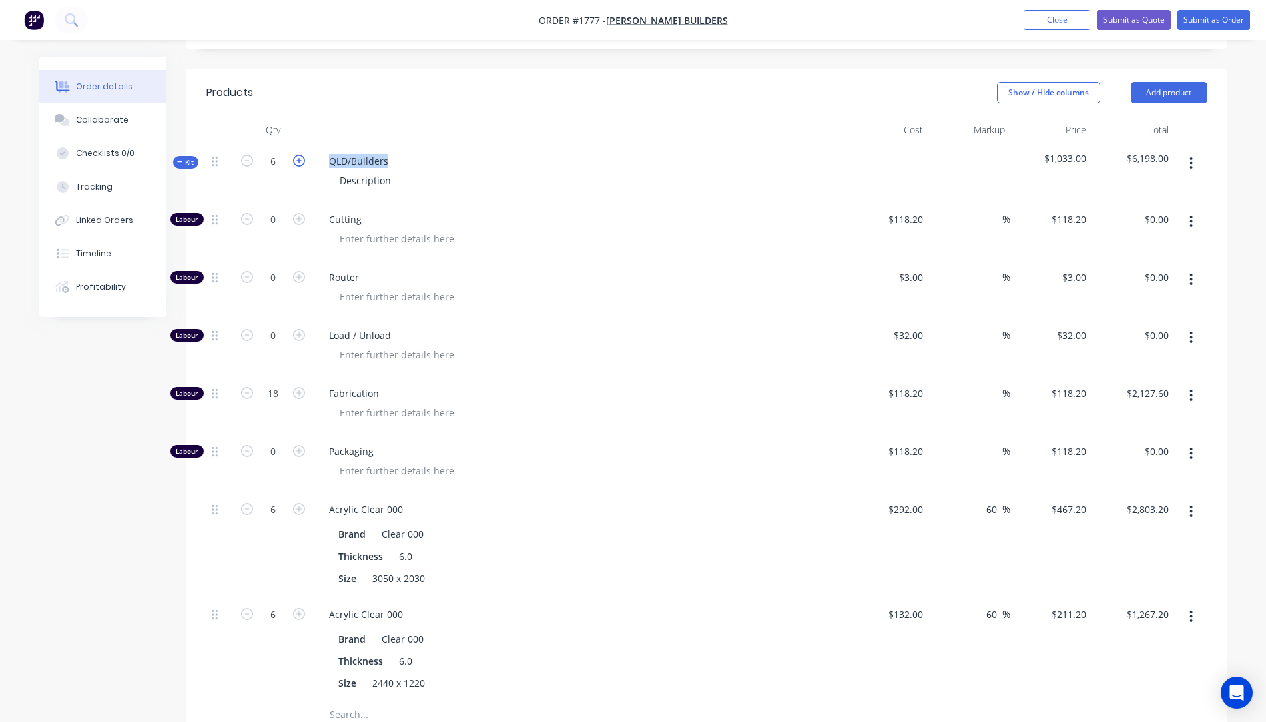
type input "$3,270.40"
type input "7"
type input "$1,478.40"
click at [303, 155] on icon "button" at bounding box center [299, 161] width 12 height 12
type input "8"
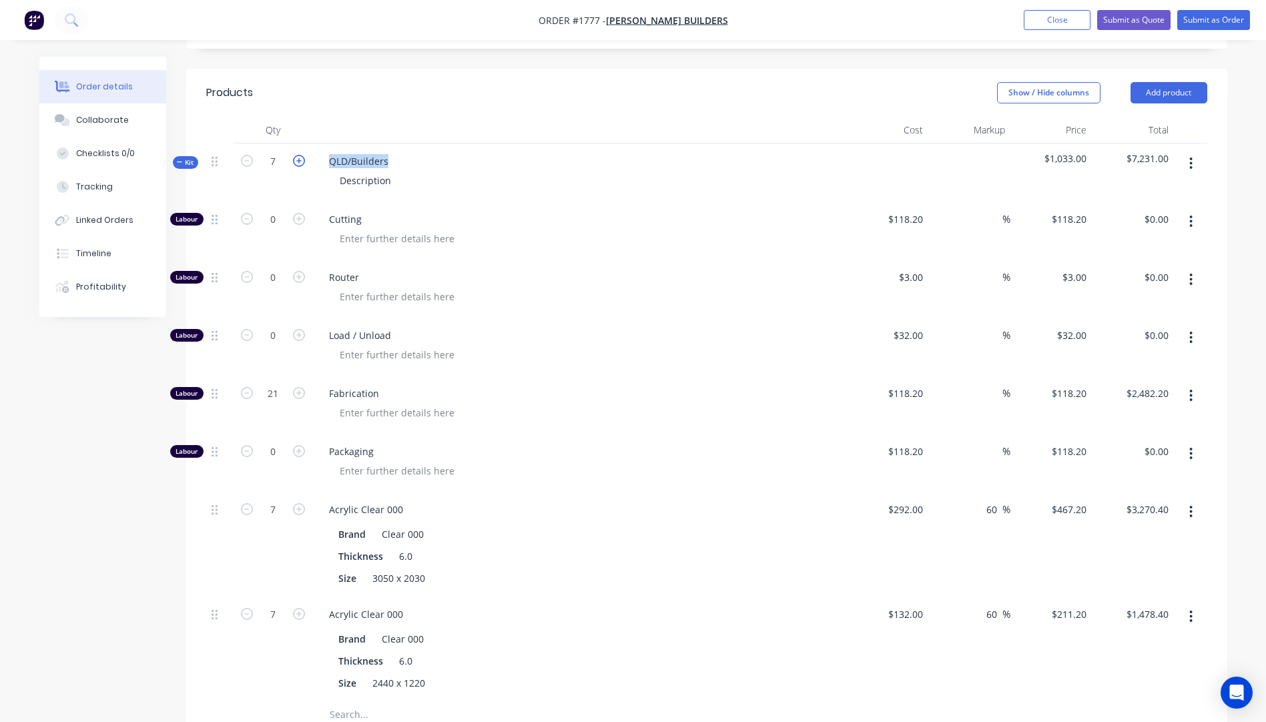
type input "24"
type input "$2,836.80"
type input "8"
type input "$3,737.60"
type input "8"
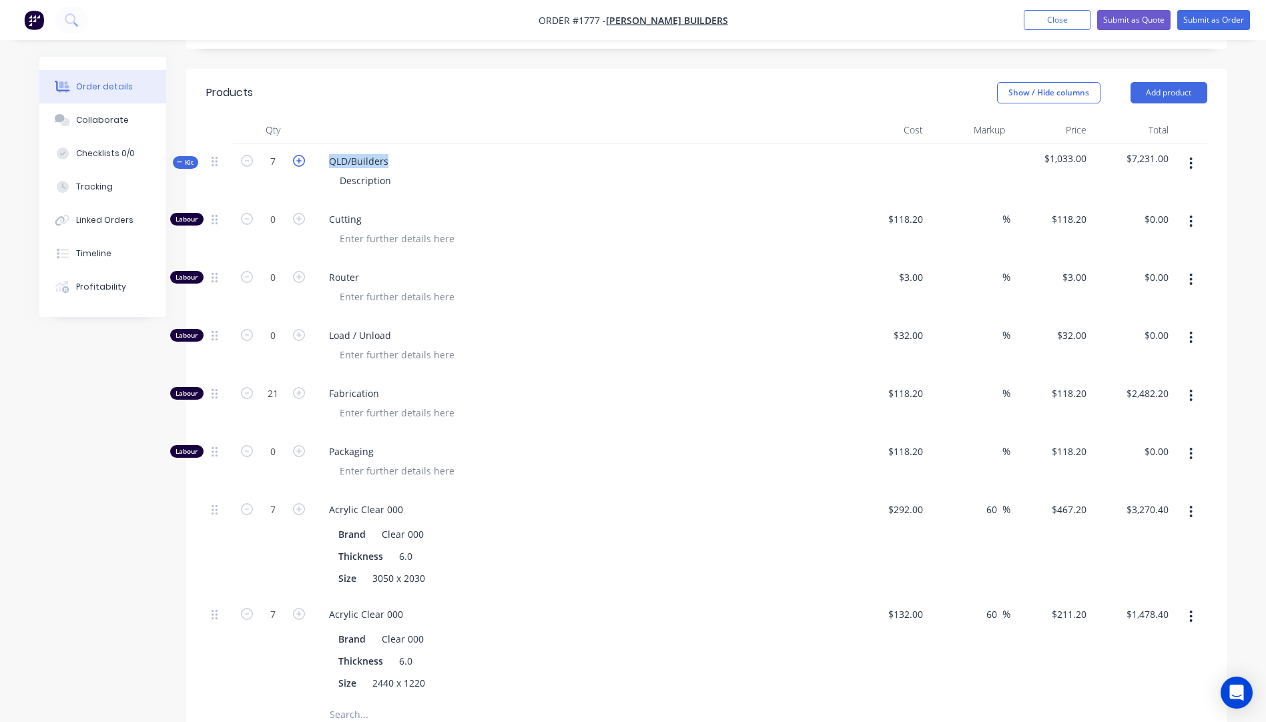
type input "$1,689.60"
click at [303, 155] on icon "button" at bounding box center [299, 161] width 12 height 12
type input "9"
type input "27"
type input "$3,191.40"
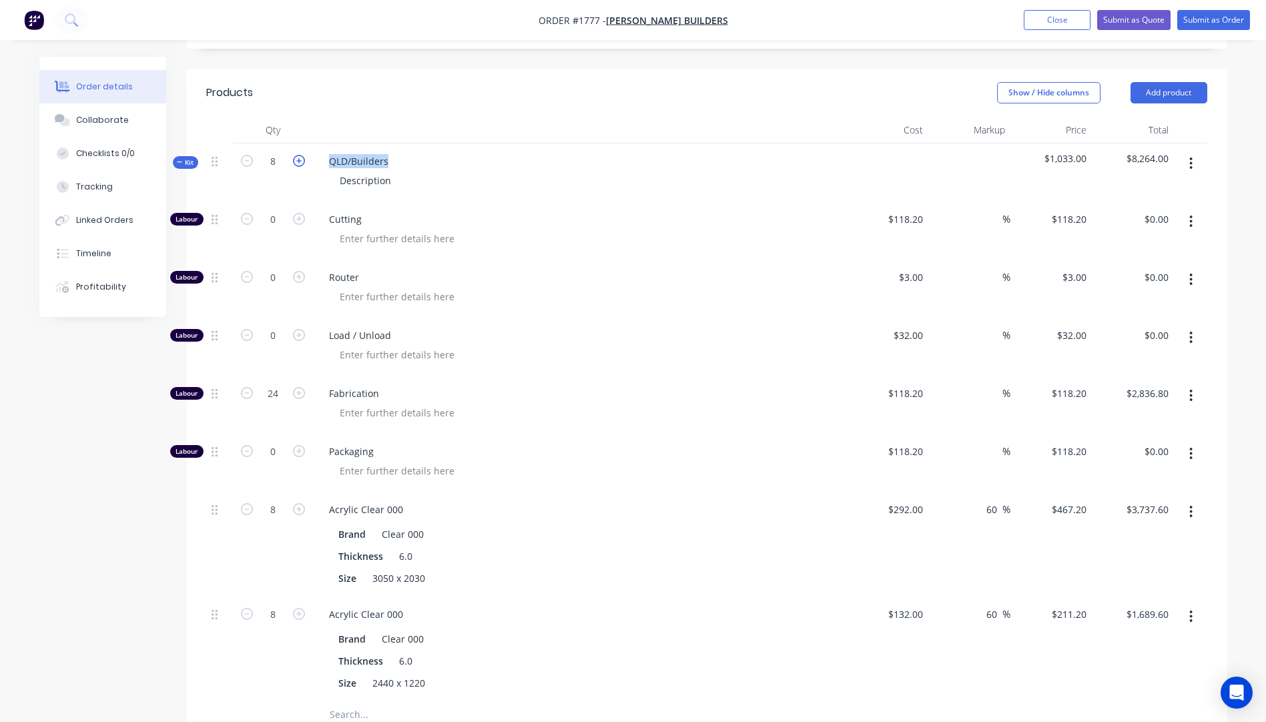
type input "9"
type input "$4,204.80"
type input "9"
type input "$1,900.80"
click at [303, 155] on icon "button" at bounding box center [299, 161] width 12 height 12
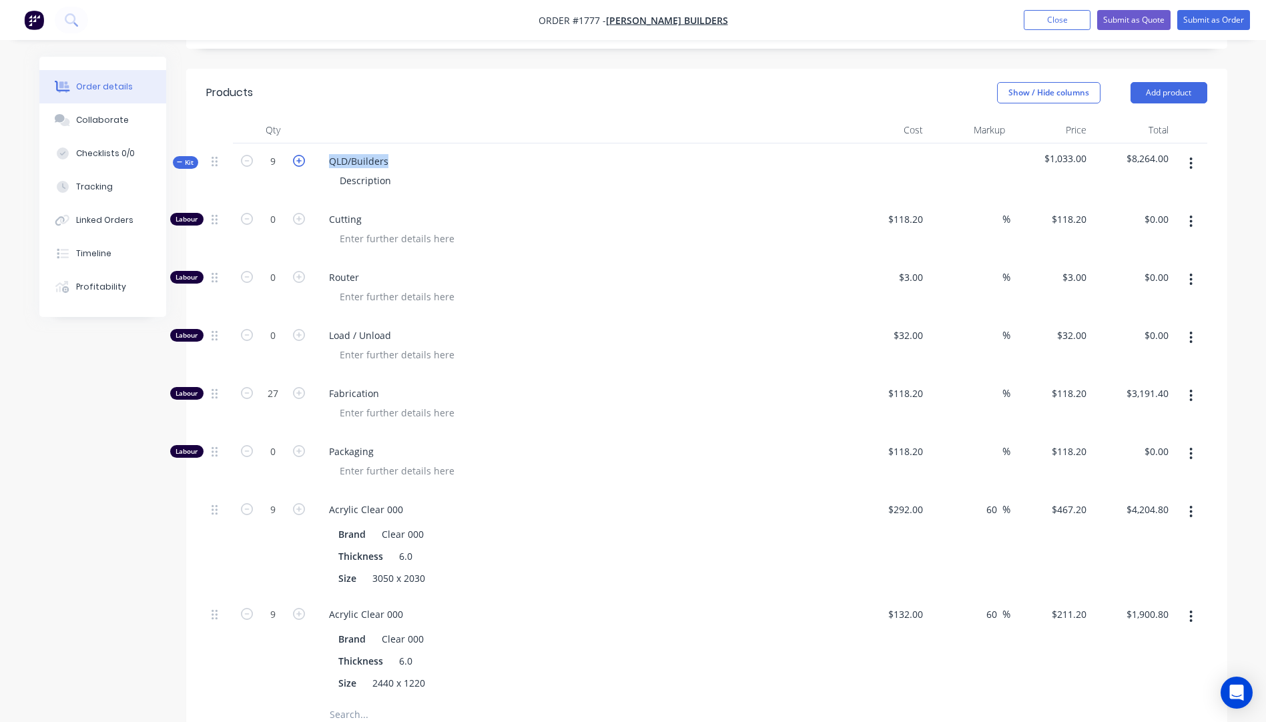
type input "10"
type input "30"
type input "$3,546.00"
type input "10"
type input "$4,672.00"
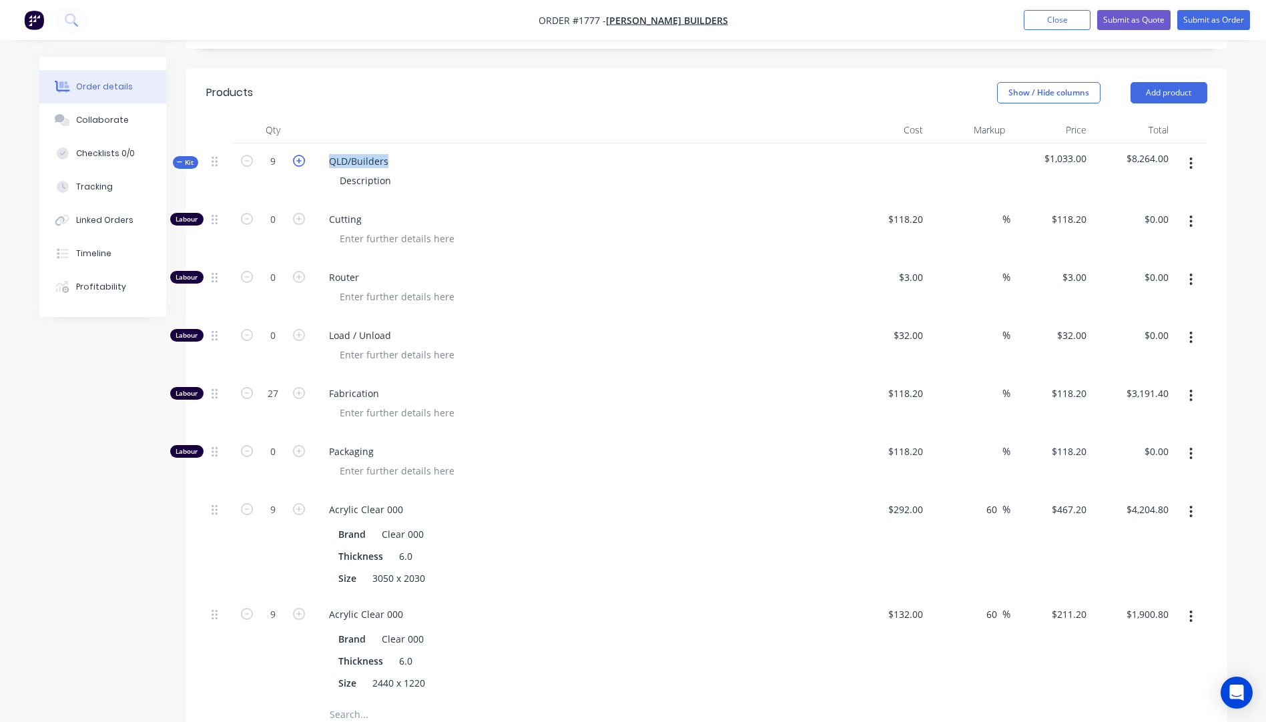
type input "10"
type input "$2,112.00"
click at [303, 155] on icon "button" at bounding box center [299, 161] width 12 height 12
type input "11"
type input "33"
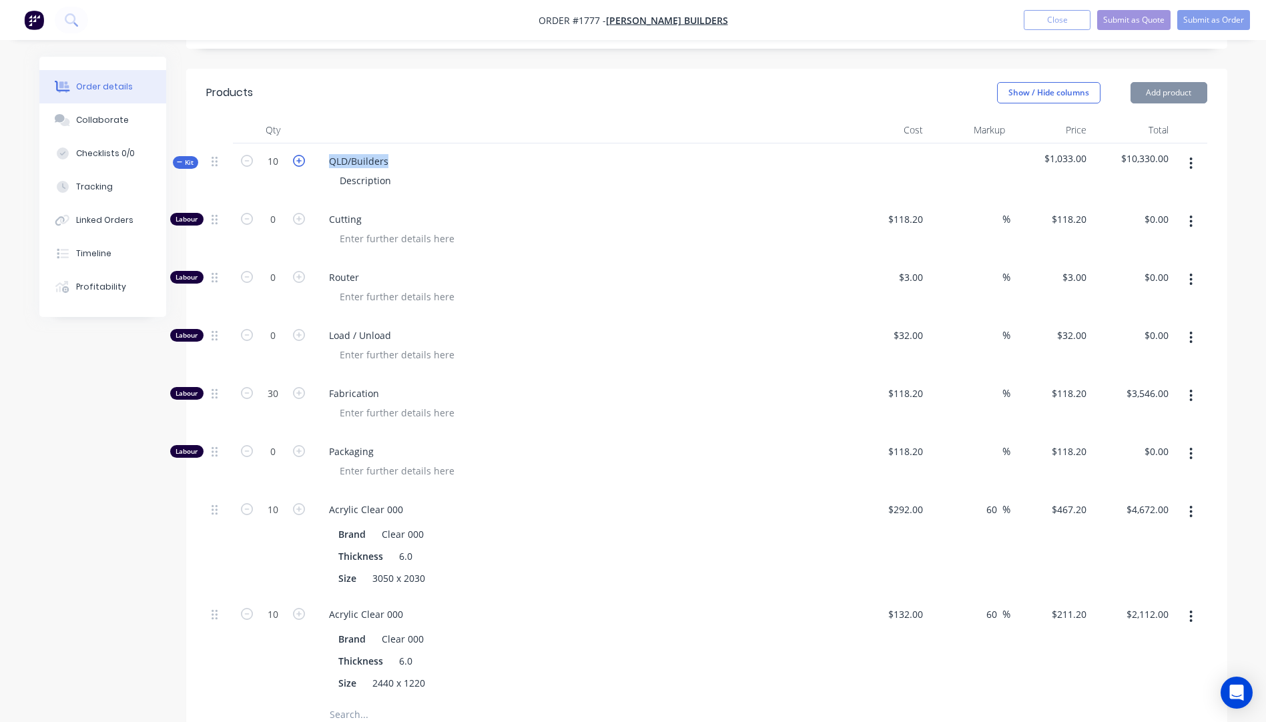
type input "$3,900.60"
type input "11"
type input "$5,139.20"
type input "11"
type input "$2,323.20"
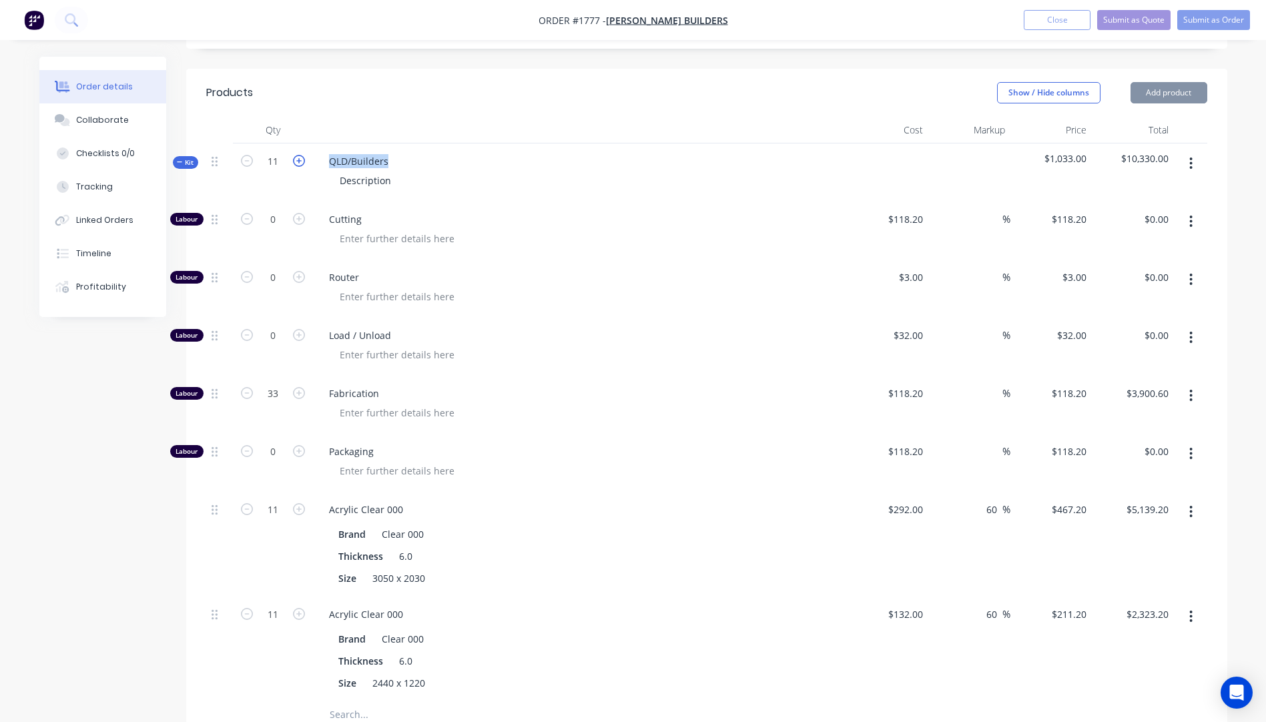
click at [303, 155] on icon "button" at bounding box center [299, 161] width 12 height 12
type input "12"
type input "36"
type input "$4,255.20"
type input "12"
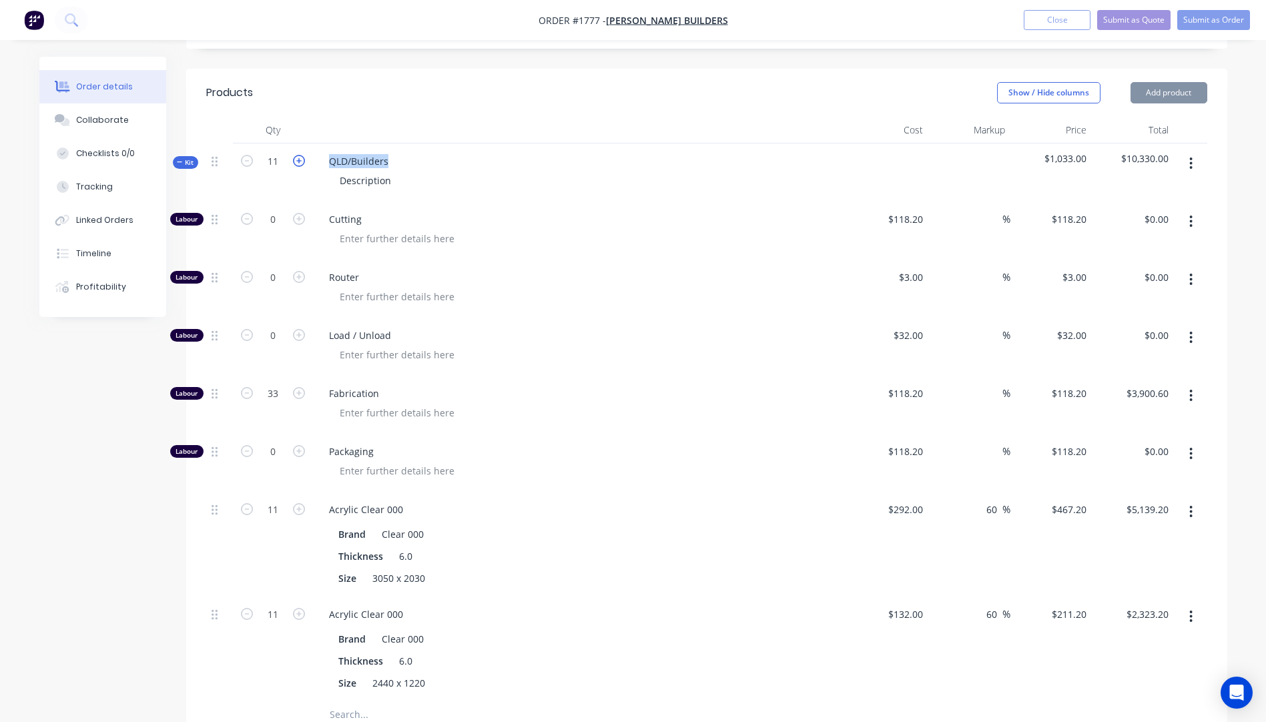
type input "$5,606.40"
type input "12"
type input "$2,534.40"
click at [303, 155] on icon "button" at bounding box center [299, 161] width 12 height 12
type input "13"
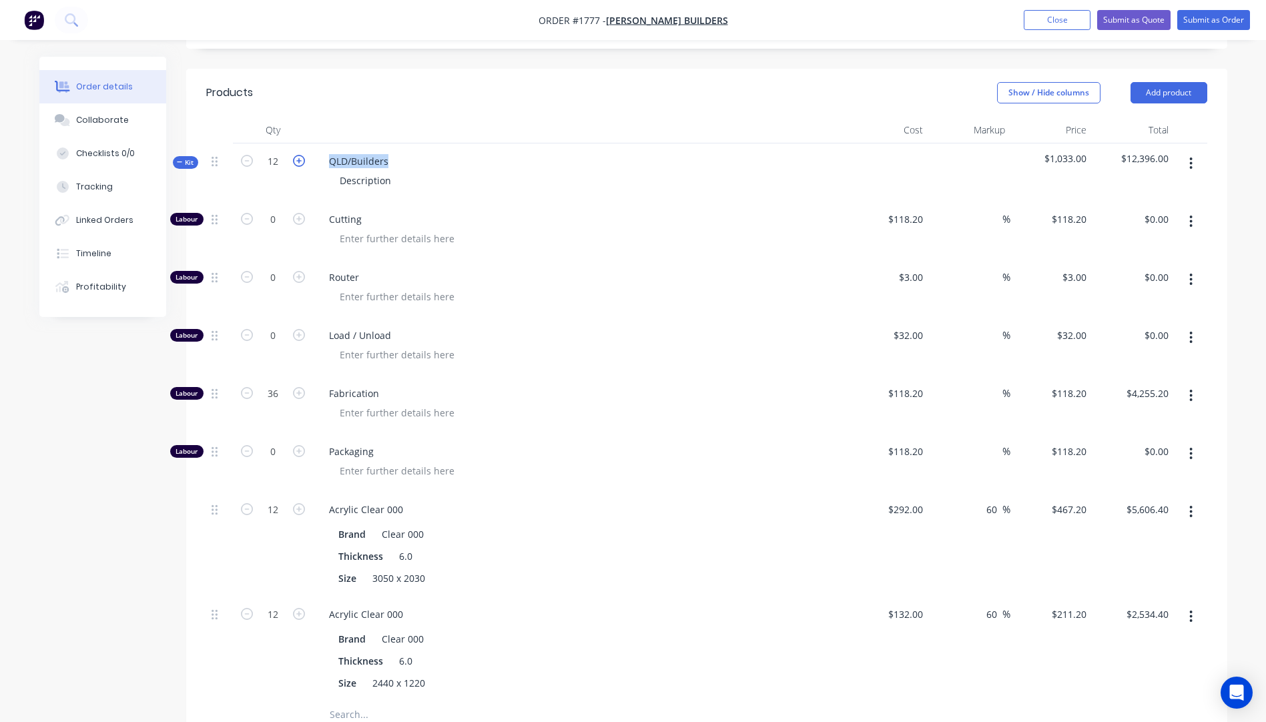
type input "39"
type input "$4,609.80"
type input "13"
type input "$6,073.60"
type input "13"
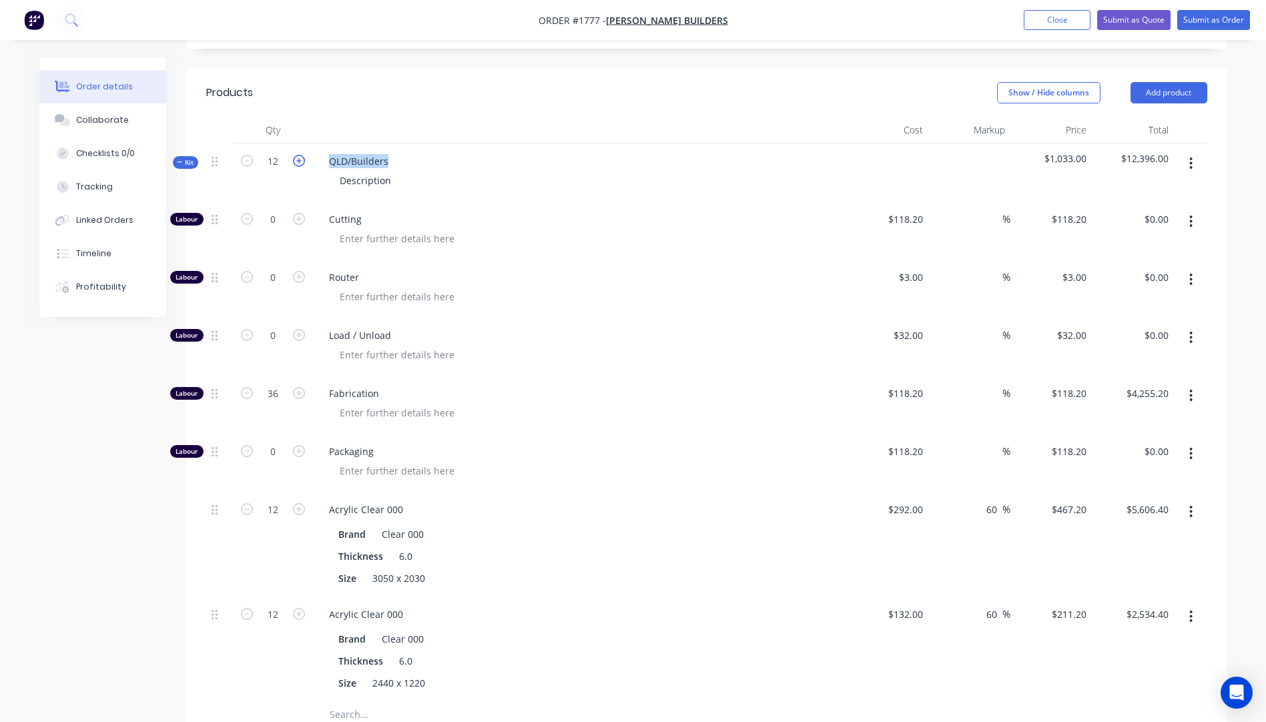
type input "$2,745.60"
click at [303, 155] on icon "button" at bounding box center [299, 161] width 12 height 12
type input "14"
type input "42"
type input "$4,964.40"
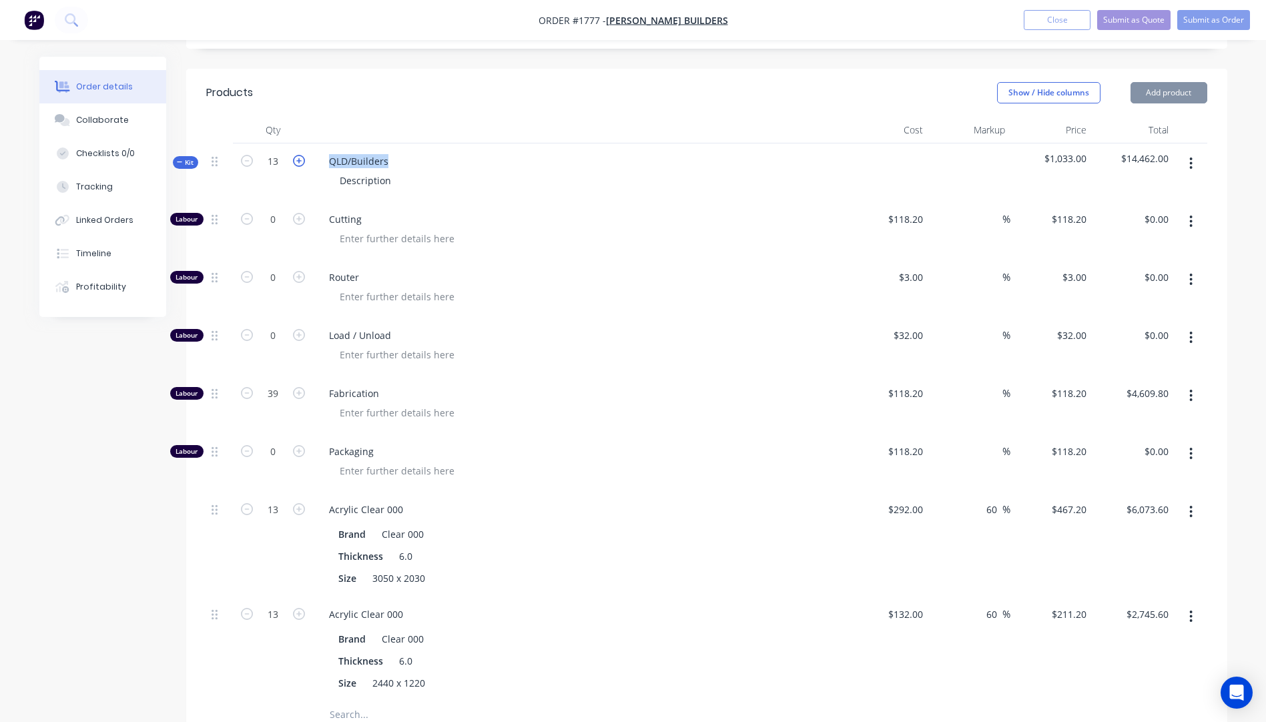
type input "14"
type input "$6,540.80"
type input "14"
type input "$2,956.80"
click at [303, 155] on icon "button" at bounding box center [299, 161] width 12 height 12
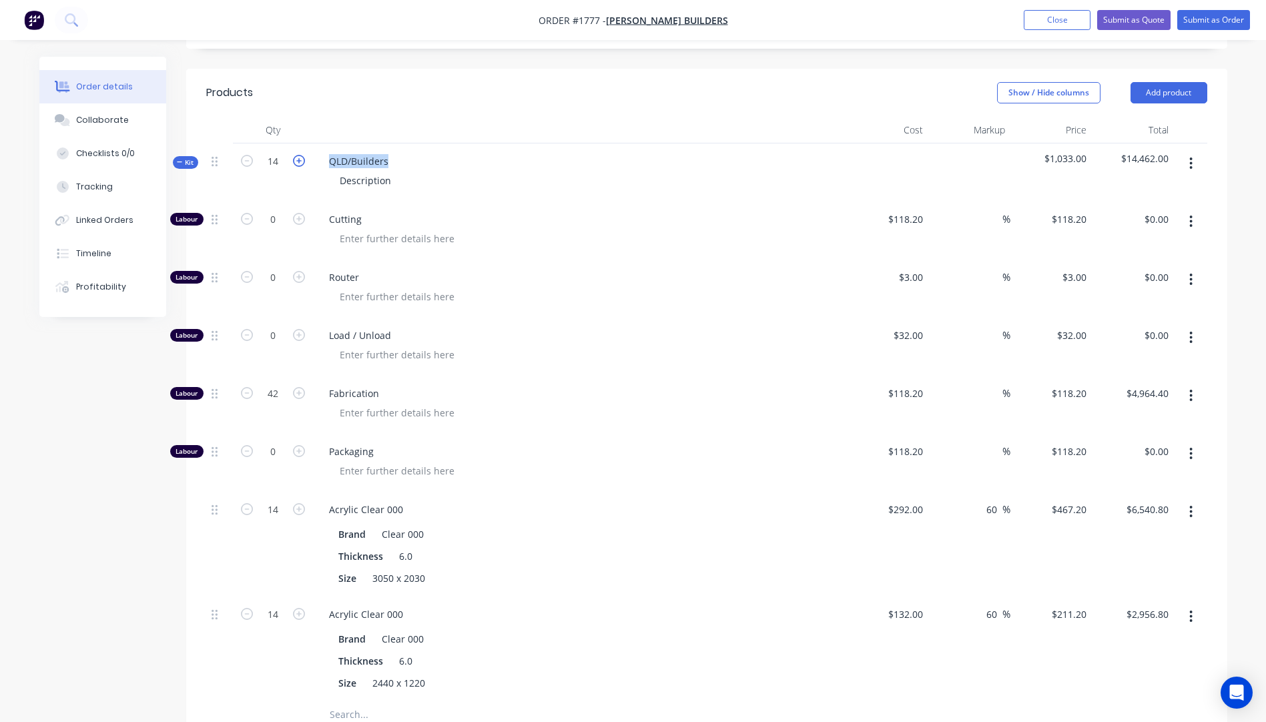
type input "15"
type input "45"
type input "$5,319.00"
type input "15"
type input "$7,008.00"
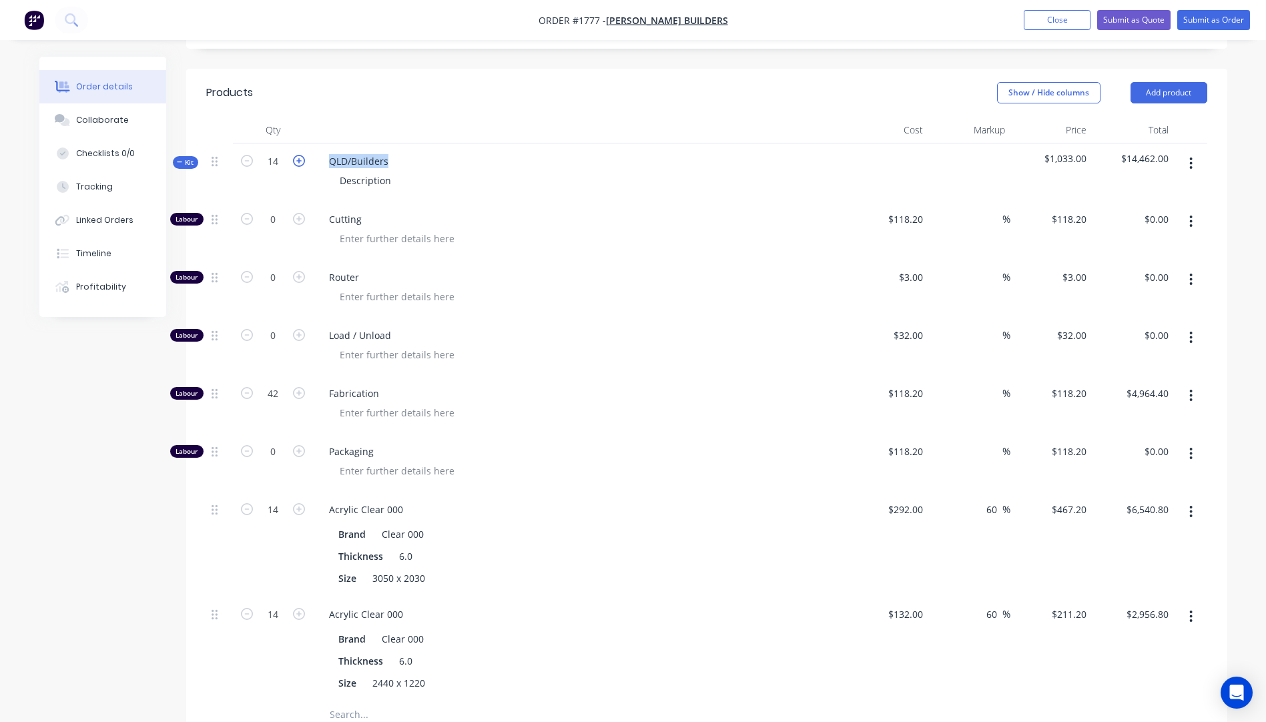
type input "15"
type input "$3,168.00"
click at [303, 155] on icon "button" at bounding box center [299, 161] width 12 height 12
type input "16"
type input "48"
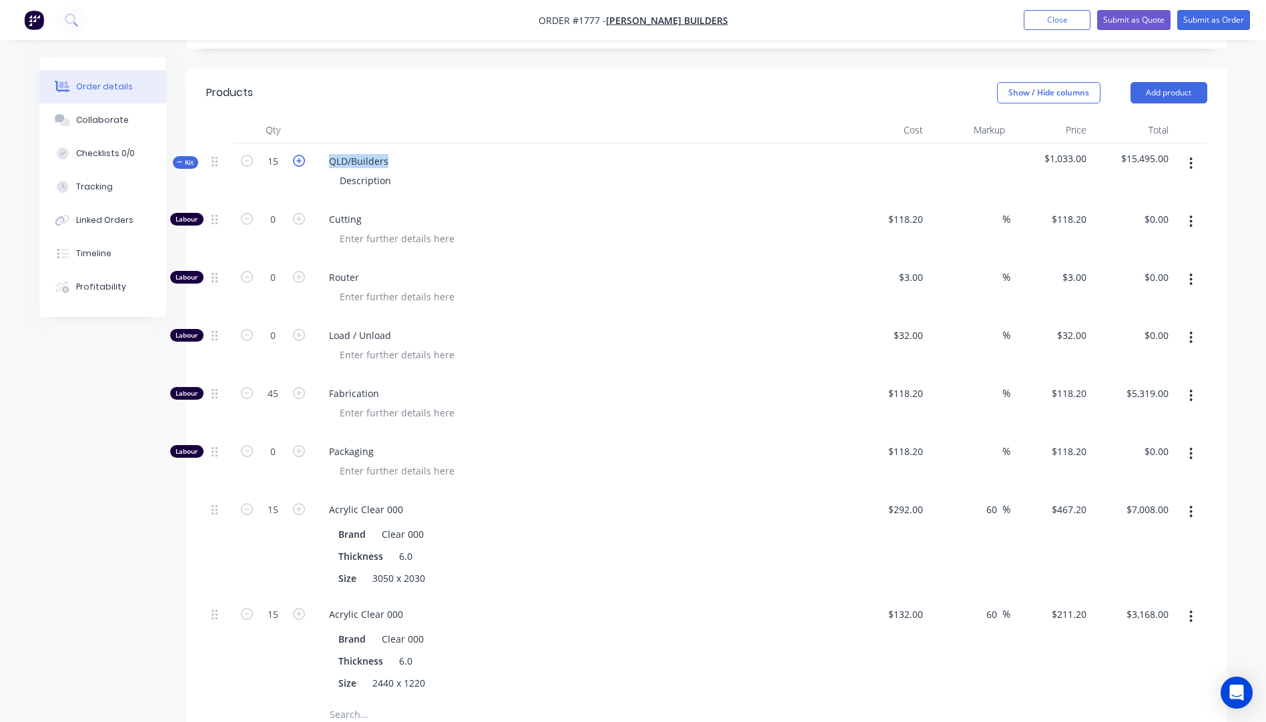
type input "$5,673.60"
type input "16"
type input "$7,475.20"
type input "16"
type input "$3,379.20"
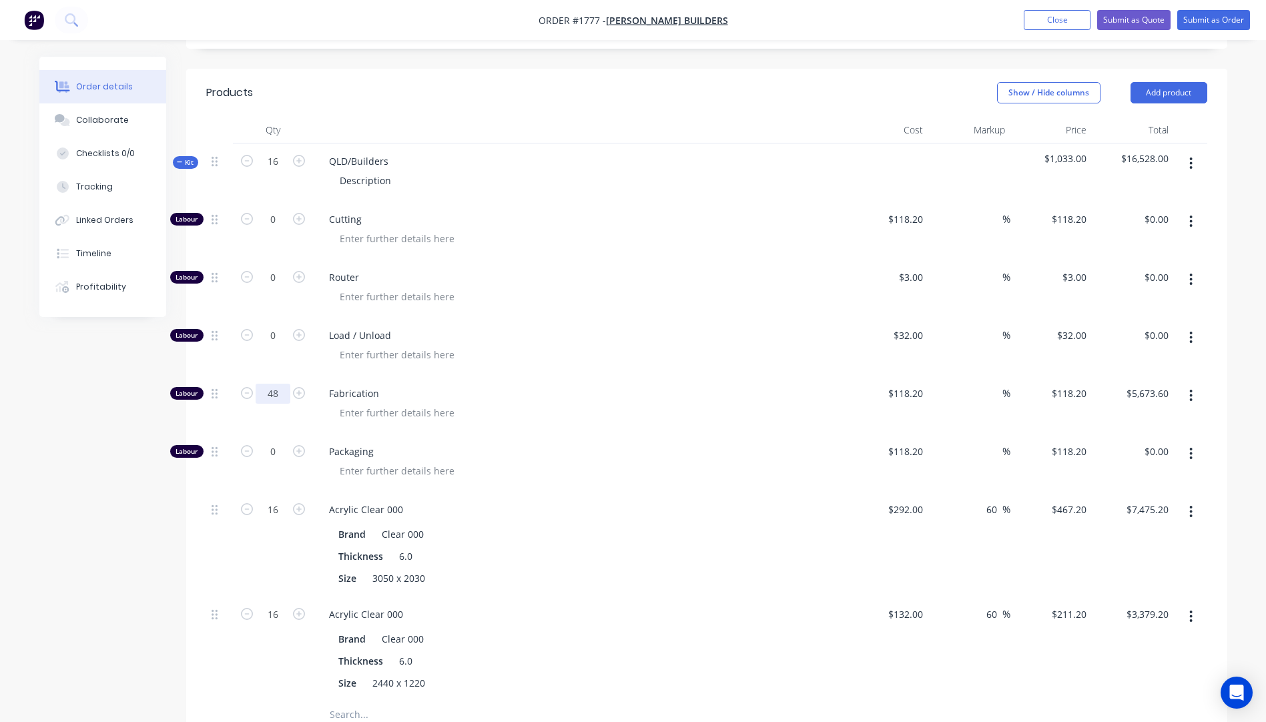
click at [280, 384] on input "48" at bounding box center [273, 394] width 35 height 20
type input "3"
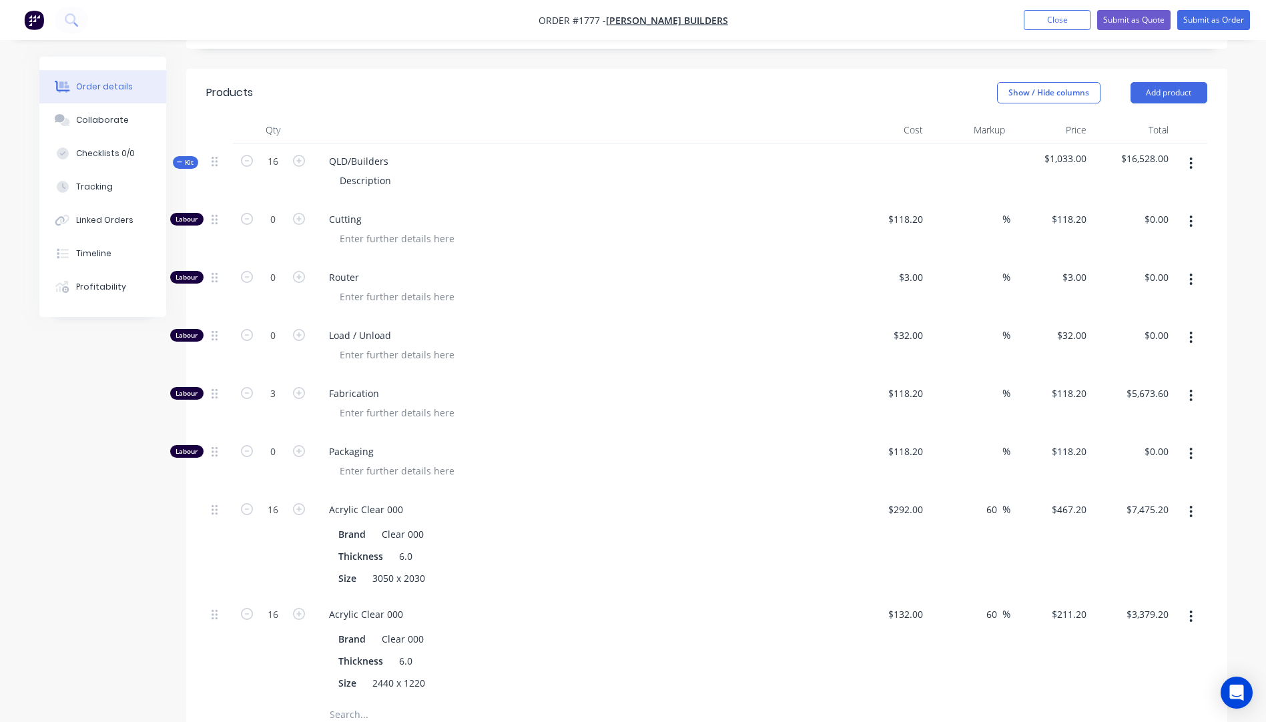
type input "$354.60"
click at [516, 325] on div "Load / Unload" at bounding box center [580, 347] width 534 height 58
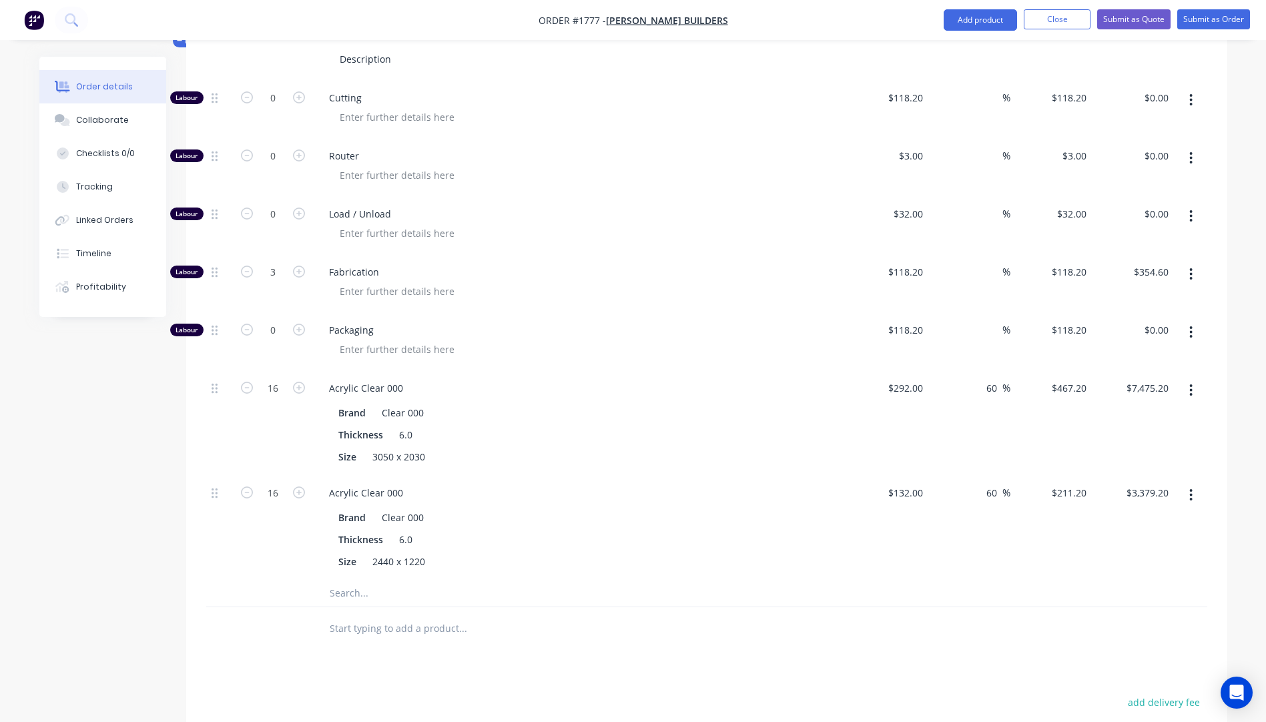
scroll to position [556, 0]
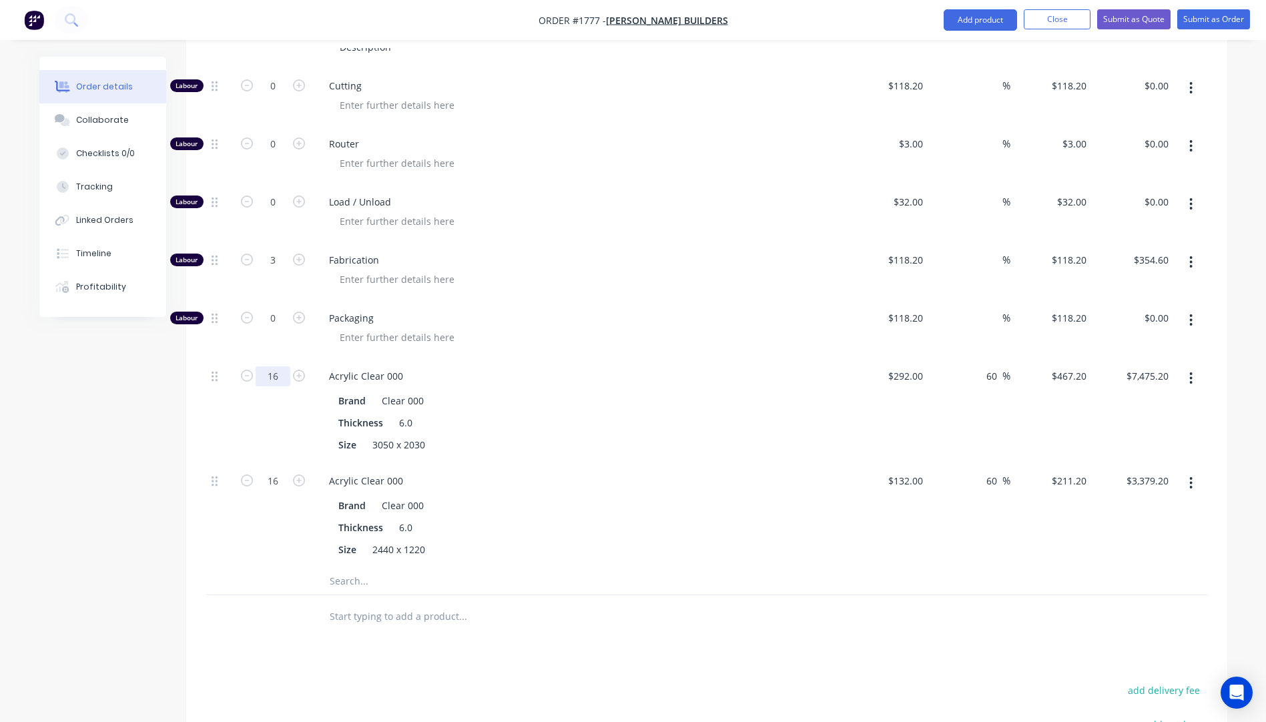
click at [278, 366] on input "16" at bounding box center [273, 376] width 35 height 20
type input "1"
type input "$467.20"
click at [573, 391] on div "Brand Clear 000" at bounding box center [577, 400] width 488 height 19
click at [277, 471] on input "16" at bounding box center [273, 481] width 35 height 20
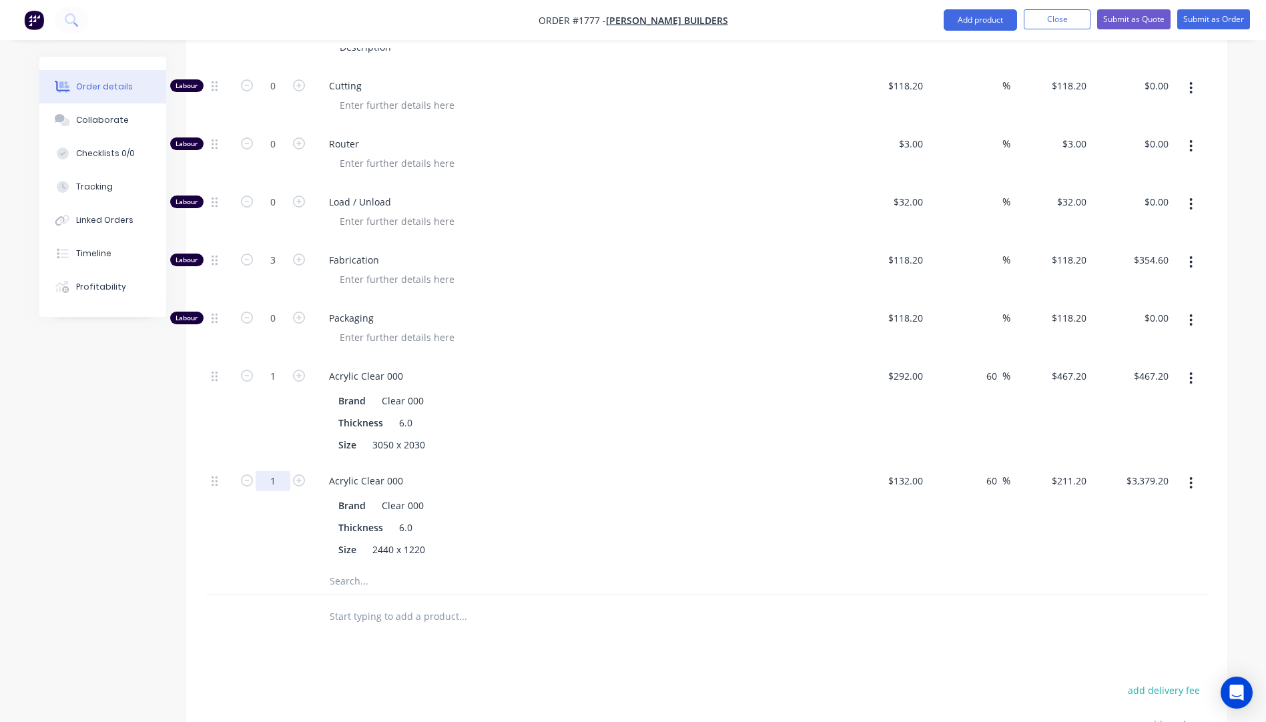
type input "1"
type input "$211.20"
click at [240, 518] on div "1" at bounding box center [273, 515] width 80 height 105
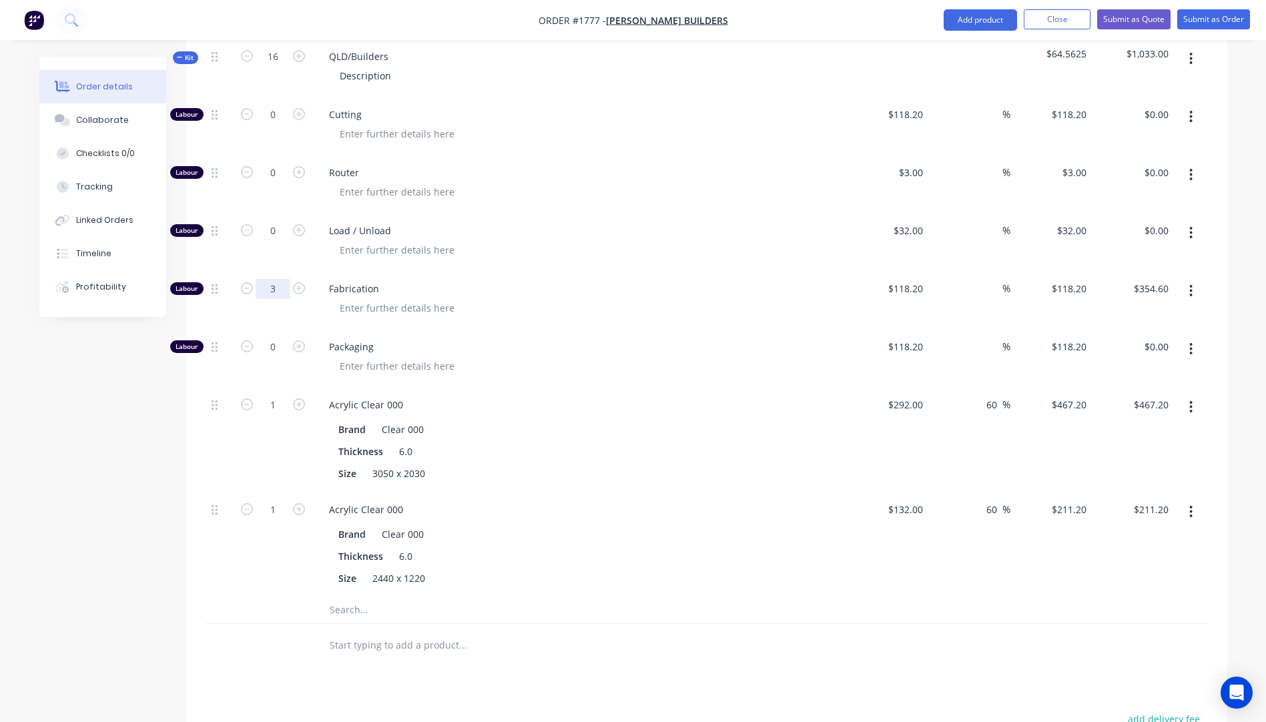
click at [279, 279] on input "3" at bounding box center [273, 289] width 35 height 20
type input "3.5"
type input "$413.70"
click at [743, 240] on div at bounding box center [585, 249] width 512 height 19
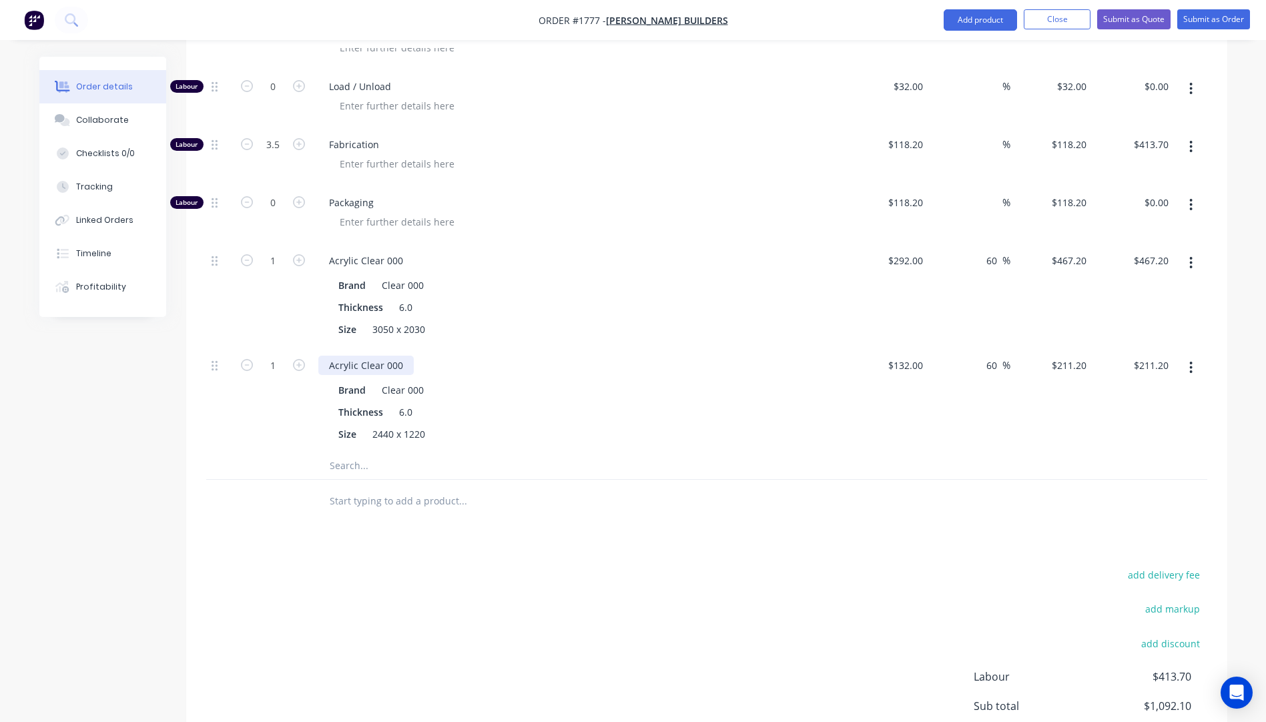
scroll to position [661, 0]
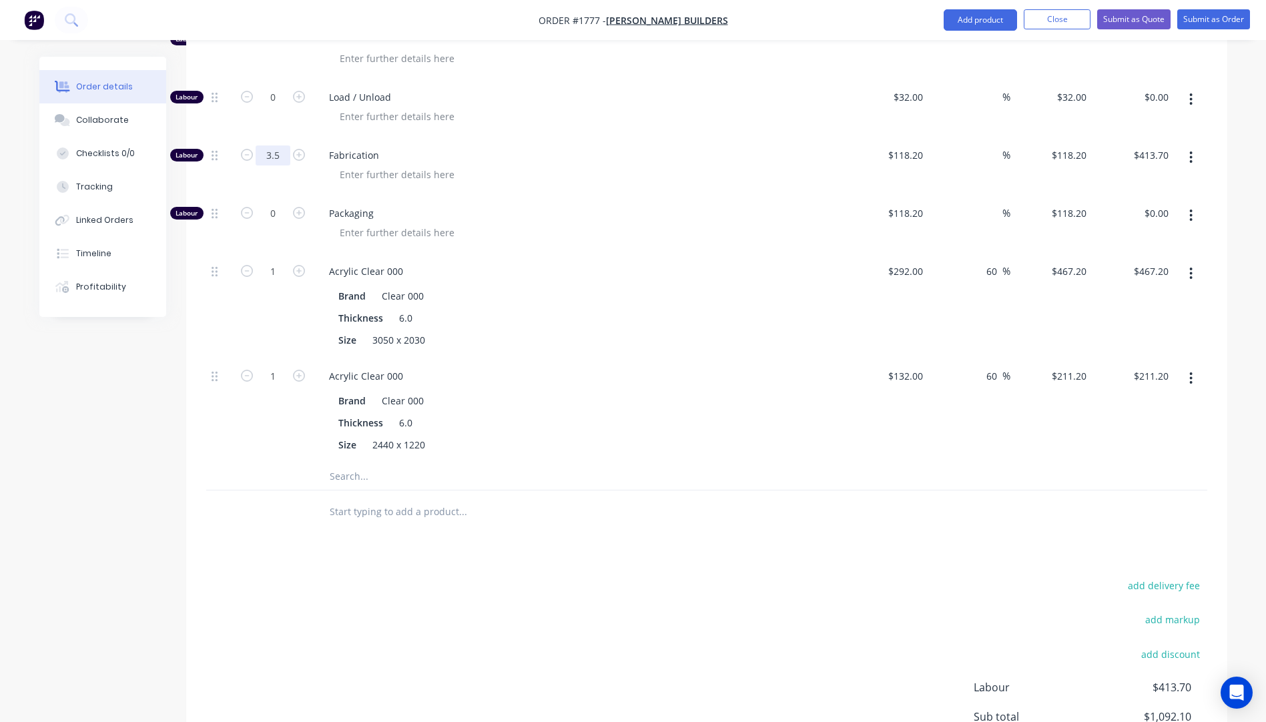
click at [278, 145] on input "3.5" at bounding box center [273, 155] width 35 height 20
type input "3"
type input "$354.60"
click at [633, 107] on div at bounding box center [585, 116] width 512 height 19
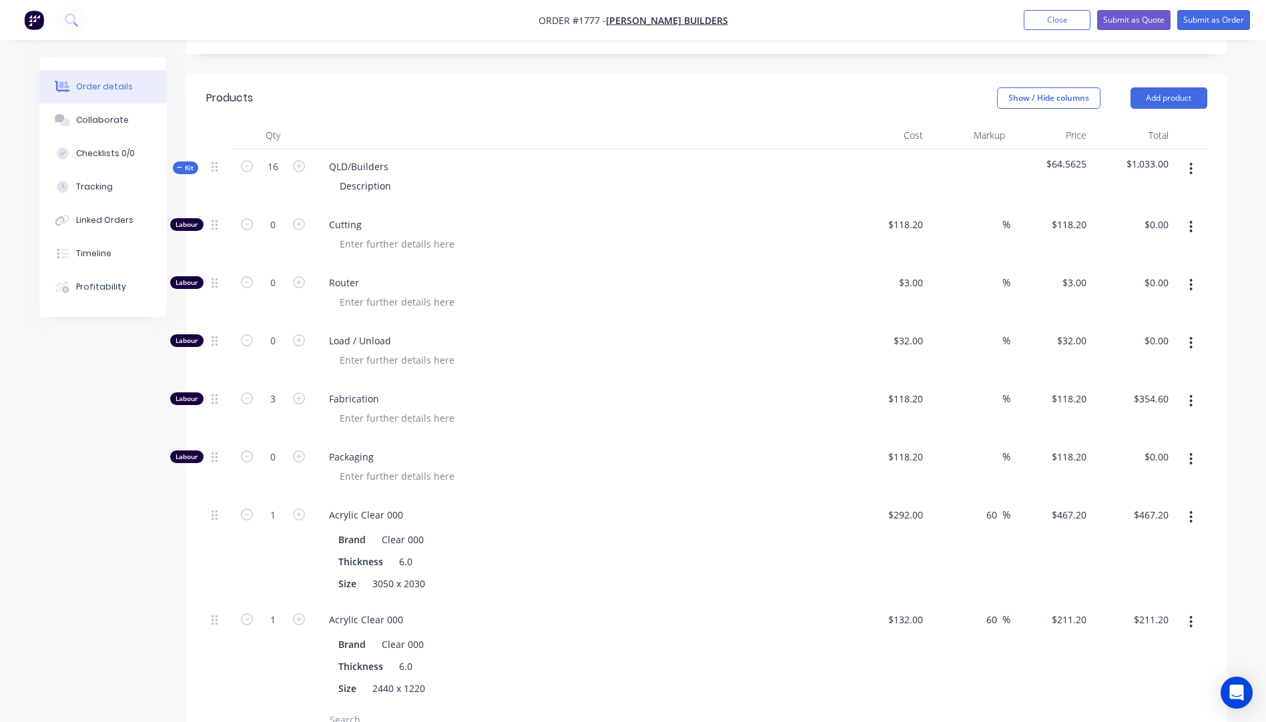
scroll to position [394, 0]
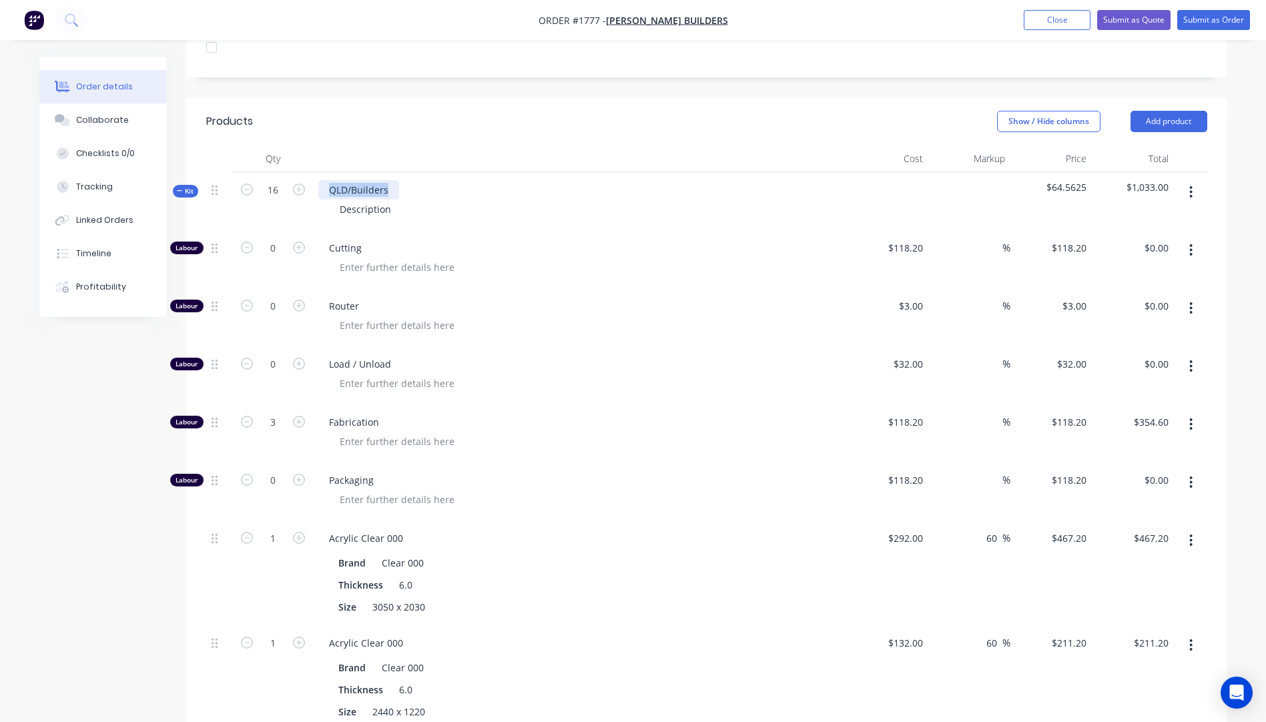
drag, startPoint x: 394, startPoint y: 171, endPoint x: 326, endPoint y: 173, distance: 68.8
click at [326, 180] on div "QLD/Builders" at bounding box center [358, 189] width 81 height 19
click at [359, 180] on div "QLD/Builders" at bounding box center [358, 189] width 81 height 19
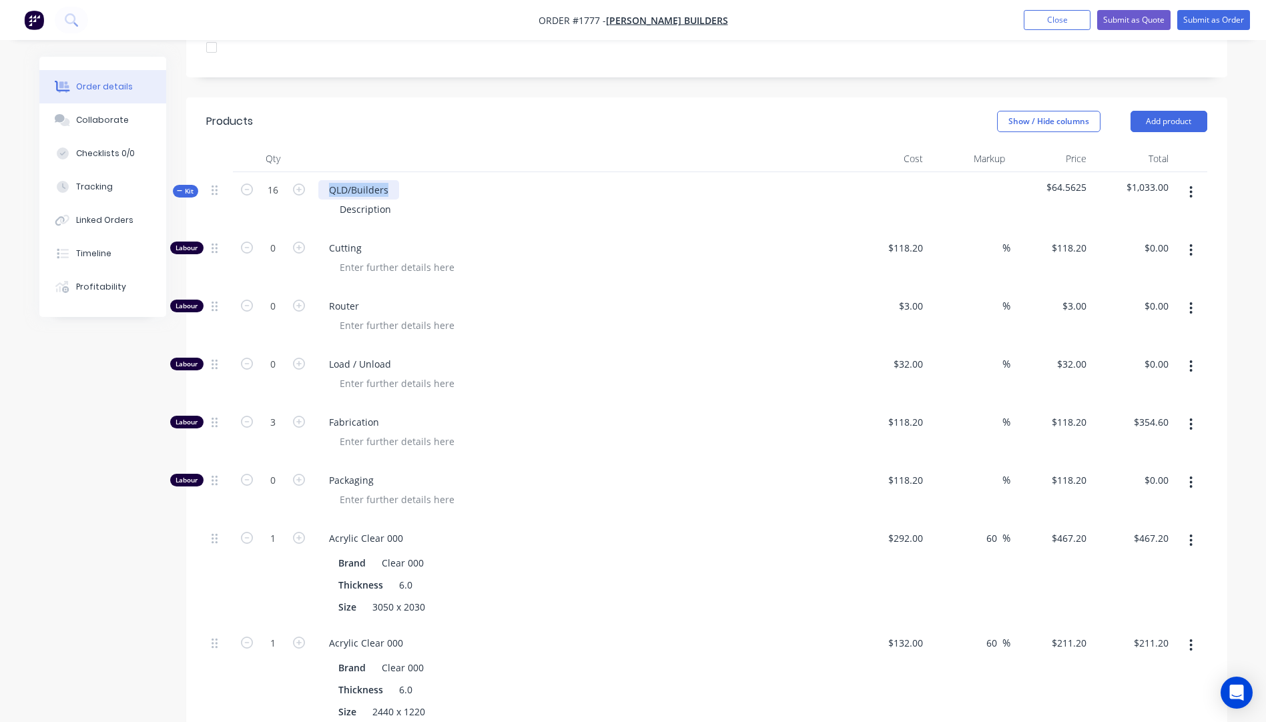
click at [359, 180] on div "QLD/Builders" at bounding box center [358, 189] width 81 height 19
drag, startPoint x: 395, startPoint y: 193, endPoint x: 318, endPoint y: 189, distance: 77.5
click at [318, 200] on div "Description" at bounding box center [579, 209] width 523 height 19
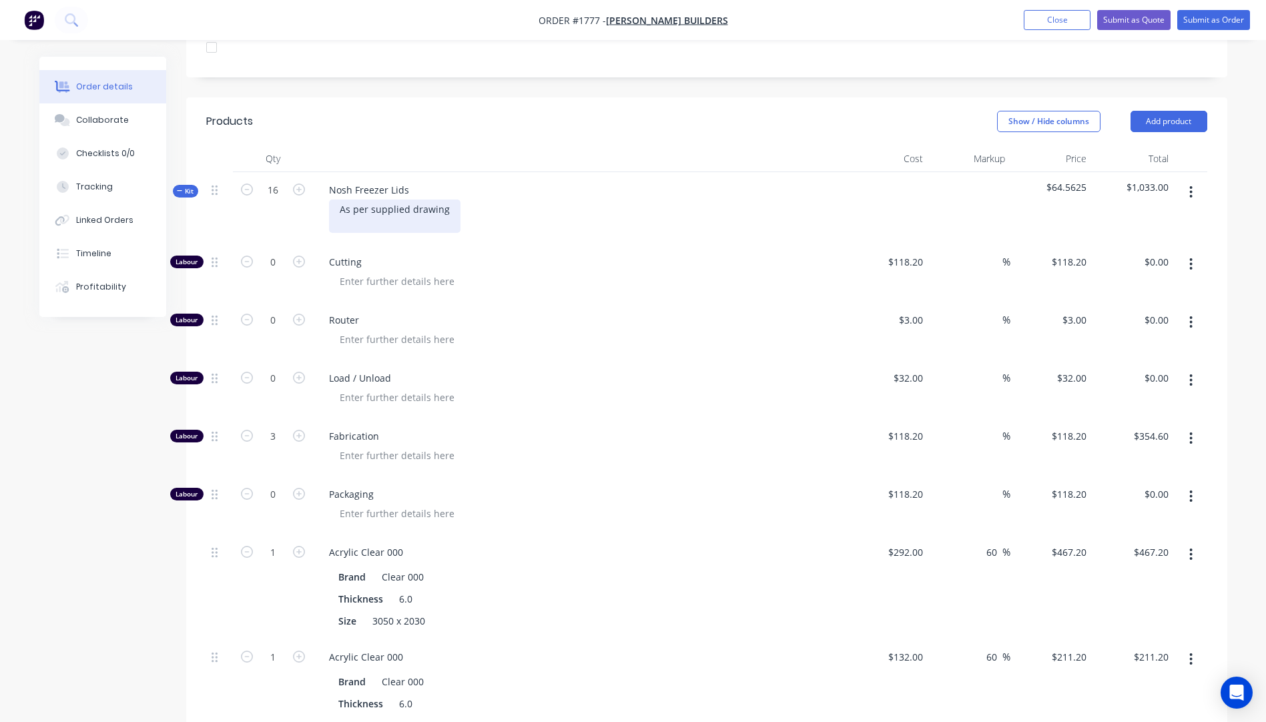
click at [452, 200] on div "As per supplied drawing" at bounding box center [394, 216] width 131 height 33
click at [340, 205] on div "As per supplied drawing" at bounding box center [394, 216] width 131 height 33
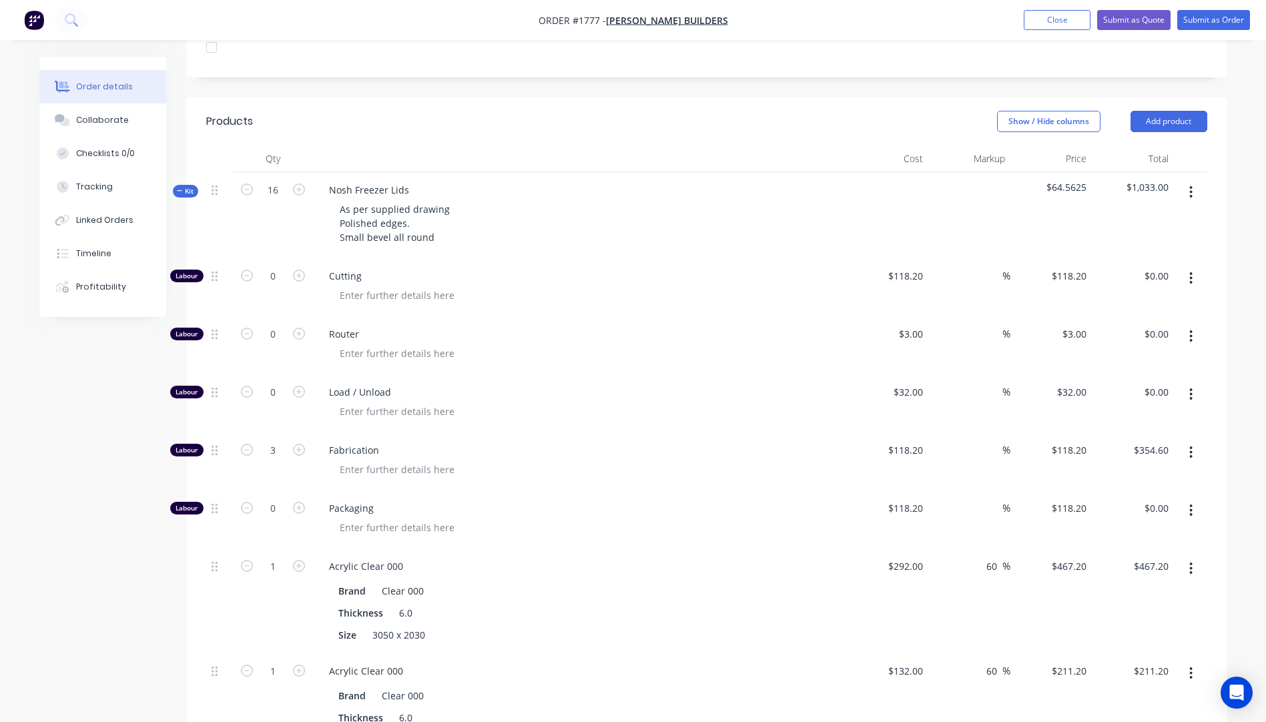
click at [562, 258] on div "Cutting" at bounding box center [580, 287] width 534 height 58
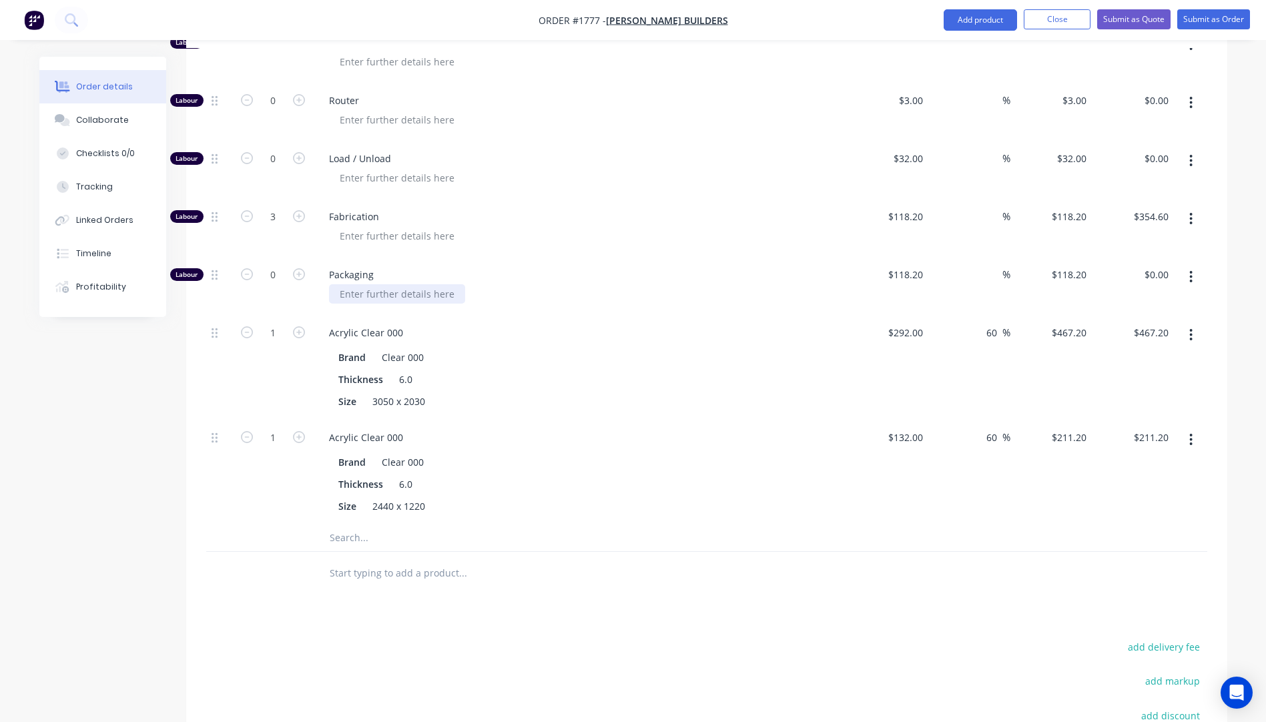
scroll to position [594, 0]
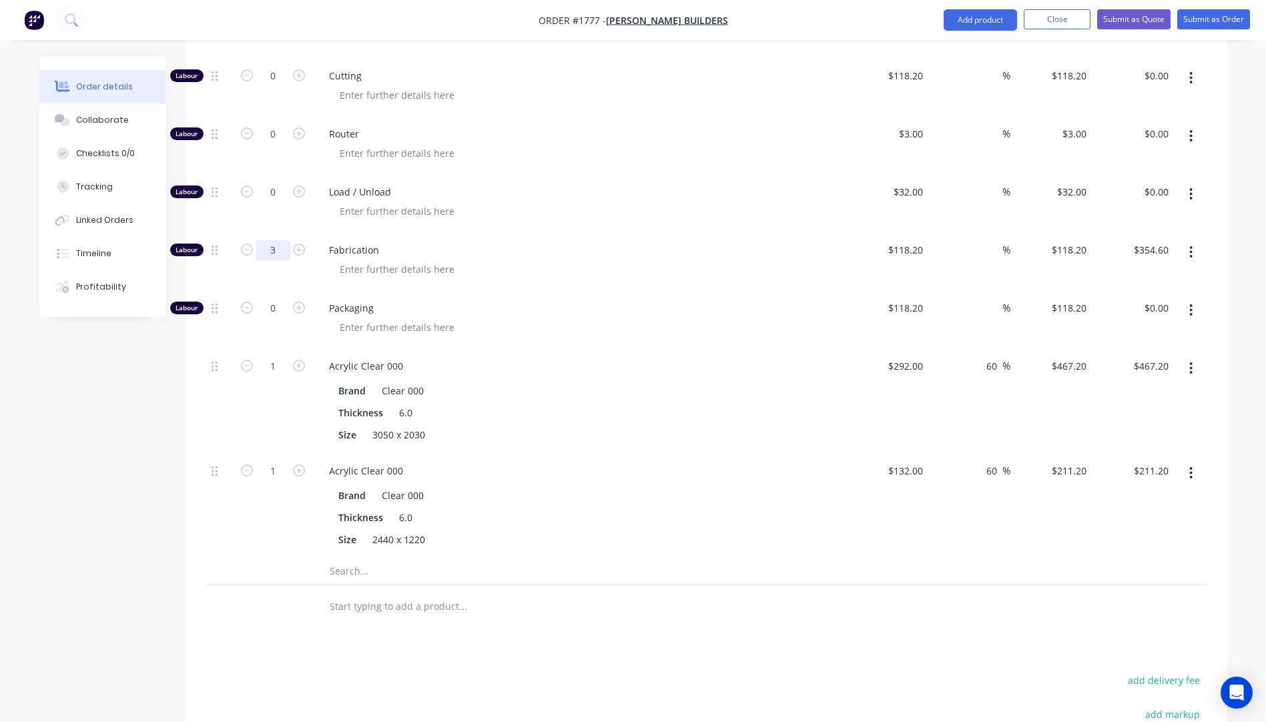
click at [282, 240] on input "3" at bounding box center [273, 250] width 35 height 20
type input "3.25"
type input "$384.15"
click at [622, 290] on div "Packaging" at bounding box center [580, 319] width 534 height 58
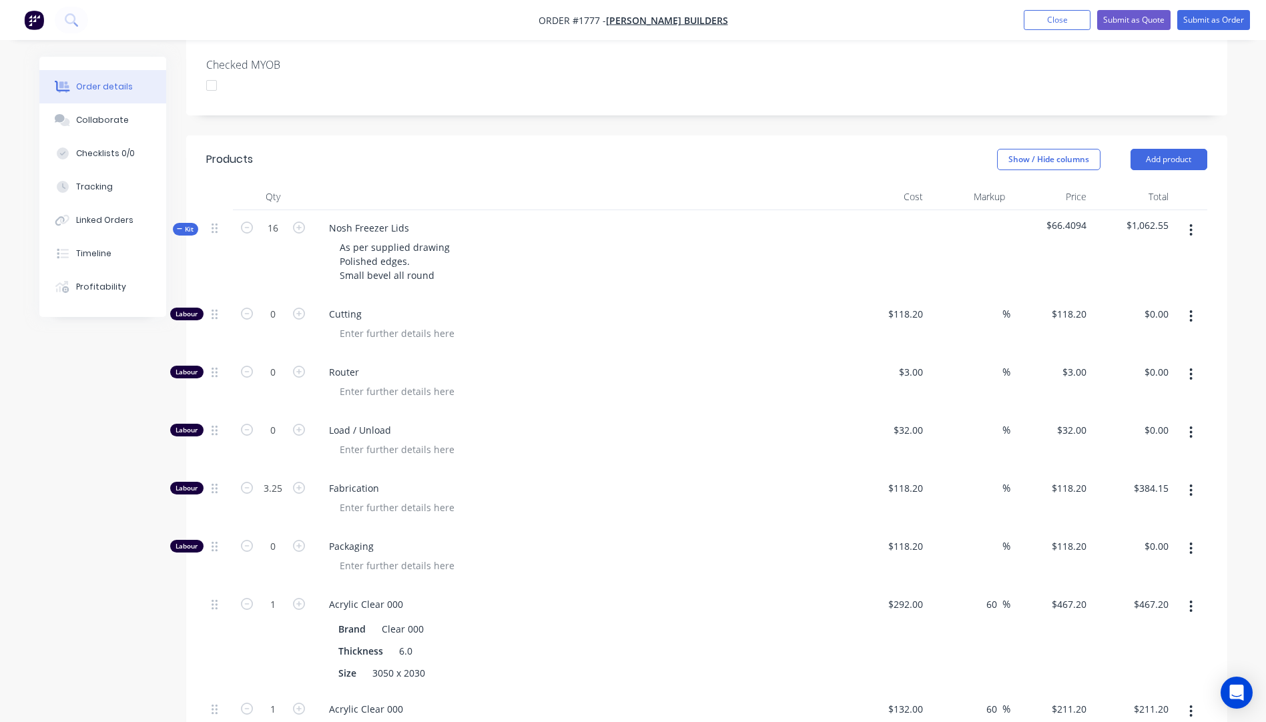
scroll to position [355, 0]
click at [284, 479] on input "3.25" at bounding box center [273, 489] width 35 height 20
type input "3"
type input "$354.60"
click at [589, 440] on div at bounding box center [585, 449] width 512 height 19
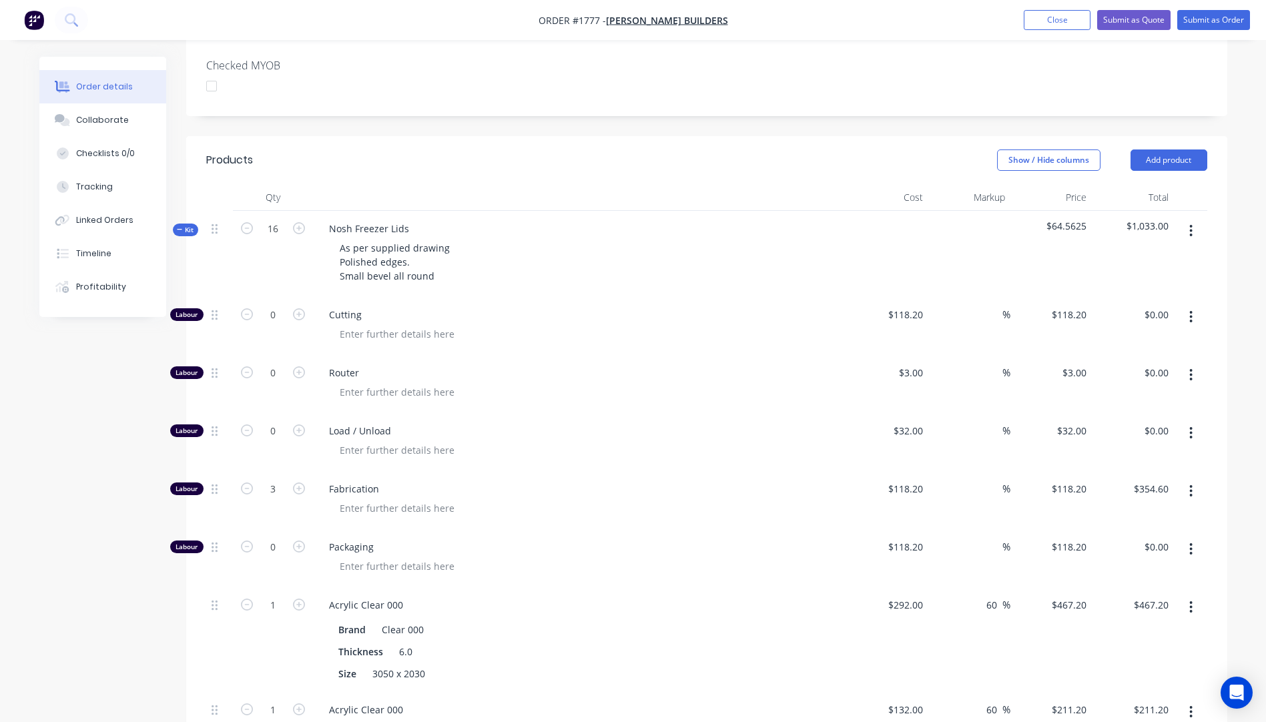
click at [725, 529] on div "Packaging" at bounding box center [580, 558] width 534 height 58
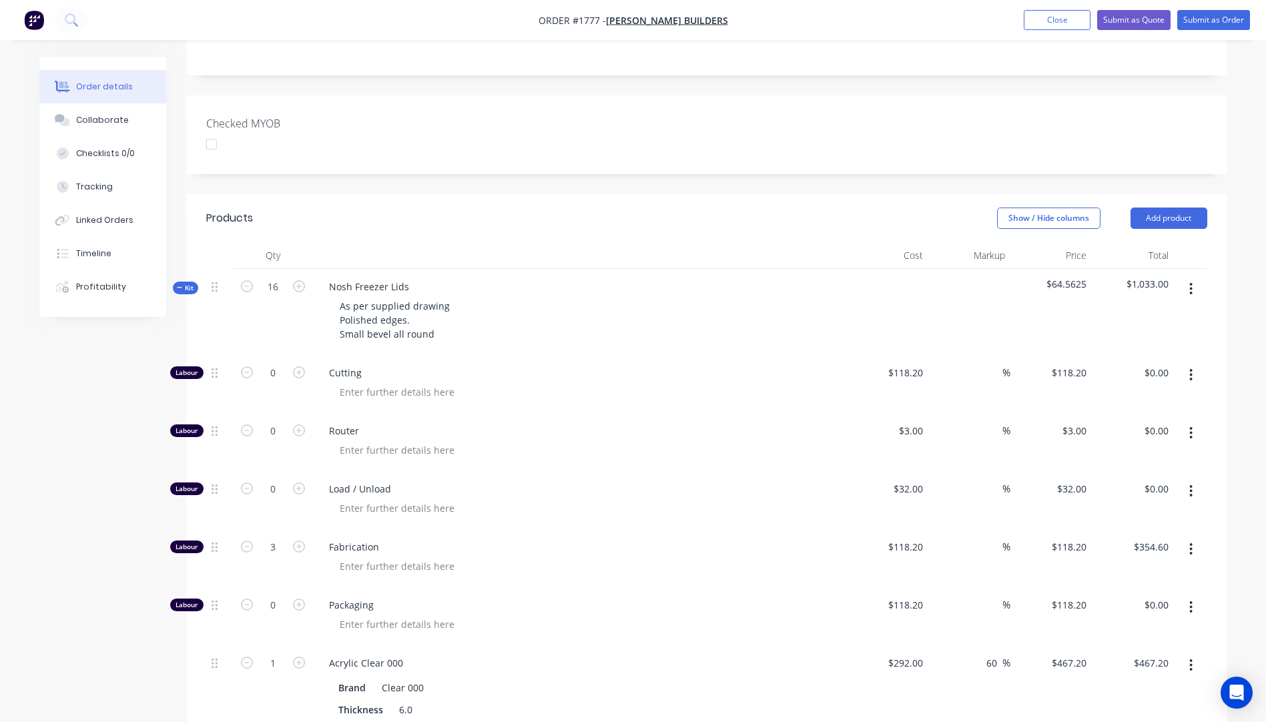
scroll to position [288, 0]
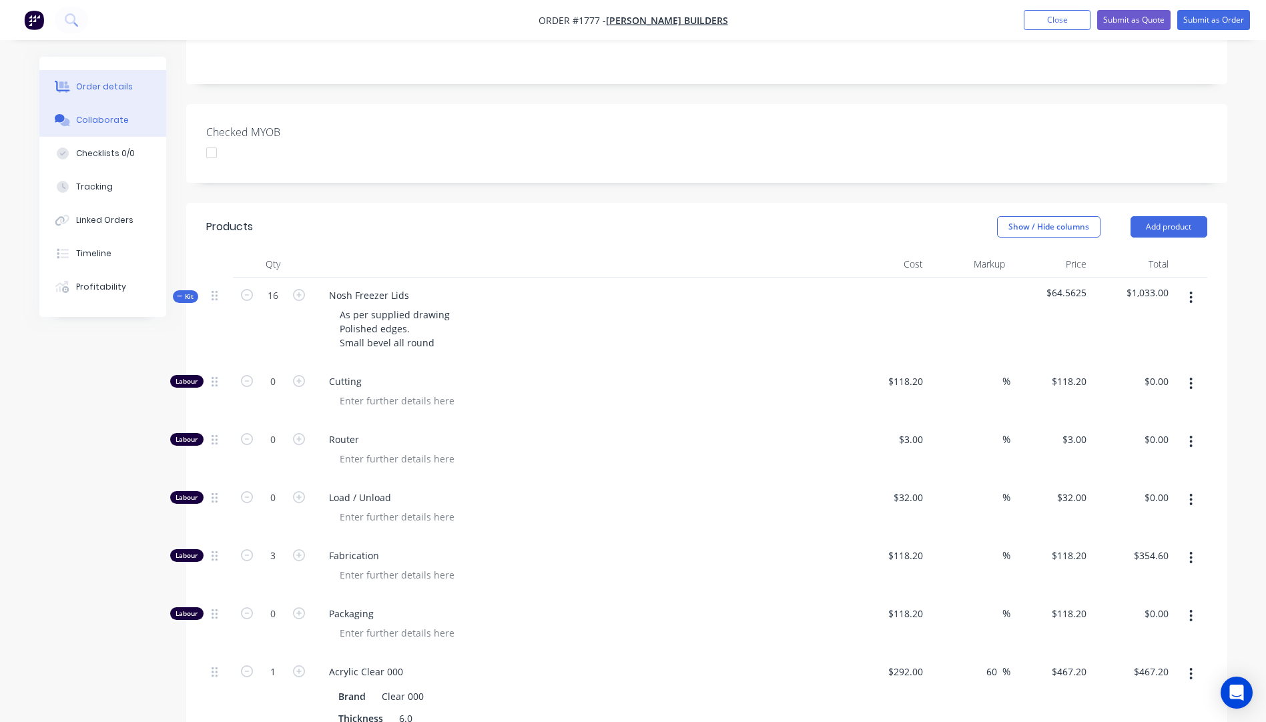
click at [112, 121] on div "Collaborate" at bounding box center [102, 120] width 53 height 12
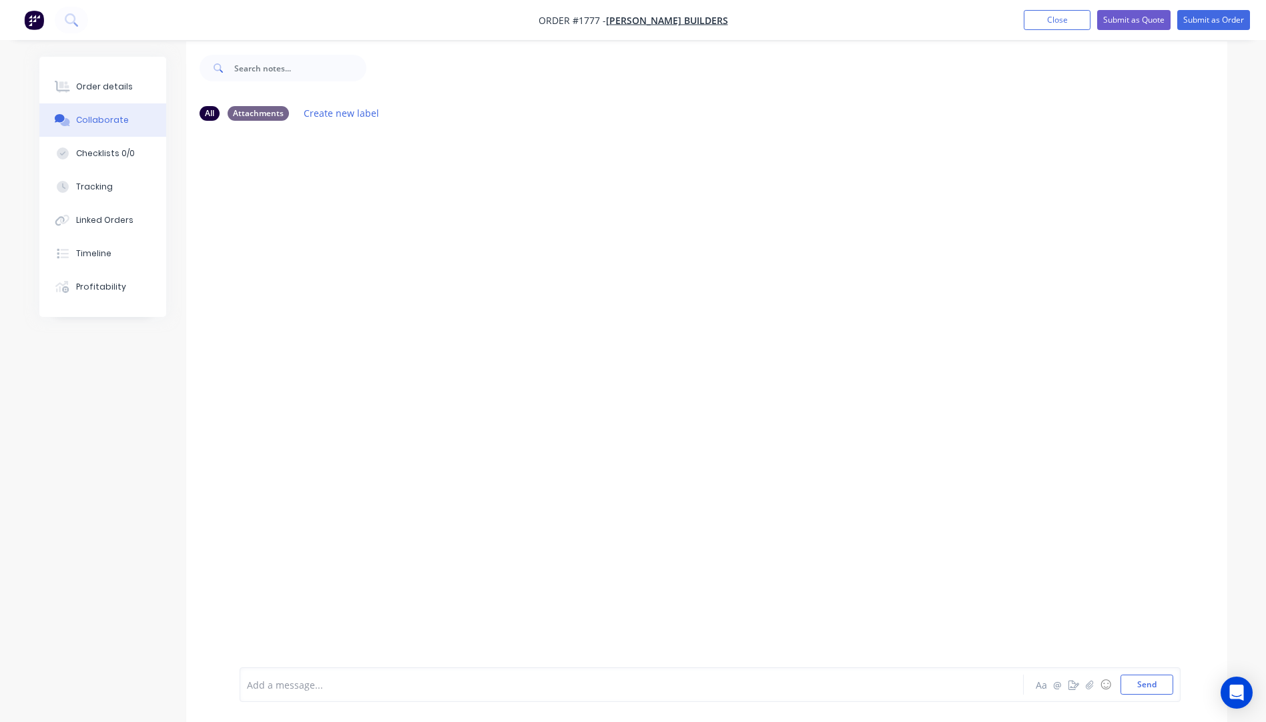
scroll to position [20, 0]
click at [1092, 691] on button "button" at bounding box center [1090, 685] width 16 height 16
click at [1143, 687] on button "Send" at bounding box center [1146, 685] width 53 height 20
drag, startPoint x: 101, startPoint y: 86, endPoint x: 106, endPoint y: 91, distance: 7.5
click at [99, 86] on div "Order details" at bounding box center [104, 87] width 57 height 12
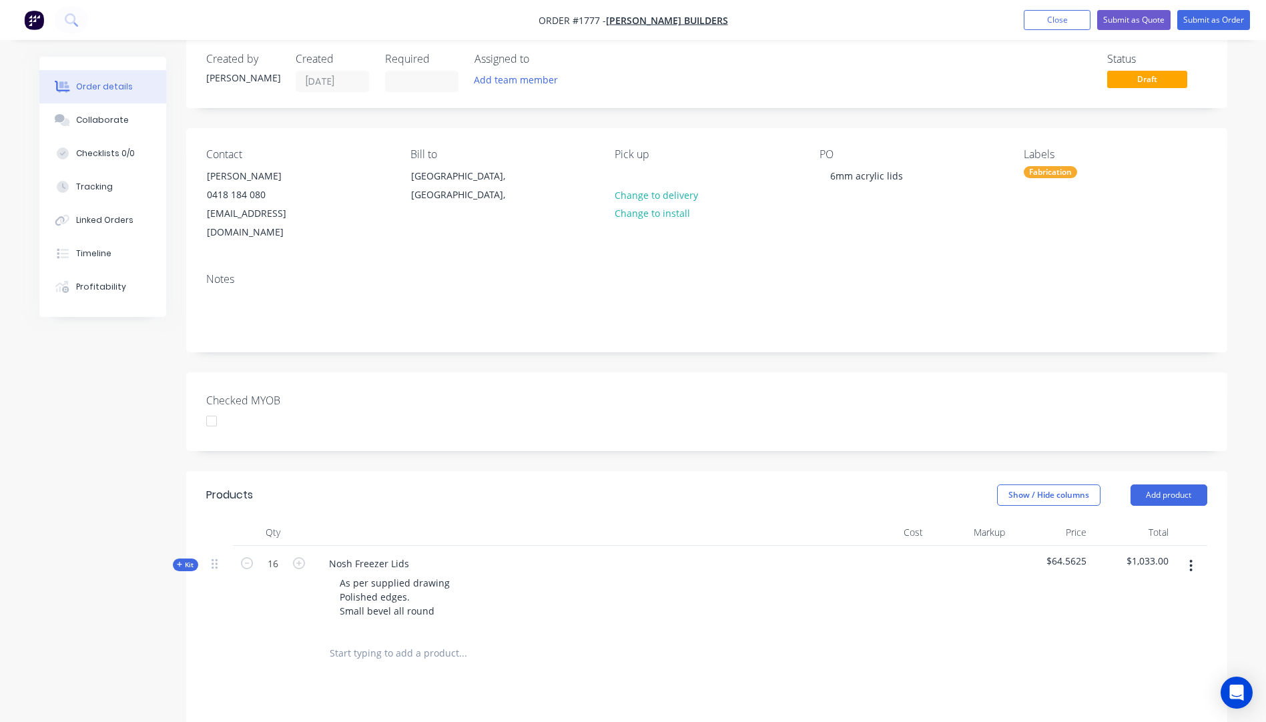
scroll to position [287, 0]
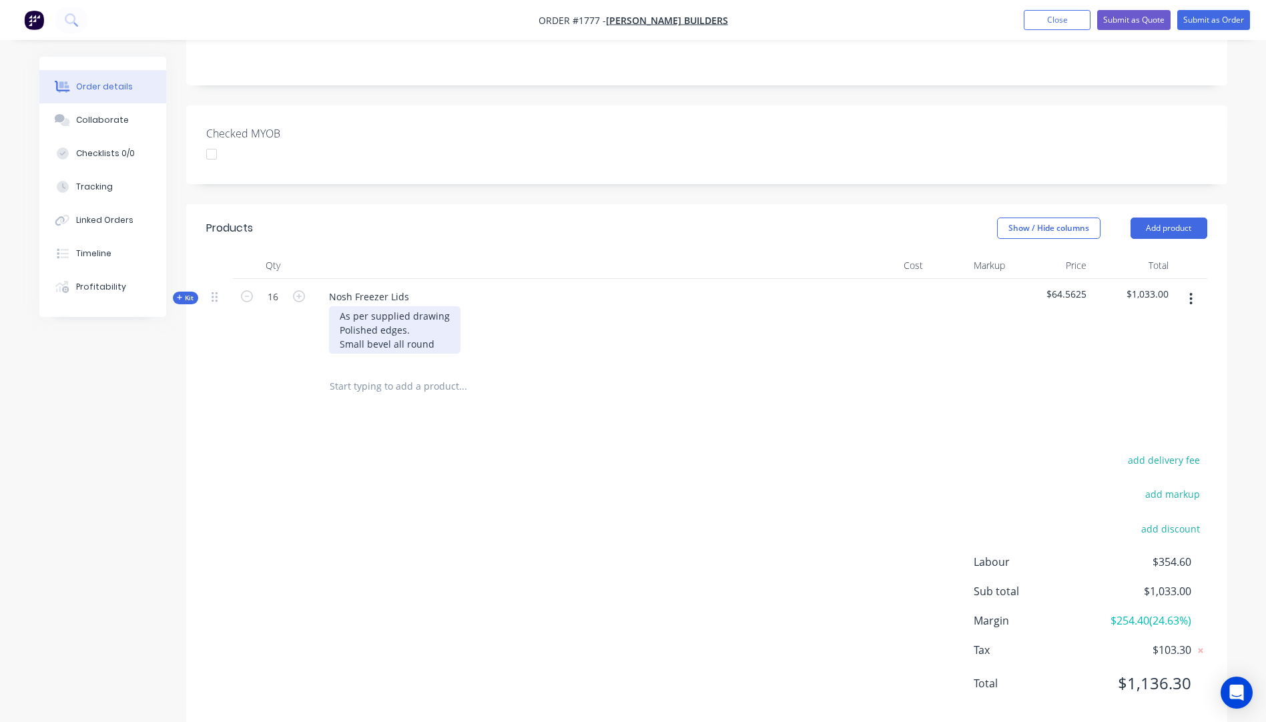
click at [430, 325] on div "As per supplied drawing Polished edges. Small bevel all round" at bounding box center [394, 329] width 131 height 47
click at [179, 295] on icon "button" at bounding box center [179, 297] width 5 height 5
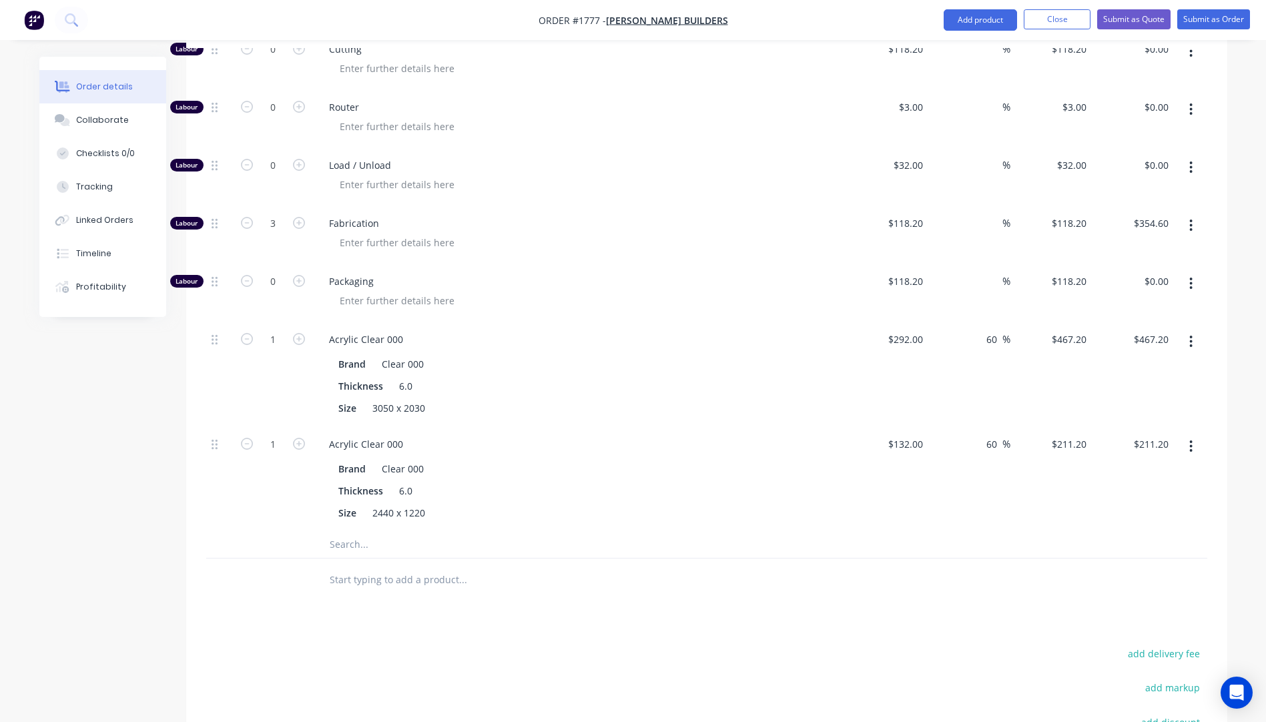
scroll to position [153, 0]
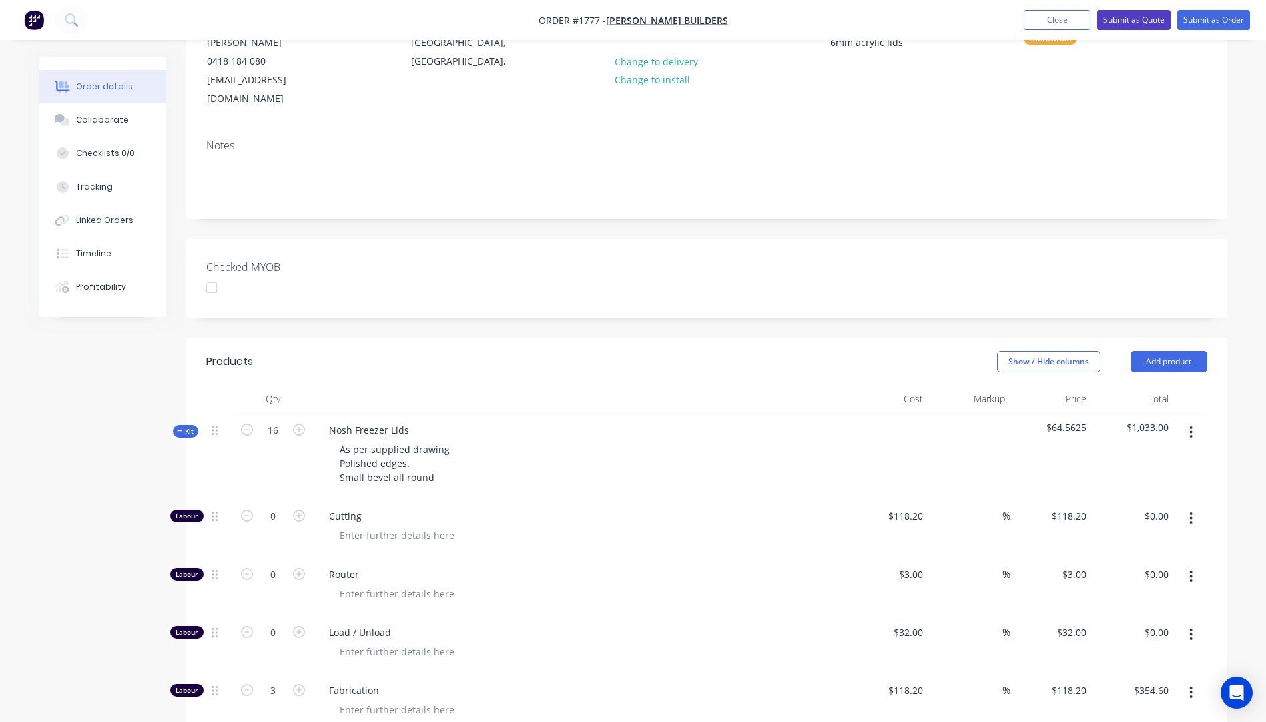
click at [1130, 25] on button "Submit as Quote" at bounding box center [1133, 20] width 73 height 20
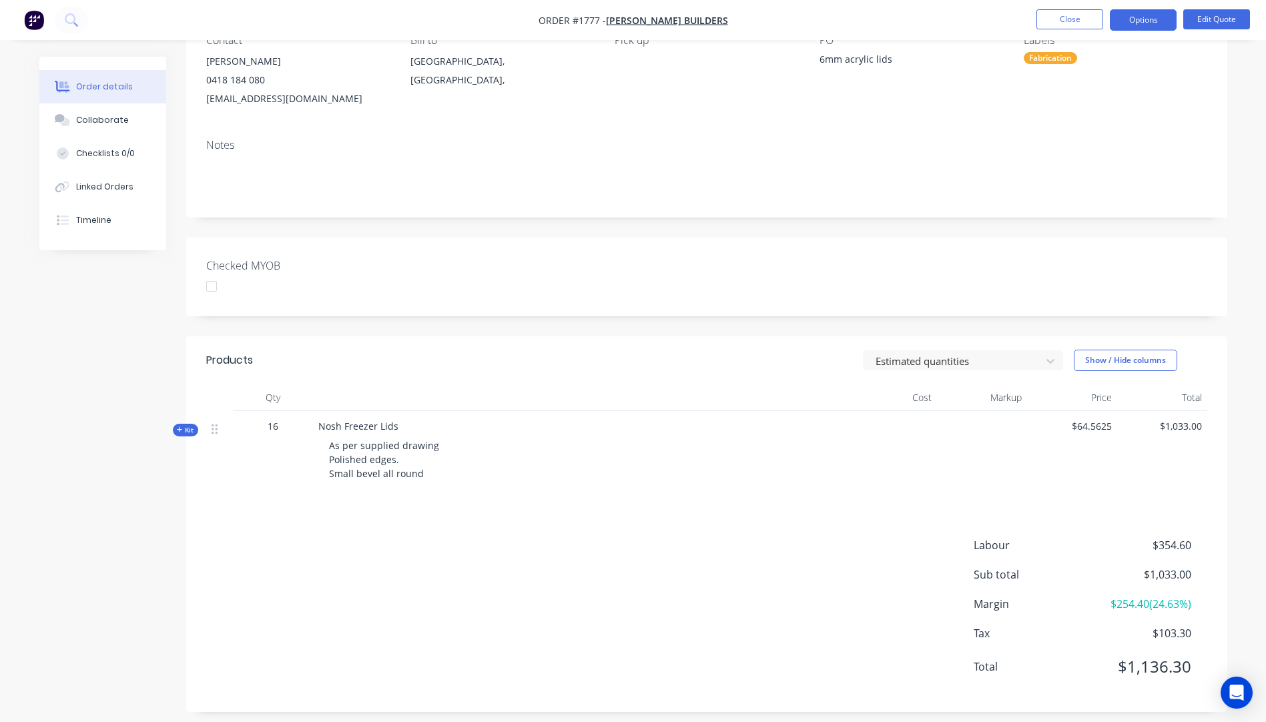
scroll to position [67, 0]
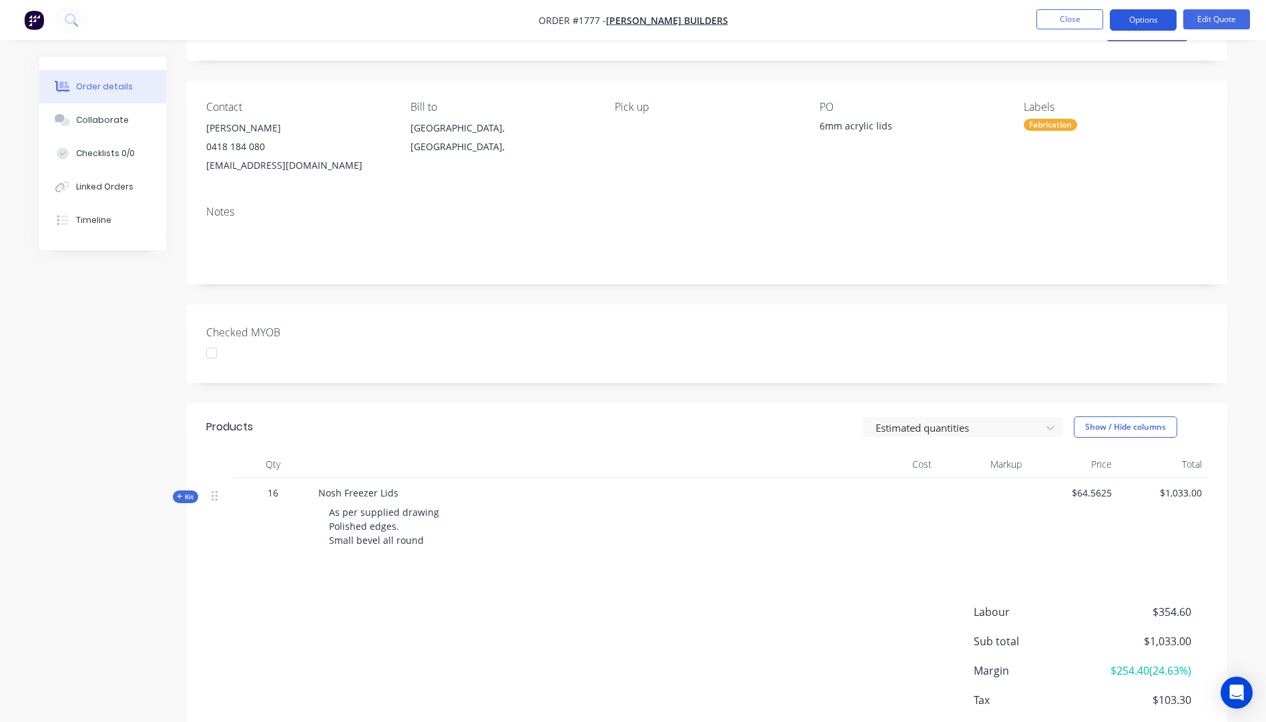
click at [1134, 21] on button "Options" at bounding box center [1143, 19] width 67 height 21
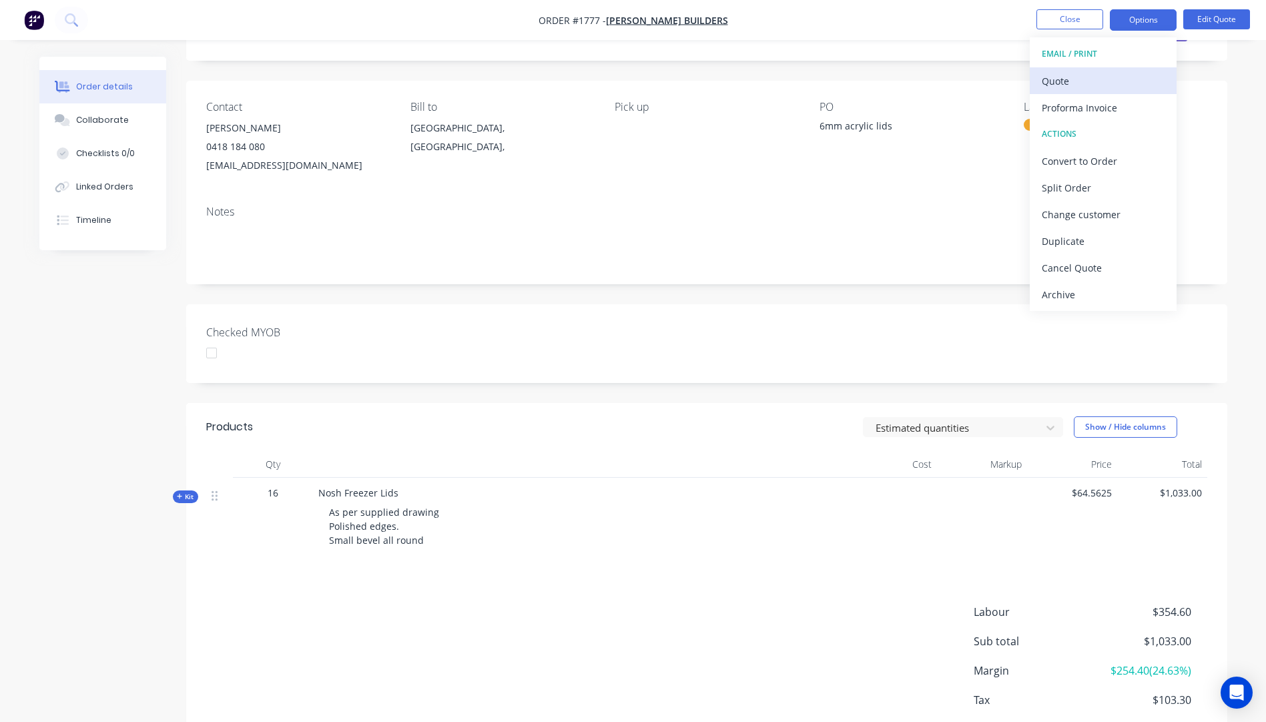
click at [1082, 81] on div "Quote" at bounding box center [1103, 80] width 123 height 19
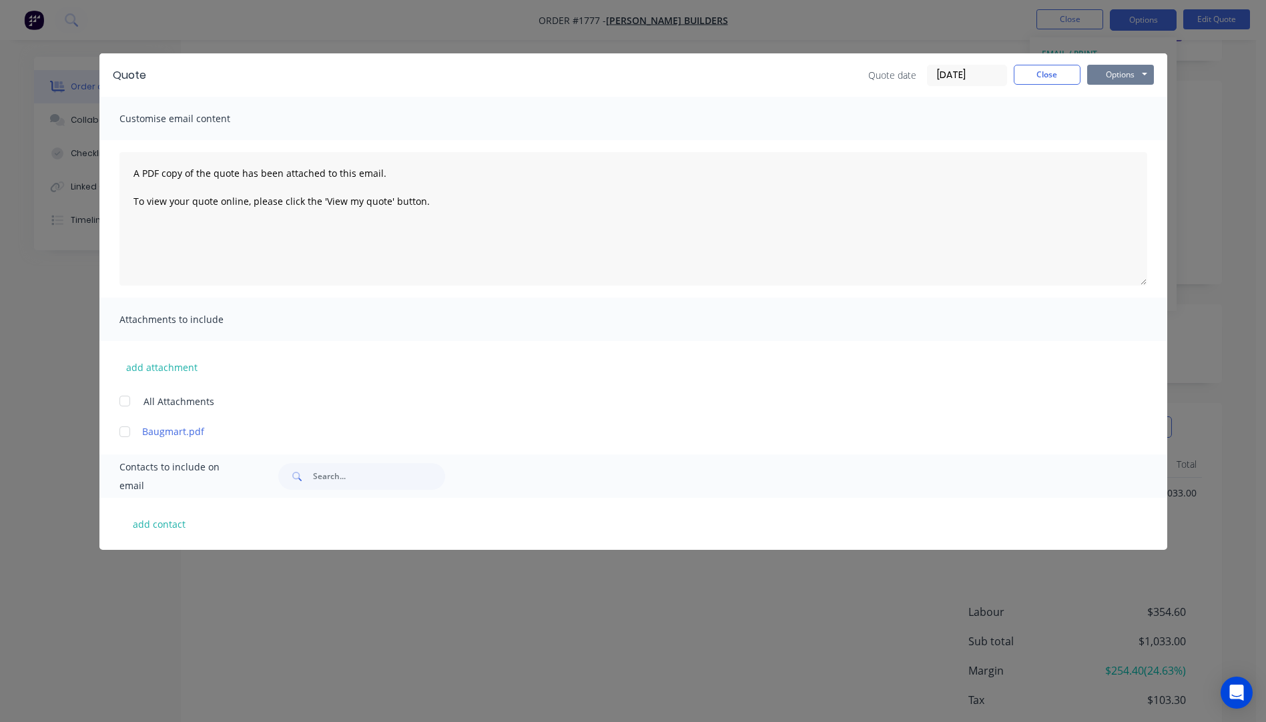
click at [1111, 75] on button "Options" at bounding box center [1120, 75] width 67 height 20
click at [1121, 101] on button "Preview" at bounding box center [1129, 98] width 85 height 22
click at [151, 528] on button "add contact" at bounding box center [159, 524] width 80 height 20
select select "AU"
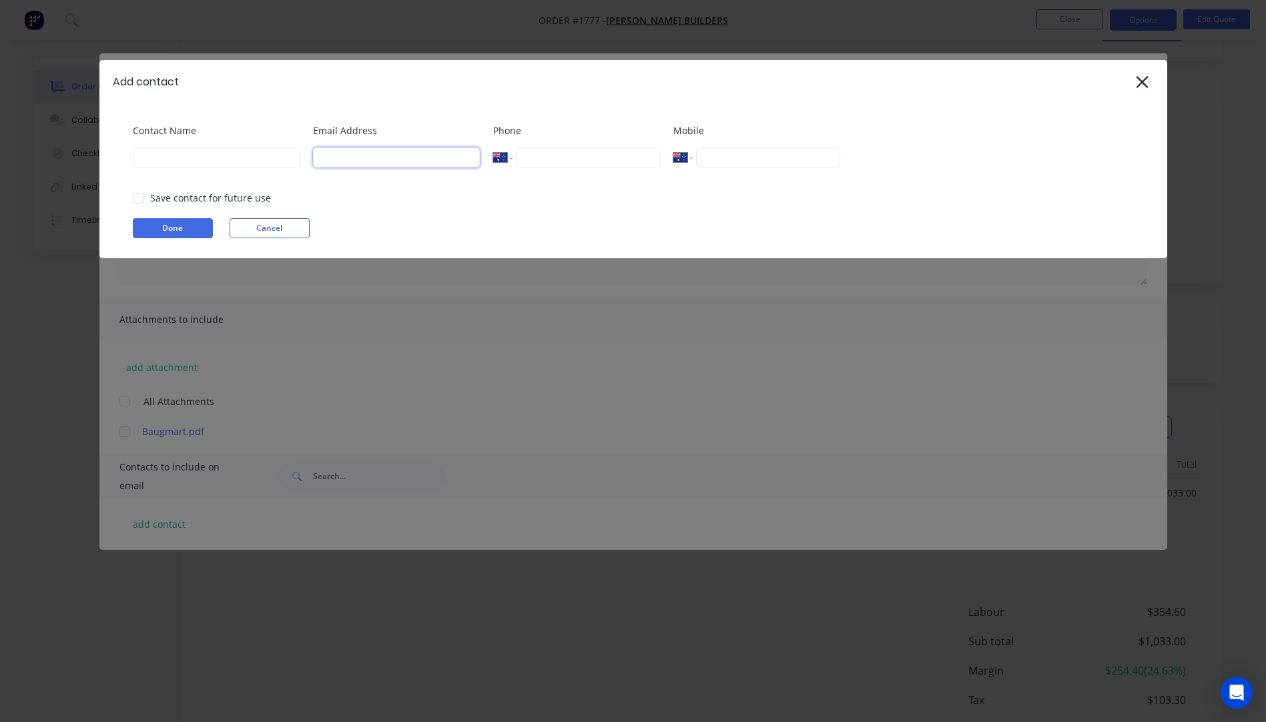
click at [385, 161] on input at bounding box center [396, 157] width 167 height 20
type input "denispbaumgart@gmail.com"
type input "Denis Baumgart"
paste input "0418 184 080"
type input "0418 184 080"
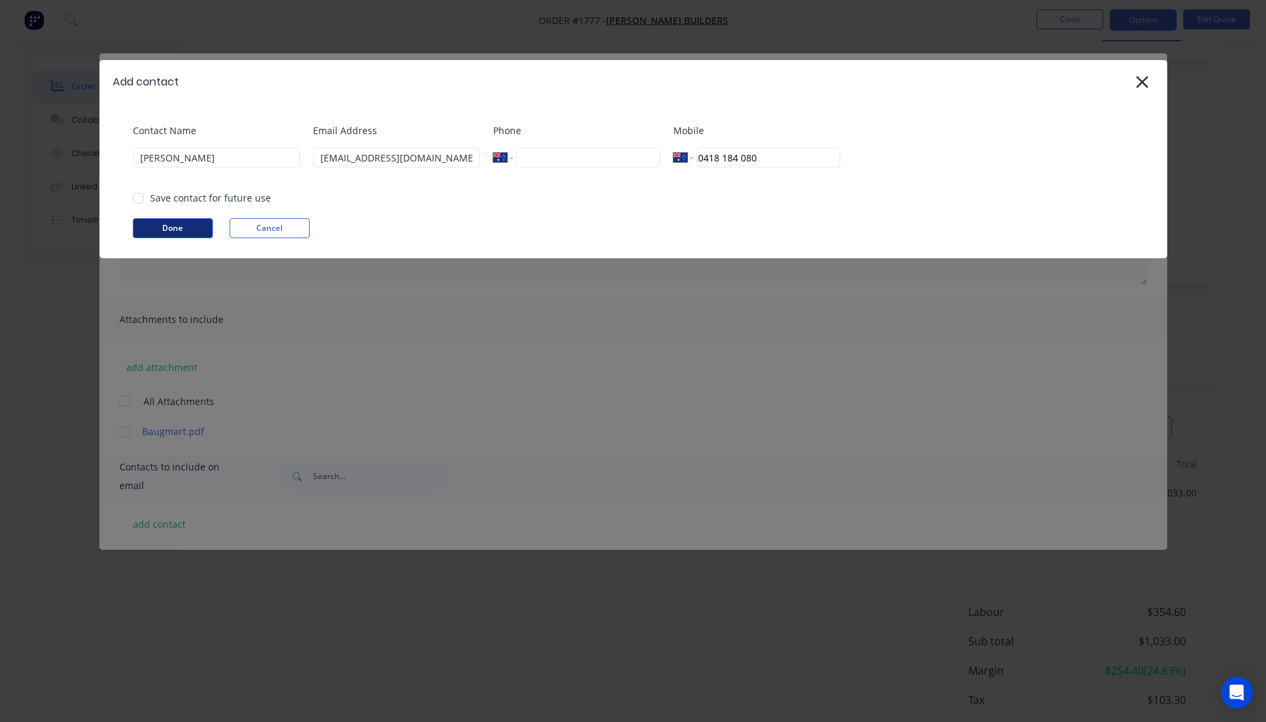
click at [176, 228] on button "Done" at bounding box center [173, 228] width 80 height 20
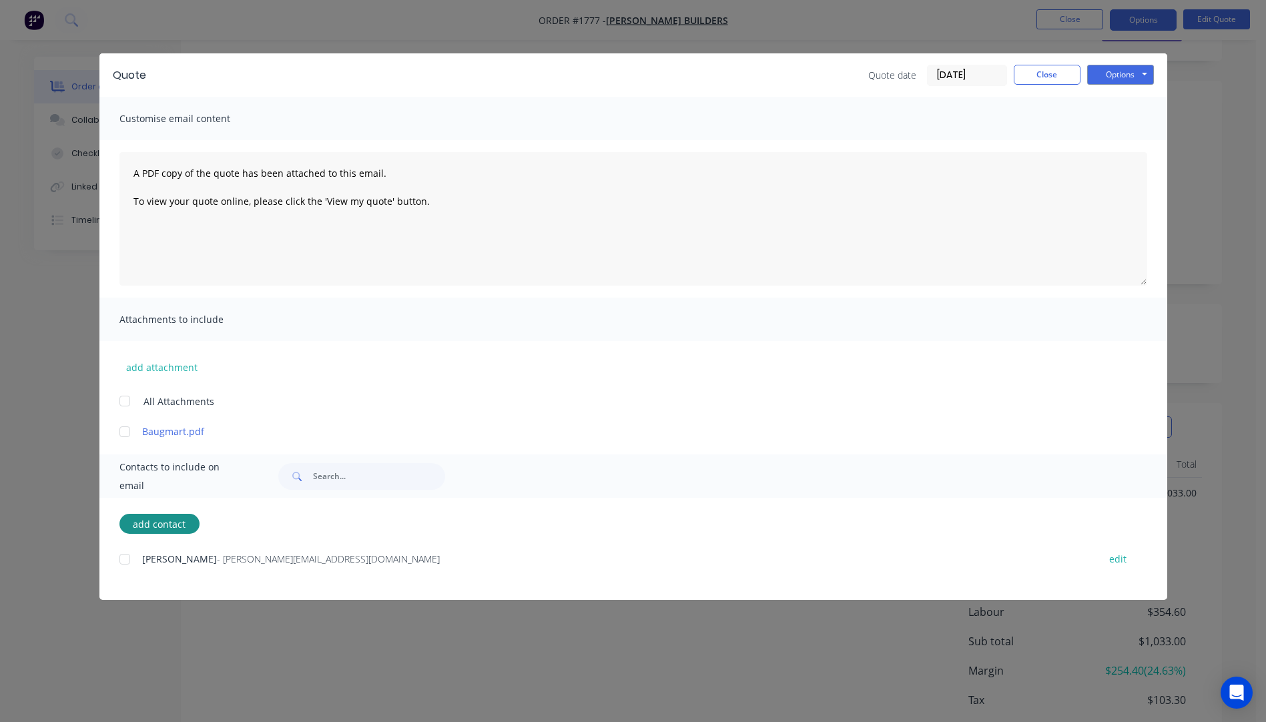
click at [126, 561] on div at bounding box center [124, 559] width 27 height 27
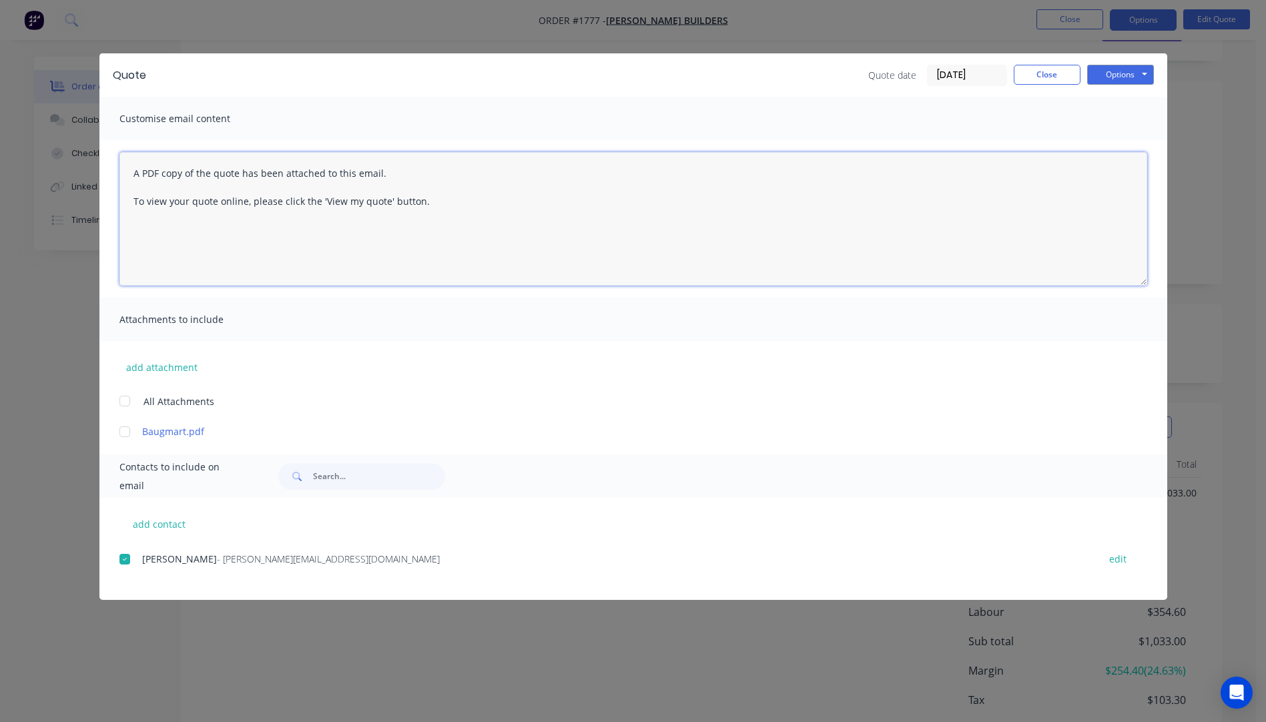
paste textarea "Hi, Please contact us if you have any questions. Regards, Darren sales@allstarp…"
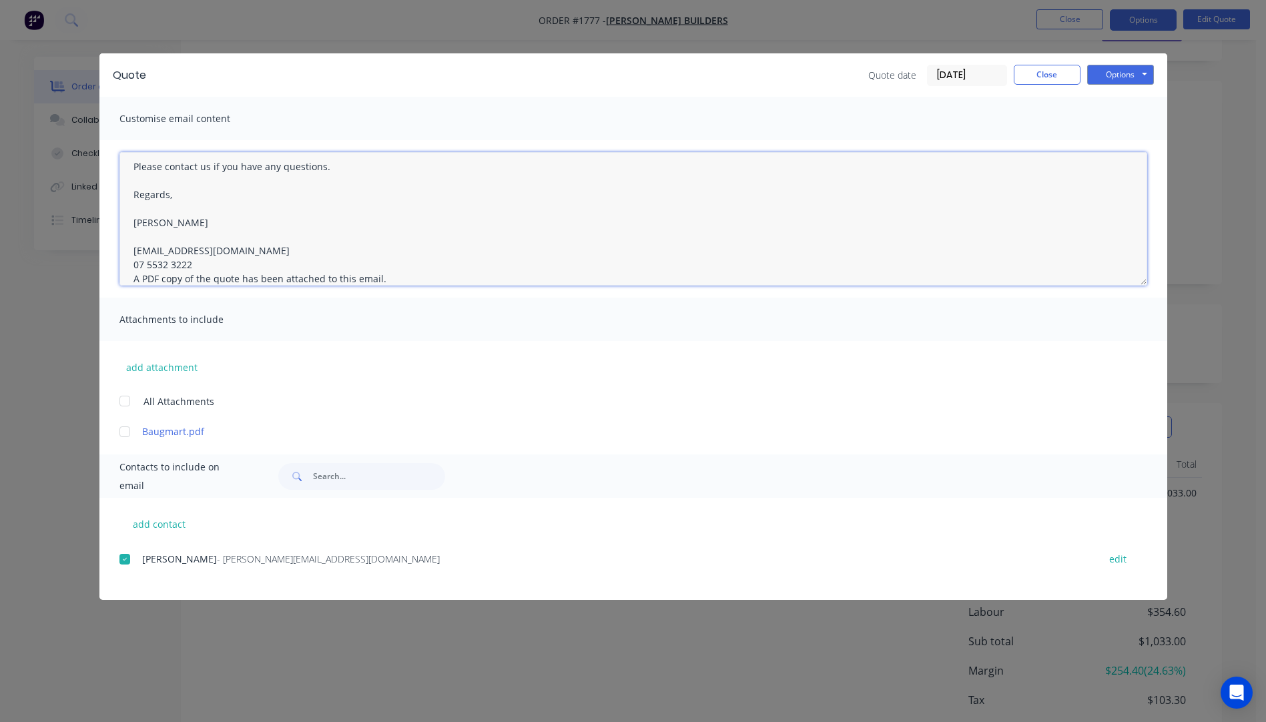
click at [192, 266] on textarea "Hi, Please contact us if you have any questions. Regards, Darren sales@allstarp…" at bounding box center [633, 218] width 1028 height 133
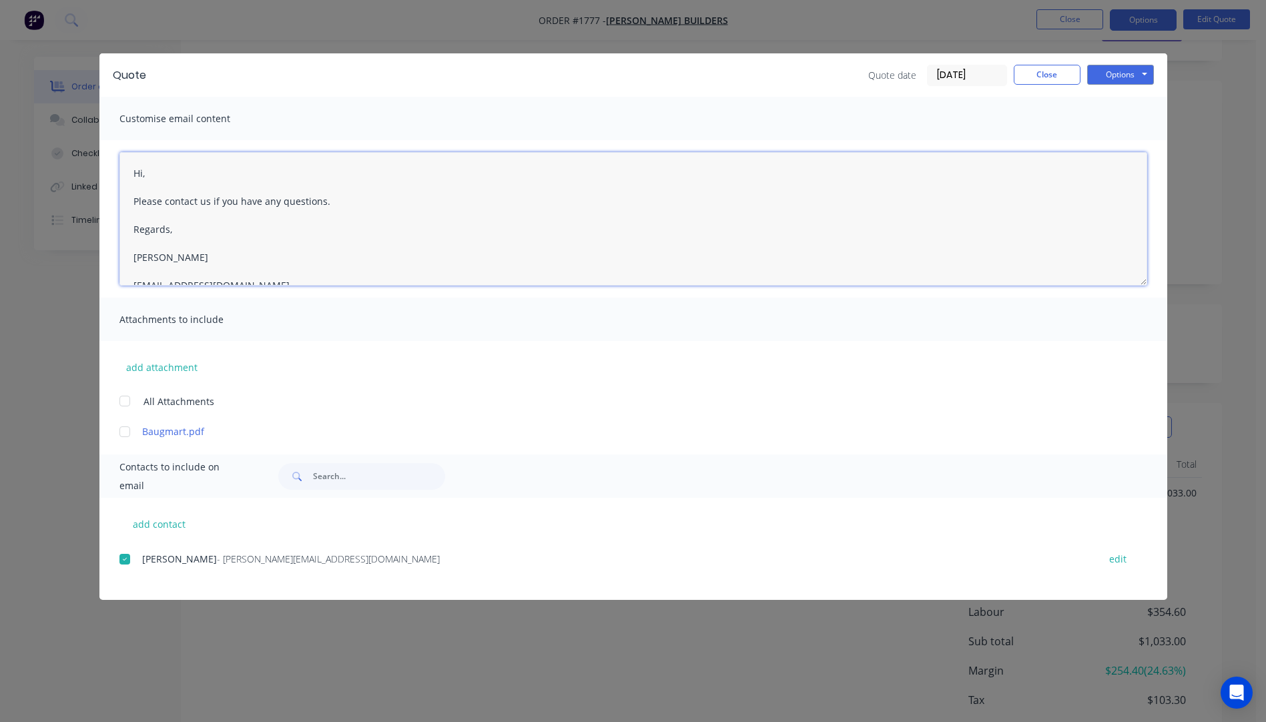
click at [152, 167] on textarea "Hi, Please contact us if you have any questions. Regards, Darren sales@allstarp…" at bounding box center [633, 218] width 1028 height 133
type textarea "Hi Dennis, Please see quote attached. Due to current workload, approximate lead…"
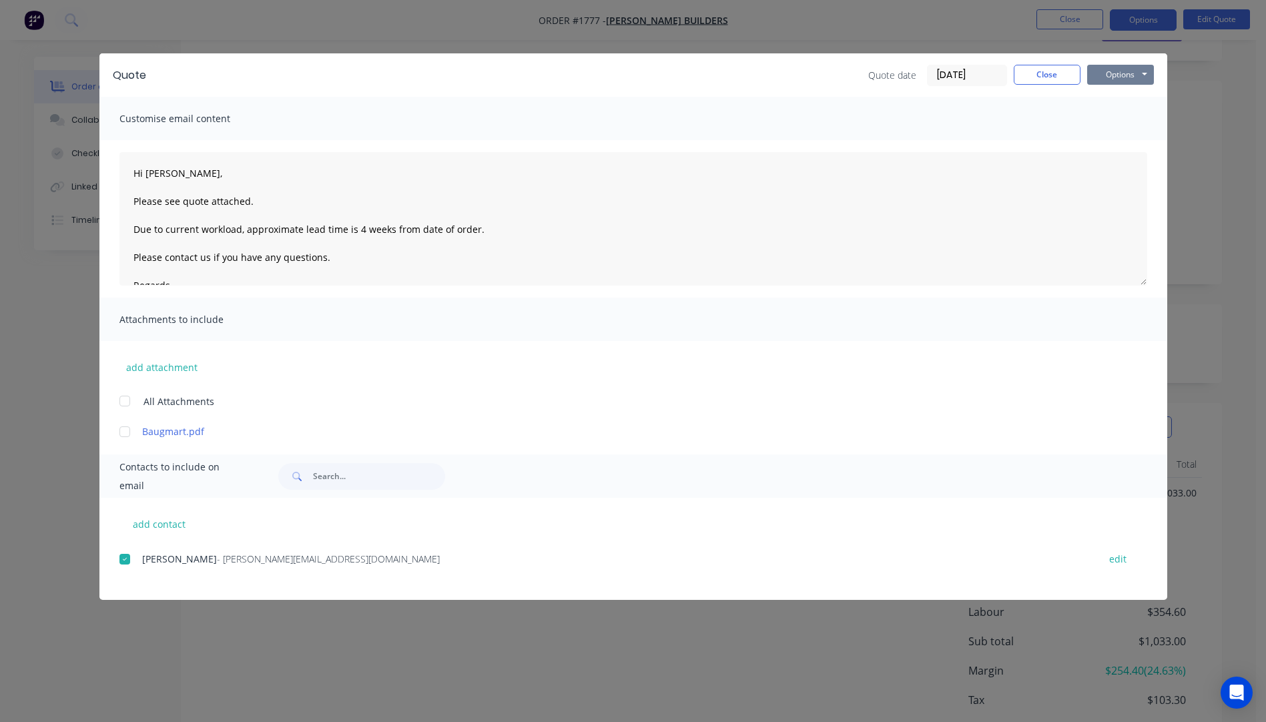
click at [1112, 75] on button "Options" at bounding box center [1120, 75] width 67 height 20
click at [1122, 137] on button "Email" at bounding box center [1129, 142] width 85 height 22
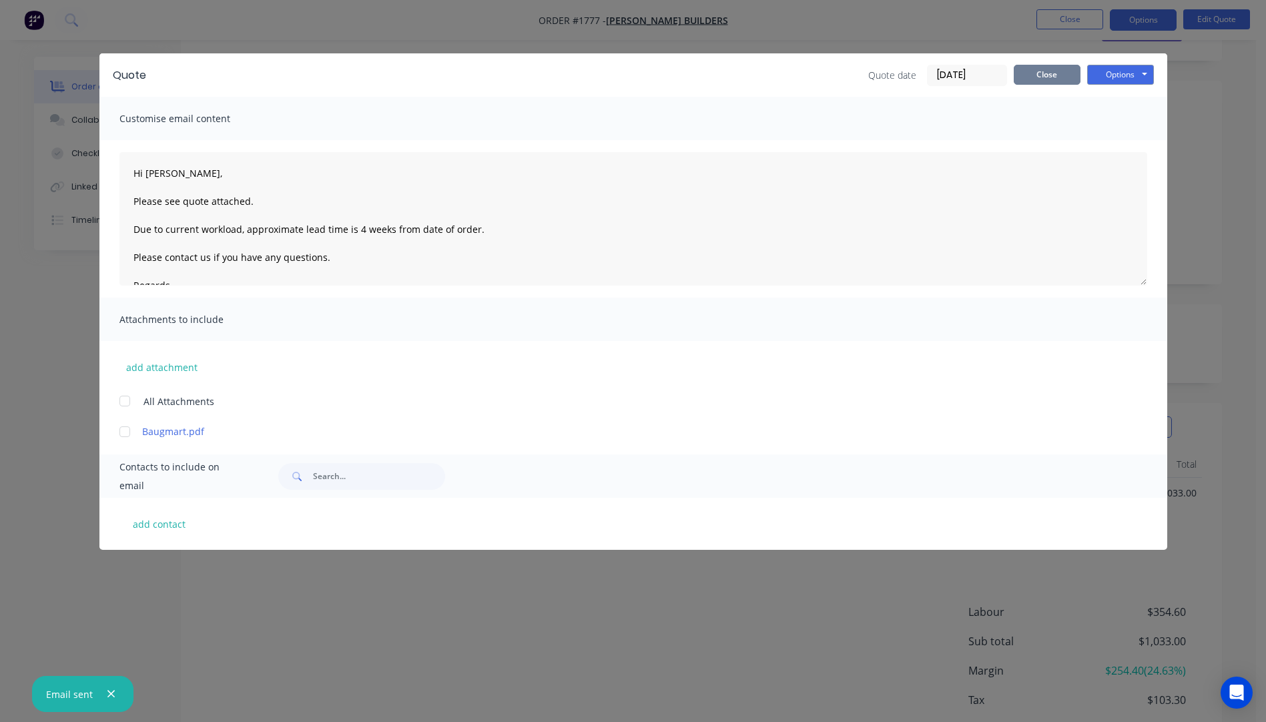
click at [1061, 77] on button "Close" at bounding box center [1047, 75] width 67 height 20
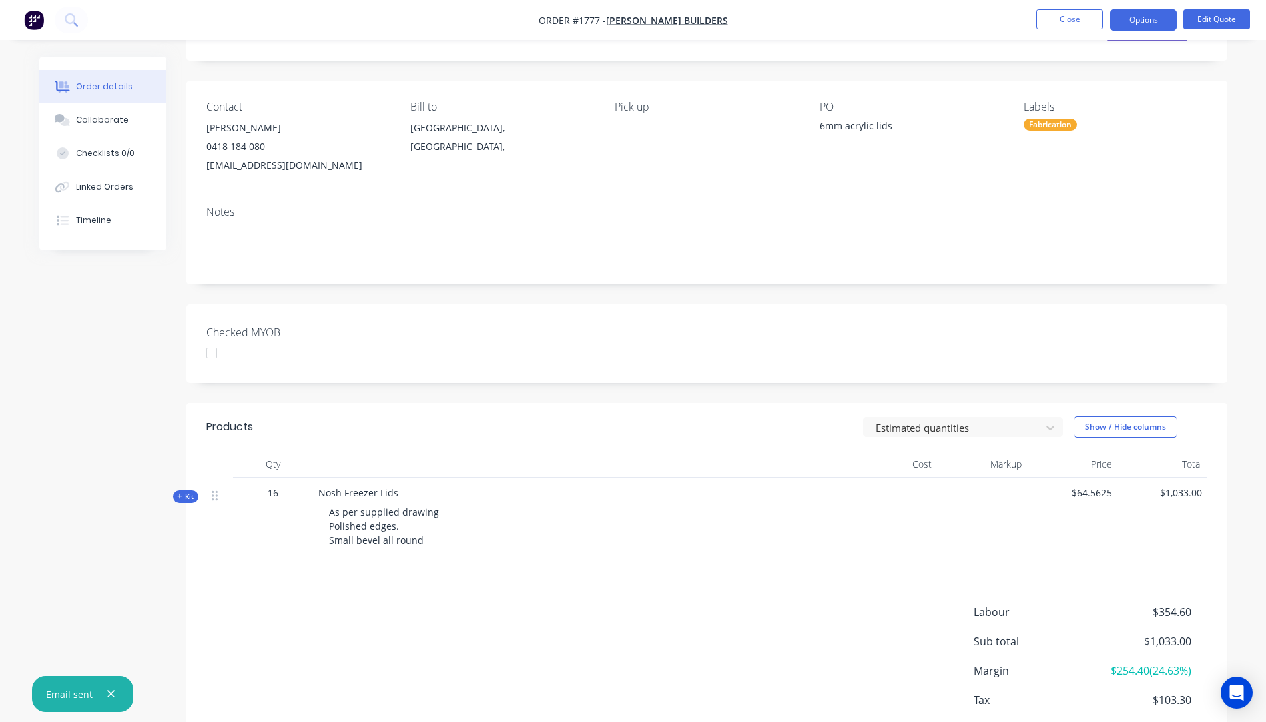
click at [113, 692] on icon "button" at bounding box center [111, 694] width 9 height 12
click at [1060, 23] on button "Close" at bounding box center [1069, 19] width 67 height 20
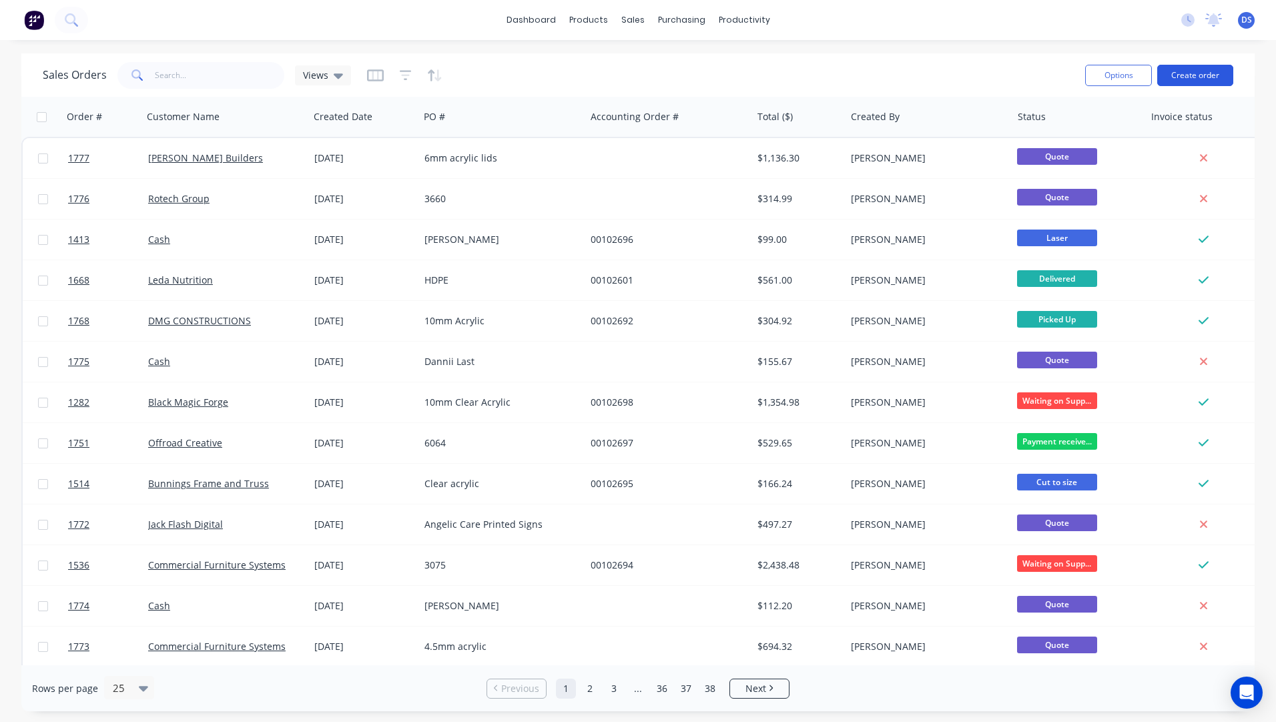
click at [1194, 75] on button "Create order" at bounding box center [1195, 75] width 76 height 21
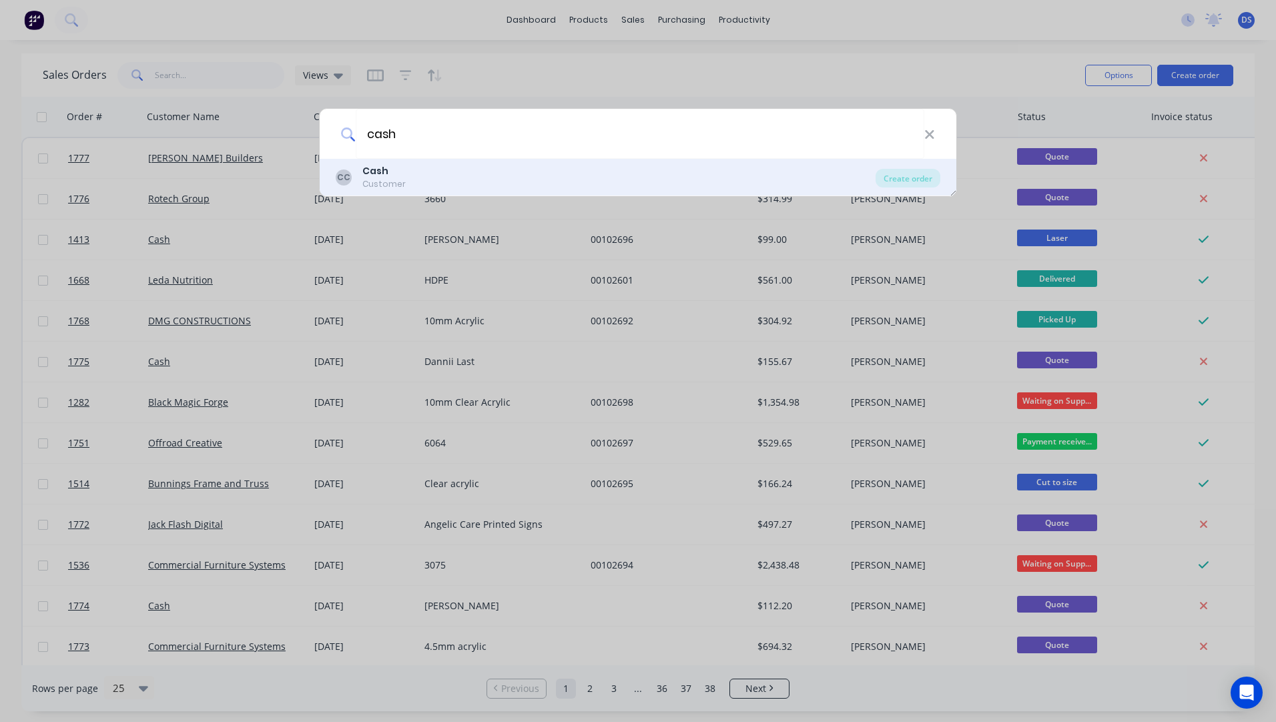
type input "cash"
click at [374, 171] on b "Cash" at bounding box center [375, 170] width 26 height 13
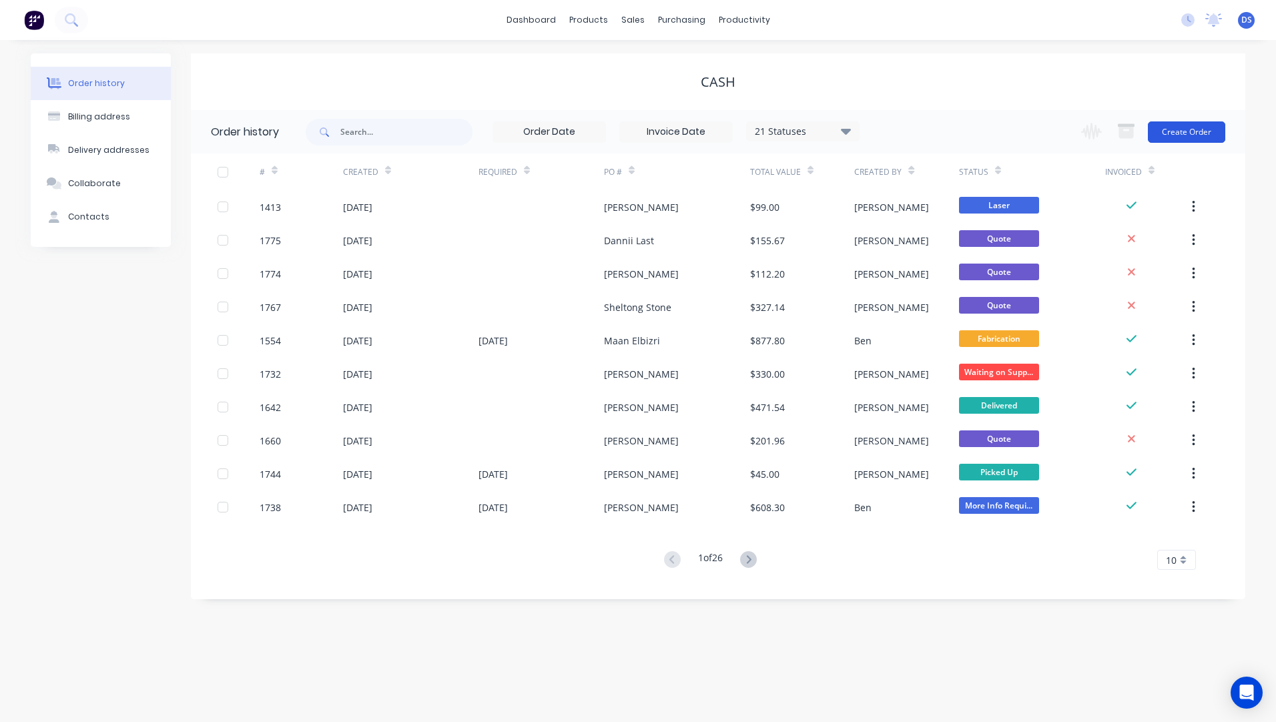
click at [1175, 131] on button "Create Order" at bounding box center [1186, 131] width 77 height 21
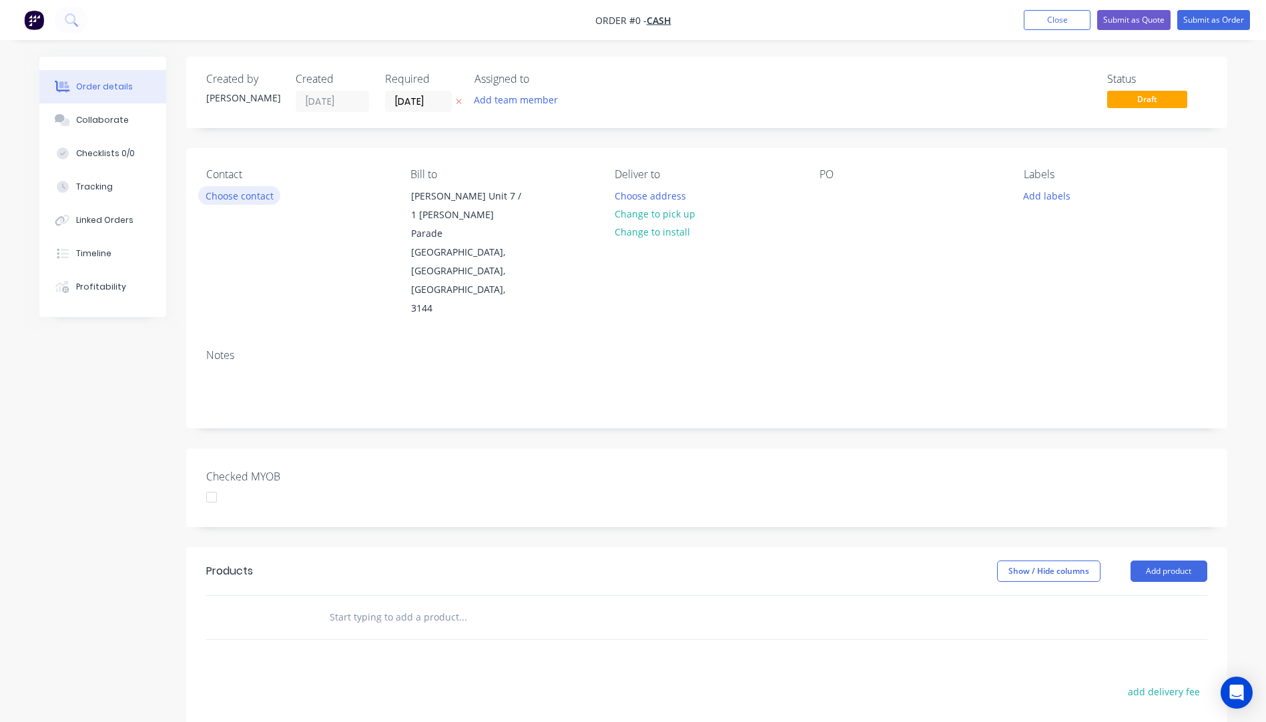
click at [256, 197] on button "Choose contact" at bounding box center [239, 195] width 82 height 18
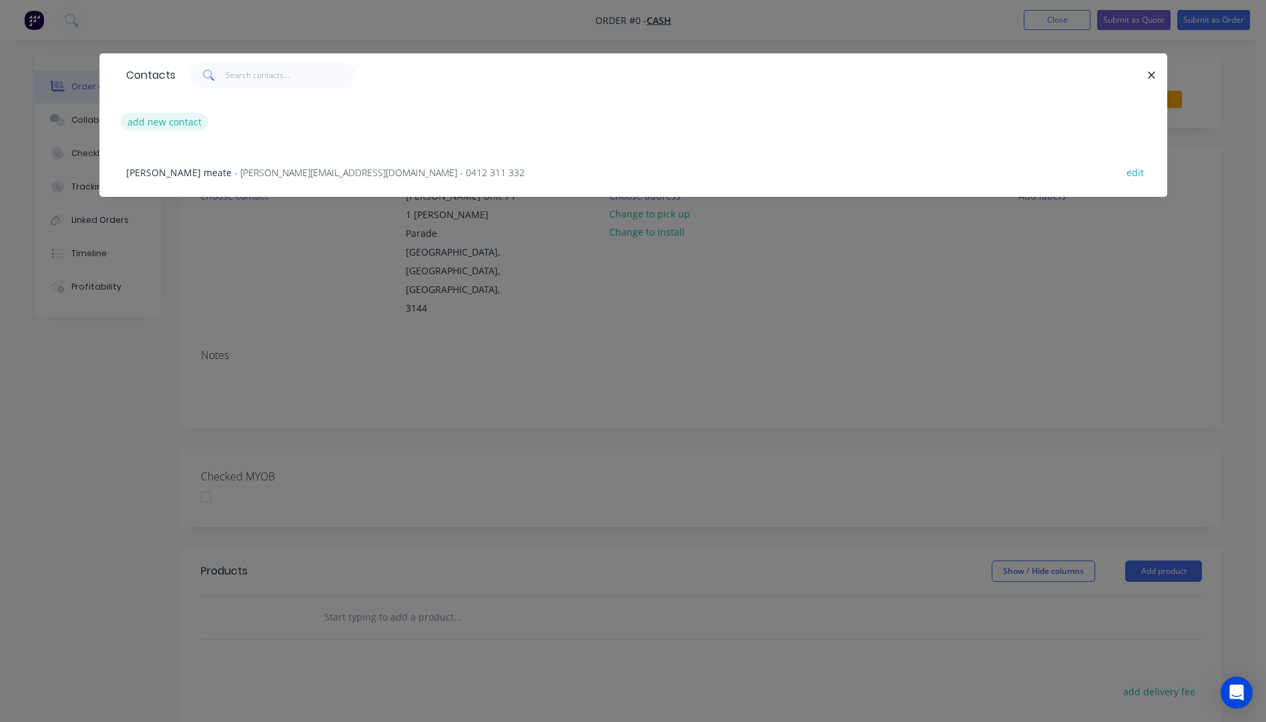
click at [184, 121] on button "add new contact" at bounding box center [165, 122] width 88 height 18
select select "AU"
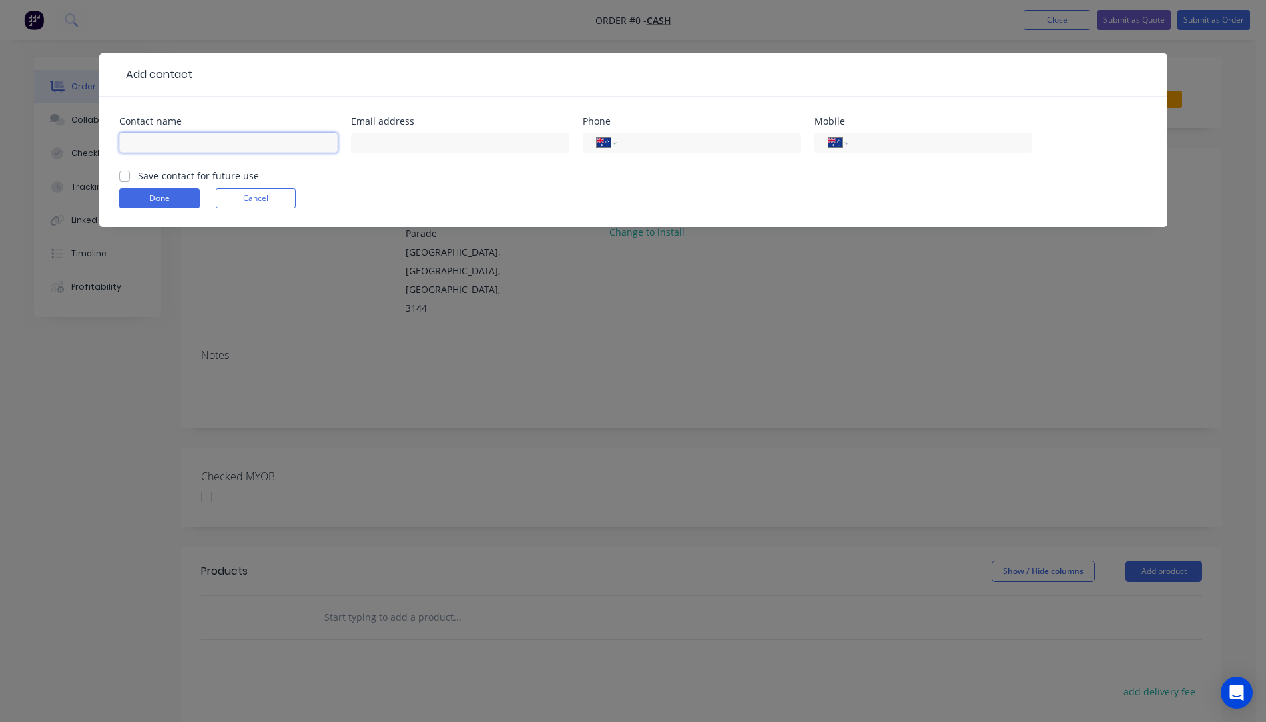
paste input "Lyn Thompson 0427 583 761"
drag, startPoint x: 257, startPoint y: 145, endPoint x: 194, endPoint y: 147, distance: 62.8
click at [194, 147] on input "Lyn Thompson 0427 583 761" at bounding box center [228, 143] width 218 height 20
type input "Lyn Thompson"
paste input "0427 583 761"
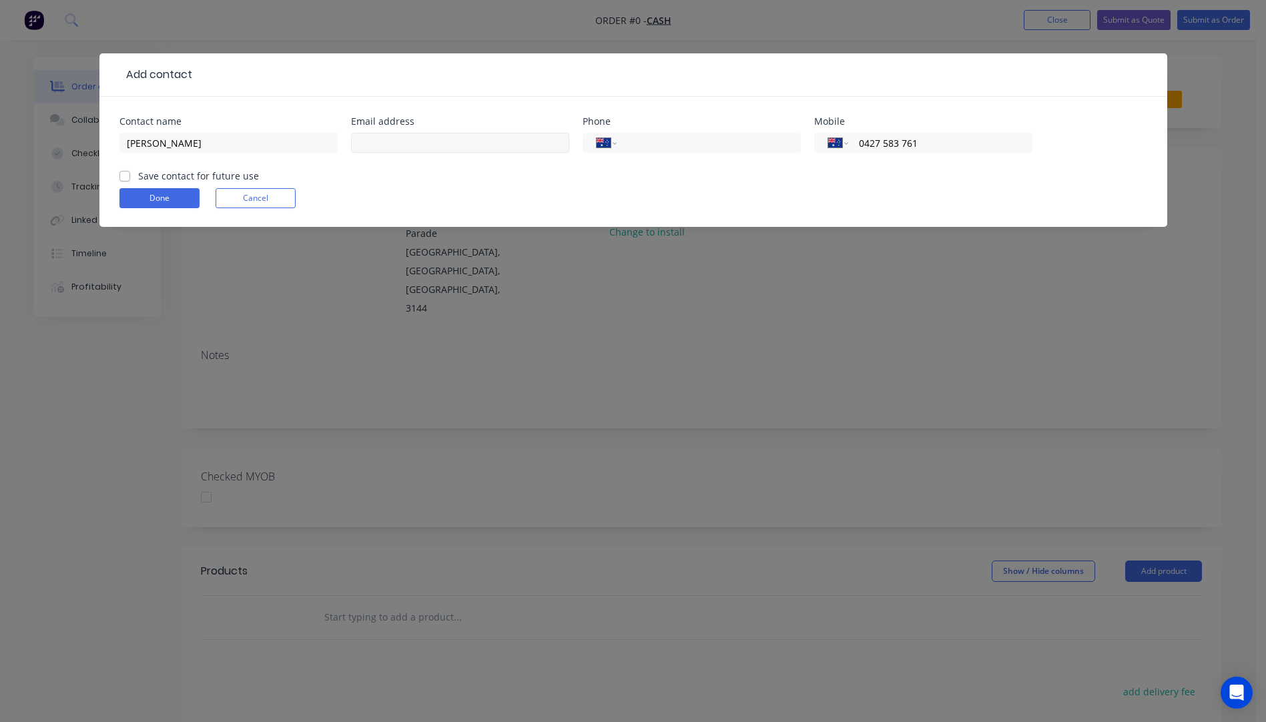
type input "0427 583 761"
click at [406, 142] on input "text" at bounding box center [460, 143] width 218 height 20
type input "lyns_tripin@hotmail.com"
click at [171, 197] on button "Done" at bounding box center [159, 198] width 80 height 20
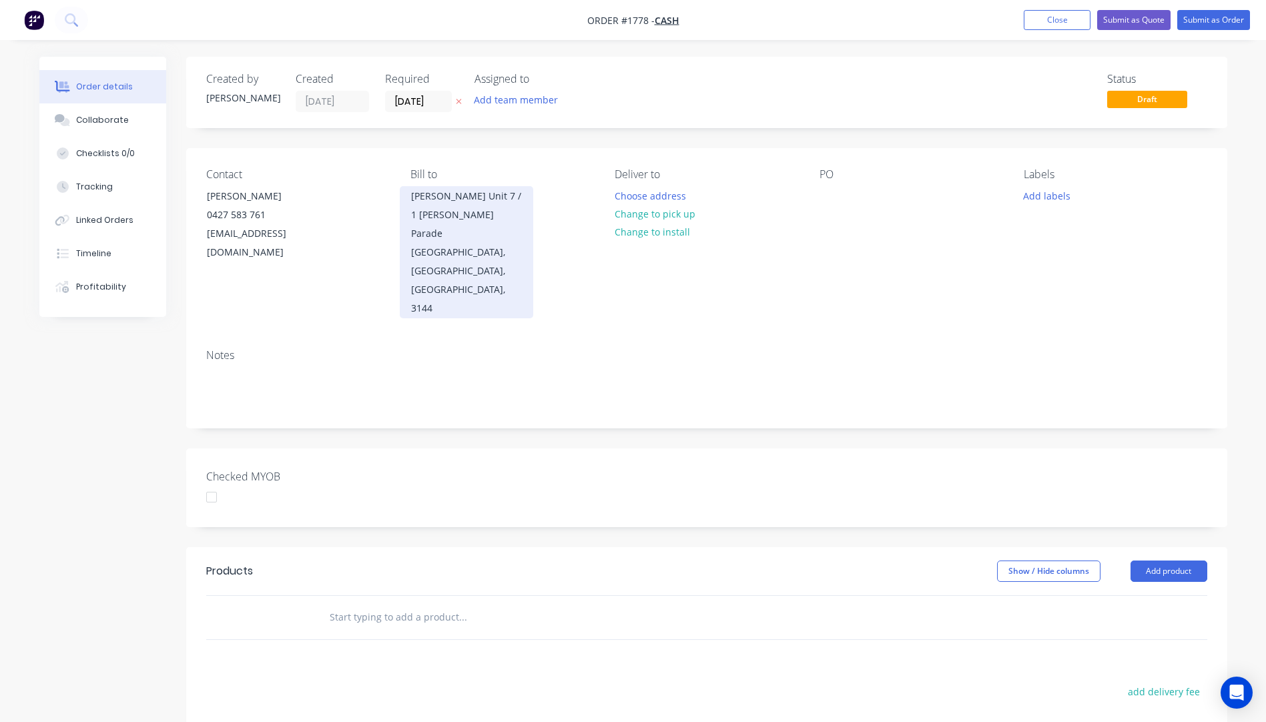
click at [446, 243] on div "Malvern, Victoria, Australia, 3144" at bounding box center [466, 280] width 111 height 75
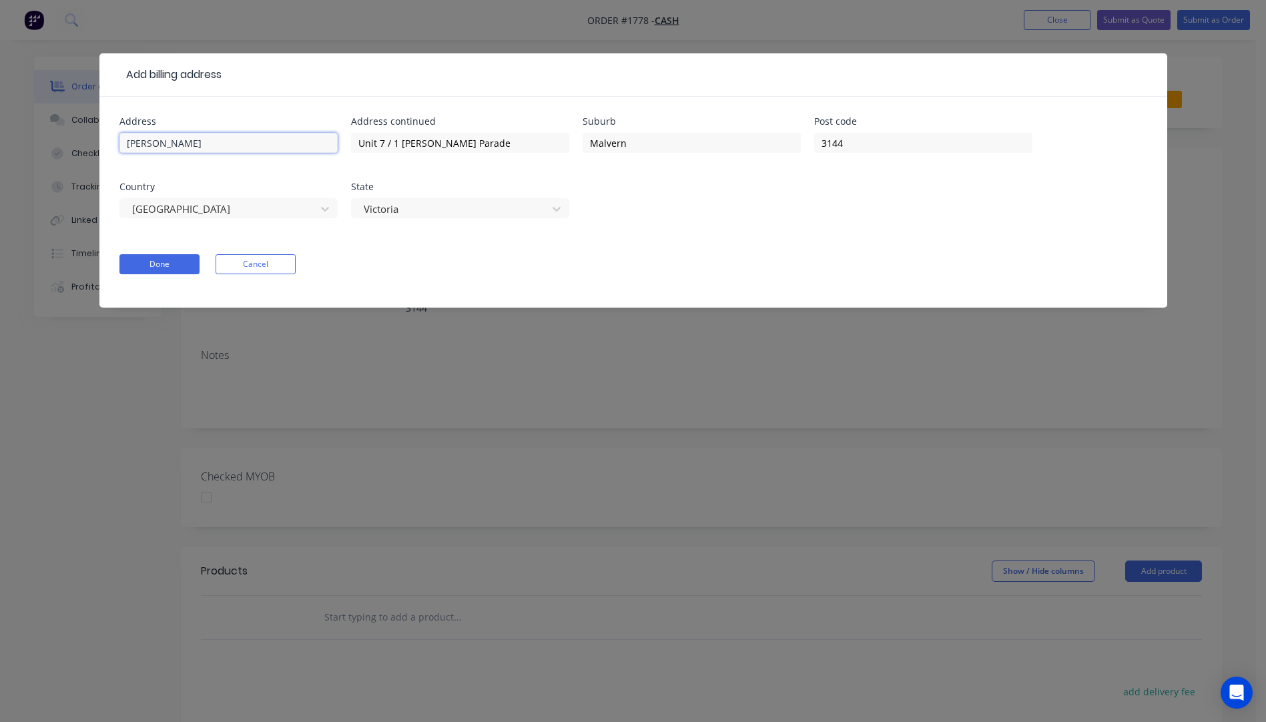
drag, startPoint x: 265, startPoint y: 145, endPoint x: 52, endPoint y: 138, distance: 213.0
click at [52, 138] on div "Add billing address Address Lionel Krongold Address continued Unit 7 / 1 Milton…" at bounding box center [633, 361] width 1266 height 722
drag, startPoint x: 453, startPoint y: 146, endPoint x: 348, endPoint y: 141, distance: 104.9
click at [348, 141] on div "Address Address continued Unit 7 / 1 Milton Parade Suburb Malvern Post code 314…" at bounding box center [633, 175] width 1028 height 117
drag, startPoint x: 571, startPoint y: 149, endPoint x: 540, endPoint y: 149, distance: 30.7
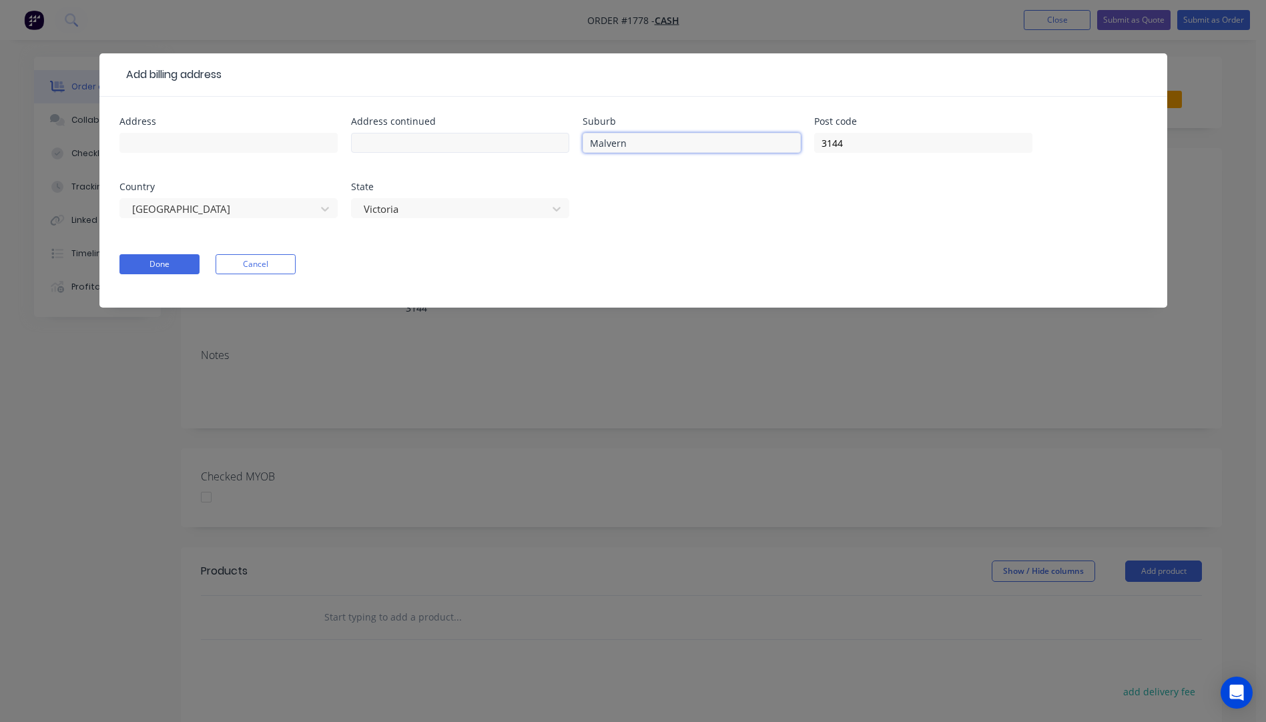
click at [540, 149] on div "Address Address continued Suburb Malvern Post code 3144 Country Australia State…" at bounding box center [633, 175] width 1028 height 117
drag, startPoint x: 871, startPoint y: 143, endPoint x: 779, endPoint y: 149, distance: 92.3
click at [779, 149] on div "Address Address continued Suburb Post code 3144 Country Australia State Victoria" at bounding box center [633, 175] width 1028 height 117
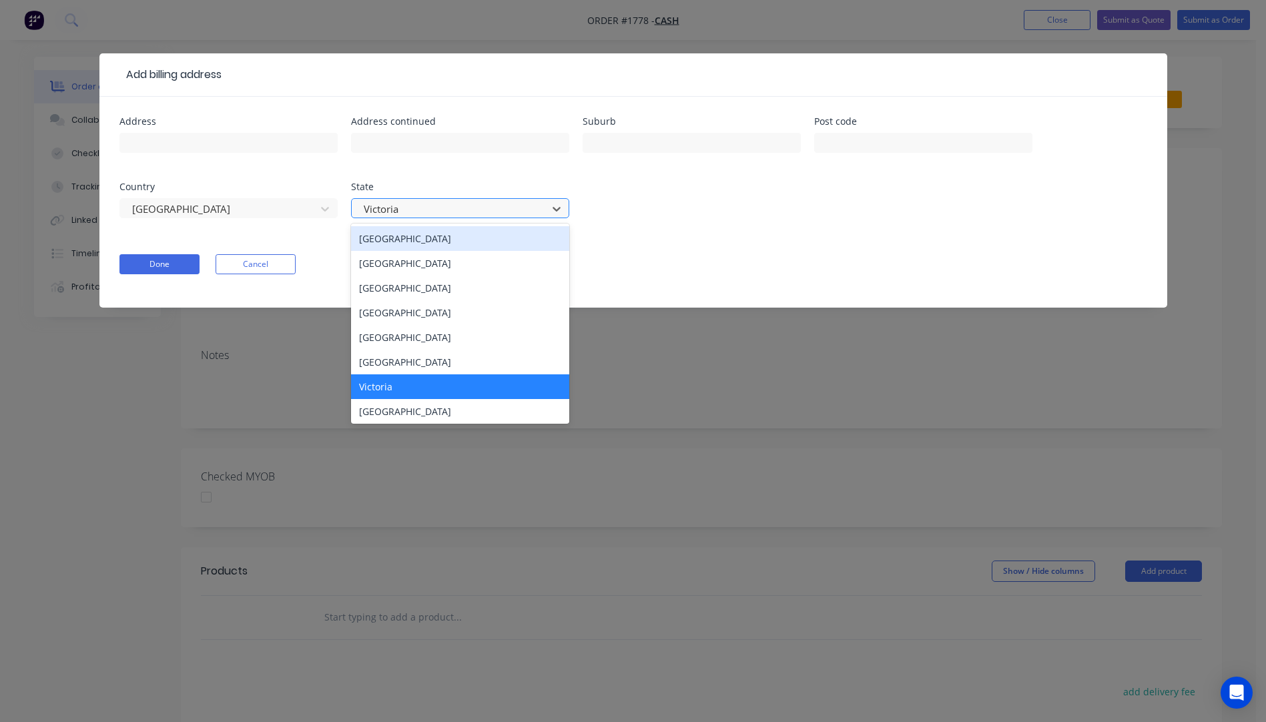
drag, startPoint x: 513, startPoint y: 210, endPoint x: 465, endPoint y: 266, distance: 73.8
click at [512, 210] on div at bounding box center [451, 209] width 178 height 17
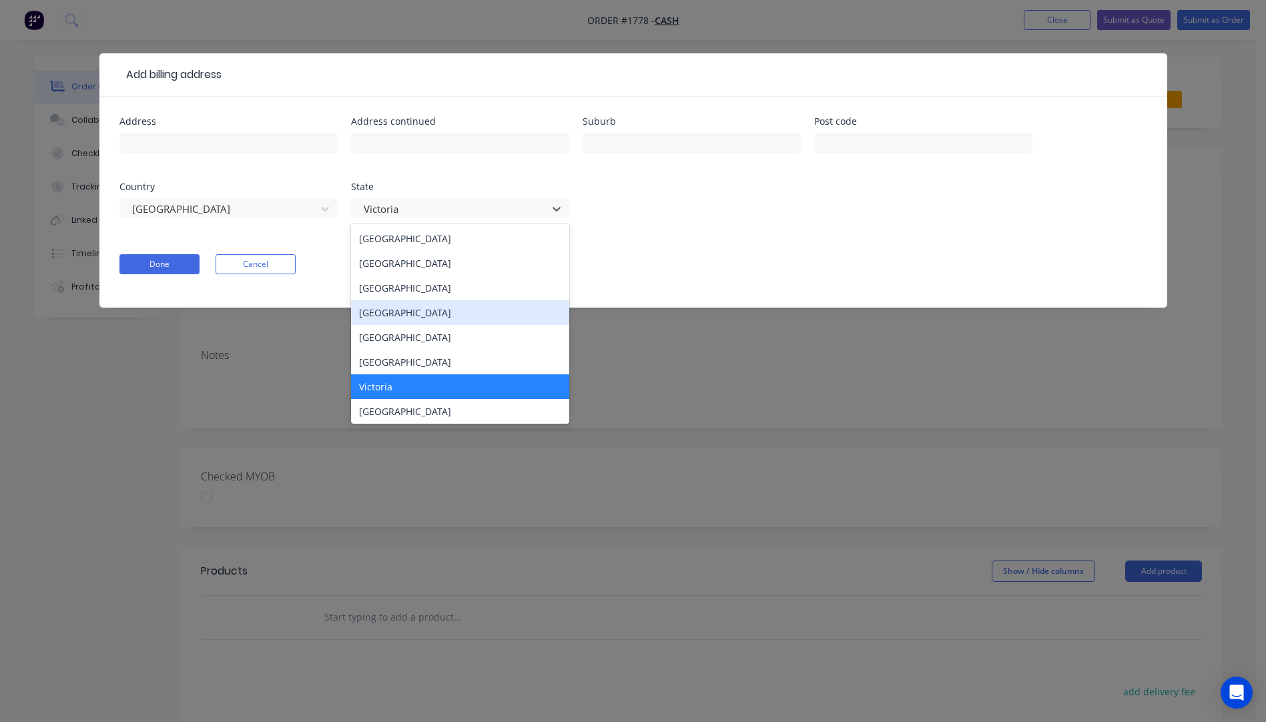
click at [390, 319] on div "Queensland" at bounding box center [460, 312] width 218 height 25
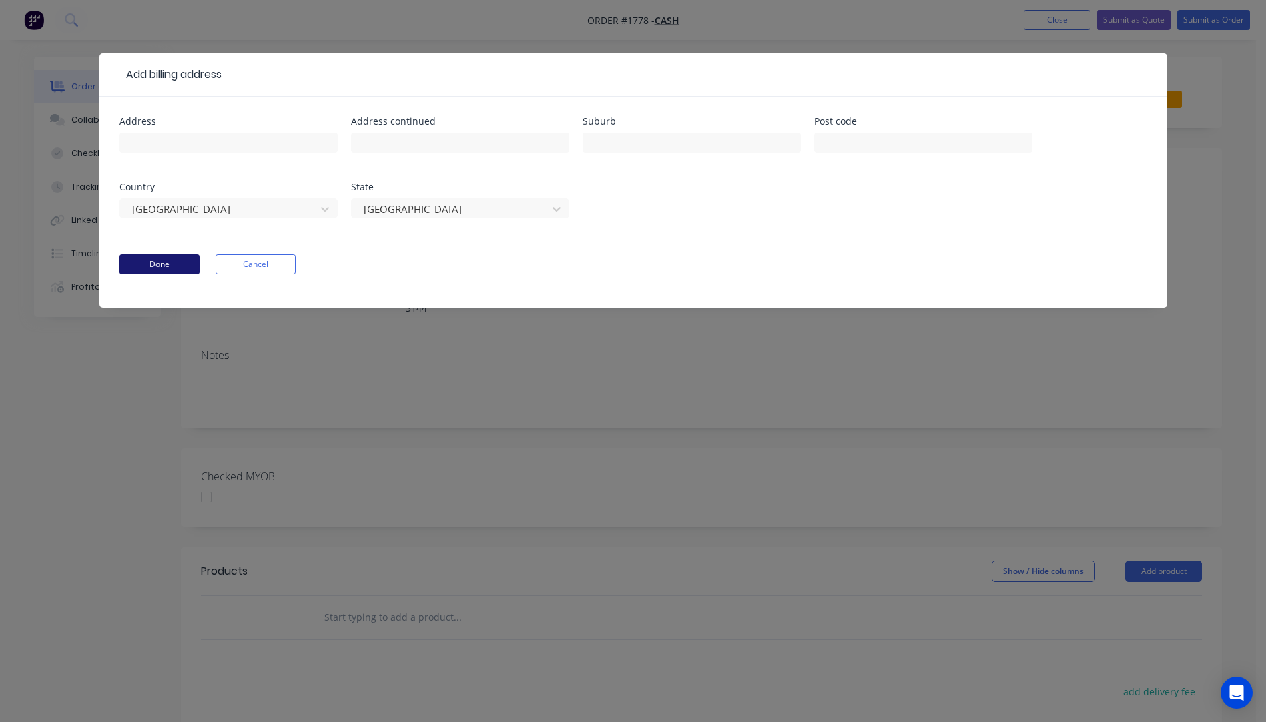
click at [162, 266] on button "Done" at bounding box center [159, 264] width 80 height 20
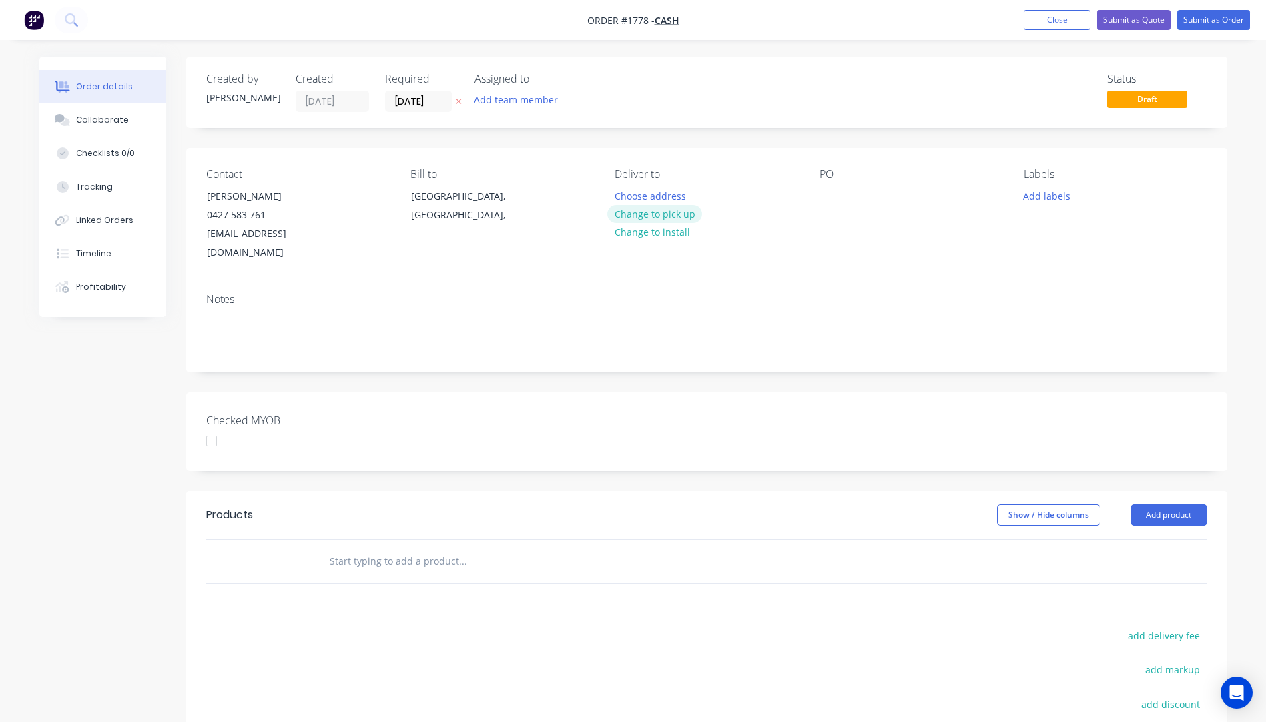
click at [663, 216] on button "Change to pick up" at bounding box center [654, 214] width 95 height 18
click at [633, 190] on div at bounding box center [625, 195] width 21 height 19
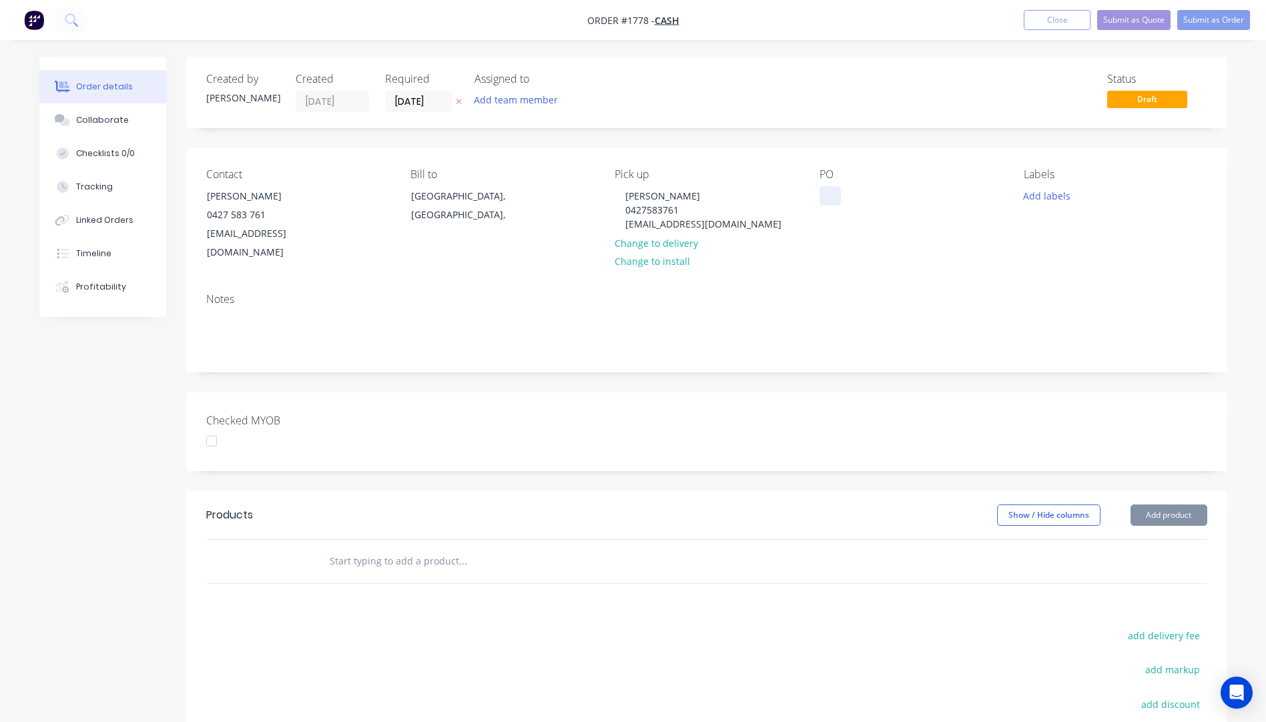
click at [827, 198] on div at bounding box center [829, 195] width 21 height 19
click at [1048, 193] on button "Add labels" at bounding box center [1046, 195] width 61 height 18
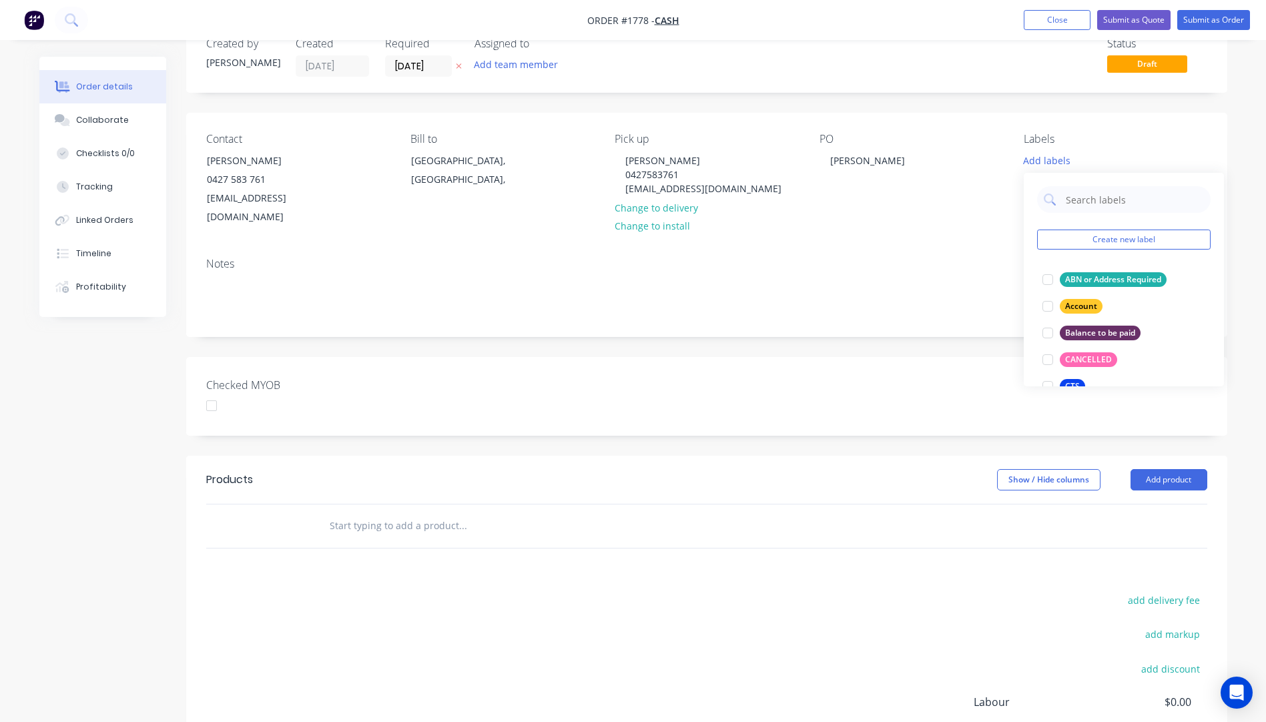
scroll to position [67, 0]
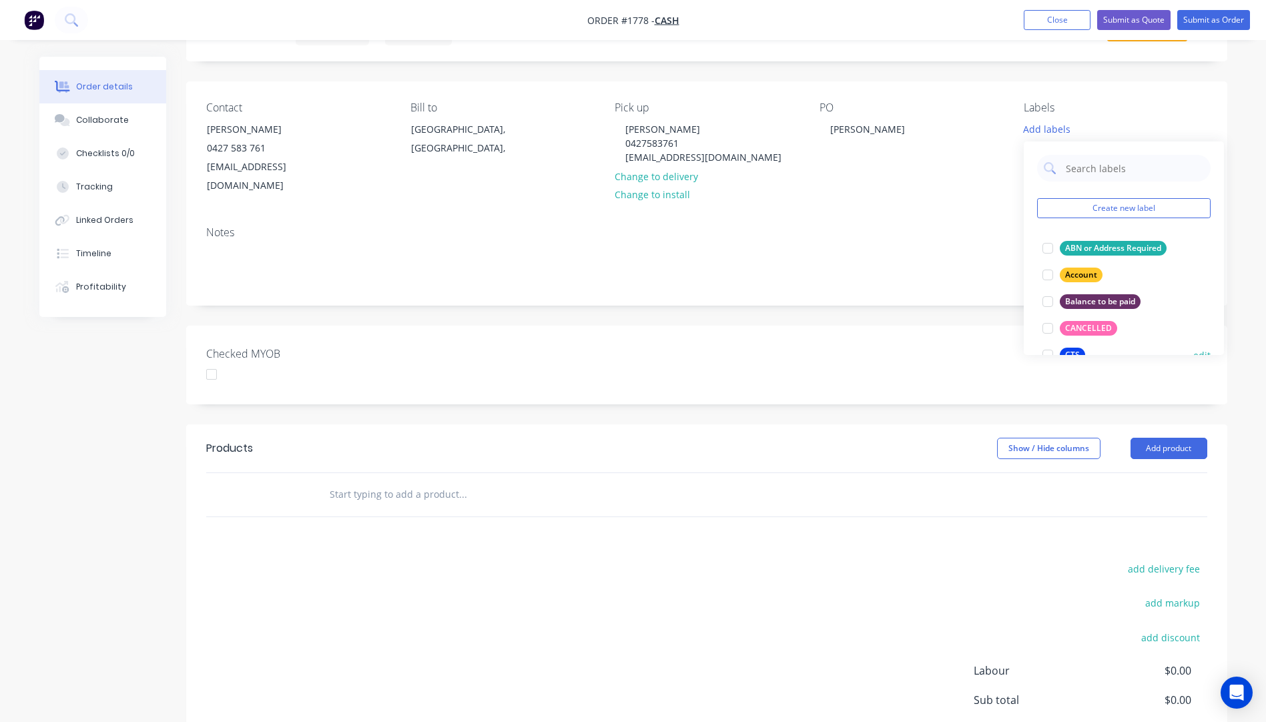
click at [1071, 346] on button "CTS" at bounding box center [1063, 355] width 53 height 19
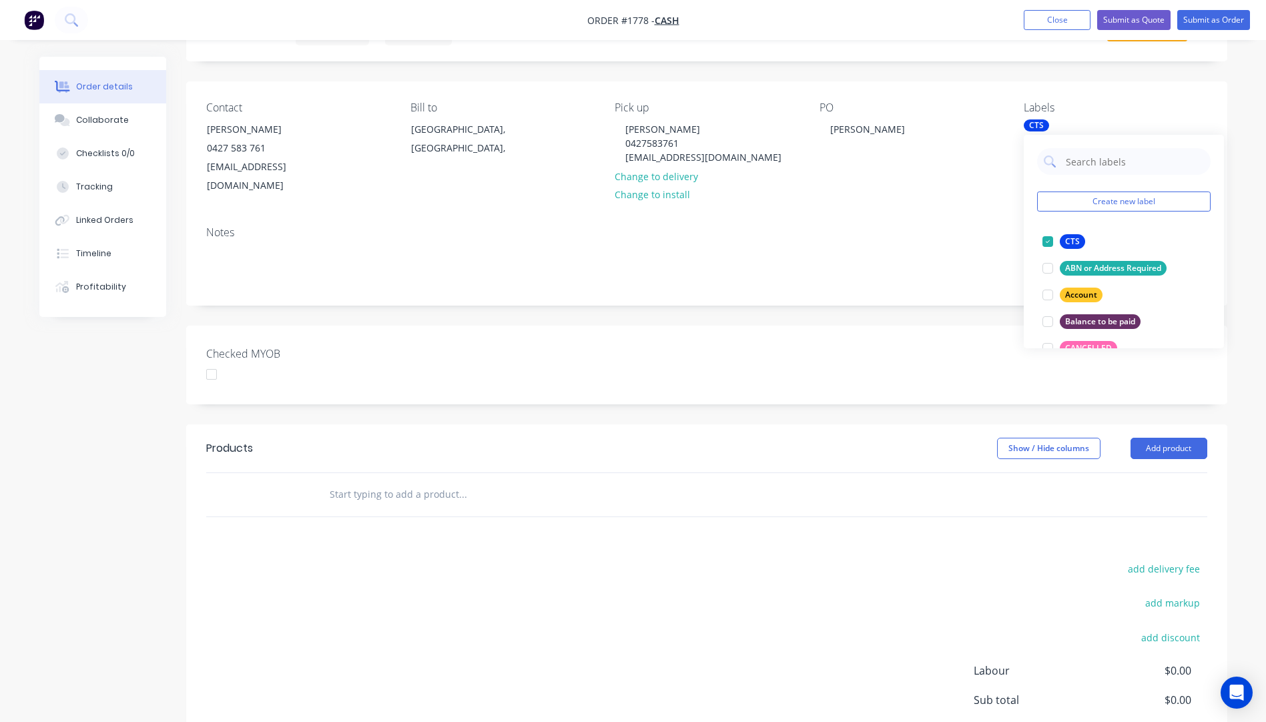
click at [990, 163] on div "PO Lyn Thompson" at bounding box center [910, 148] width 183 height 94
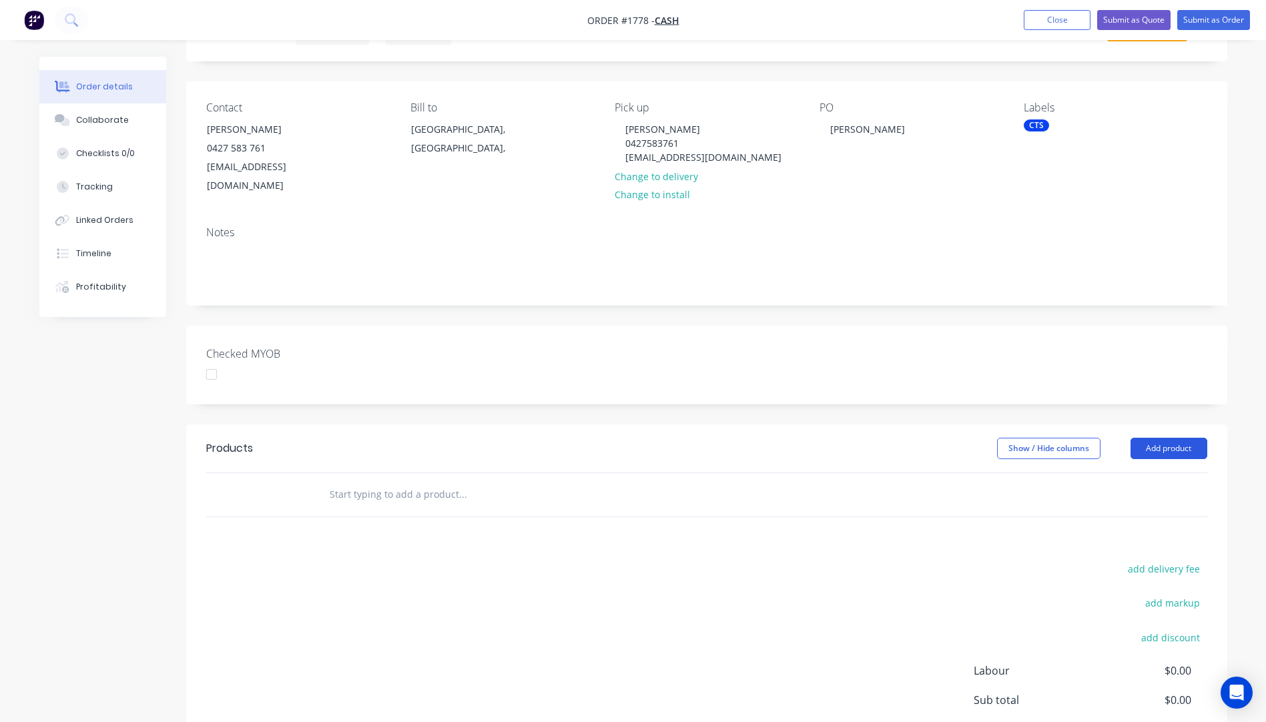
click at [1180, 438] on button "Add product" at bounding box center [1168, 448] width 77 height 21
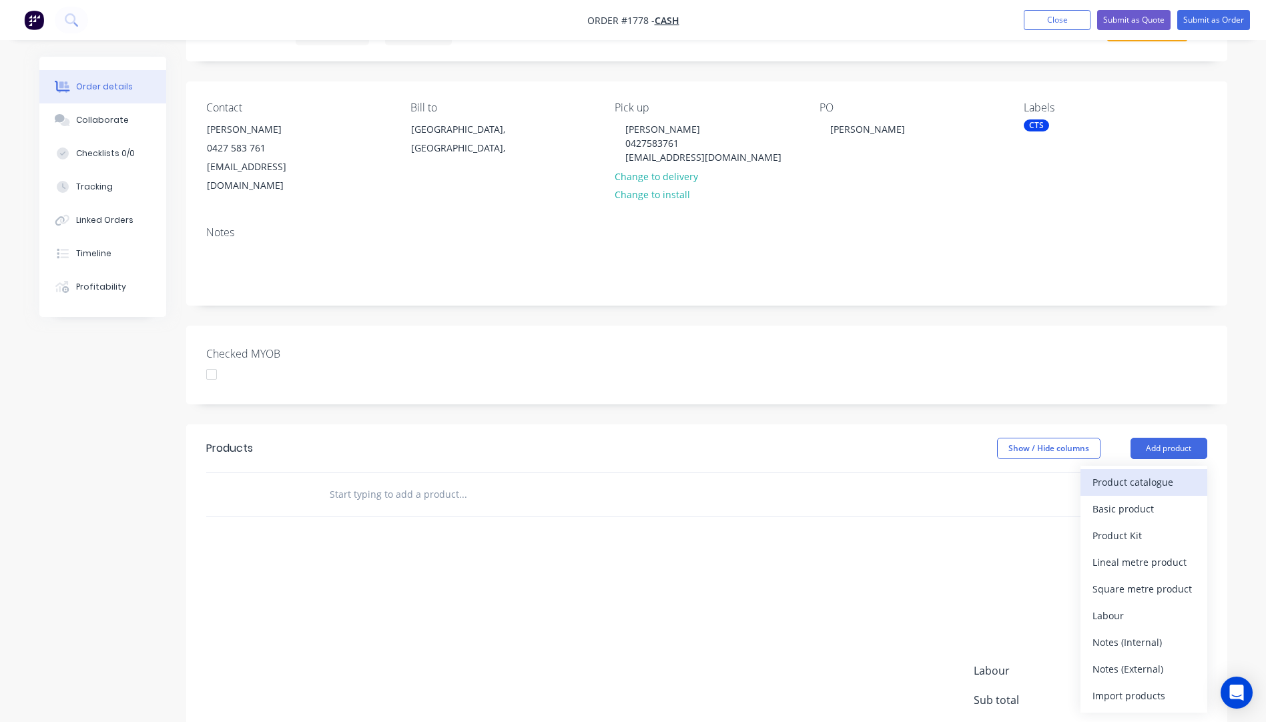
click at [1140, 472] on div "Product catalogue" at bounding box center [1143, 481] width 103 height 19
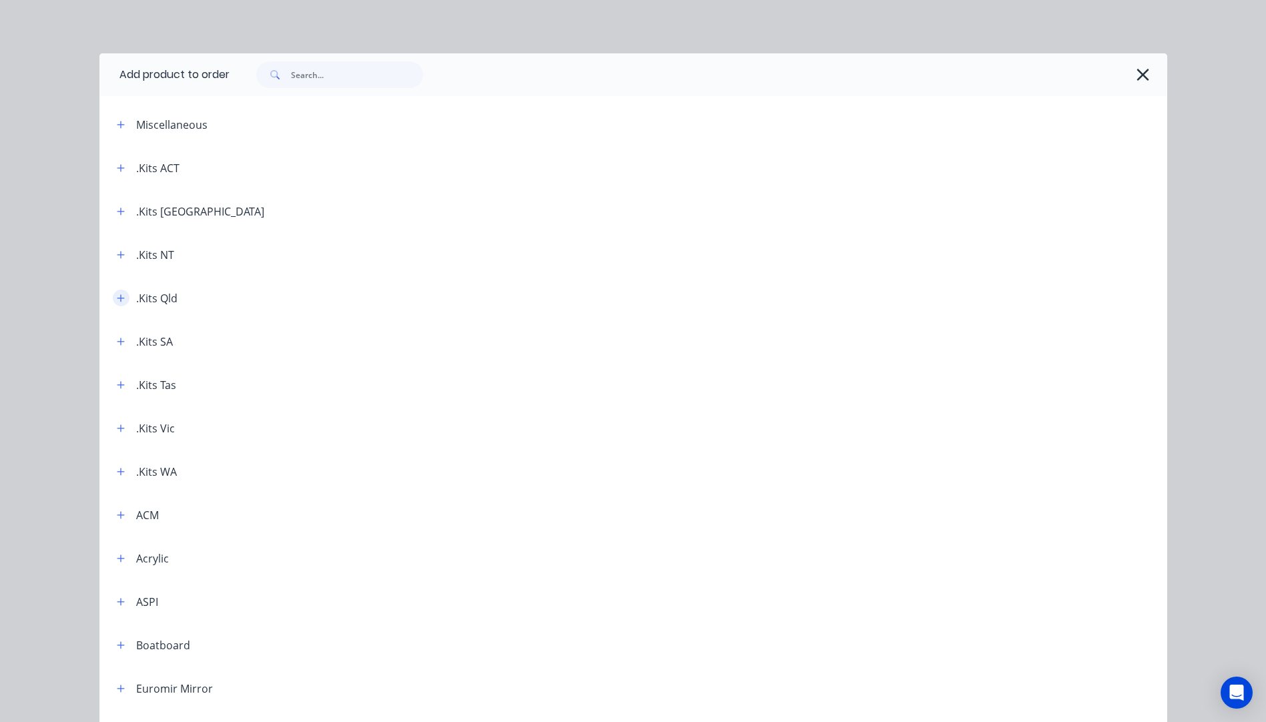
click at [117, 297] on icon "button" at bounding box center [120, 297] width 7 height 7
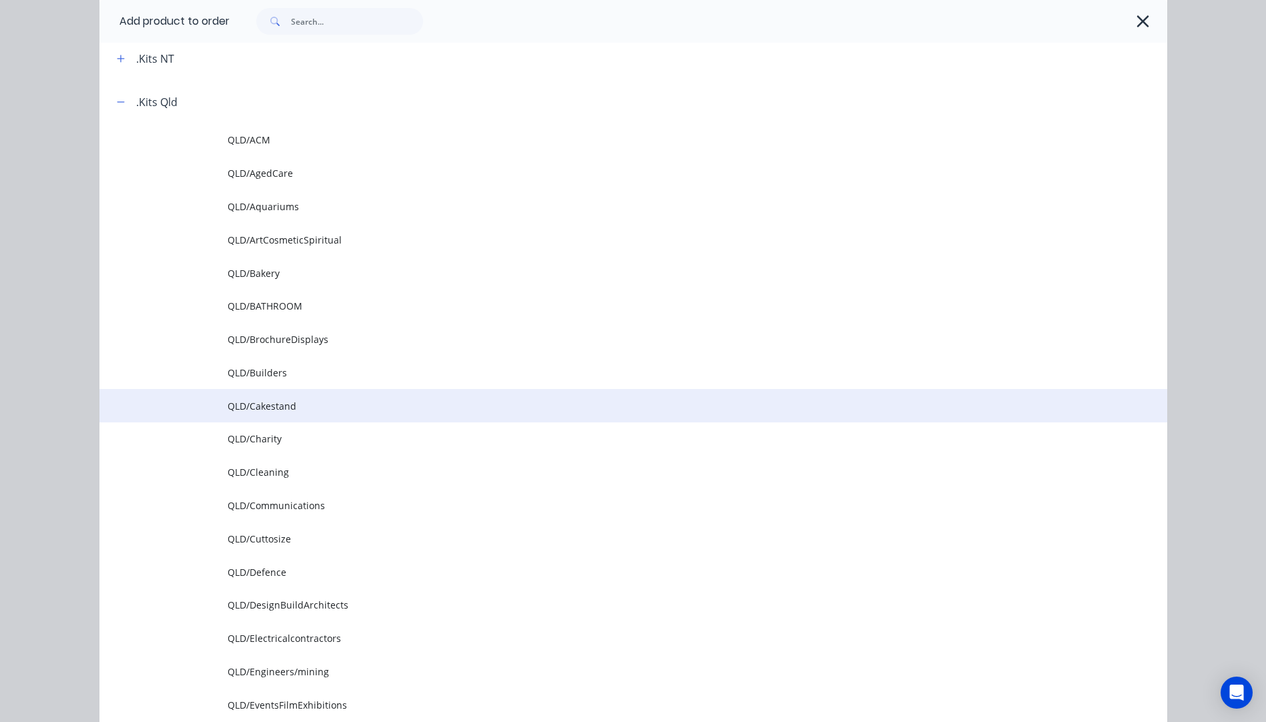
scroll to position [200, 0]
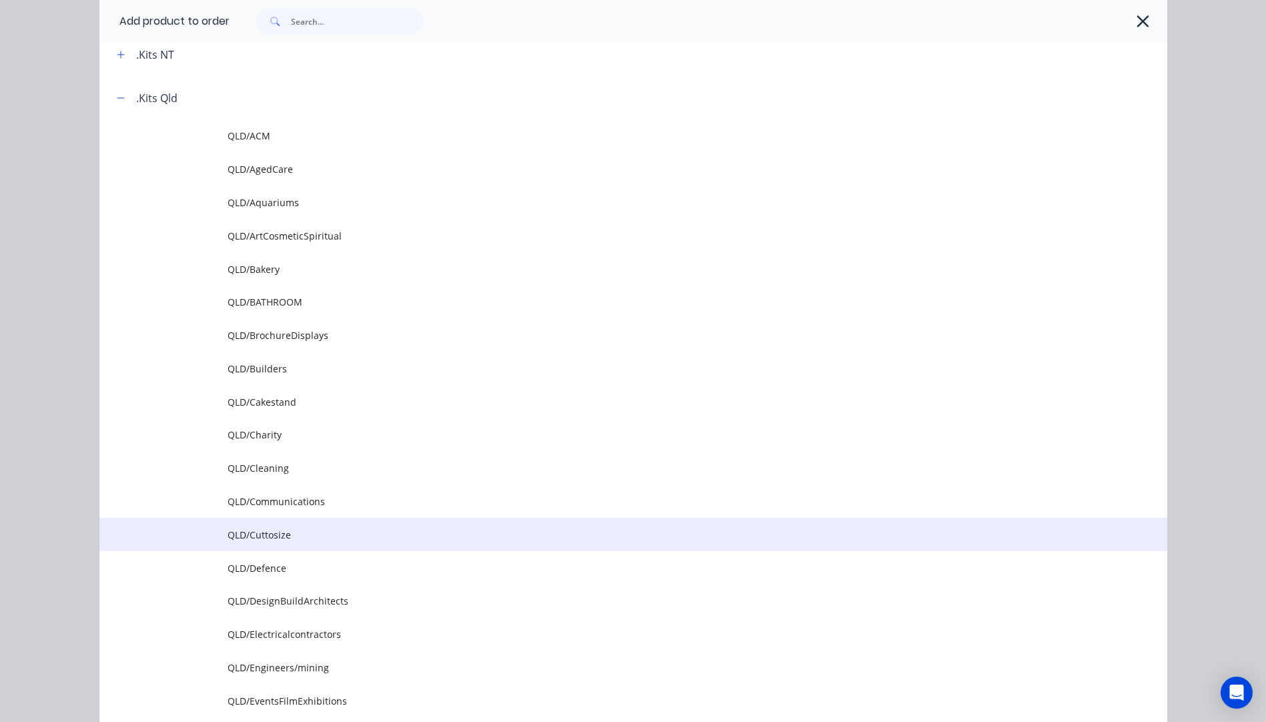
click at [270, 542] on td "QLD/Cuttosize" at bounding box center [698, 534] width 940 height 33
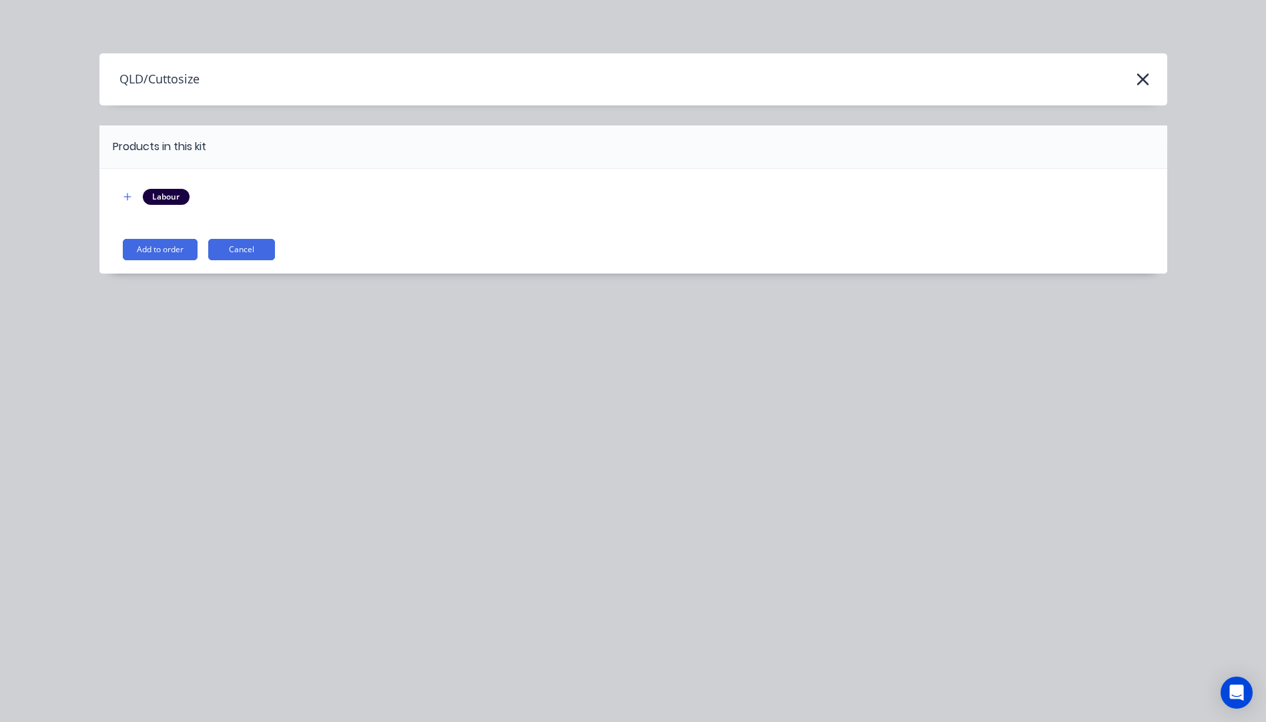
scroll to position [0, 0]
click at [164, 246] on button "Add to order" at bounding box center [160, 249] width 75 height 21
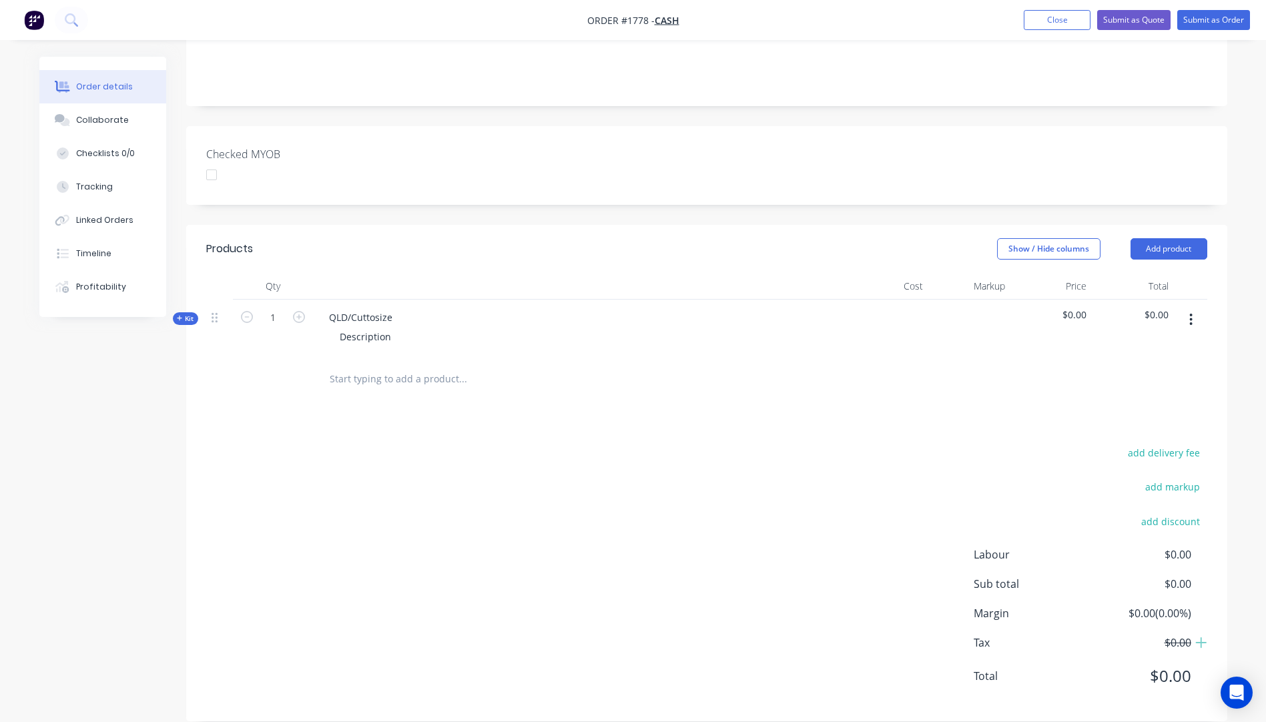
scroll to position [267, 0]
click at [179, 314] on icon "button" at bounding box center [180, 317] width 6 height 7
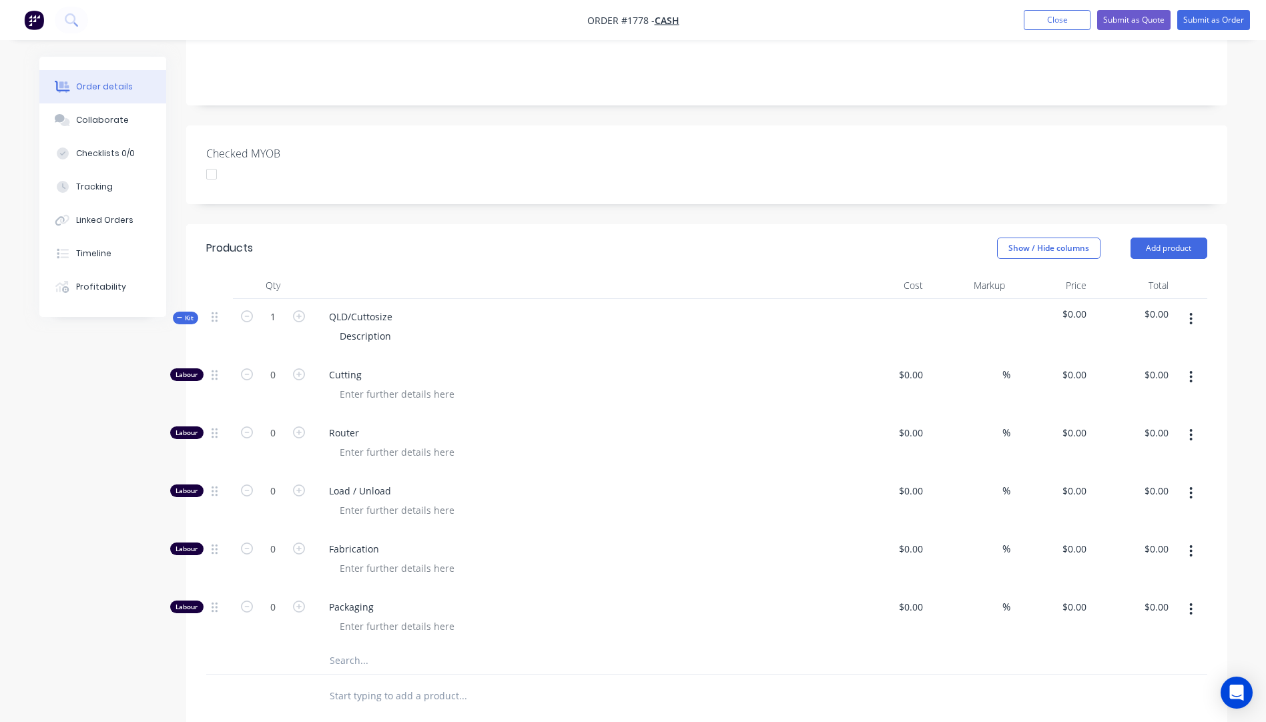
type input "$118.20"
type input "$3.00"
type input "$32.00"
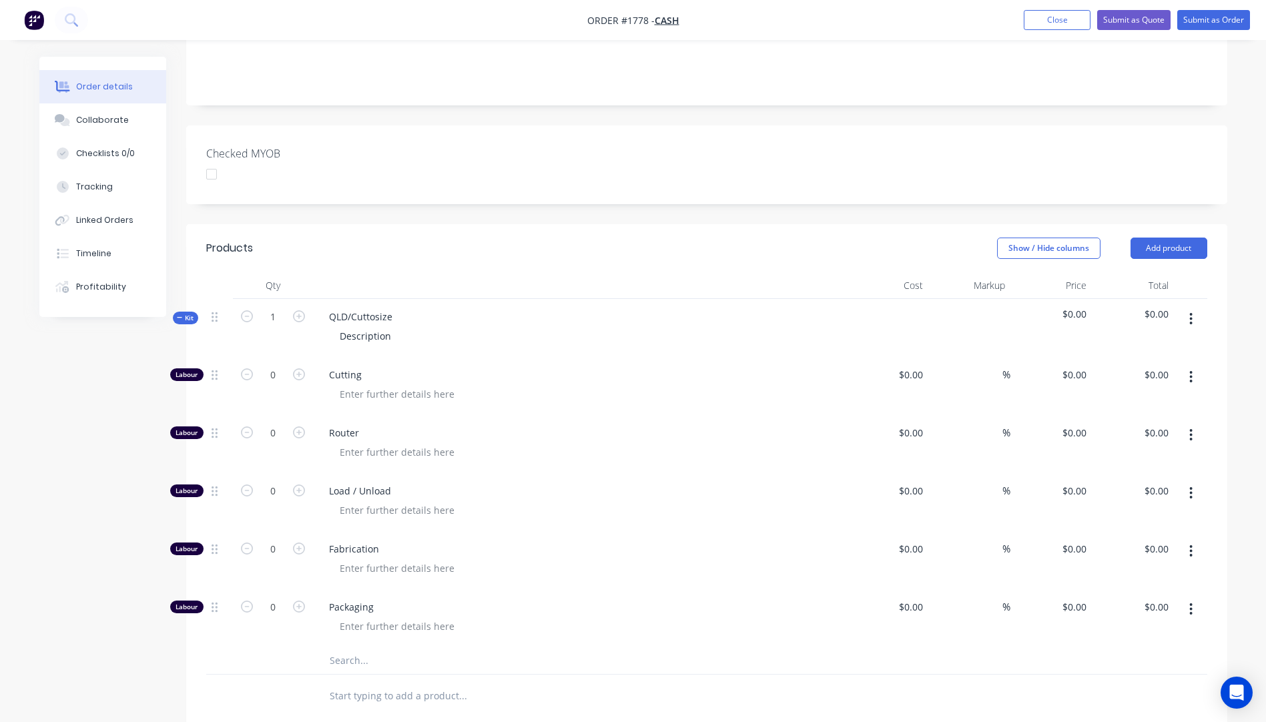
type input "$32.00"
type input "$118.20"
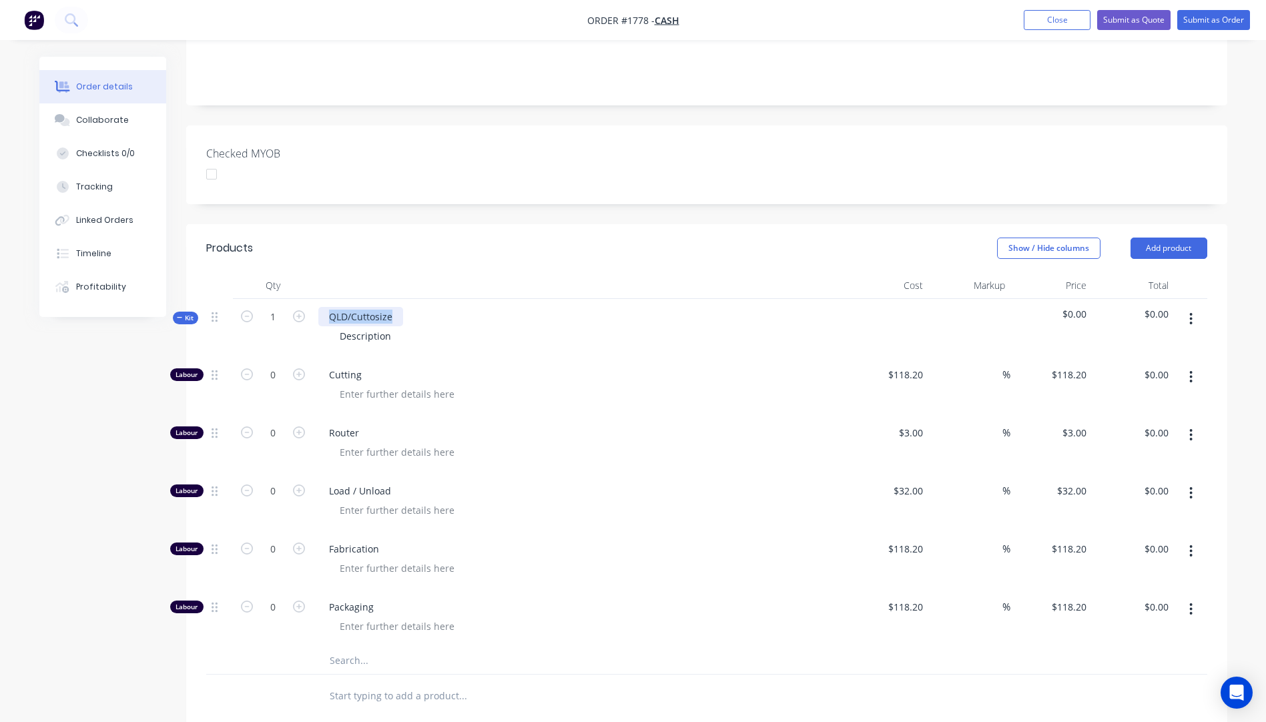
drag, startPoint x: 401, startPoint y: 298, endPoint x: 311, endPoint y: 300, distance: 90.1
click at [311, 300] on div "Kit 1 QLD/Cuttosize Description $0.00 $0.00" at bounding box center [706, 328] width 1001 height 58
drag, startPoint x: 386, startPoint y: 317, endPoint x: 331, endPoint y: 320, distance: 55.4
click at [331, 326] on div "Description" at bounding box center [365, 335] width 73 height 19
click at [298, 368] on icon "button" at bounding box center [299, 374] width 12 height 12
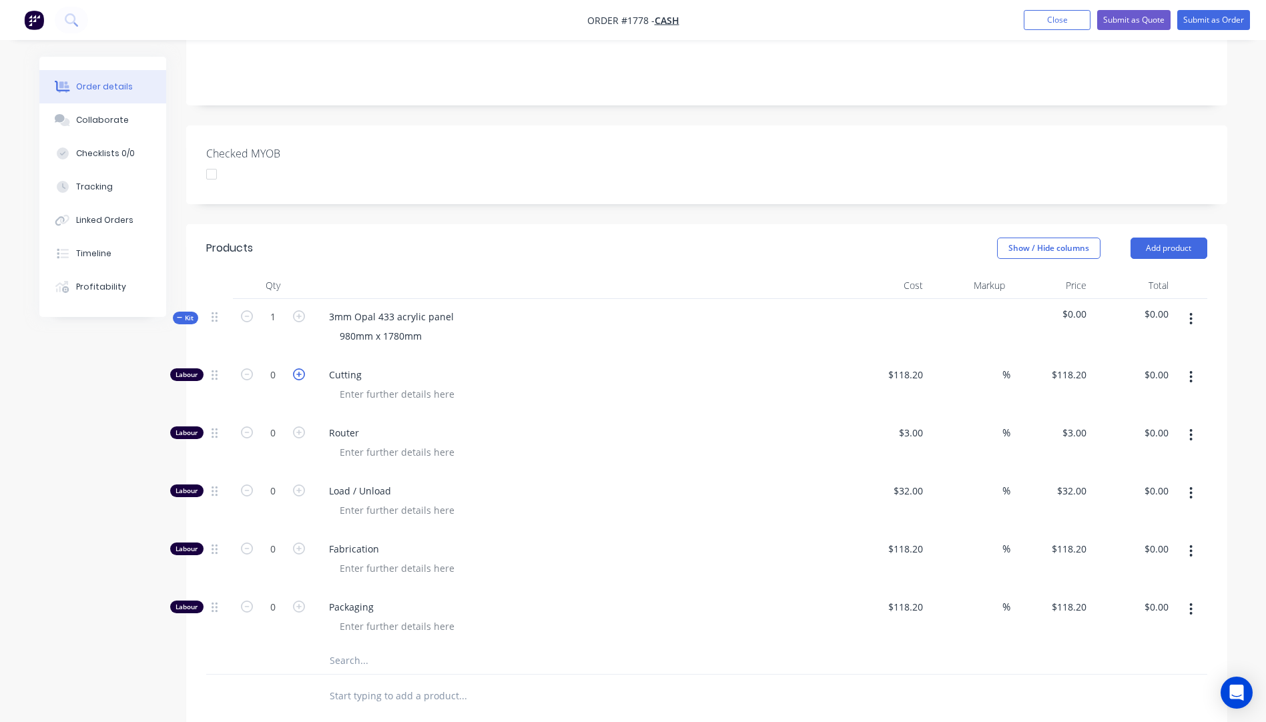
type input "1"
type input "$118.20"
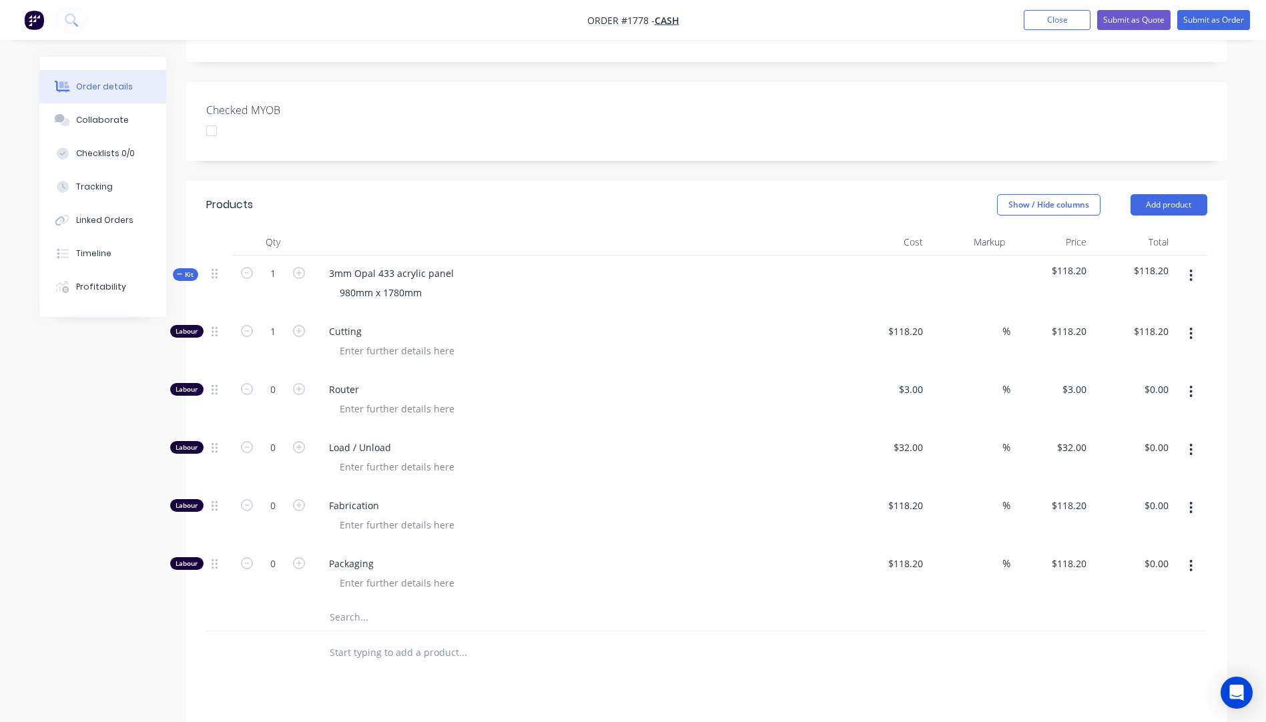
scroll to position [334, 0]
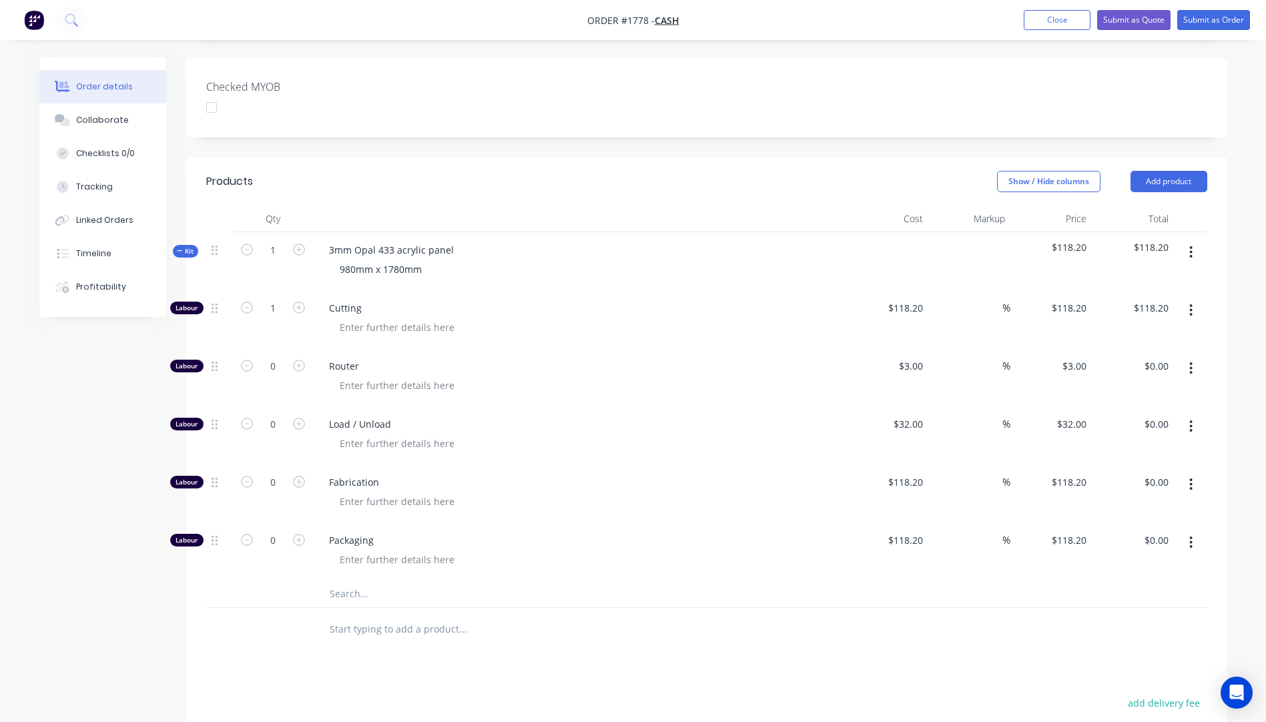
click at [345, 581] on input "text" at bounding box center [462, 594] width 267 height 27
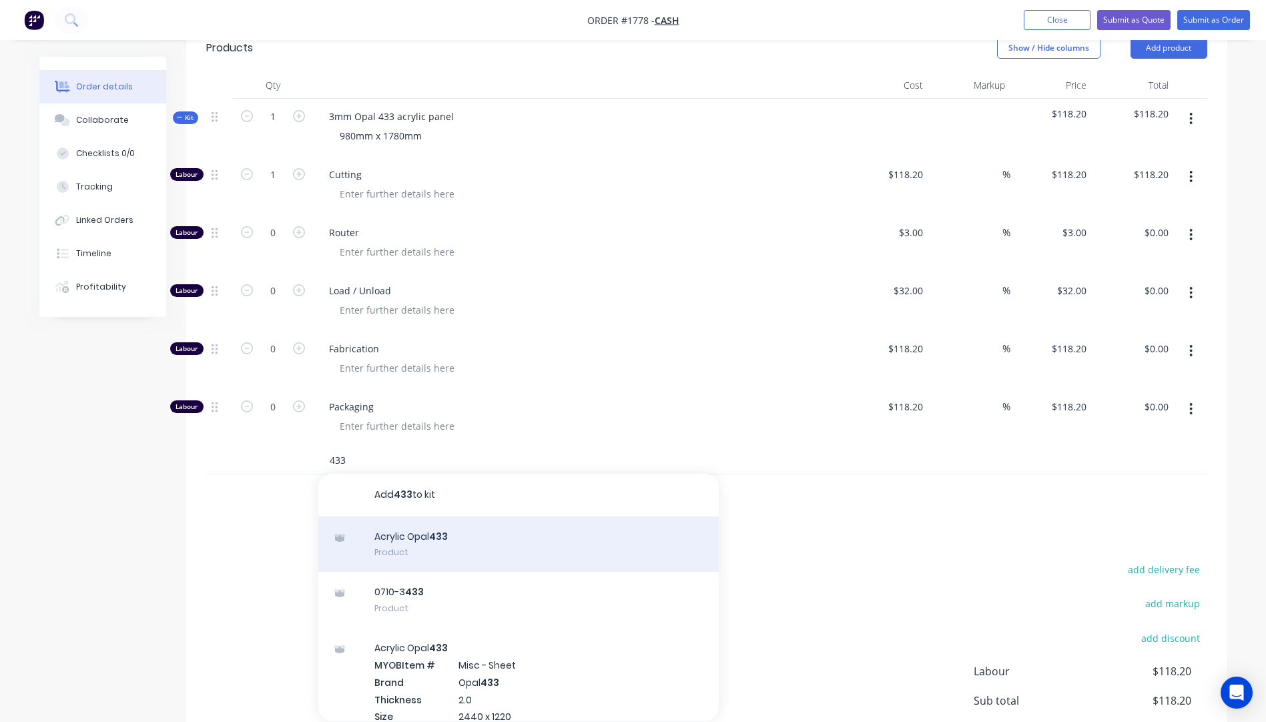
type input "433"
click at [420, 524] on div "Acrylic Opal 433 Product" at bounding box center [518, 544] width 400 height 56
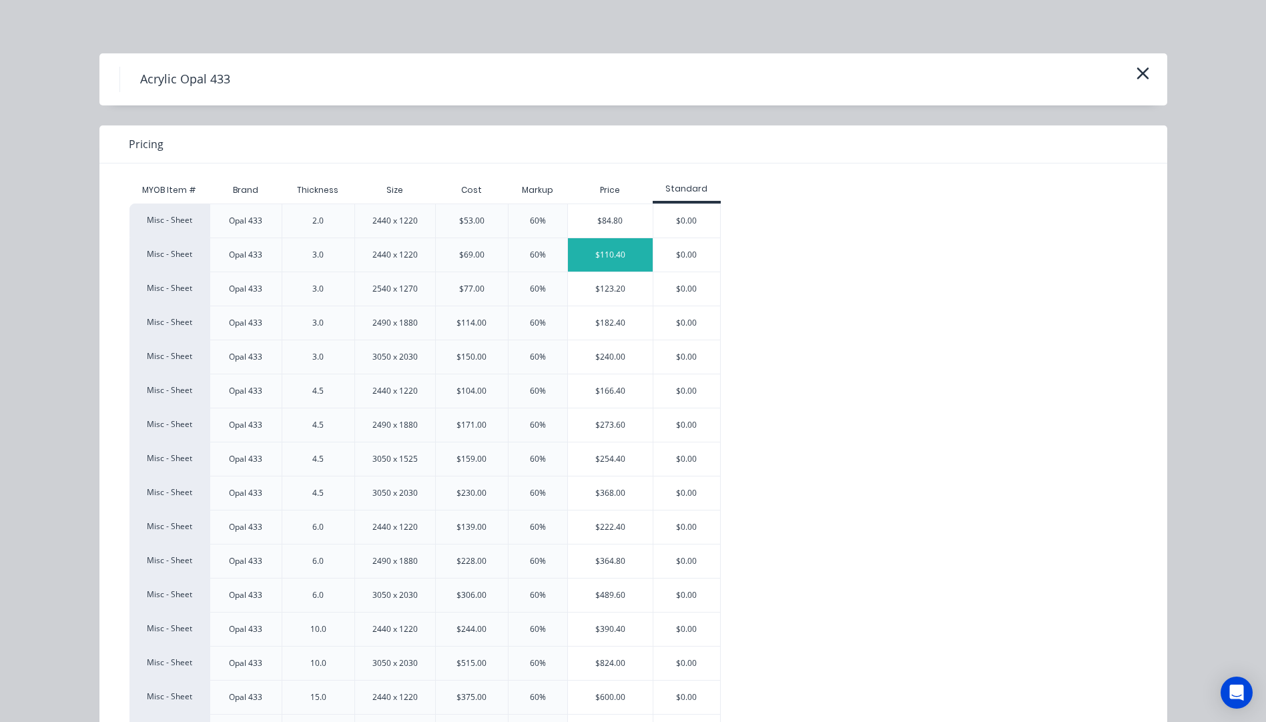
click at [605, 262] on div "$110.40" at bounding box center [610, 254] width 85 height 33
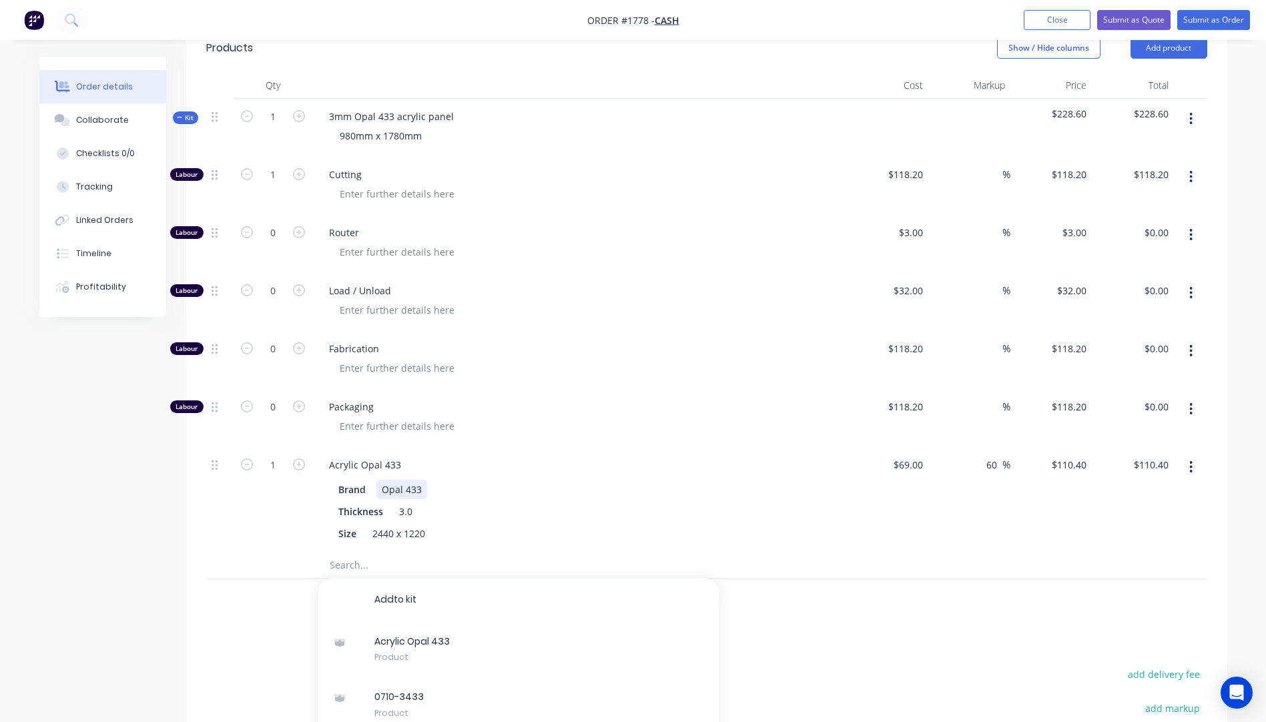
click at [555, 480] on div "Brand Opal 433" at bounding box center [577, 489] width 488 height 19
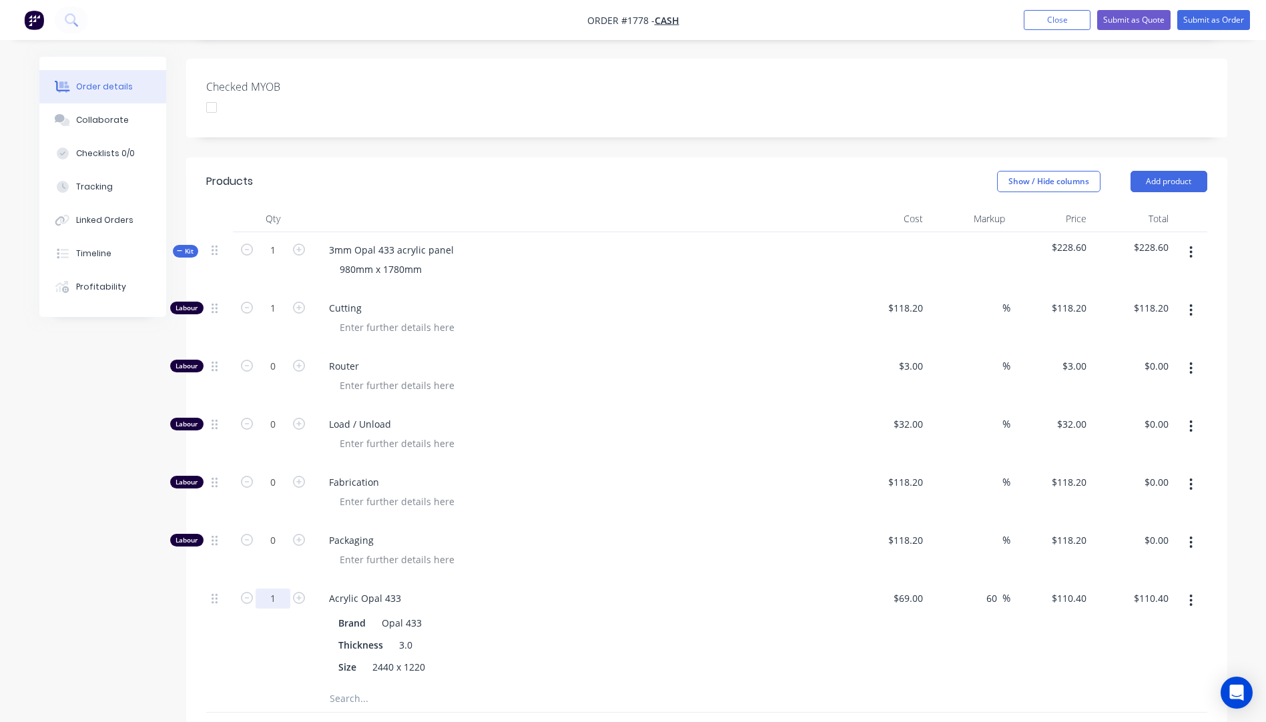
click at [274, 589] on input "1" at bounding box center [273, 599] width 35 height 20
type input "0.75"
type input "$82.80"
click at [551, 464] on div "Fabrication" at bounding box center [580, 493] width 534 height 58
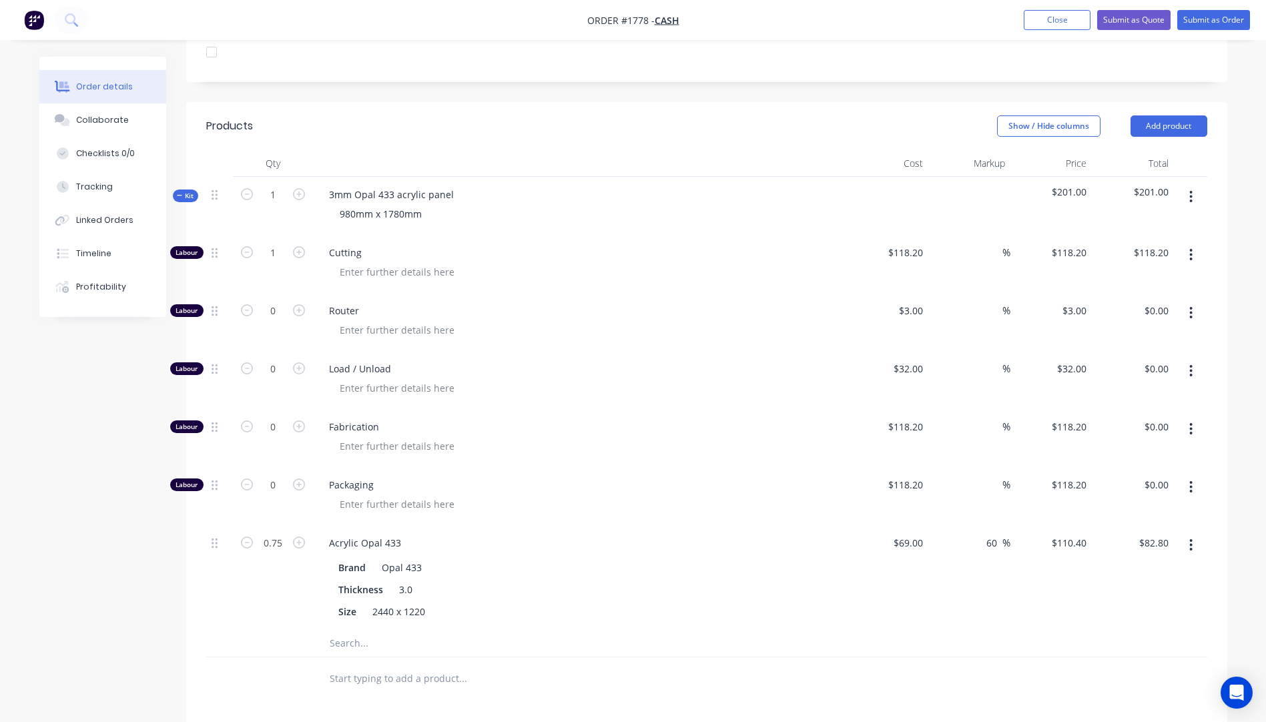
scroll to position [400, 0]
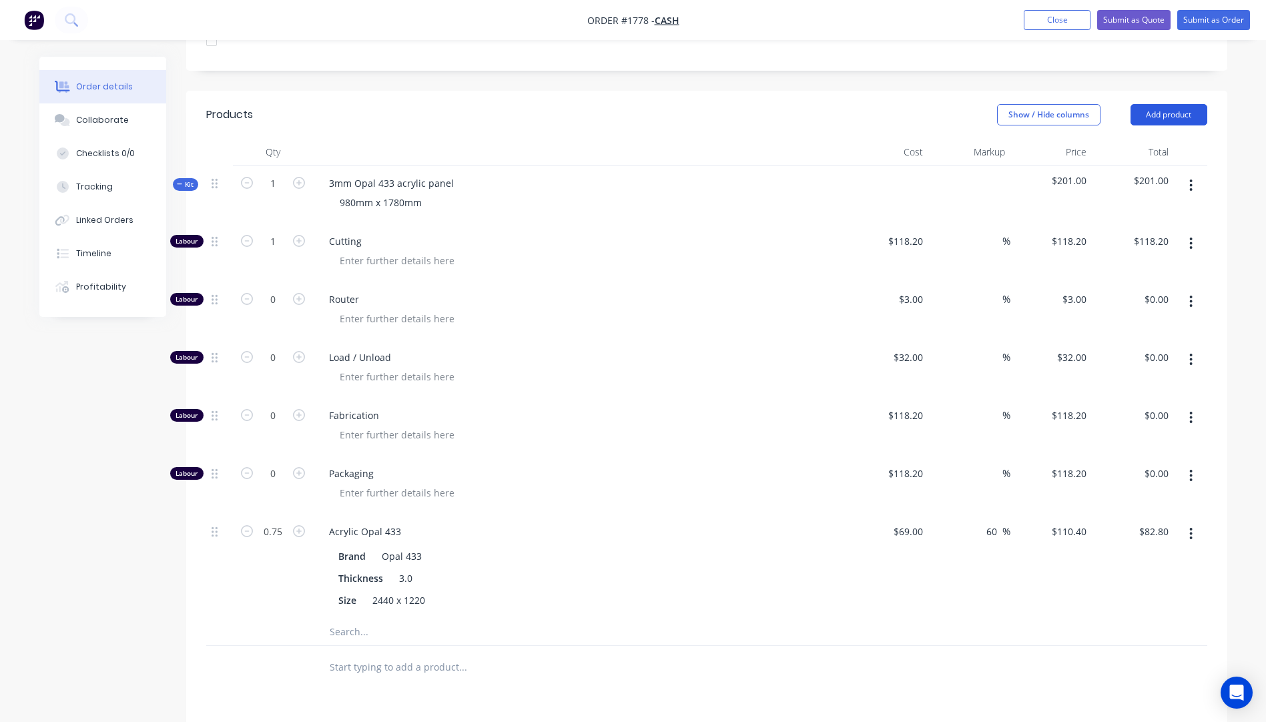
click at [1173, 104] on button "Add product" at bounding box center [1168, 114] width 77 height 21
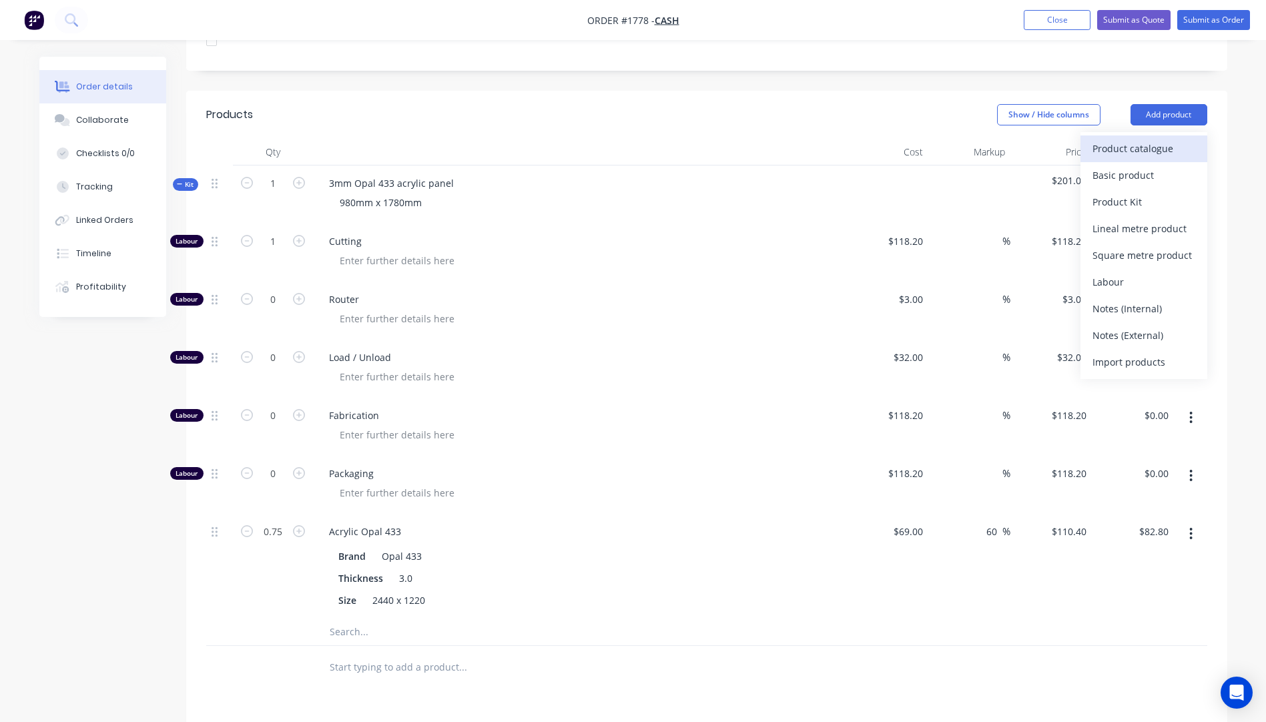
click at [1139, 139] on div "Product catalogue" at bounding box center [1143, 148] width 103 height 19
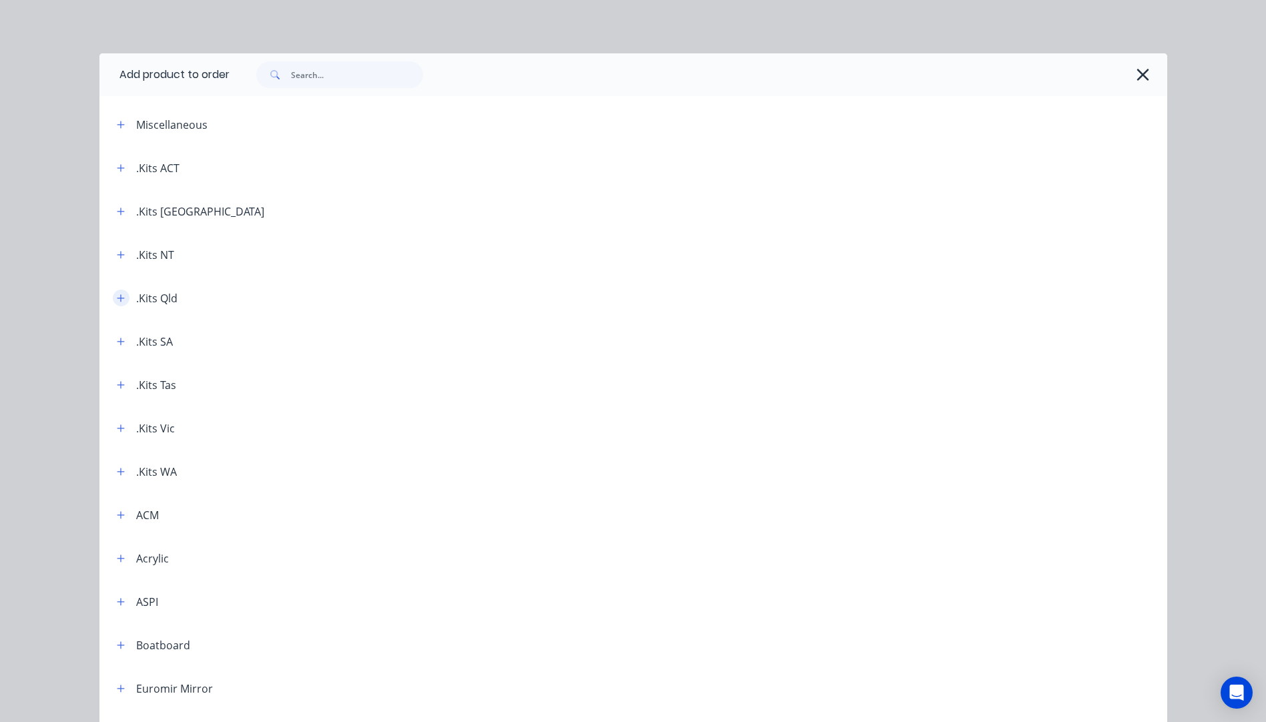
click at [117, 301] on icon "button" at bounding box center [121, 298] width 8 height 9
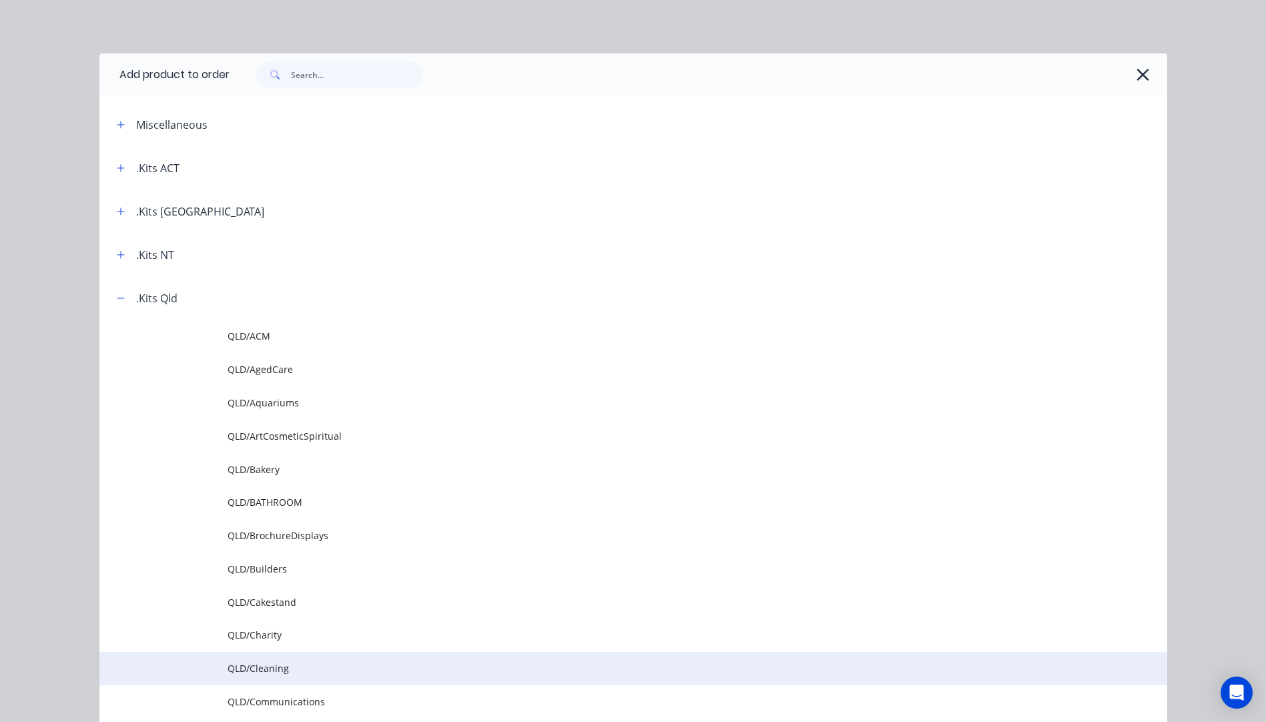
scroll to position [67, 0]
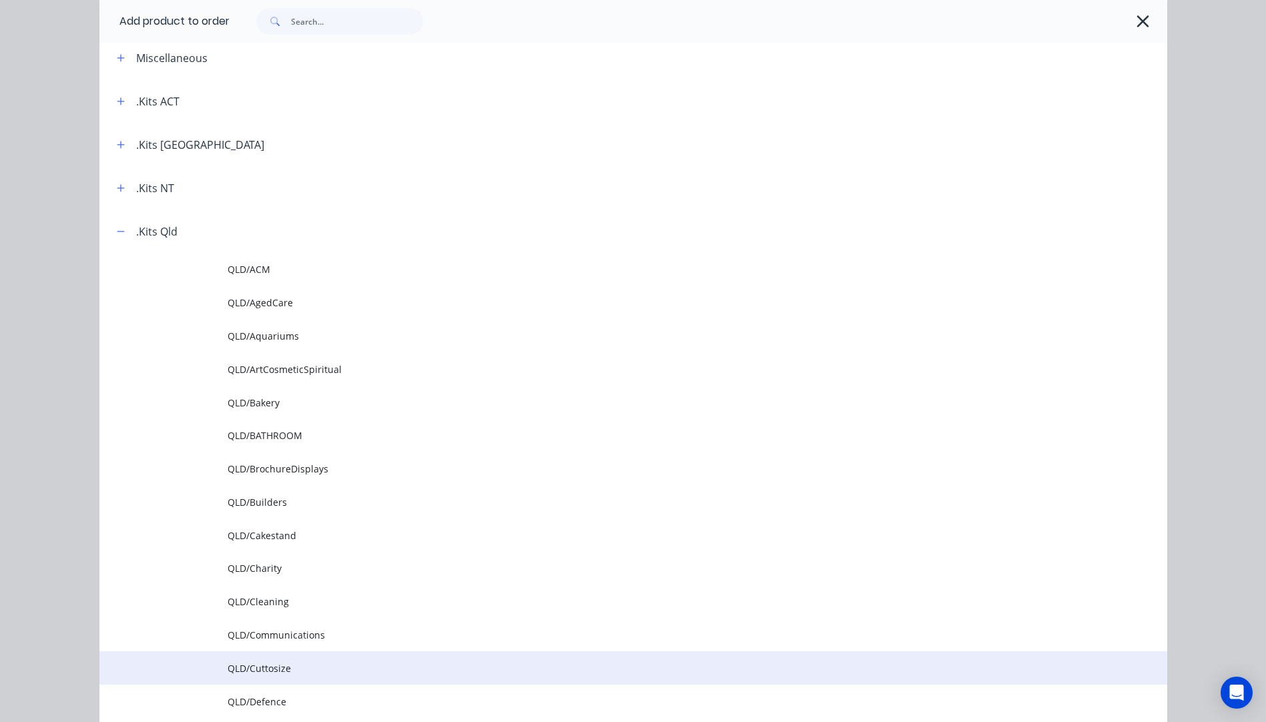
click at [276, 673] on span "QLD/Cuttosize" at bounding box center [603, 668] width 751 height 14
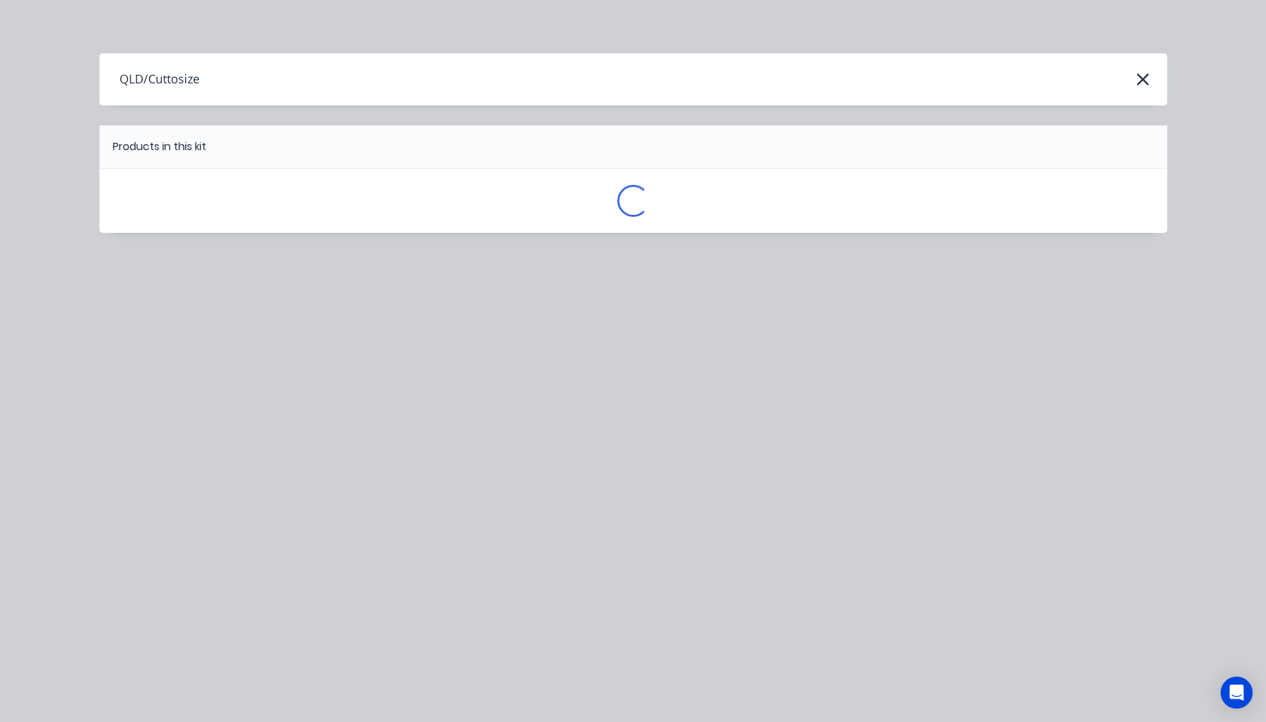
scroll to position [0, 0]
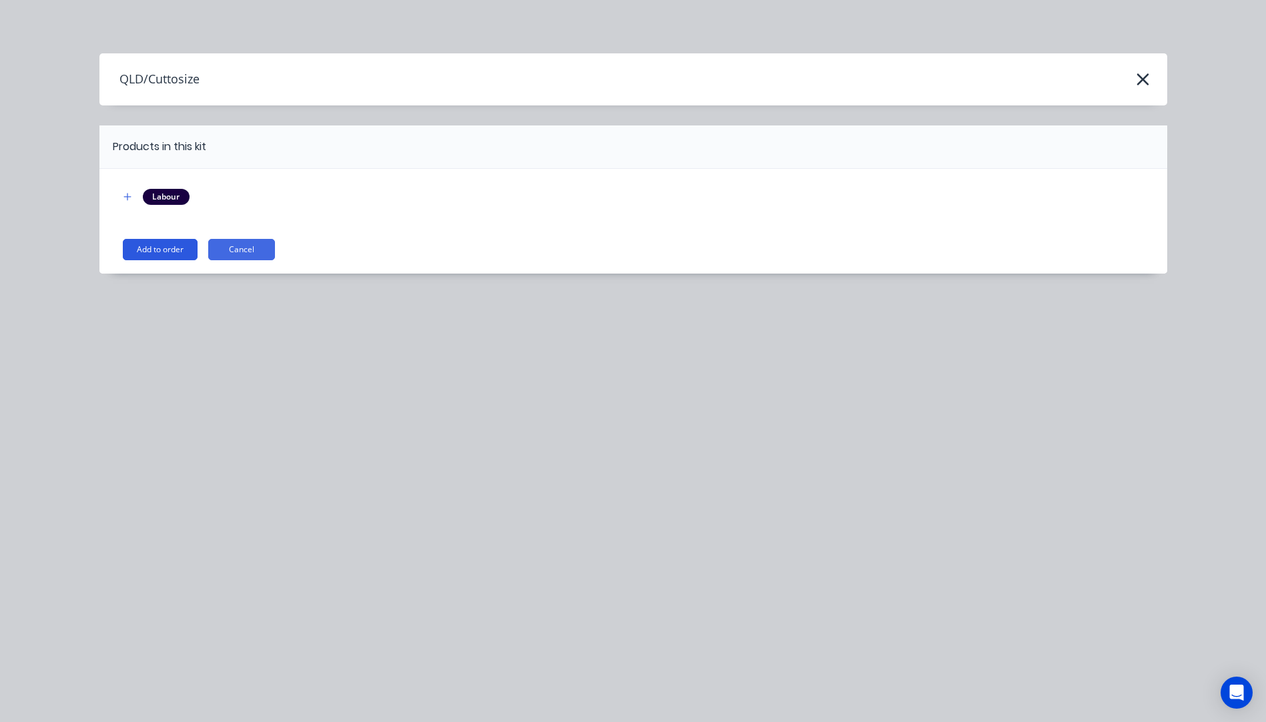
click at [157, 258] on button "Add to order" at bounding box center [160, 249] width 75 height 21
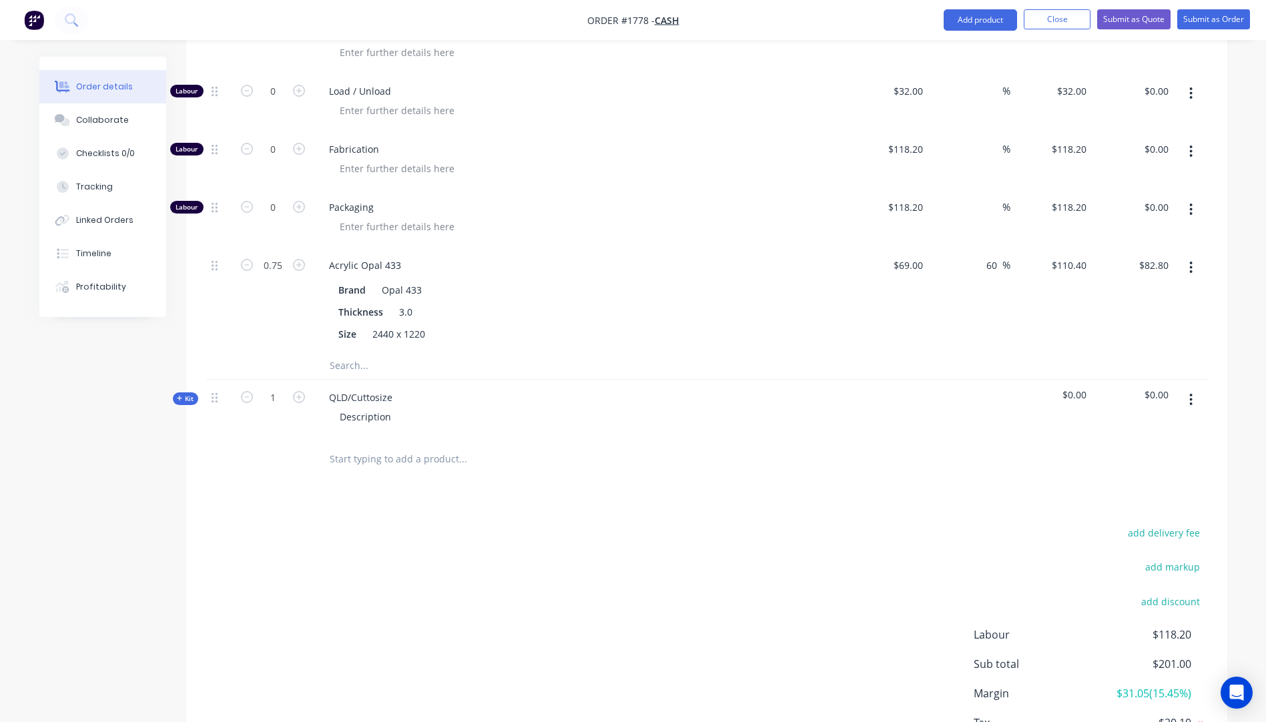
scroll to position [667, 0]
click at [181, 394] on icon "button" at bounding box center [180, 397] width 6 height 7
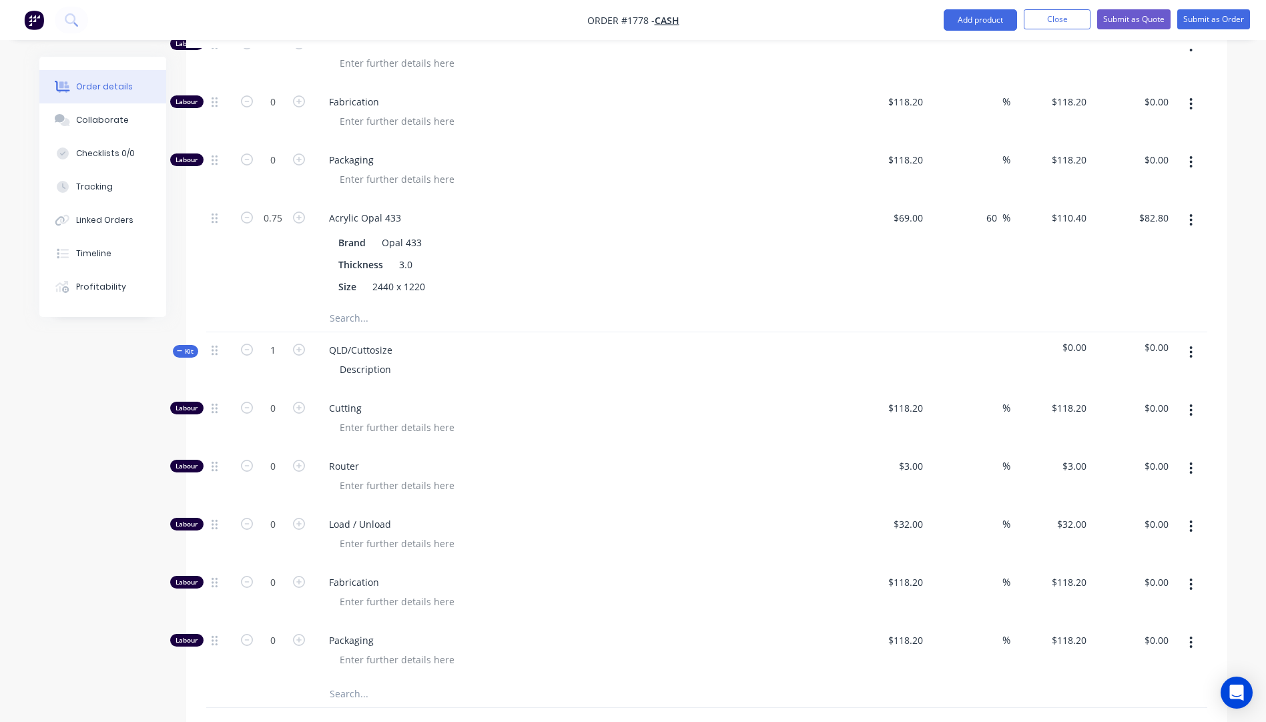
scroll to position [867, 0]
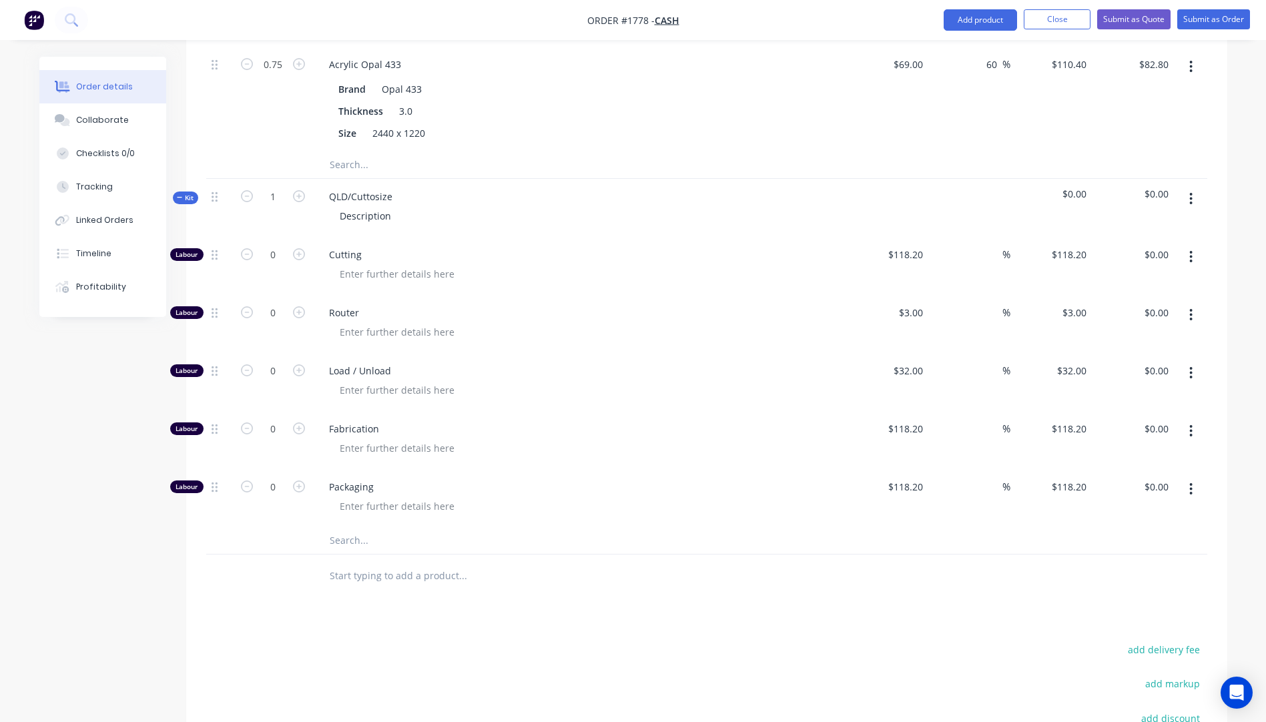
click at [350, 527] on input "text" at bounding box center [462, 540] width 267 height 27
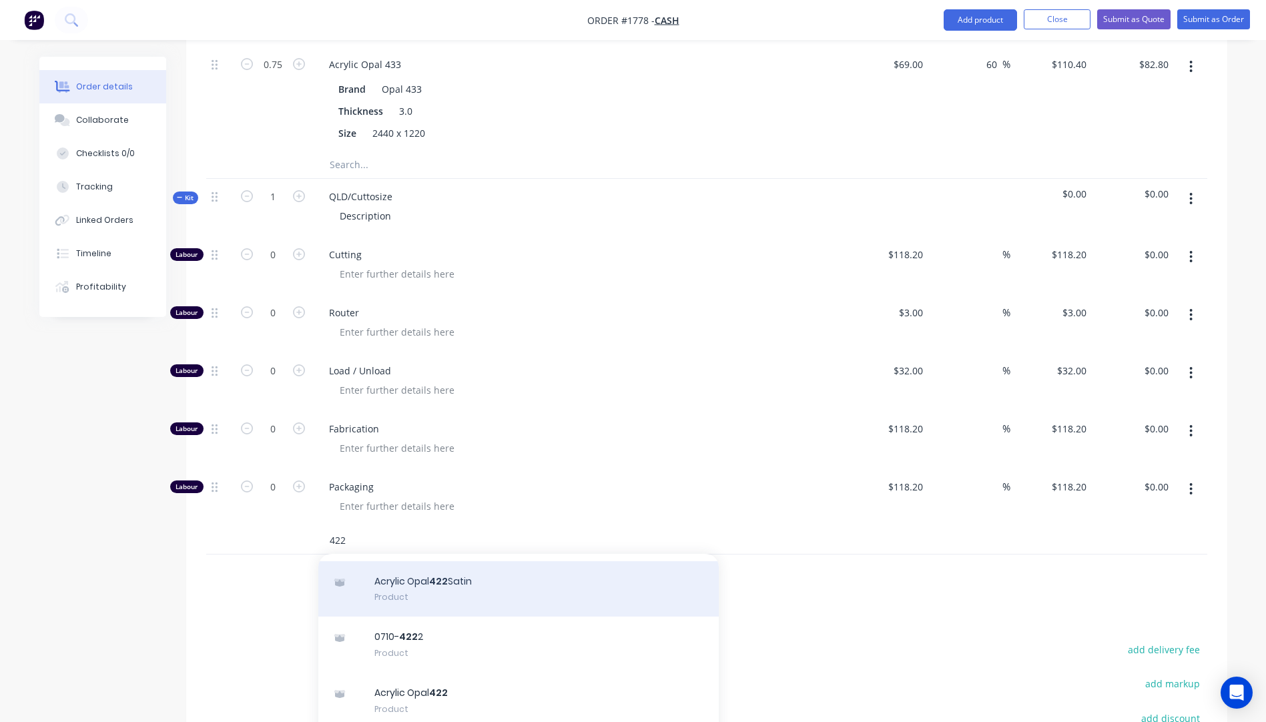
scroll to position [67, 0]
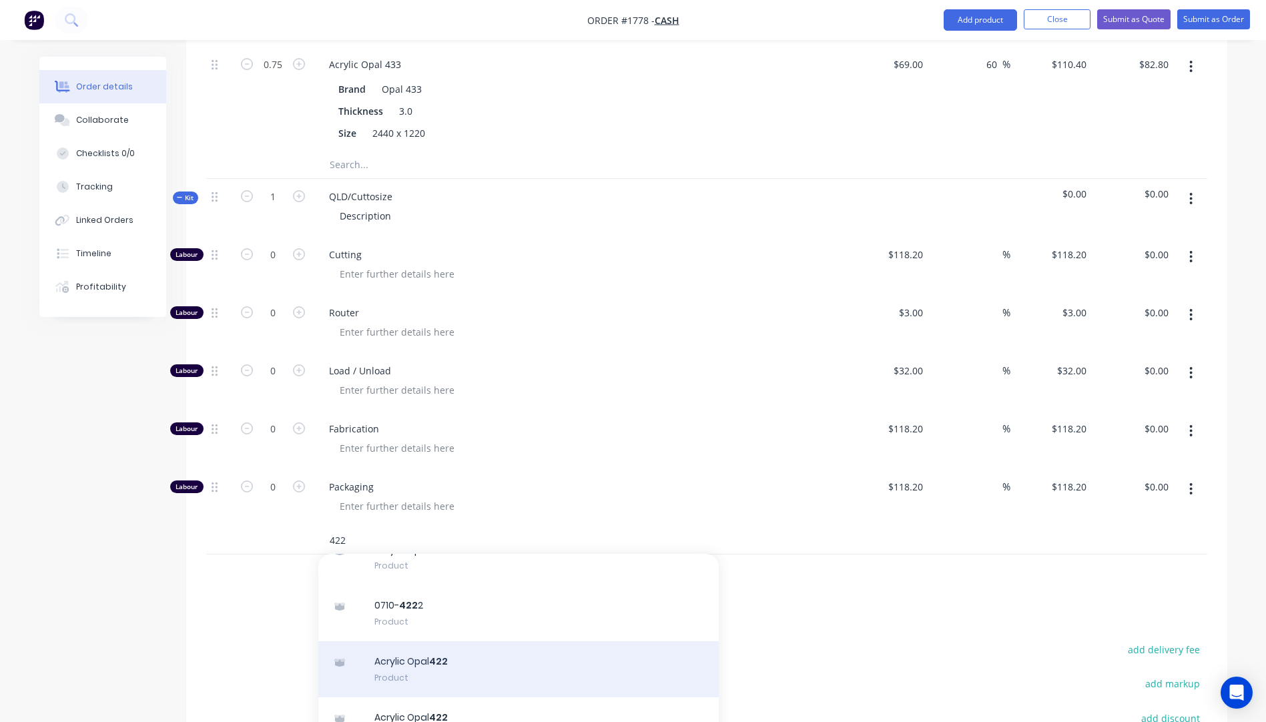
type input "422"
click at [408, 655] on div "Acrylic Opal 422 Product" at bounding box center [518, 669] width 400 height 56
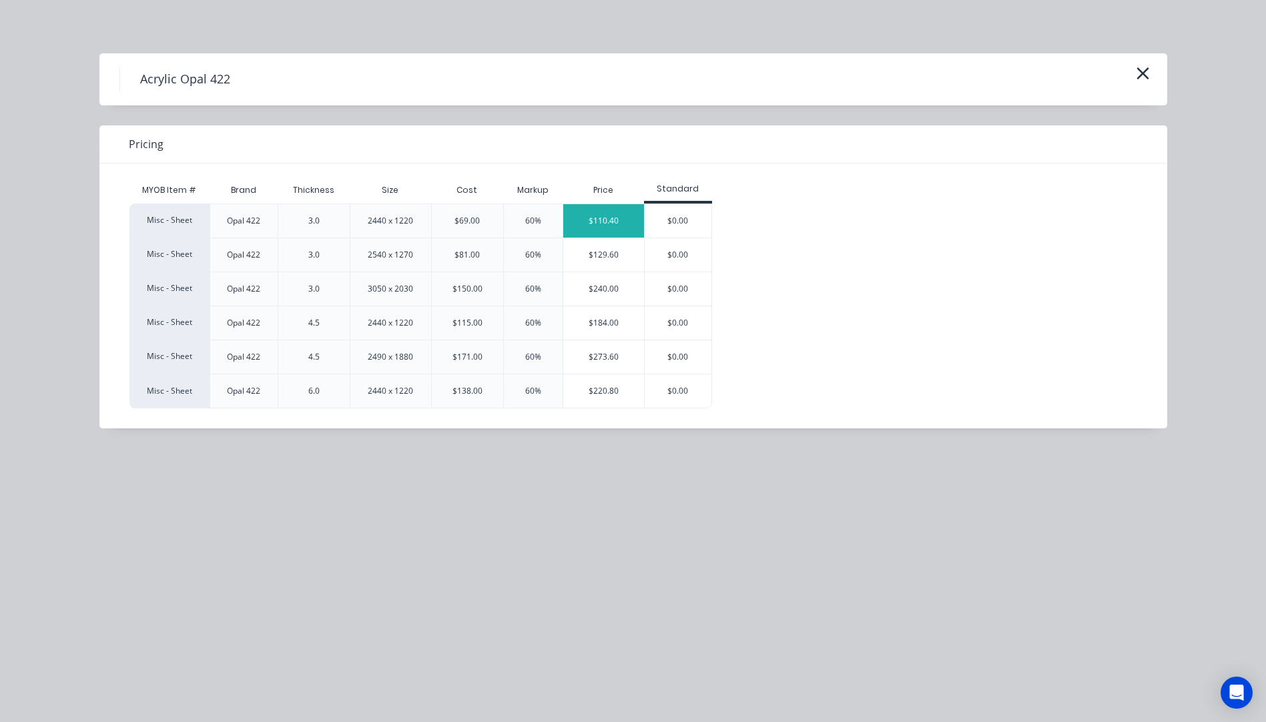
click at [603, 220] on div "$110.40" at bounding box center [603, 220] width 81 height 33
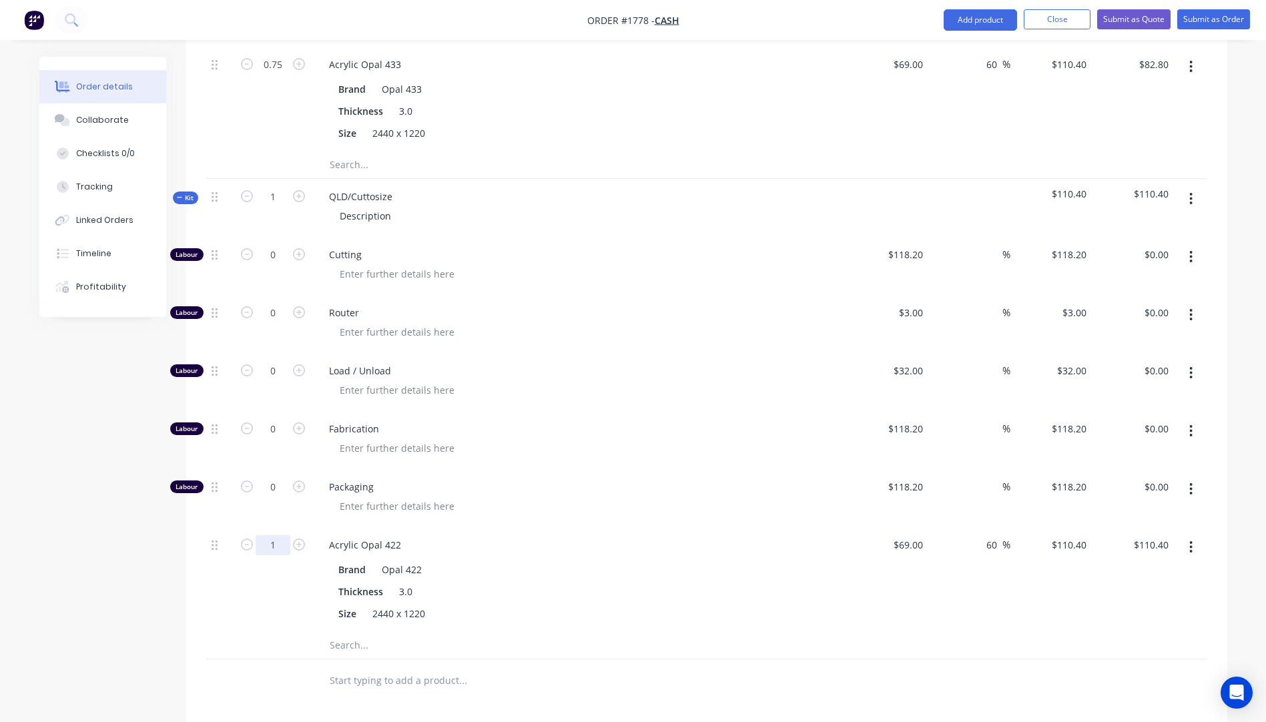
click at [280, 535] on input "1" at bounding box center [273, 545] width 35 height 20
type input "0.75"
type input "$82.80"
drag, startPoint x: 641, startPoint y: 417, endPoint x: 649, endPoint y: 411, distance: 9.5
click at [649, 411] on div "Fabrication" at bounding box center [580, 440] width 534 height 58
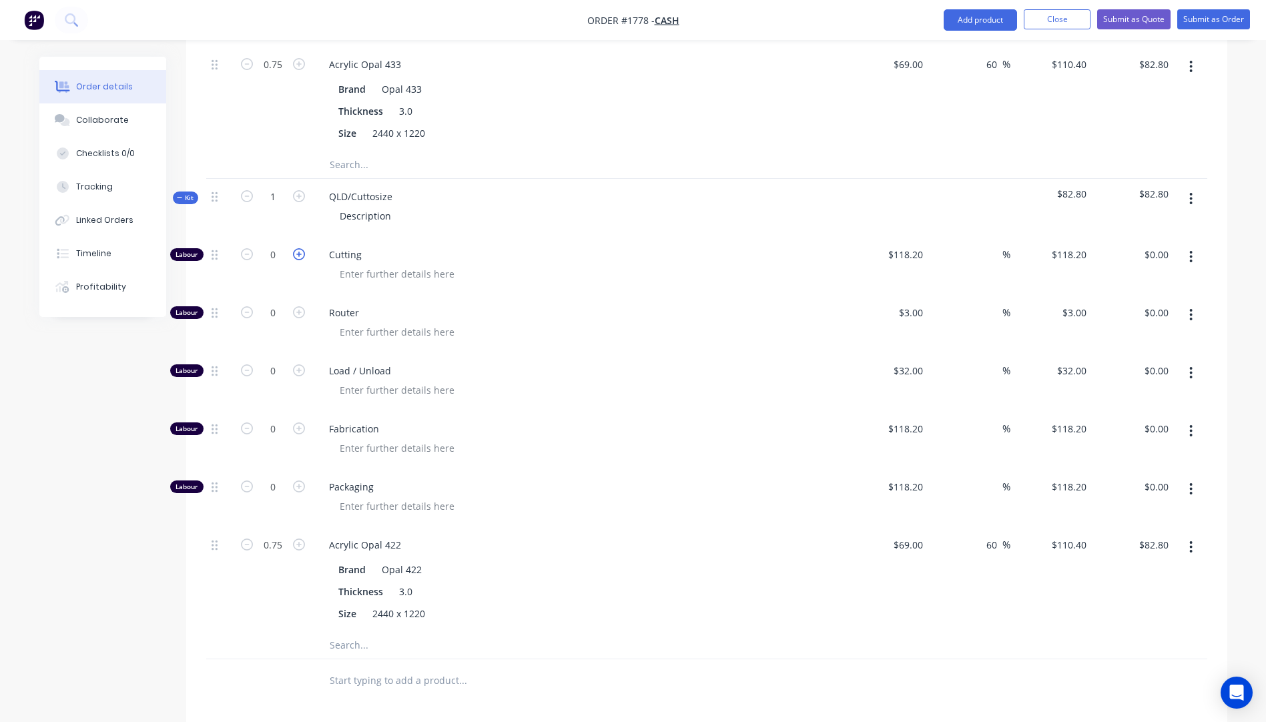
click at [298, 248] on icon "button" at bounding box center [299, 254] width 12 height 12
type input "1"
type input "$118.20"
click at [895, 245] on div "118.2 118.2" at bounding box center [910, 254] width 36 height 19
type input "$10.00"
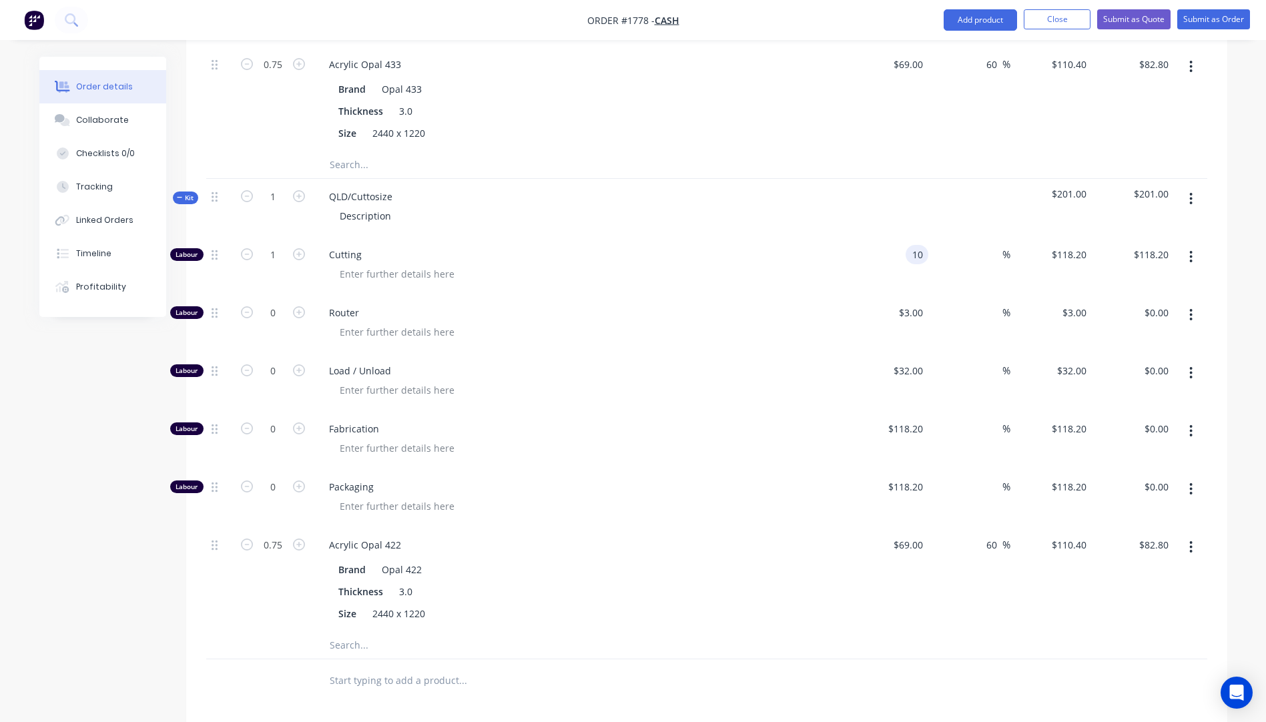
type input "$10.00"
click at [749, 264] on div at bounding box center [585, 273] width 512 height 19
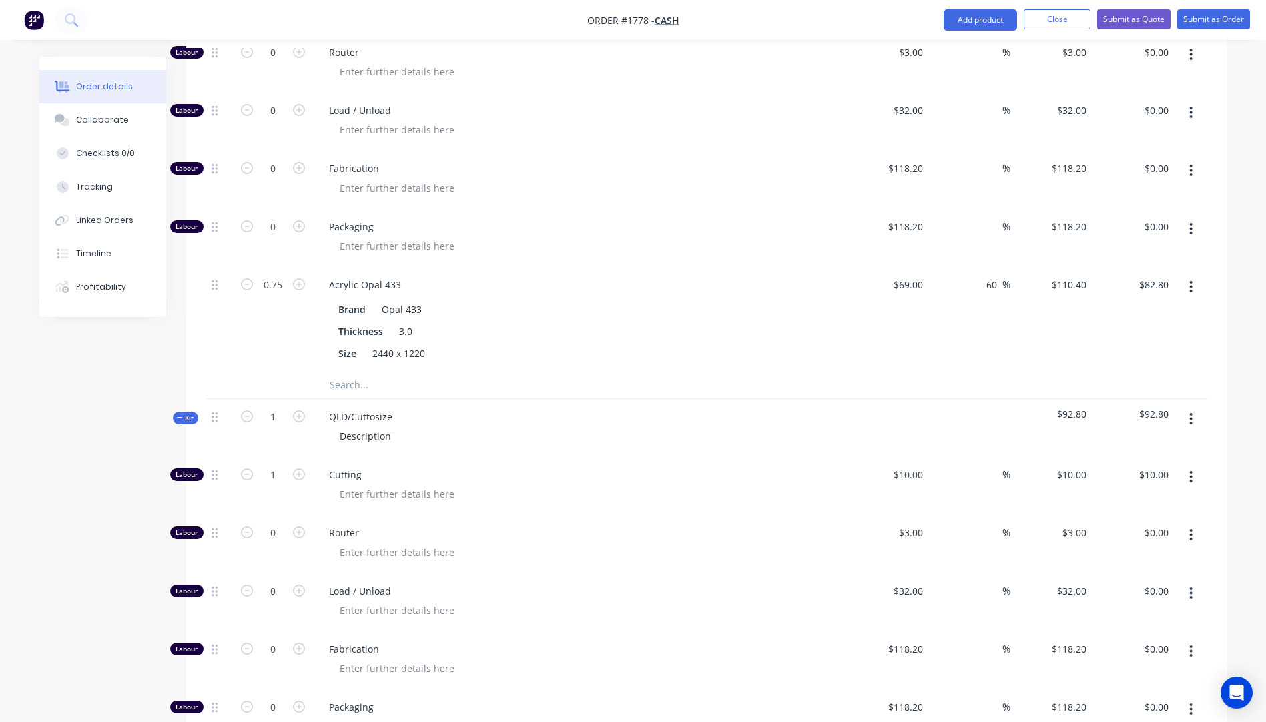
scroll to position [534, 0]
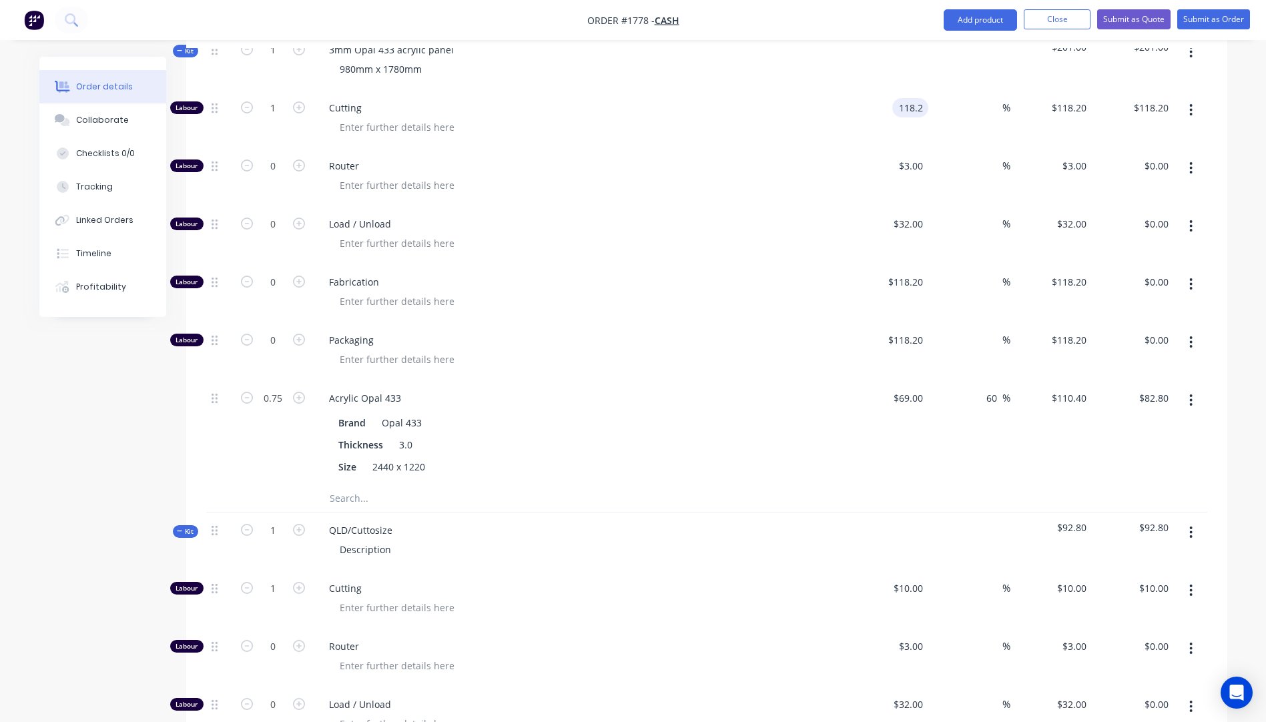
click at [920, 98] on input "118.2" at bounding box center [912, 107] width 31 height 19
type input "$10.00"
click at [725, 159] on span "Router" at bounding box center [585, 166] width 512 height 14
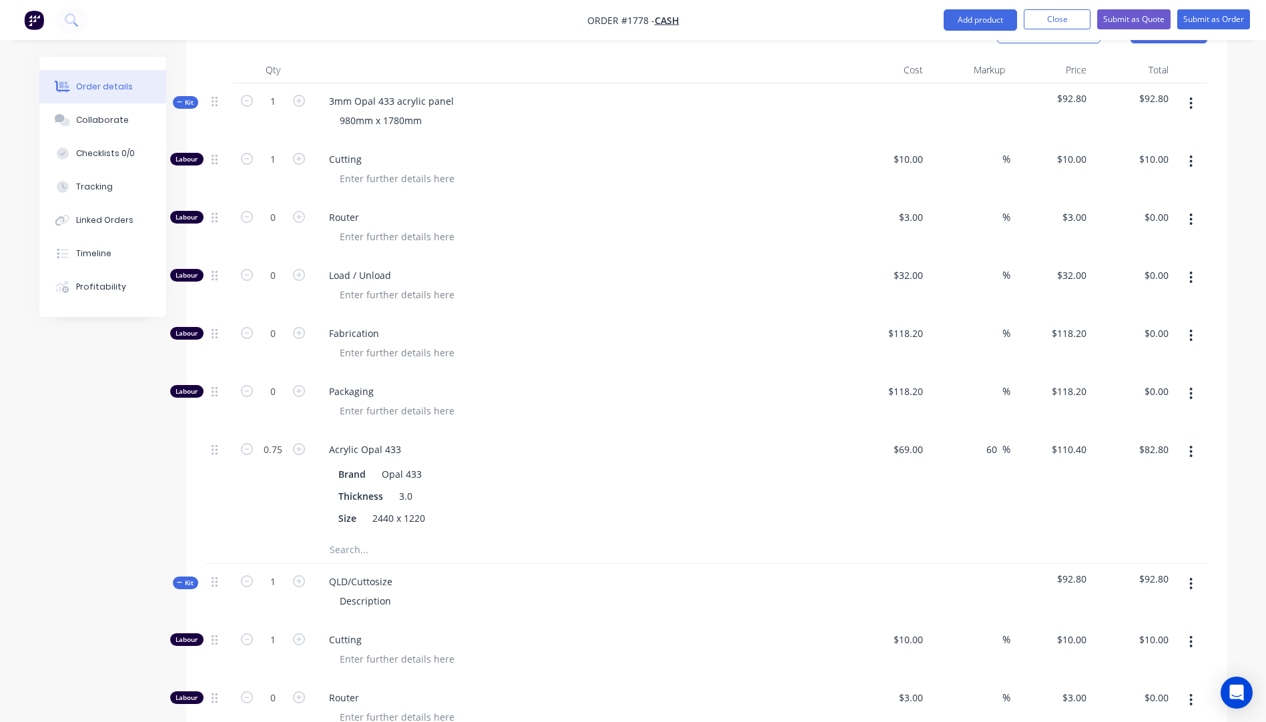
scroll to position [467, 0]
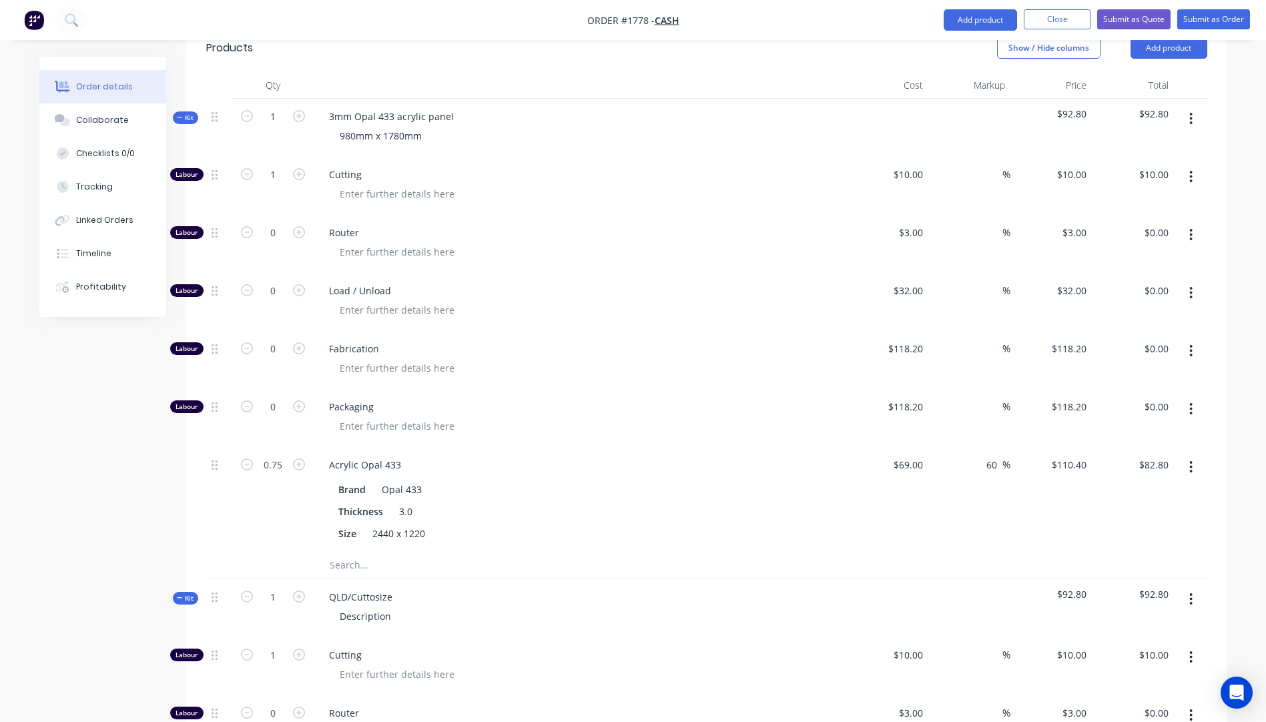
click at [1194, 587] on button "button" at bounding box center [1190, 599] width 31 height 24
click at [1114, 705] on div "Delete" at bounding box center [1143, 714] width 103 height 19
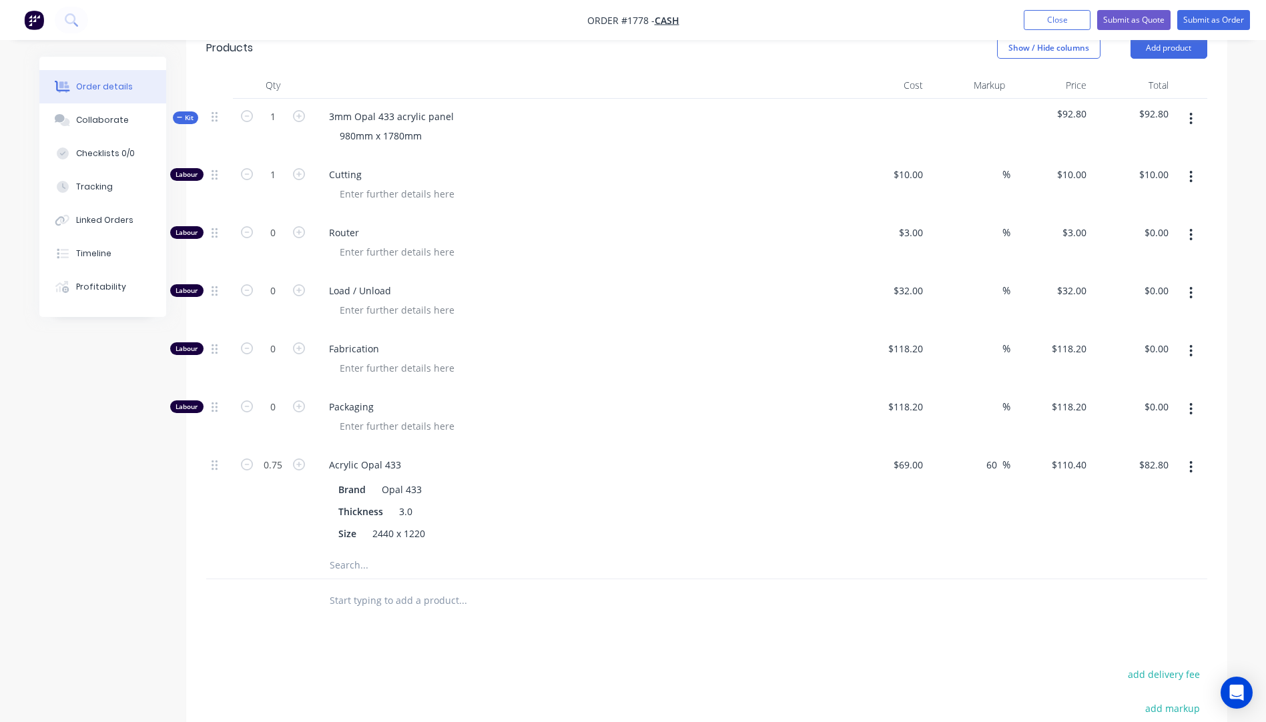
scroll to position [400, 0]
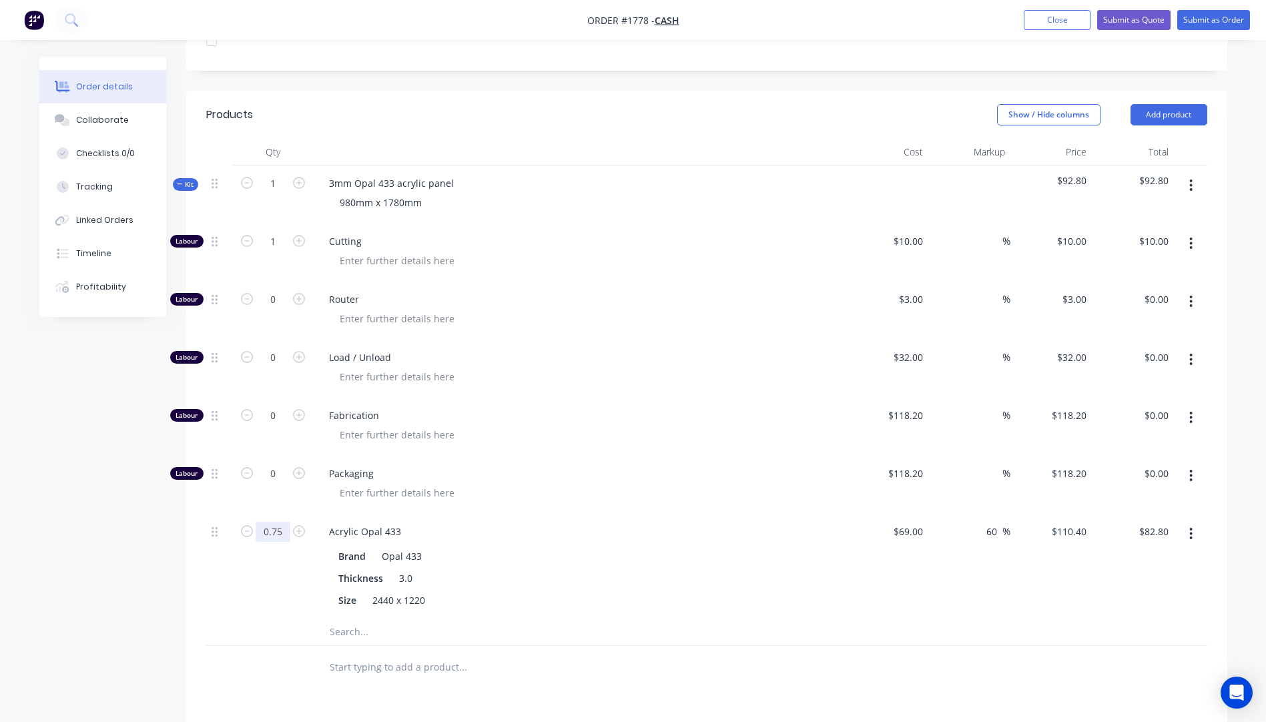
click at [276, 522] on input "0.75" at bounding box center [273, 532] width 35 height 20
type input "1"
type input "$110.40"
click at [603, 427] on div "Fabrication" at bounding box center [580, 427] width 534 height 58
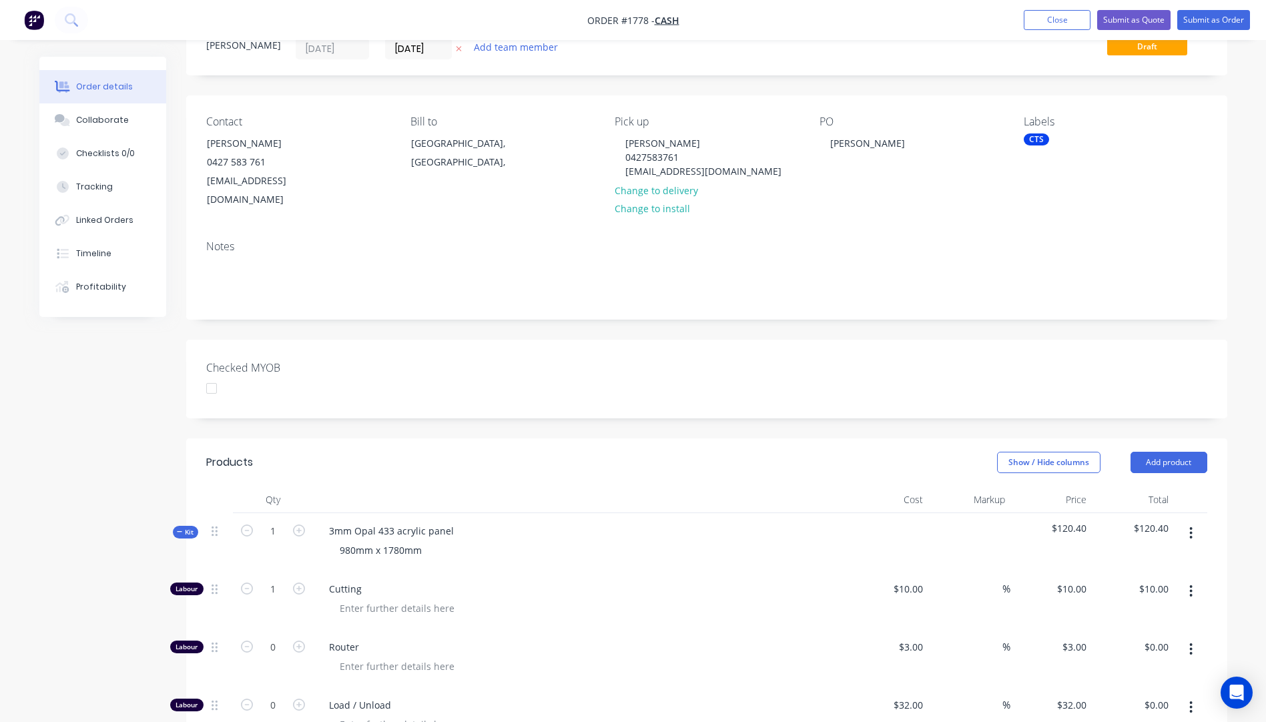
scroll to position [0, 0]
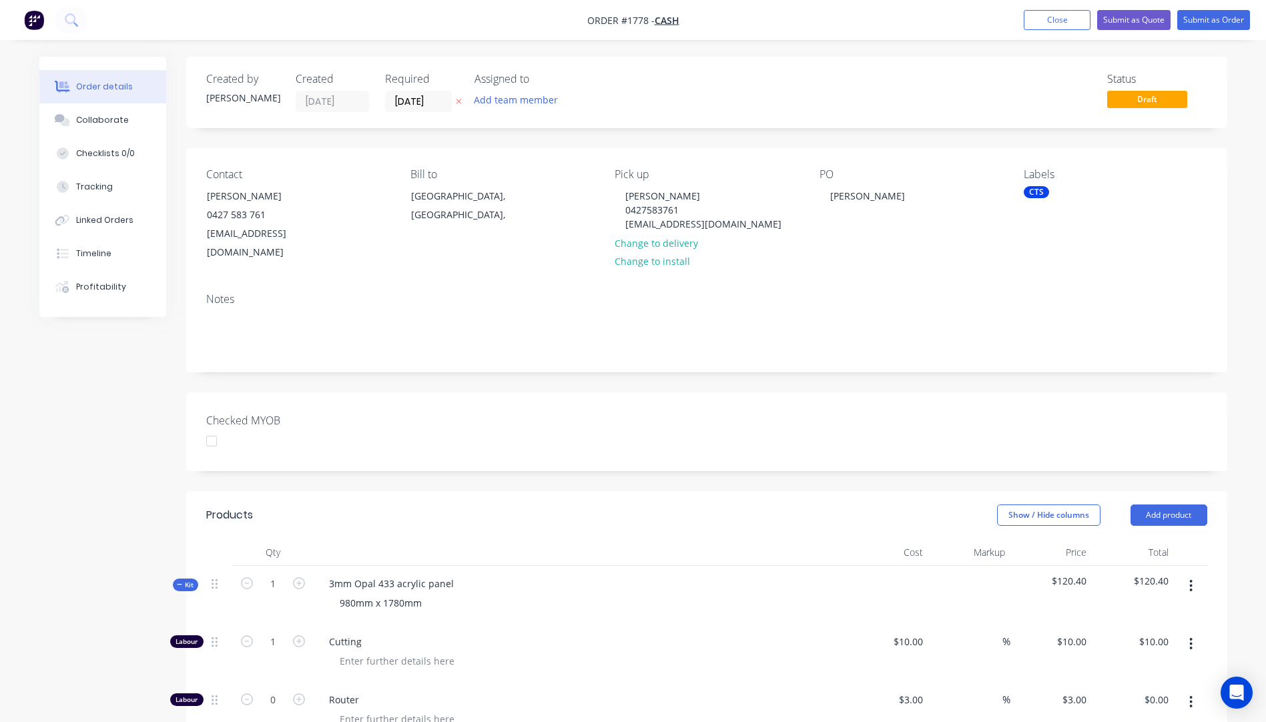
click at [458, 103] on icon "button" at bounding box center [459, 101] width 6 height 8
click at [1114, 26] on button "Submit as Quote" at bounding box center [1133, 20] width 73 height 20
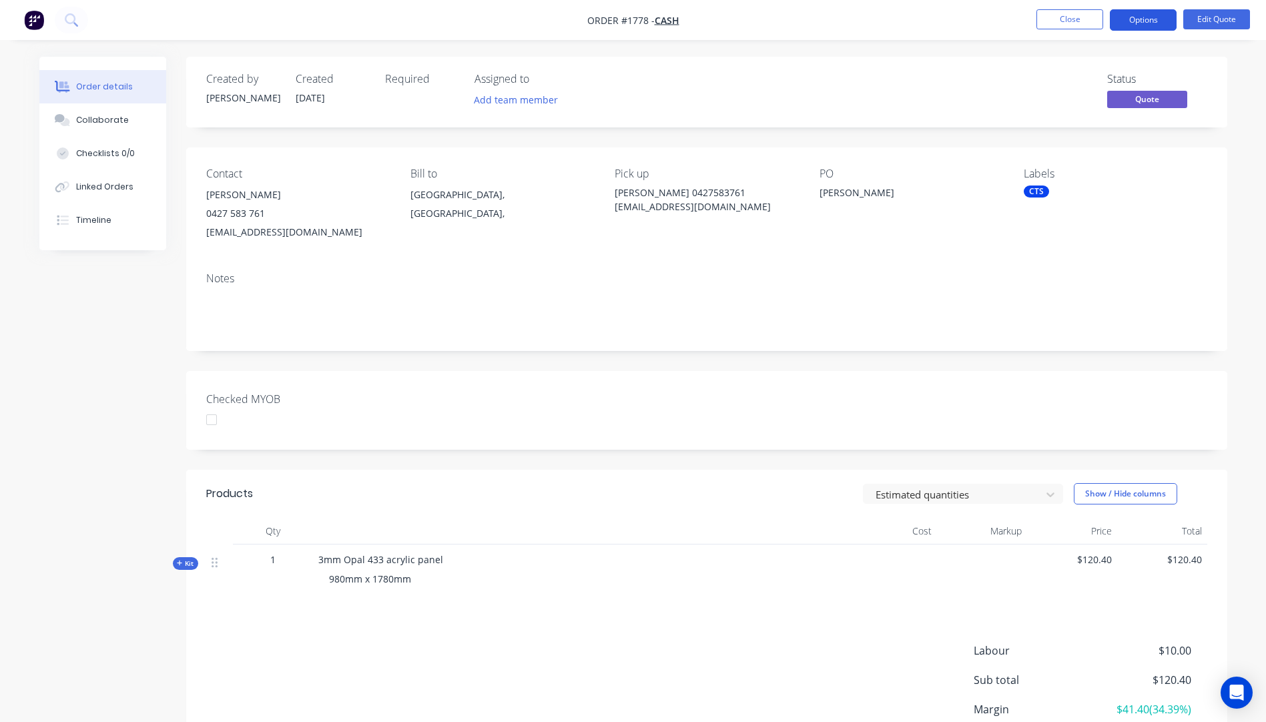
click at [1136, 27] on button "Options" at bounding box center [1143, 19] width 67 height 21
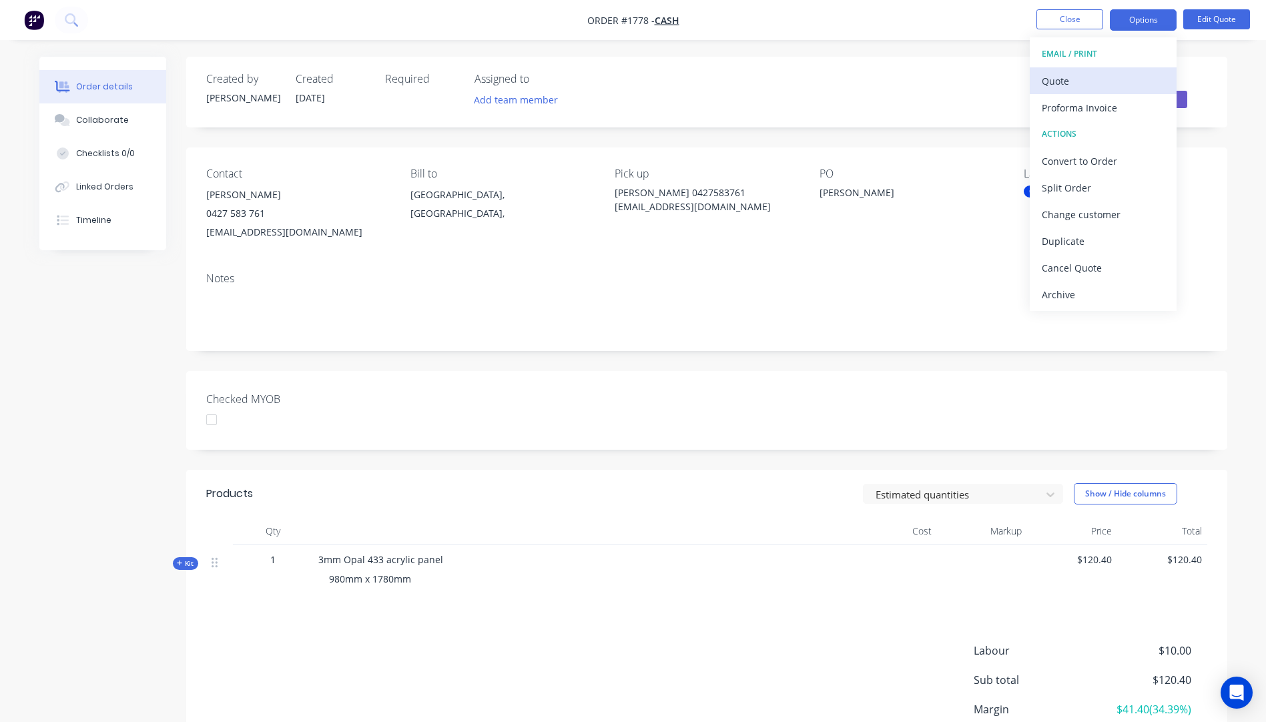
click at [1086, 89] on div "Quote" at bounding box center [1103, 80] width 123 height 19
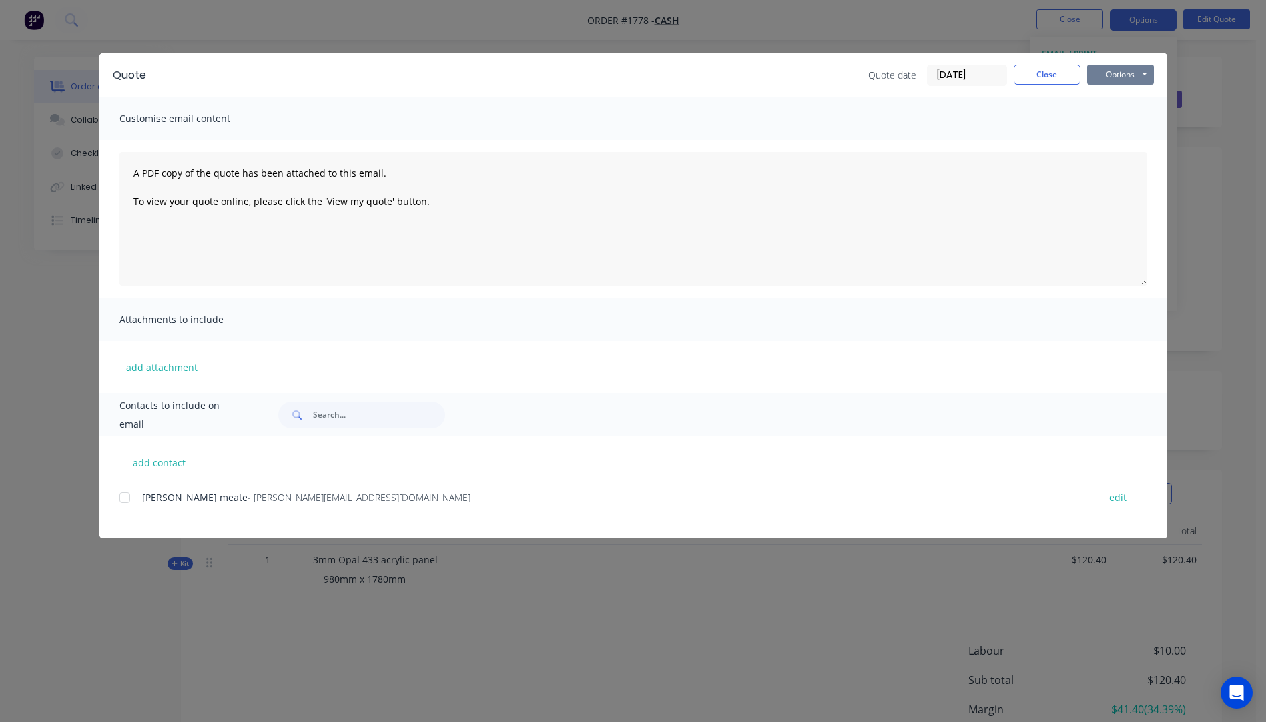
click at [1127, 79] on button "Options" at bounding box center [1120, 75] width 67 height 20
click at [1133, 107] on button "Preview" at bounding box center [1129, 98] width 85 height 22
click at [163, 372] on button "add attachment" at bounding box center [161, 367] width 85 height 20
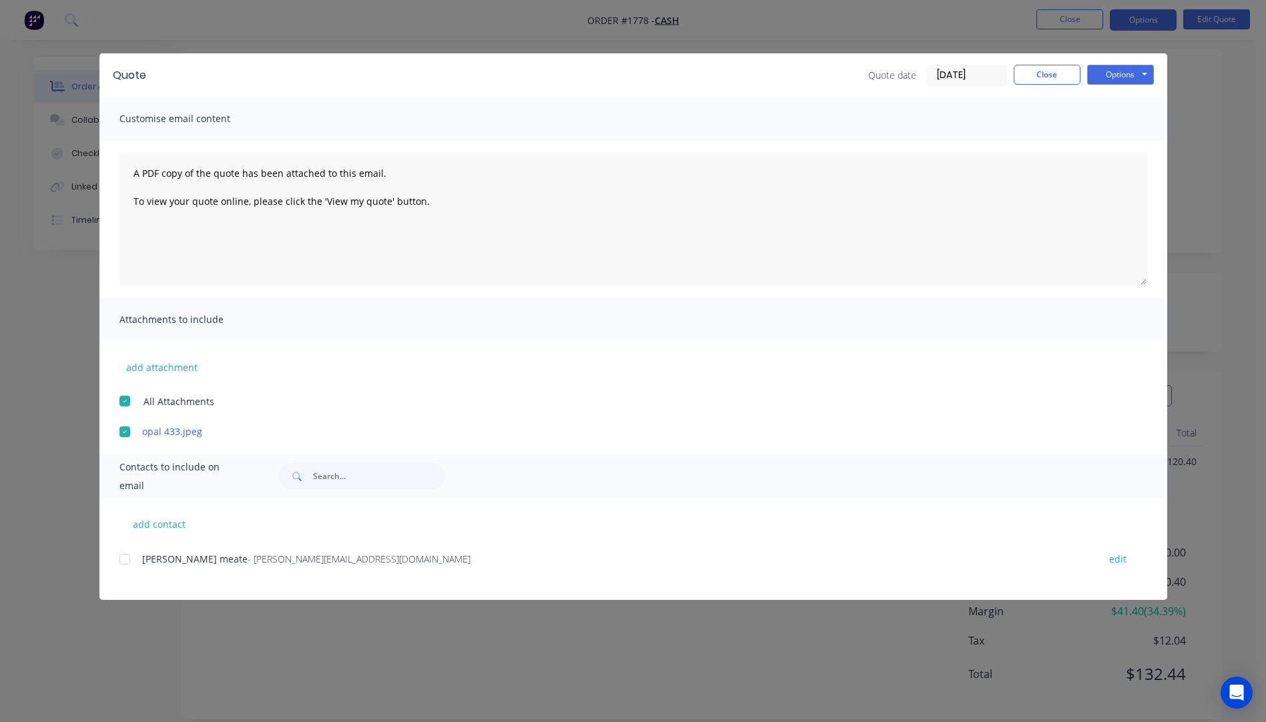
scroll to position [115, 0]
click at [169, 526] on button "add contact" at bounding box center [159, 524] width 80 height 20
select select "AU"
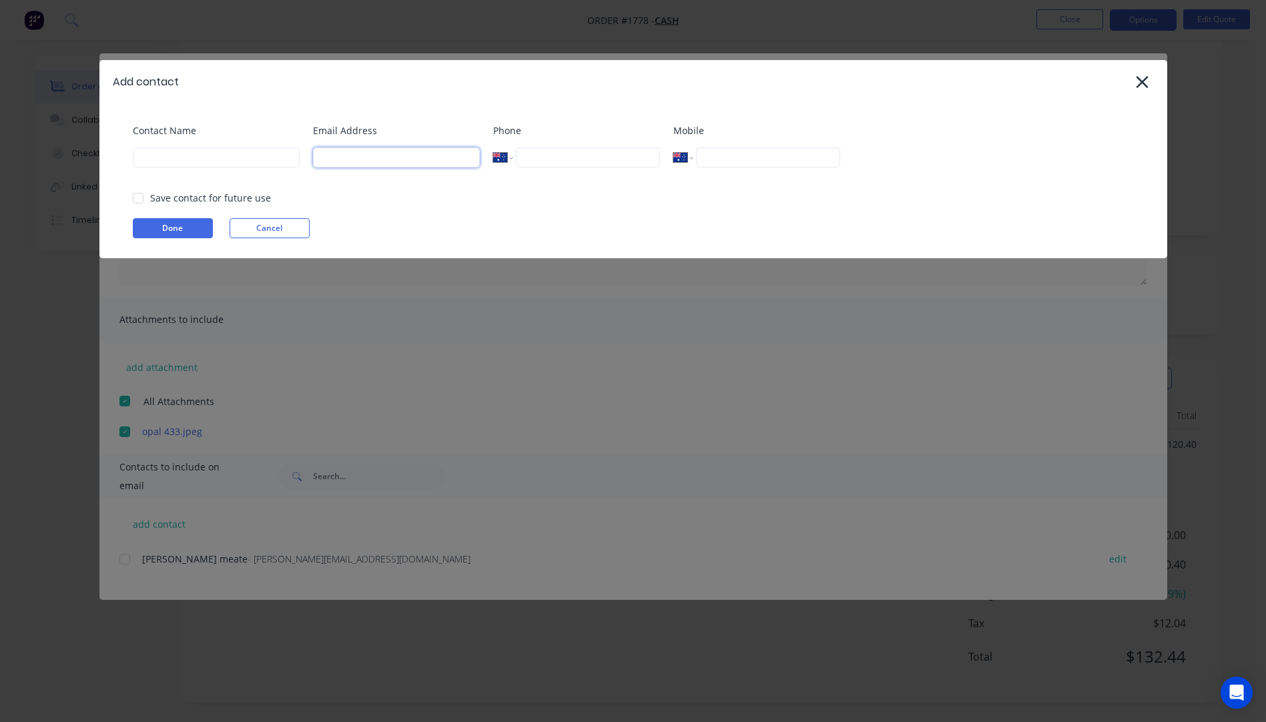
click at [386, 162] on input at bounding box center [396, 157] width 167 height 20
type input "lyns_tripin@hotmail.com"
click at [207, 161] on input at bounding box center [216, 157] width 167 height 20
type input "Lyn Thompson"
click at [729, 165] on input "tel" at bounding box center [767, 157] width 143 height 20
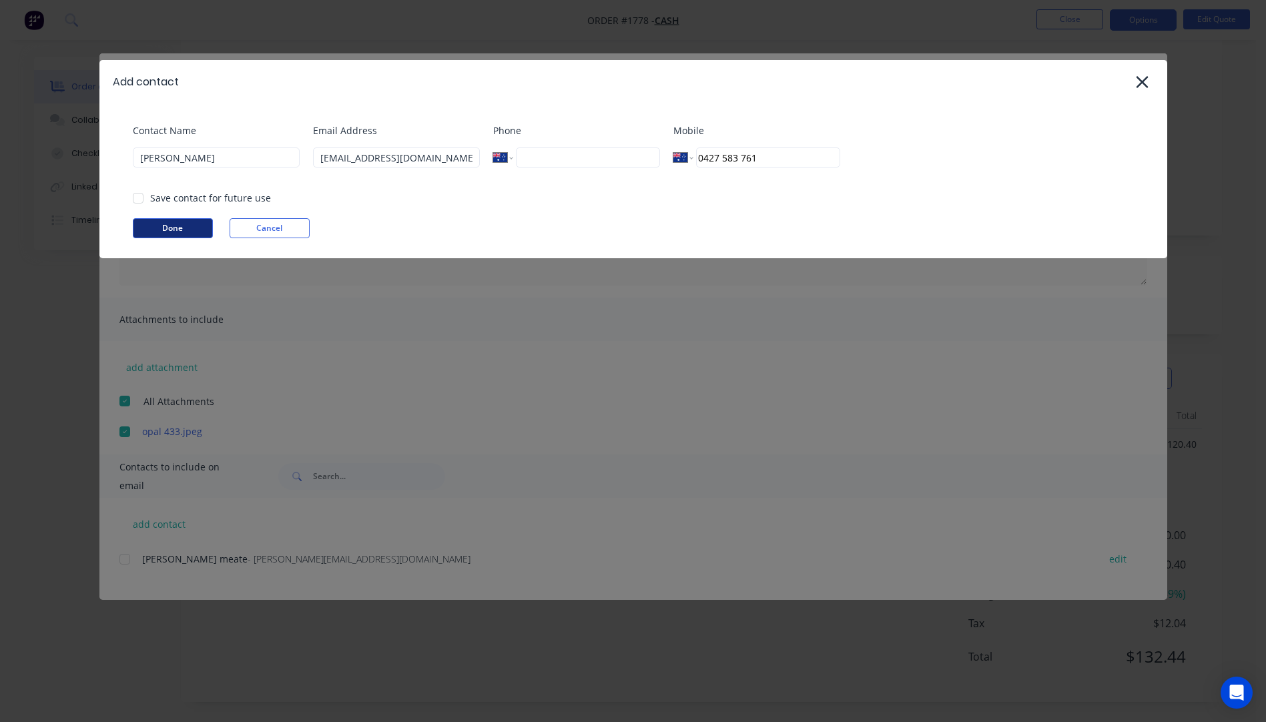
type input "0427 583 761"
click at [178, 229] on button "Done" at bounding box center [173, 228] width 80 height 20
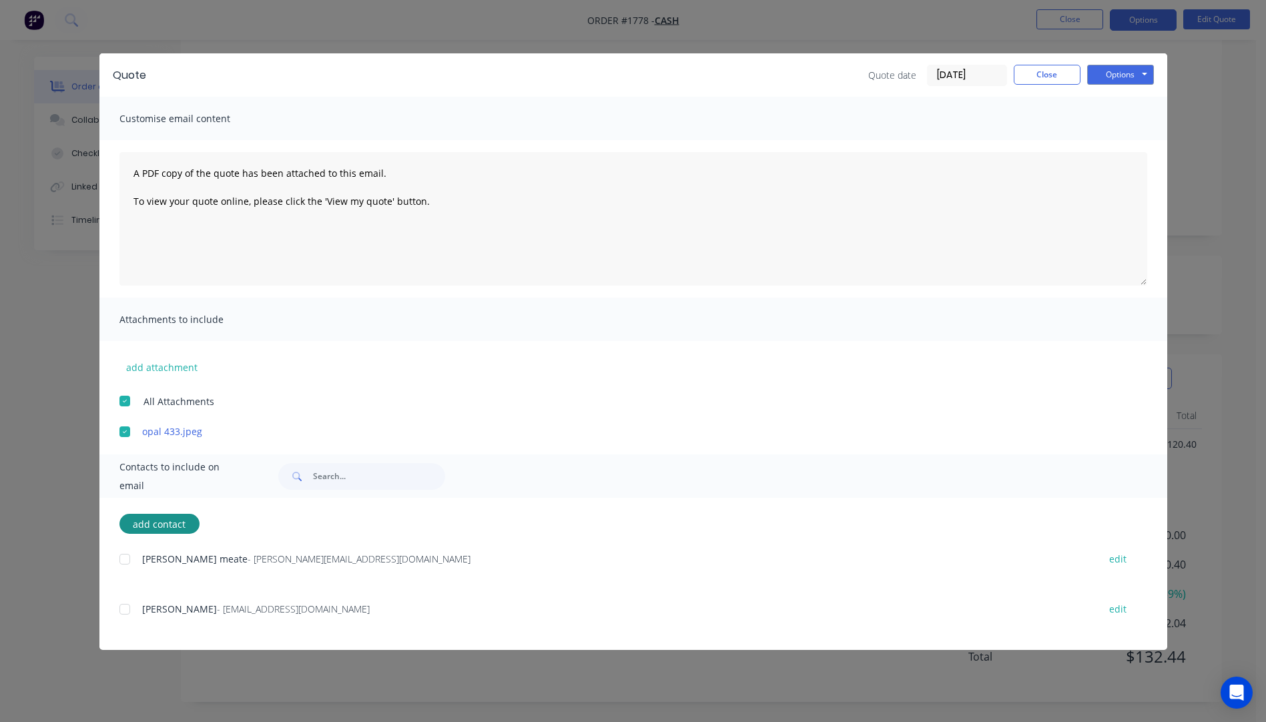
click at [122, 609] on div at bounding box center [124, 609] width 27 height 27
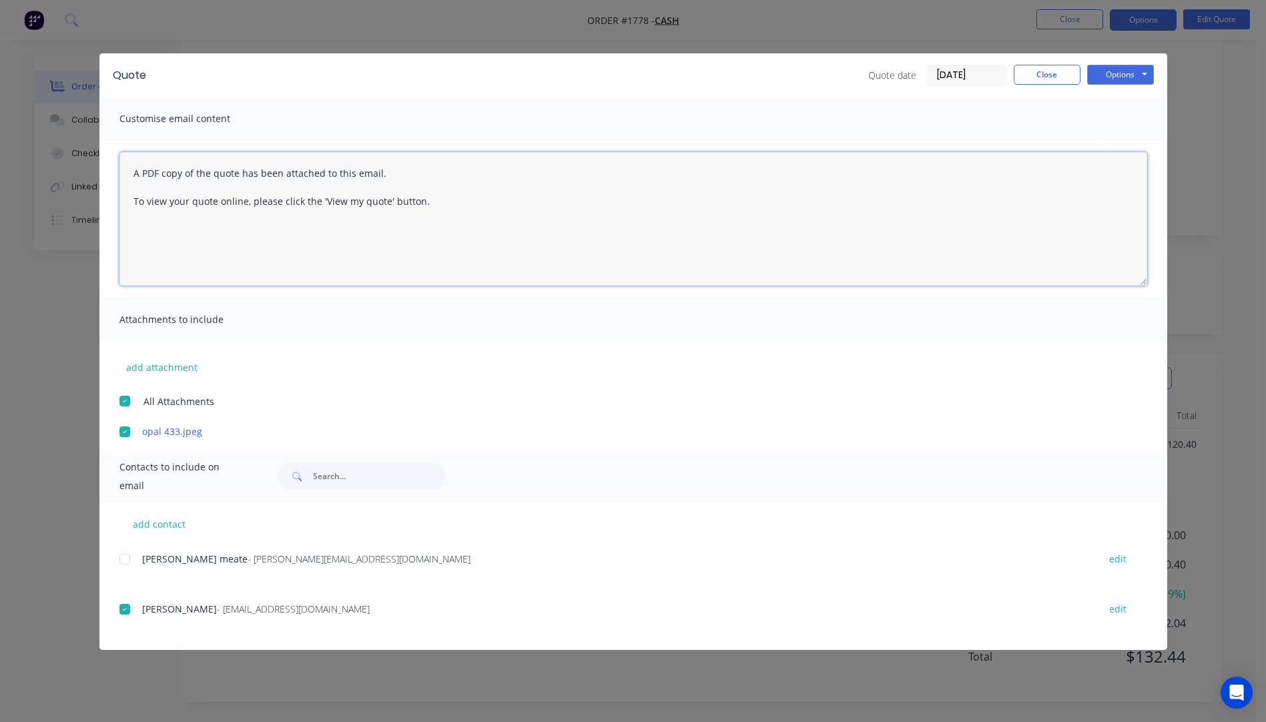
paste textarea "Hi, Please contact us if you have any questions. Regards, Darren sales@allstarp…"
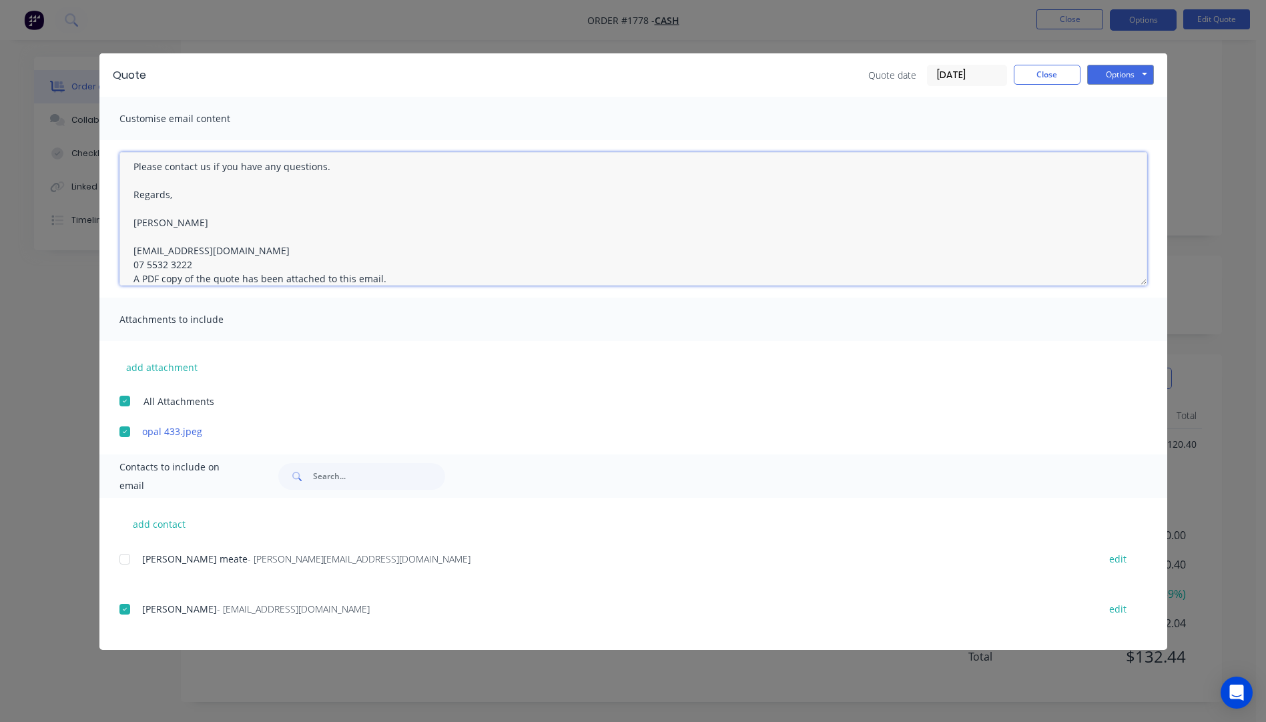
click at [200, 267] on textarea "Hi, Please contact us if you have any questions. Regards, Darren sales@allstarp…" at bounding box center [633, 218] width 1028 height 133
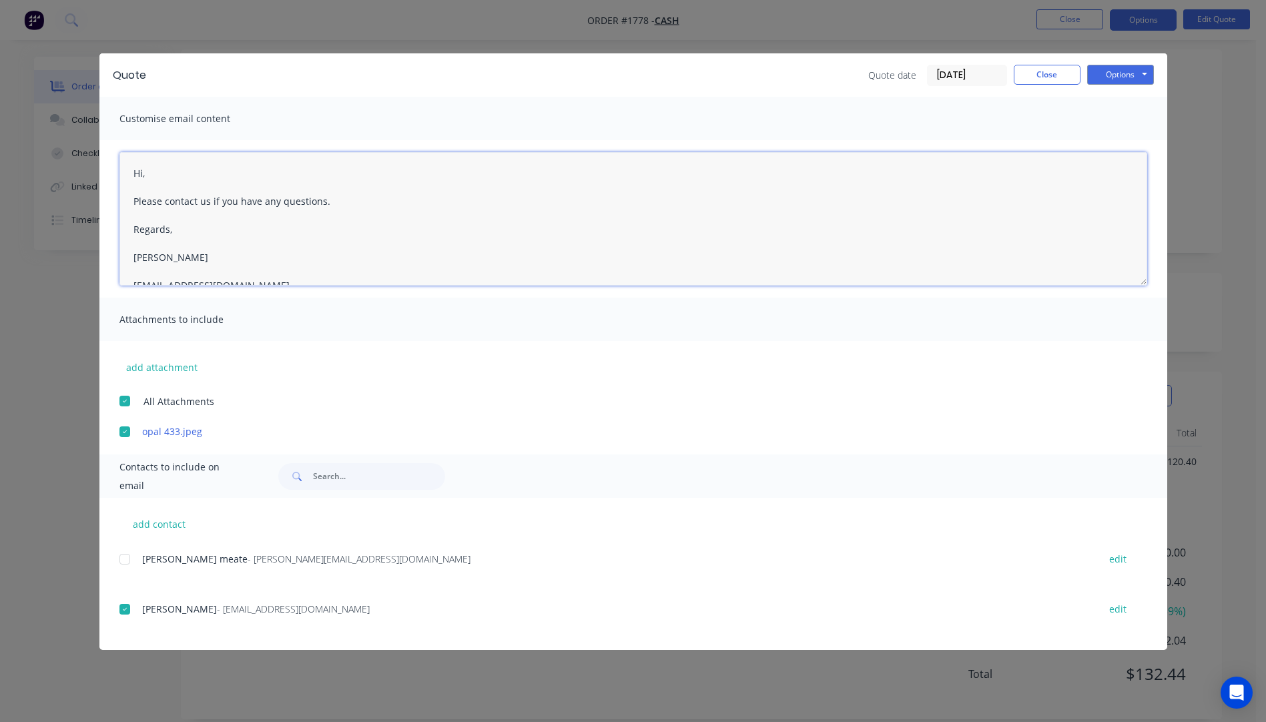
scroll to position [49, 0]
click at [160, 179] on textarea "Hi, Please contact us if you have any questions. Regards, Darren sales@allstarp…" at bounding box center [633, 218] width 1028 height 133
click at [332, 262] on textarea "Hi Lyn, Please see quote attached. I have also attached a photo of the Opal 433…" at bounding box center [633, 218] width 1028 height 133
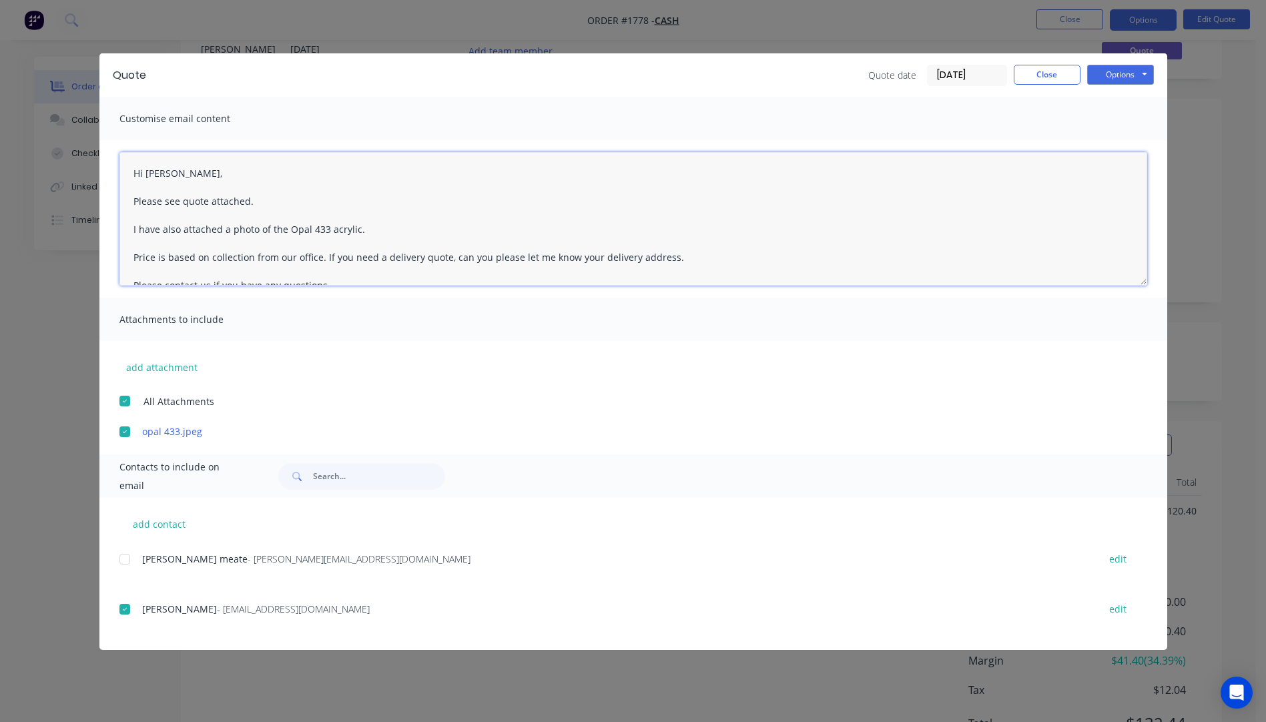
click at [477, 261] on textarea "Hi Lyn, Please see quote attached. I have also attached a photo of the Opal 433…" at bounding box center [633, 218] width 1028 height 133
drag, startPoint x: 557, startPoint y: 219, endPoint x: 563, endPoint y: 215, distance: 7.2
click at [561, 216] on textarea "Hi Lyn, Please see quote attached. I have also attached a photo of the Opal 433…" at bounding box center [633, 218] width 1028 height 133
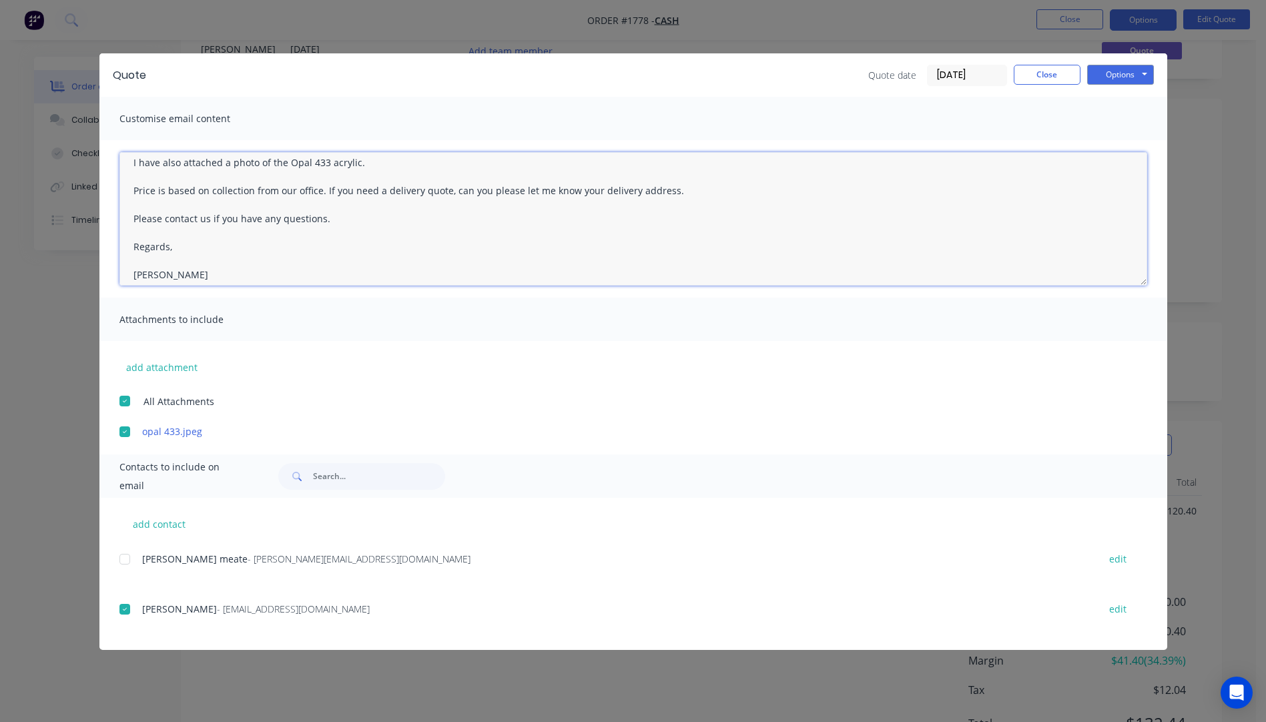
scroll to position [0, 0]
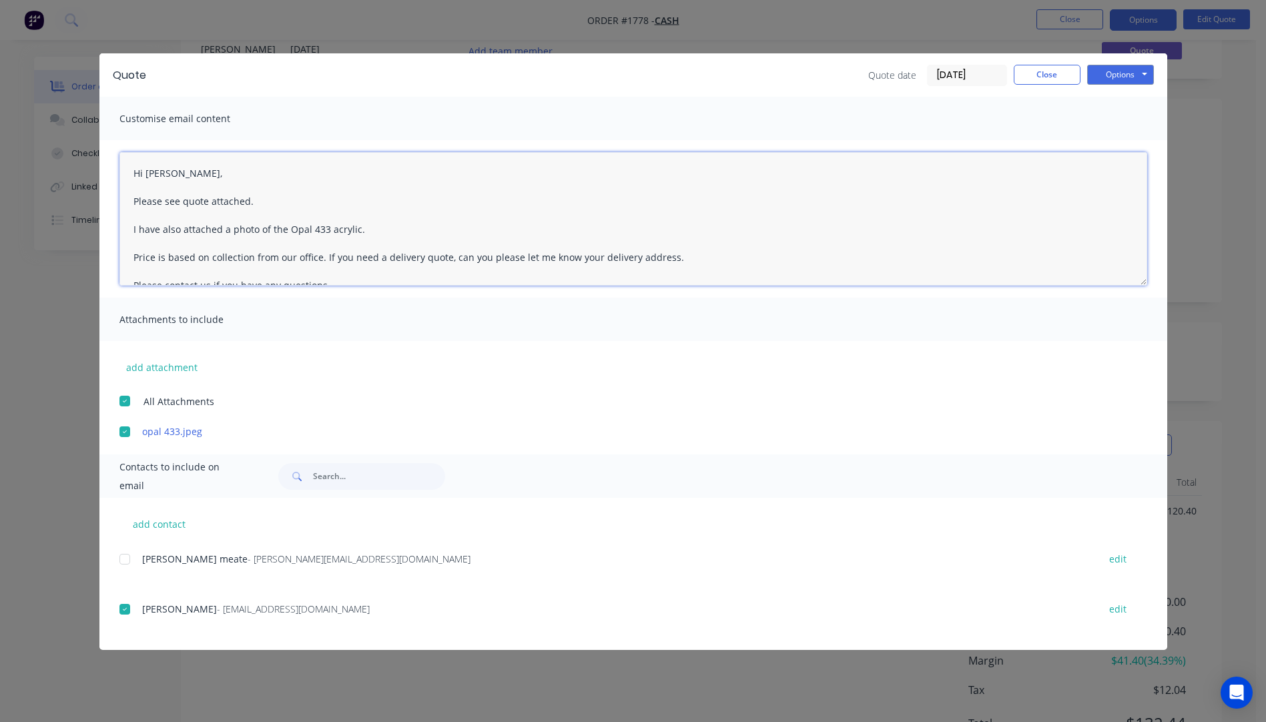
type textarea "Hi Lyn, Please see quote attached. I have also attached a photo of the Opal 433…"
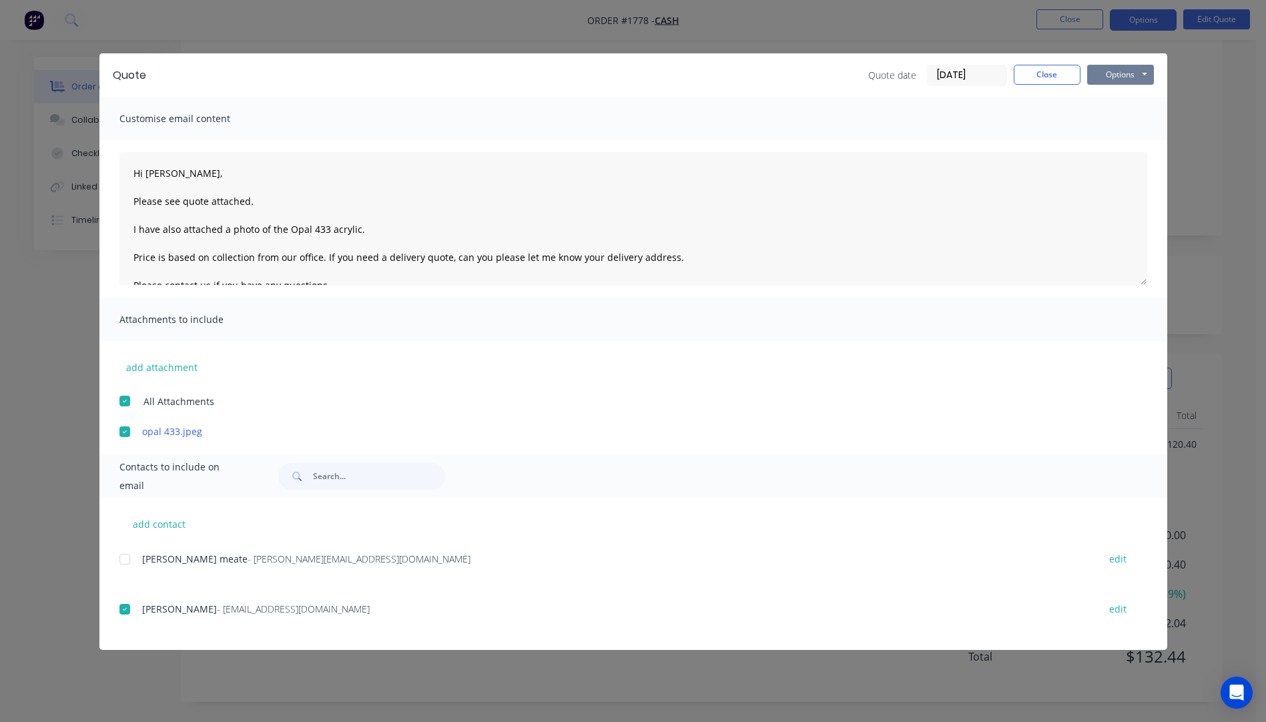
click at [1116, 77] on button "Options" at bounding box center [1120, 75] width 67 height 20
click at [1124, 139] on button "Email" at bounding box center [1129, 142] width 85 height 22
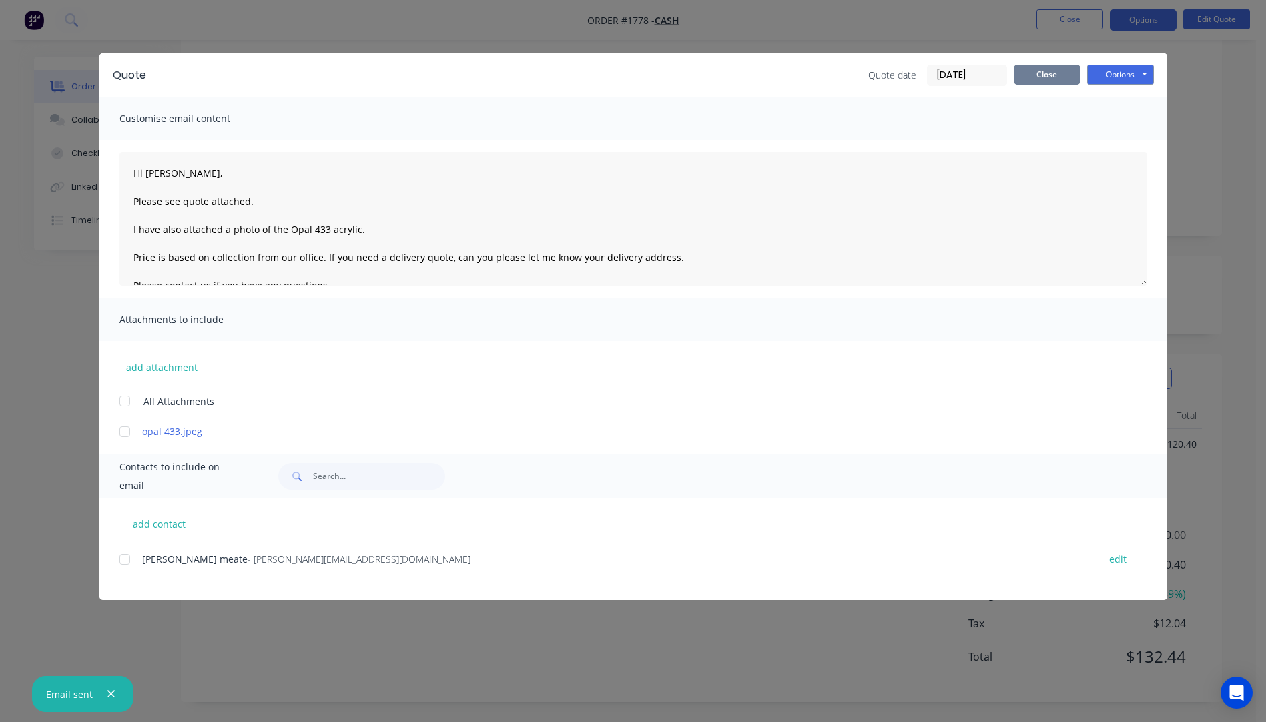
click at [1049, 80] on button "Close" at bounding box center [1047, 75] width 67 height 20
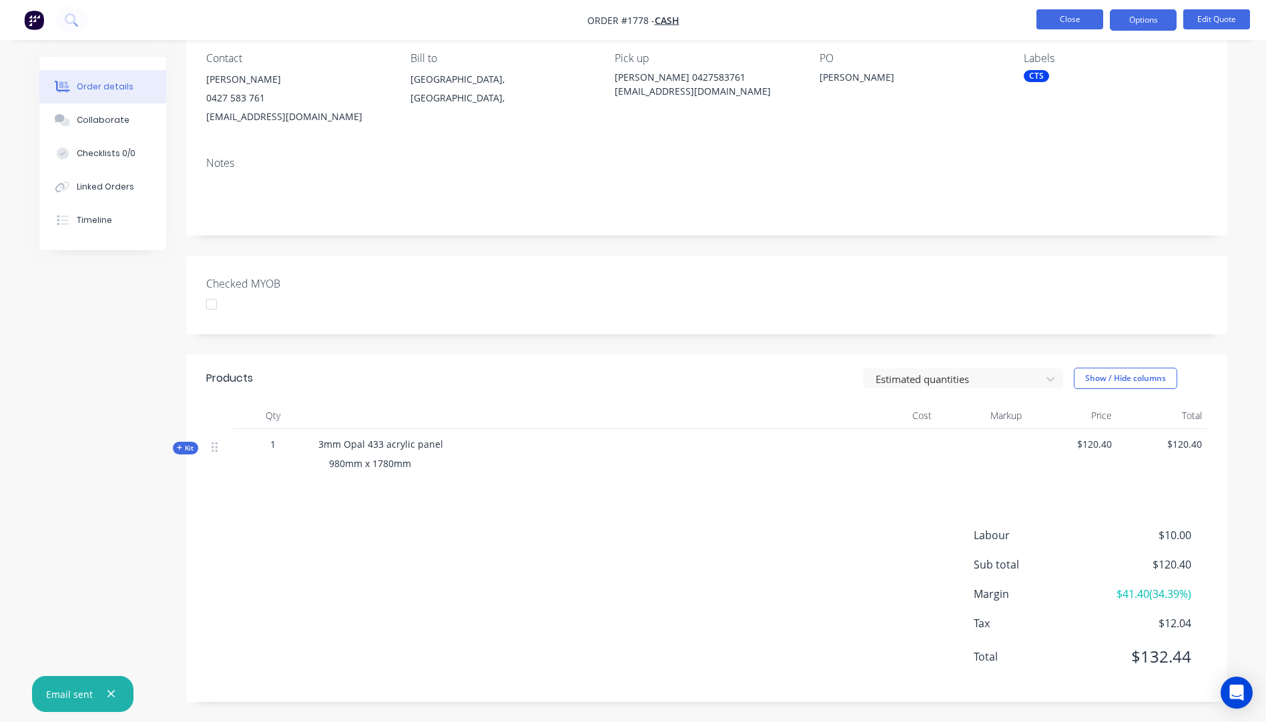
click at [1067, 25] on button "Close" at bounding box center [1069, 19] width 67 height 20
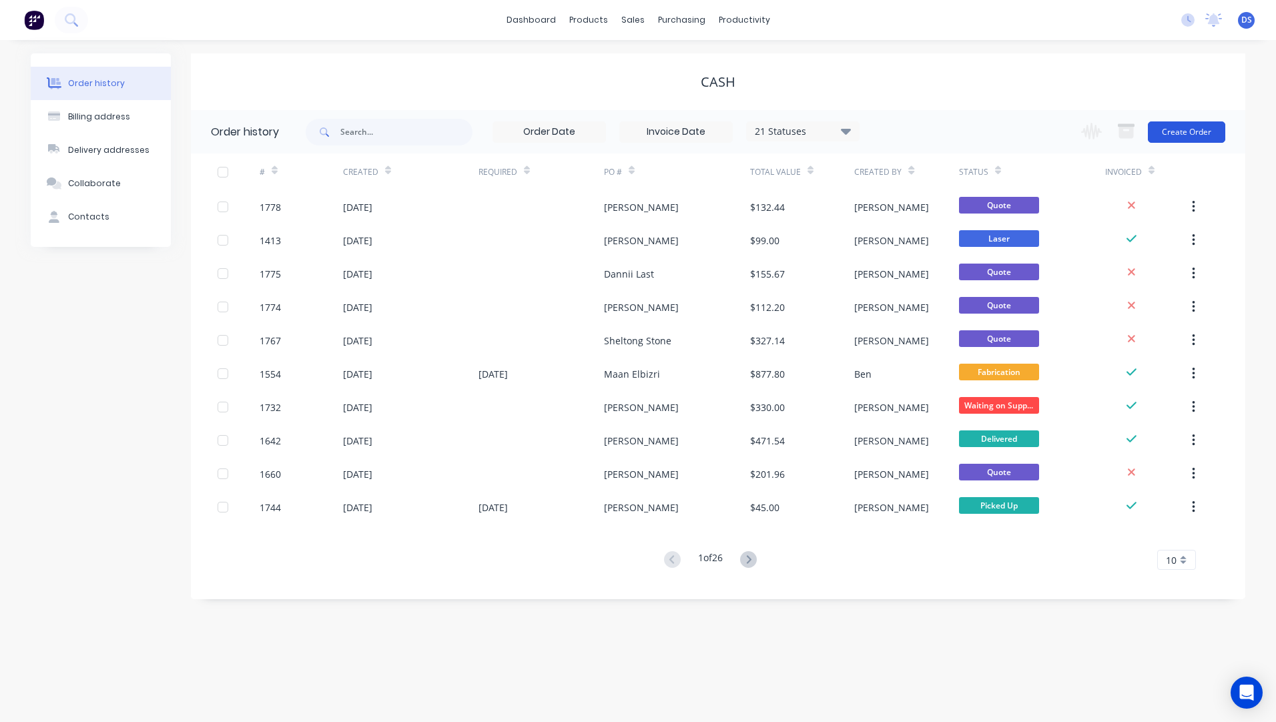
click at [1194, 126] on button "Create Order" at bounding box center [1186, 131] width 77 height 21
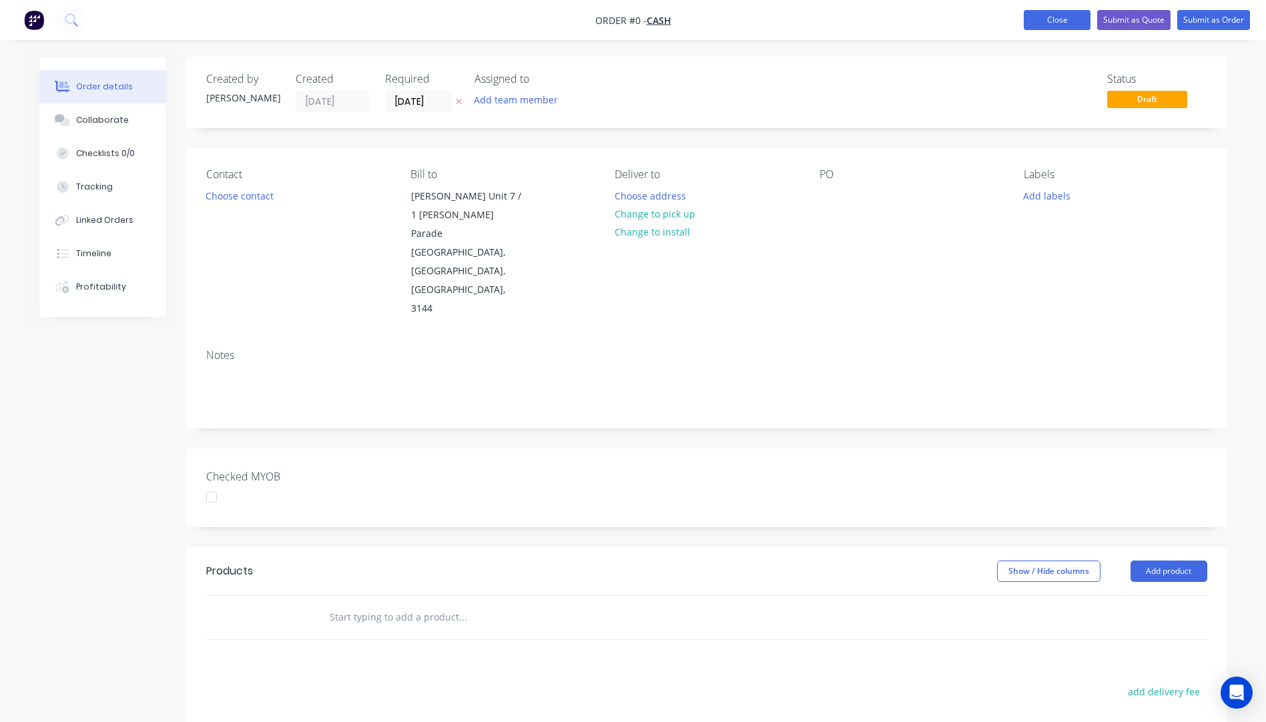
click at [1062, 18] on button "Close" at bounding box center [1057, 20] width 67 height 20
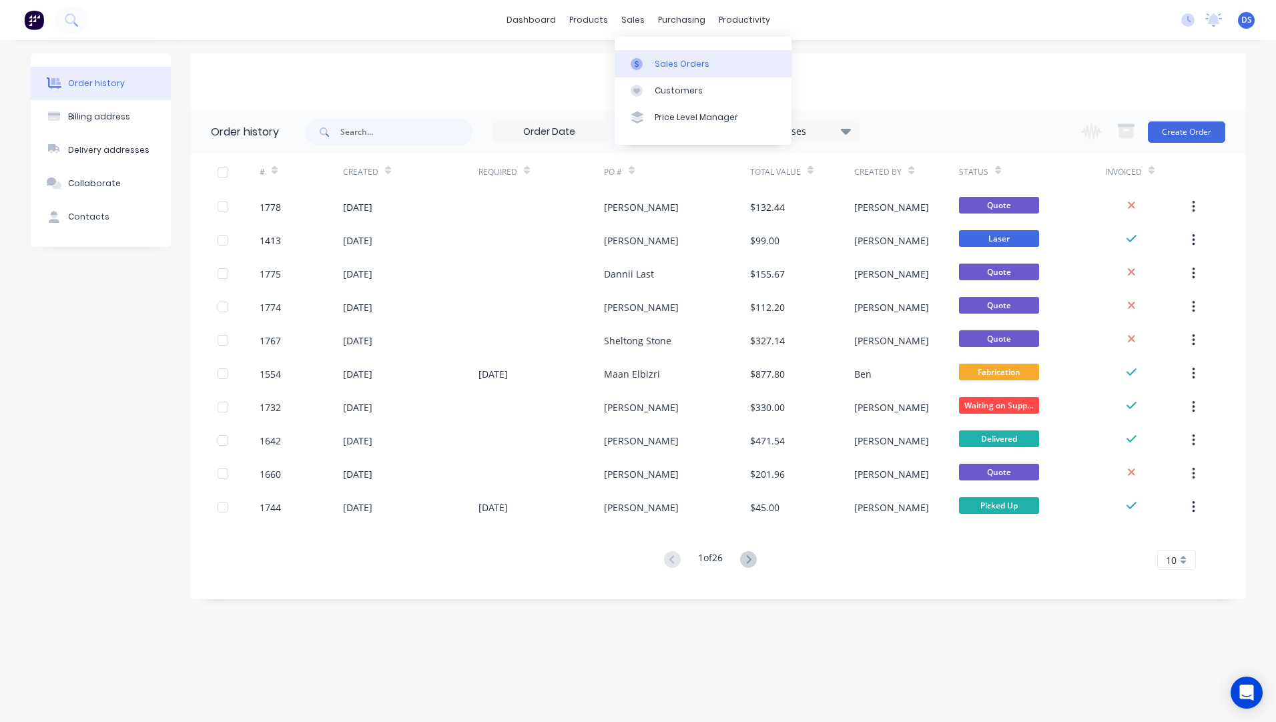
click at [667, 67] on div "Sales Orders" at bounding box center [682, 64] width 55 height 12
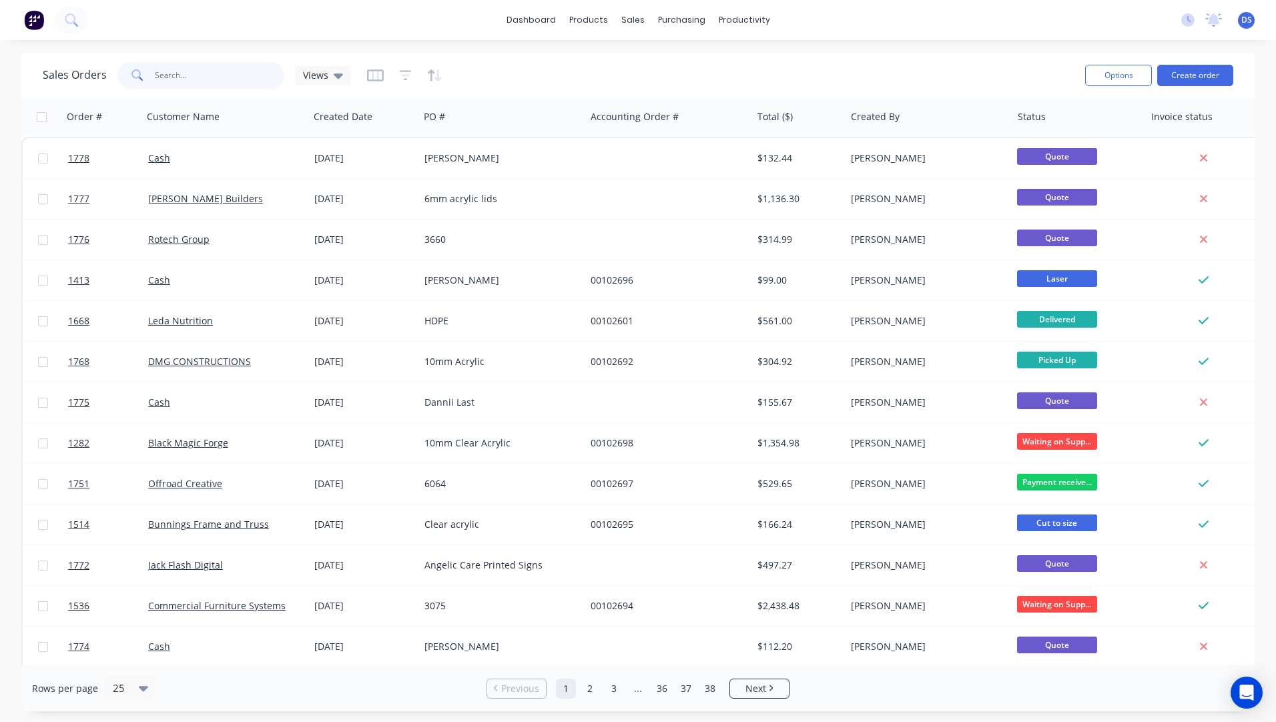
click at [203, 75] on input "text" at bounding box center [220, 75] width 130 height 27
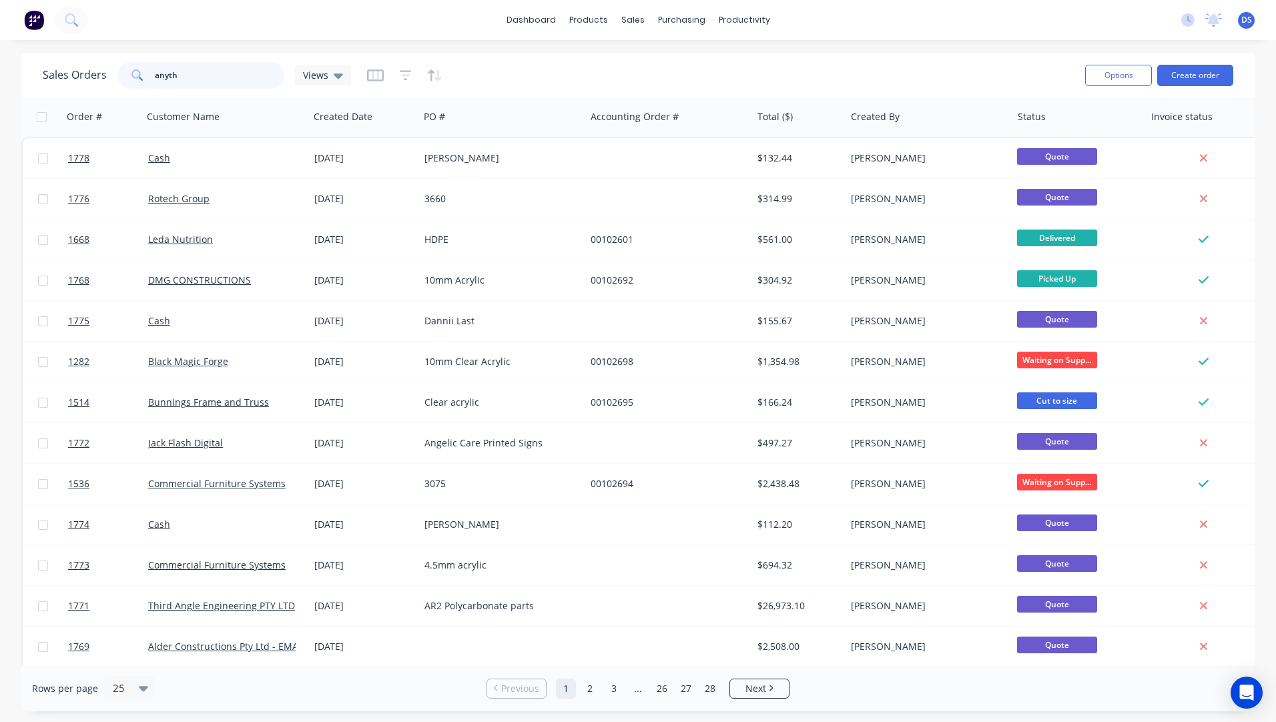
type input "anythi"
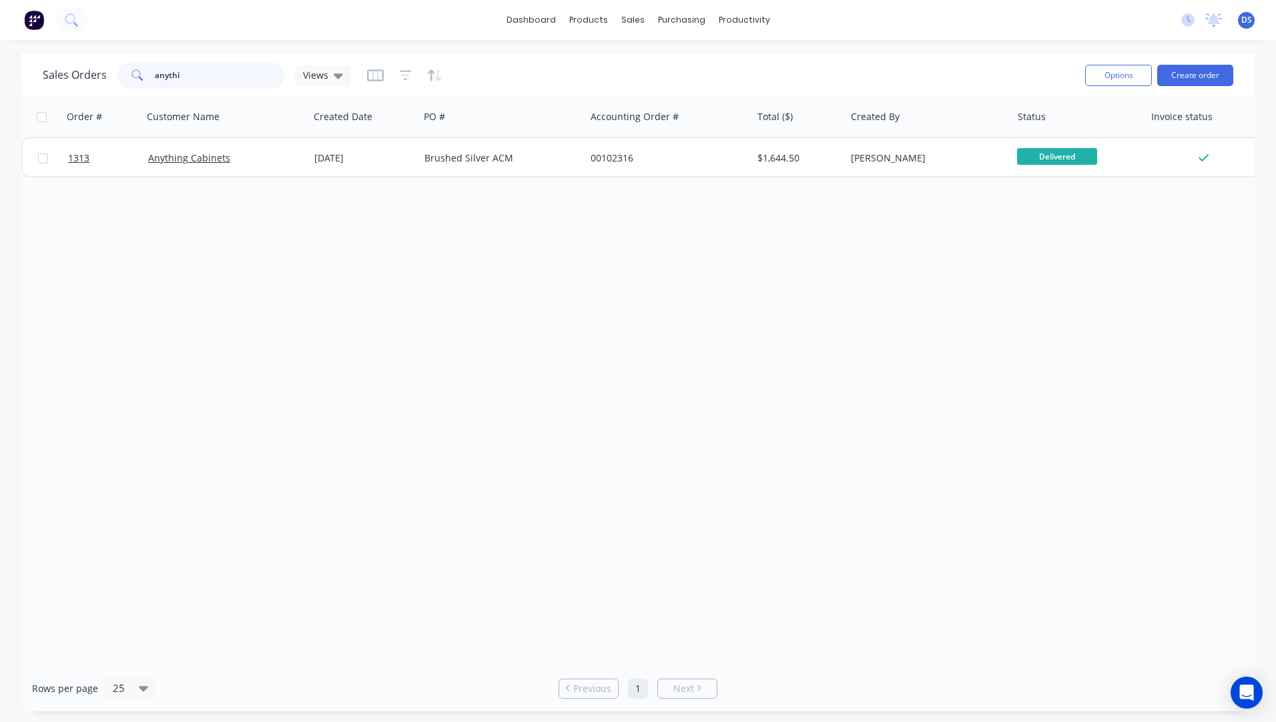
drag, startPoint x: 207, startPoint y: 73, endPoint x: 153, endPoint y: 73, distance: 54.0
click at [155, 73] on input "anythi" at bounding box center [220, 75] width 130 height 27
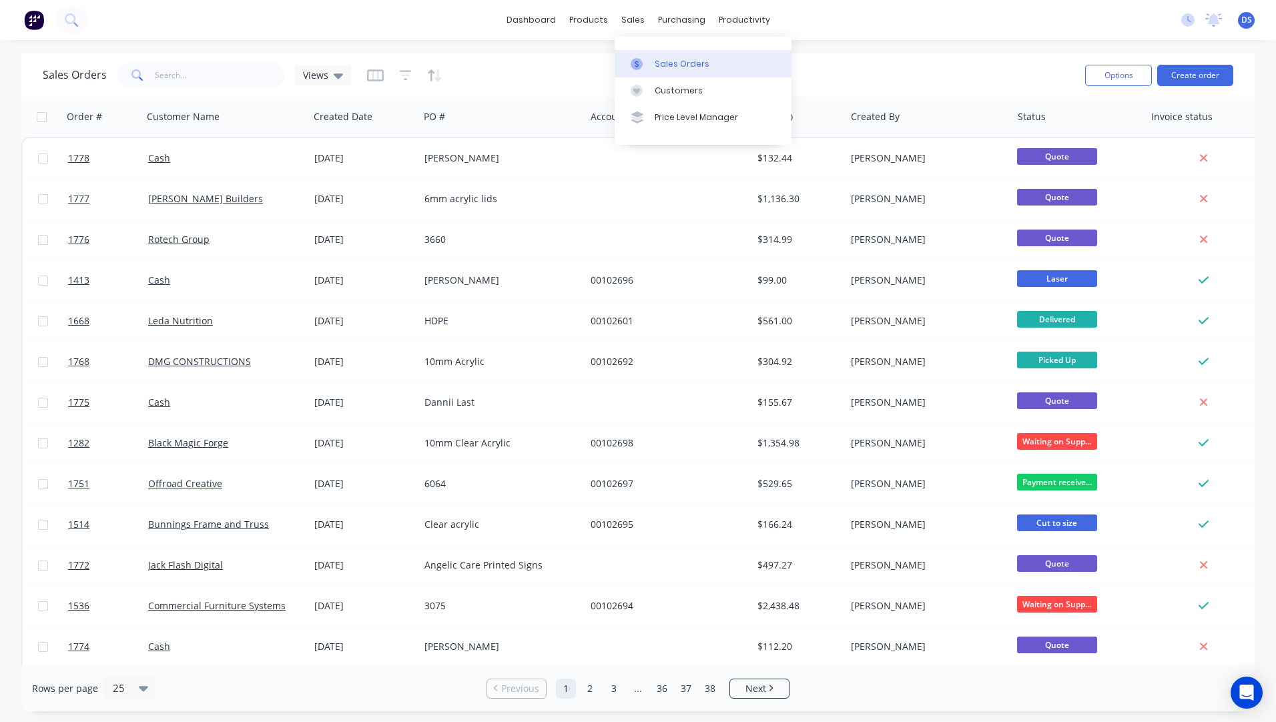
click at [660, 67] on div "Sales Orders" at bounding box center [682, 64] width 55 height 12
click at [1194, 80] on button "Create order" at bounding box center [1195, 75] width 76 height 21
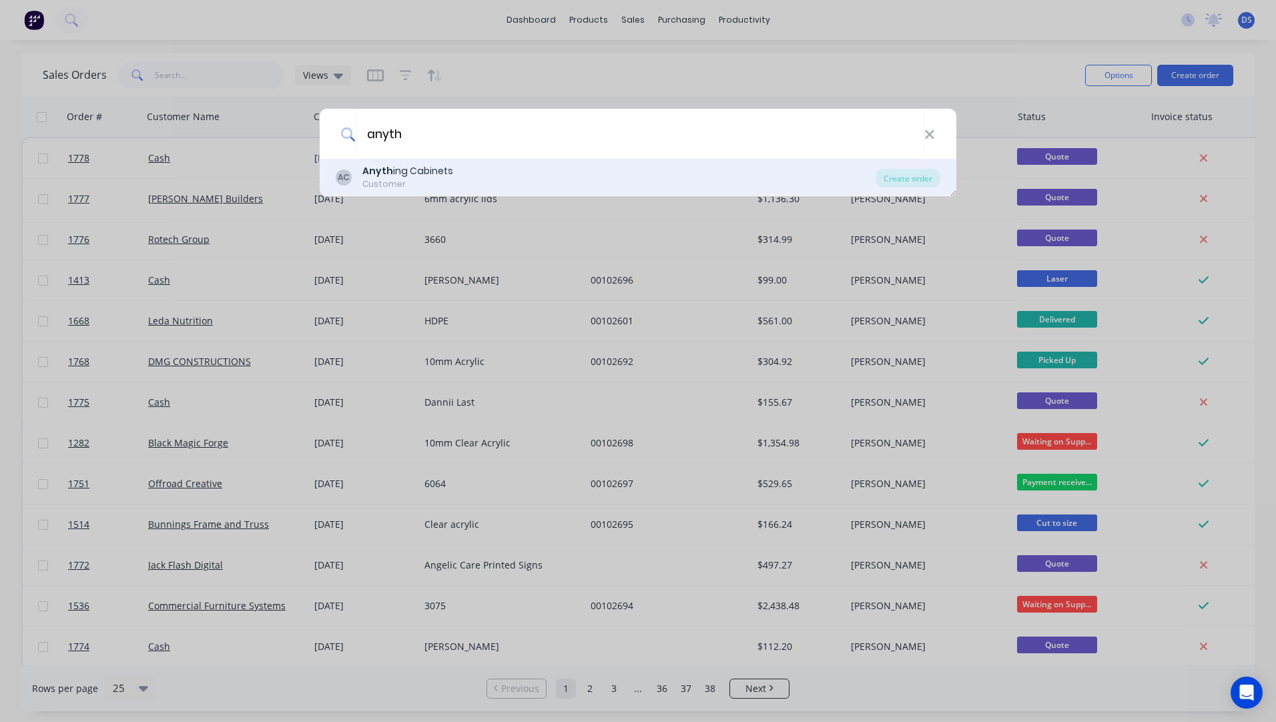
type input "anyth"
click at [399, 172] on div "Anyth ing Cabinets" at bounding box center [407, 171] width 91 height 14
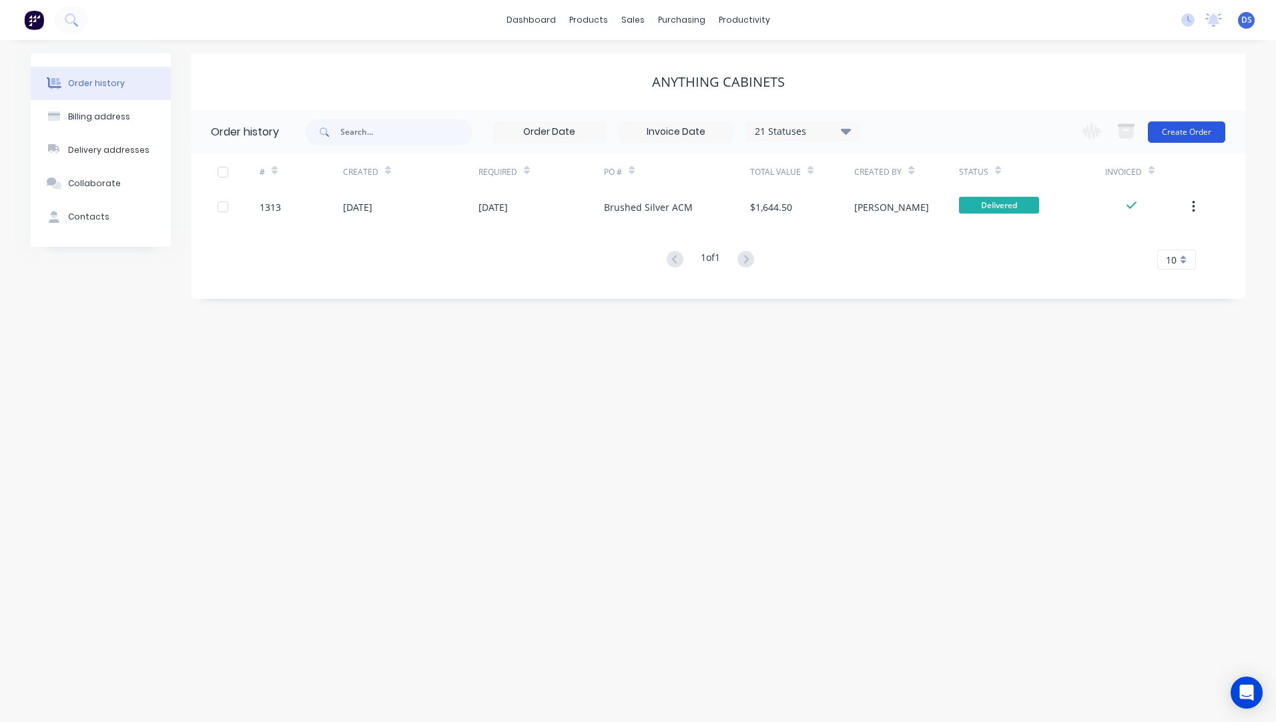
click at [1171, 135] on button "Create Order" at bounding box center [1186, 131] width 77 height 21
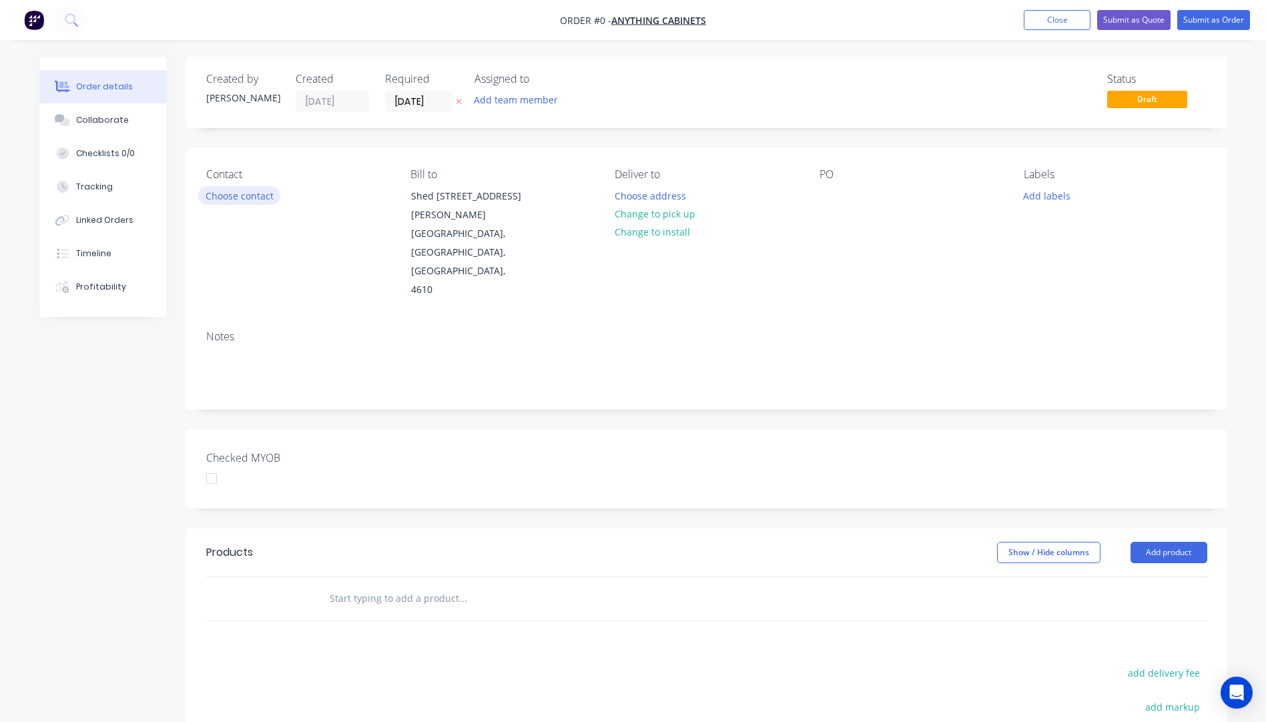
click at [250, 196] on button "Choose contact" at bounding box center [239, 195] width 82 height 18
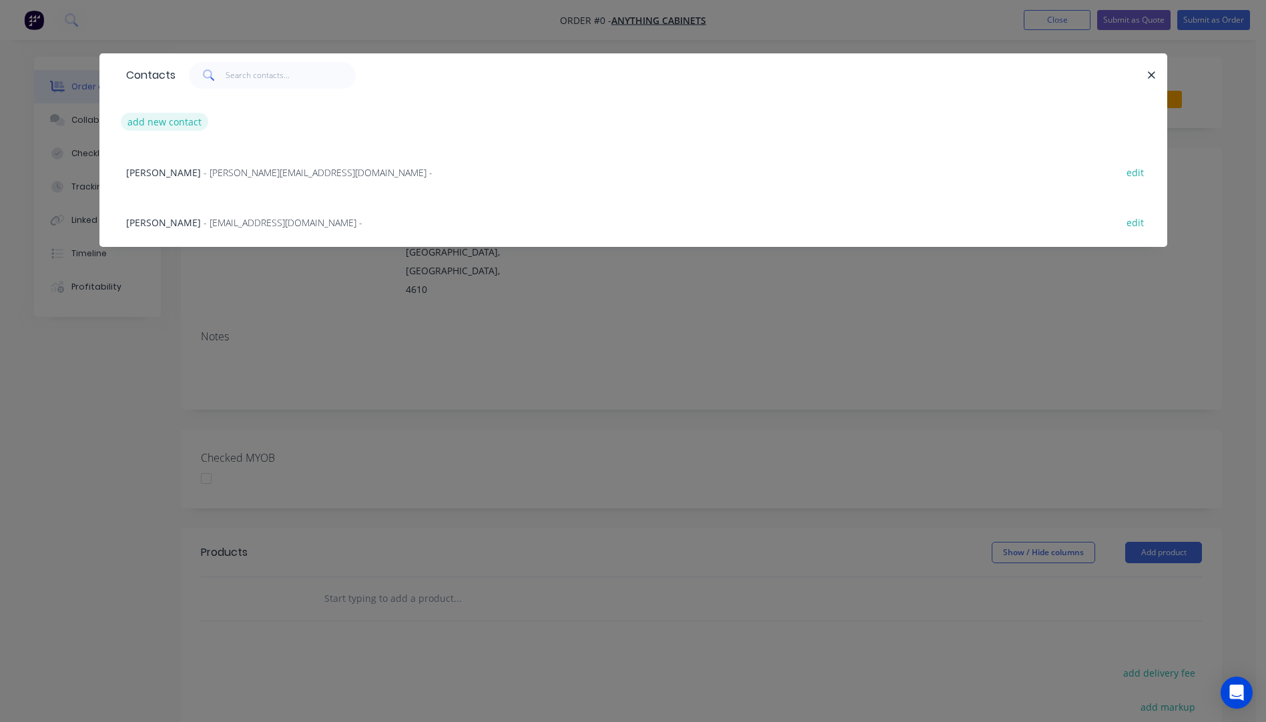
click at [169, 119] on button "add new contact" at bounding box center [165, 122] width 88 height 18
select select "AU"
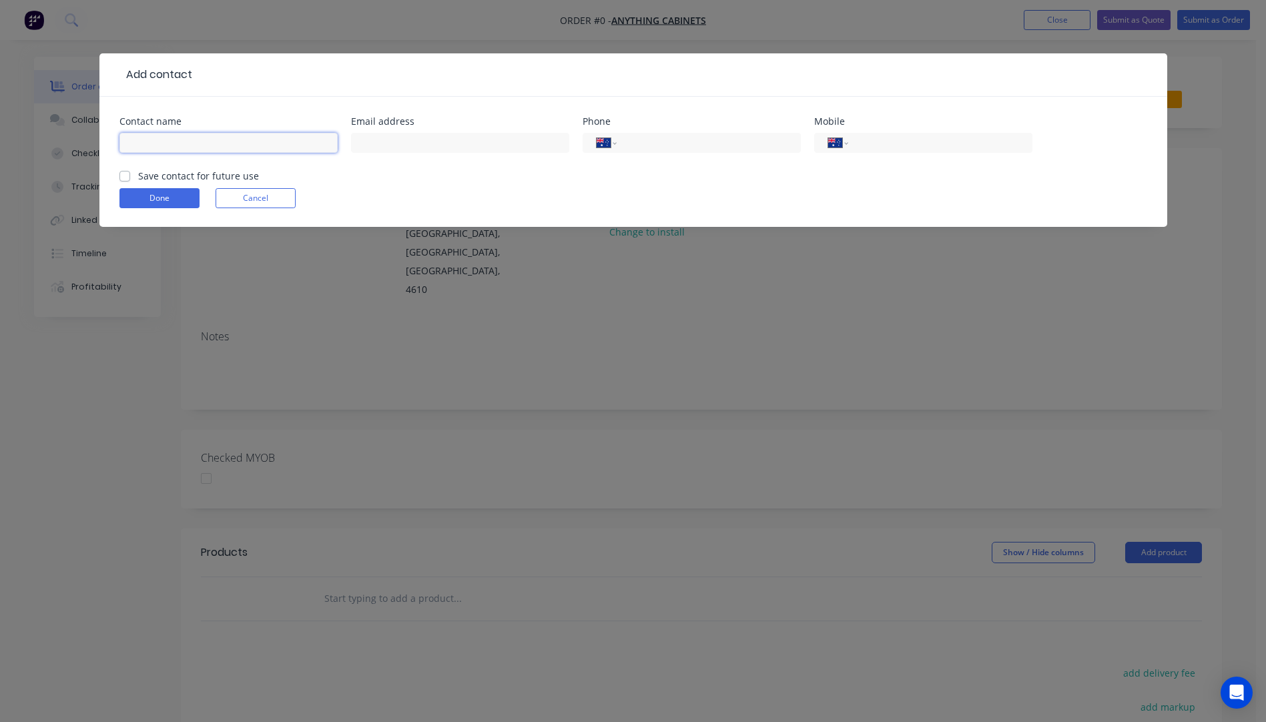
paste input "Nicole Hartwich admin@anythingcabinets.com.au +6143326111"
drag, startPoint x: 333, startPoint y: 143, endPoint x: 272, endPoint y: 145, distance: 61.4
click at [272, 145] on input "Nicole Hartwich admin@anythingcabinets.com.au +6143326111" at bounding box center [228, 143] width 218 height 20
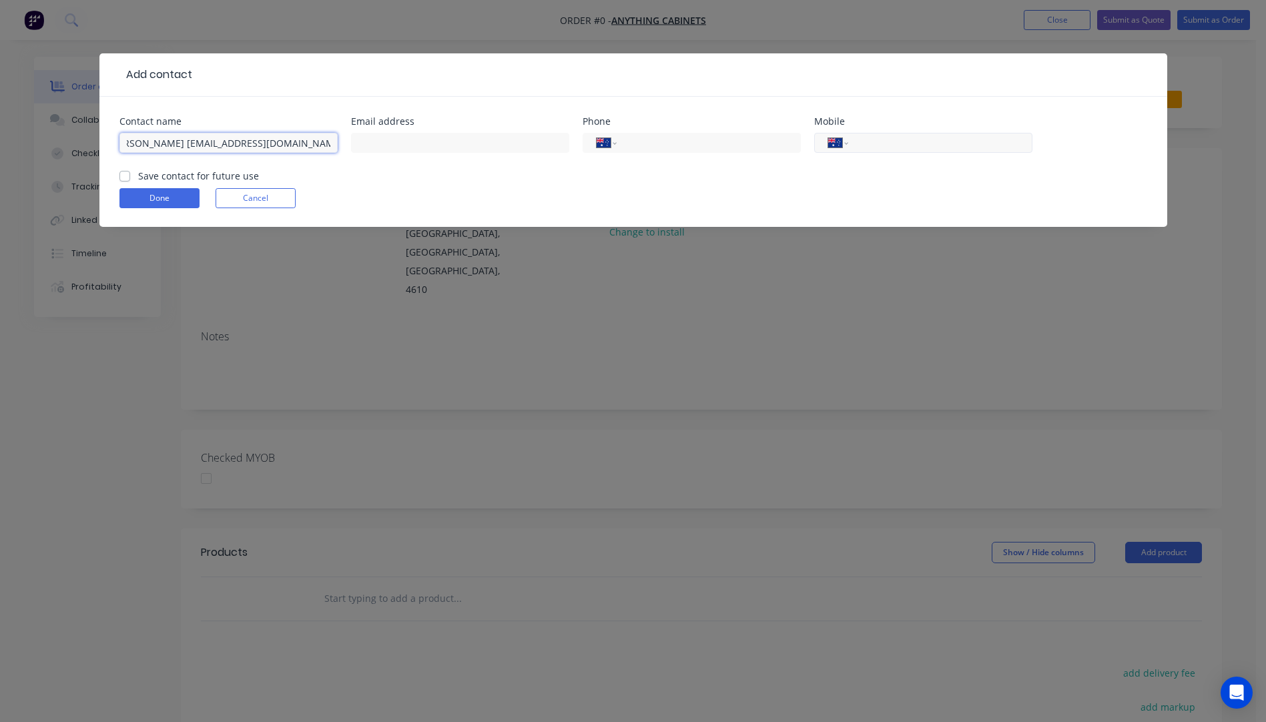
type input "Nicole Hartwich admin@anythingcabinets.com.au"
paste input "43326111"
type input "43326111"
click at [330, 143] on input "Nicole Hartwich admin@anythingcabinets.com.au" at bounding box center [228, 143] width 218 height 20
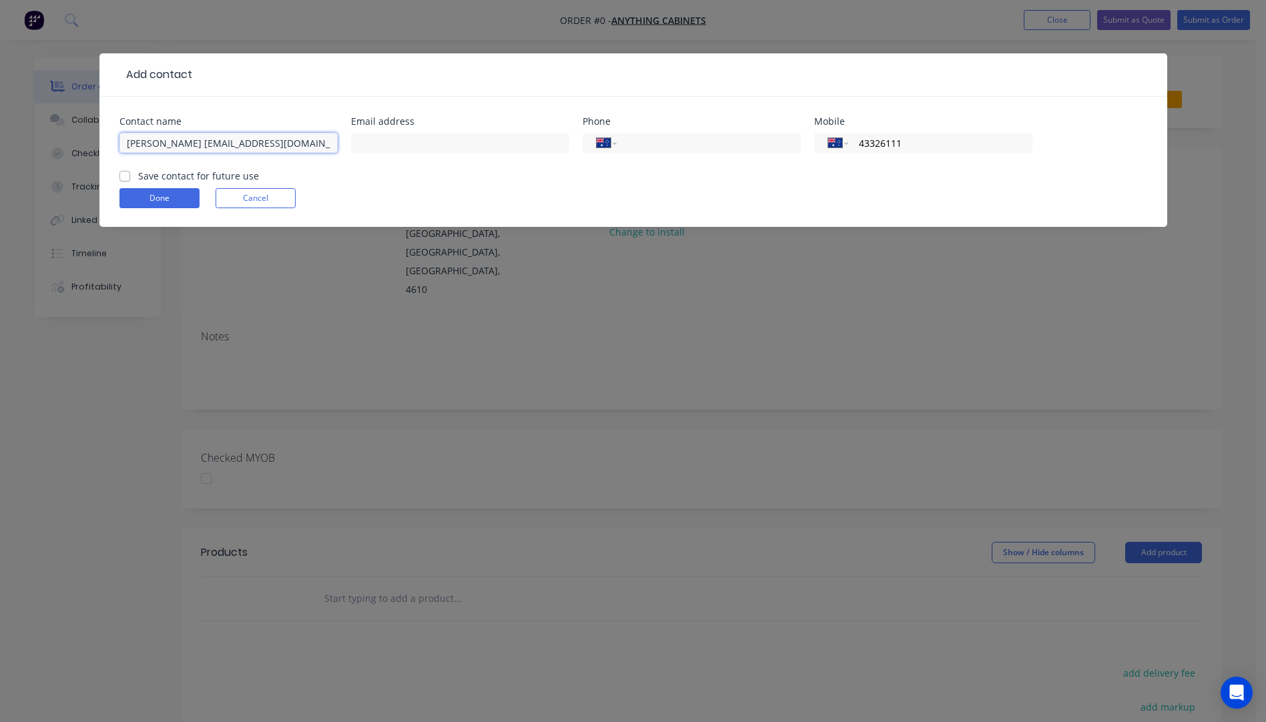
click at [334, 141] on input "Nicole Hartwich admin@anythingcabinets.com.au" at bounding box center [228, 143] width 218 height 20
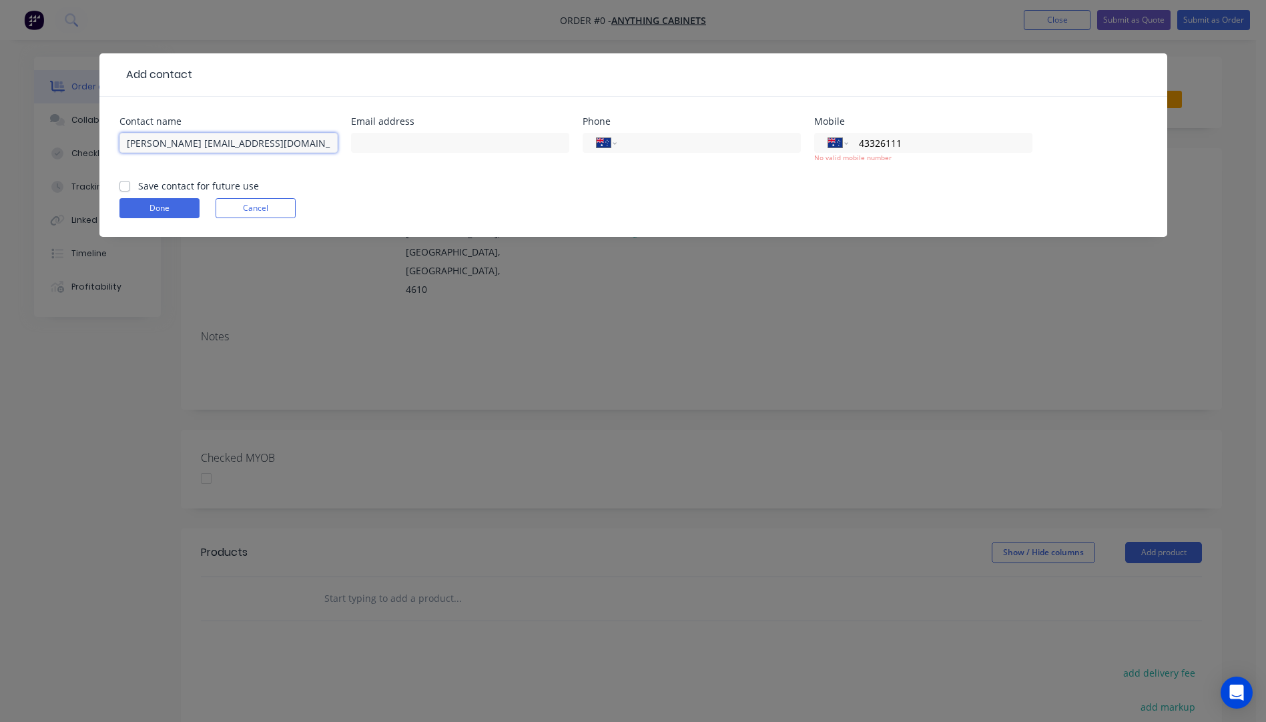
click at [332, 142] on input "Nicole Hartwich admin@anythingcabinets.com.au" at bounding box center [228, 143] width 218 height 20
click at [334, 142] on input "Nicole Hartwich admin@anythingcabinets.com.au" at bounding box center [228, 143] width 218 height 20
drag, startPoint x: 330, startPoint y: 143, endPoint x: 185, endPoint y: 144, distance: 144.8
click at [185, 144] on input "Nicole Hartwich admin@anythingcabinets.comau" at bounding box center [228, 143] width 218 height 20
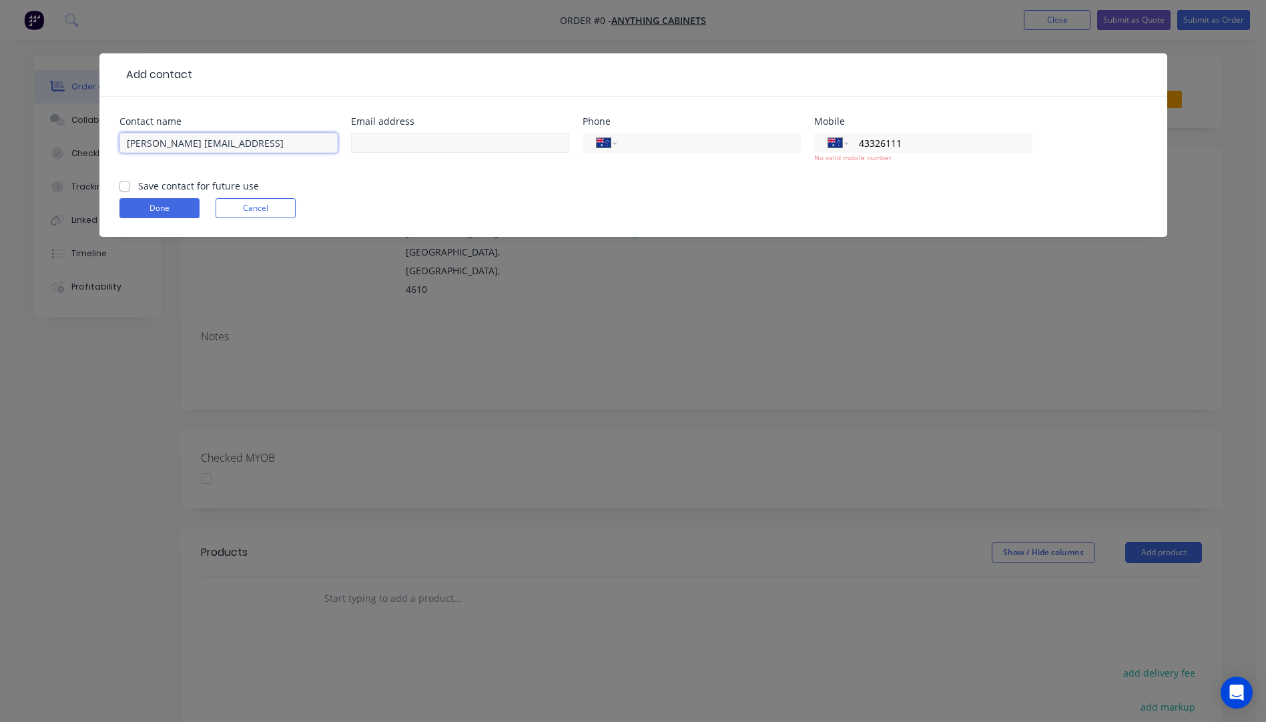
type input "Nicole Hartwich admin@anythingcabinets.comau"
drag, startPoint x: 384, startPoint y: 144, endPoint x: 322, endPoint y: 79, distance: 90.2
click at [322, 79] on div at bounding box center [669, 75] width 955 height 16
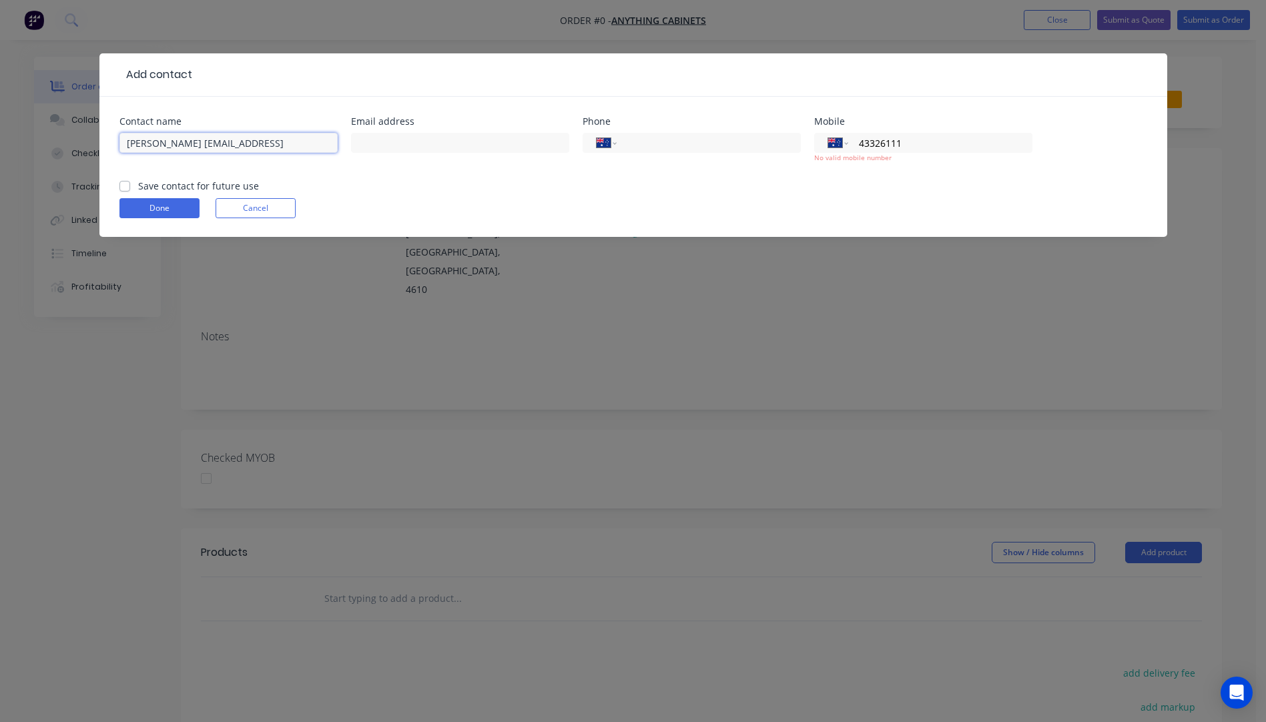
drag, startPoint x: 196, startPoint y: 145, endPoint x: 326, endPoint y: 148, distance: 129.5
click at [326, 148] on input "Nicole Hartwich admin@anythingcabinets.comau" at bounding box center [228, 143] width 218 height 20
paste input "admin@anythingcabinets.comau"
type input "admin@anythingcabinets.comau"
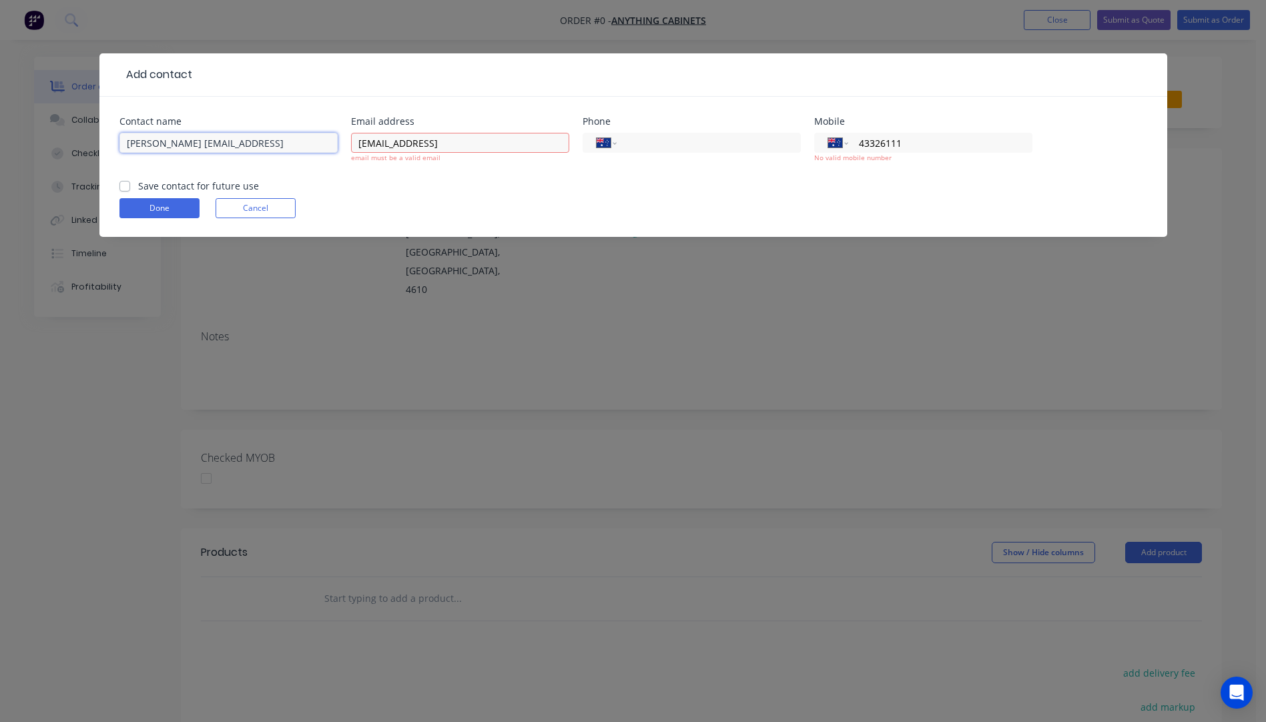
scroll to position [0, 15]
drag, startPoint x: 195, startPoint y: 143, endPoint x: 330, endPoint y: 140, distance: 134.8
click at [330, 140] on input "Nicole Hartwich admin@anythingcabinets.comau" at bounding box center [228, 143] width 218 height 20
type input "Nicole Hartwich"
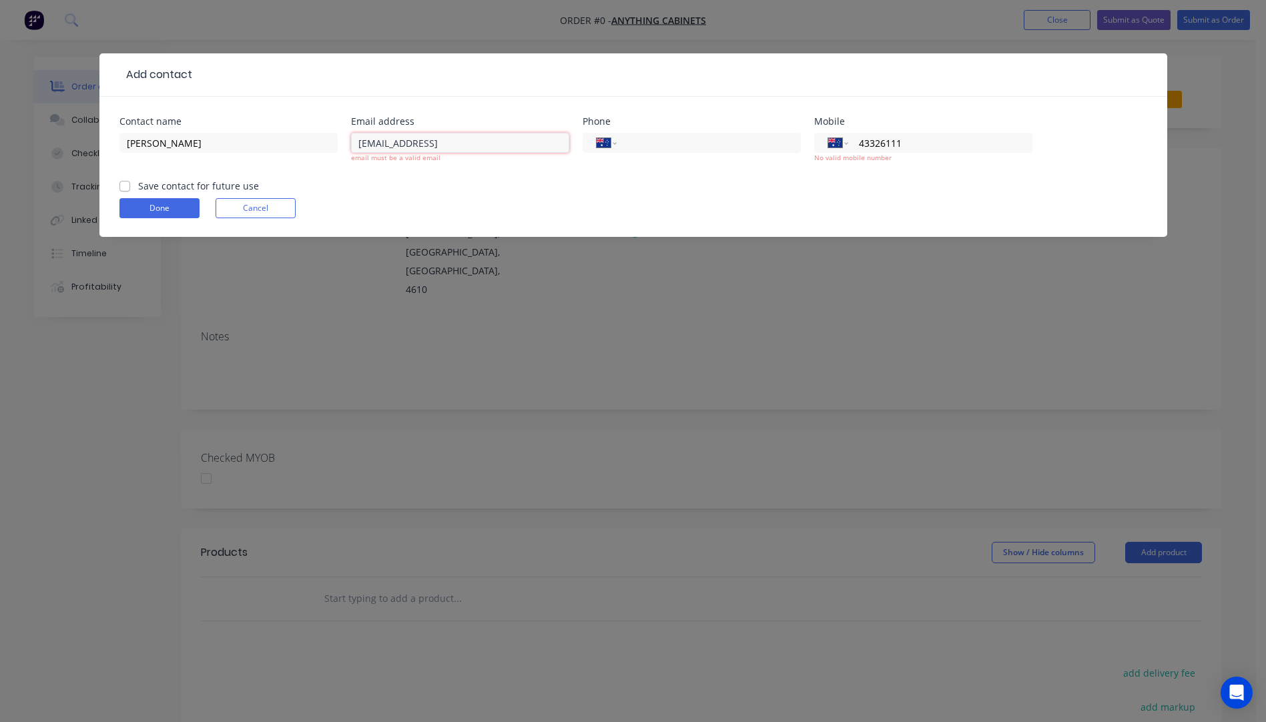
click at [515, 139] on input "admin@anythingcabinets.comau" at bounding box center [460, 143] width 218 height 20
type input "admin@anythingcabinets.comau"
click at [169, 209] on button "Done" at bounding box center [159, 208] width 80 height 20
click at [860, 142] on input "43326111" at bounding box center [937, 142] width 160 height 15
click at [177, 214] on button "Done" at bounding box center [159, 208] width 80 height 20
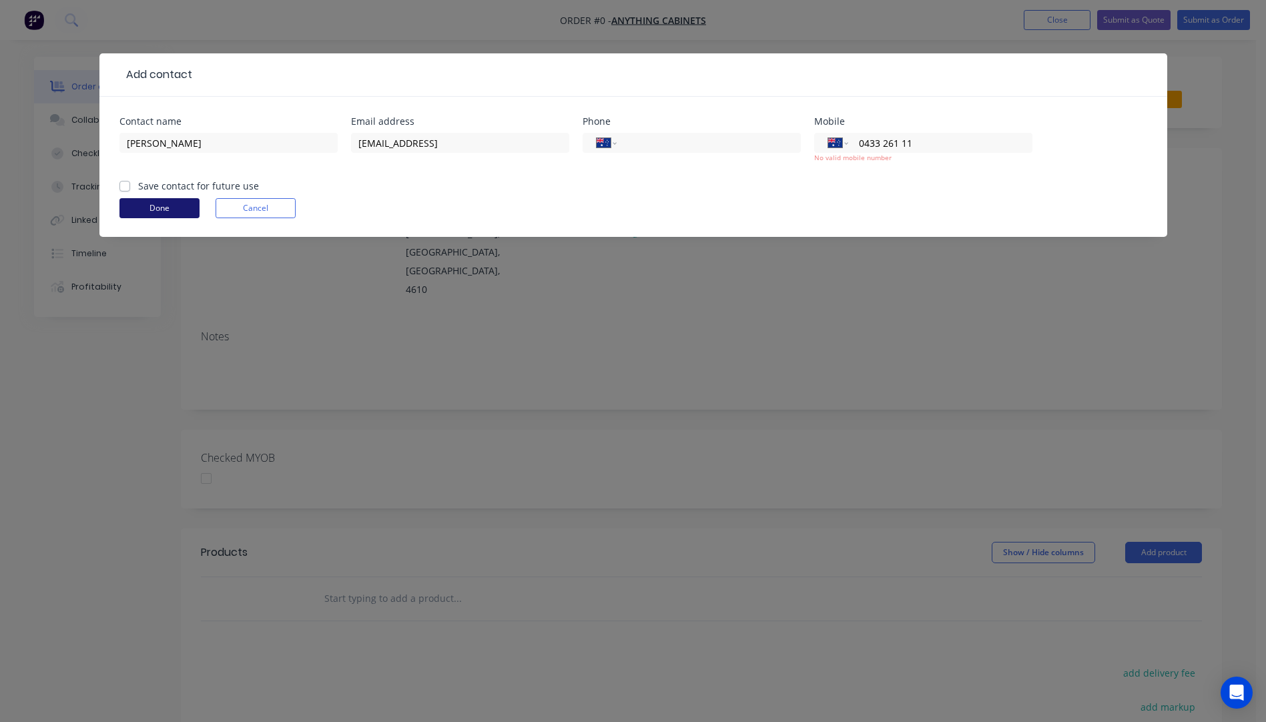
click at [177, 214] on button "Done" at bounding box center [159, 208] width 80 height 20
click at [922, 142] on input "0433 261 11" at bounding box center [937, 142] width 160 height 15
type input "0433 261 111"
drag, startPoint x: 924, startPoint y: 139, endPoint x: 859, endPoint y: 146, distance: 64.4
click at [859, 146] on input "0433 261 111" at bounding box center [937, 142] width 160 height 15
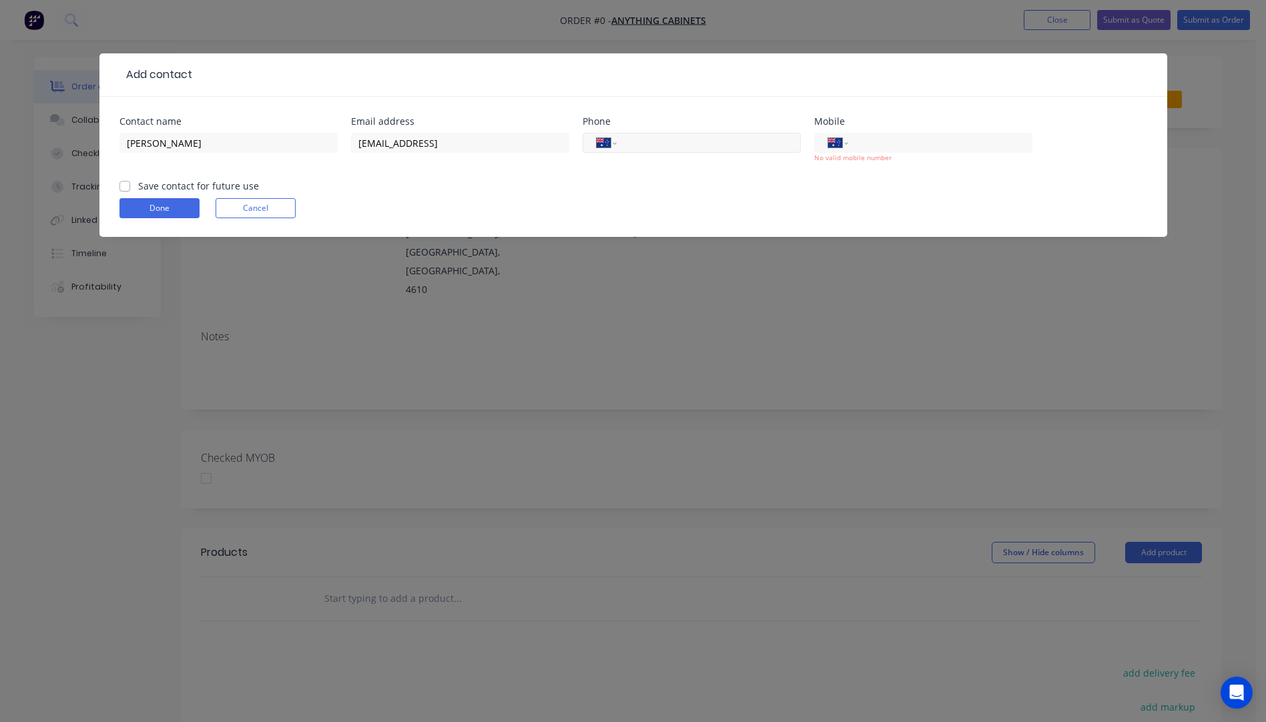
click at [629, 145] on input "tel" at bounding box center [706, 142] width 160 height 15
type input "(07) 4332 6111"
click at [177, 210] on button "Done" at bounding box center [159, 208] width 80 height 20
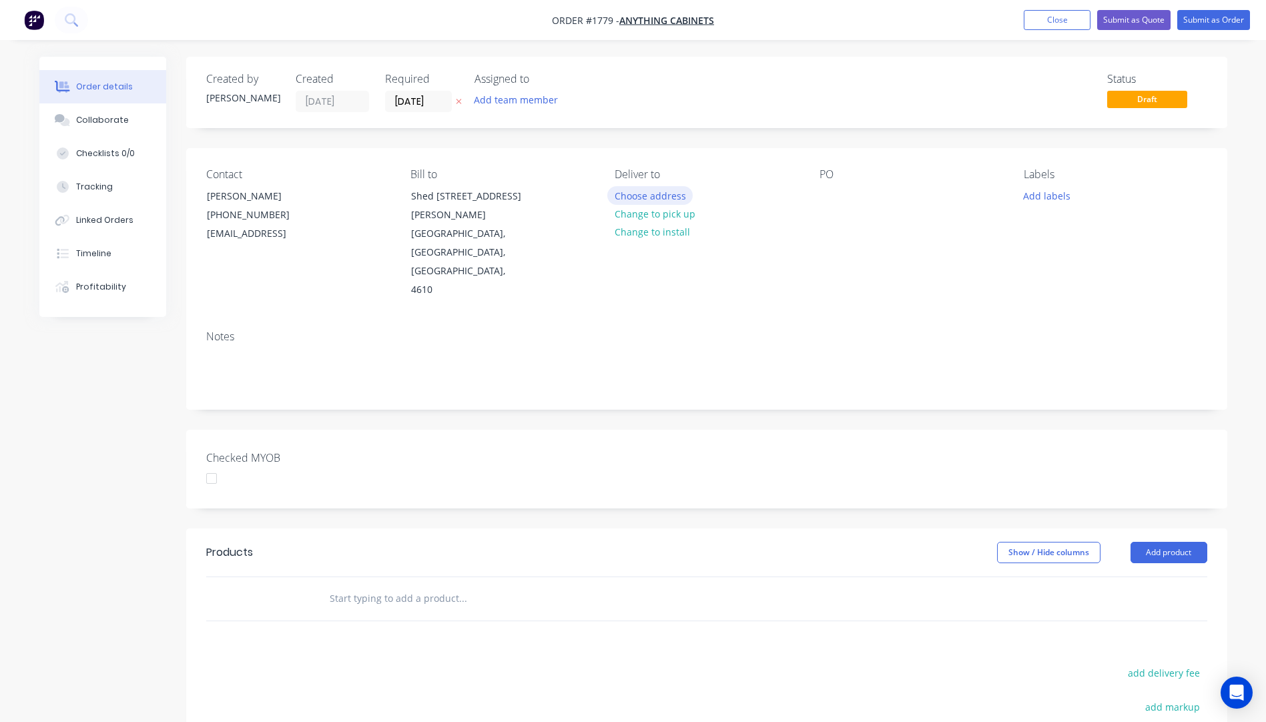
click at [643, 202] on button "Choose address" at bounding box center [649, 195] width 85 height 18
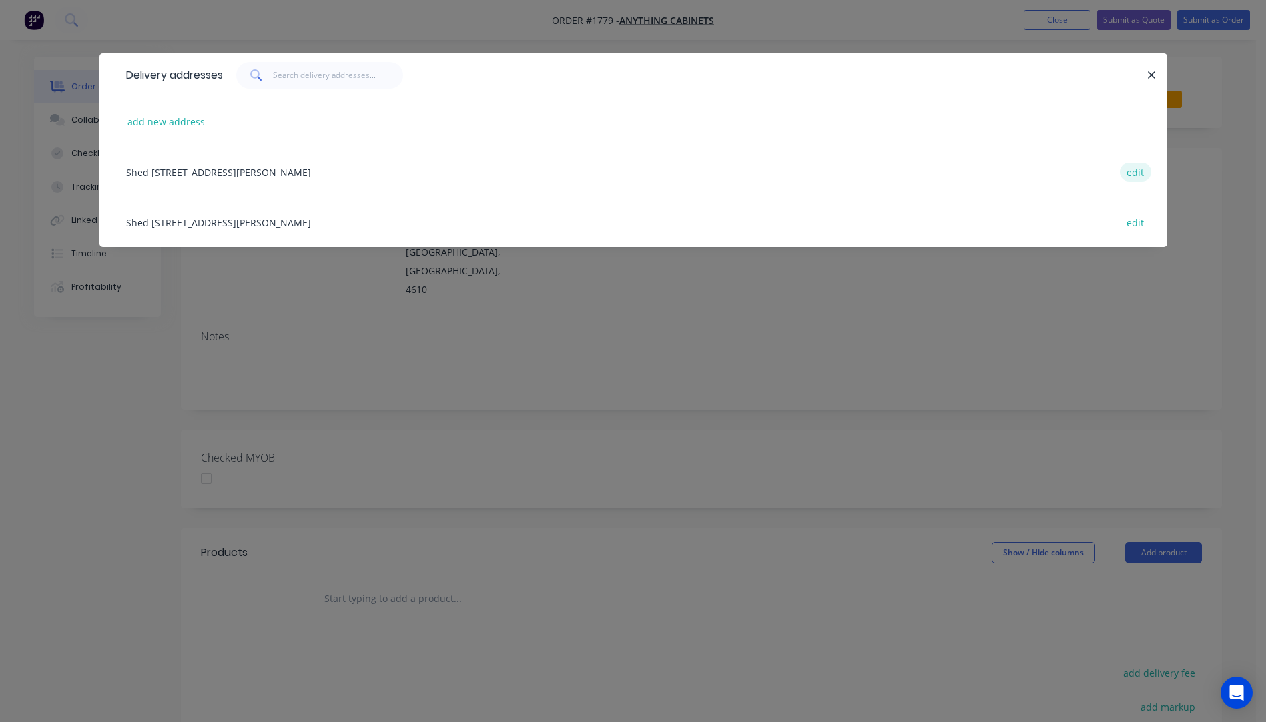
click at [1136, 171] on button "edit" at bounding box center [1135, 172] width 31 height 18
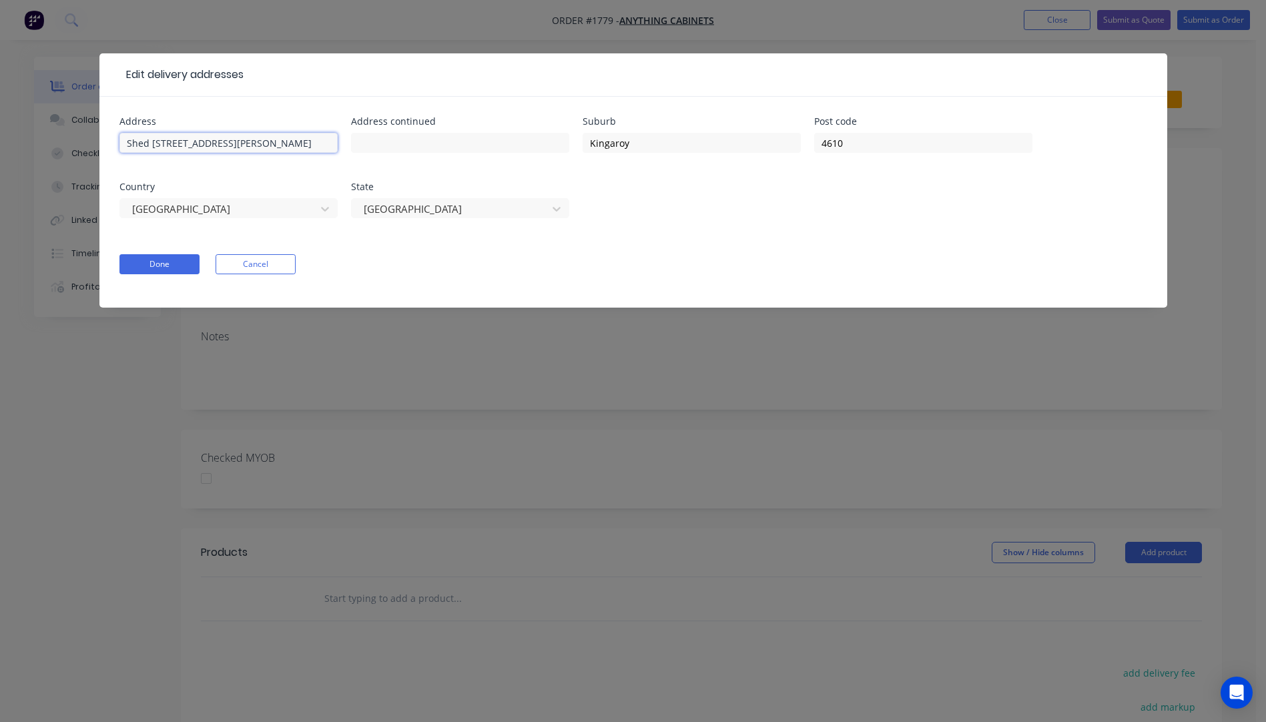
drag, startPoint x: 248, startPoint y: 146, endPoint x: 113, endPoint y: 146, distance: 134.8
click at [113, 146] on div "Address Shed 2/1 Youngman Street Address continued Suburb Kingaroy Post code 46…" at bounding box center [633, 202] width 1068 height 211
paste input "Shed 2/1 Youngman Street"
click at [143, 144] on input "text" at bounding box center [228, 143] width 218 height 20
click at [147, 266] on button "Done" at bounding box center [159, 264] width 80 height 20
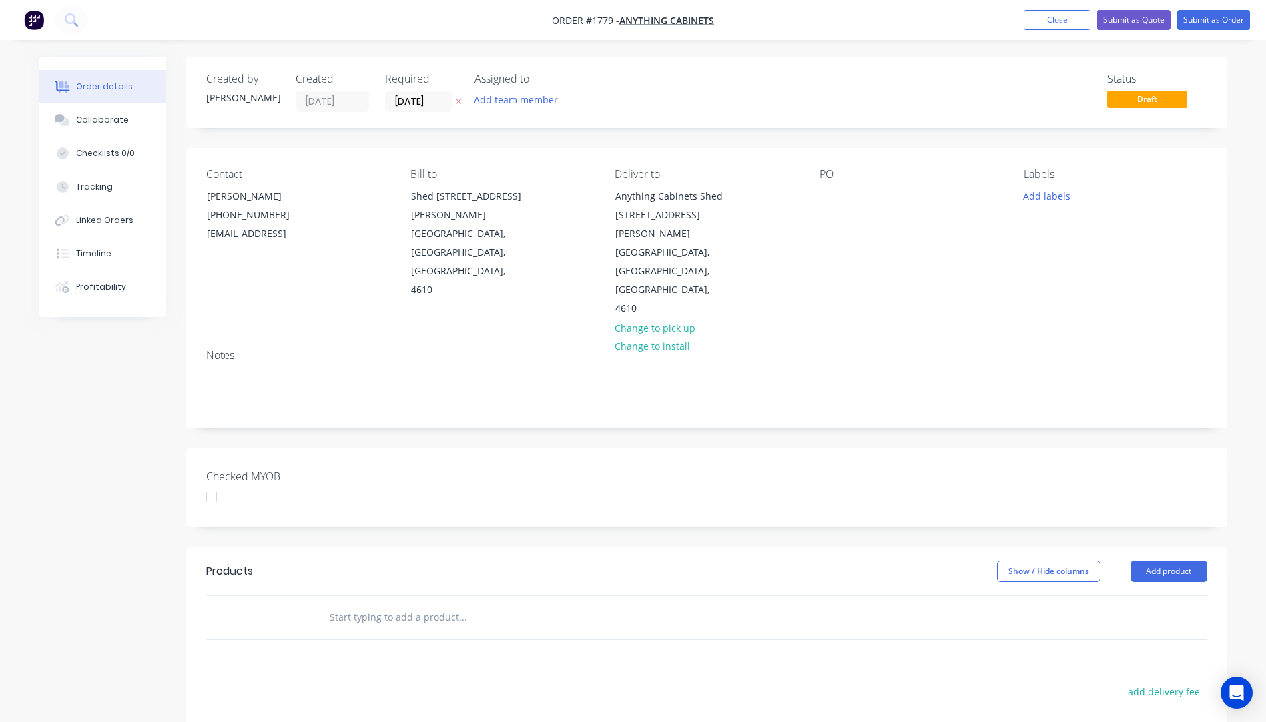
click at [461, 100] on icon "button" at bounding box center [459, 101] width 6 height 8
click at [831, 199] on div at bounding box center [829, 195] width 21 height 19
click at [833, 196] on div at bounding box center [829, 195] width 21 height 19
click at [1037, 195] on button "Add labels" at bounding box center [1046, 195] width 61 height 18
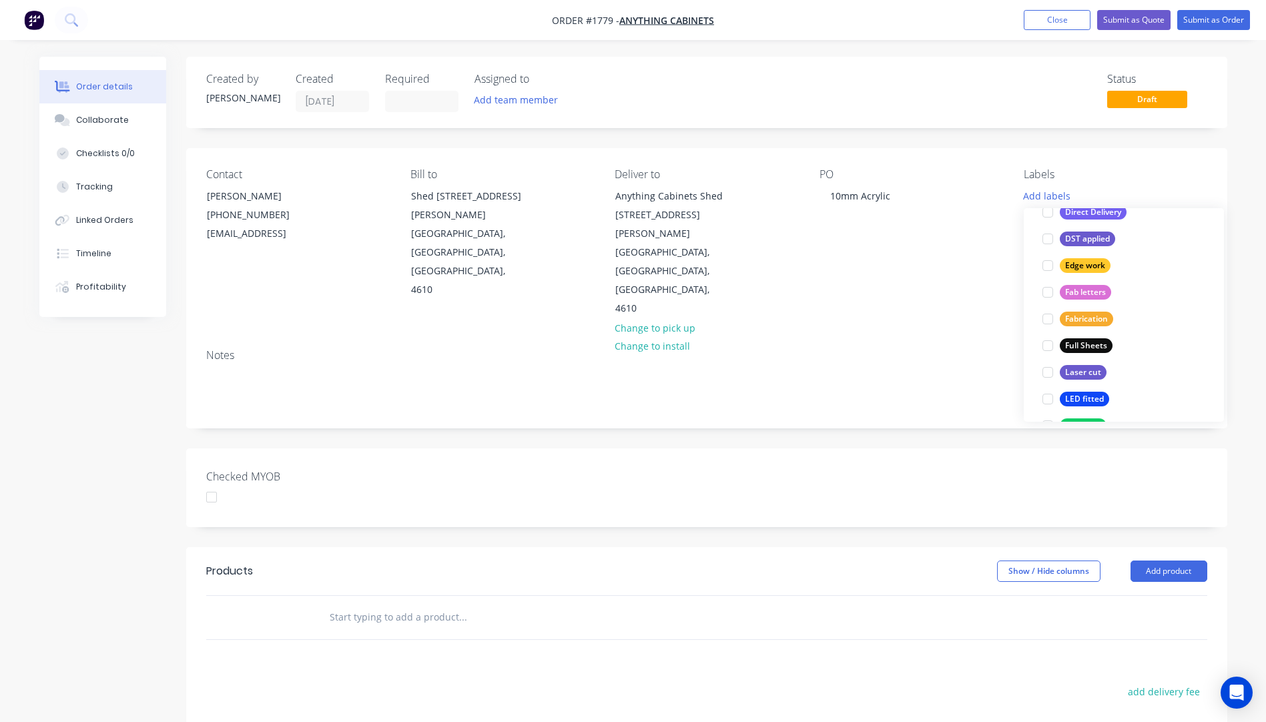
scroll to position [267, 0]
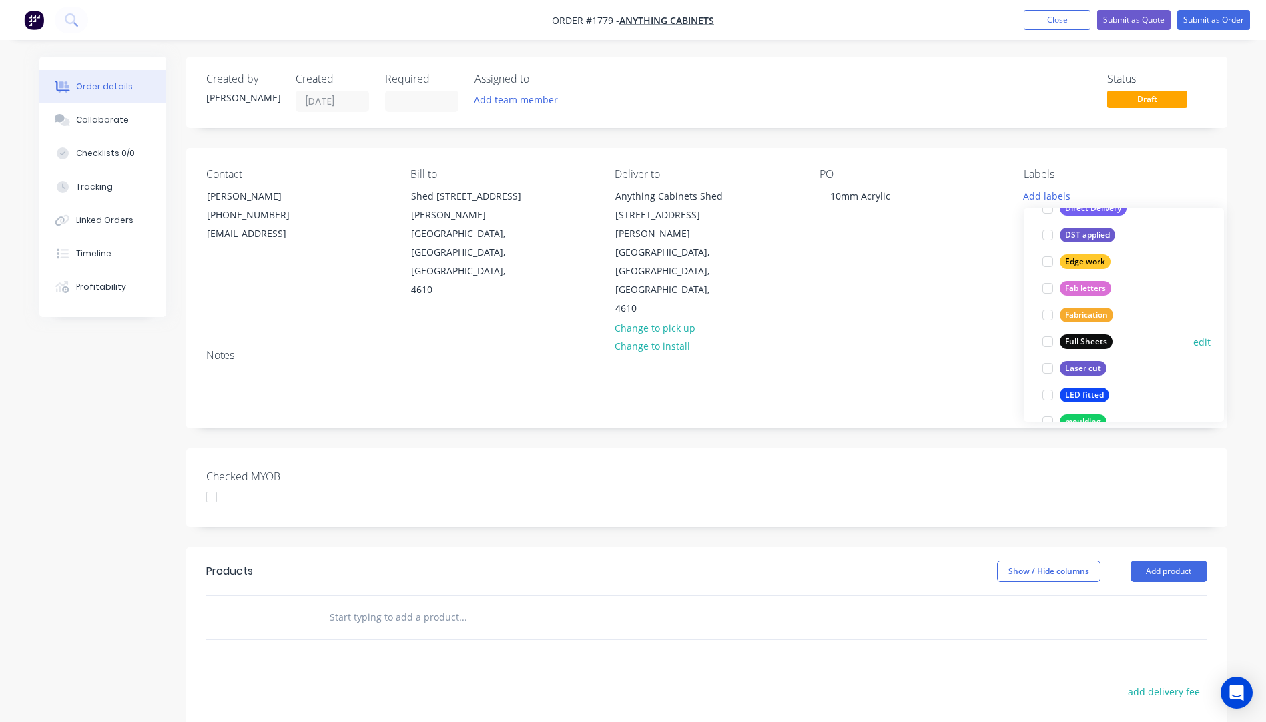
click at [1089, 349] on button "Full Sheets" at bounding box center [1077, 341] width 81 height 19
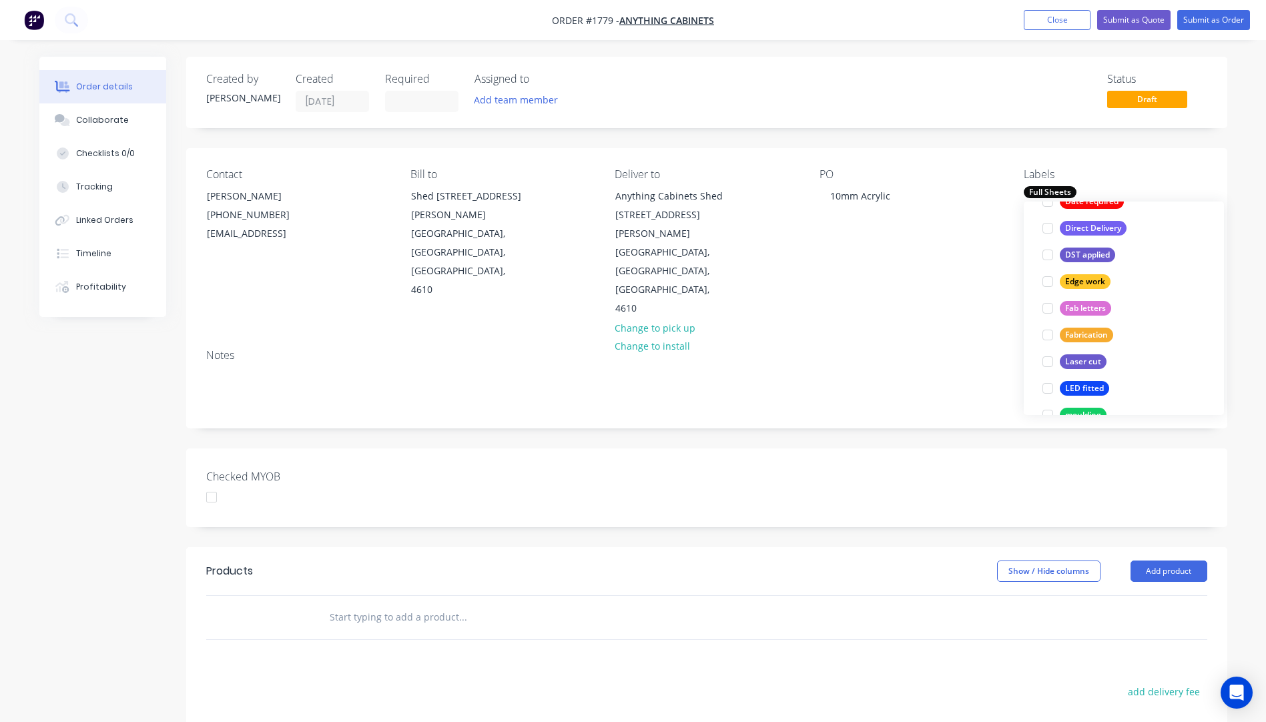
scroll to position [0, 0]
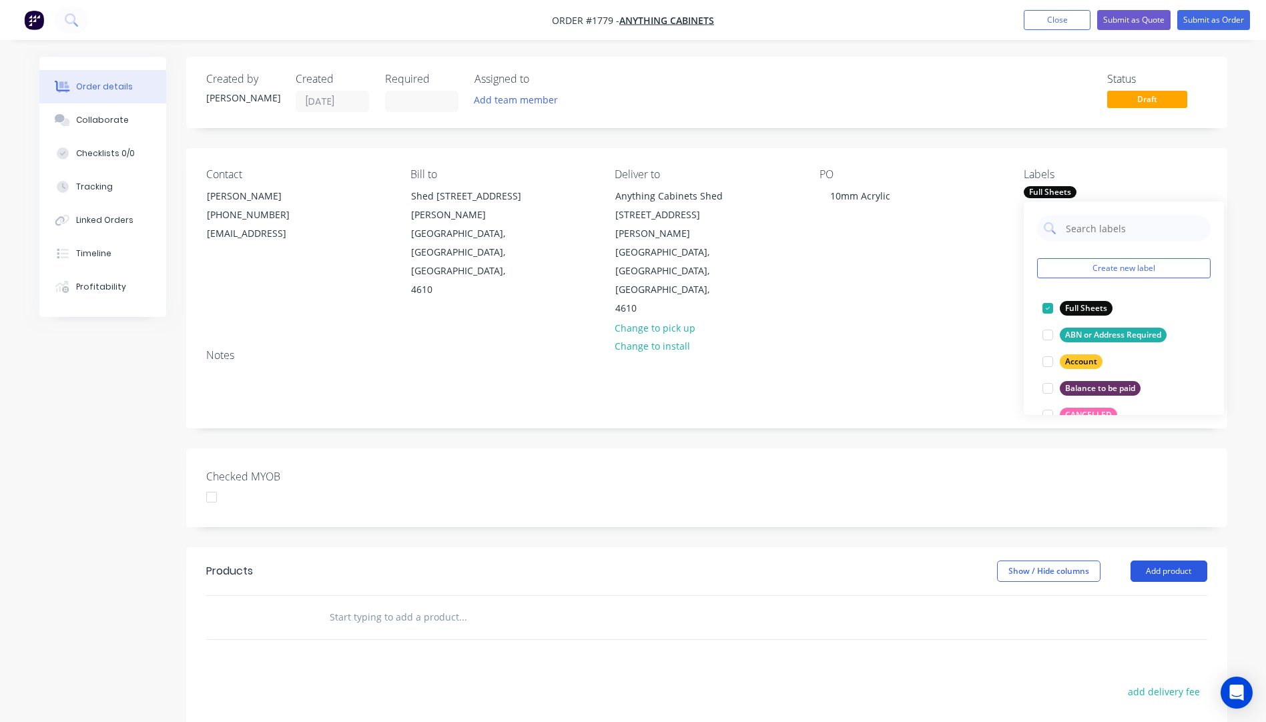
click at [1160, 561] on button "Add product" at bounding box center [1168, 571] width 77 height 21
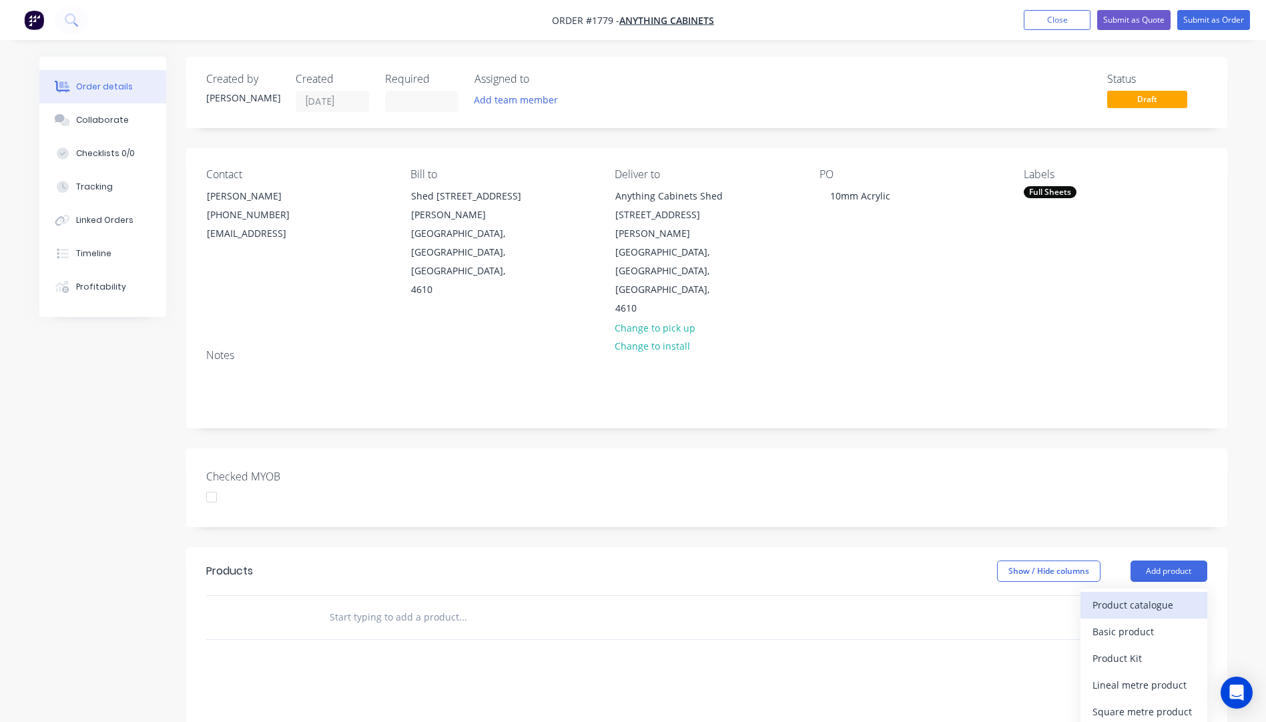
click at [1133, 595] on div "Product catalogue" at bounding box center [1143, 604] width 103 height 19
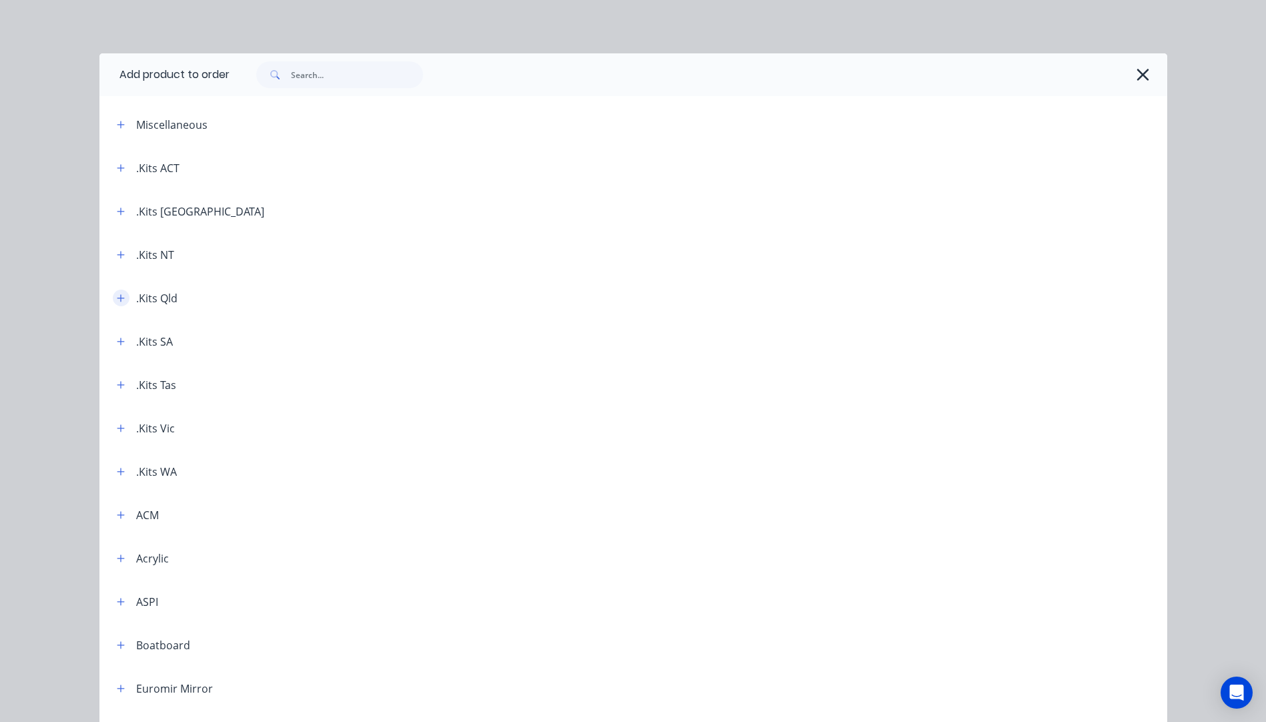
click at [117, 299] on icon "button" at bounding box center [121, 298] width 8 height 9
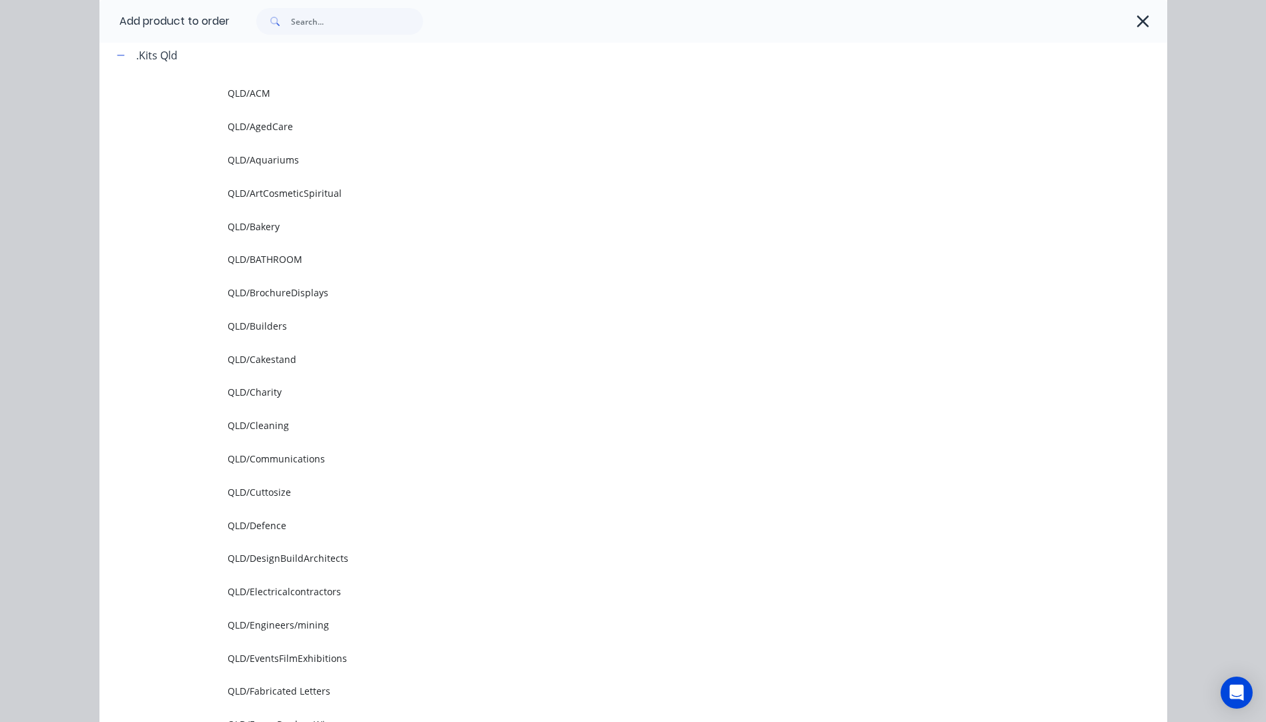
scroll to position [267, 0]
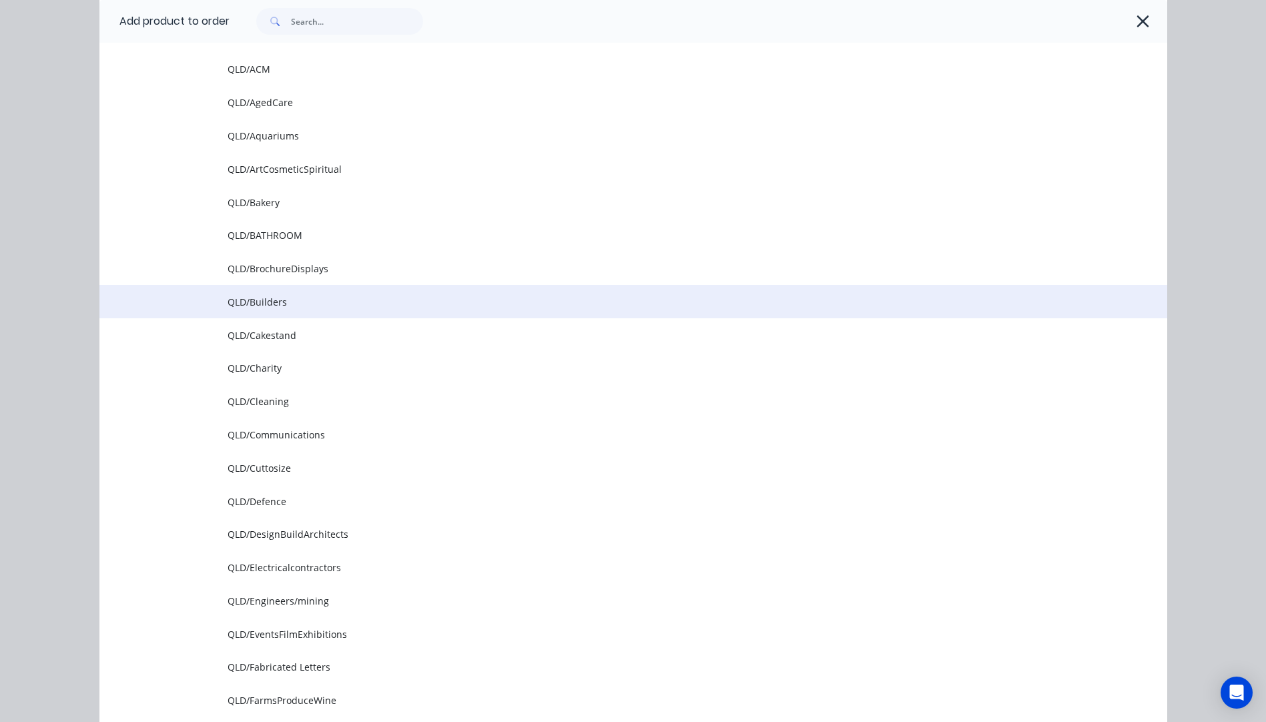
click at [265, 308] on span "QLD/Builders" at bounding box center [603, 302] width 751 height 14
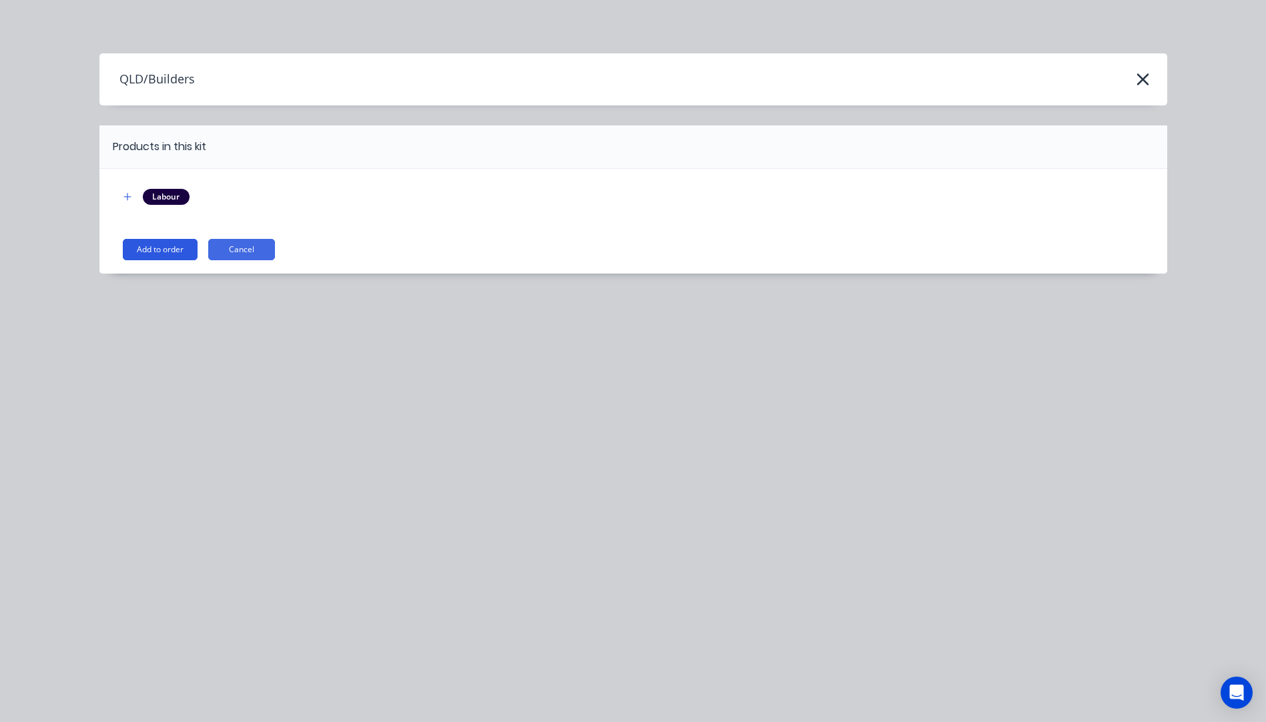
click at [172, 250] on button "Add to order" at bounding box center [160, 249] width 75 height 21
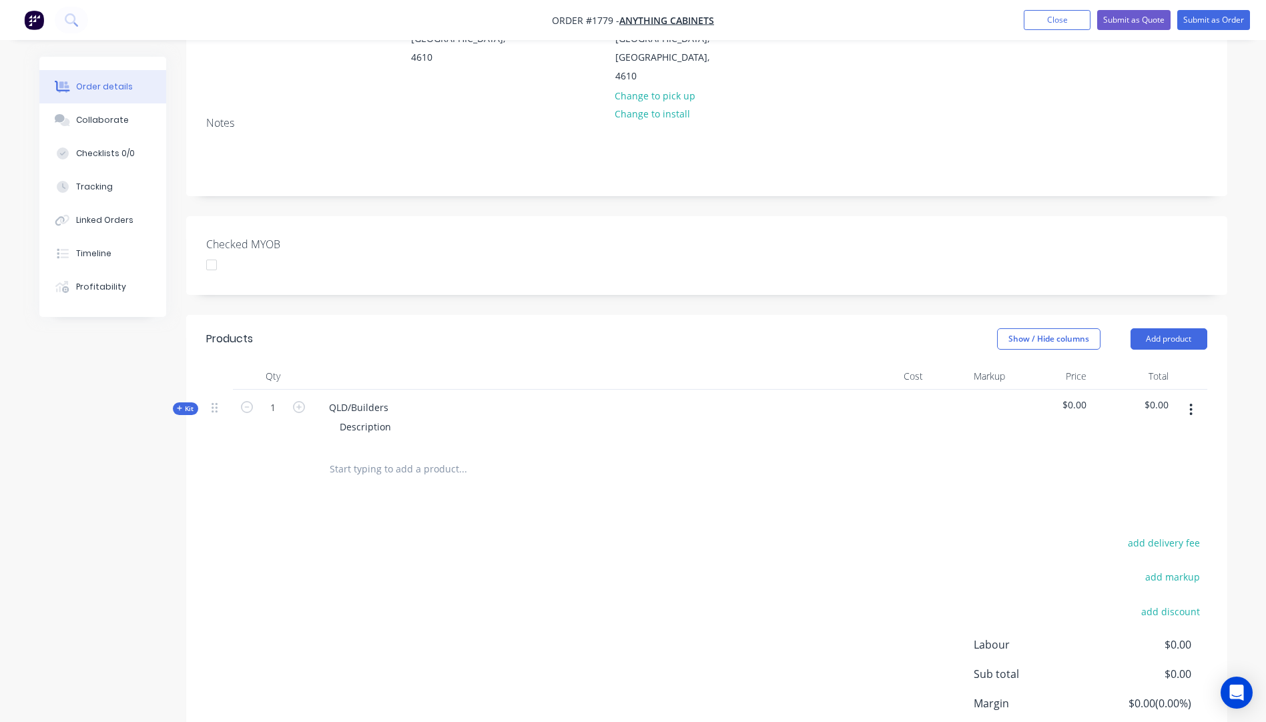
scroll to position [267, 0]
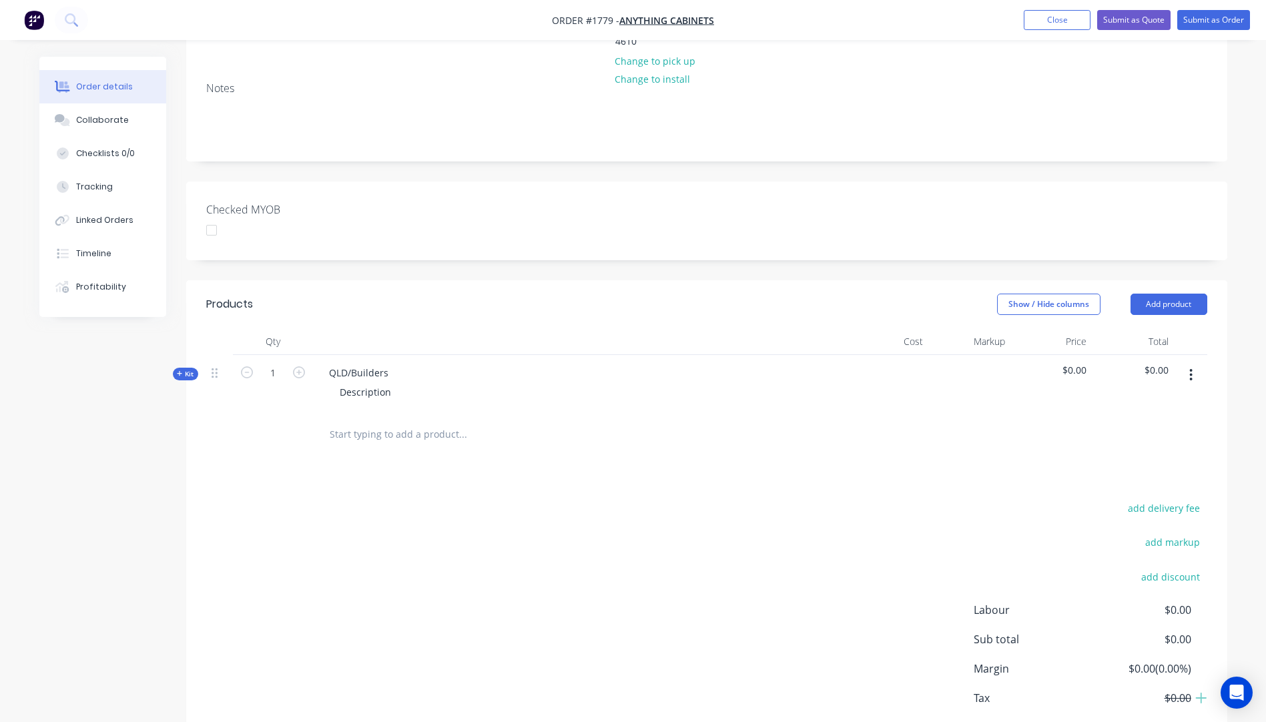
click at [177, 370] on icon "button" at bounding box center [180, 373] width 6 height 7
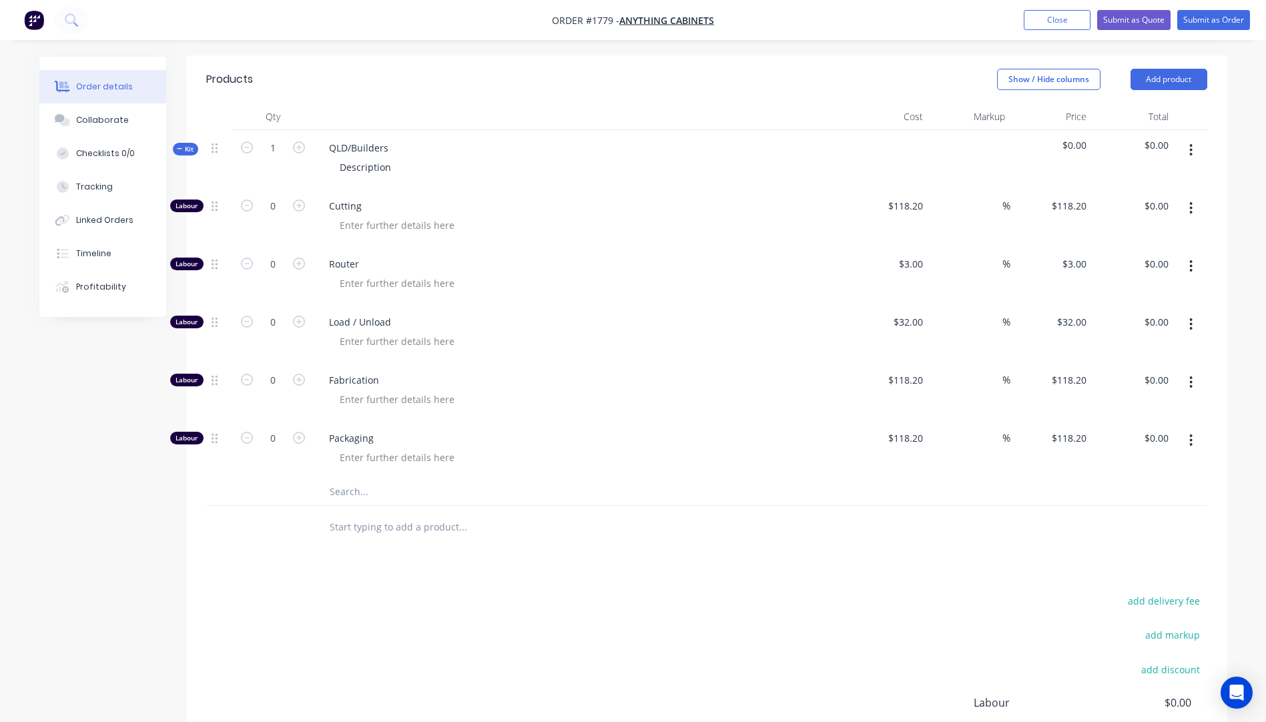
scroll to position [534, 0]
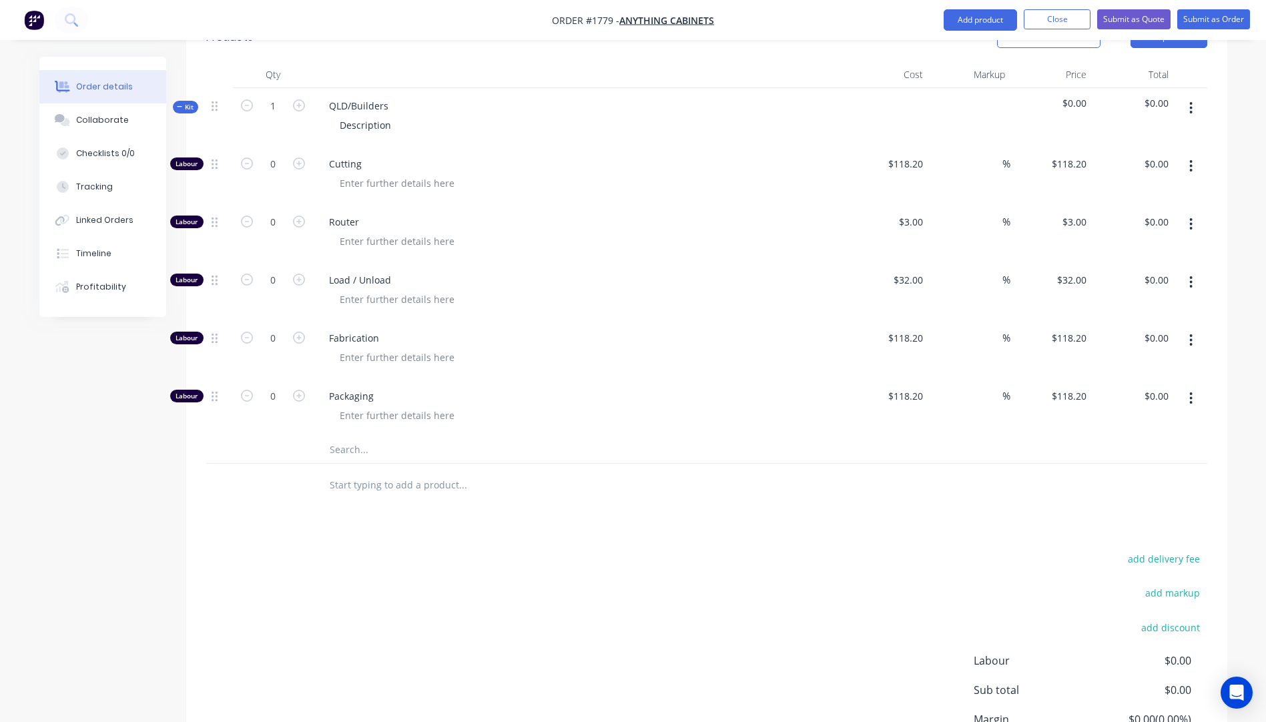
click at [356, 436] on input "text" at bounding box center [462, 449] width 267 height 27
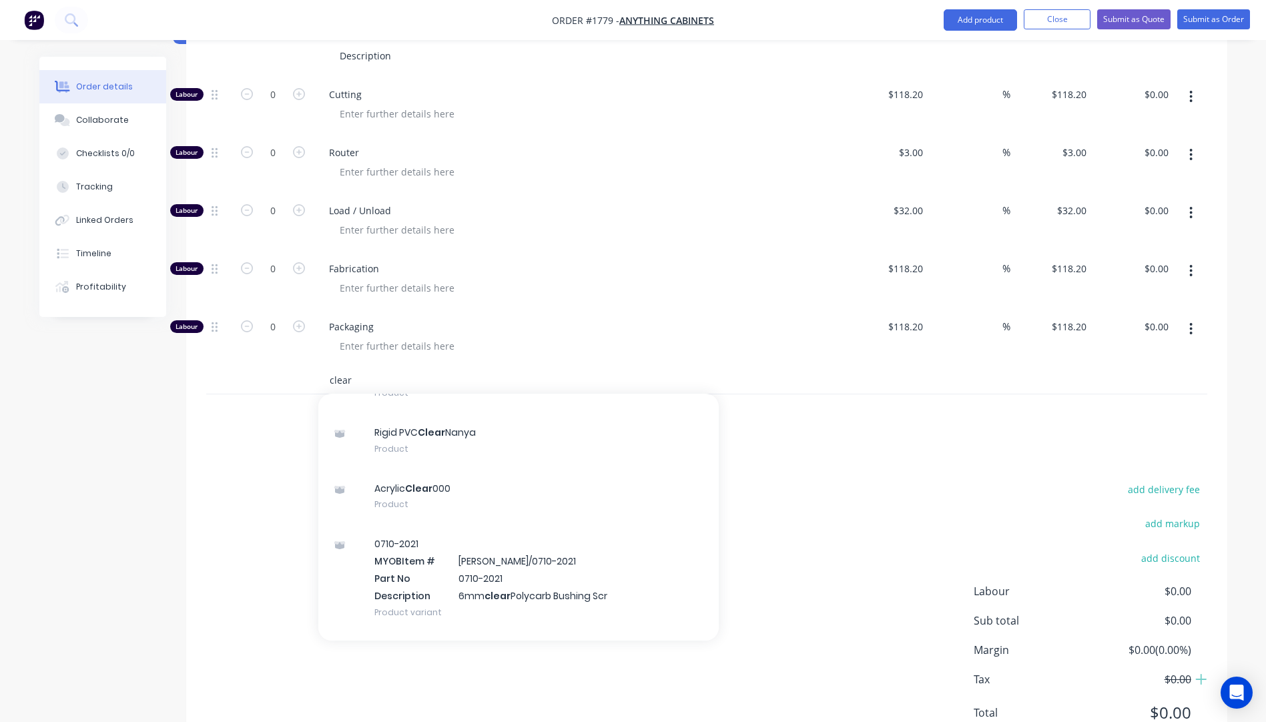
scroll to position [267, 0]
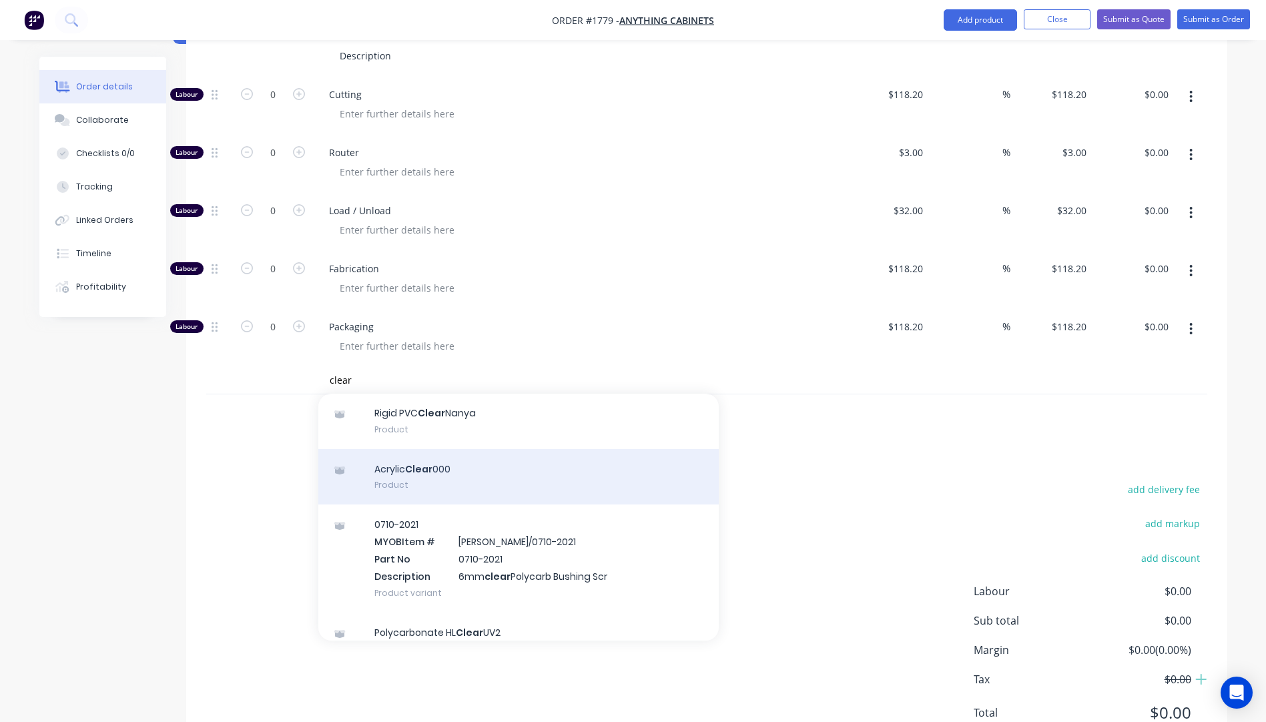
click at [410, 449] on div "Acrylic Clear 000 Product" at bounding box center [518, 477] width 400 height 56
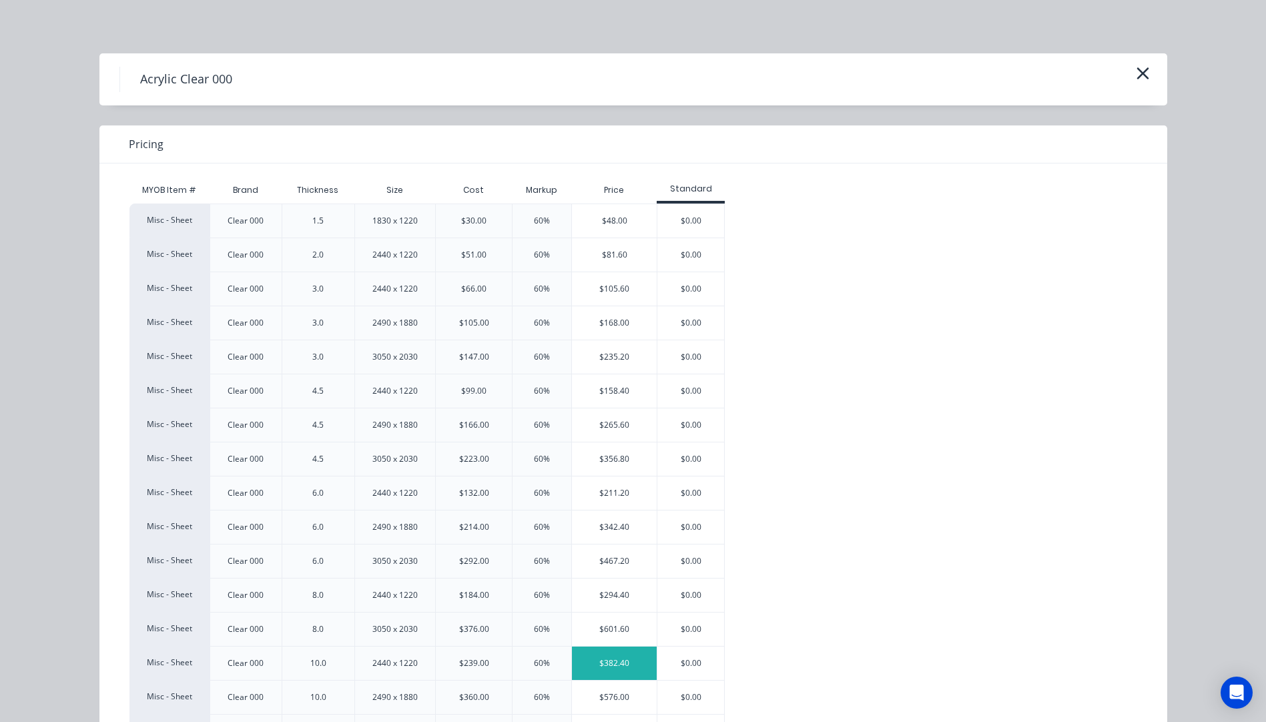
click at [595, 667] on div "$382.40" at bounding box center [614, 663] width 85 height 33
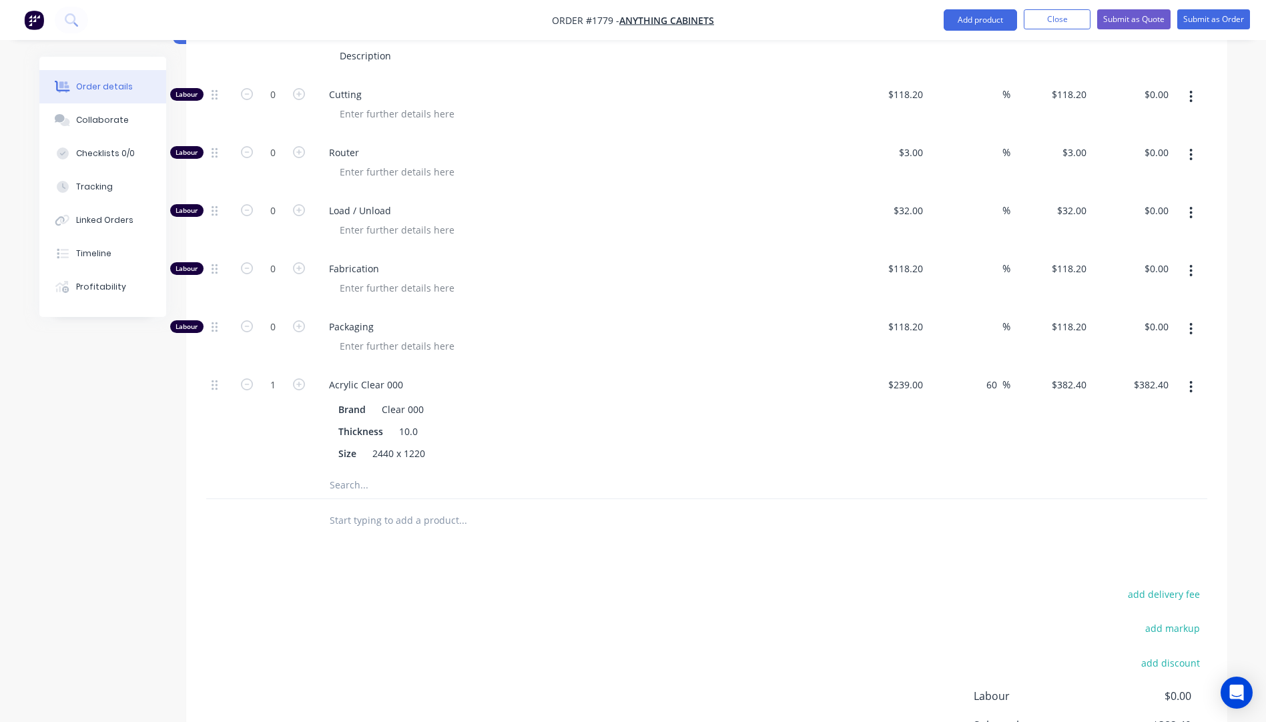
click at [661, 375] on div "Acrylic Clear 000" at bounding box center [579, 384] width 523 height 19
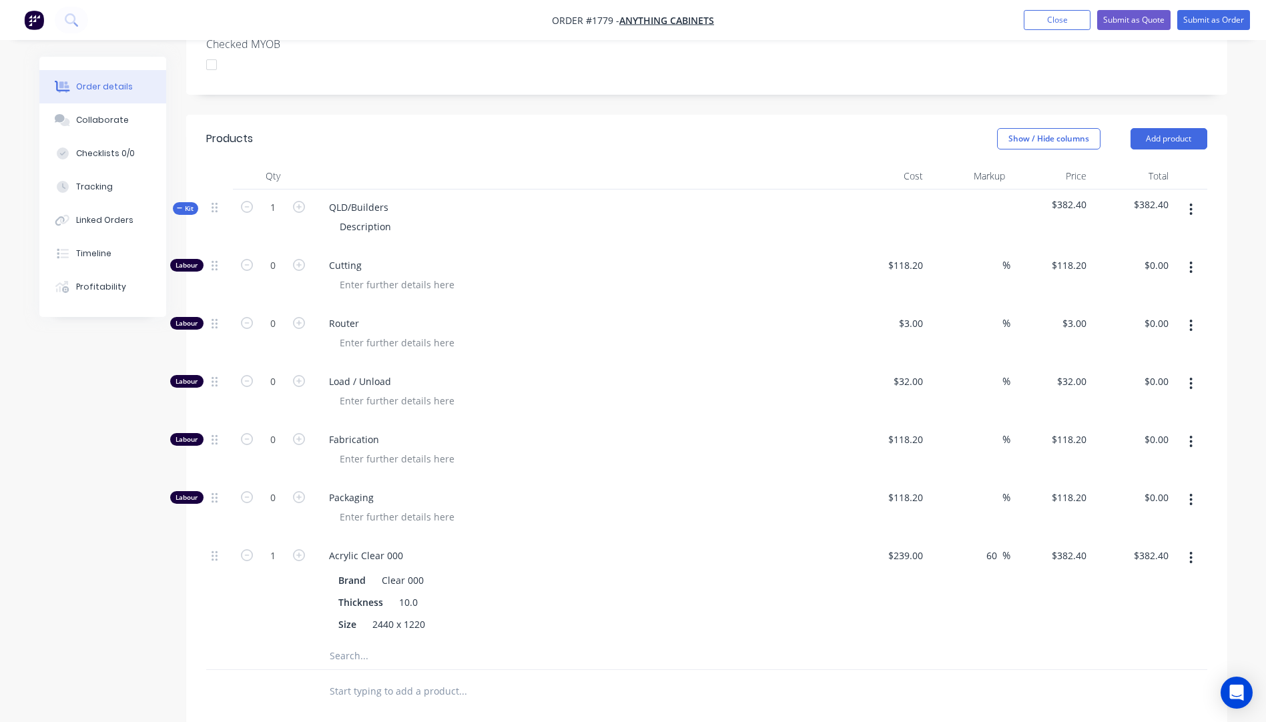
scroll to position [403, 0]
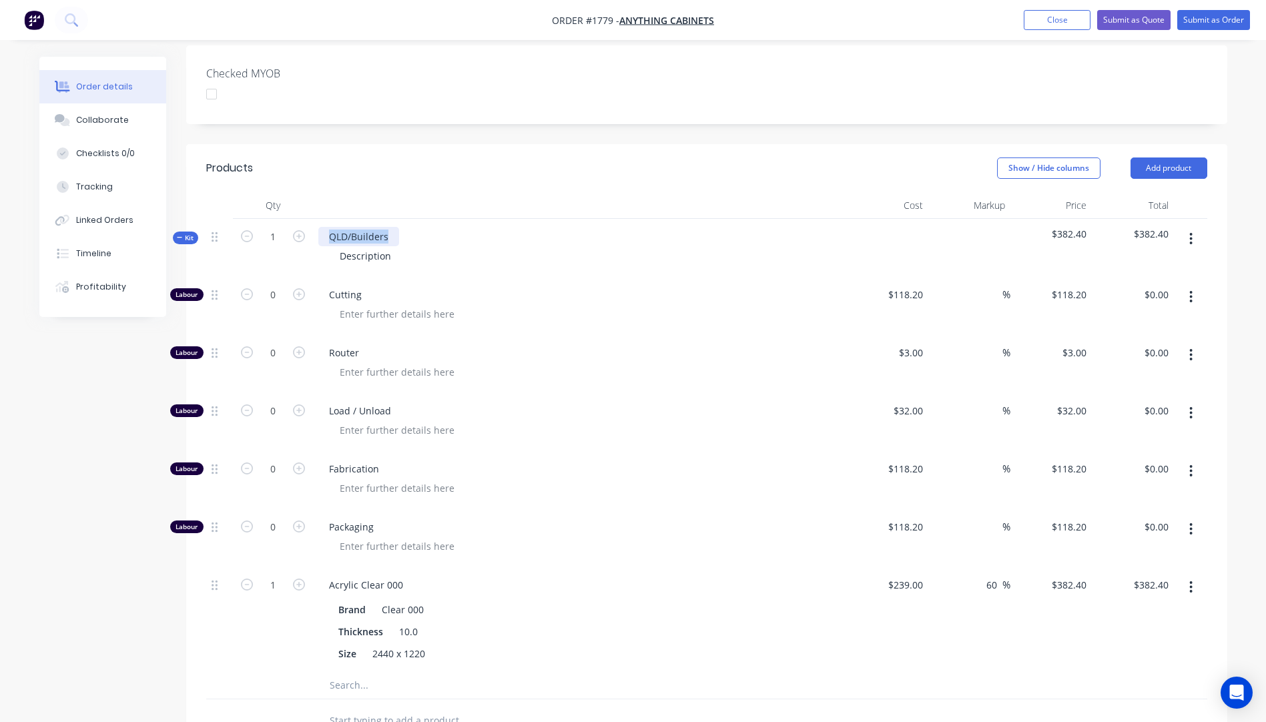
drag, startPoint x: 392, startPoint y: 180, endPoint x: 326, endPoint y: 180, distance: 66.1
click at [326, 227] on div "QLD/Builders" at bounding box center [358, 236] width 81 height 19
drag, startPoint x: 395, startPoint y: 205, endPoint x: 325, endPoint y: 208, distance: 70.1
click at [325, 246] on div "Description" at bounding box center [579, 255] width 523 height 19
click at [506, 219] on div "10mm Clear Acrylic Sheet 1220mm x 2440mm" at bounding box center [580, 248] width 534 height 58
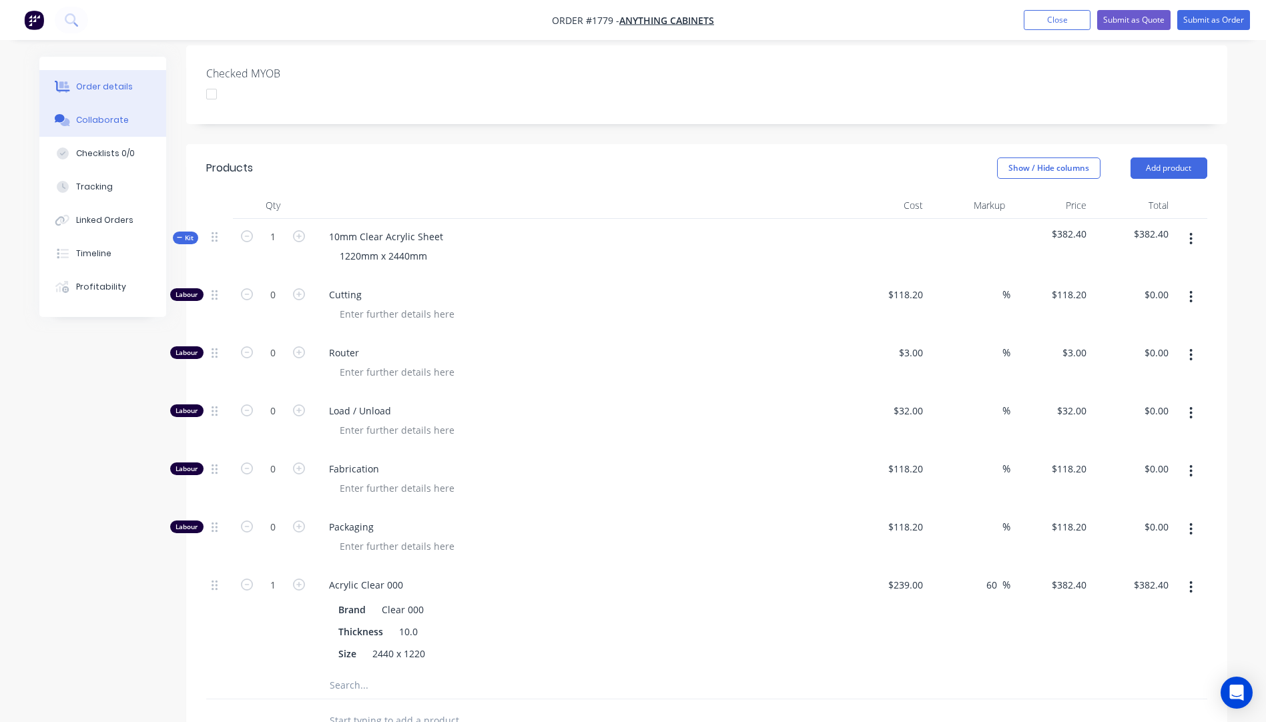
click at [113, 123] on div "Collaborate" at bounding box center [102, 120] width 53 height 12
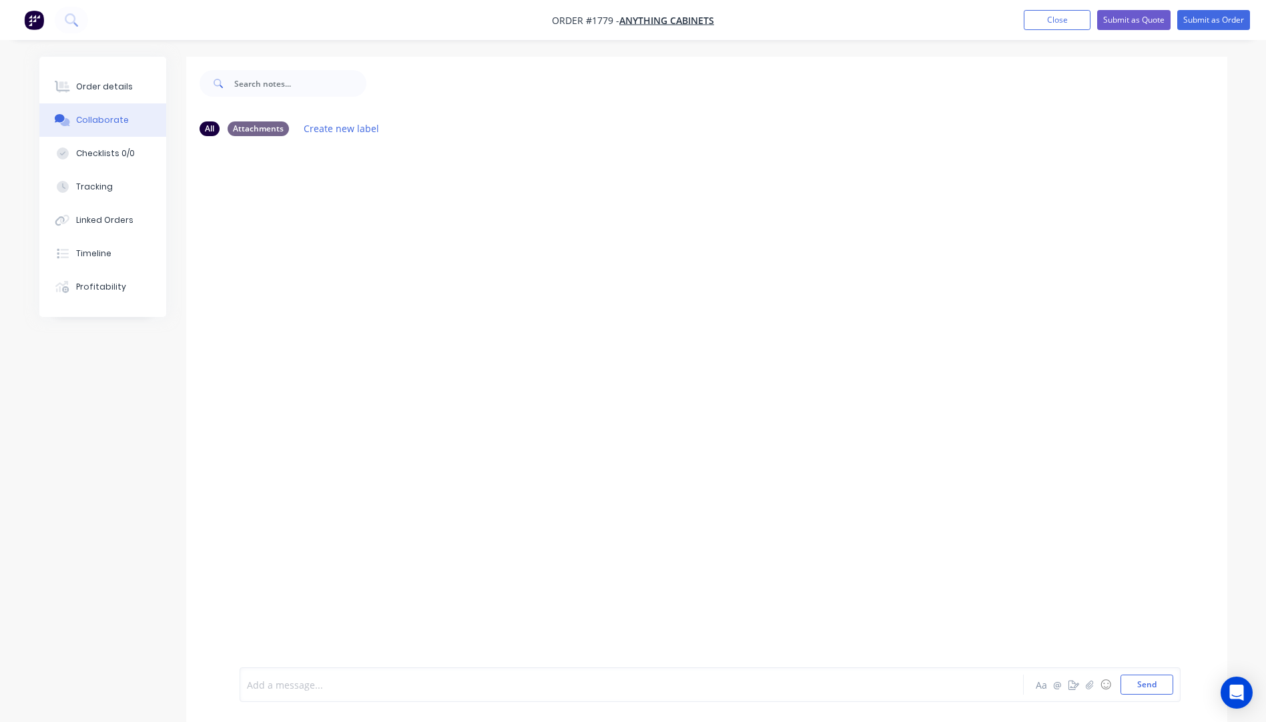
click at [314, 678] on div at bounding box center [595, 685] width 694 height 14
click at [342, 686] on div "KIS TNT $141.51+" at bounding box center [595, 685] width 694 height 14
click at [550, 522] on div at bounding box center [706, 407] width 1041 height 520
click at [1146, 685] on button "Send" at bounding box center [1146, 685] width 53 height 20
click at [80, 92] on div "Order details" at bounding box center [104, 87] width 57 height 12
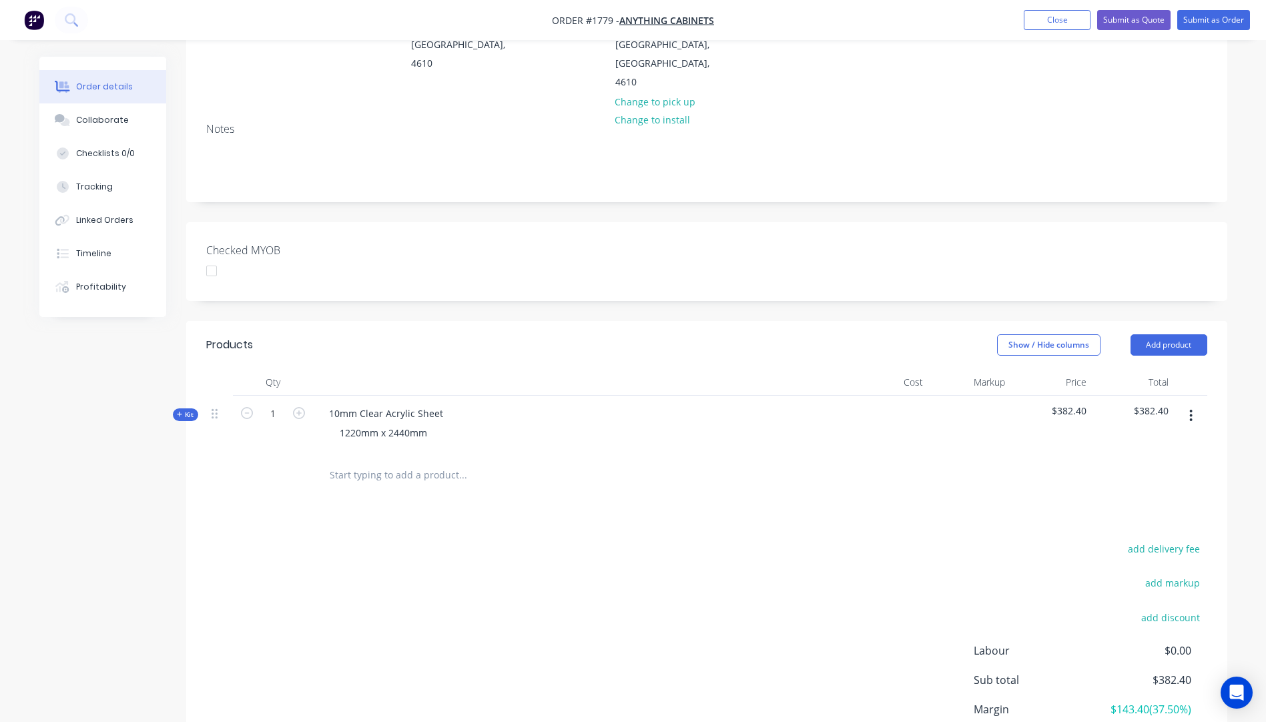
scroll to position [267, 0]
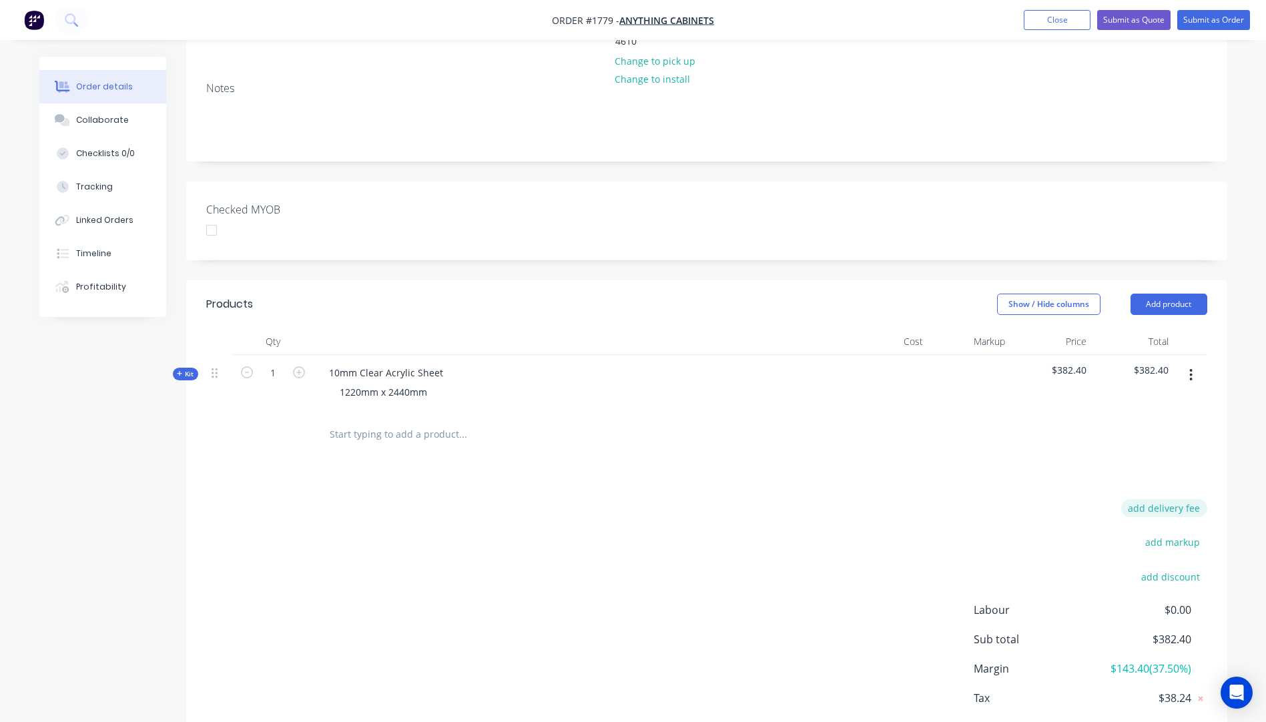
click at [1173, 499] on button "add delivery fee" at bounding box center [1164, 508] width 86 height 18
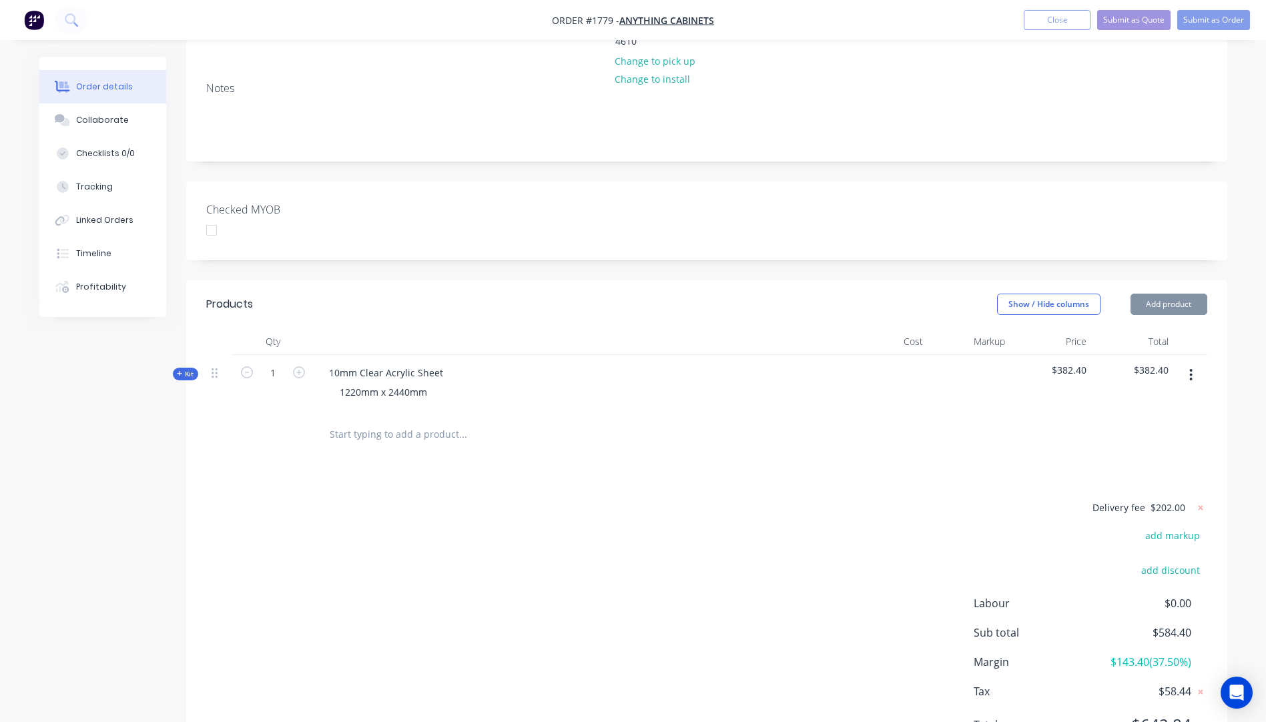
click at [912, 429] on div "Products Show / Hide columns Add product Qty Cost Markup Price Total Kit 1 10mm…" at bounding box center [706, 525] width 1041 height 490
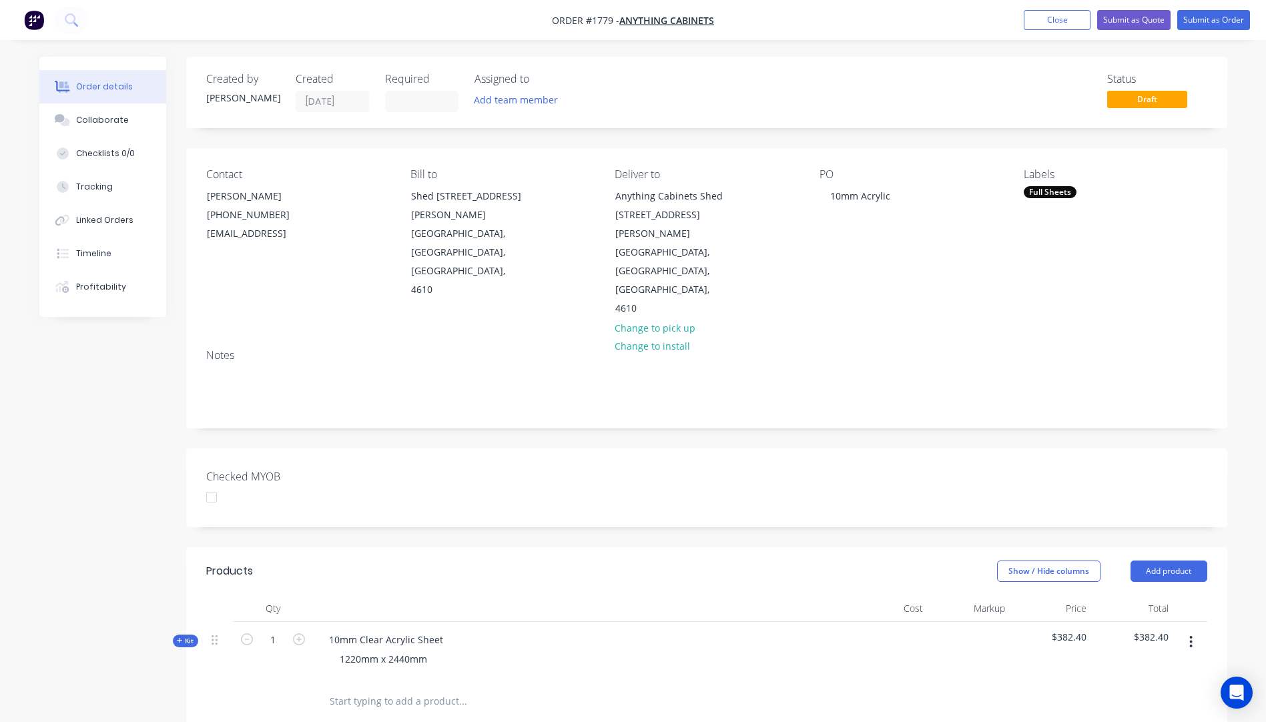
click at [177, 637] on icon "button" at bounding box center [180, 640] width 6 height 7
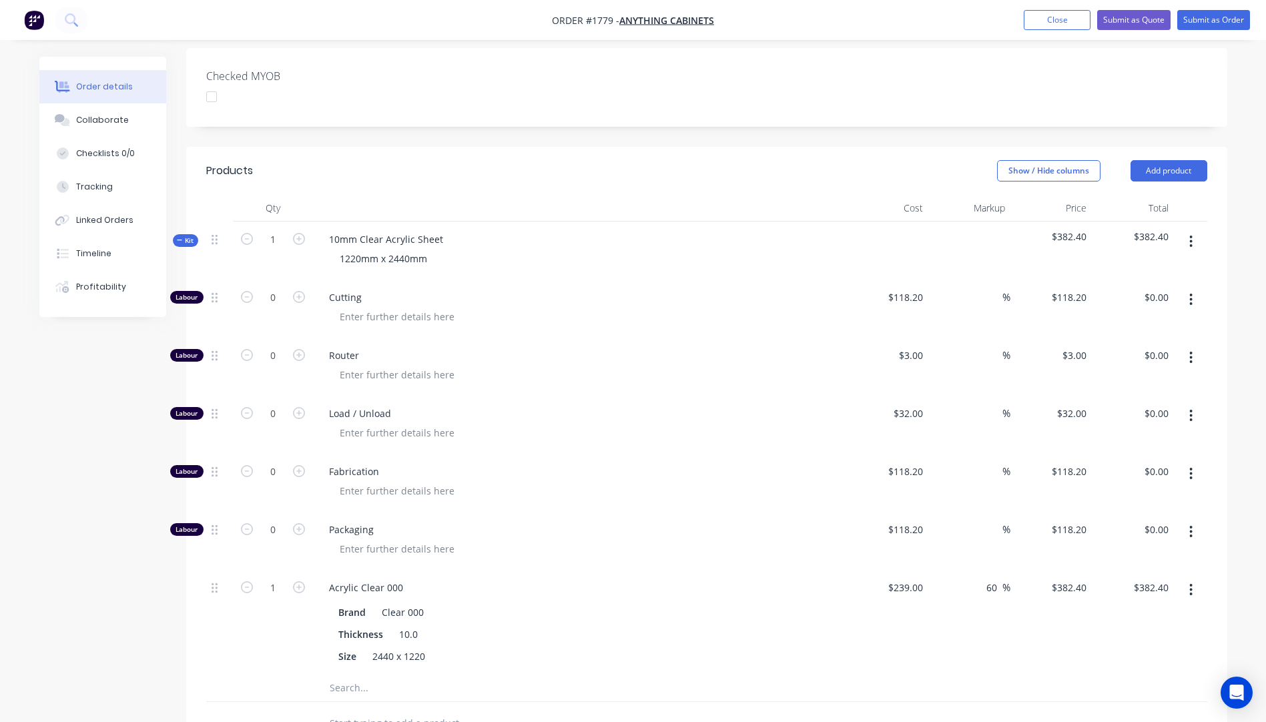
scroll to position [334, 0]
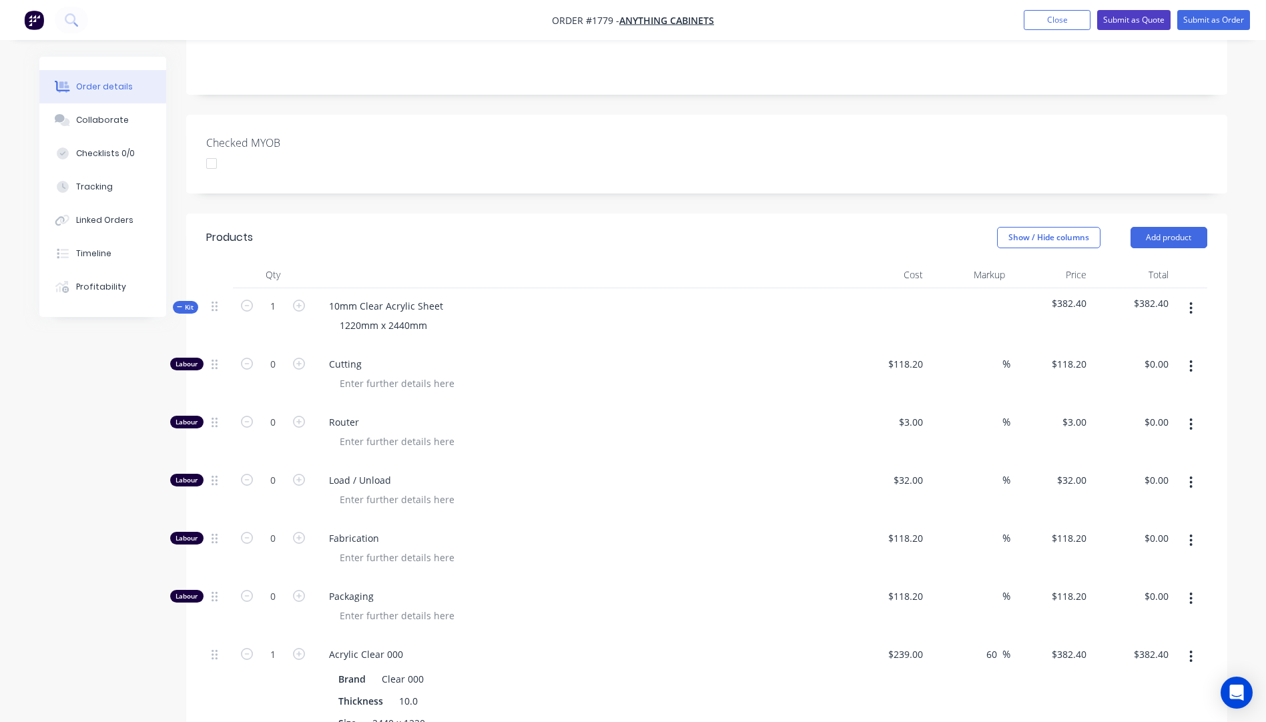
click at [1118, 19] on button "Submit as Quote" at bounding box center [1133, 20] width 73 height 20
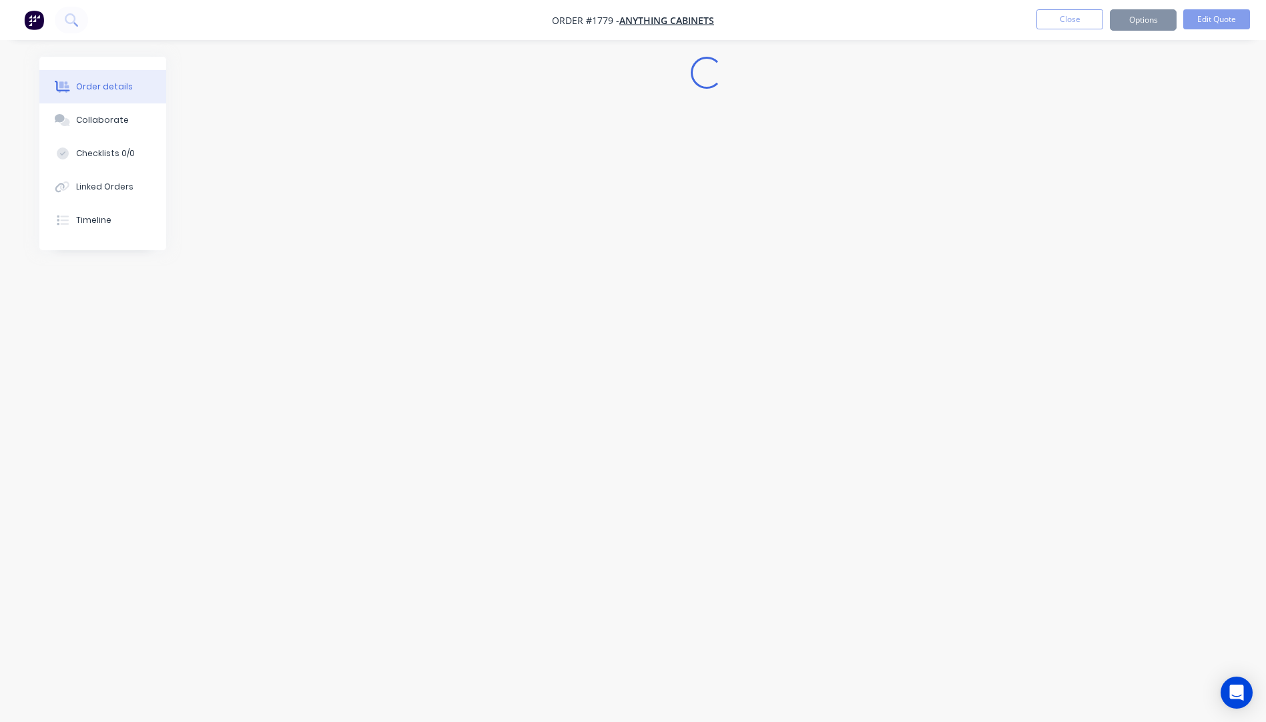
scroll to position [0, 0]
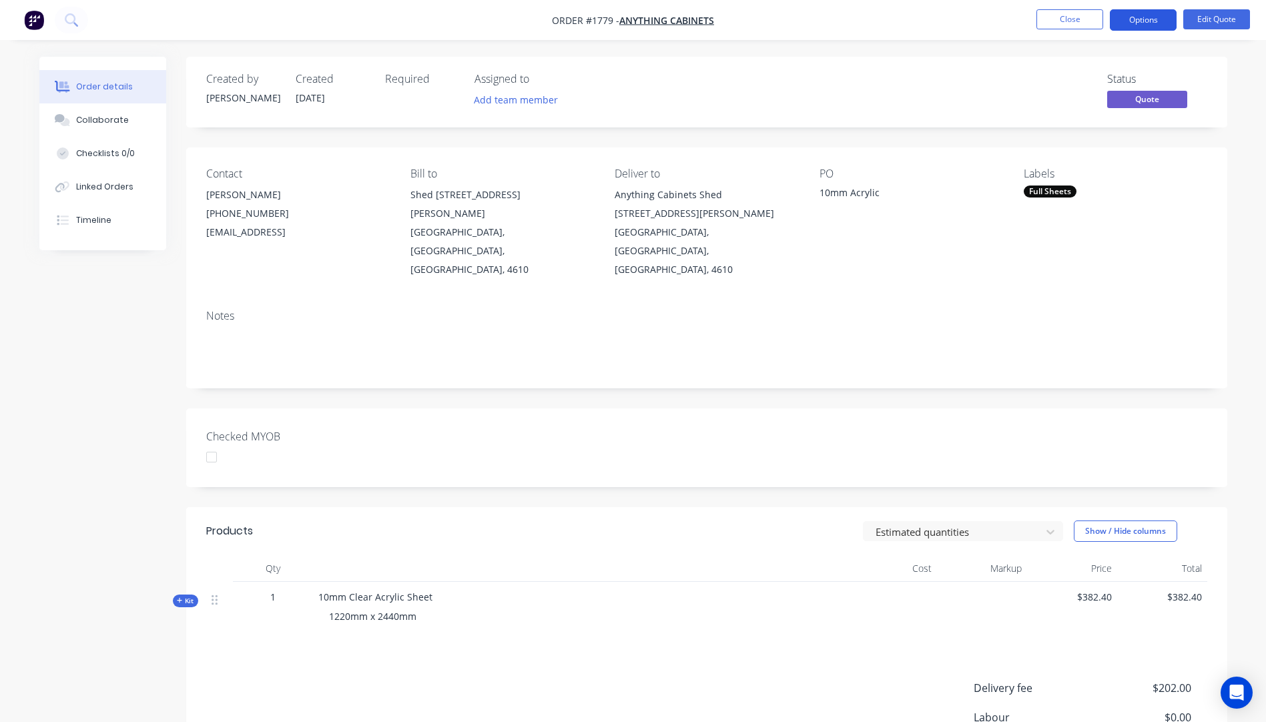
click at [1138, 20] on button "Options" at bounding box center [1143, 19] width 67 height 21
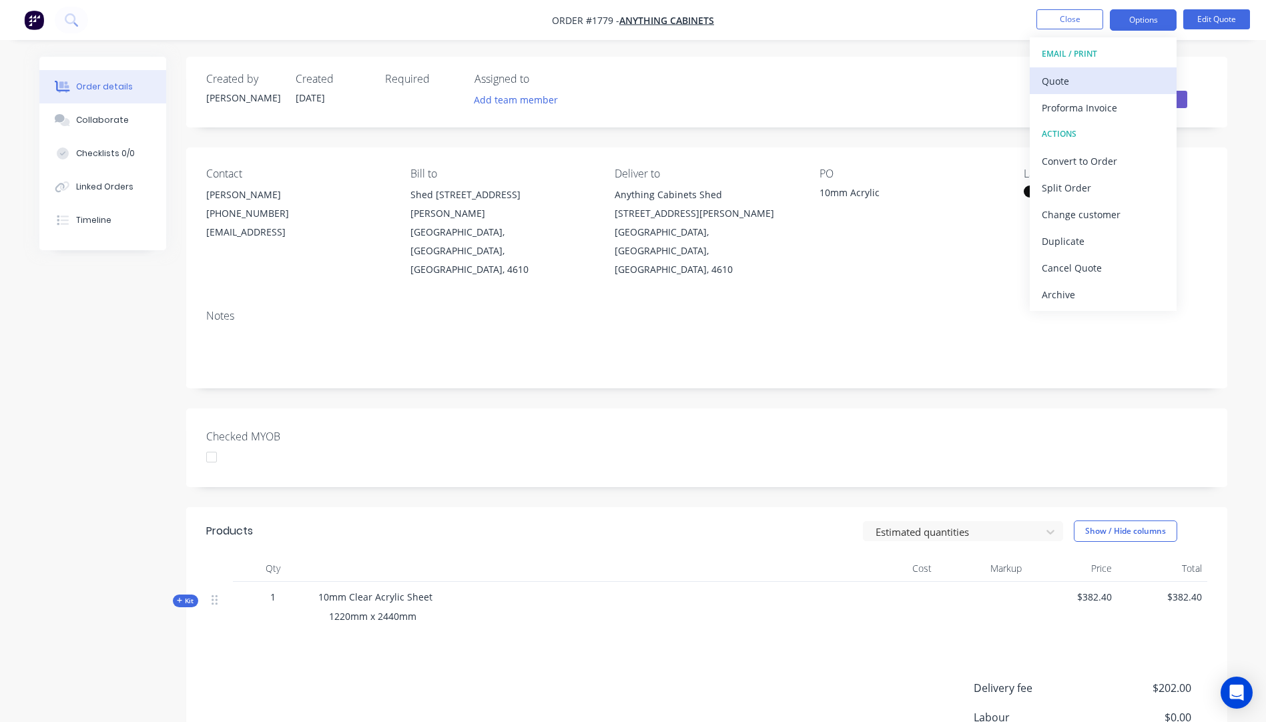
click at [1056, 89] on div "Quote" at bounding box center [1103, 80] width 123 height 19
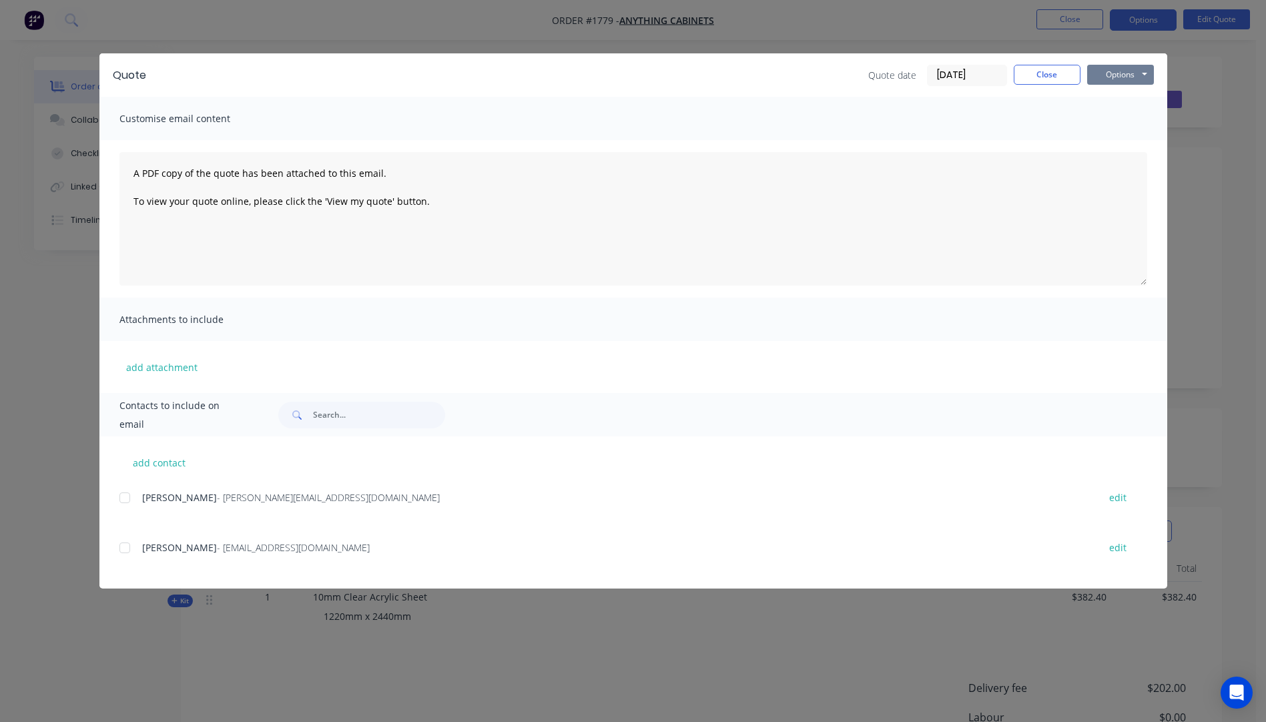
click at [1110, 75] on button "Options" at bounding box center [1120, 75] width 67 height 20
click at [1118, 100] on button "Preview" at bounding box center [1129, 98] width 85 height 22
click at [161, 465] on button "add contact" at bounding box center [159, 462] width 80 height 20
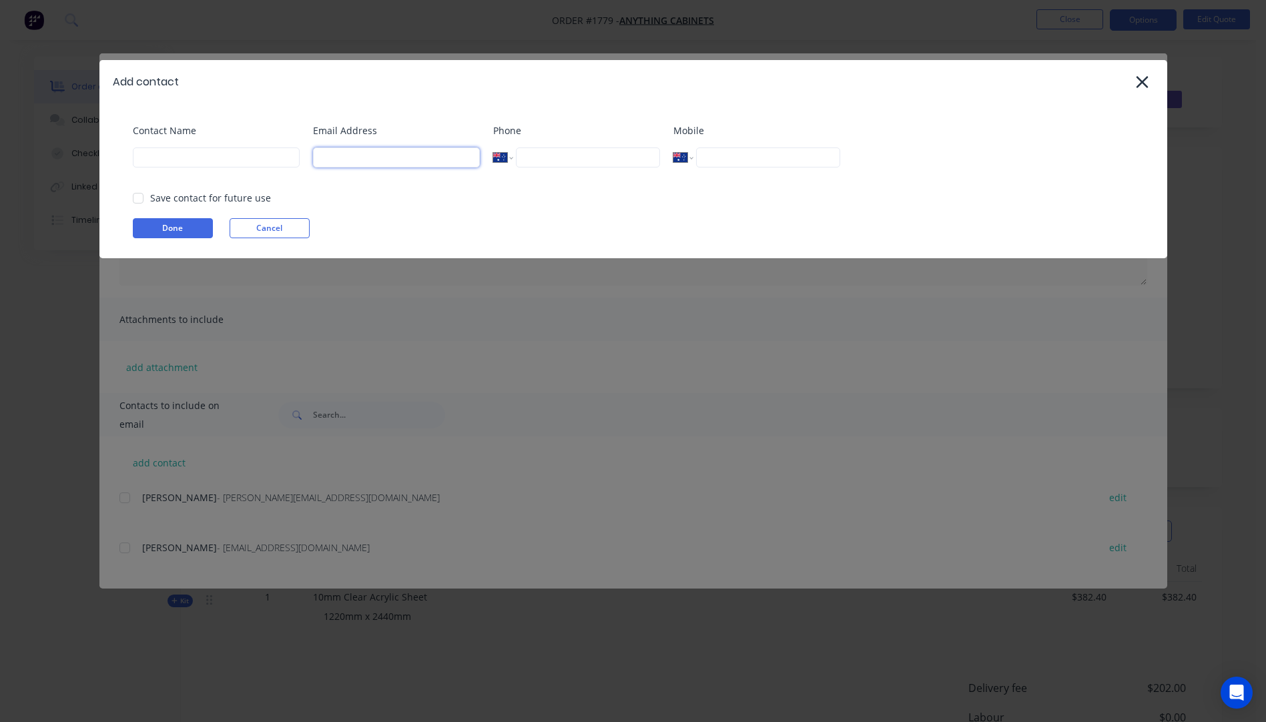
click at [381, 155] on input at bounding box center [396, 157] width 167 height 20
click at [210, 153] on input at bounding box center [216, 157] width 167 height 20
click at [187, 226] on button "Done" at bounding box center [173, 228] width 80 height 20
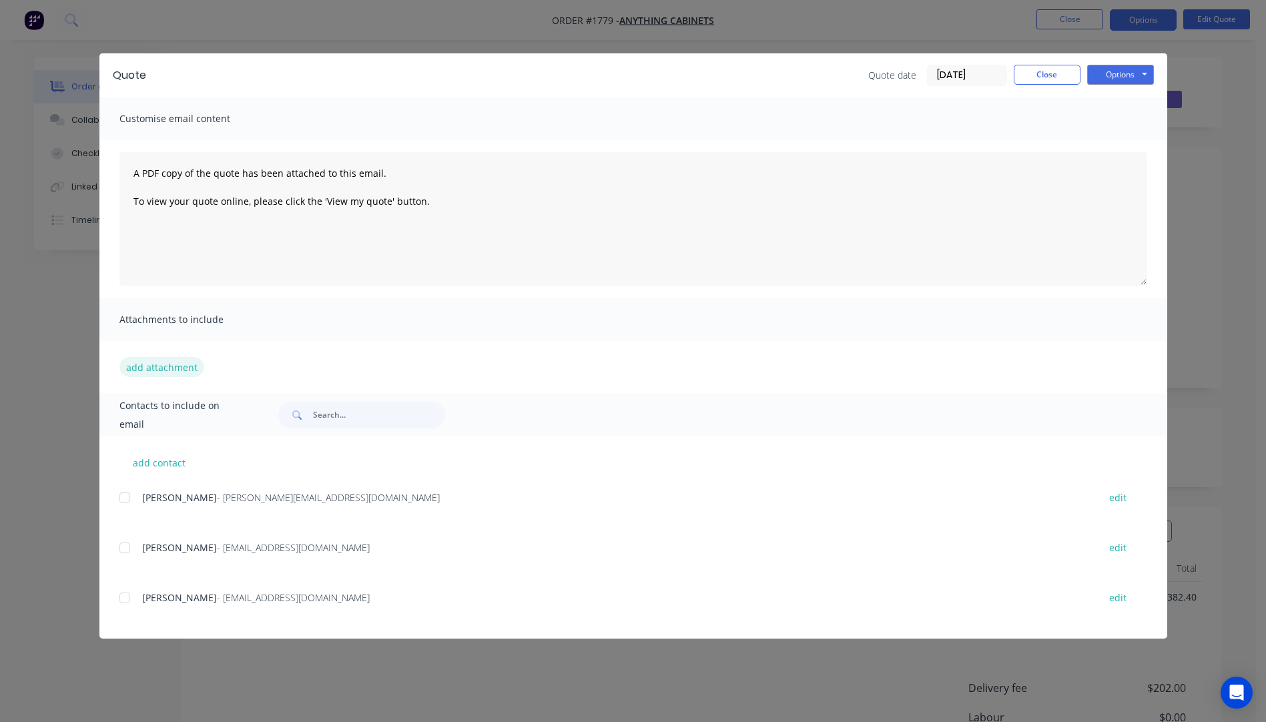
click at [149, 375] on button "add attachment" at bounding box center [161, 367] width 85 height 20
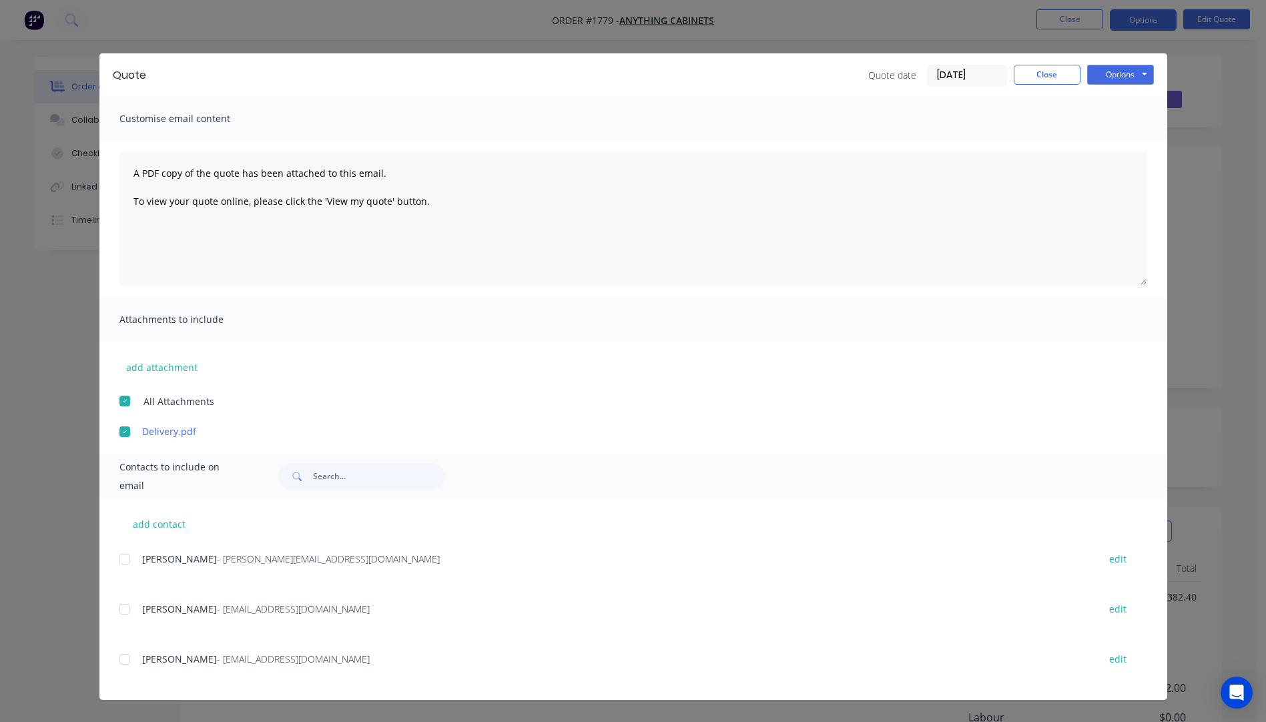
click at [126, 661] on div at bounding box center [124, 659] width 27 height 27
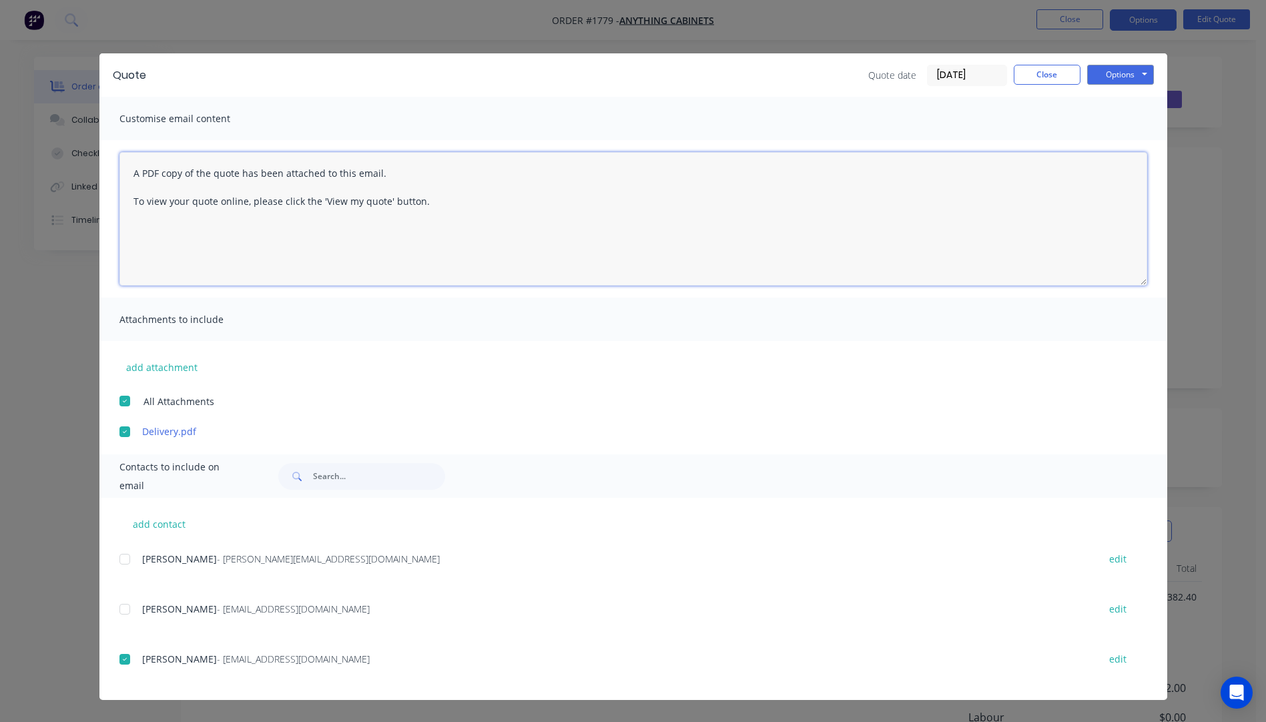
paste textarea "Hi, Please contact us if you have any questions. Regards, Darren sales@allstarp…"
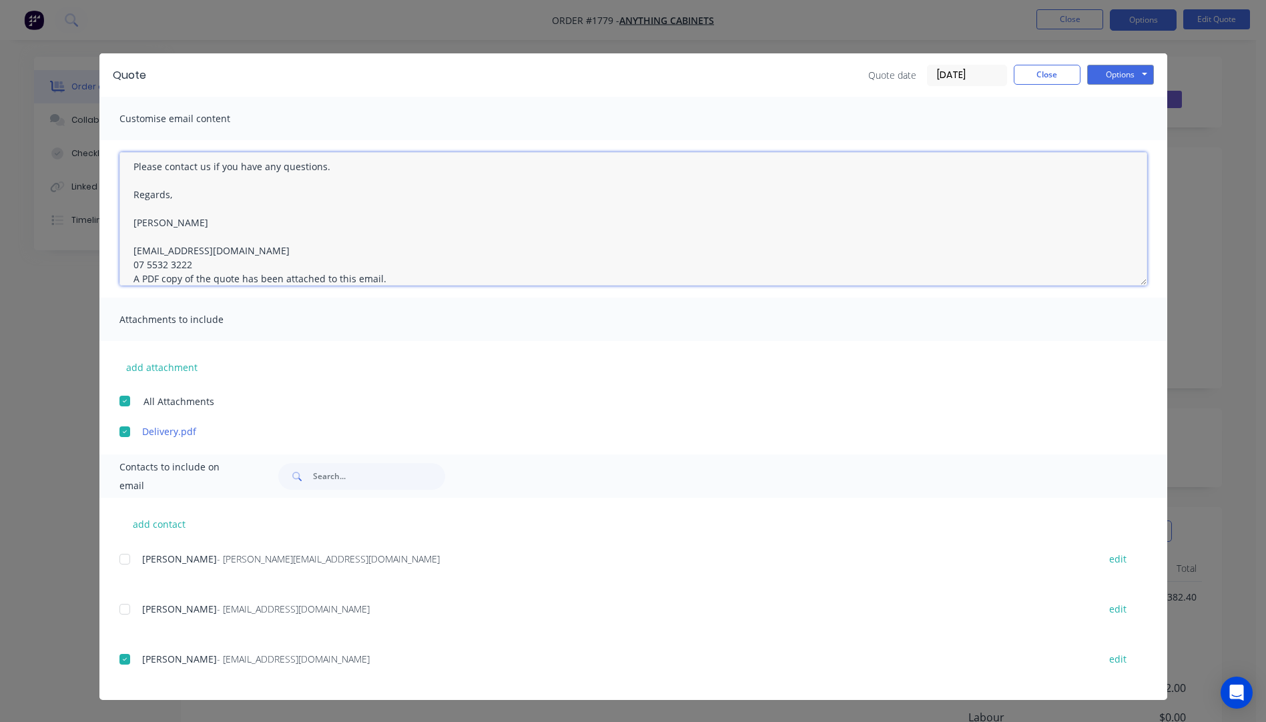
click at [199, 270] on textarea "Hi, Please contact us if you have any questions. Regards, Darren sales@allstarp…" at bounding box center [633, 218] width 1028 height 133
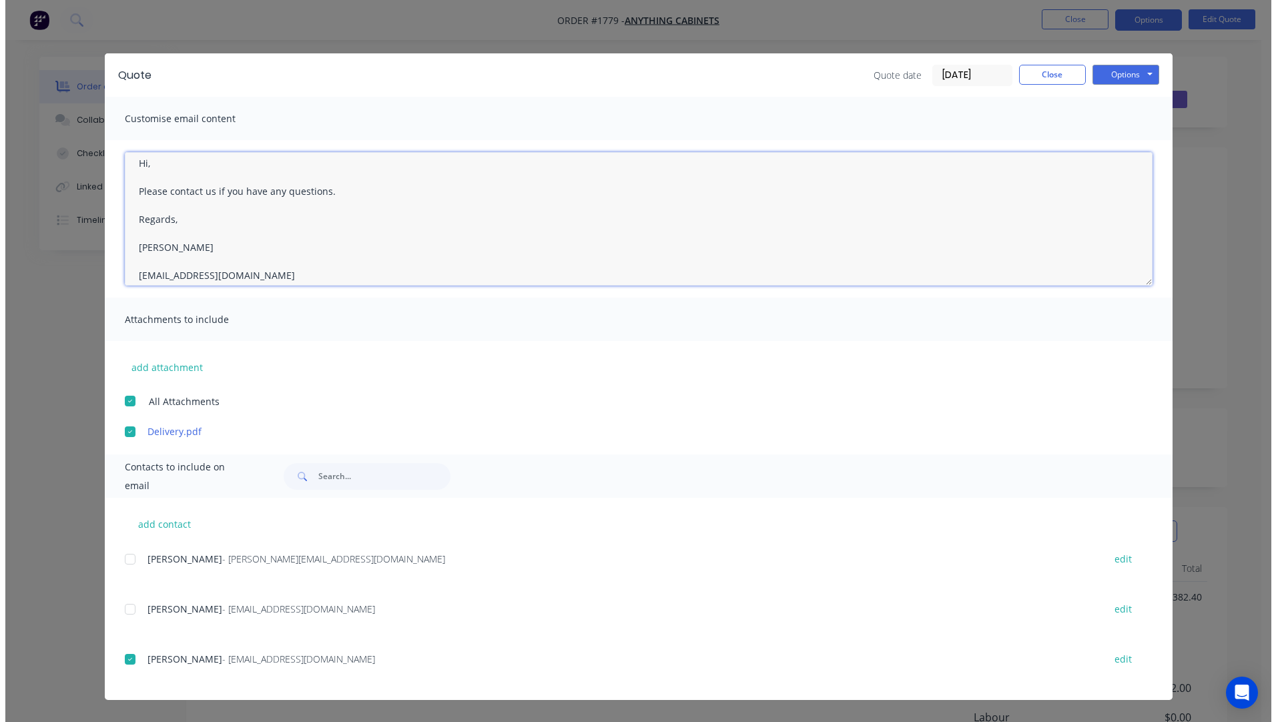
scroll to position [0, 0]
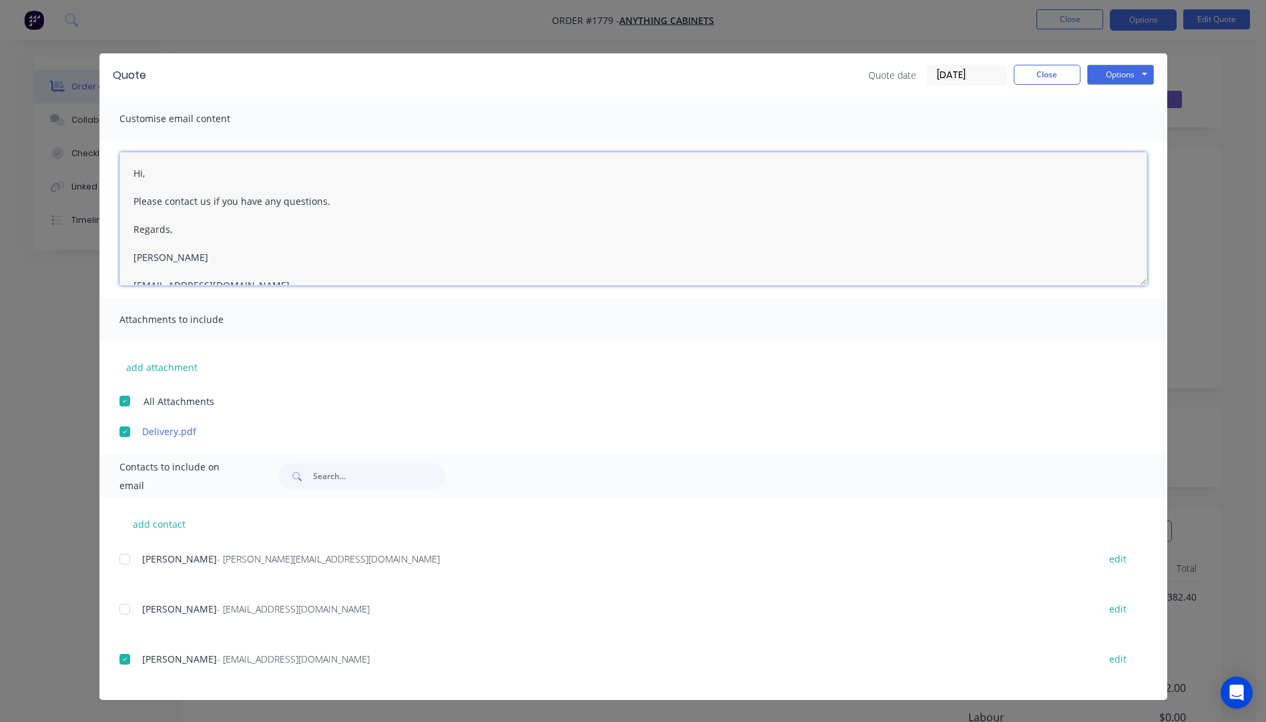
click at [148, 173] on textarea "Hi, Please contact us if you have any questions. Regards, Darren sales@allstarp…" at bounding box center [633, 218] width 1028 height 133
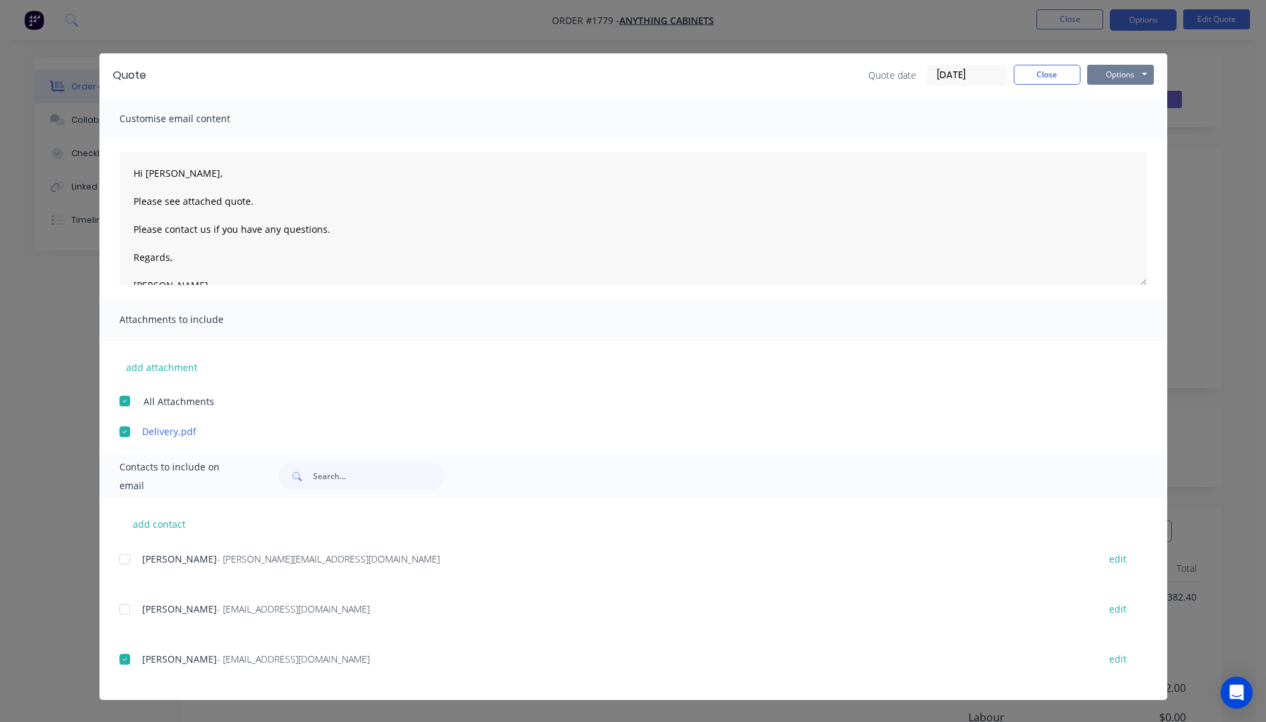
click at [1099, 78] on button "Options" at bounding box center [1120, 75] width 67 height 20
click at [1119, 139] on button "Email" at bounding box center [1129, 142] width 85 height 22
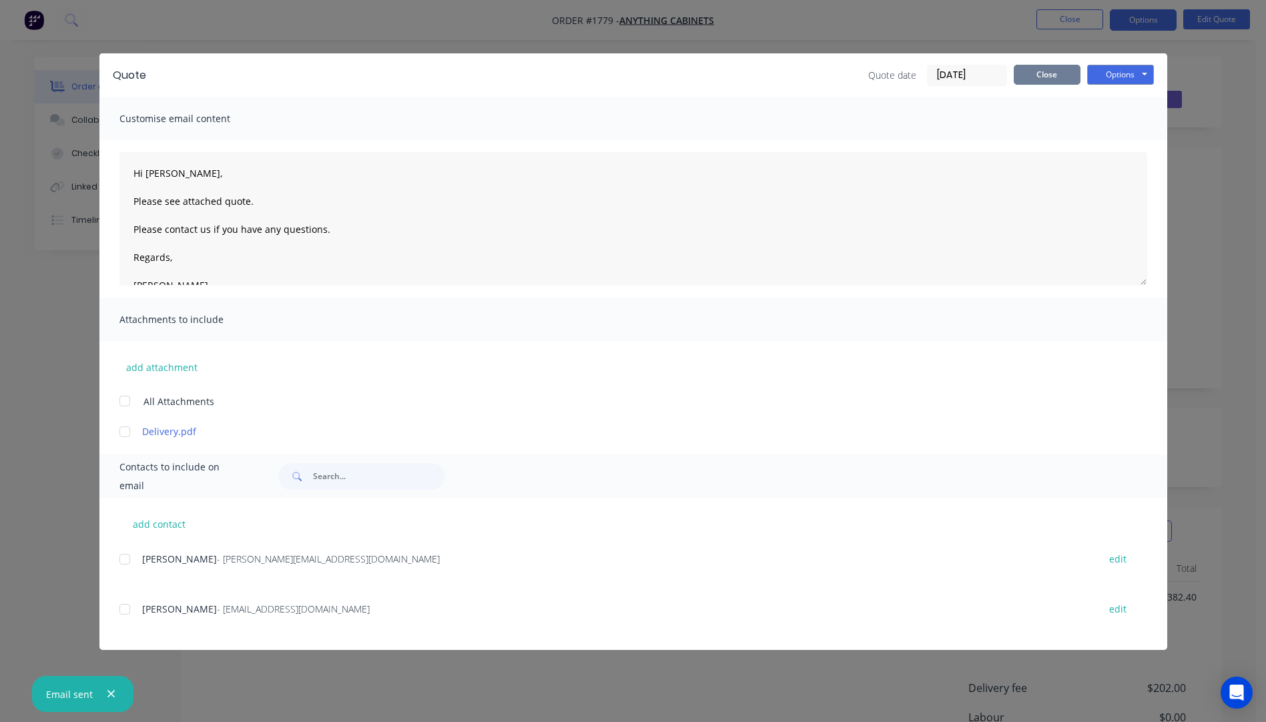
click at [1042, 79] on button "Close" at bounding box center [1047, 75] width 67 height 20
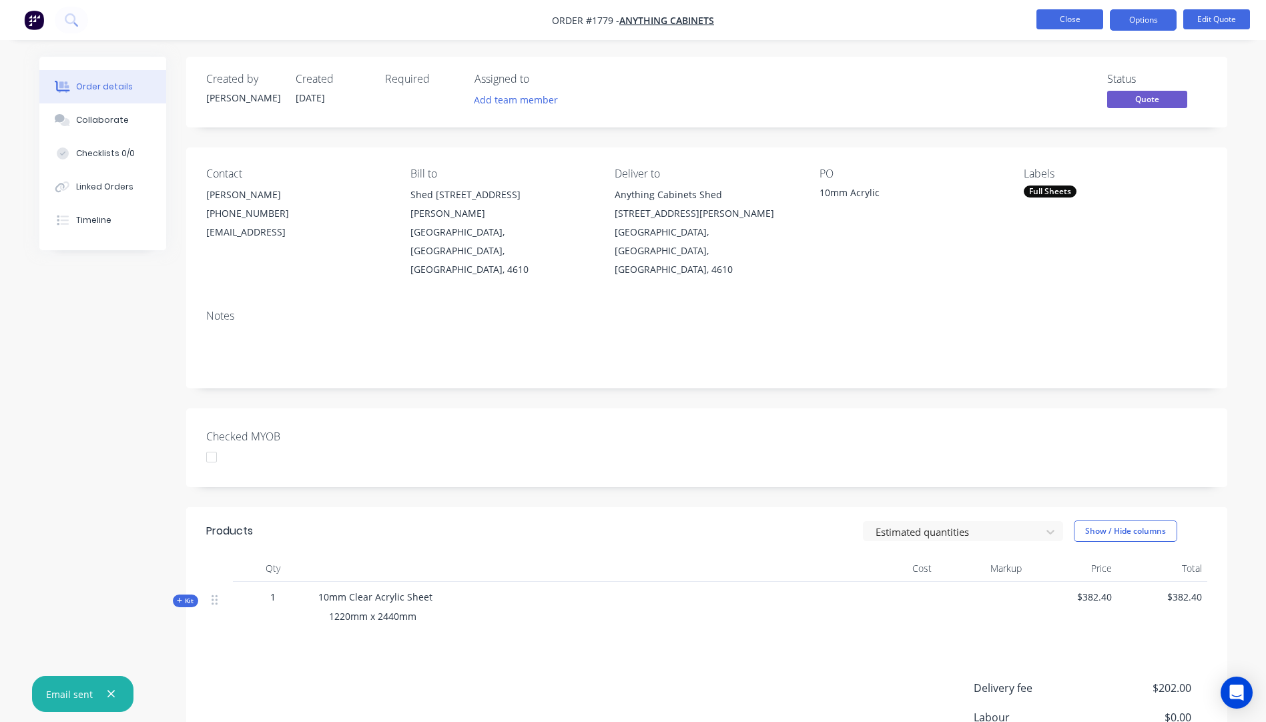
click at [1070, 27] on button "Close" at bounding box center [1069, 19] width 67 height 20
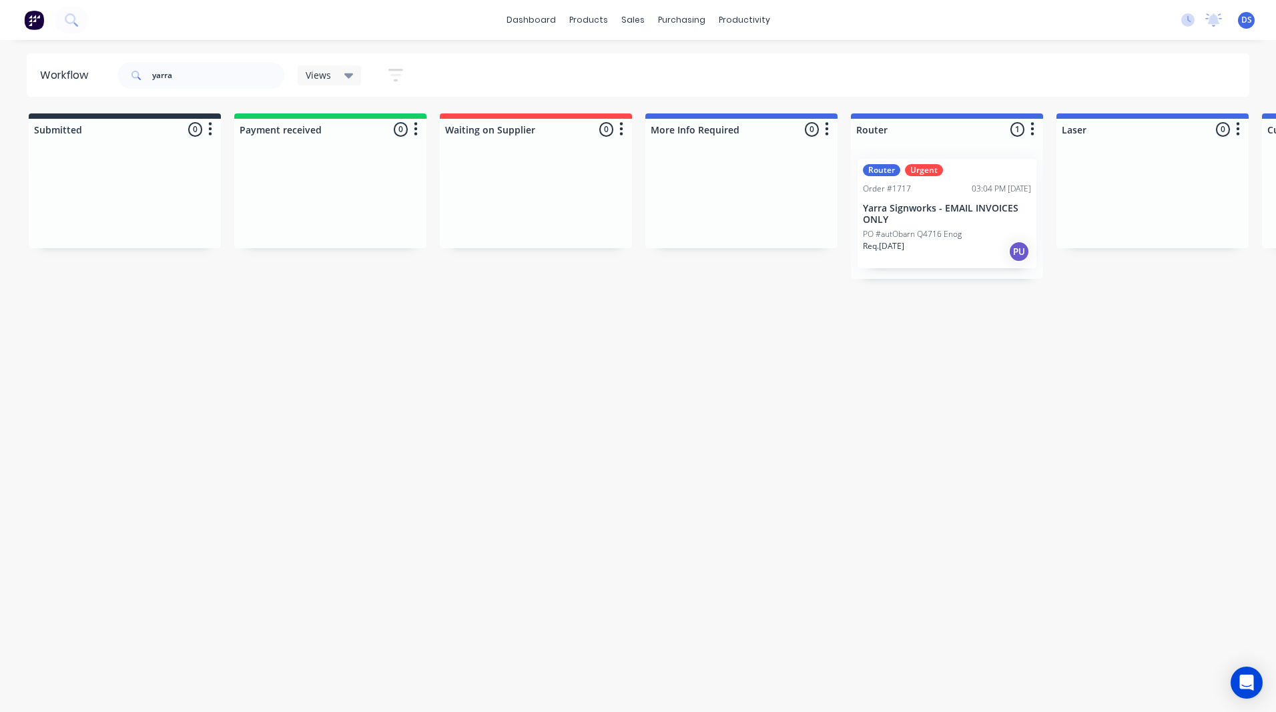
click at [933, 231] on p "PO #autObarn Q4716 Enog" at bounding box center [912, 234] width 99 height 12
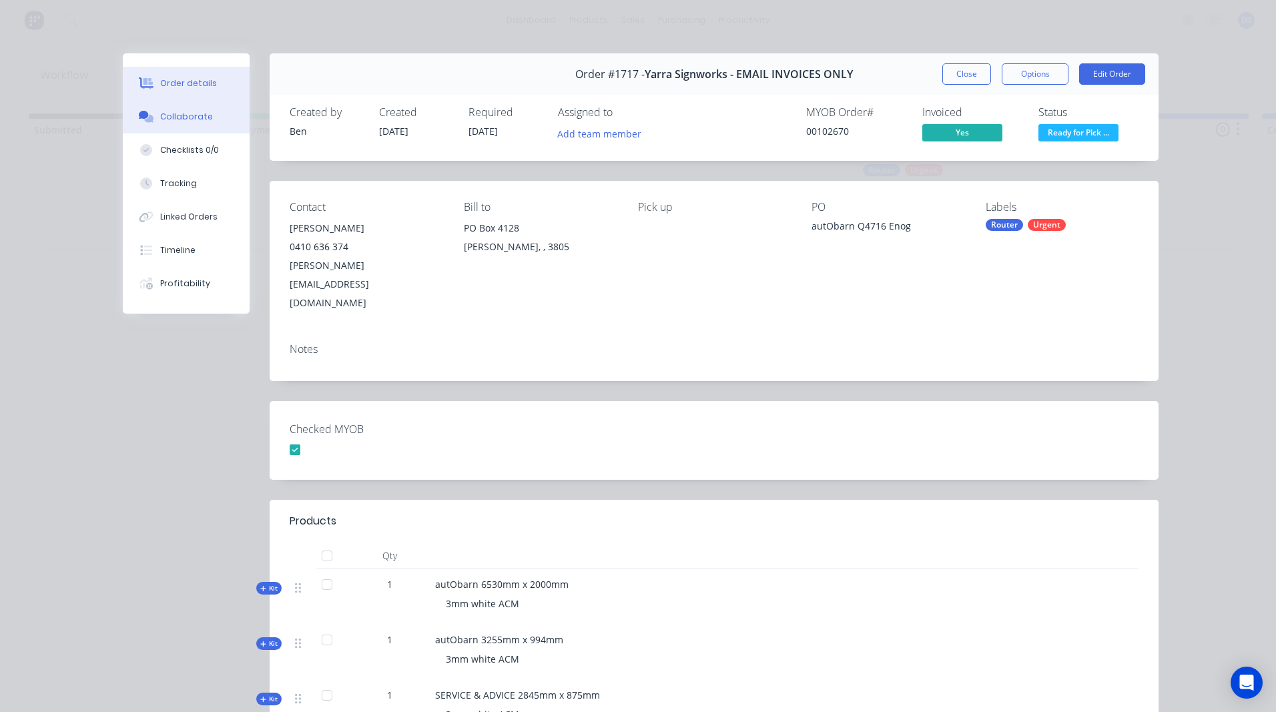
click at [171, 121] on div "Collaborate" at bounding box center [186, 117] width 53 height 12
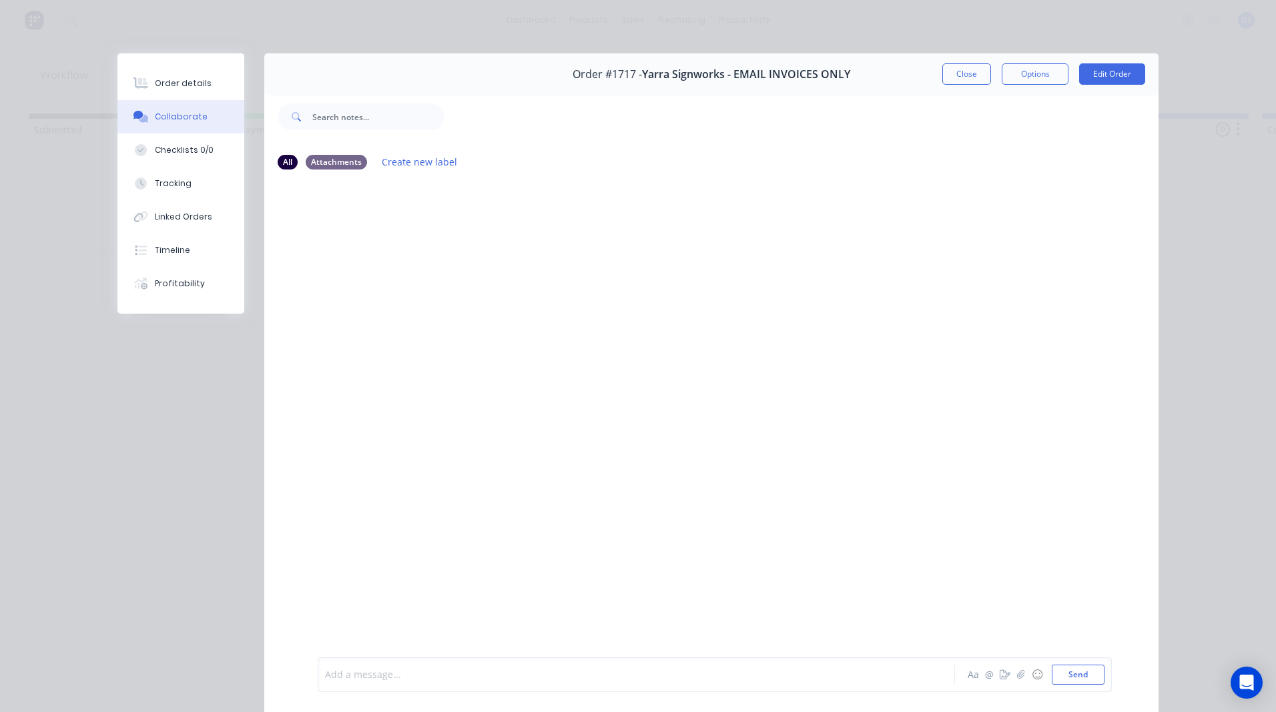
click at [344, 679] on div at bounding box center [618, 675] width 584 height 14
click at [1078, 671] on button "Send" at bounding box center [1078, 675] width 53 height 20
click at [963, 82] on button "Close" at bounding box center [966, 73] width 49 height 21
